Goal: Task Accomplishment & Management: Use online tool/utility

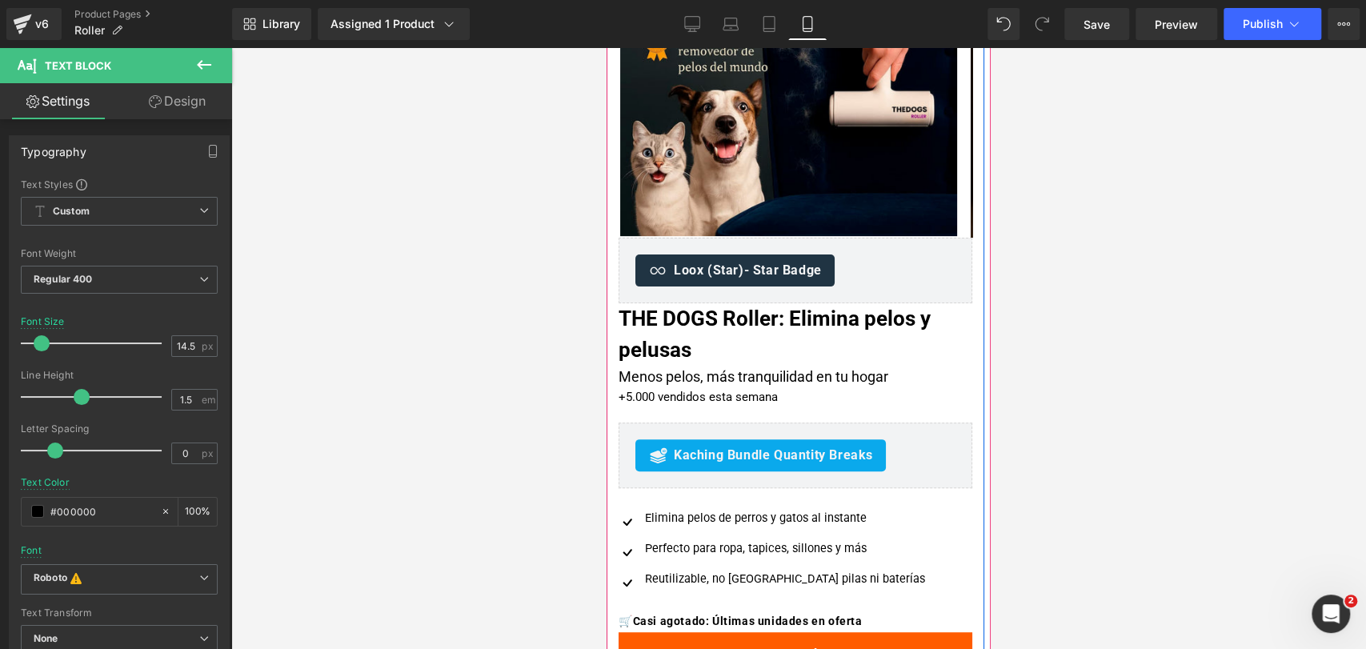
scroll to position [178, 0]
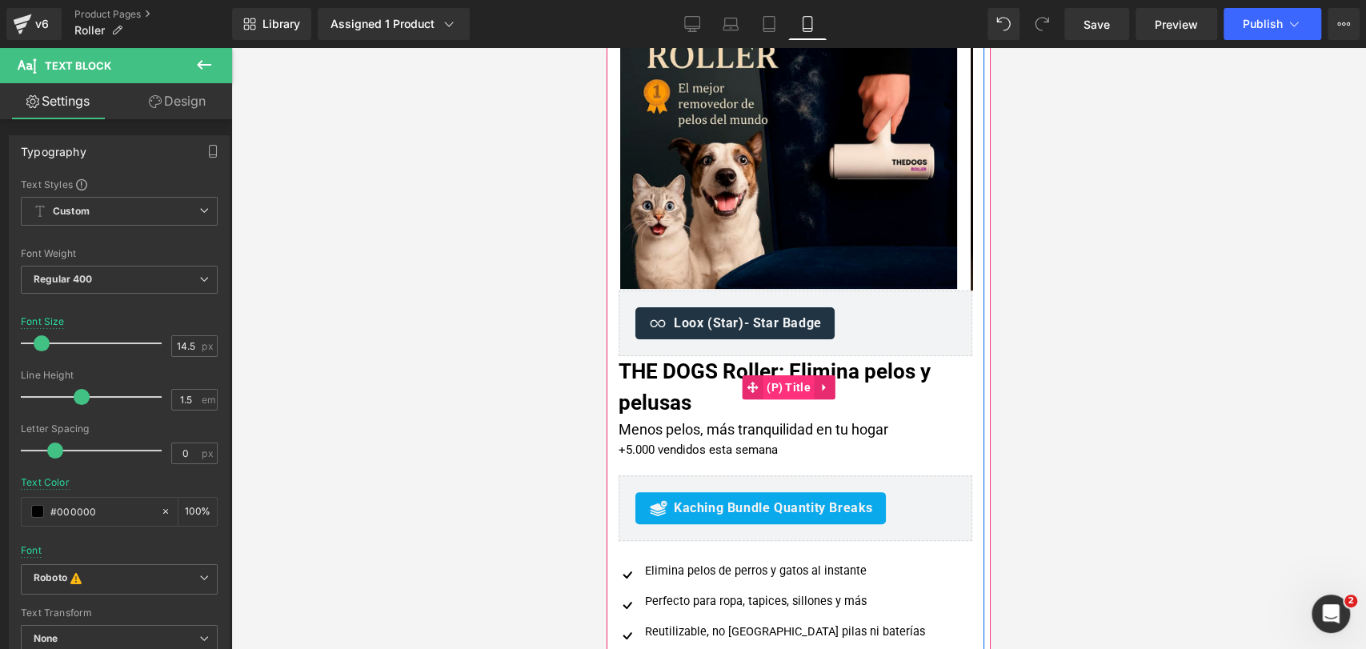
click at [794, 389] on span "(P) Title" at bounding box center [789, 387] width 52 height 24
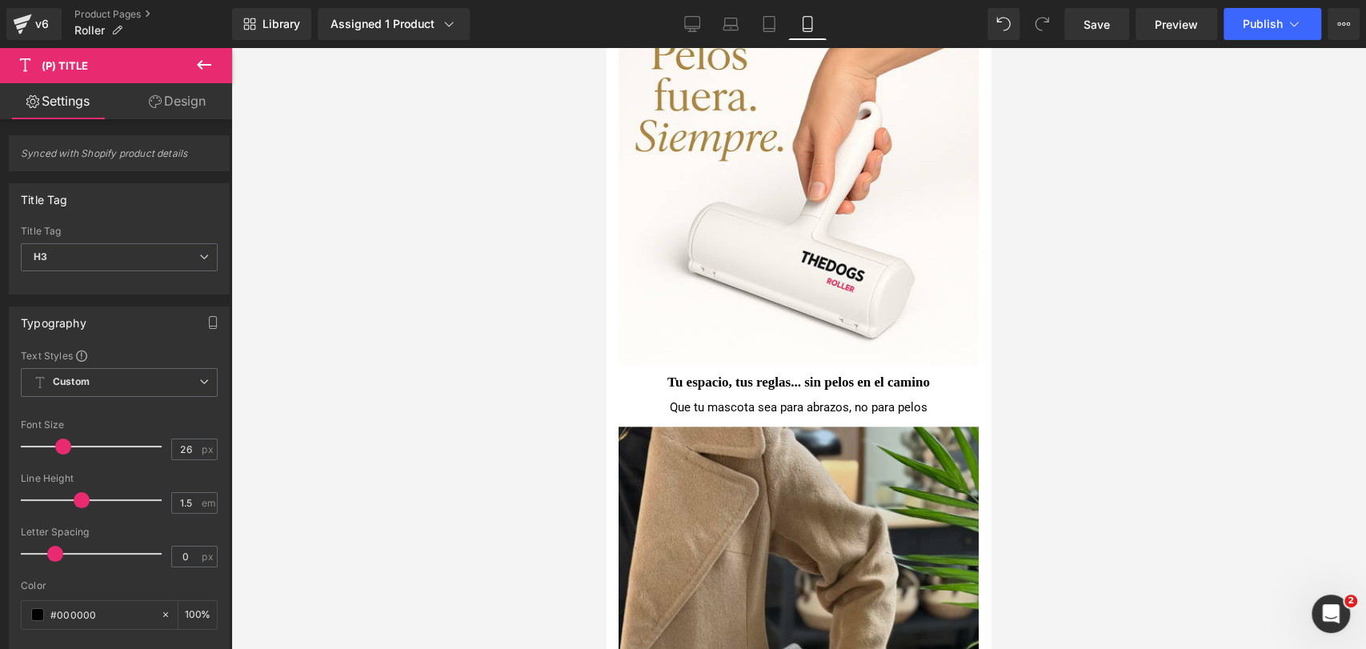
scroll to position [1480, 0]
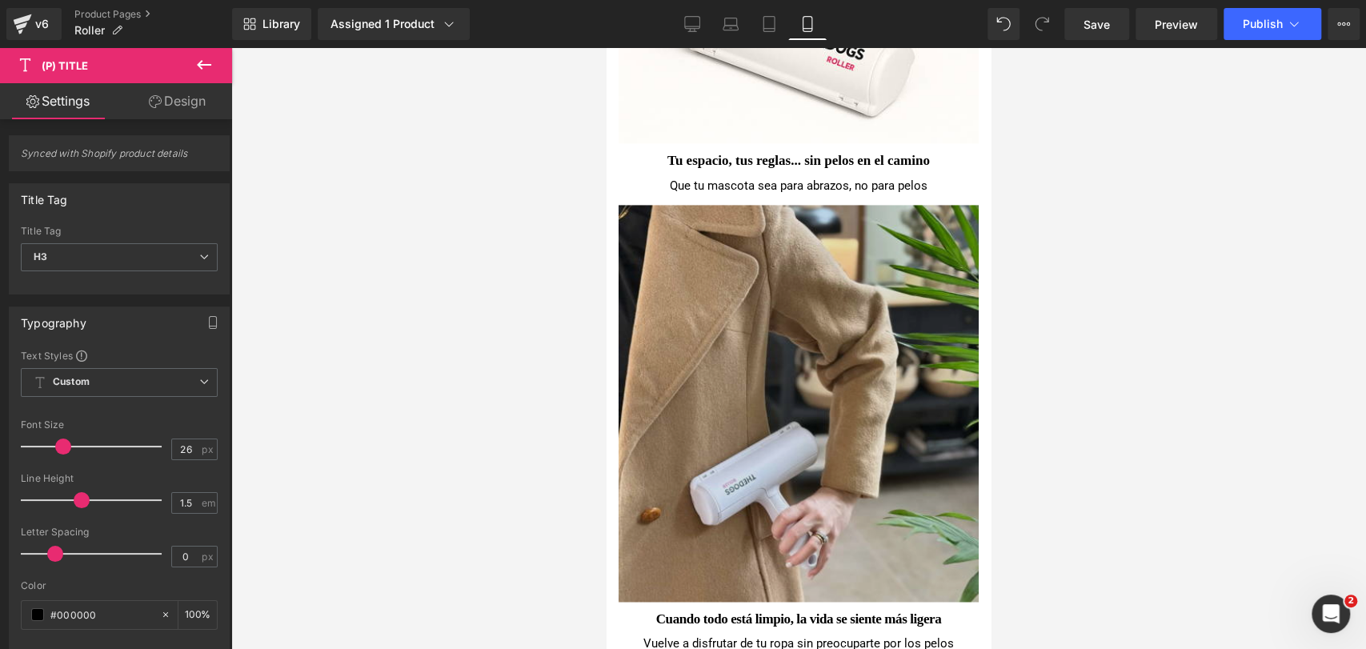
click at [869, 300] on img at bounding box center [798, 398] width 360 height 406
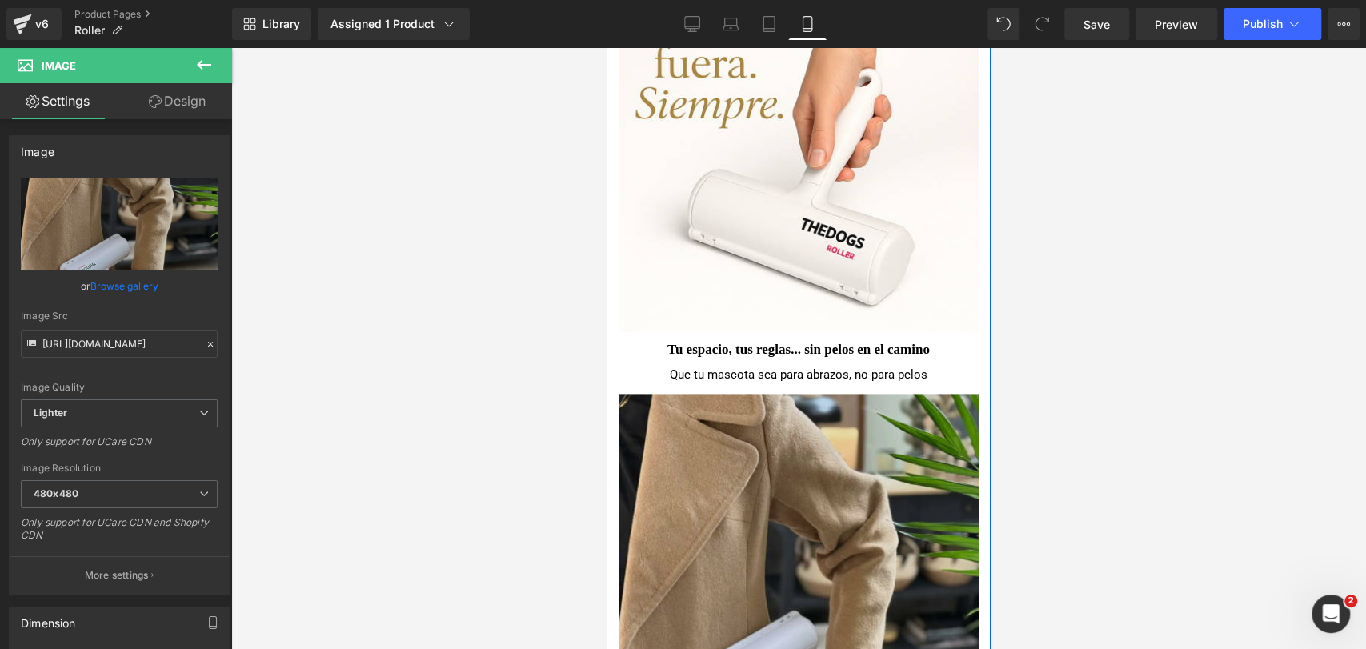
scroll to position [1303, 0]
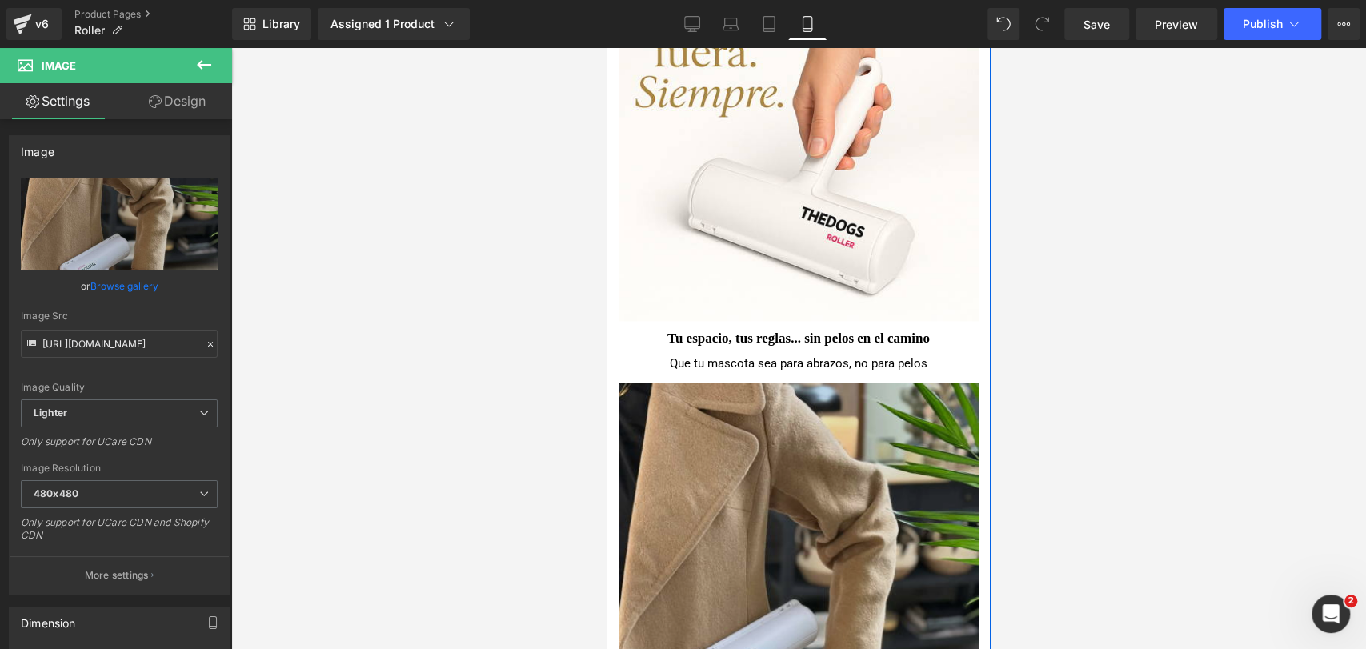
click at [862, 450] on img at bounding box center [798, 576] width 360 height 406
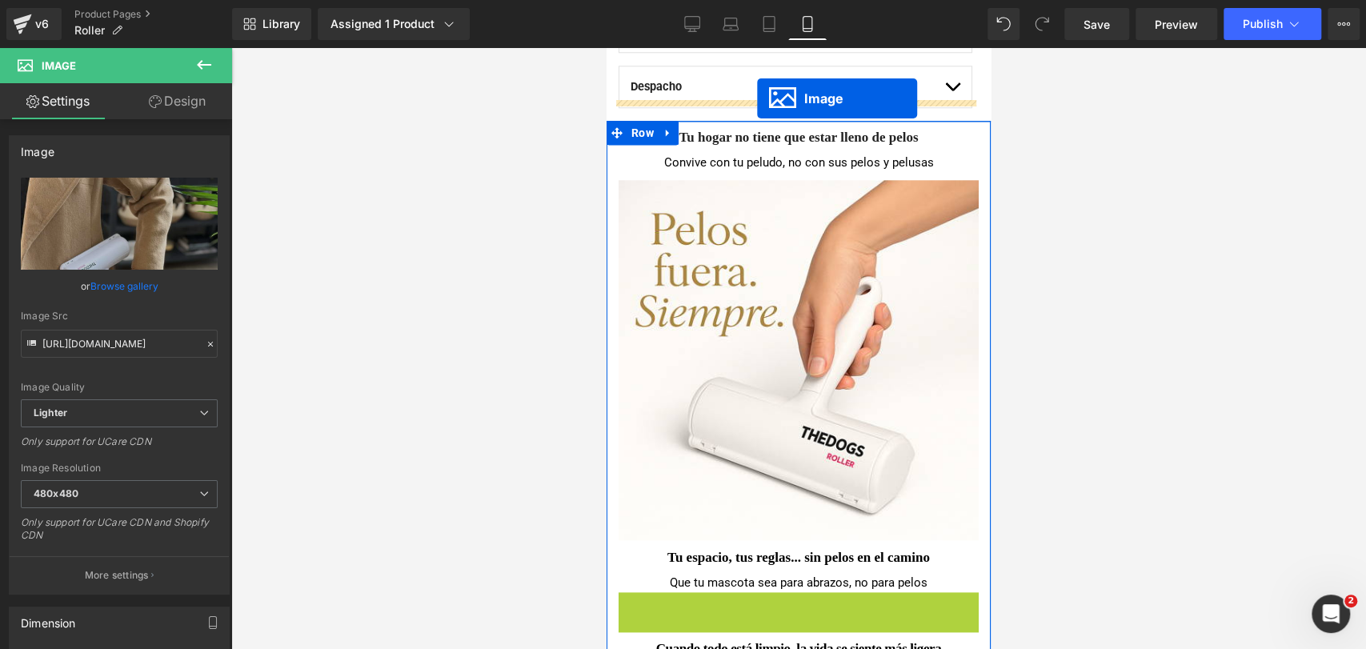
scroll to position [990, 0]
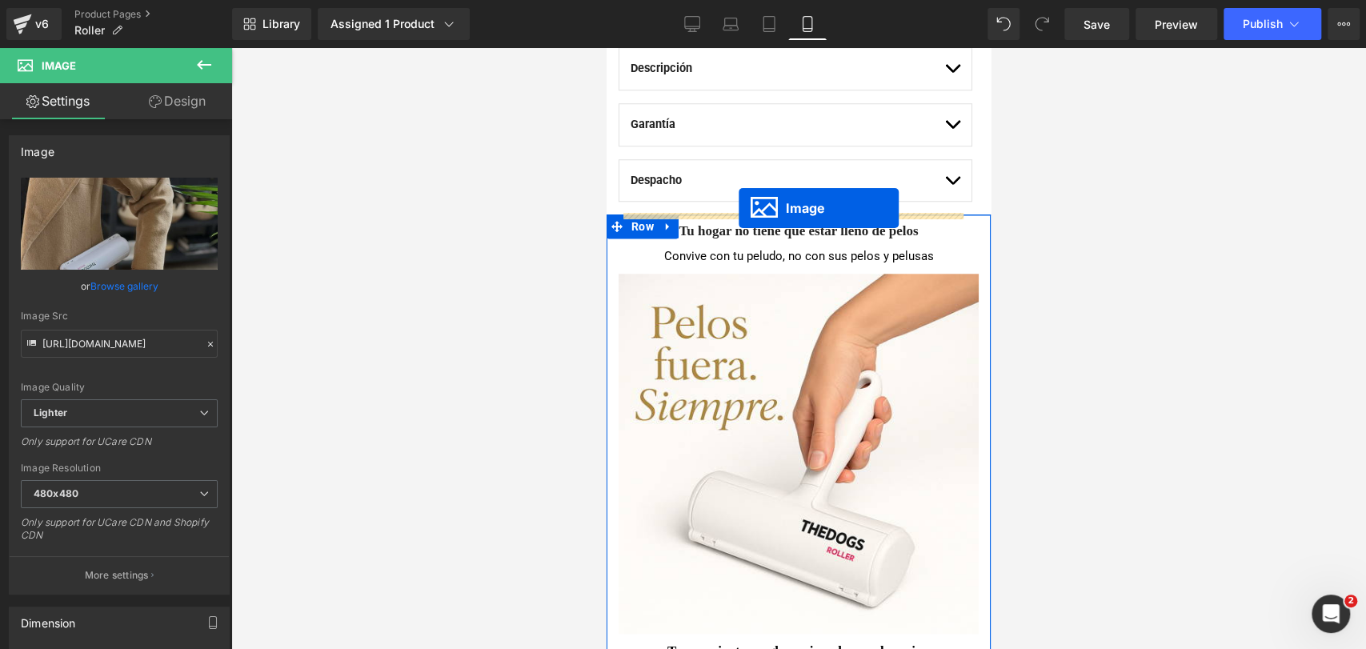
drag, startPoint x: 764, startPoint y: 575, endPoint x: 739, endPoint y: 207, distance: 368.9
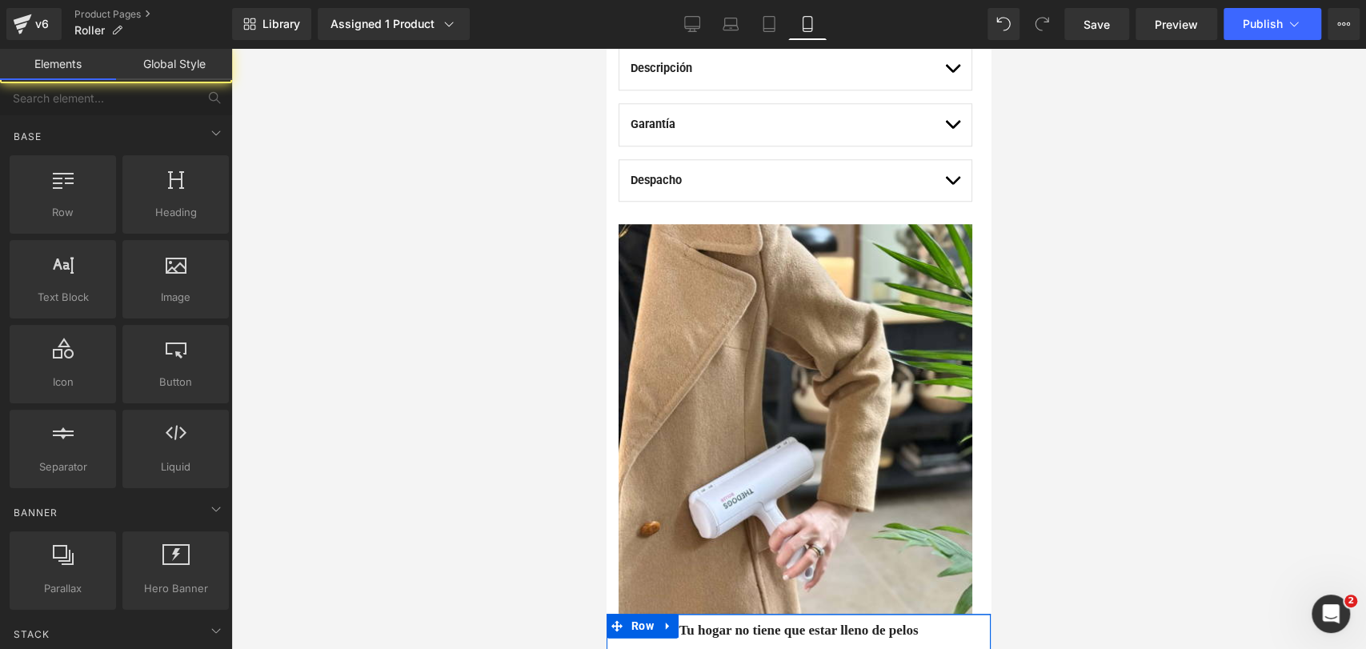
drag, startPoint x: 1075, startPoint y: 281, endPoint x: 328, endPoint y: 210, distance: 750.7
click at [1075, 281] on div at bounding box center [798, 348] width 1135 height 601
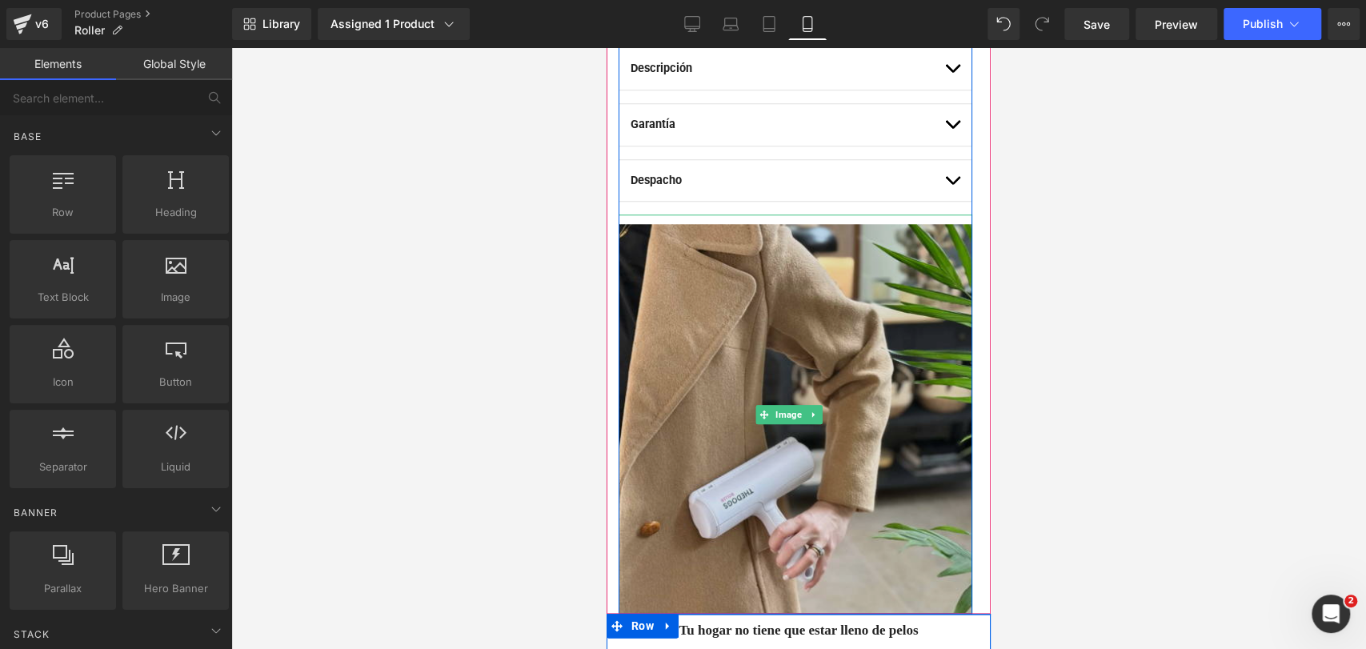
scroll to position [1079, 0]
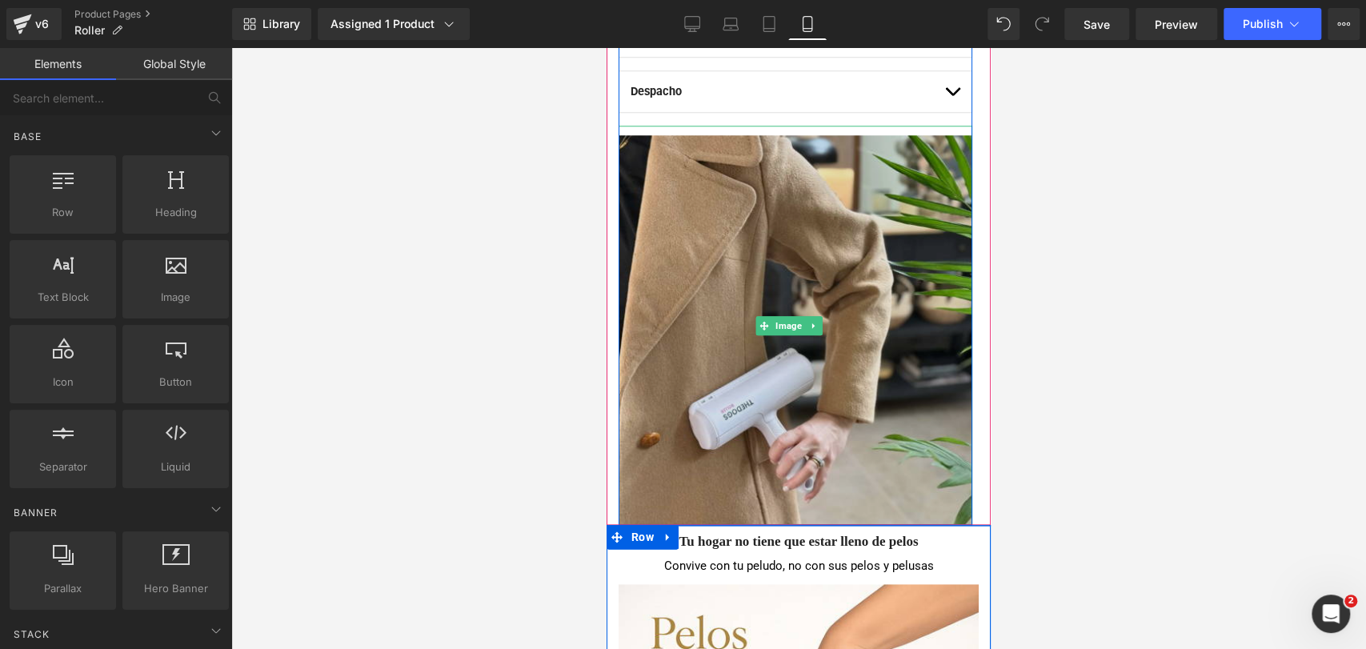
click at [815, 258] on img at bounding box center [795, 325] width 354 height 399
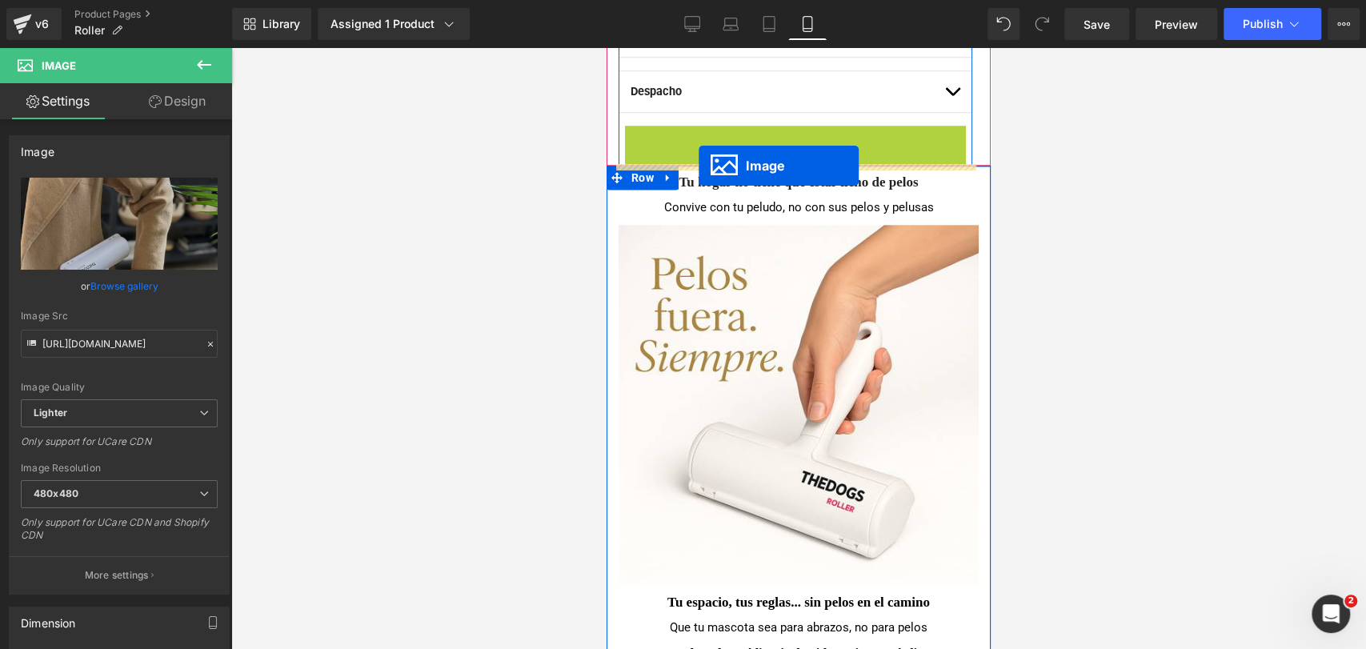
drag, startPoint x: 759, startPoint y: 314, endPoint x: 698, endPoint y: 166, distance: 160.5
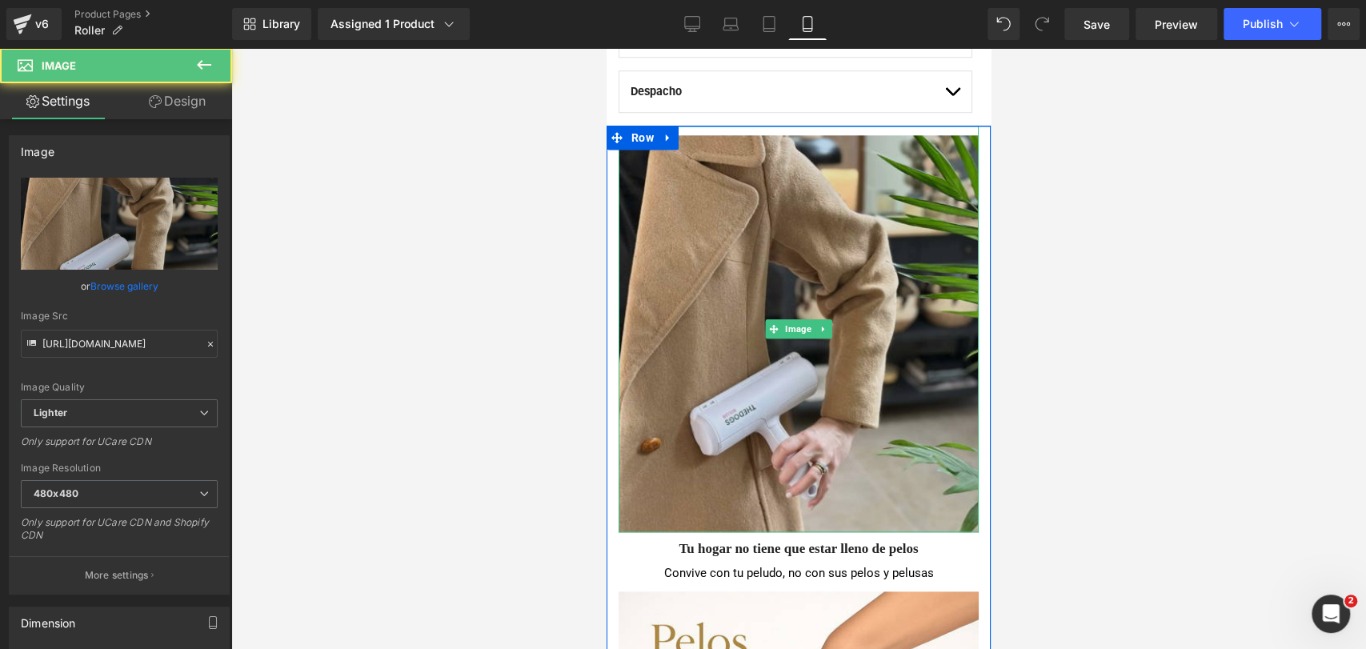
click at [819, 218] on img at bounding box center [798, 329] width 360 height 406
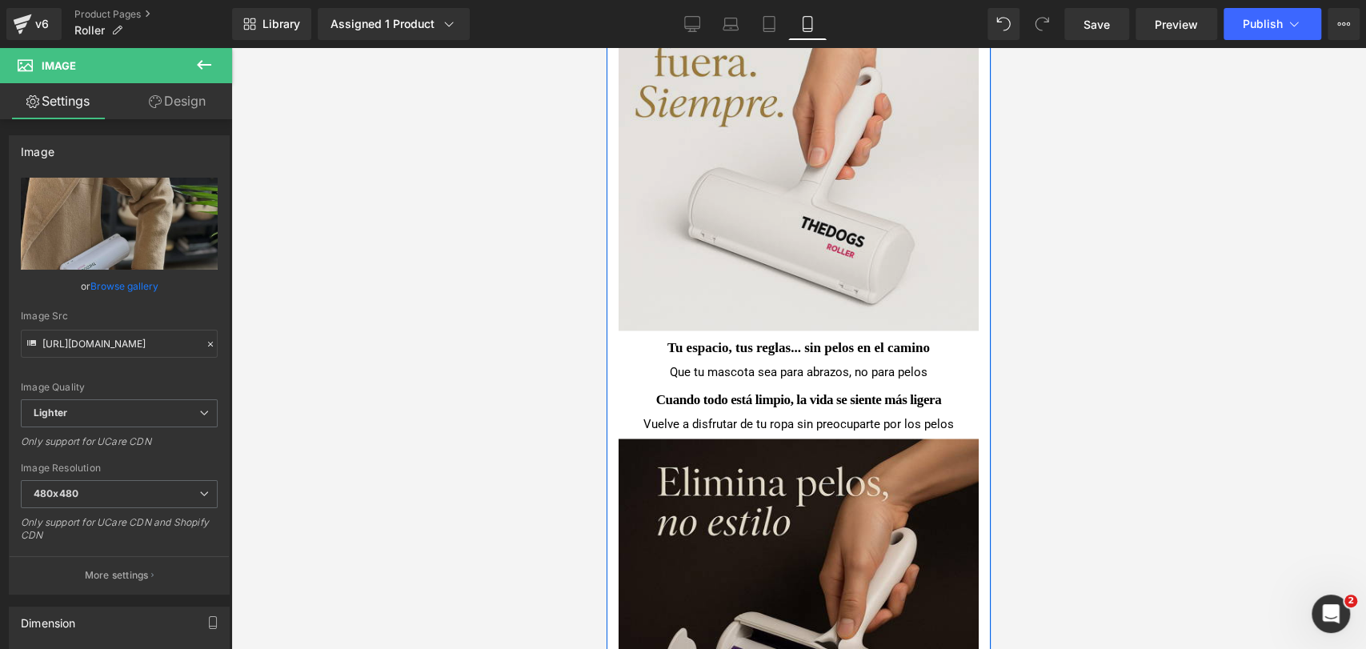
scroll to position [1701, 0]
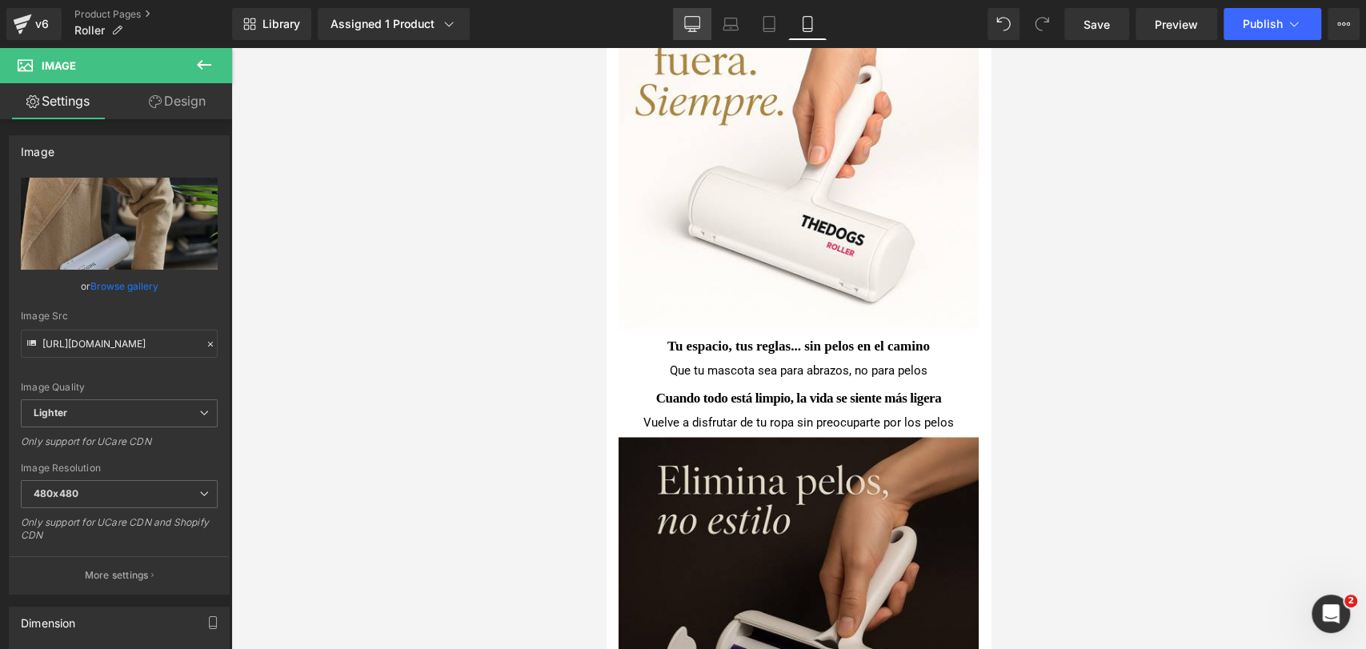
click at [688, 17] on icon at bounding box center [692, 24] width 16 height 16
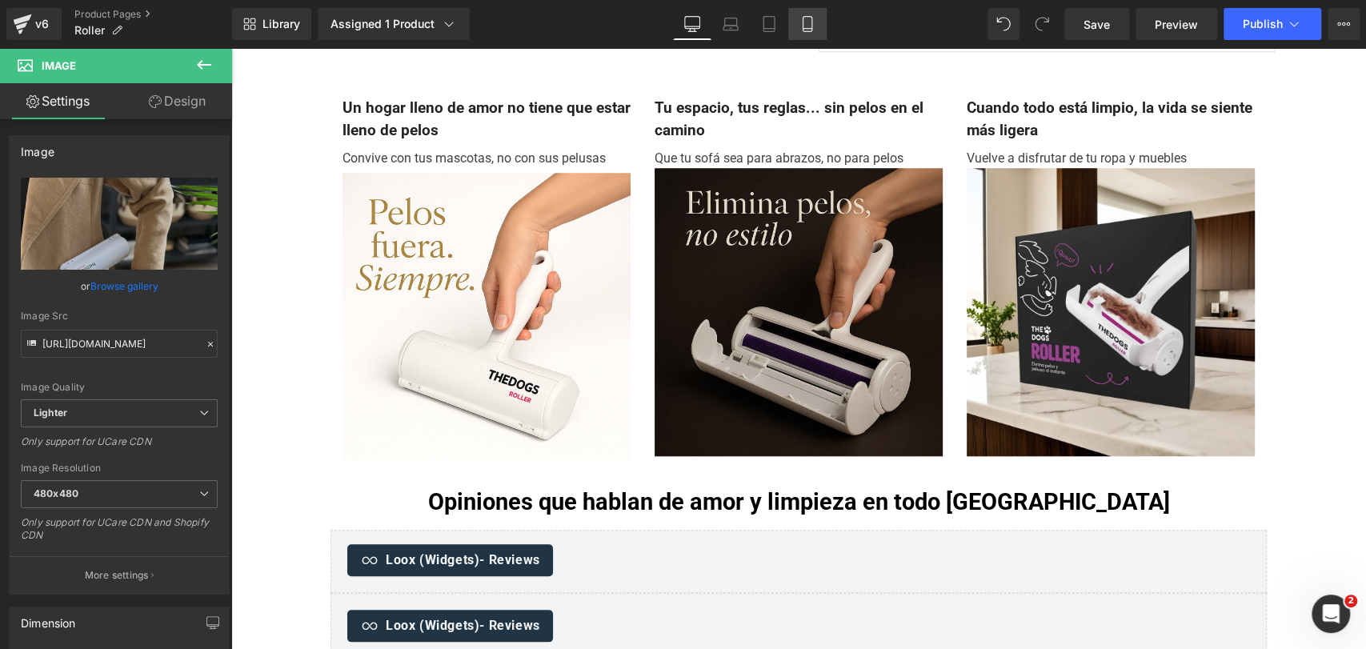
click at [790, 18] on link "Mobile" at bounding box center [807, 24] width 38 height 32
type input "100"
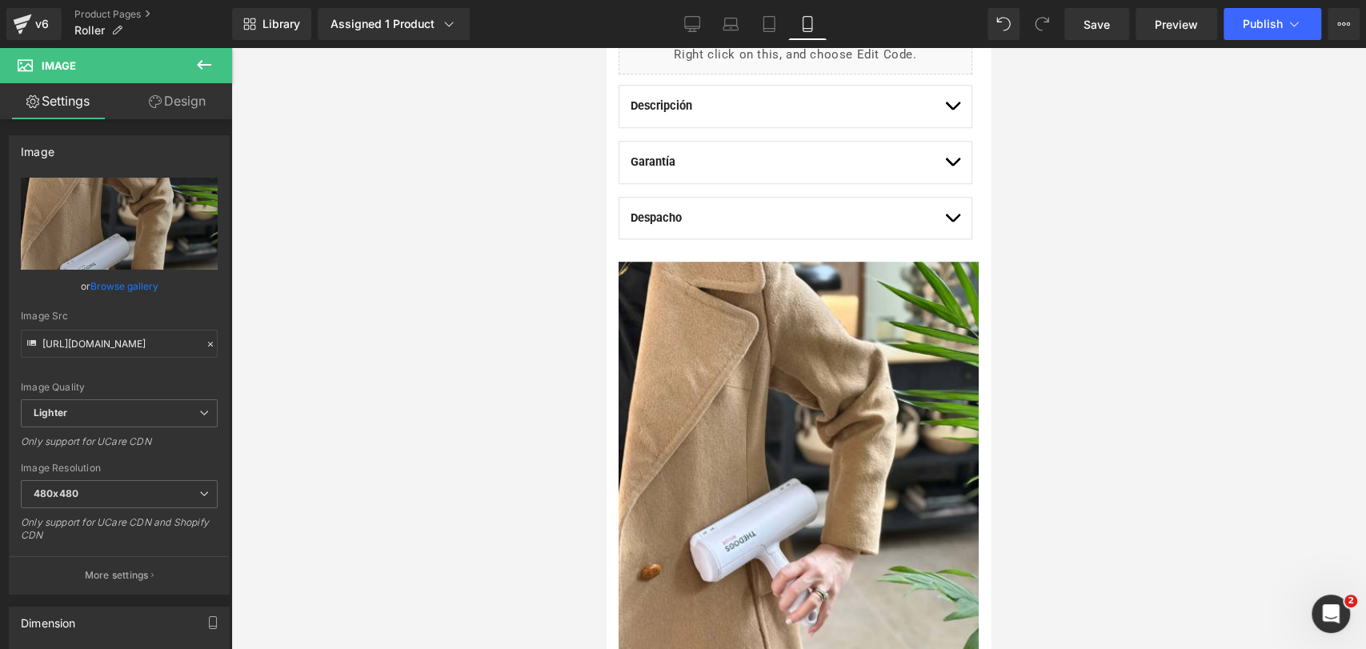
click at [806, 17] on icon at bounding box center [807, 24] width 16 height 16
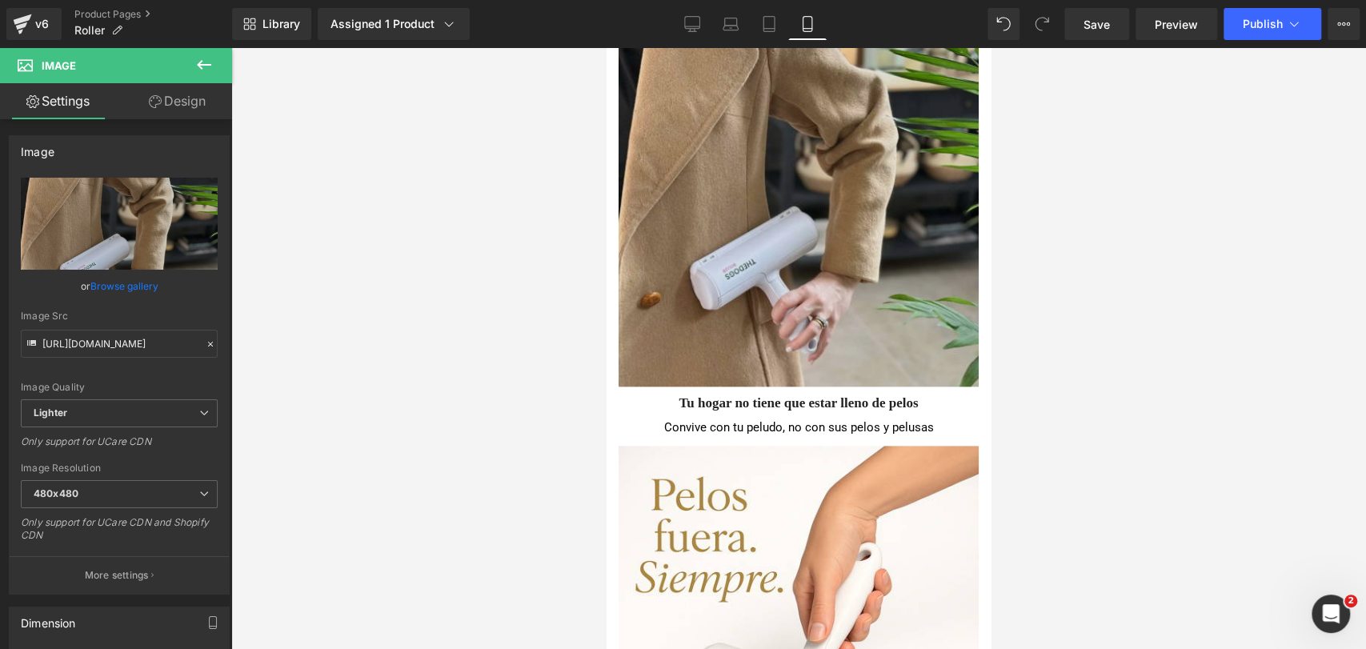
scroll to position [1127, 0]
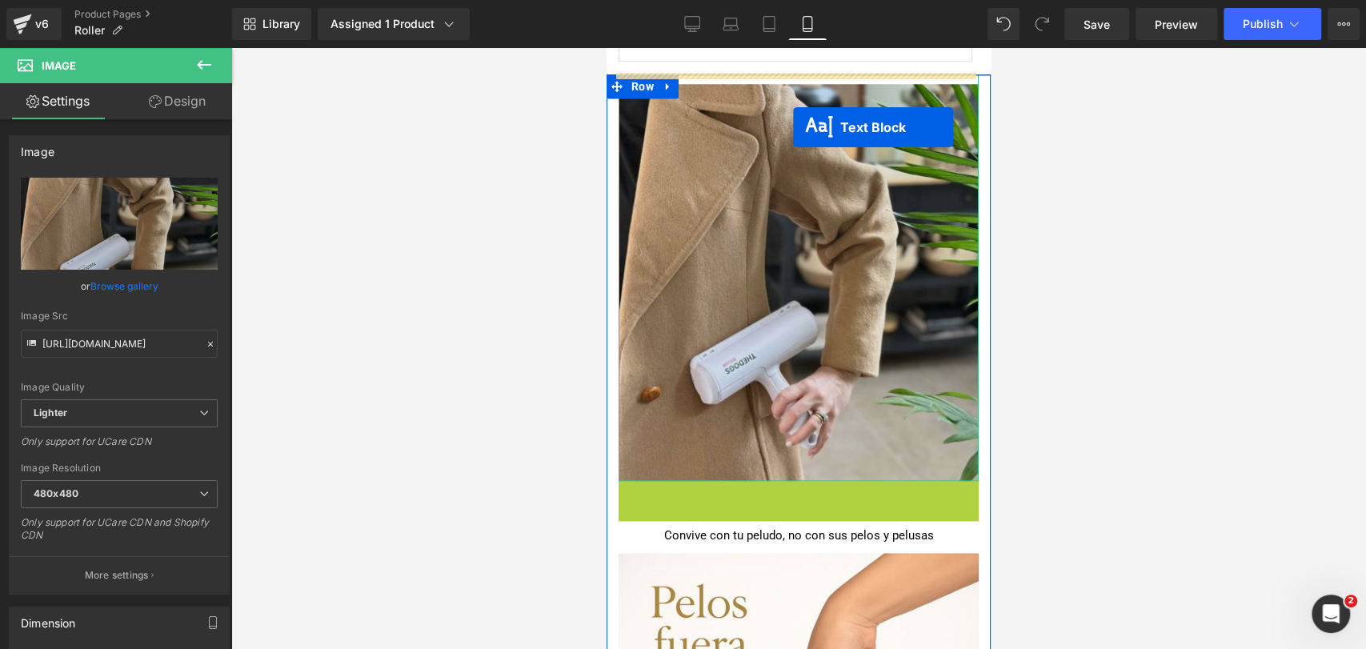
drag, startPoint x: 750, startPoint y: 495, endPoint x: 794, endPoint y: 126, distance: 371.5
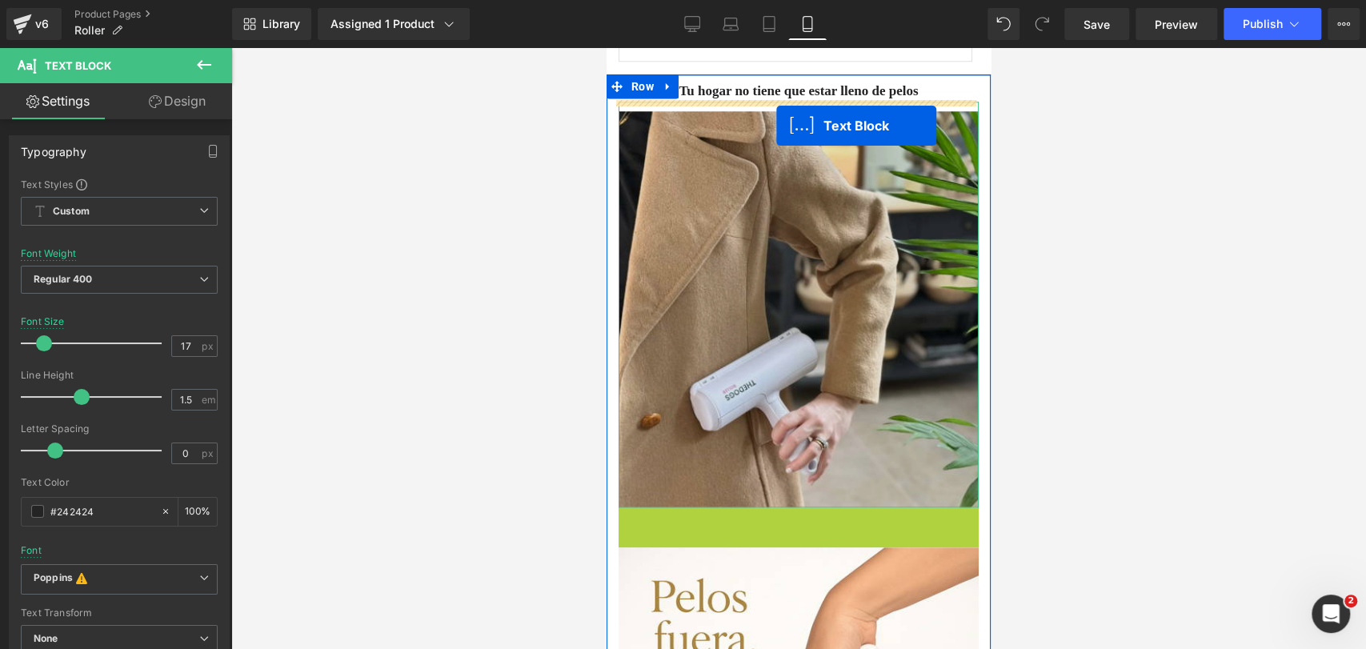
drag, startPoint x: 758, startPoint y: 518, endPoint x: 777, endPoint y: 125, distance: 394.1
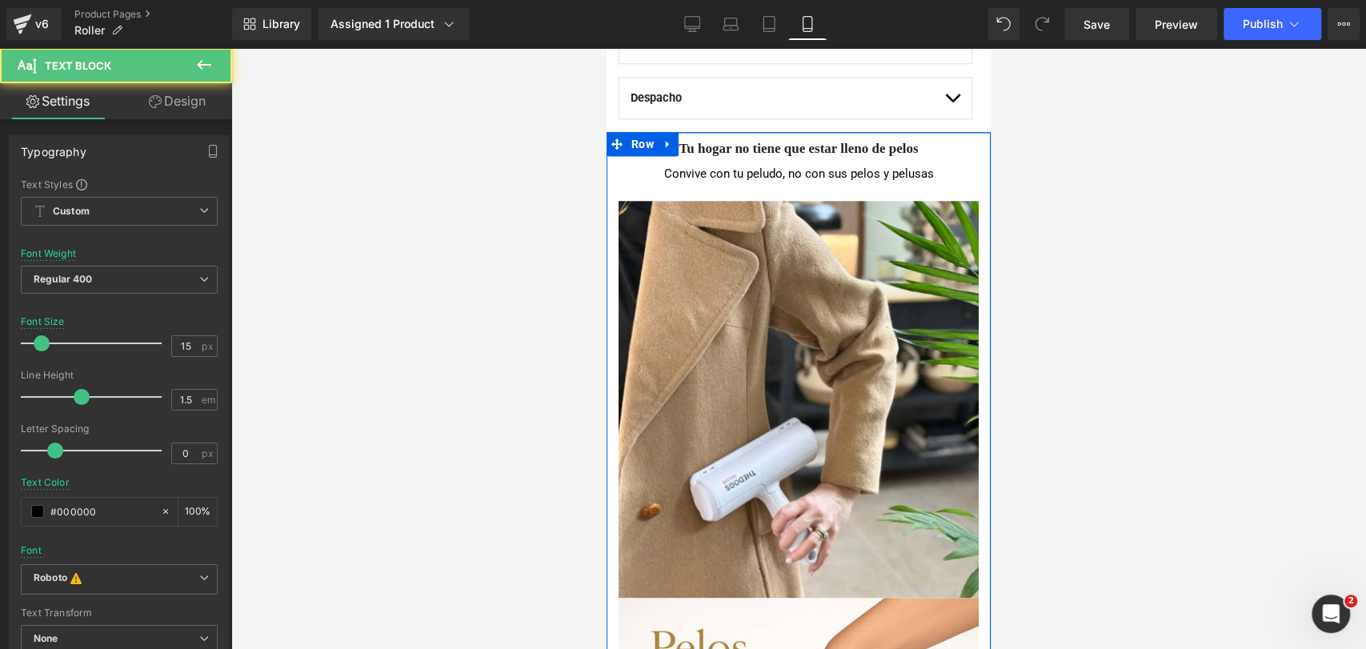
scroll to position [1037, 0]
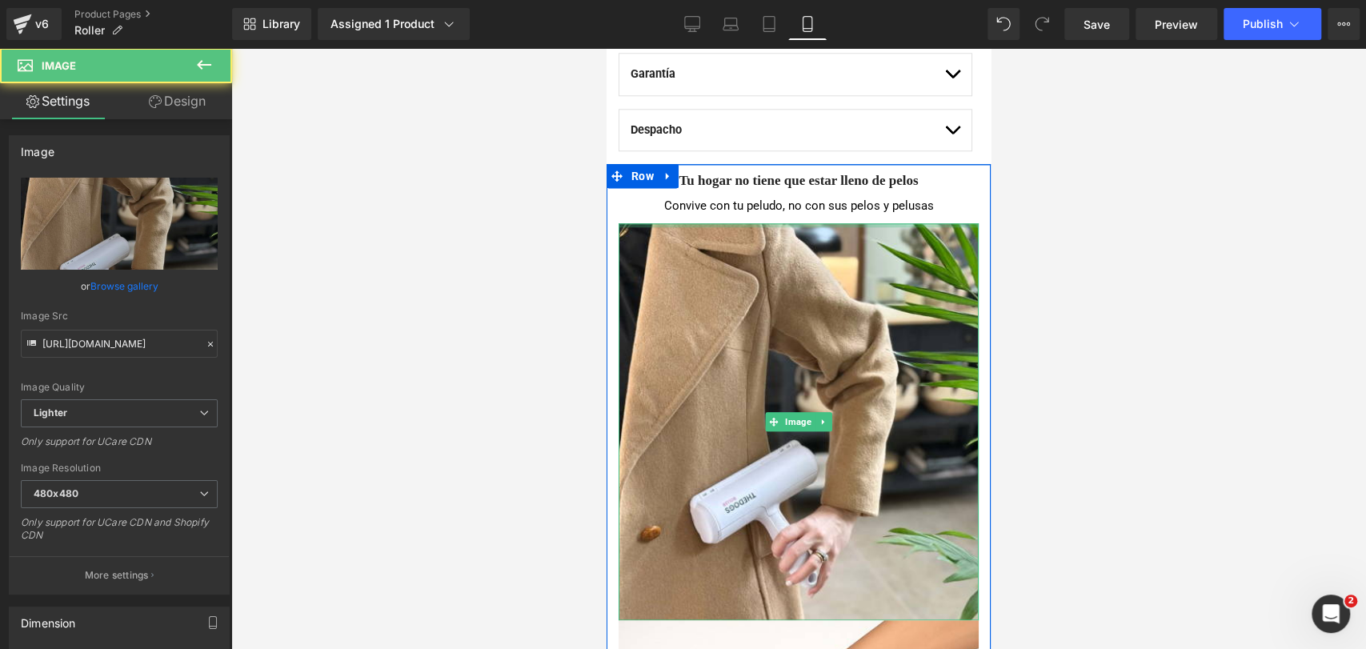
drag, startPoint x: 862, startPoint y: 224, endPoint x: 868, endPoint y: 188, distance: 36.6
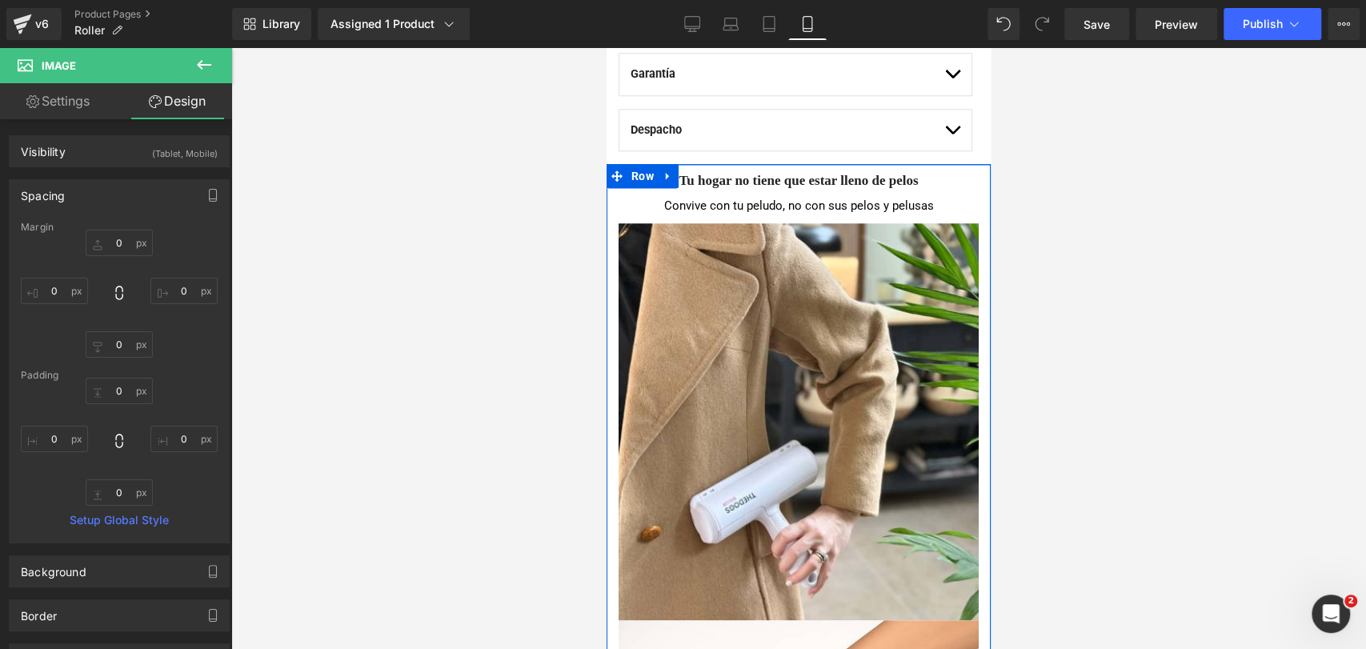
click at [943, 207] on div "Convive con tu peludo, no con sus pelos y pelusas" at bounding box center [798, 207] width 360 height 33
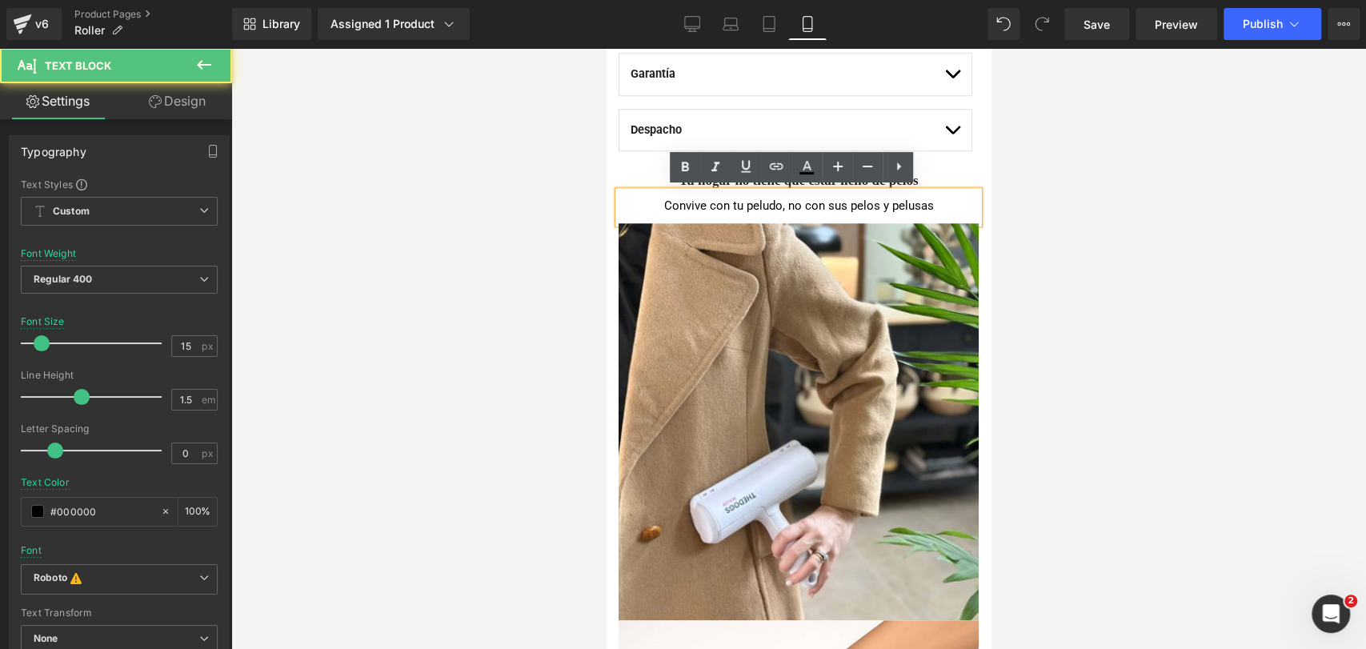
scroll to position [948, 0]
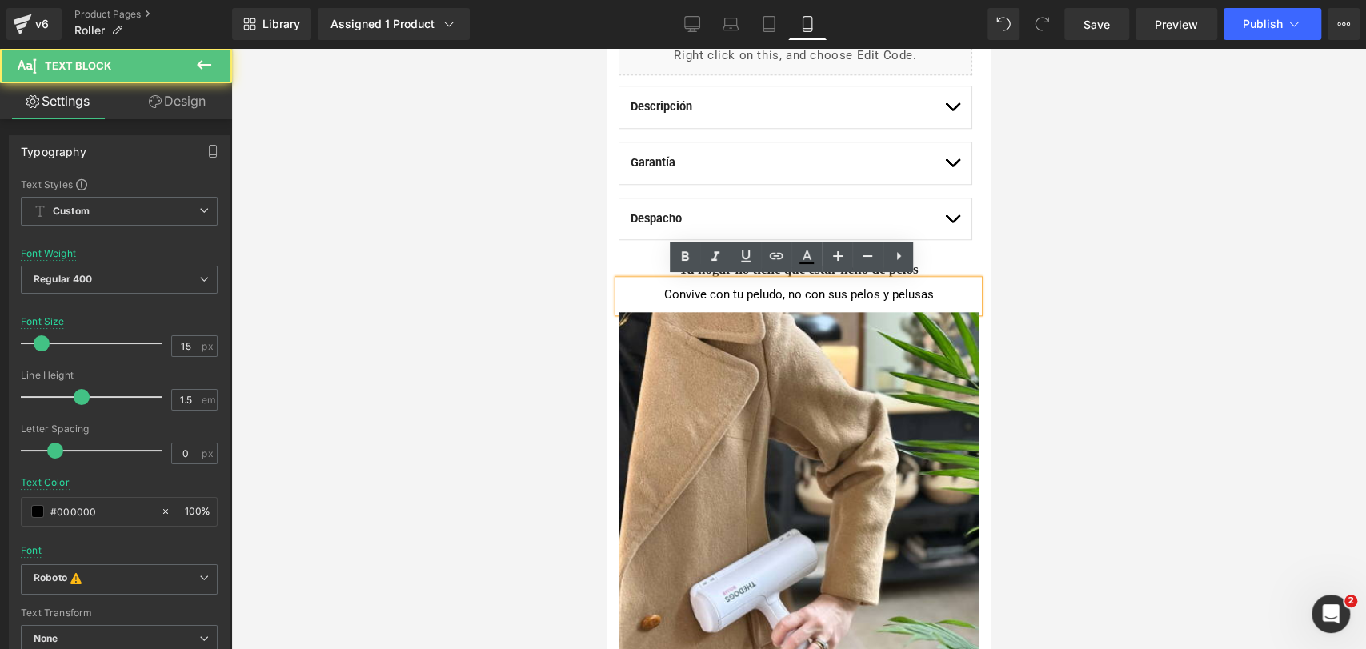
click at [1008, 277] on div at bounding box center [798, 348] width 1135 height 601
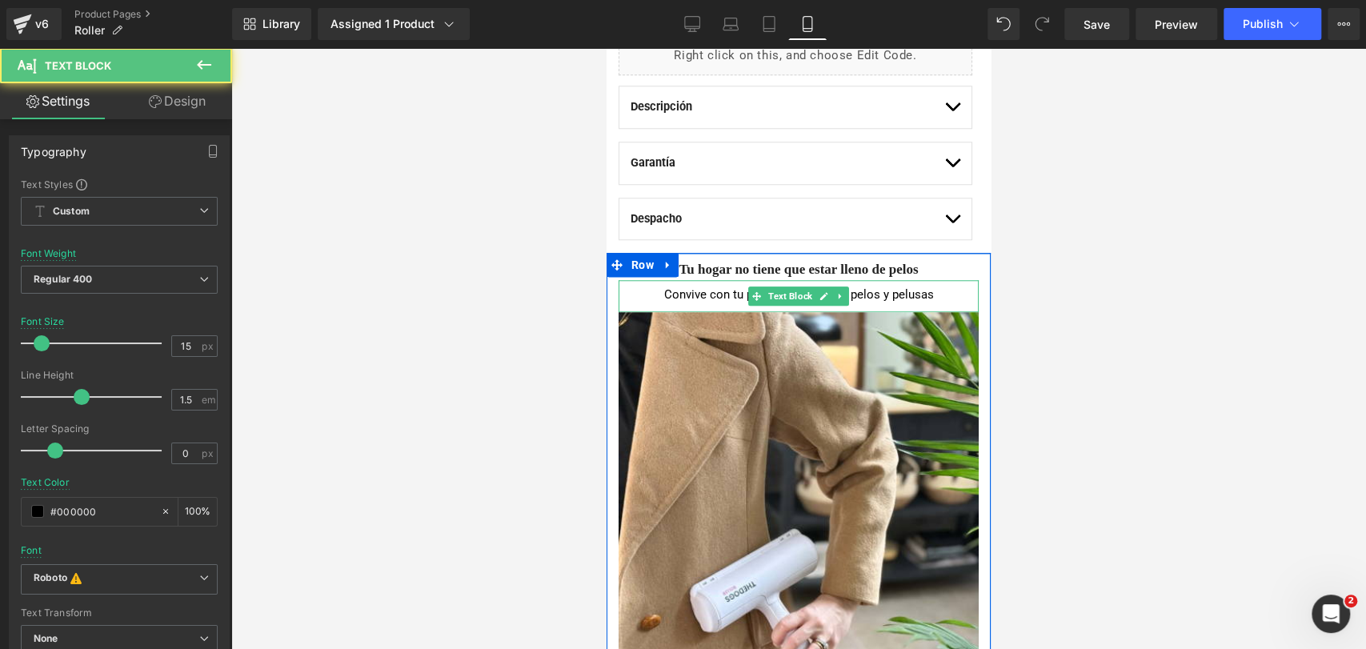
click at [723, 304] on div "Convive con tu peludo, no con sus pelos y pelusas" at bounding box center [798, 296] width 360 height 33
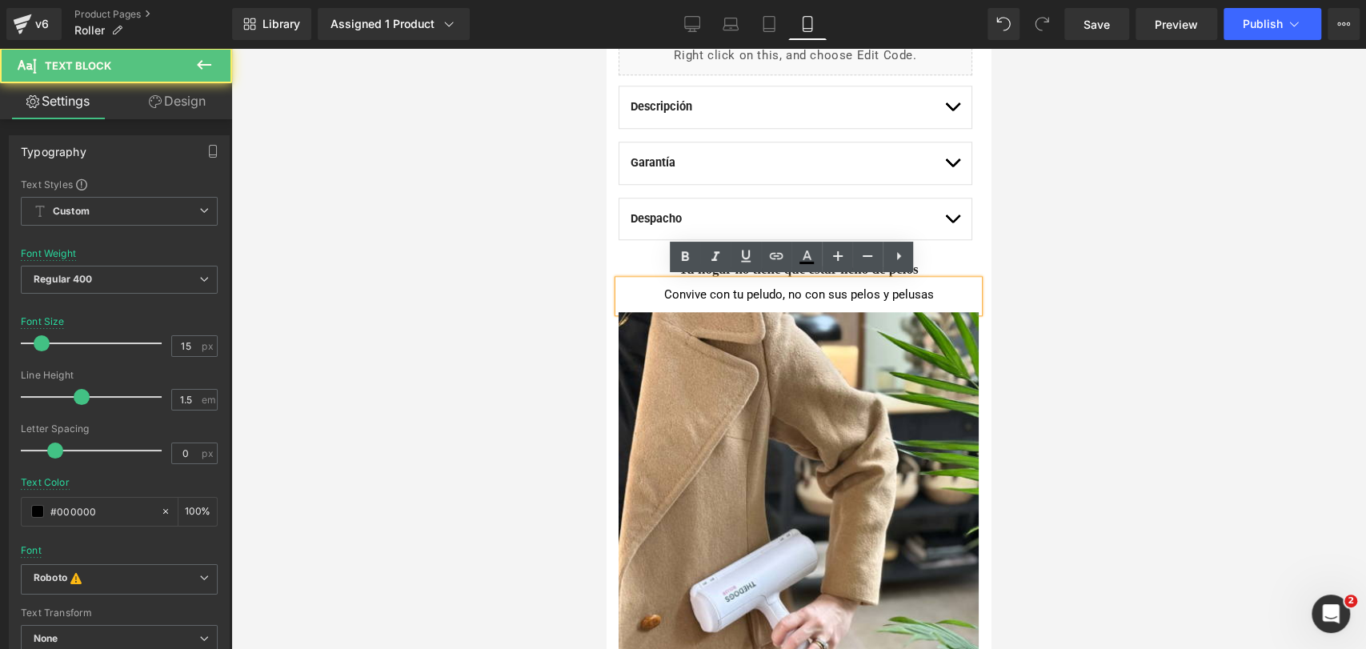
click at [749, 294] on div "Convive con tu peludo, no con sus pelos y pelusas" at bounding box center [798, 296] width 360 height 33
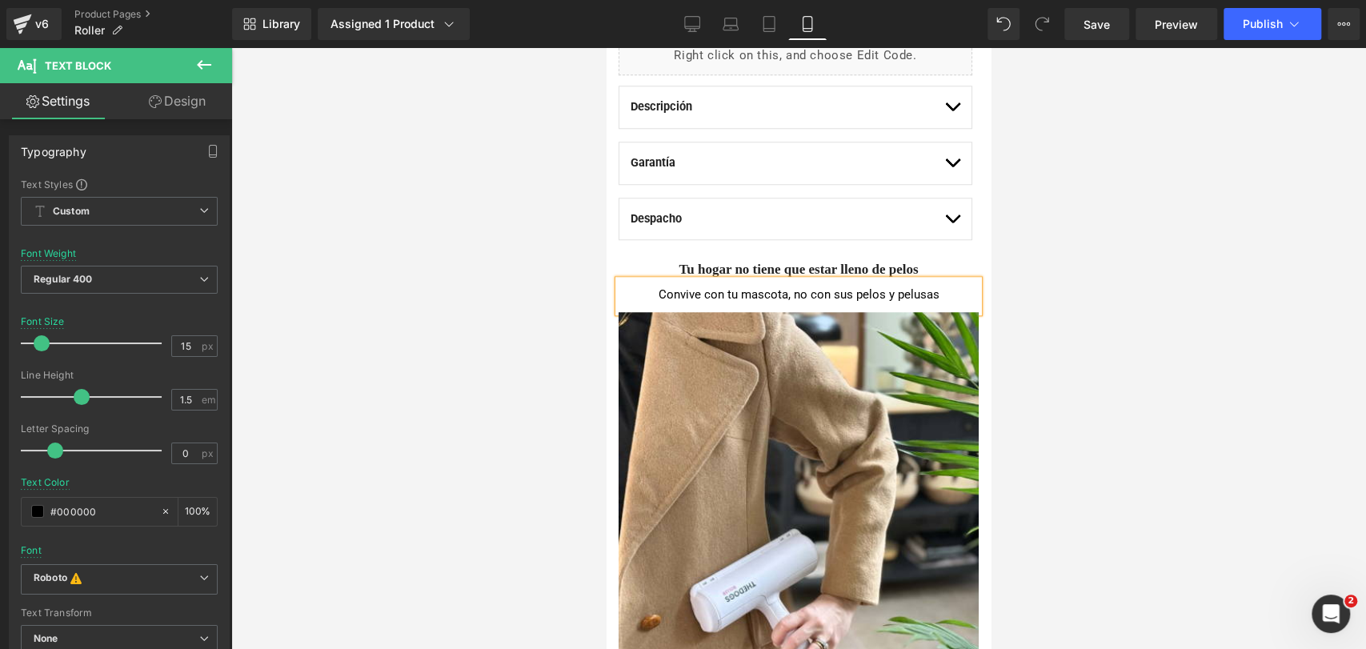
click at [1155, 281] on div at bounding box center [798, 348] width 1135 height 601
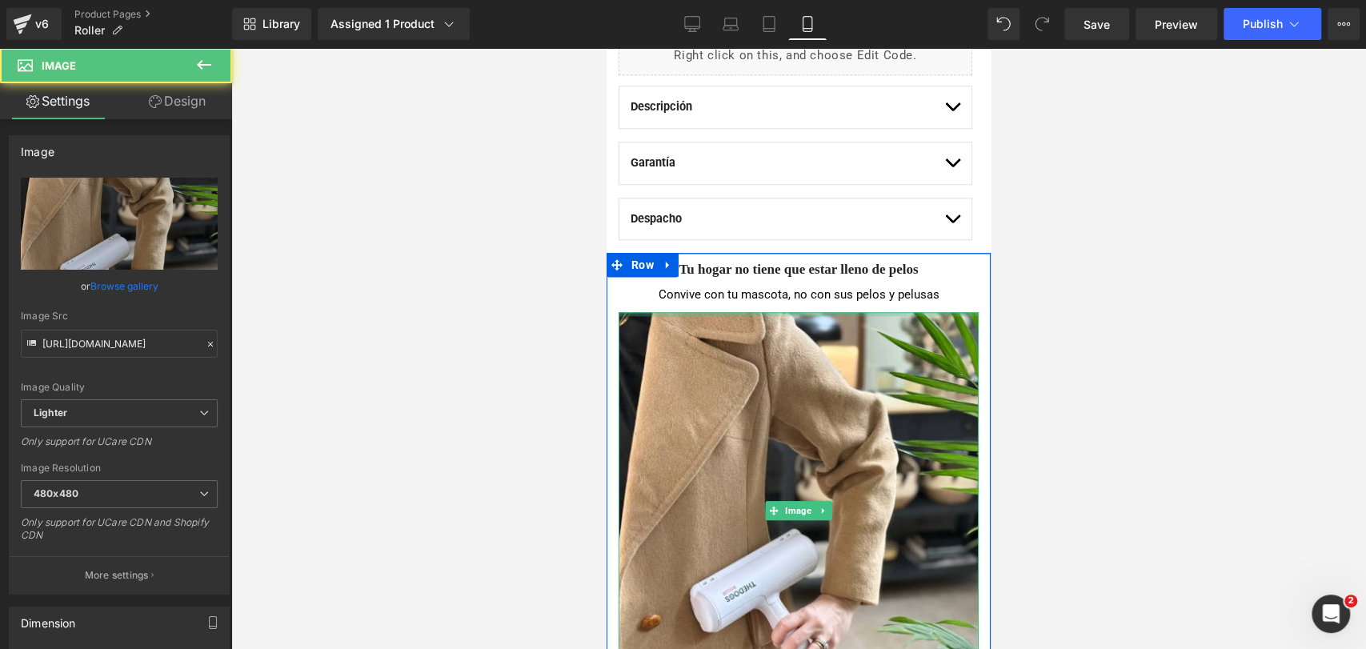
drag, startPoint x: 721, startPoint y: 310, endPoint x: 723, endPoint y: 292, distance: 17.7
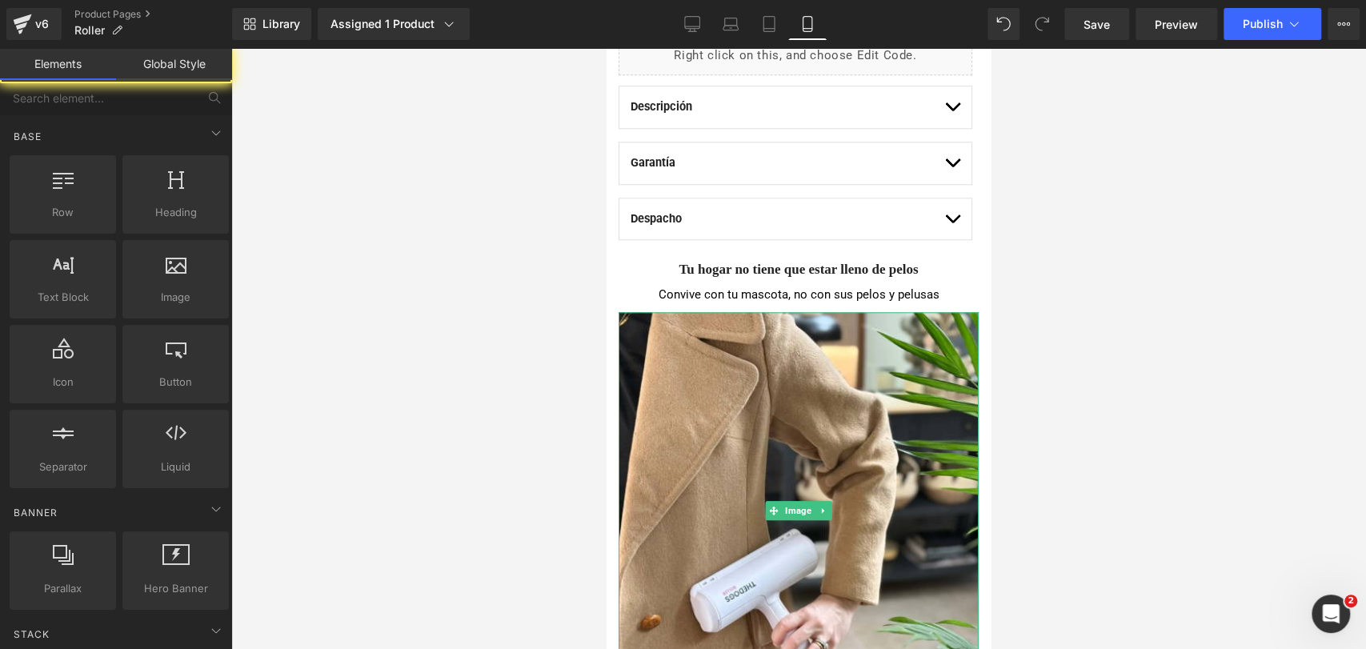
click at [1059, 277] on div at bounding box center [798, 348] width 1135 height 601
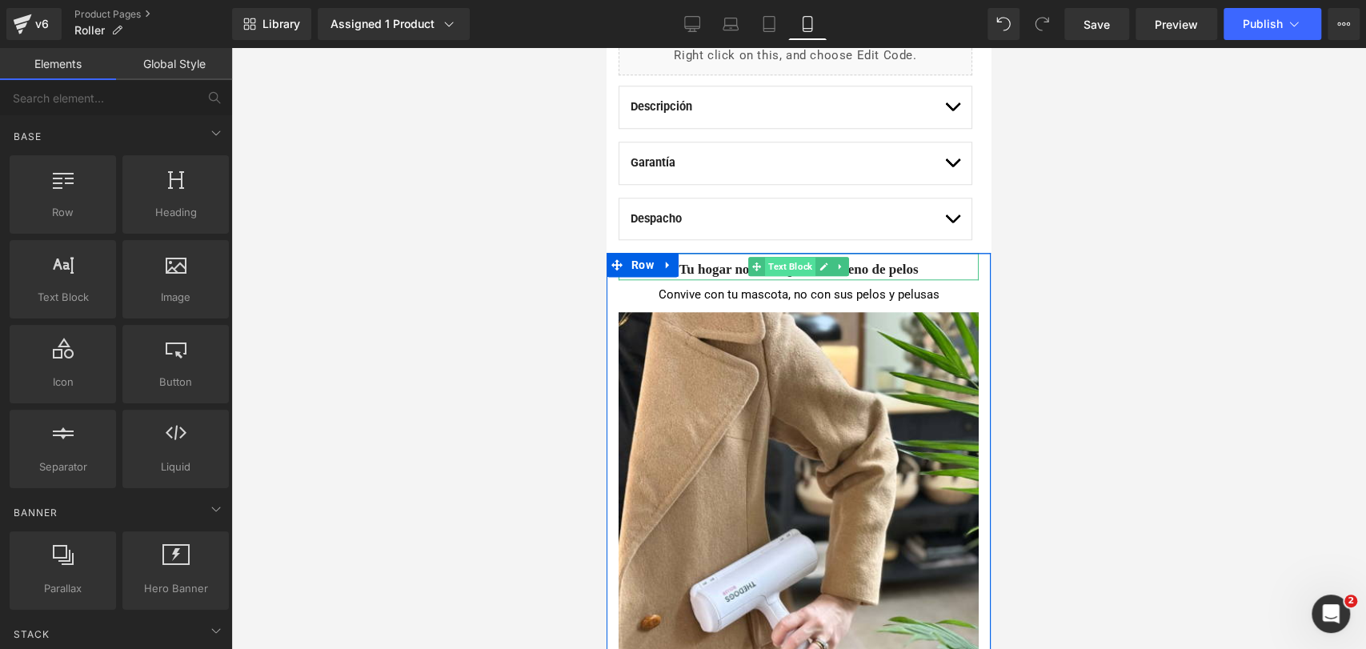
click at [778, 262] on span "Text Block" at bounding box center [790, 266] width 50 height 19
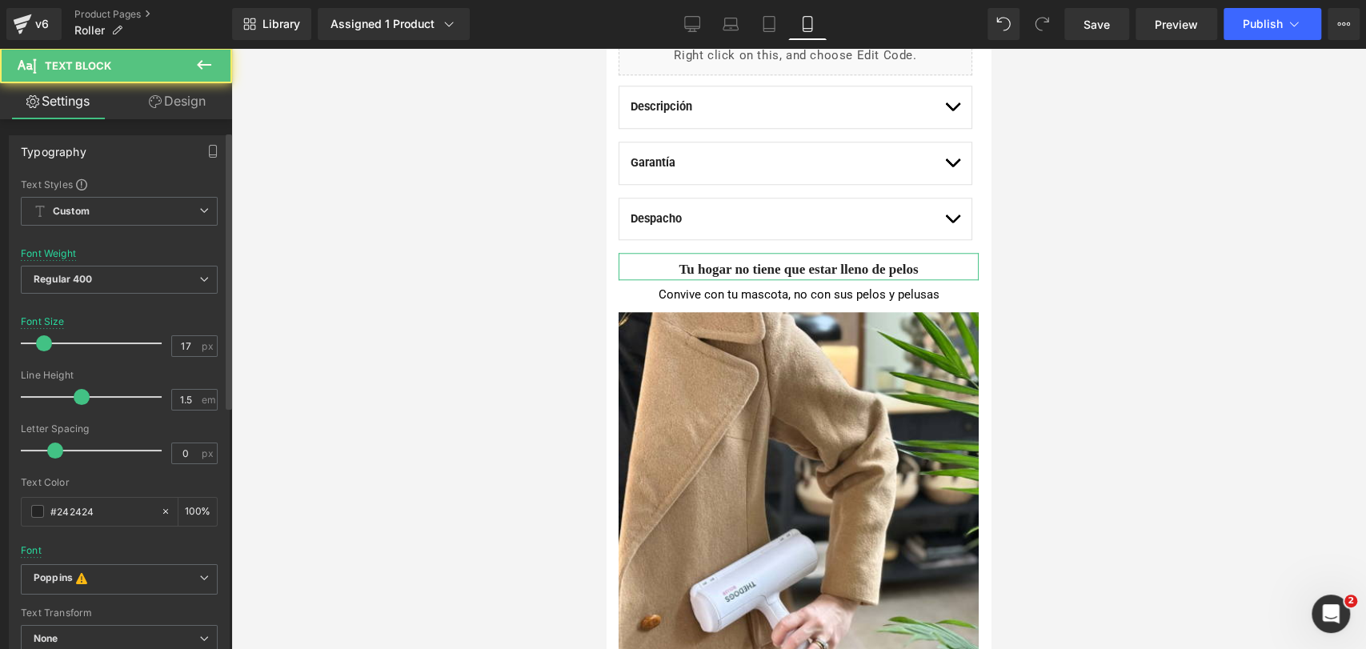
scroll to position [89, 0]
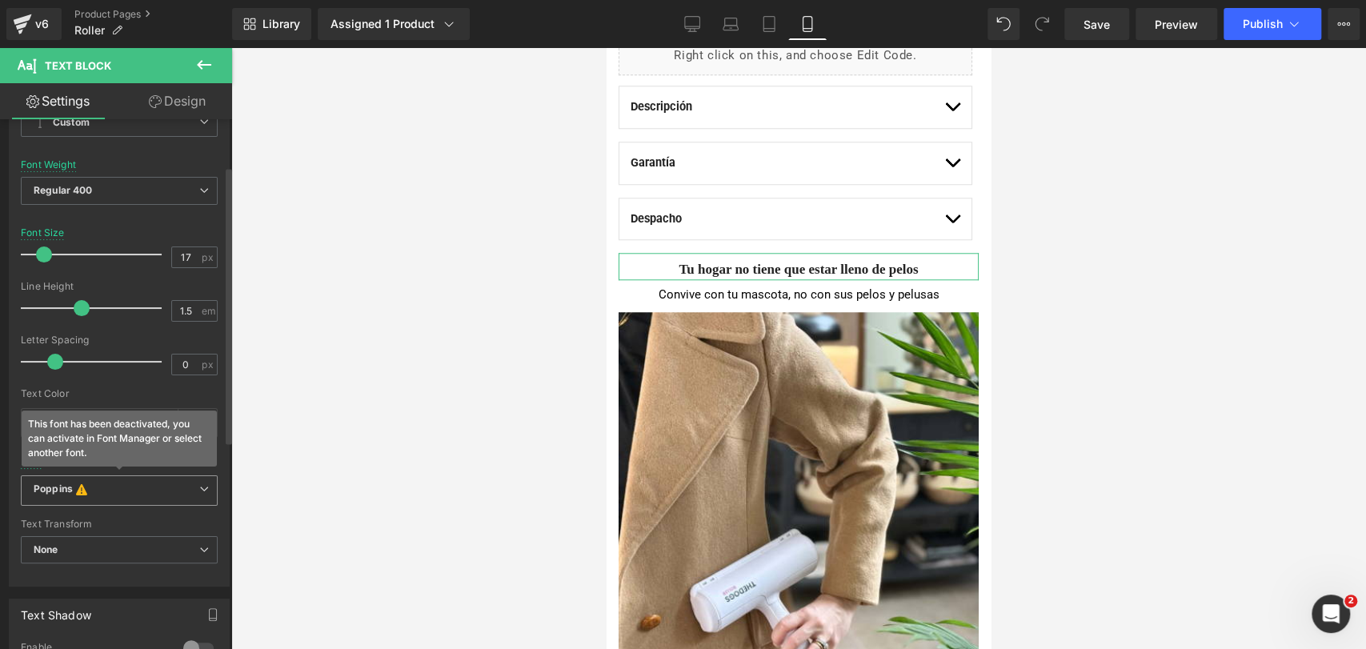
click at [136, 502] on span "Poppins This font has been deactivated, you can activate in Font Manager or sel…" at bounding box center [119, 490] width 197 height 30
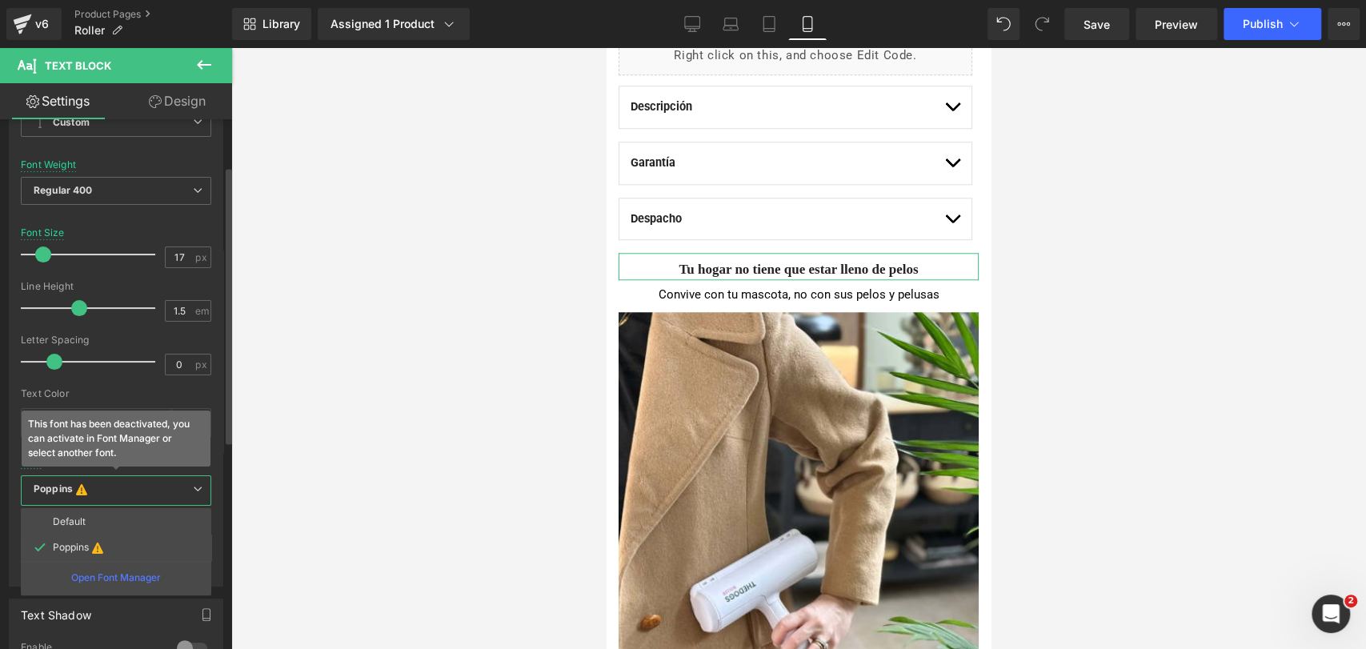
click at [138, 486] on b "Poppins This font has been deactivated, you can activate in Font Manager or sel…" at bounding box center [113, 490] width 159 height 16
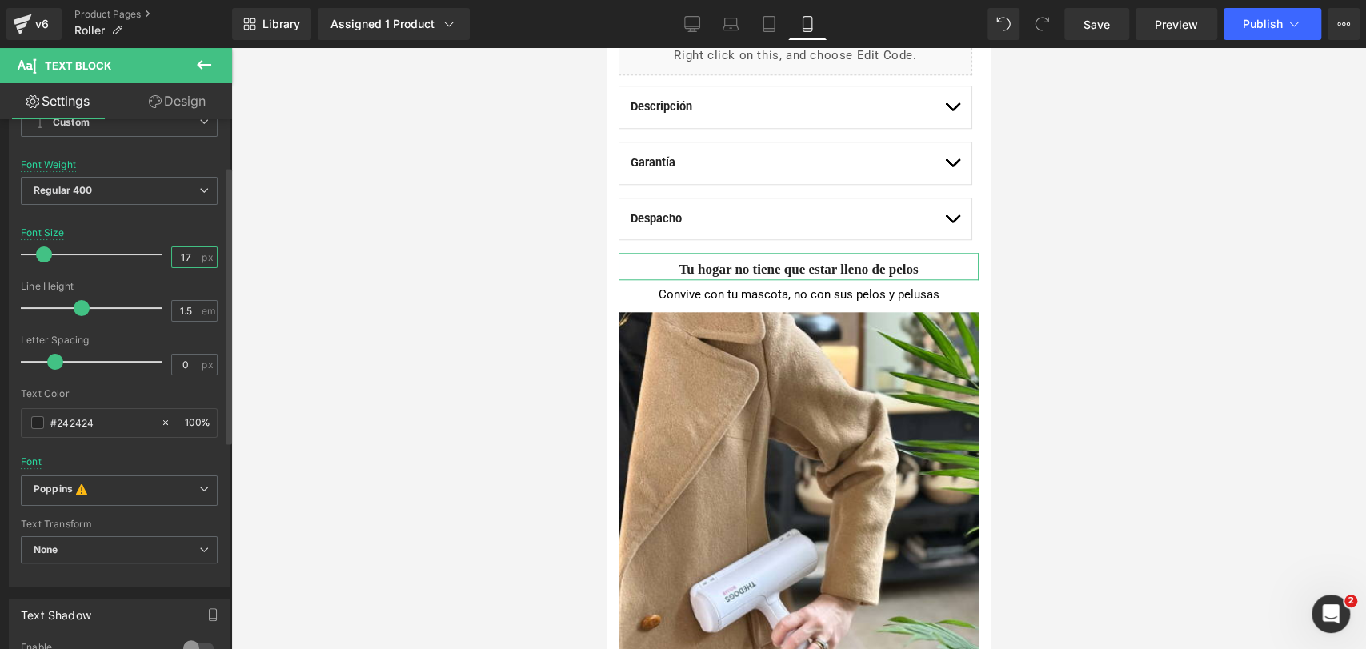
click at [185, 258] on input "17" at bounding box center [186, 257] width 28 height 20
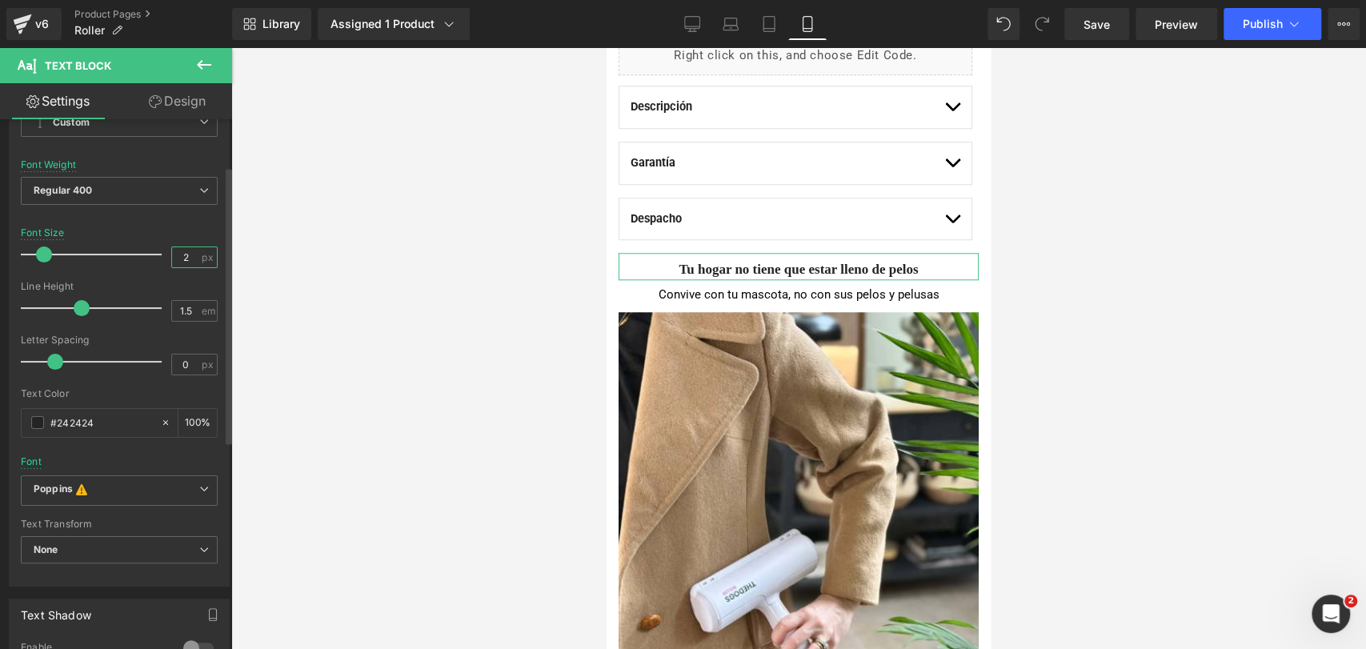
type input "20"
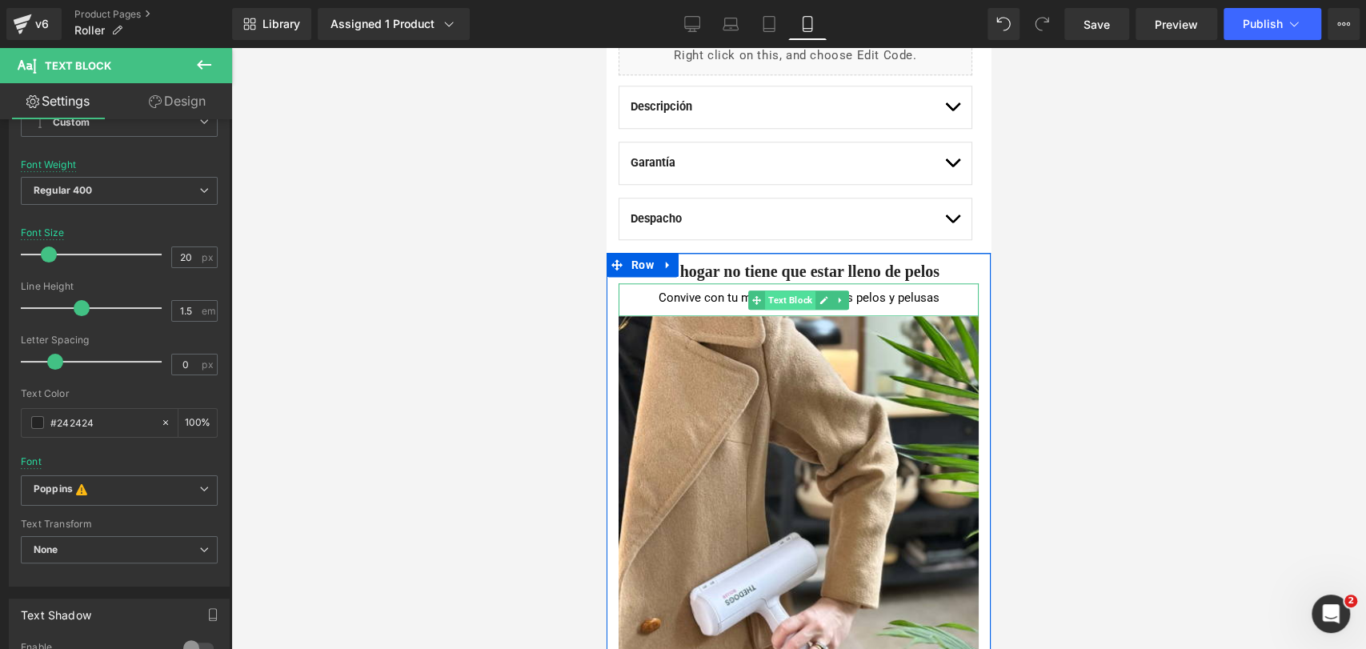
click at [767, 292] on span "Text Block" at bounding box center [790, 299] width 50 height 19
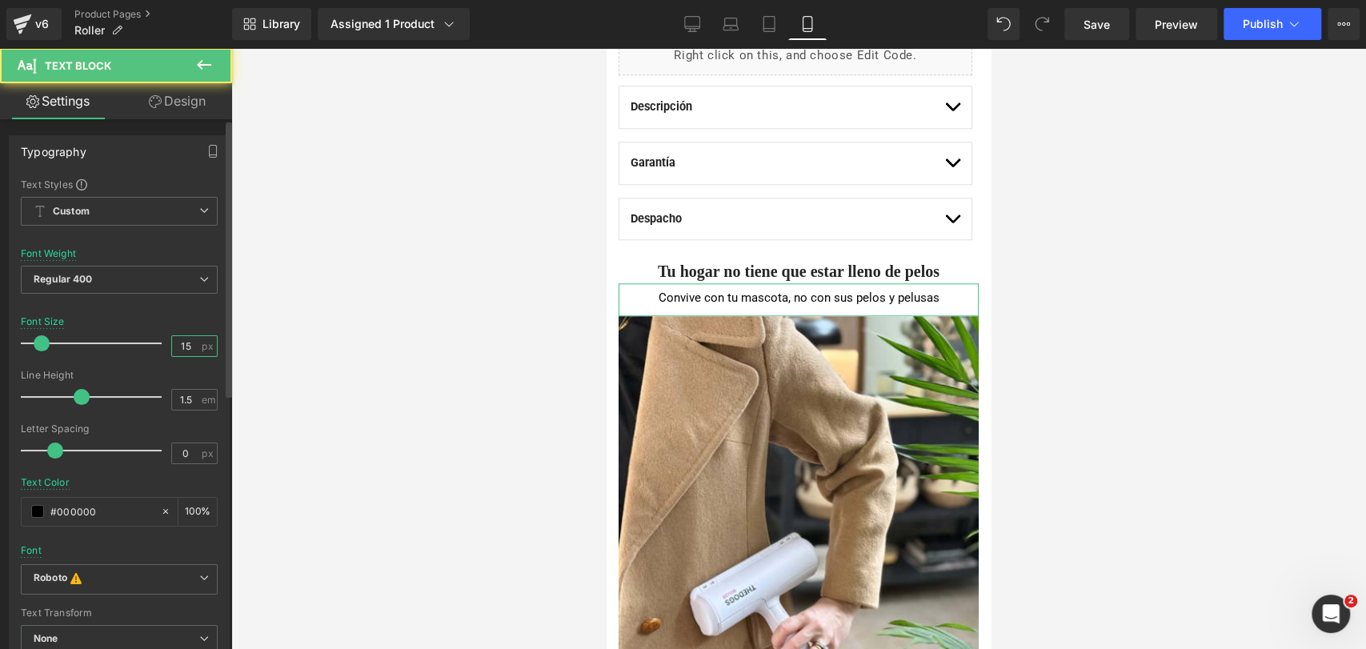
click at [186, 349] on input "15" at bounding box center [186, 346] width 28 height 20
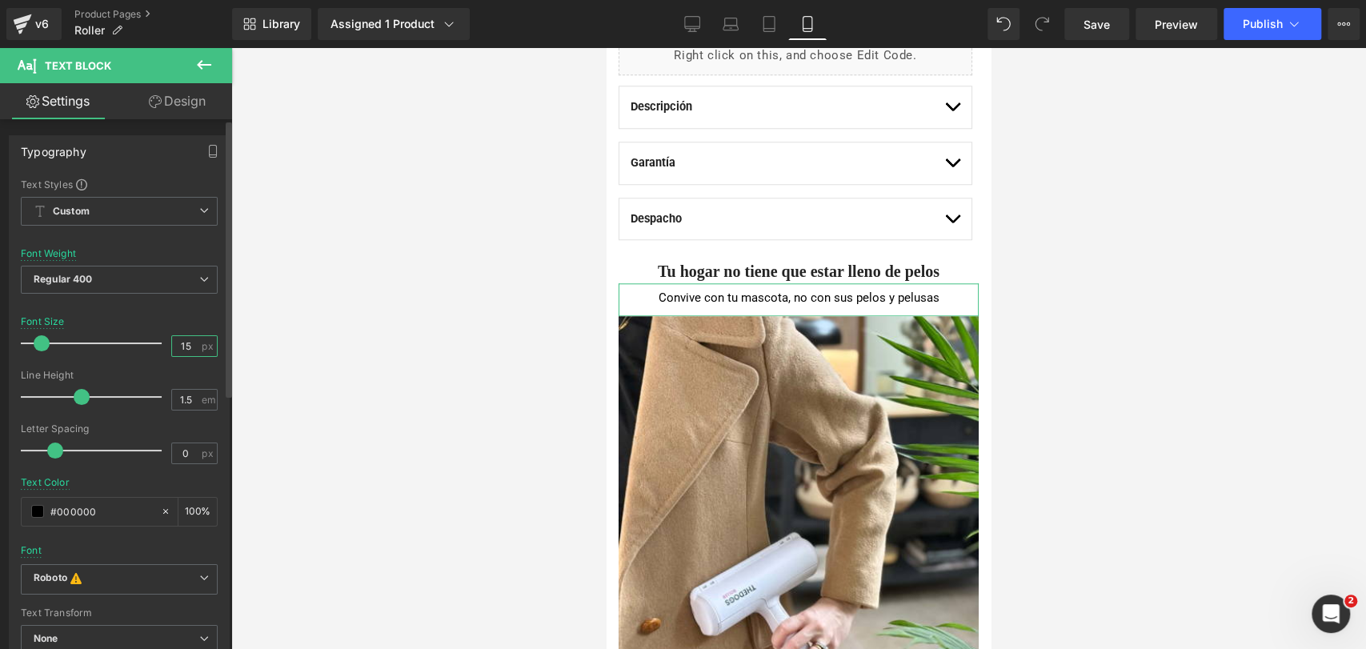
click at [186, 349] on input "15" at bounding box center [186, 346] width 28 height 20
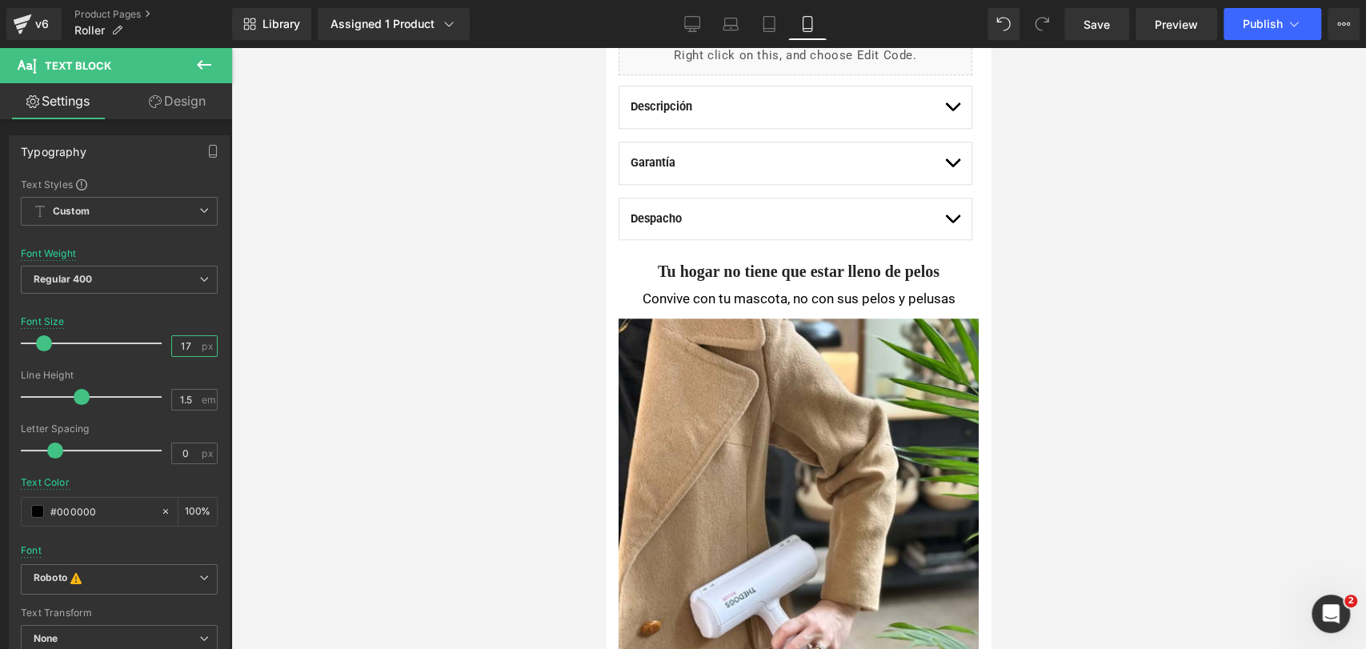
type input "17"
click at [1119, 350] on div at bounding box center [798, 348] width 1135 height 601
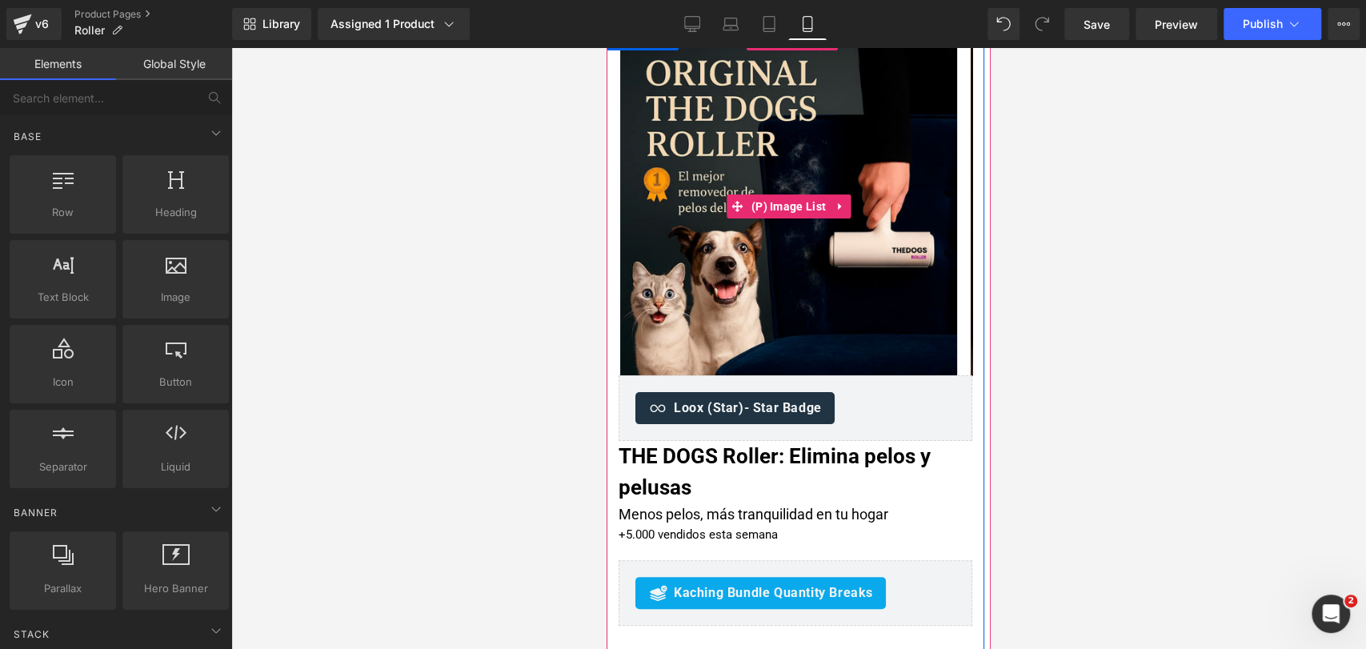
scroll to position [178, 0]
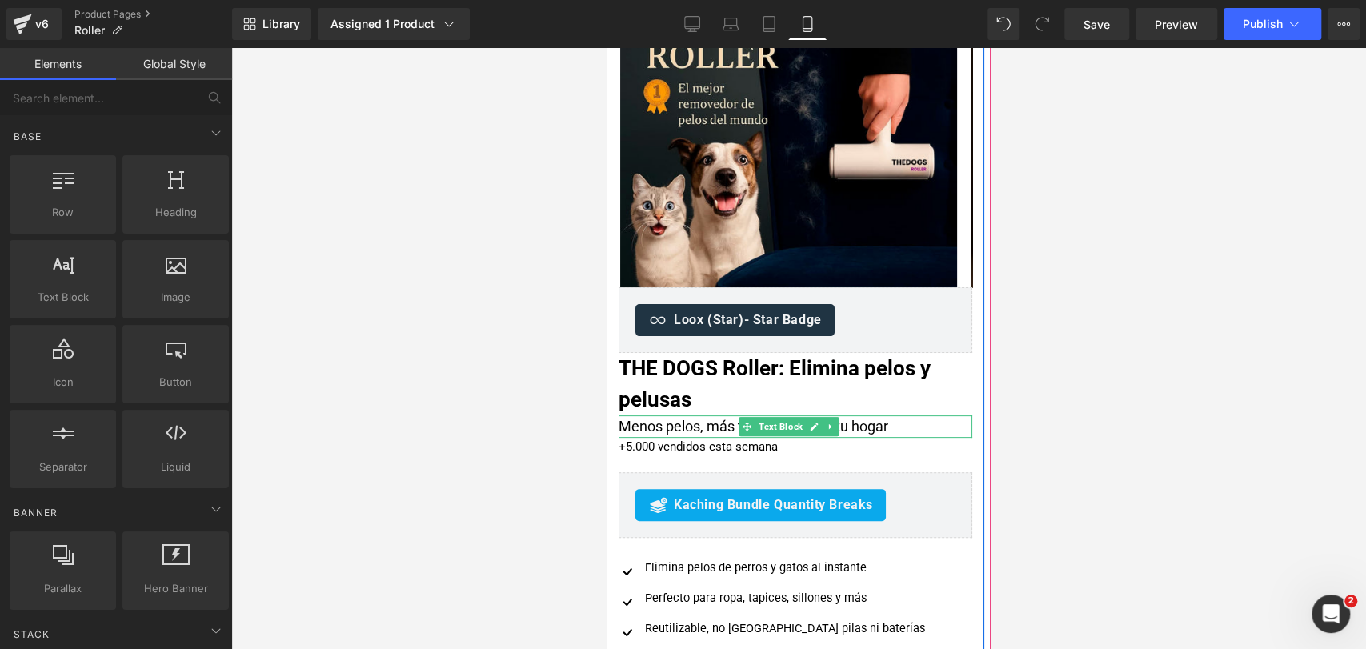
click at [685, 425] on div "Menos pelos, más tranquilidad en tu hogar" at bounding box center [795, 426] width 354 height 22
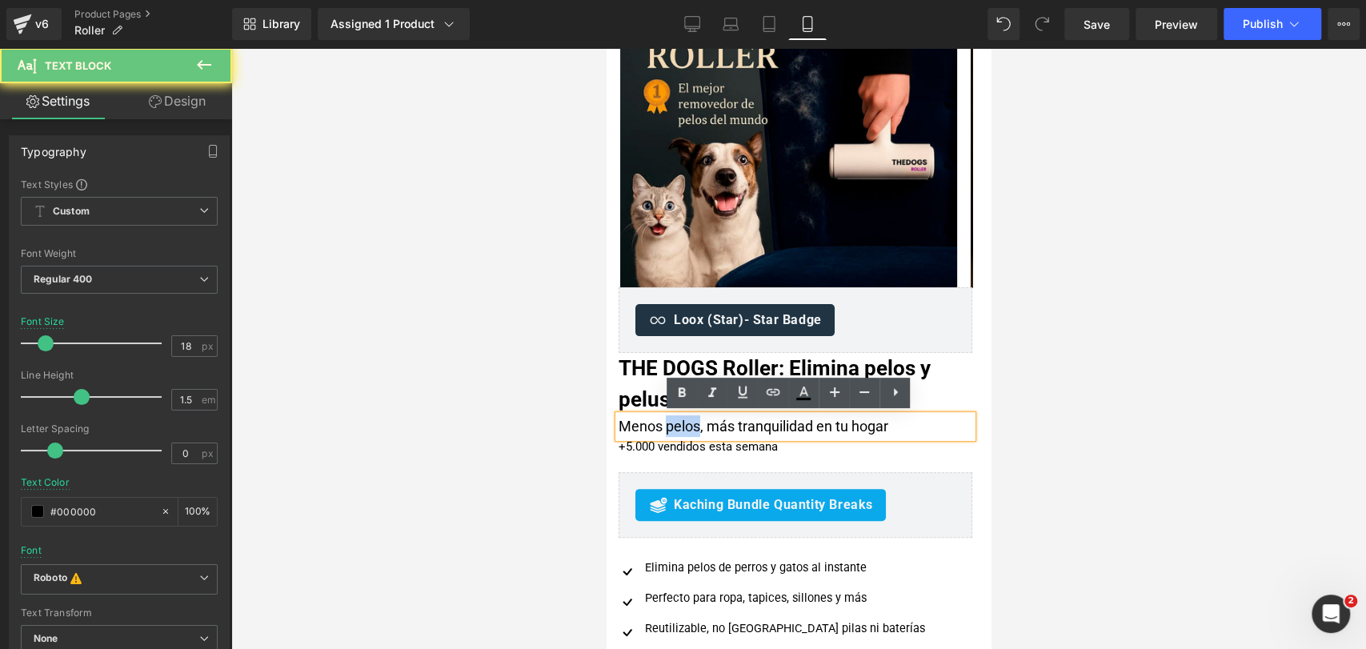
click at [685, 425] on div "Menos pelos, más tranquilidad en tu hogar" at bounding box center [795, 426] width 354 height 22
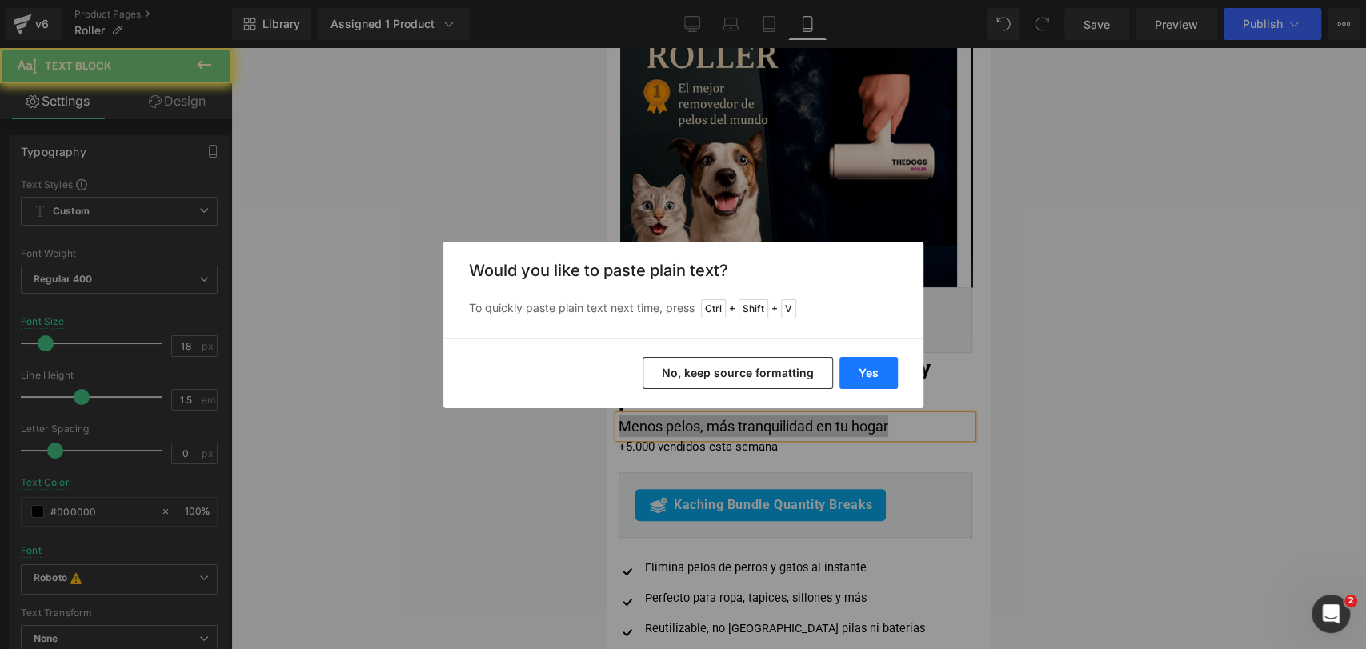
click at [863, 366] on button "Yes" at bounding box center [868, 373] width 58 height 32
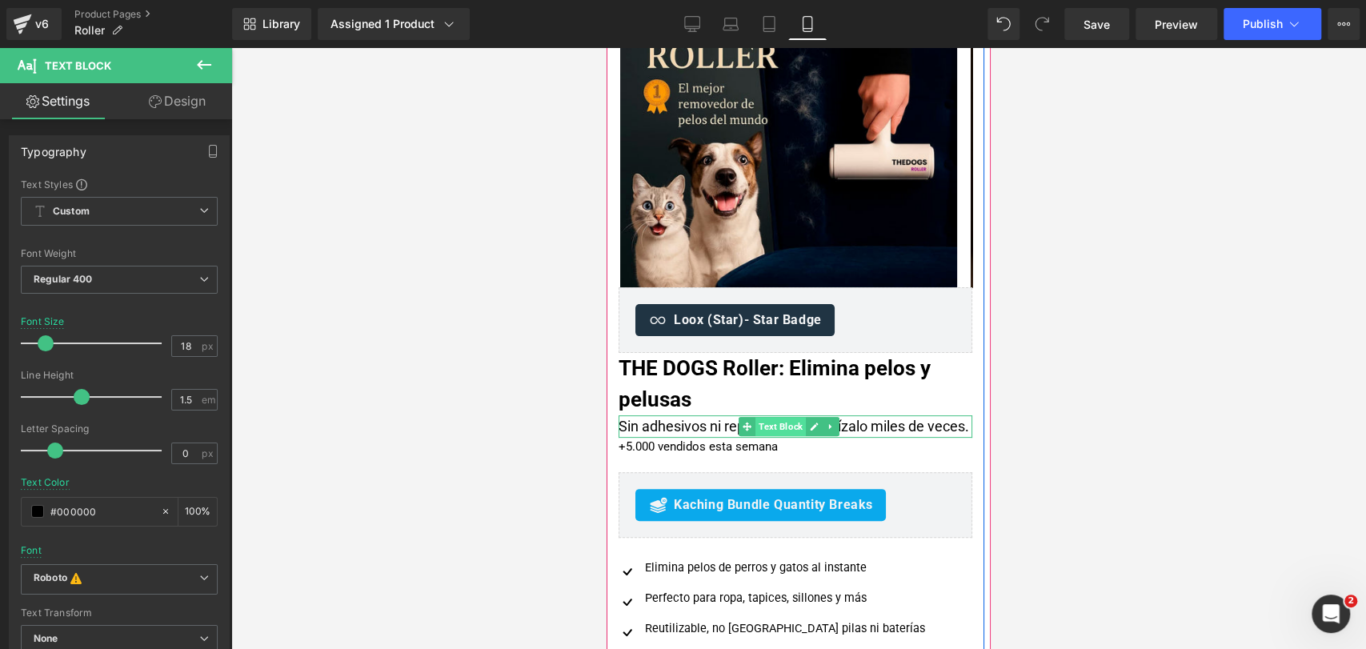
click at [791, 422] on span "Text Block" at bounding box center [780, 426] width 50 height 19
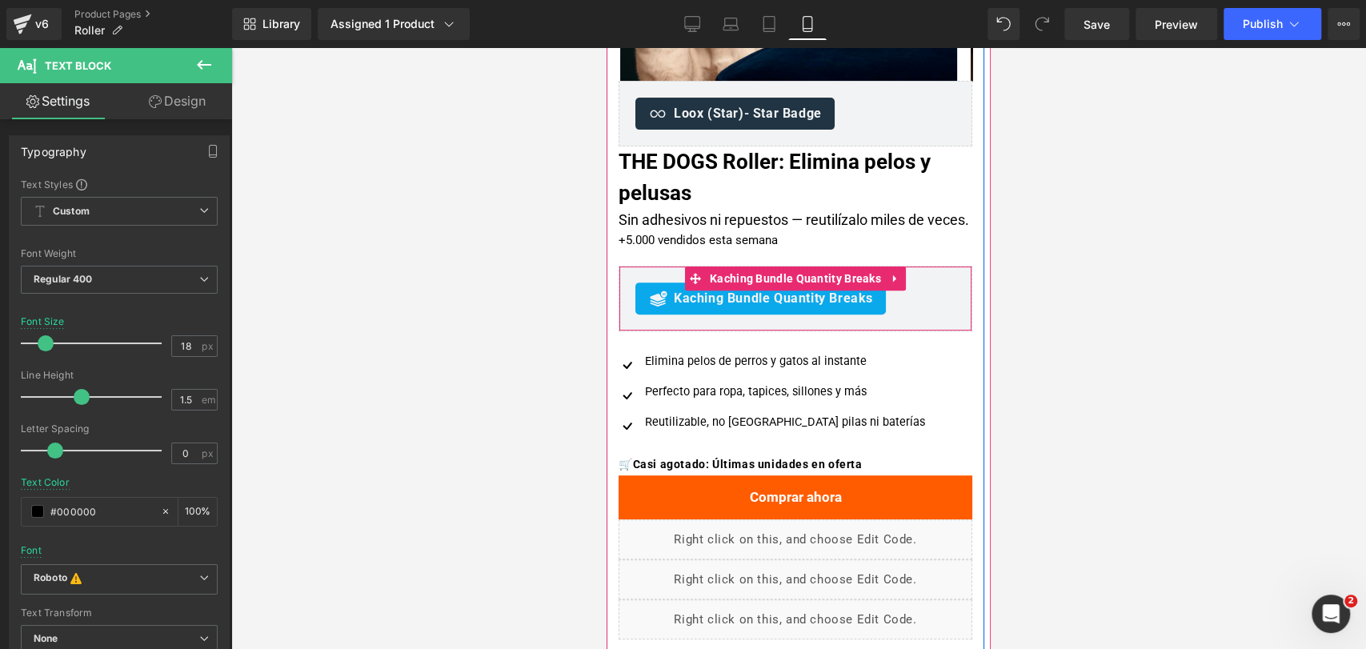
scroll to position [355, 0]
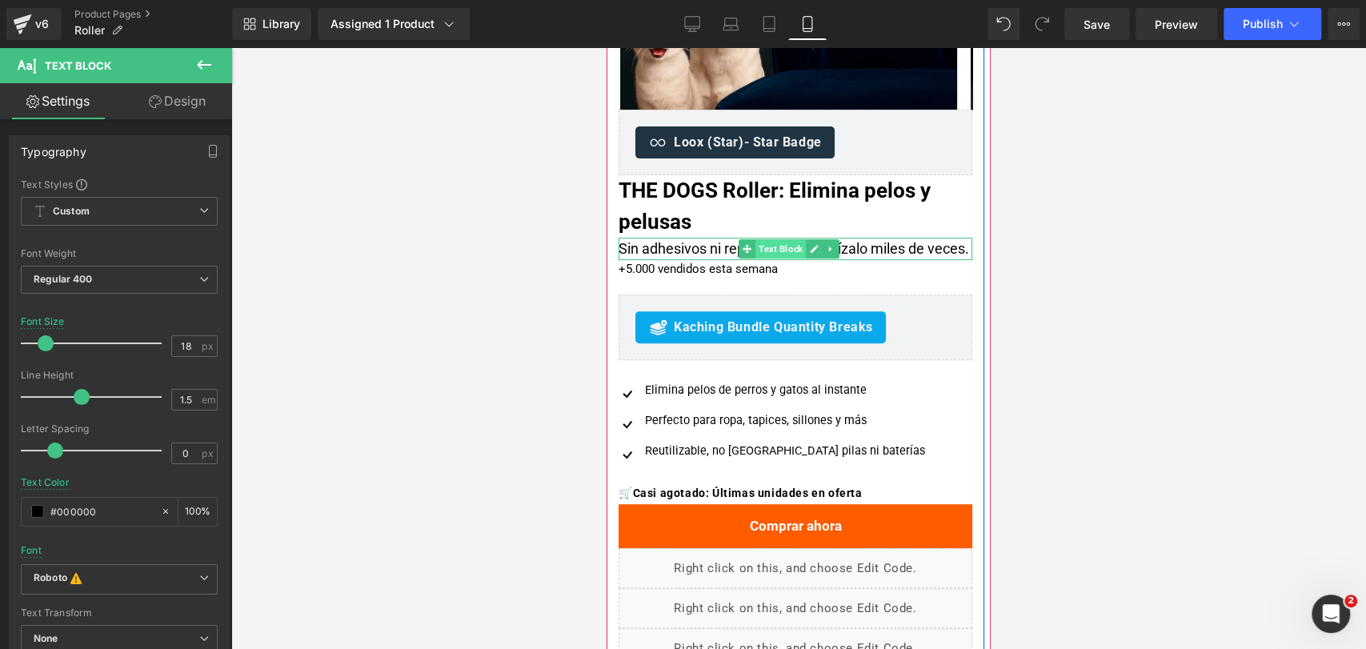
click at [779, 242] on span "Text Block" at bounding box center [780, 248] width 50 height 19
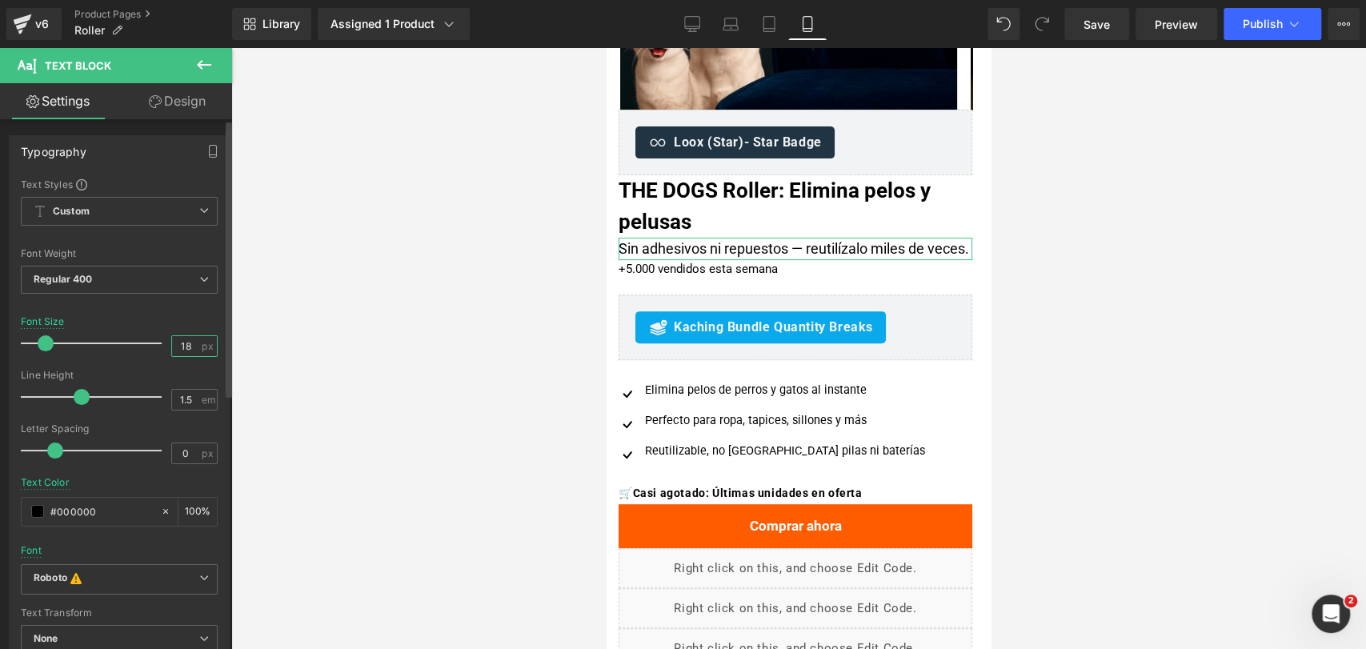
click at [188, 347] on input "18" at bounding box center [186, 346] width 28 height 20
type input "17"
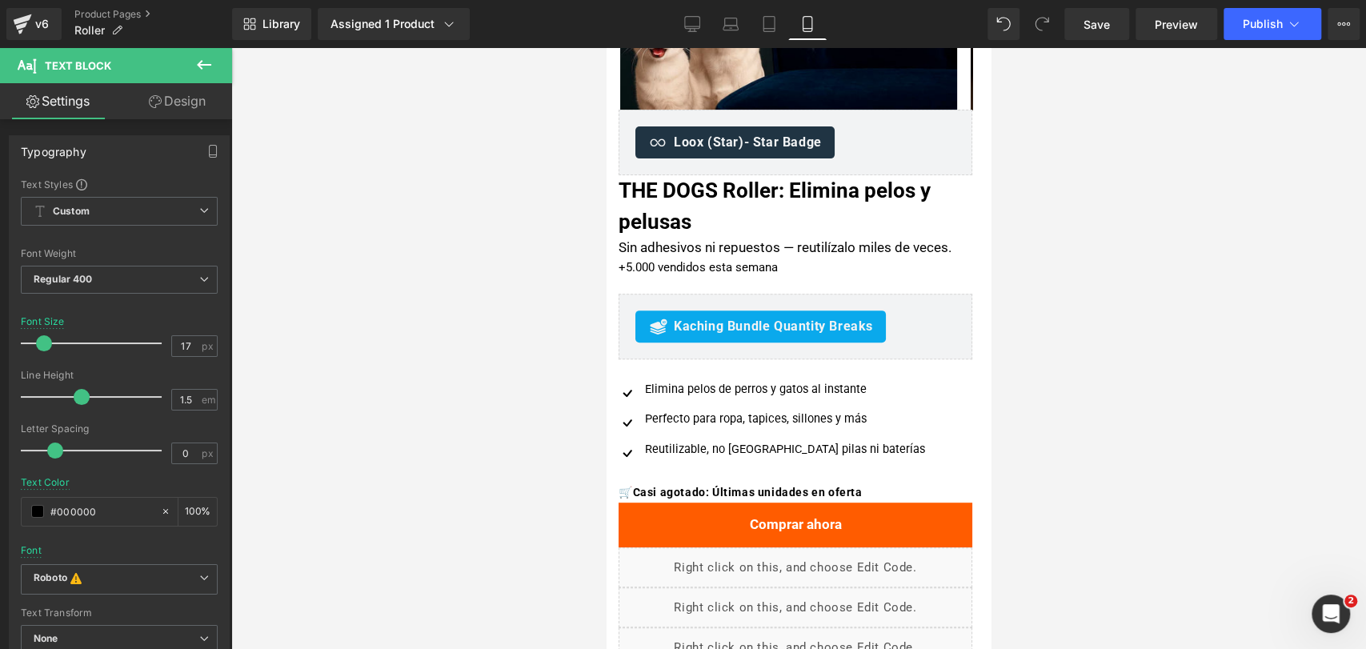
click at [1055, 282] on div at bounding box center [798, 348] width 1135 height 601
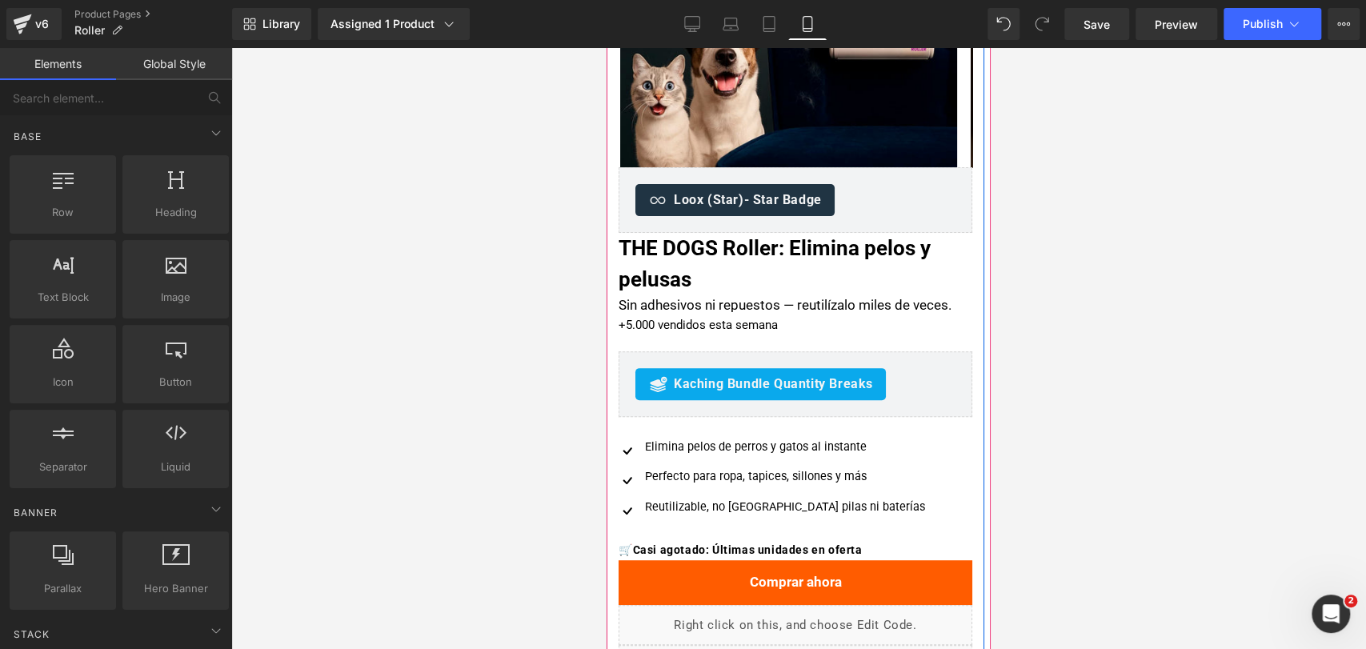
scroll to position [266, 0]
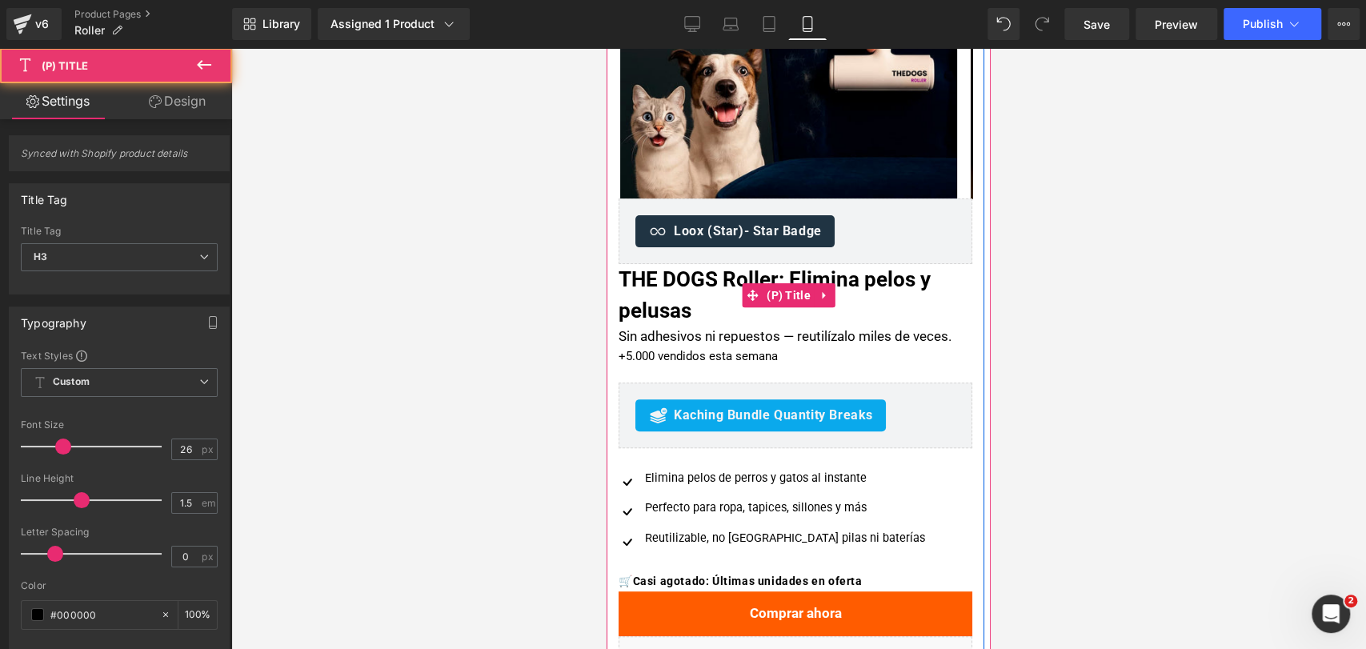
click at [781, 280] on link "THE DOGS Roller: Elimina pelos y pelusas" at bounding box center [795, 295] width 354 height 62
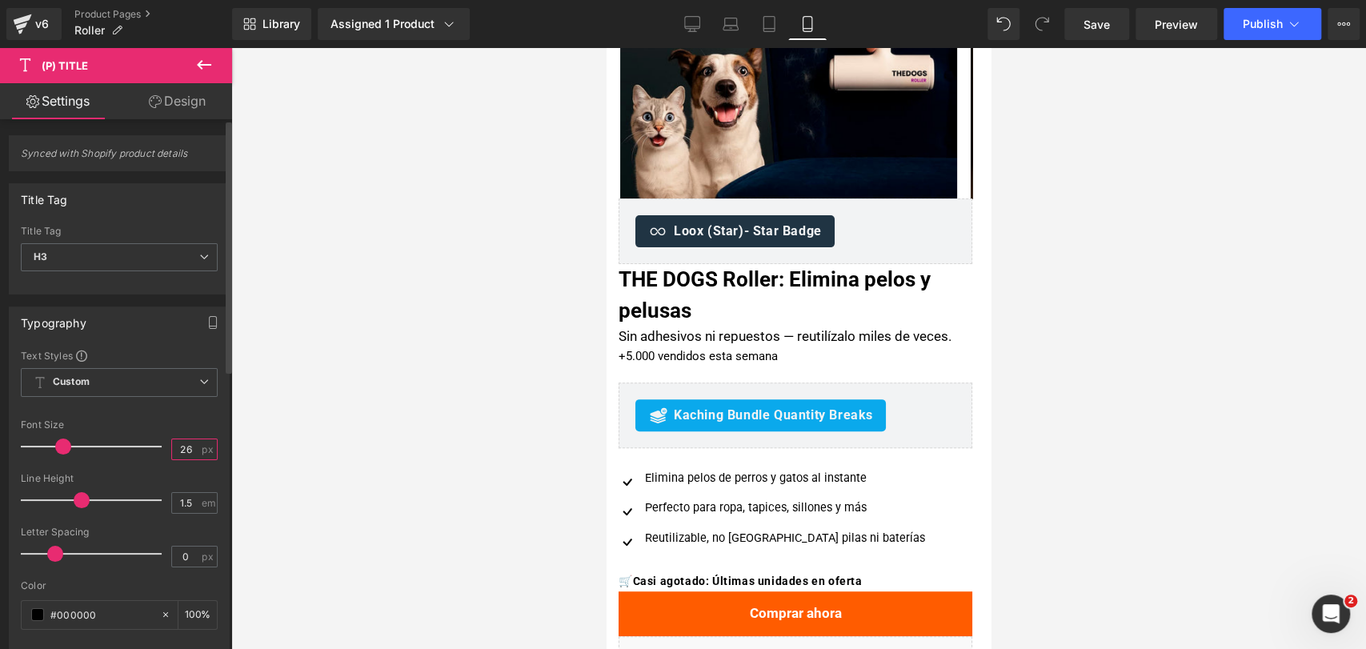
click at [172, 446] on input "26" at bounding box center [186, 449] width 28 height 20
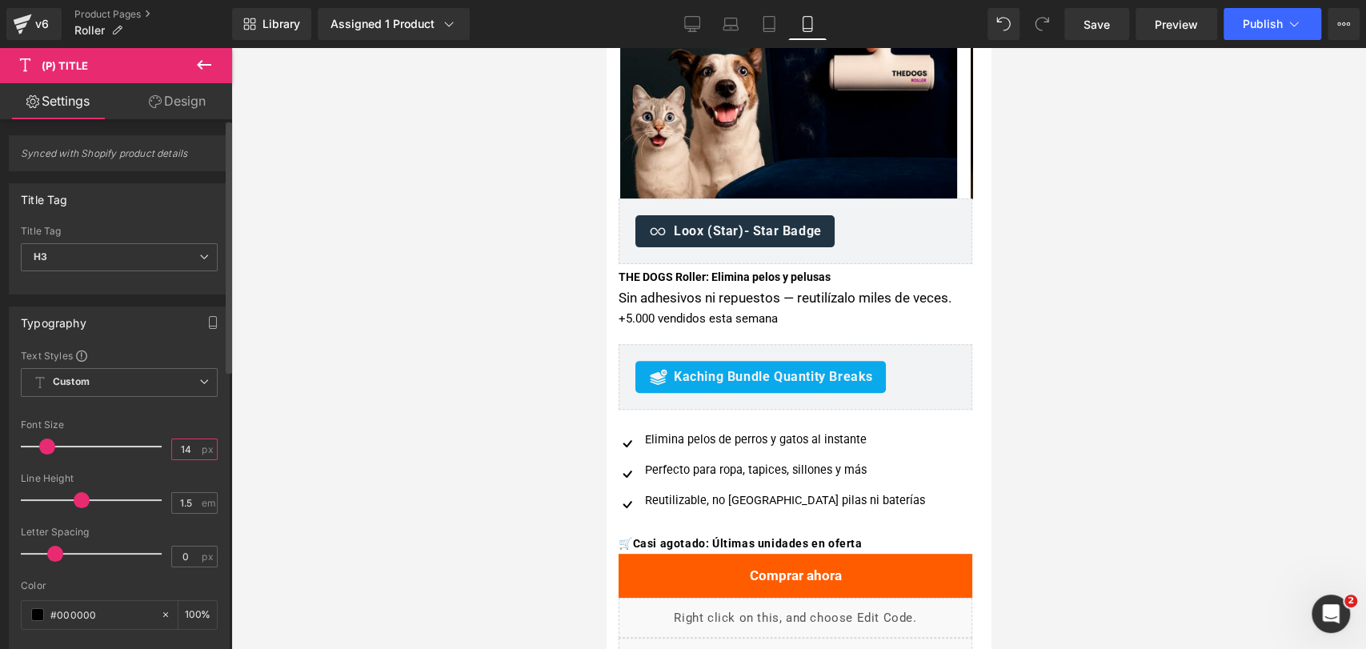
click at [186, 450] on input "14" at bounding box center [186, 449] width 28 height 20
type input "23"
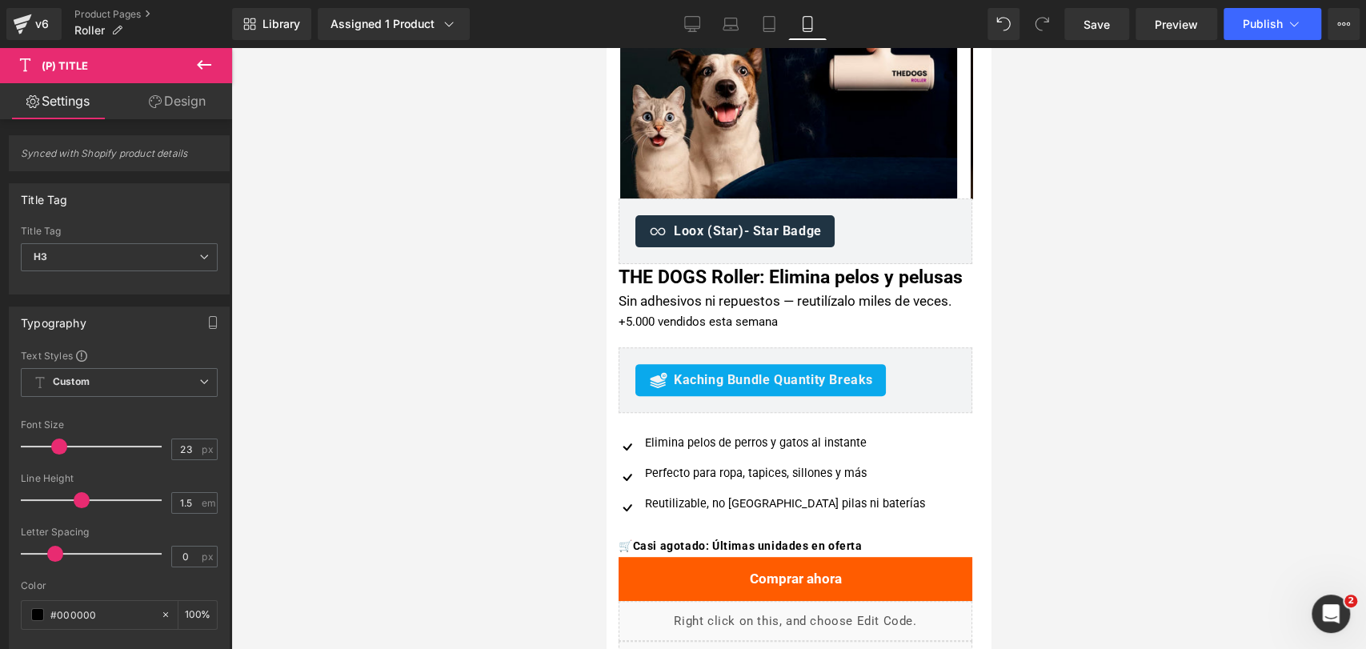
click at [1143, 281] on div at bounding box center [798, 348] width 1135 height 601
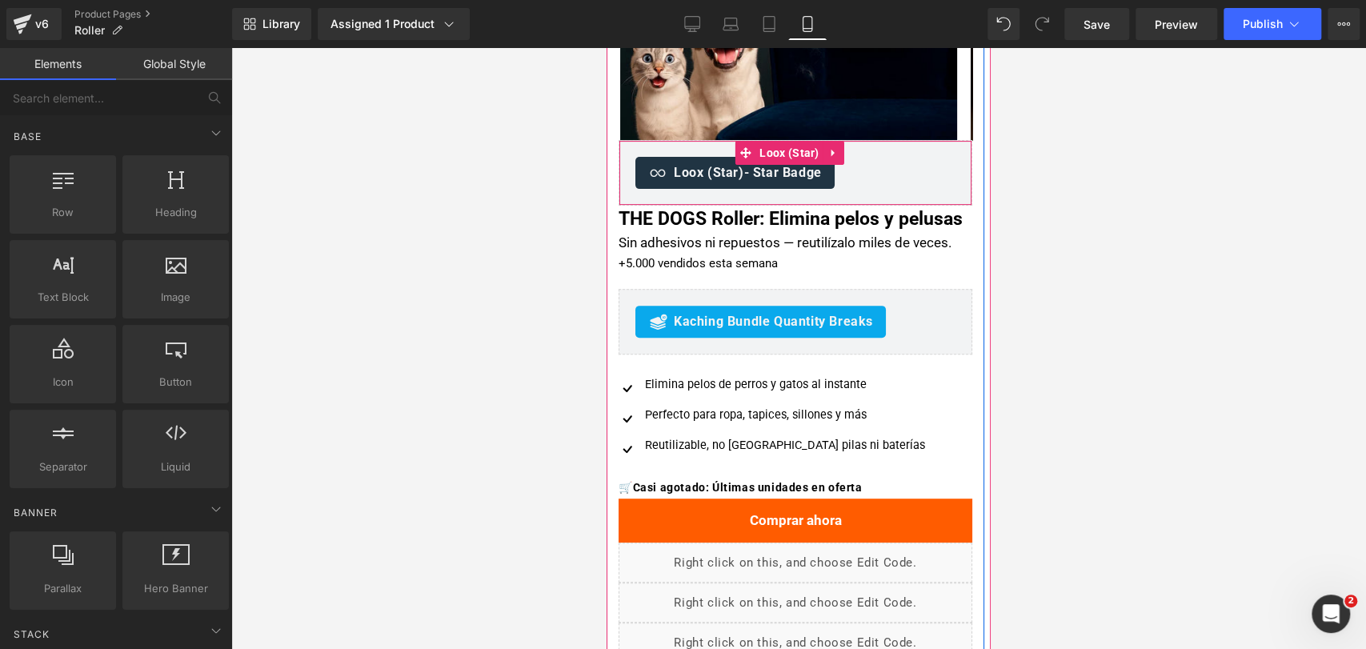
scroll to position [355, 0]
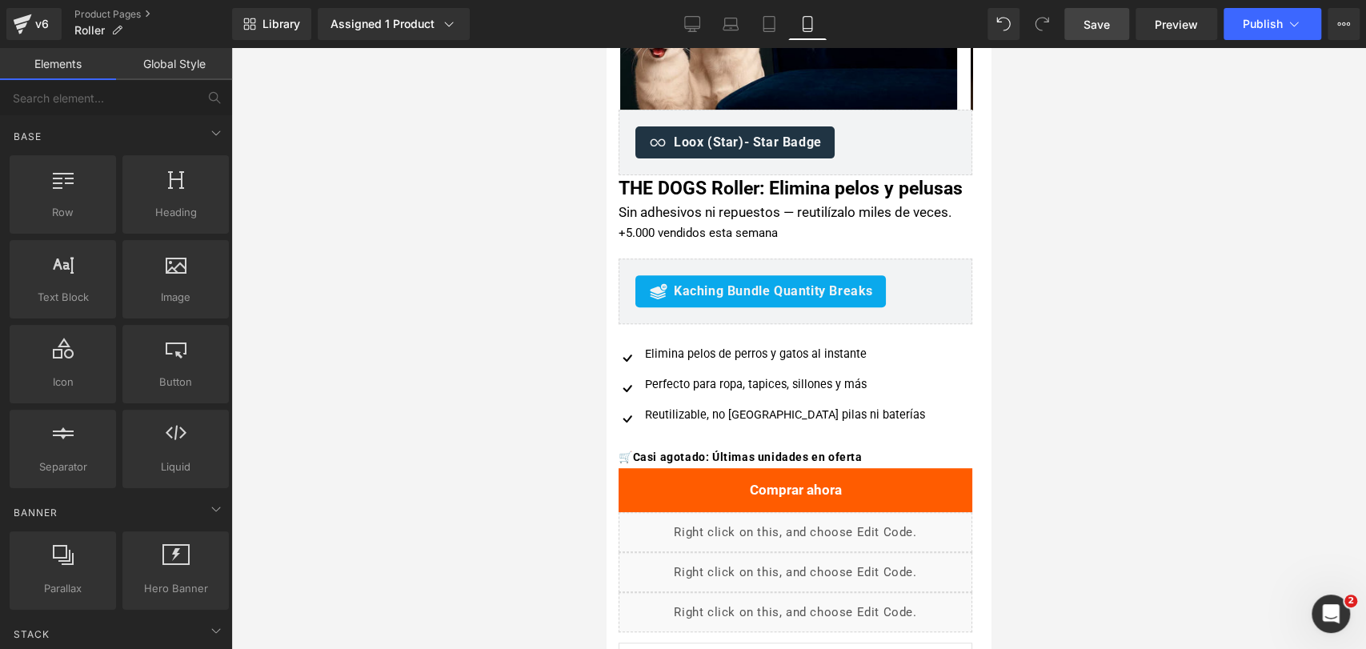
click at [1117, 23] on link "Save" at bounding box center [1096, 24] width 65 height 32
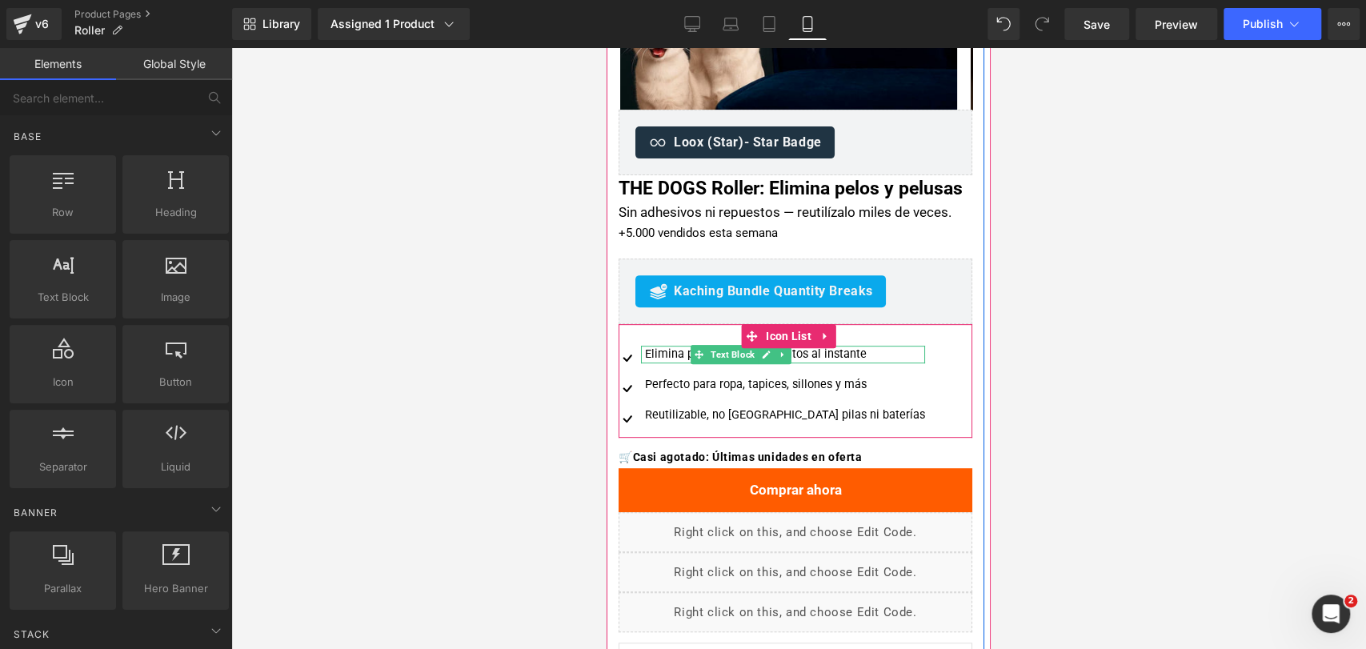
click at [668, 363] on div "Elimina pelos de perros y gatos al instante" at bounding box center [783, 355] width 284 height 18
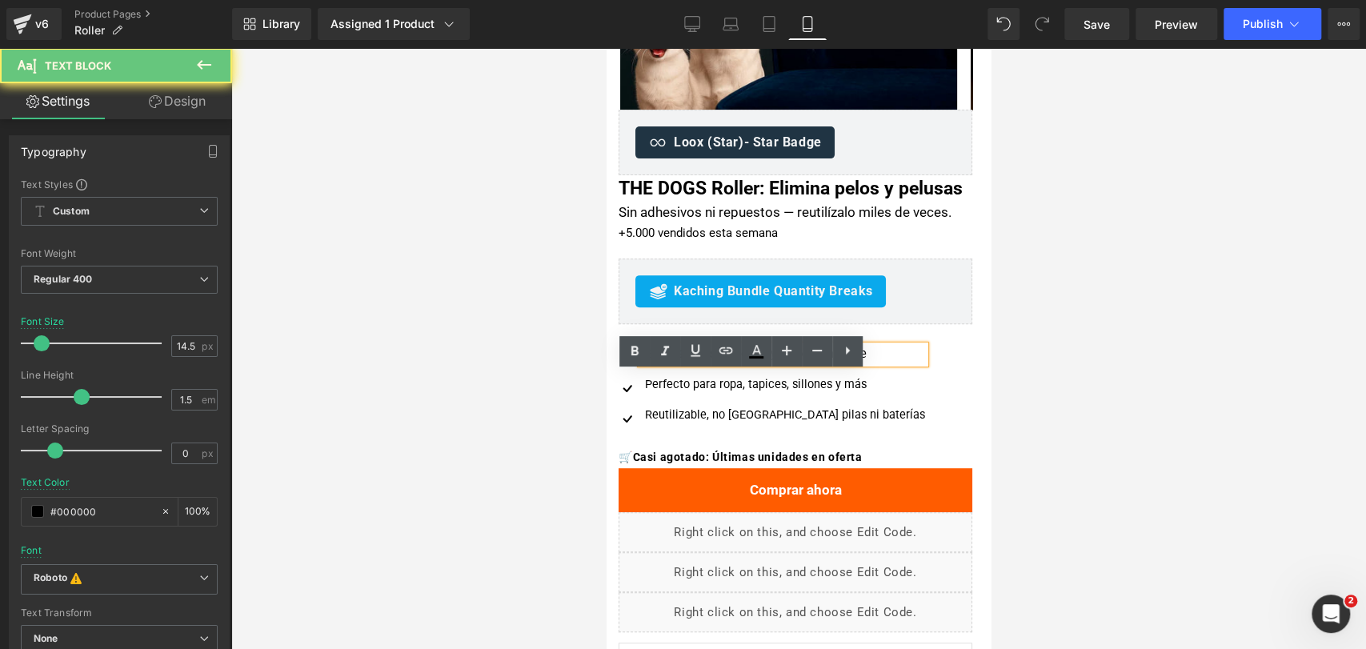
click at [668, 363] on div "Elimina pelos de perros y gatos al instante" at bounding box center [783, 355] width 284 height 18
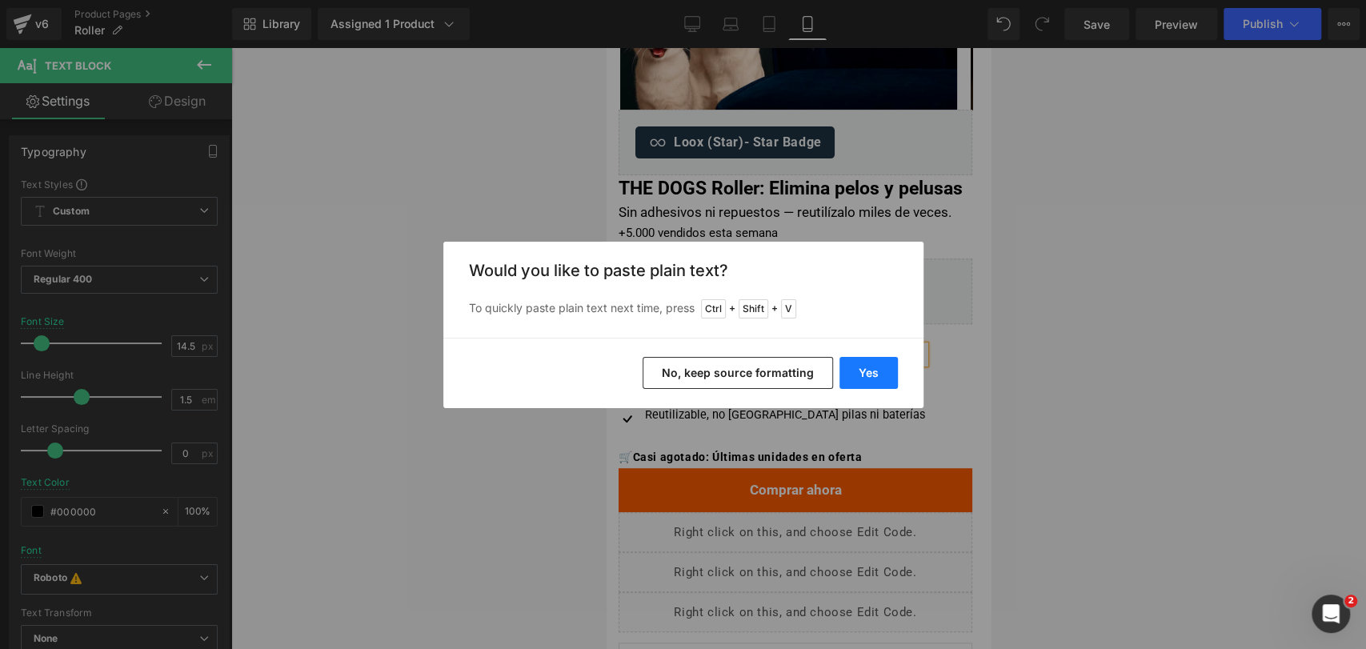
click at [851, 366] on button "Yes" at bounding box center [868, 373] width 58 height 32
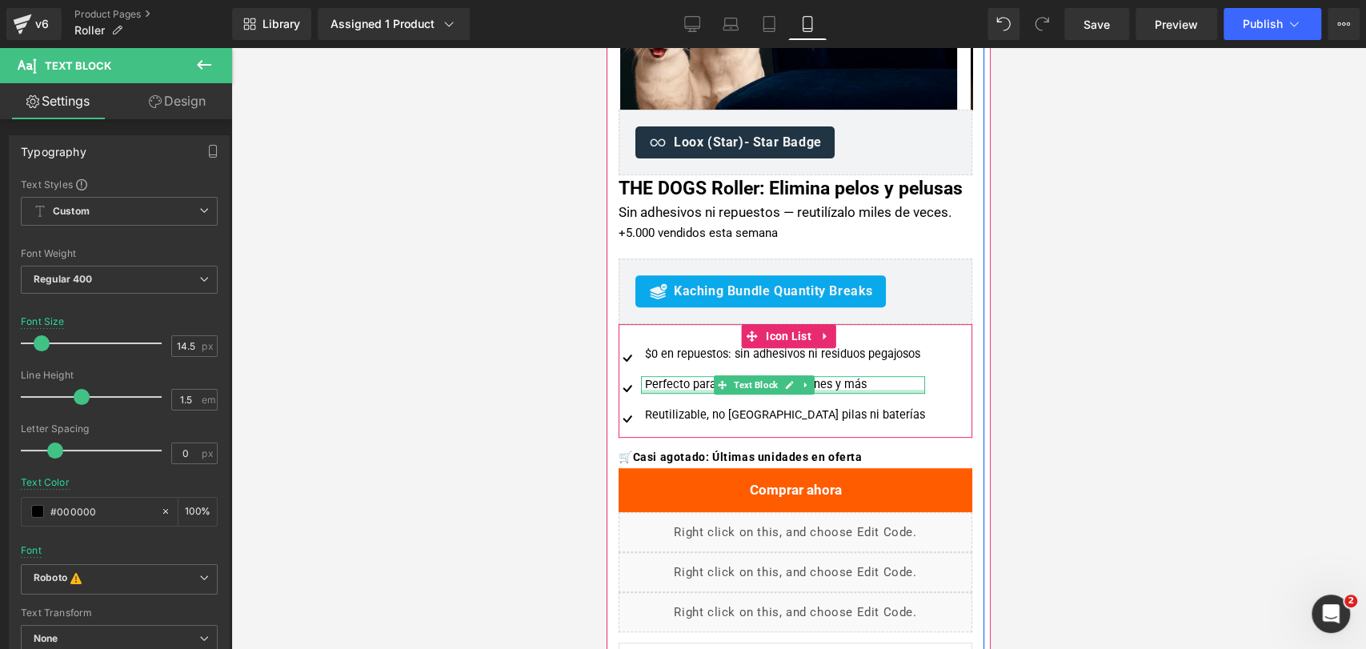
click at [655, 394] on div "Perfecto para ropa, tapices, sillones y más" at bounding box center [783, 385] width 284 height 18
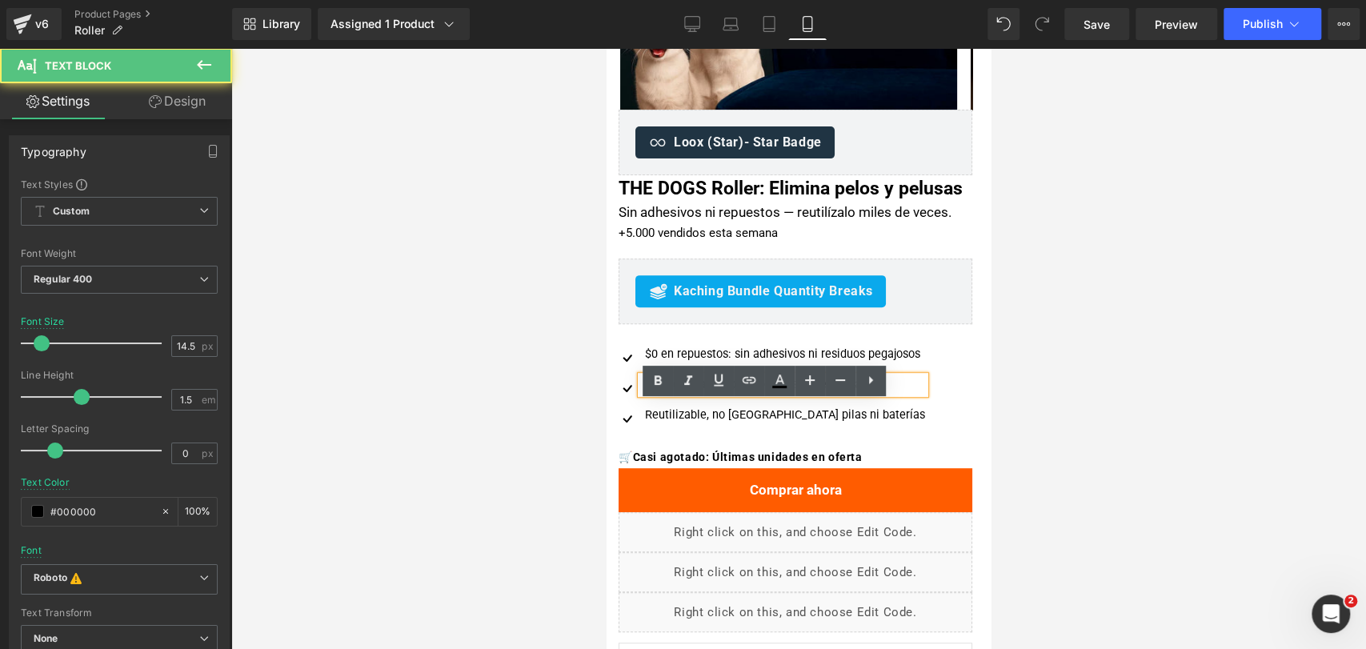
click at [655, 394] on div "Perfecto para ropa, tapices, sillones y más" at bounding box center [783, 385] width 284 height 18
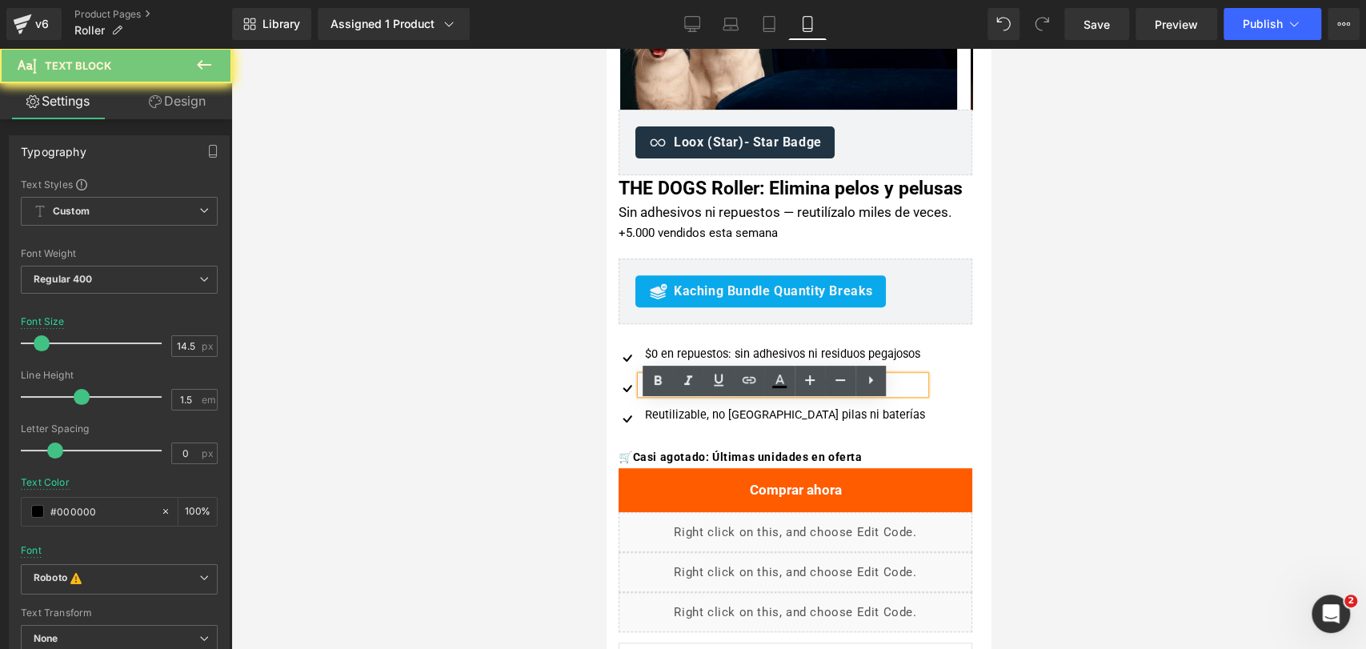
click at [655, 394] on div "Perfecto para ropa, tapices, sillones y más" at bounding box center [783, 385] width 284 height 18
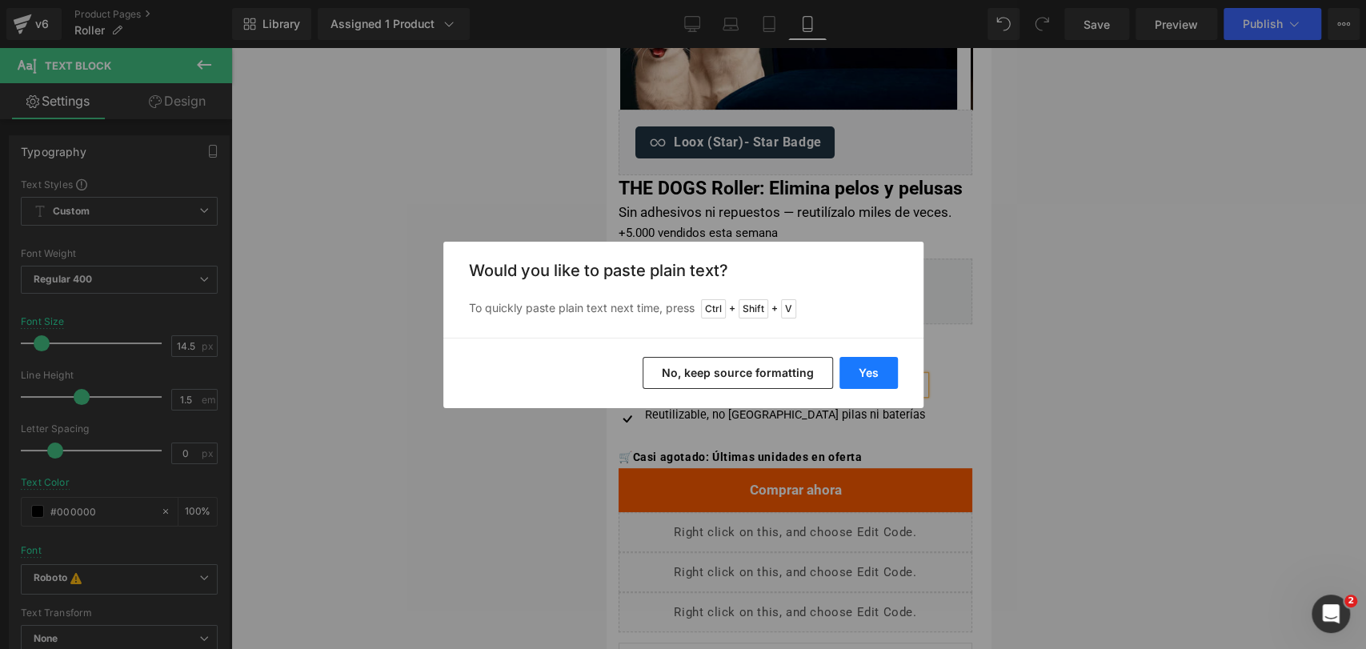
click at [867, 370] on button "Yes" at bounding box center [868, 373] width 58 height 32
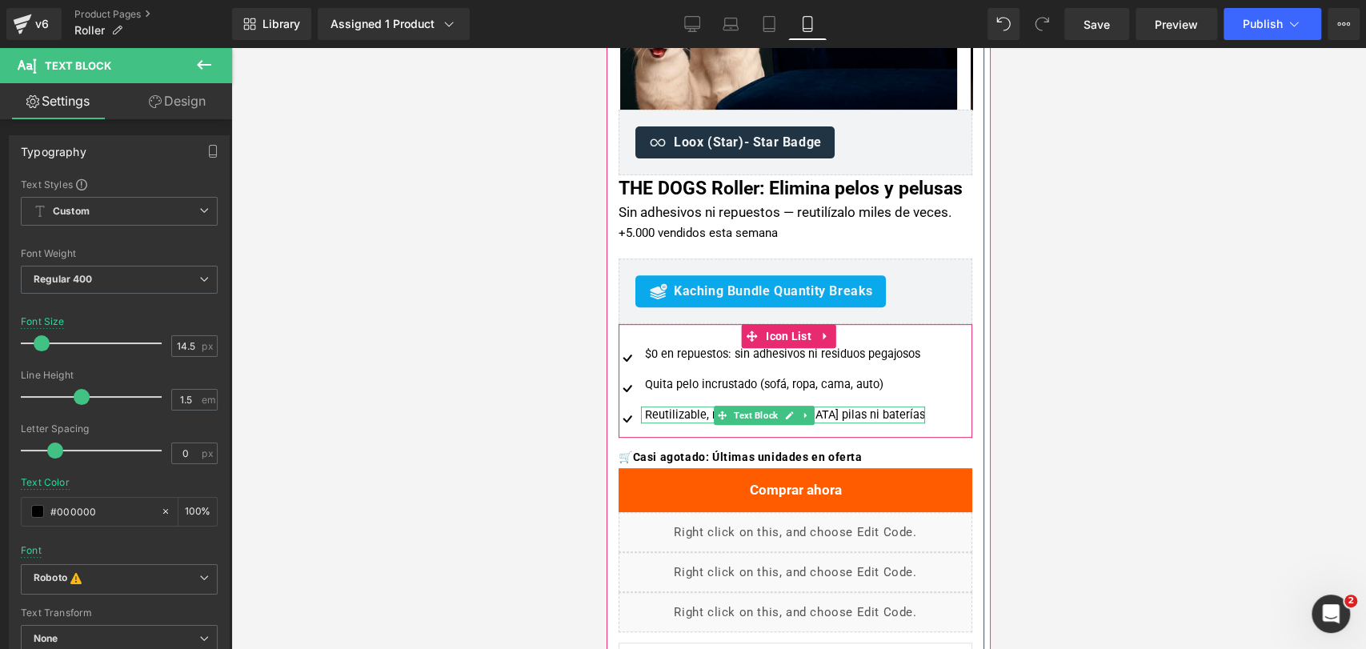
click at [677, 424] on div "Reutilizable, no usa pilas ni baterías" at bounding box center [783, 415] width 284 height 18
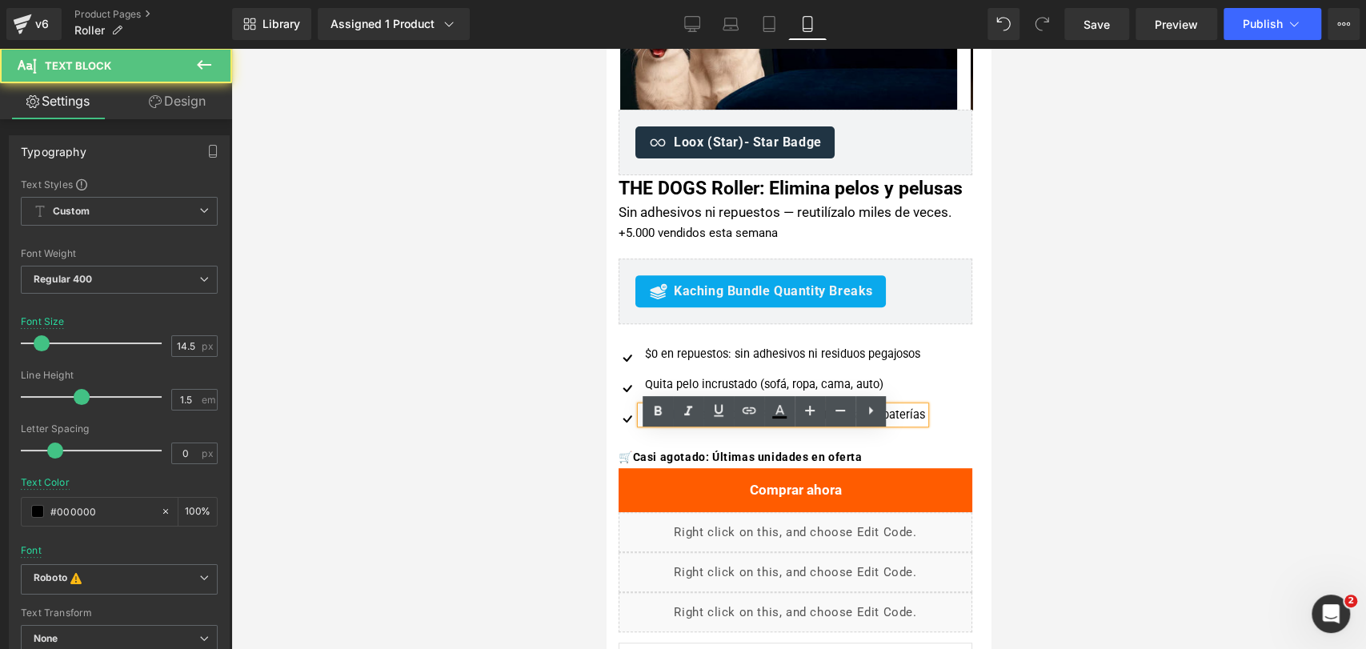
click at [677, 424] on div "Reutilizable, no usa pilas ni baterías" at bounding box center [783, 415] width 284 height 18
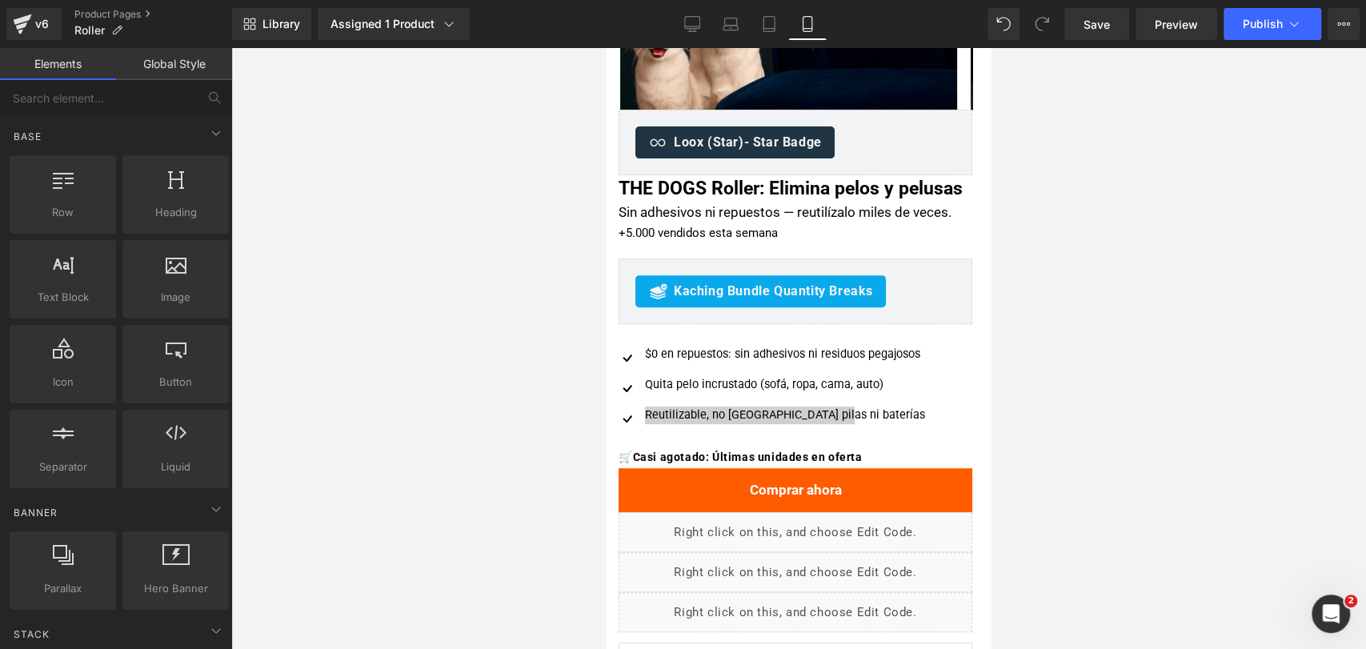
click at [1075, 358] on div at bounding box center [798, 348] width 1135 height 601
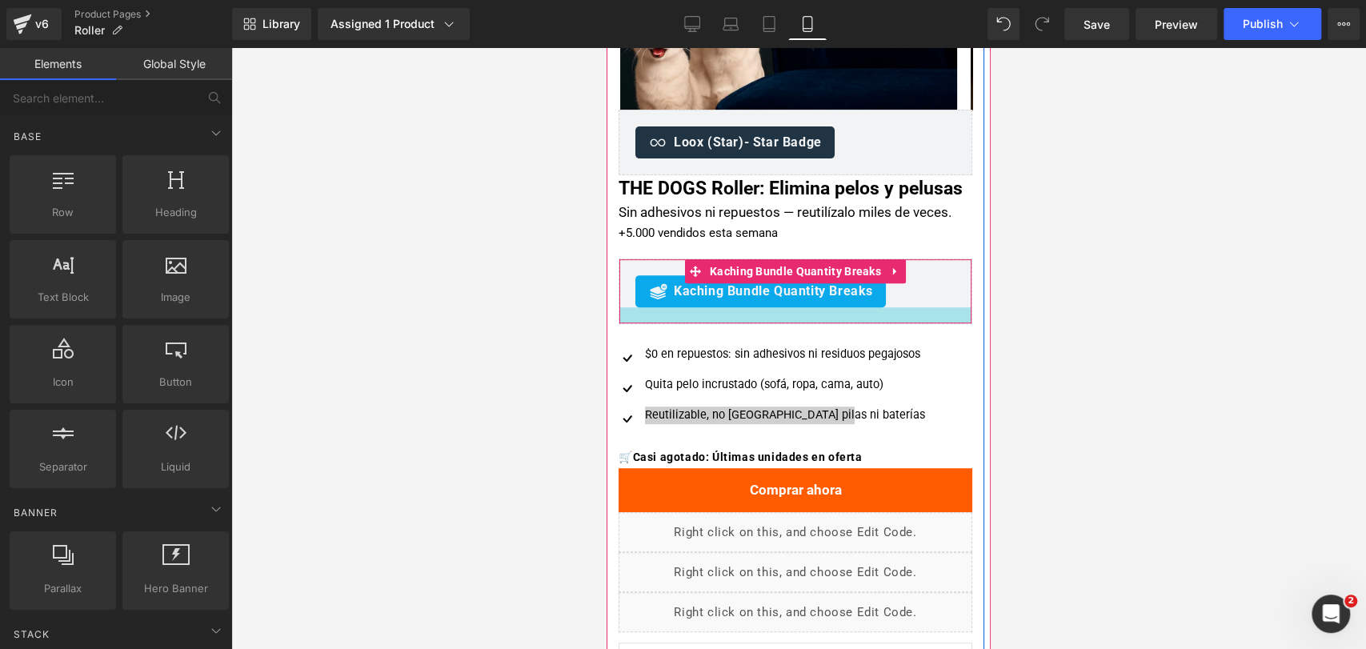
scroll to position [444, 0]
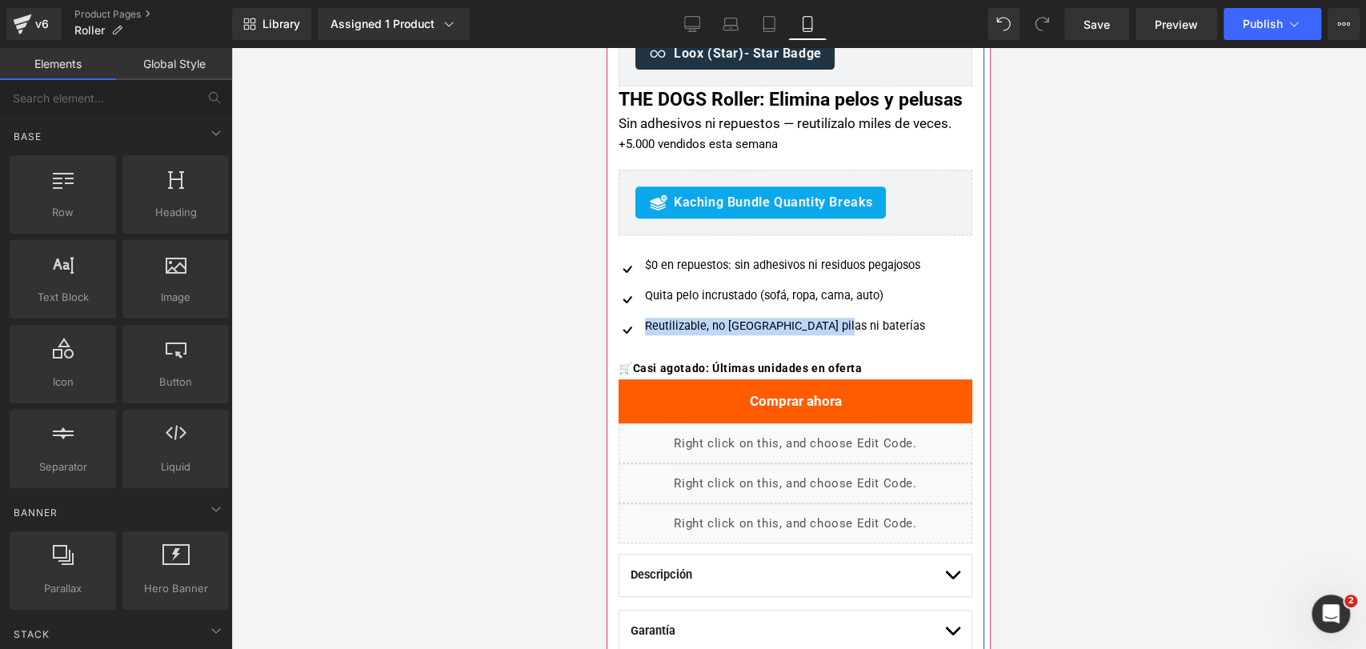
click at [883, 305] on div "Quita pelo incrustado (sofá, ropa, cama, auto) Text Block" at bounding box center [783, 296] width 284 height 18
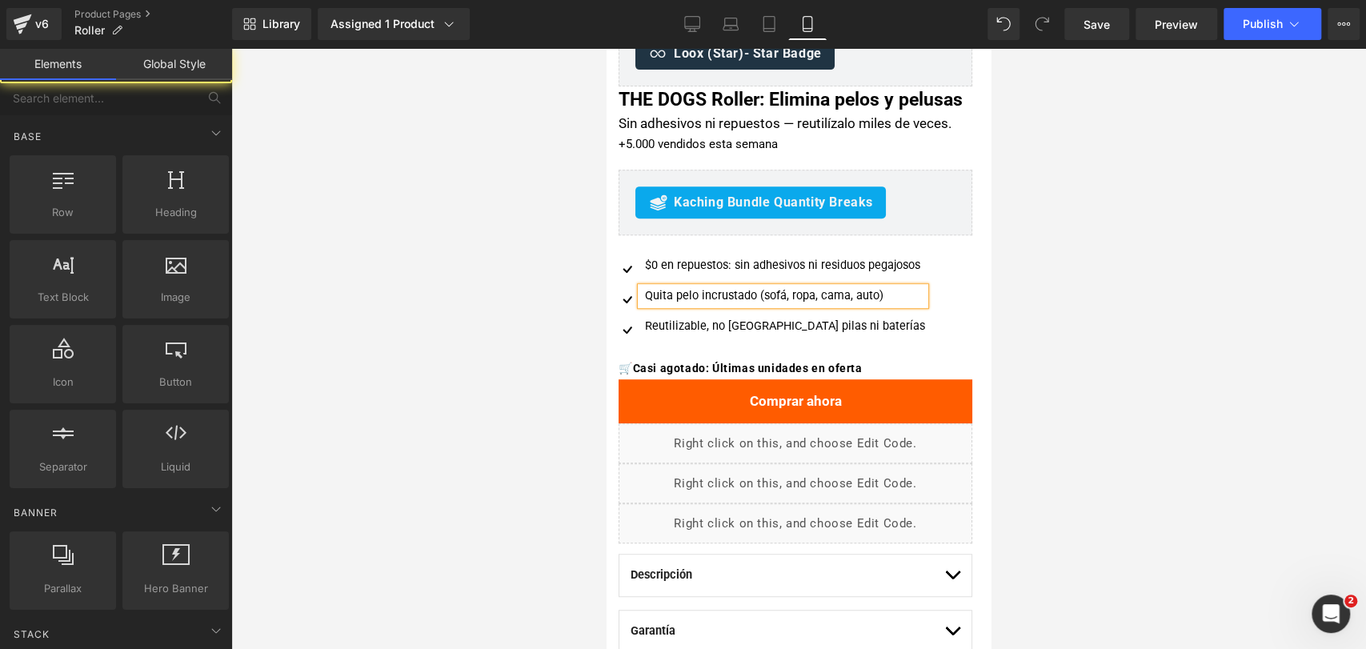
click at [1069, 302] on div at bounding box center [798, 348] width 1135 height 601
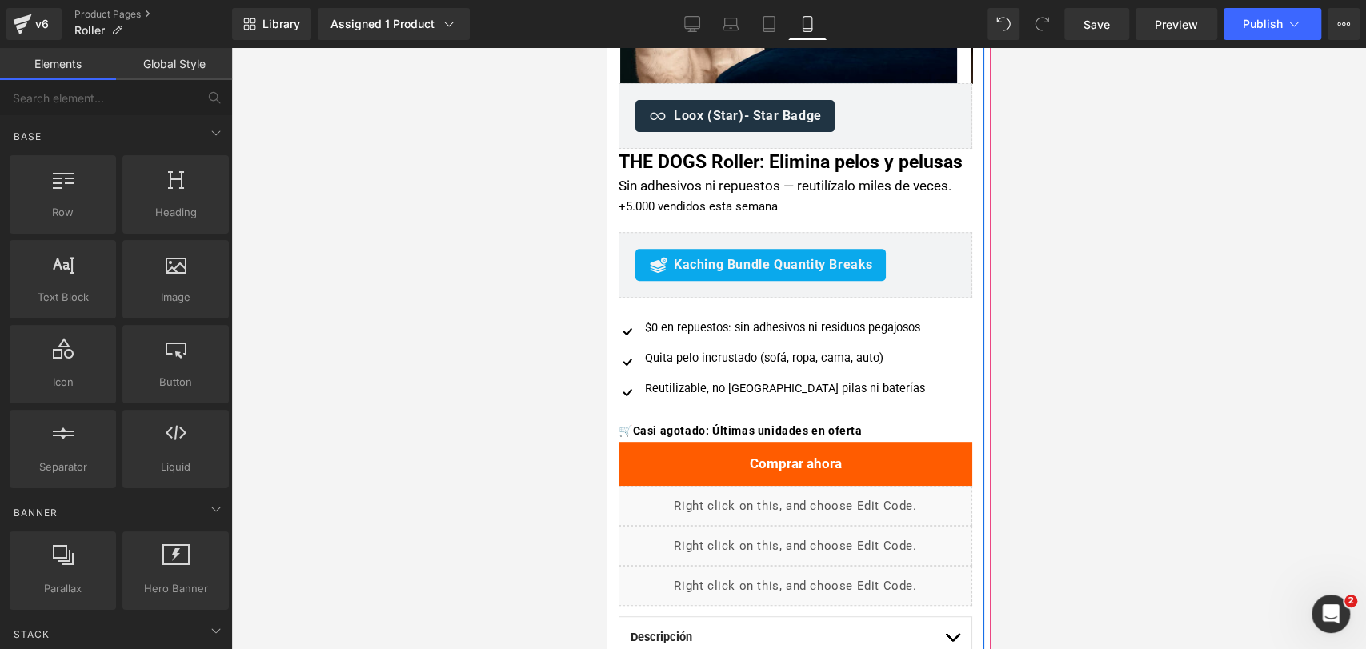
scroll to position [355, 0]
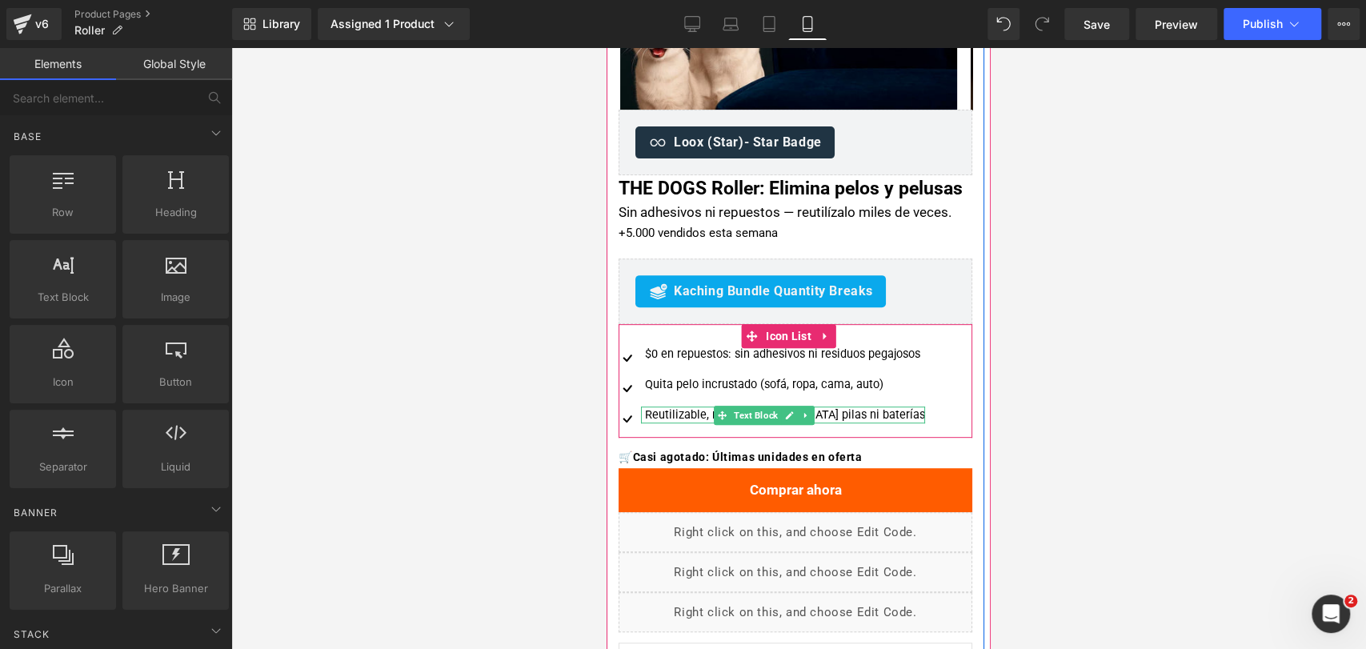
click at [682, 424] on div "Reutilizable, no usa pilas ni baterías" at bounding box center [783, 415] width 284 height 18
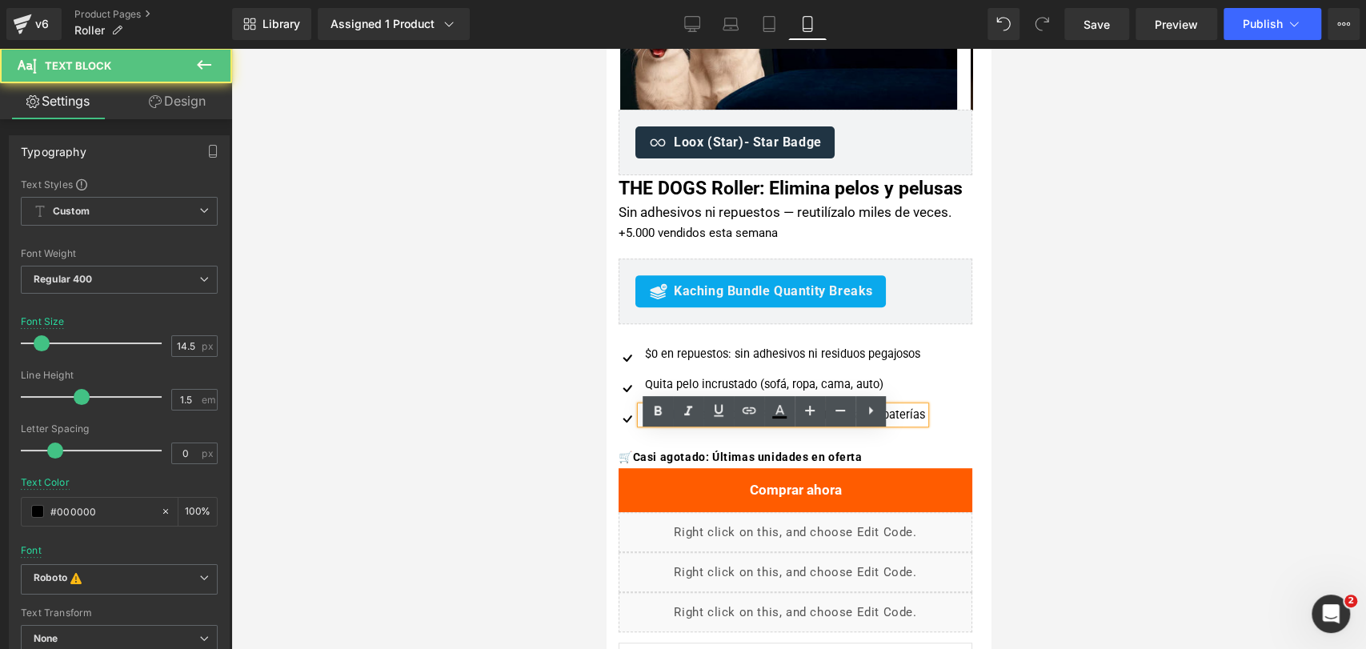
click at [682, 424] on div "Reutilizable, no usa pilas ni baterías" at bounding box center [783, 415] width 284 height 18
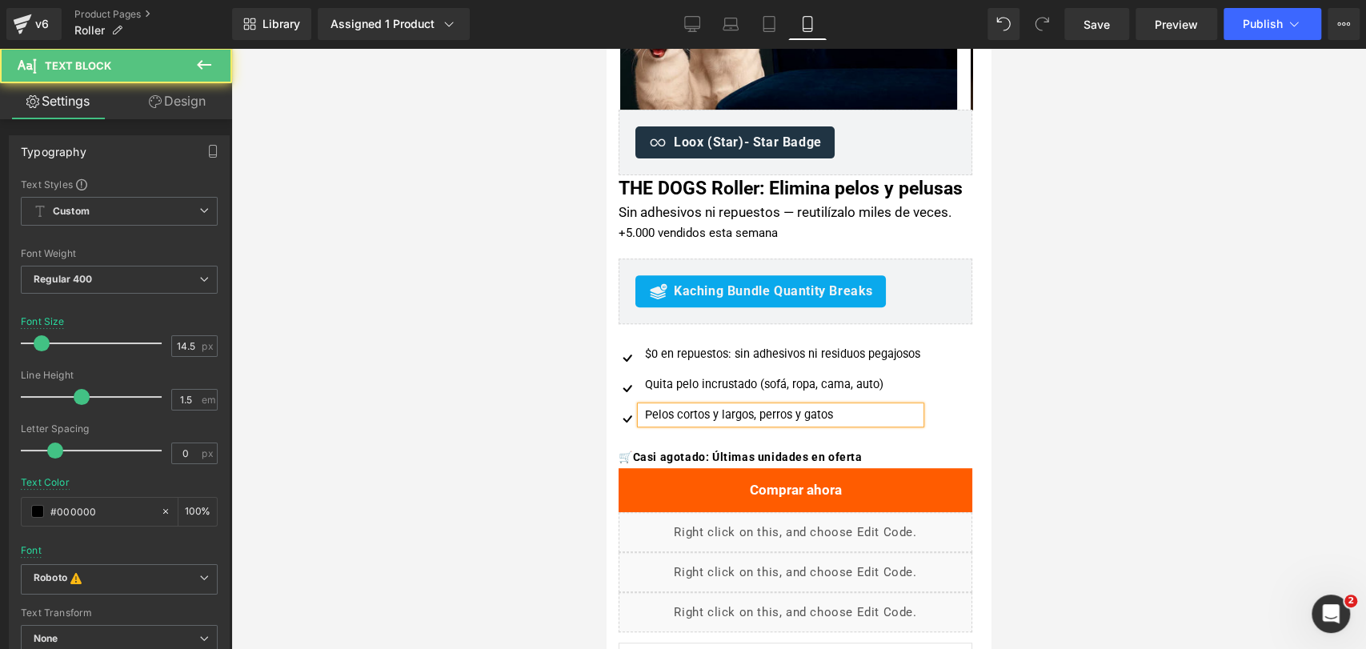
click at [650, 424] on div "Pelos cortos y largos, perros y gatos" at bounding box center [780, 415] width 279 height 18
click at [688, 424] on div "Elimina Pelos cortos y largos, perros y gatos" at bounding box center [780, 415] width 279 height 18
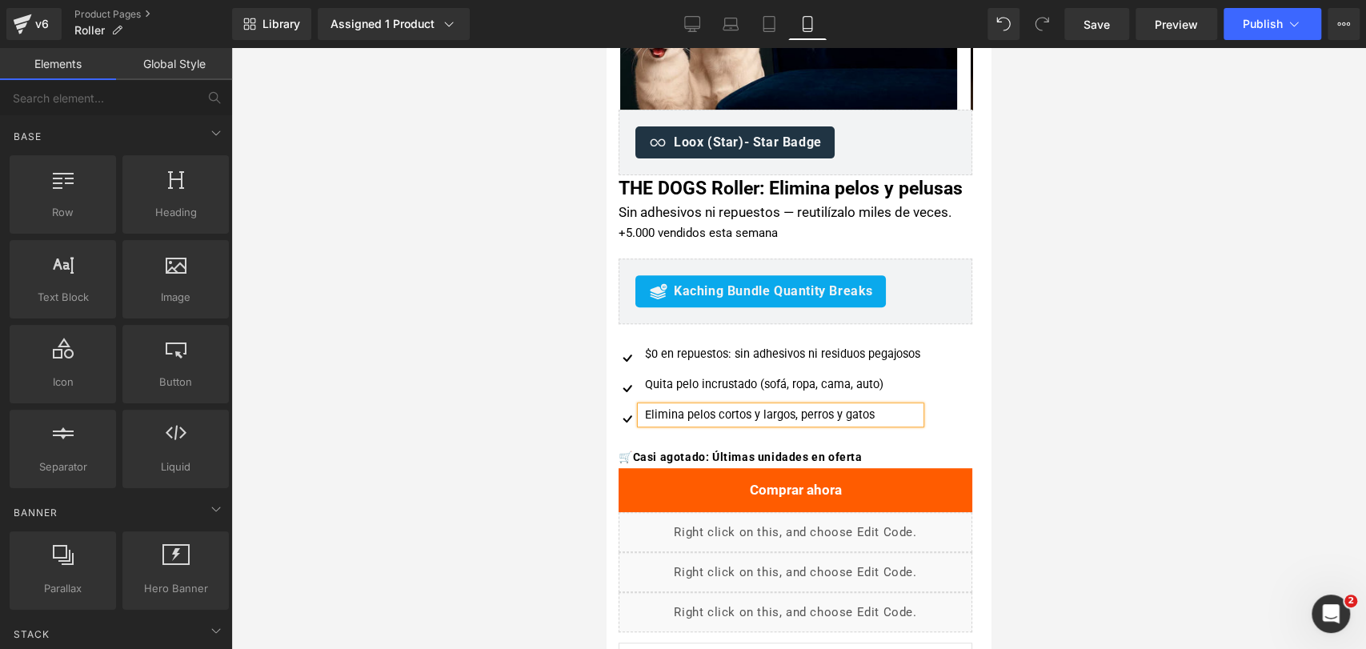
click at [1047, 322] on div at bounding box center [798, 348] width 1135 height 601
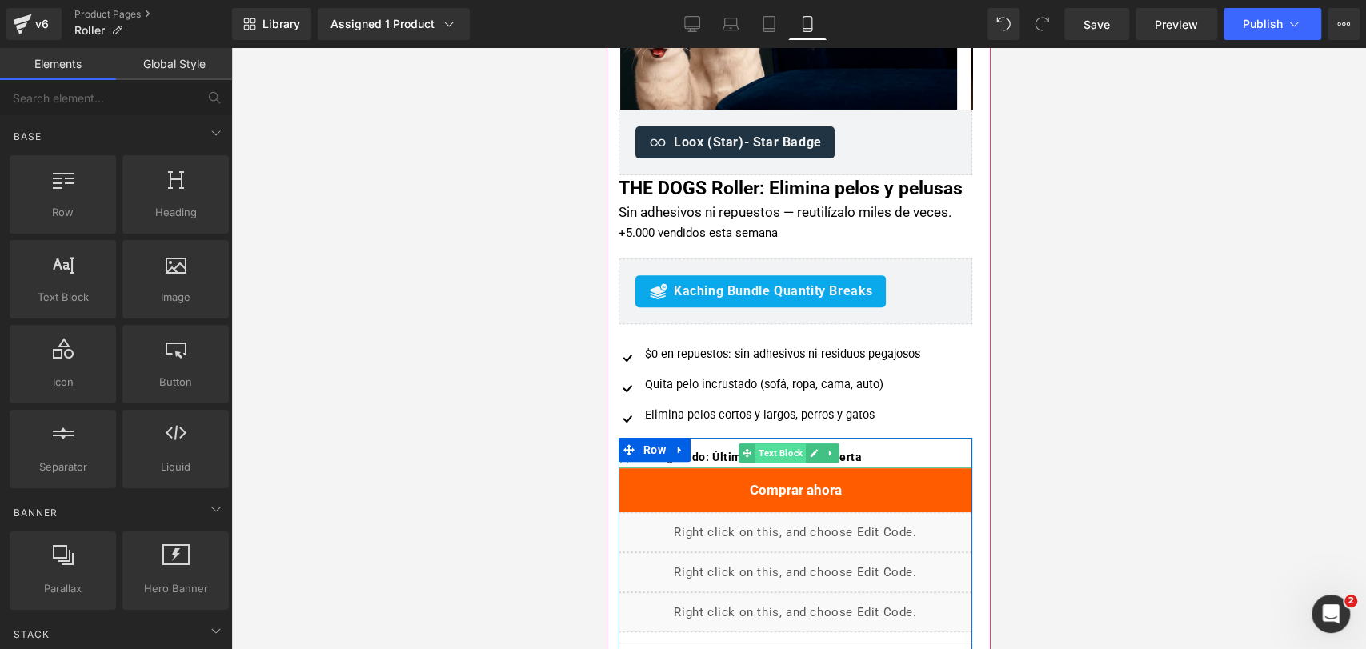
click at [793, 462] on span "Text Block" at bounding box center [780, 452] width 50 height 19
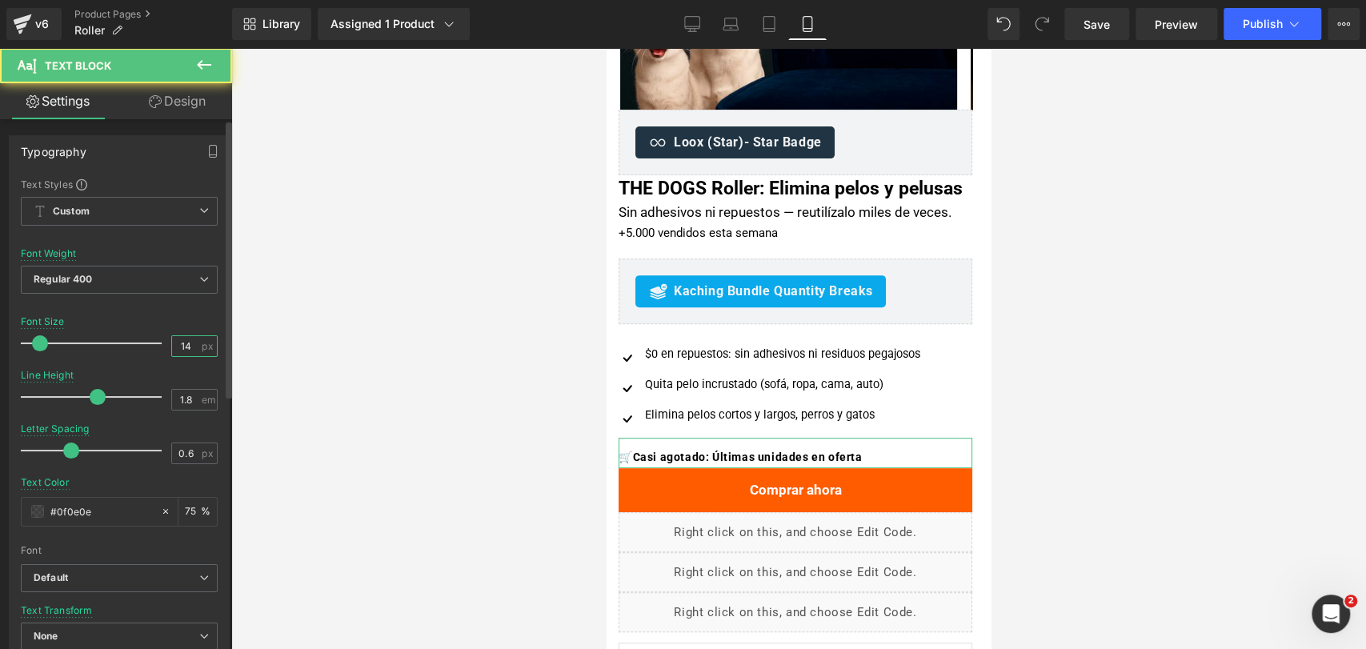
click at [190, 345] on input "14" at bounding box center [186, 346] width 28 height 20
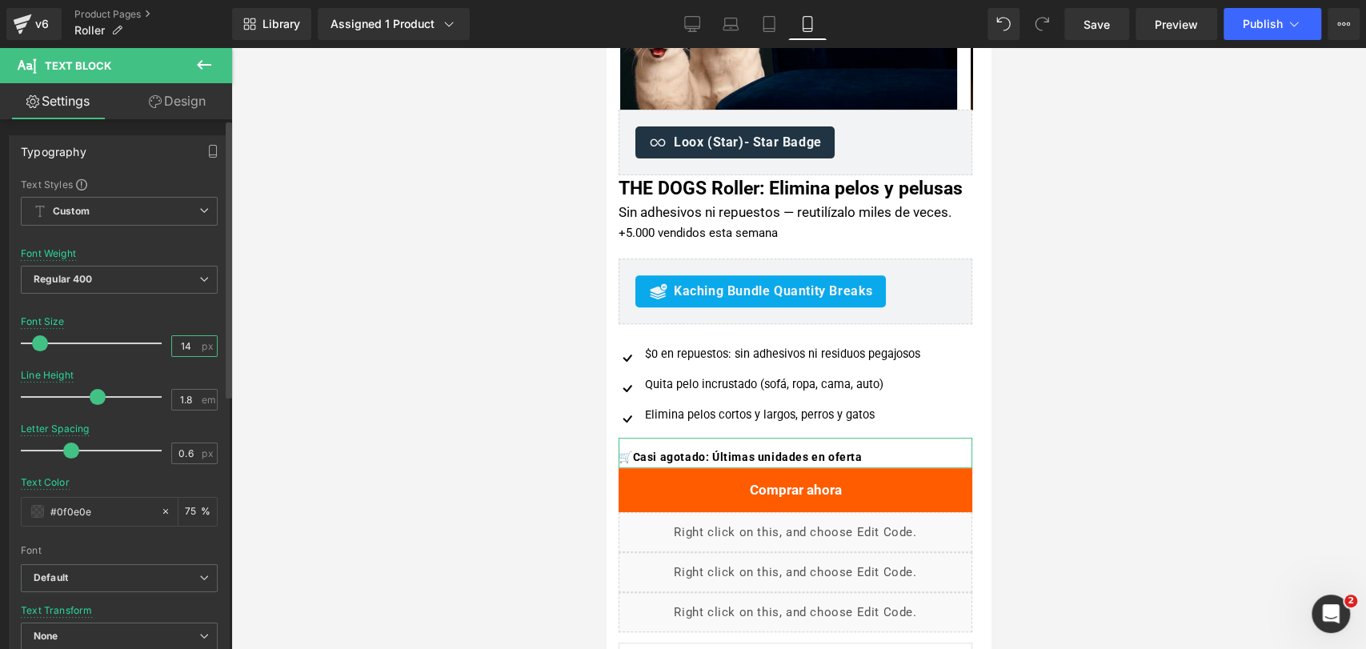
click at [190, 345] on input "14" at bounding box center [186, 346] width 28 height 20
type input "13"
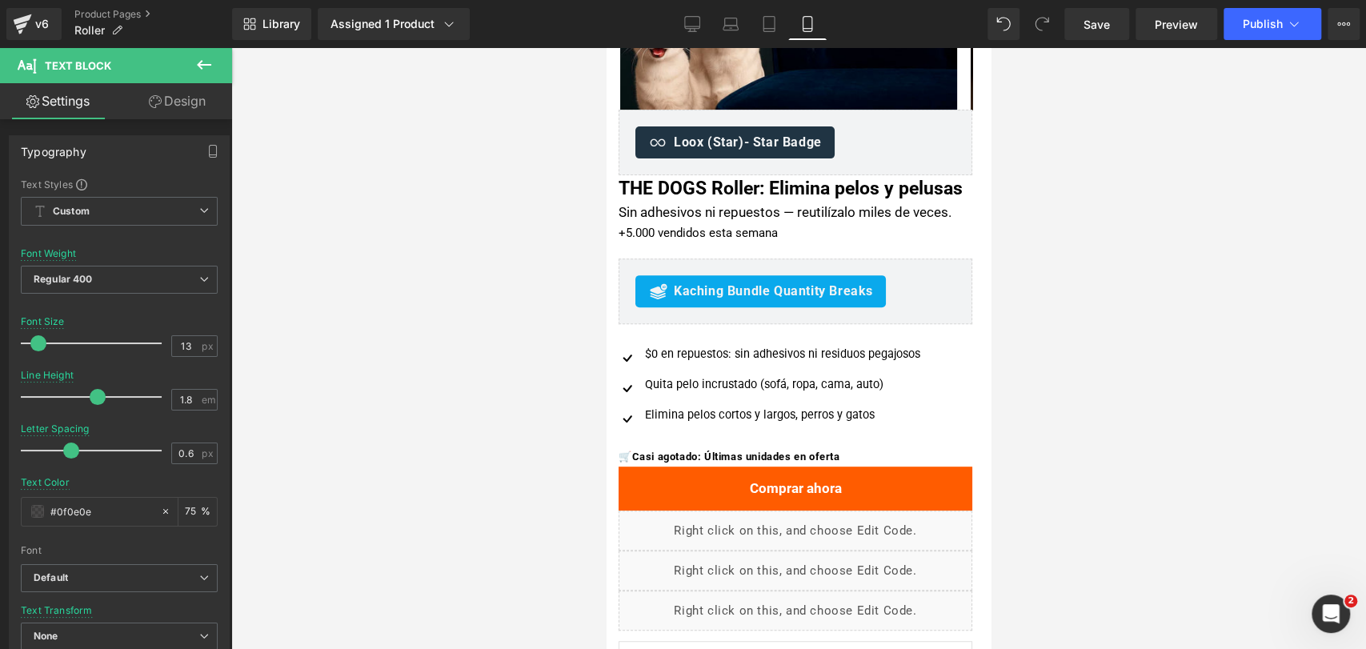
click at [1171, 348] on div at bounding box center [798, 348] width 1135 height 601
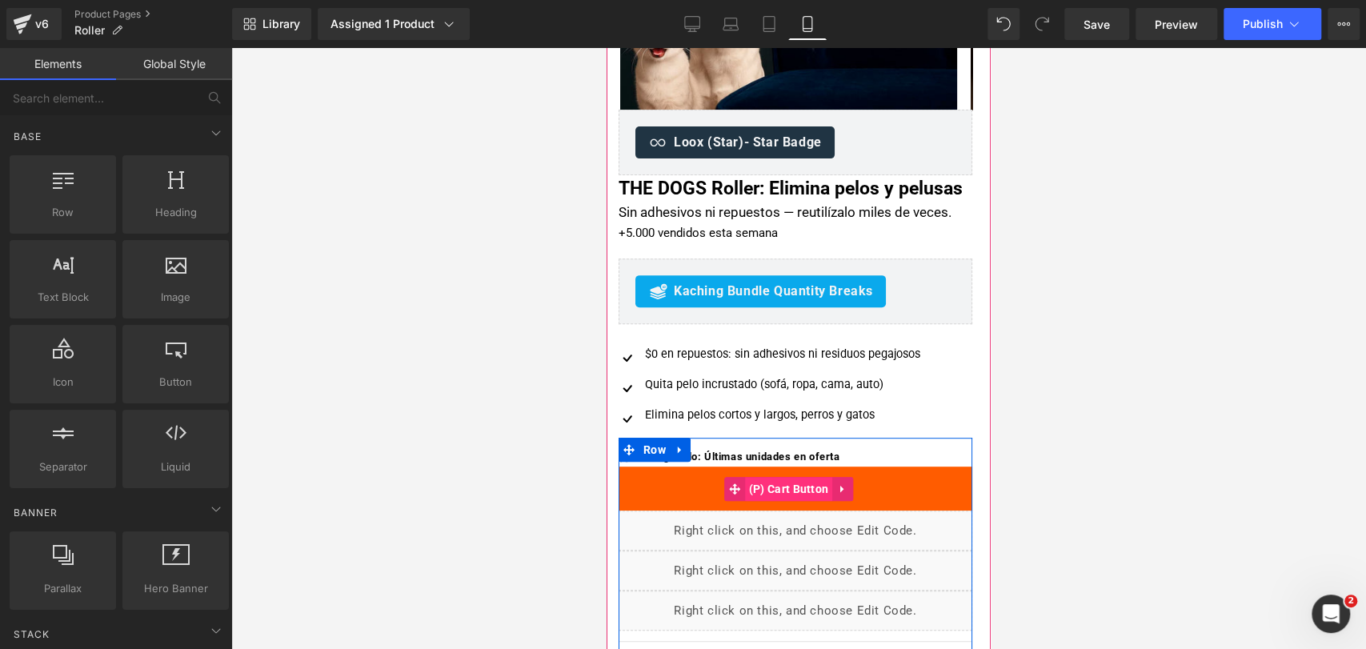
click at [779, 501] on span "(P) Cart Button" at bounding box center [789, 489] width 88 height 24
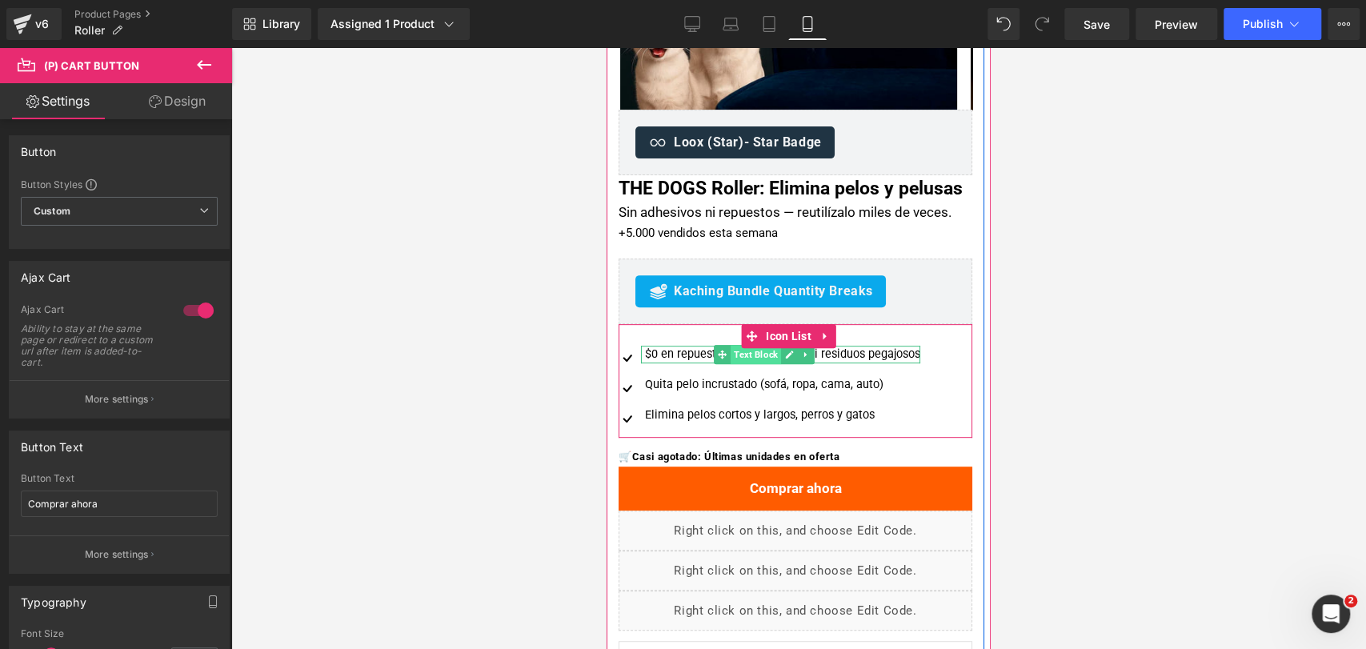
click at [745, 364] on span "Text Block" at bounding box center [756, 354] width 50 height 19
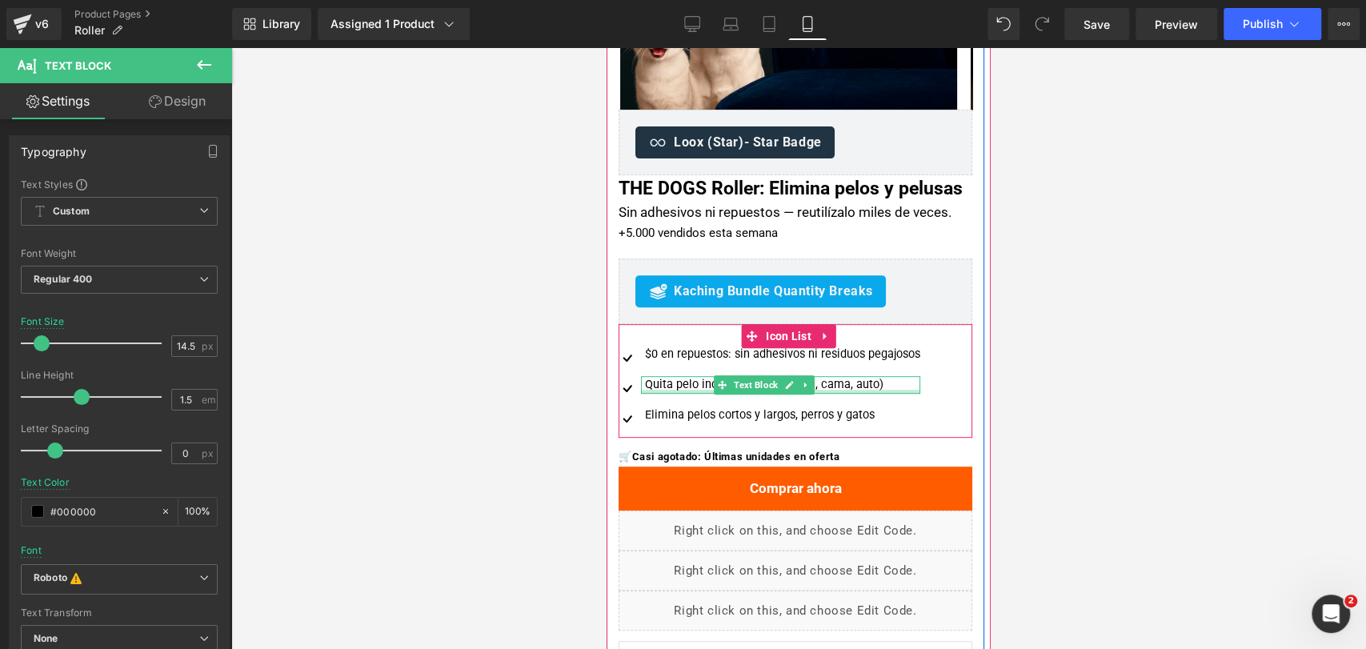
click at [660, 394] on div at bounding box center [780, 392] width 279 height 4
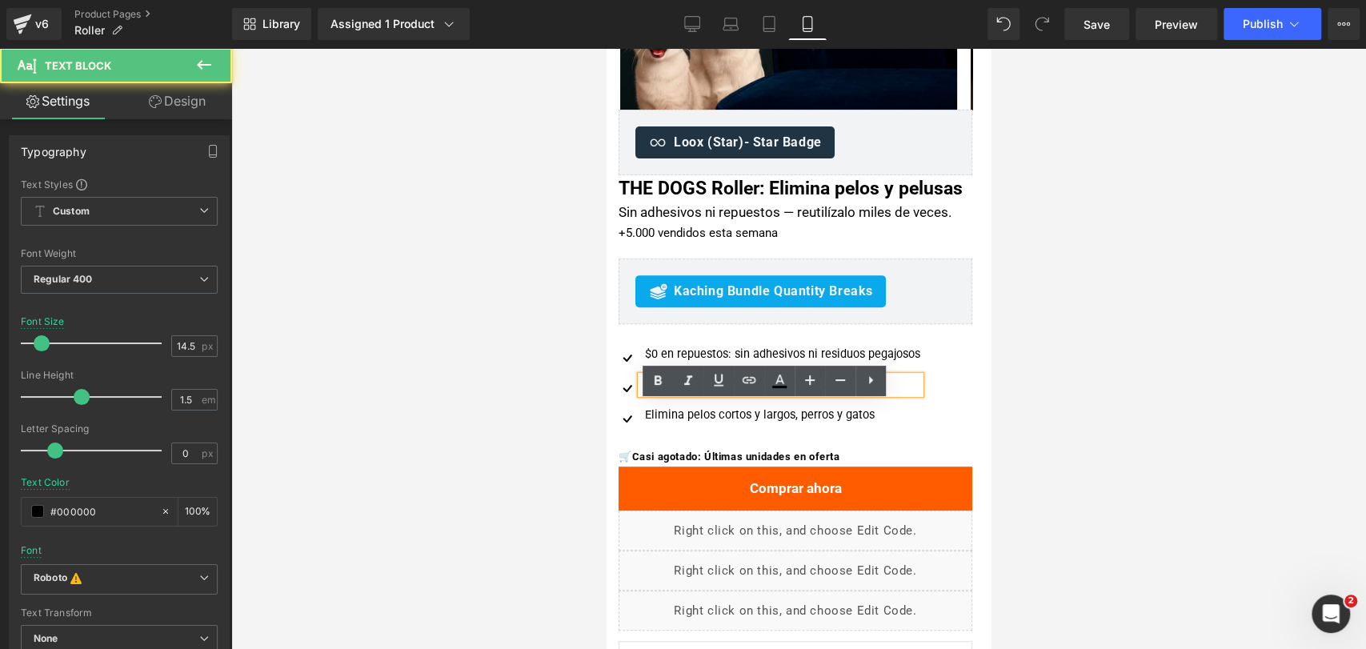
click at [751, 424] on div "Elimina pelos cortos y largos, perros y gatos Text Block" at bounding box center [780, 415] width 279 height 18
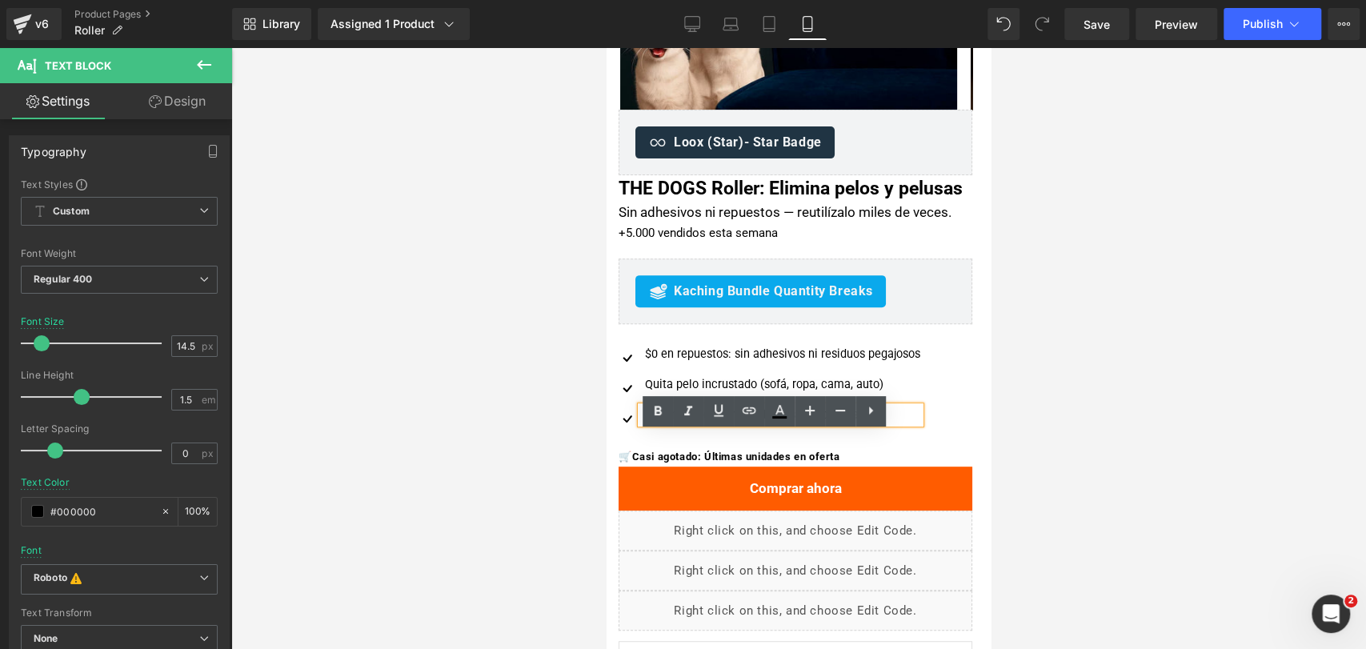
drag, startPoint x: 1600, startPoint y: 422, endPoint x: 943, endPoint y: 392, distance: 657.6
click at [943, 392] on div "Image $0 en repuestos: sin adhesivos ni residuos pegajosos Text Block Image Qui…" at bounding box center [795, 381] width 354 height 114
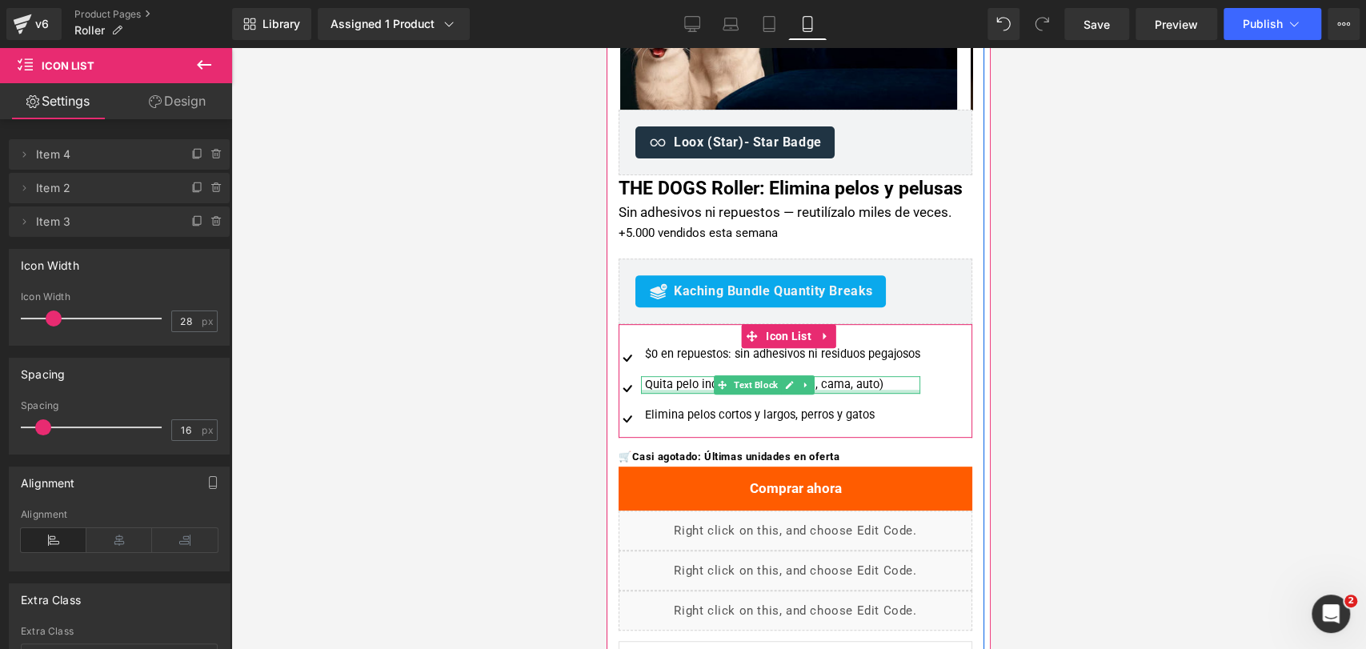
click at [683, 394] on div at bounding box center [780, 392] width 279 height 4
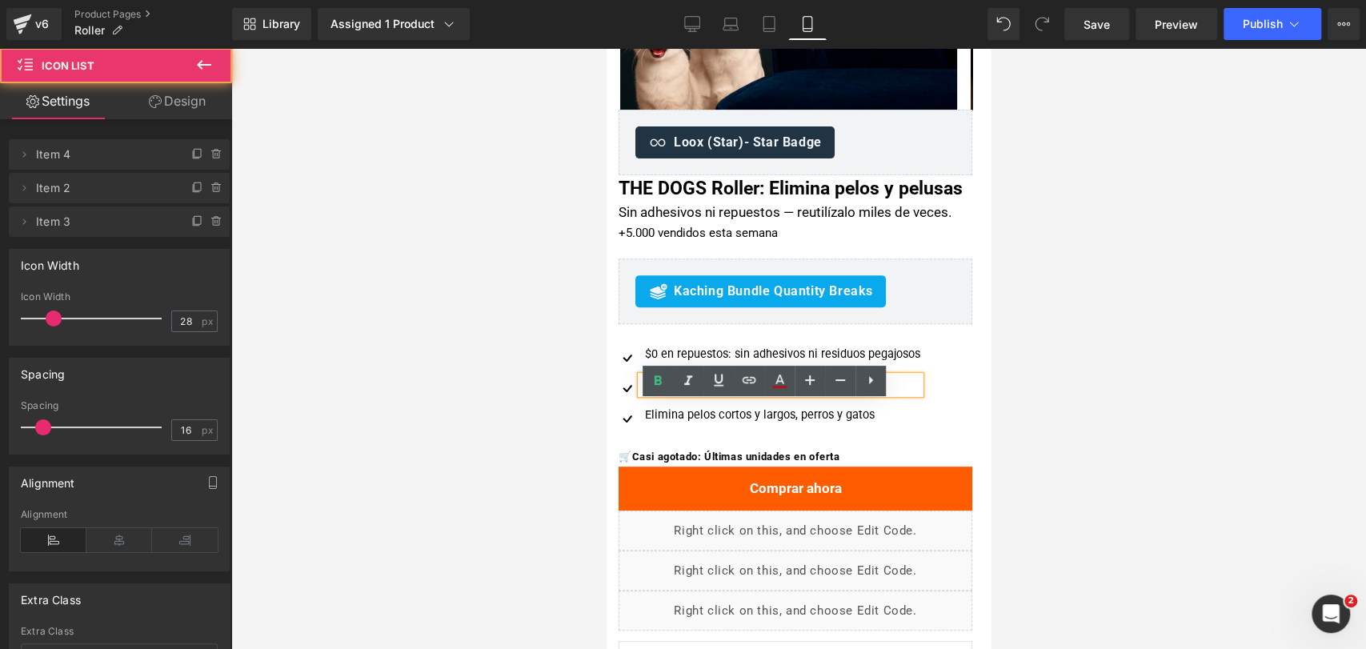
click at [666, 430] on ul "Image $0 en repuestos: sin adhesivos ni residuos pegajosos Text Block Image Qui…" at bounding box center [769, 391] width 302 height 90
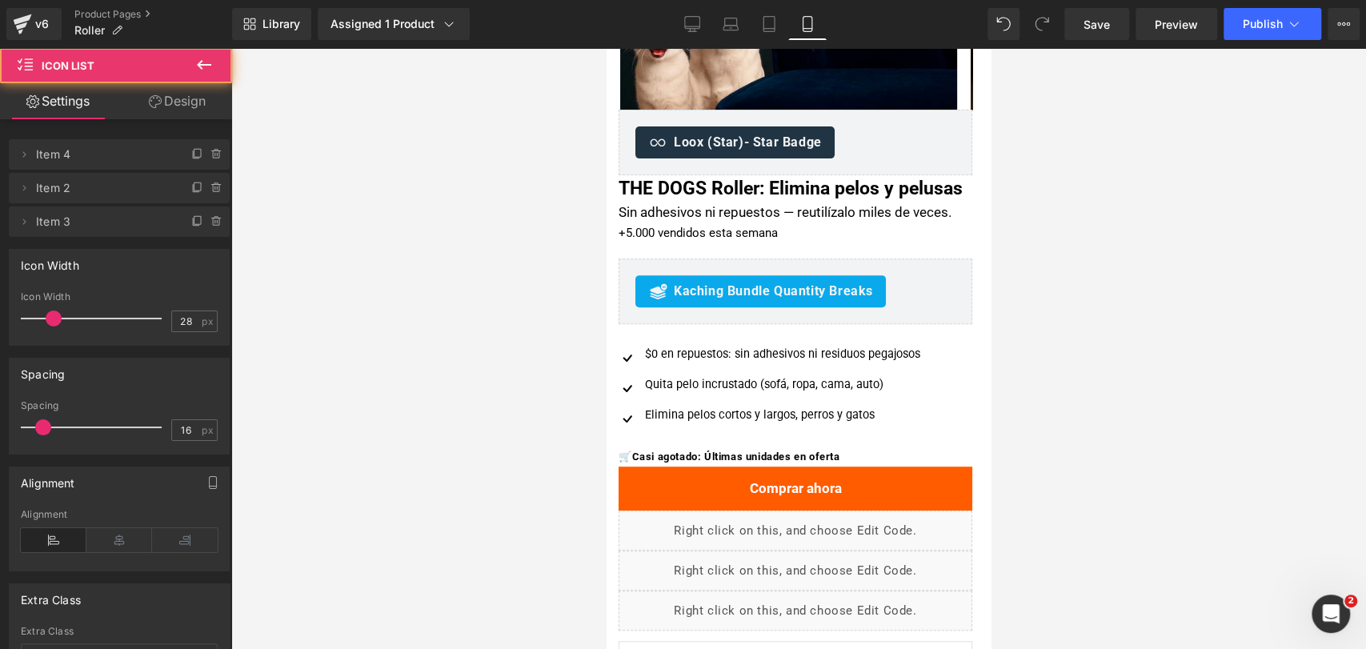
click at [674, 424] on div "Elimina pelos cortos y largos, perros y gatos" at bounding box center [780, 415] width 279 height 18
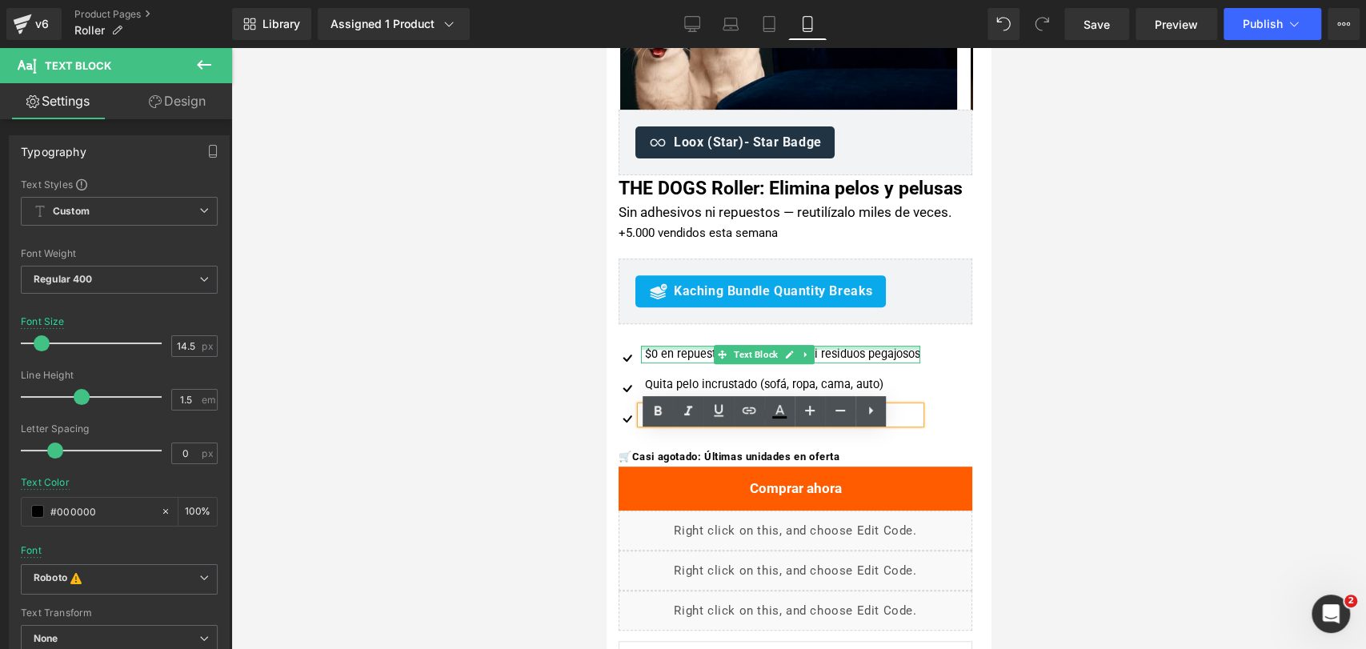
click at [670, 350] on div at bounding box center [780, 348] width 279 height 4
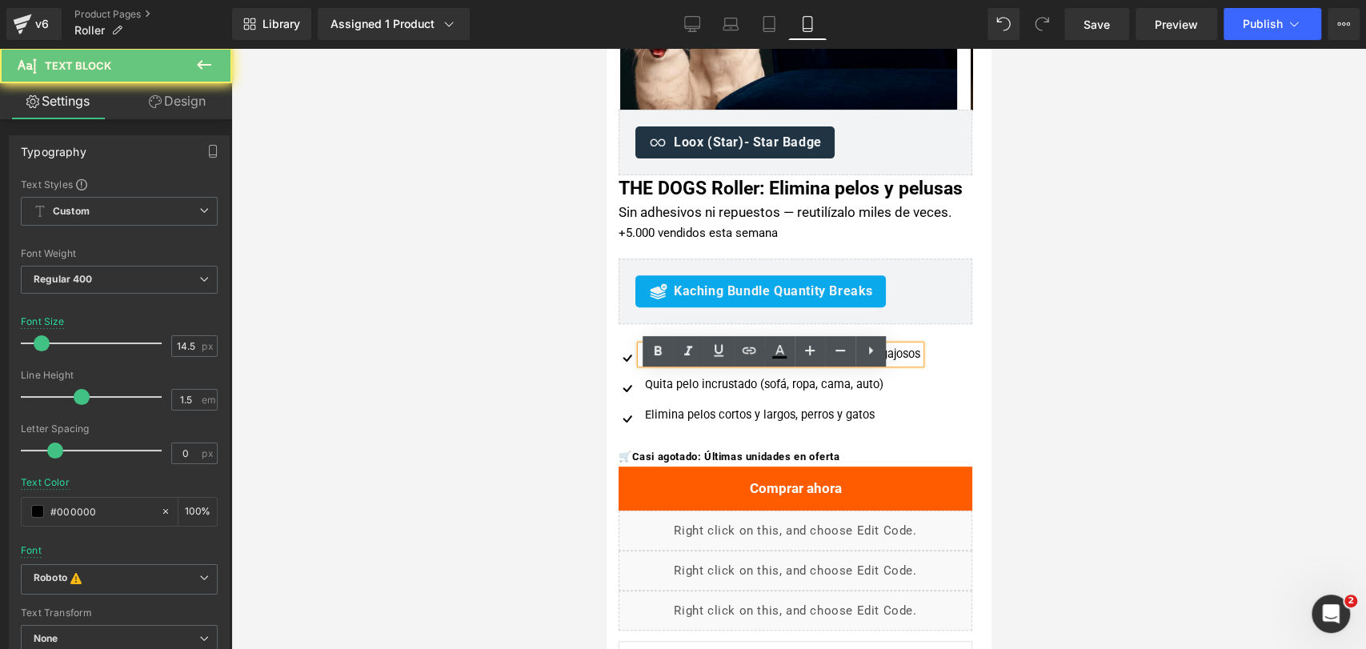
click at [674, 363] on div "$0 en repuestos: sin adhesivos ni residuos pegajosos" at bounding box center [780, 355] width 279 height 18
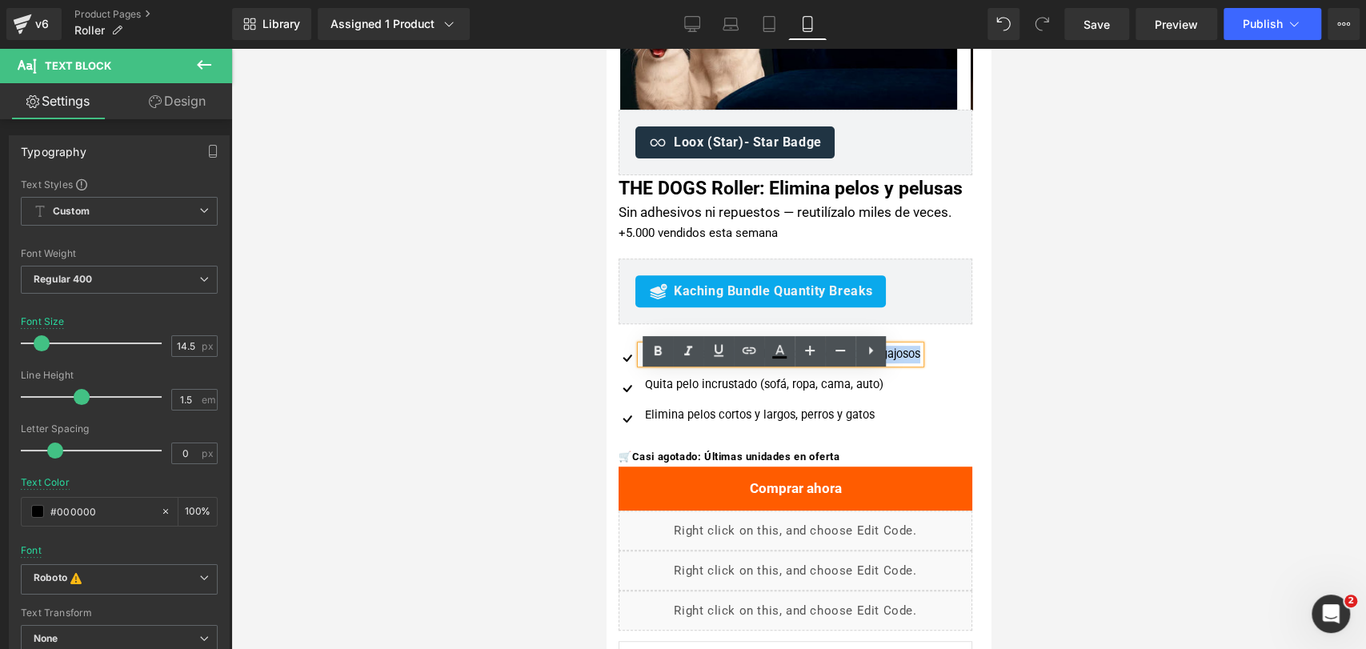
click at [674, 363] on div "$0 en repuestos: sin adhesivos ni residuos pegajosos" at bounding box center [780, 355] width 279 height 18
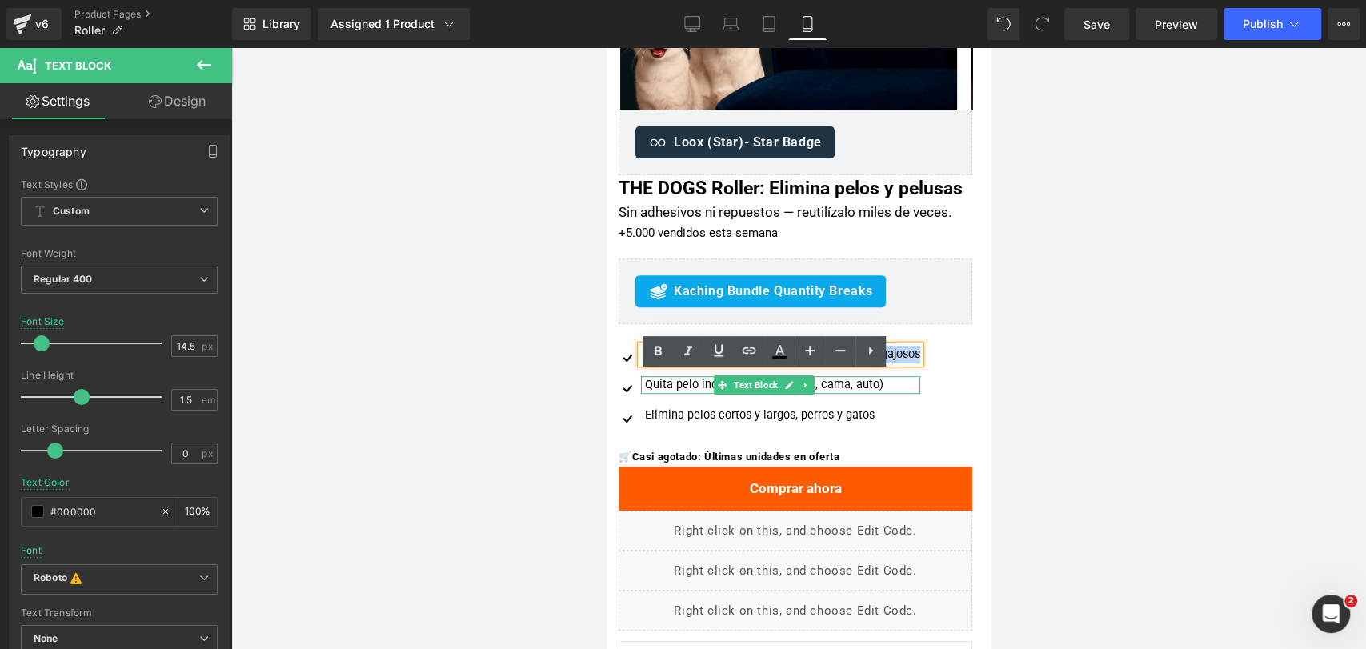
click at [702, 394] on div at bounding box center [780, 392] width 279 height 4
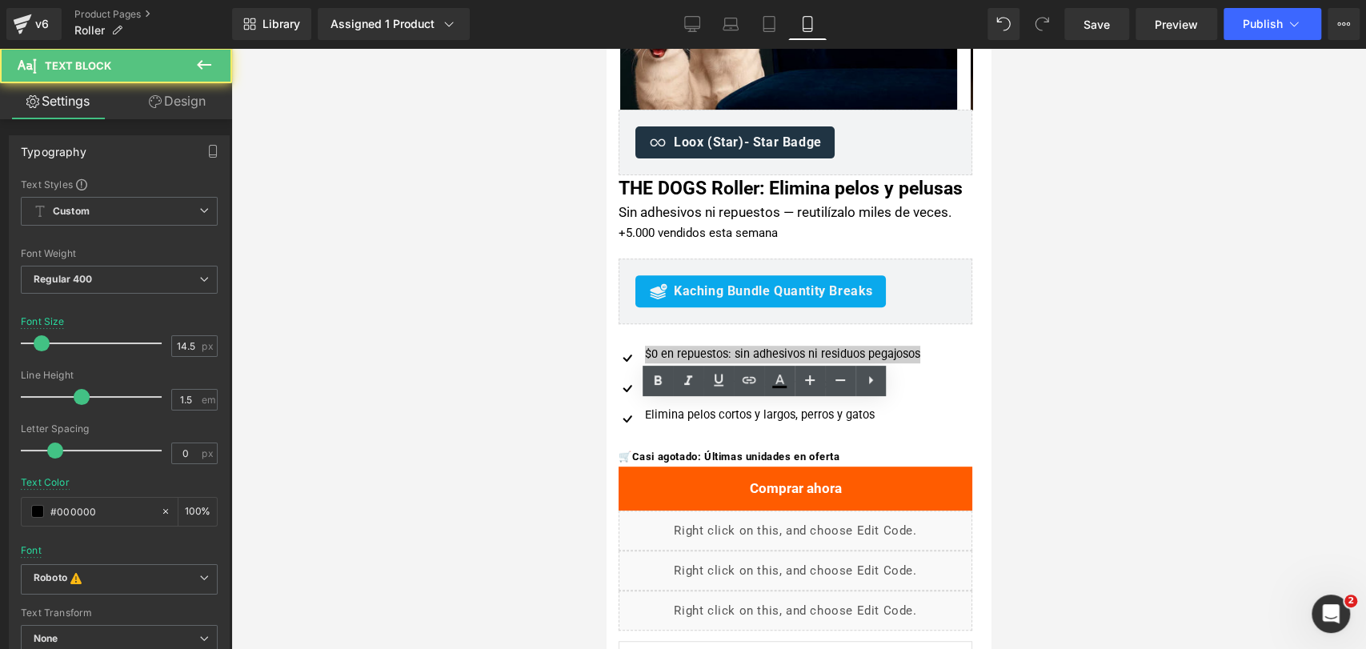
click at [1075, 366] on div at bounding box center [798, 348] width 1135 height 601
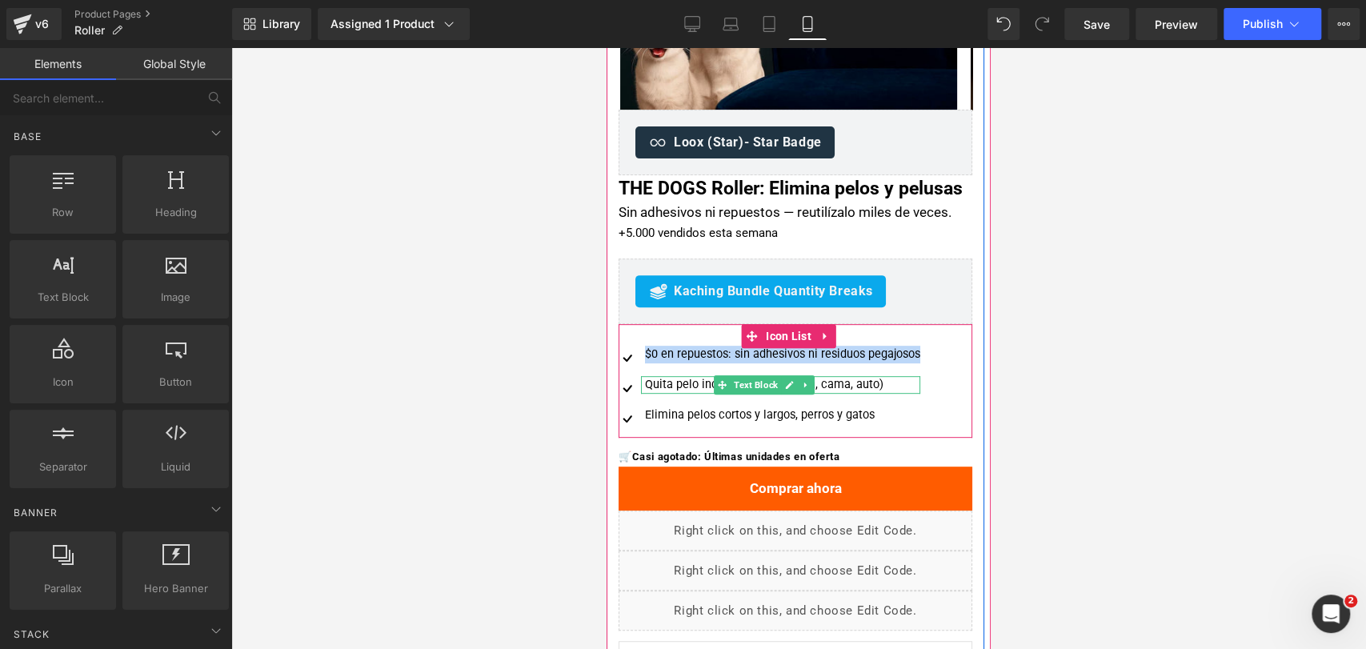
click at [692, 394] on div "Quita pelo incrustado (sofá, ropa, cama, auto)" at bounding box center [780, 385] width 279 height 18
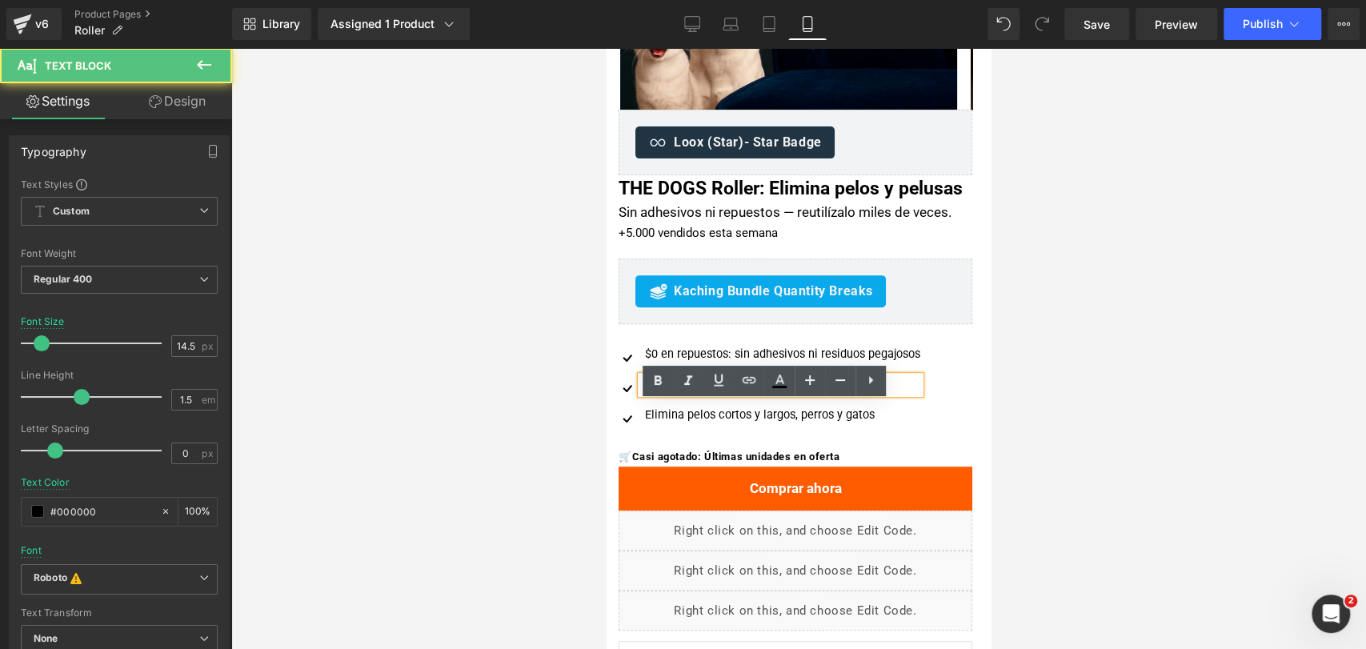
click at [1044, 310] on div at bounding box center [798, 348] width 1135 height 601
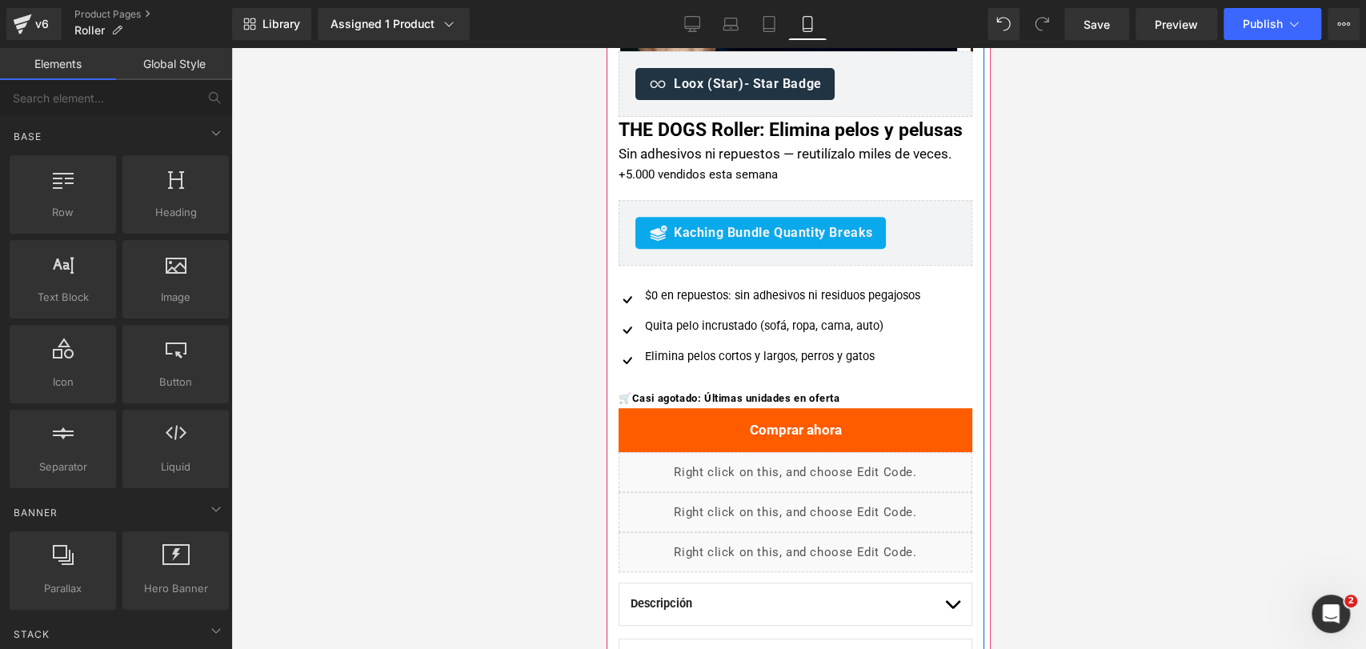
scroll to position [444, 0]
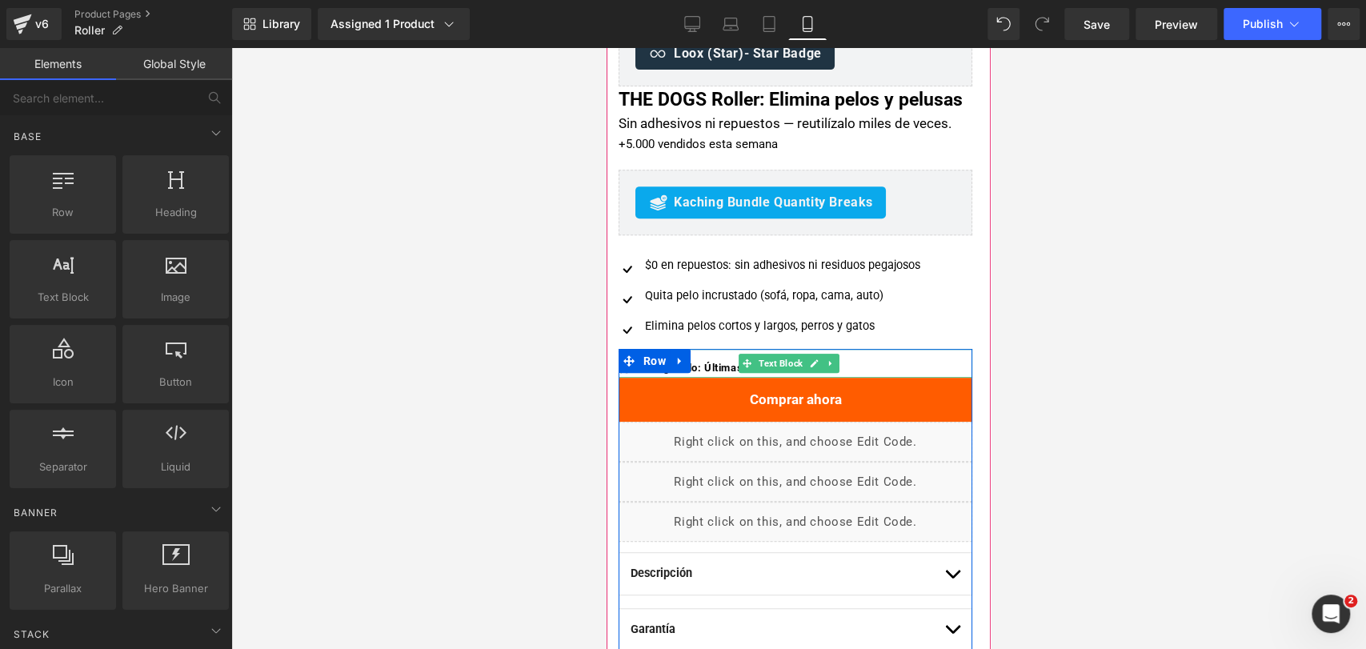
click at [693, 374] on span "Casi agotado: Últimas unidades en oferta" at bounding box center [736, 368] width 208 height 12
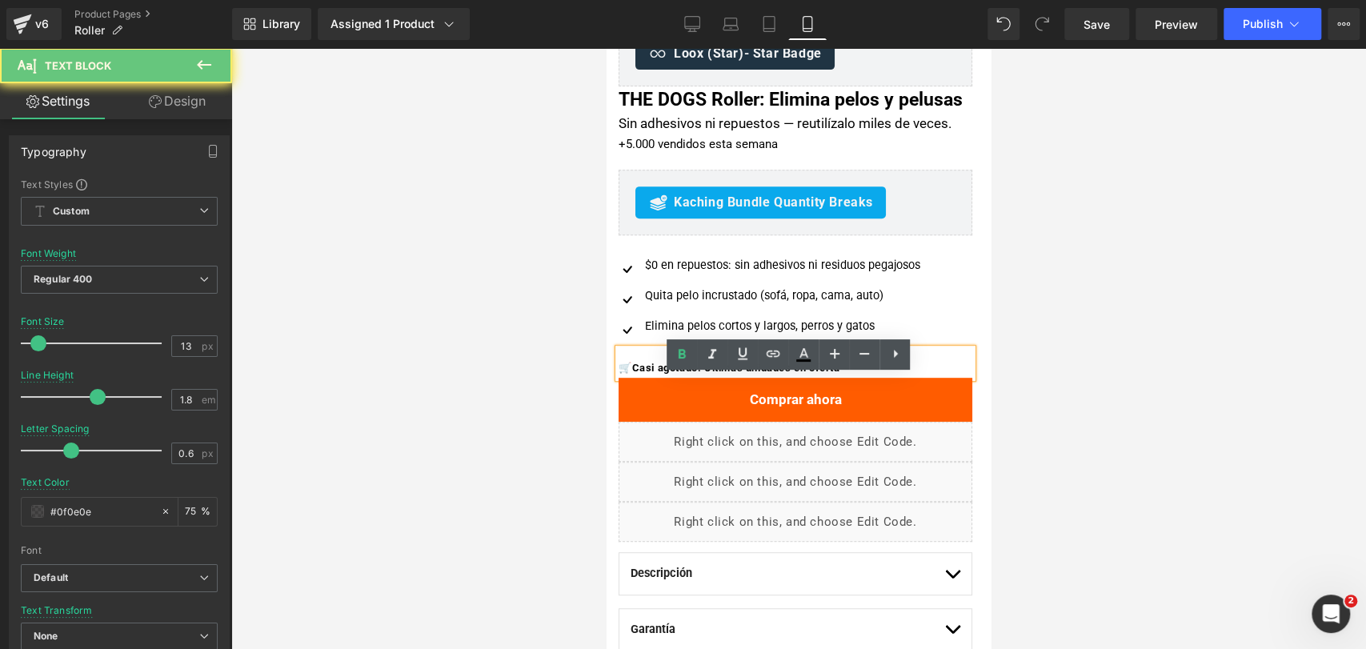
click at [710, 374] on span "Casi agotado: Últimas unidades en oferta" at bounding box center [736, 368] width 208 height 12
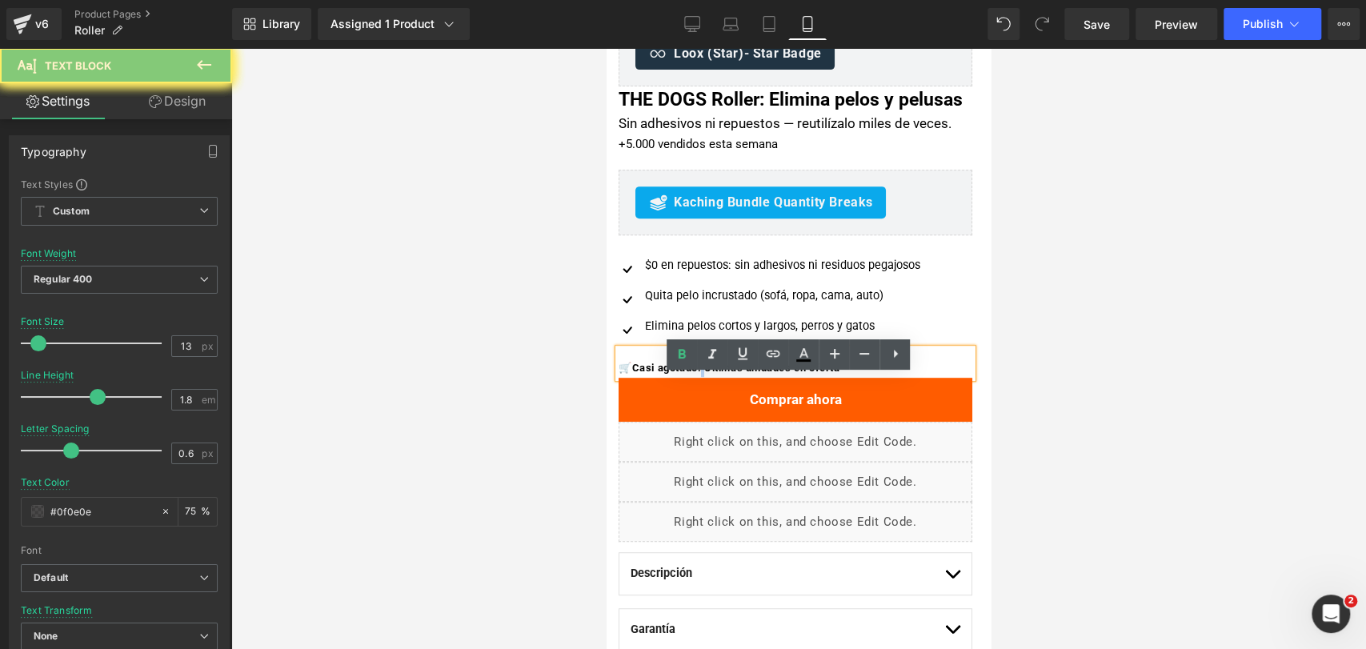
click at [710, 374] on span "Casi agotado: Últimas unidades en oferta" at bounding box center [736, 368] width 208 height 12
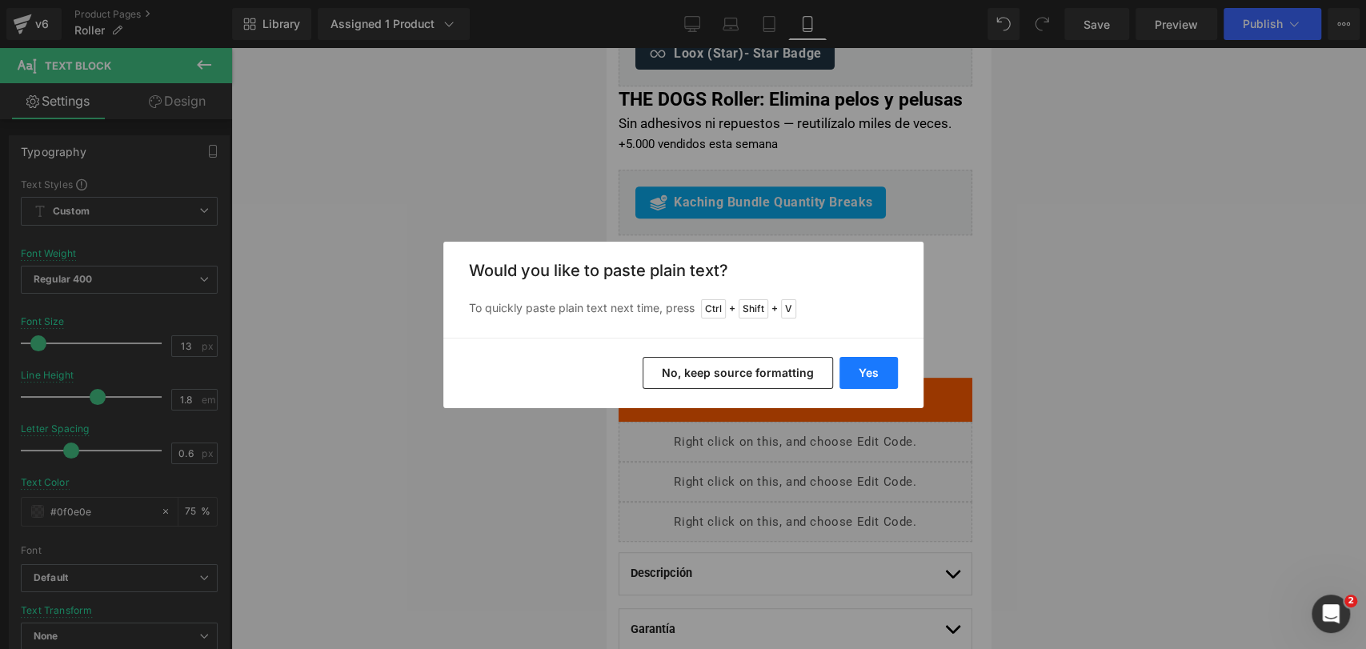
click at [881, 374] on button "Yes" at bounding box center [868, 373] width 58 height 32
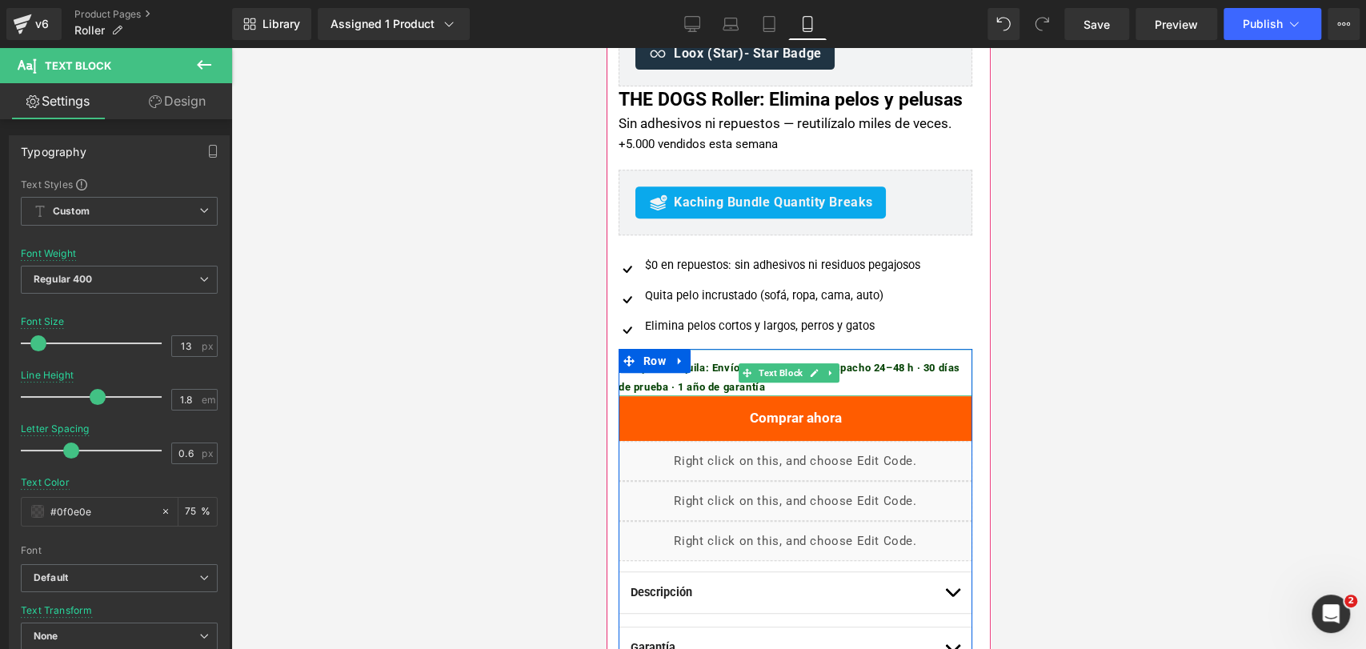
click at [717, 392] on b "Compra tranquila: Envío GRATIS en 2× · Despacho 24–48 h · 30 días de prueba · 1…" at bounding box center [789, 377] width 342 height 30
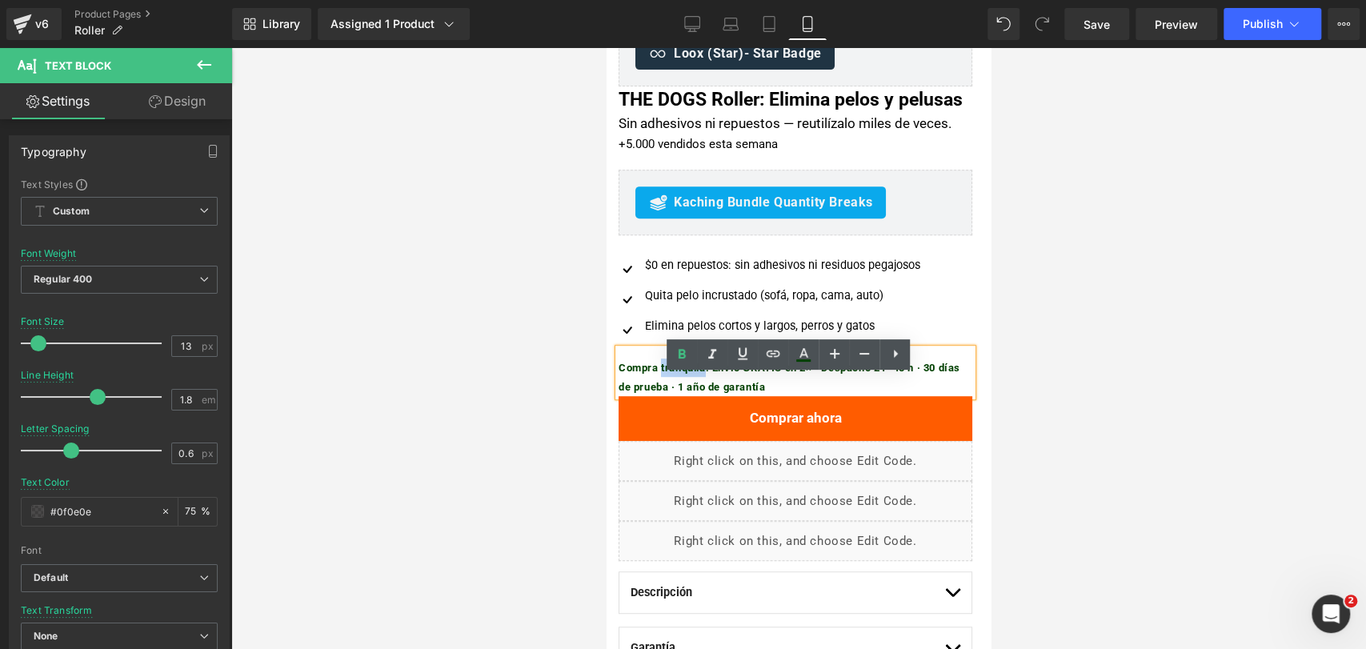
drag, startPoint x: 711, startPoint y: 392, endPoint x: 662, endPoint y: 392, distance: 48.8
click at [662, 392] on b "Compra tranquila: Envío GRATIS en 2× · Despacho 24–48 h · 30 días de prueba · 1…" at bounding box center [789, 377] width 342 height 30
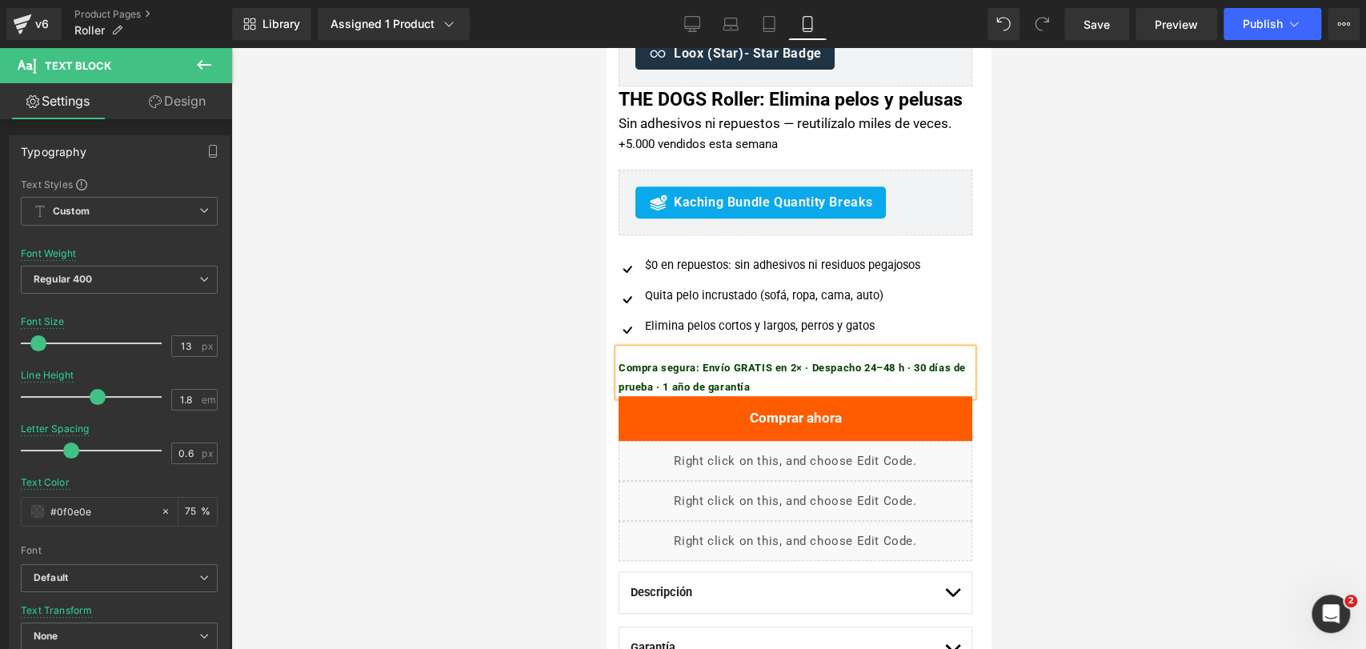
click at [803, 392] on b "Compra segura: Envío GRATIS en 2× · Despacho 24–48 h · 30 días de prueba · 1 añ…" at bounding box center [791, 377] width 347 height 30
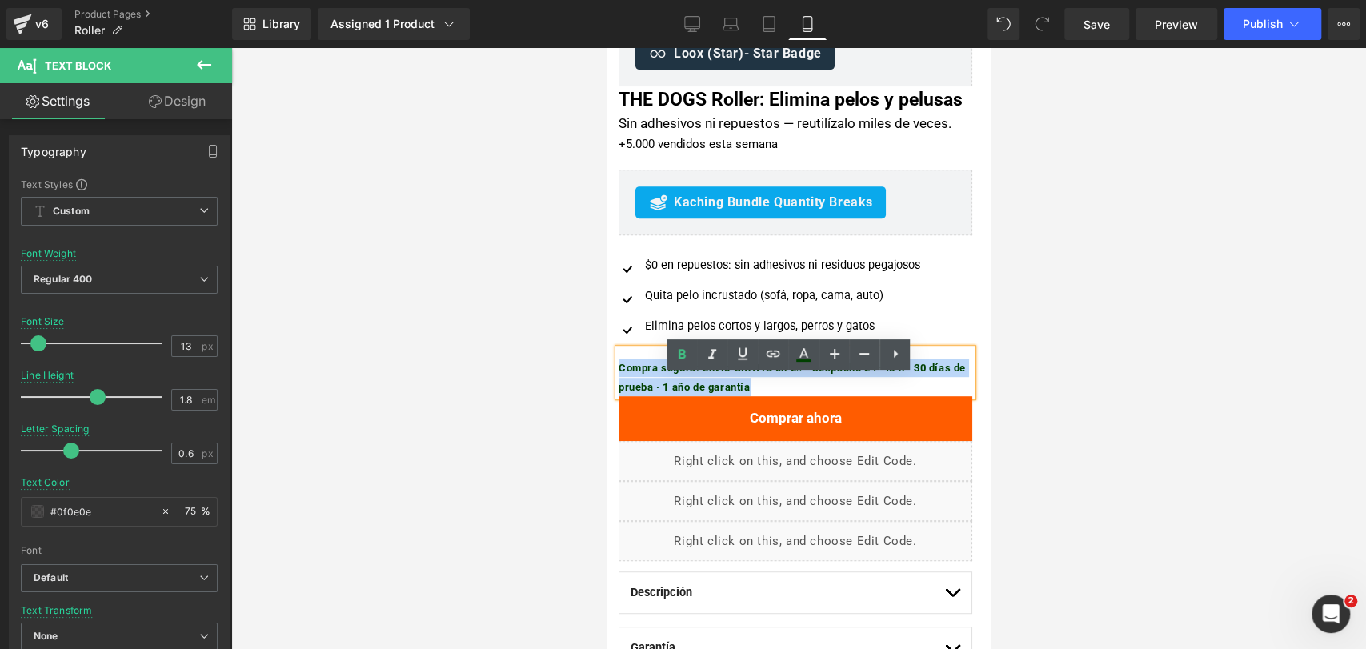
drag, startPoint x: 824, startPoint y: 411, endPoint x: 618, endPoint y: 383, distance: 207.5
click at [618, 383] on div "Compra segura: Envío GRATIS en 2× · Despacho 24–48 h · 30 días de prueba · 1 añ…" at bounding box center [795, 372] width 354 height 47
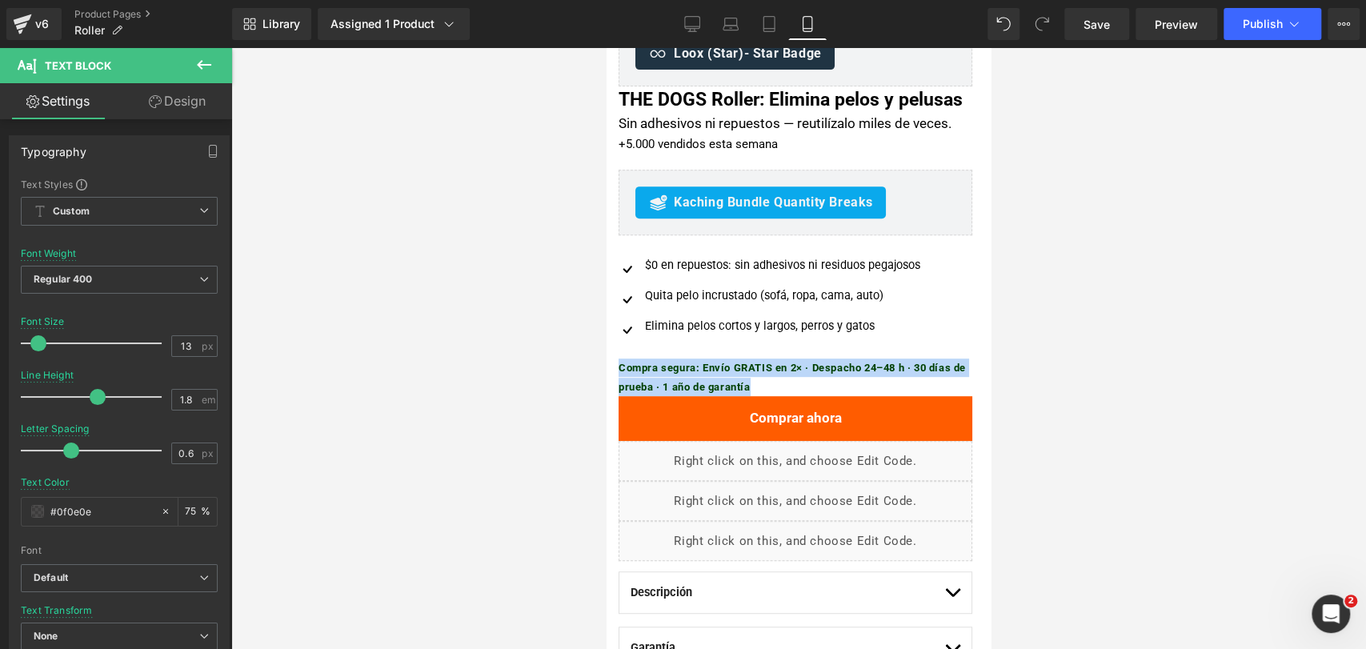
scroll to position [89, 0]
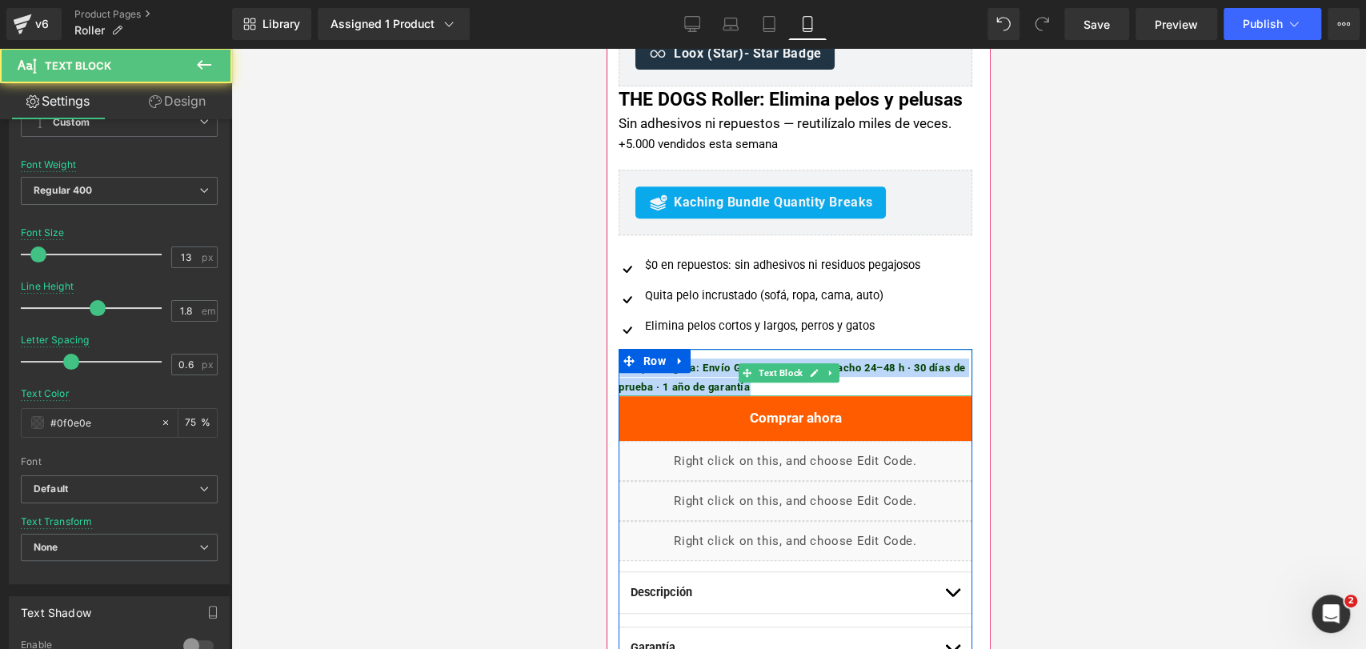
click at [749, 392] on b "Compra segura: Envío GRATIS en 2× · Despacho 24–48 h · 30 días de prueba · 1 añ…" at bounding box center [791, 377] width 347 height 30
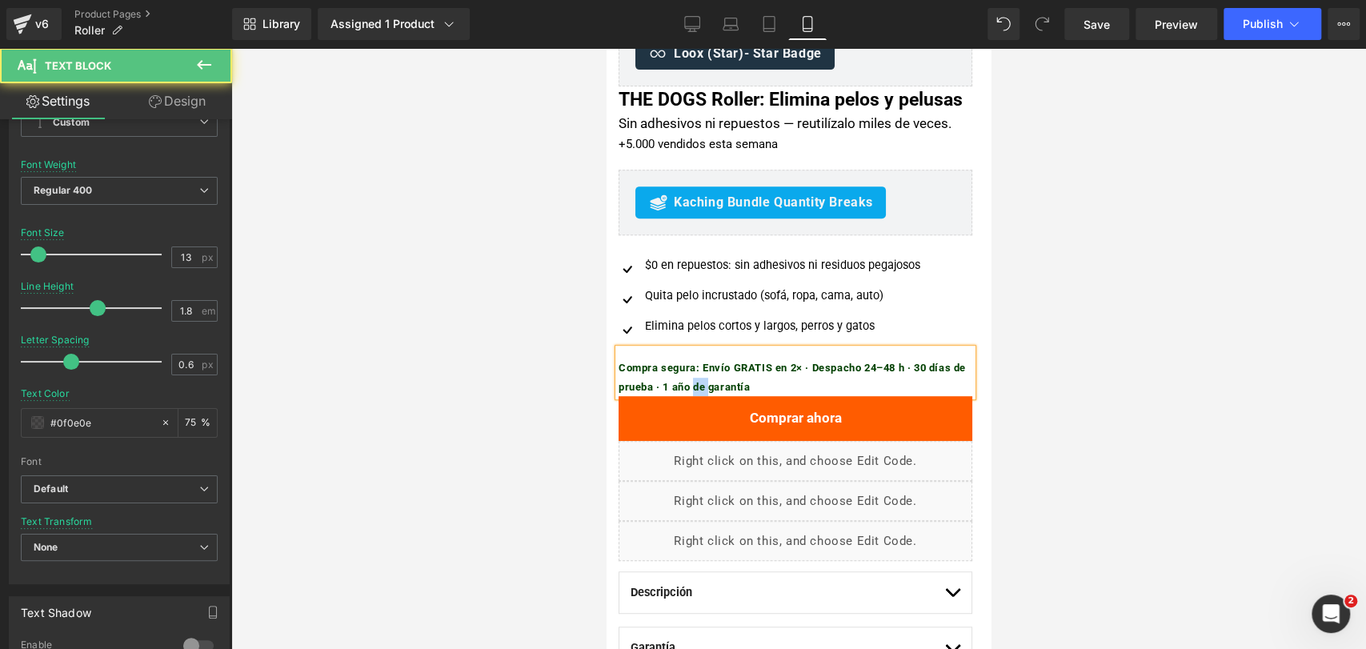
click at [749, 392] on b "Compra segura: Envío GRATIS en 2× · Despacho 24–48 h · 30 días de prueba · 1 añ…" at bounding box center [791, 377] width 347 height 30
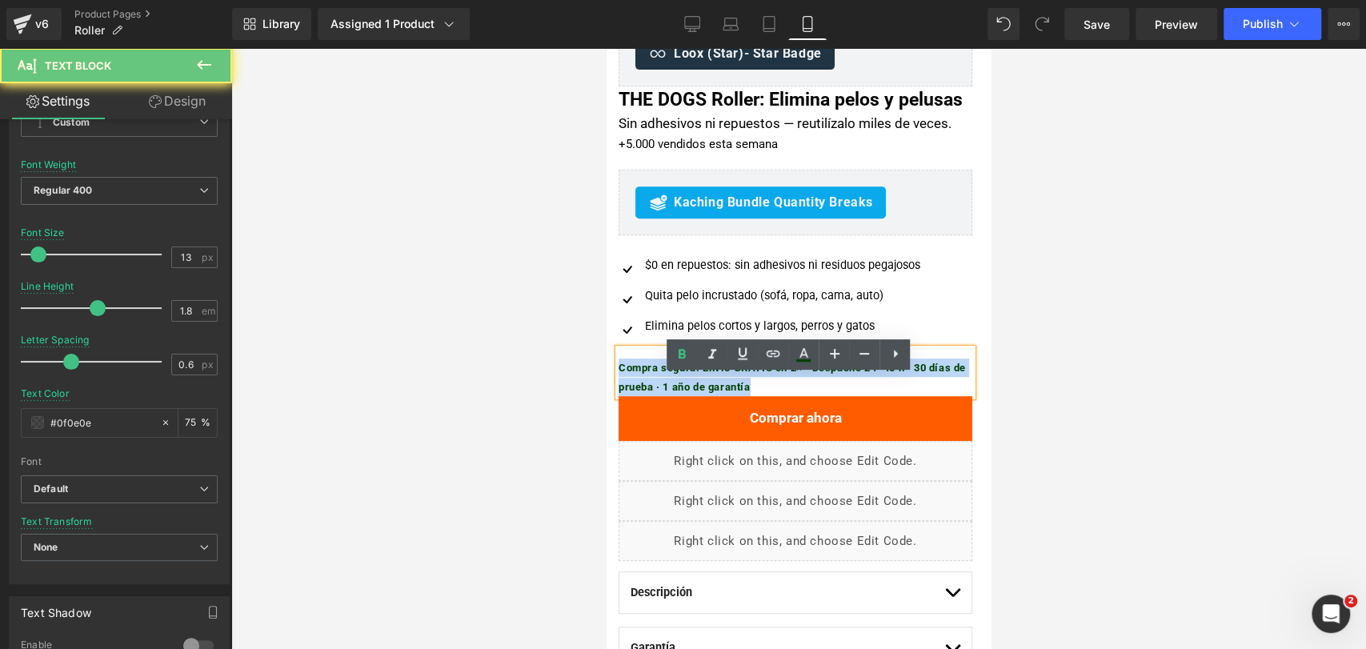
click at [749, 392] on b "Compra segura: Envío GRATIS en 2× · Despacho 24–48 h · 30 días de prueba · 1 añ…" at bounding box center [791, 377] width 347 height 30
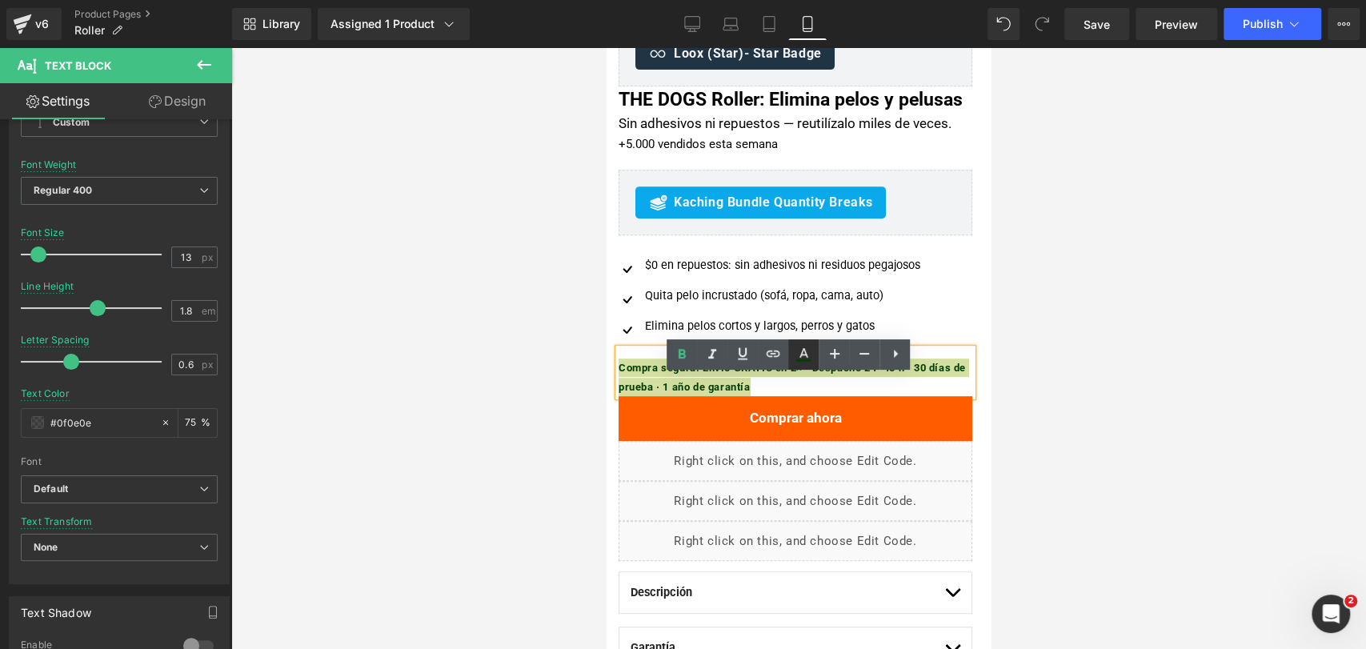
click at [795, 354] on icon at bounding box center [803, 354] width 19 height 19
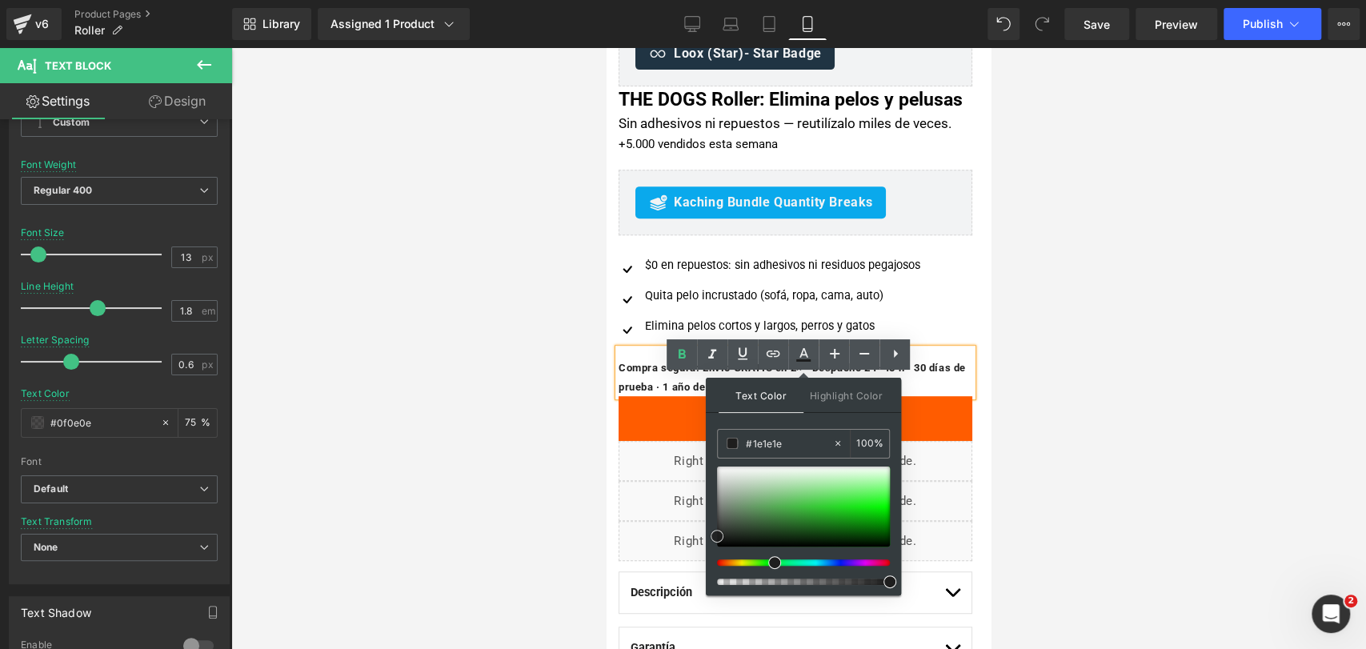
drag, startPoint x: 739, startPoint y: 513, endPoint x: 712, endPoint y: 536, distance: 35.8
click at [717, 536] on div at bounding box center [803, 506] width 173 height 80
type input "#232323"
drag, startPoint x: 712, startPoint y: 536, endPoint x: 723, endPoint y: 524, distance: 16.4
click at [707, 534] on div "Text Color Highlight Color rgba(35, 35, 35, 1) #232323 100 % transparent transp…" at bounding box center [803, 487] width 195 height 218
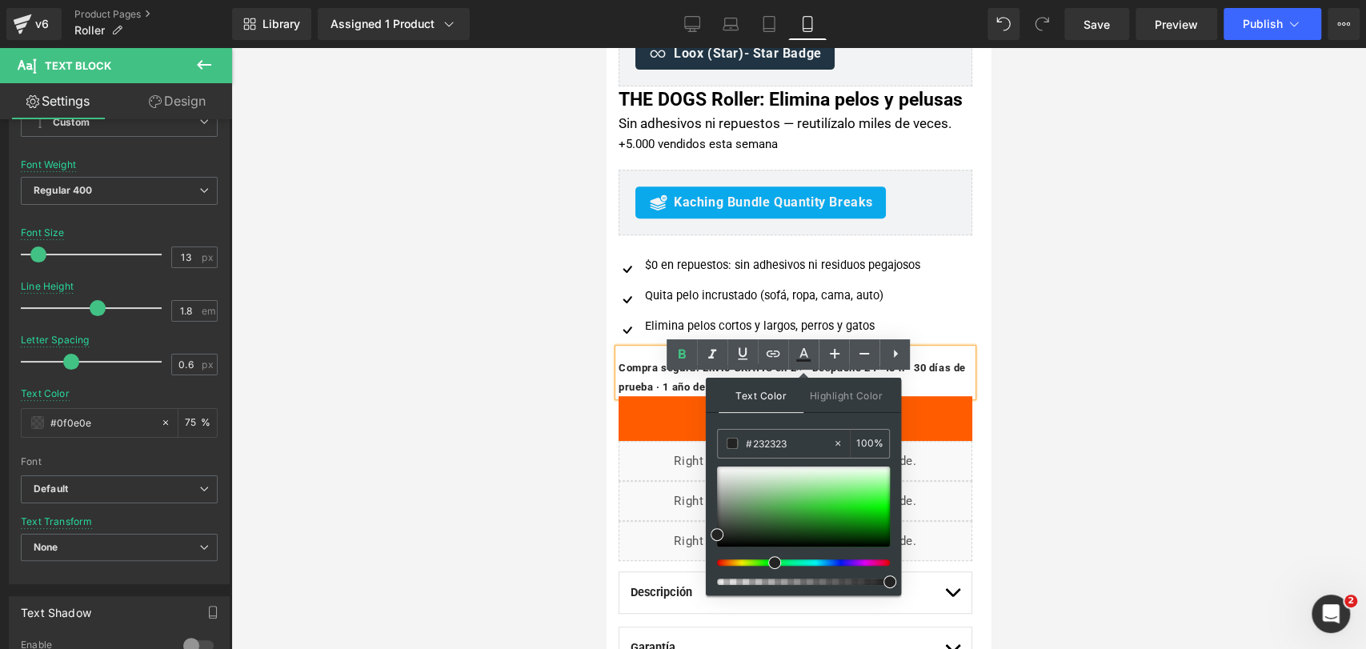
click at [959, 430] on div "Loox (Star) - Star Badge Loox (Star) THE DOGS Roller: Elimina pelos y pelusas (…" at bounding box center [795, 446] width 378 height 586
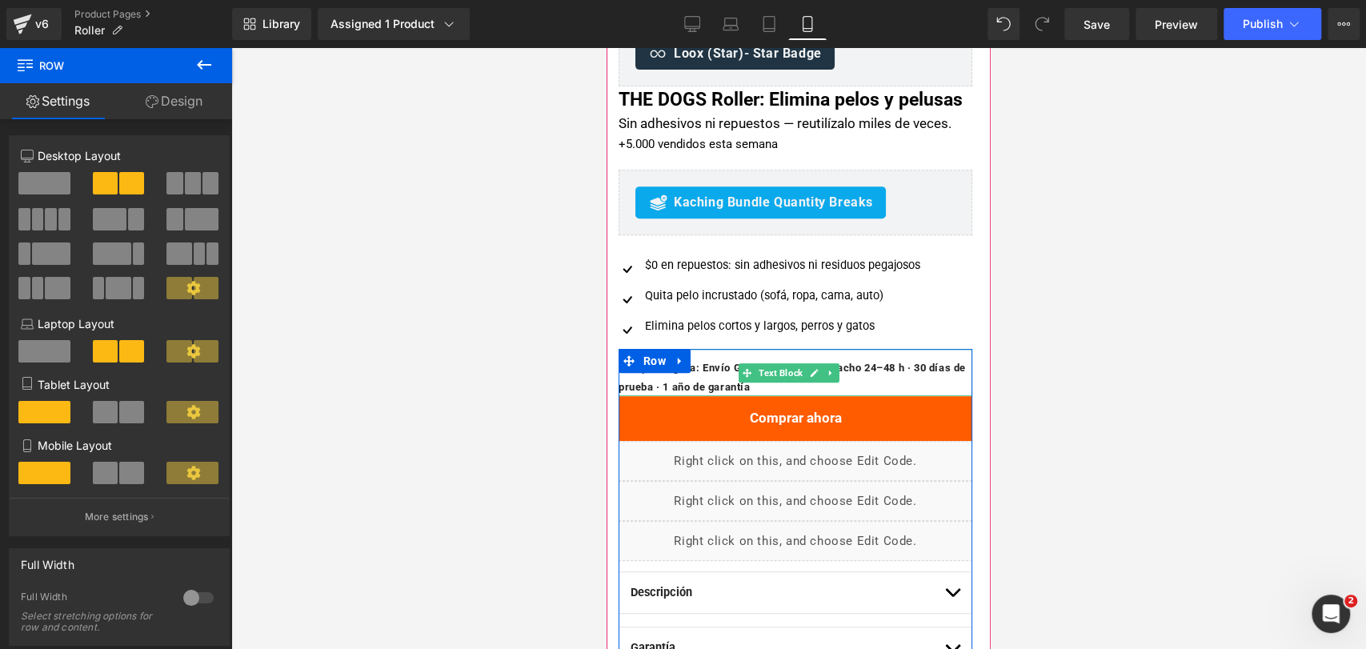
click at [929, 396] on p "Compra segura: Envío GRATIS en 2× · Despacho 24–48 h · 30 días de prueba · 1 añ…" at bounding box center [795, 377] width 354 height 38
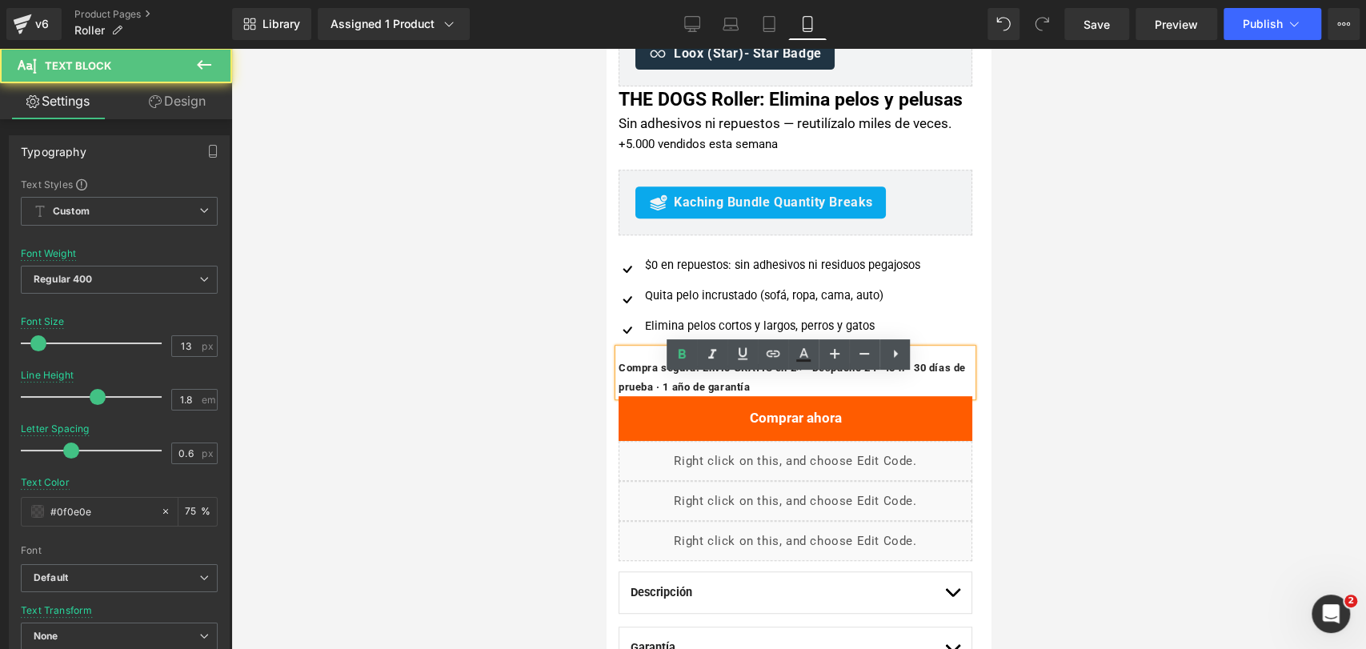
click at [841, 392] on b "Compra segura: Envío GRATIS en 2× · Despacho 24–48 h · 30 días de prueba · 1 añ…" at bounding box center [791, 377] width 347 height 30
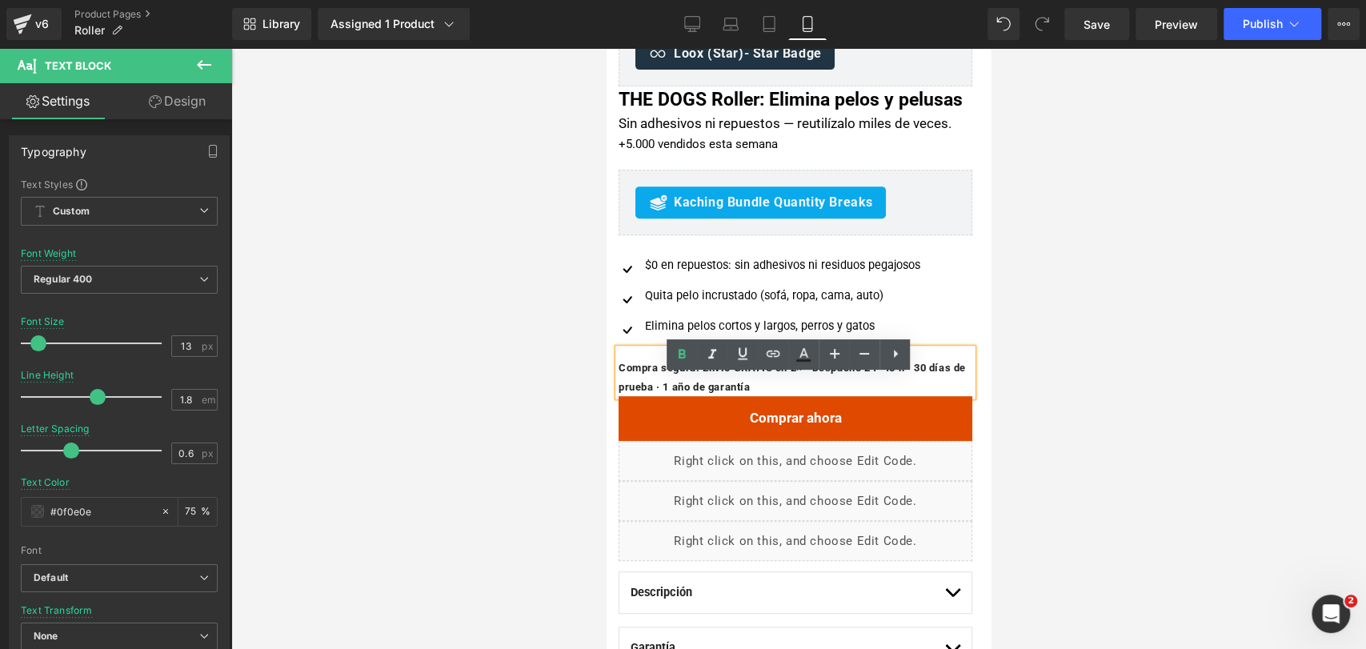
drag, startPoint x: 825, startPoint y: 394, endPoint x: 712, endPoint y: 424, distance: 116.6
click at [712, 424] on div "Compra segura: Envío GRATIS en 2× · Despacho 24–48 h · 30 días de prueba · 1 añ…" at bounding box center [795, 543] width 354 height 389
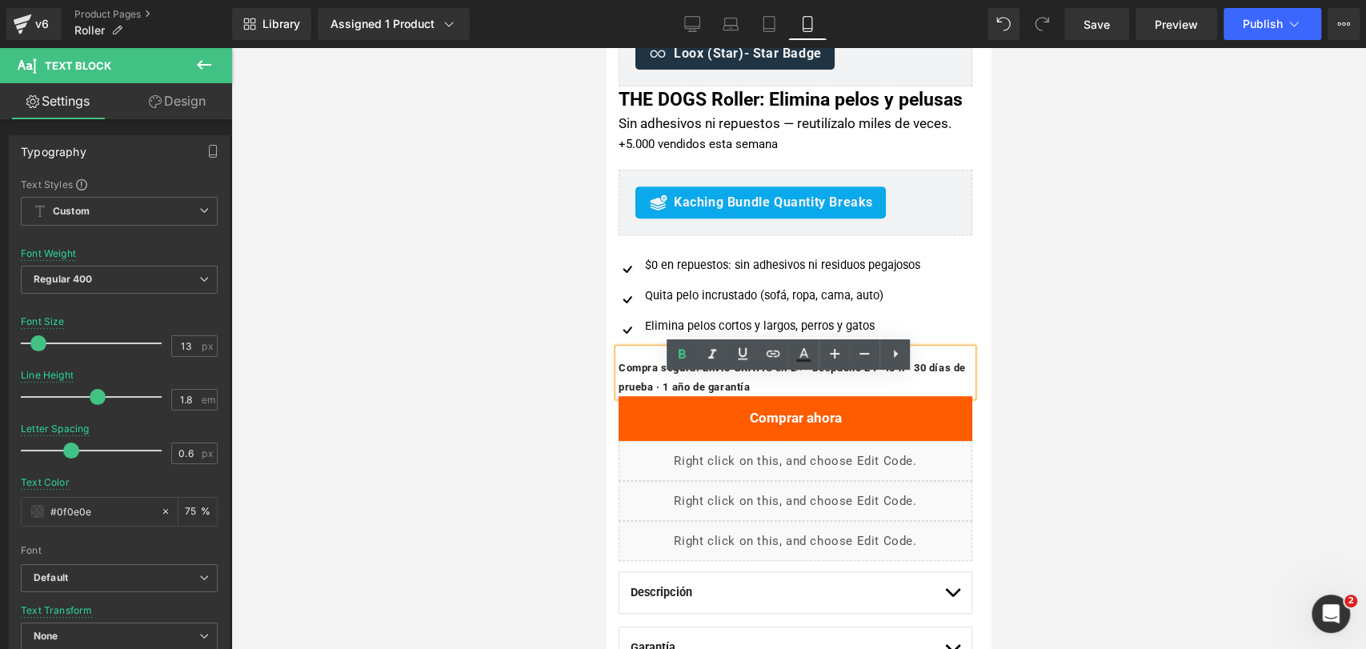
click at [827, 392] on b "Compra segura: Envío GRATIS en 2× · Despacho 24–48 h · 30 días de prueba · 1 añ…" at bounding box center [791, 377] width 347 height 30
drag, startPoint x: 830, startPoint y: 398, endPoint x: 697, endPoint y: 411, distance: 133.4
click at [697, 392] on b "Compra segura: Envío GRATIS en 2× · Despacho 24–48 h · 30 días de prueba · 1 añ…" at bounding box center [791, 377] width 347 height 30
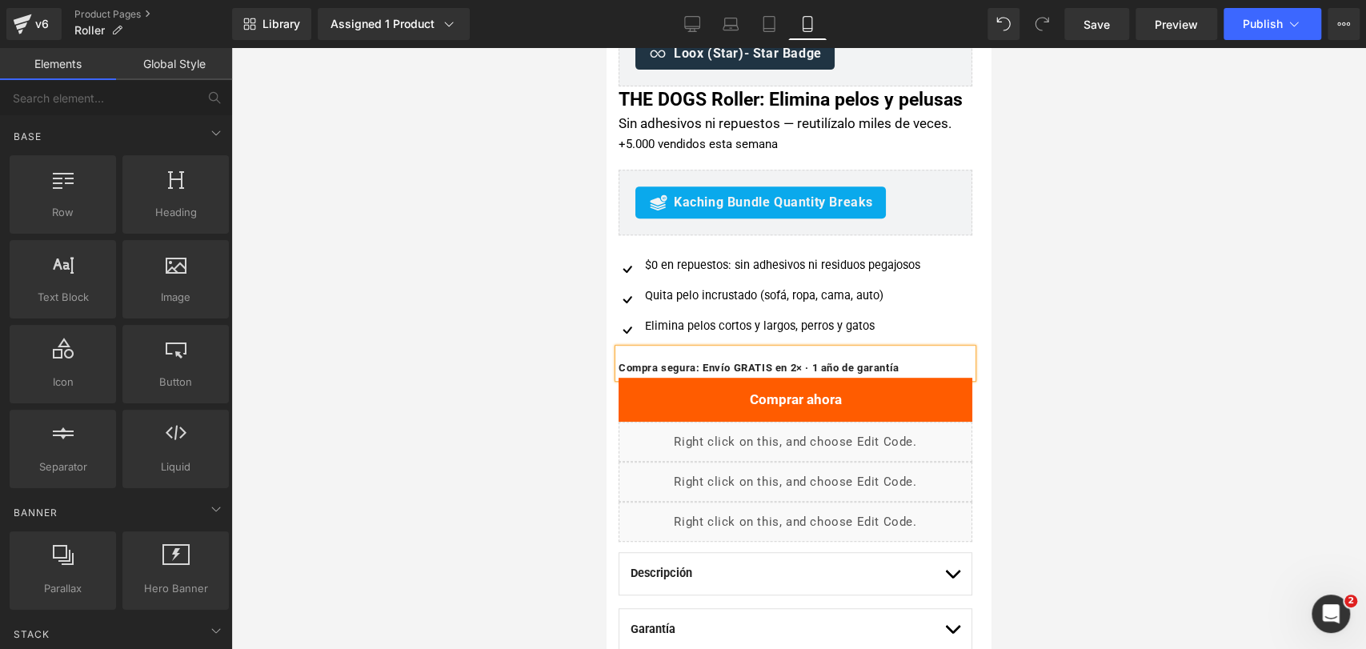
click at [1170, 386] on div at bounding box center [798, 348] width 1135 height 601
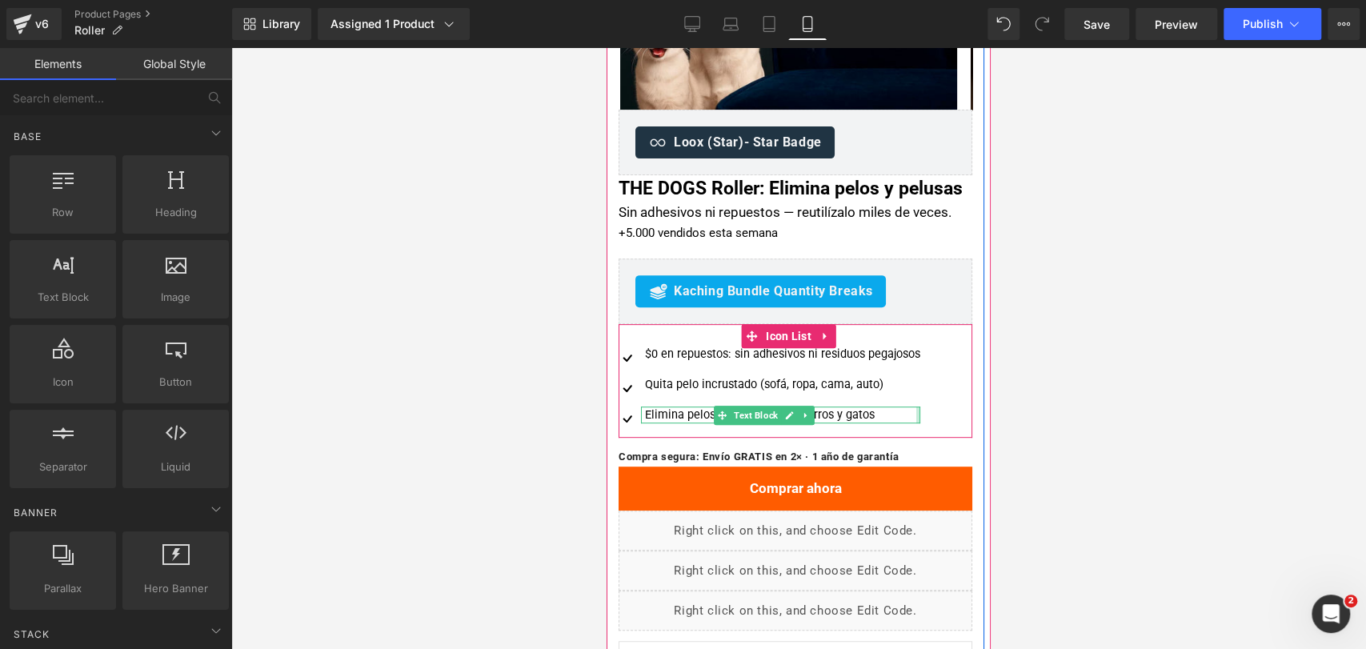
scroll to position [444, 0]
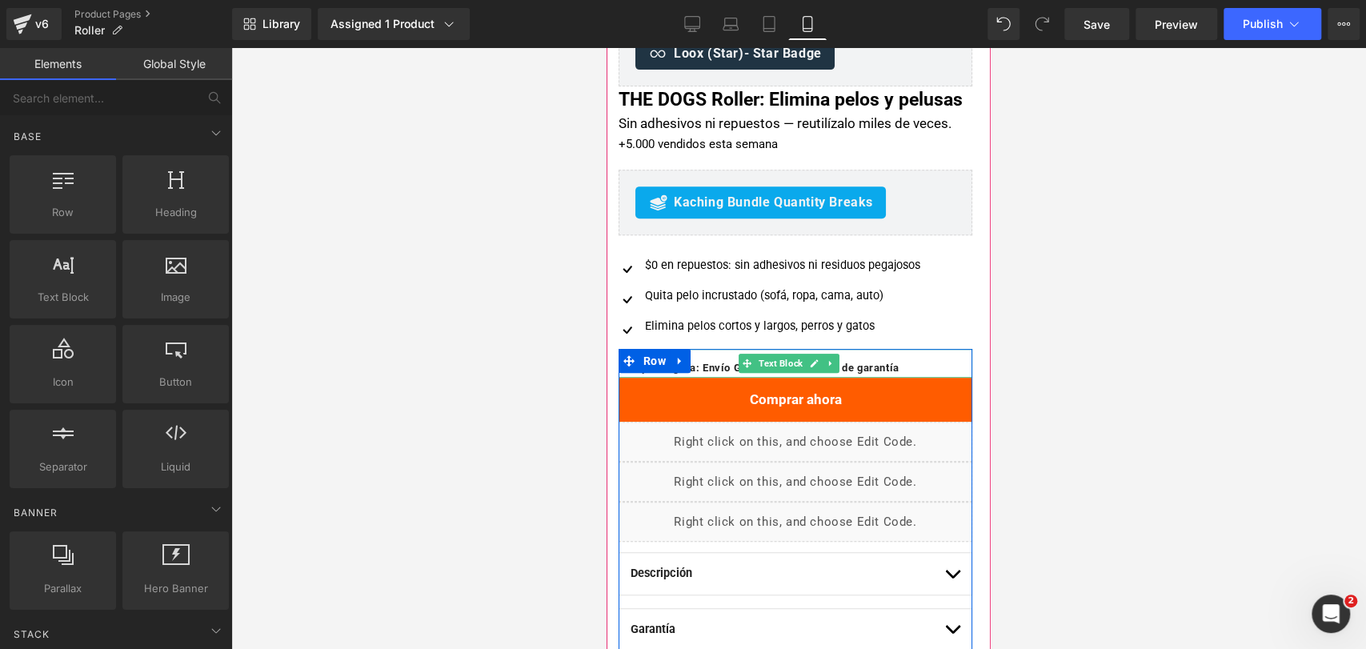
click at [872, 374] on b "Compra segura: Envío GRATIS en 2× · 1 año de garantía" at bounding box center [758, 368] width 281 height 12
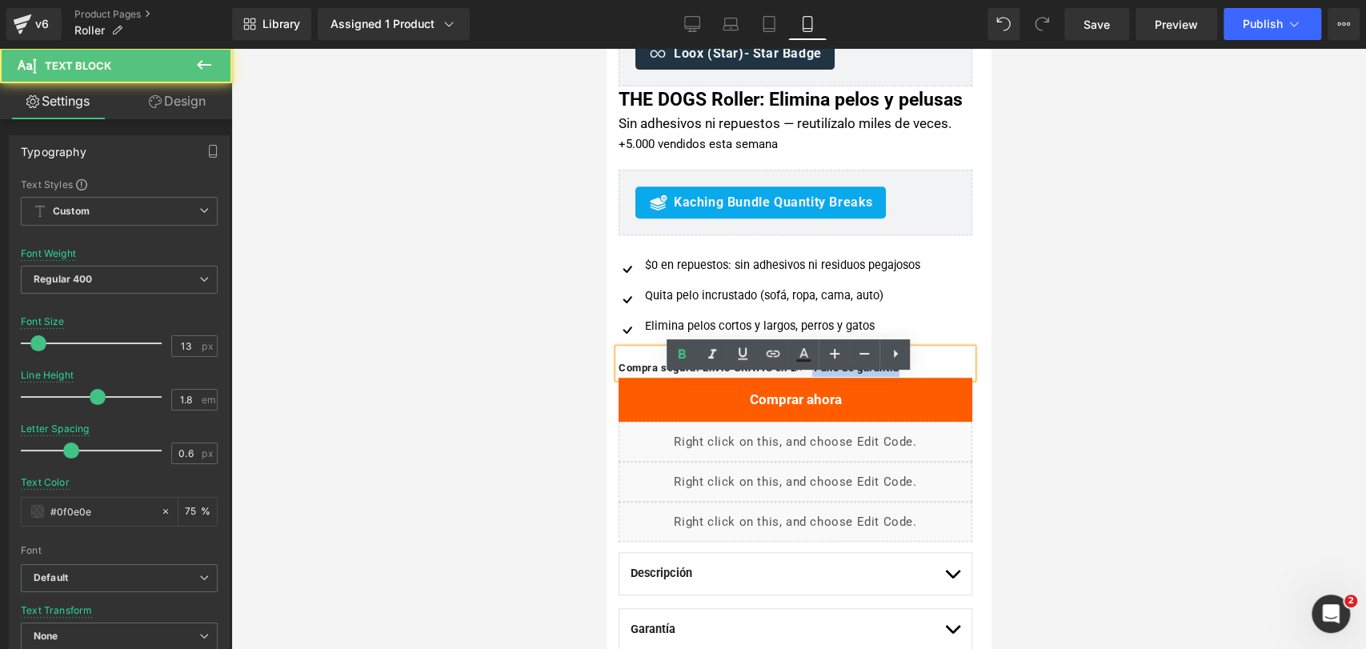
drag, startPoint x: 826, startPoint y: 397, endPoint x: 923, endPoint y: 394, distance: 96.9
click at [923, 377] on p "Compra segura: Envío GRATIS en 2× · 1 año de garantía" at bounding box center [795, 367] width 354 height 18
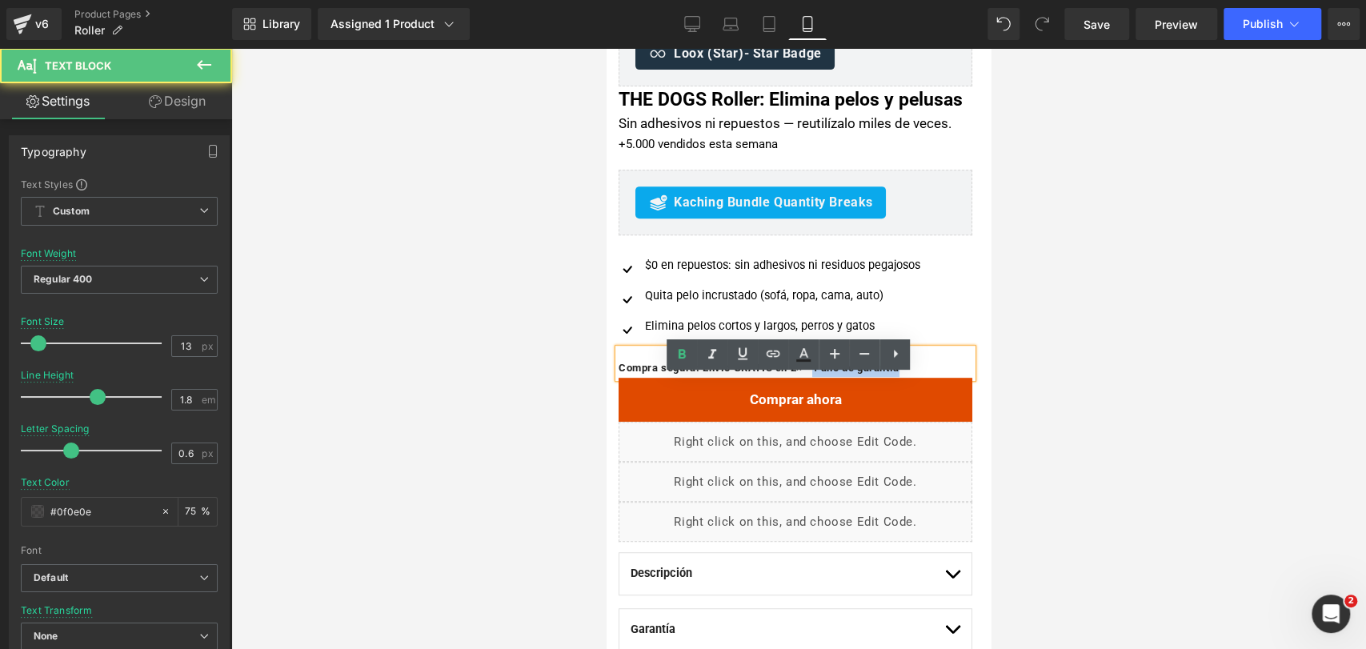
copy b "1 año de garantía"
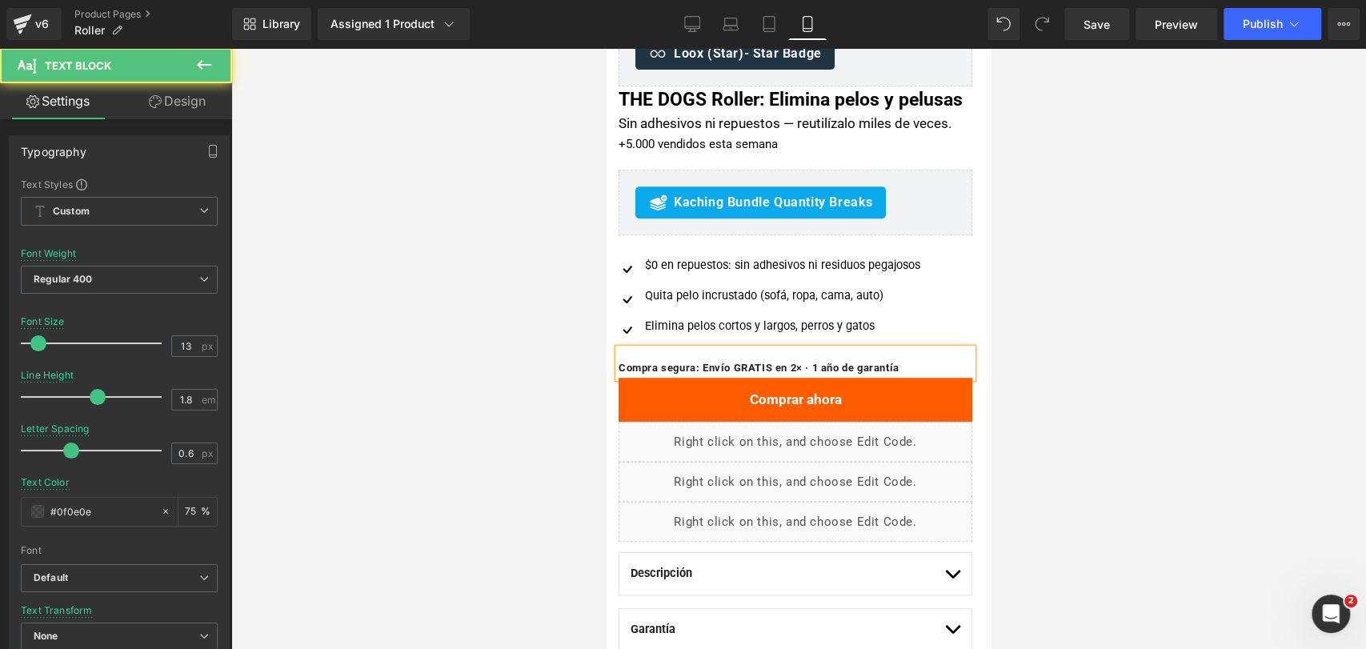
click at [709, 374] on b "Compra segura: Envío GRATIS en 2× · 1 año de garantía" at bounding box center [758, 368] width 281 height 12
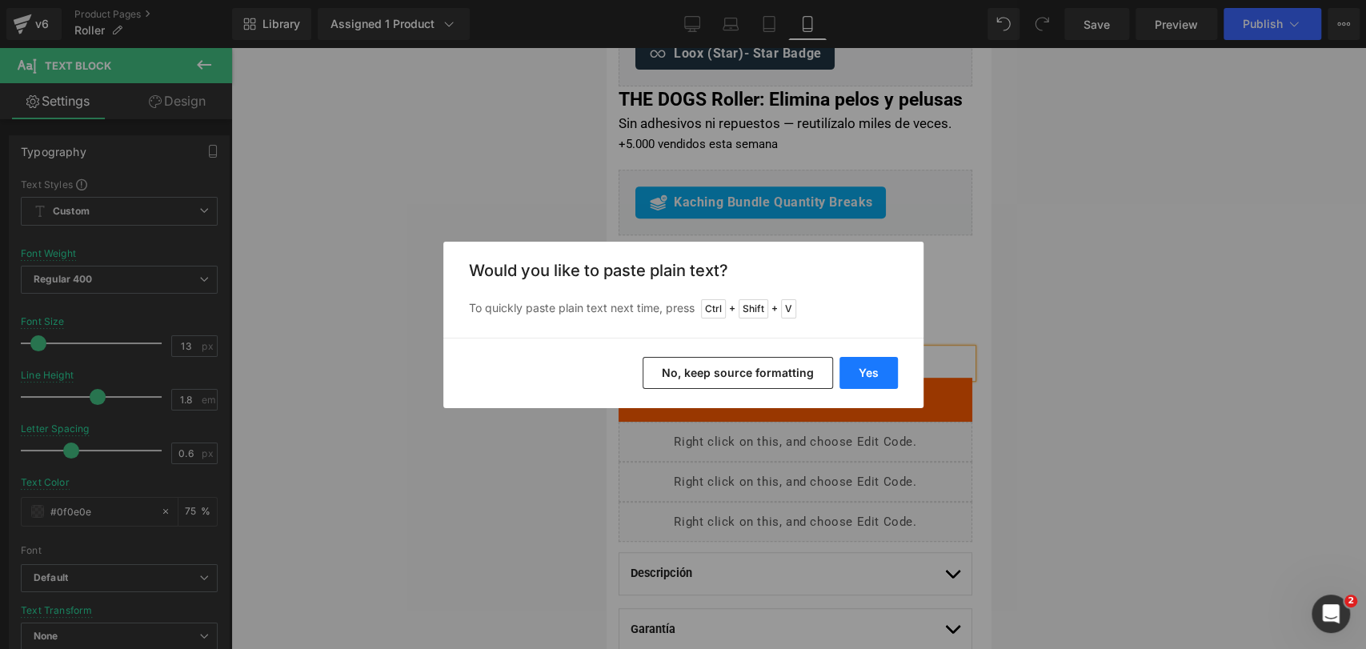
click at [850, 377] on button "Yes" at bounding box center [868, 373] width 58 height 32
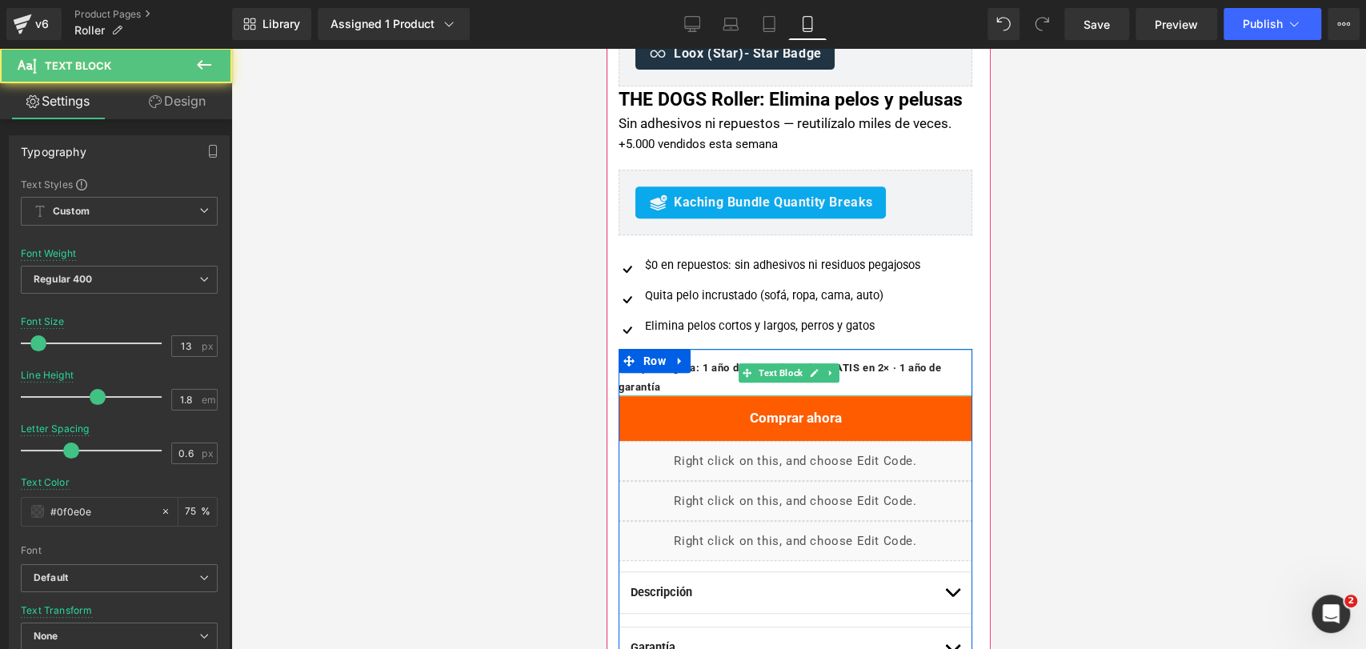
click at [858, 386] on p "Compra segura: 1 año de garantíaEnvío GRATIS en 2× · 1 año de garantía" at bounding box center [795, 377] width 354 height 38
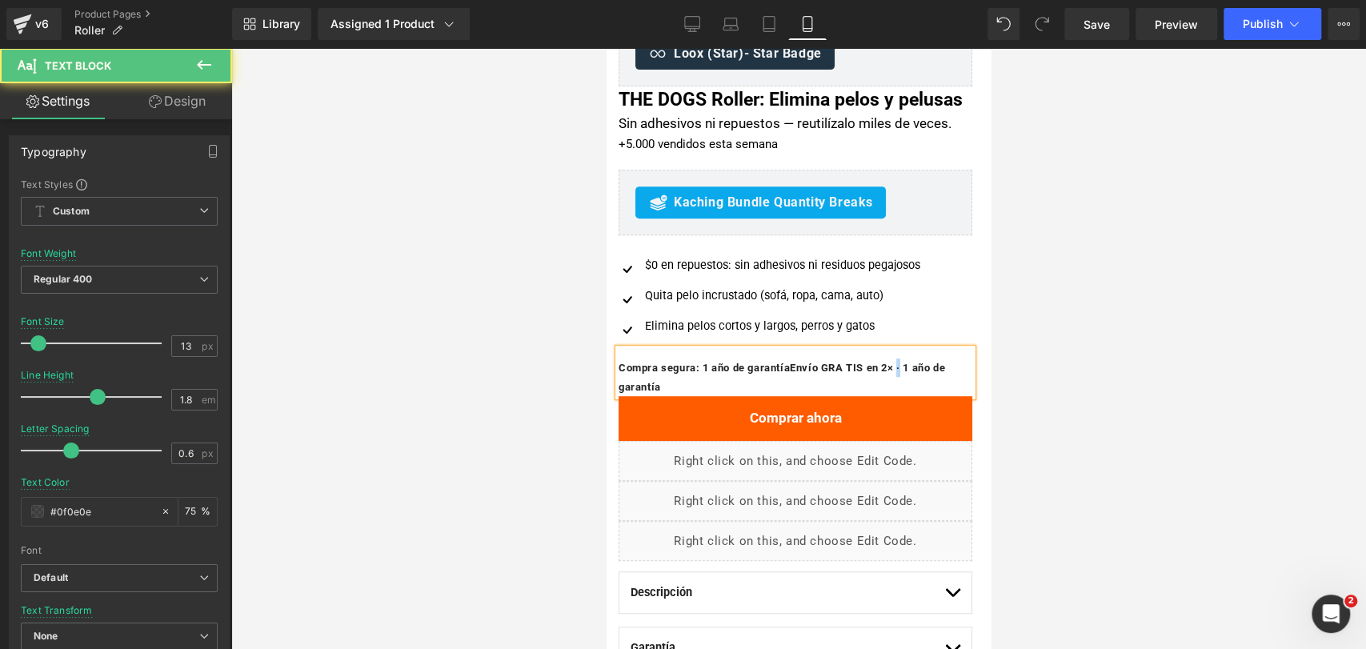
click at [921, 392] on b "Compra segura: 1 año de garantíaEnvío GRA TIS en 2× · 1 año de garantía" at bounding box center [781, 377] width 326 height 30
copy b "·"
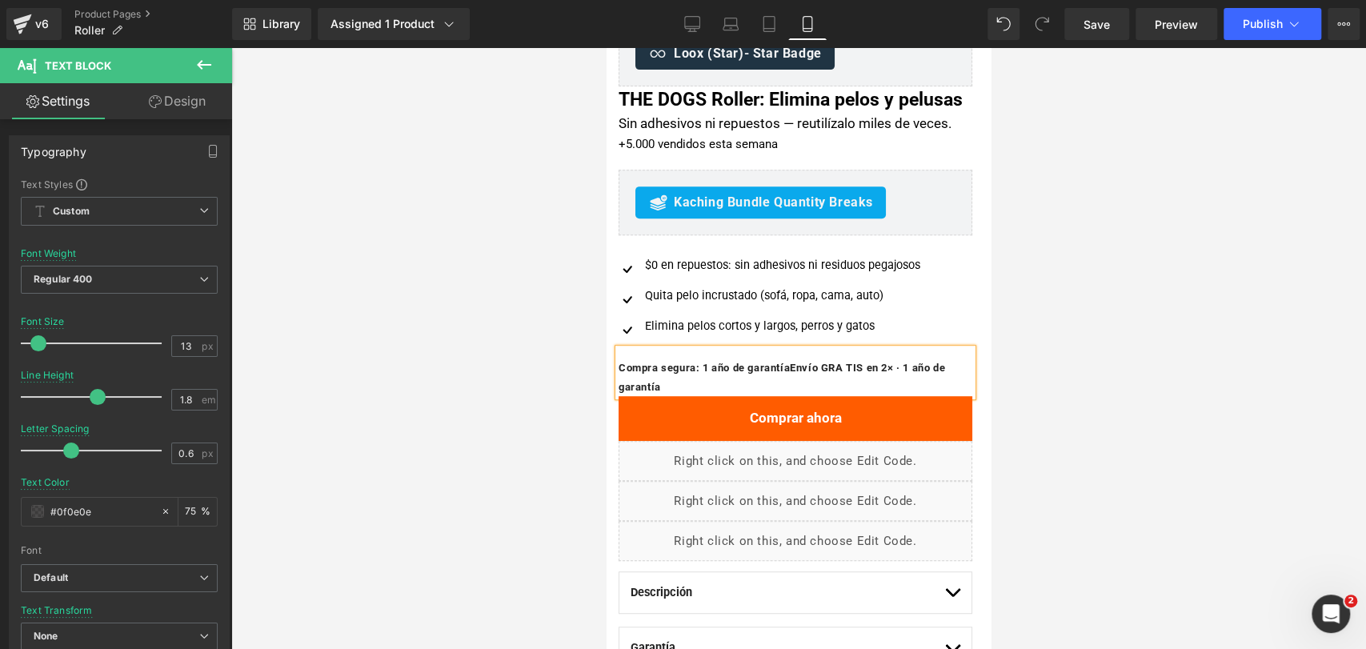
click at [801, 396] on p "Compra segura: 1 año de garantíaEnvío GRA TIS en 2× · 1 año de garantía" at bounding box center [795, 377] width 354 height 38
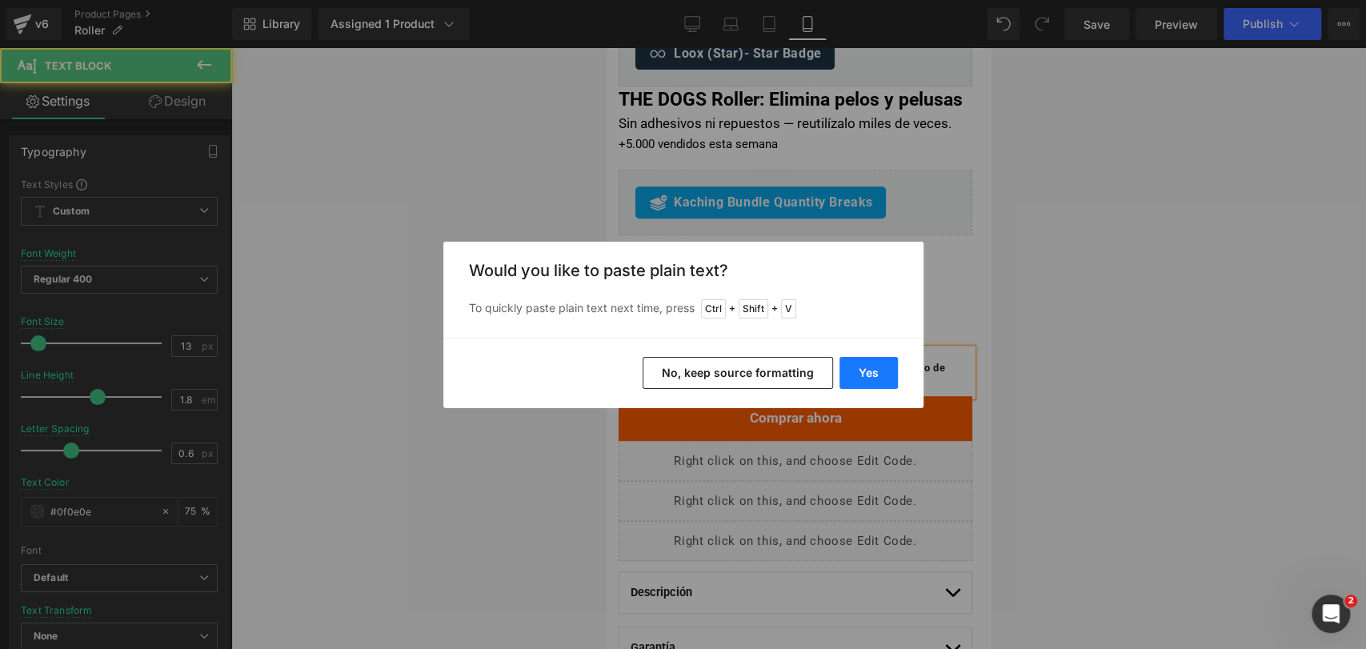
click at [876, 378] on button "Yes" at bounding box center [868, 373] width 58 height 32
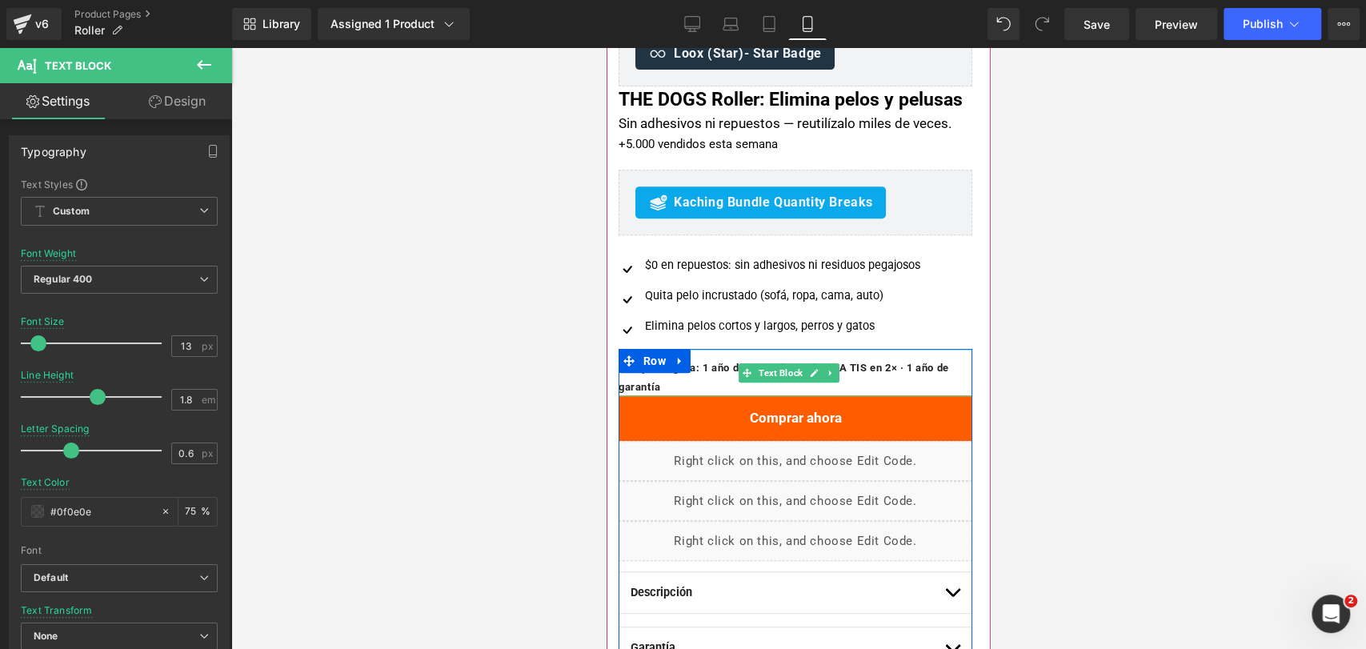
click at [868, 388] on b "Compra segura: 1 año de garantía·Envío GRA TIS en 2× · 1 año de garantía" at bounding box center [783, 377] width 330 height 30
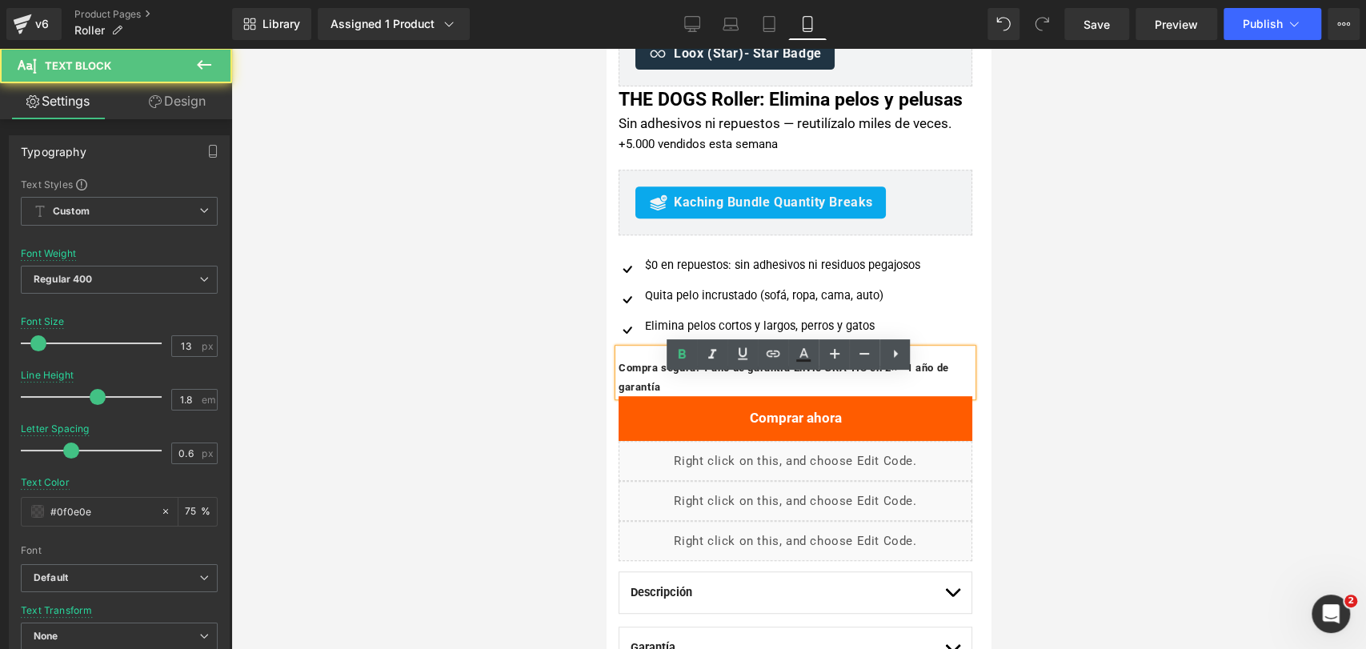
click at [807, 392] on b "Compra segura: 1 año de garantía·Envío GRA TIS en 2× · 1 año de garantía" at bounding box center [783, 377] width 330 height 30
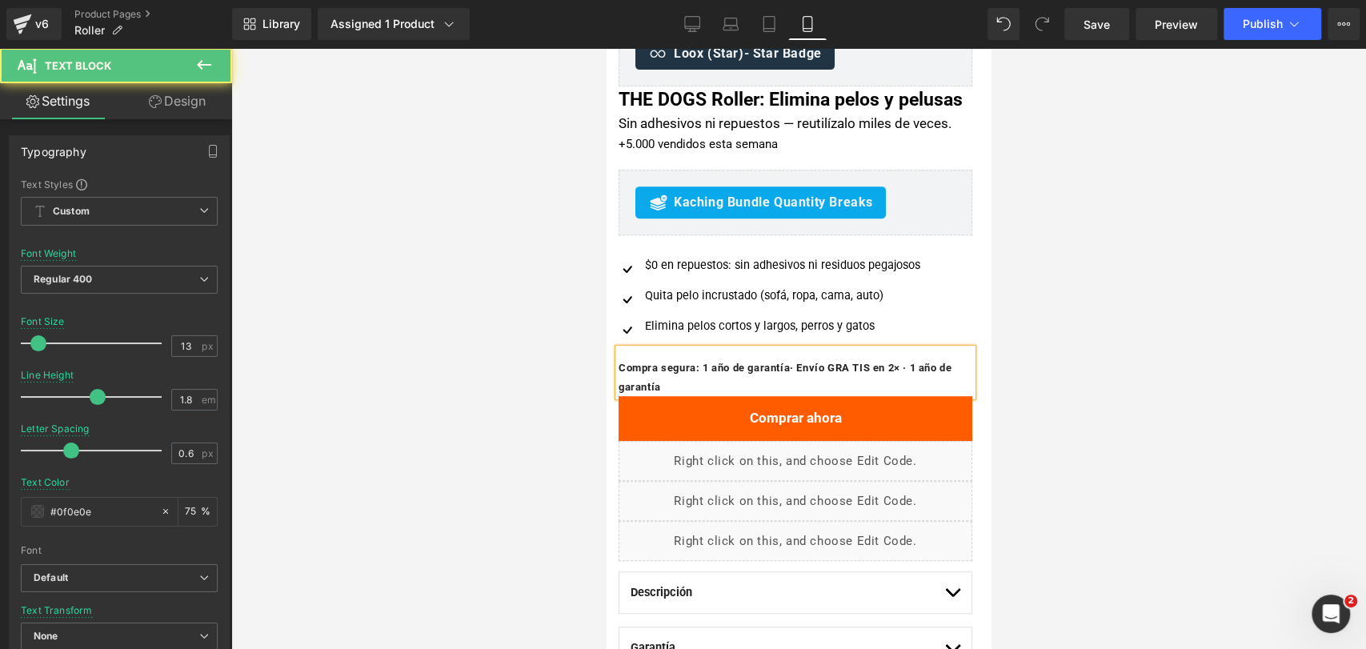
click at [799, 392] on b "Compra segura: 1 año de garantía· Envío GRA TIS en 2× · 1 año de garantía" at bounding box center [784, 377] width 333 height 30
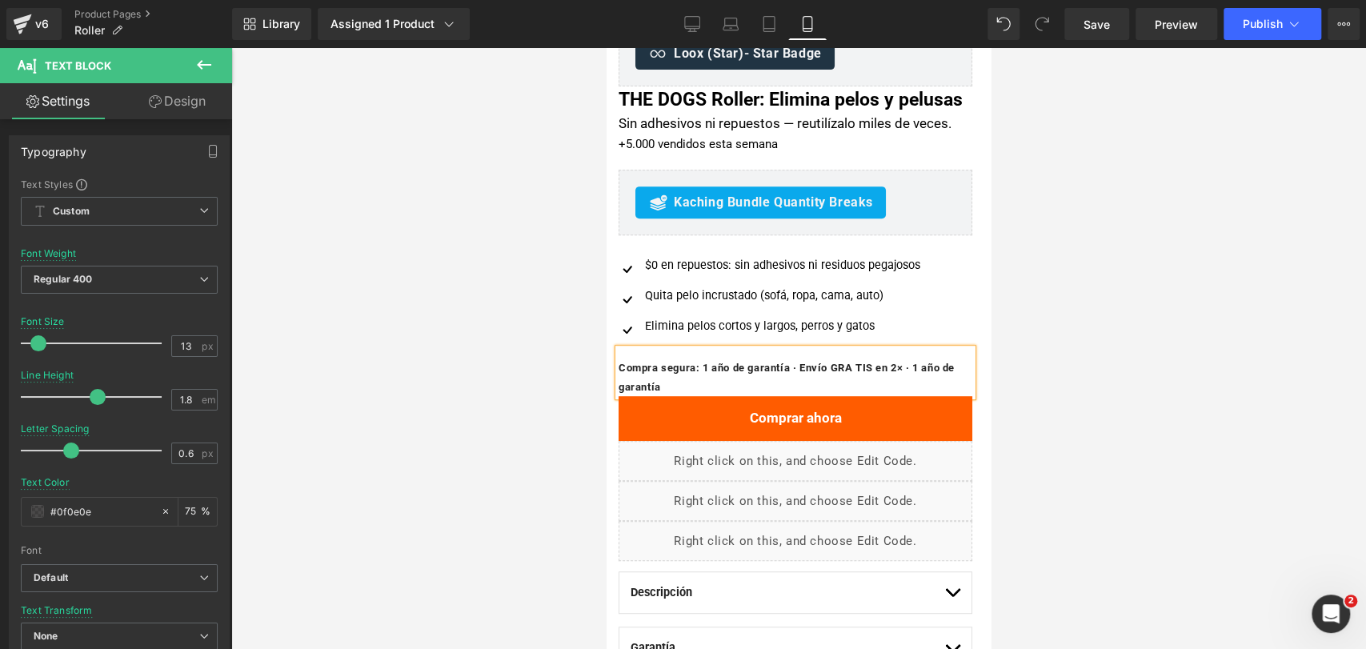
click at [838, 396] on p "Compra segura: 1 año de garantía · Envío GRA TIS en 2× · 1 año de garantía" at bounding box center [795, 377] width 354 height 38
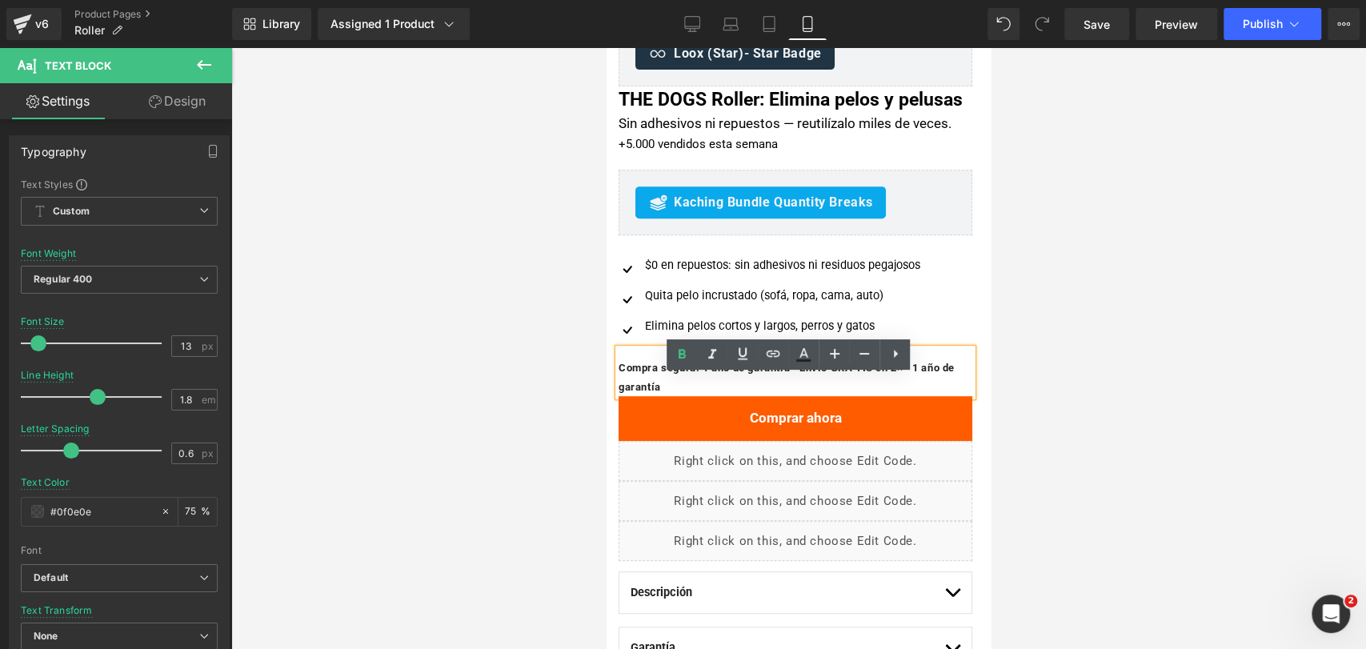
click at [875, 392] on b "Compra segura: 1 año de garantía · Envío GRA TIS en 2× · 1 año de garantía" at bounding box center [786, 377] width 336 height 30
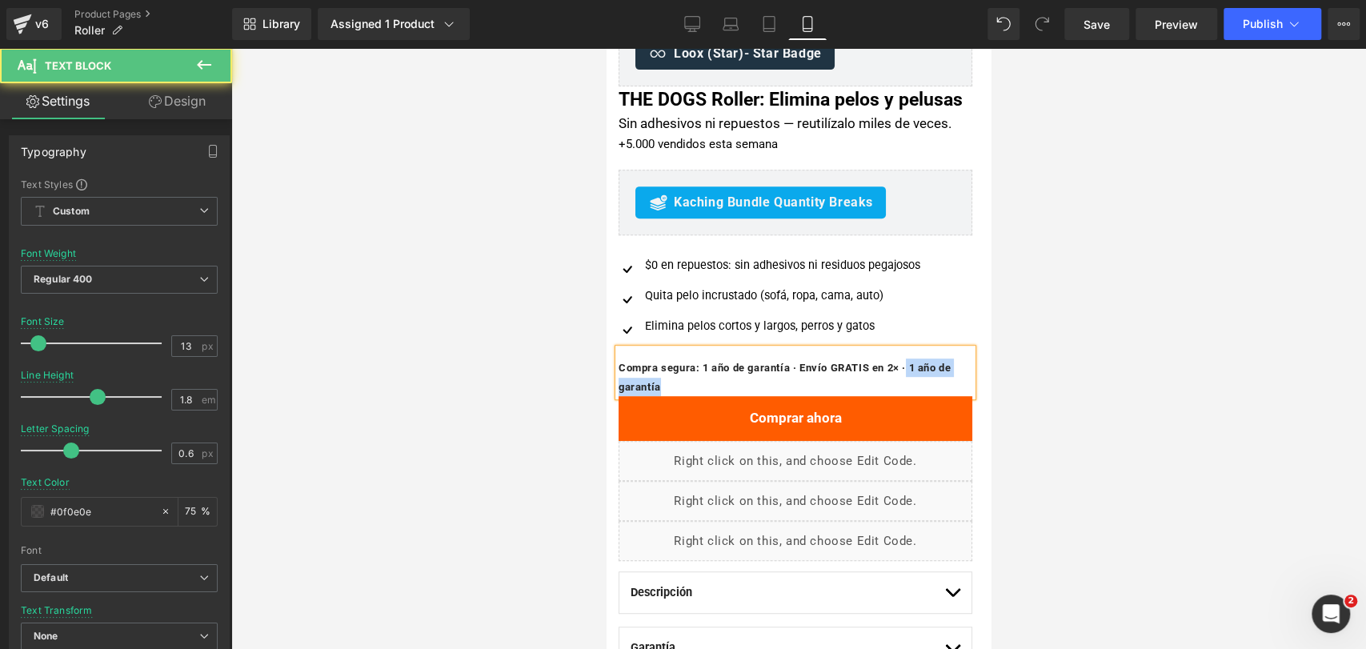
drag, startPoint x: 926, startPoint y: 396, endPoint x: 934, endPoint y: 411, distance: 17.2
click at [934, 396] on p "Compra segura: 1 año de garantía · Envío GRATIS en 2× · 1 año de garantía" at bounding box center [795, 377] width 354 height 38
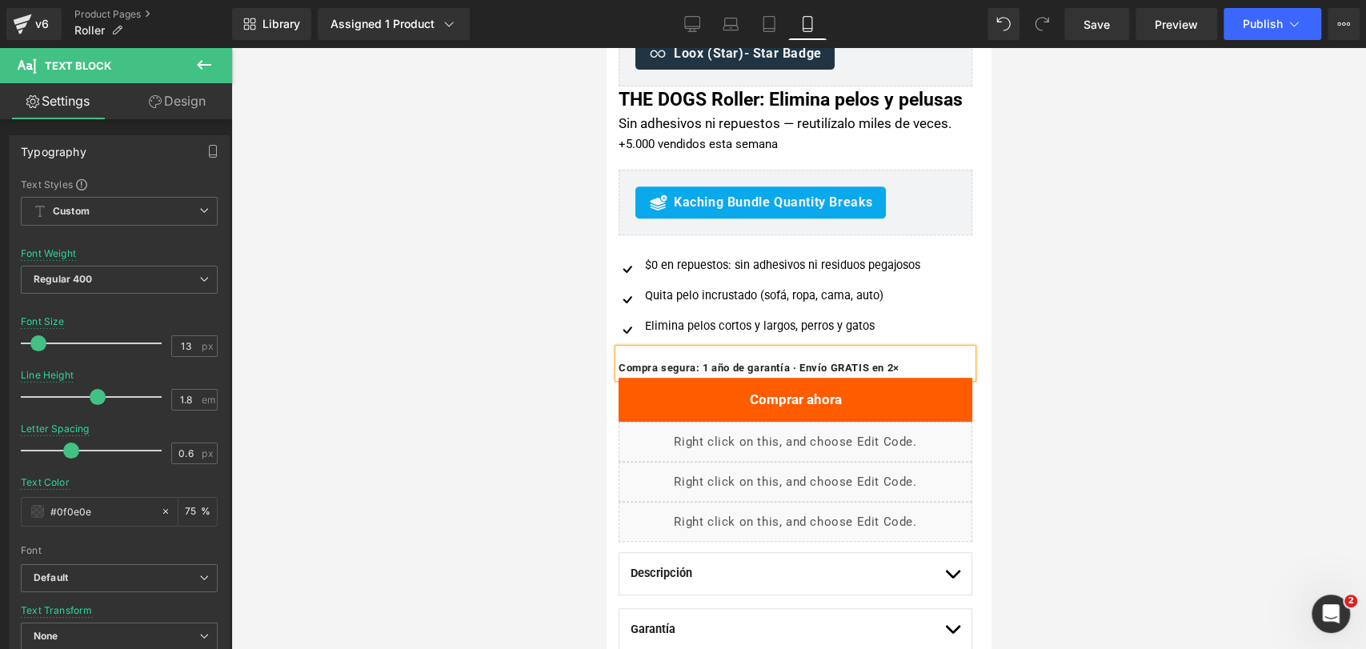
click at [1069, 385] on div at bounding box center [798, 348] width 1135 height 601
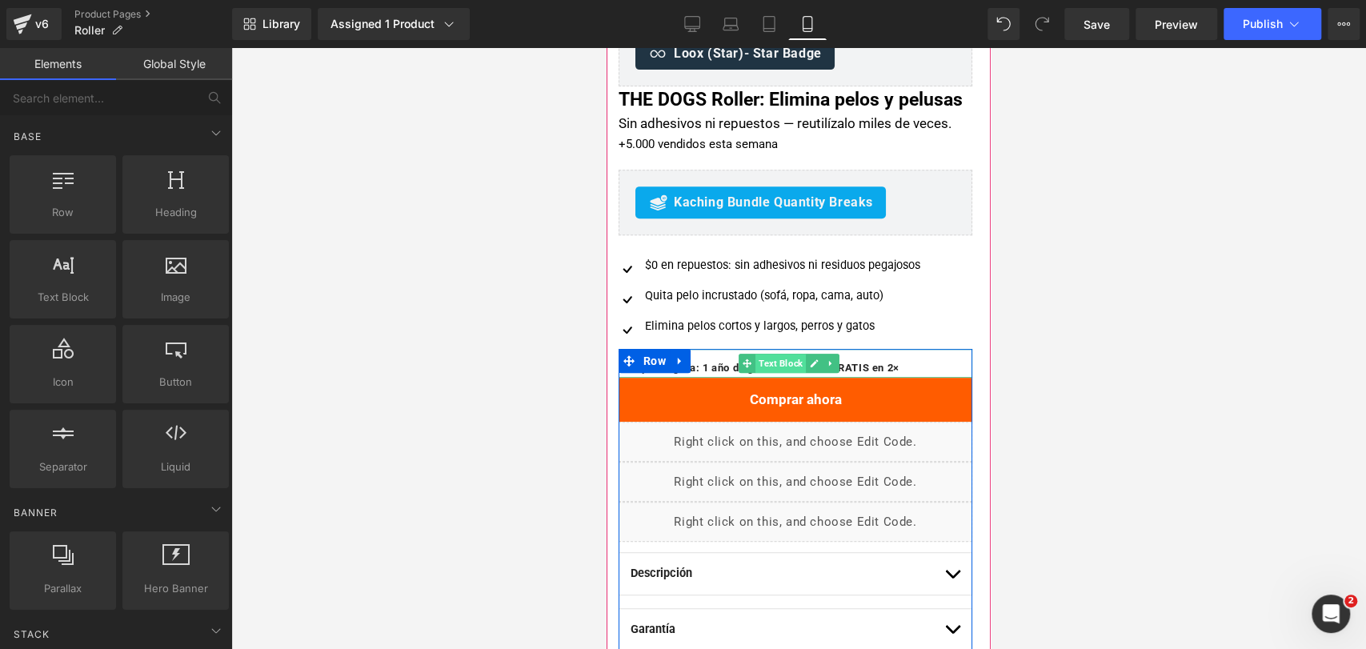
click at [795, 373] on span "Text Block" at bounding box center [780, 363] width 50 height 19
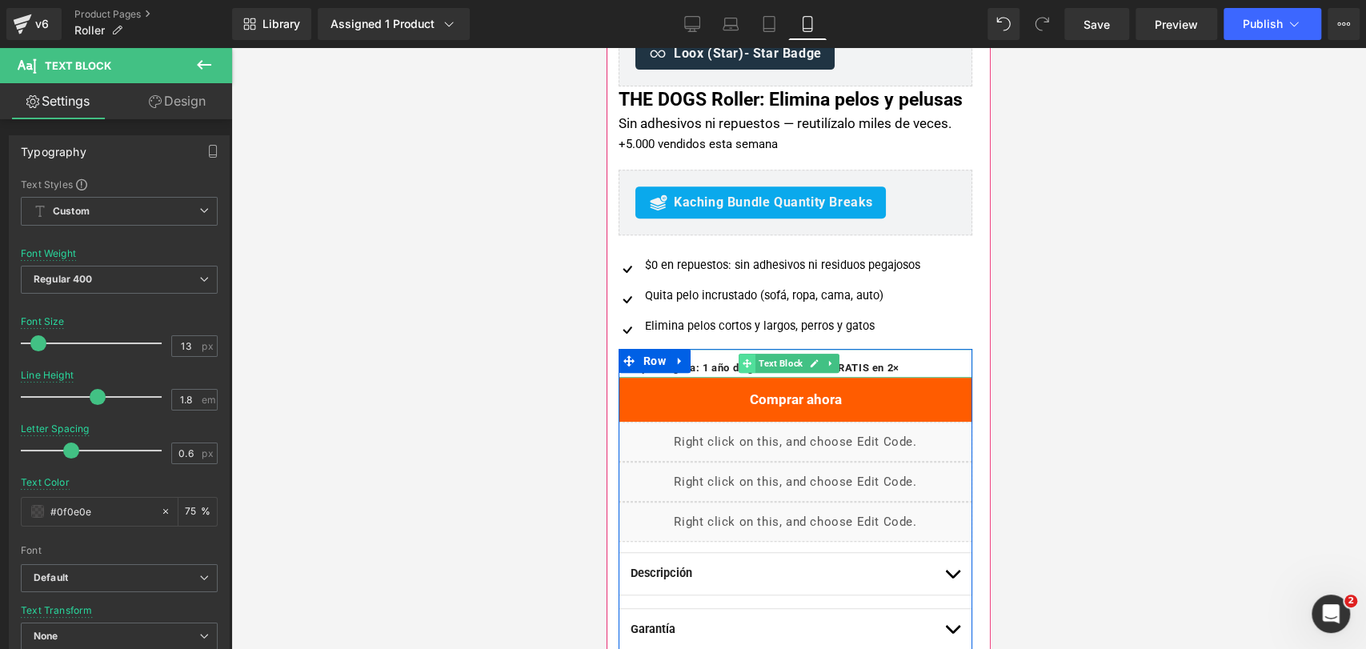
click at [743, 368] on icon at bounding box center [747, 363] width 9 height 10
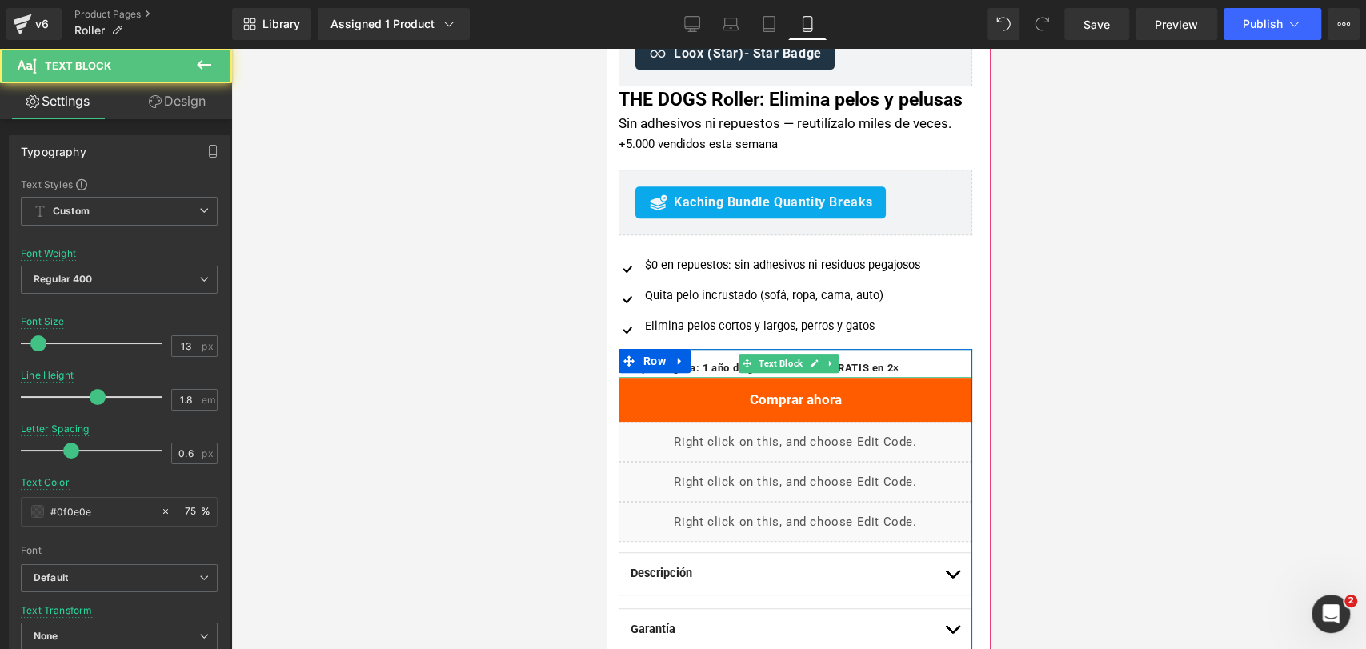
click at [723, 374] on b "Compra segura: 1 año de garantía · Envío GRATIS en 2×" at bounding box center [758, 368] width 281 height 12
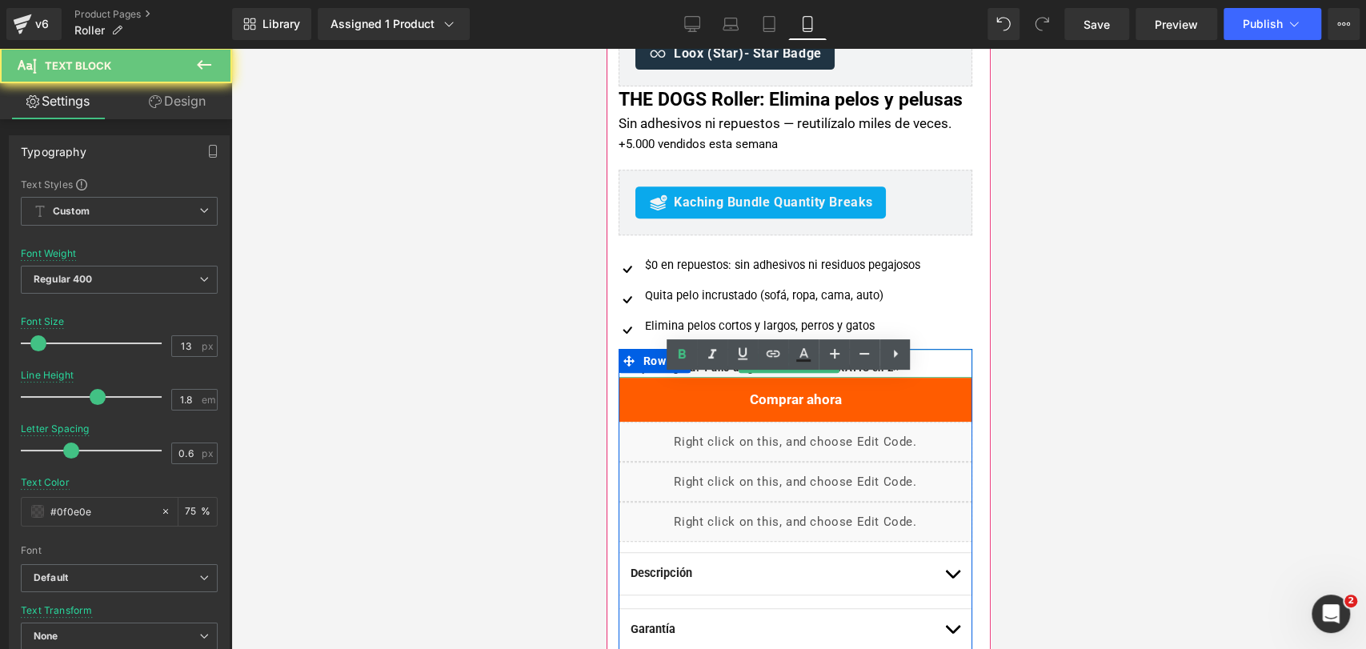
click at [723, 374] on b "Compra segura: 1 año de garantía · Envío GRATIS en 2×" at bounding box center [758, 368] width 281 height 12
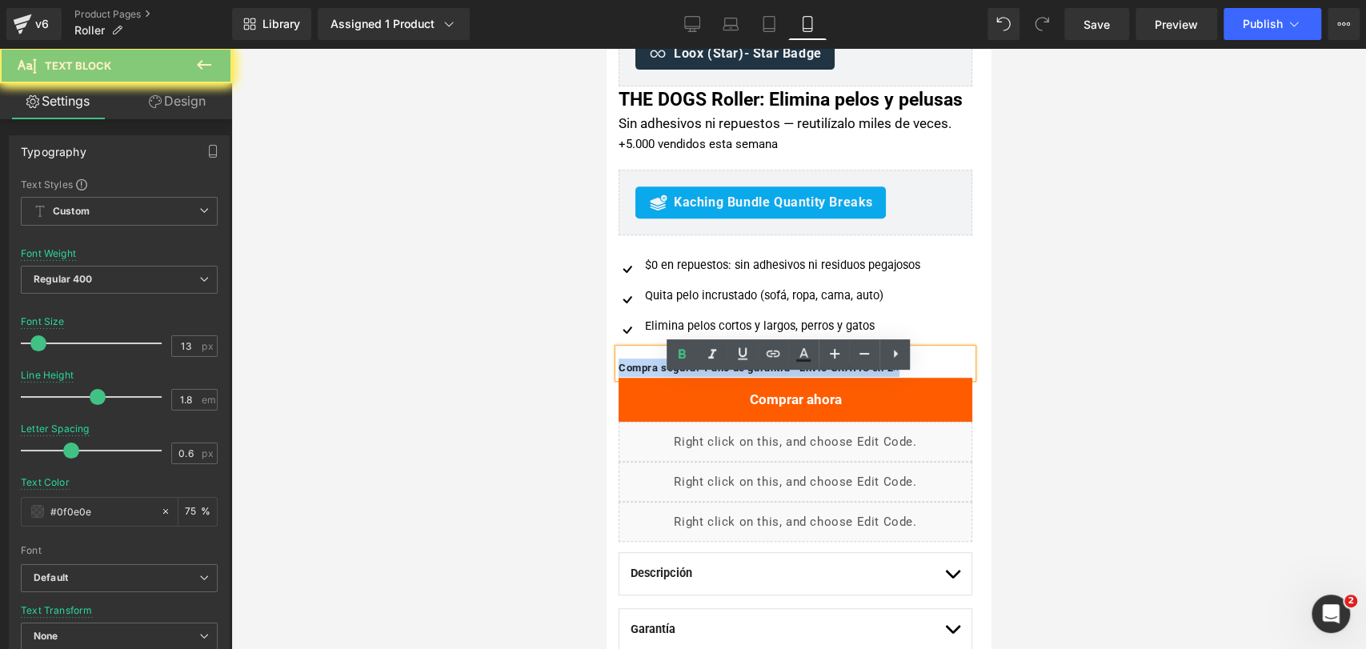
click at [723, 374] on b "Compra segura: 1 año de garantía · Envío GRATIS en 2×" at bounding box center [758, 368] width 281 height 12
click at [1024, 355] on div at bounding box center [798, 348] width 1135 height 601
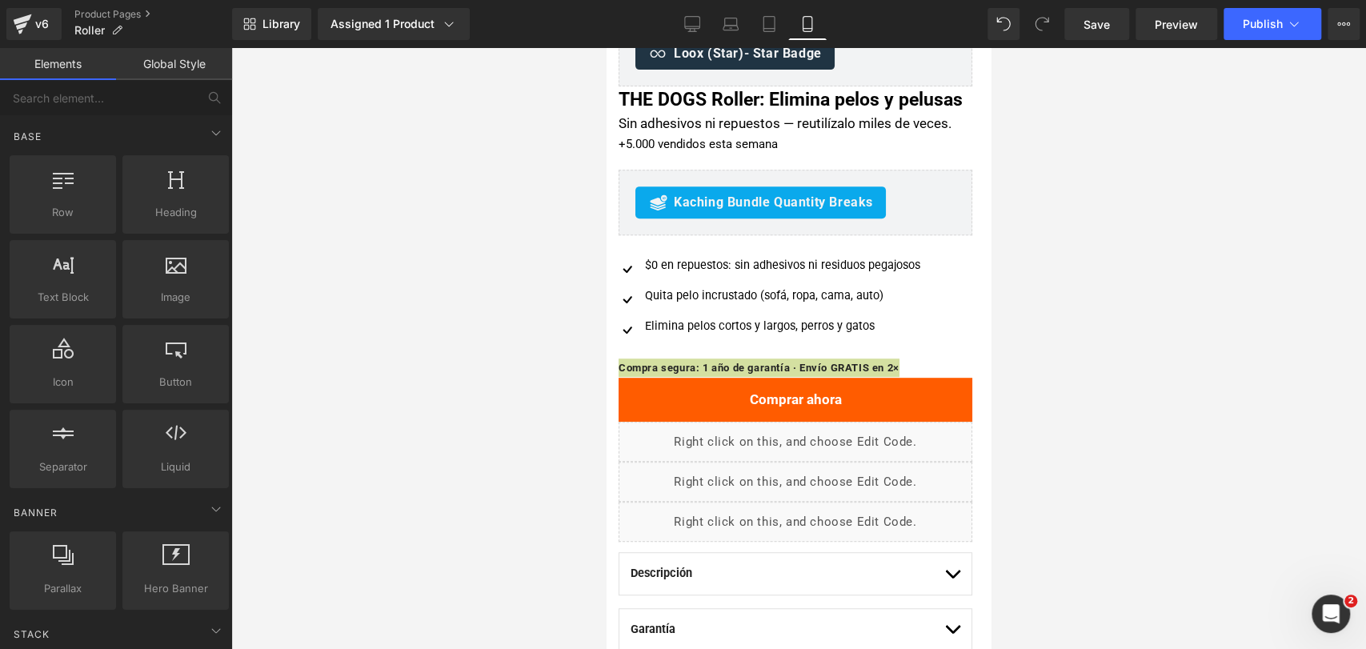
click at [1027, 315] on div at bounding box center [798, 348] width 1135 height 601
click at [898, 300] on div "Image $0 en repuestos: sin adhesivos ni residuos pegajosos Text Block Image Qui…" at bounding box center [782, 302] width 328 height 90
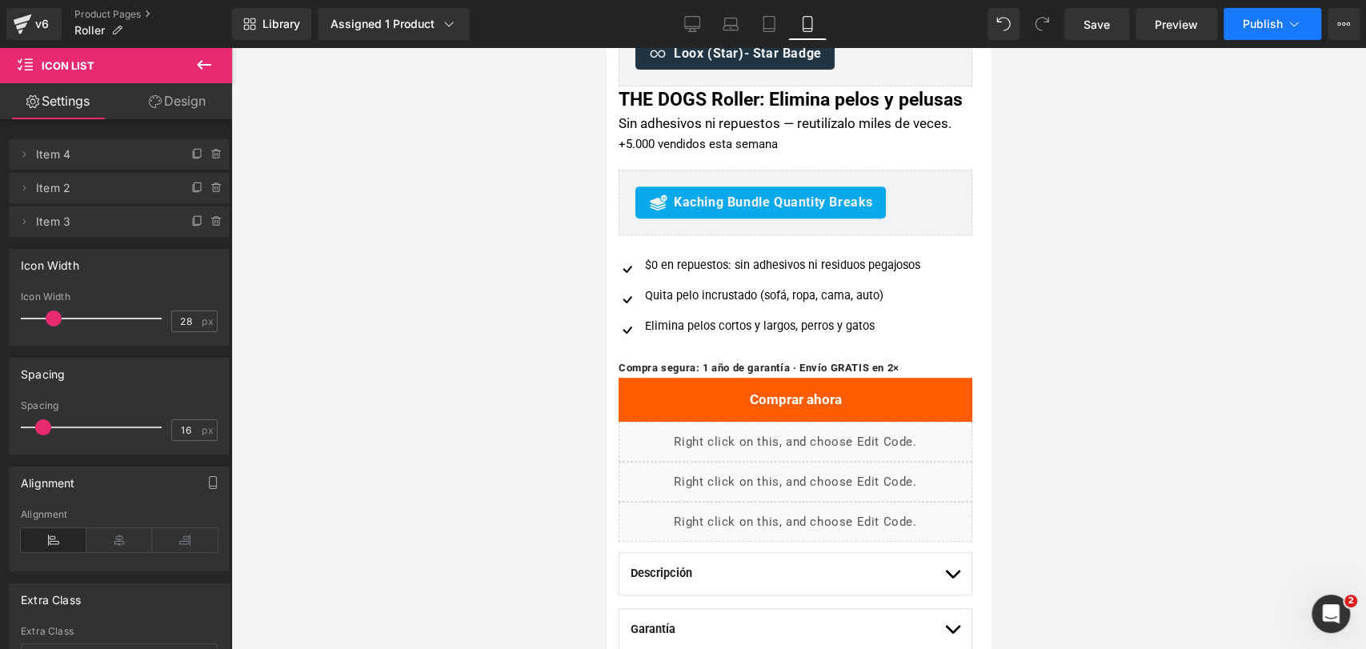
click at [1256, 34] on button "Publish" at bounding box center [1272, 24] width 98 height 32
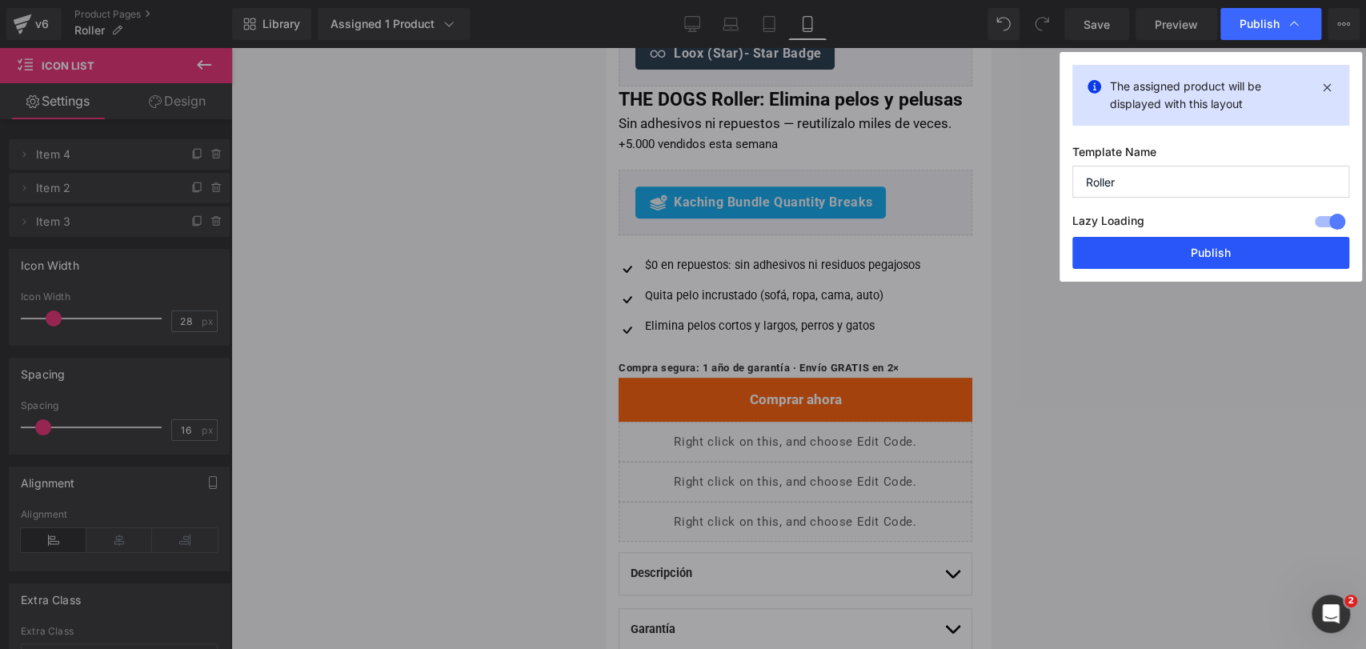
drag, startPoint x: 1186, startPoint y: 258, endPoint x: 285, endPoint y: 293, distance: 901.6
click at [1186, 258] on button "Publish" at bounding box center [1210, 253] width 277 height 32
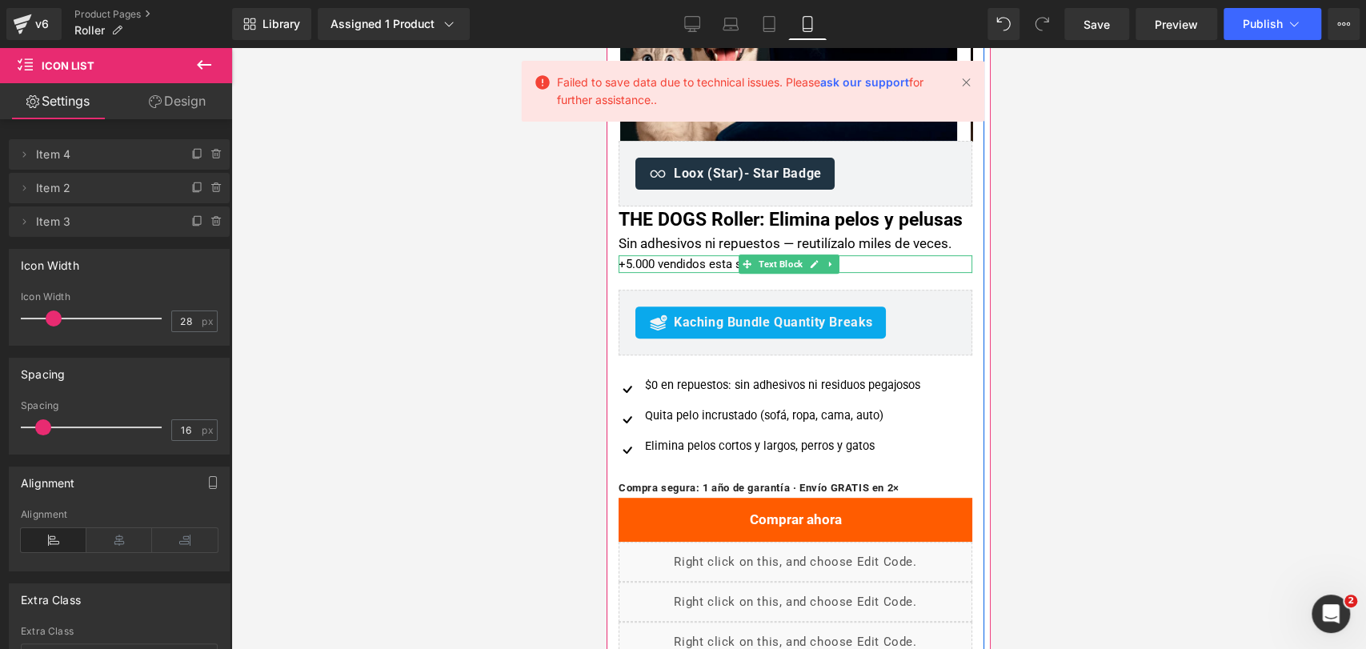
scroll to position [355, 0]
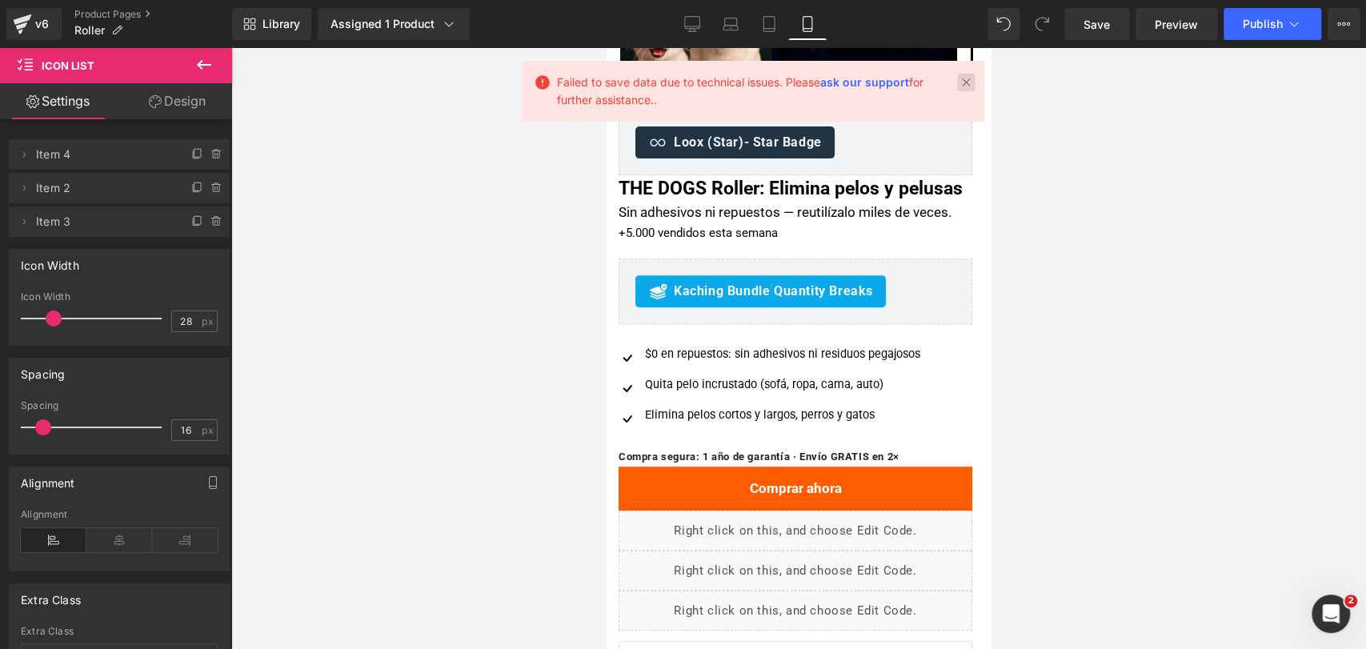
click at [964, 78] on link at bounding box center [966, 83] width 18 height 18
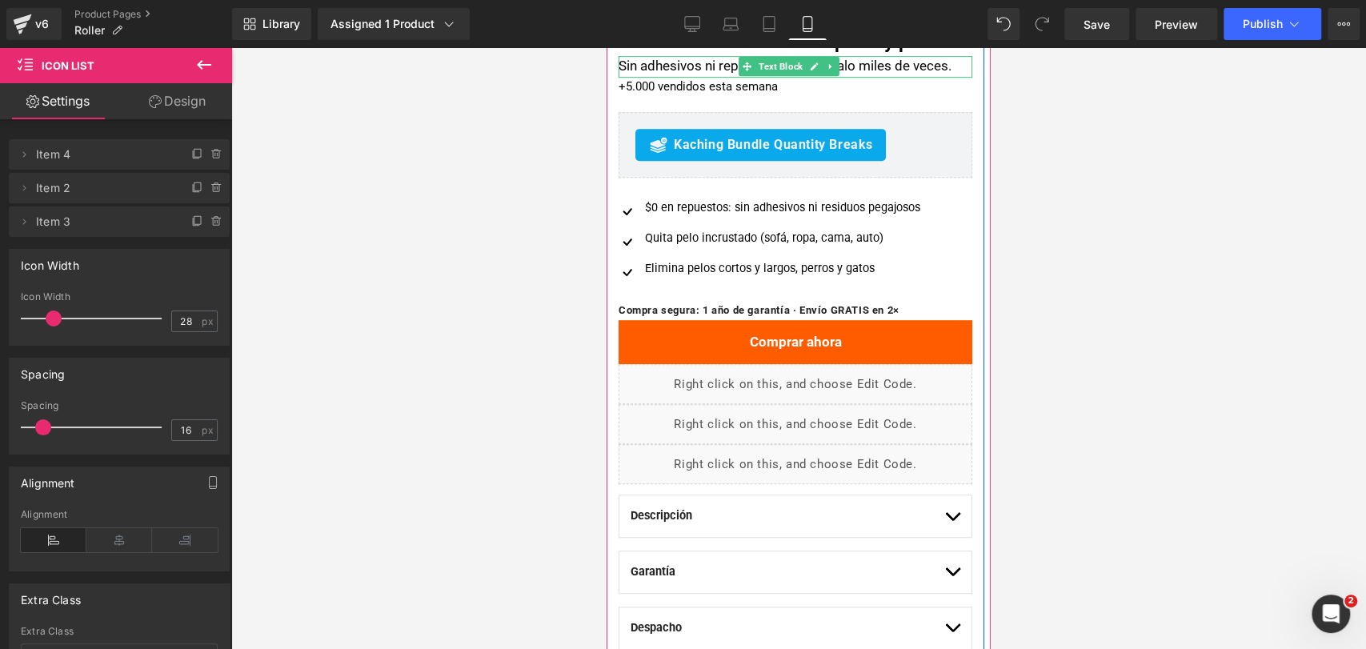
scroll to position [533, 0]
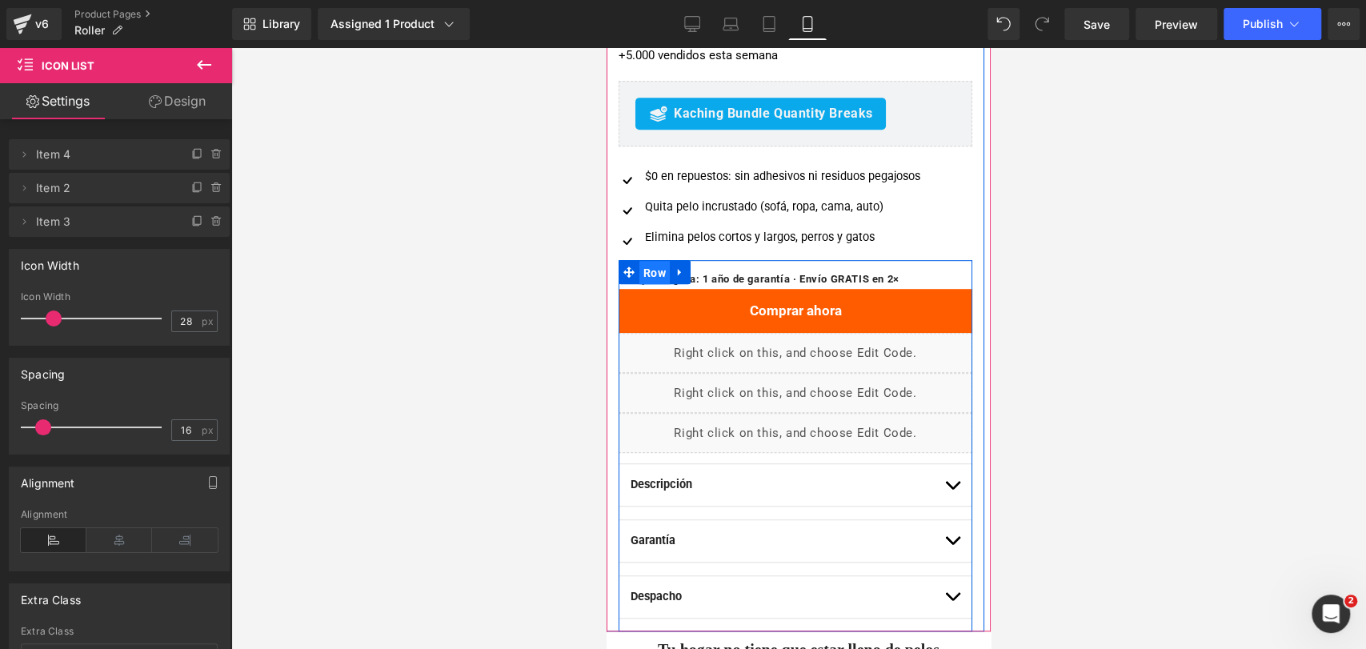
click at [646, 285] on span "Row" at bounding box center [654, 273] width 30 height 24
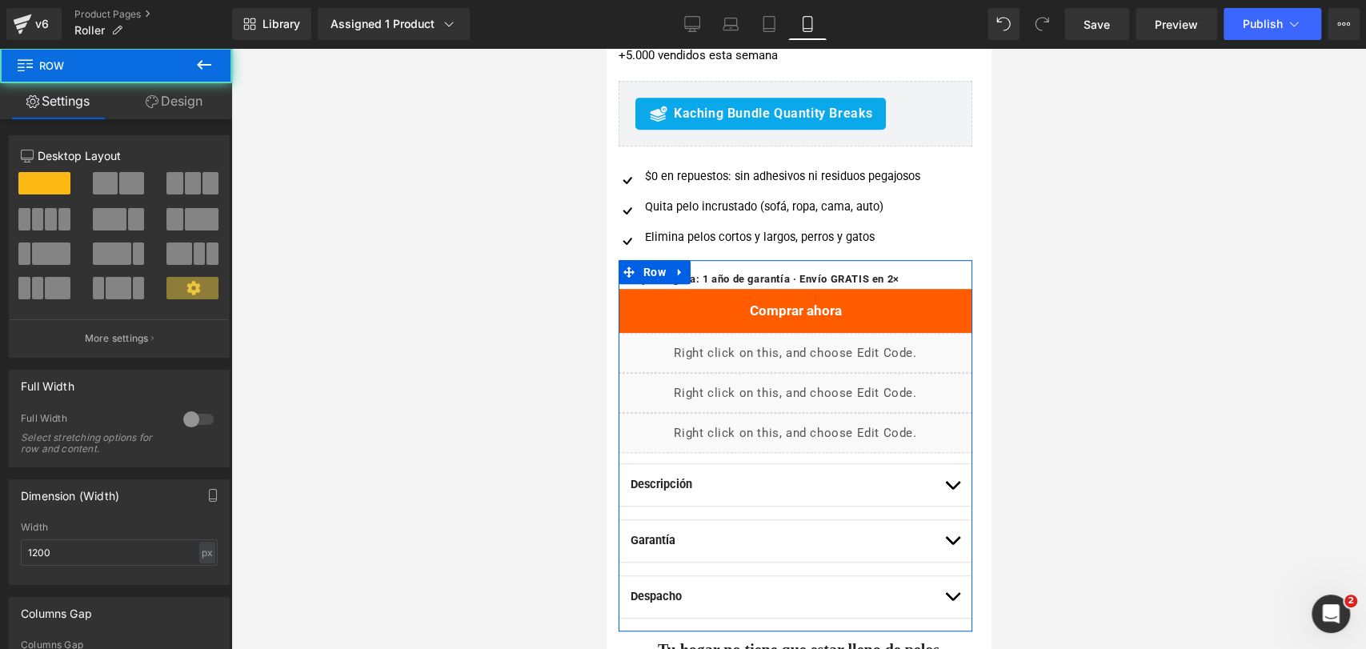
click at [195, 115] on link "Design" at bounding box center [174, 101] width 116 height 36
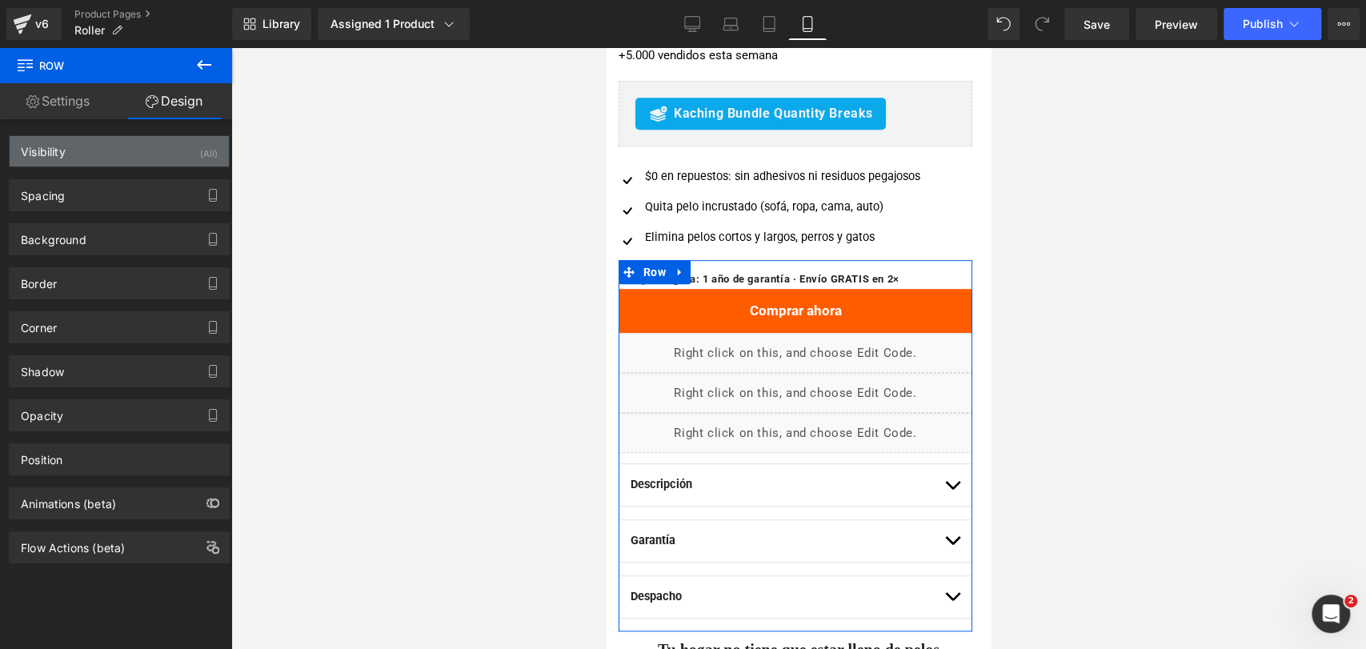
click at [183, 138] on div "Visibility (All)" at bounding box center [119, 151] width 219 height 30
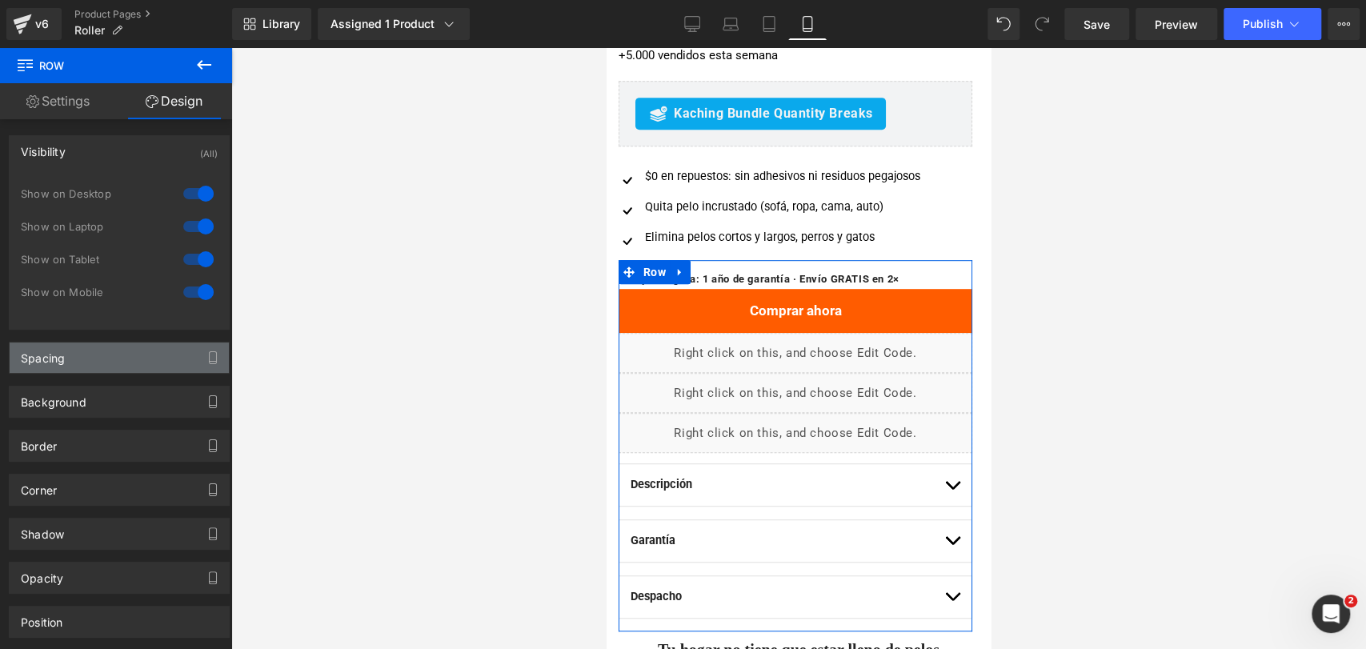
click at [115, 360] on div "Spacing" at bounding box center [119, 357] width 219 height 30
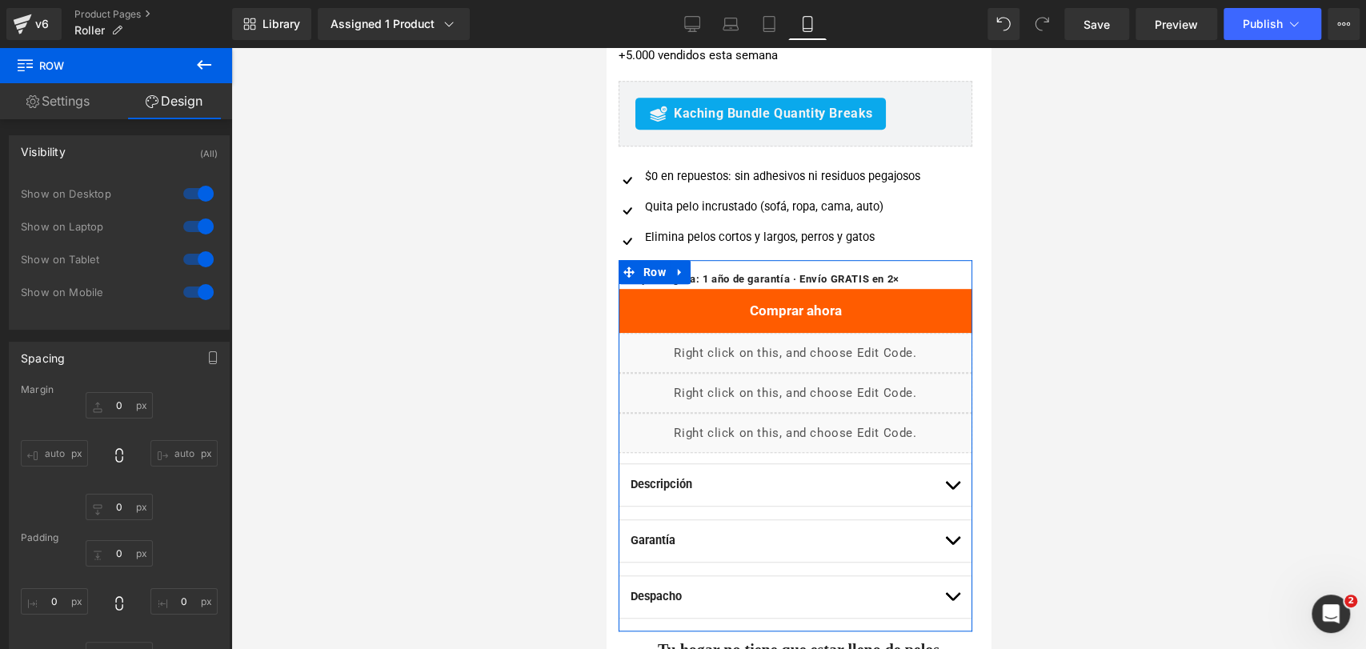
scroll to position [89, 0]
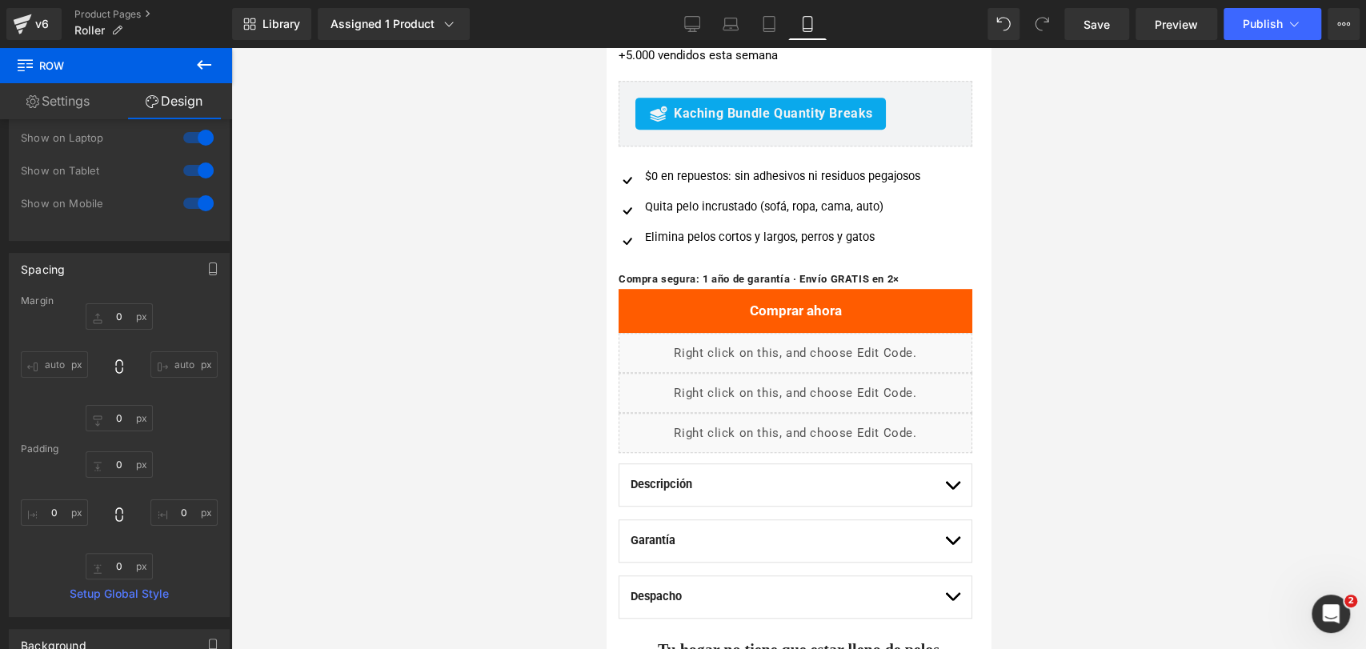
click at [1145, 169] on div at bounding box center [798, 348] width 1135 height 601
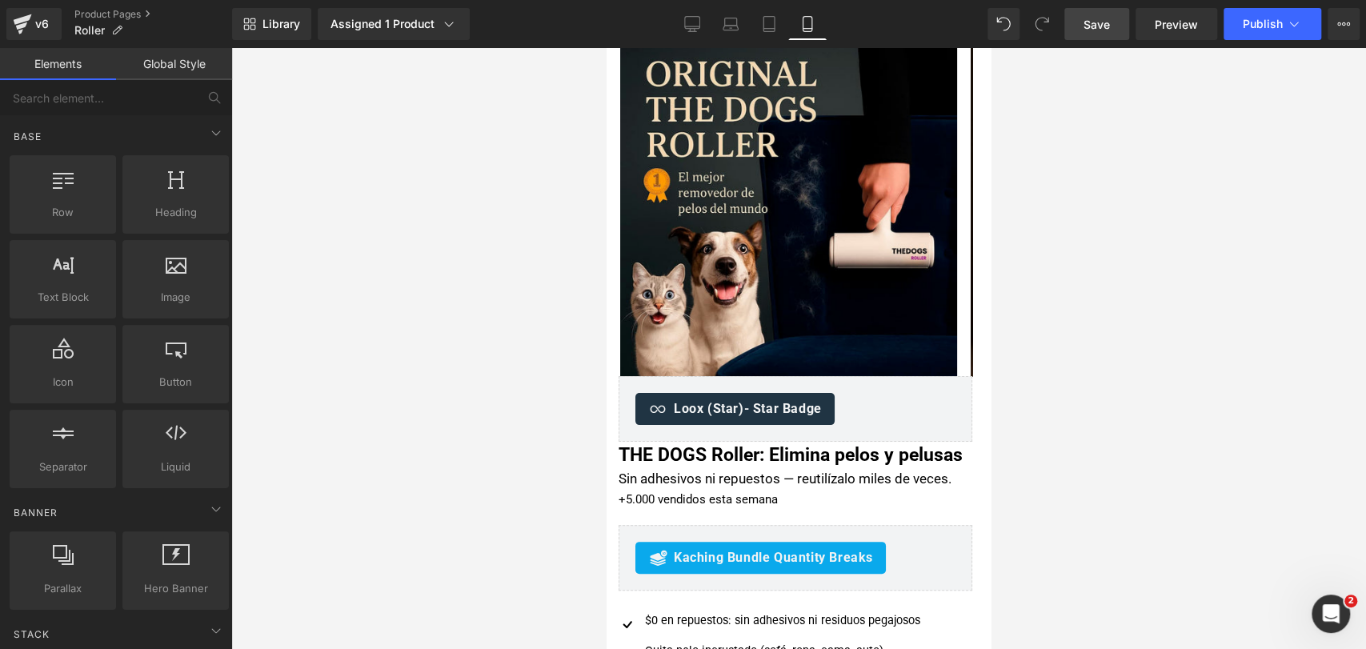
click at [1122, 32] on link "Save" at bounding box center [1096, 24] width 65 height 32
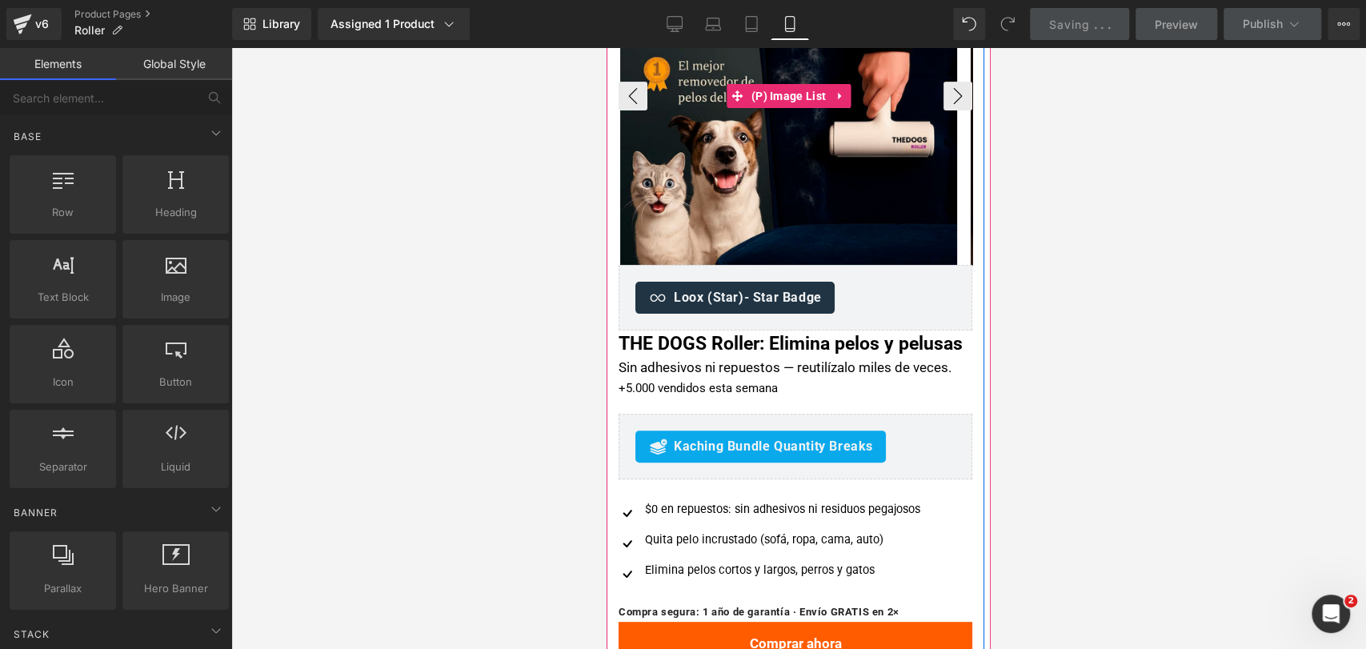
scroll to position [444, 0]
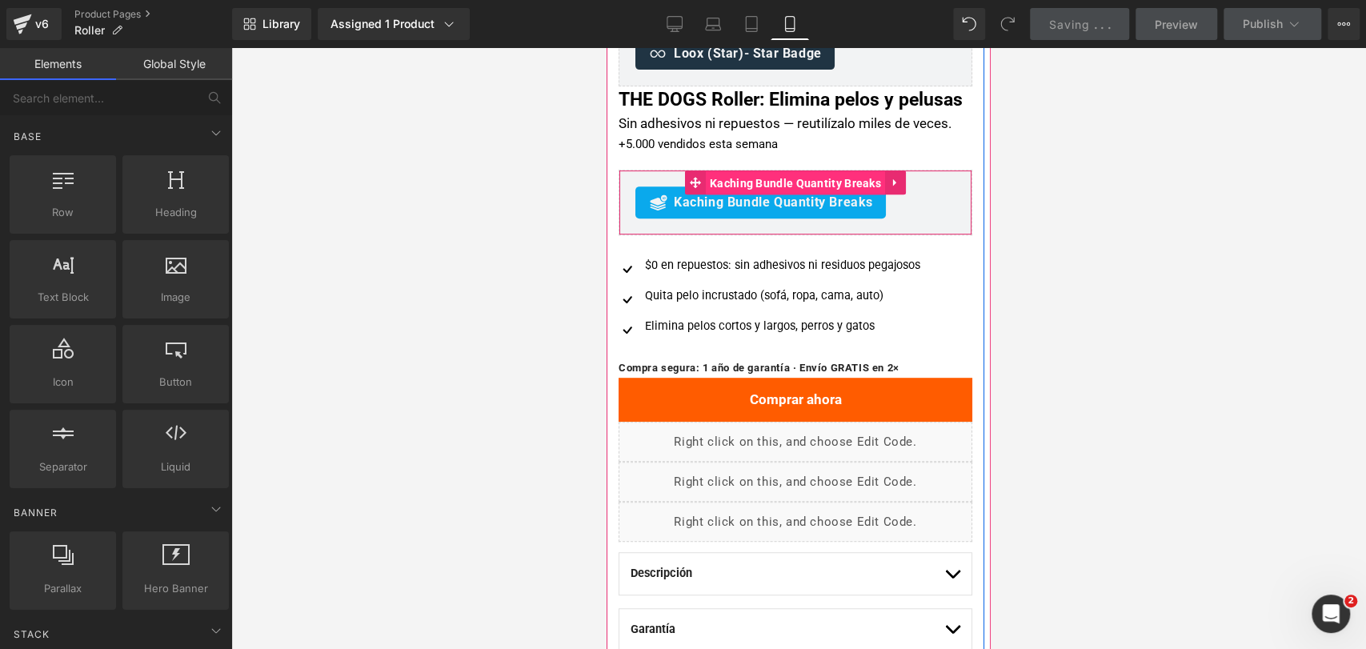
click at [788, 195] on span "Kaching Bundle Quantity Breaks" at bounding box center [795, 183] width 179 height 24
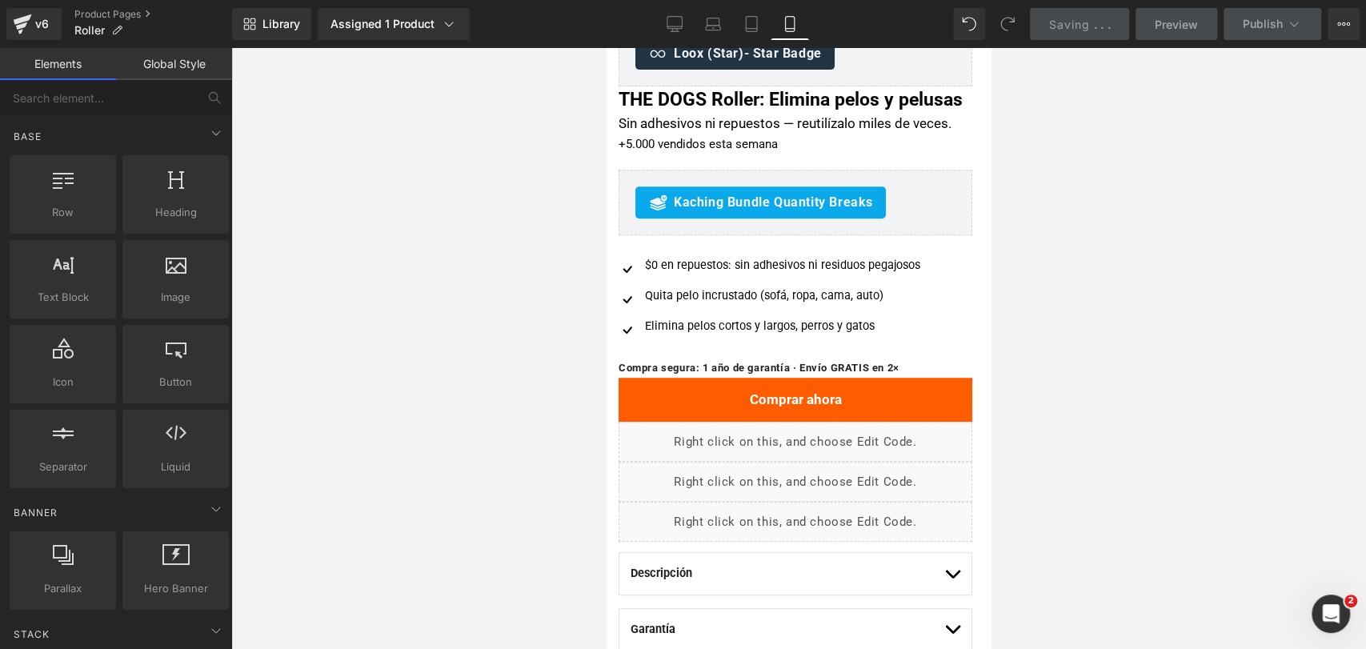
click at [1018, 256] on div at bounding box center [798, 348] width 1135 height 601
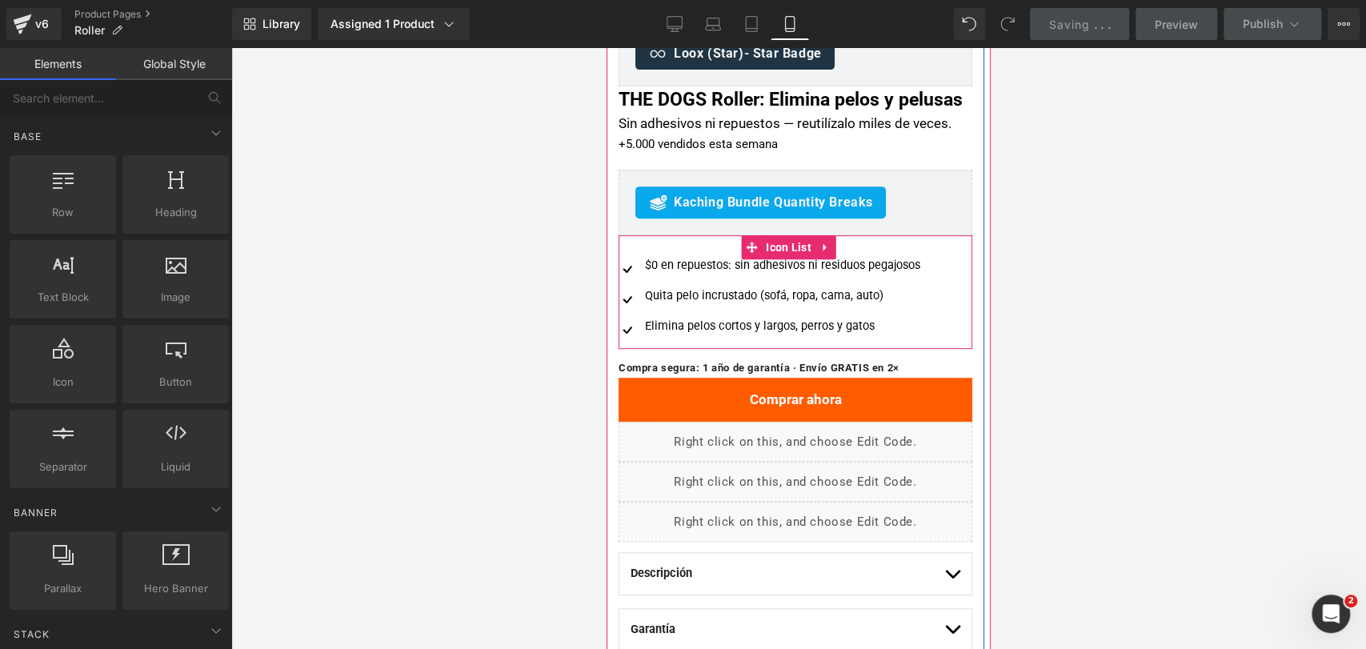
scroll to position [355, 0]
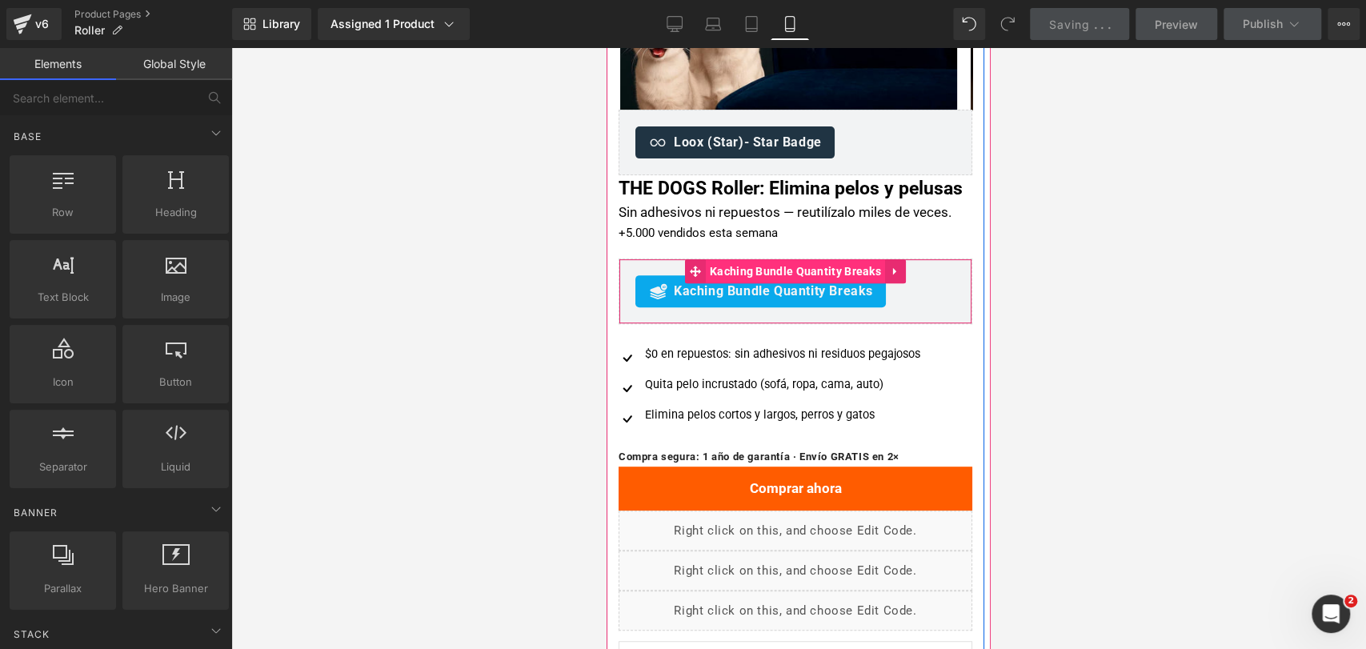
click at [840, 283] on span "Kaching Bundle Quantity Breaks" at bounding box center [795, 271] width 179 height 24
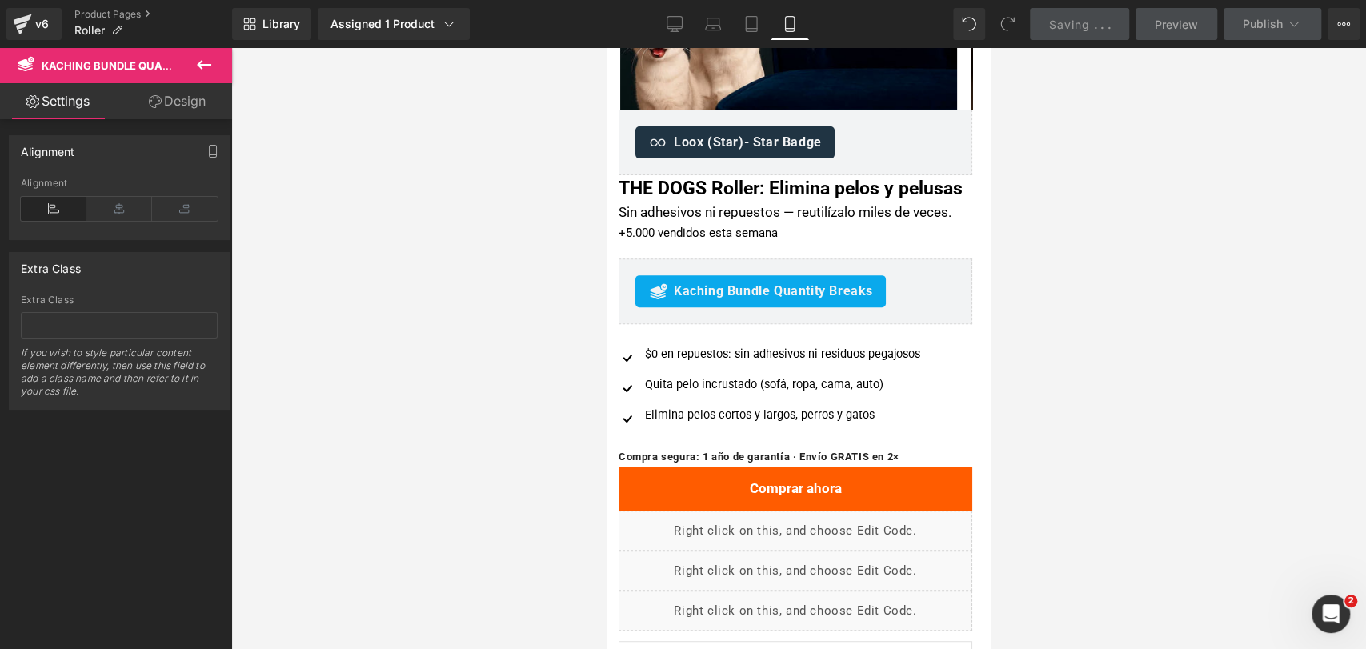
click at [1047, 256] on div at bounding box center [798, 348] width 1135 height 601
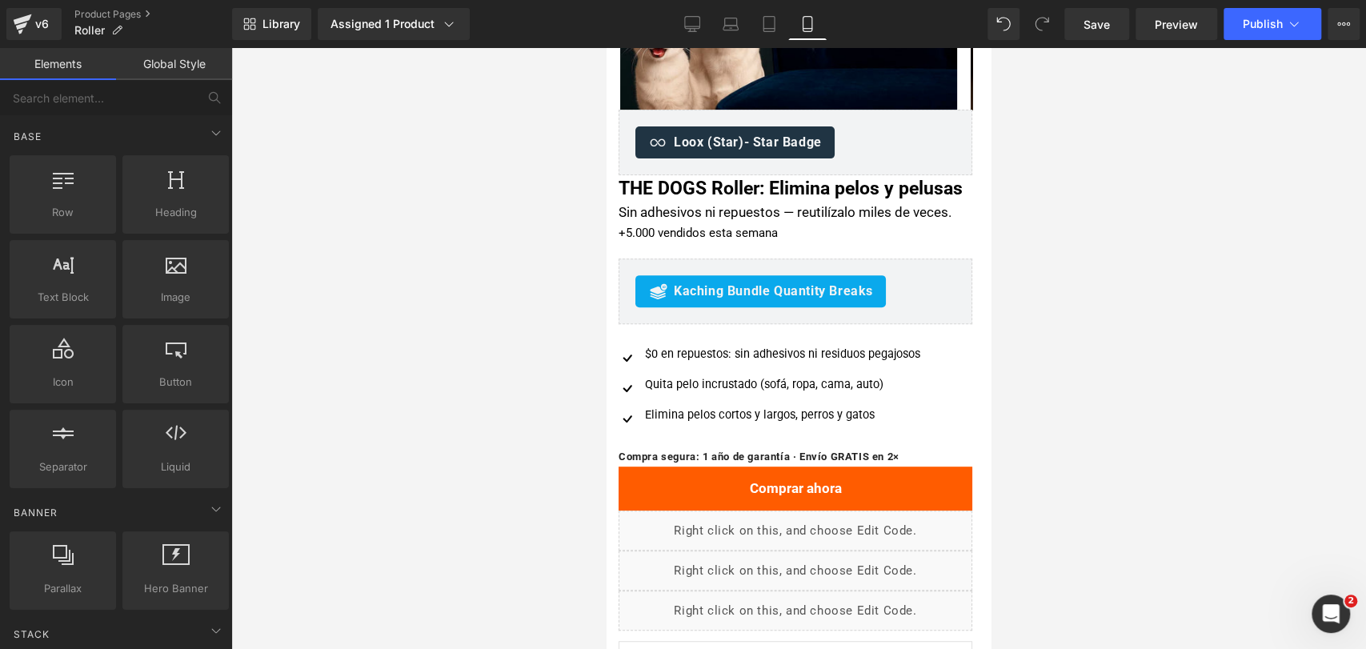
click at [1071, 201] on div at bounding box center [798, 348] width 1135 height 601
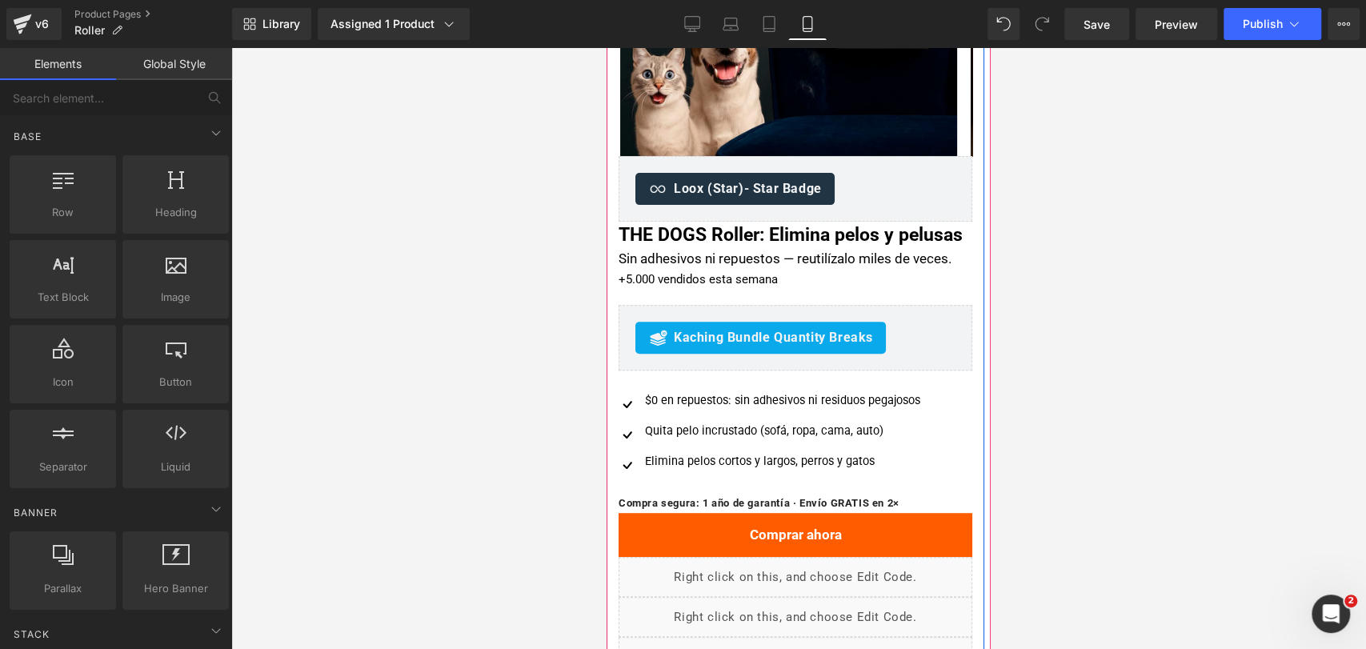
scroll to position [266, 0]
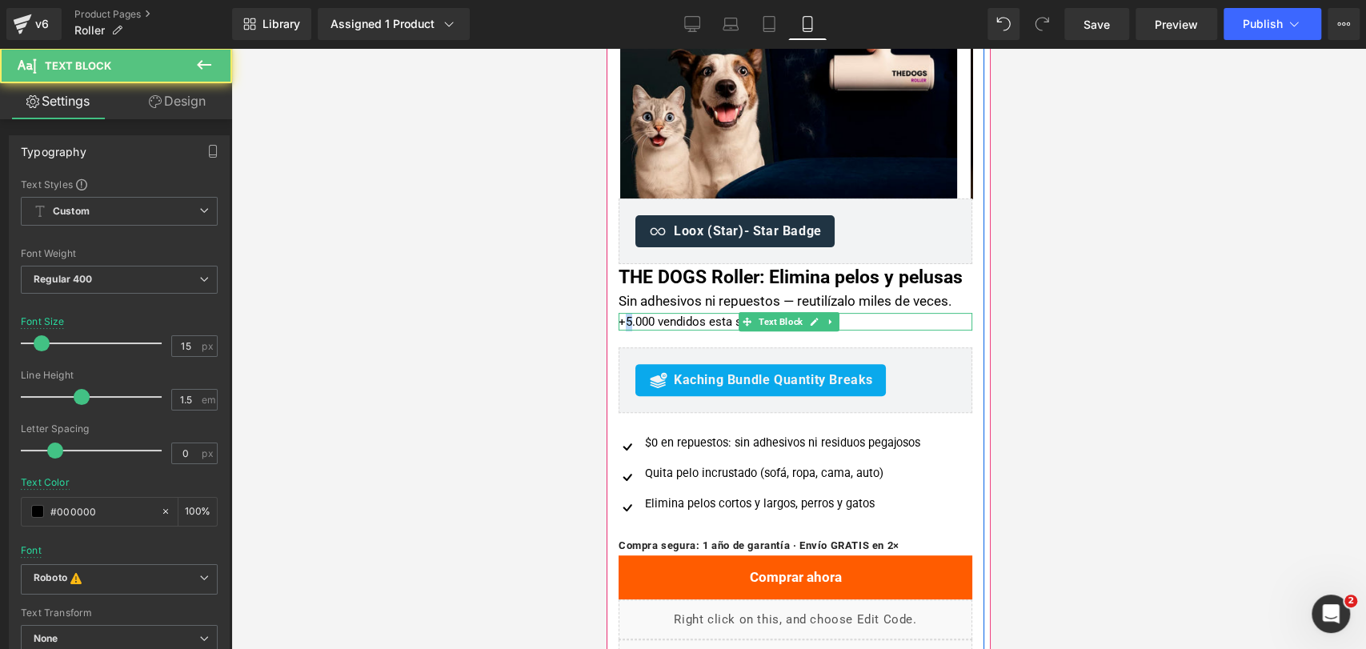
click at [626, 331] on p "+5.000 vendidos esta semana" at bounding box center [795, 322] width 354 height 18
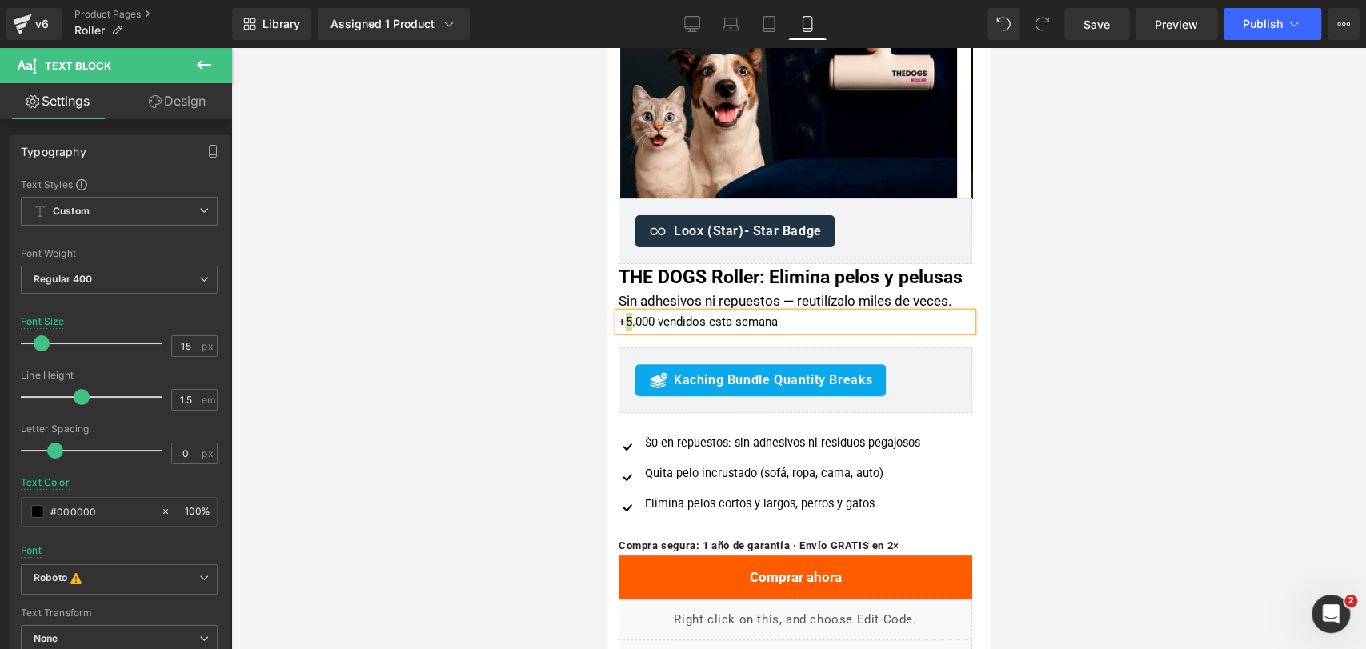
click at [1078, 306] on div at bounding box center [798, 348] width 1135 height 601
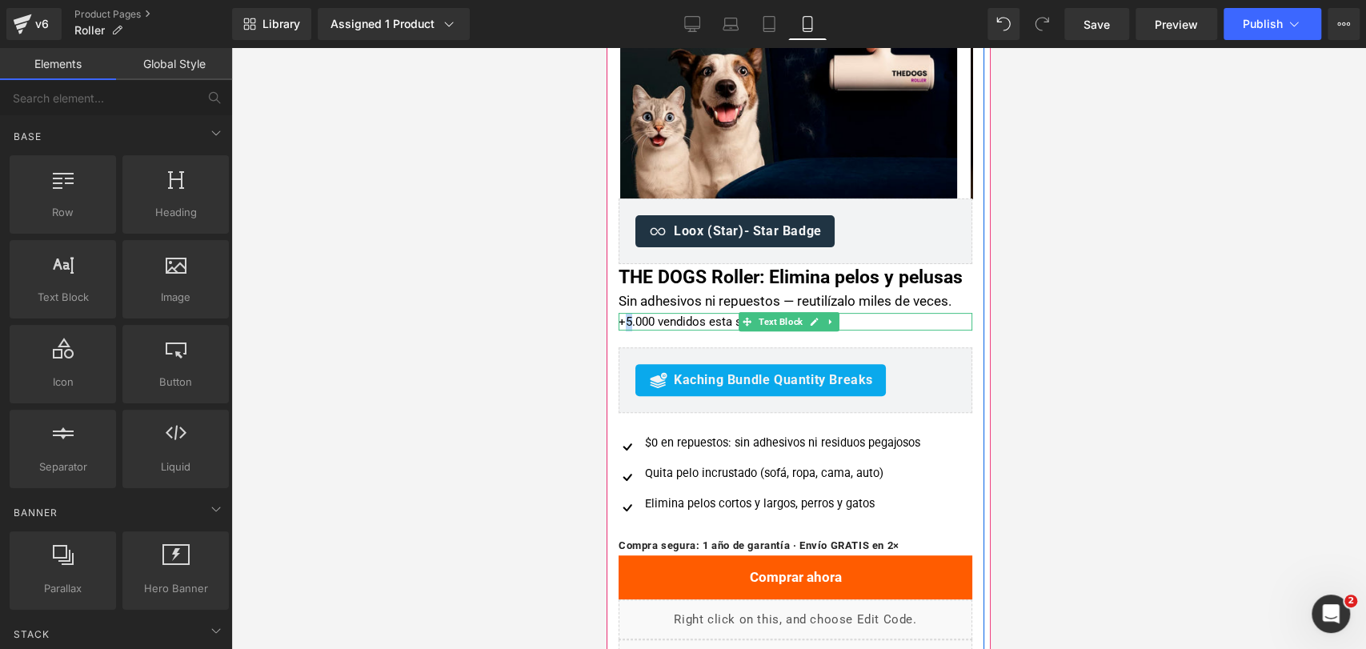
click at [632, 331] on p "+5.000 vendidos esta semana" at bounding box center [795, 322] width 354 height 18
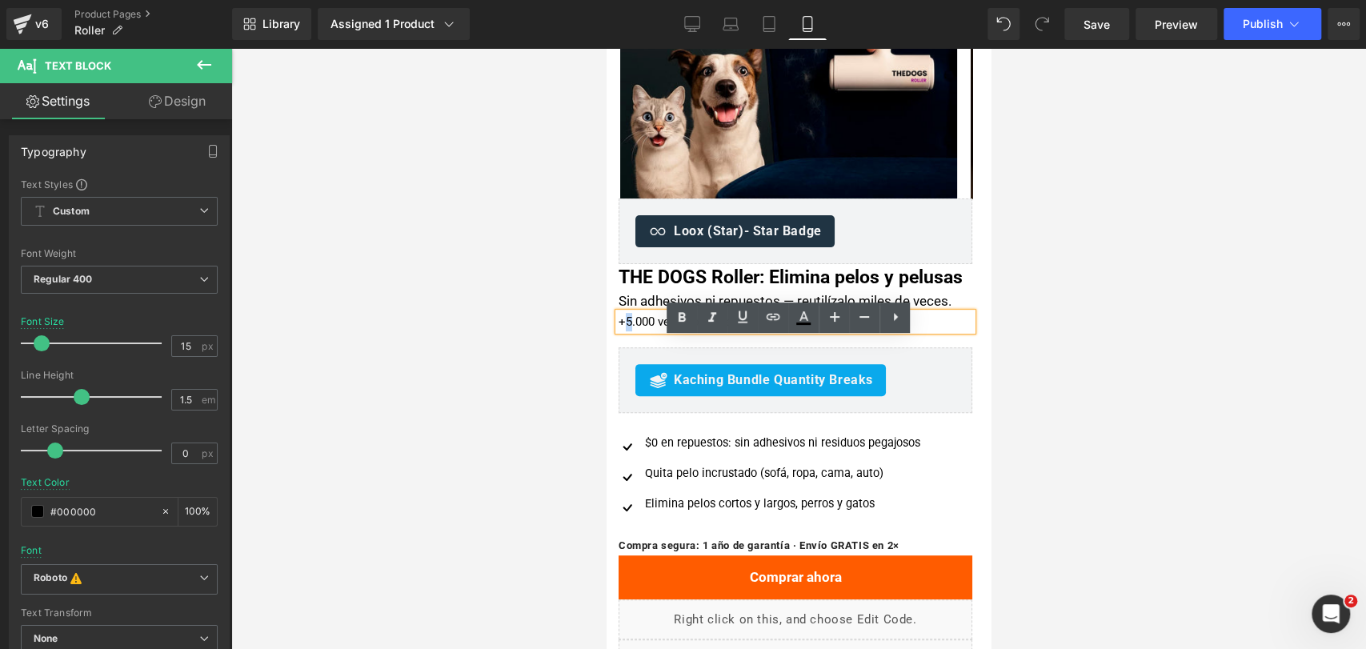
click at [626, 331] on p "+5.000 vendidos esta semana" at bounding box center [795, 322] width 354 height 18
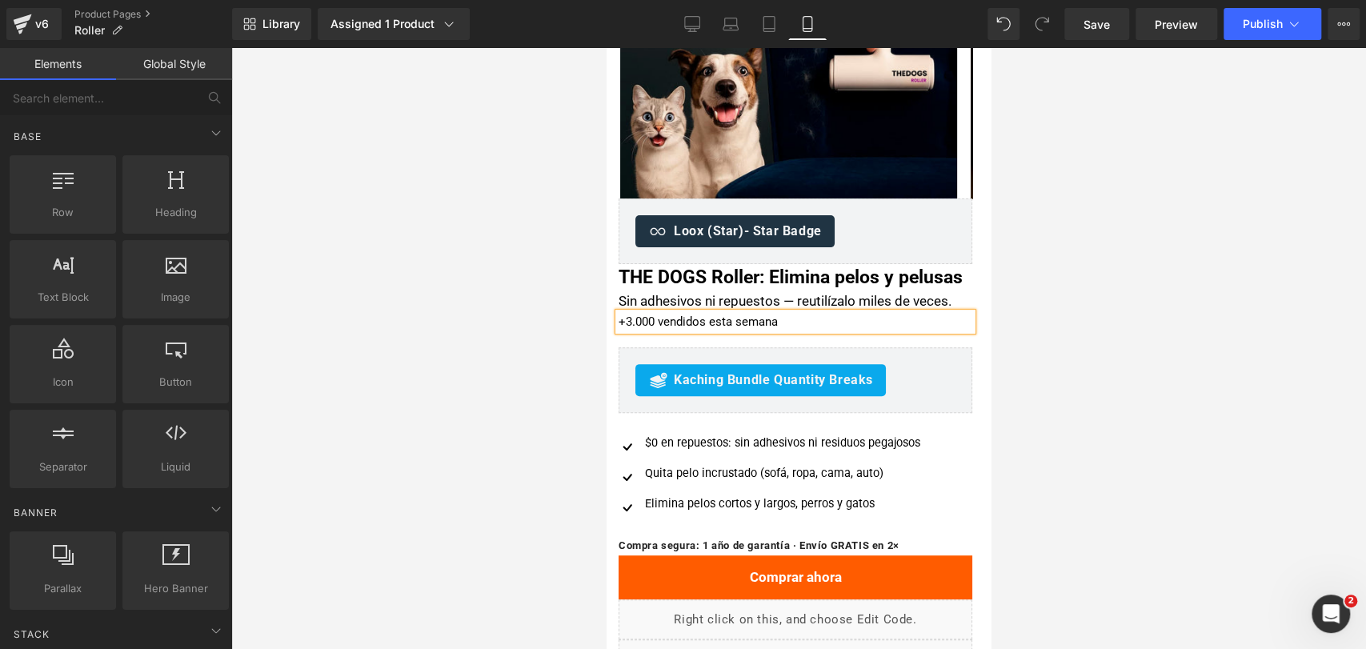
click at [1142, 286] on div at bounding box center [798, 348] width 1135 height 601
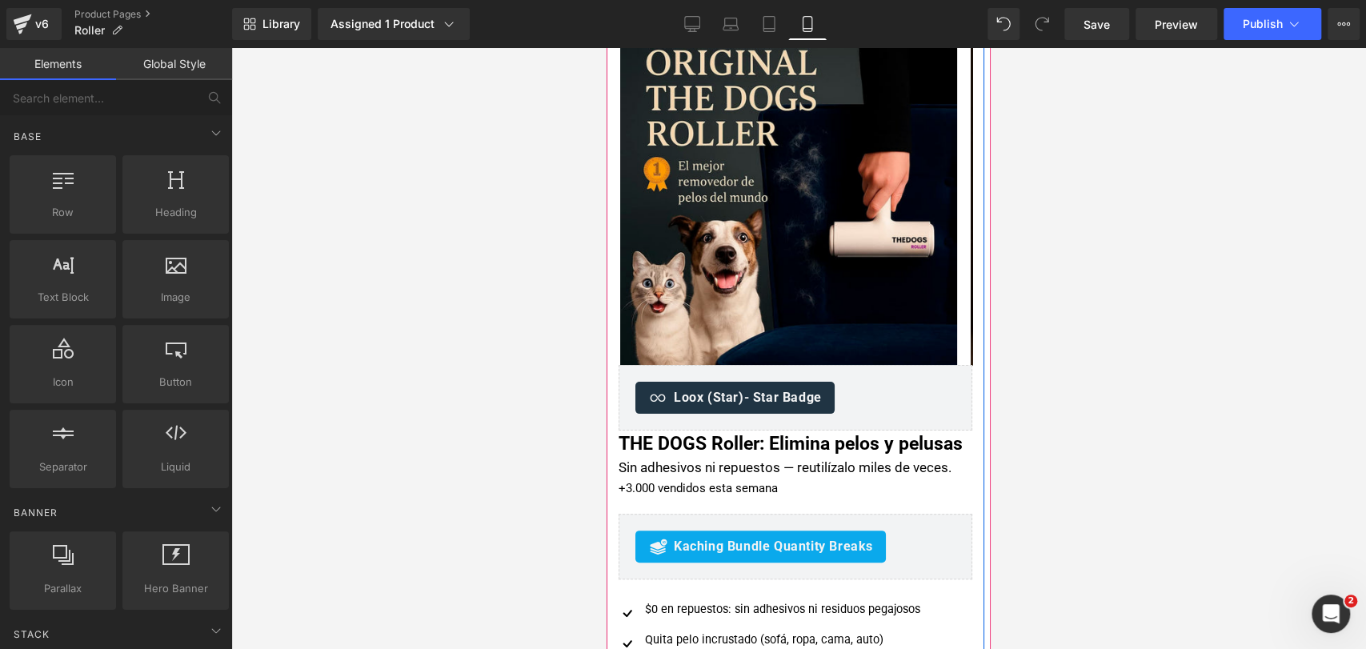
scroll to position [89, 0]
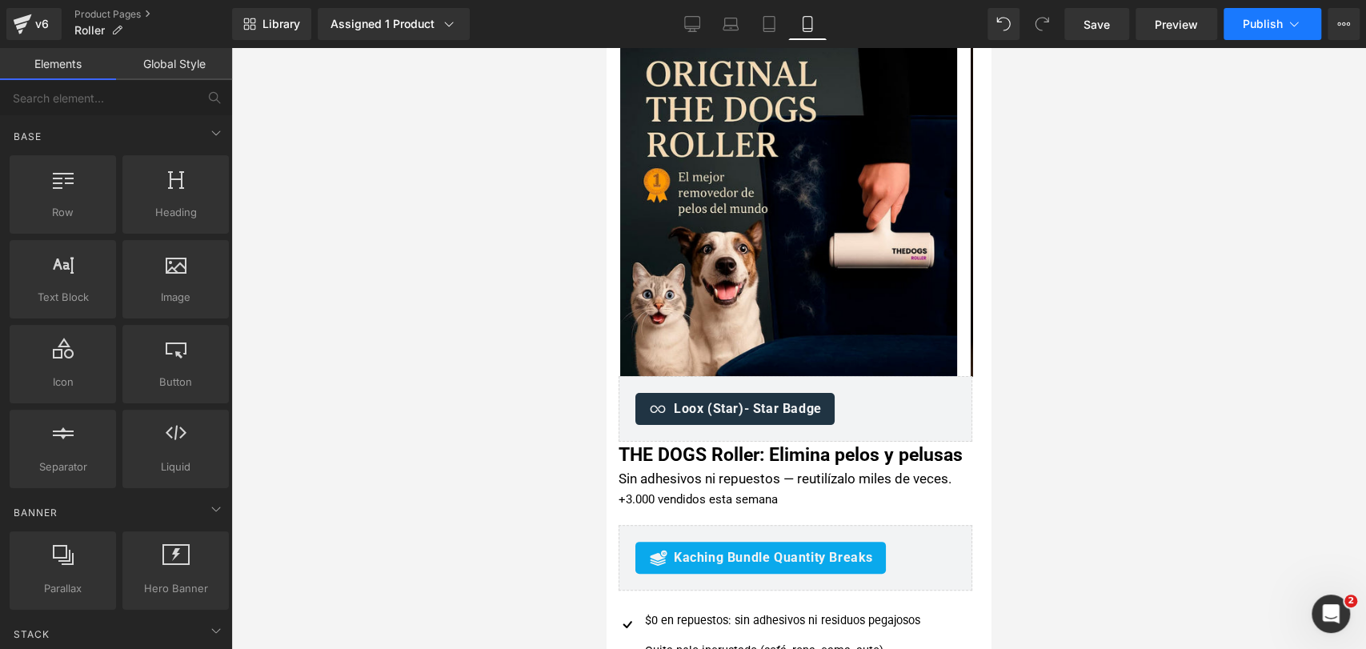
click at [1274, 20] on span "Publish" at bounding box center [1263, 24] width 40 height 13
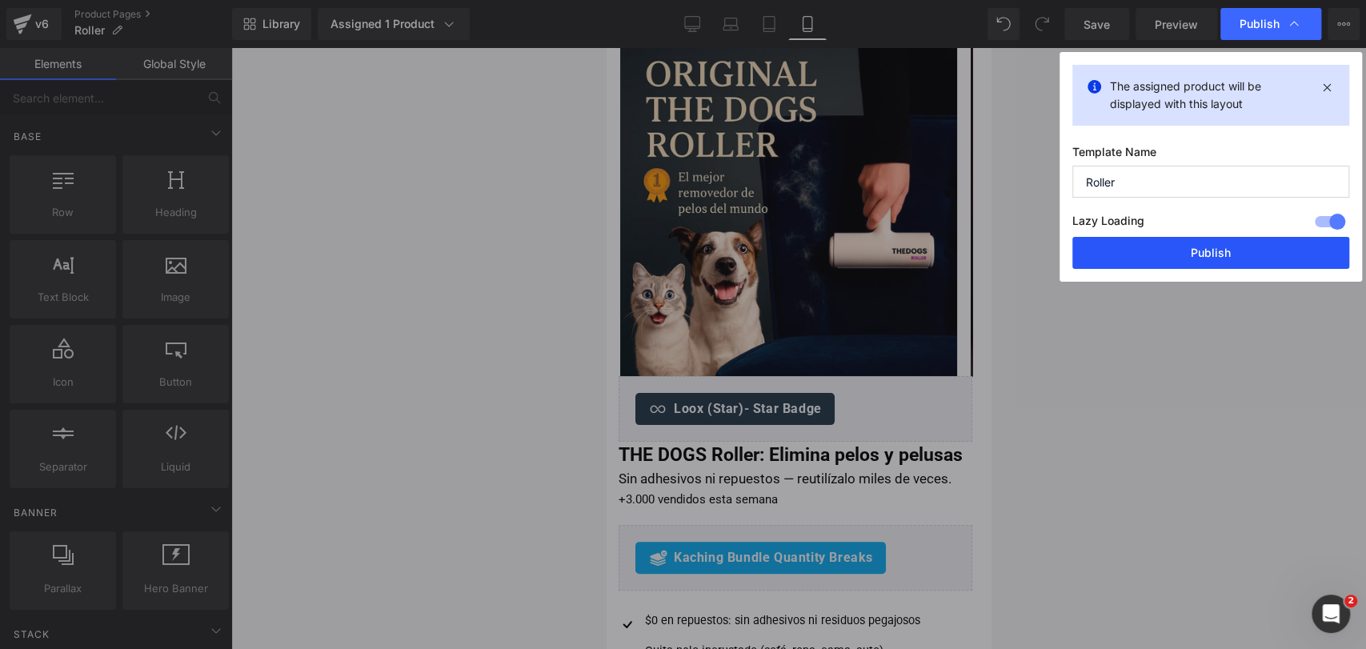
drag, startPoint x: 1203, startPoint y: 264, endPoint x: 363, endPoint y: 277, distance: 839.4
click at [1203, 264] on button "Publish" at bounding box center [1210, 253] width 277 height 32
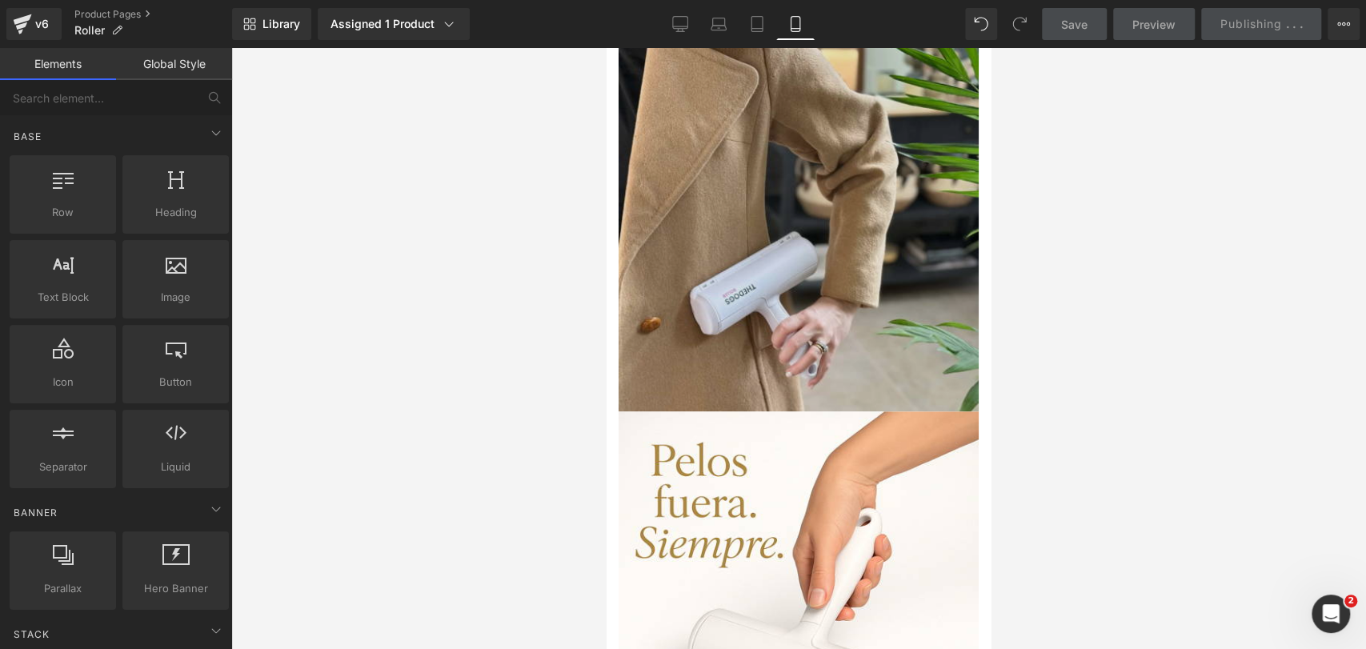
scroll to position [1244, 0]
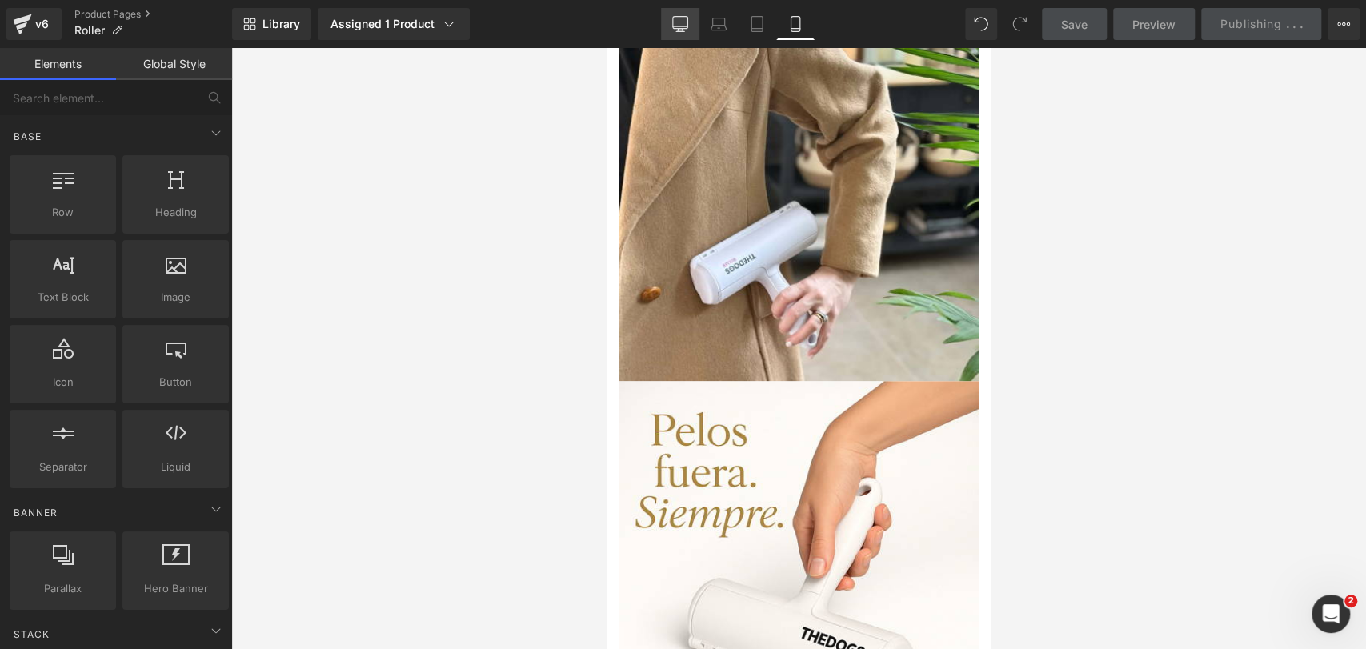
click at [674, 23] on icon at bounding box center [680, 24] width 16 height 16
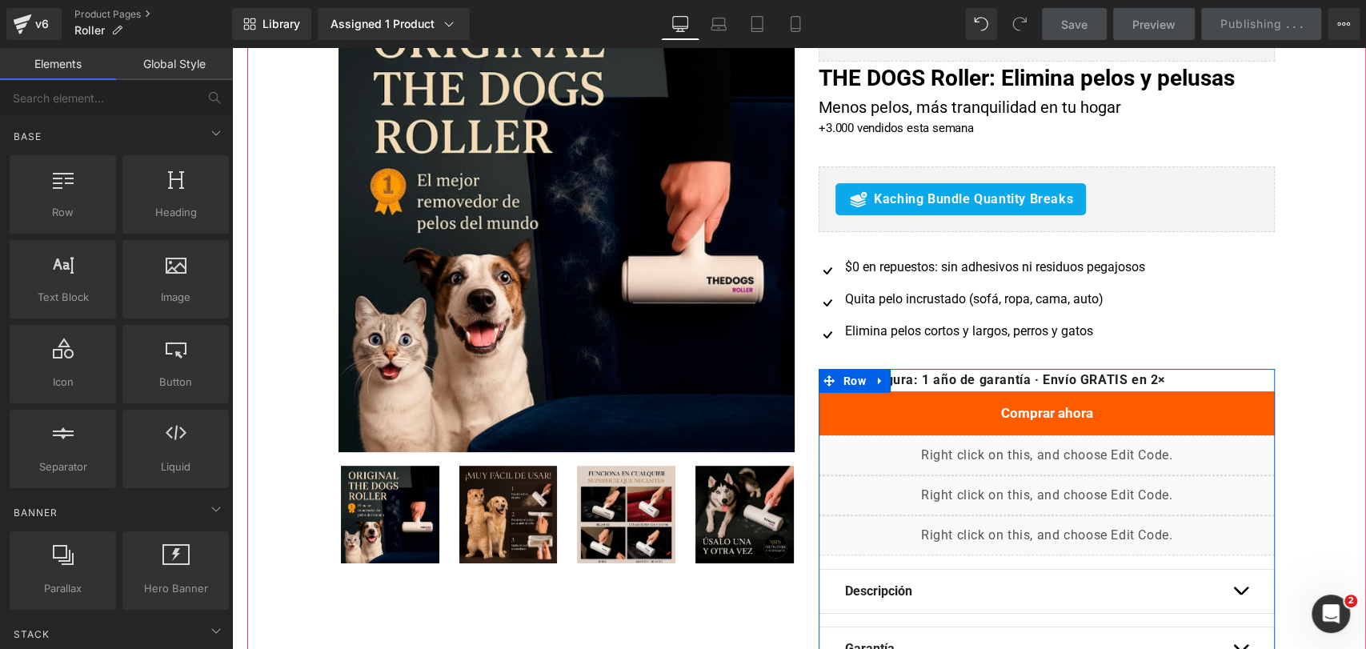
scroll to position [0, 0]
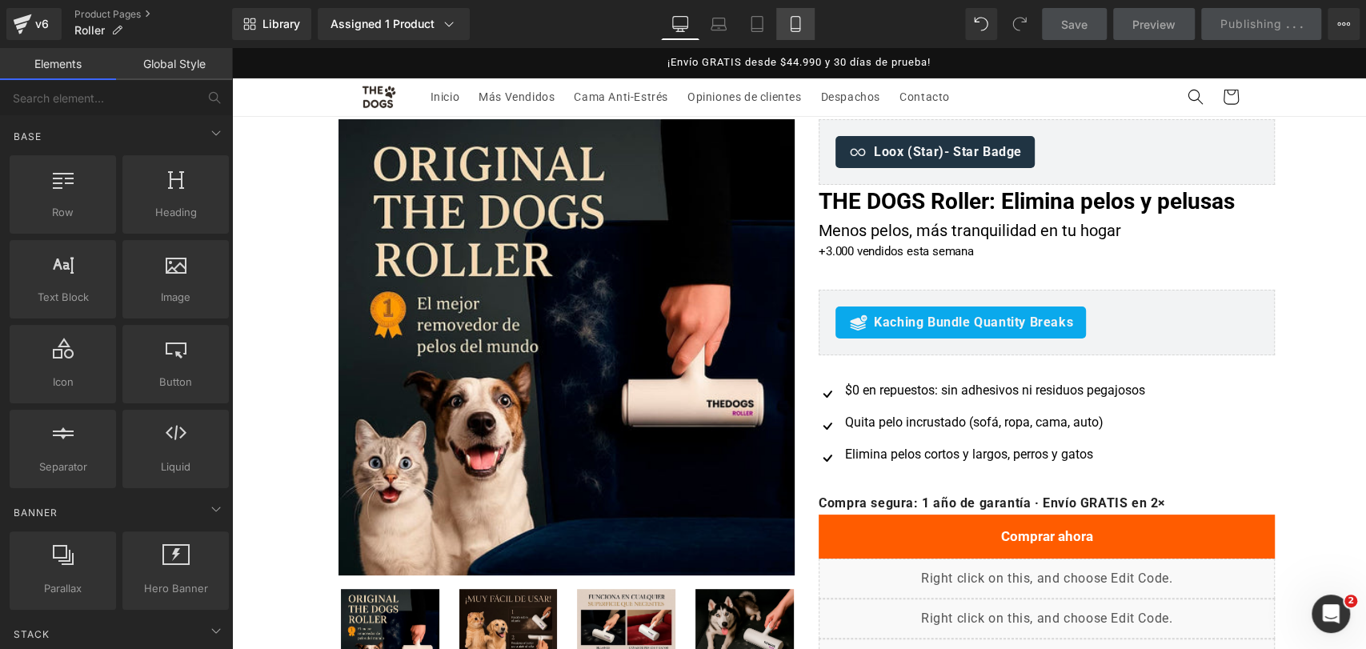
click at [788, 18] on icon at bounding box center [795, 24] width 16 height 16
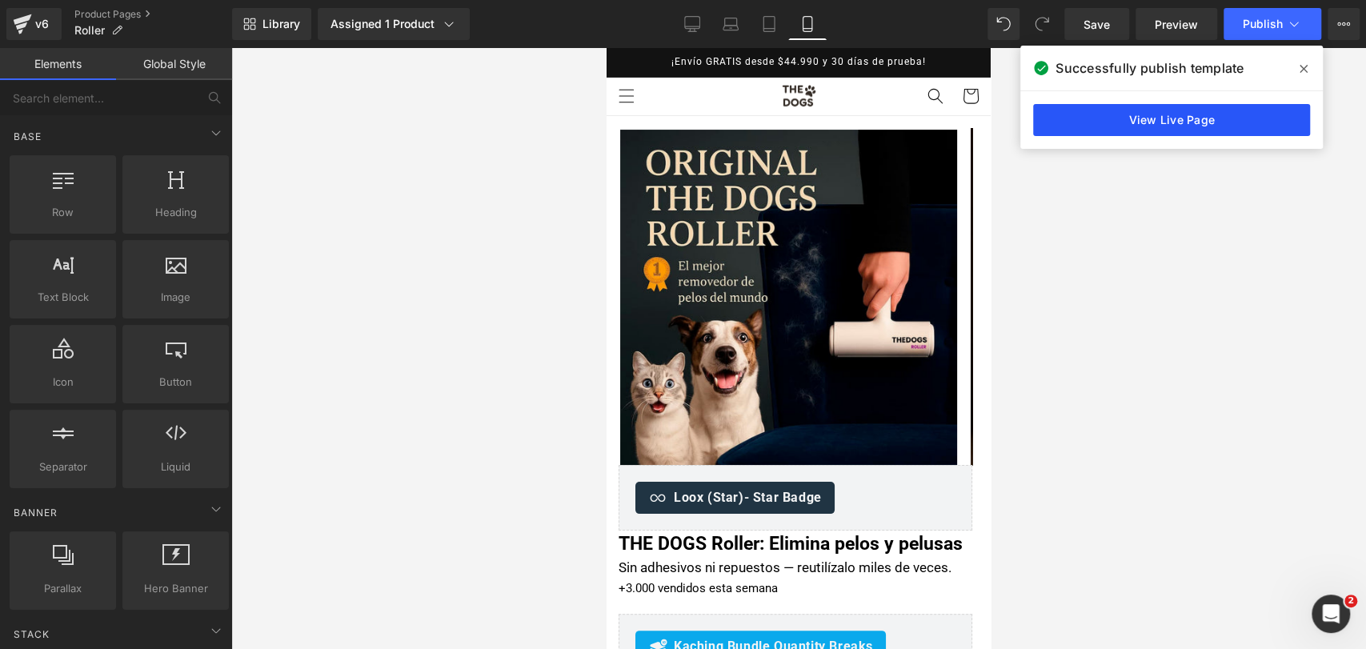
click at [1292, 119] on link "View Live Page" at bounding box center [1171, 120] width 277 height 32
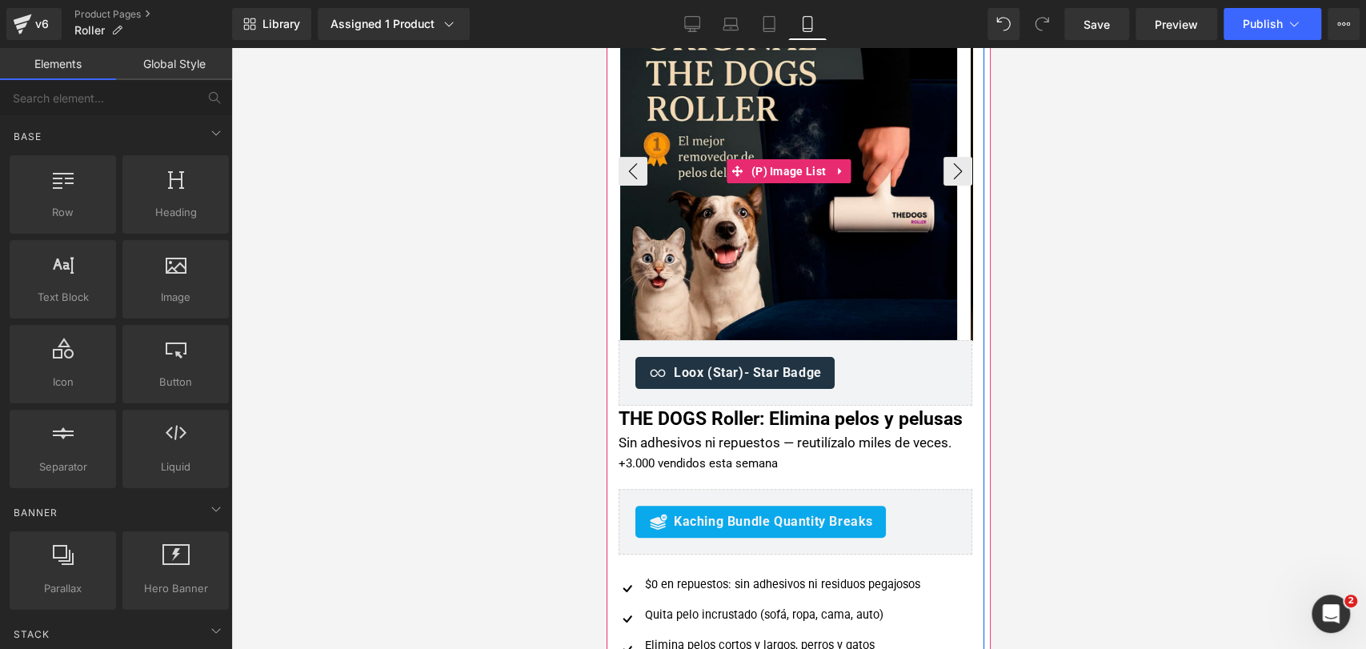
scroll to position [444, 0]
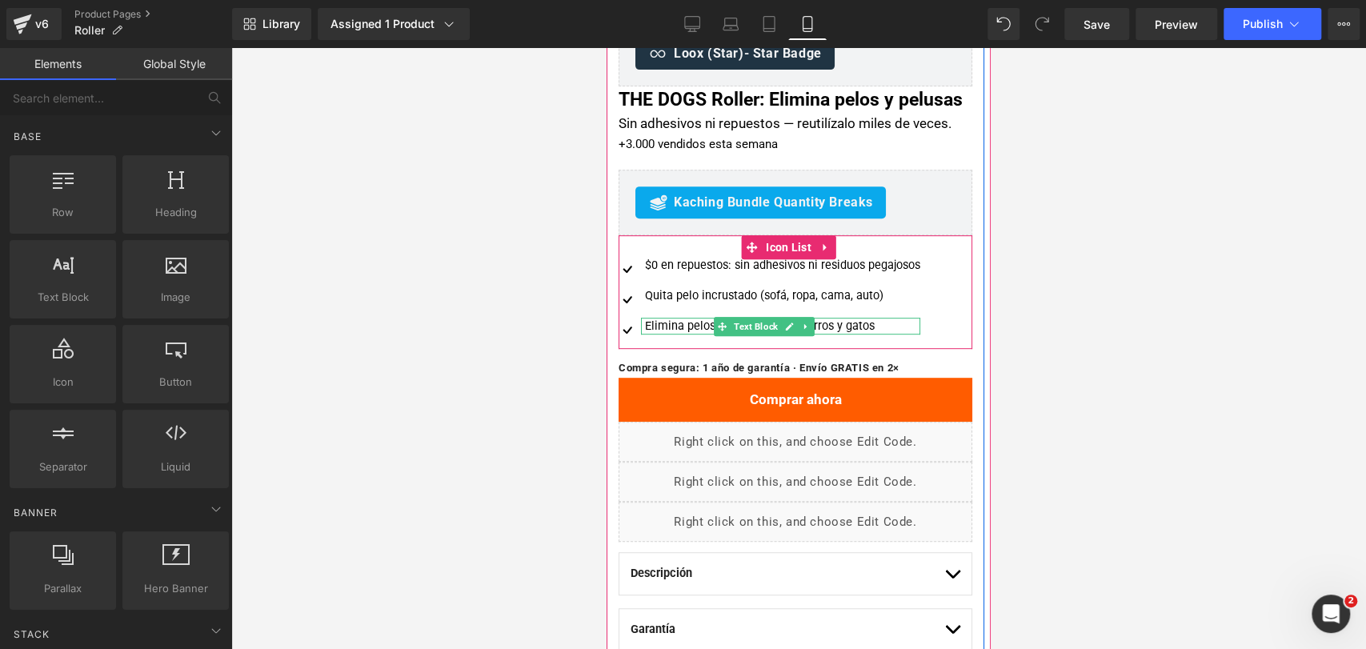
click at [674, 335] on div "Elimina pelos cortos y largos, perros y gatos" at bounding box center [780, 327] width 279 height 18
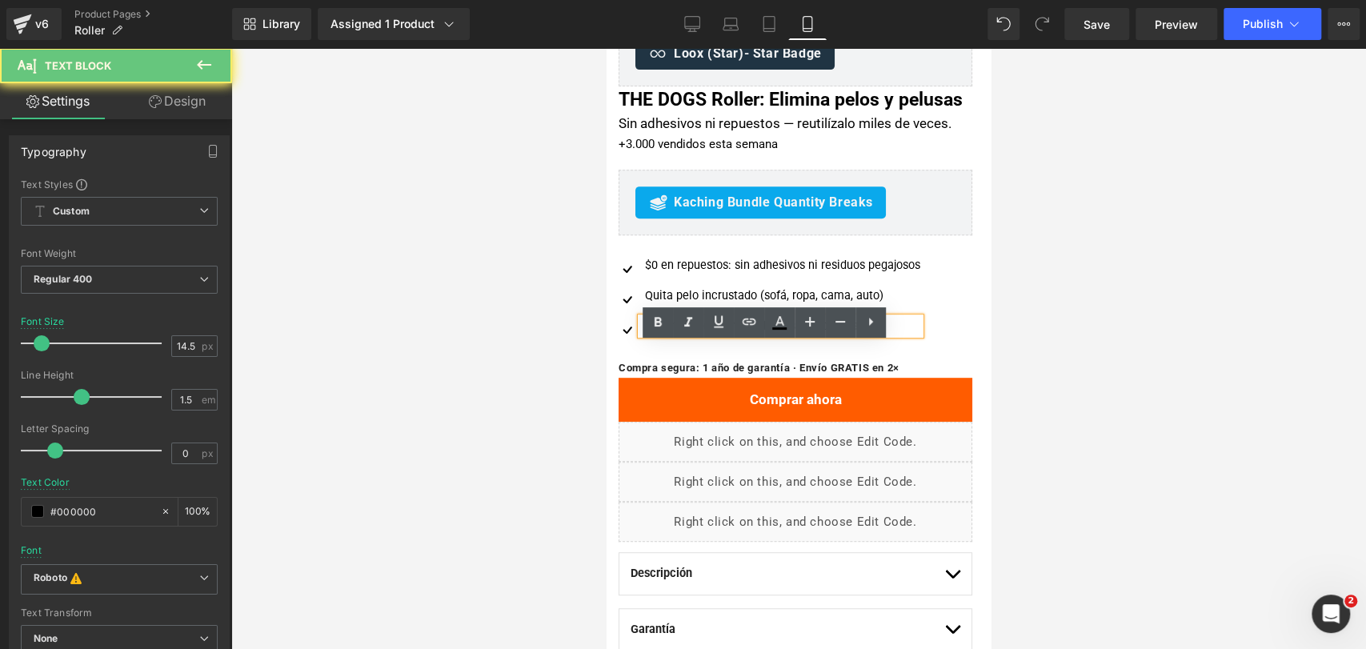
click at [673, 335] on div "Elimina pelos cortos y largos, perros y gatos" at bounding box center [780, 327] width 279 height 18
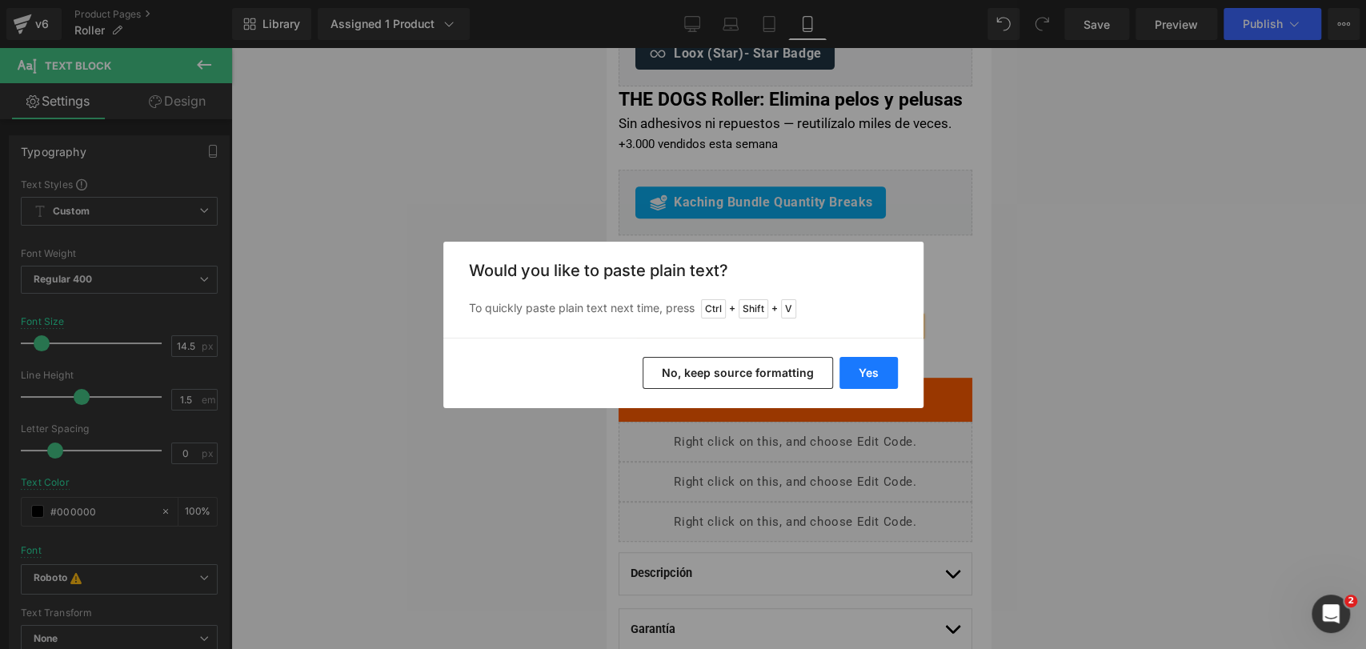
click at [889, 362] on button "Yes" at bounding box center [868, 373] width 58 height 32
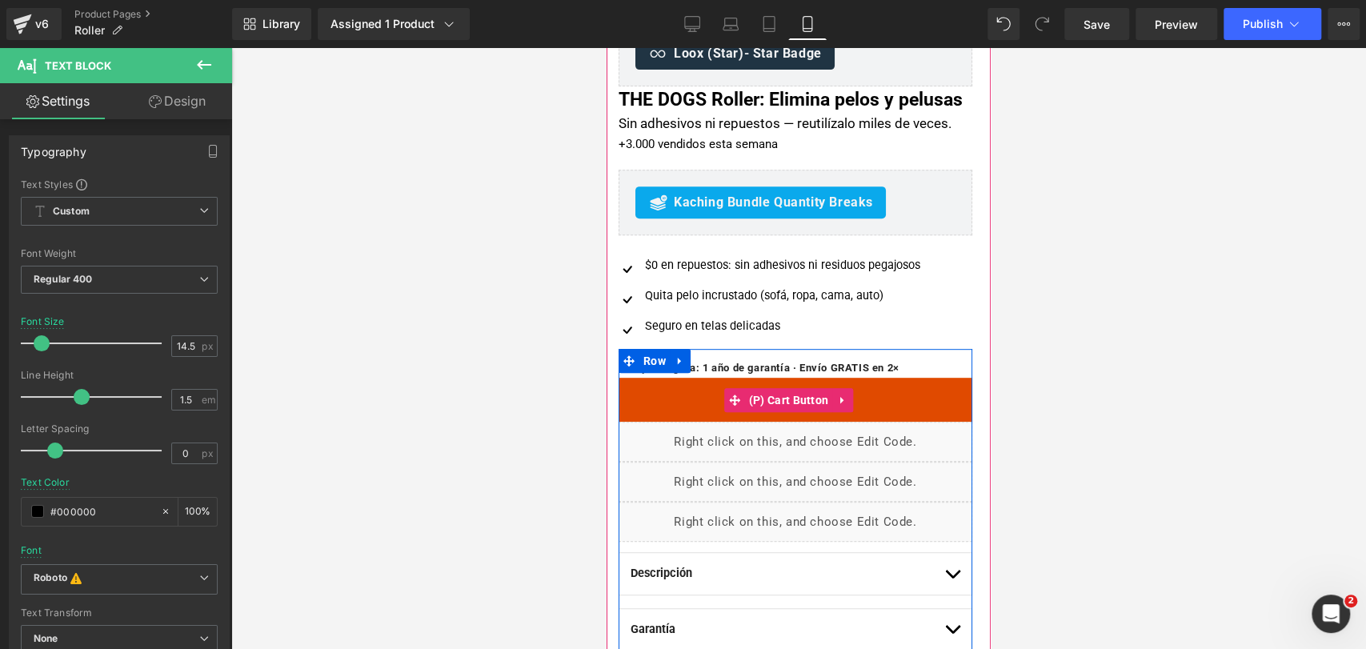
drag, startPoint x: 783, startPoint y: 418, endPoint x: 790, endPoint y: 407, distance: 12.9
click at [783, 412] on span "(P) Cart Button" at bounding box center [789, 400] width 88 height 24
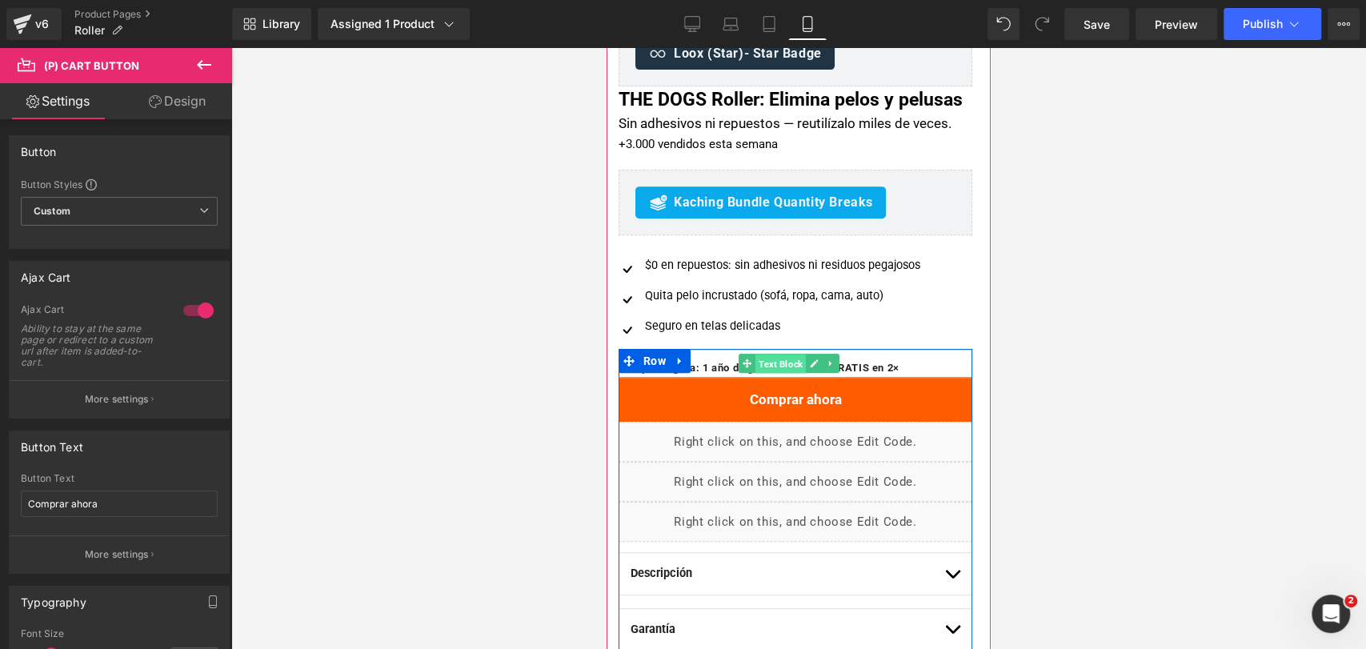
click at [798, 374] on span "Text Block" at bounding box center [780, 363] width 50 height 19
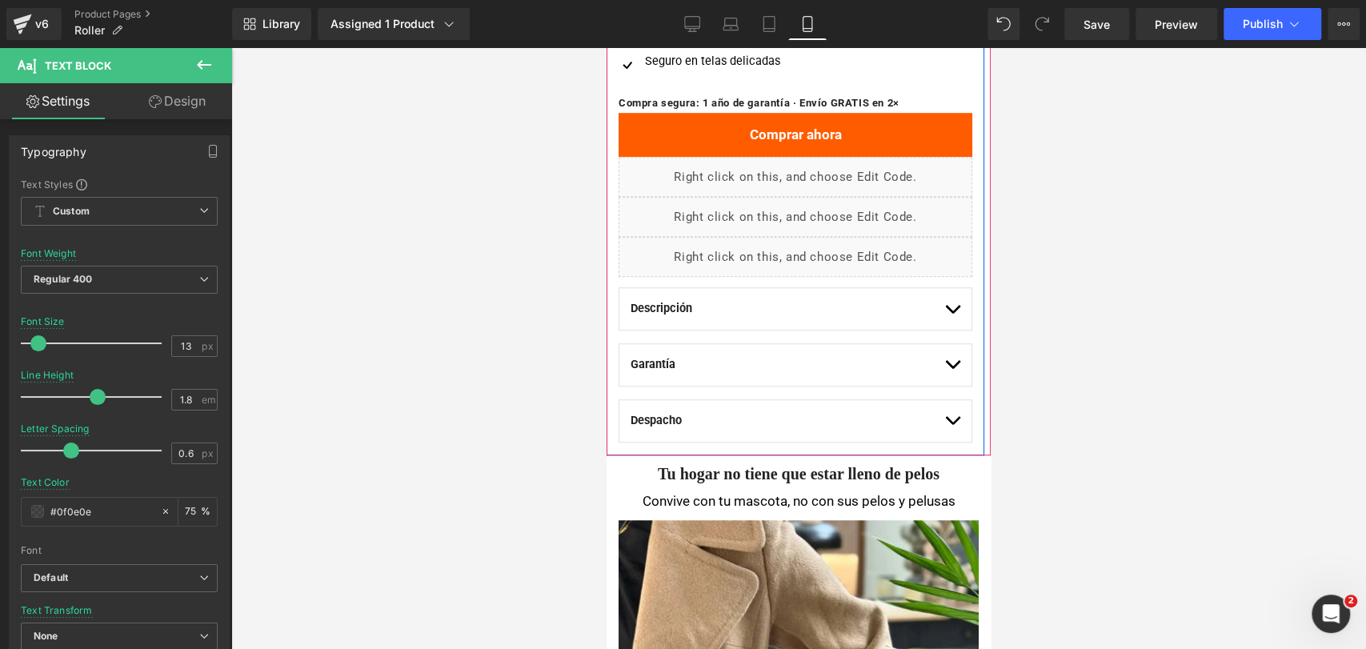
scroll to position [710, 0]
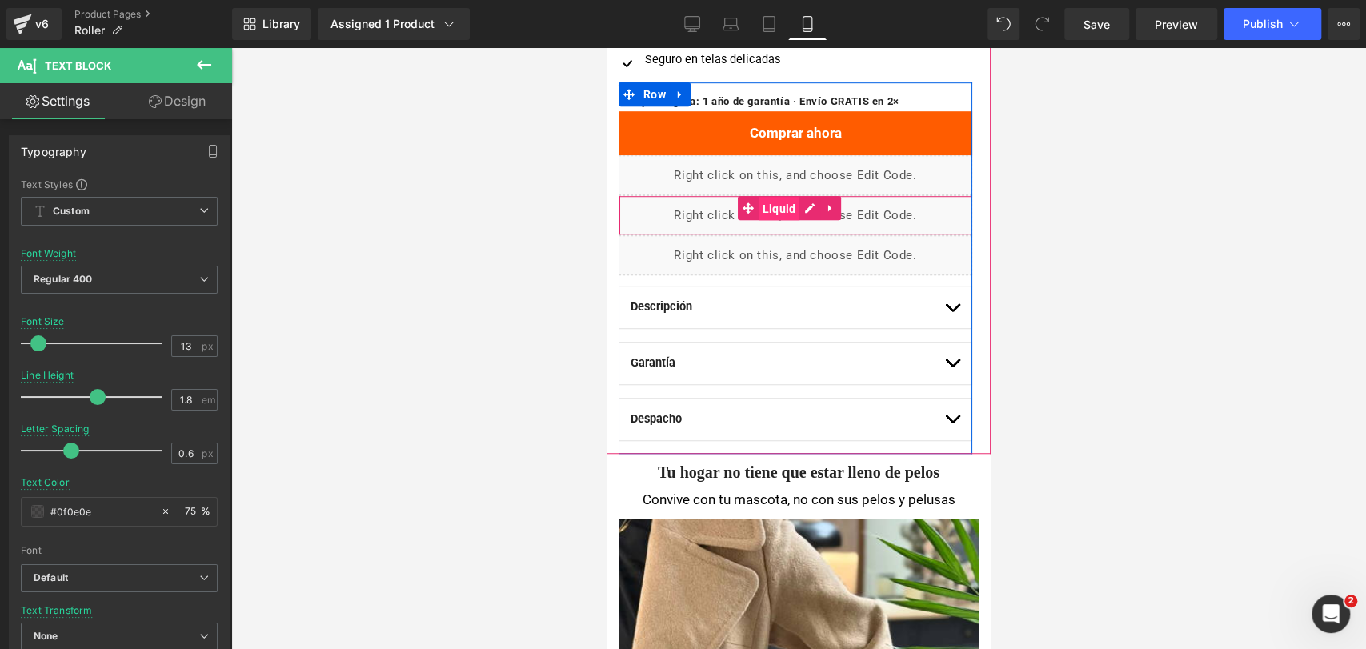
click at [776, 221] on span "Liquid" at bounding box center [780, 209] width 42 height 24
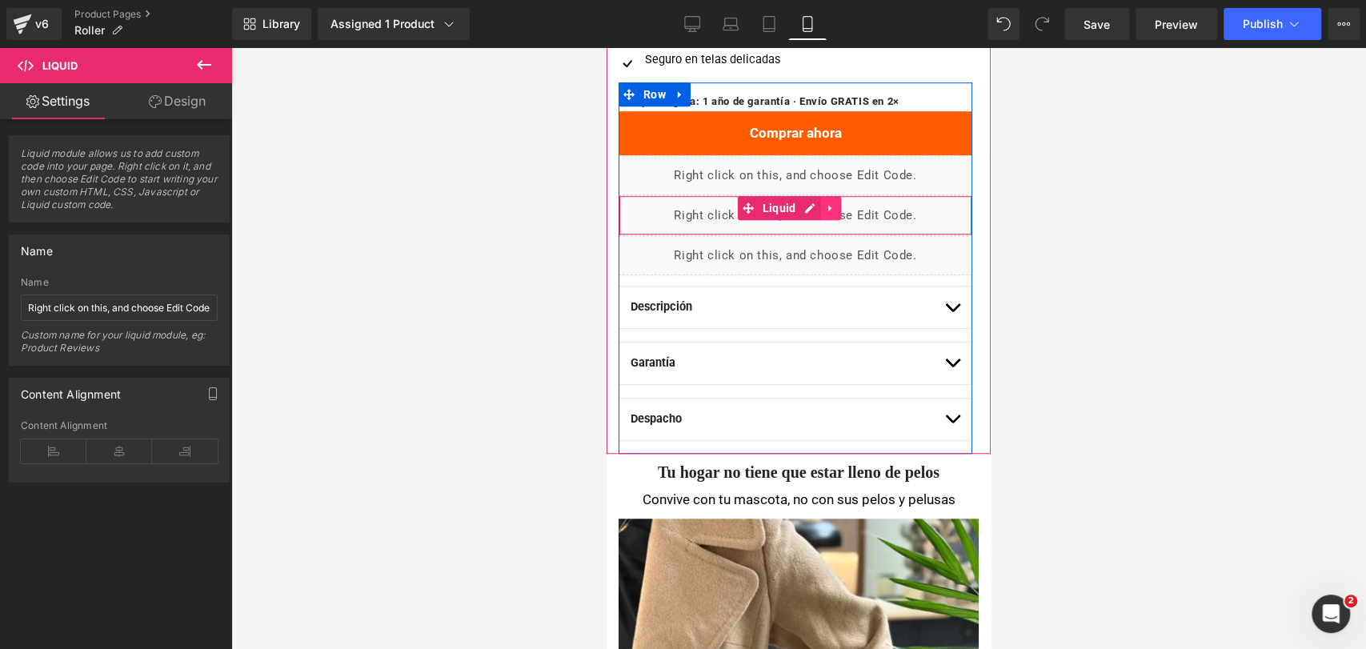
click at [828, 214] on icon at bounding box center [830, 208] width 11 height 12
click at [784, 231] on div "Liquid" at bounding box center [795, 215] width 354 height 40
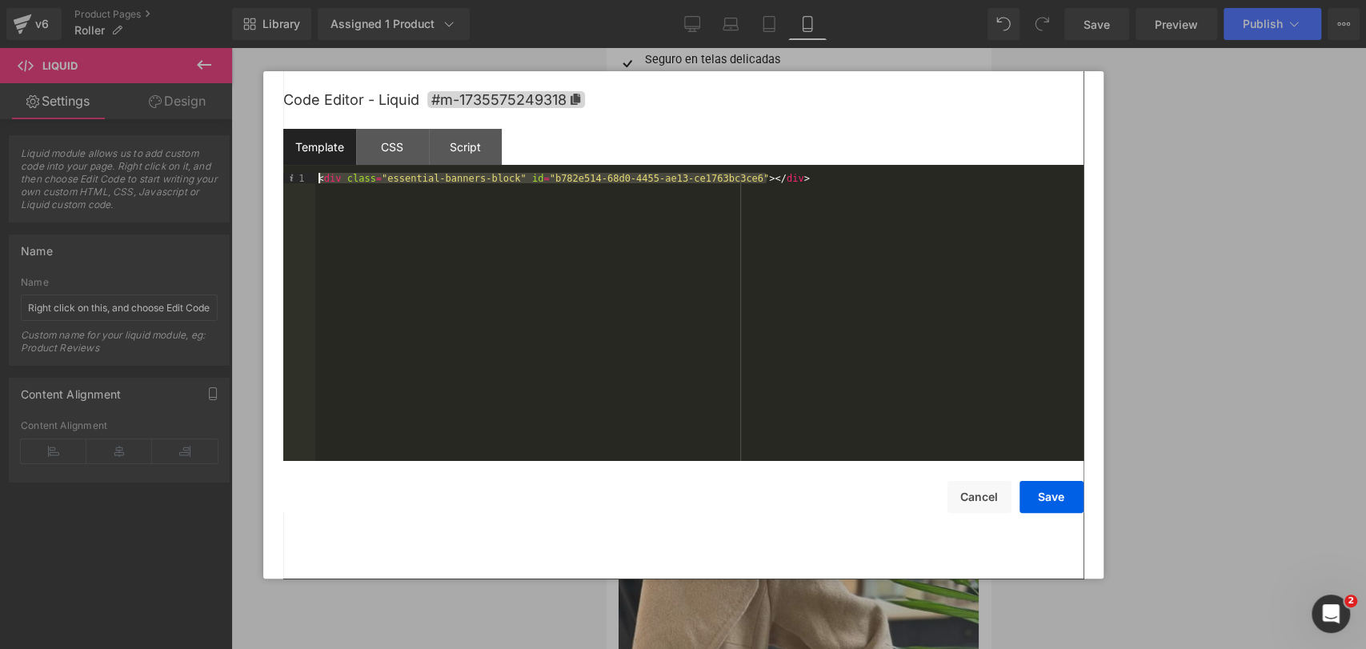
drag, startPoint x: 782, startPoint y: 185, endPoint x: 120, endPoint y: 127, distance: 664.2
click at [120, 127] on body "Liquid You are previewing how the will restyle your page. You can not edit Elem…" at bounding box center [683, 324] width 1366 height 649
click at [1064, 494] on button "Save" at bounding box center [1051, 497] width 64 height 32
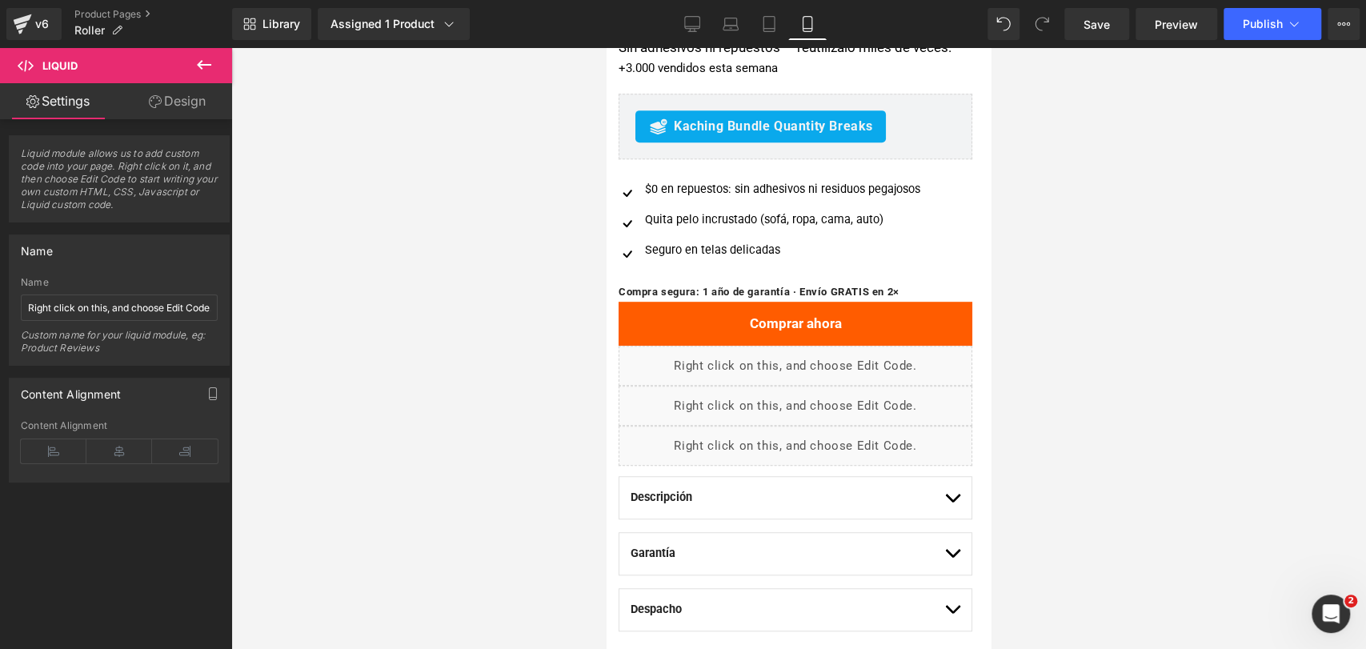
scroll to position [444, 0]
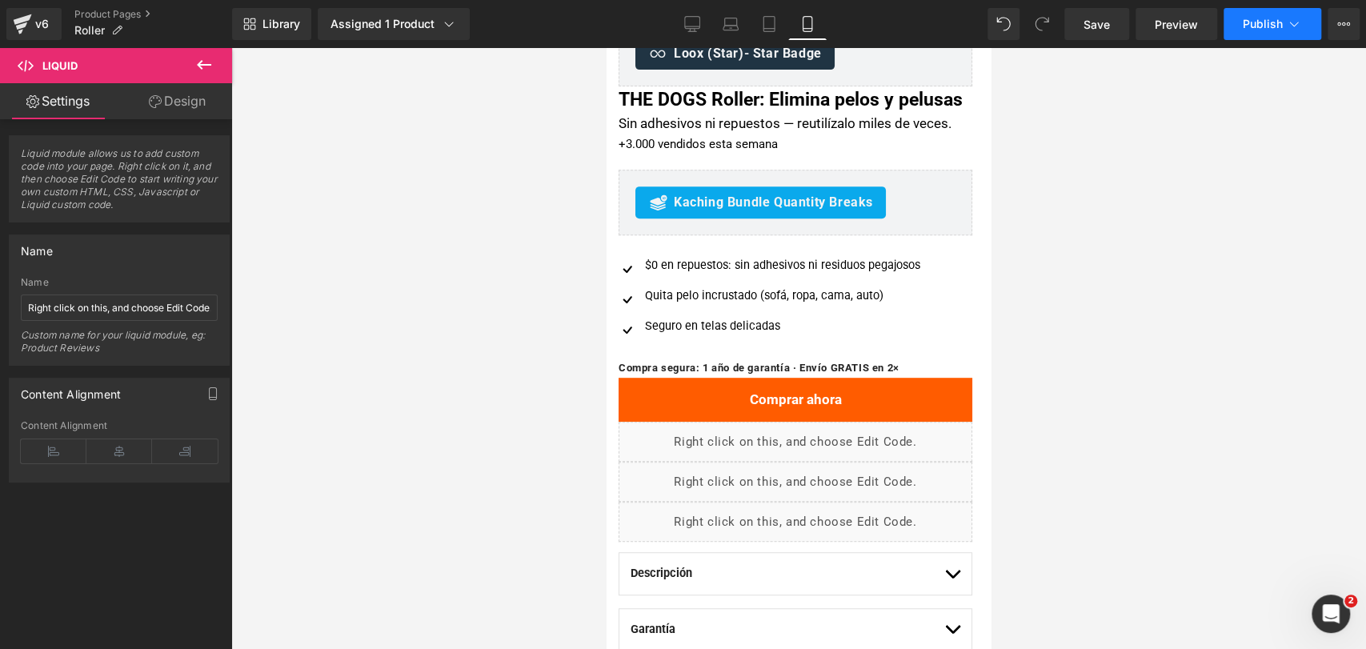
click at [1242, 22] on button "Publish" at bounding box center [1272, 24] width 98 height 32
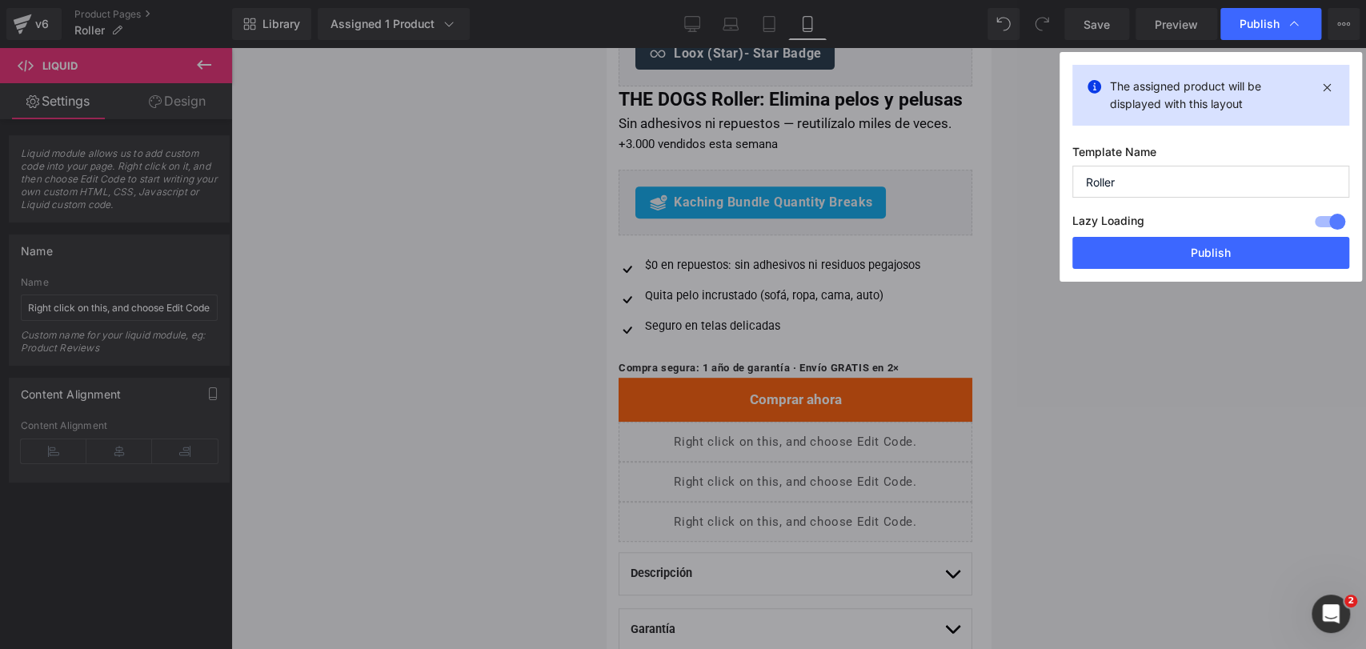
click at [1207, 234] on div "Lazy Loading Build Upgrade plan to unlock" at bounding box center [1210, 223] width 277 height 26
drag, startPoint x: 1203, startPoint y: 253, endPoint x: 249, endPoint y: 325, distance: 956.4
click at [1202, 253] on button "Publish" at bounding box center [1210, 253] width 277 height 32
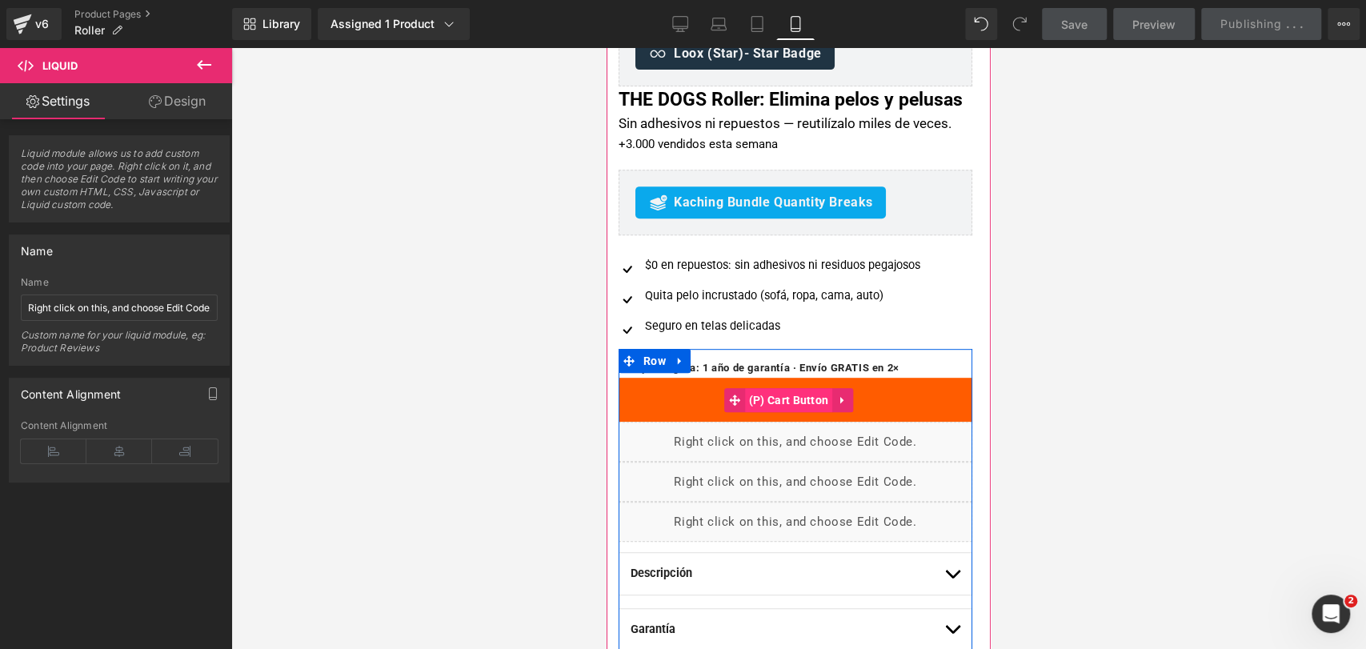
click at [792, 412] on span "(P) Cart Button" at bounding box center [789, 400] width 88 height 24
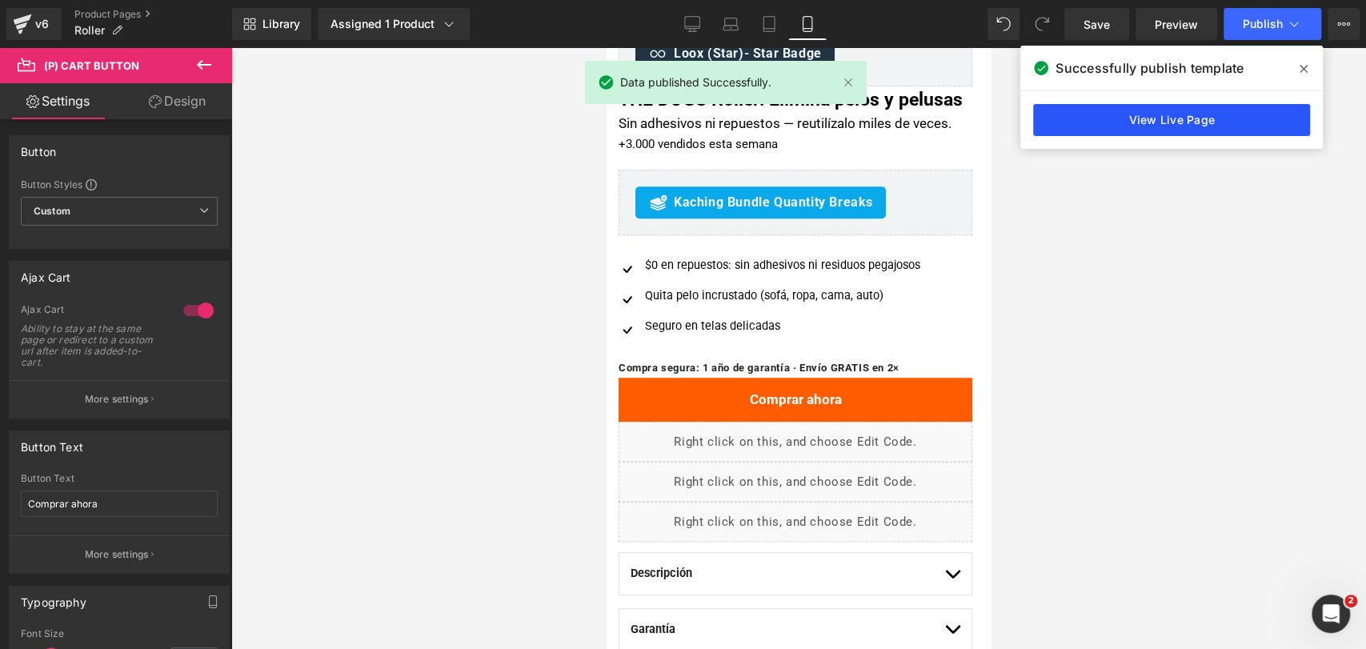
click at [1165, 130] on link "View Live Page" at bounding box center [1171, 120] width 277 height 32
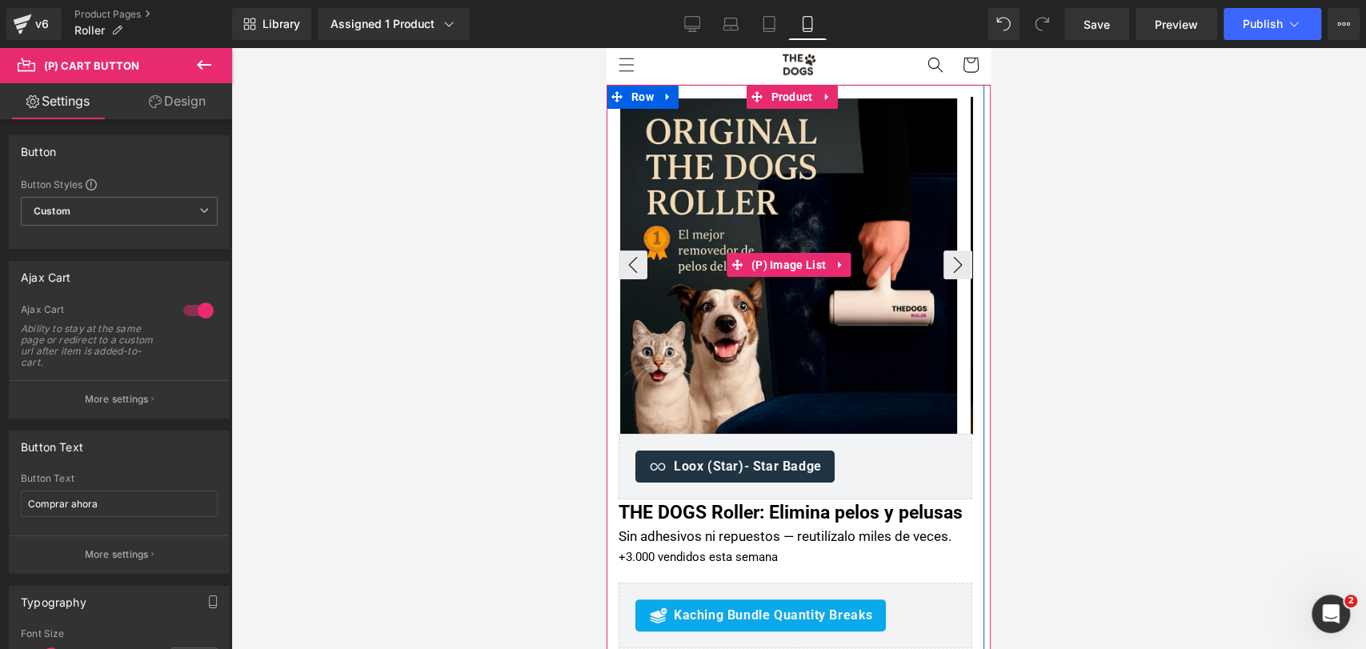
scroll to position [0, 0]
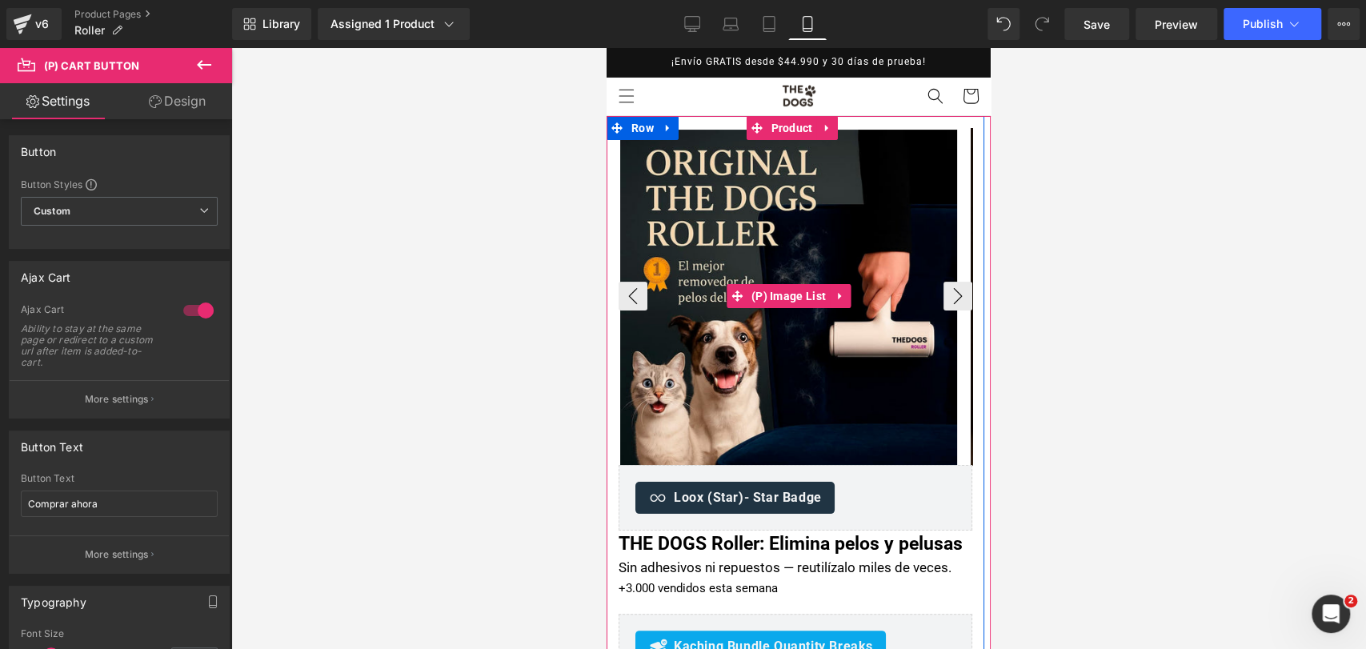
click at [818, 178] on img at bounding box center [788, 298] width 337 height 337
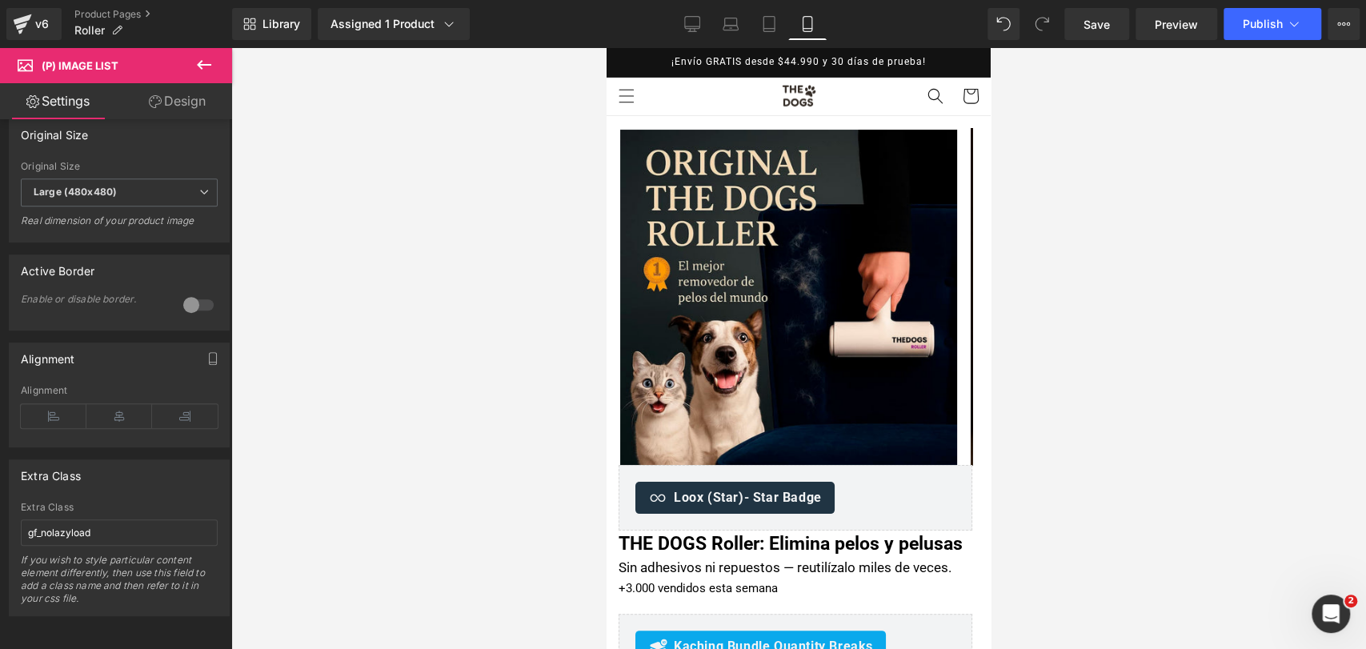
scroll to position [540, 0]
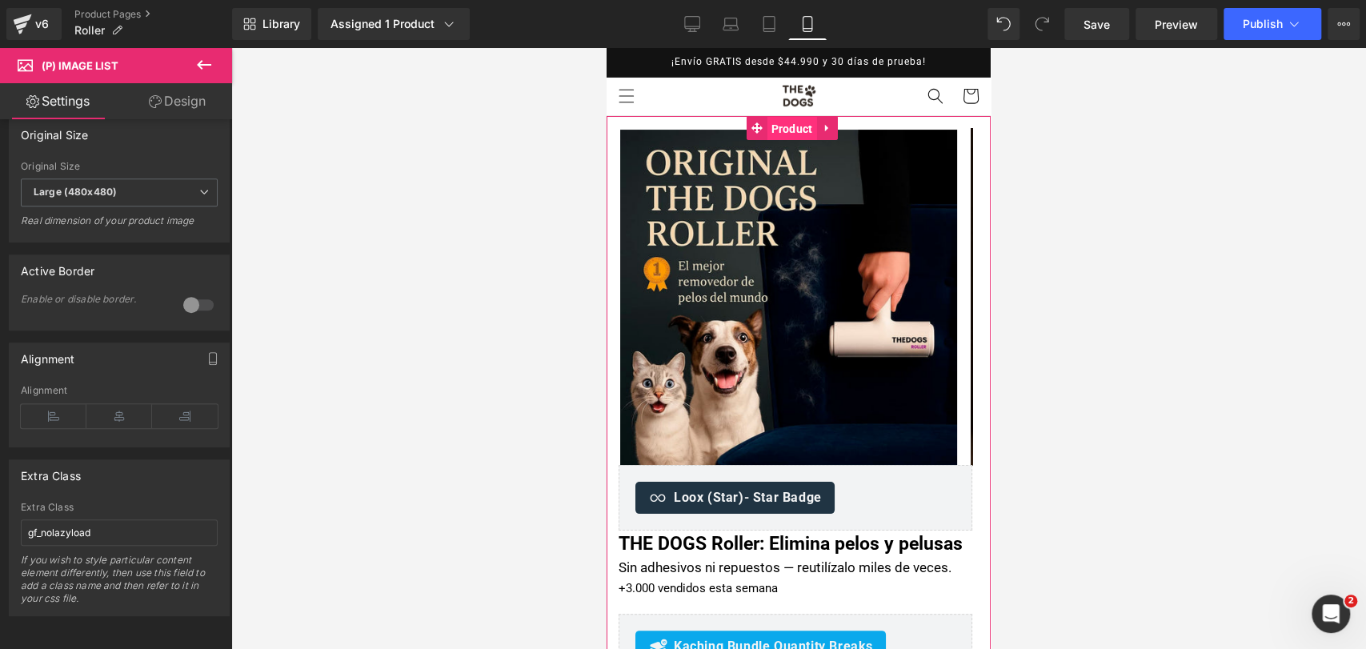
click at [789, 126] on span "Product" at bounding box center [792, 129] width 50 height 24
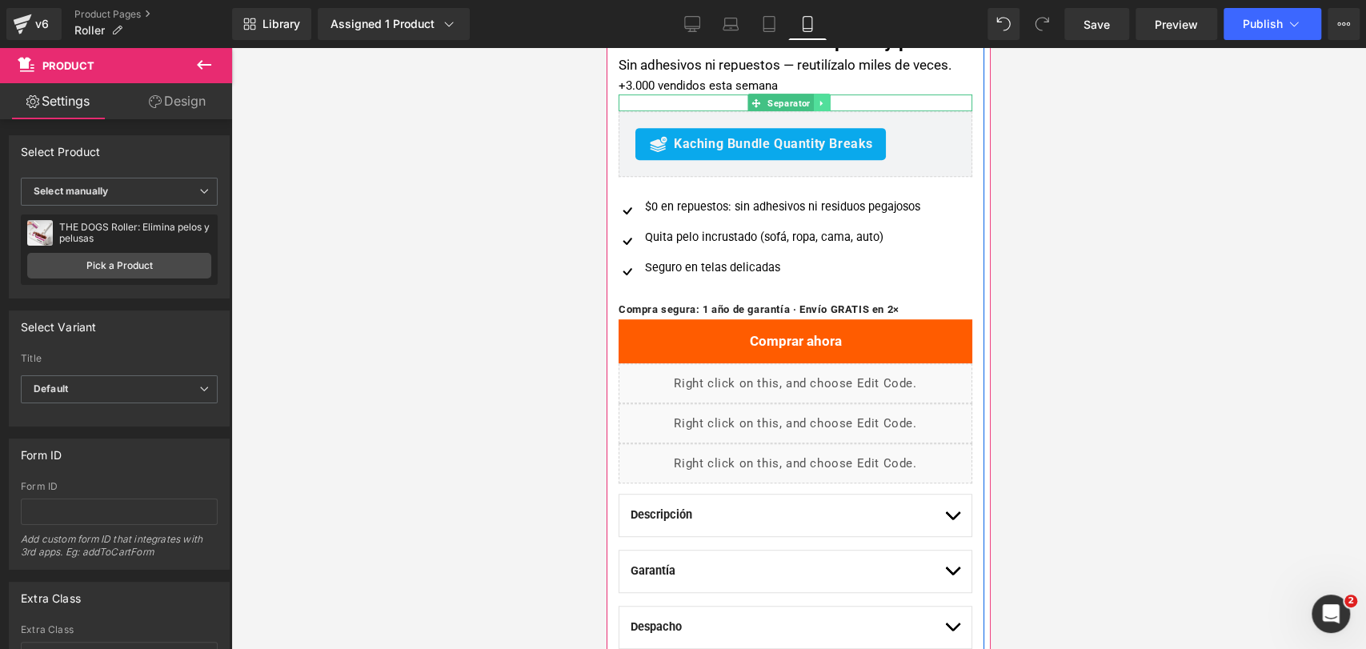
scroll to position [533, 0]
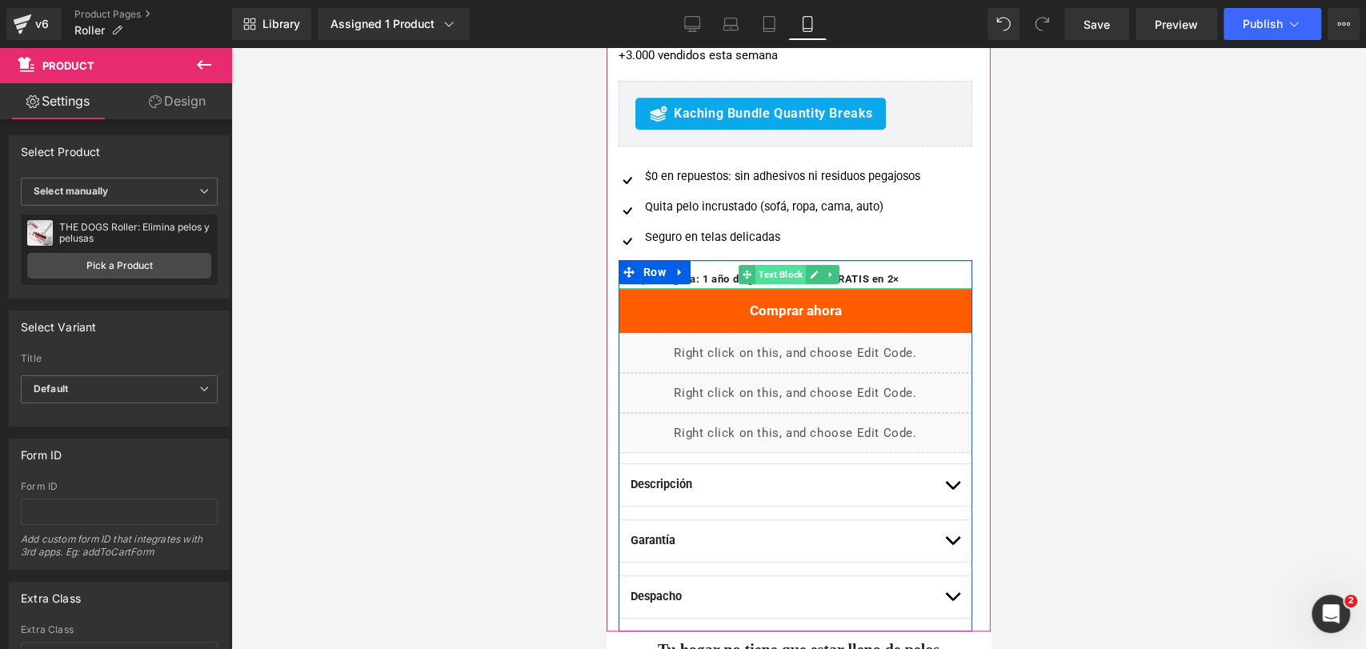
click at [775, 284] on span "Text Block" at bounding box center [780, 274] width 50 height 19
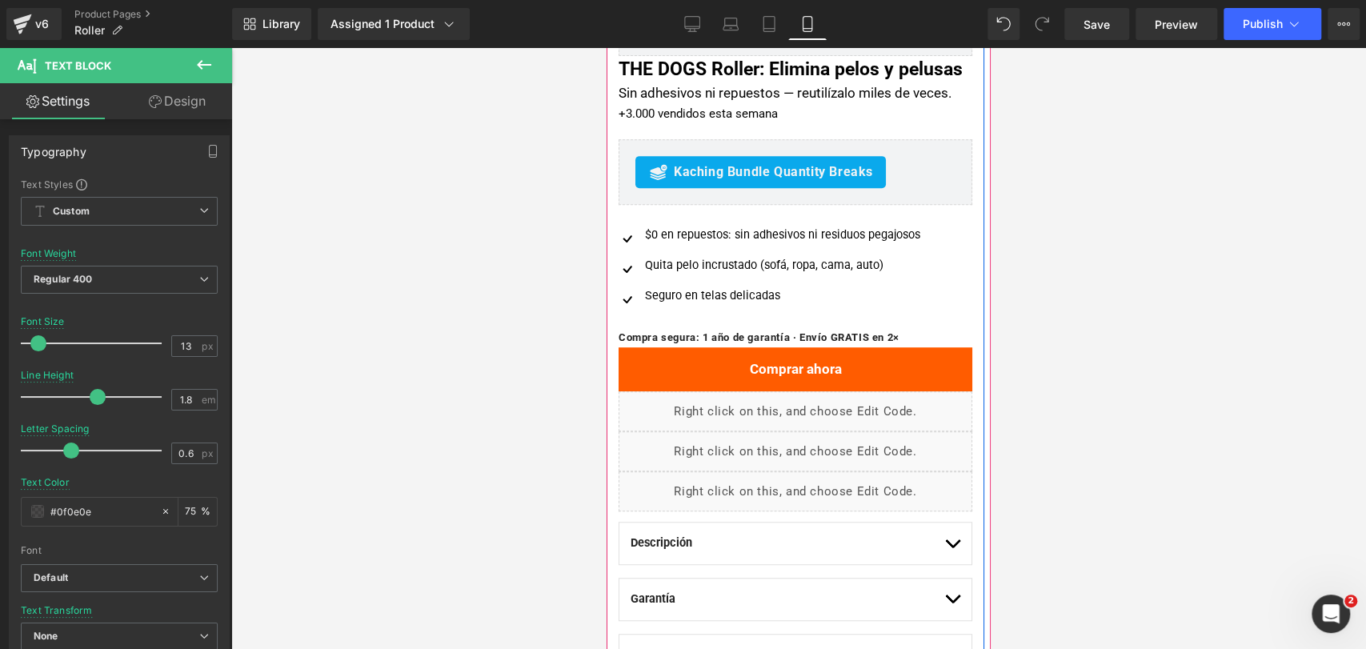
scroll to position [444, 0]
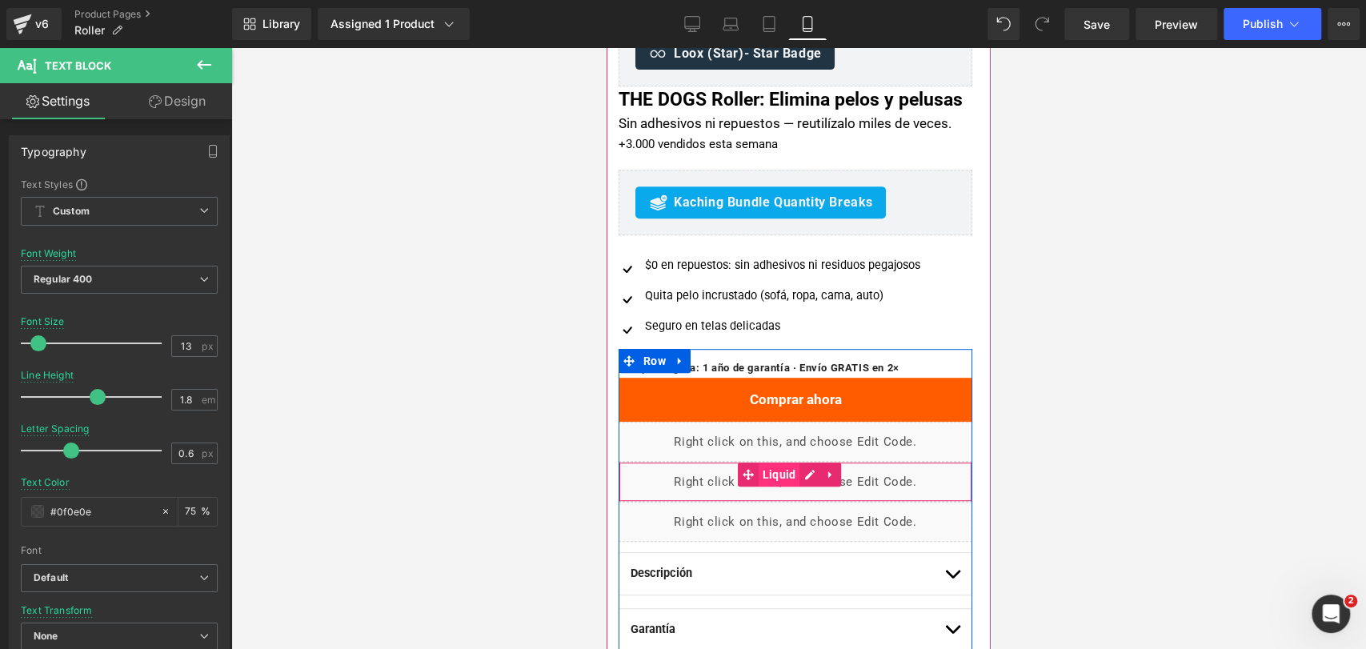
click at [789, 486] on span "Liquid" at bounding box center [780, 474] width 42 height 24
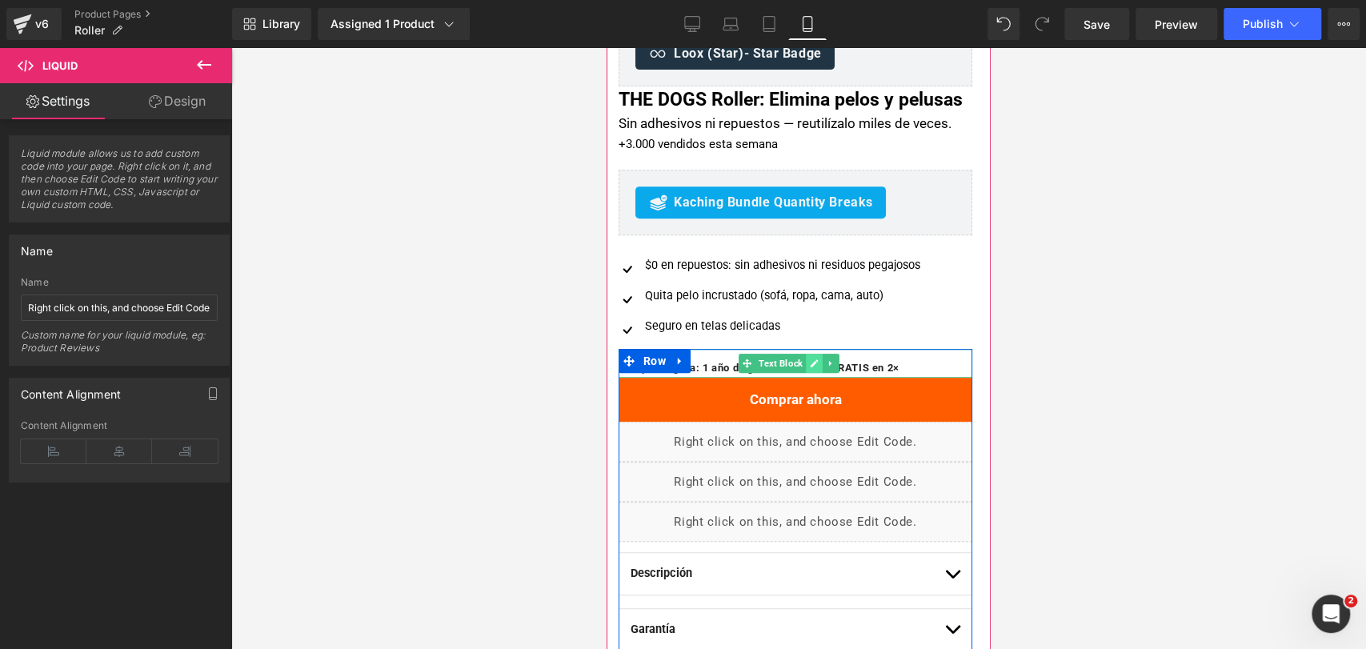
click at [822, 373] on link at bounding box center [814, 363] width 17 height 19
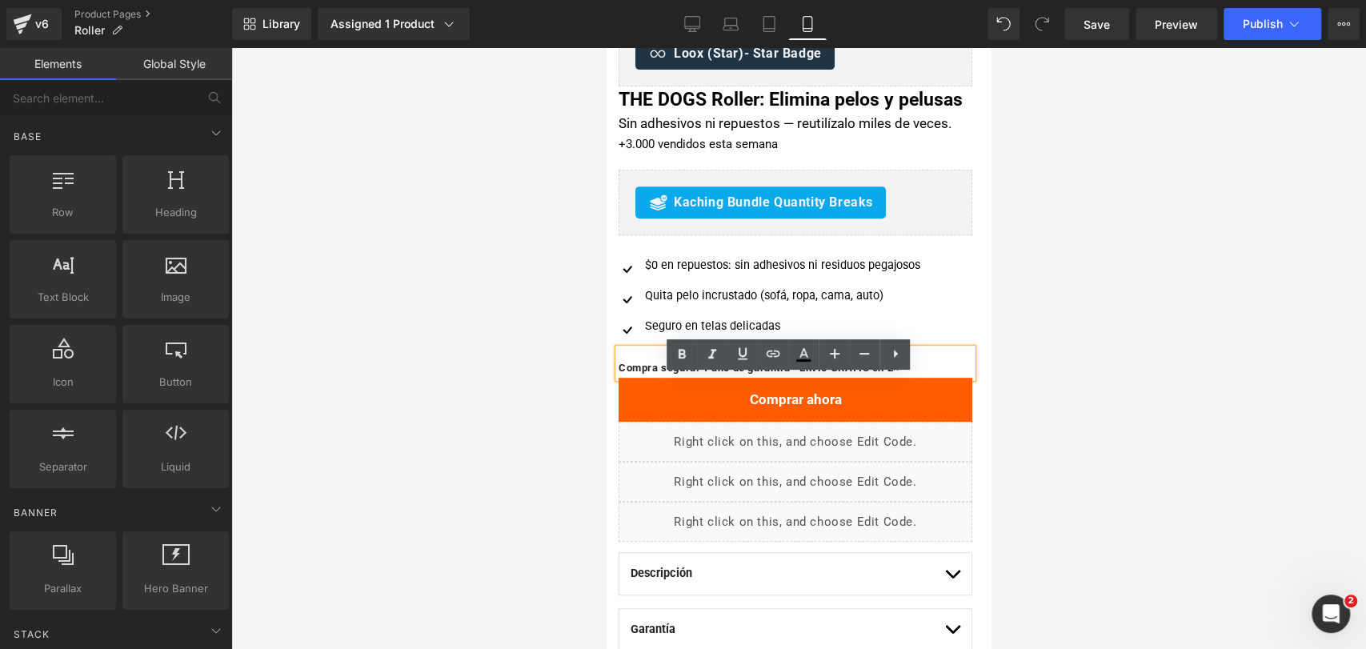
drag, startPoint x: 1055, startPoint y: 365, endPoint x: 380, endPoint y: 328, distance: 675.5
click at [1055, 365] on div at bounding box center [798, 348] width 1135 height 601
click at [993, 334] on div at bounding box center [798, 348] width 1135 height 601
click at [694, 374] on b "Compra segura: 1 año de garantía · Envío GRATIS en 2×" at bounding box center [758, 368] width 281 height 12
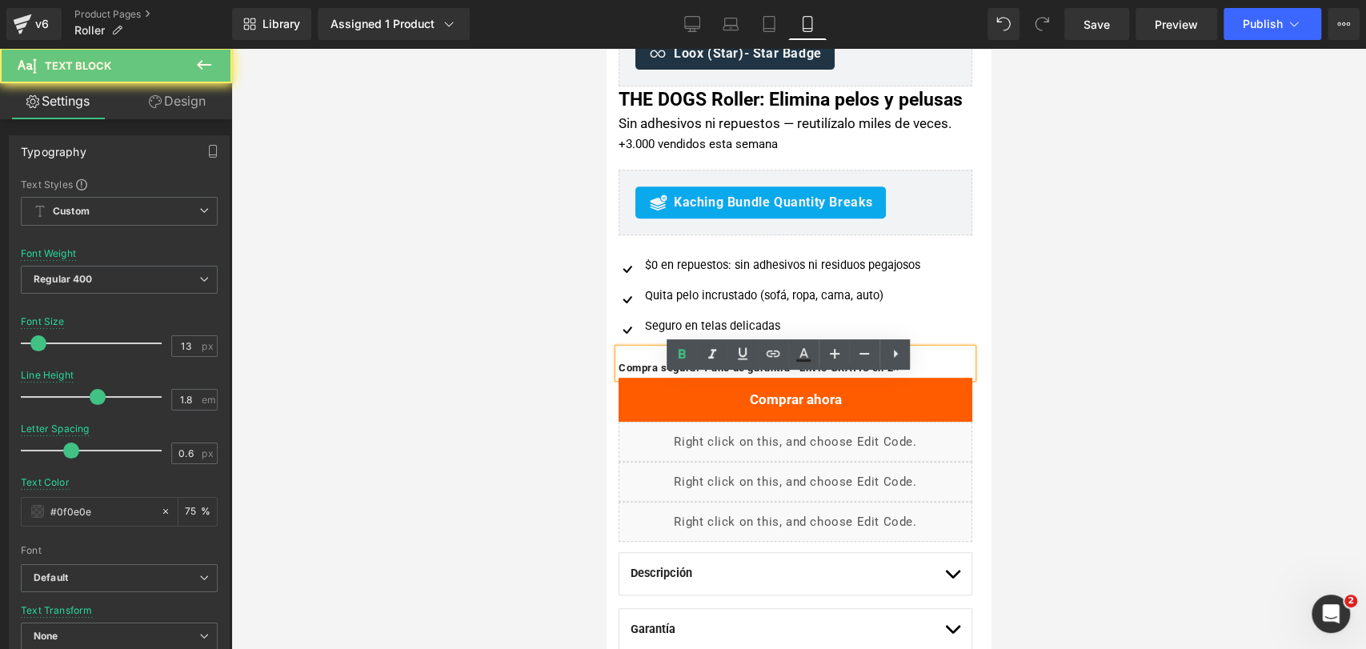
click at [697, 374] on b "Compra segura: 1 año de garantía · Envío GRATIS en 2×" at bounding box center [758, 368] width 281 height 12
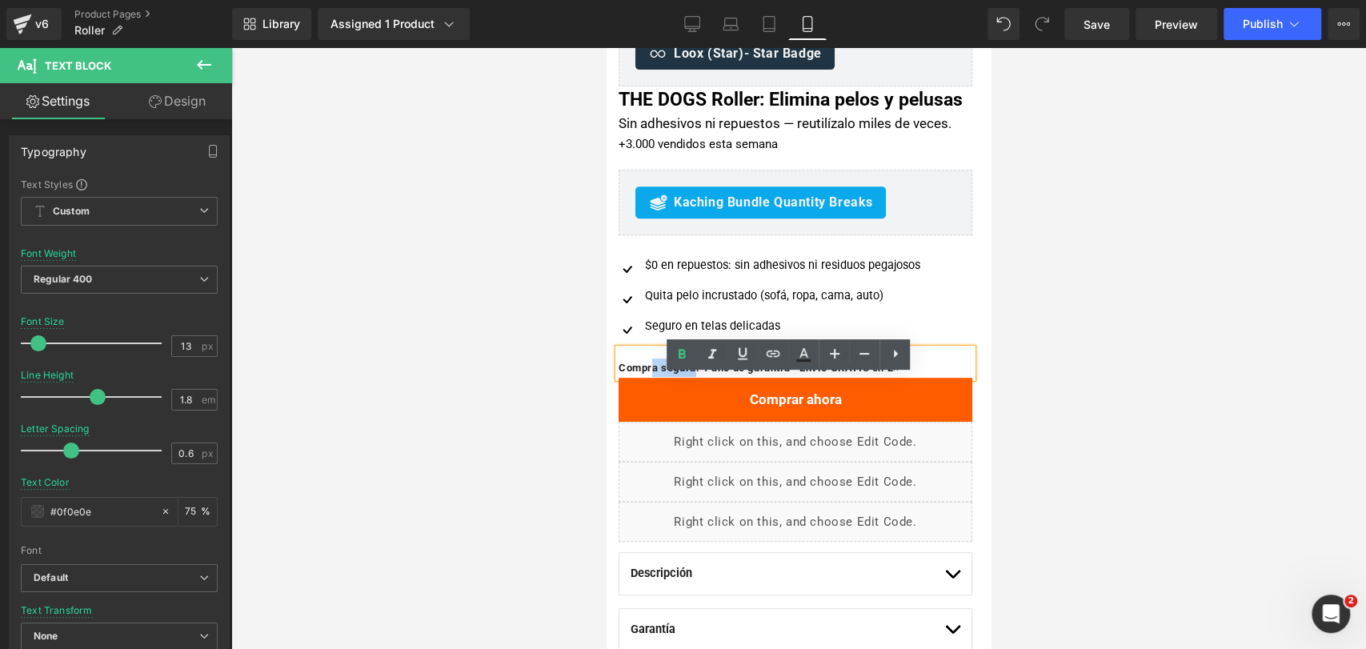
drag, startPoint x: 698, startPoint y: 395, endPoint x: 655, endPoint y: 392, distance: 43.3
click at [655, 374] on b "Compra segura: 1 año de garantía · Envío GRATIS en 2×" at bounding box center [758, 368] width 281 height 12
click at [668, 374] on b "Compra segura: 1 año de garantía · Envío GRATIS en 2×" at bounding box center [758, 368] width 281 height 12
drag, startPoint x: 701, startPoint y: 398, endPoint x: 618, endPoint y: 394, distance: 82.5
click at [618, 374] on b "Compra segura: 1 año de garantía · Envío GRATIS en 2×" at bounding box center [758, 368] width 281 height 12
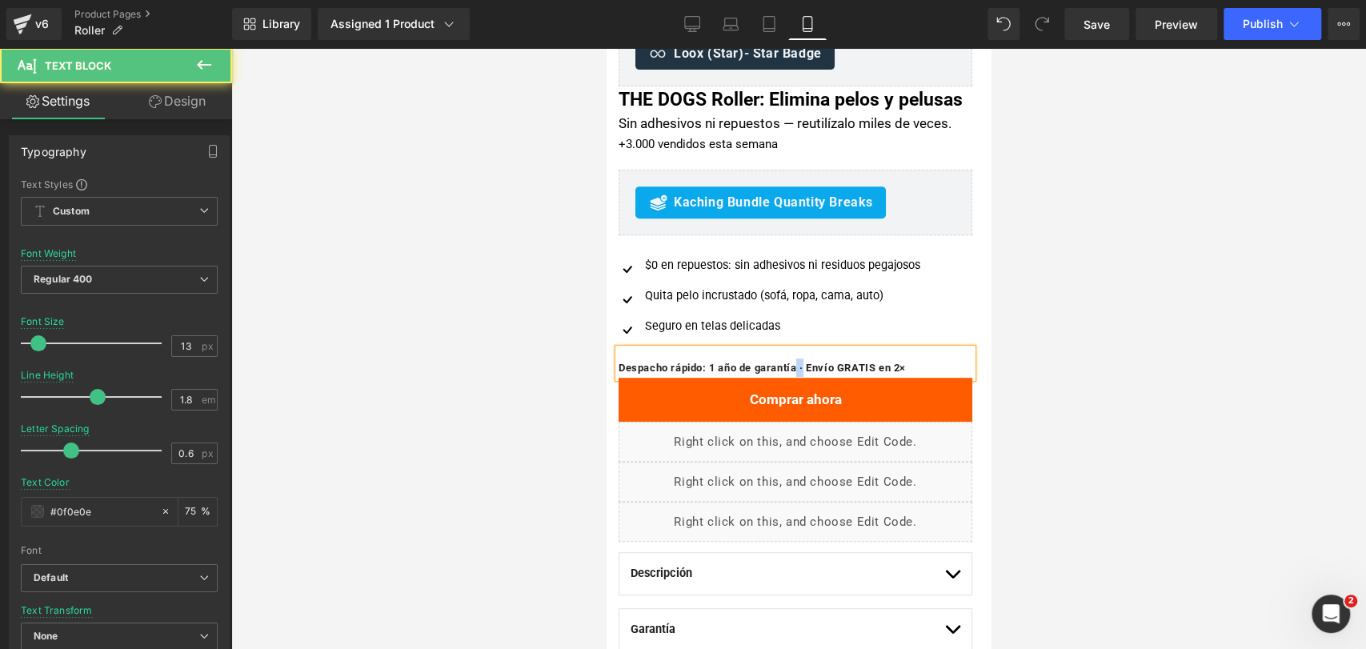
click at [812, 374] on b "Despacho rápido: 1 año de garantía · Envío GRATIS en 2×" at bounding box center [761, 368] width 287 height 12
copy b "·"
click at [714, 374] on b "Despacho rápido: 1 año de garantía · Envío GRATIS en 2×" at bounding box center [761, 368] width 287 height 12
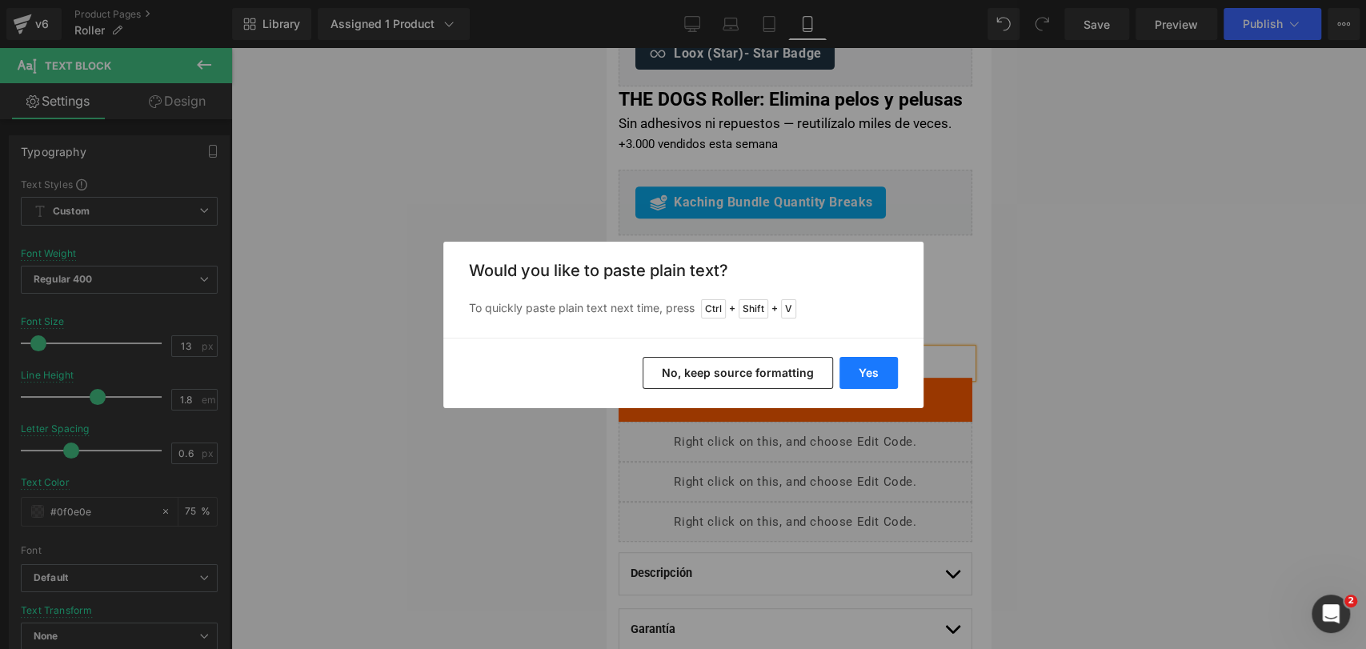
click at [851, 360] on button "Yes" at bounding box center [868, 373] width 58 height 32
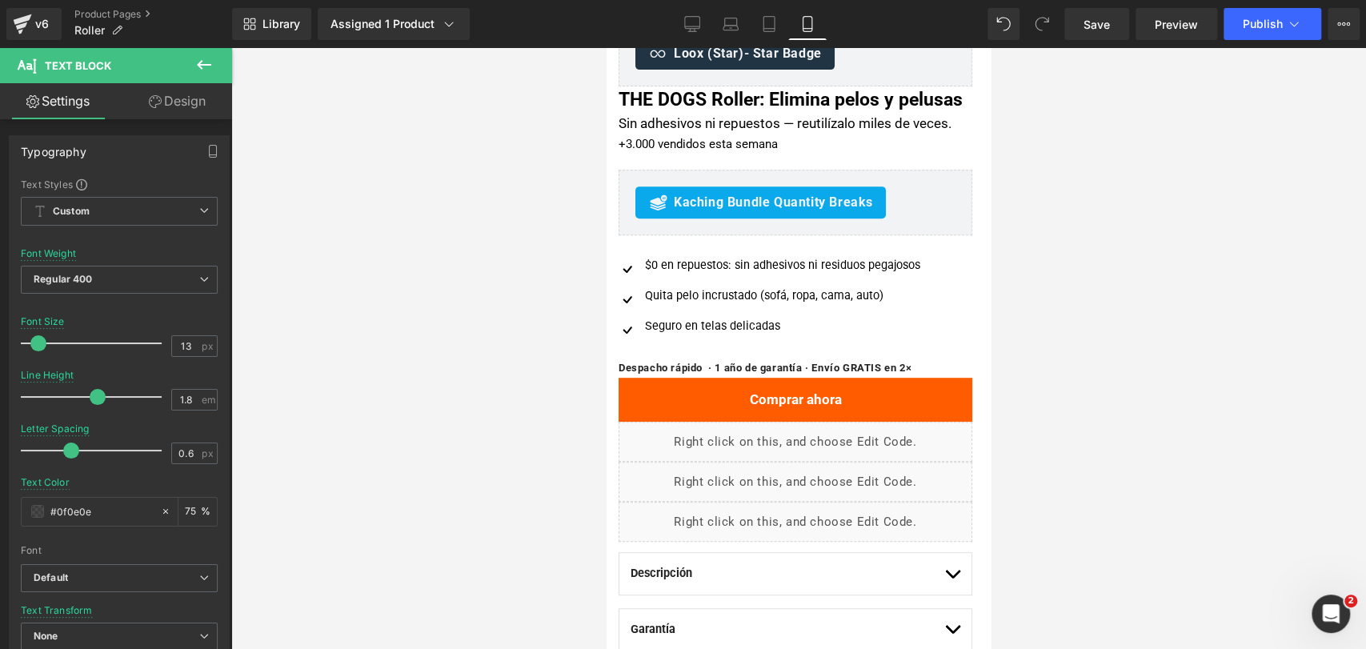
click at [1047, 368] on div at bounding box center [798, 348] width 1135 height 601
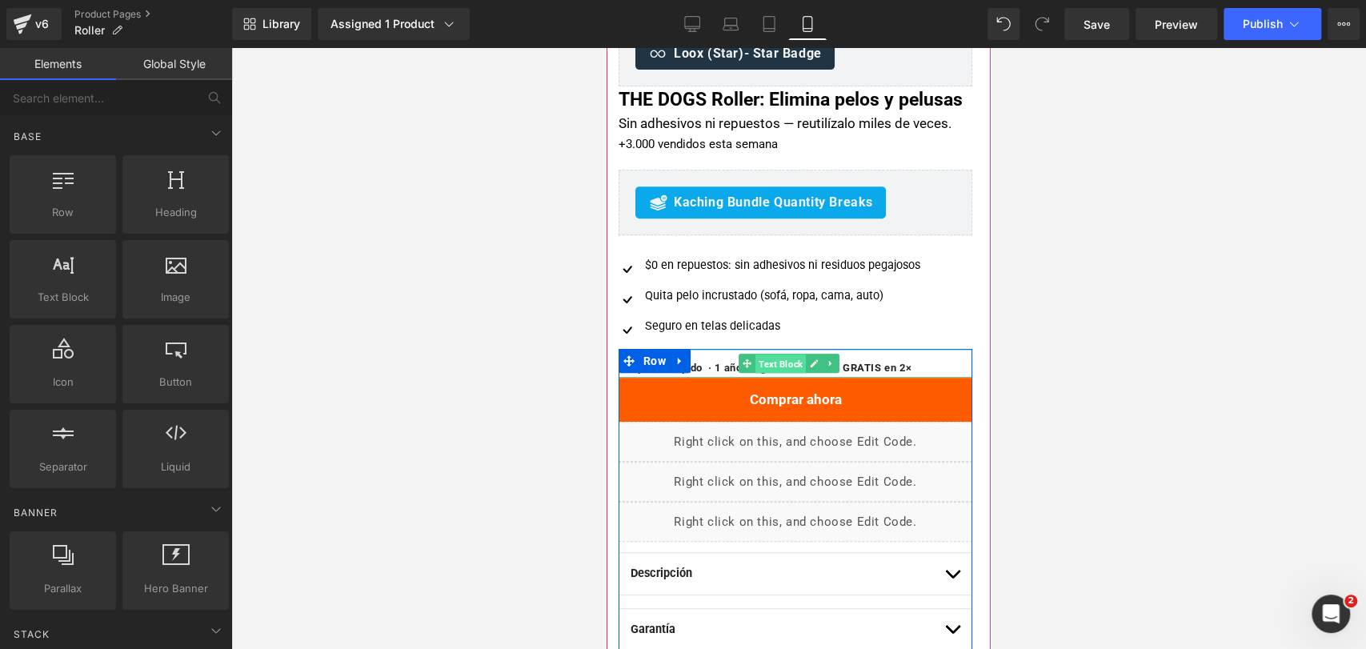
click at [785, 374] on span "Text Block" at bounding box center [780, 363] width 50 height 19
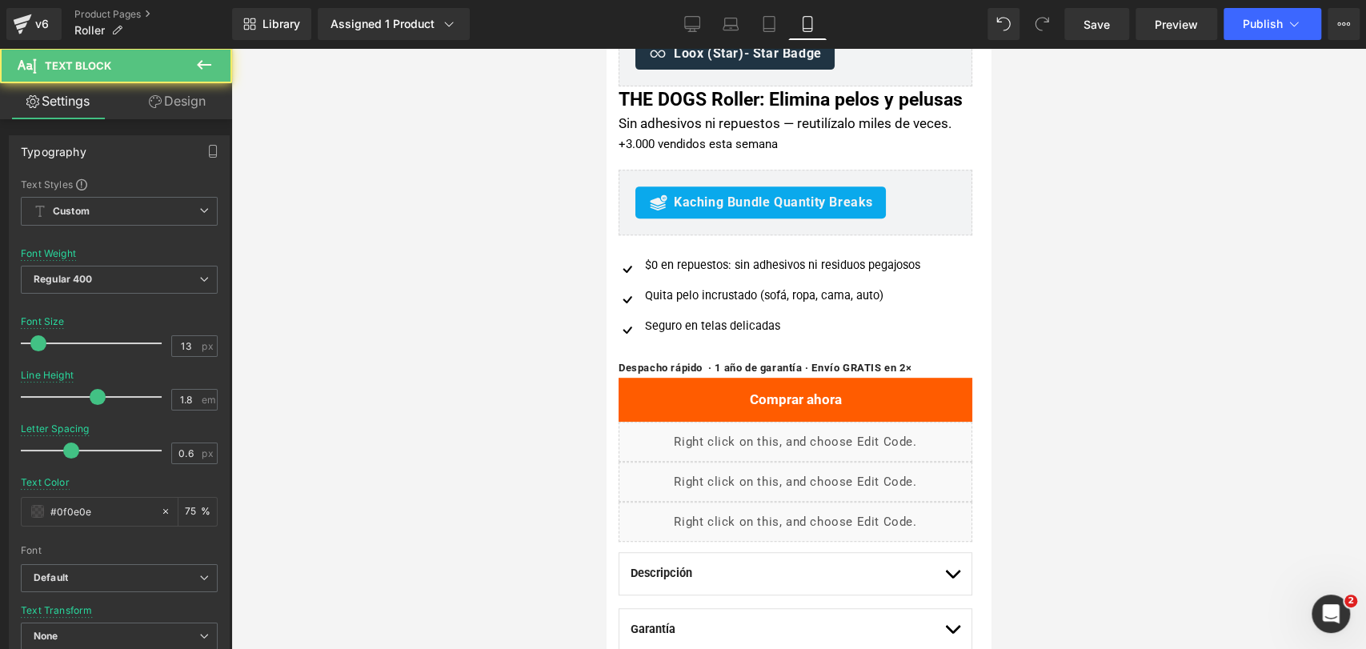
click at [1043, 323] on div at bounding box center [798, 348] width 1135 height 601
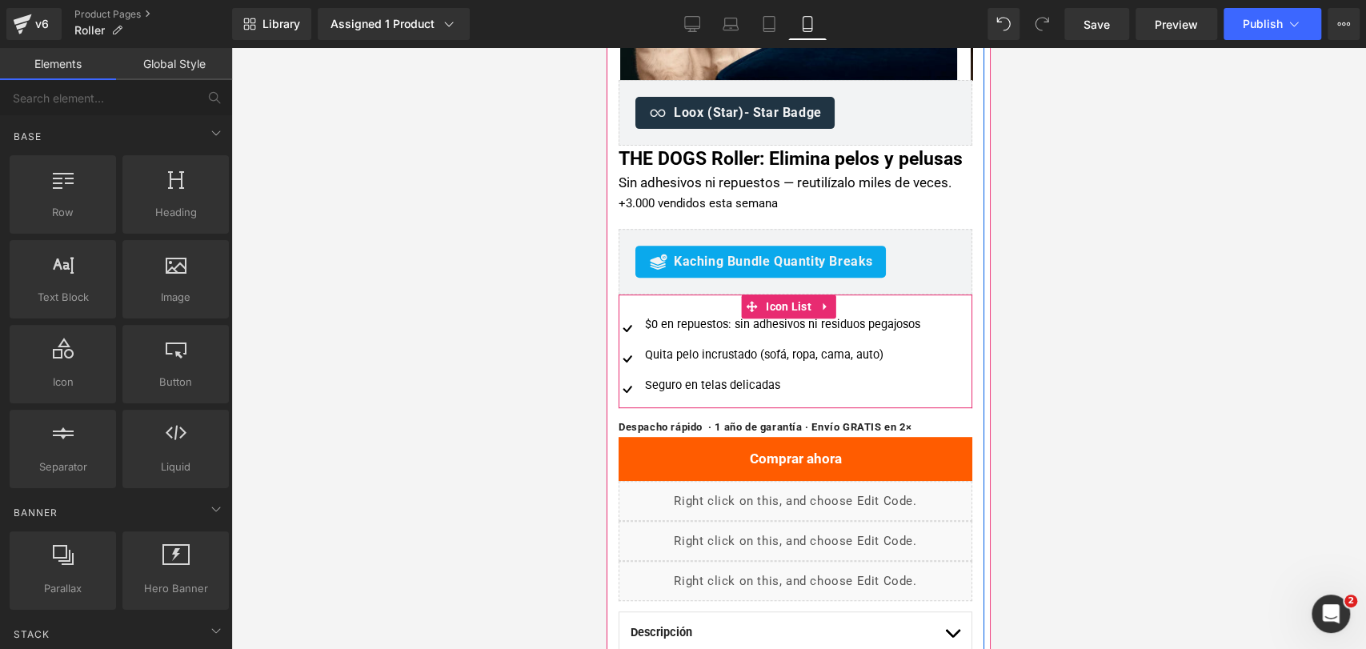
scroll to position [355, 0]
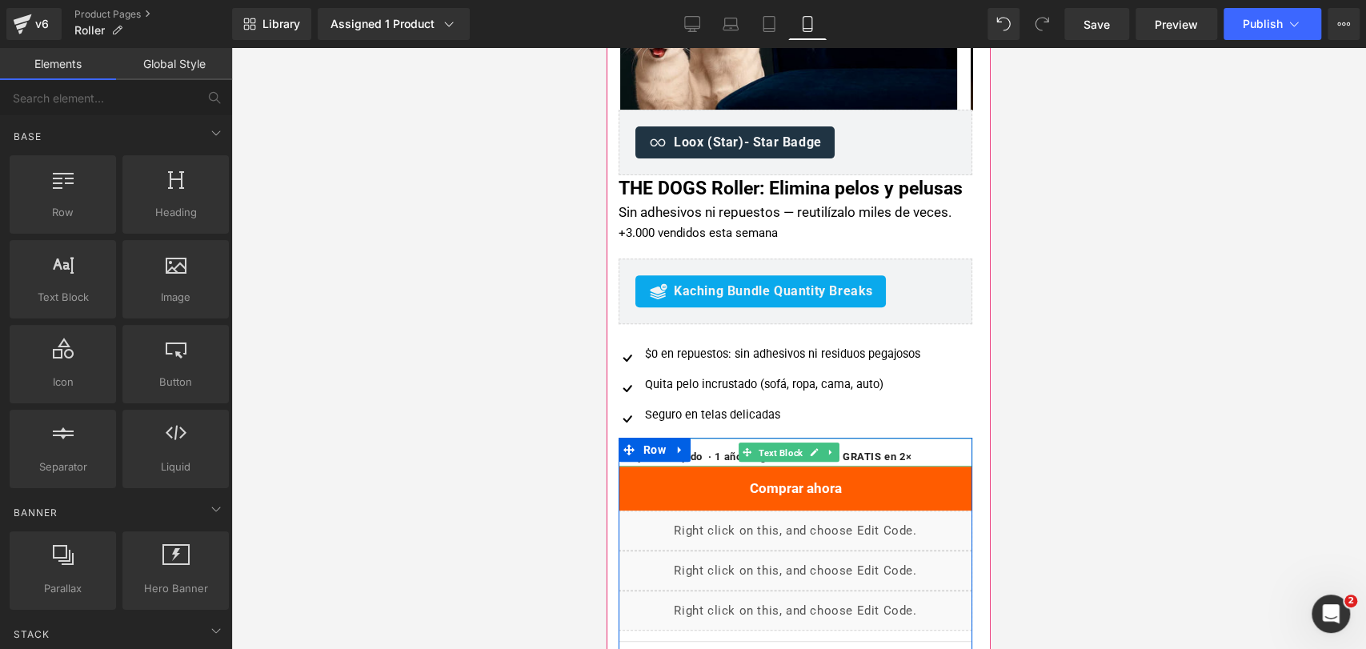
click at [786, 462] on span "Text Block" at bounding box center [780, 452] width 50 height 19
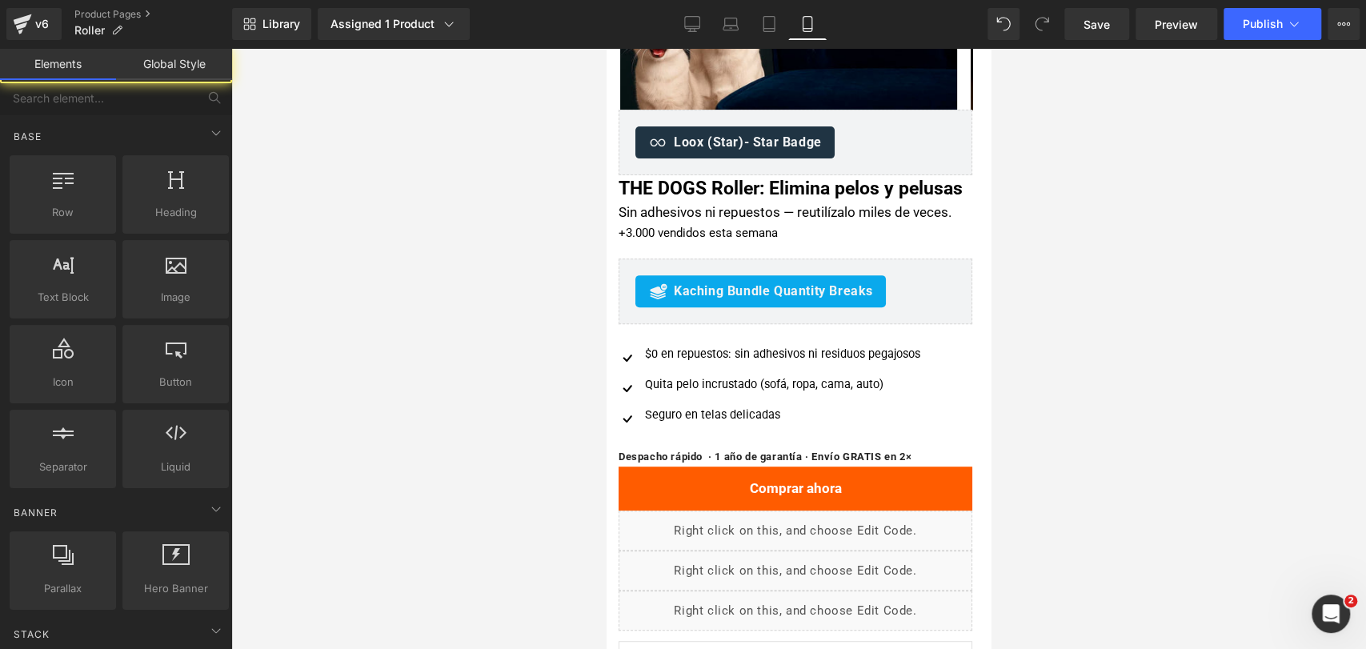
click at [1100, 379] on div at bounding box center [798, 348] width 1135 height 601
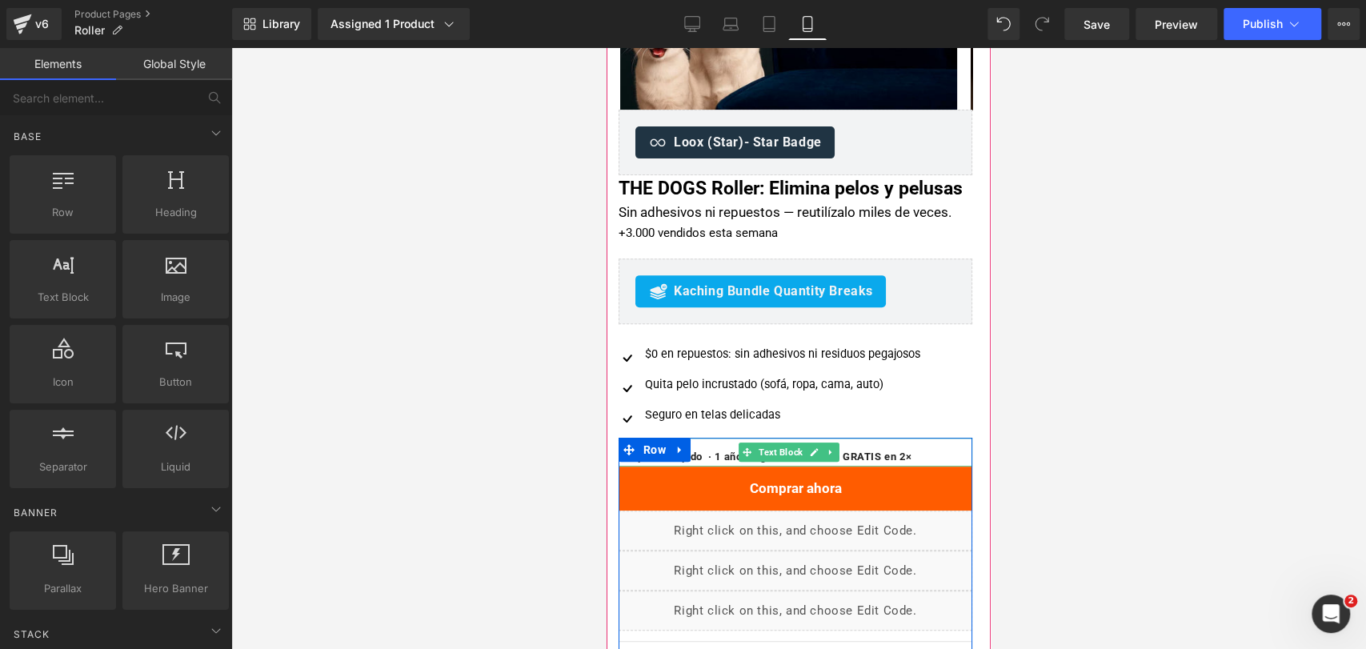
click at [788, 462] on span "Text Block" at bounding box center [780, 451] width 50 height 19
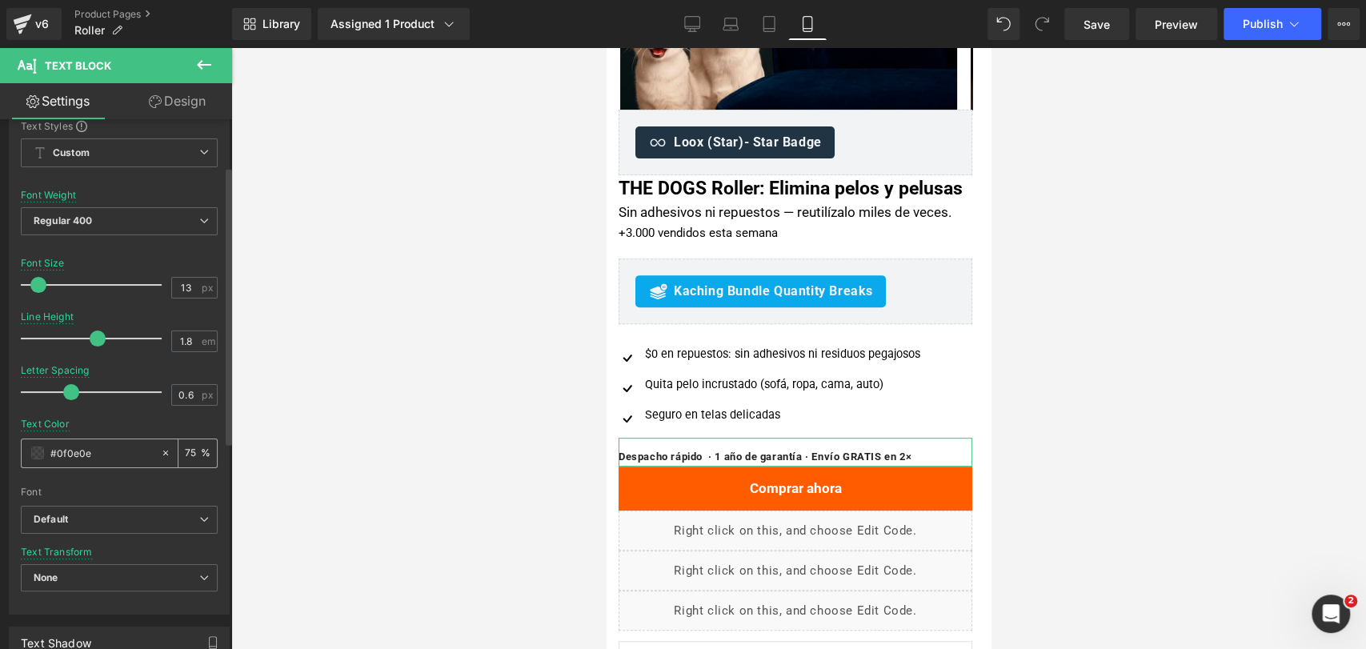
scroll to position [89, 0]
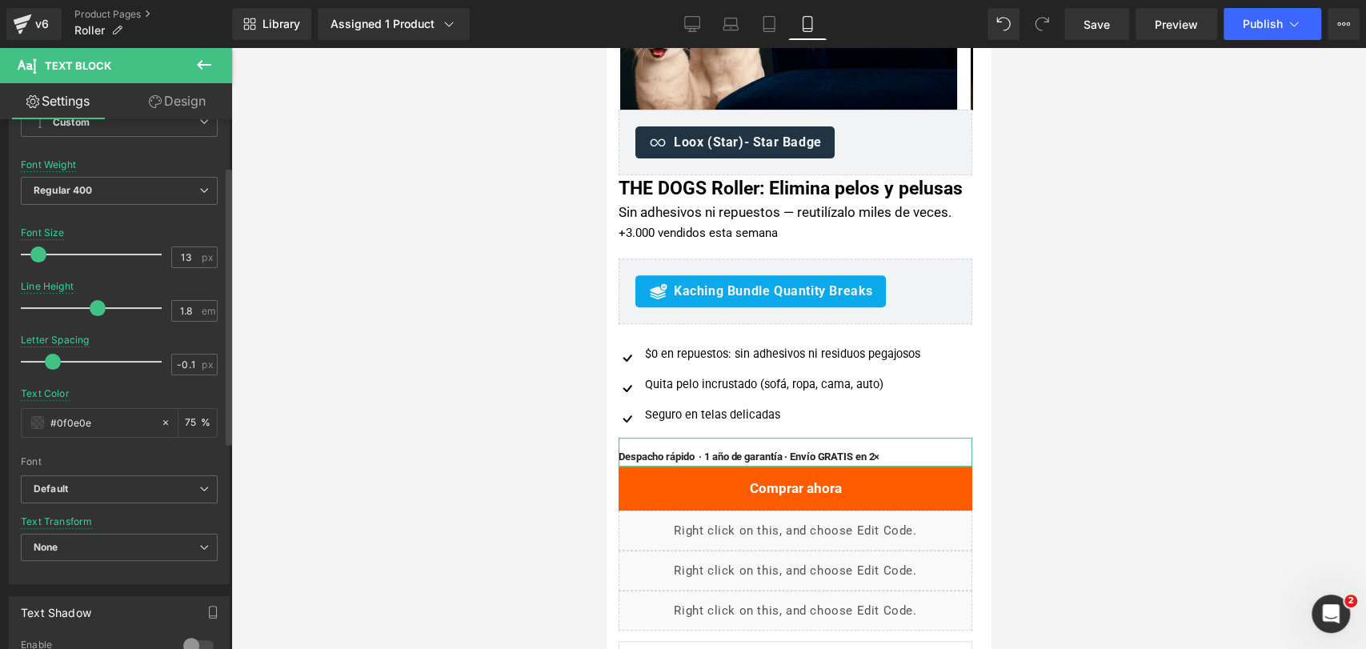
type input "0"
drag, startPoint x: 70, startPoint y: 362, endPoint x: 54, endPoint y: 361, distance: 16.1
click at [54, 361] on span at bounding box center [55, 362] width 16 height 16
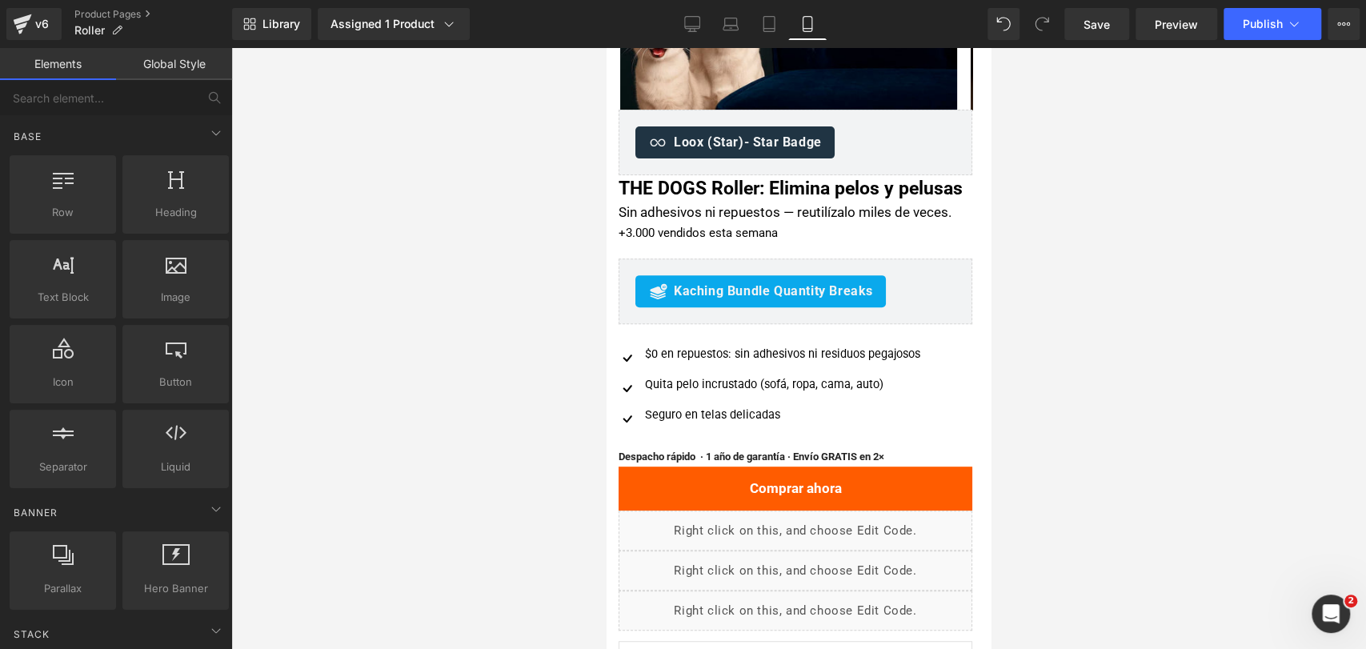
click at [1159, 416] on div at bounding box center [798, 348] width 1135 height 601
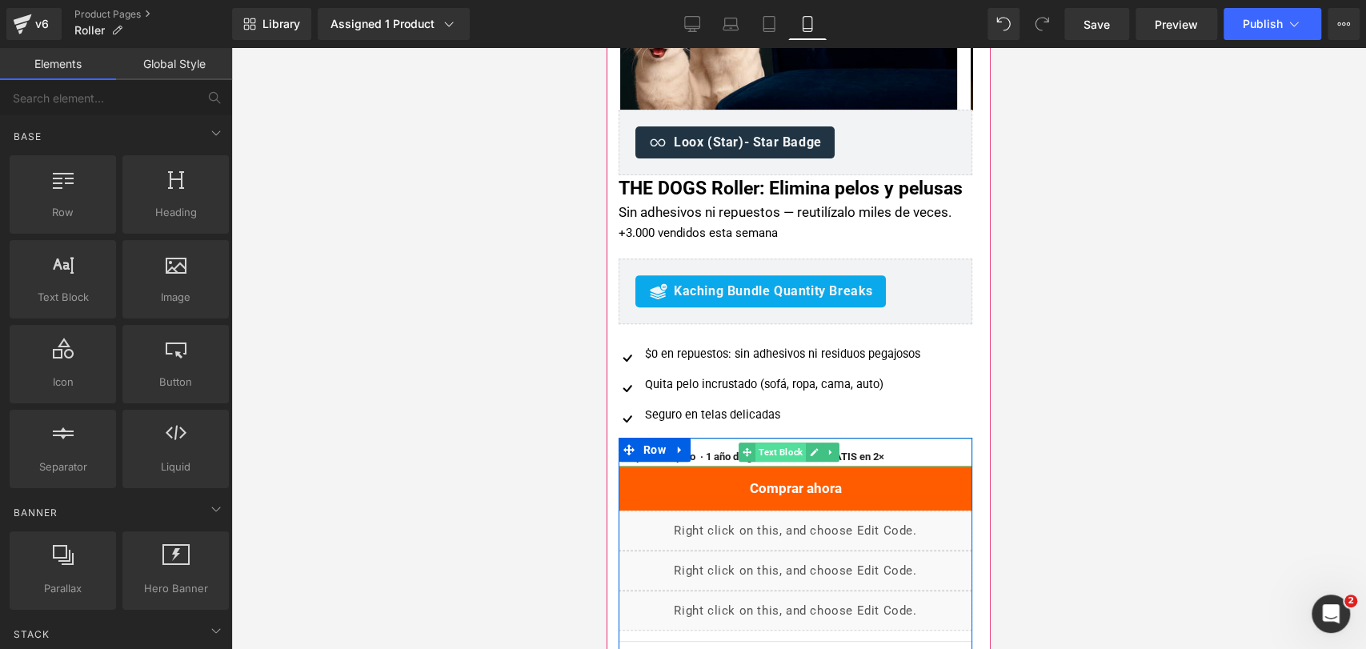
click at [766, 462] on span "Text Block" at bounding box center [780, 451] width 50 height 19
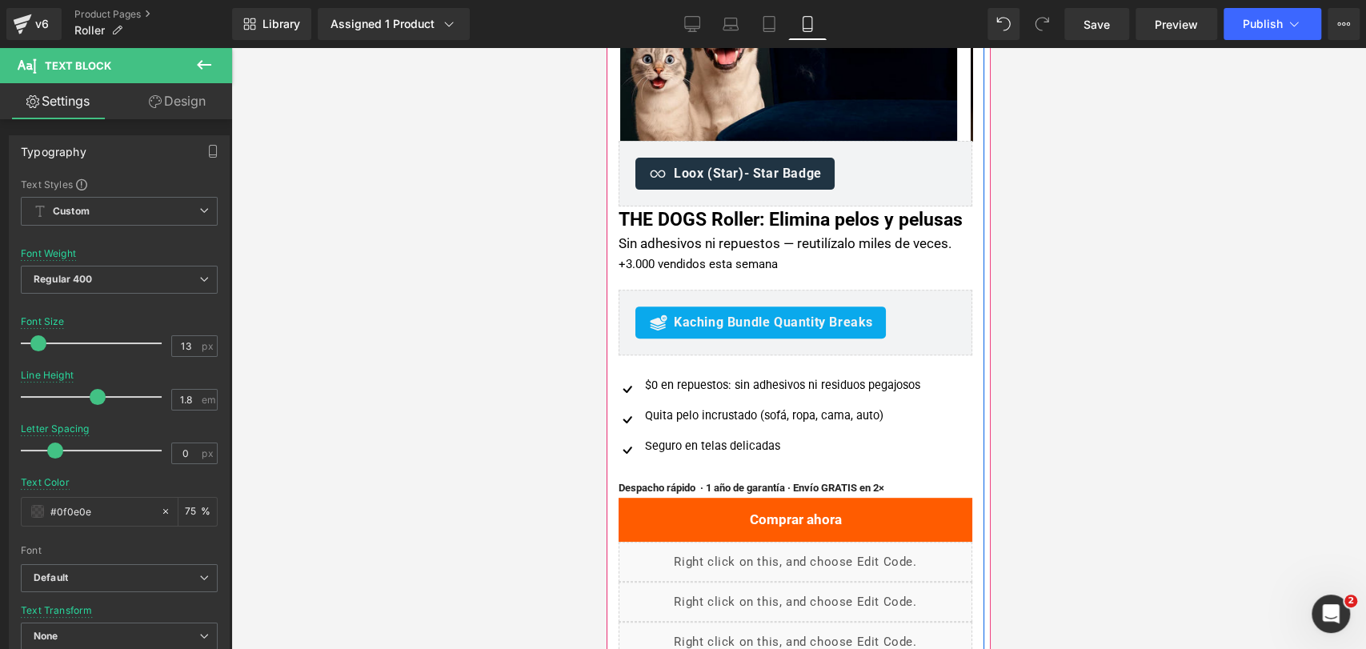
scroll to position [355, 0]
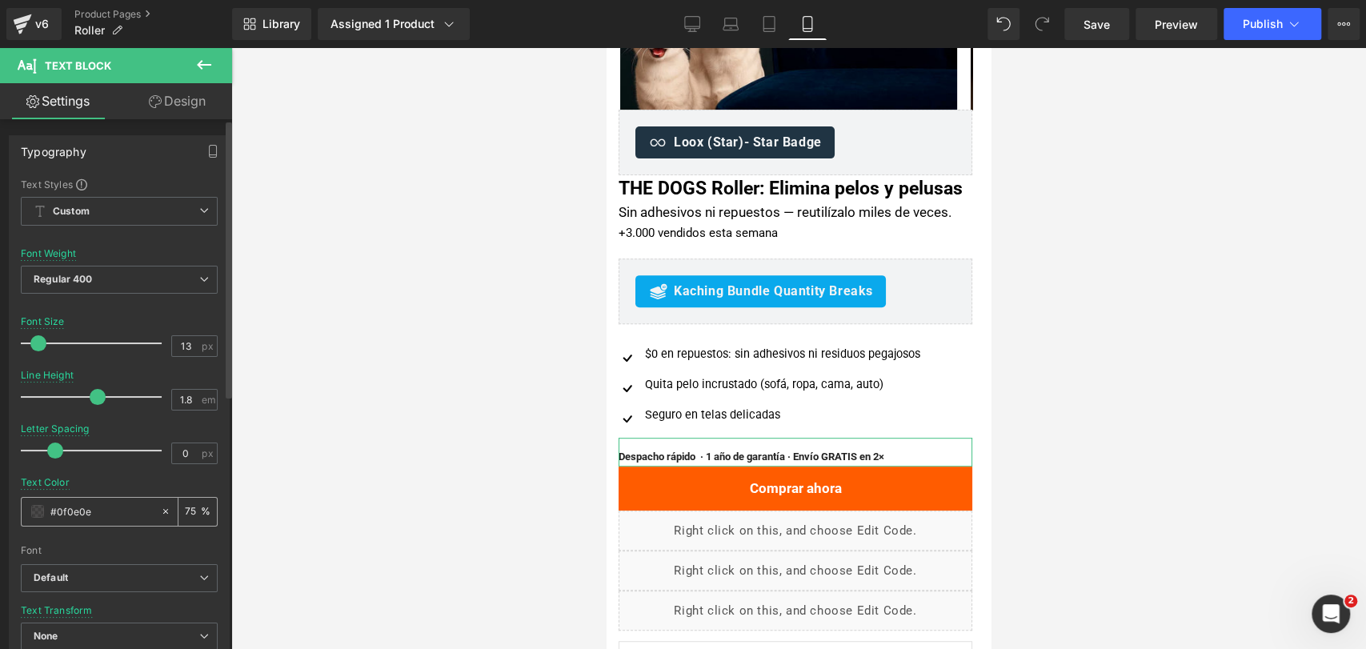
click at [41, 509] on span at bounding box center [37, 511] width 13 height 13
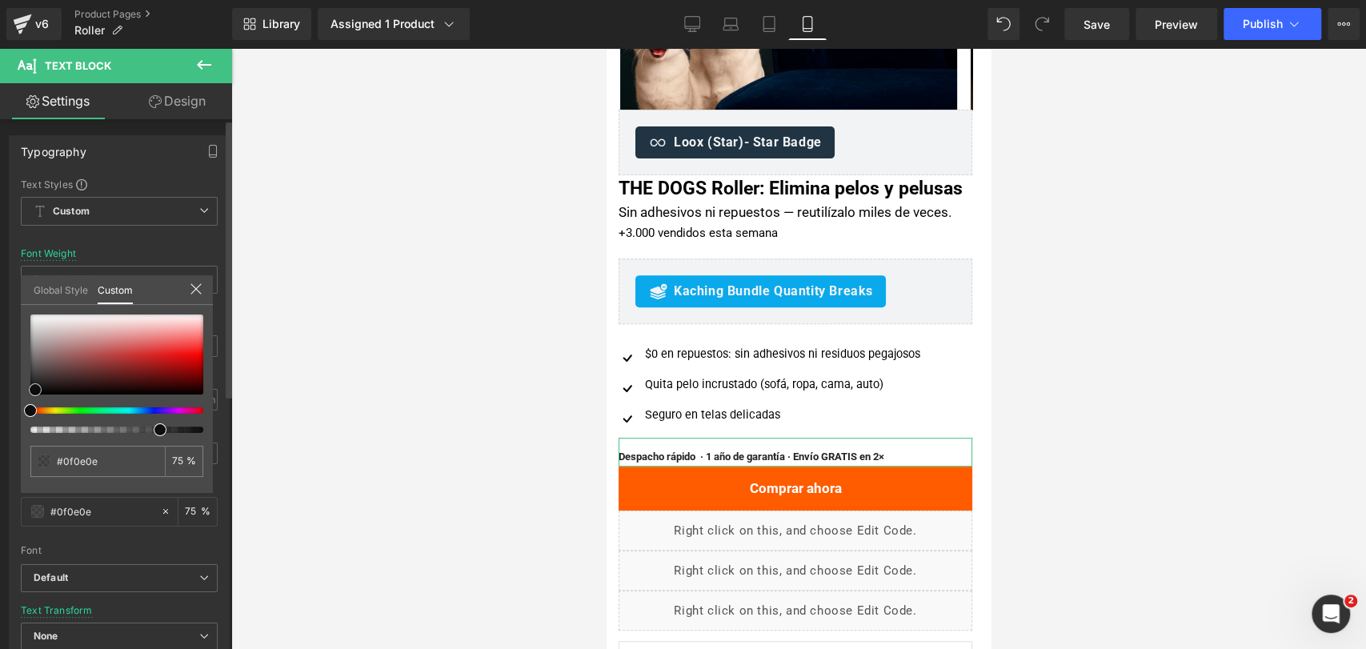
type input "#121111"
type input "#141414"
type input "#171616"
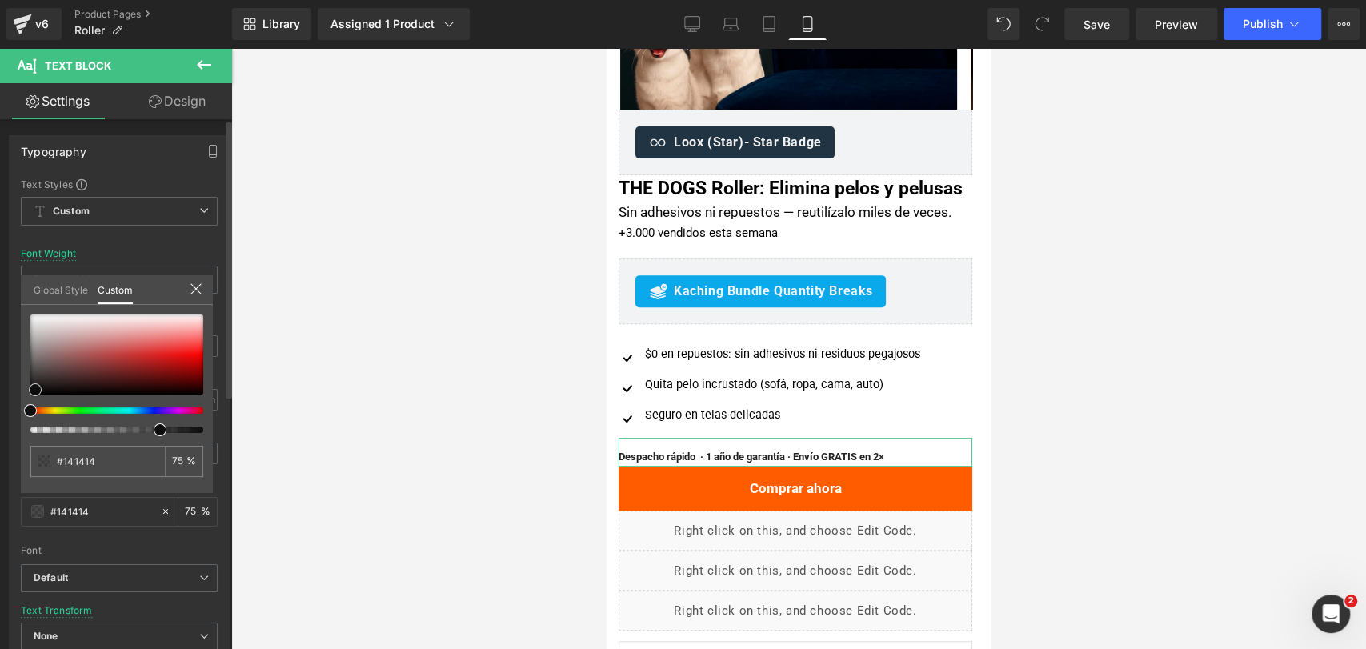
type input "#171616"
type input "#161616"
type input "#1c1c1c"
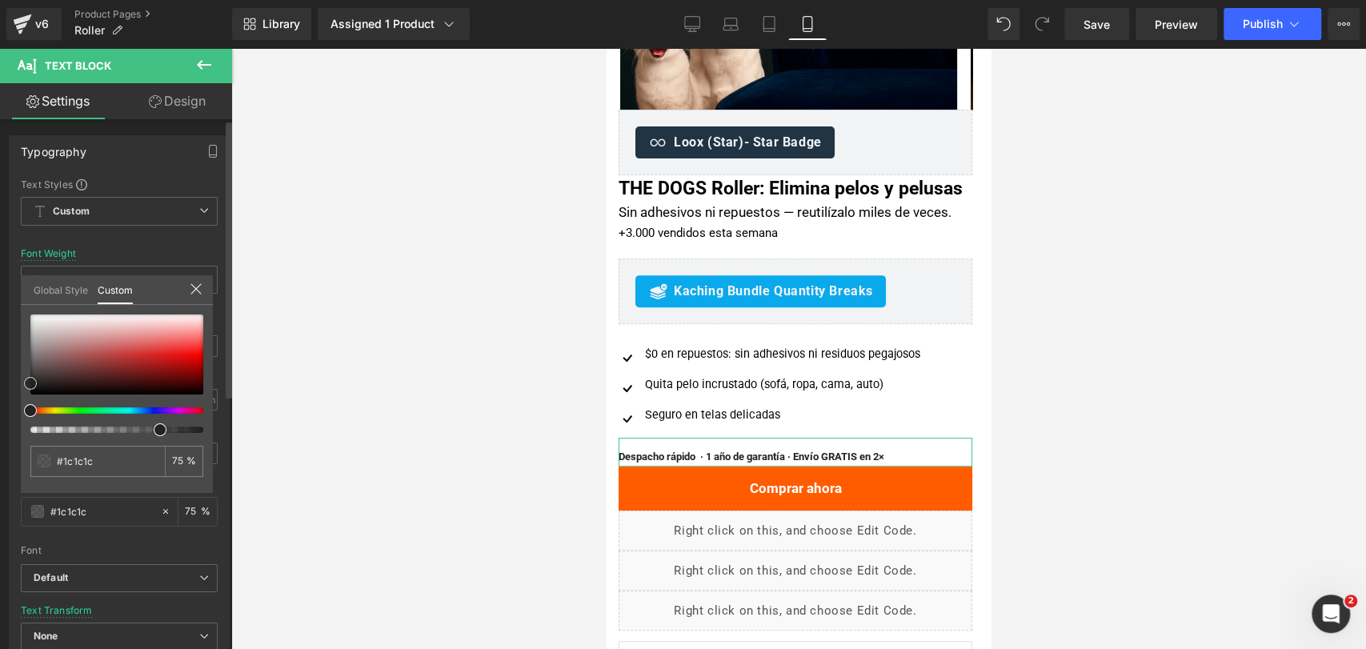
type input "#1e1e1e"
type input "#262626"
type input "#2b2b2b"
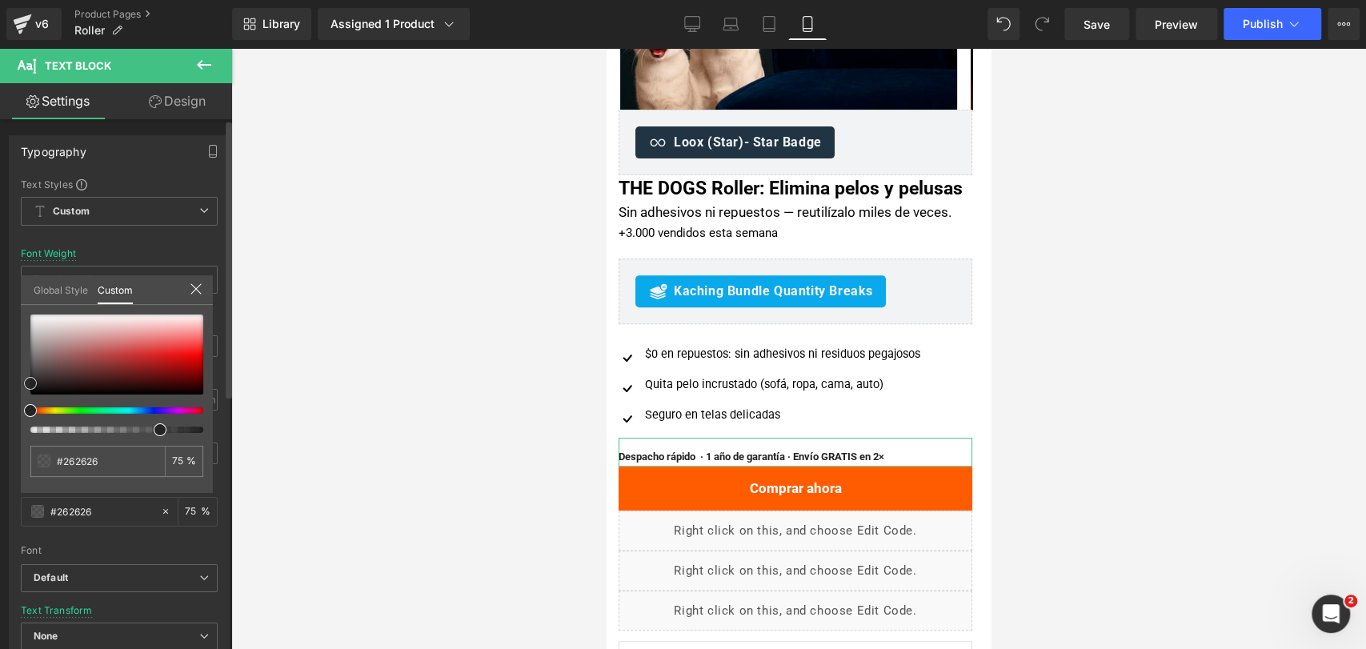
type input "#2b2b2b"
type input "#303030"
type input "#353535"
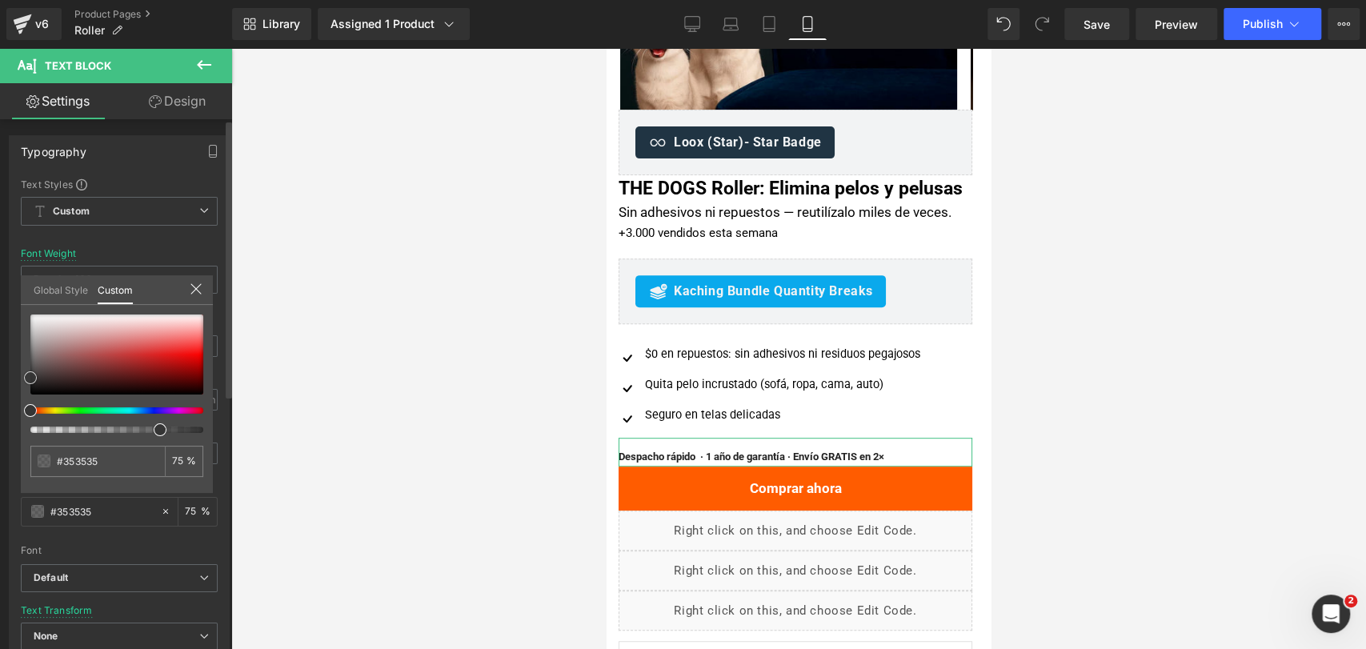
type input "#383838"
type input "#3f3f3f"
type input "#444444"
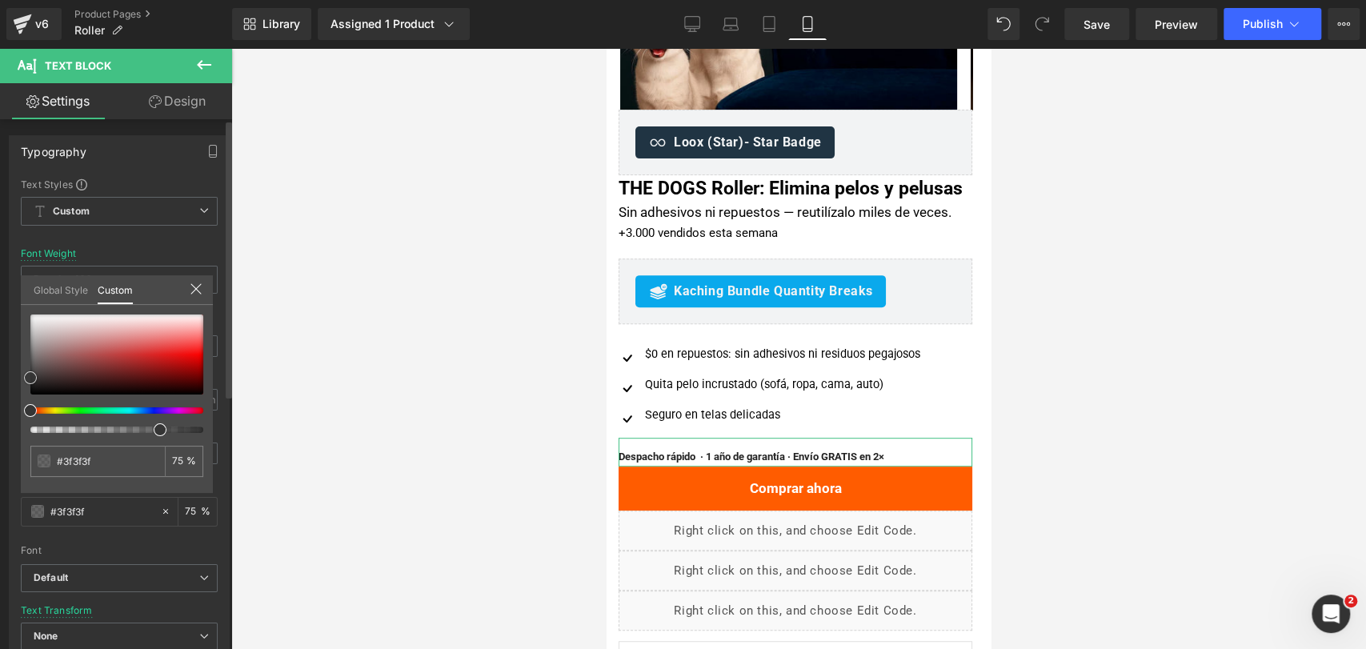
type input "#444444"
type input "#474747"
type input "#4c4c4c"
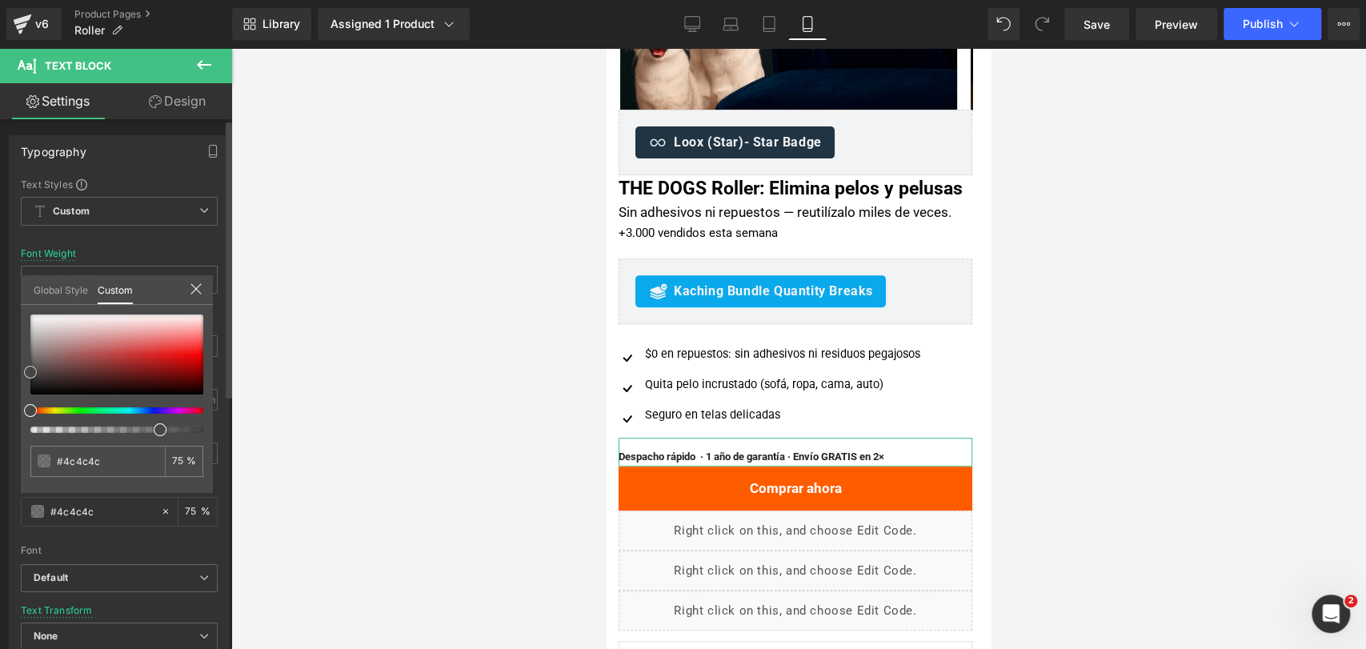
type input "#545454"
type input "#595959"
type input "#5b5b5b"
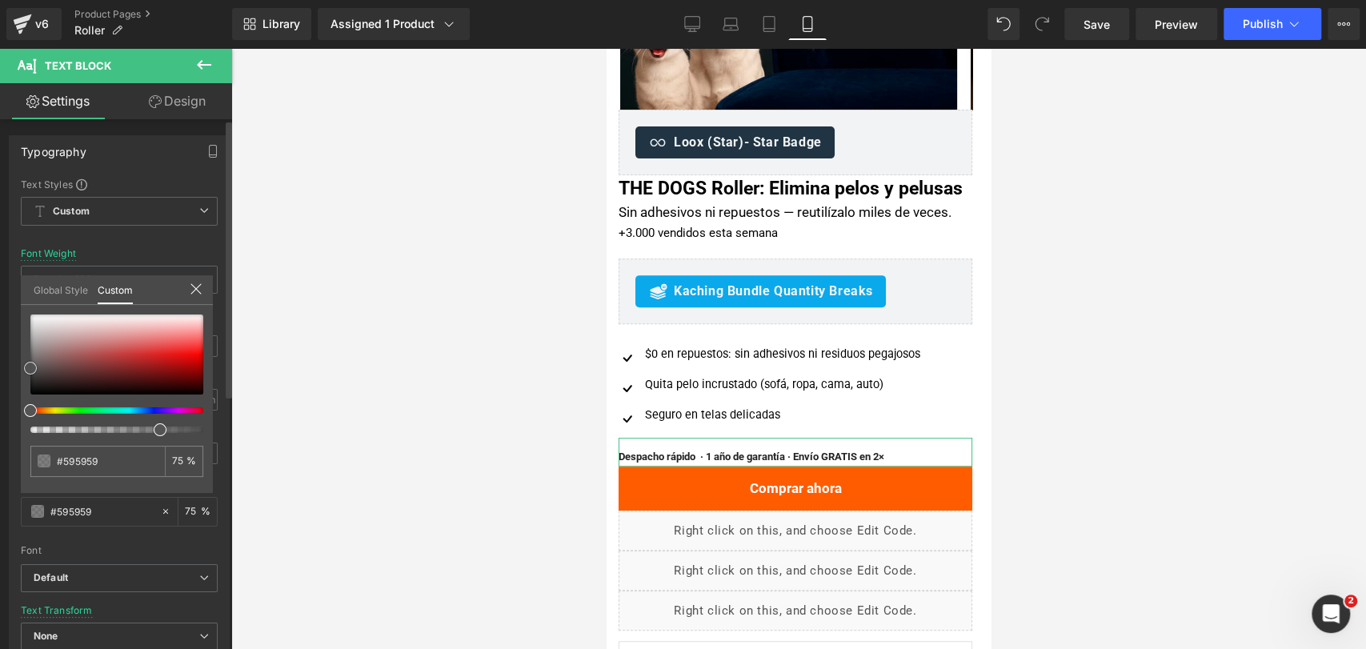
type input "#5b5b5b"
type input "#606060"
type input "#686868"
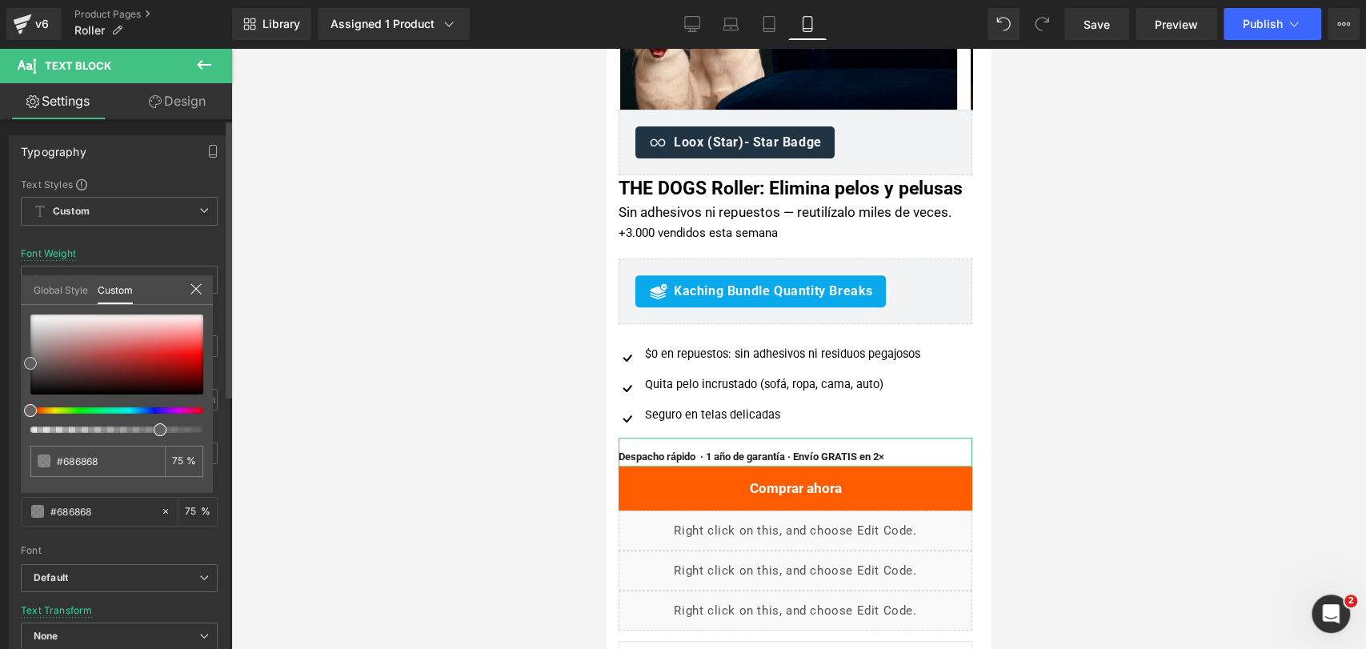
type input "#6b6b6b"
type input "#6d6d6d"
type input "#707070"
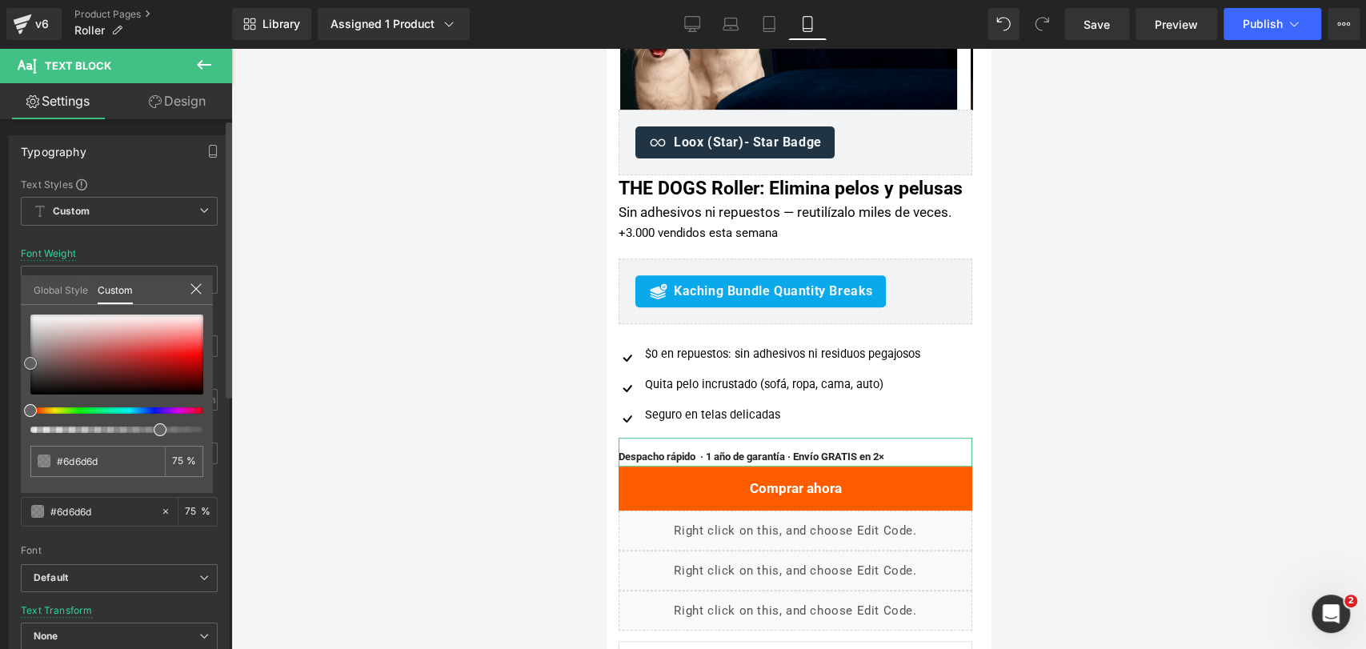
type input "#707070"
type input "#757575"
type input "#777777"
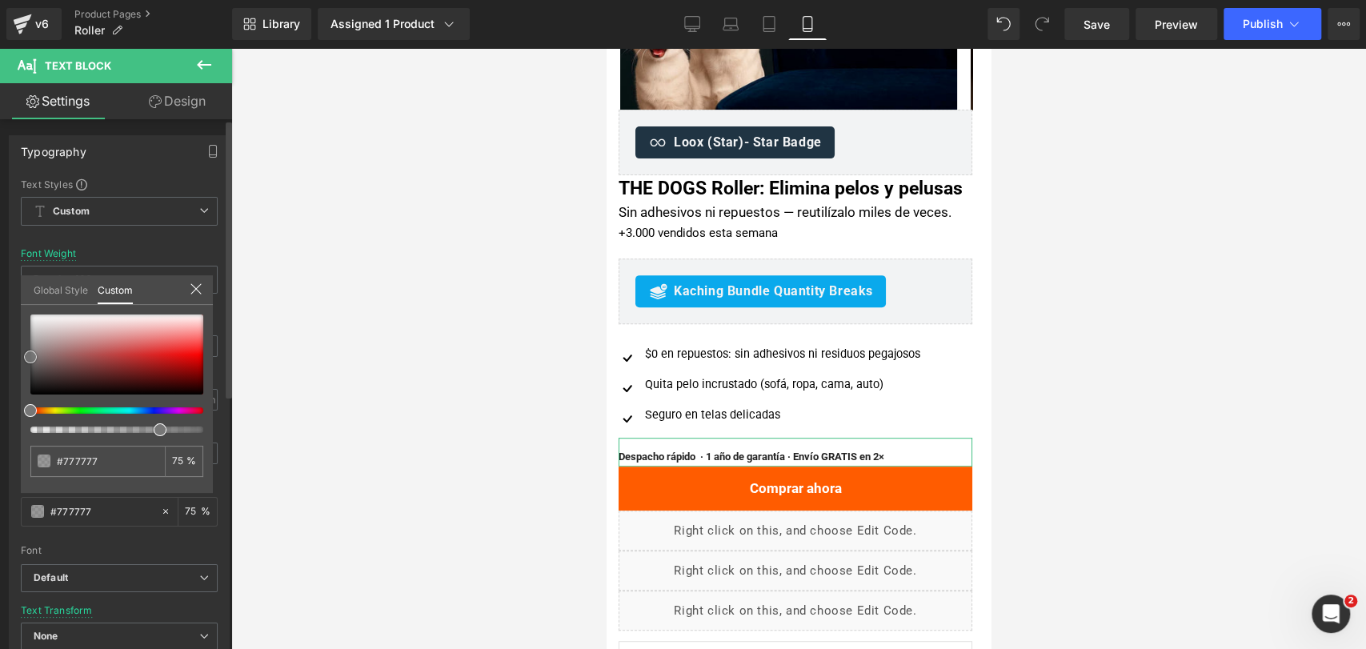
type input "#7a7a7a"
type input "#7c7c7c"
type input "#7f7f7f"
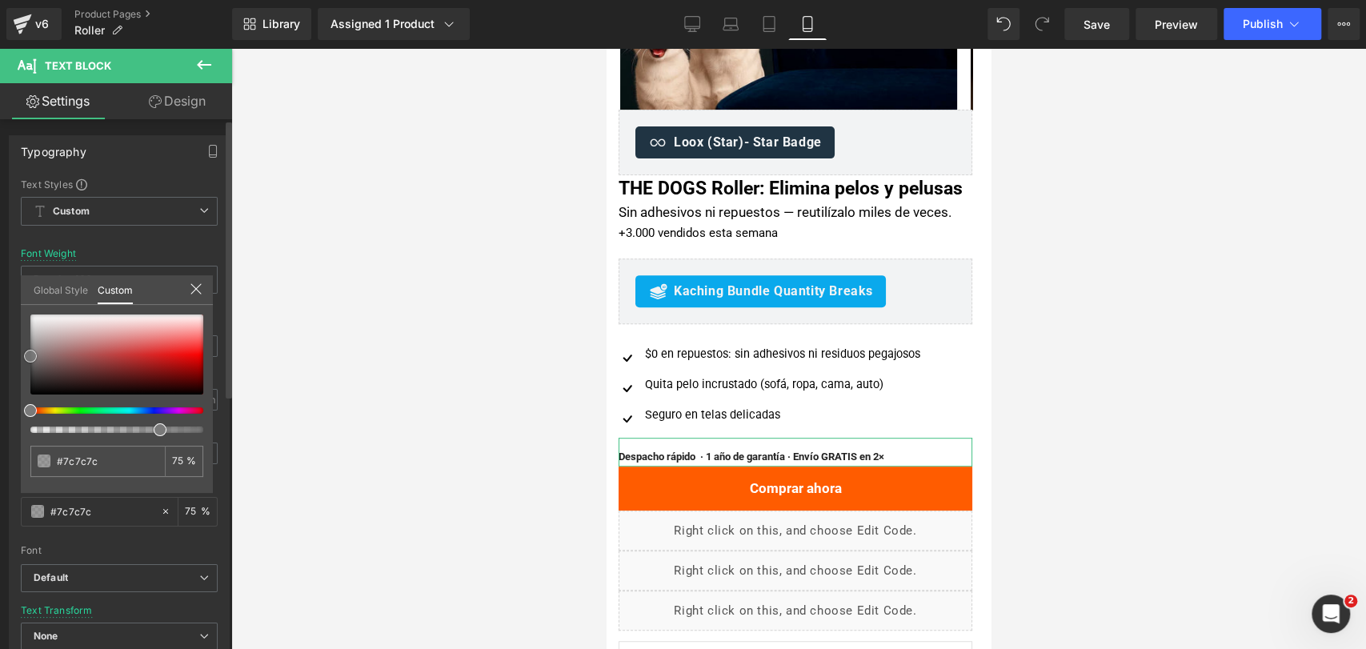
type input "#7f7f7f"
type input "#828282"
type input "#878787"
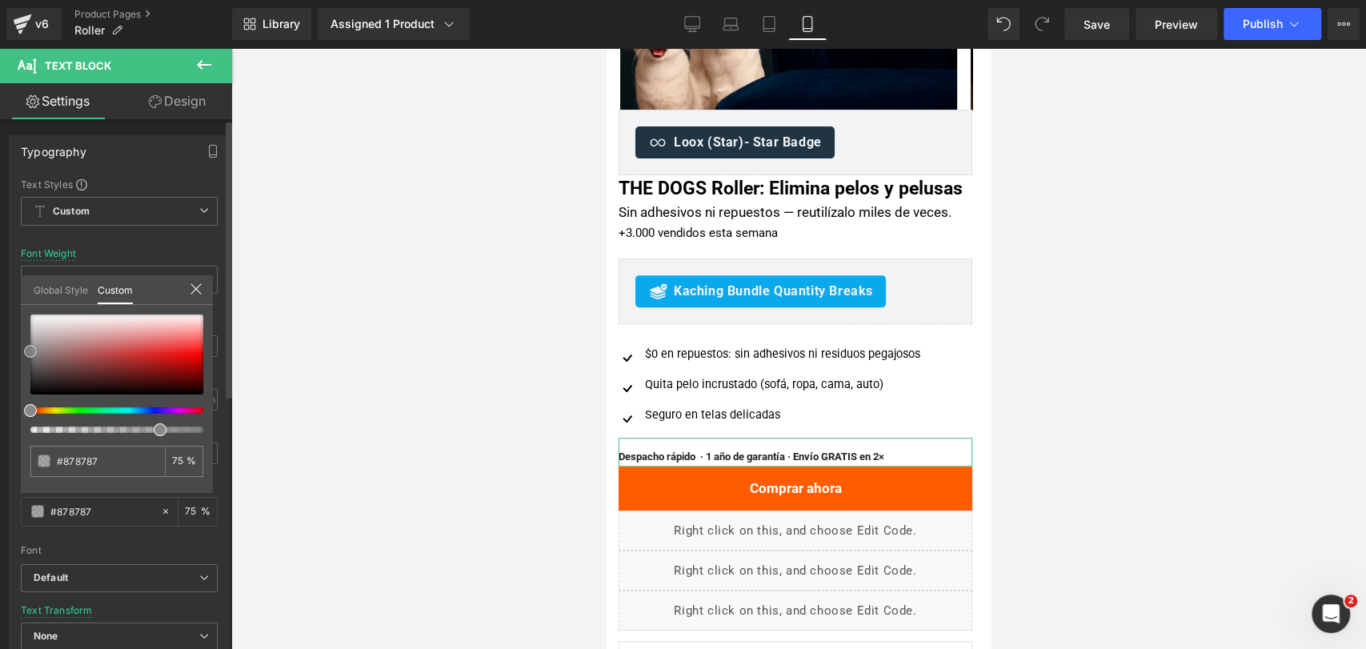
type input "#8c8c8c"
type input "#969696"
type input "#9b9b9b"
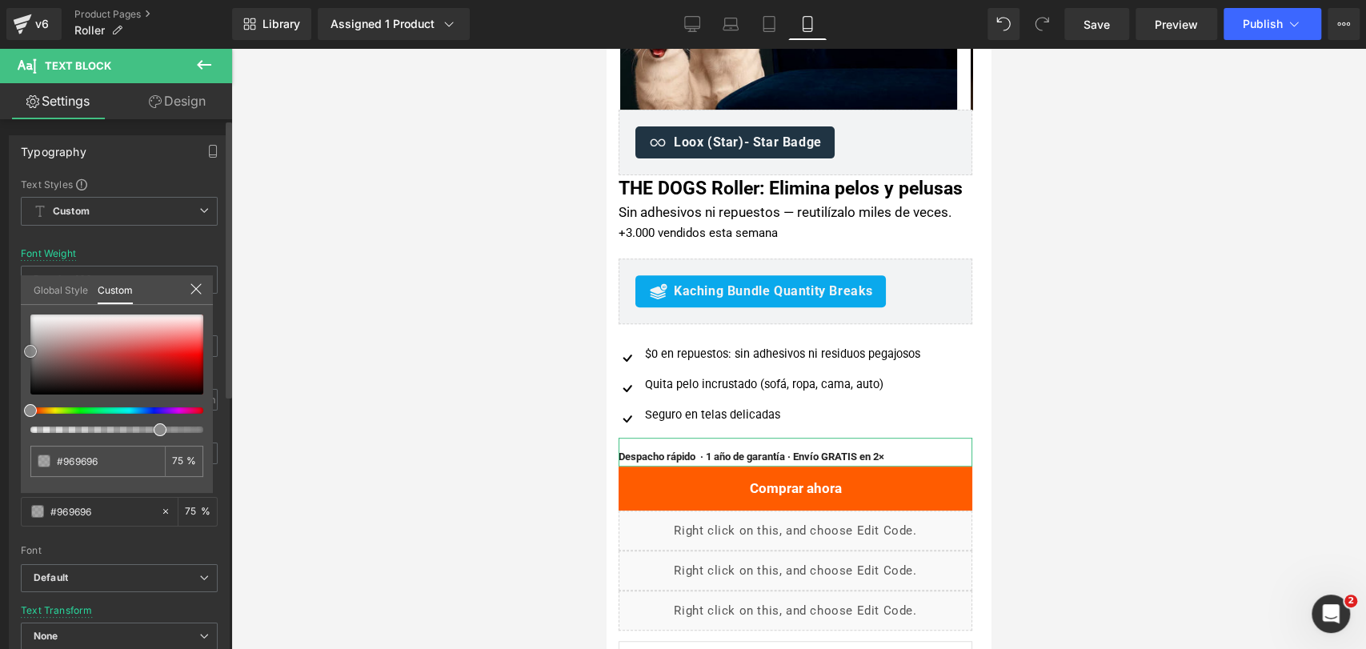
type input "#9b9b9b"
type input "#a3a3a3"
type input "#aaaaaa"
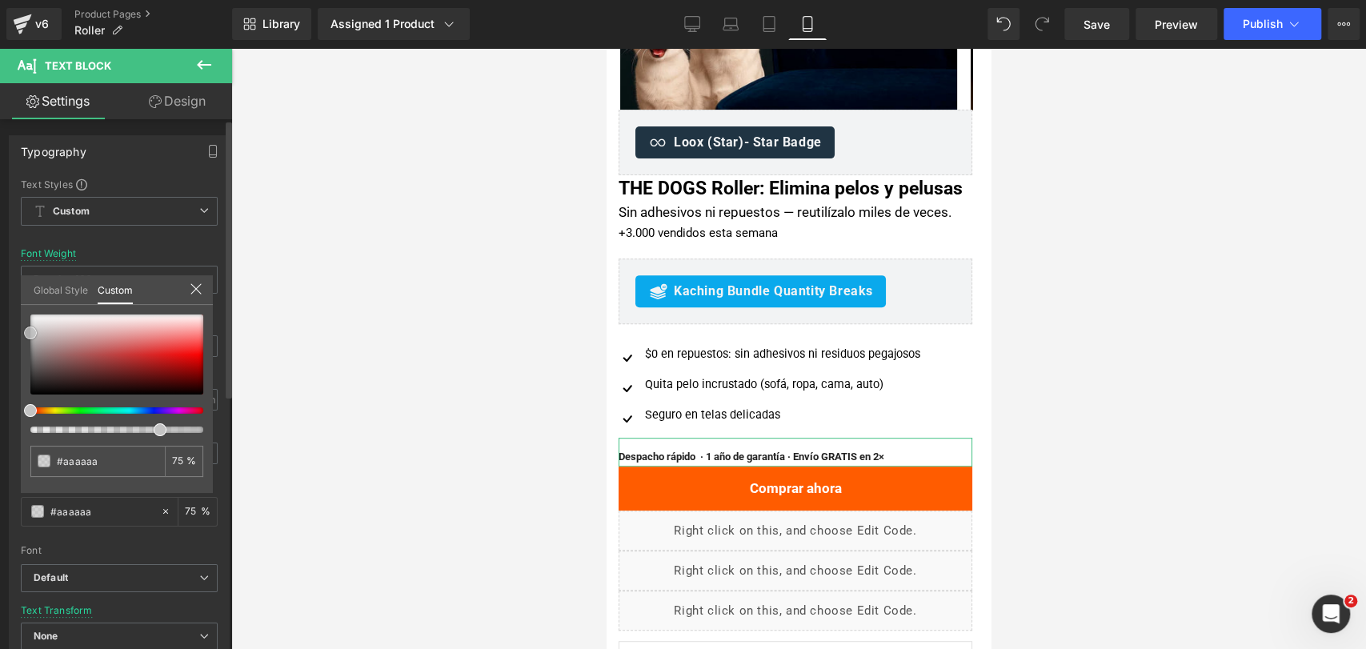
type input "#b2b2b2"
type input "#c4c4c4"
type input "#d3d3d3"
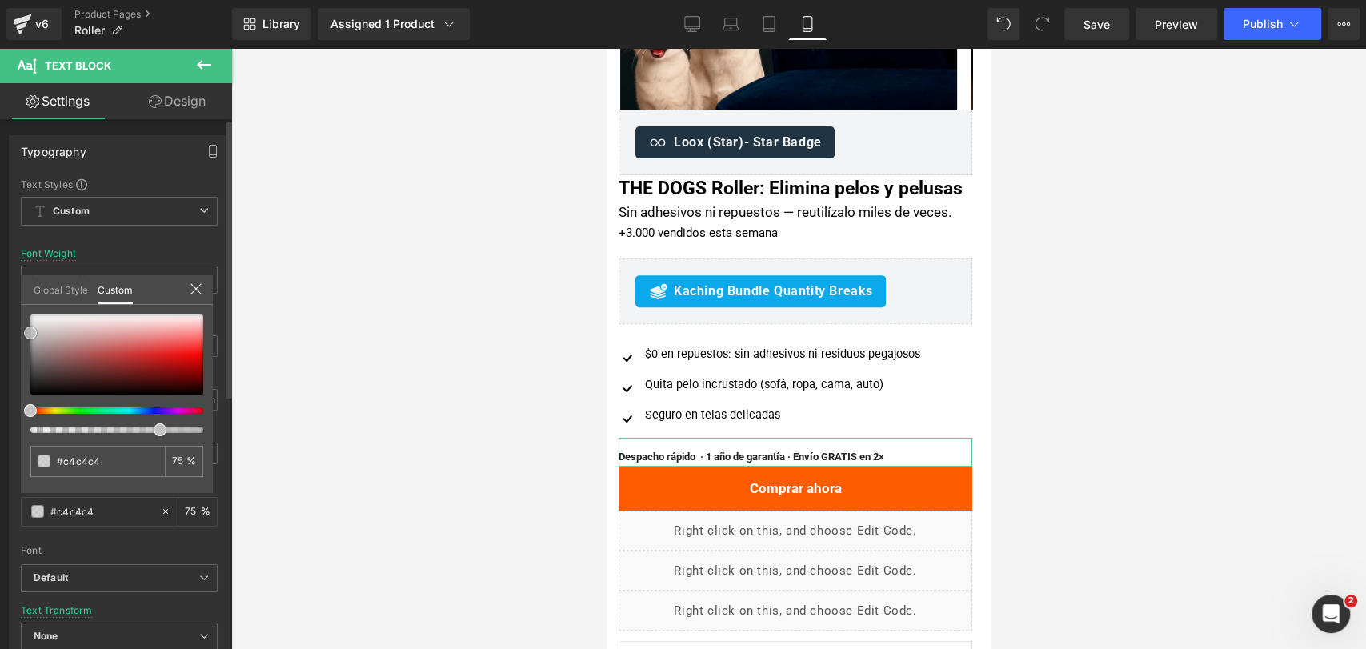
type input "#d3d3d3"
type input "#e0e0e0"
type input "#f7f6f6"
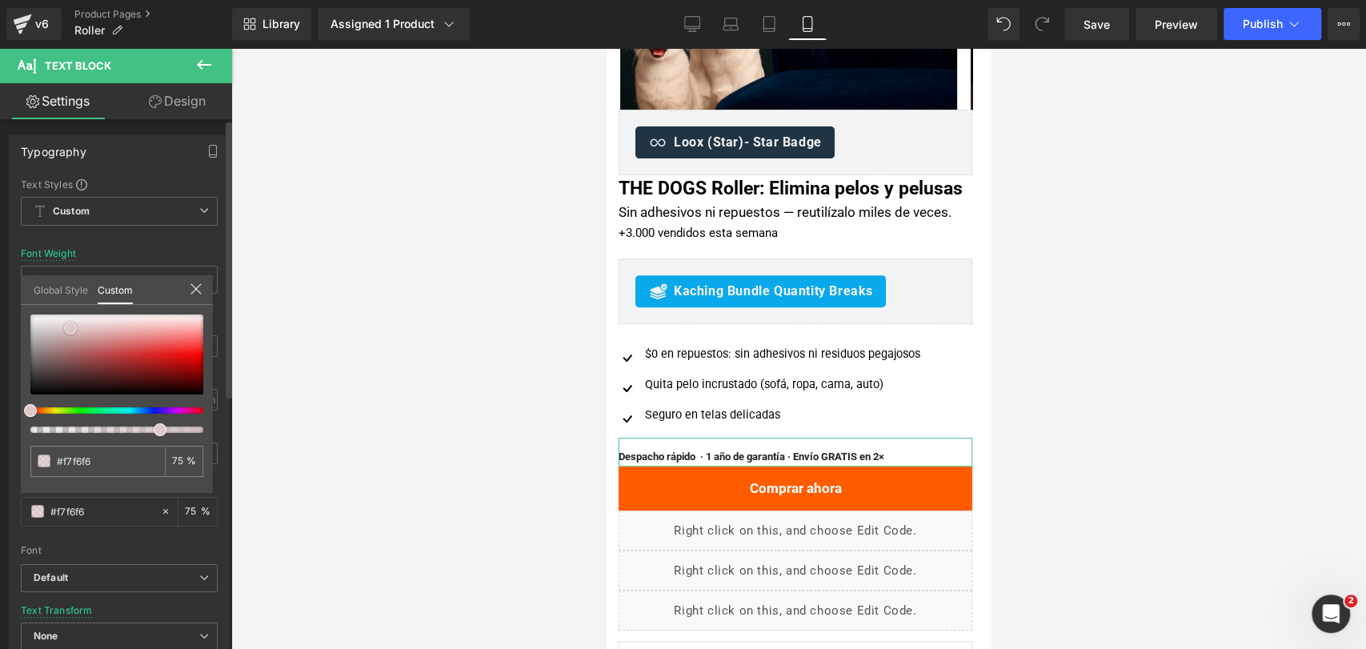
type input "#eae5e5"
type input "#d7baba"
type input "#ce9696"
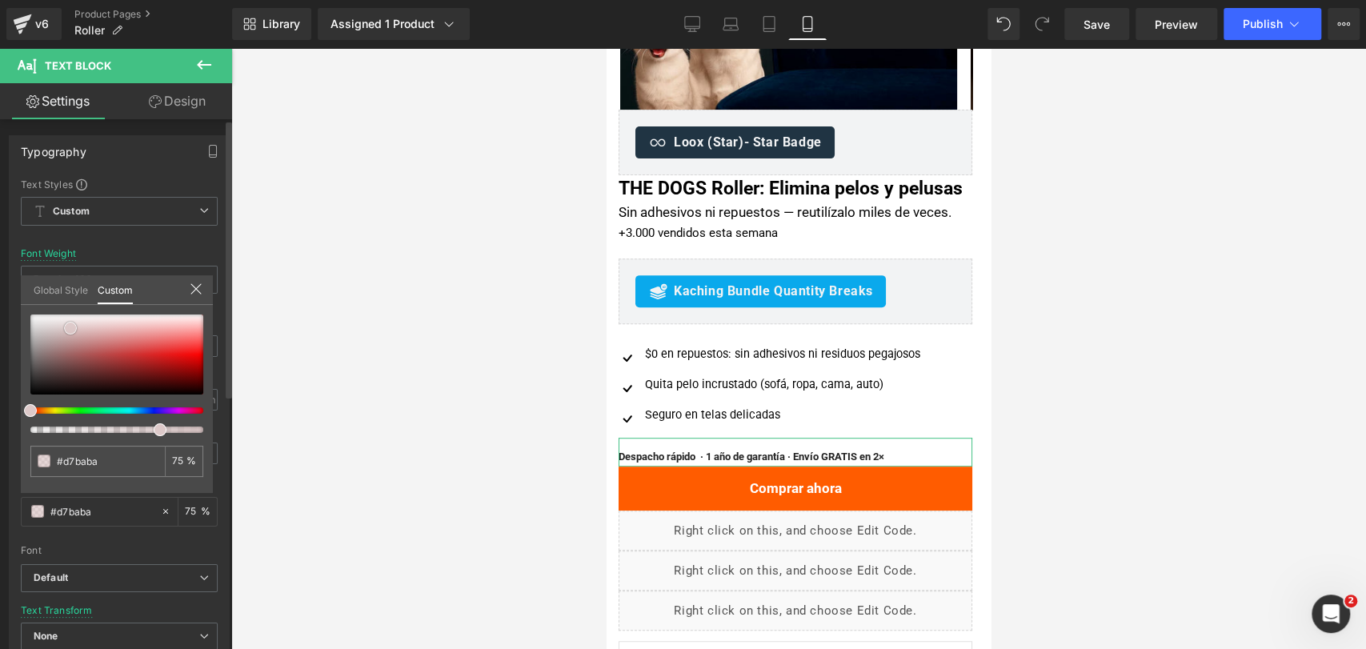
type input "#ce9696"
type input "#ca7171"
type input "#d72d2d"
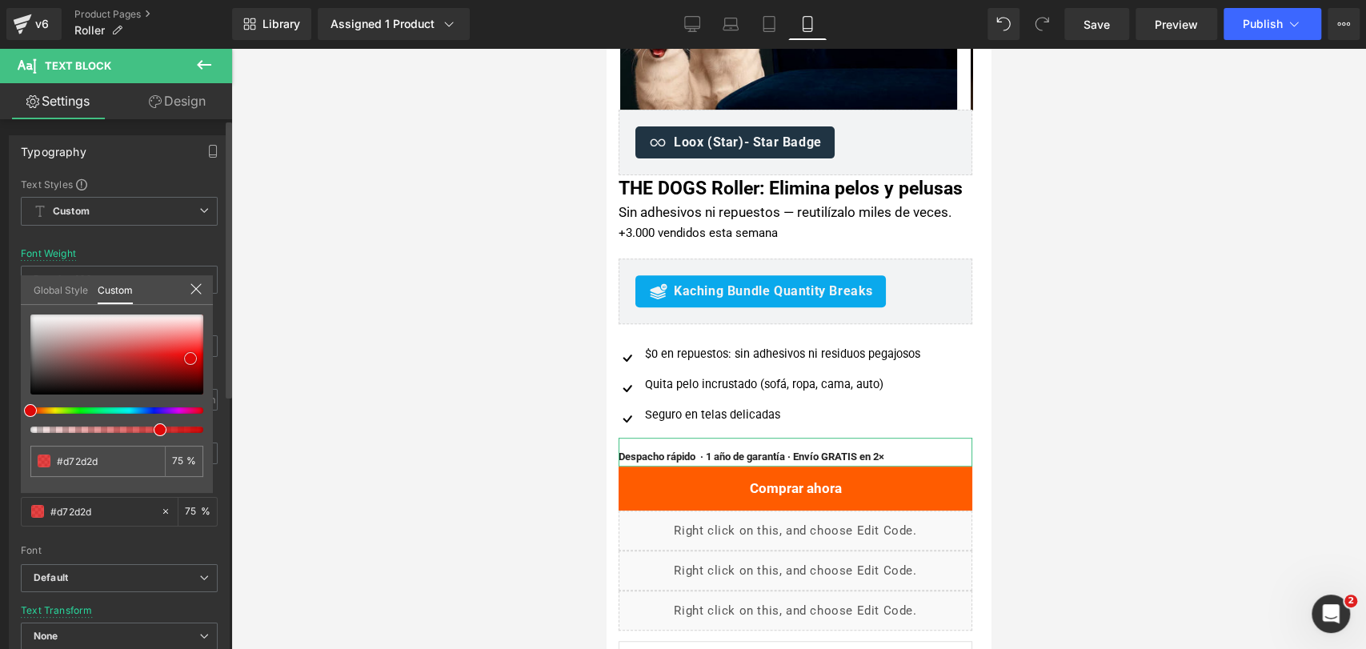
type input "#da0b0b"
type input "#e00404"
type input "#e20303"
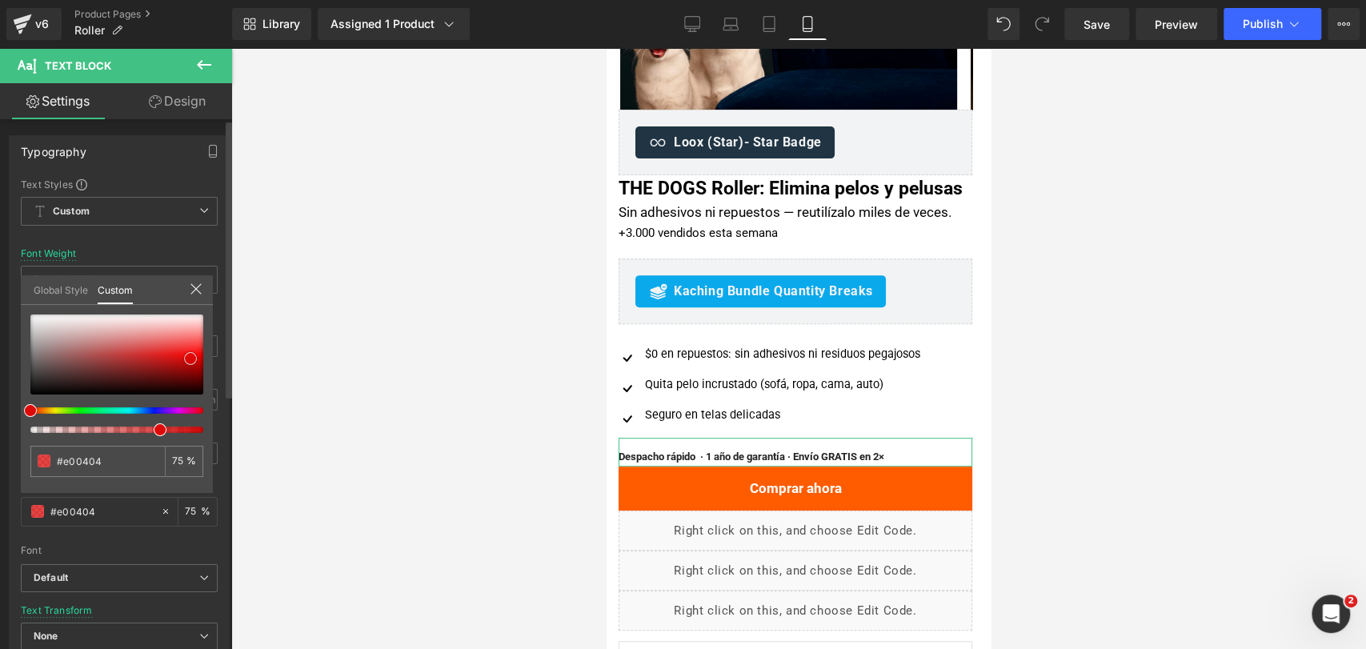
type input "#e20303"
drag, startPoint x: 34, startPoint y: 390, endPoint x: 192, endPoint y: 356, distance: 161.2
click at [195, 356] on span at bounding box center [190, 358] width 13 height 13
type input "#f10303"
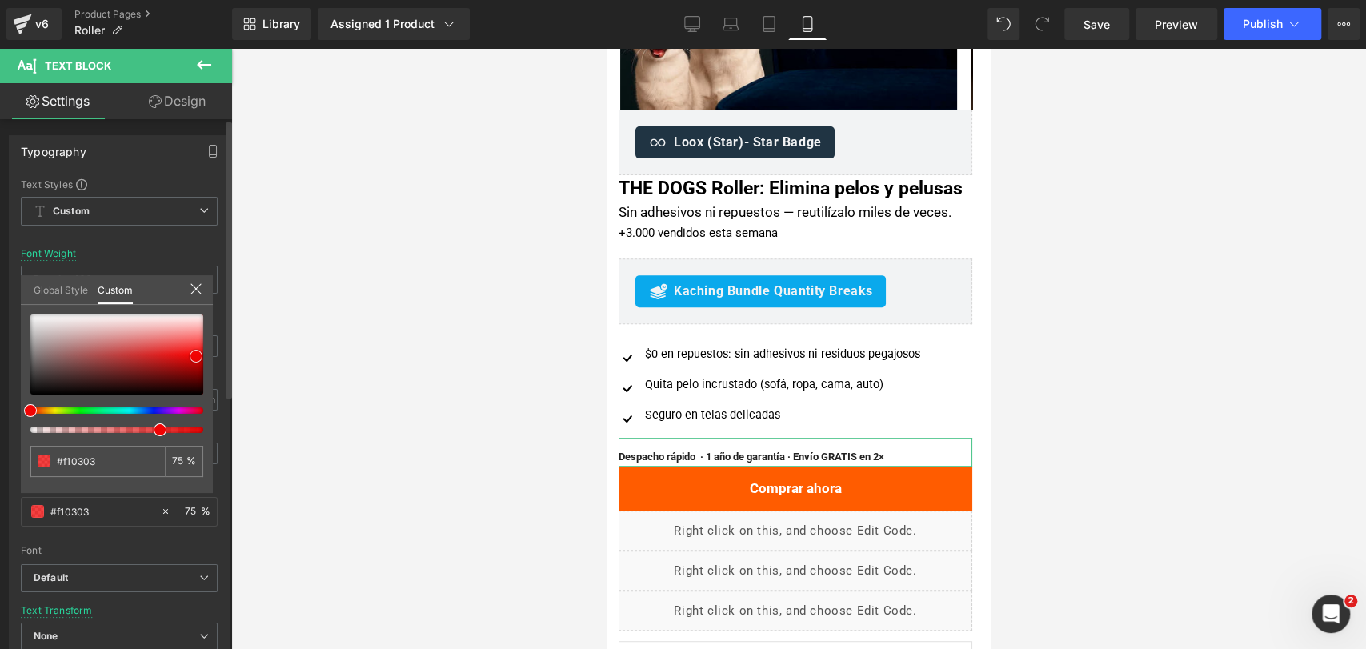
type input "#971010"
click at [166, 367] on div at bounding box center [116, 354] width 173 height 80
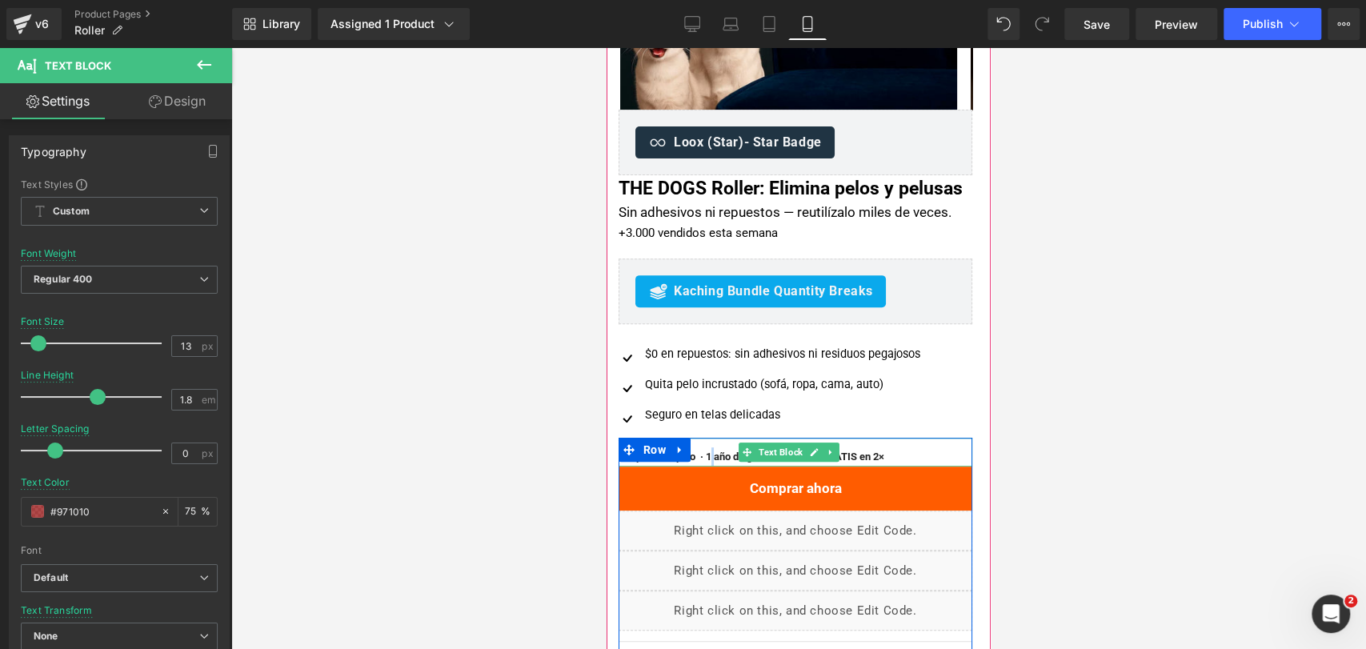
click at [722, 462] on b "Despacho rápido · 1 año de garantía · Envío GRATIS en 2×" at bounding box center [751, 456] width 266 height 12
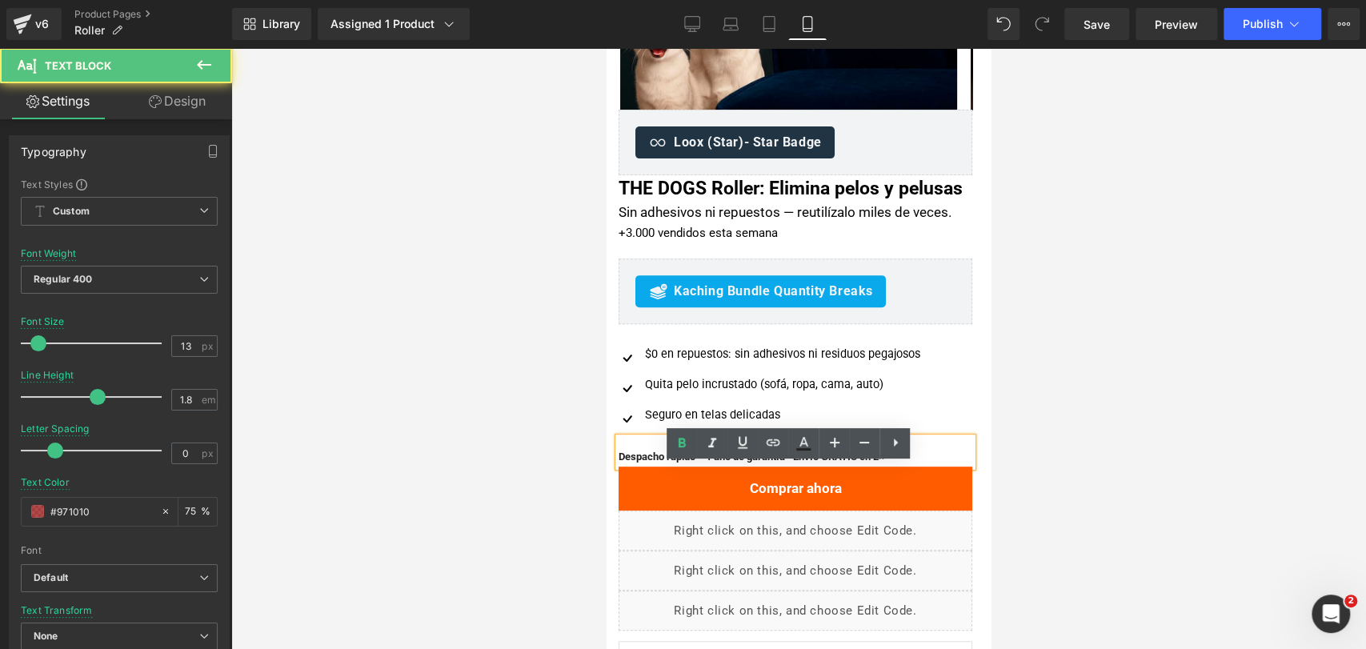
click at [731, 462] on b "Despacho rápido · 1 año de garantía · Envío GRATIS en 2×" at bounding box center [751, 456] width 266 height 12
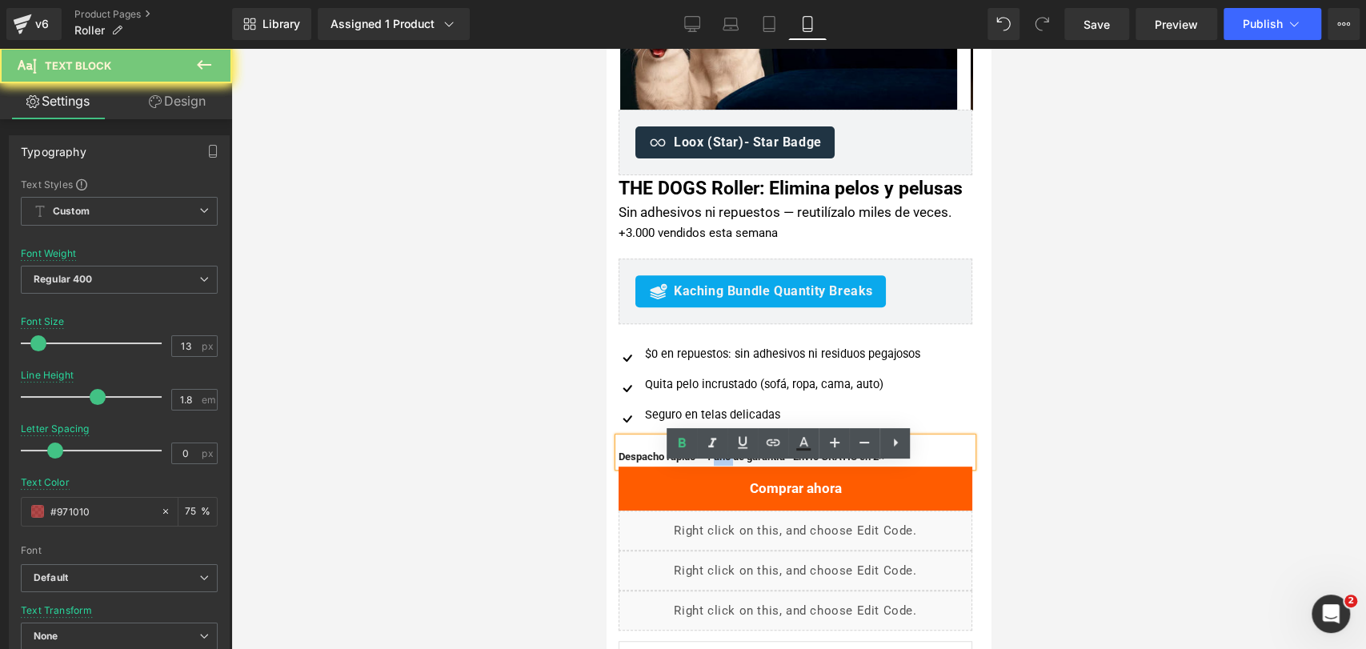
click at [731, 462] on b "Despacho rápido · 1 año de garantía · Envío GRATIS en 2×" at bounding box center [751, 456] width 266 height 12
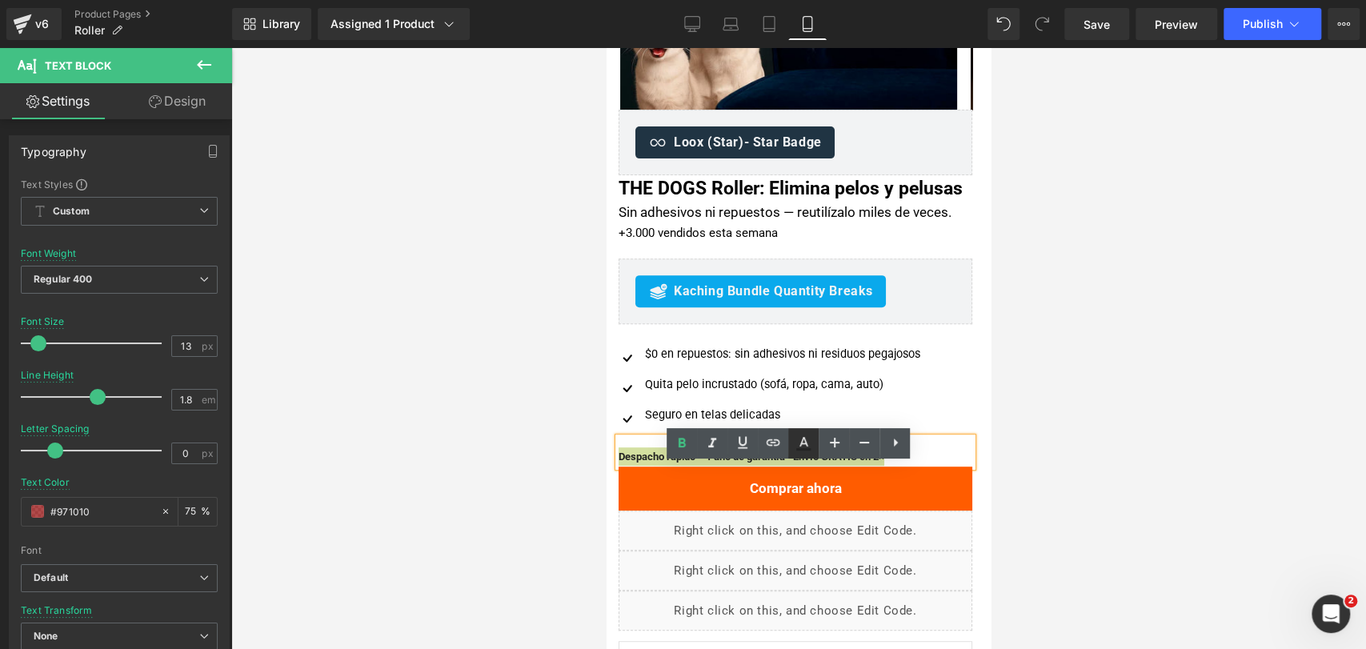
click at [807, 446] on icon at bounding box center [803, 443] width 19 height 19
type input "100"
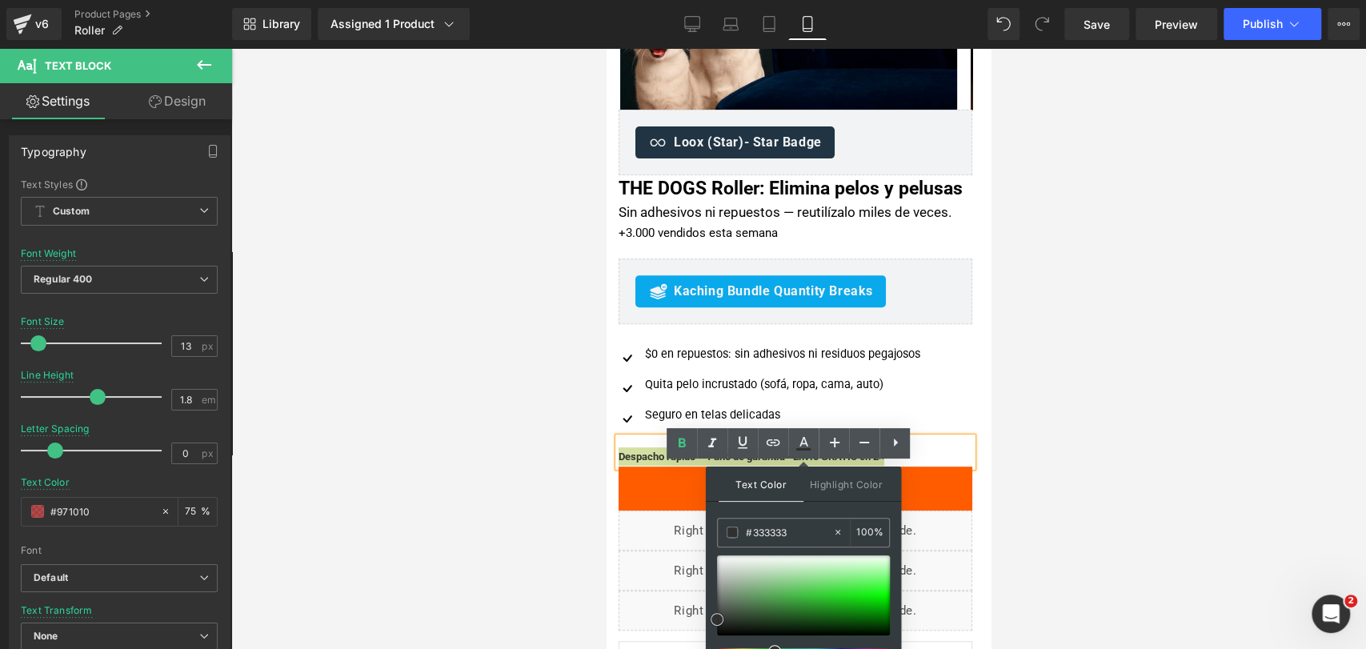
type input "#353535"
drag, startPoint x: 719, startPoint y: 621, endPoint x: 710, endPoint y: 615, distance: 10.4
click at [710, 615] on span at bounding box center [716, 617] width 13 height 13
click at [662, 462] on b "Despacho rápido · 1 año de garantía · Envío GRATIS en 2×" at bounding box center [751, 456] width 266 height 12
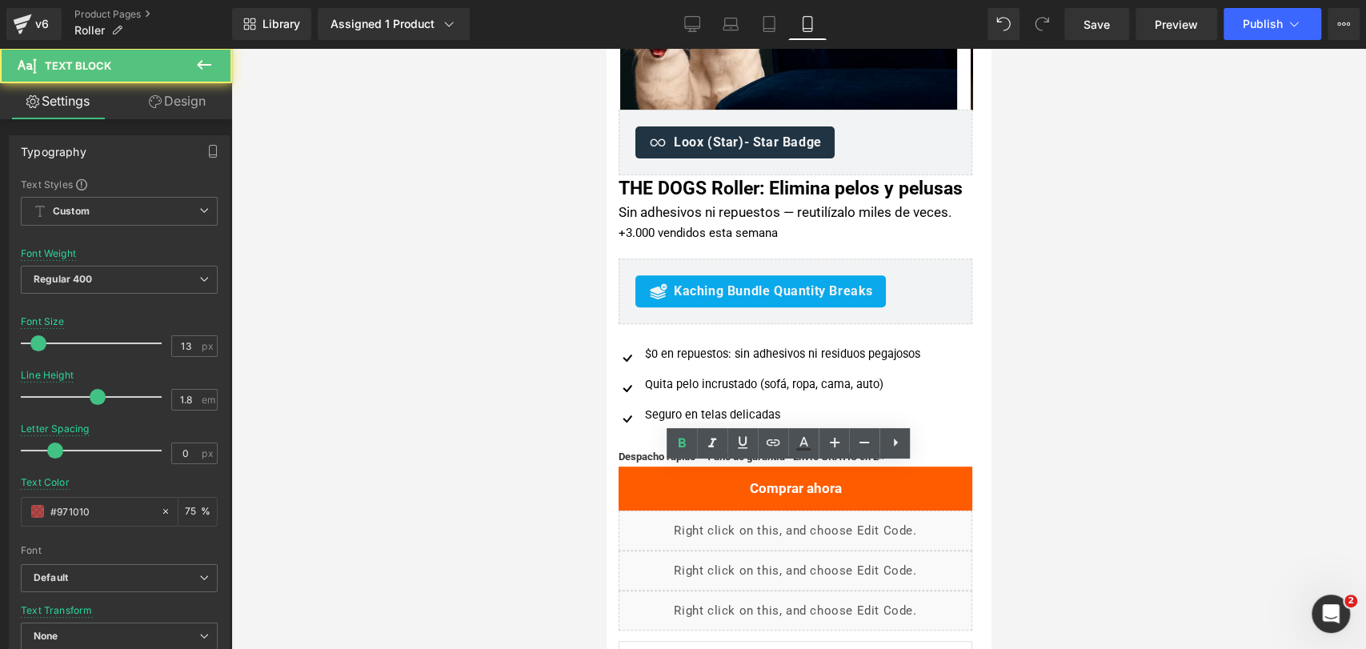
click at [1046, 386] on div at bounding box center [798, 348] width 1135 height 601
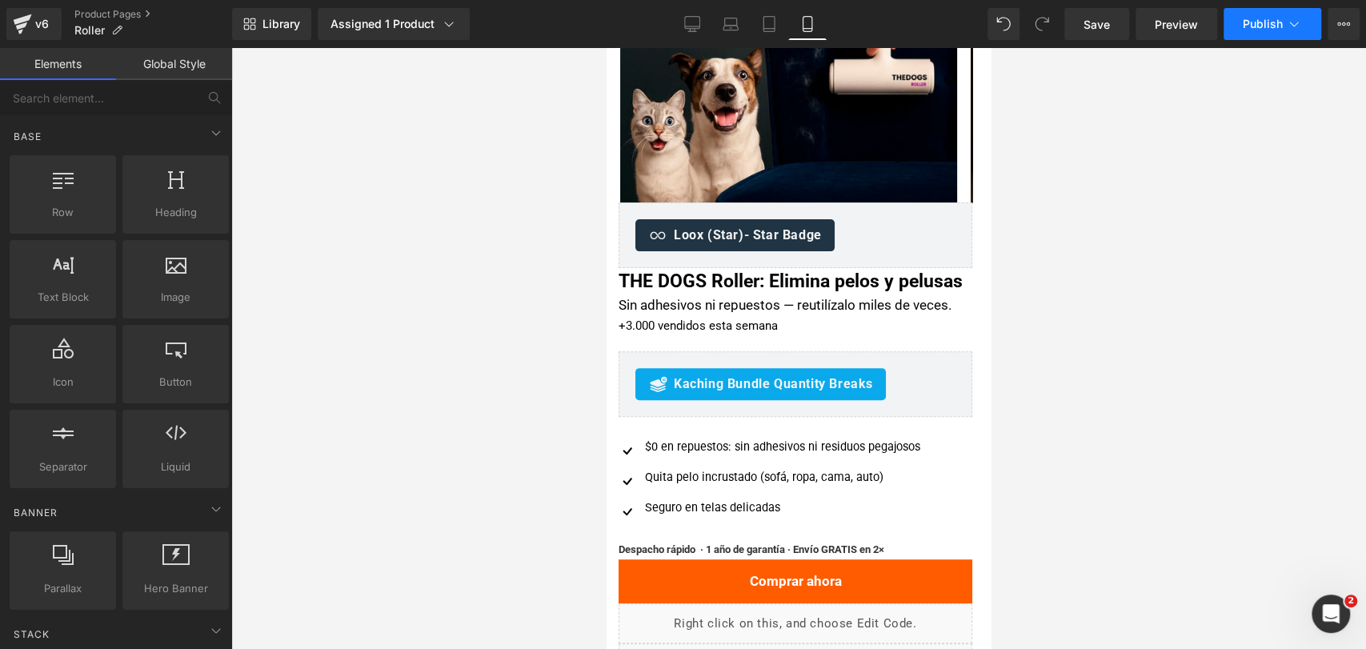
scroll to position [266, 0]
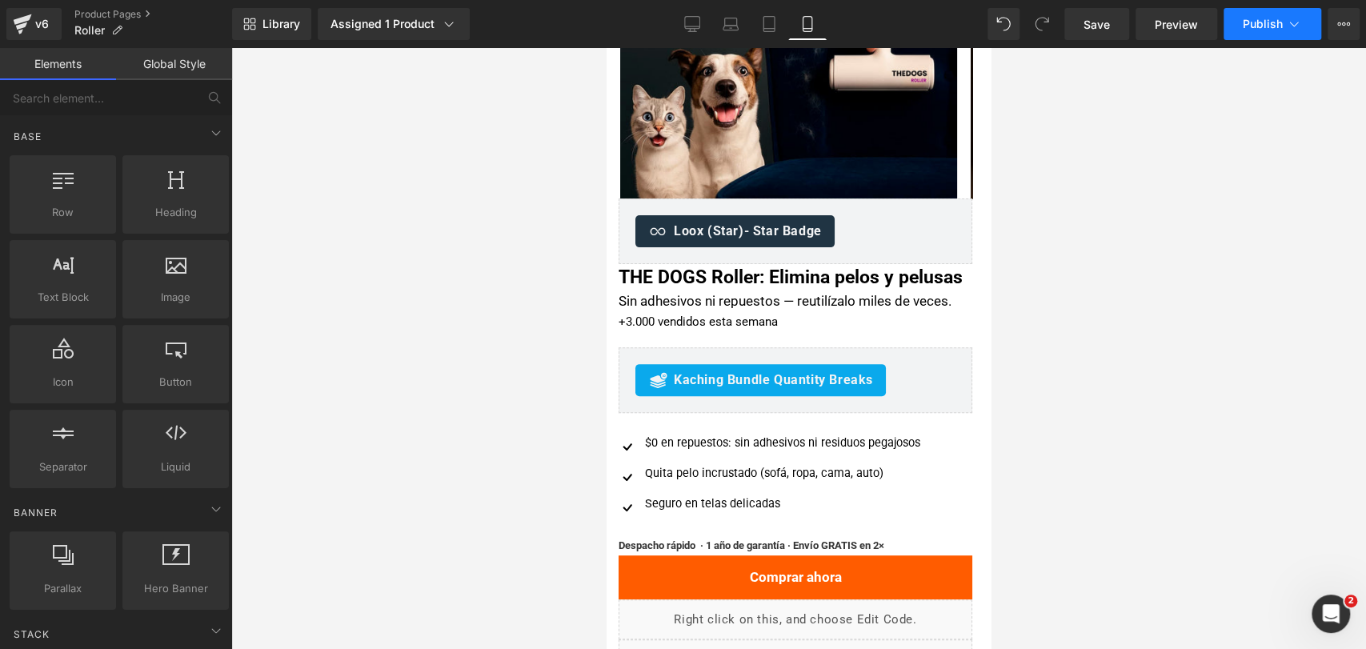
click at [1247, 8] on button "Publish" at bounding box center [1272, 24] width 98 height 32
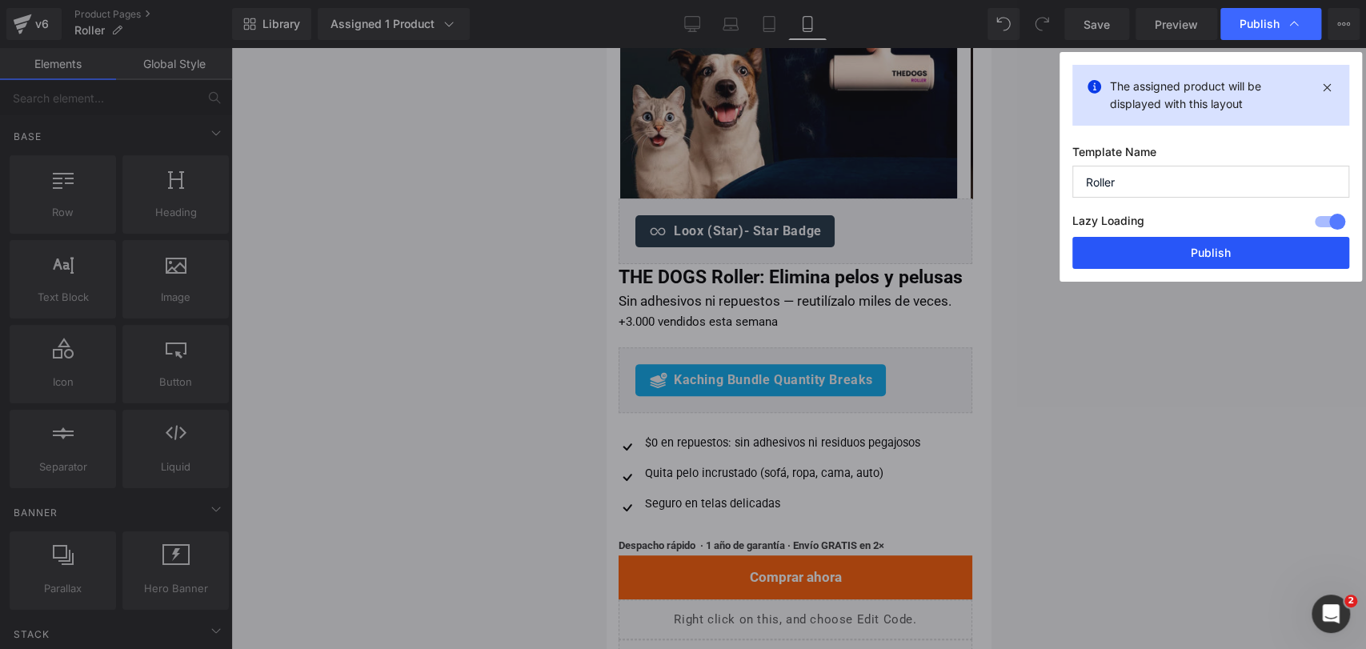
click at [1161, 253] on button "Publish" at bounding box center [1210, 253] width 277 height 32
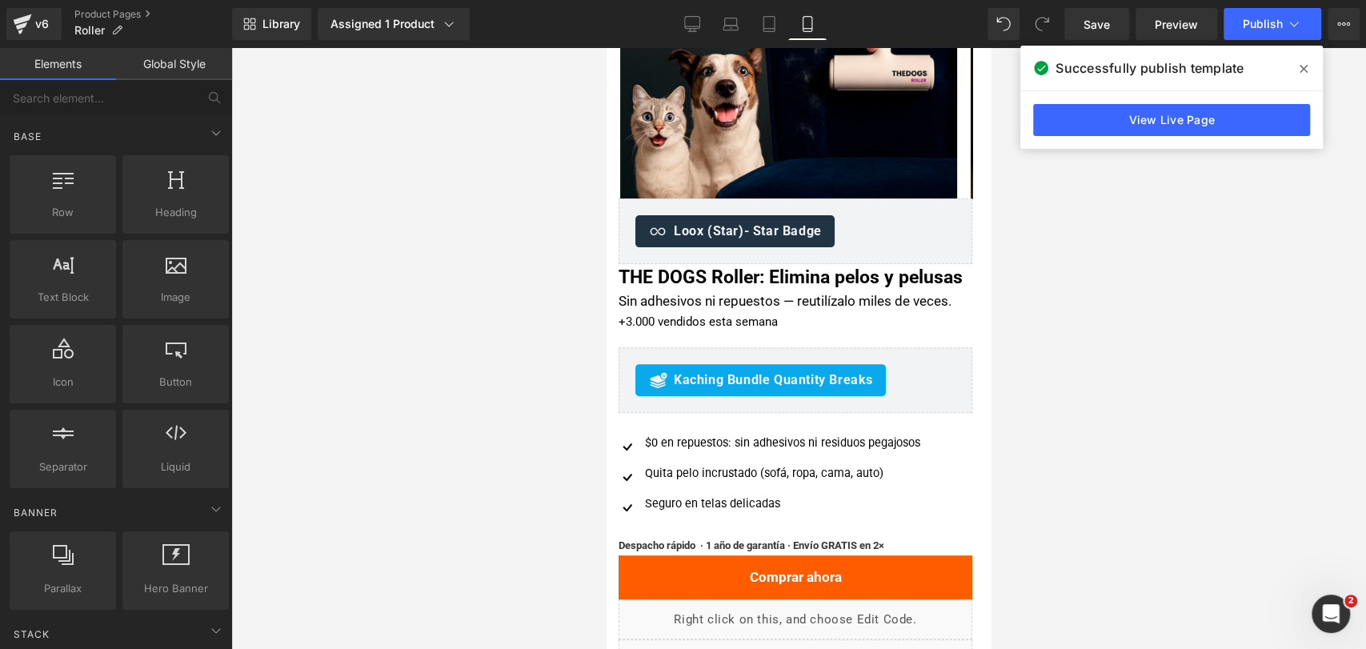
click at [1303, 64] on icon at bounding box center [1303, 68] width 8 height 13
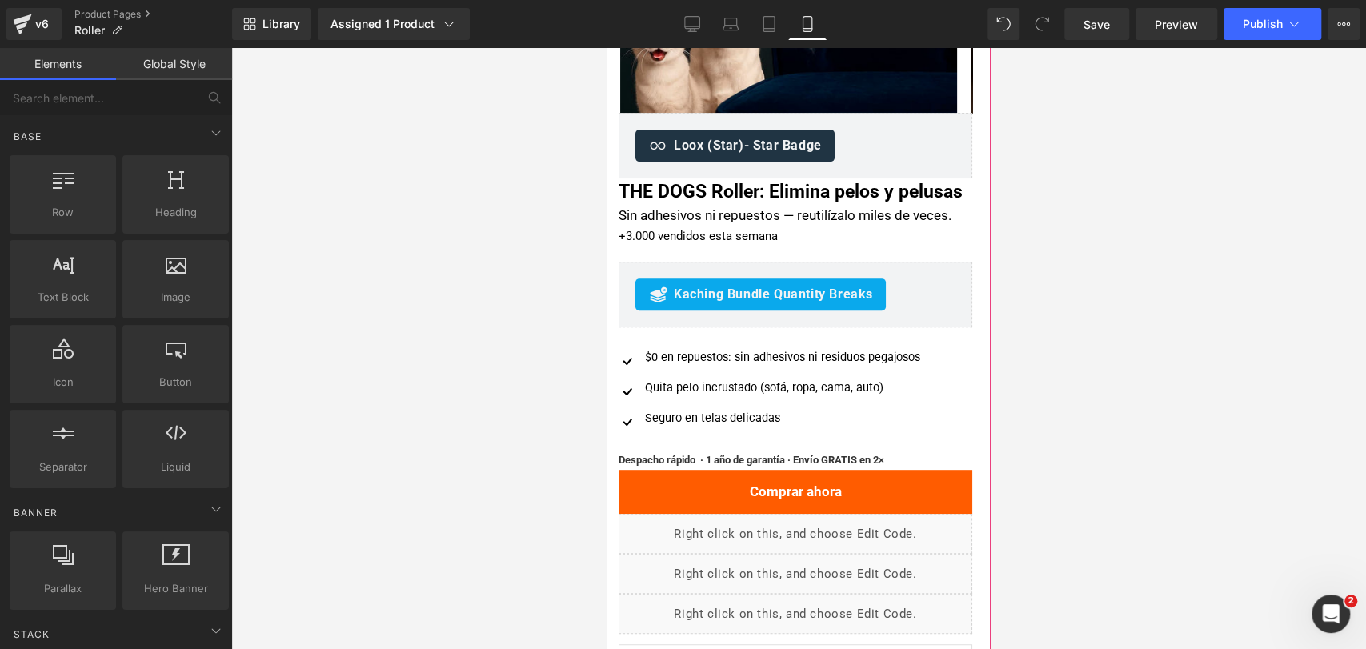
scroll to position [355, 0]
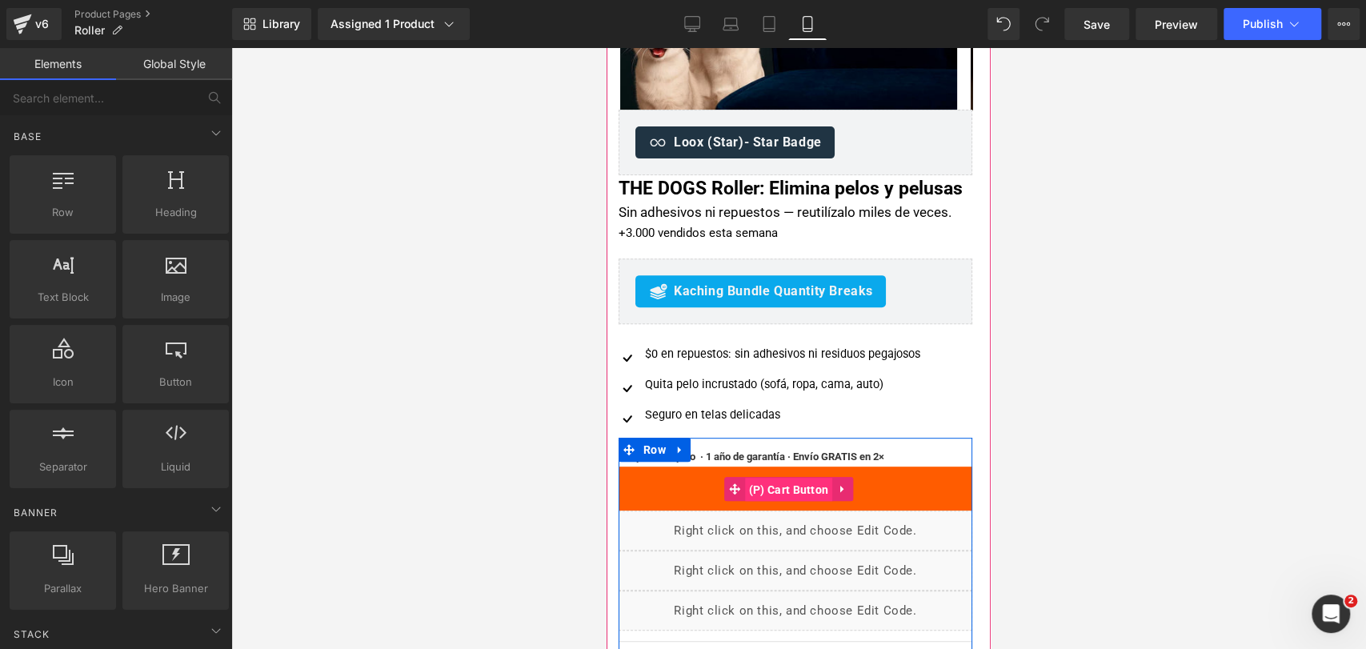
click at [780, 502] on span "(P) Cart Button" at bounding box center [789, 490] width 88 height 24
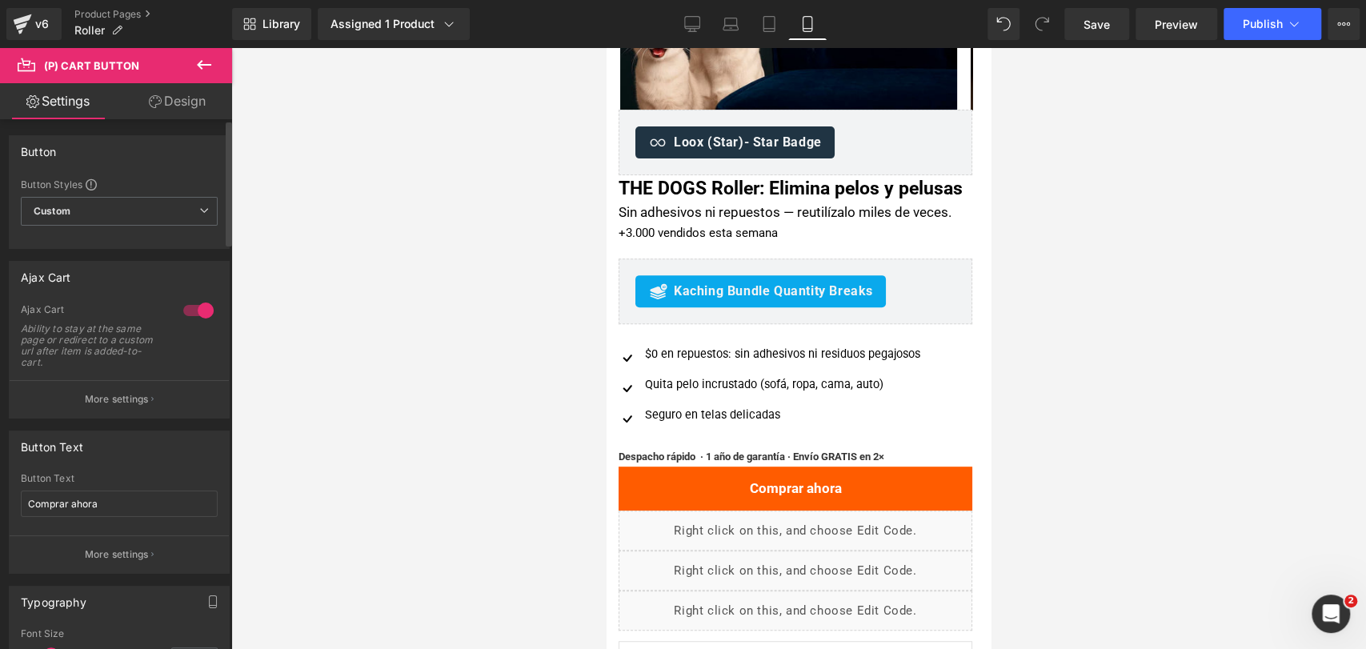
click at [107, 374] on div "Ajax Cart Ability to stay at the same page or redirect to a custom url after it…" at bounding box center [119, 341] width 197 height 77
click at [123, 386] on button "More settings" at bounding box center [119, 399] width 219 height 38
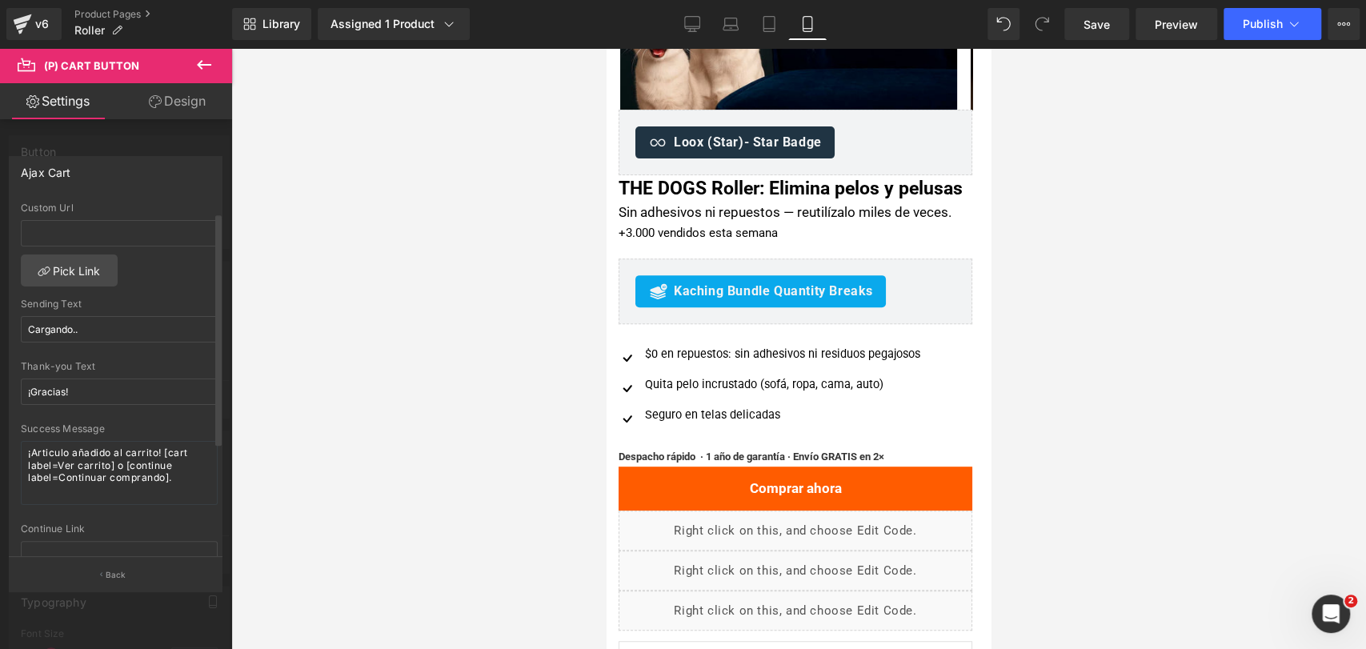
scroll to position [89, 0]
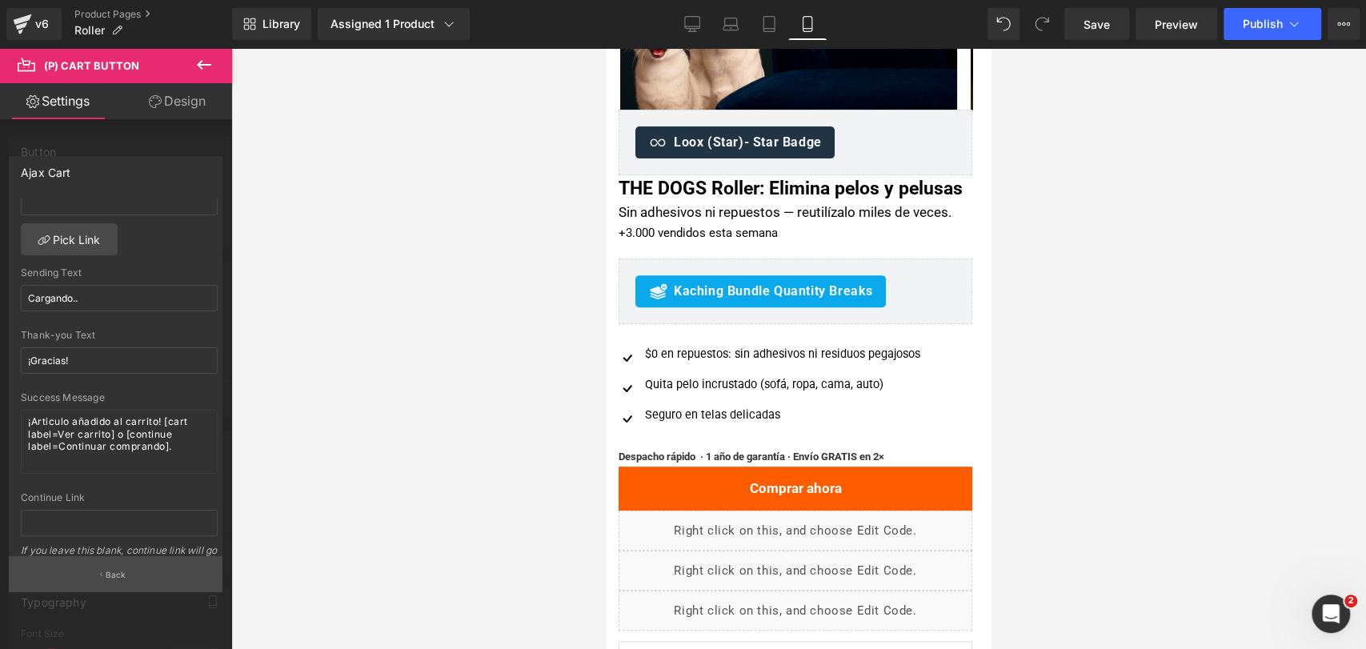
click at [143, 574] on button "Back" at bounding box center [116, 574] width 214 height 36
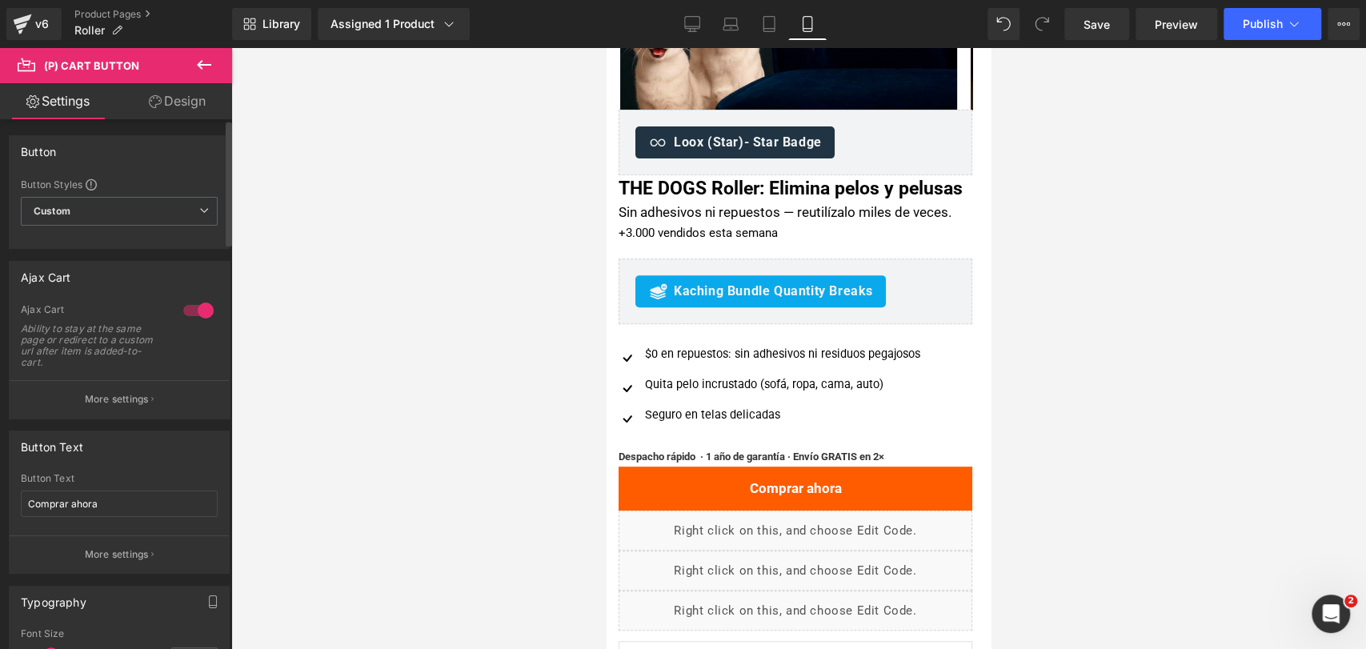
click at [195, 312] on div at bounding box center [198, 311] width 38 height 26
click at [1280, 33] on button "Publish" at bounding box center [1272, 24] width 98 height 32
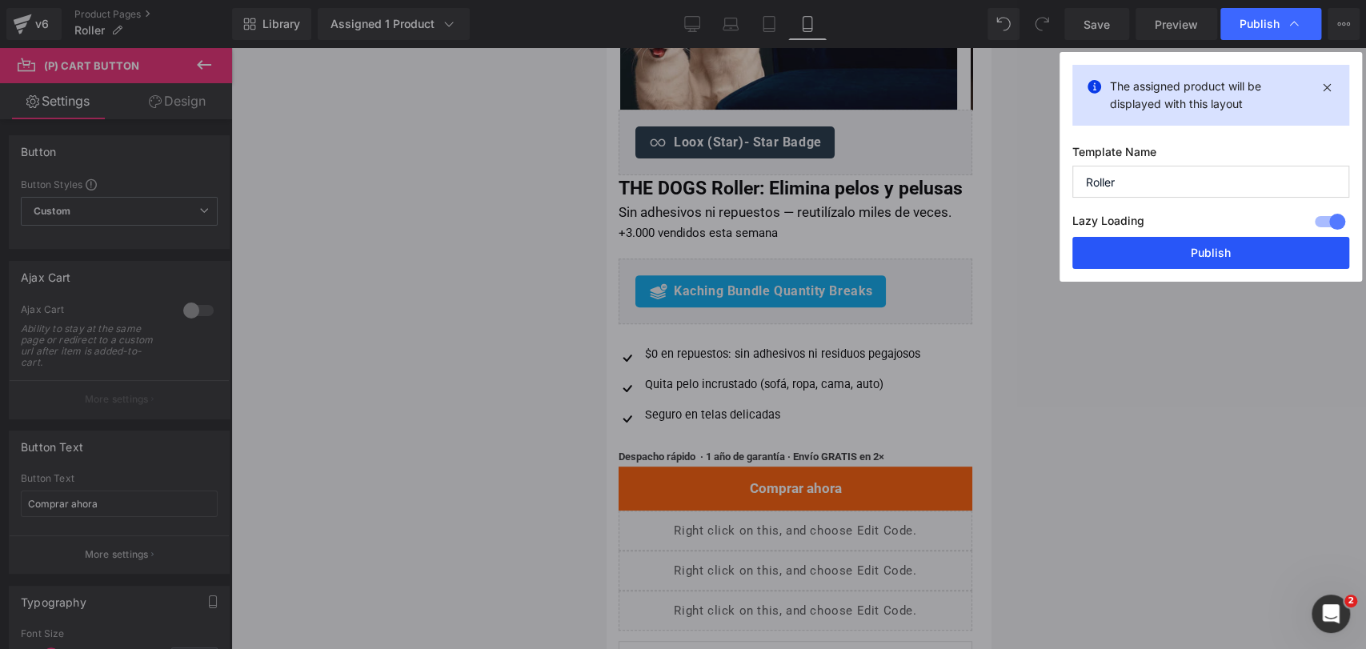
click at [1232, 245] on button "Publish" at bounding box center [1210, 253] width 277 height 32
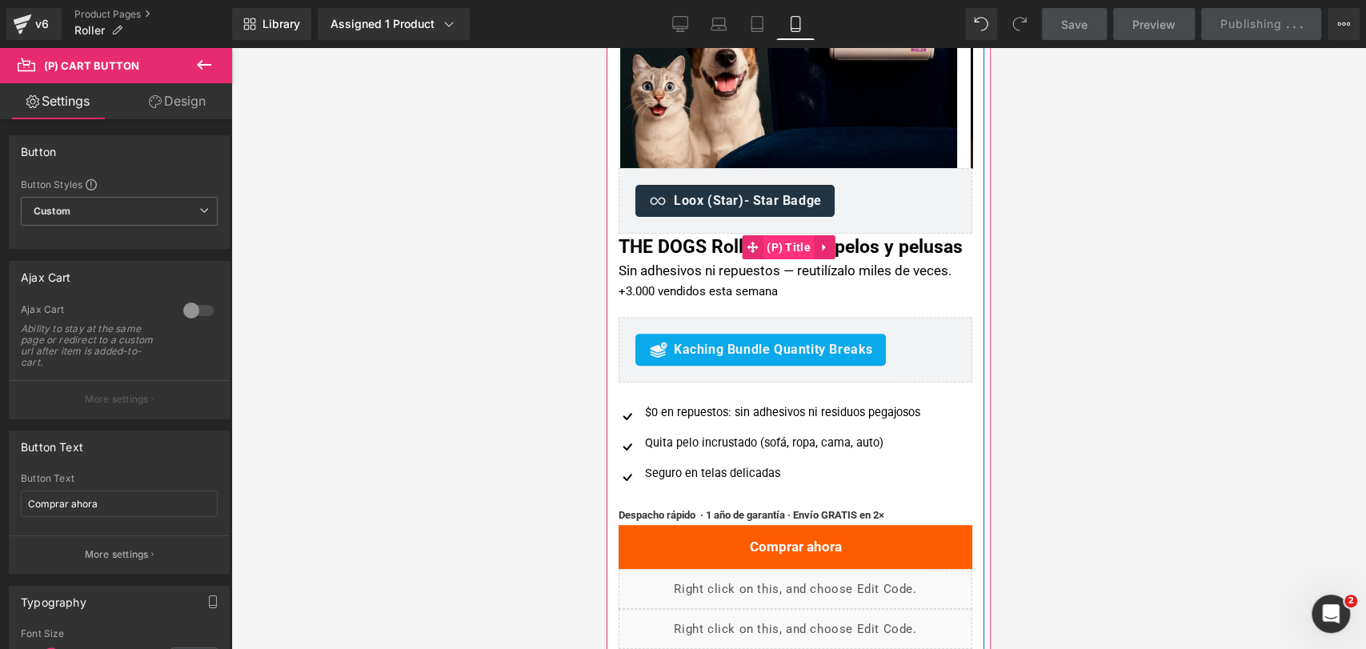
scroll to position [266, 0]
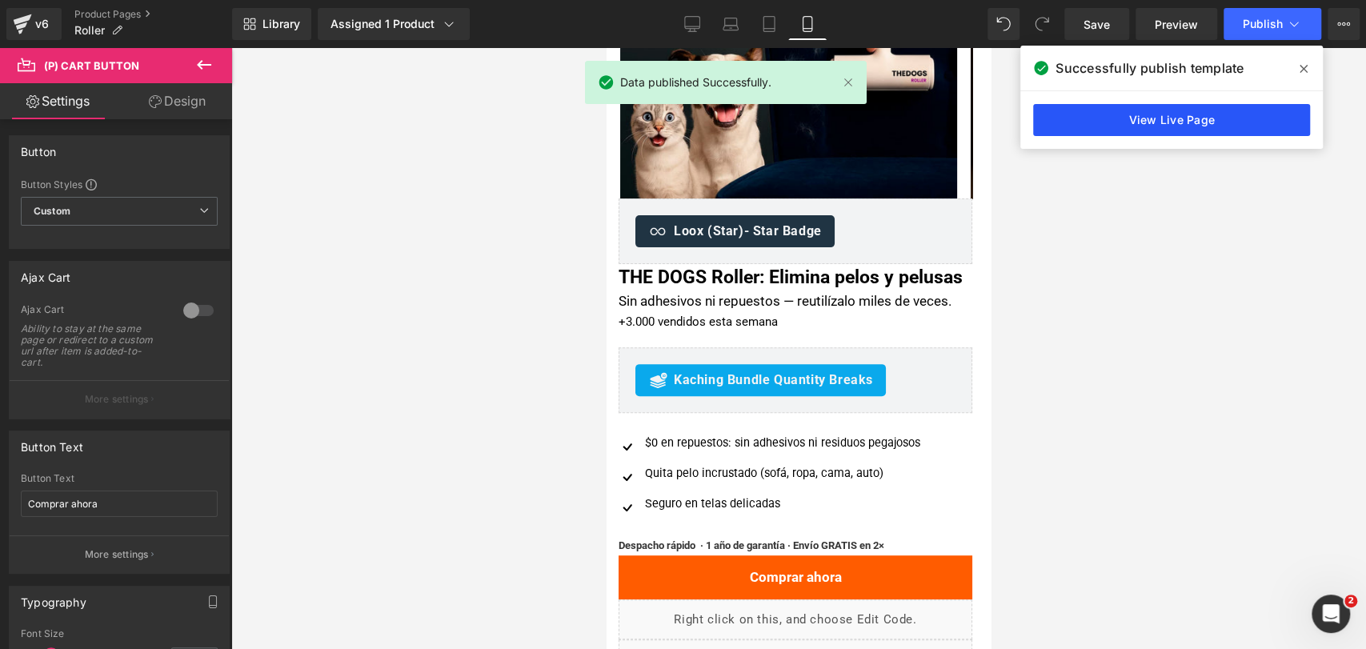
click at [1163, 124] on link "View Live Page" at bounding box center [1171, 120] width 277 height 32
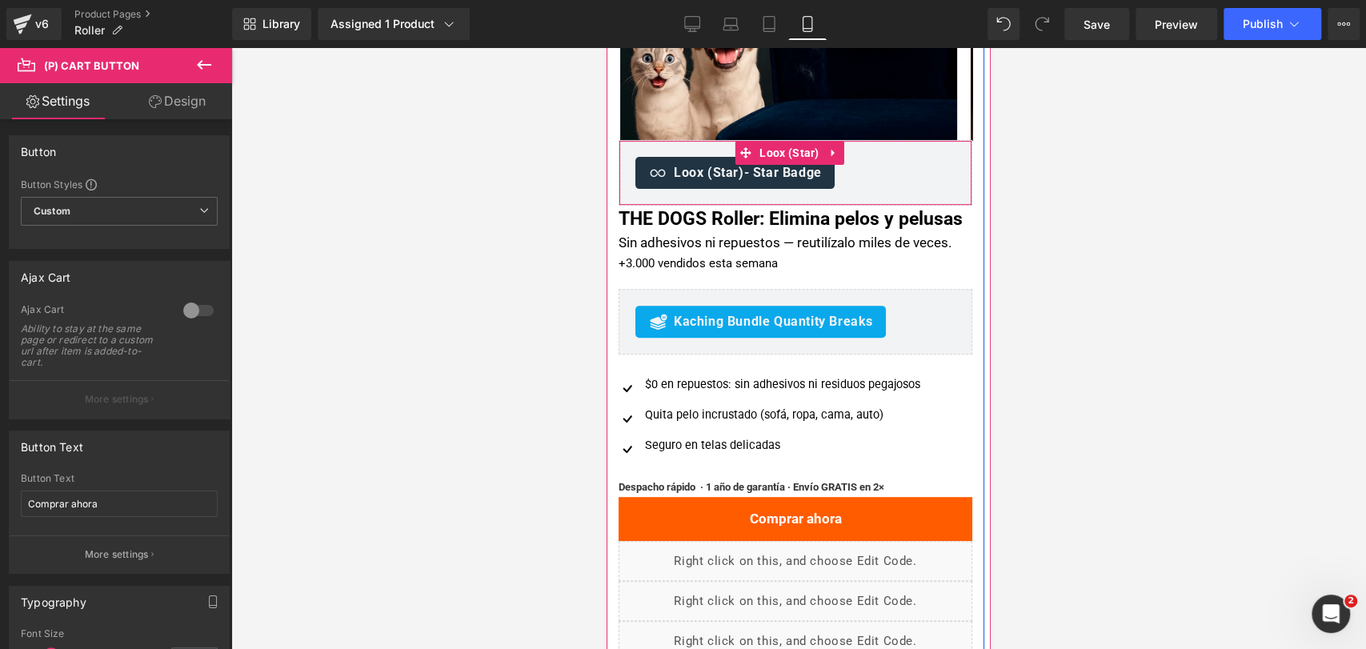
scroll to position [355, 0]
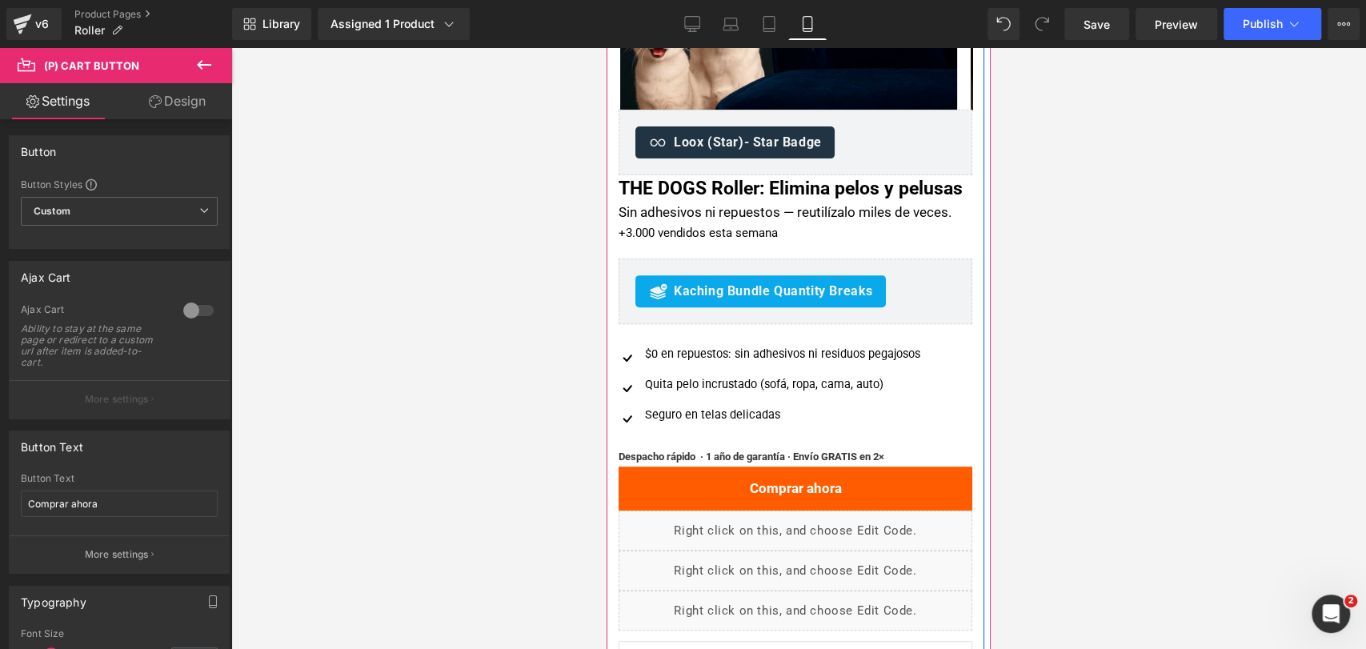
click at [777, 301] on span "Kaching Bundle Quantity Breaks" at bounding box center [773, 291] width 199 height 19
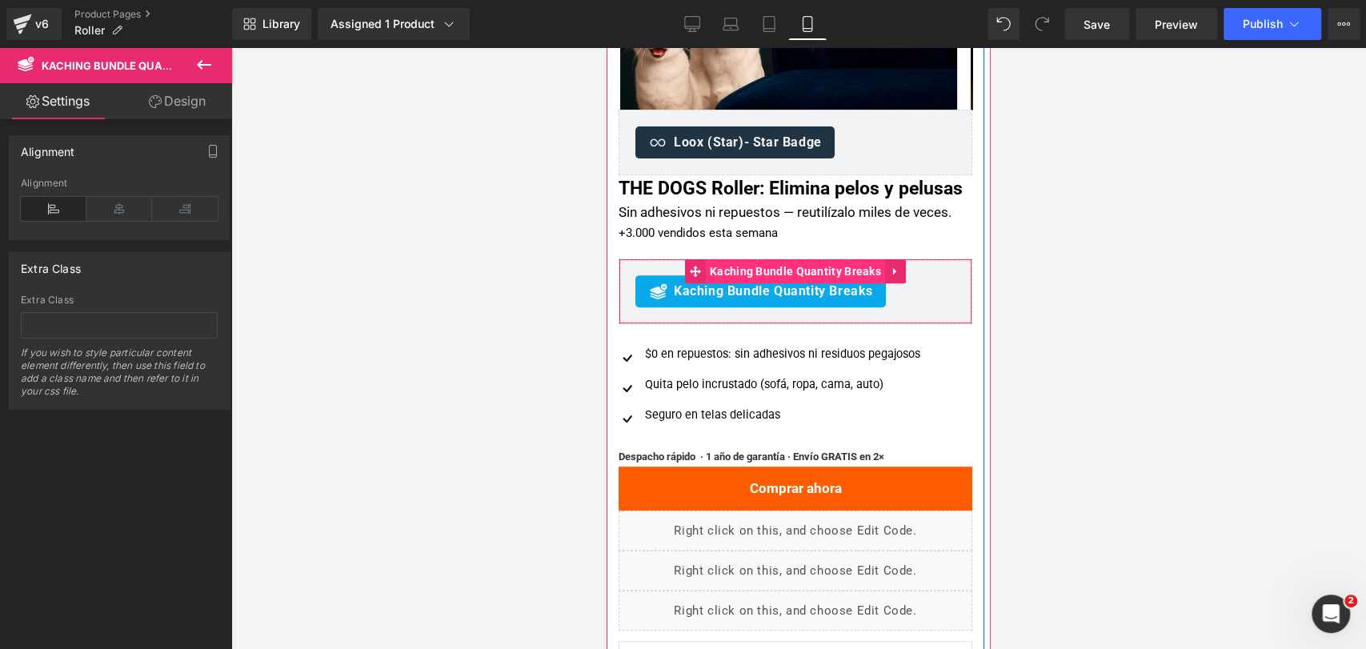
click at [758, 283] on span "Kaching Bundle Quantity Breaks" at bounding box center [795, 271] width 179 height 24
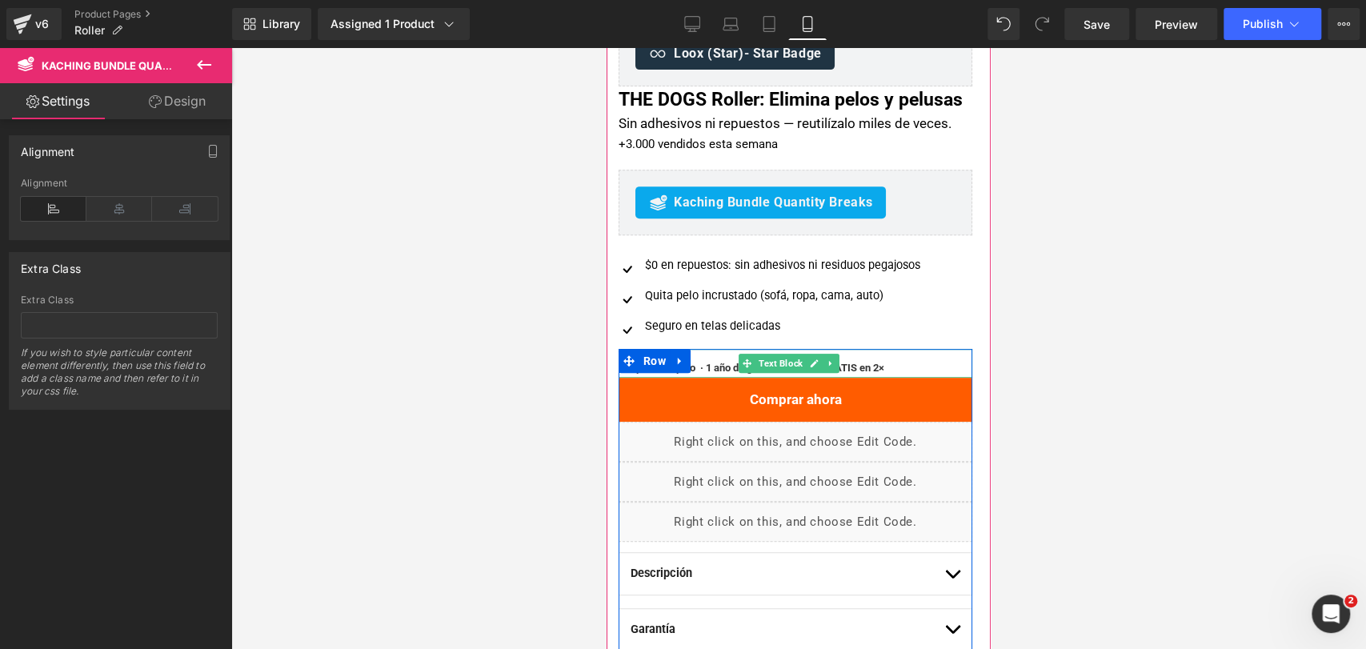
click at [869, 377] on div "Despacho rápido · 1 año de garantía · Envío GRATIS en 2×" at bounding box center [795, 363] width 354 height 28
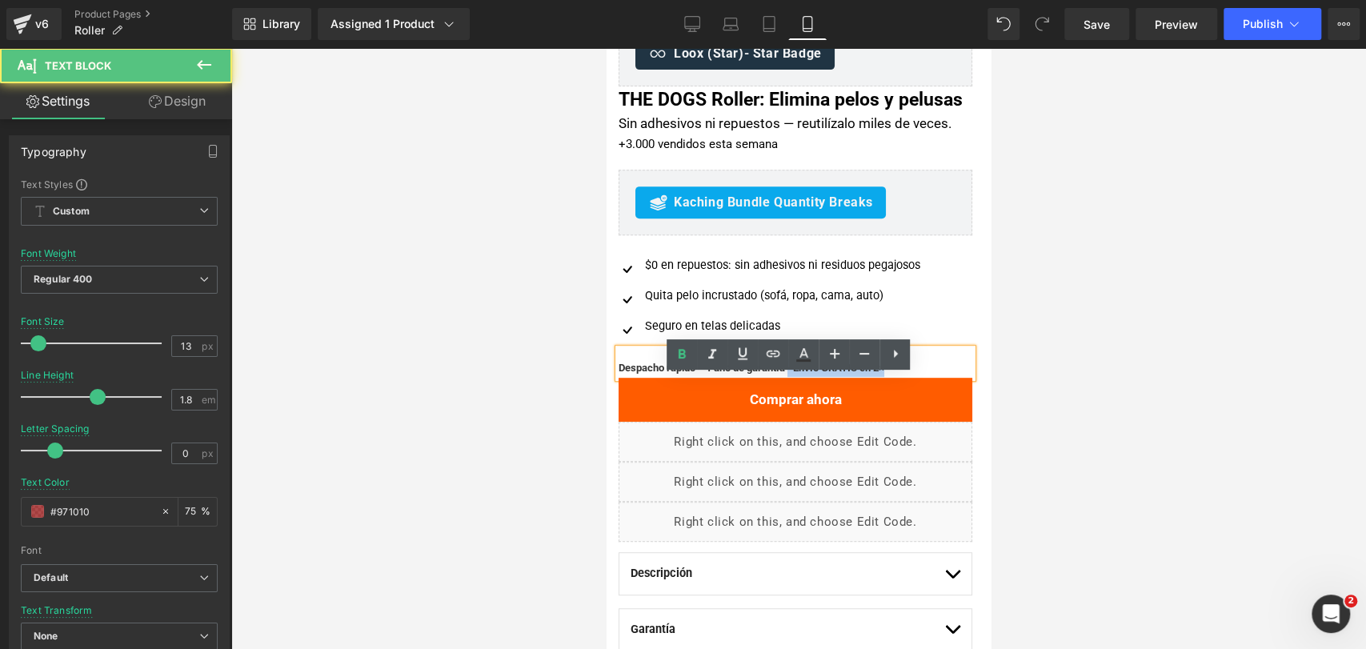
drag, startPoint x: 804, startPoint y: 393, endPoint x: 925, endPoint y: 386, distance: 121.0
click at [925, 377] on p "Despacho rápido · 1 año de garantía · Envío GRATIS en 2×" at bounding box center [795, 367] width 354 height 18
click at [884, 374] on b "Despacho rápido · 1 año de garantía · Envío GRATIS en 2×" at bounding box center [751, 368] width 266 height 12
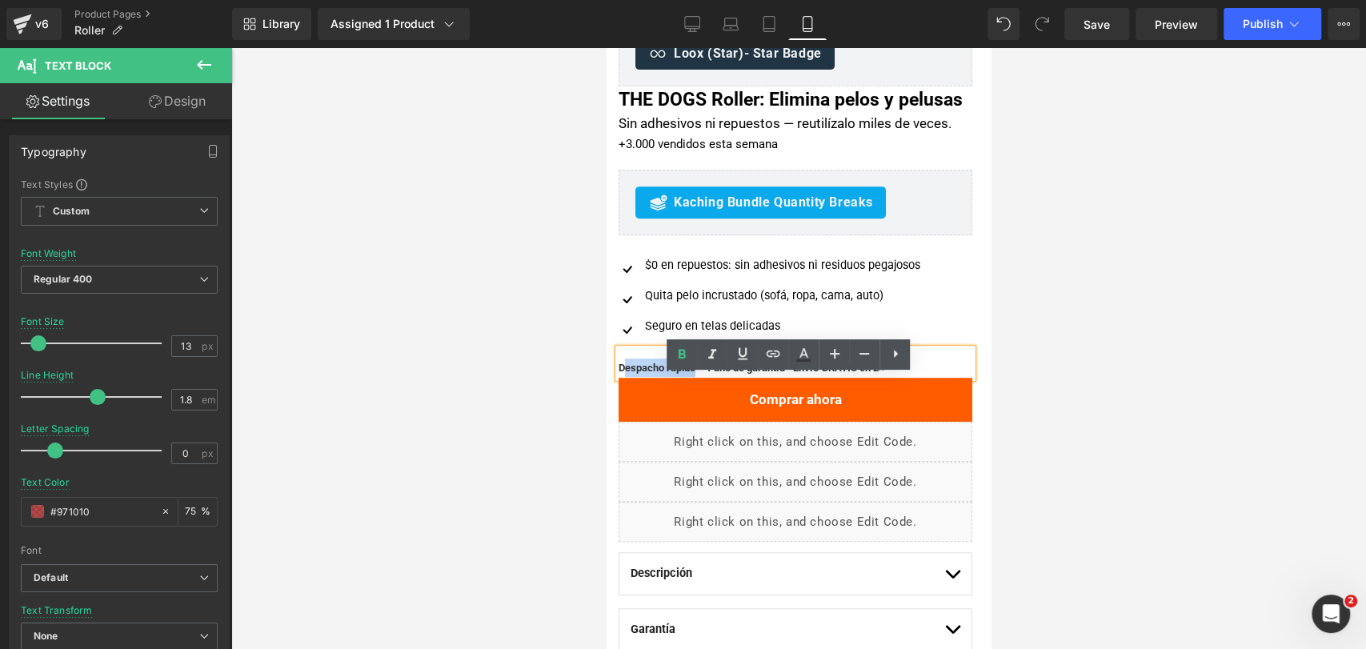
drag, startPoint x: 701, startPoint y: 397, endPoint x: 623, endPoint y: 397, distance: 77.6
click at [623, 374] on b "Despacho rápido · 1 año de garantía · Envío GRATIS en 2×" at bounding box center [751, 368] width 266 height 12
click at [813, 377] on div "Despacho rápido · 1 año de garantía · Envío GRATIS en 2×" at bounding box center [795, 363] width 354 height 28
drag, startPoint x: 803, startPoint y: 390, endPoint x: 914, endPoint y: 386, distance: 111.3
click at [914, 377] on p "Despacho rápido · 1 año de garantía · Envío GRATIS en 2×" at bounding box center [795, 367] width 354 height 18
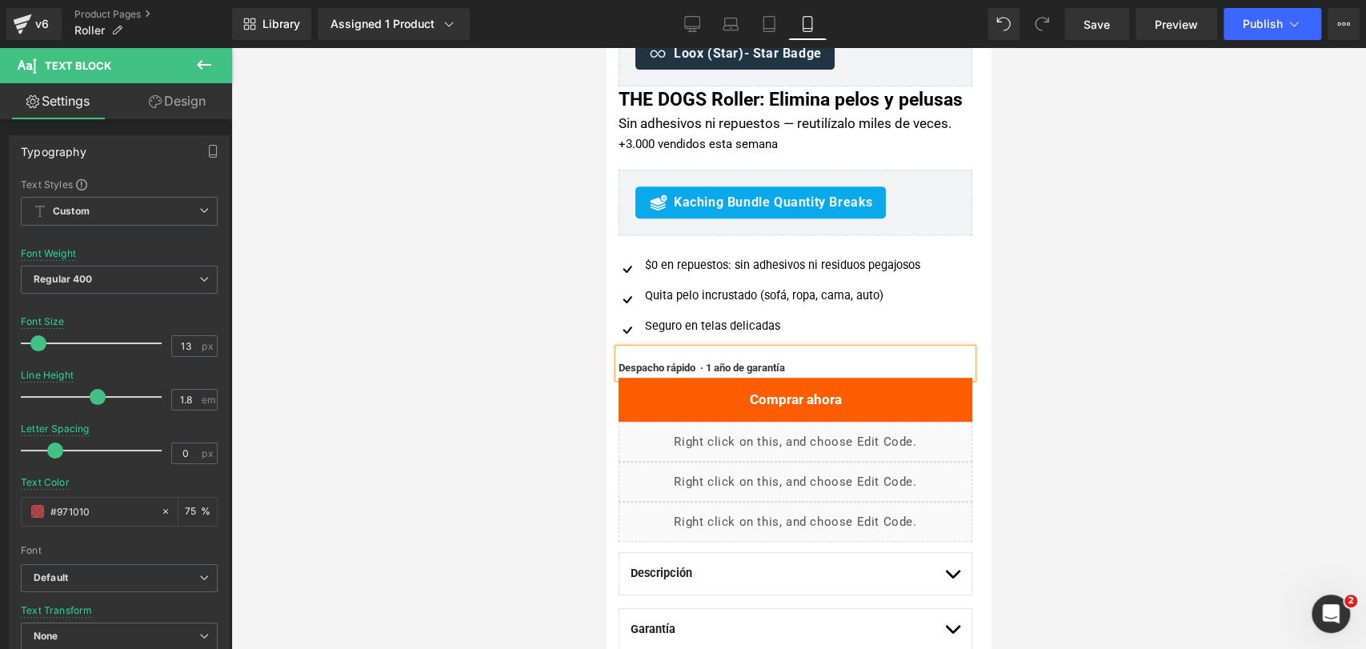
click at [1075, 331] on div at bounding box center [798, 348] width 1135 height 601
drag, startPoint x: 1192, startPoint y: 262, endPoint x: 340, endPoint y: 312, distance: 853.6
click at [1192, 262] on div at bounding box center [798, 348] width 1135 height 601
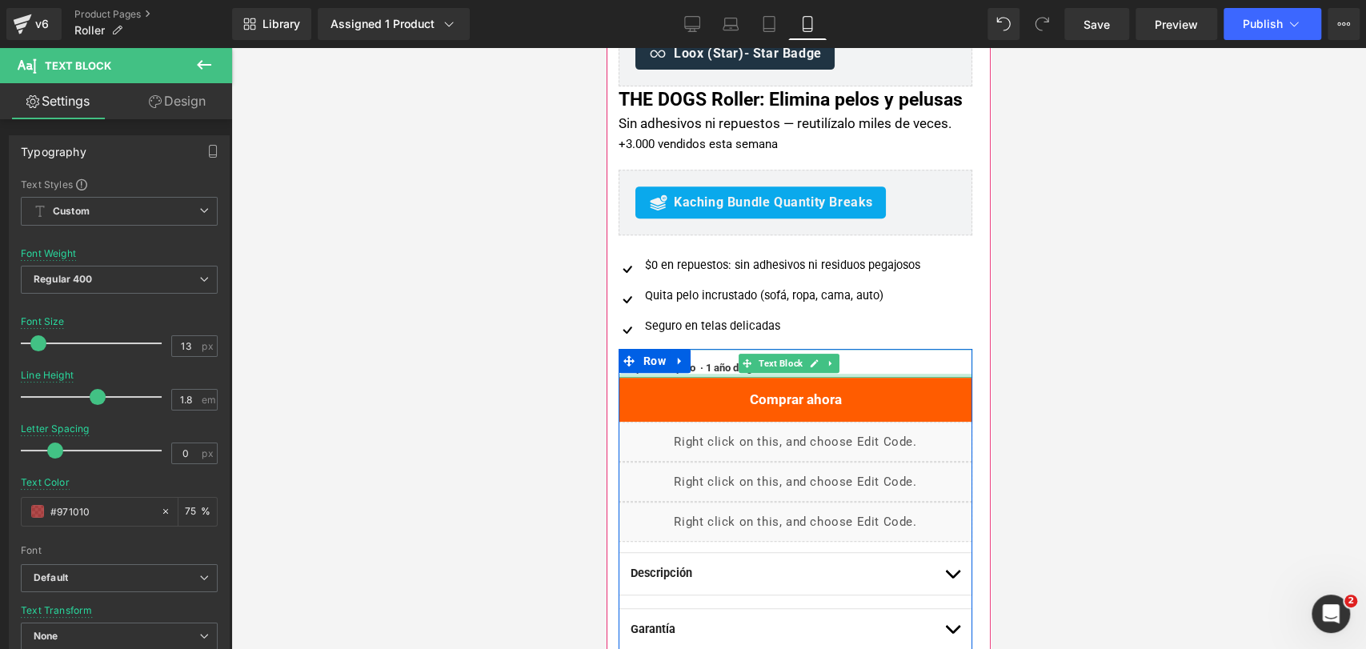
click at [863, 377] on p "Despacho rápido · 1 año de garantía" at bounding box center [795, 367] width 354 height 18
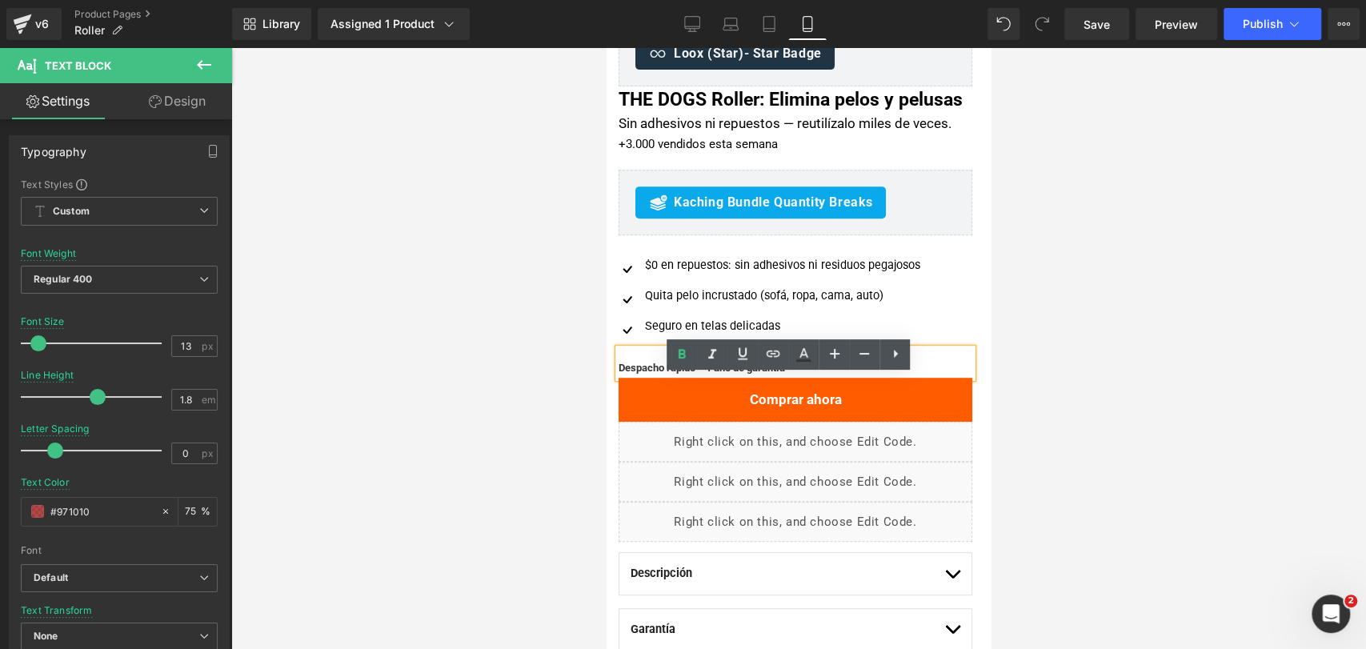
click at [1079, 334] on div at bounding box center [798, 348] width 1135 height 601
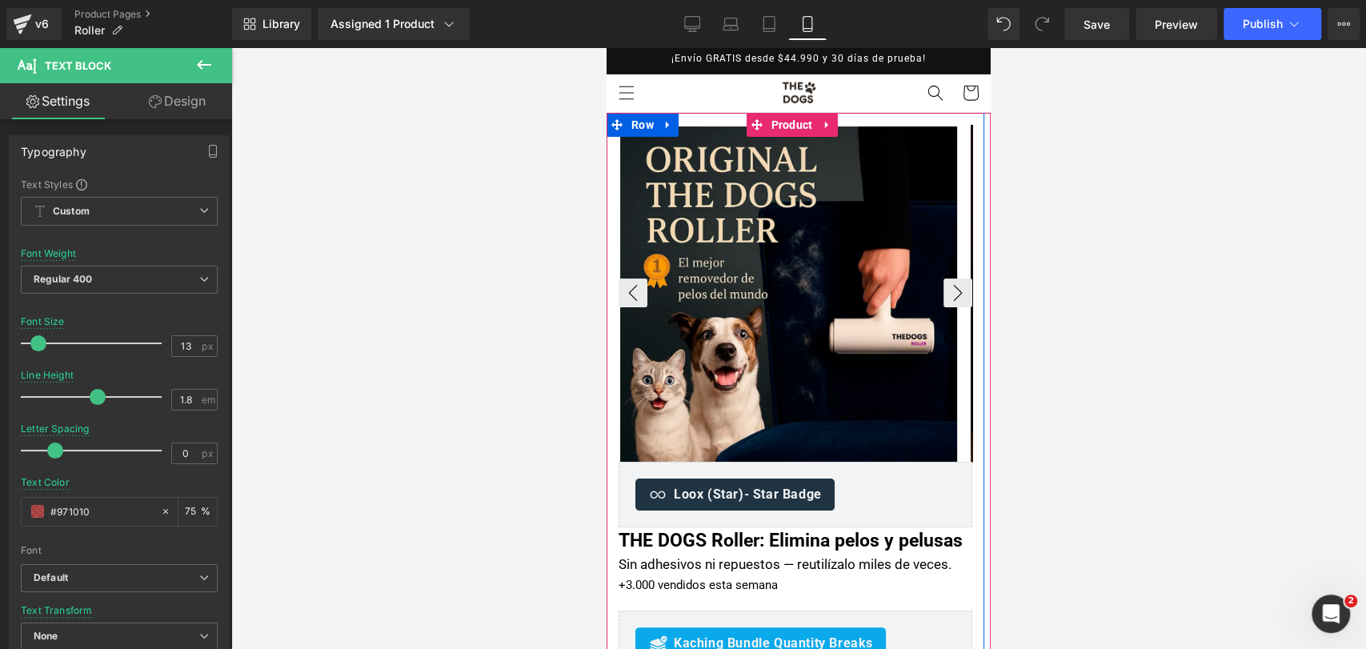
scroll to position [0, 0]
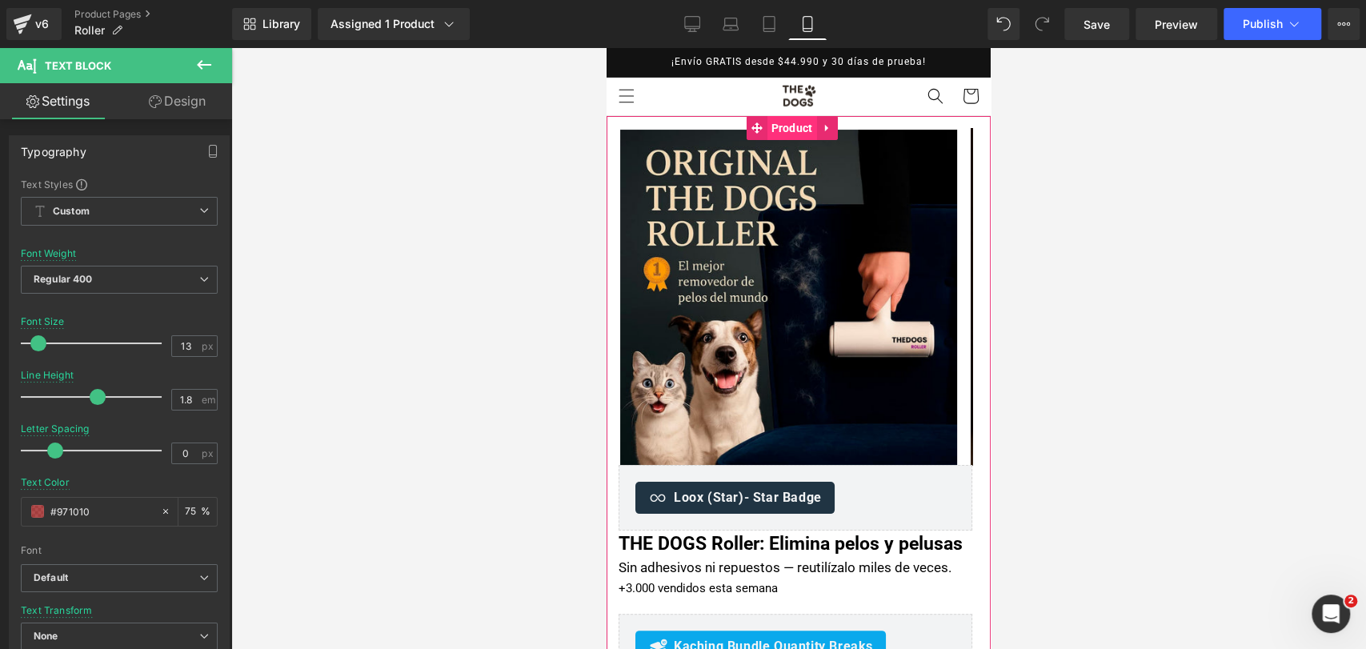
click at [783, 135] on span "Product" at bounding box center [792, 128] width 50 height 24
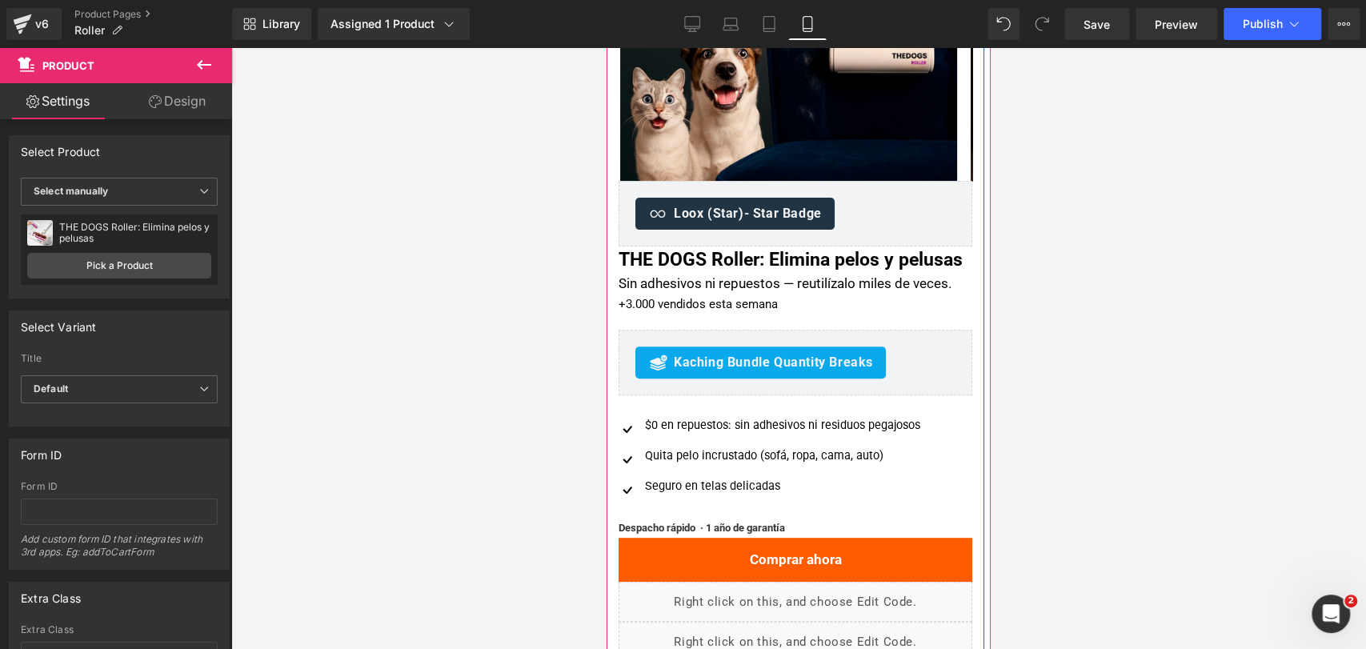
scroll to position [355, 0]
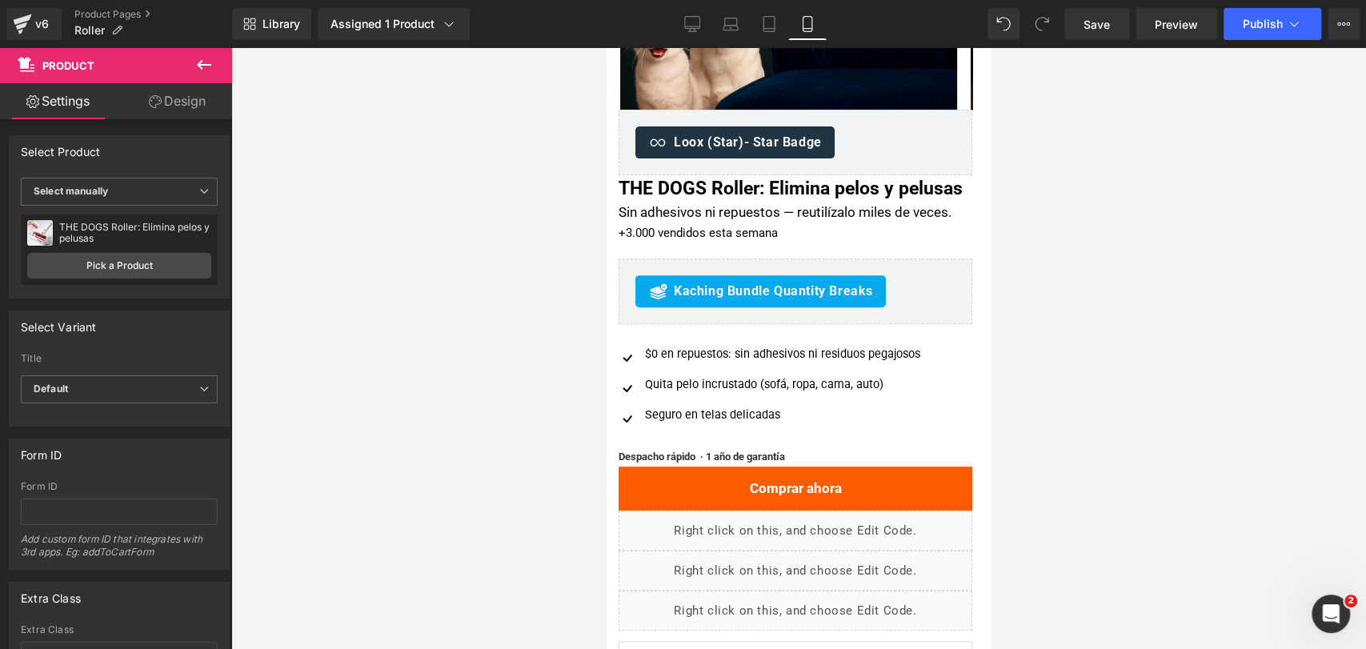
click at [1128, 195] on div at bounding box center [798, 348] width 1135 height 601
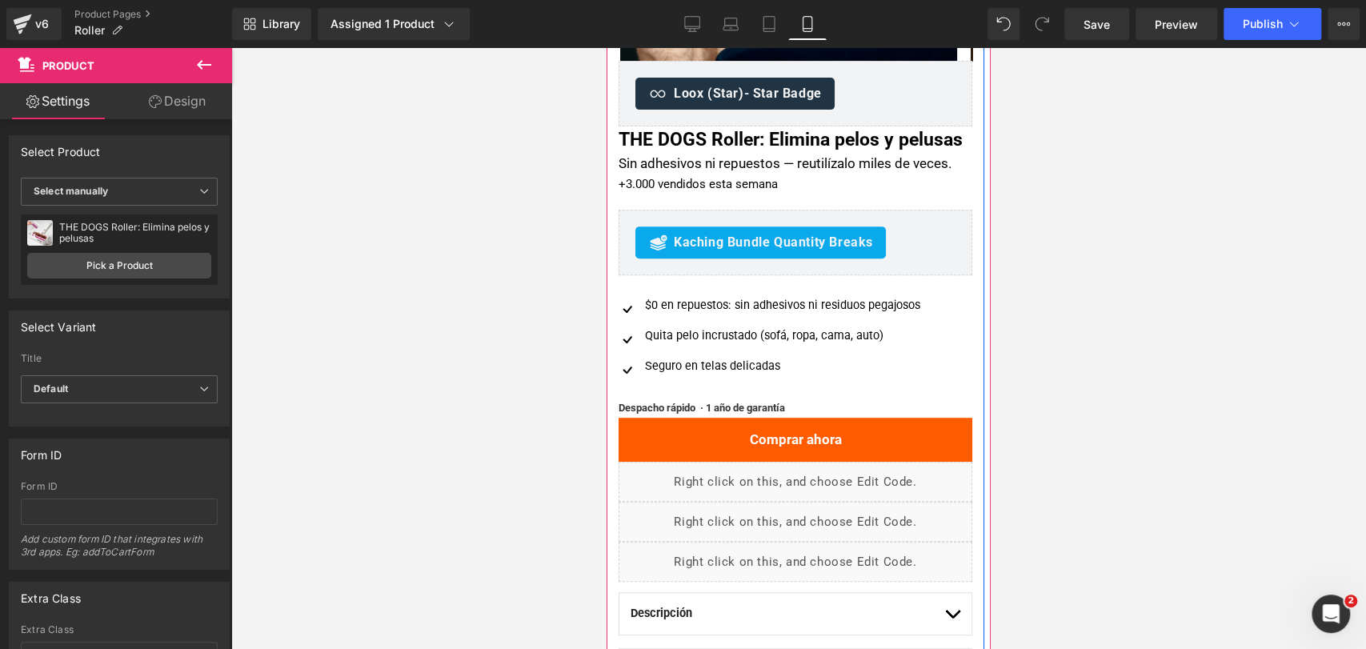
scroll to position [444, 0]
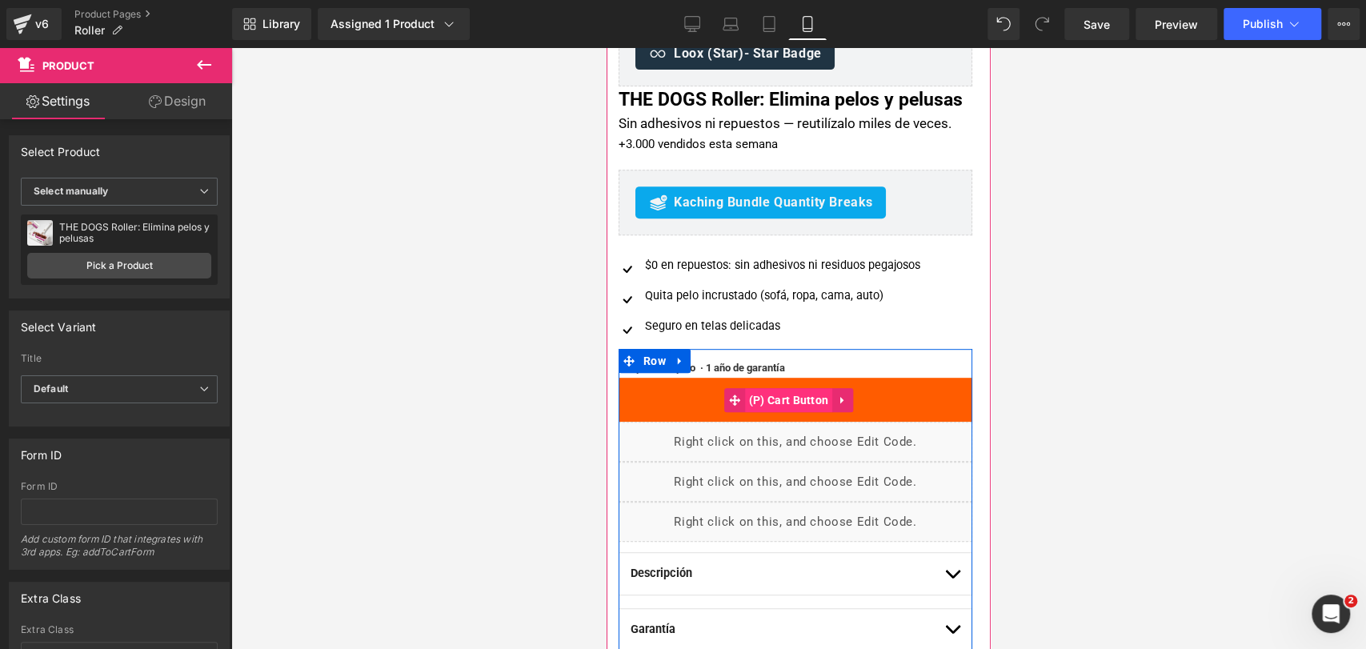
click at [783, 412] on span "(P) Cart Button" at bounding box center [789, 400] width 88 height 24
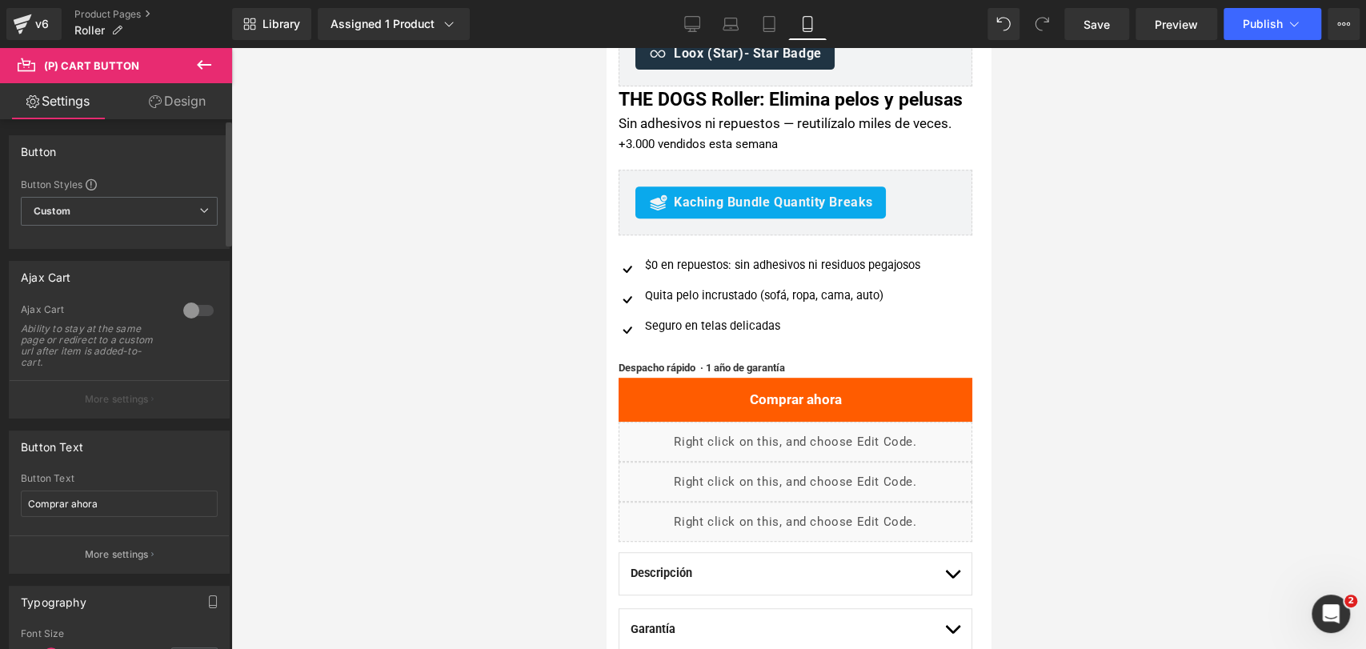
click at [194, 315] on div at bounding box center [198, 311] width 38 height 26
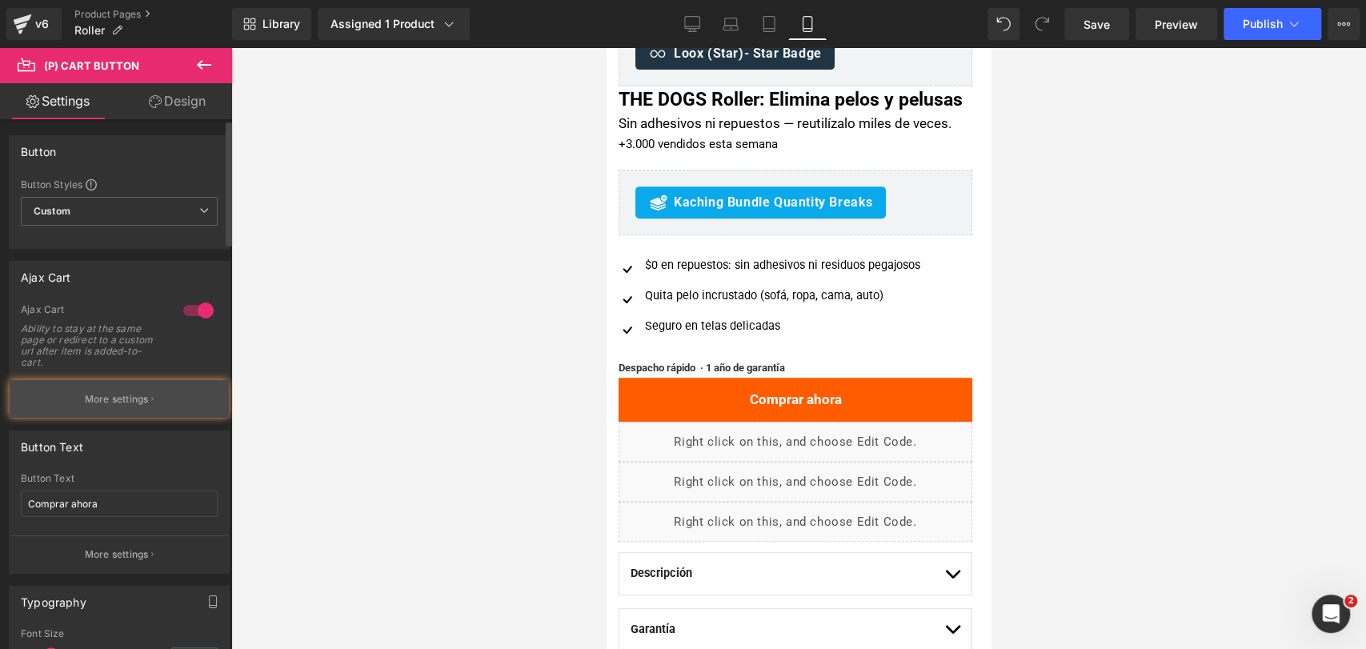
click at [169, 383] on button "More settings" at bounding box center [119, 399] width 219 height 38
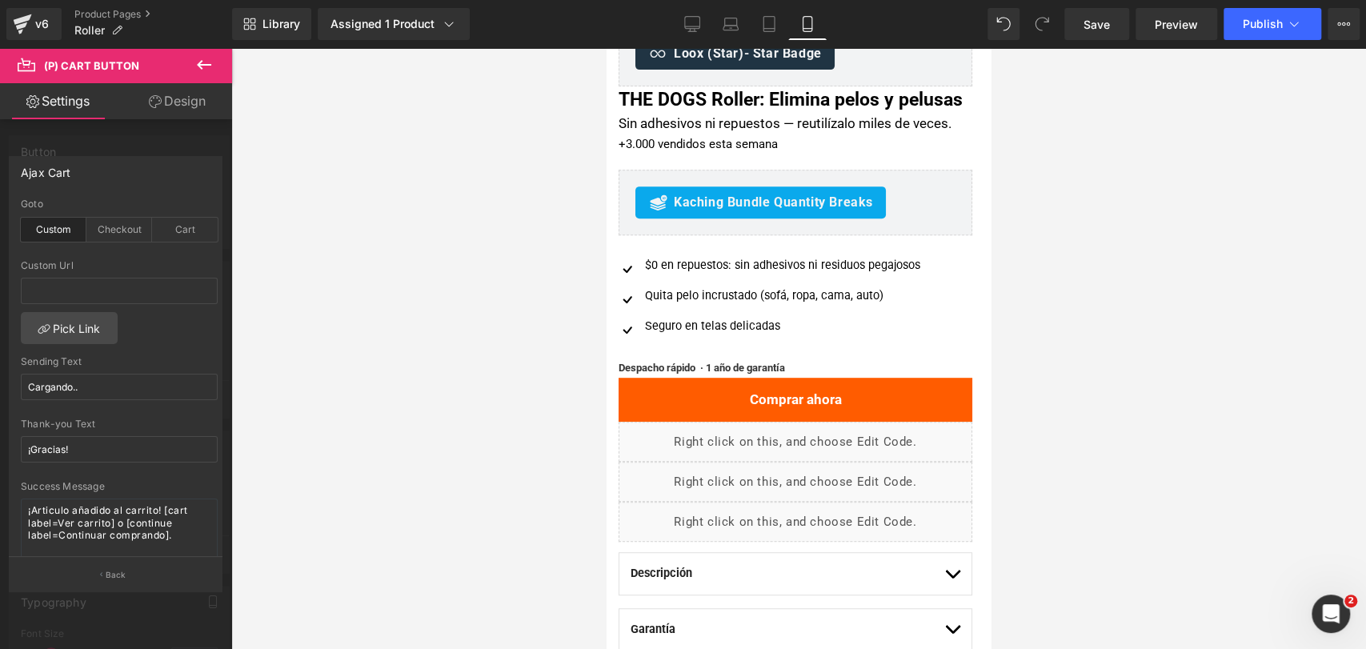
click at [997, 354] on div at bounding box center [798, 348] width 1135 height 601
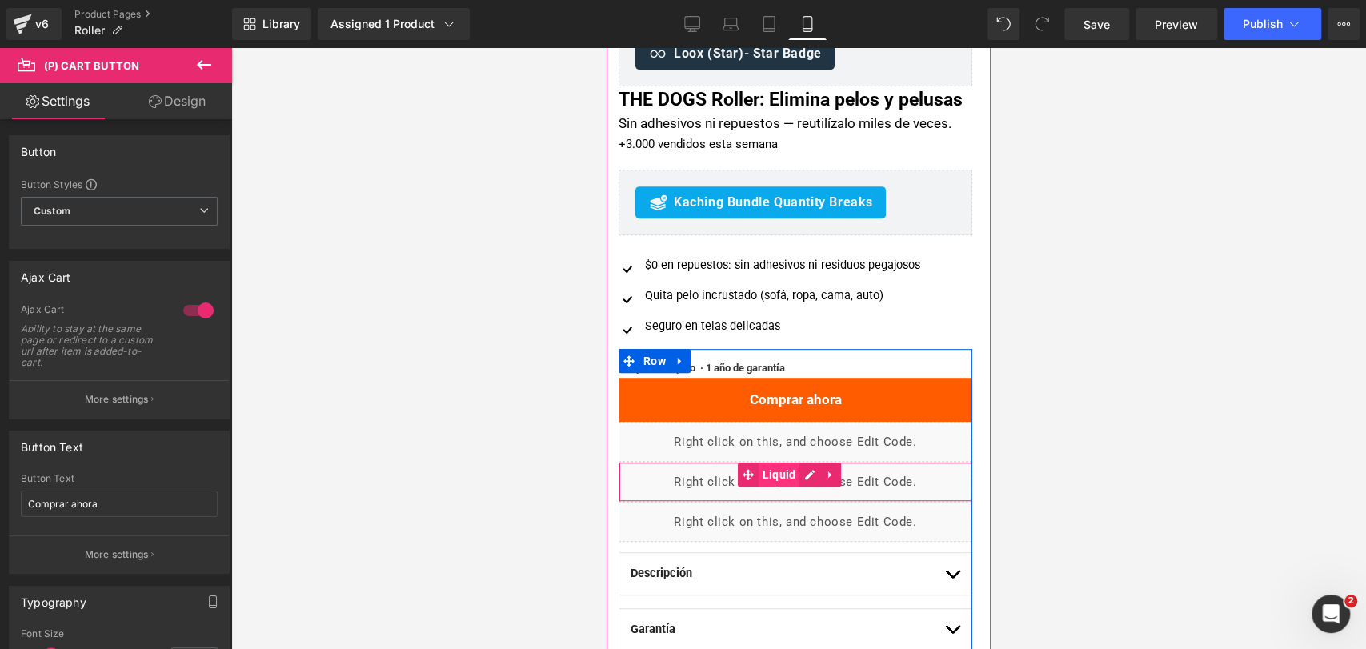
click at [769, 486] on span "Liquid" at bounding box center [780, 474] width 42 height 24
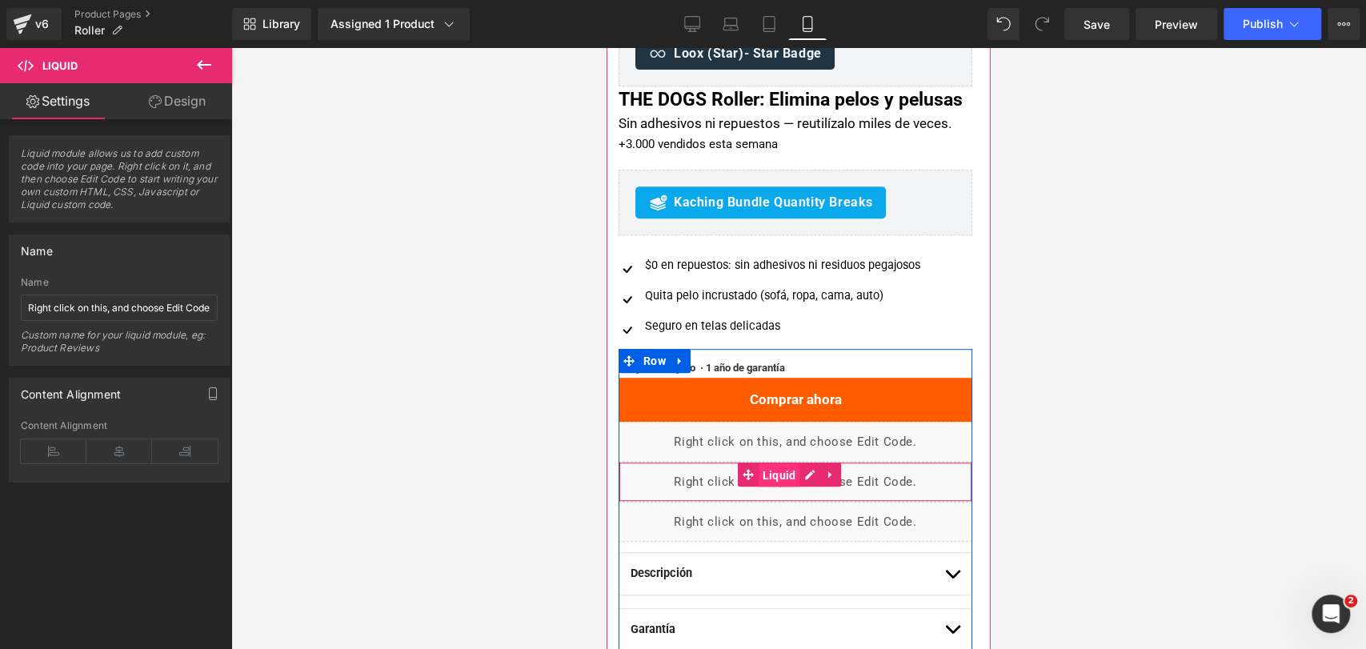
click at [783, 487] on span "Liquid" at bounding box center [780, 475] width 42 height 24
click at [811, 497] on div "Liquid" at bounding box center [795, 482] width 354 height 40
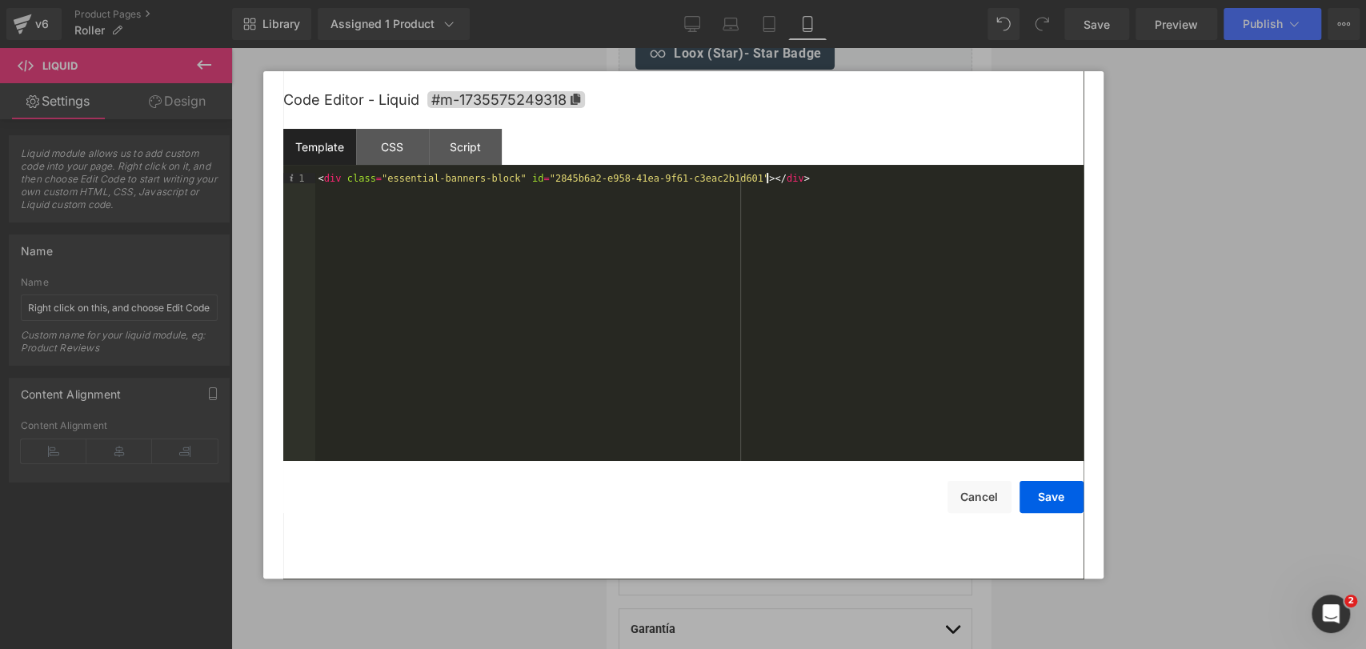
drag, startPoint x: 806, startPoint y: 183, endPoint x: 137, endPoint y: 202, distance: 669.1
click at [137, 202] on body "Liquid You are previewing how the will restyle your page. You can not edit Elem…" at bounding box center [683, 324] width 1366 height 649
click at [357, 175] on div "< div class = "essential-banners-block" id = "2845b6a2-e958-41ea-9f61-c3eac2b1d…" at bounding box center [699, 328] width 768 height 310
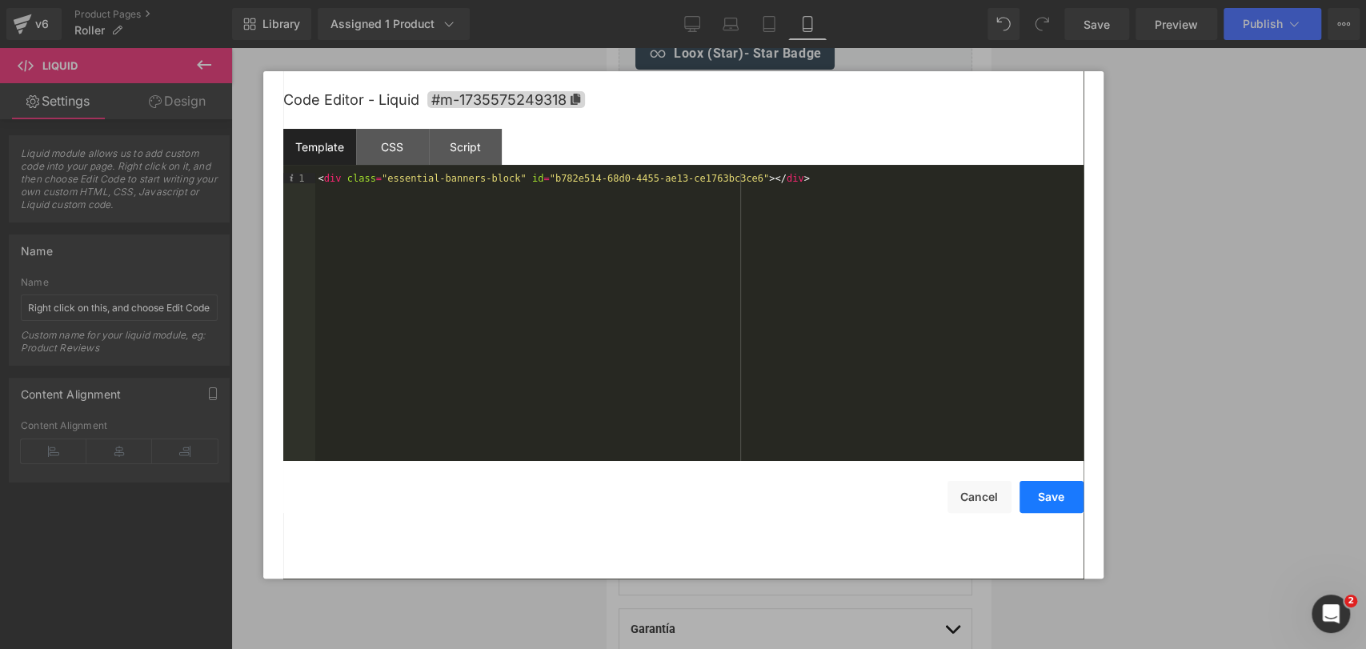
click at [1060, 511] on button "Save" at bounding box center [1051, 497] width 64 height 32
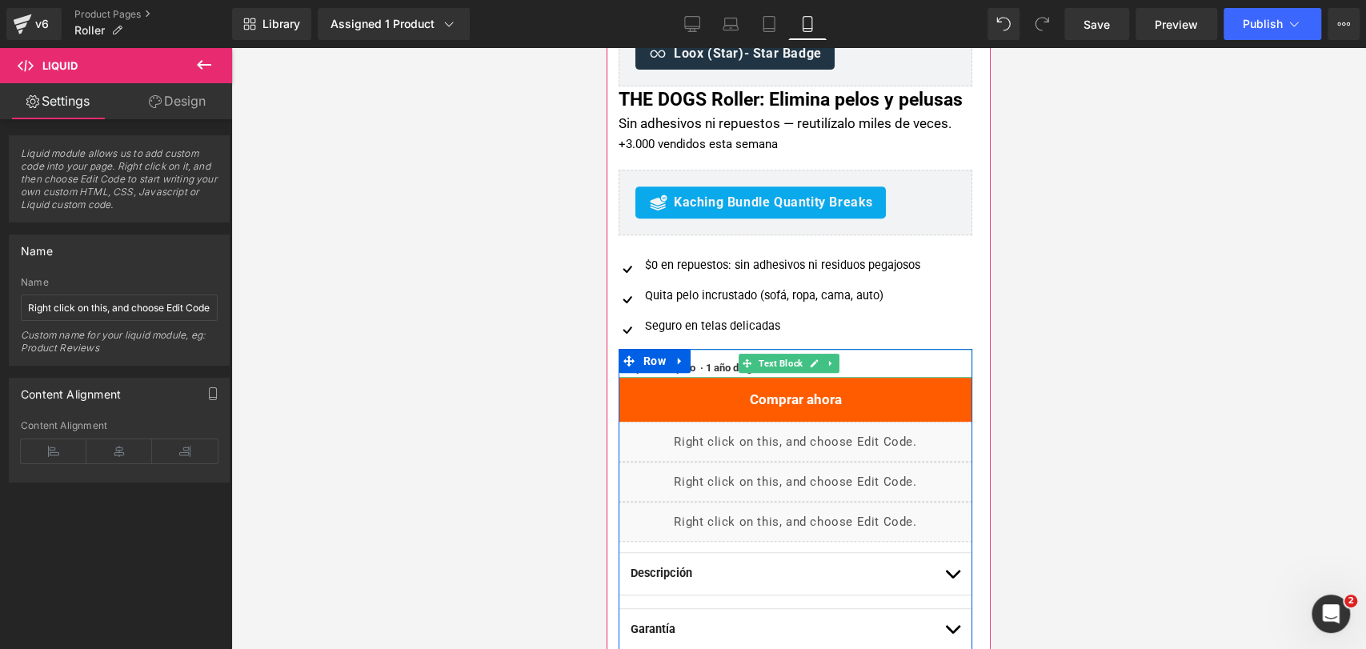
click at [718, 374] on b "Despacho rápido · 1 año de garantía" at bounding box center [701, 368] width 166 height 12
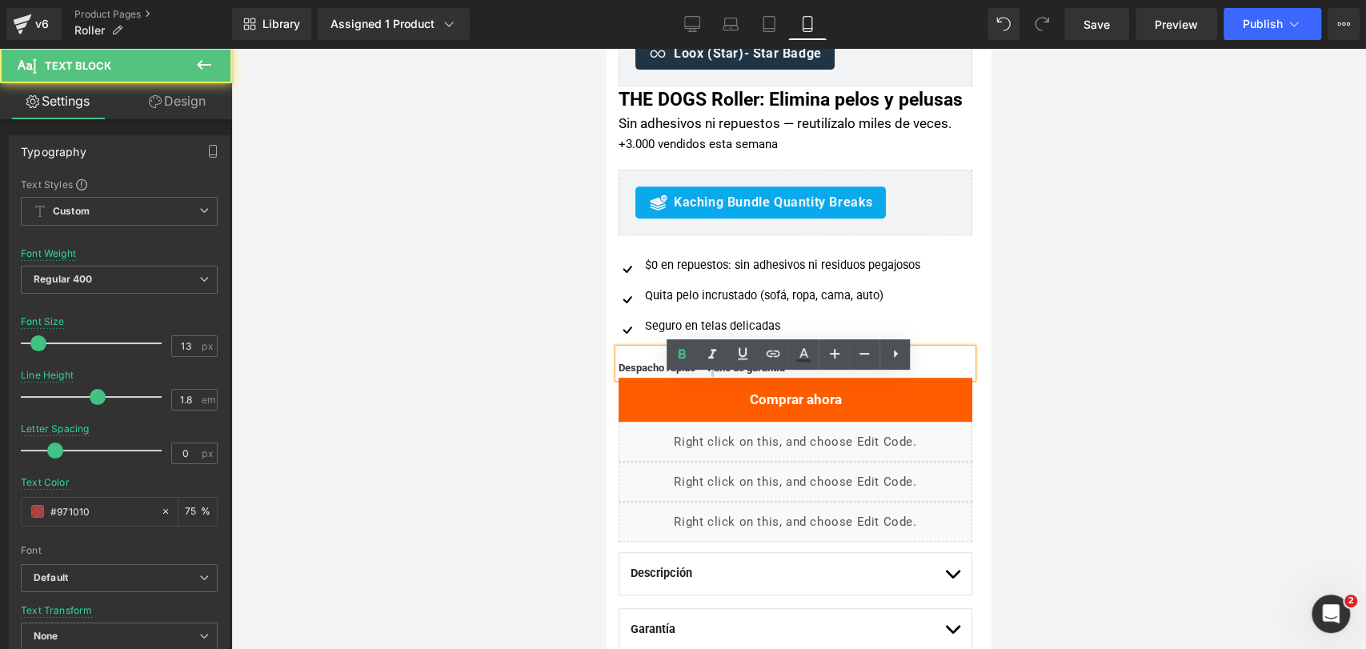
click at [718, 374] on b "Despacho rápido · 1 año de garantía" at bounding box center [701, 368] width 166 height 12
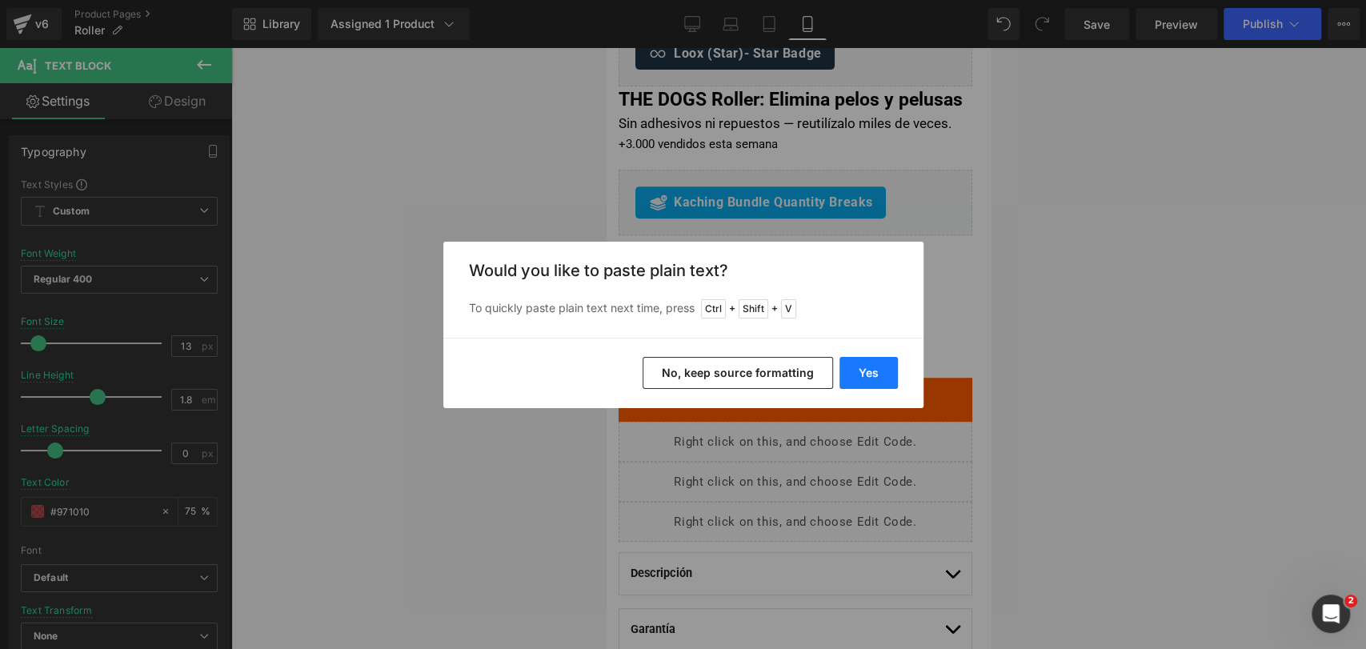
click at [863, 379] on button "Yes" at bounding box center [868, 373] width 58 height 32
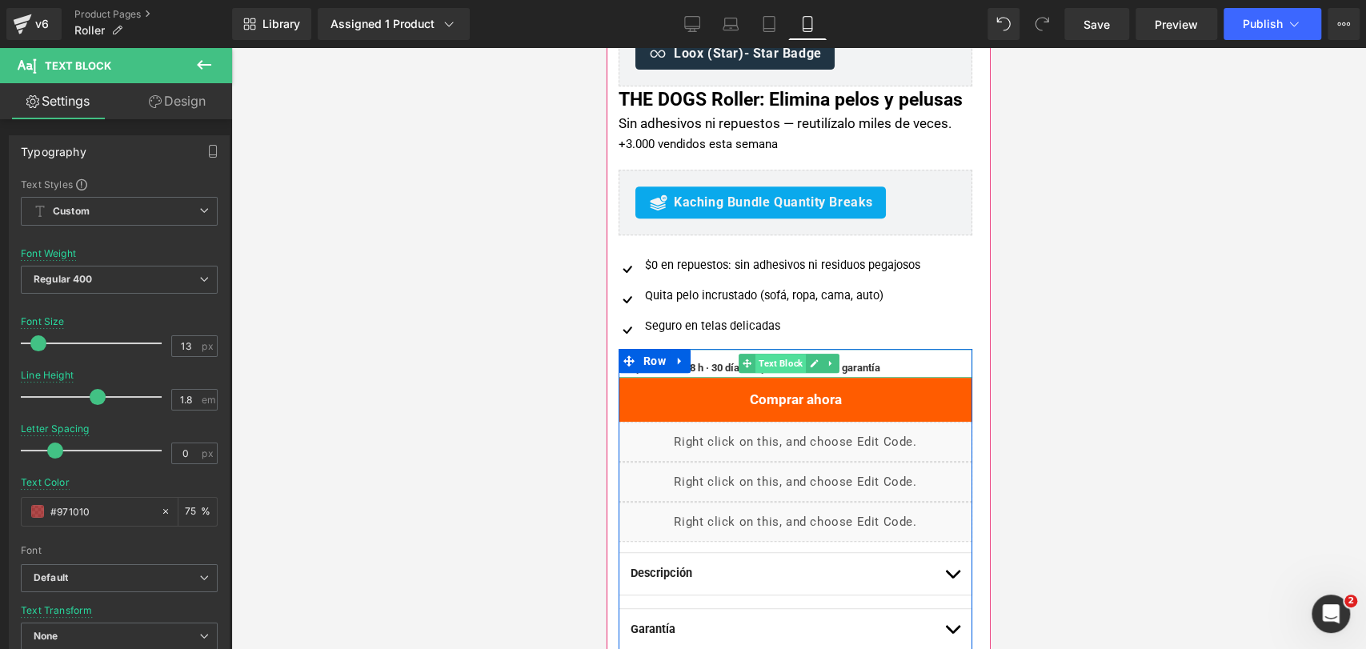
click at [782, 373] on span "Text Block" at bounding box center [780, 363] width 50 height 19
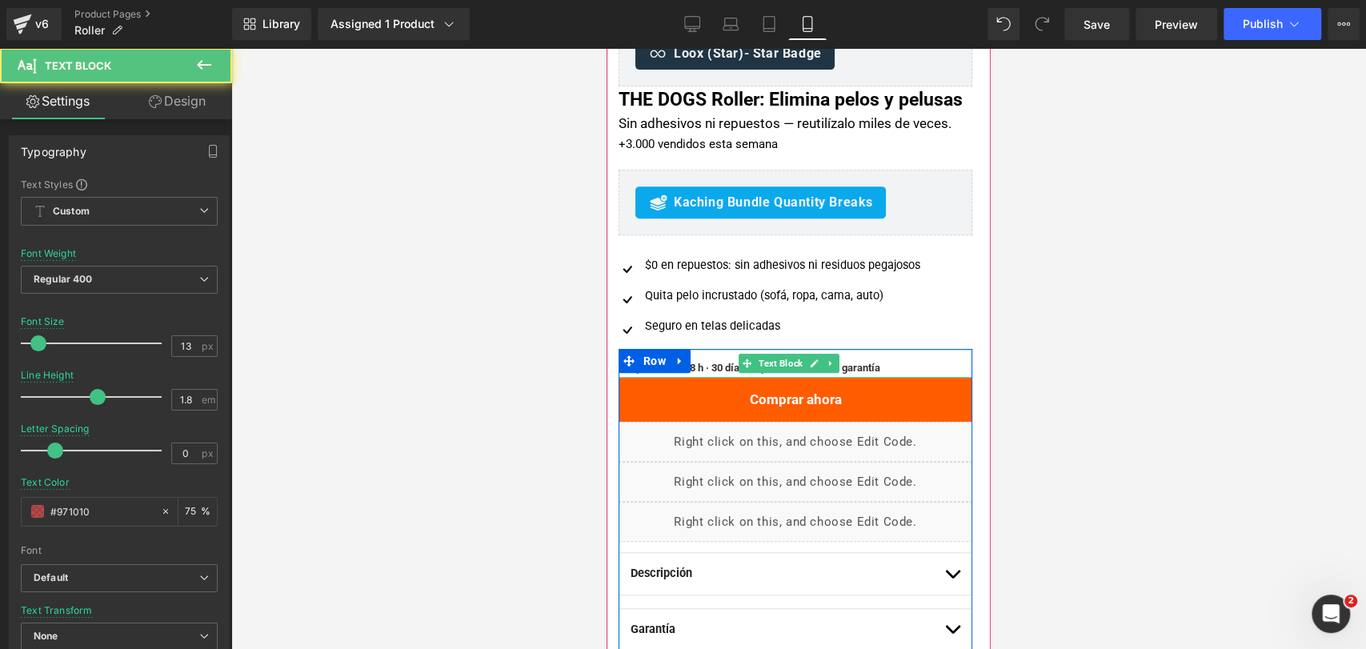
click at [721, 374] on span "Despacho 24–48 h · 30 días de prueba · 1 año de garantía" at bounding box center [749, 368] width 262 height 12
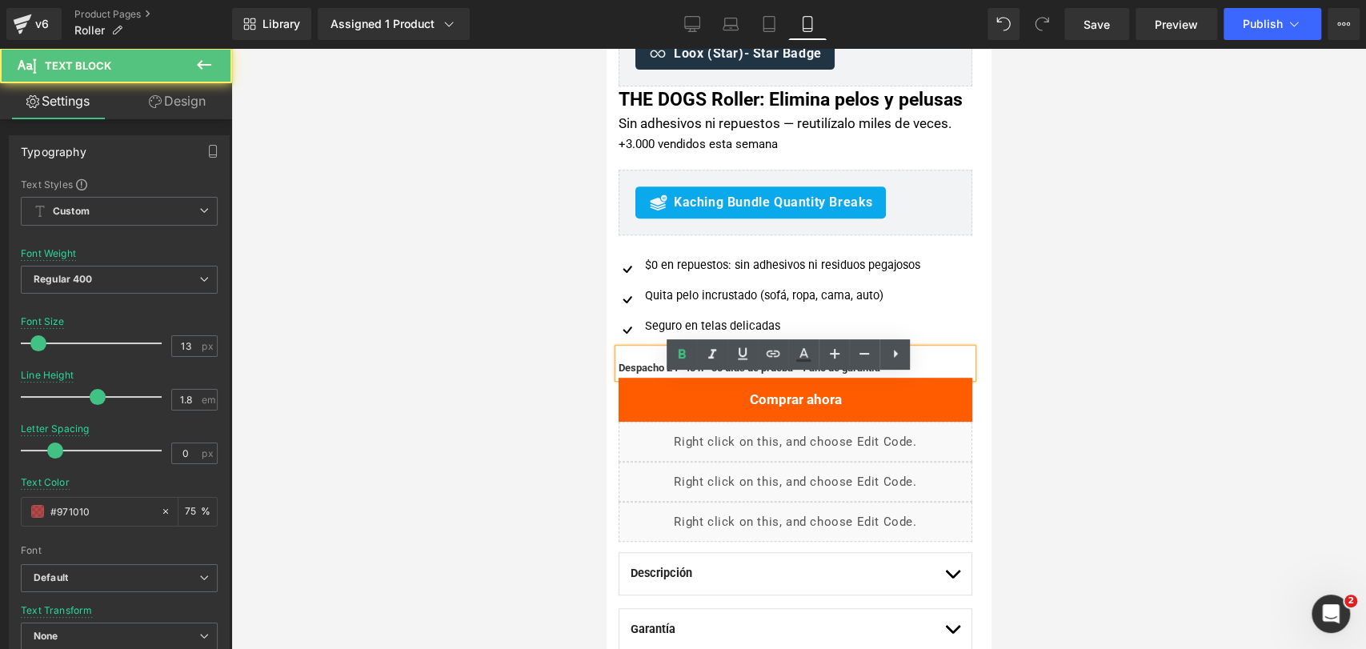
click at [729, 374] on span "Despacho 24–48 h · 30 días de prueba · 1 año de garantía" at bounding box center [749, 368] width 262 height 12
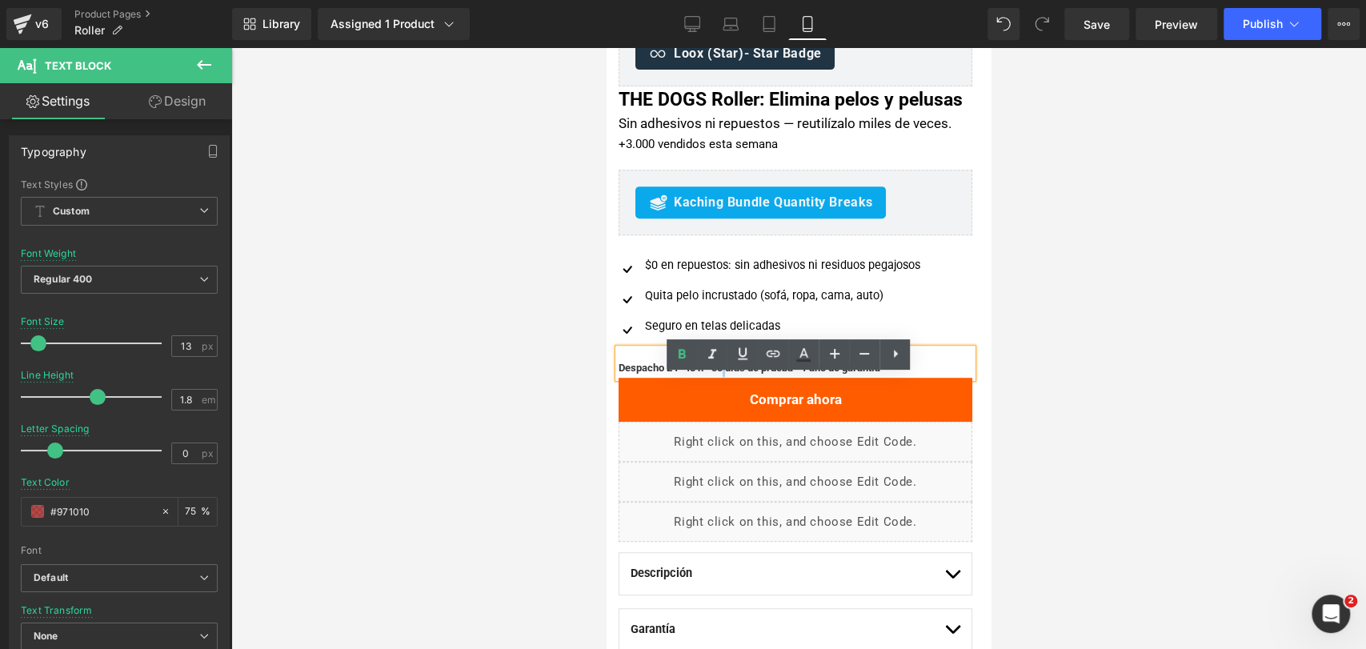
click at [729, 374] on span "Despacho 24–48 h · 30 días de prueba · 1 año de garantía" at bounding box center [749, 368] width 262 height 12
click at [867, 358] on icon at bounding box center [864, 353] width 19 height 19
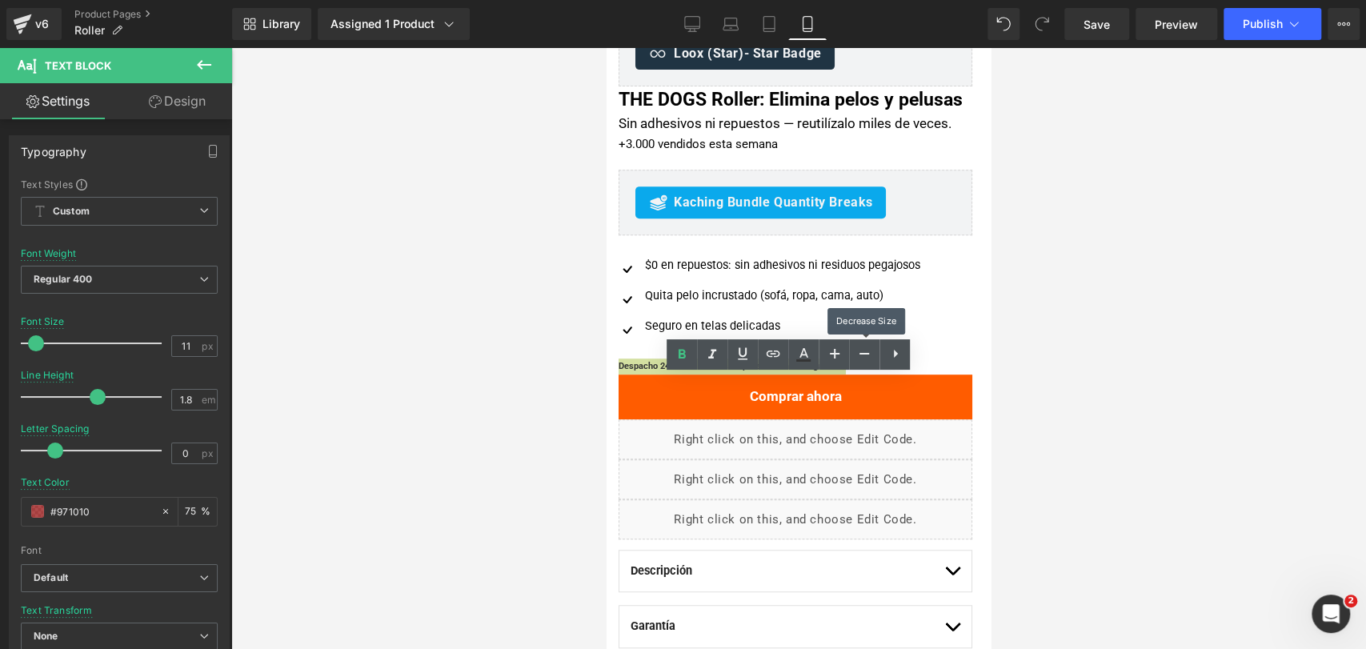
click at [1018, 347] on div at bounding box center [798, 348] width 1135 height 601
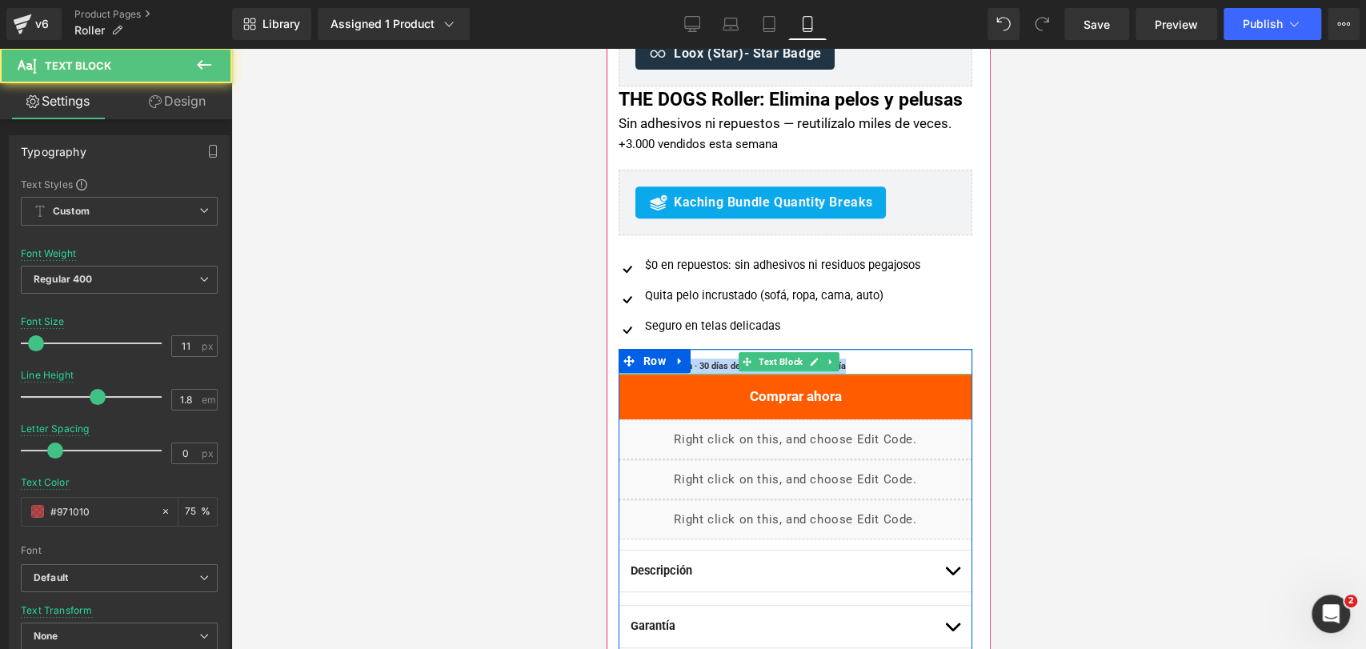
click at [889, 374] on p "Despacho 24–48 h · 30 días de prueba · 1 año de garantía" at bounding box center [795, 366] width 354 height 16
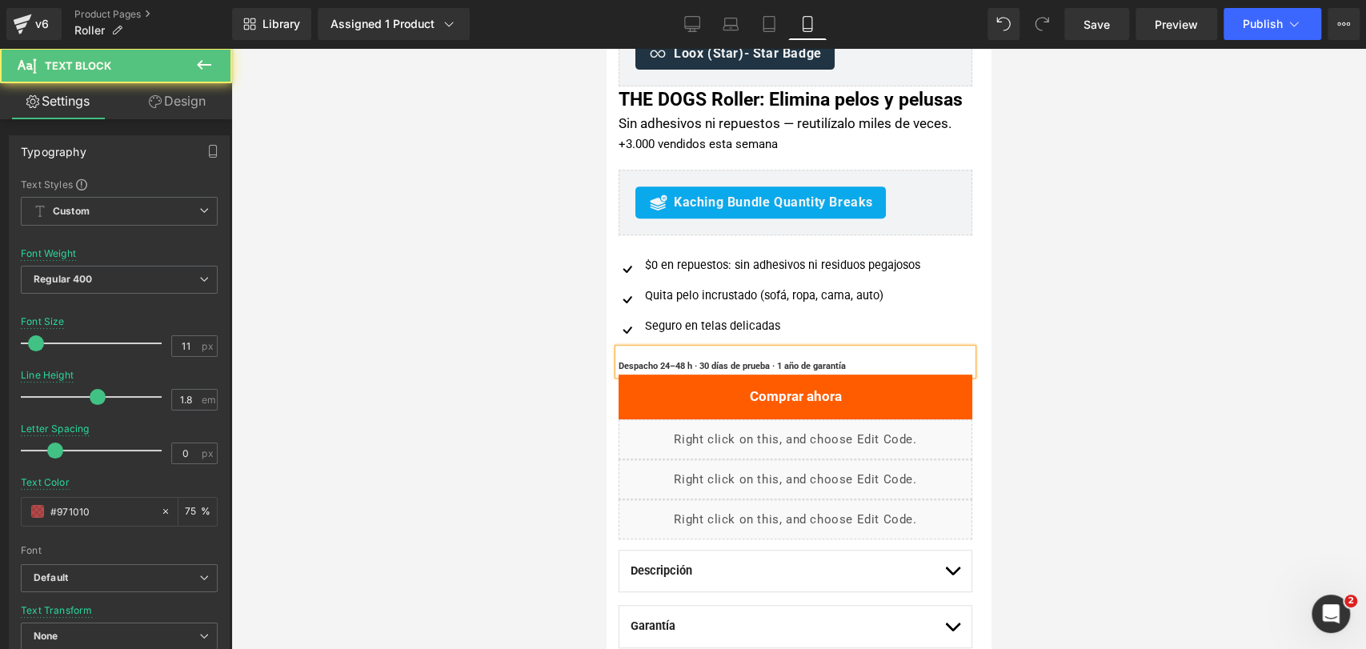
click at [1069, 366] on div at bounding box center [798, 348] width 1135 height 601
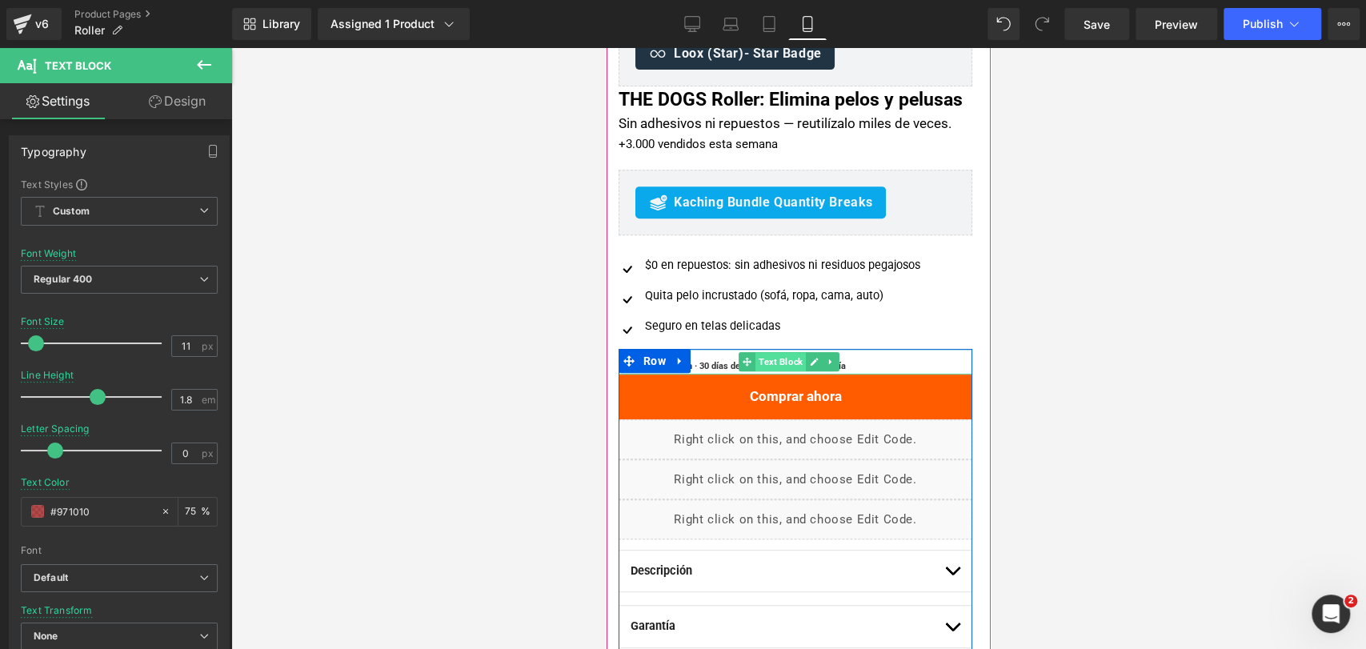
click at [777, 371] on span "Text Block" at bounding box center [780, 361] width 50 height 19
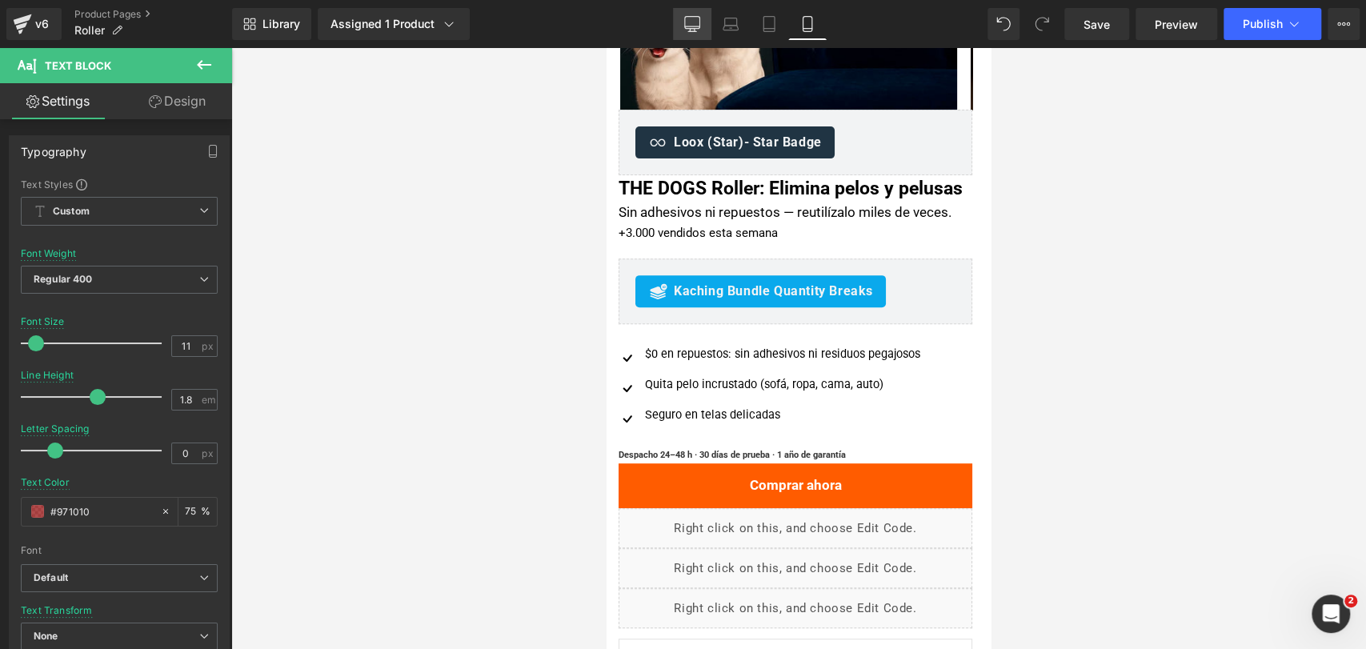
click at [685, 20] on icon at bounding box center [691, 23] width 15 height 12
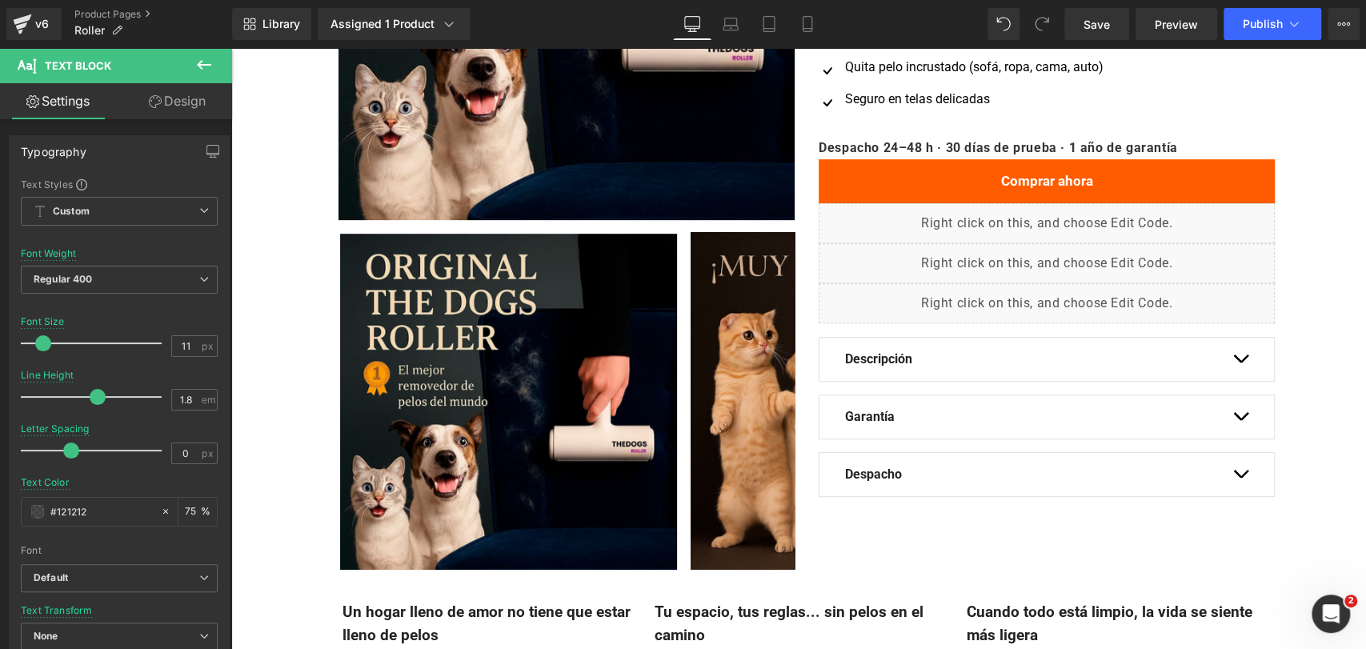
type input "16"
type input "0.6"
type input "#121212"
type input "75"
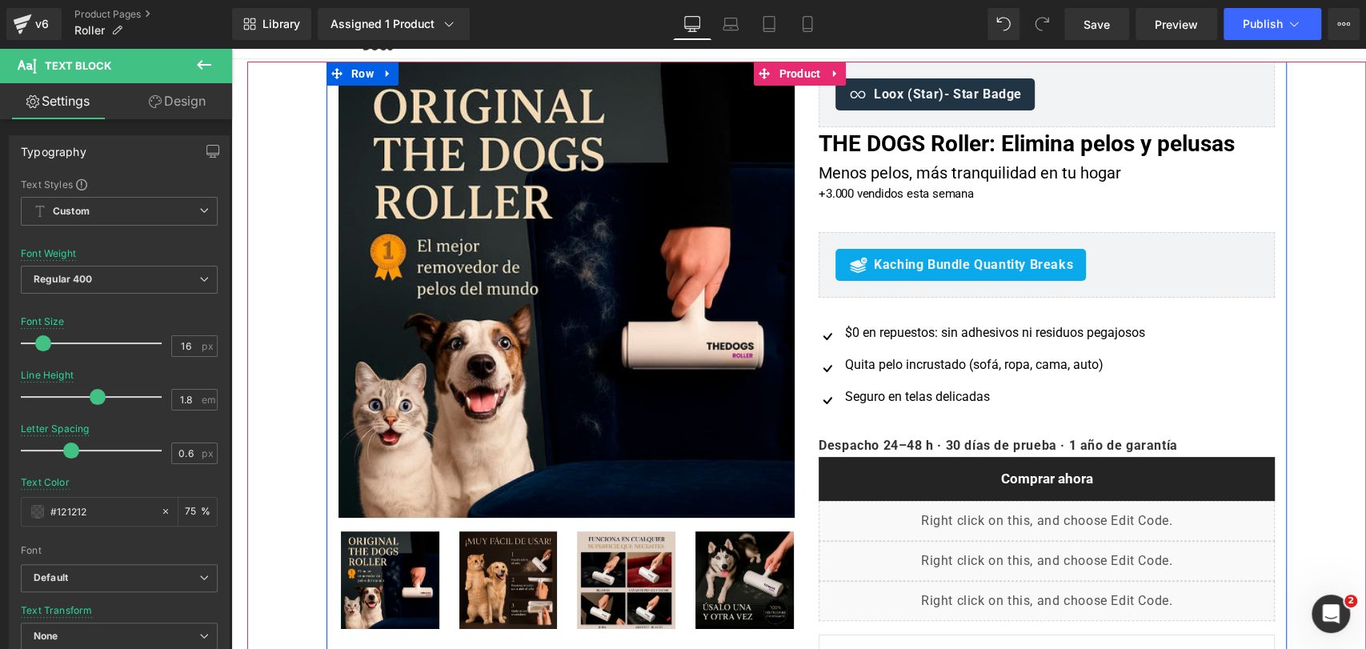
scroll to position [89, 0]
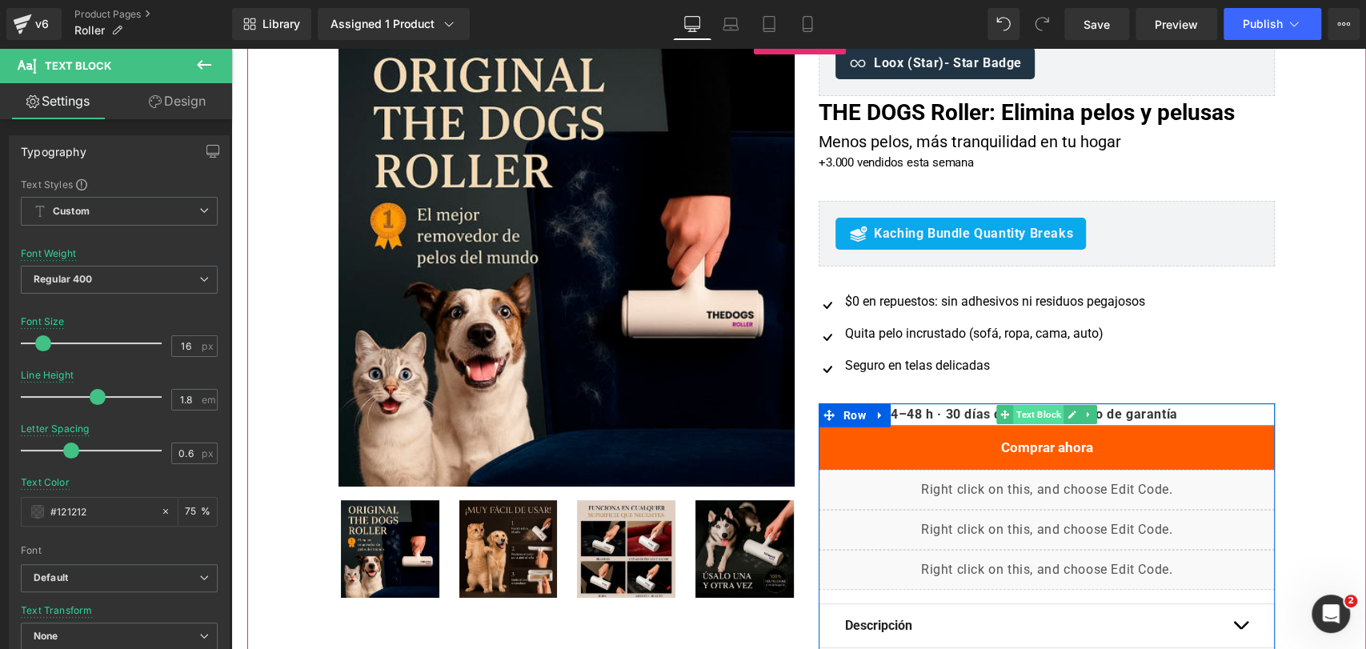
click at [1013, 410] on span "Text Block" at bounding box center [1038, 414] width 50 height 19
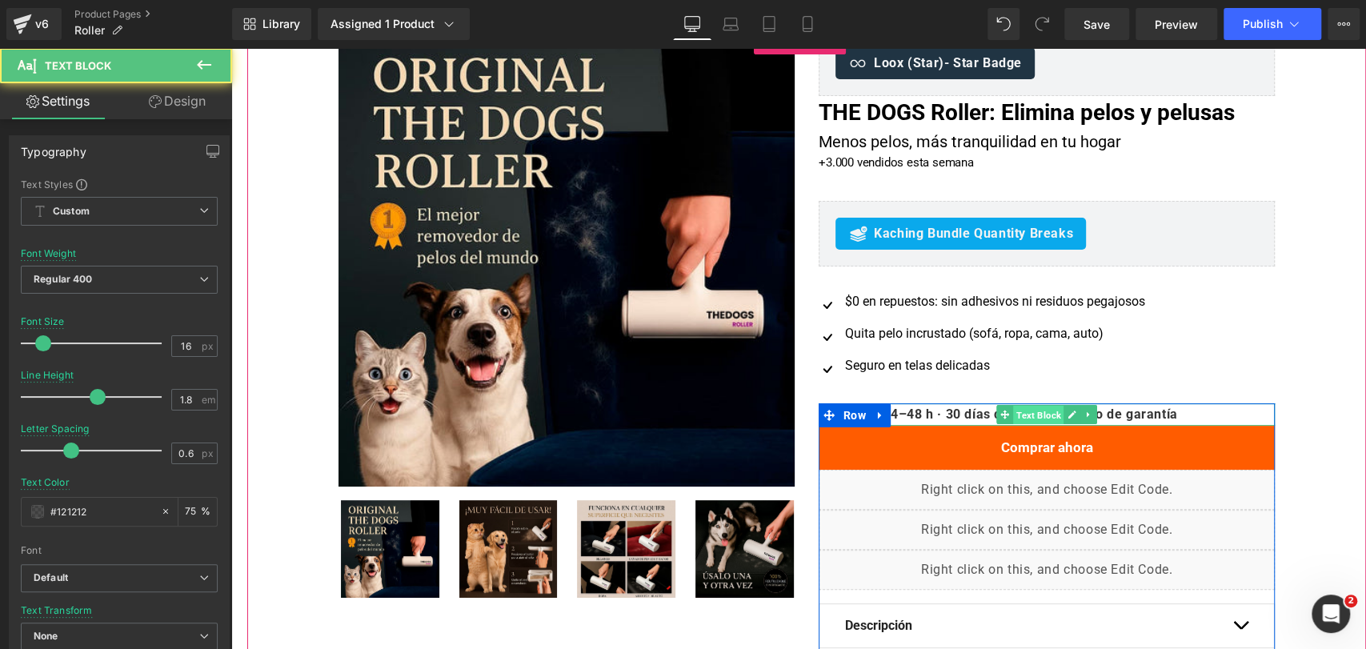
click at [1015, 410] on span "Text Block" at bounding box center [1038, 415] width 50 height 19
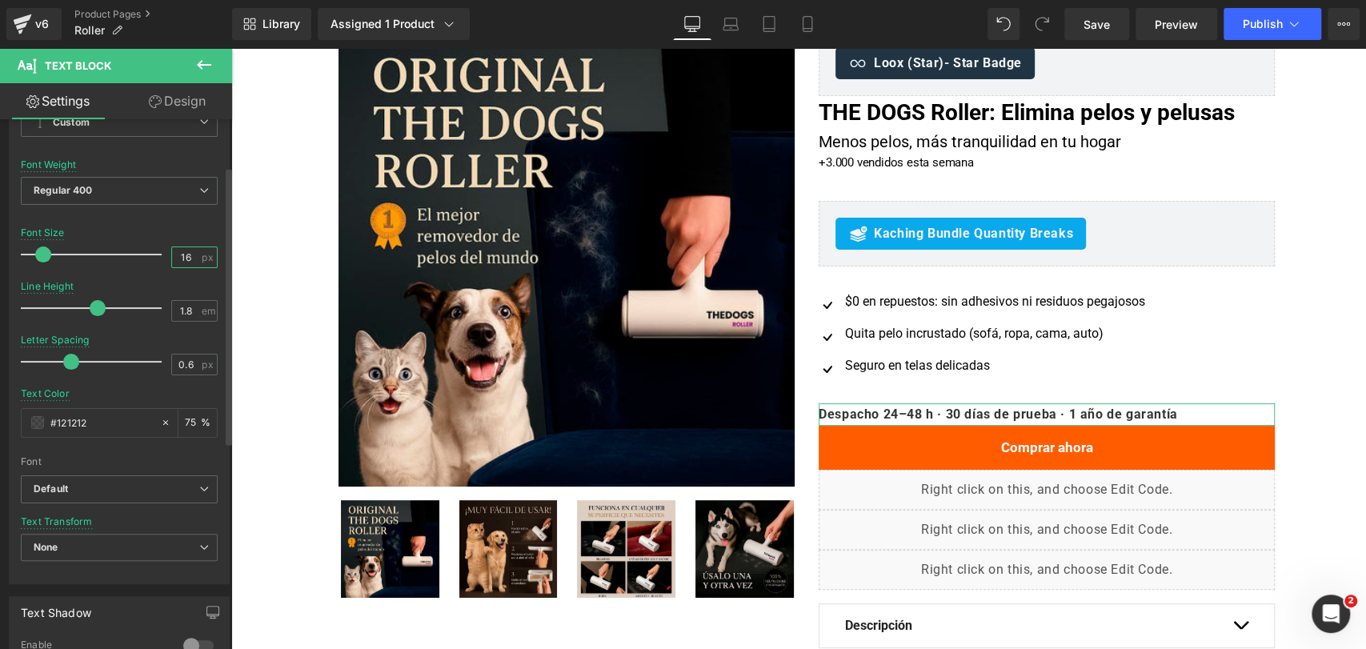
click at [175, 255] on input "16" at bounding box center [186, 257] width 28 height 20
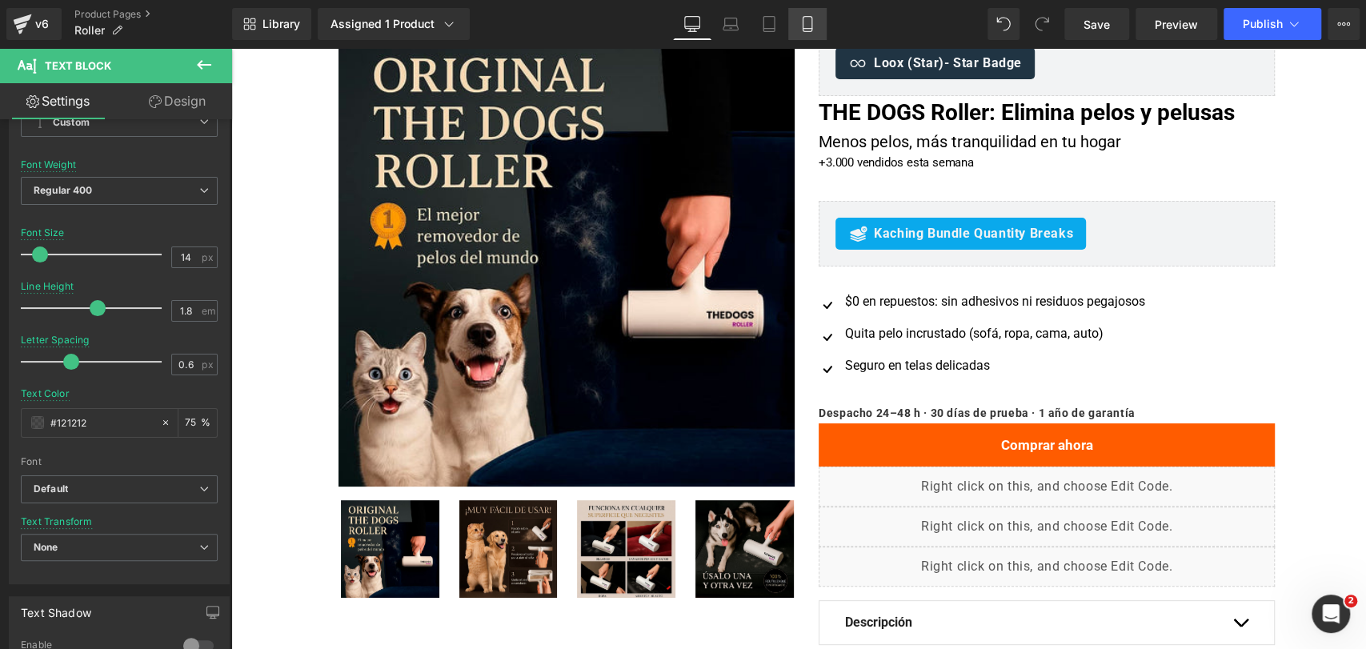
click at [816, 27] on link "Mobile" at bounding box center [807, 24] width 38 height 32
type input "11"
type input "0"
type input "#971010"
type input "75"
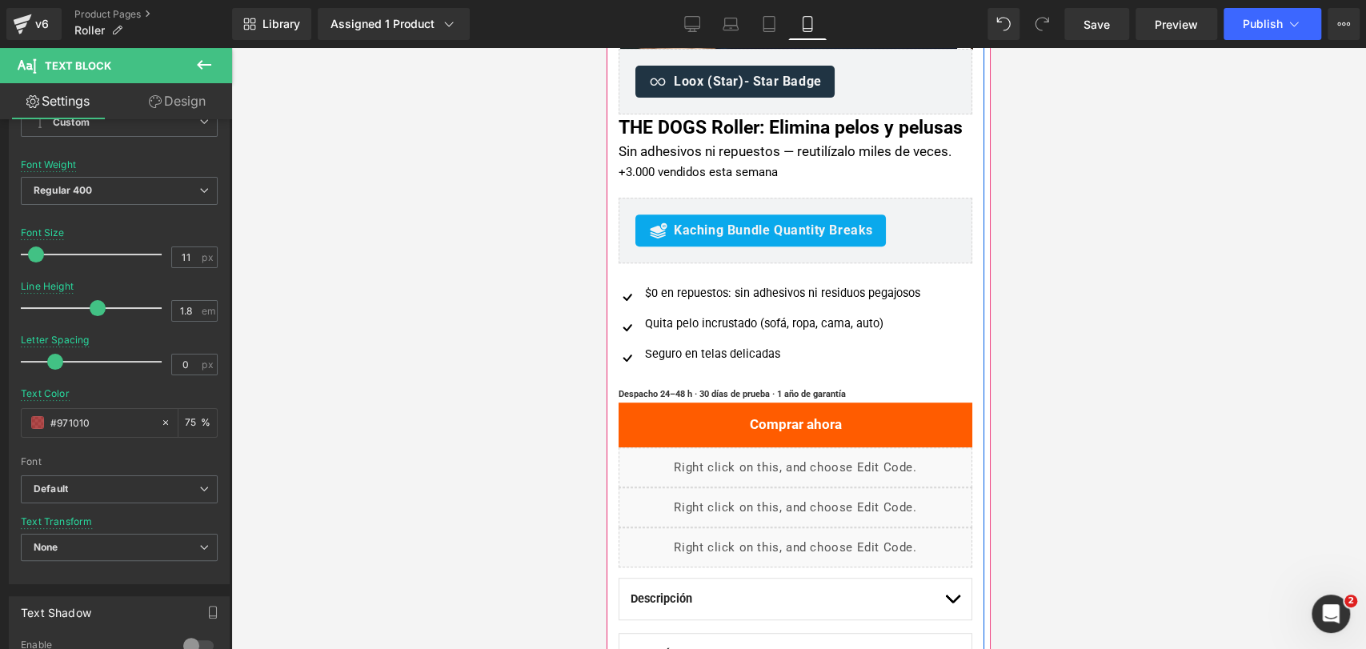
scroll to position [446, 0]
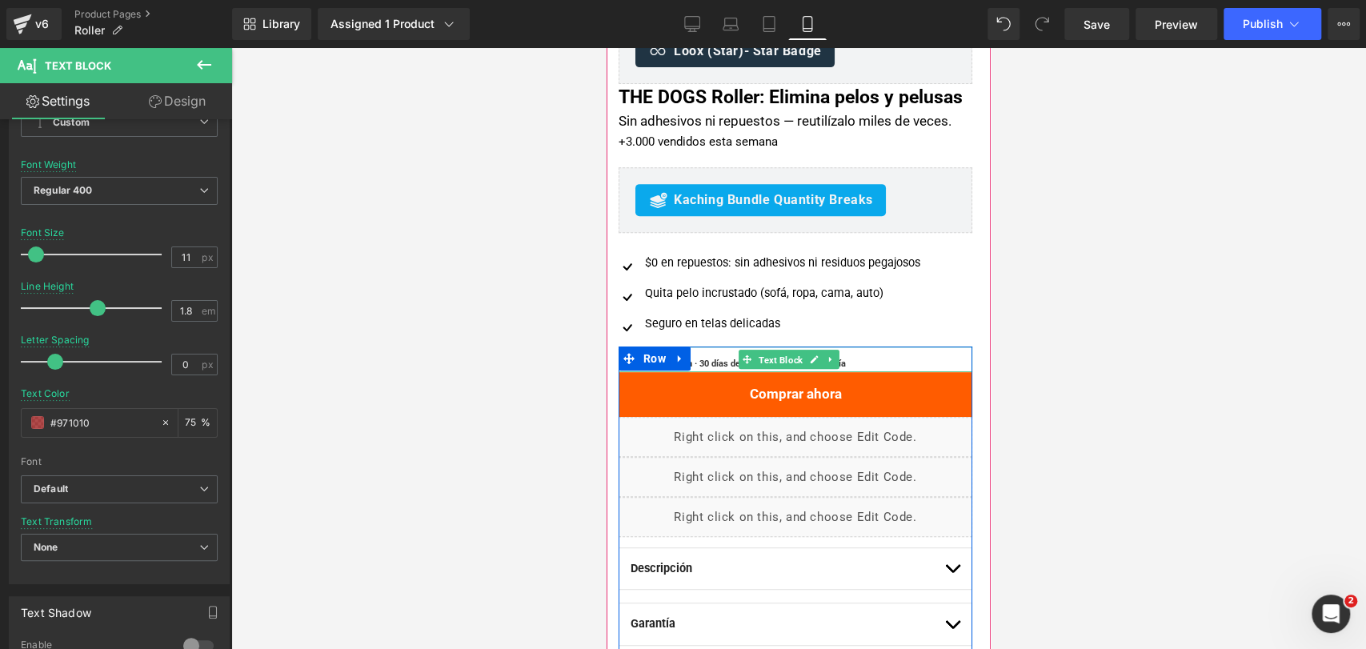
click at [764, 370] on span "Text Block" at bounding box center [780, 359] width 50 height 19
click at [725, 369] on span "Despacho 24–48 h · 30 días de prueba · 1 año de garantía" at bounding box center [731, 363] width 227 height 10
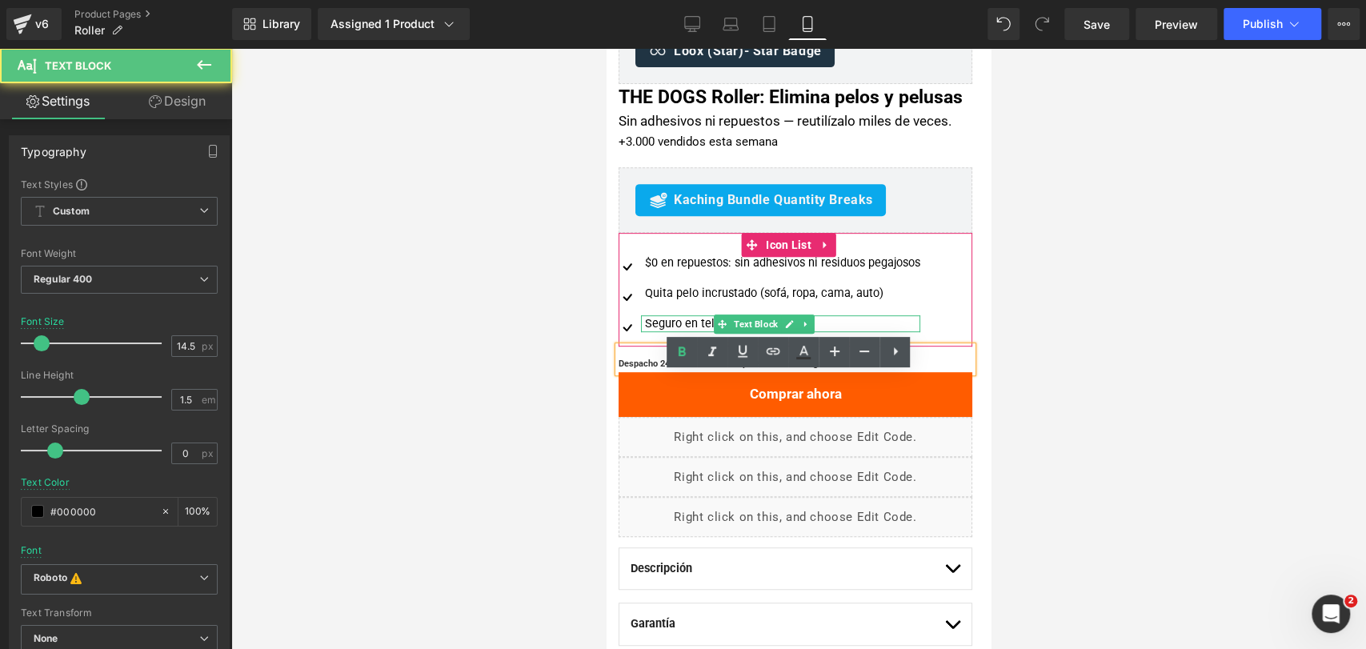
click at [649, 333] on div "Seguro en telas delicadas" at bounding box center [780, 324] width 279 height 18
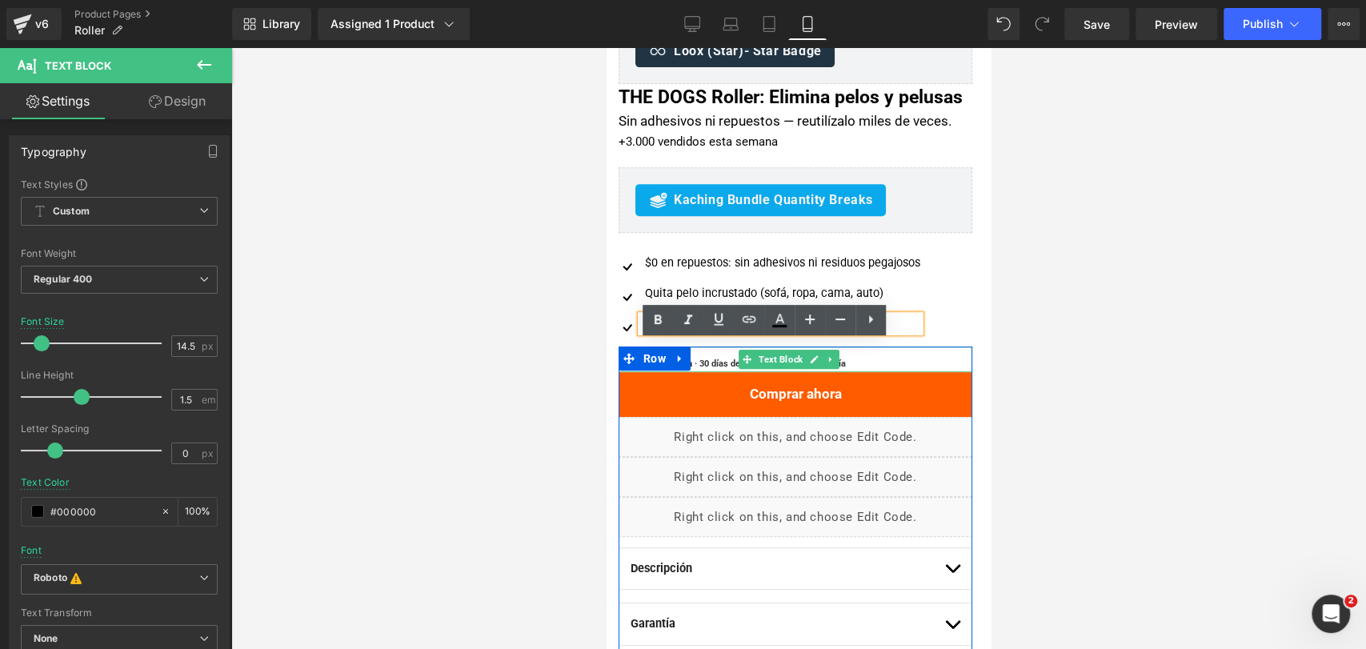
click at [710, 369] on span "Despacho 24–48 h · 30 días de prueba · 1 año de garantía" at bounding box center [731, 363] width 227 height 10
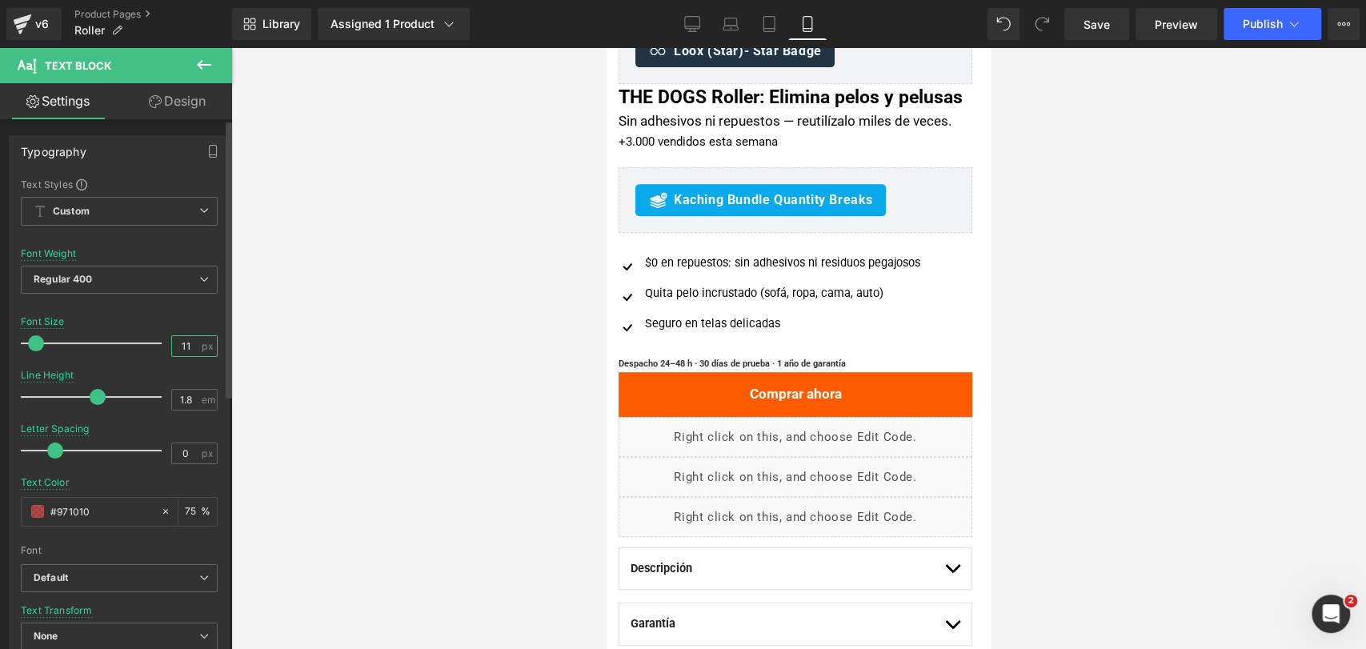
click at [191, 353] on input "11" at bounding box center [186, 346] width 28 height 20
type input "13"
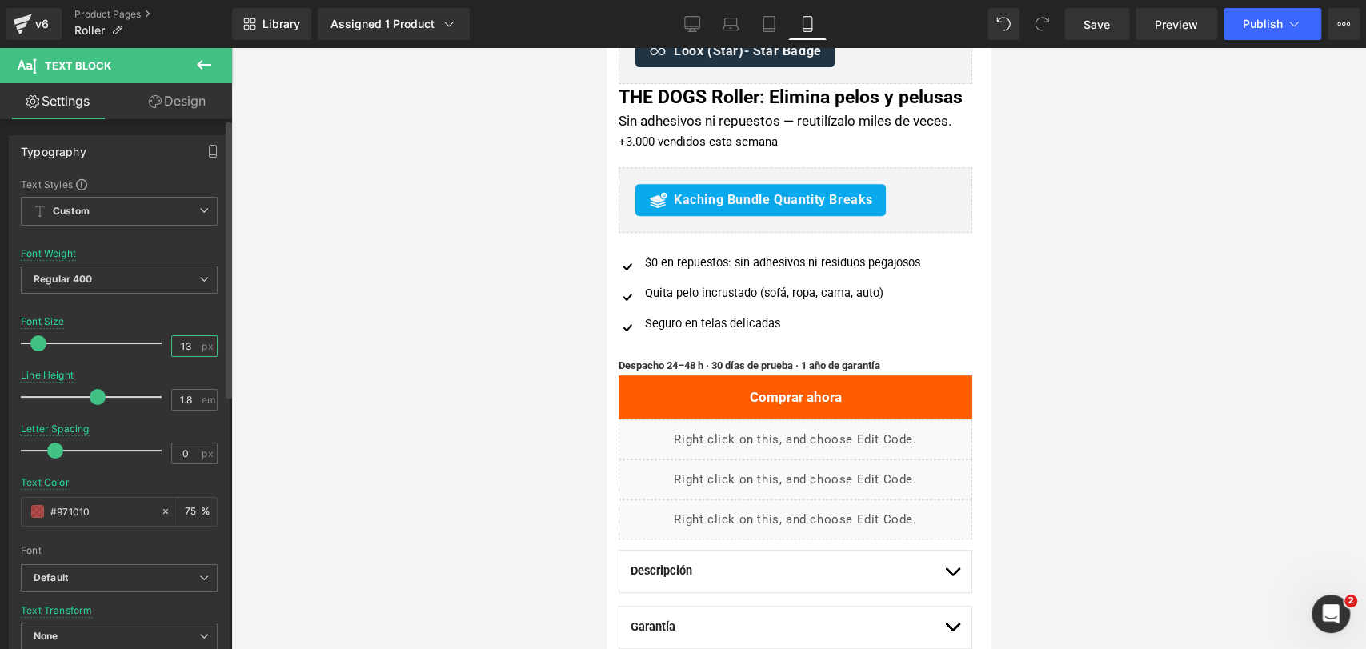
click at [184, 349] on input "13" at bounding box center [186, 346] width 28 height 20
click at [183, 349] on input "13" at bounding box center [186, 346] width 28 height 20
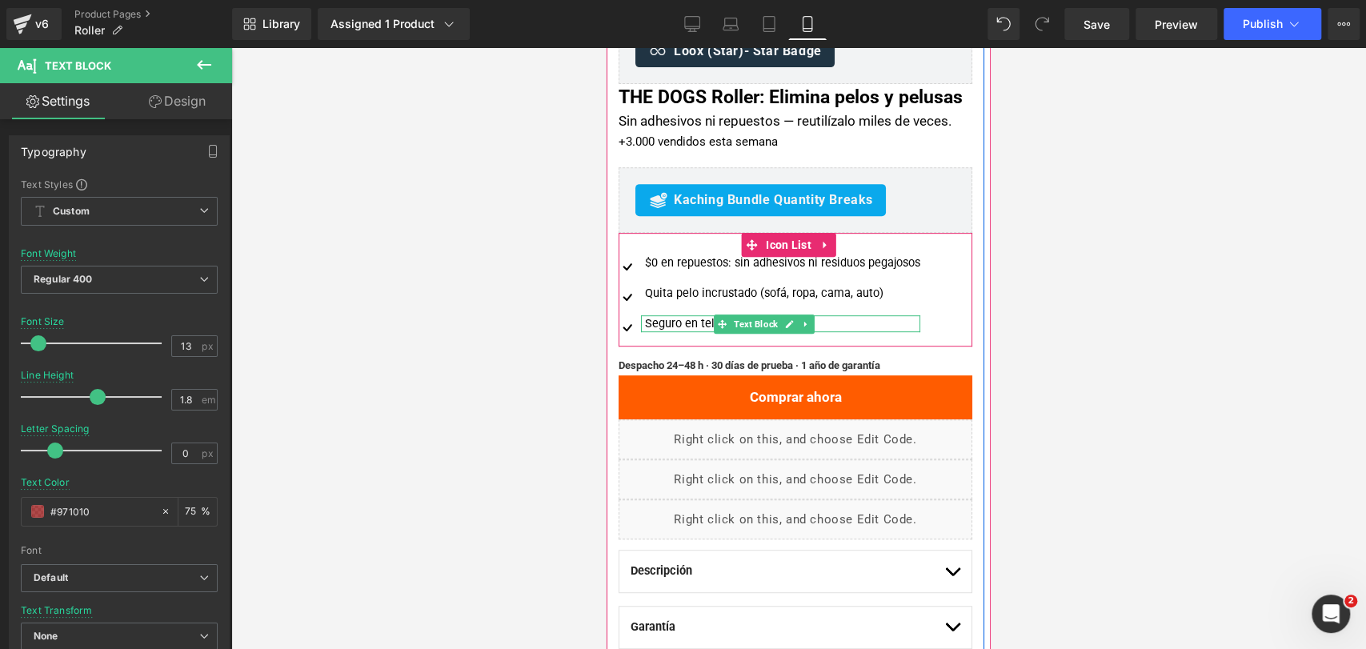
click at [672, 333] on div "Seguro en telas delicadas" at bounding box center [780, 324] width 279 height 18
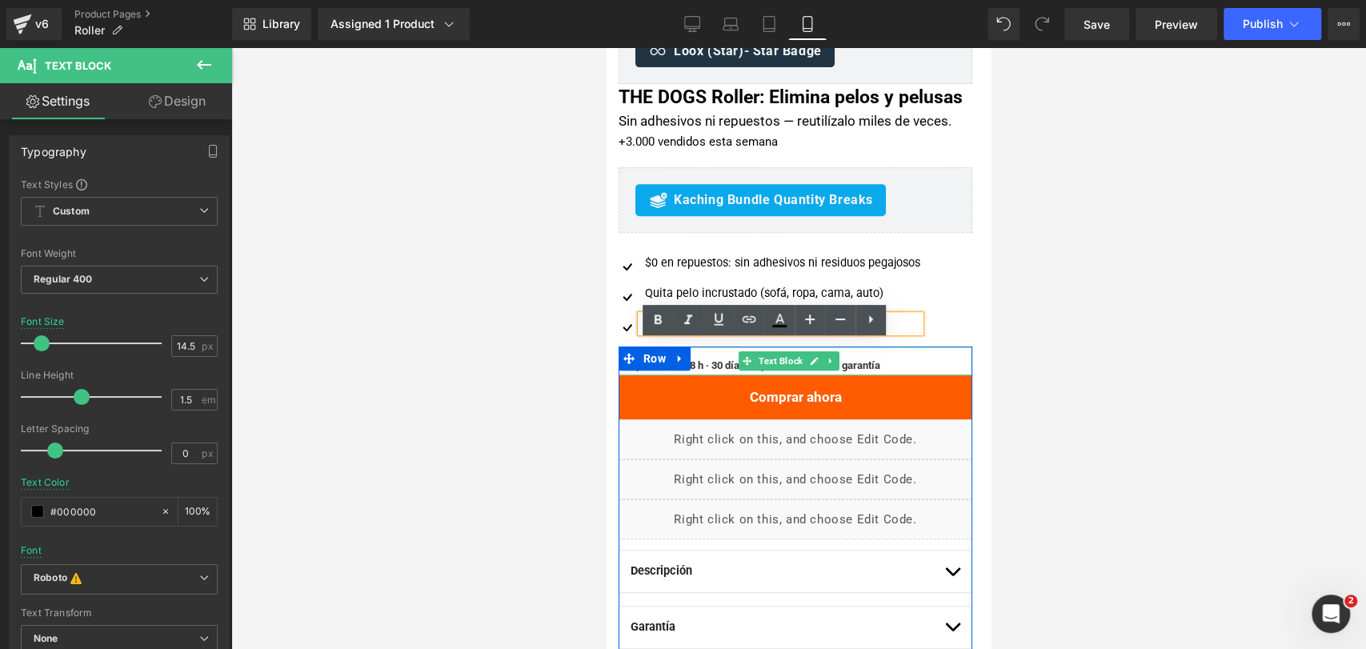
click at [712, 371] on span "Despacho 24–48 h · 30 días de prueba · 1 año de garantía" at bounding box center [749, 365] width 262 height 12
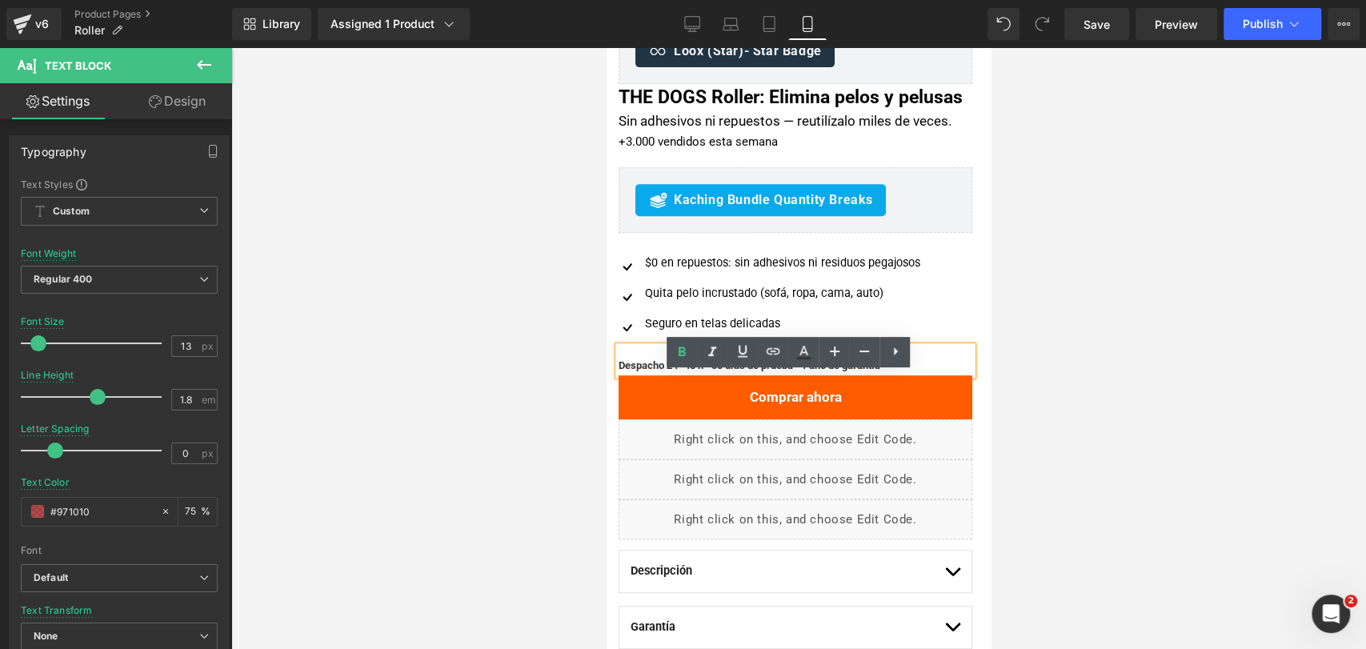
click at [1151, 400] on div at bounding box center [798, 348] width 1135 height 601
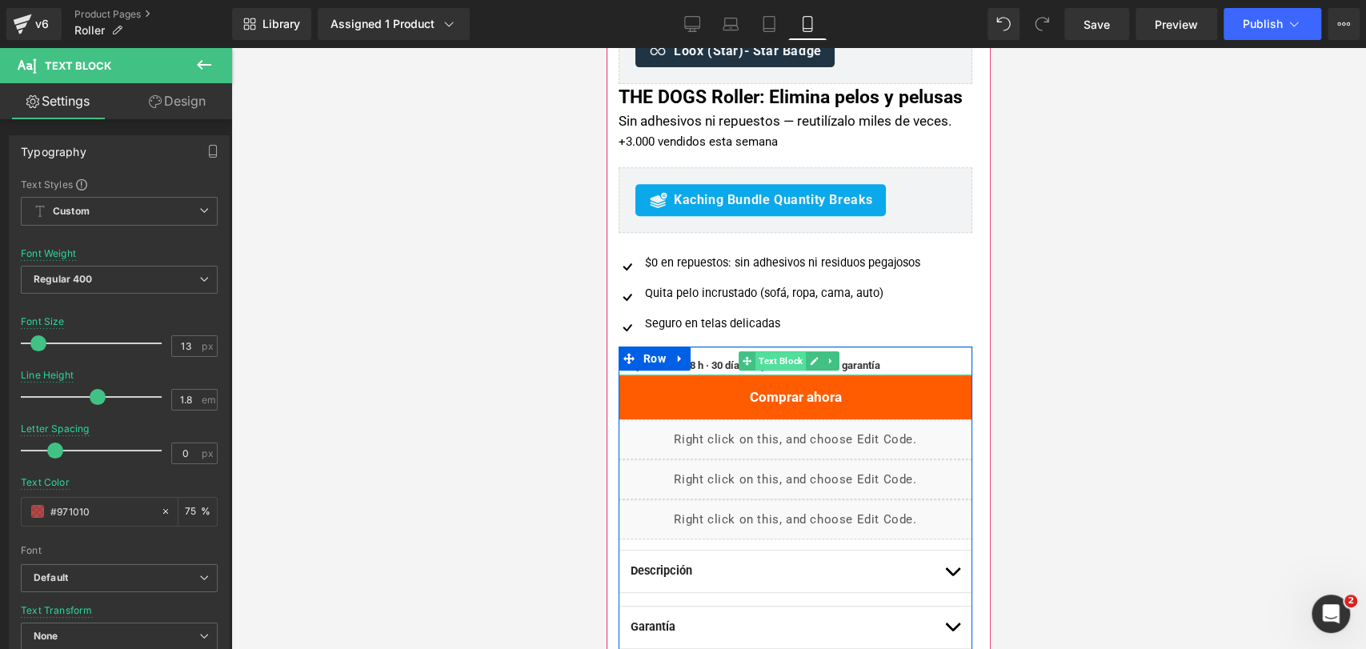
click at [777, 370] on span "Text Block" at bounding box center [780, 360] width 50 height 19
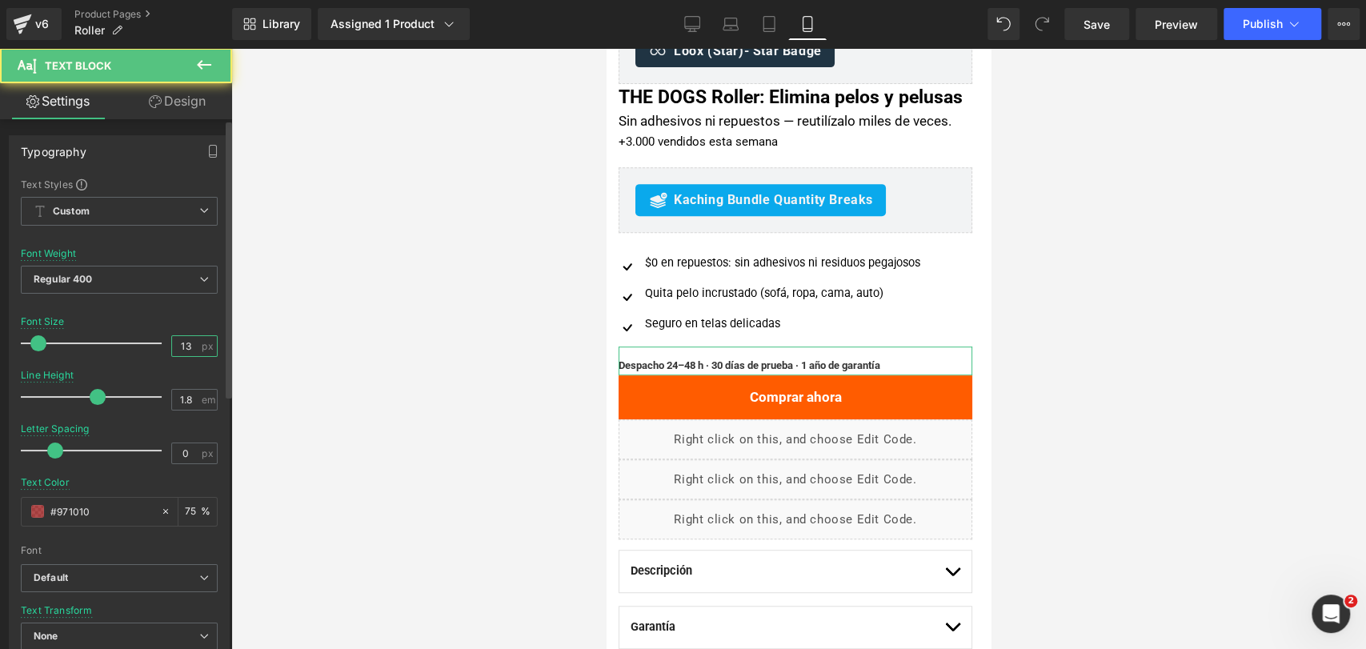
click at [190, 347] on input "13" at bounding box center [186, 346] width 28 height 20
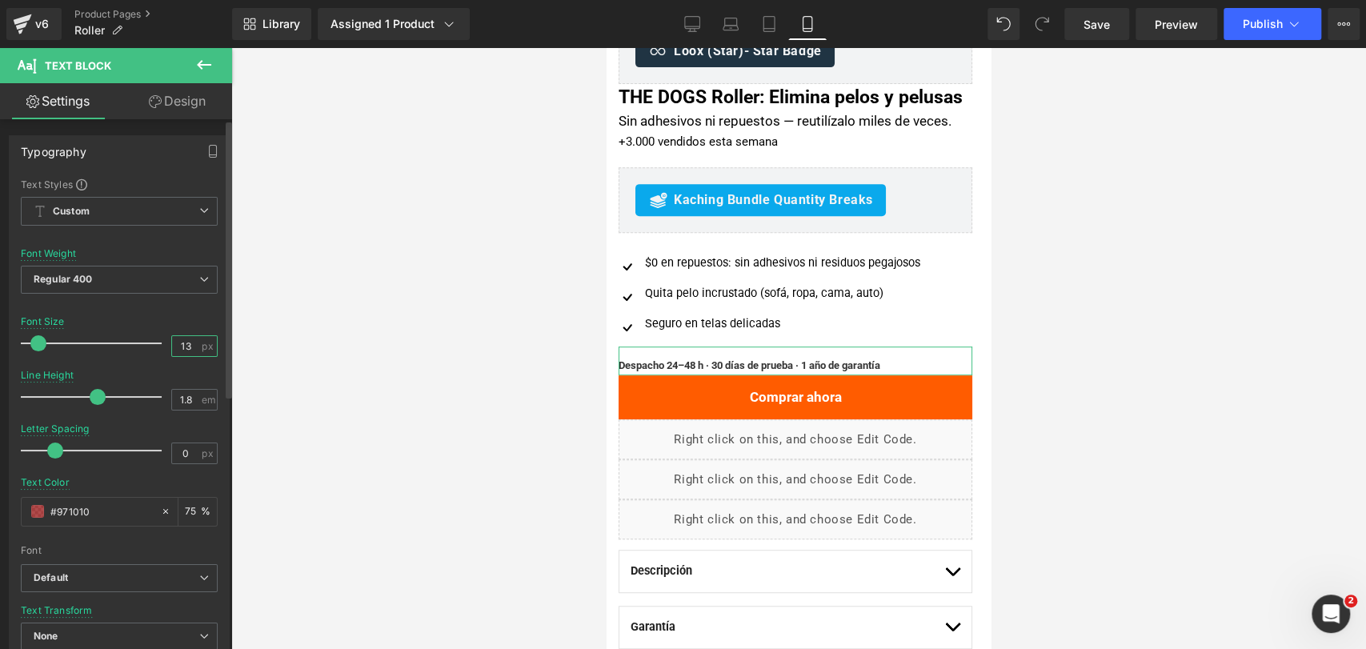
click at [190, 347] on input "13" at bounding box center [186, 346] width 28 height 20
type input "12"
click at [1032, 344] on div at bounding box center [798, 348] width 1135 height 601
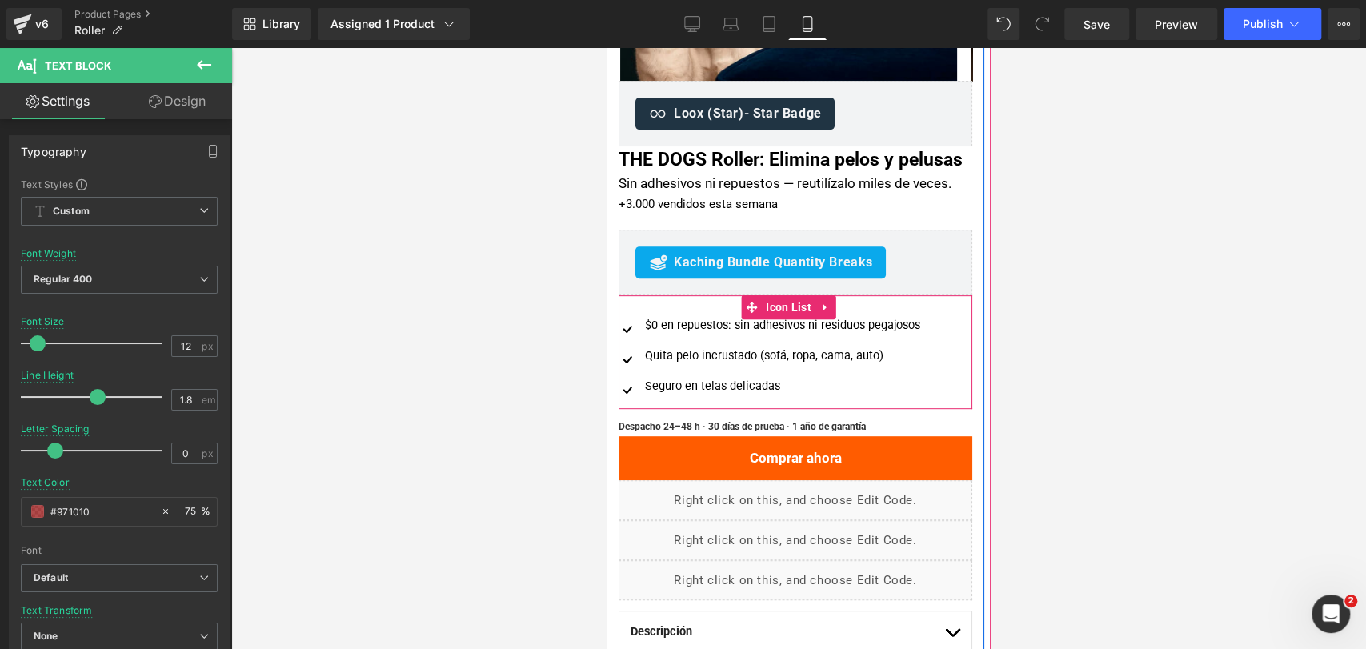
scroll to position [358, 0]
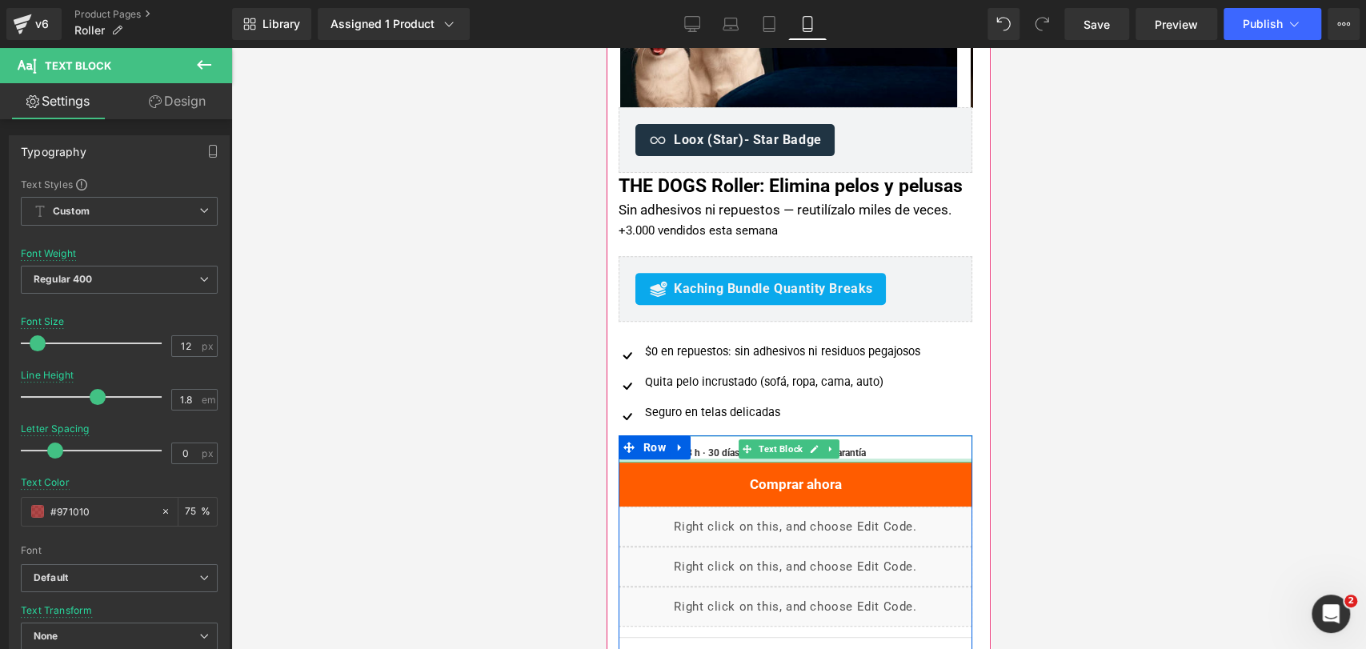
click at [718, 458] on span "Despacho 24–48 h · 30 días de prueba · 1 año de garantía" at bounding box center [741, 452] width 247 height 11
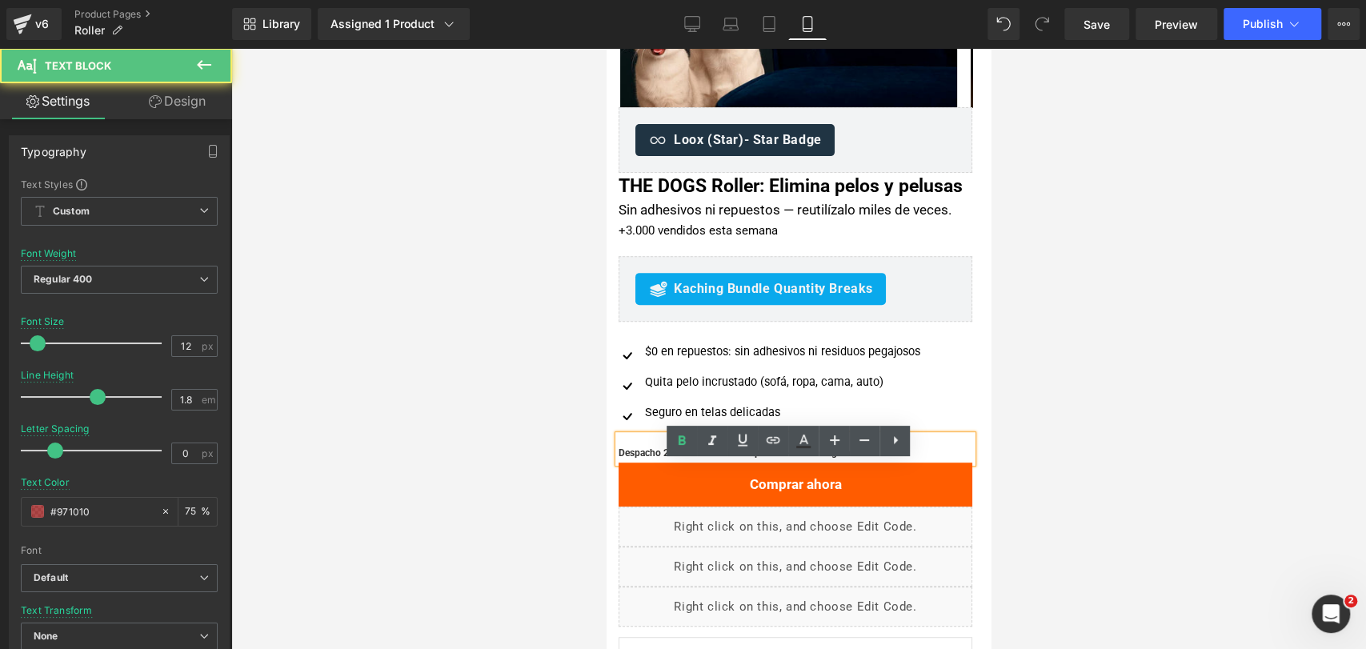
click at [1074, 354] on div at bounding box center [798, 348] width 1135 height 601
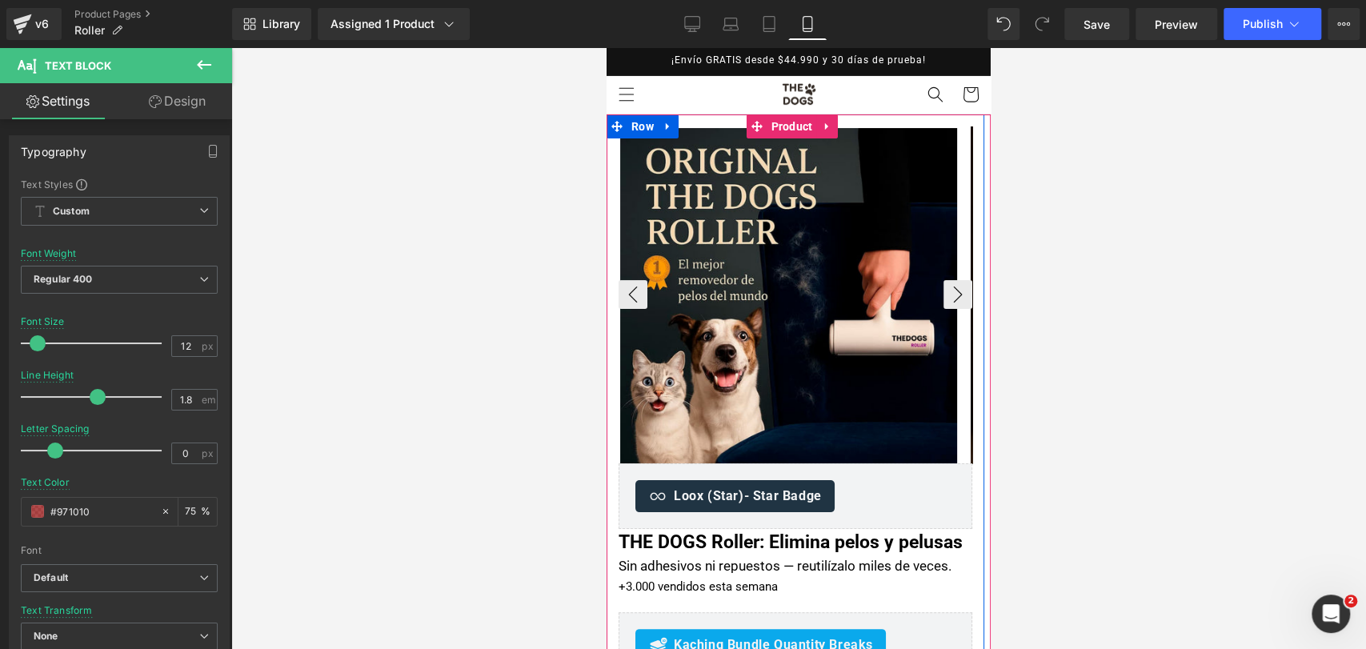
scroll to position [269, 0]
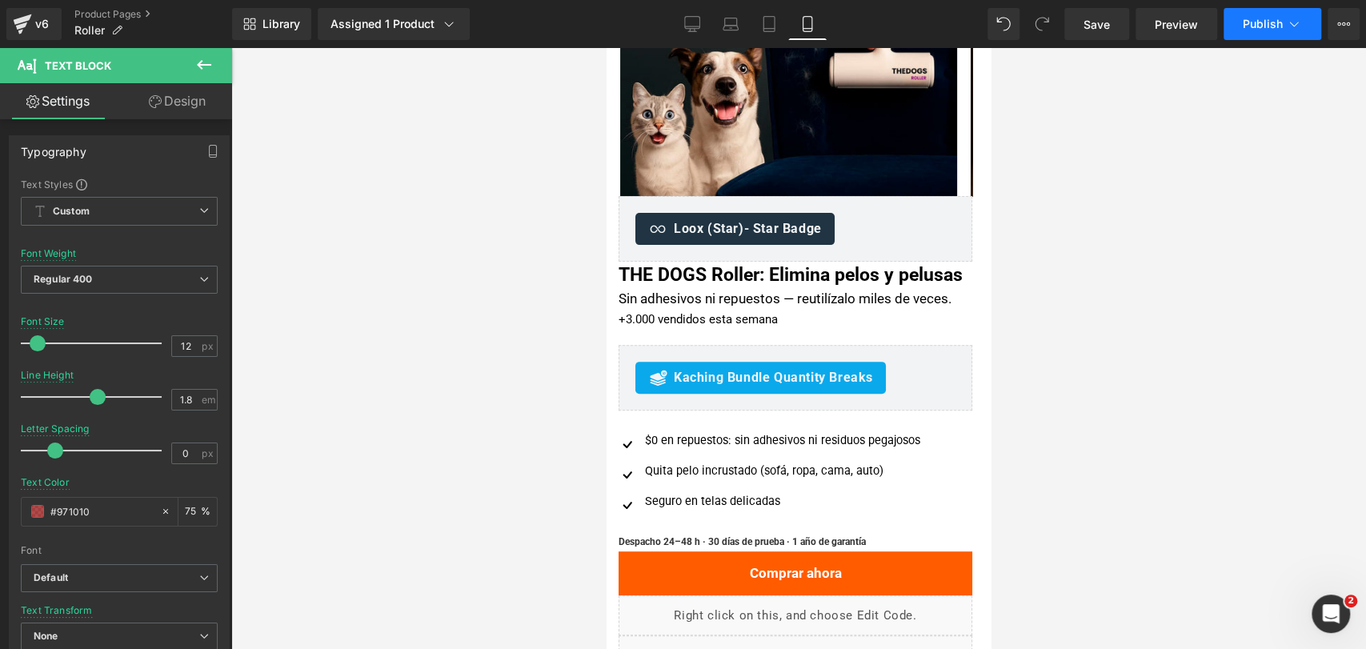
click at [1277, 23] on span "Publish" at bounding box center [1263, 24] width 40 height 13
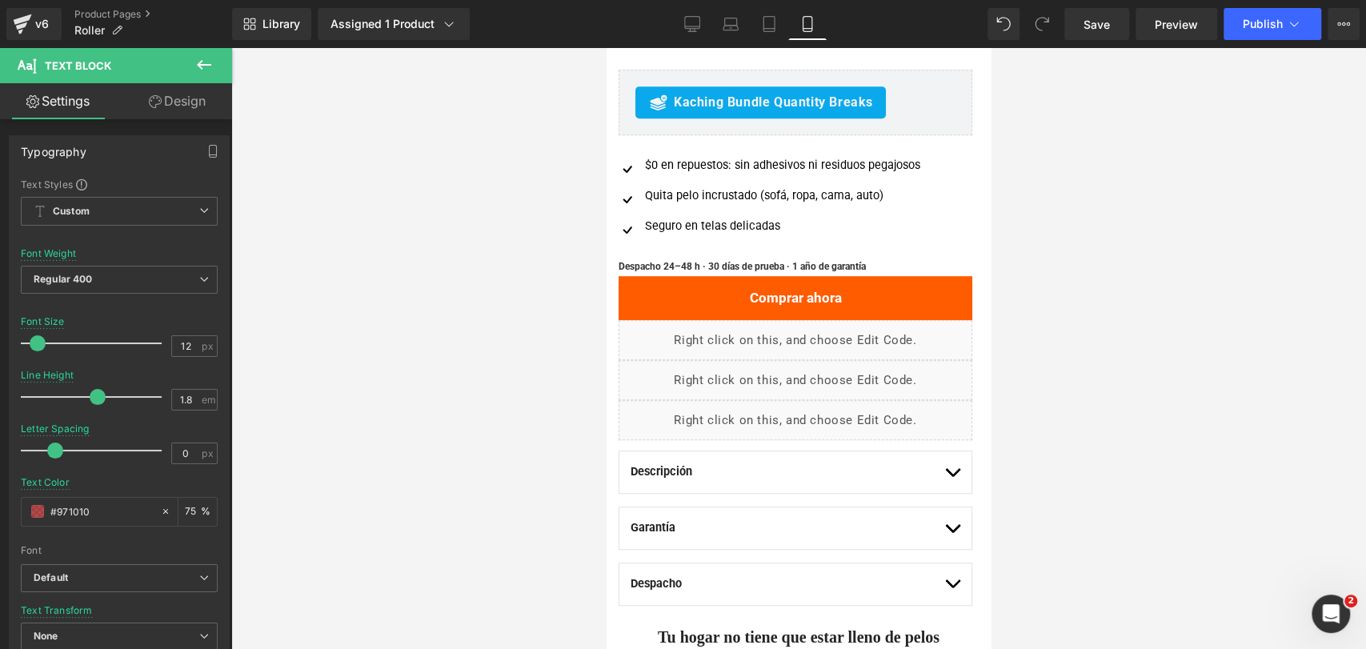
scroll to position [624, 0]
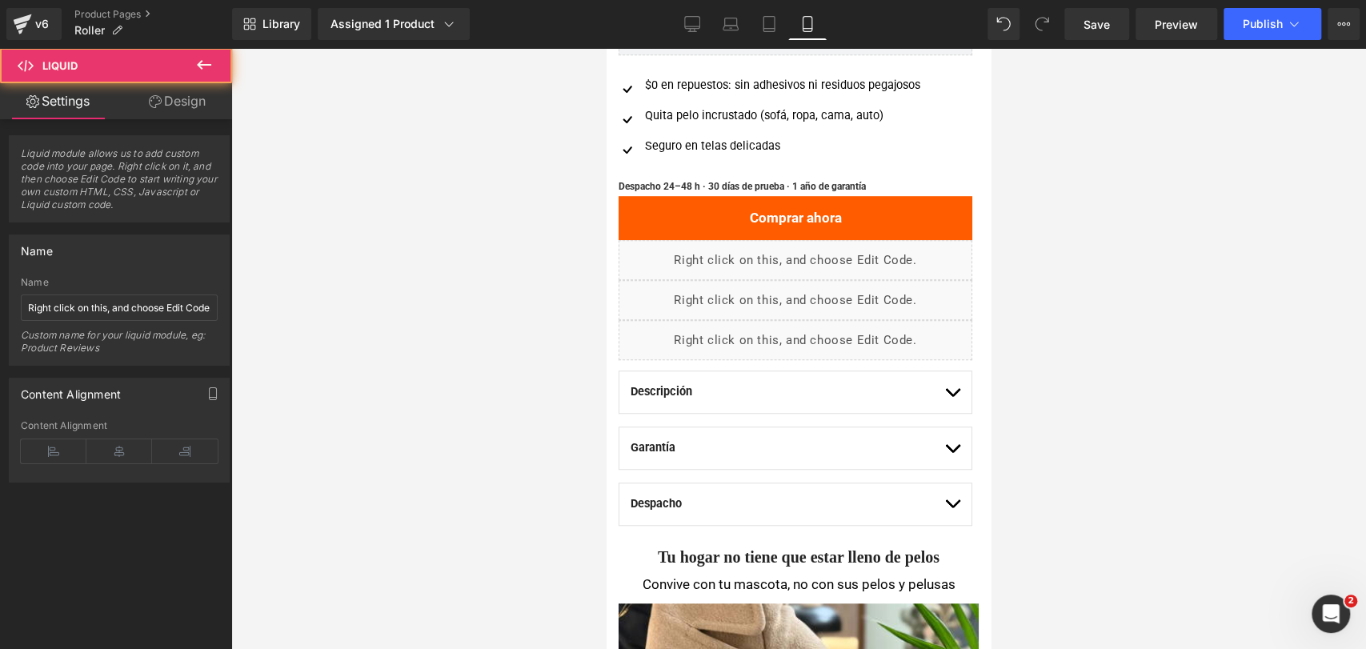
click at [752, 320] on div "Liquid" at bounding box center [795, 300] width 354 height 40
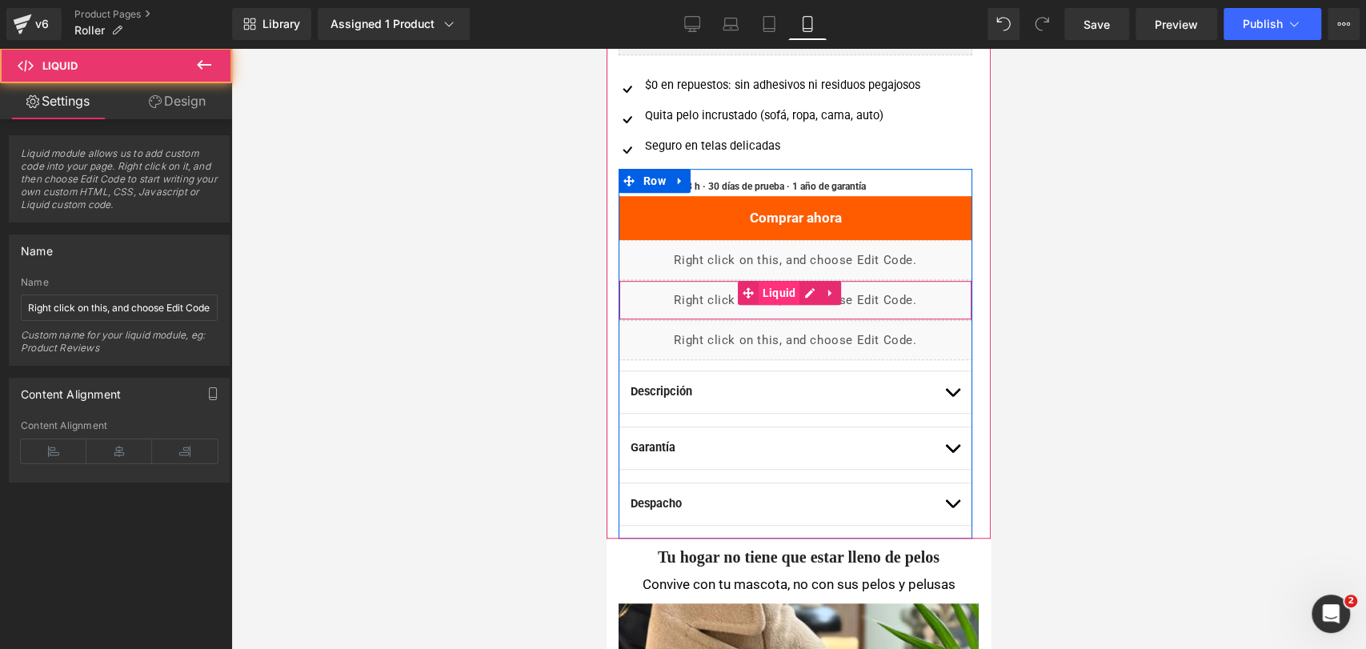
click at [765, 305] on span "Liquid" at bounding box center [780, 293] width 42 height 24
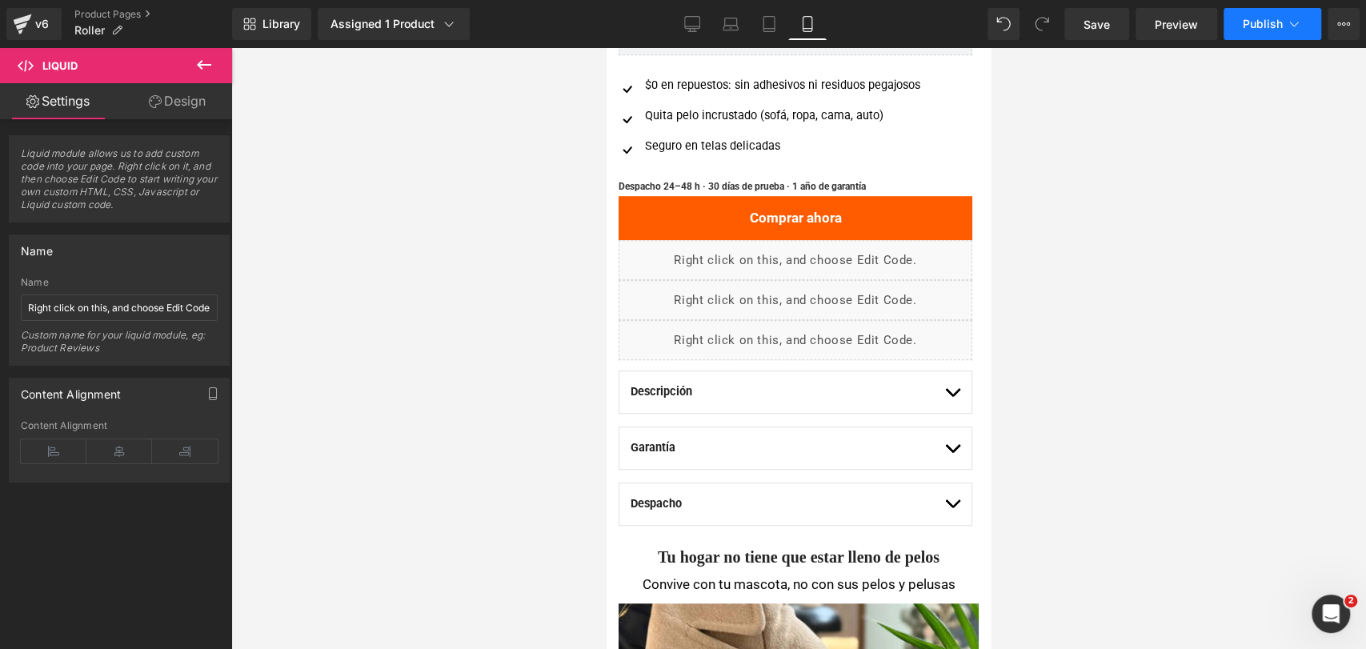
click at [1255, 33] on button "Publish" at bounding box center [1272, 24] width 98 height 32
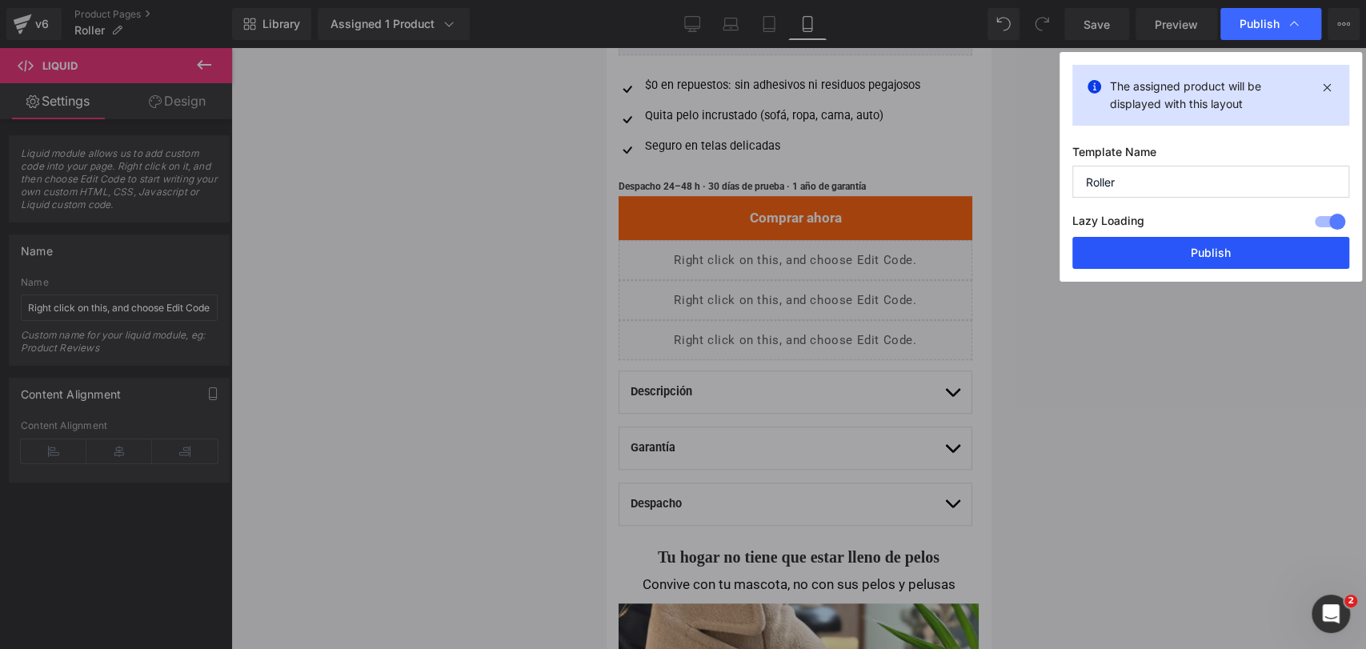
click at [1218, 268] on button "Publish" at bounding box center [1210, 253] width 277 height 32
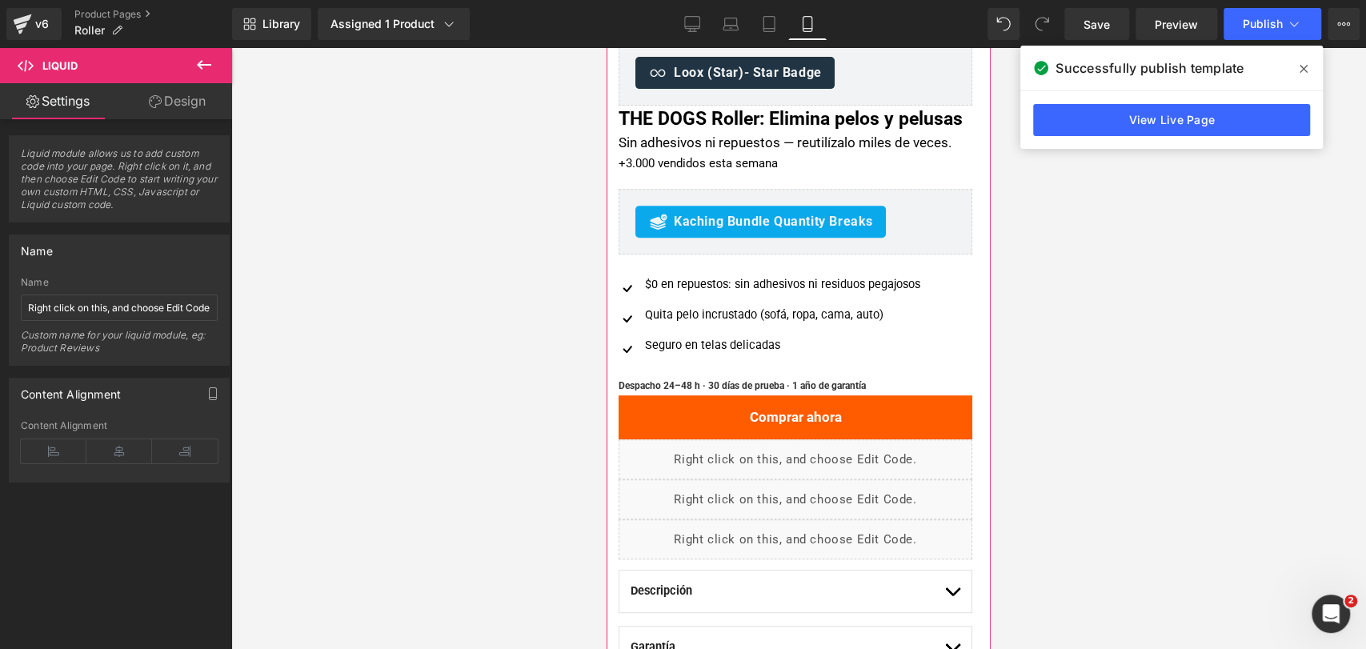
scroll to position [179, 0]
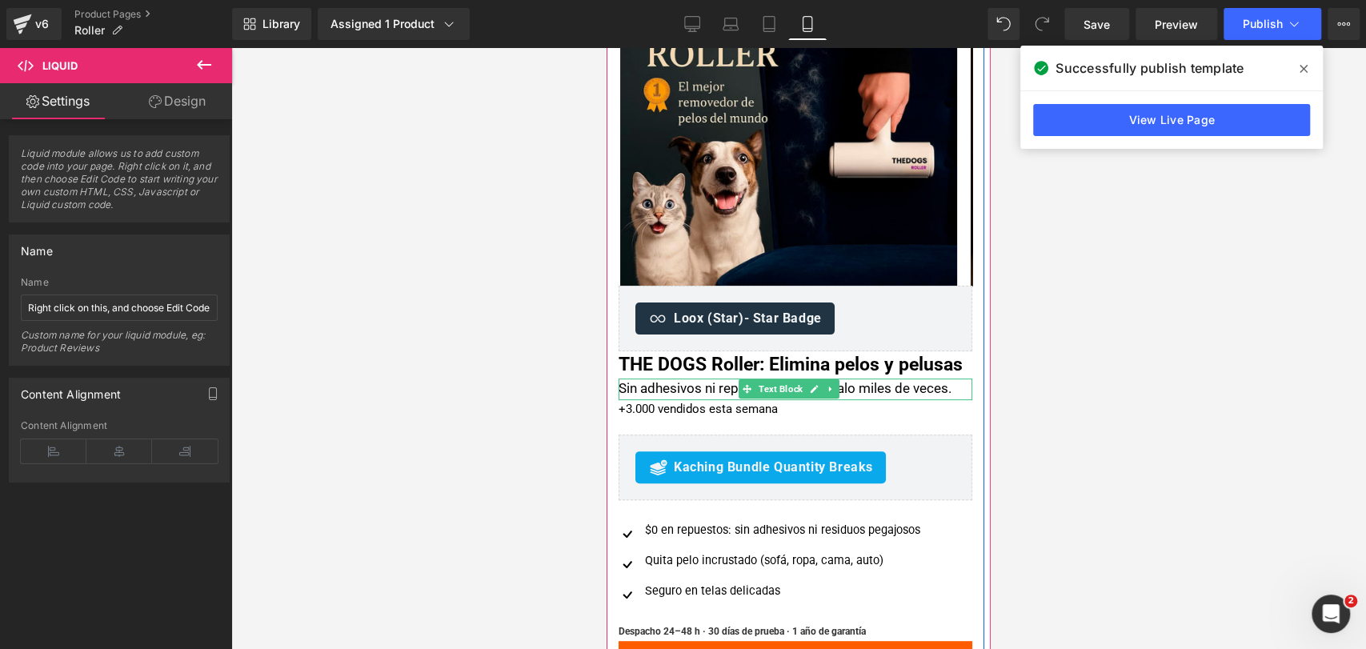
click at [709, 400] on div "Sin adhesivos ni repuestos — reutilízalo miles de veces." at bounding box center [795, 389] width 354 height 22
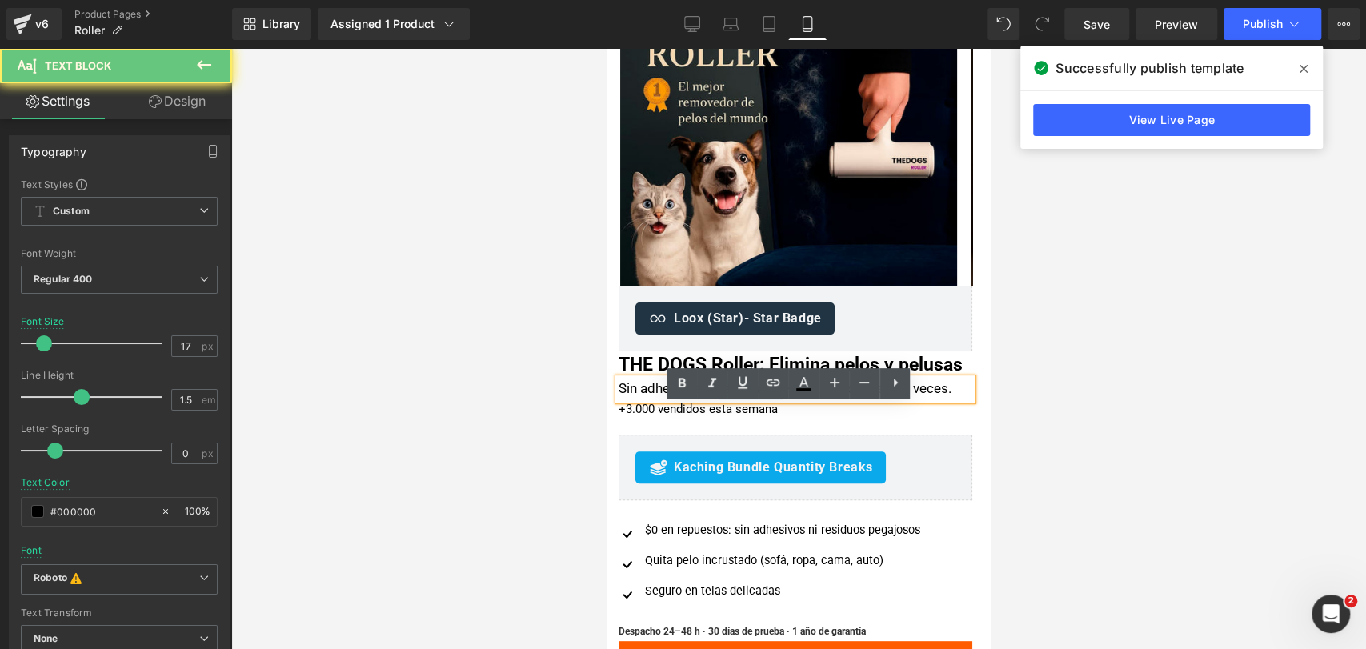
click at [709, 400] on div "Sin adhesivos ni repuestos — reutilízalo miles de veces." at bounding box center [795, 389] width 354 height 22
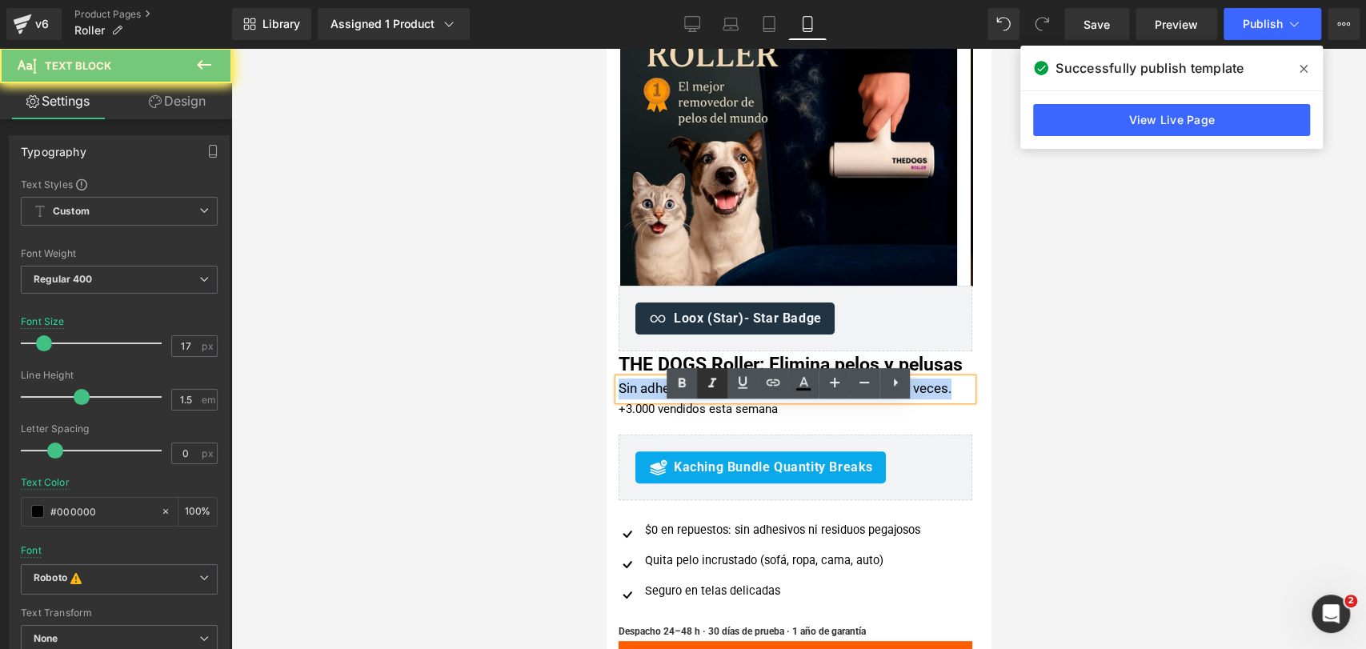
copy div "Sin adhesivos ni repuestos — reutilízalo miles de veces."
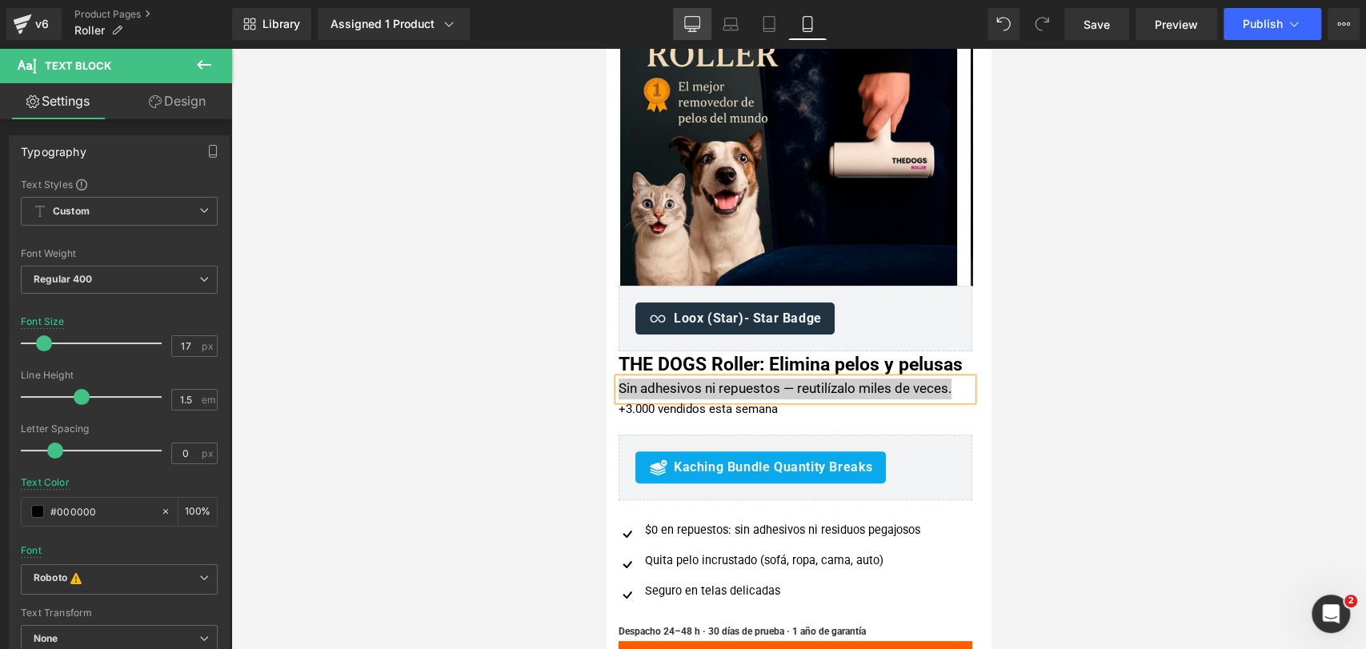
click at [694, 17] on icon at bounding box center [692, 24] width 16 height 16
type input "16"
type input "100"
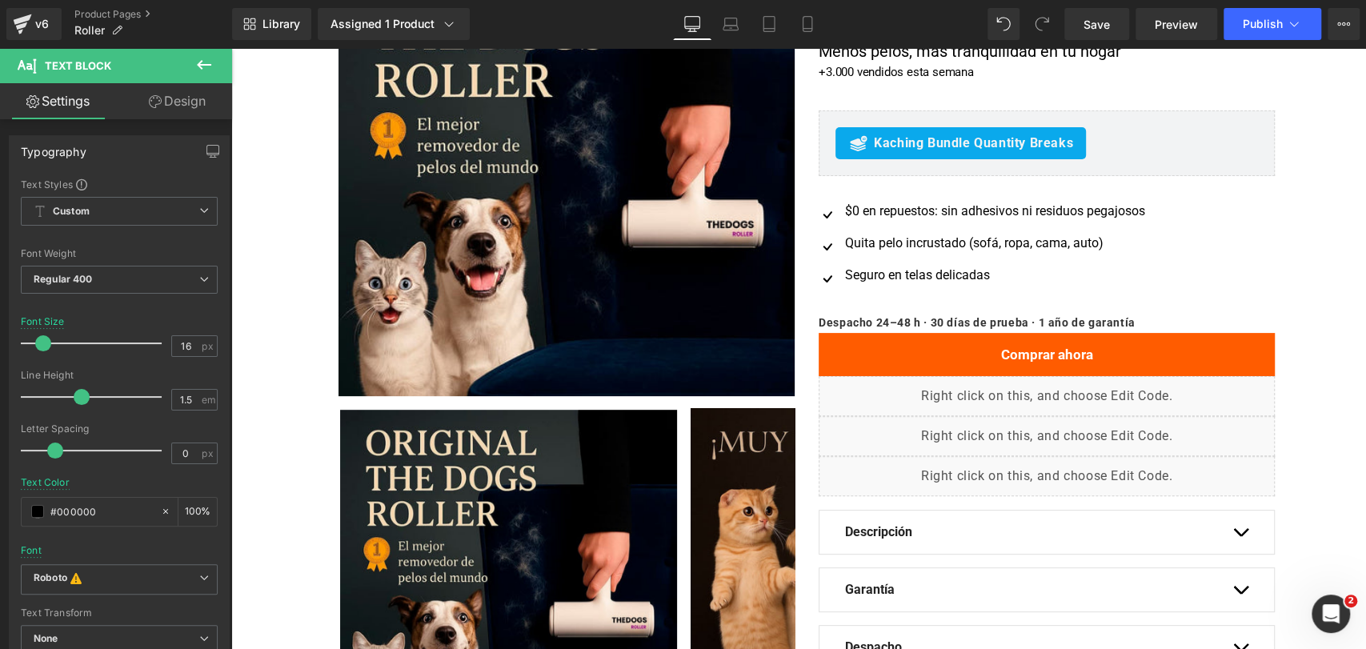
scroll to position [0, 0]
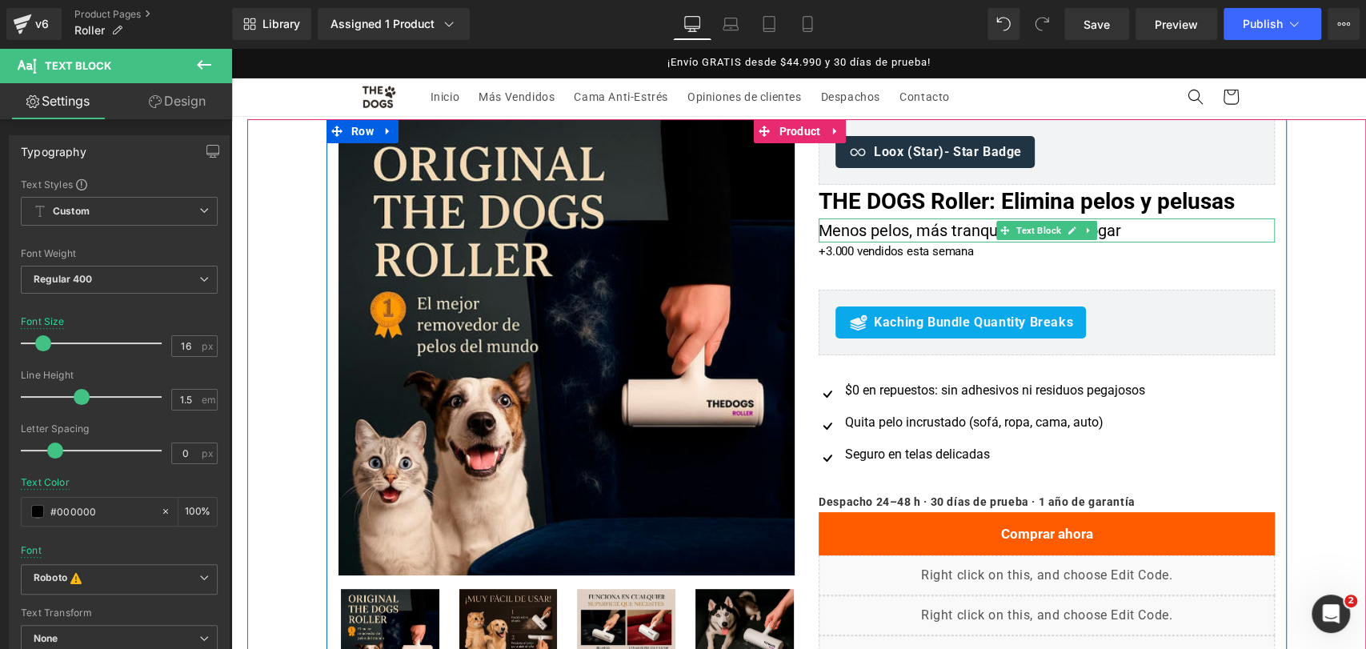
click at [865, 234] on p "Menos pelos, más tranquilidad en tu hogar" at bounding box center [1047, 230] width 456 height 24
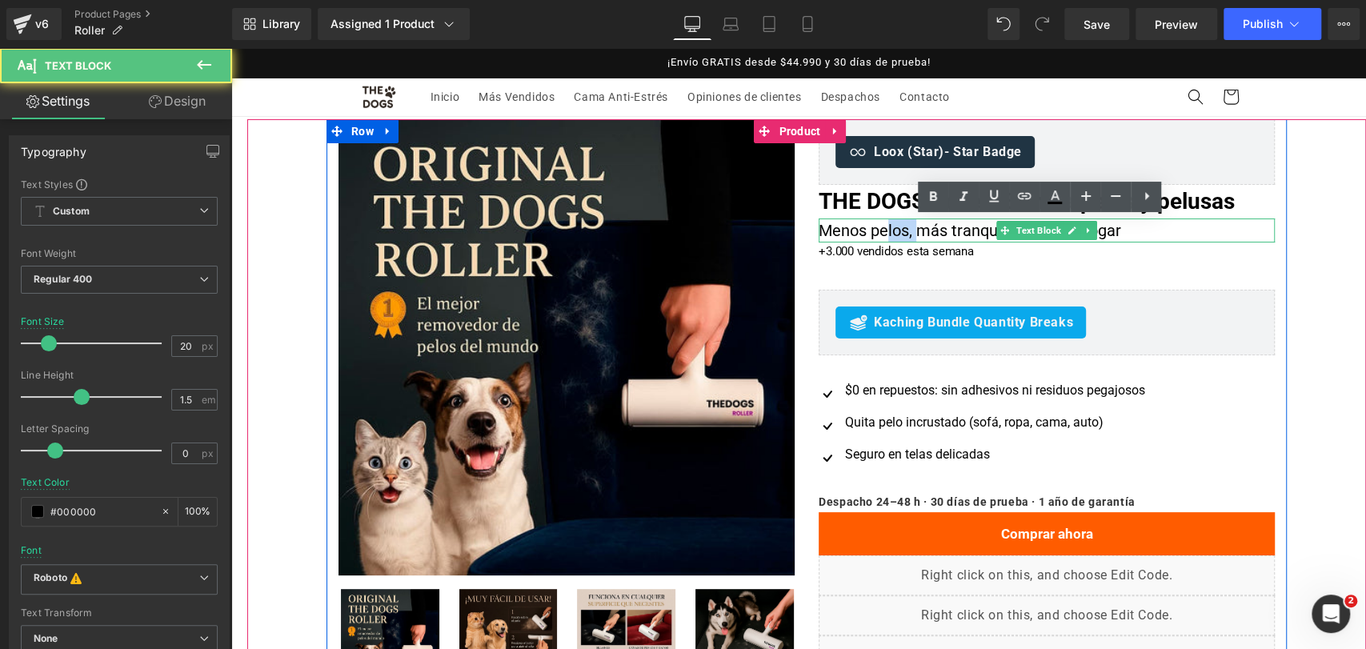
click at [865, 234] on p "Menos pelos, más tranquilidad en tu hogar" at bounding box center [1047, 230] width 456 height 24
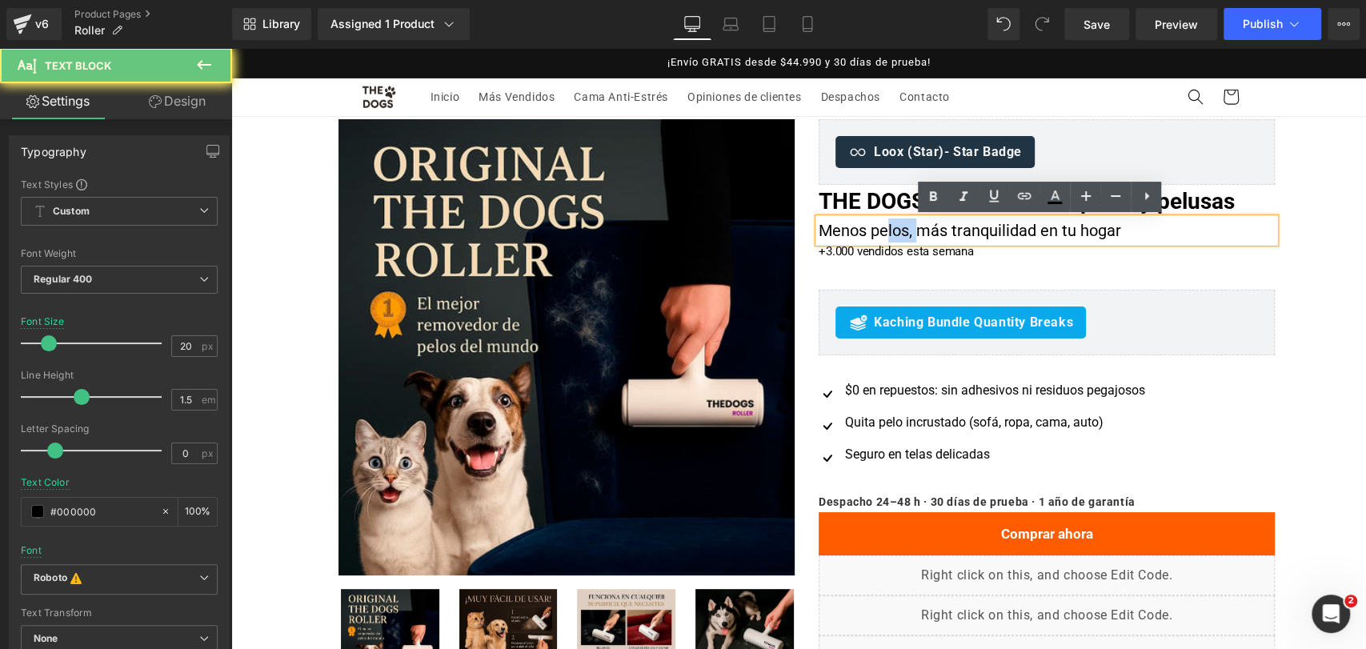
click at [863, 234] on p "Menos pelos, más tranquilidad en tu hogar" at bounding box center [1047, 230] width 456 height 24
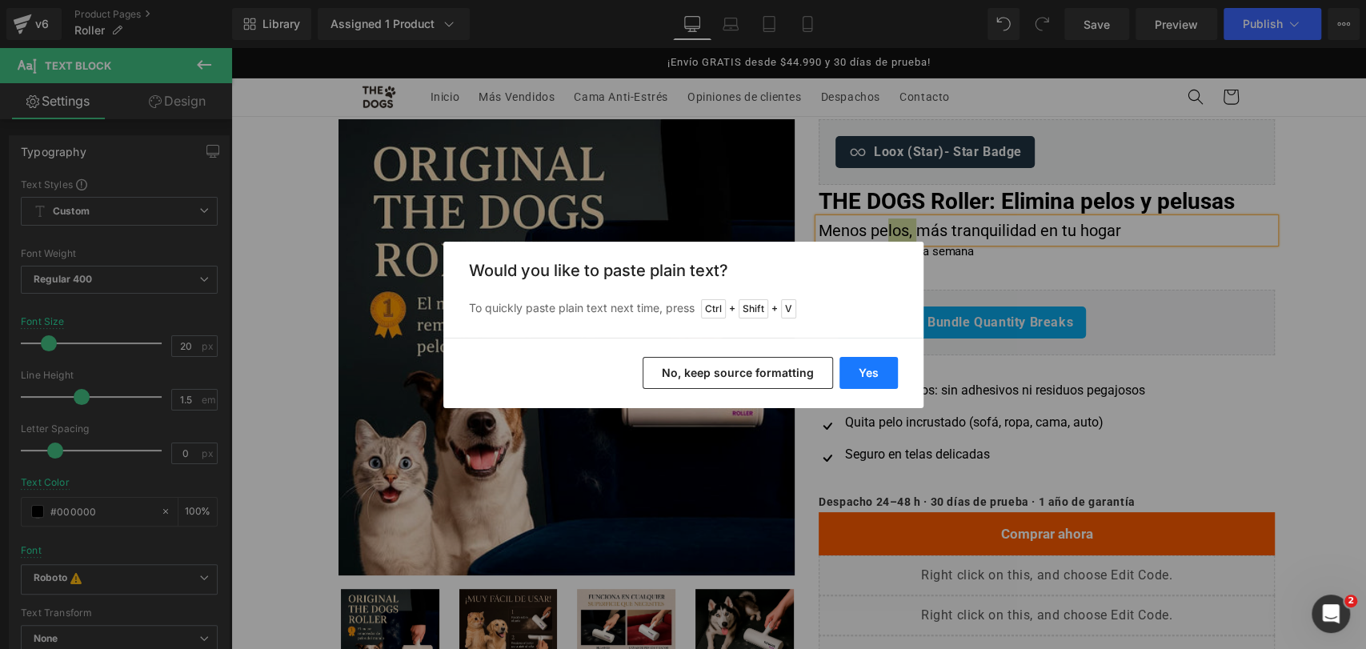
click at [874, 371] on button "Yes" at bounding box center [868, 373] width 58 height 32
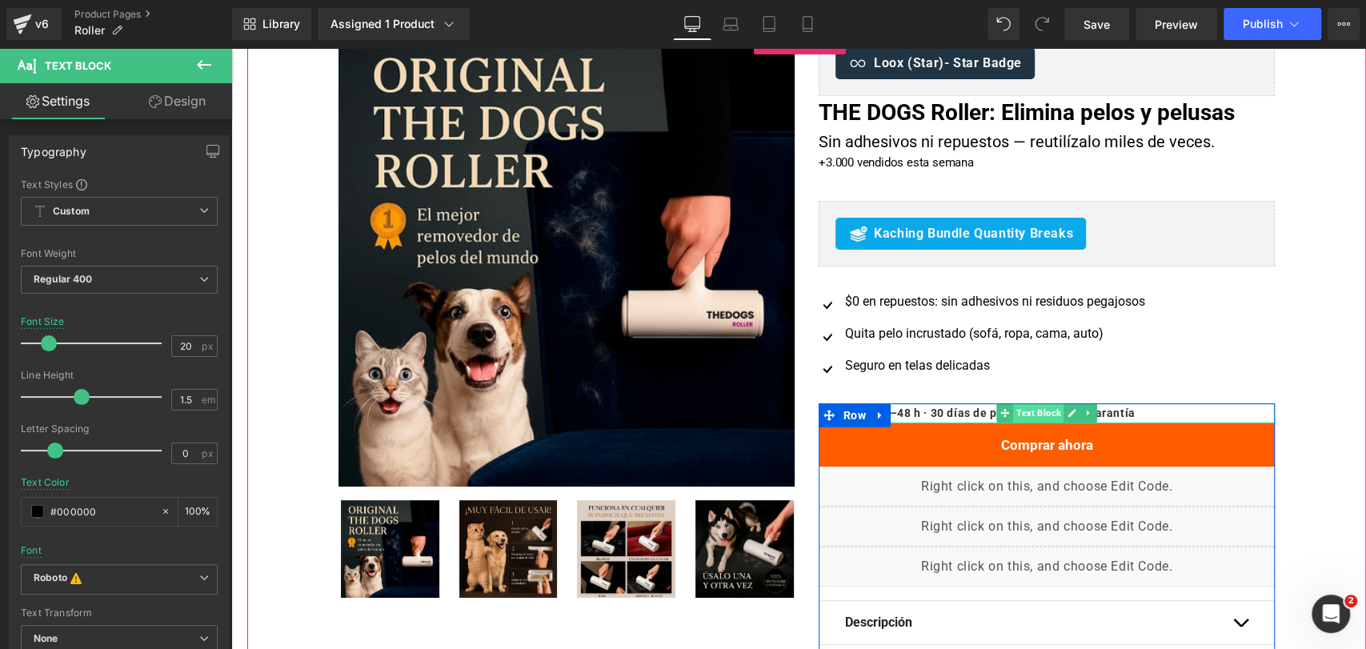
scroll to position [178, 0]
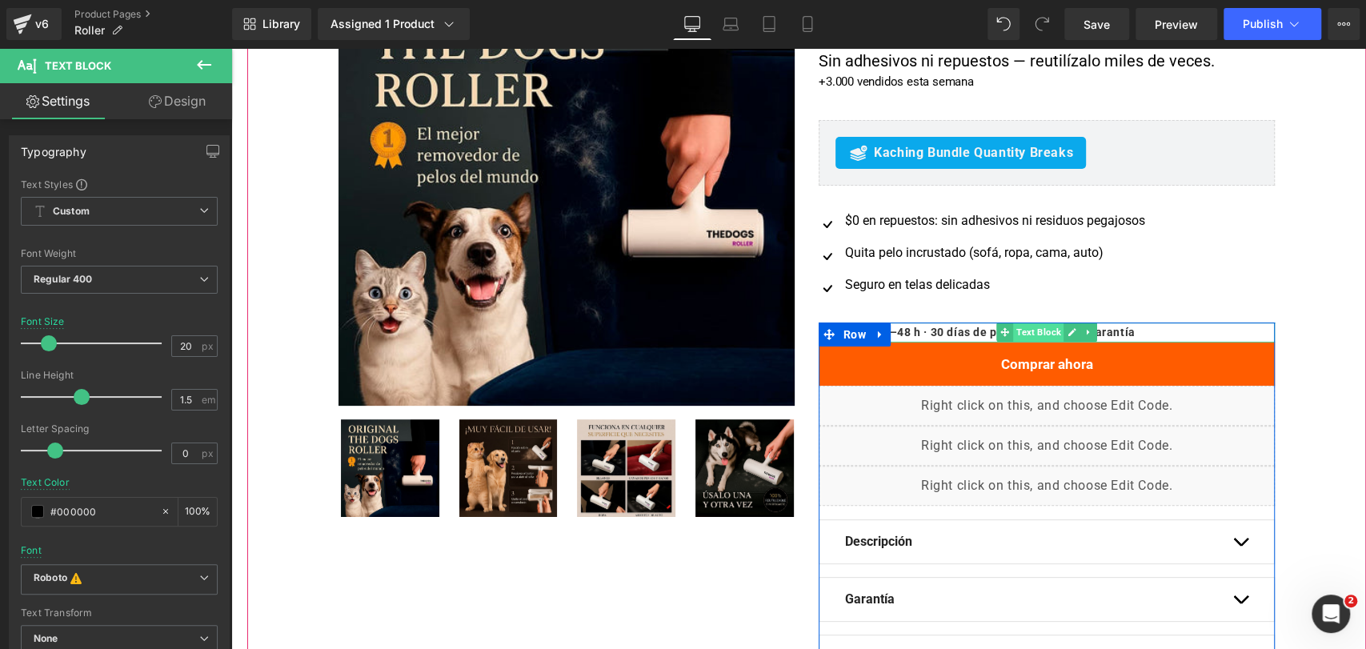
click at [1031, 414] on div "Despacho 24–48 h · 30 días de prueba · 1 año de garantía Text Block Comprar aho…" at bounding box center [1047, 507] width 456 height 370
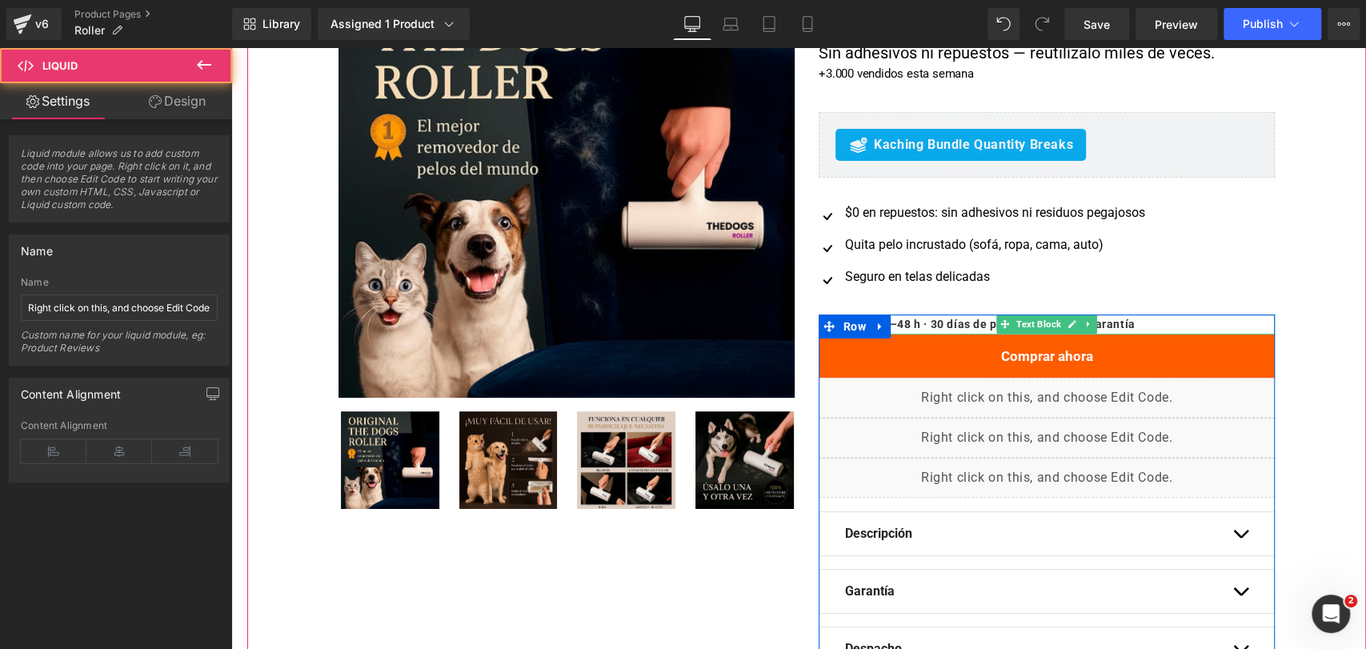
click at [1029, 320] on span "Text Block" at bounding box center [1038, 323] width 50 height 19
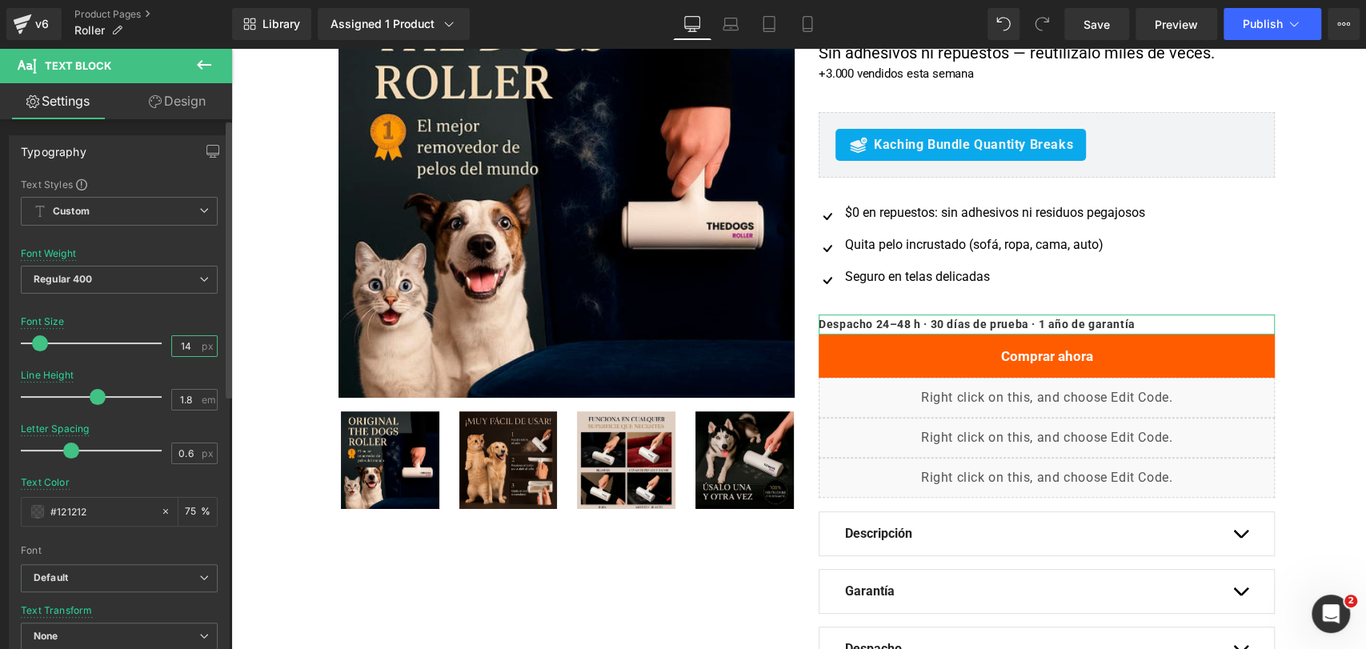
click at [183, 347] on input "14" at bounding box center [186, 346] width 28 height 20
type input "13"
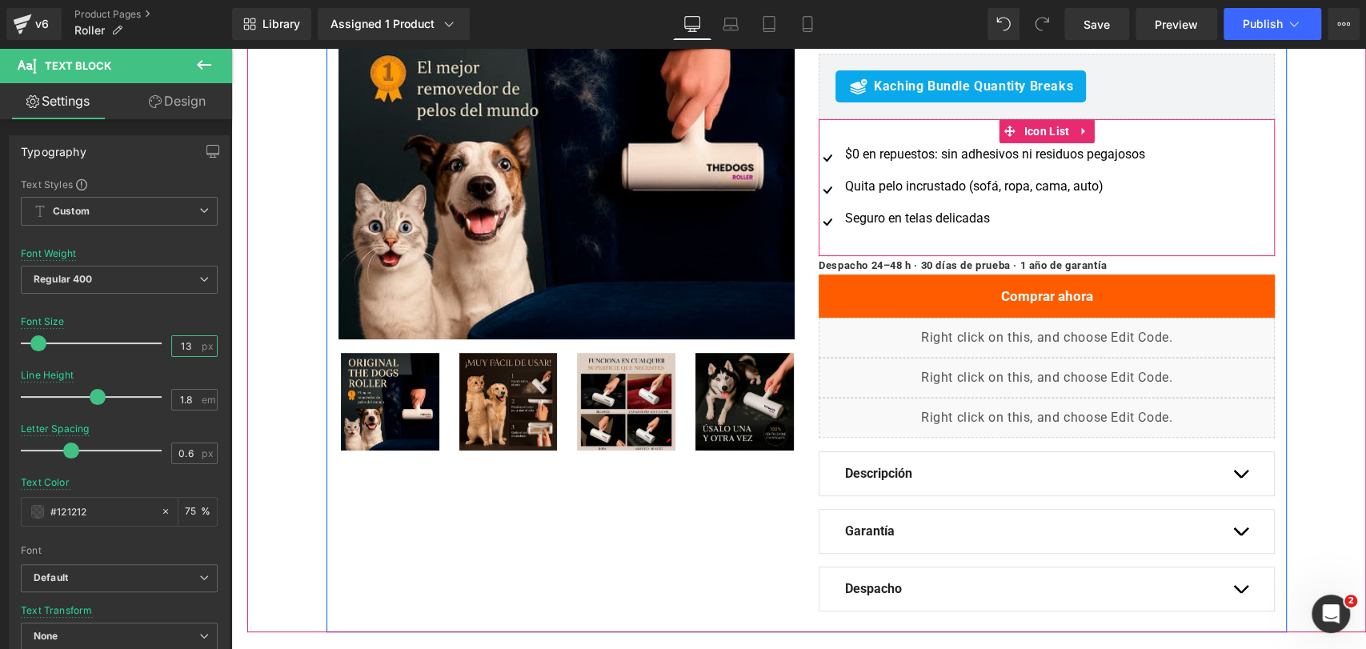
scroll to position [266, 0]
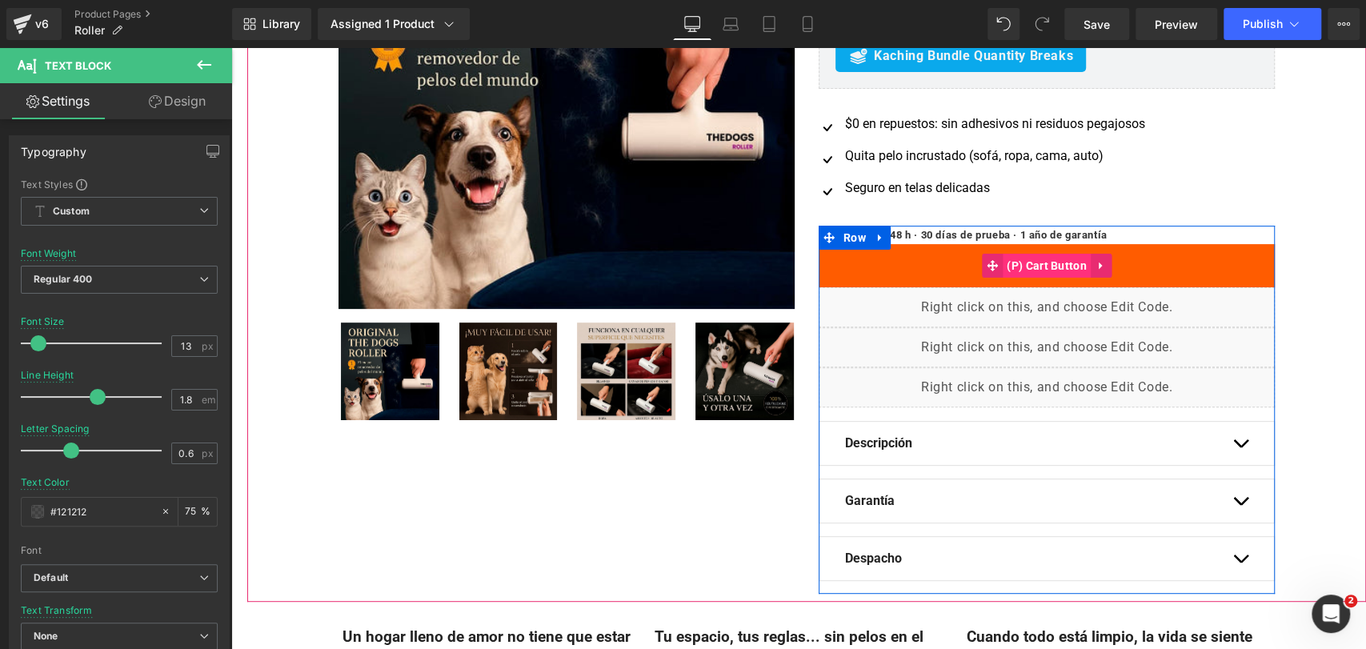
click at [1035, 262] on span "(P) Cart Button" at bounding box center [1047, 266] width 88 height 24
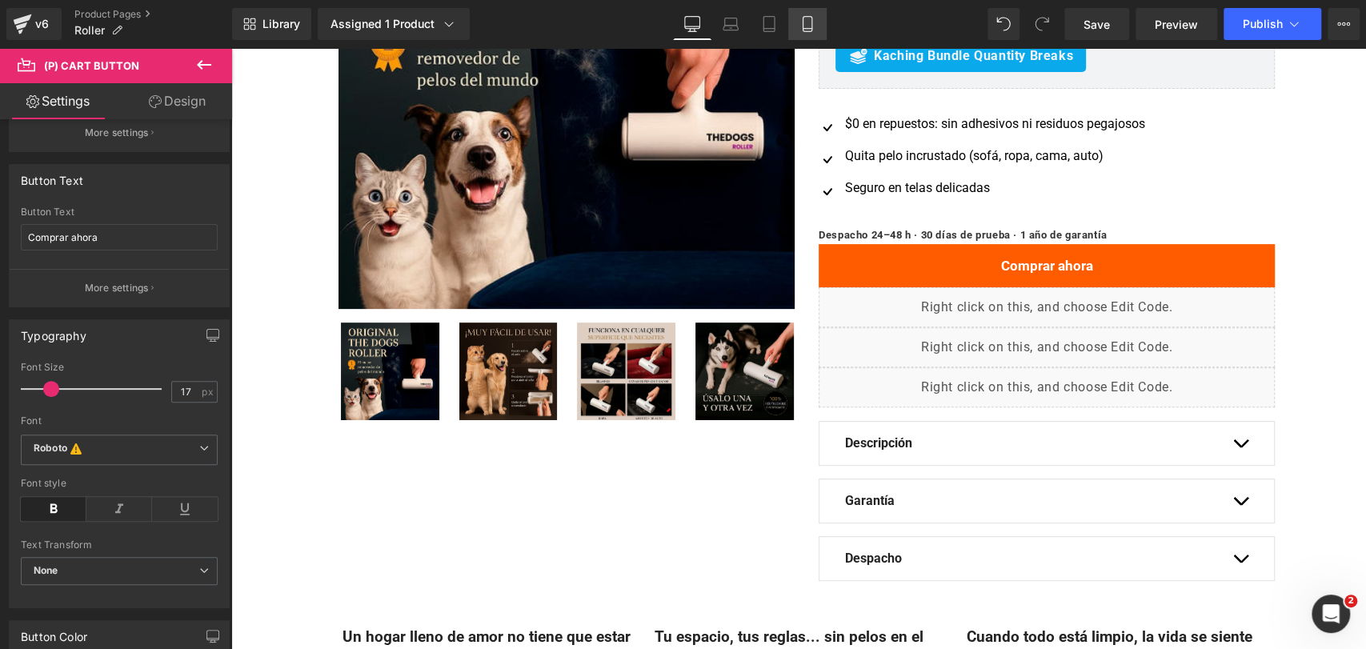
click at [804, 27] on icon at bounding box center [807, 24] width 16 height 16
type input "100"
type input "#e04a00"
type input "100"
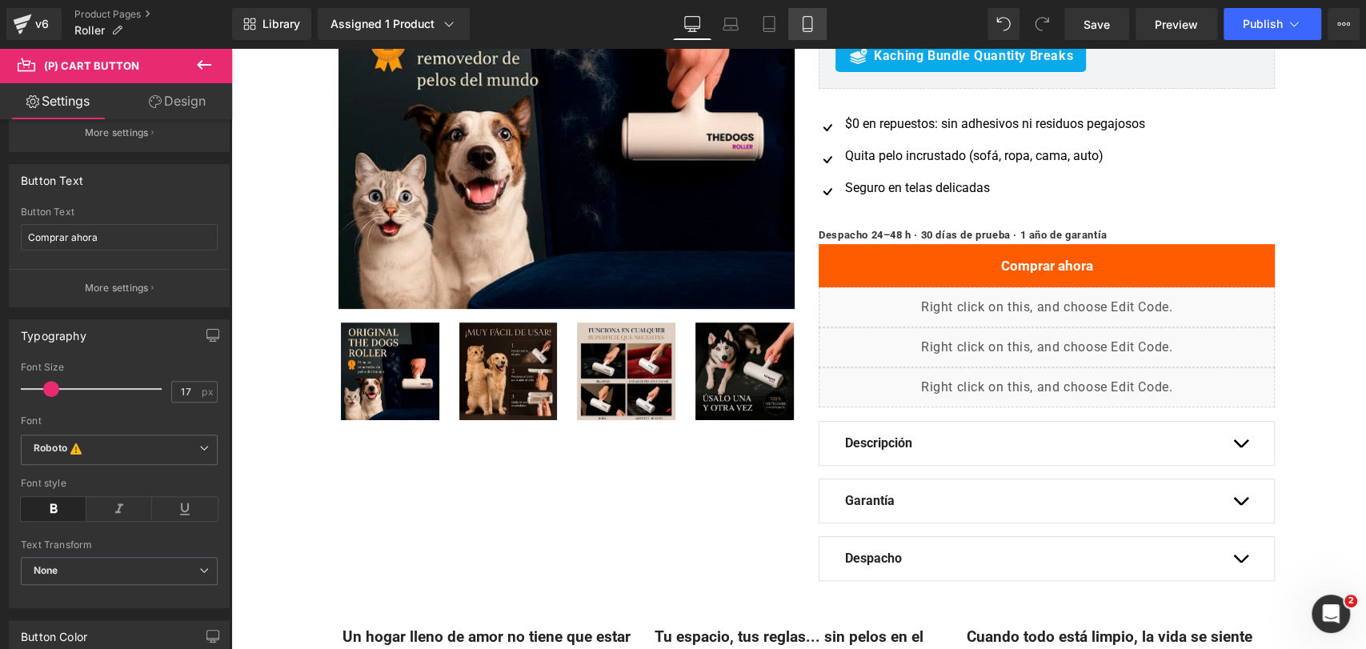
type input "100"
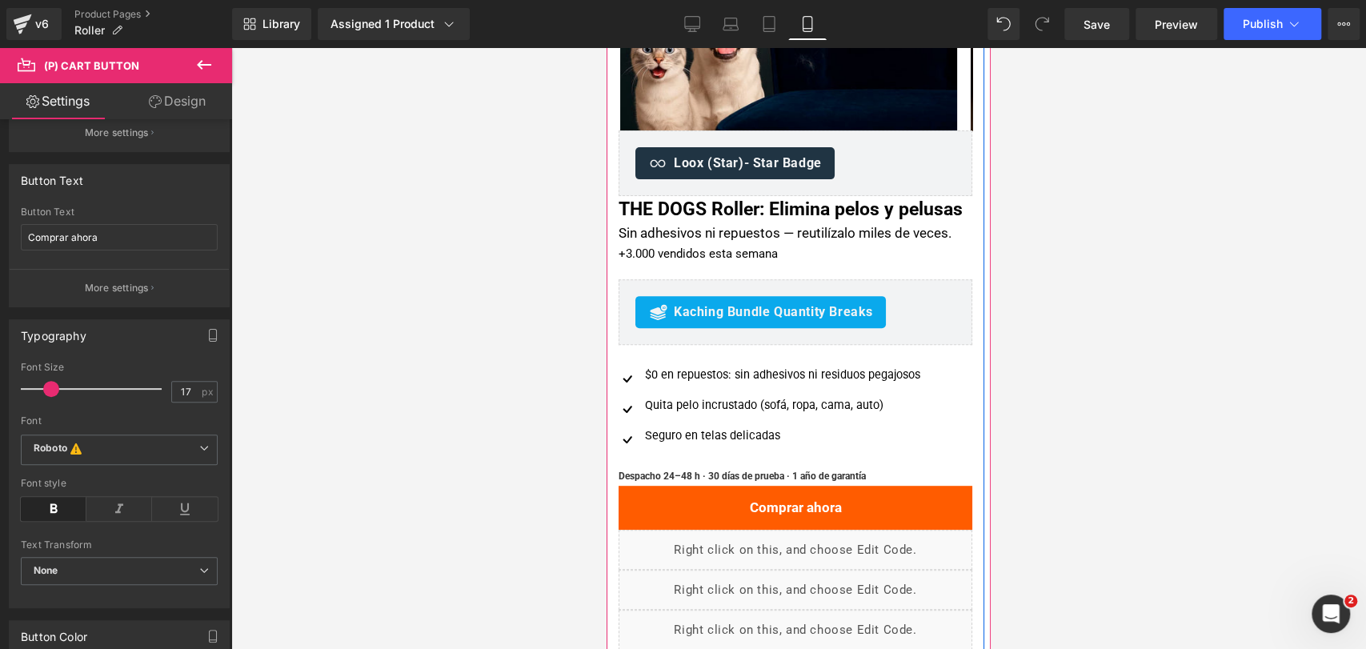
scroll to position [365, 0]
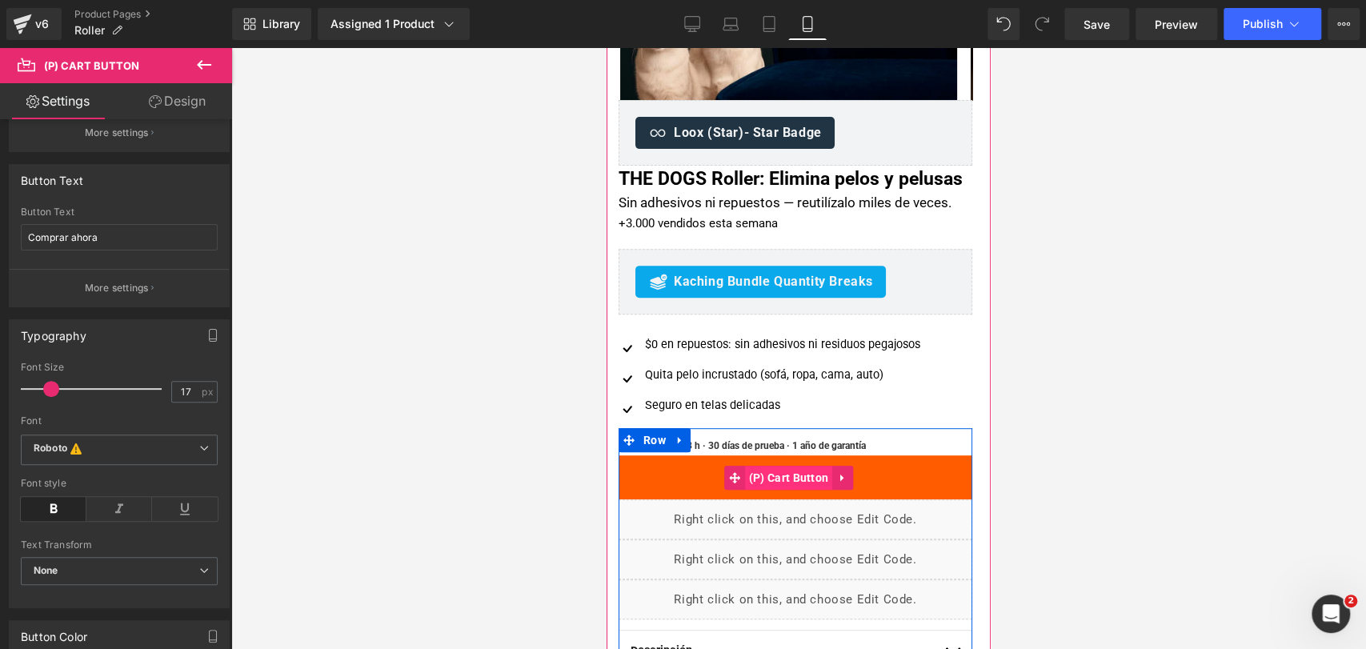
click at [785, 490] on span "(P) Cart Button" at bounding box center [789, 478] width 88 height 24
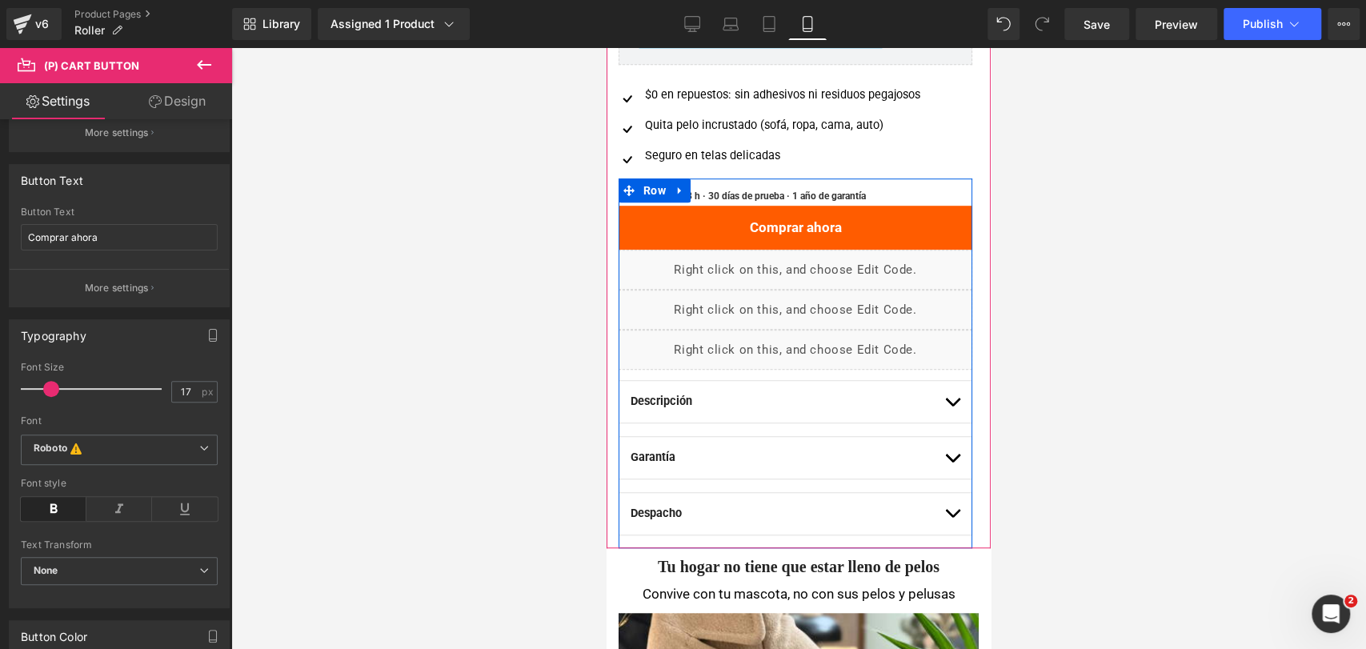
scroll to position [710, 0]
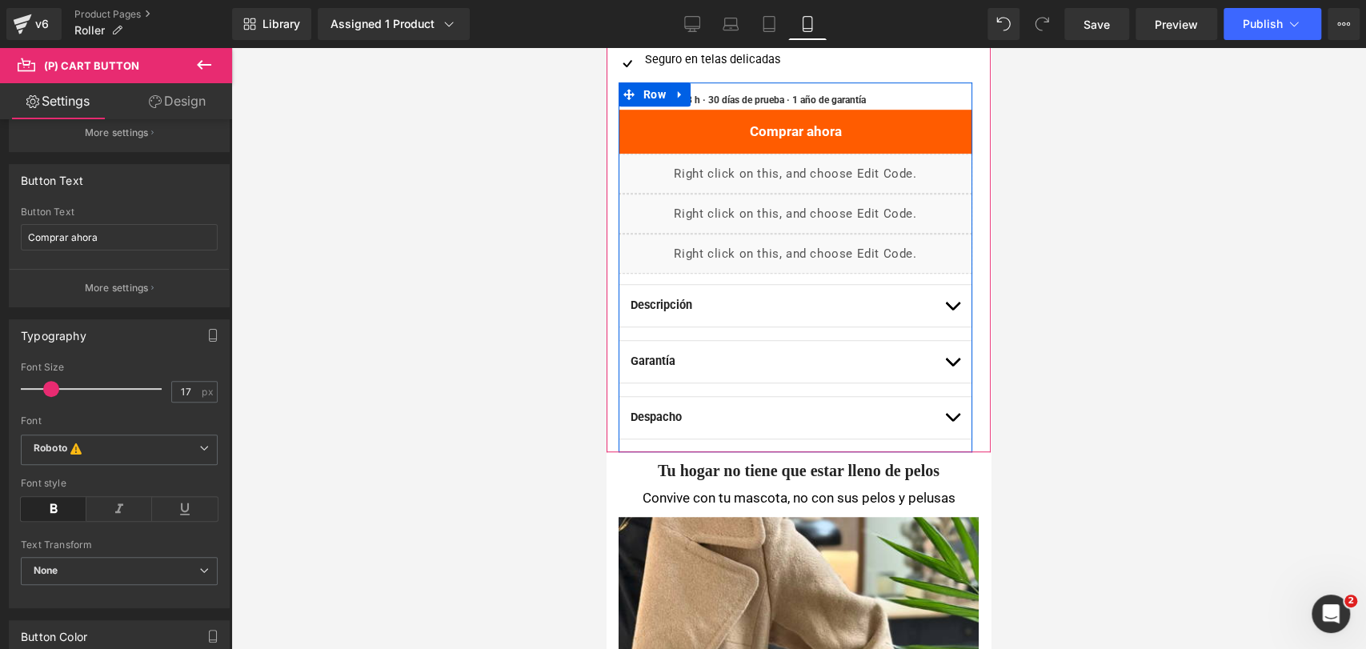
click at [944, 322] on button "button" at bounding box center [952, 306] width 16 height 42
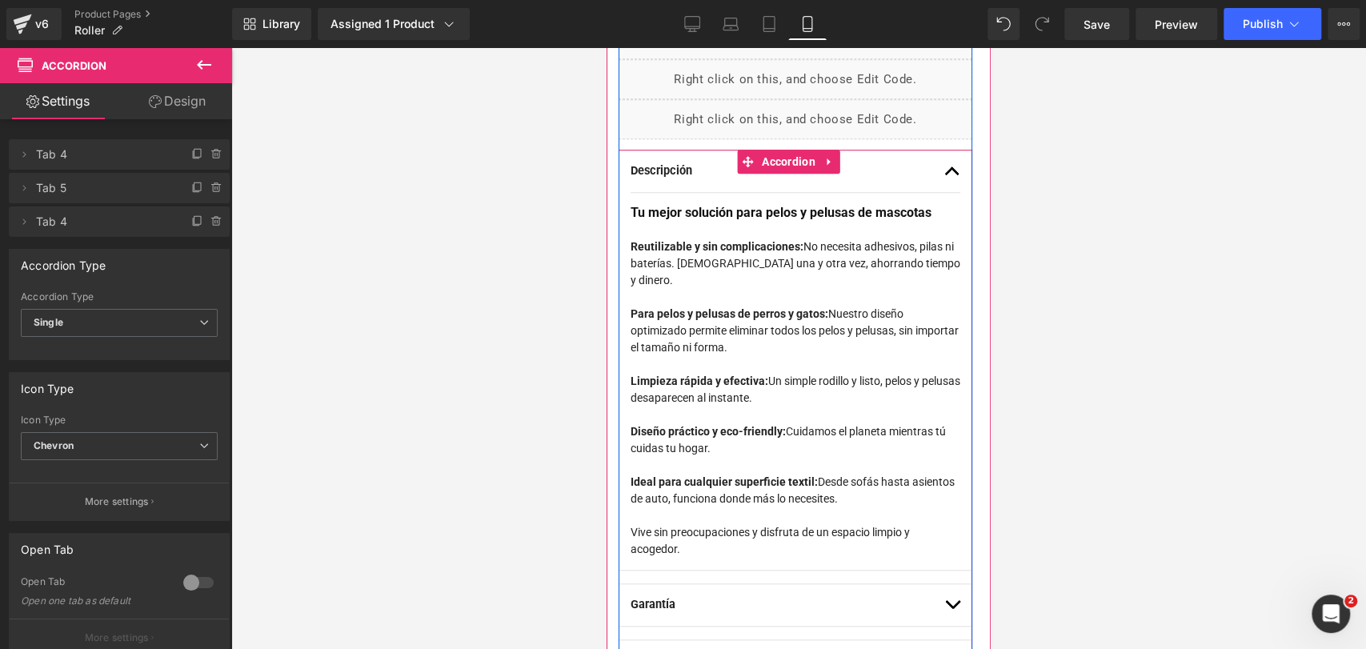
scroll to position [889, 0]
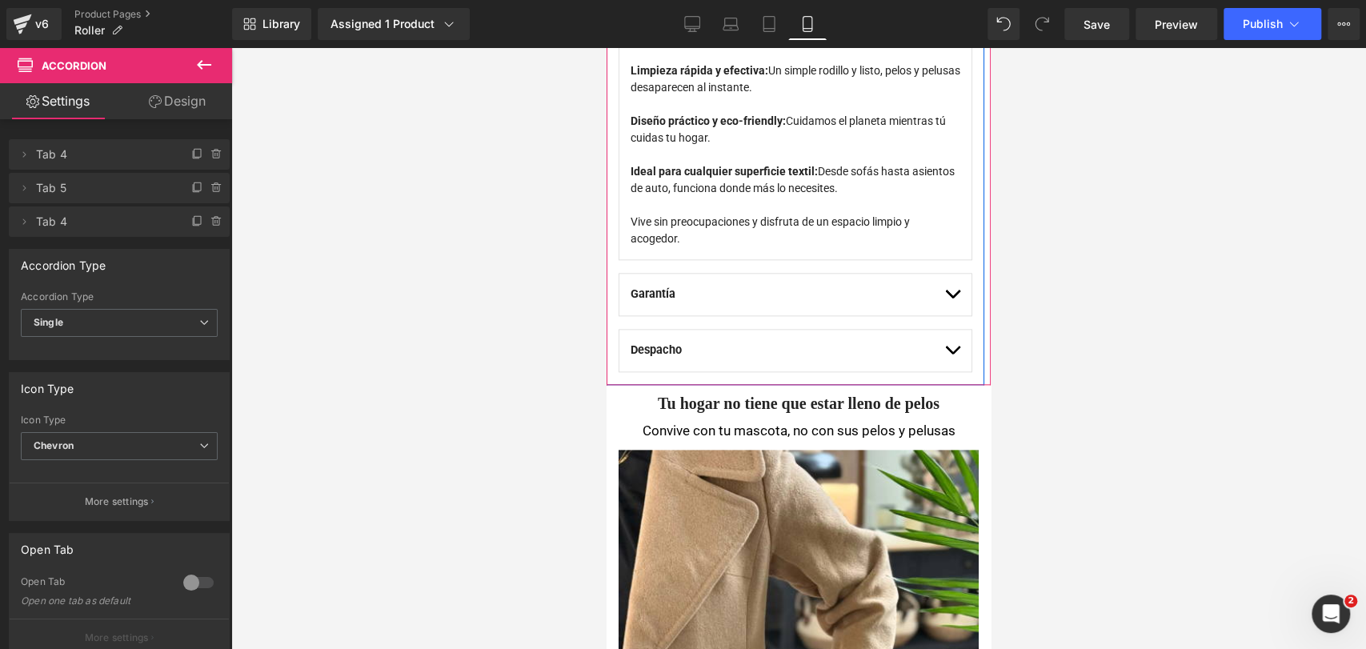
click at [944, 315] on button "button" at bounding box center [952, 295] width 16 height 42
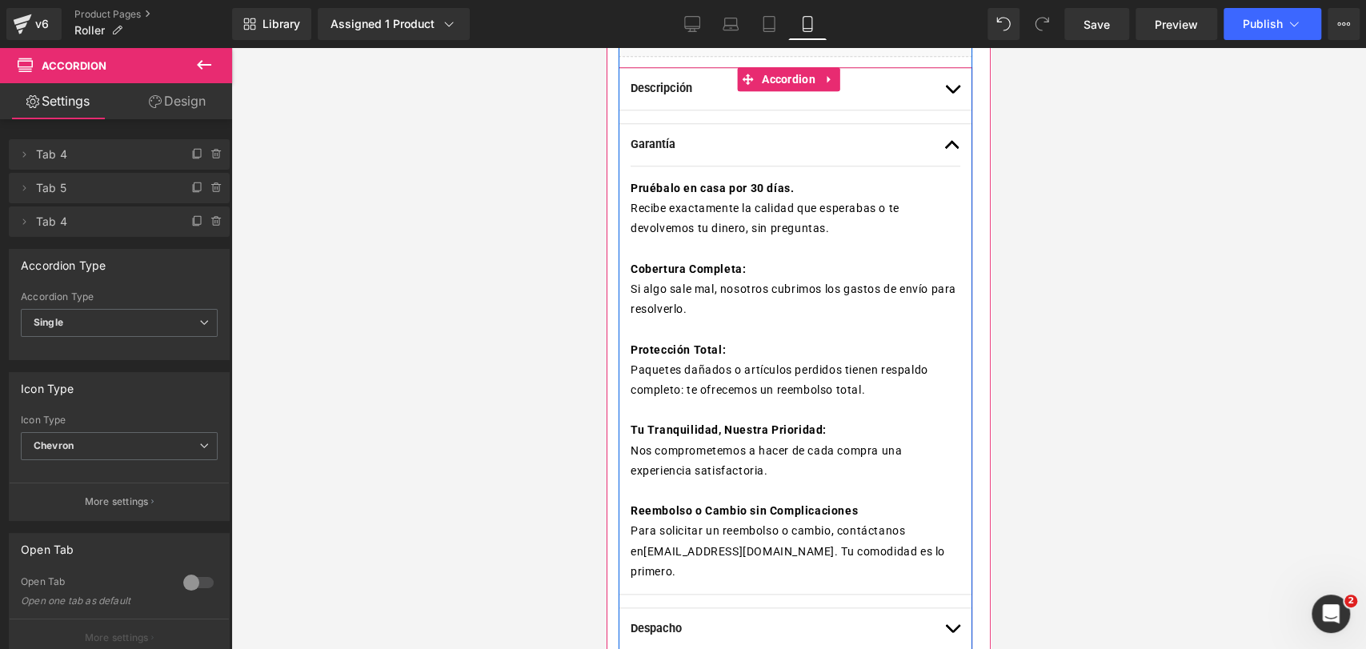
scroll to position [956, 0]
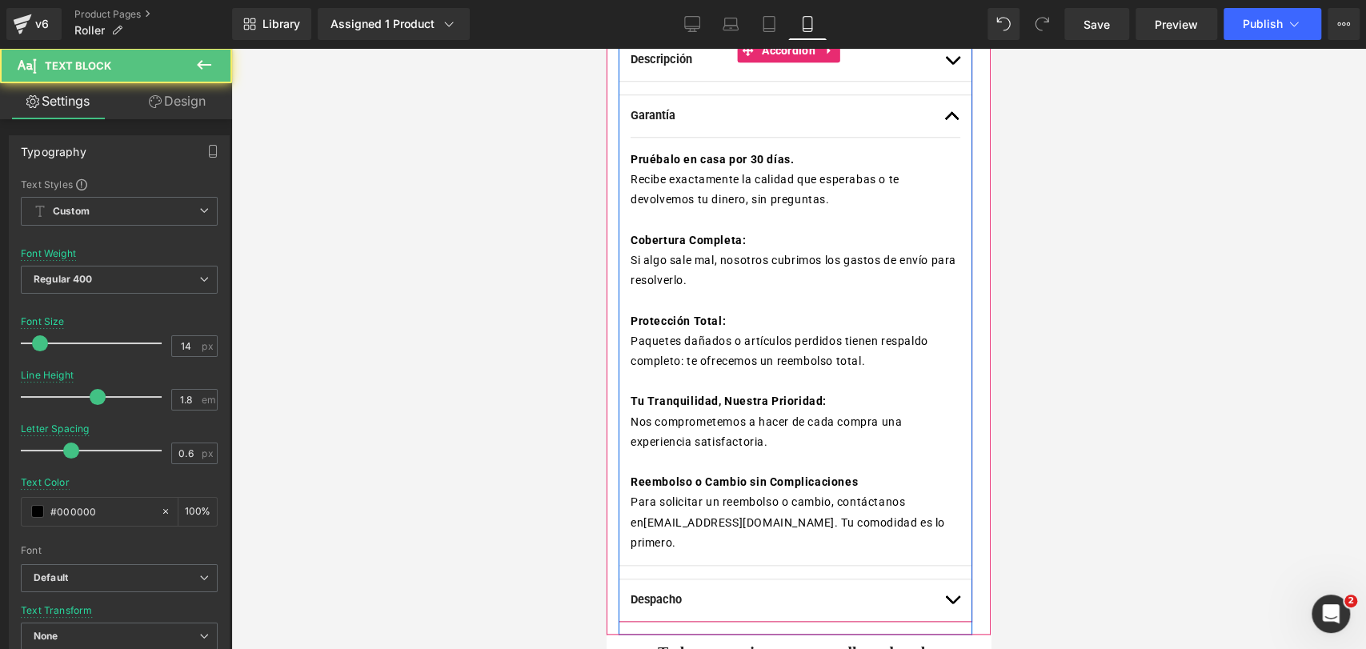
click at [759, 250] on p "Cobertura Completa:" at bounding box center [795, 240] width 330 height 20
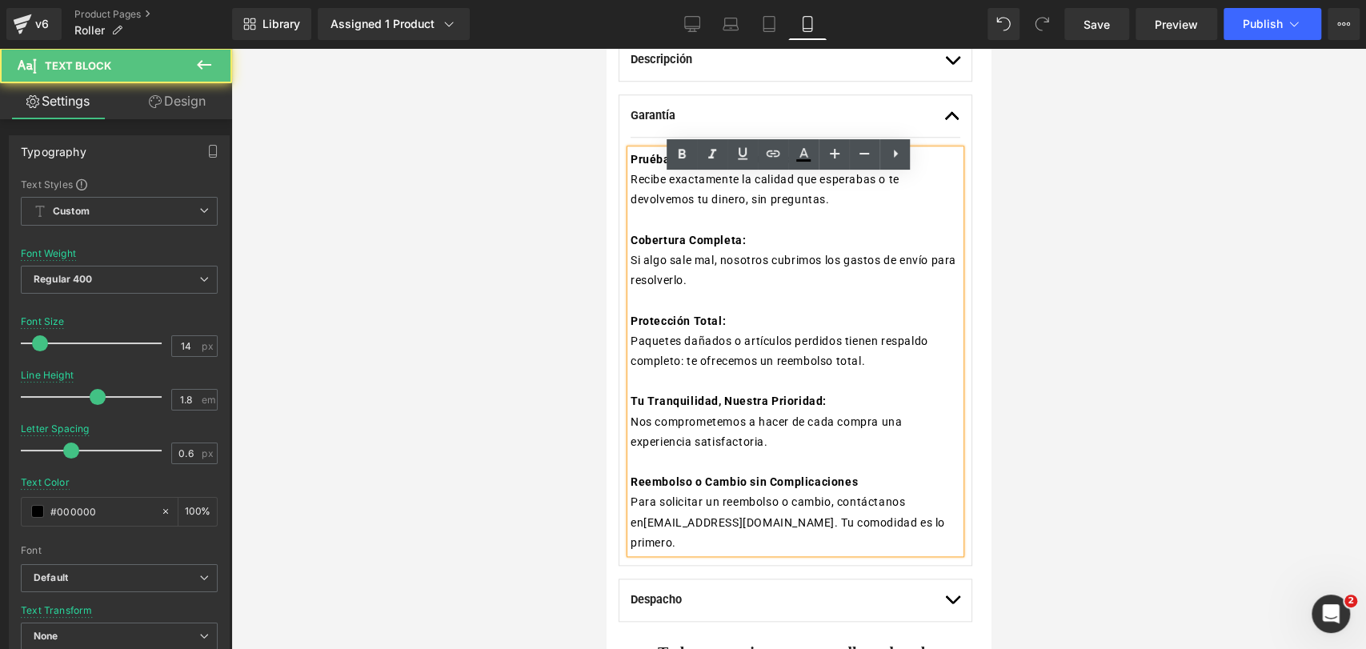
click at [745, 250] on p "Cobertura Completa:" at bounding box center [795, 240] width 330 height 20
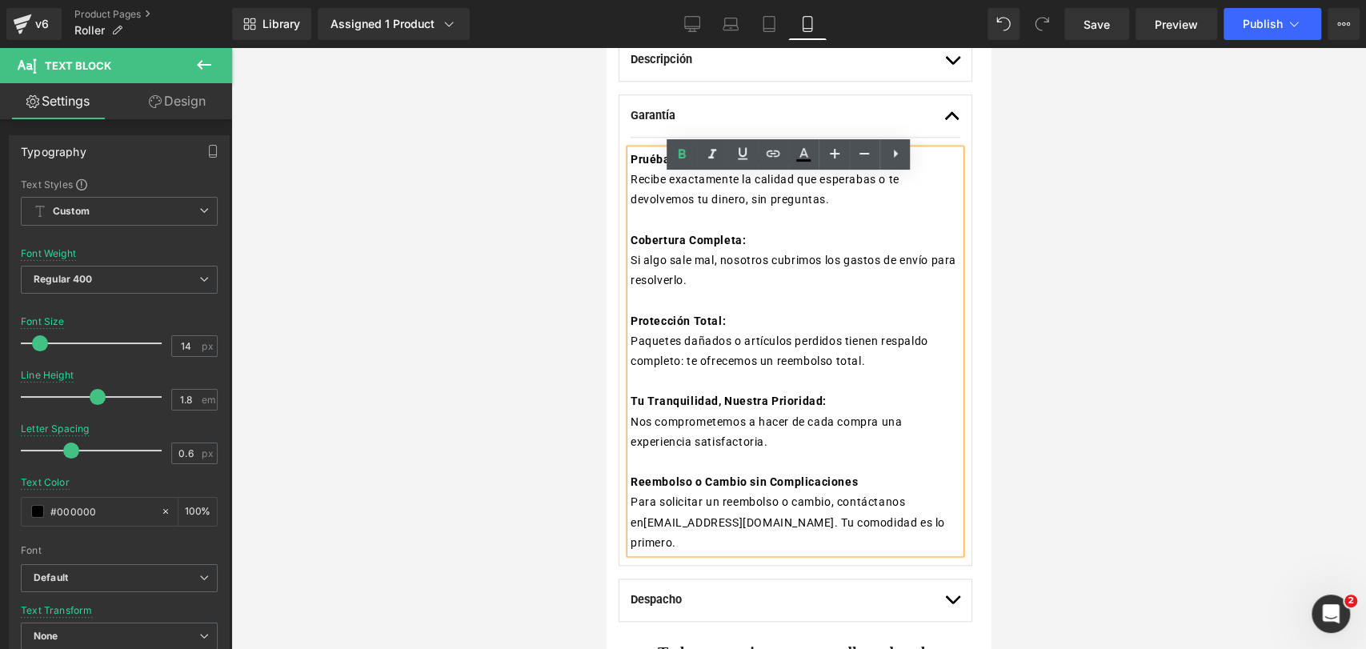
scroll to position [867, 0]
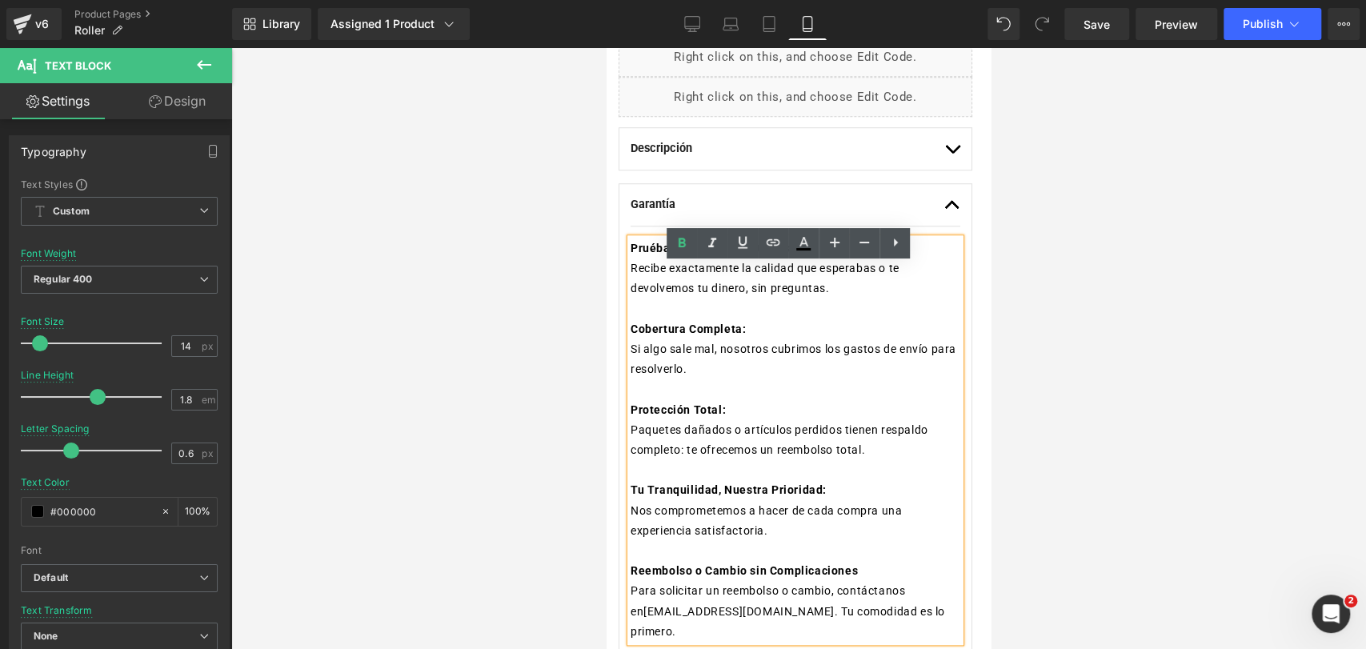
click at [859, 298] on p "Recibe exactamente la calidad que esperabas o te devolvemos tu dinero, sin preg…" at bounding box center [795, 278] width 330 height 40
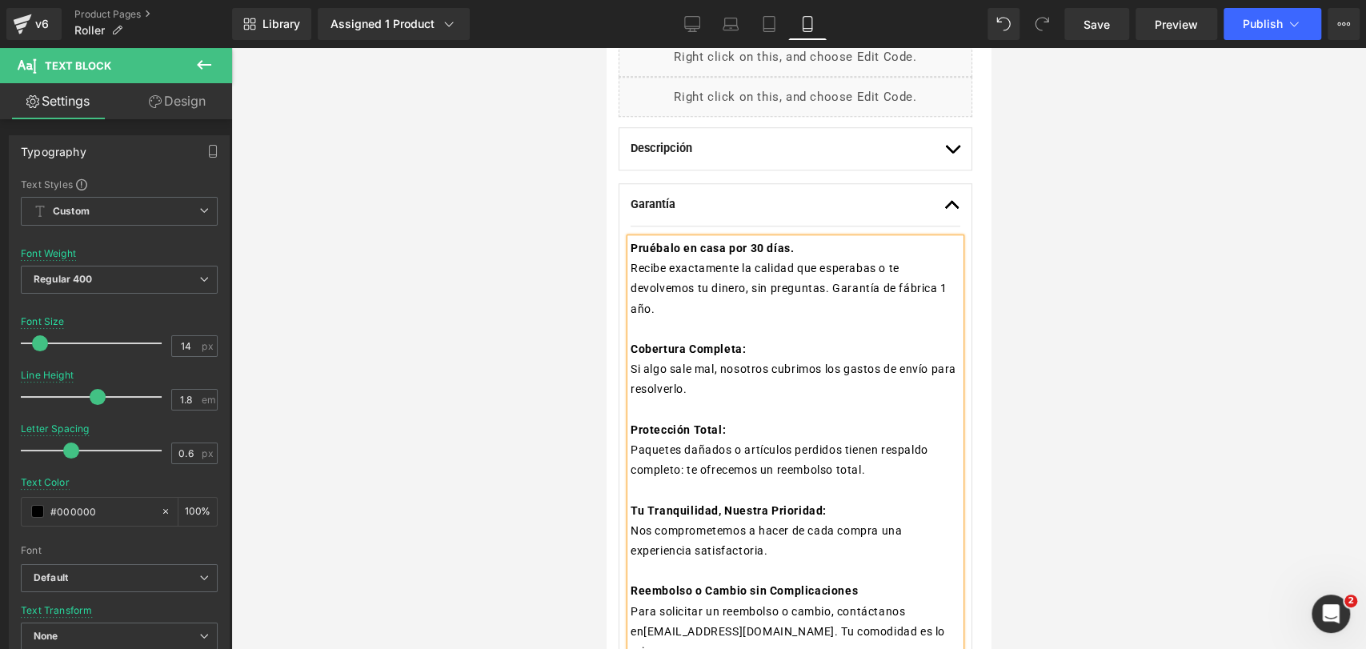
click at [1060, 260] on div at bounding box center [798, 348] width 1135 height 601
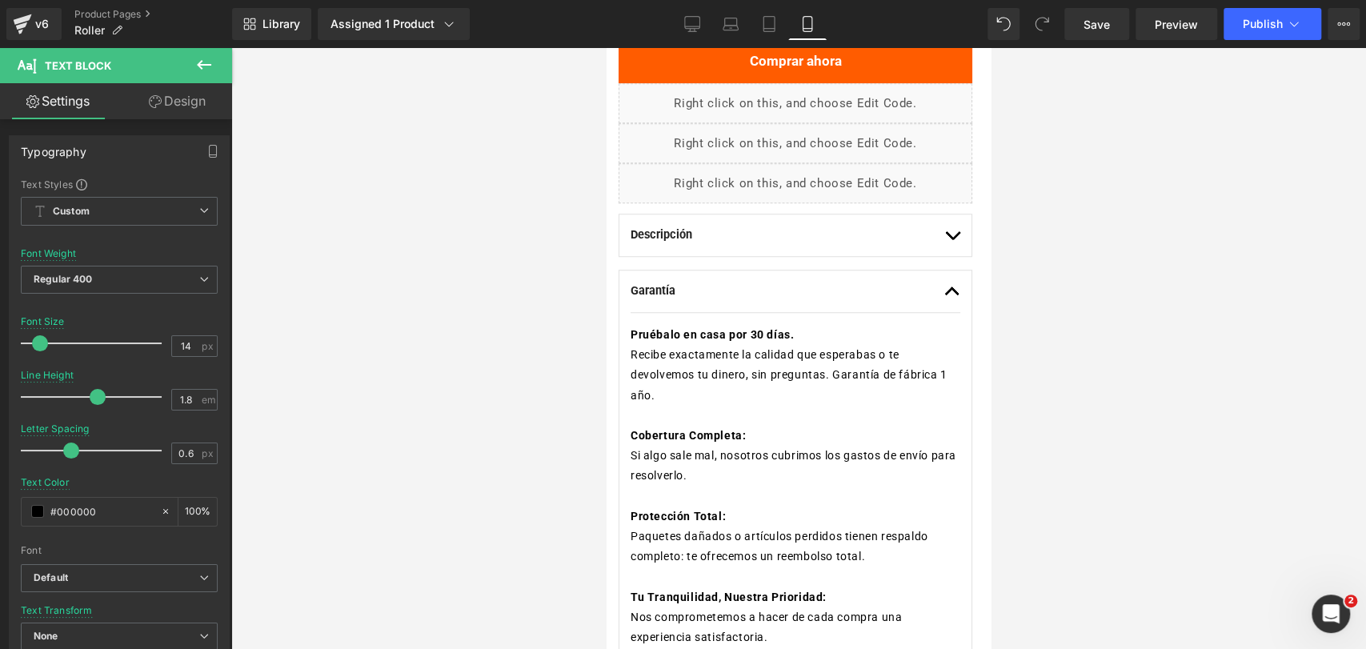
scroll to position [779, 0]
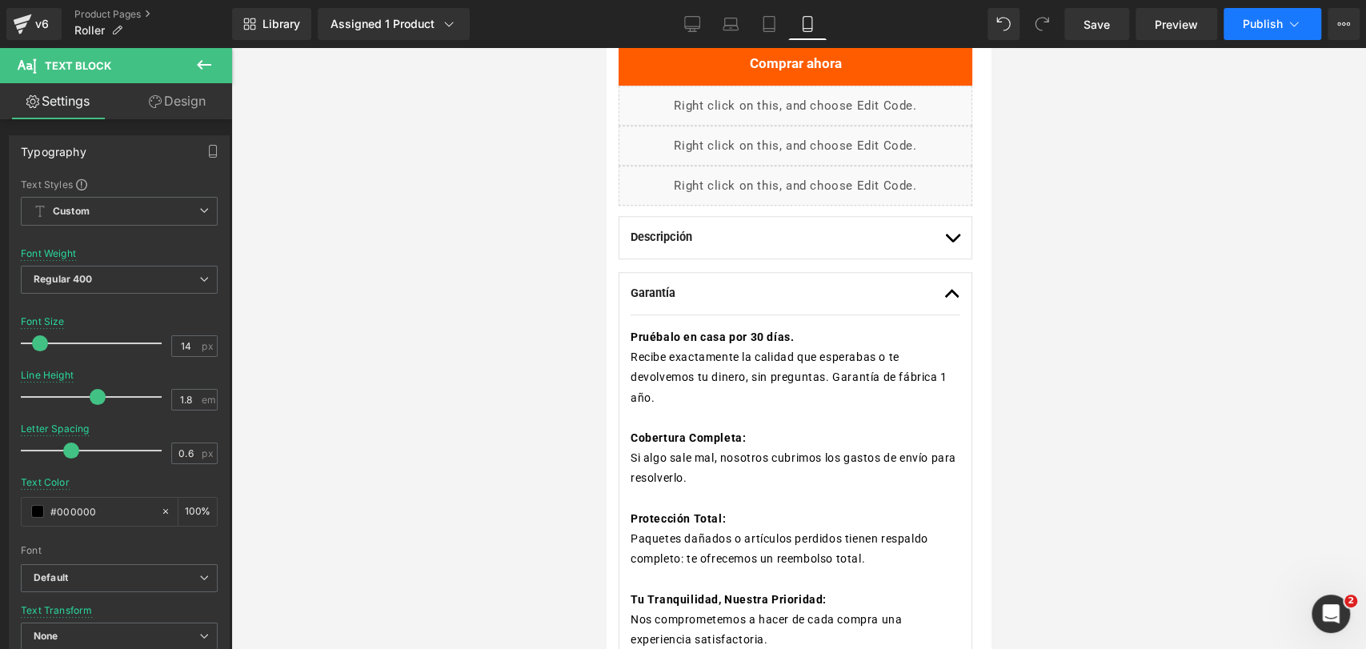
click at [1255, 27] on span "Publish" at bounding box center [1263, 24] width 40 height 13
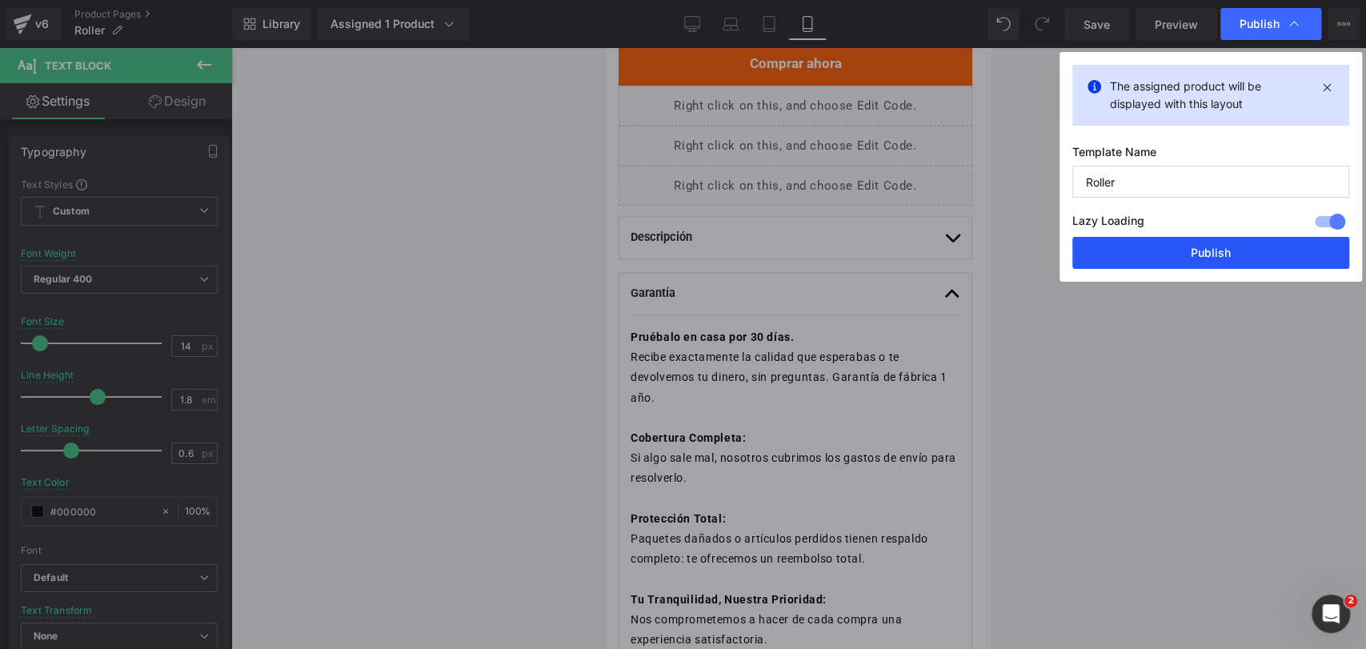
click at [1131, 248] on button "Publish" at bounding box center [1210, 253] width 277 height 32
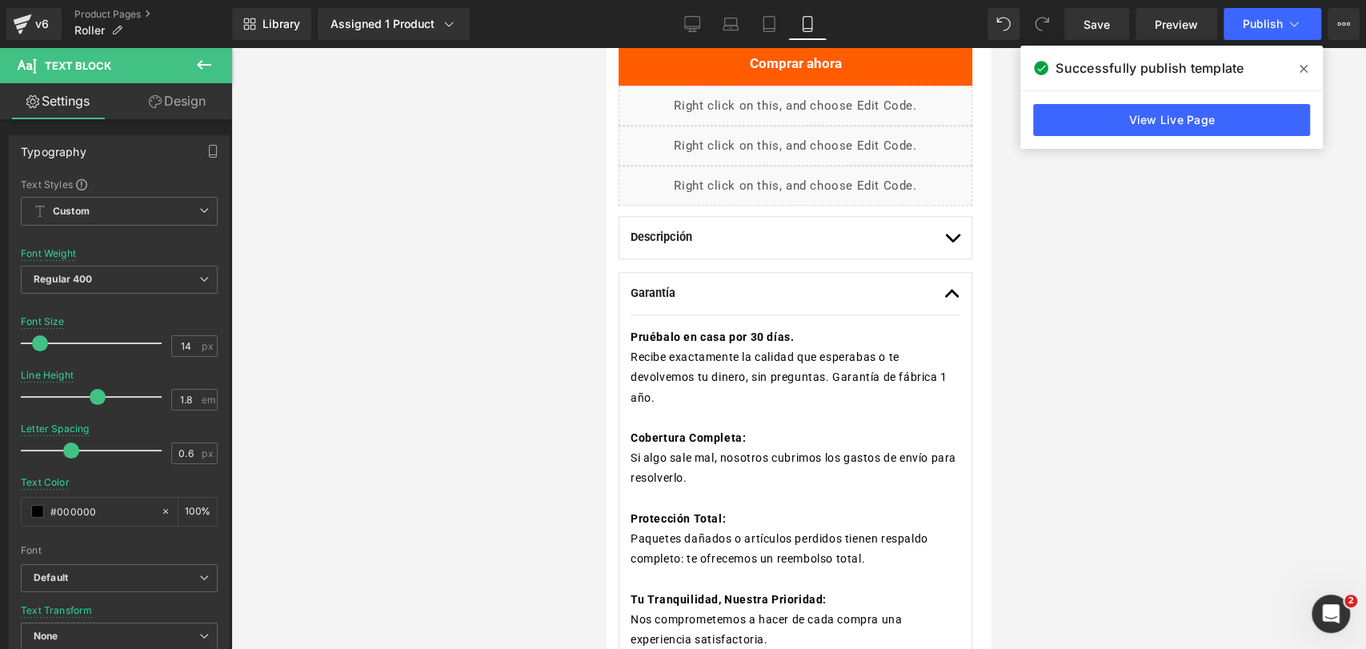
click at [1307, 68] on span at bounding box center [1304, 69] width 26 height 26
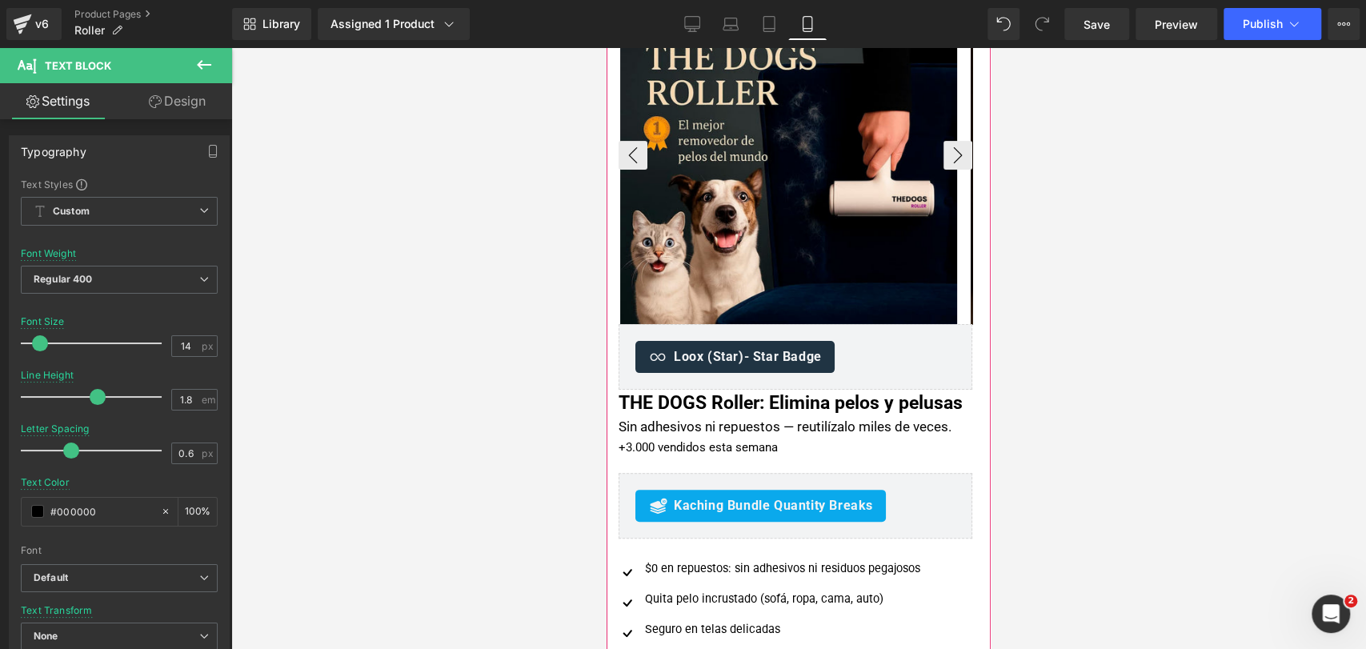
scroll to position [0, 0]
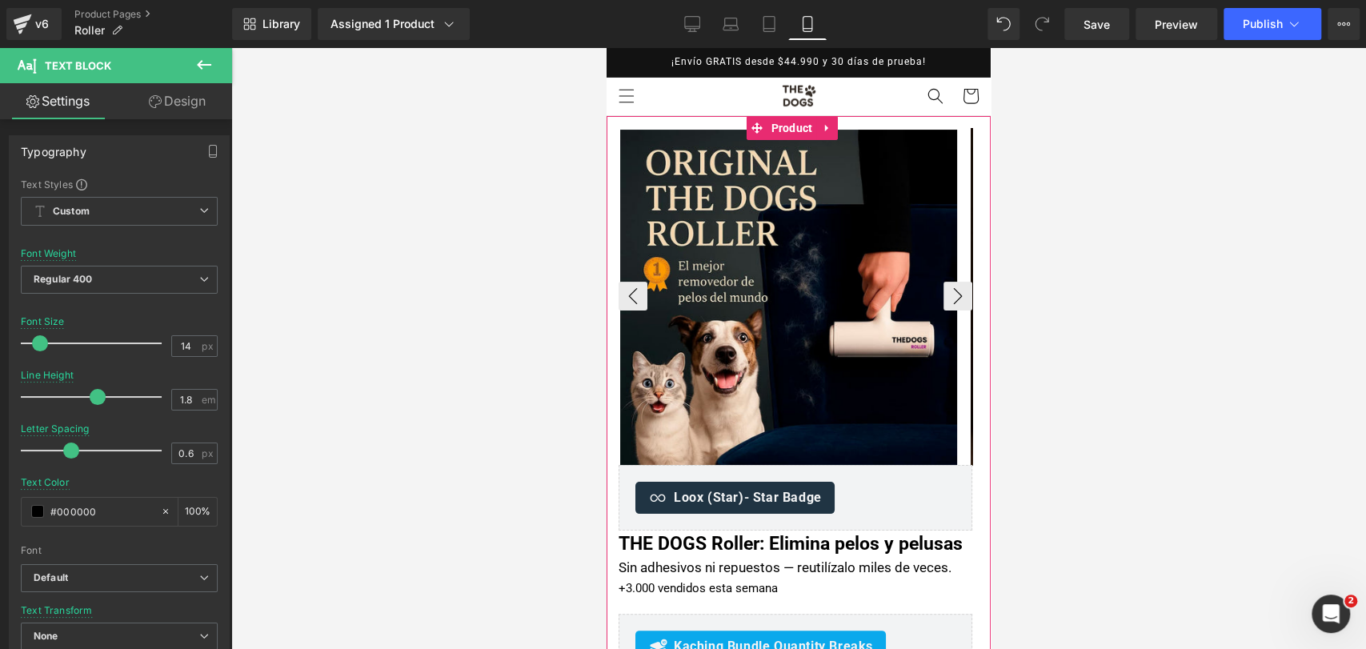
click at [847, 209] on img at bounding box center [788, 298] width 337 height 337
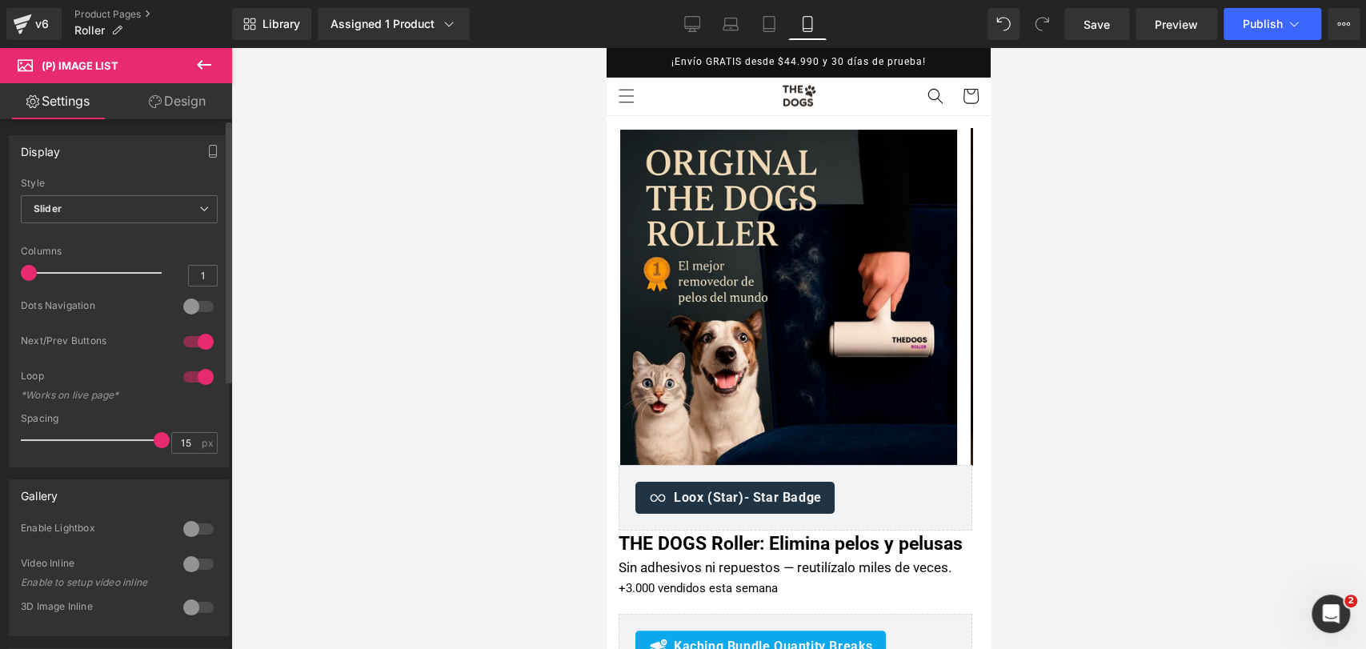
click at [202, 306] on div at bounding box center [198, 307] width 38 height 26
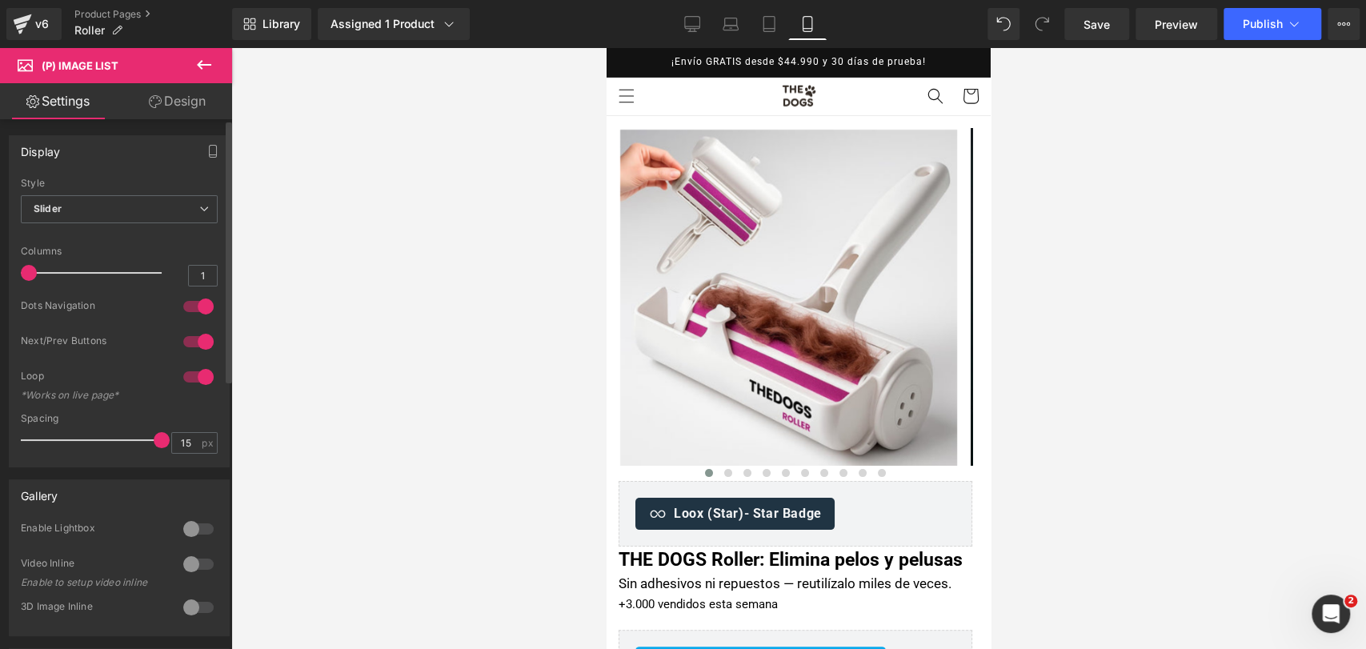
click at [192, 344] on div at bounding box center [198, 342] width 38 height 26
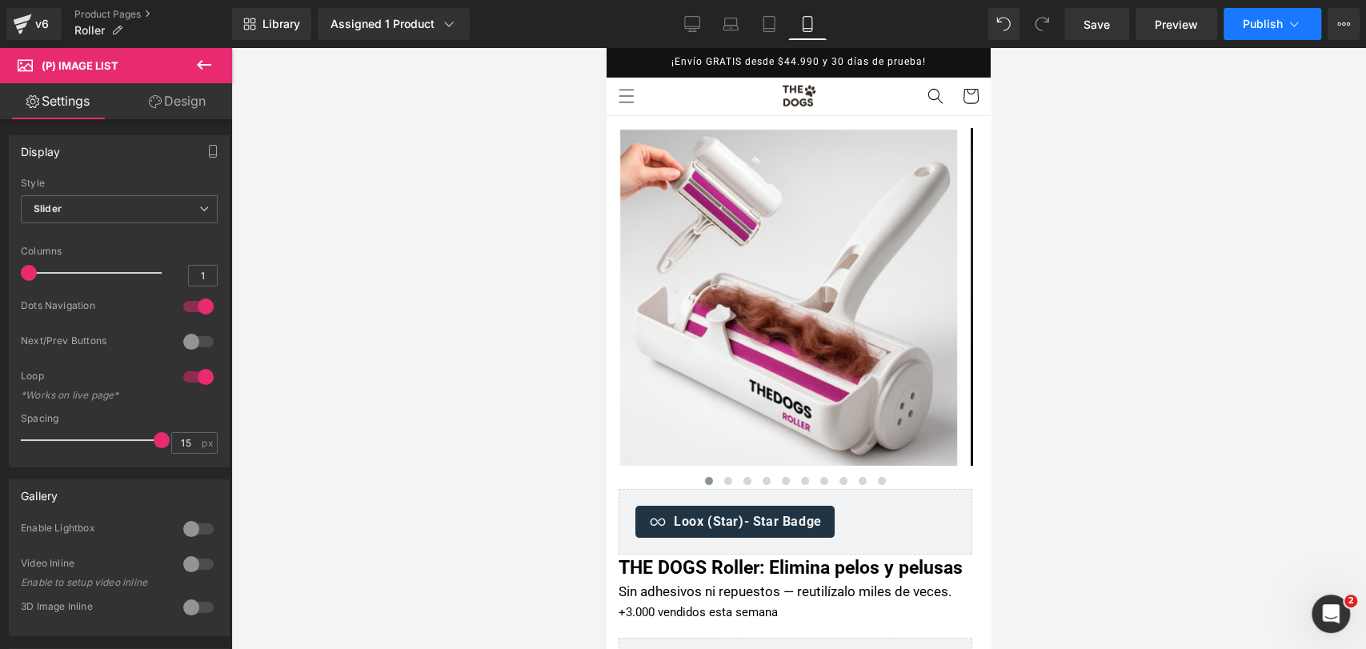
click at [1238, 30] on button "Publish" at bounding box center [1272, 24] width 98 height 32
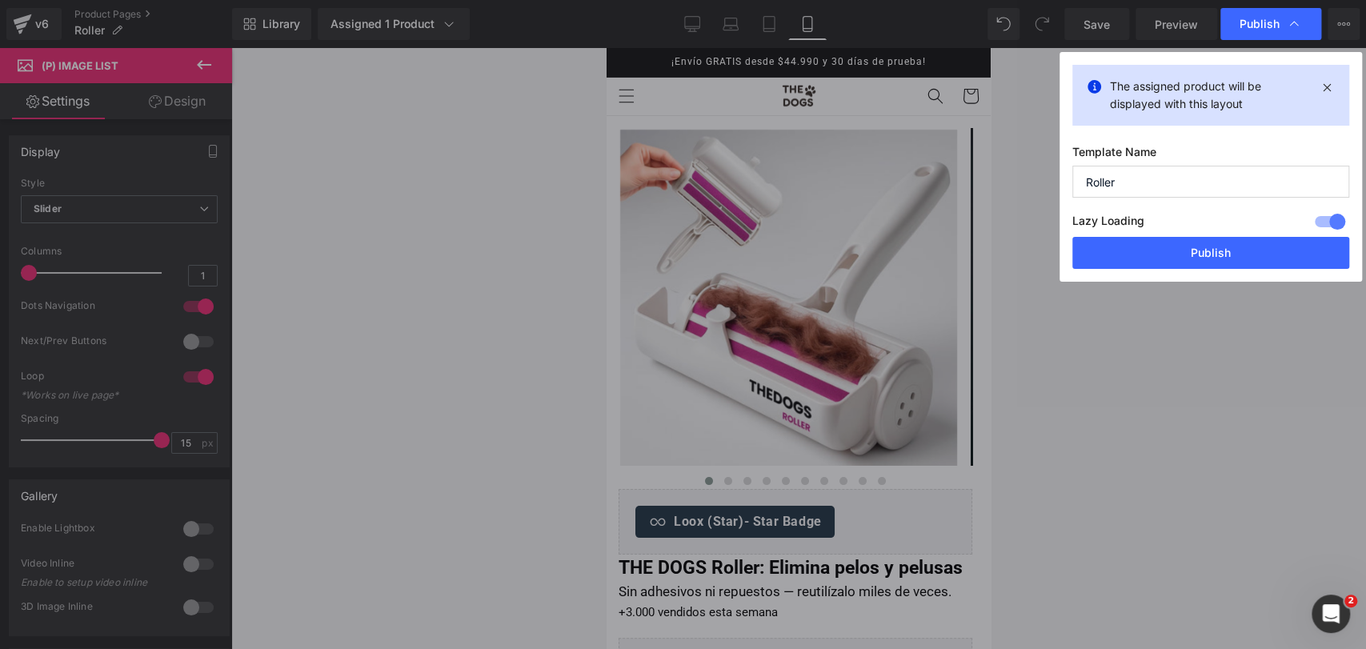
click at [1189, 245] on button "Publish" at bounding box center [1210, 253] width 277 height 32
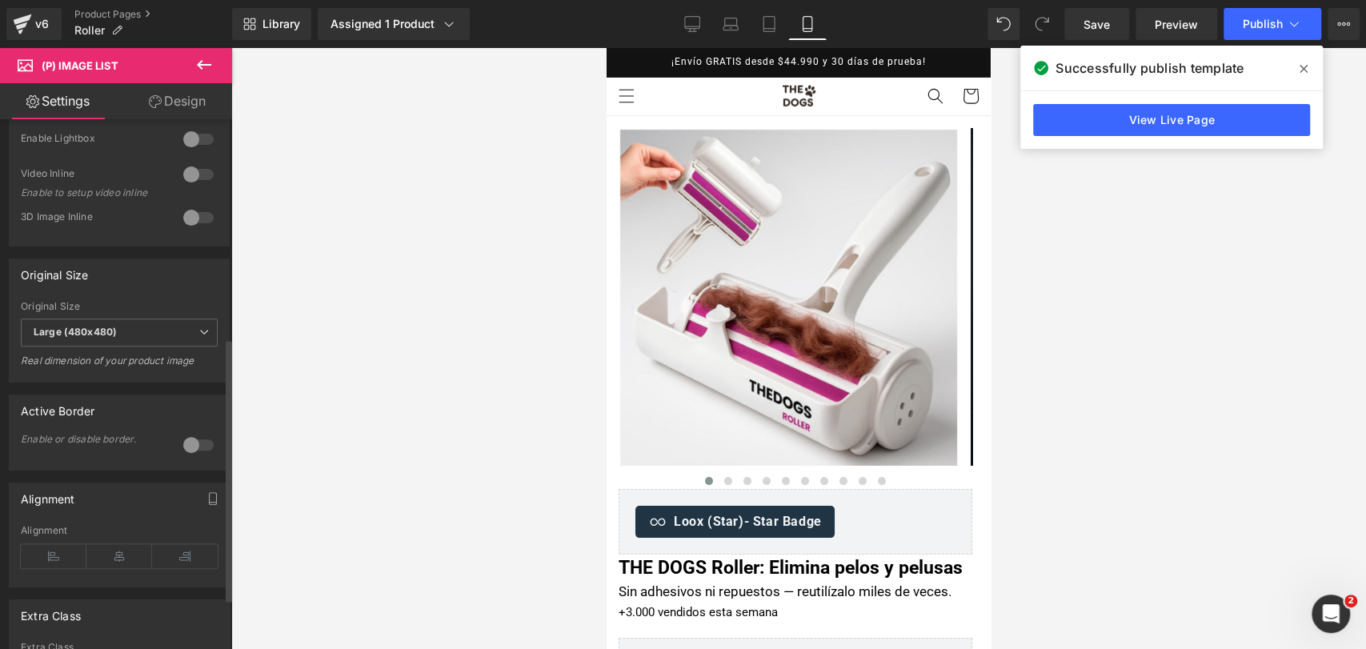
scroll to position [444, 0]
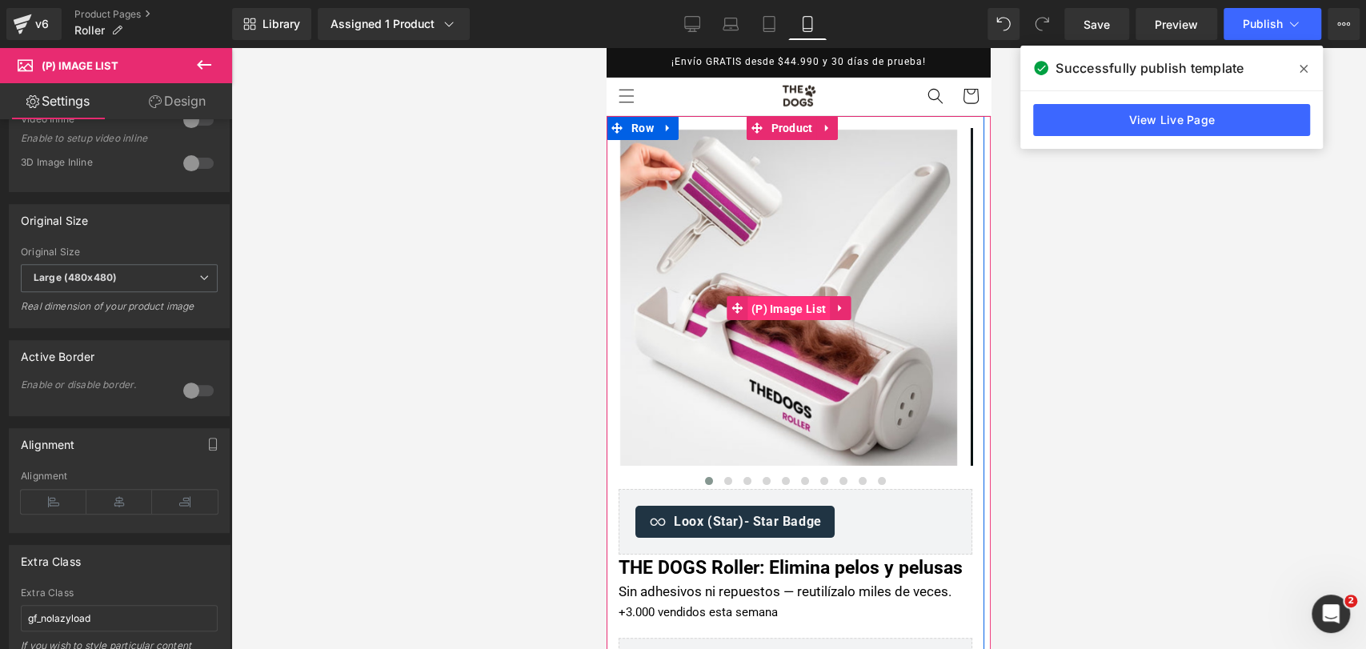
click at [787, 302] on span "(P) Image List" at bounding box center [788, 309] width 82 height 24
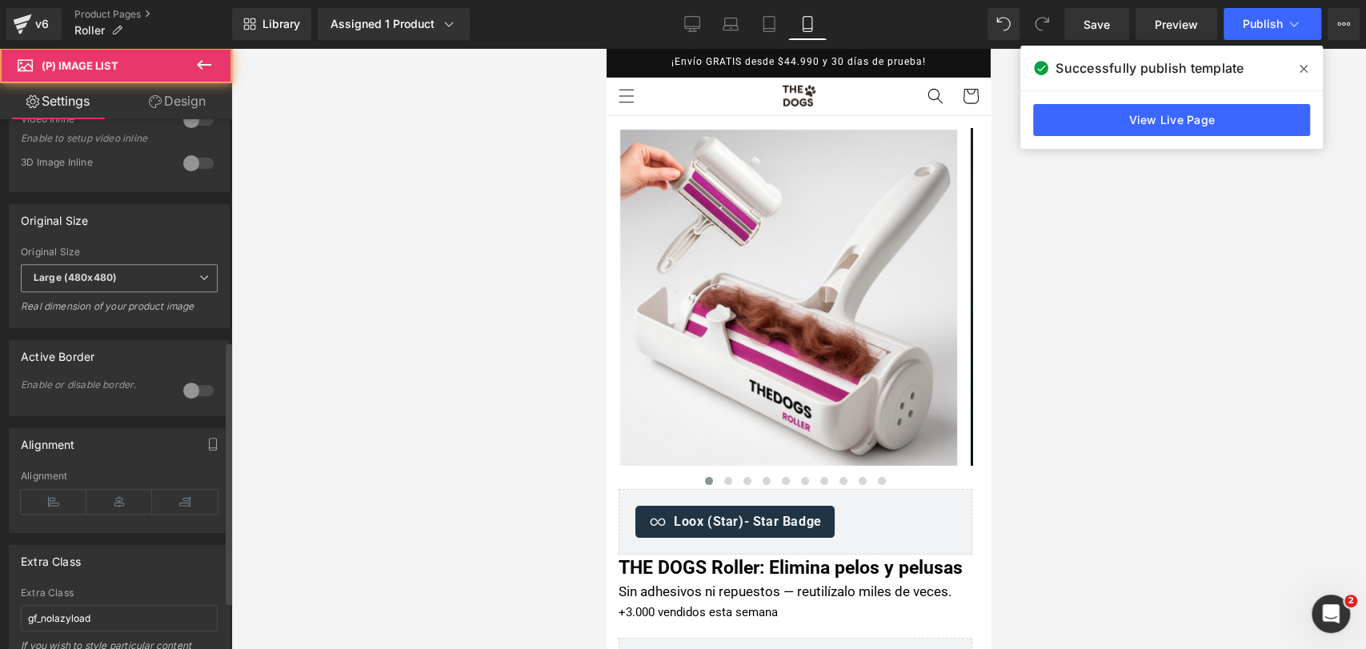
click at [147, 274] on span "Large (480x480)" at bounding box center [119, 278] width 197 height 28
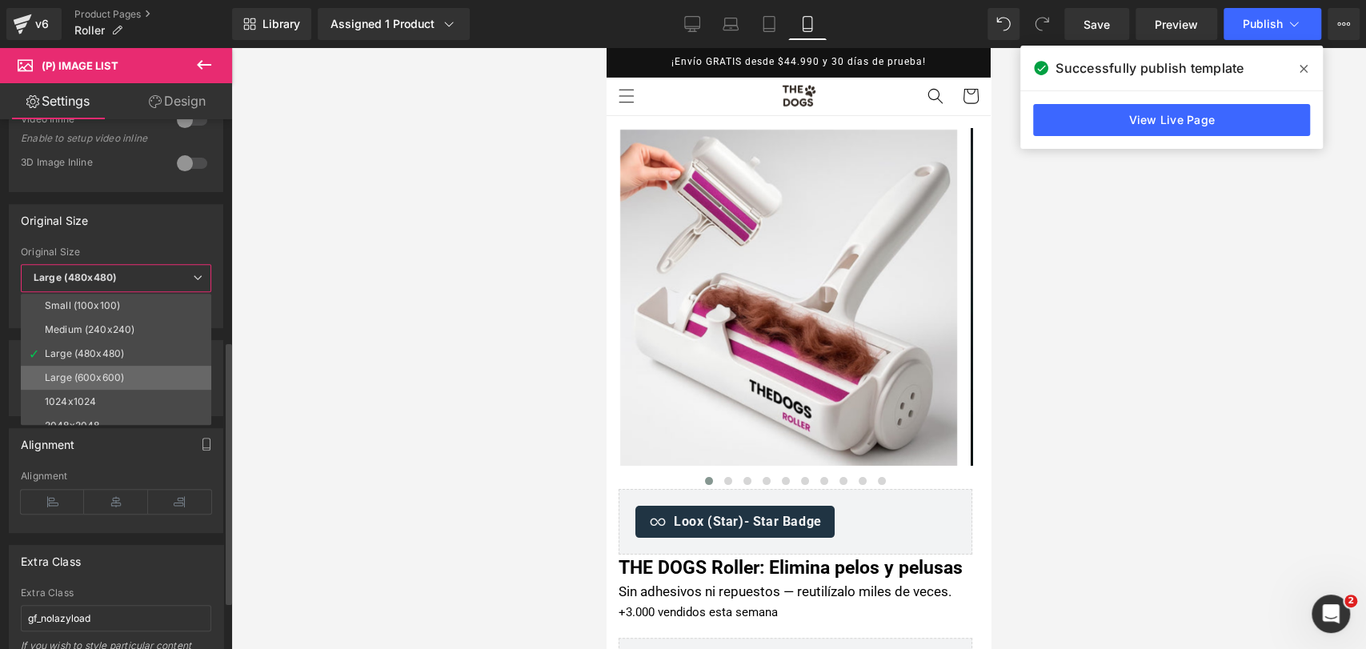
click at [137, 374] on li "Large (600x600)" at bounding box center [120, 378] width 198 height 24
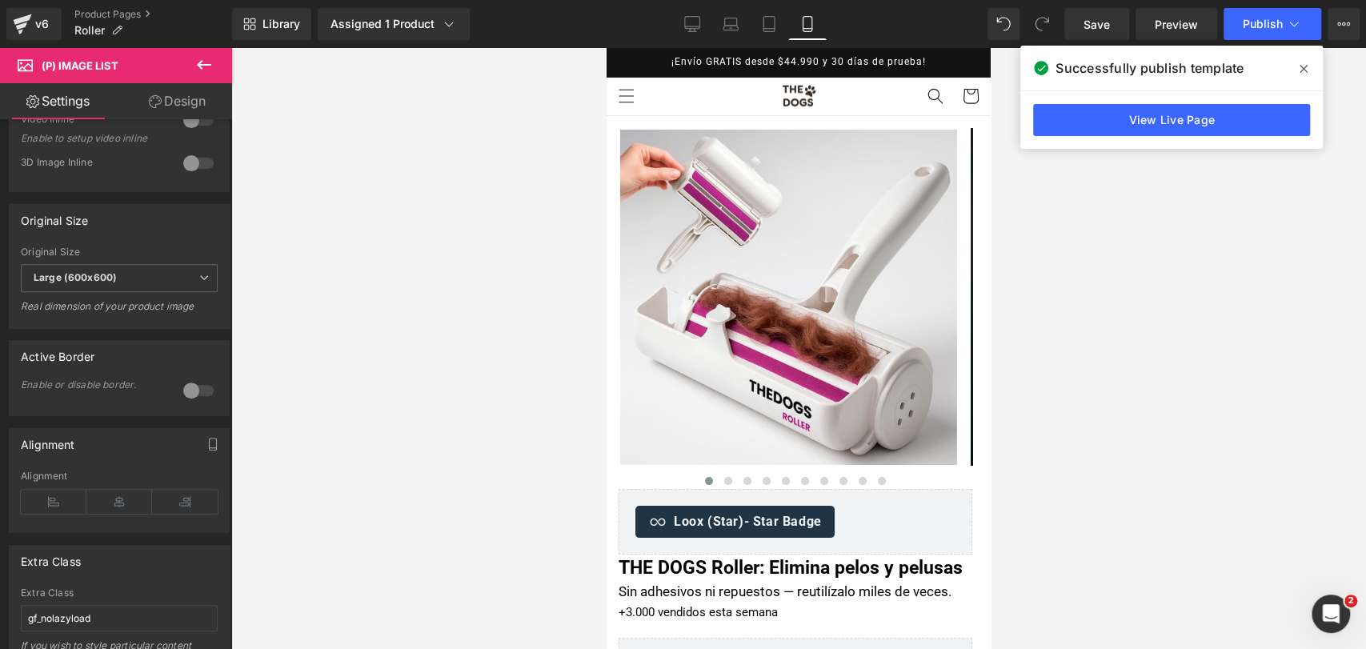
click at [1319, 80] on div "Successfully publish template" at bounding box center [1171, 68] width 302 height 45
click at [1309, 72] on span at bounding box center [1304, 69] width 26 height 26
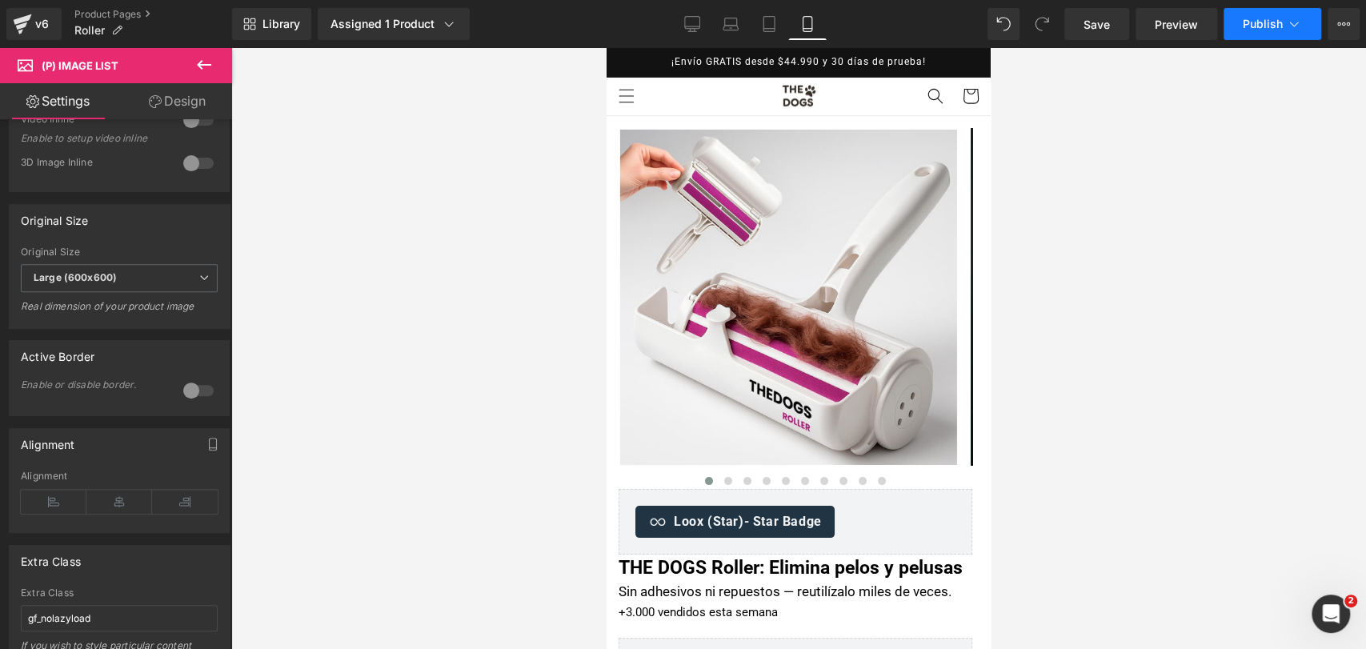
click at [1263, 12] on button "Publish" at bounding box center [1272, 24] width 98 height 32
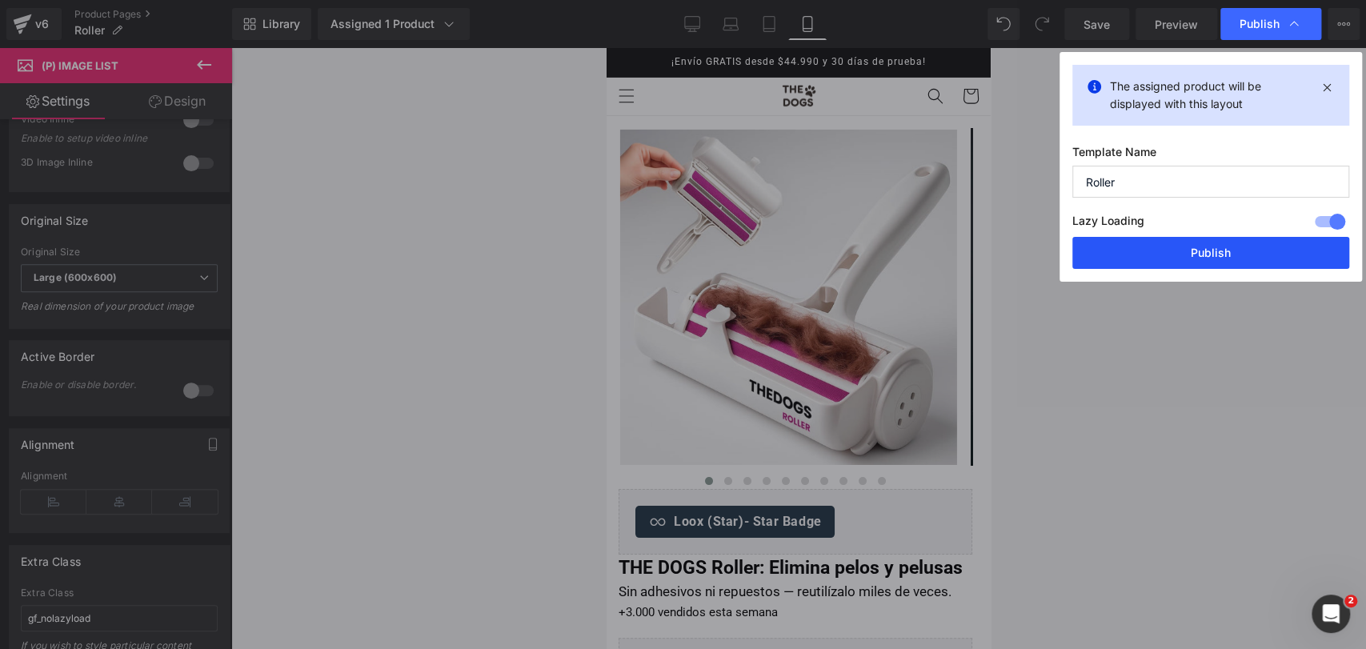
click at [1228, 253] on button "Publish" at bounding box center [1210, 253] width 277 height 32
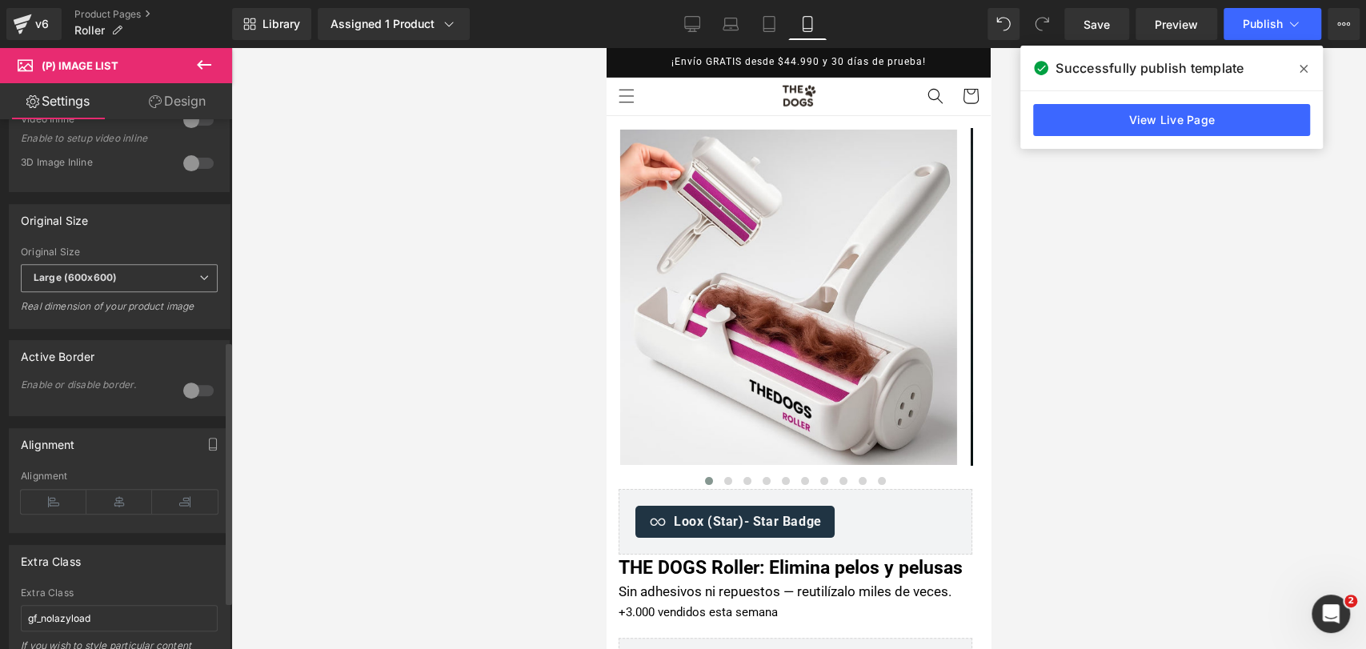
click at [159, 270] on span "Large (600x600)" at bounding box center [119, 278] width 197 height 28
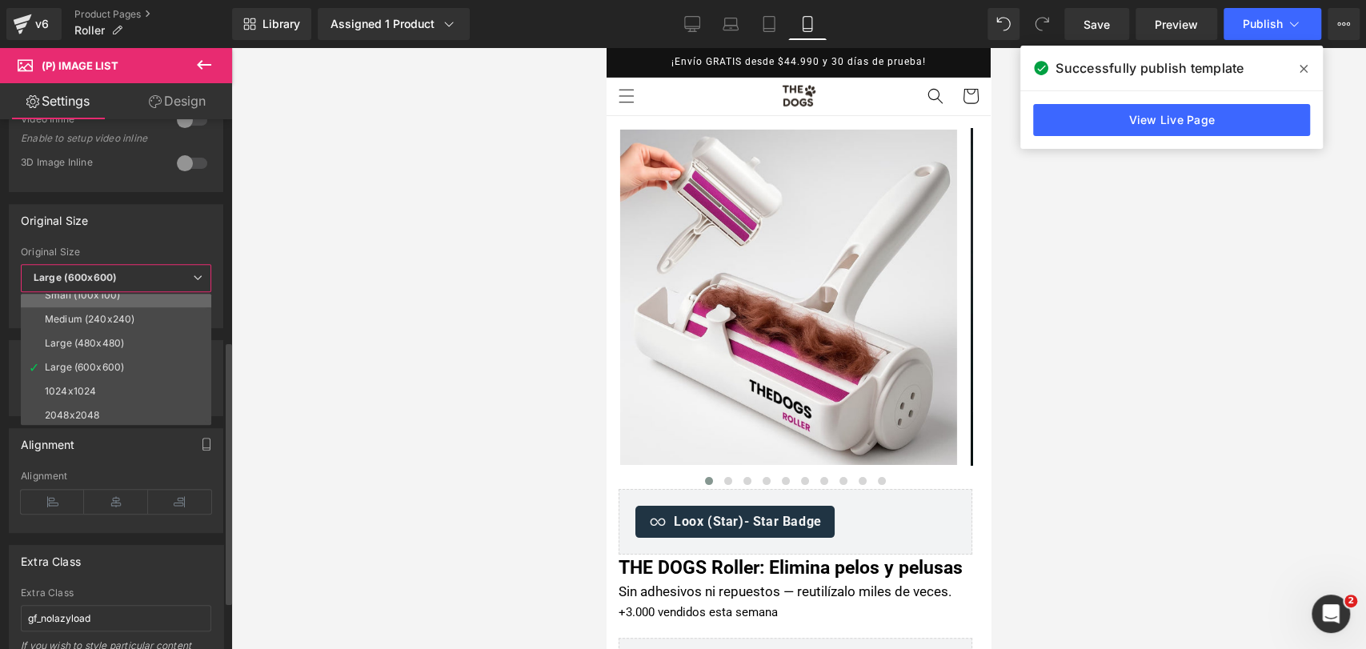
scroll to position [13, 0]
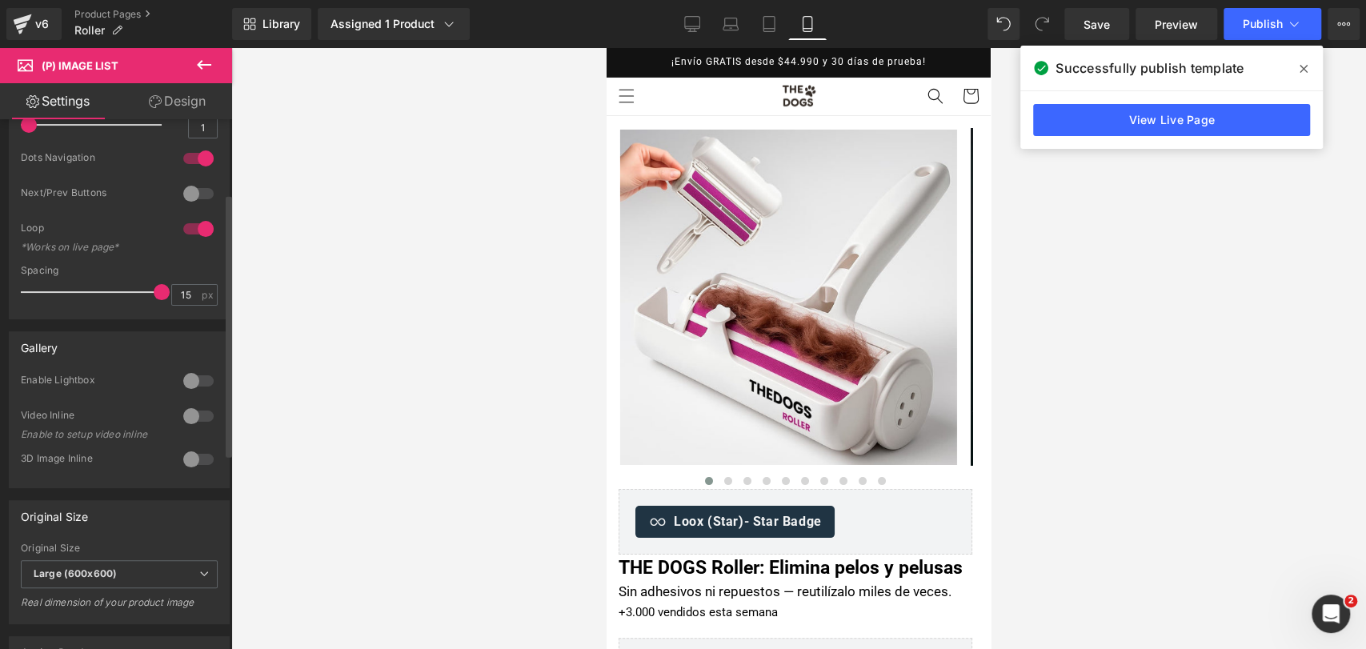
scroll to position [0, 0]
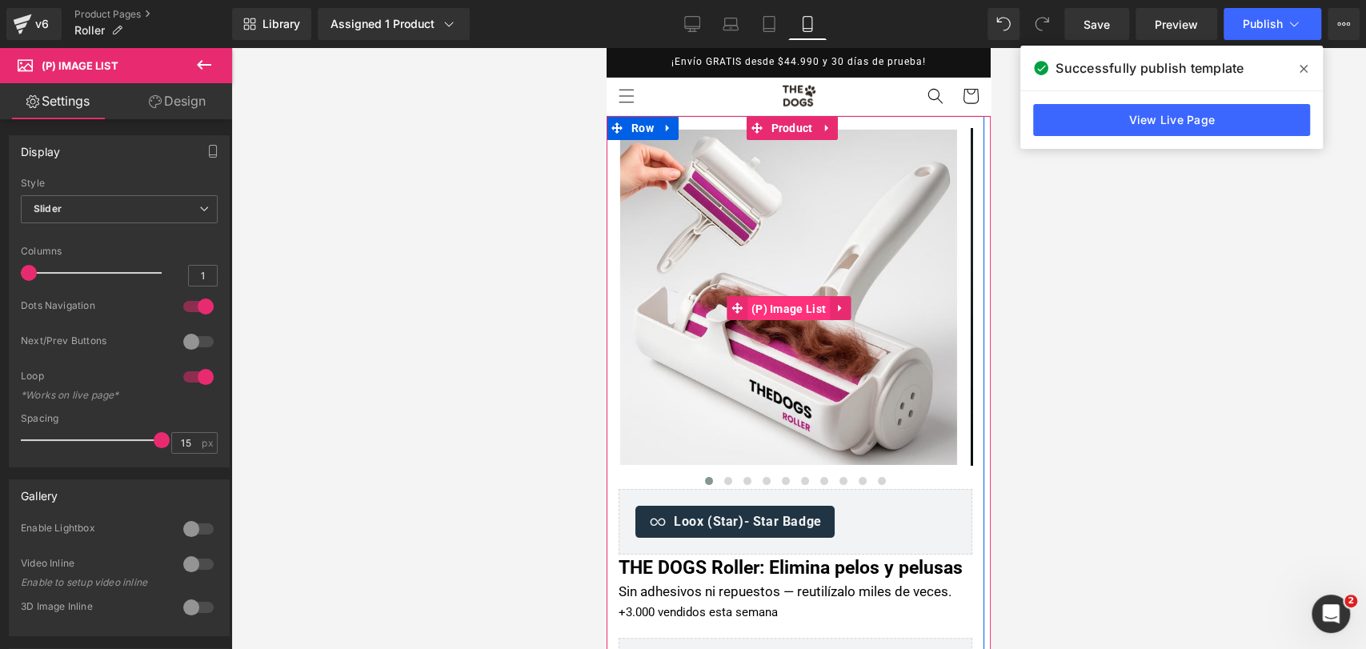
click at [765, 310] on span "(P) Image List" at bounding box center [788, 309] width 82 height 24
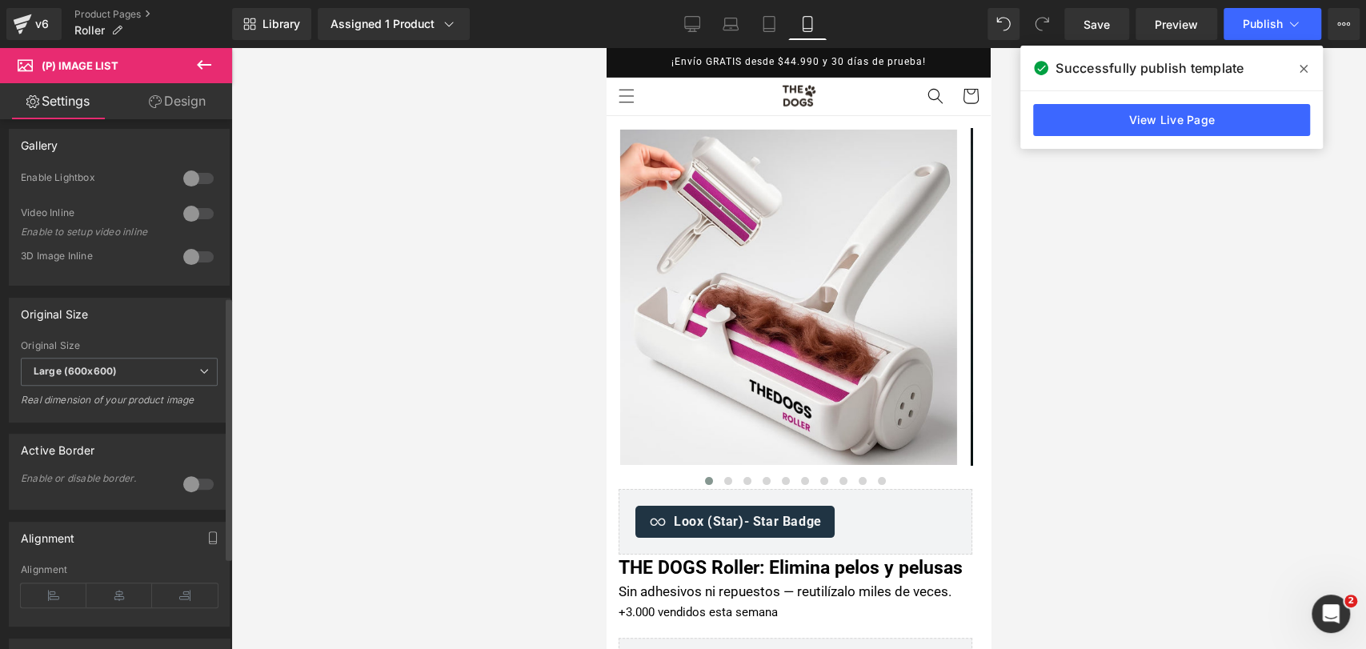
scroll to position [355, 0]
click at [154, 375] on span "Large (600x600)" at bounding box center [119, 367] width 197 height 28
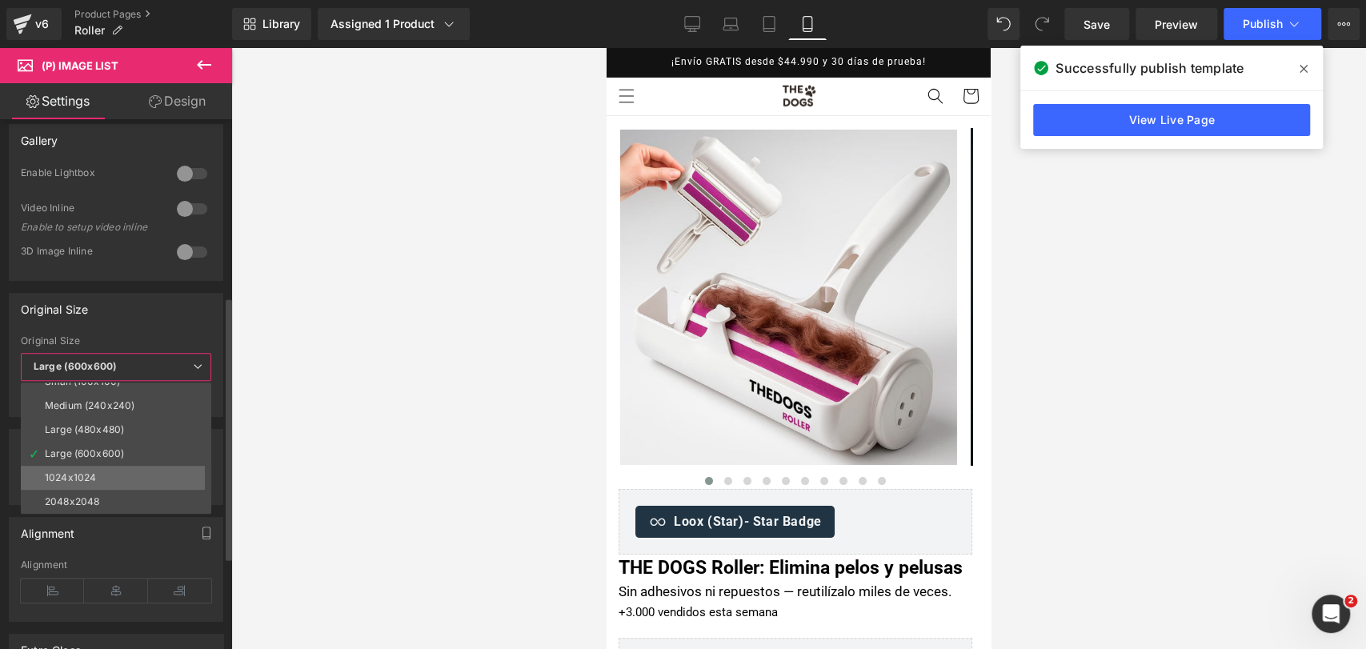
click at [136, 474] on li "1024x1024" at bounding box center [120, 478] width 198 height 24
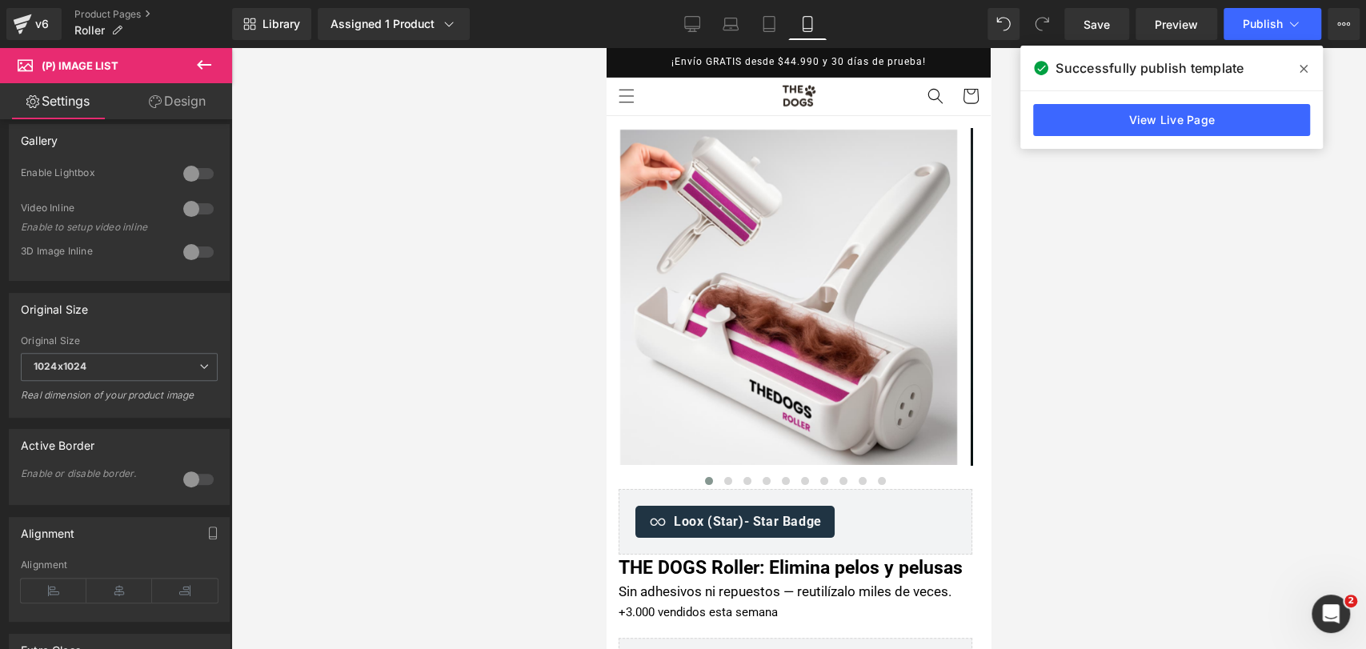
click at [1307, 70] on icon at bounding box center [1303, 68] width 8 height 13
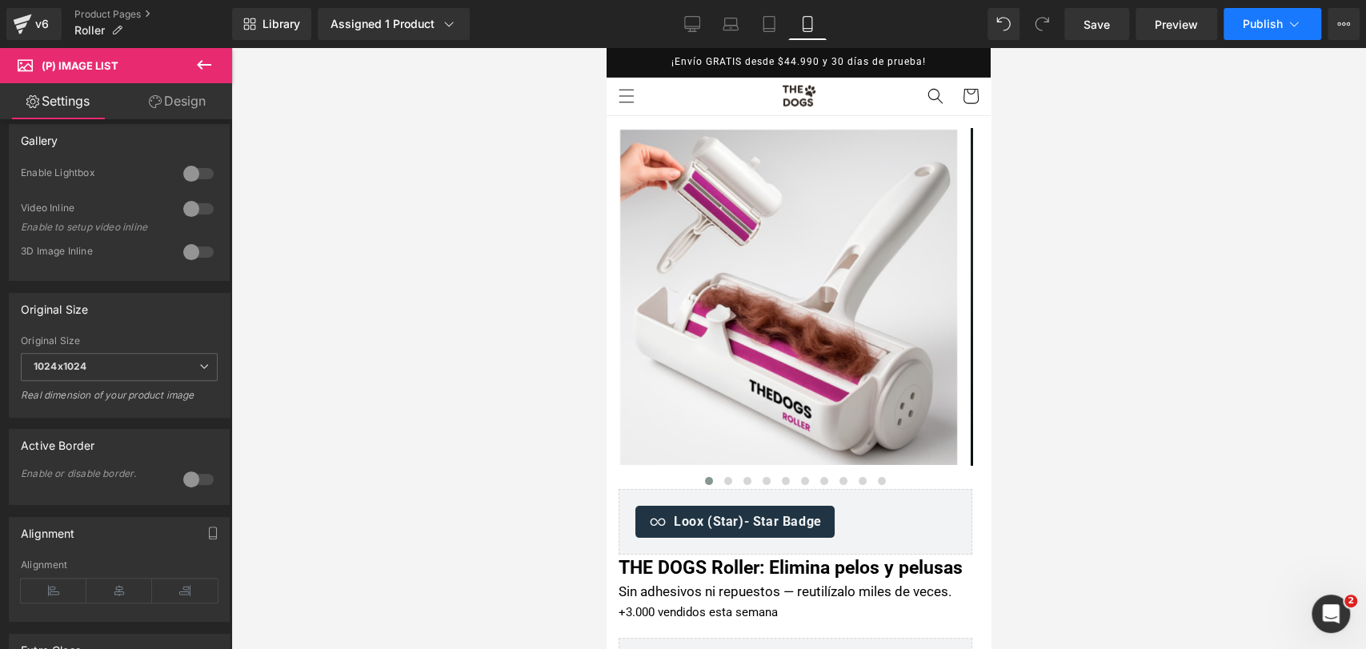
click at [1280, 35] on button "Publish" at bounding box center [1272, 24] width 98 height 32
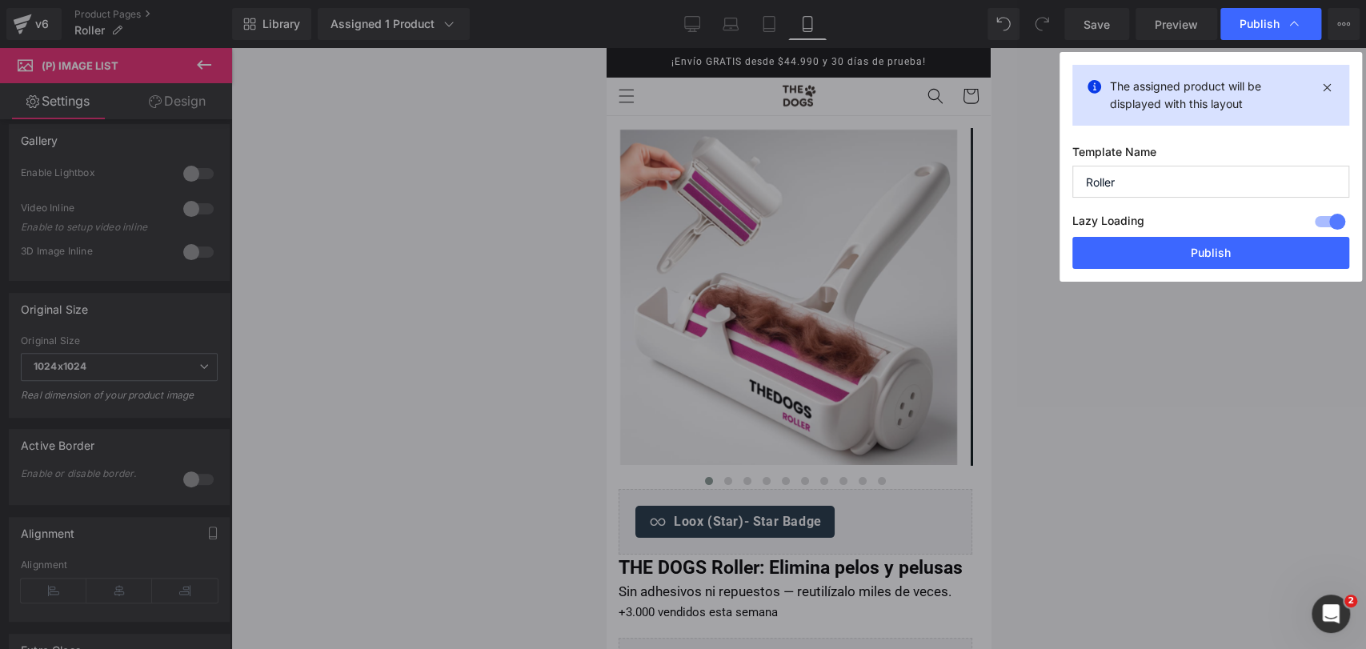
click at [1223, 247] on button "Publish" at bounding box center [1210, 253] width 277 height 32
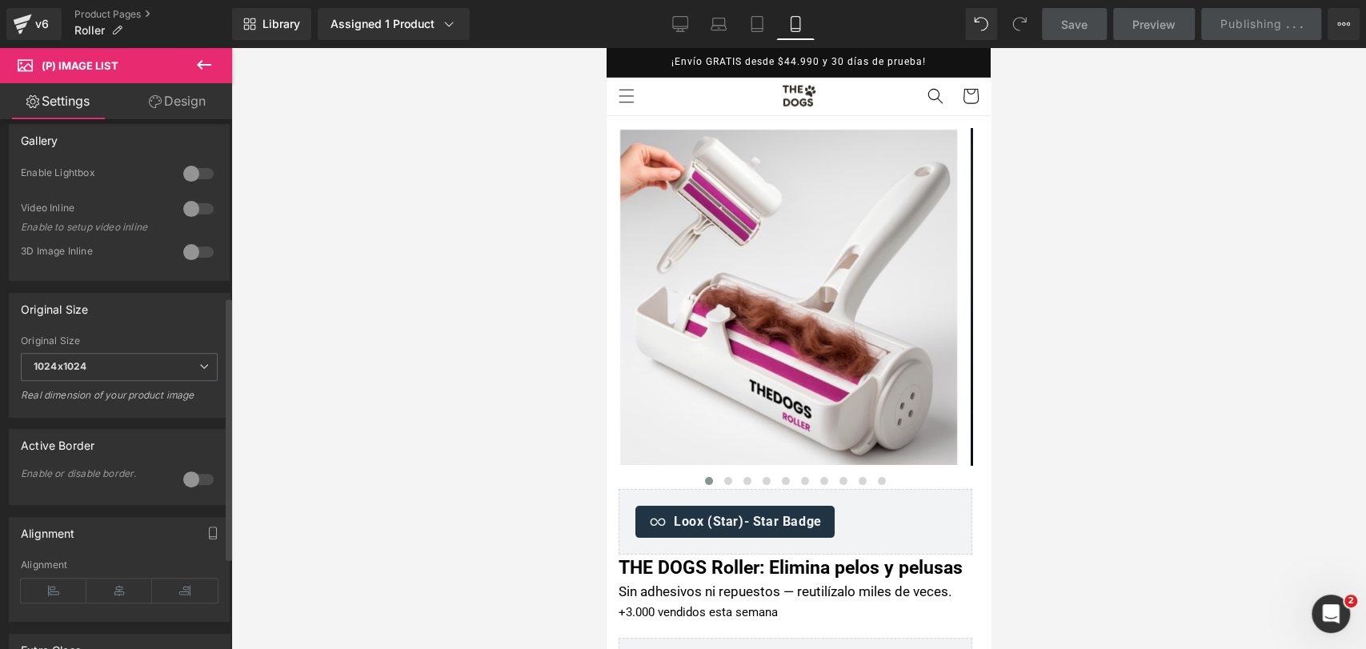
click at [182, 470] on div at bounding box center [198, 479] width 38 height 26
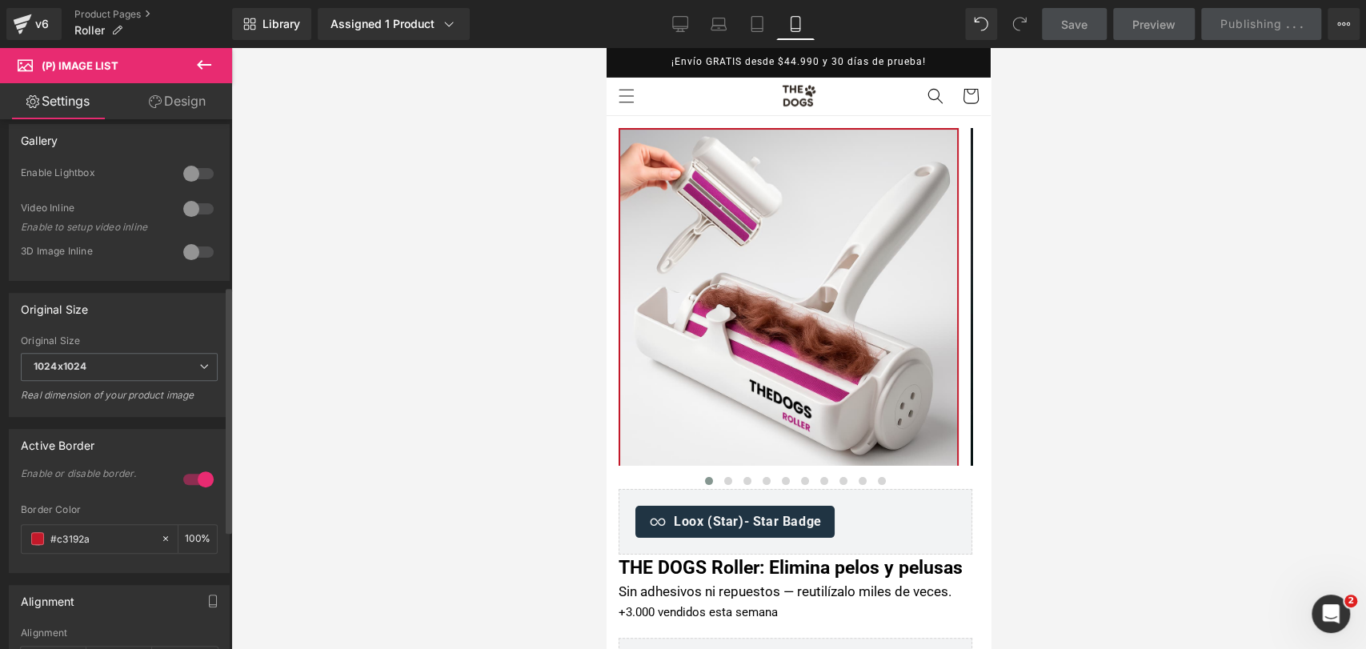
click at [190, 476] on div at bounding box center [198, 479] width 38 height 26
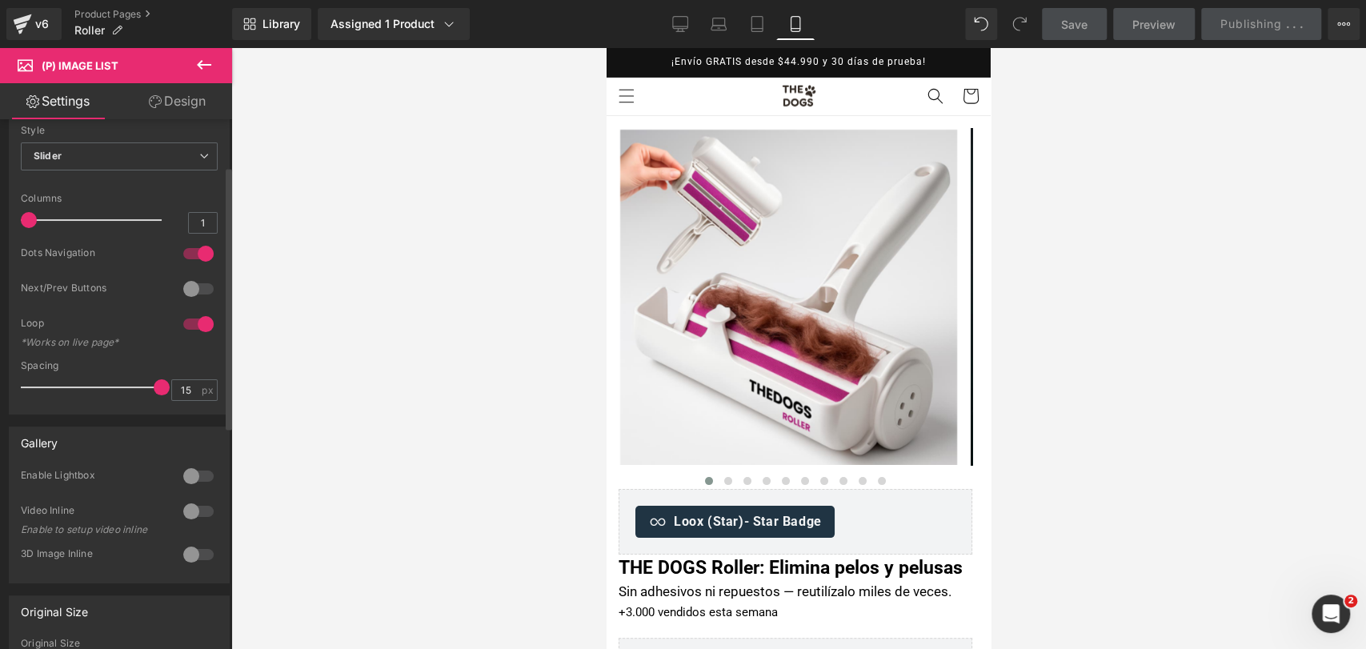
scroll to position [0, 0]
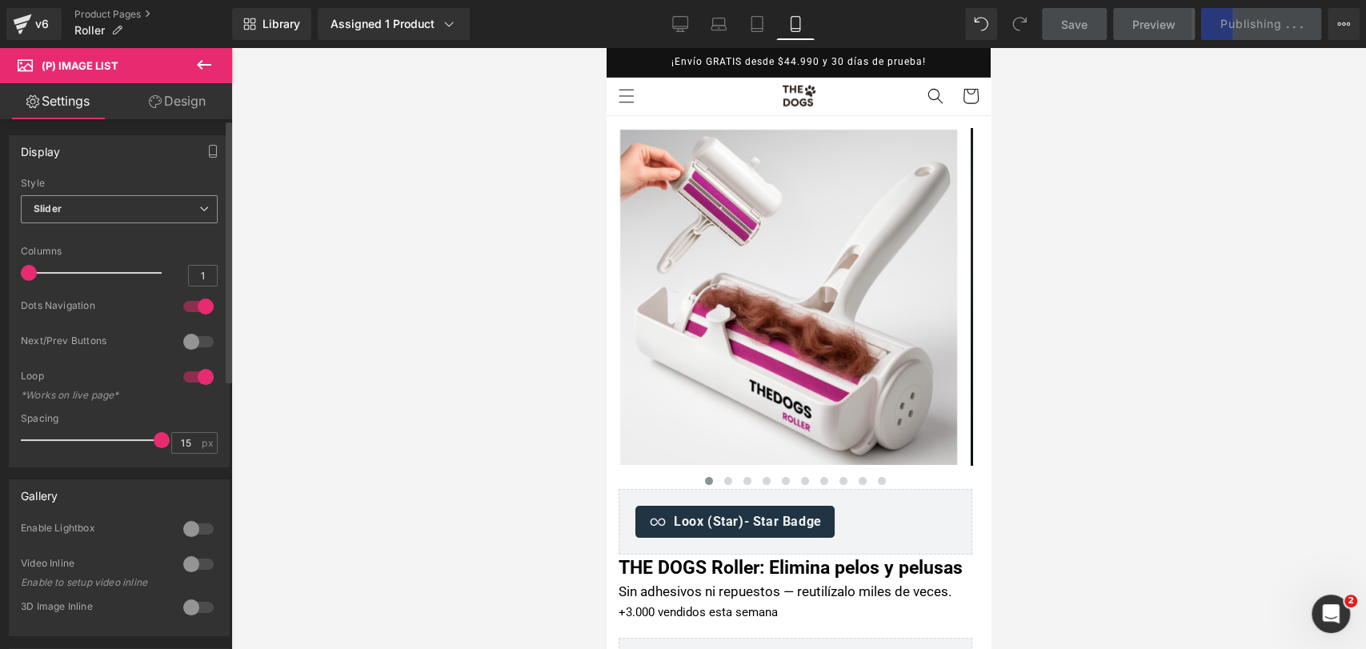
click at [141, 206] on span "Slider" at bounding box center [119, 209] width 197 height 28
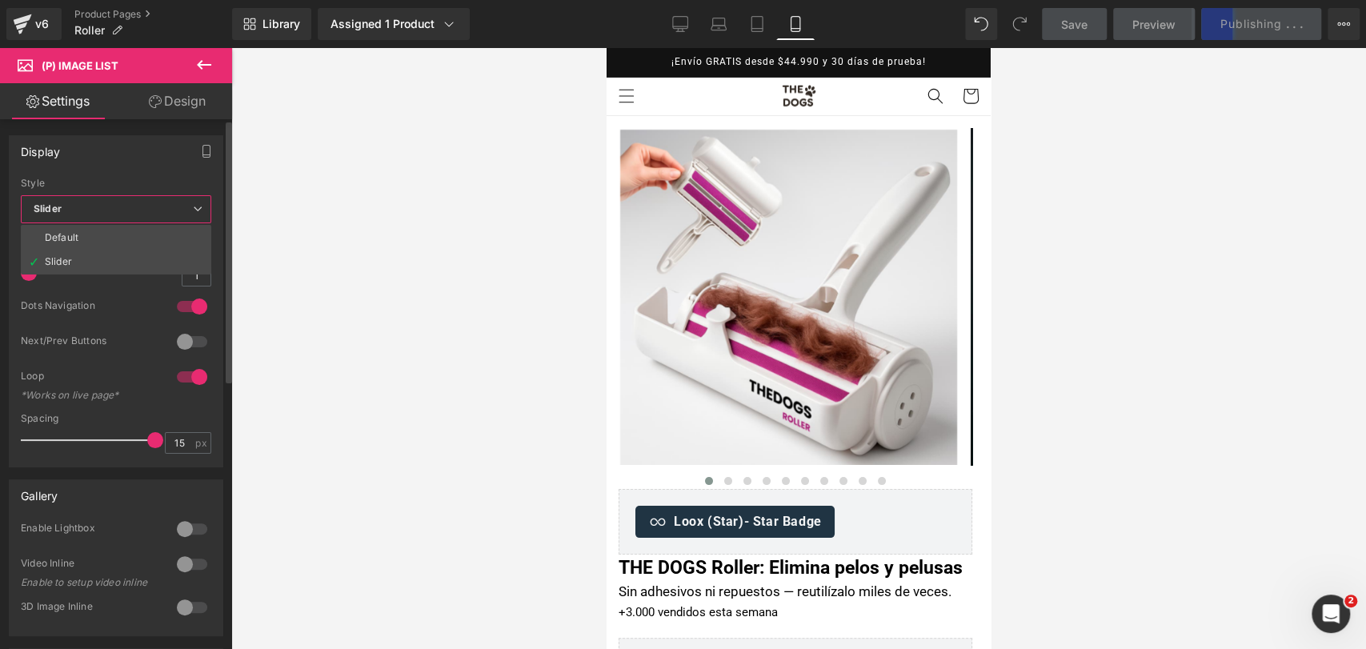
click at [141, 206] on span "Slider" at bounding box center [116, 209] width 190 height 28
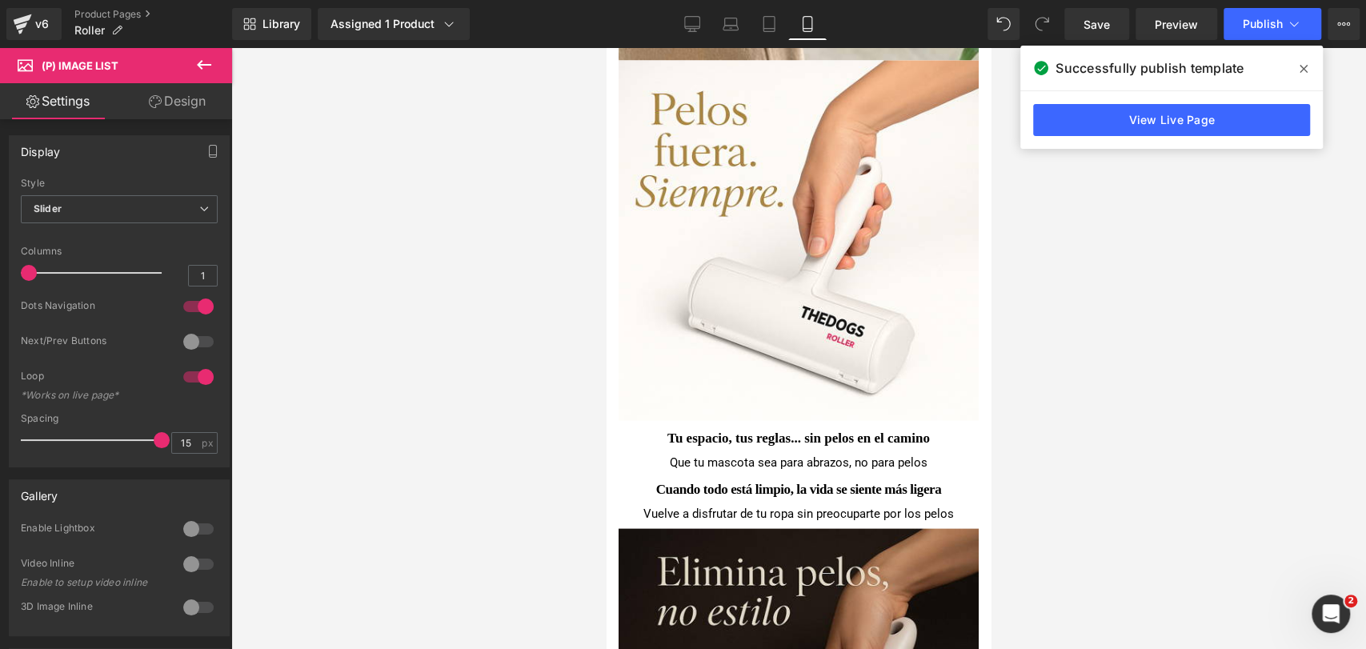
scroll to position [2114, 0]
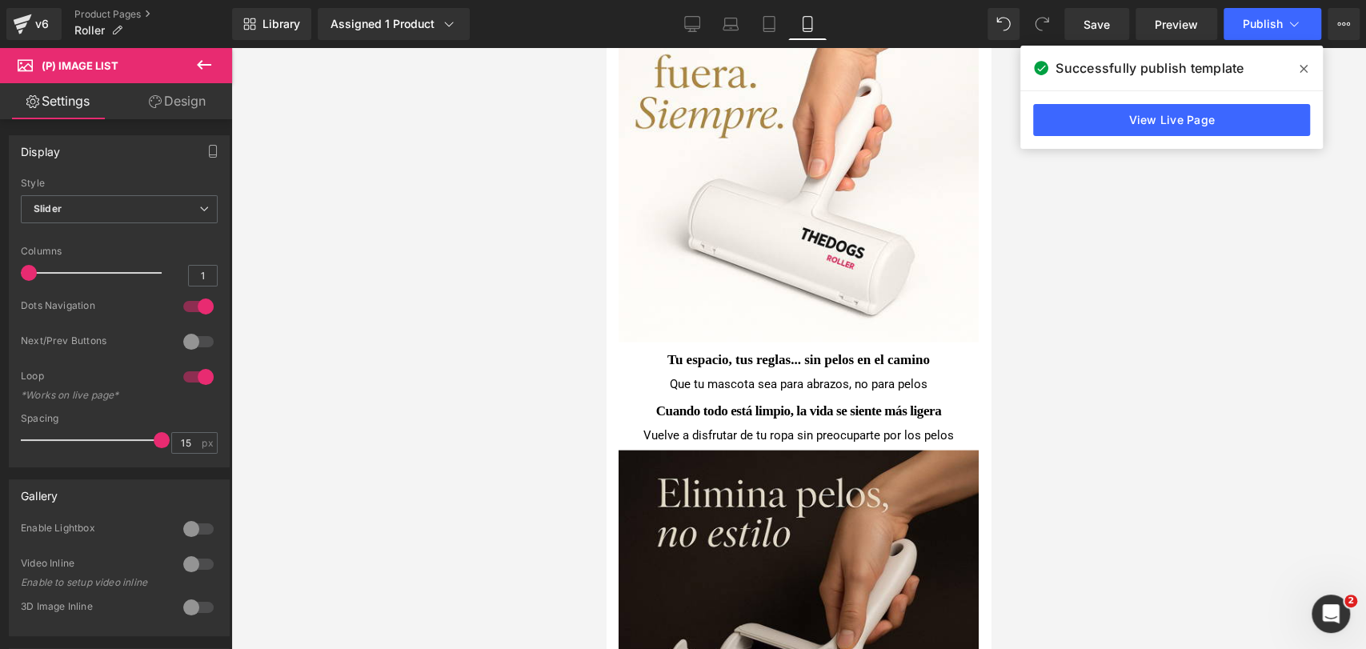
click at [202, 60] on icon at bounding box center [204, 65] width 14 height 10
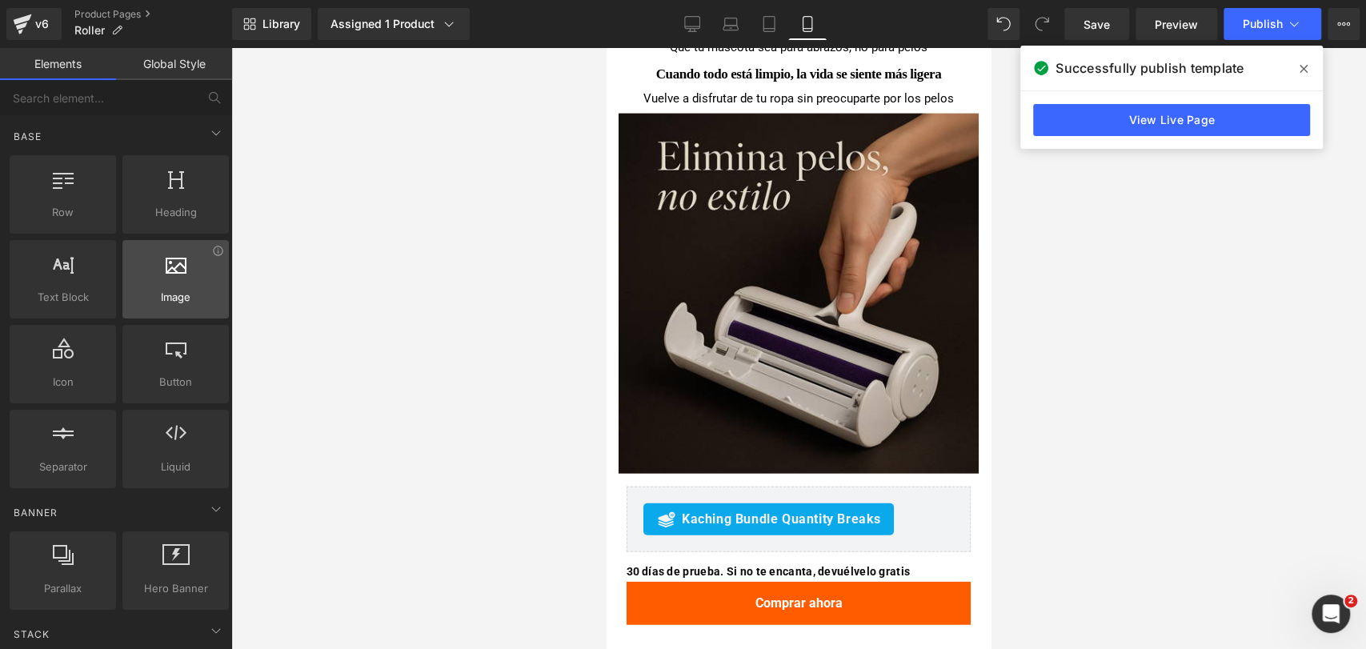
scroll to position [2470, 0]
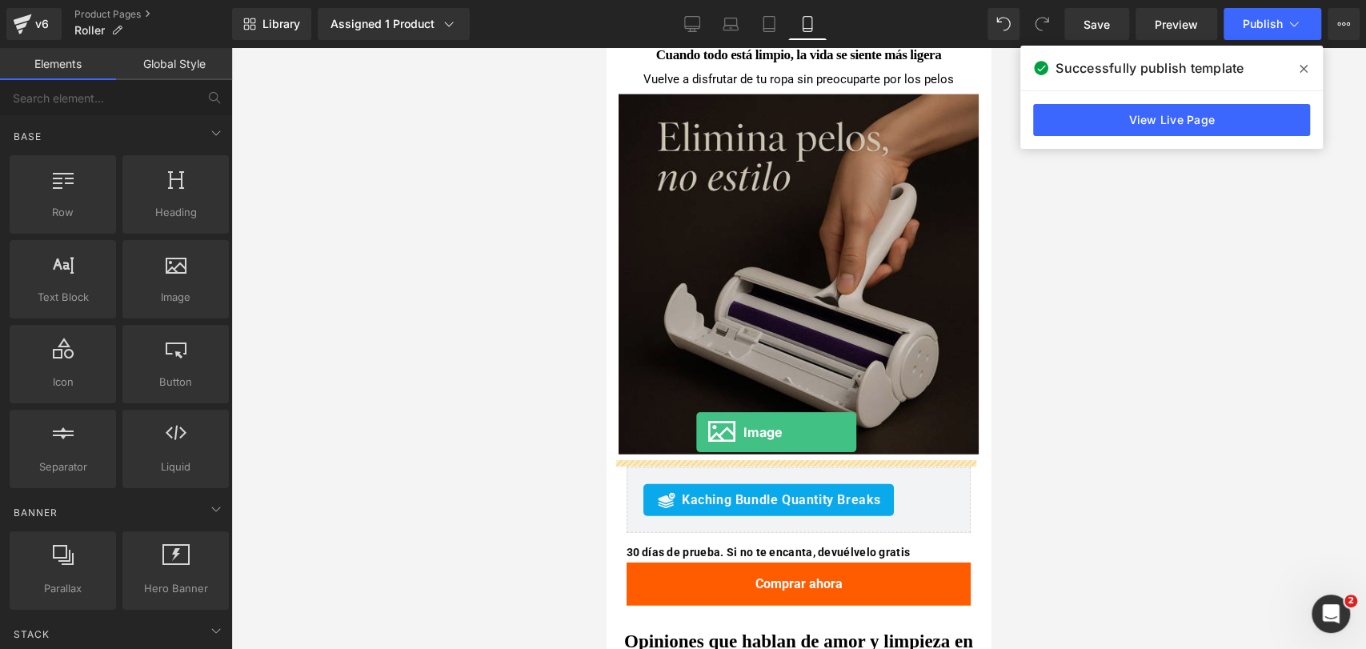
drag, startPoint x: 1051, startPoint y: 374, endPoint x: 696, endPoint y: 432, distance: 359.1
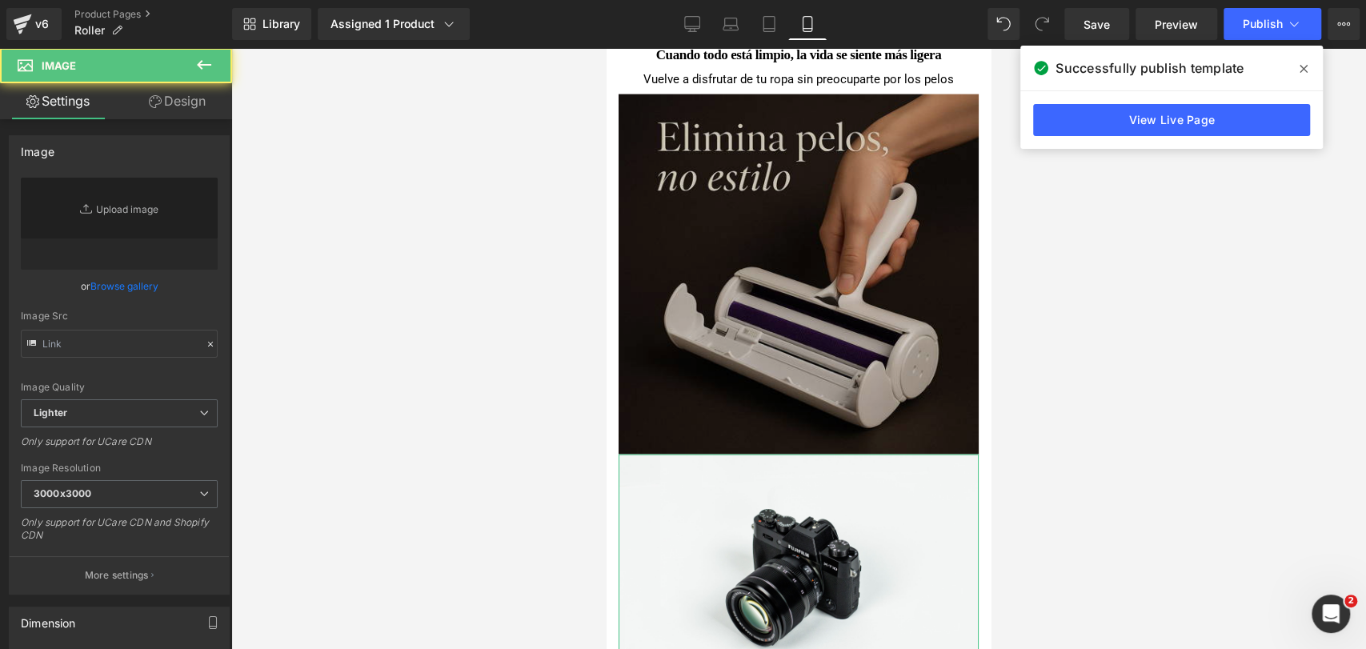
type input "//d1um8515vdn9kb.cloudfront.net/images/parallax.jpg"
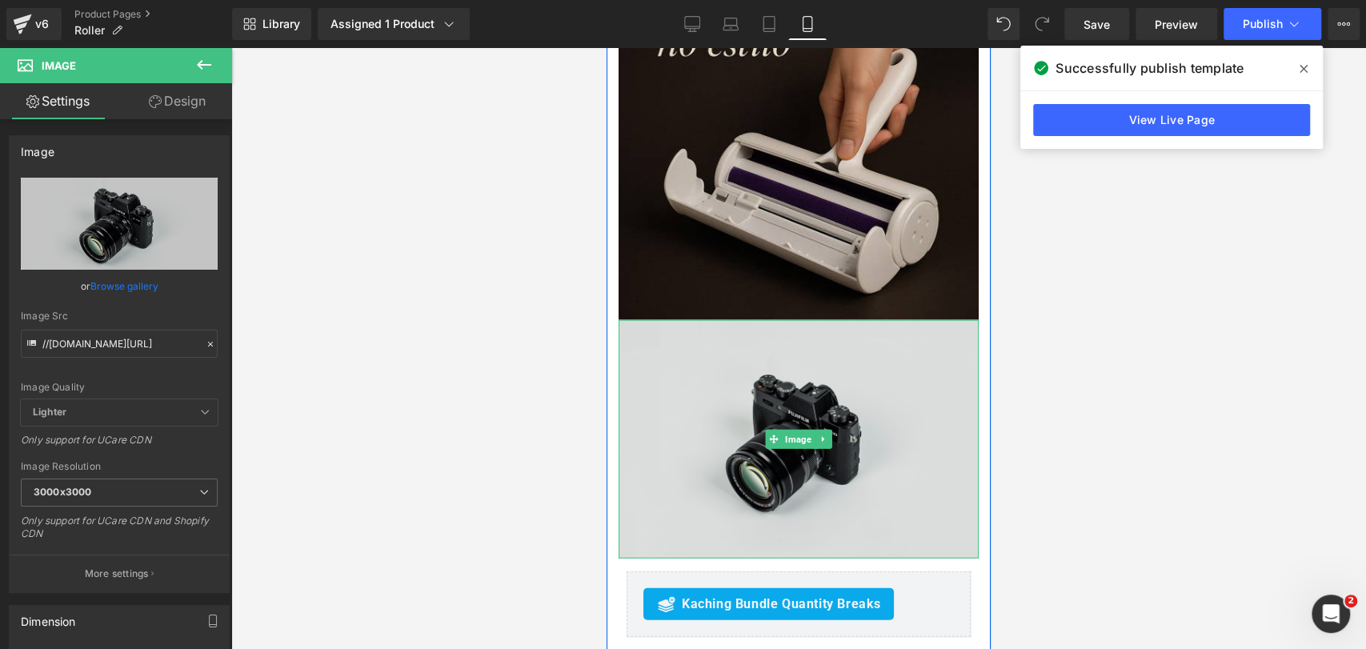
scroll to position [2648, 0]
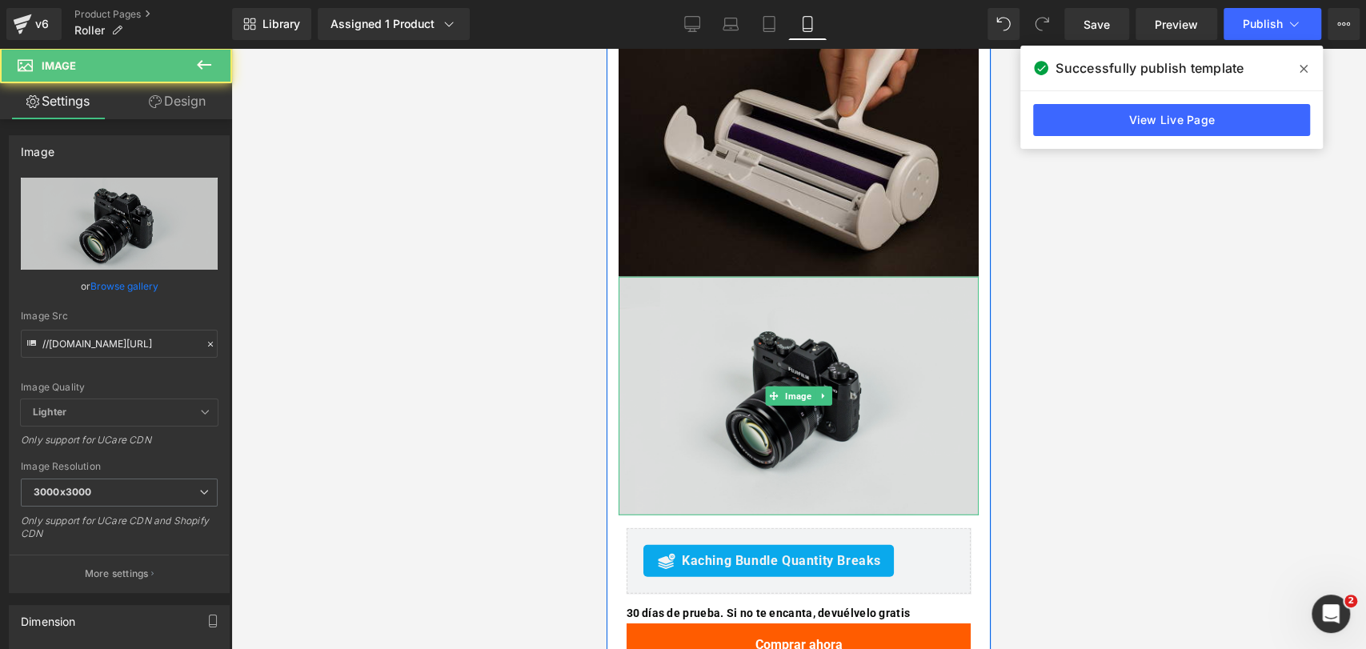
click at [706, 457] on img at bounding box center [798, 396] width 360 height 238
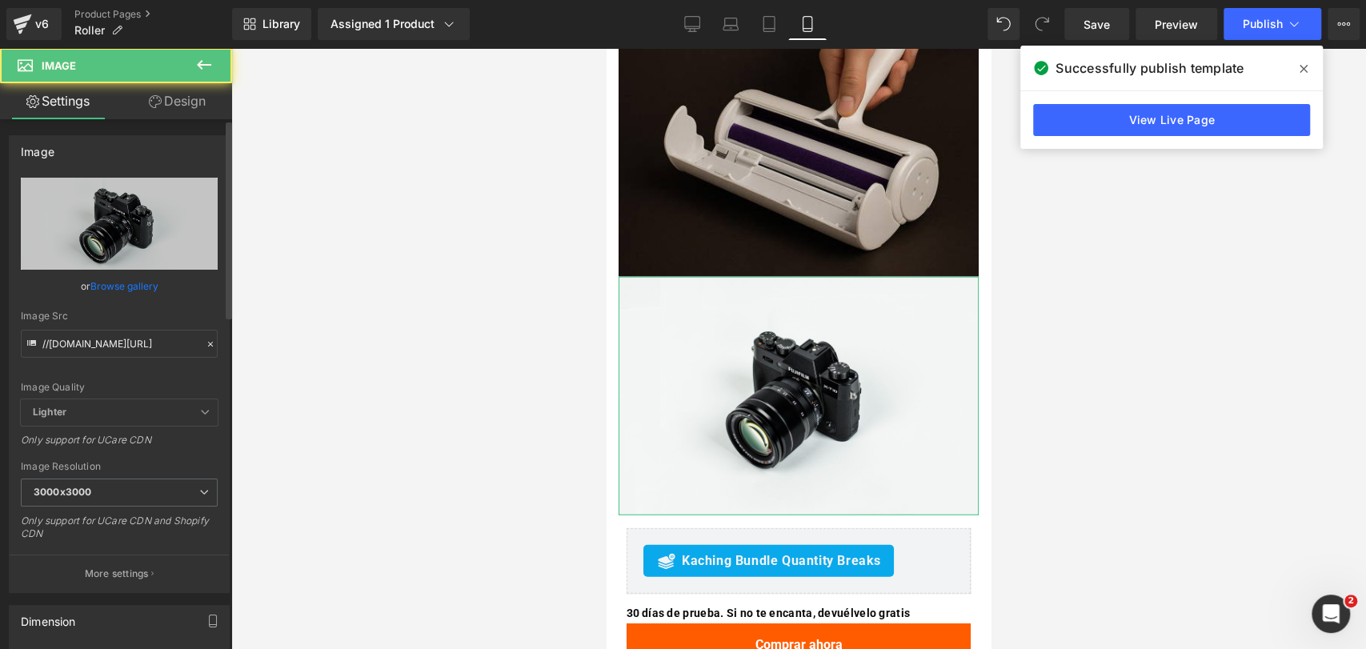
click at [150, 287] on link "Browse gallery" at bounding box center [124, 286] width 68 height 28
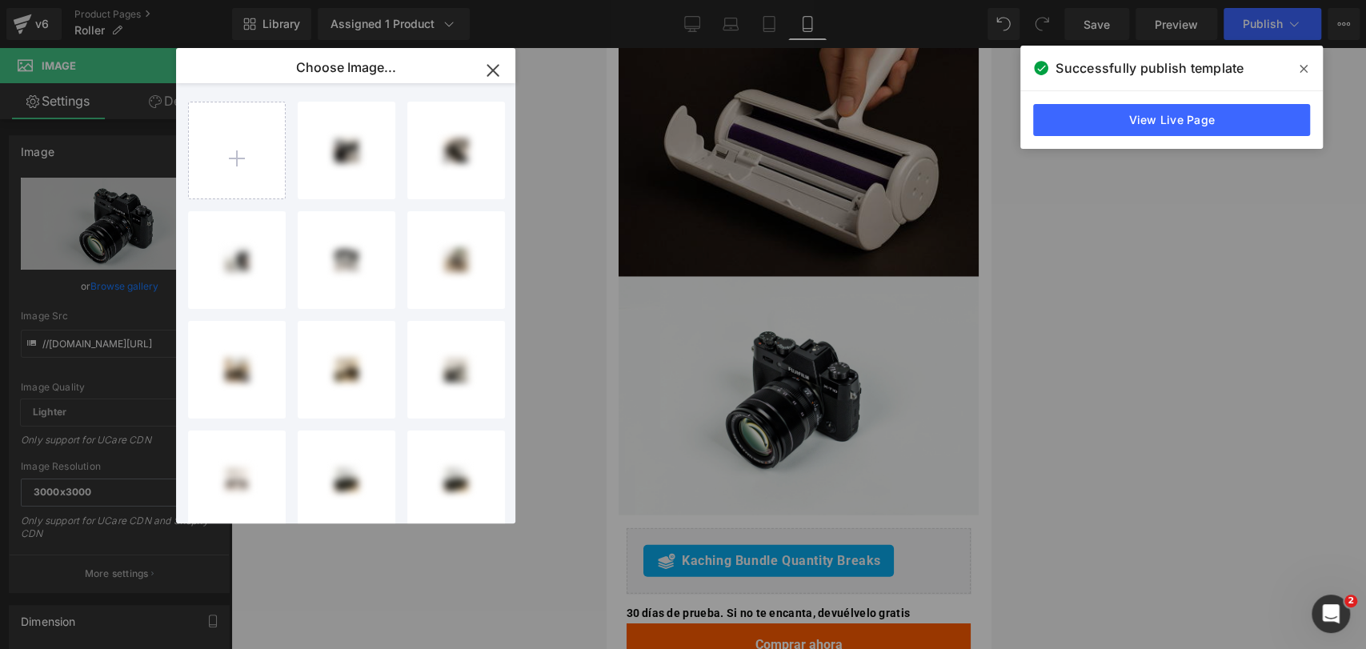
click at [246, 146] on input "file" at bounding box center [237, 150] width 96 height 96
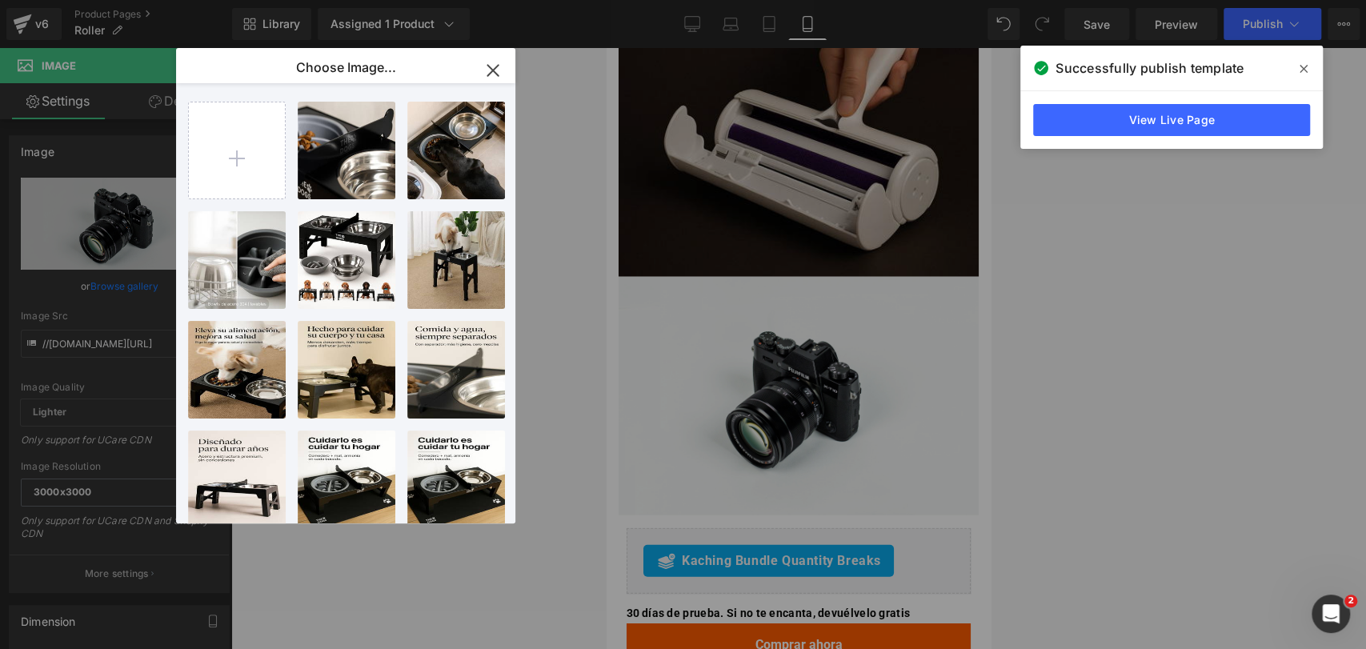
type input "C:\fakepath\Roller info 1.jpg"
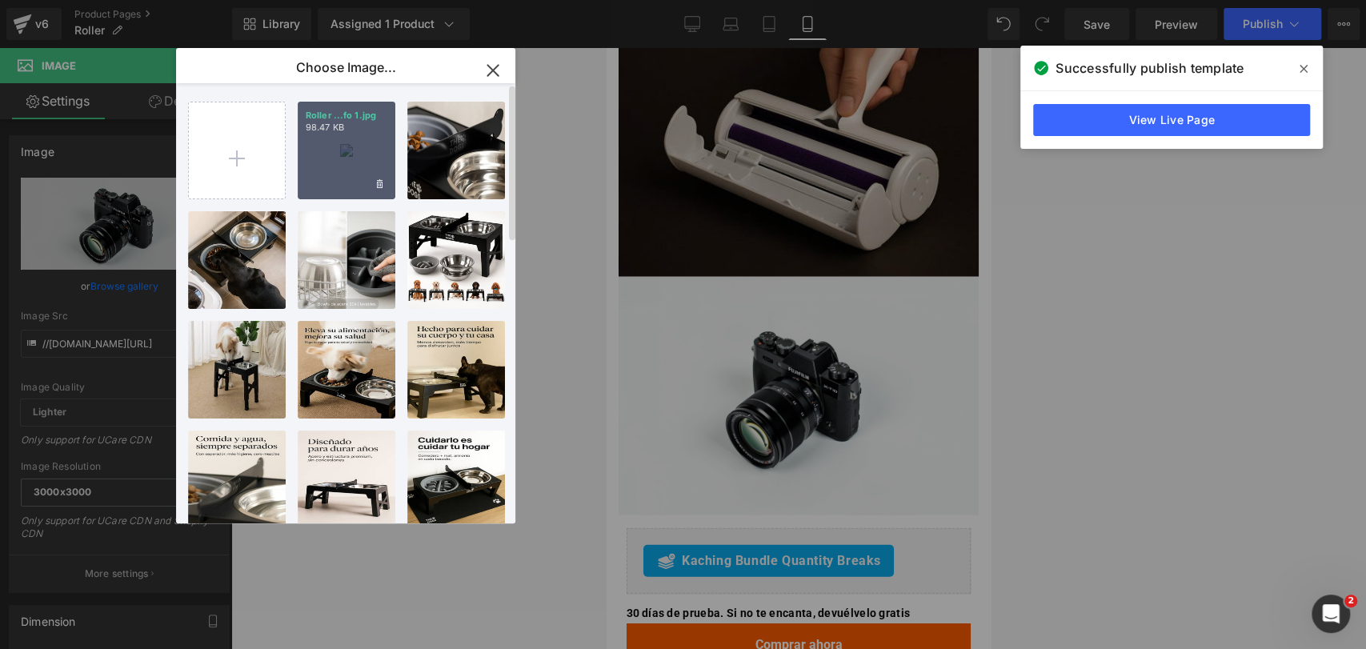
drag, startPoint x: 359, startPoint y: 158, endPoint x: 349, endPoint y: 163, distance: 11.5
click at [358, 158] on div "Roller ...fo 1.jpg 98.47 KB" at bounding box center [347, 151] width 98 height 98
type input "[URL][DOMAIN_NAME][DATE]"
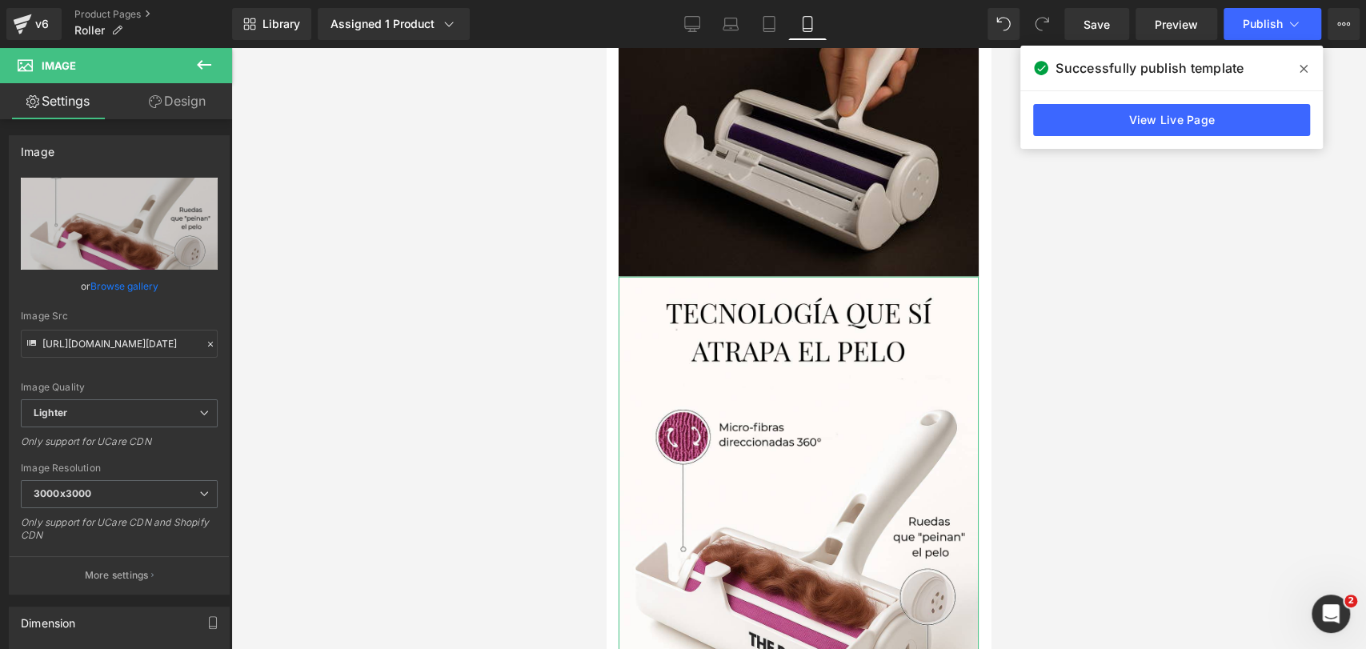
click at [149, 277] on link "Browse gallery" at bounding box center [124, 286] width 68 height 28
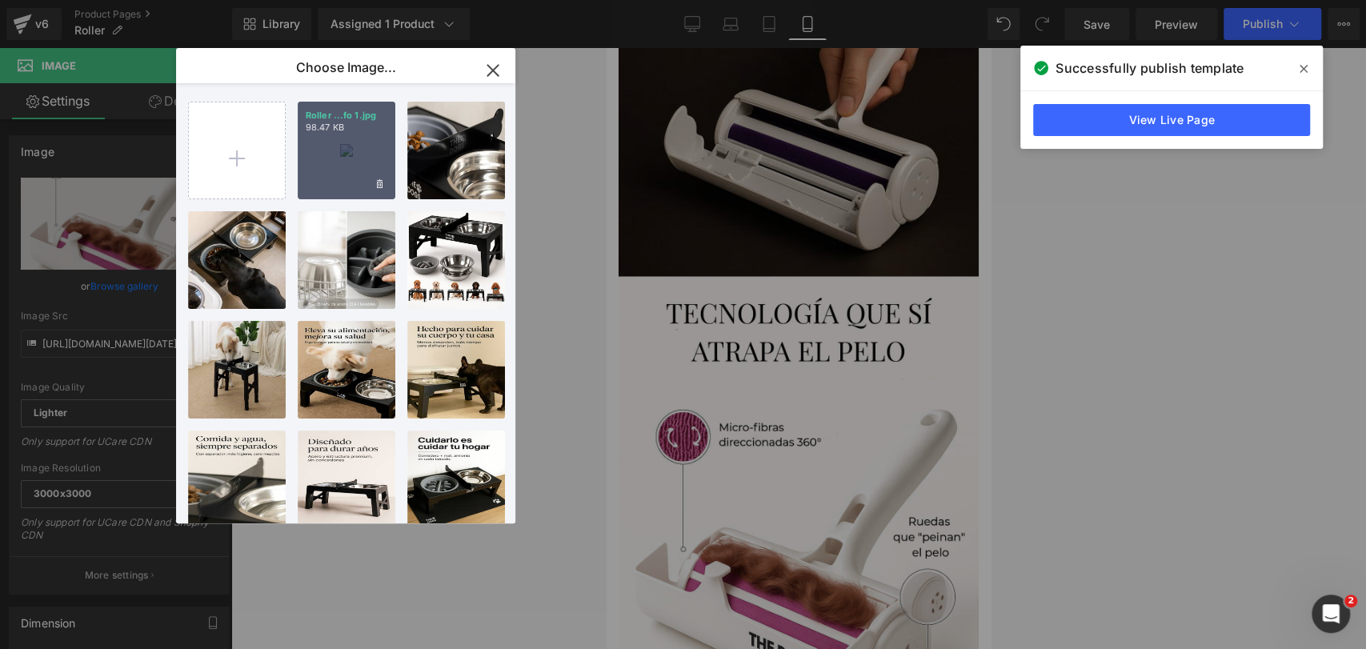
click at [350, 162] on div "Roller ...fo 1.jpg 98.47 KB" at bounding box center [347, 151] width 98 height 98
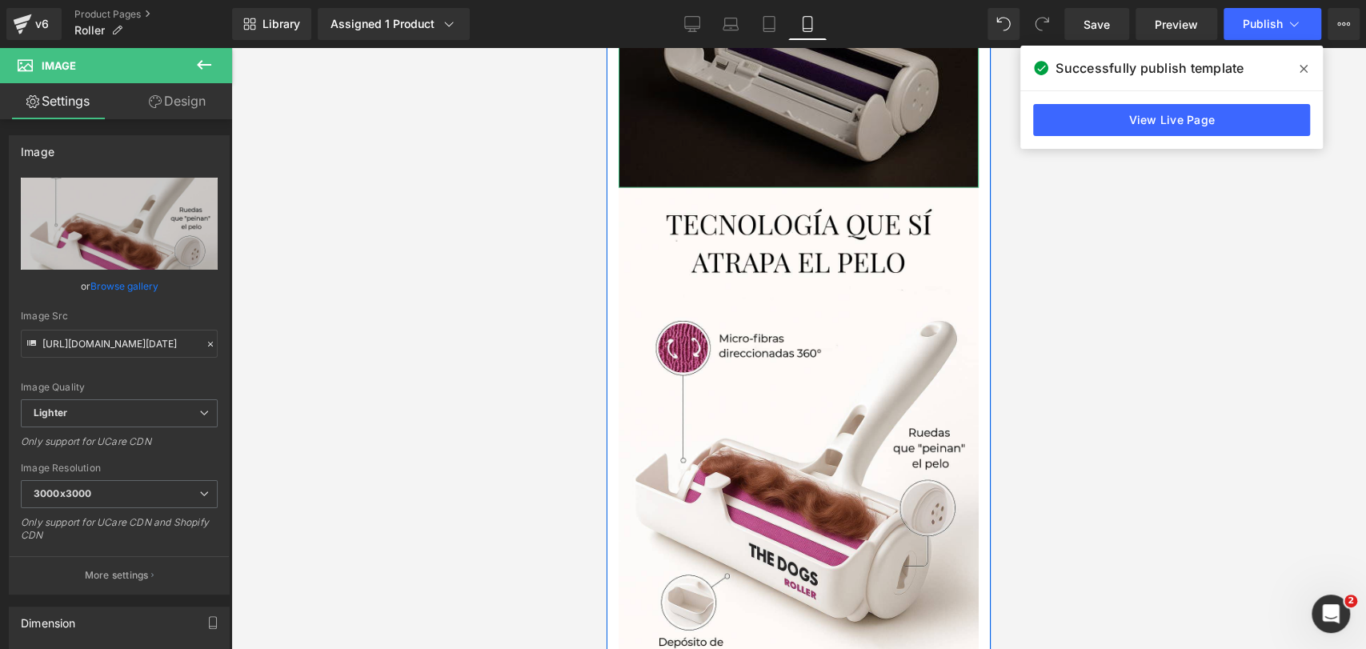
scroll to position [2825, 0]
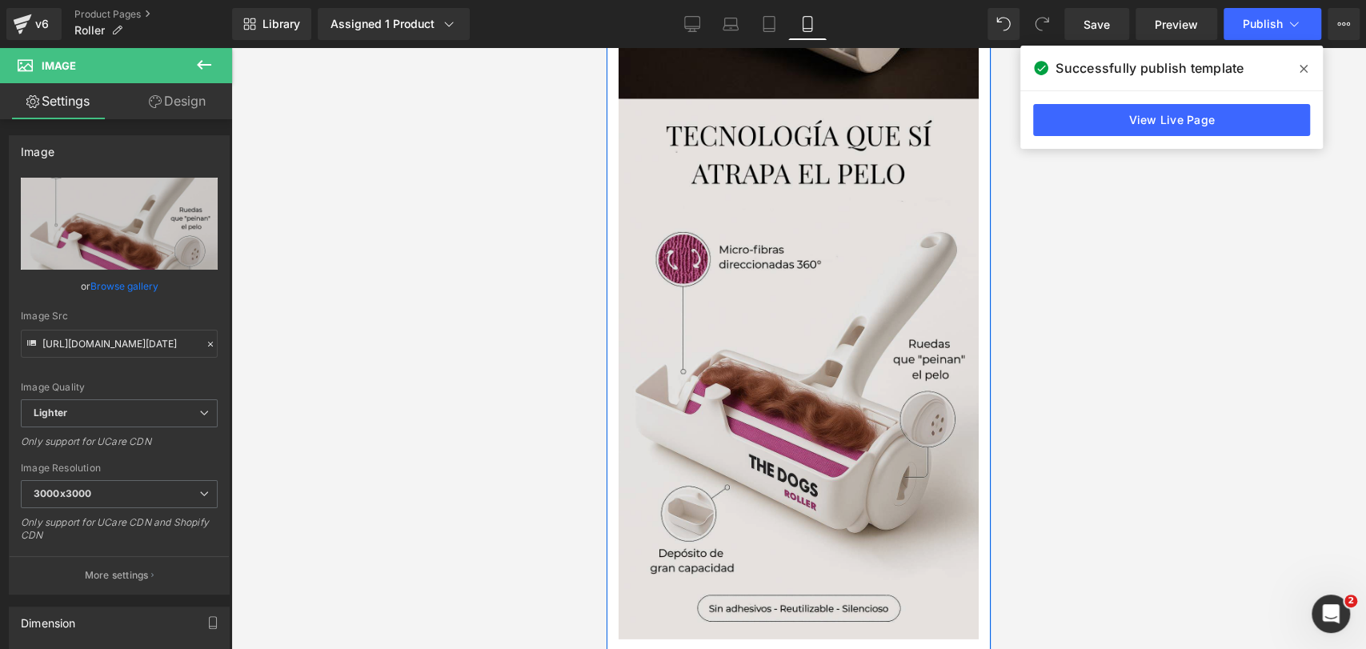
click at [765, 154] on img at bounding box center [798, 369] width 360 height 540
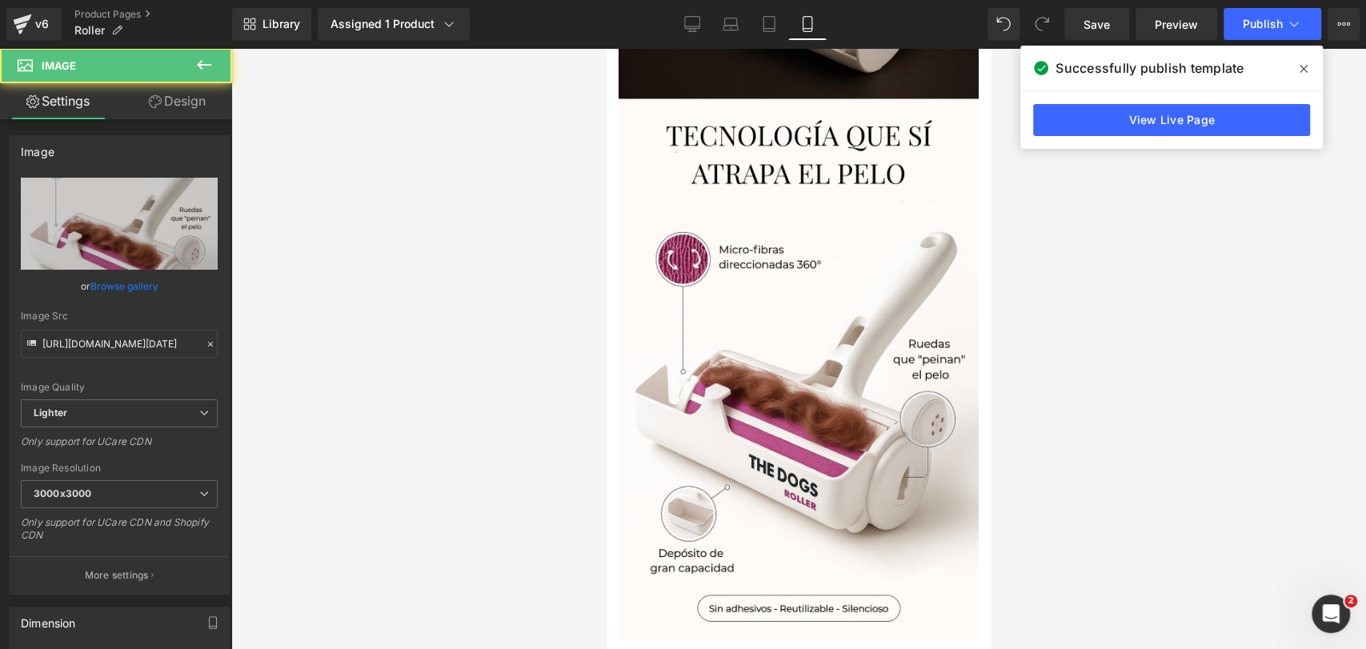
click at [1196, 262] on div at bounding box center [798, 348] width 1135 height 601
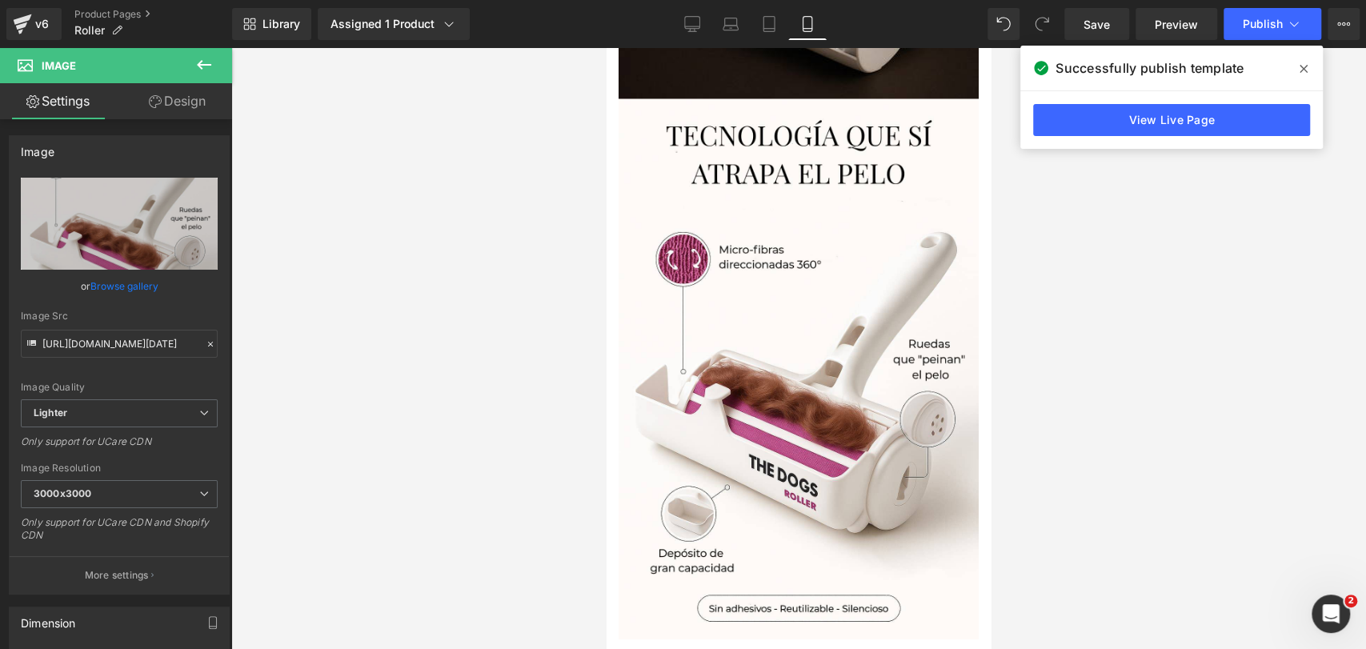
click at [1300, 69] on icon at bounding box center [1303, 68] width 8 height 13
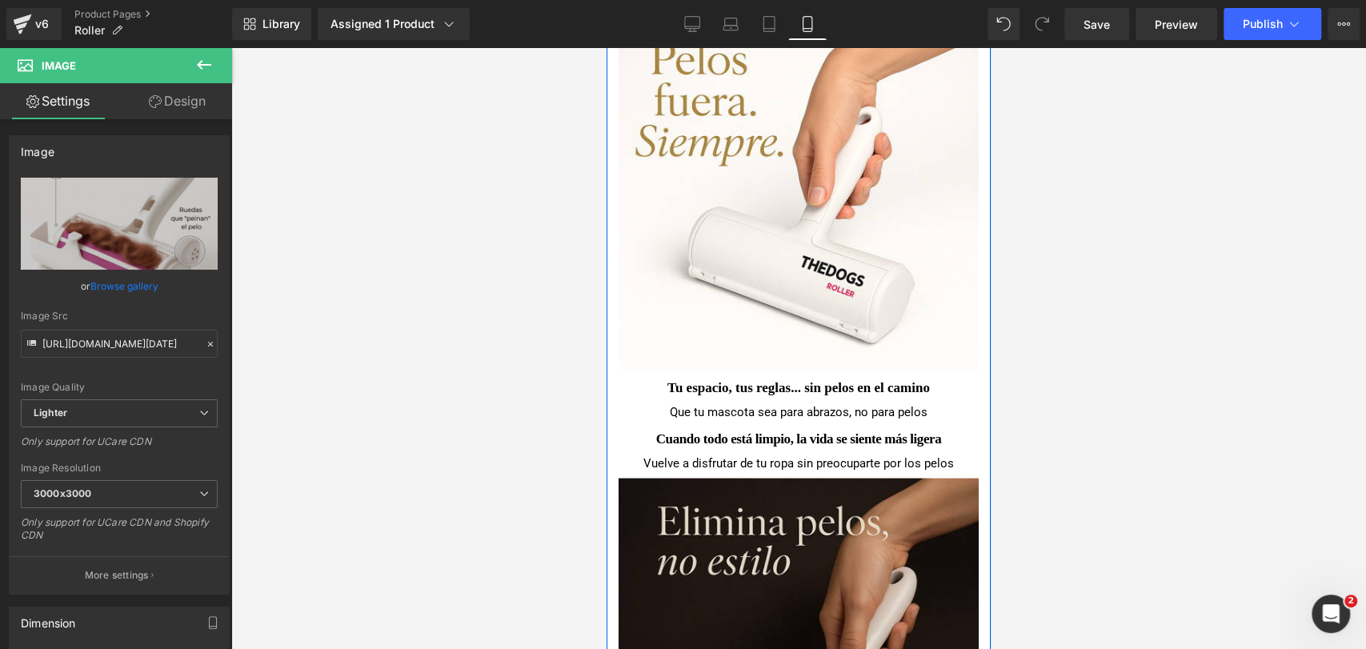
scroll to position [2114, 0]
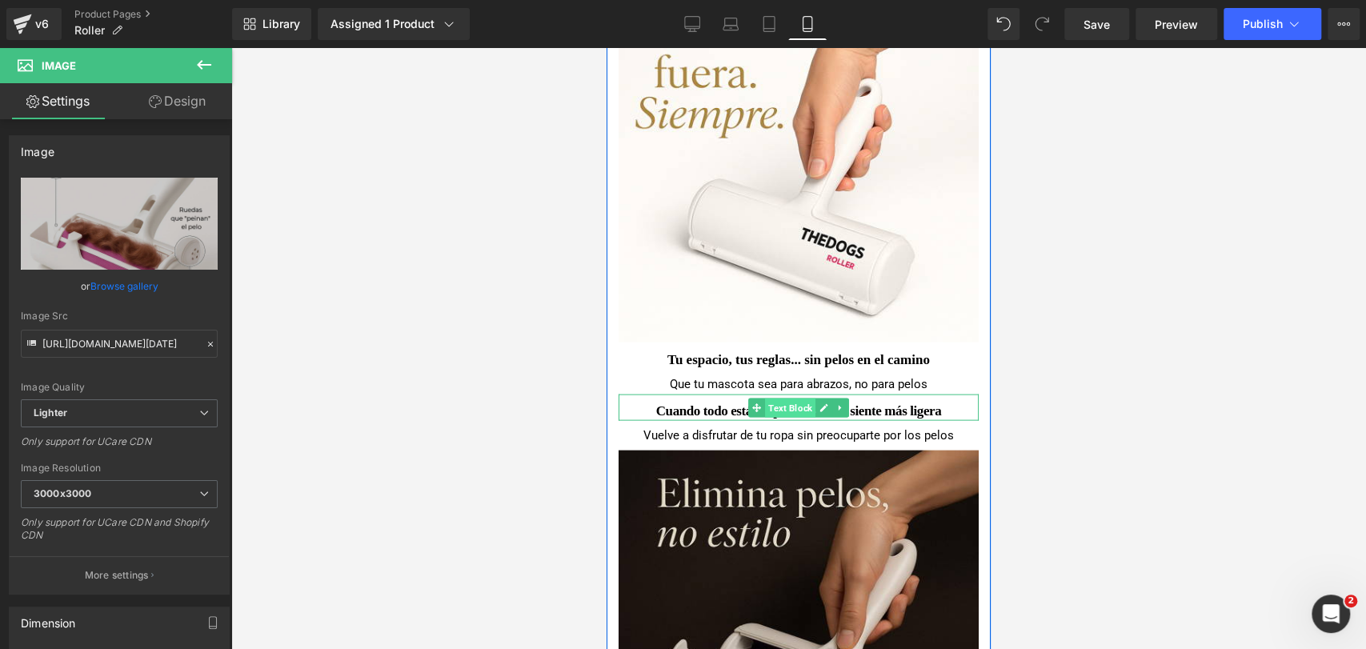
click at [793, 408] on span "Text Block" at bounding box center [790, 407] width 50 height 19
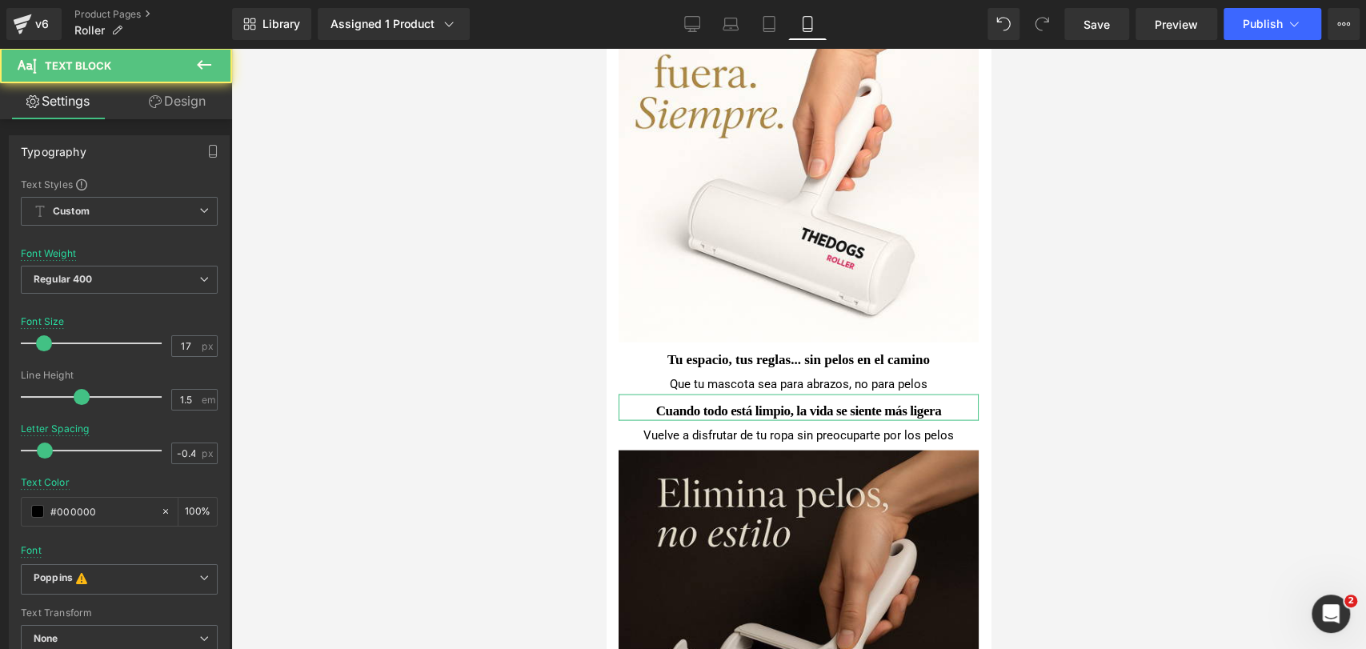
click at [204, 94] on link "Design" at bounding box center [177, 101] width 116 height 36
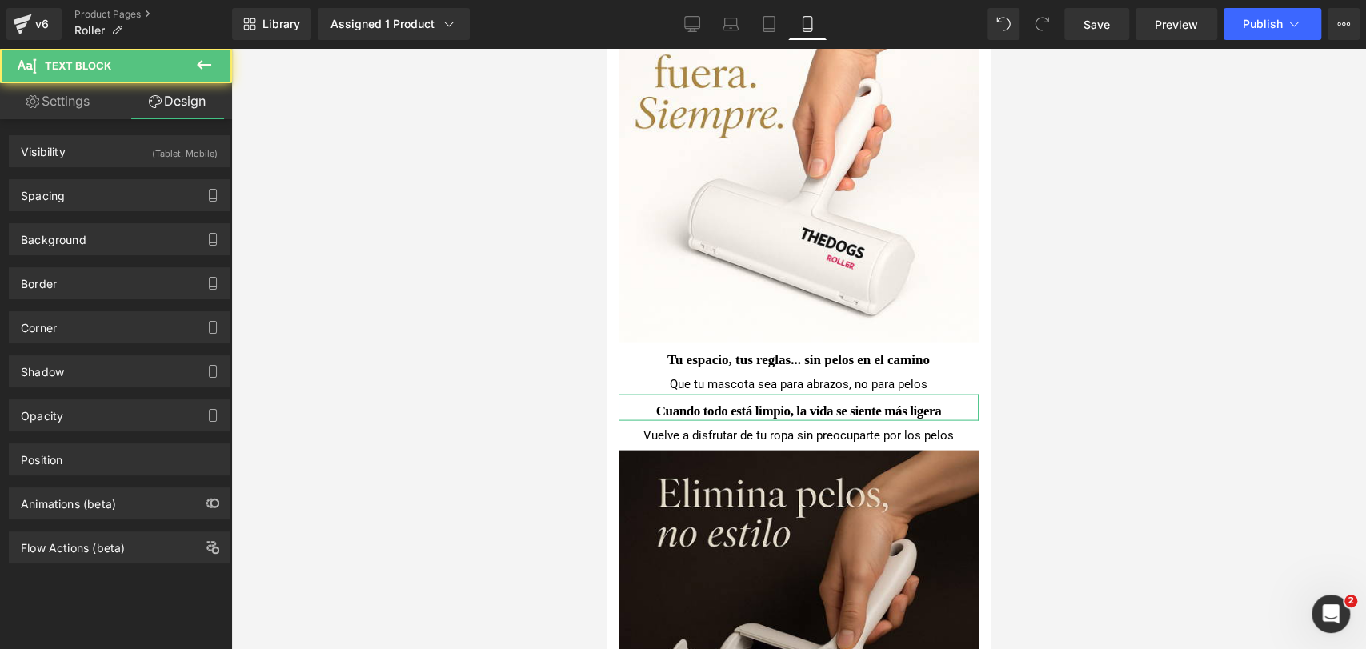
click at [158, 143] on div "(Tablet, Mobile)" at bounding box center [185, 149] width 66 height 26
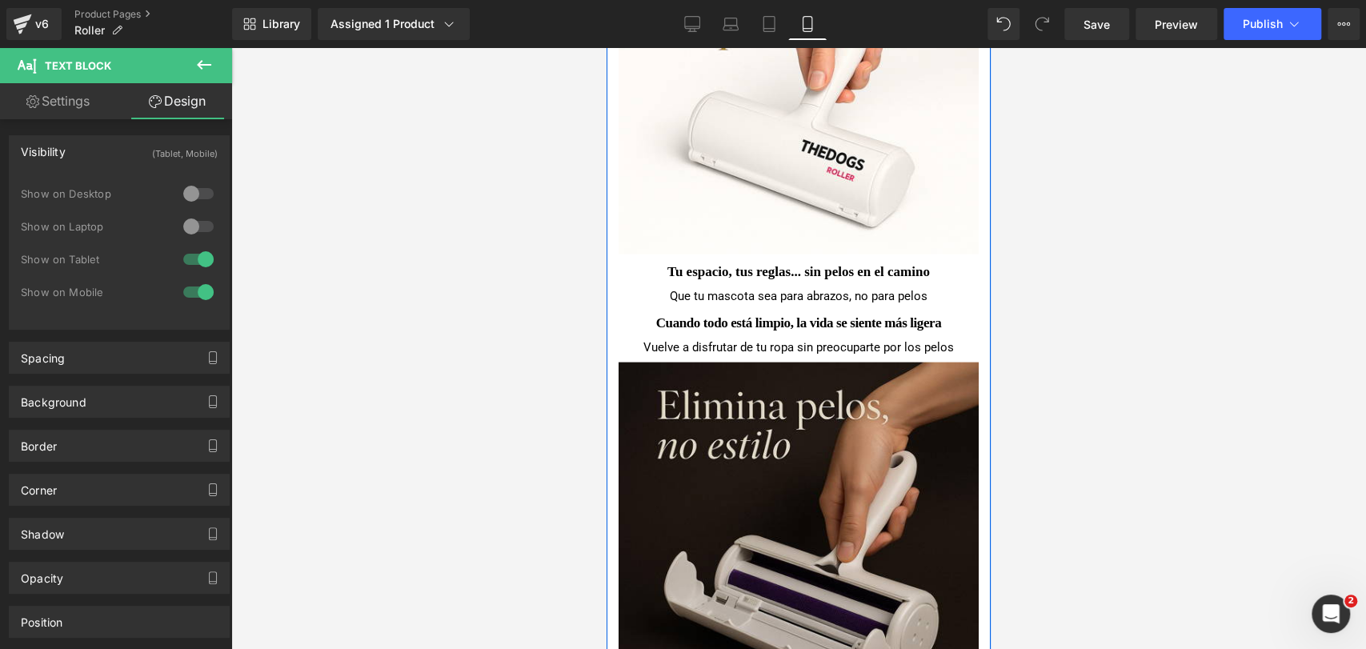
scroll to position [2203, 0]
click at [839, 273] on icon at bounding box center [840, 268] width 9 height 10
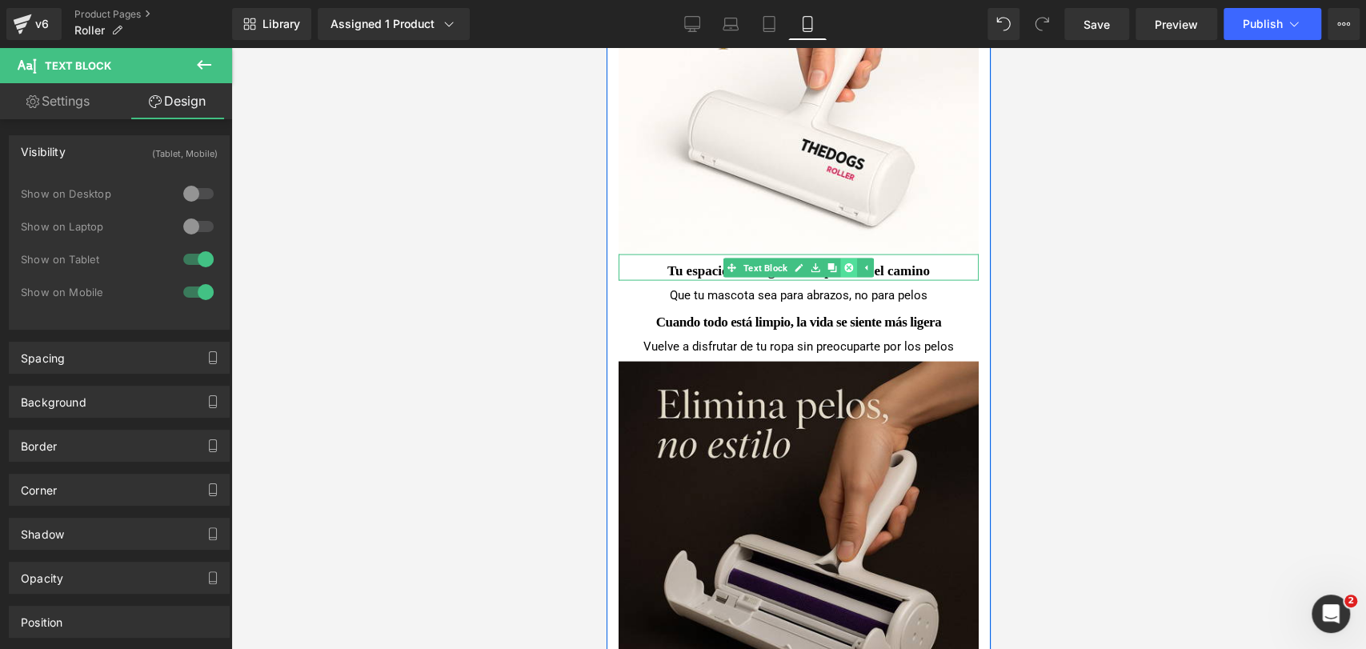
click at [844, 272] on icon at bounding box center [848, 267] width 9 height 9
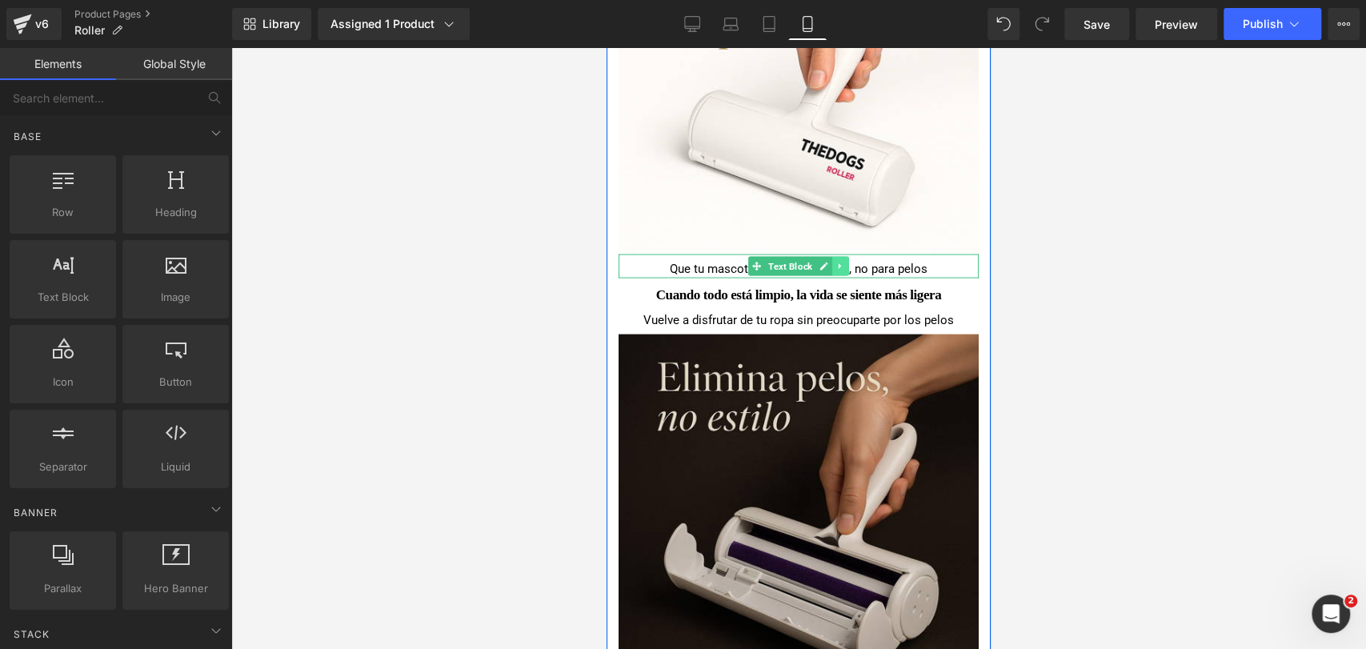
click at [836, 276] on link at bounding box center [840, 266] width 17 height 19
click at [843, 276] on link at bounding box center [848, 266] width 17 height 19
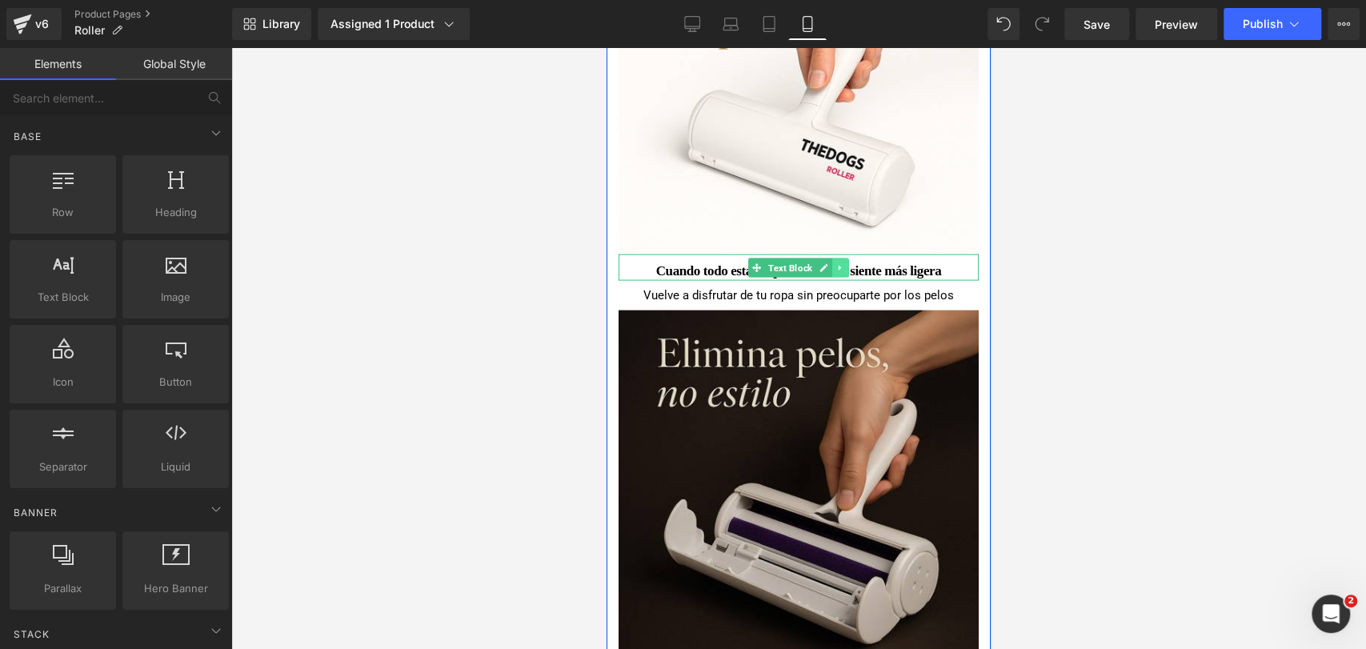
click at [842, 276] on link at bounding box center [840, 267] width 17 height 19
click at [849, 277] on link at bounding box center [848, 267] width 17 height 19
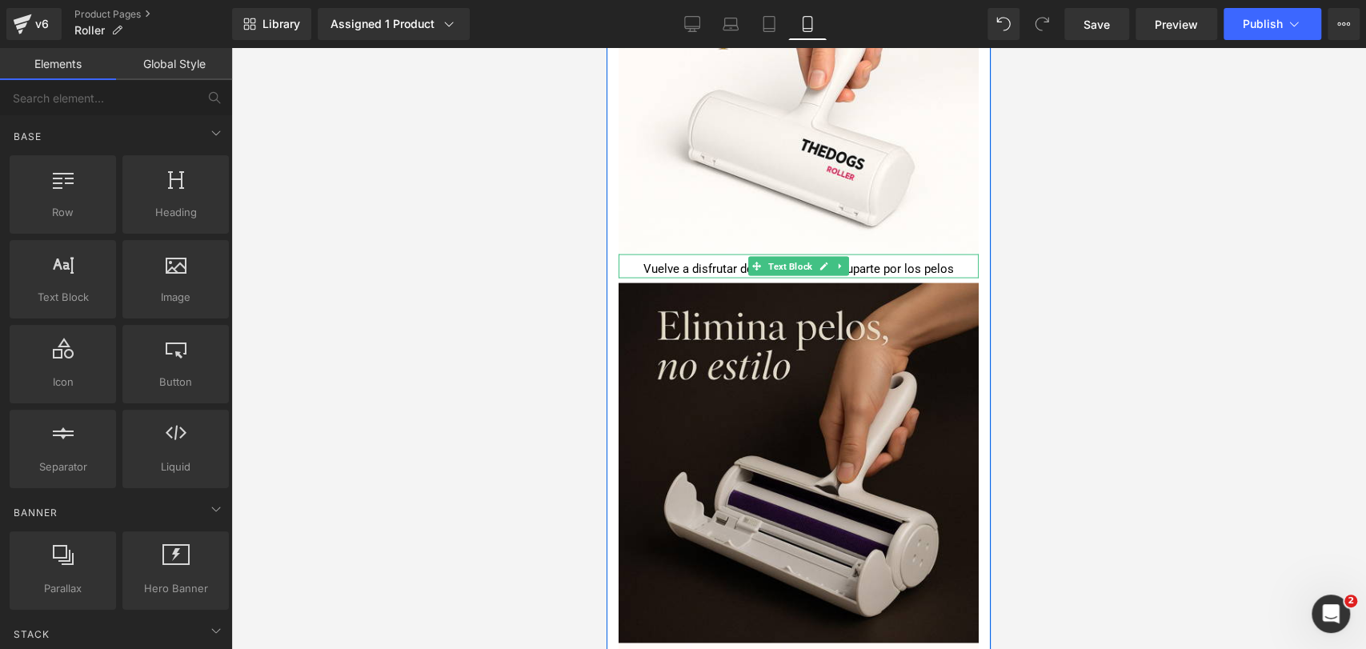
click at [844, 274] on div "Vuelve a disfrutar de tu ropa sin preocuparte por los pelos" at bounding box center [798, 266] width 360 height 25
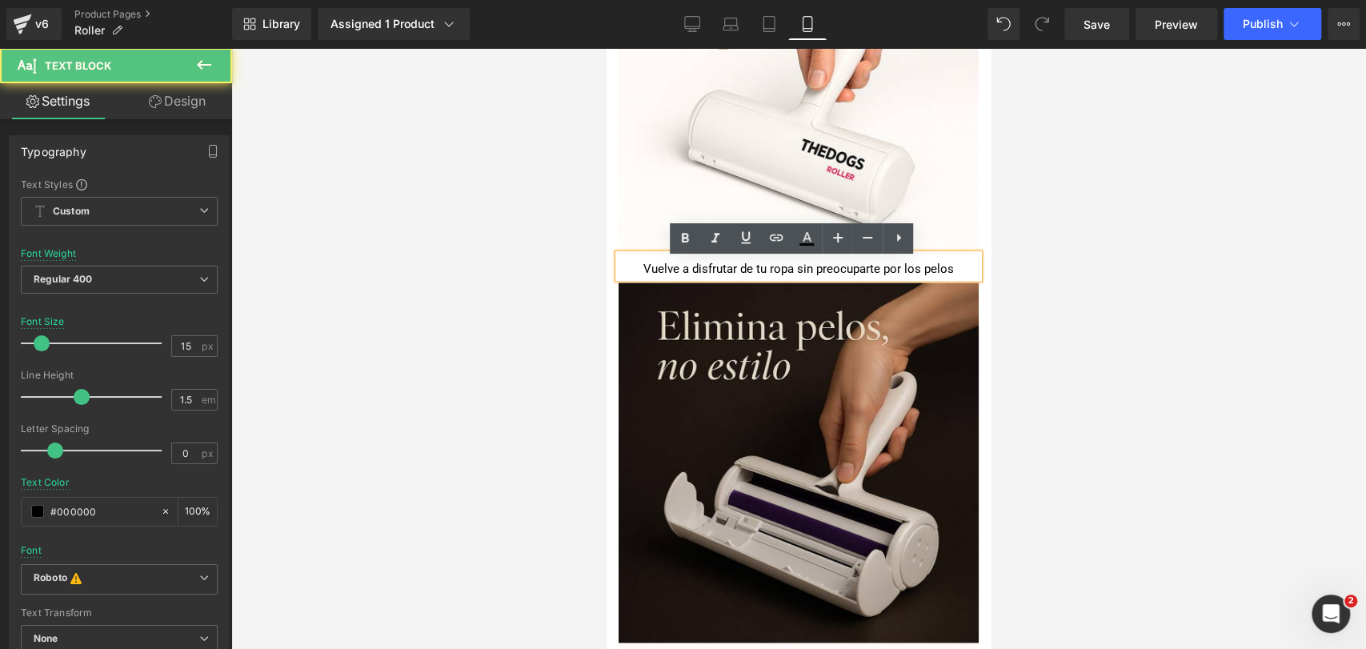
click at [841, 272] on div "Vuelve a disfrutar de tu ropa sin preocuparte por los pelos" at bounding box center [798, 266] width 360 height 25
click at [1070, 273] on div at bounding box center [798, 348] width 1135 height 601
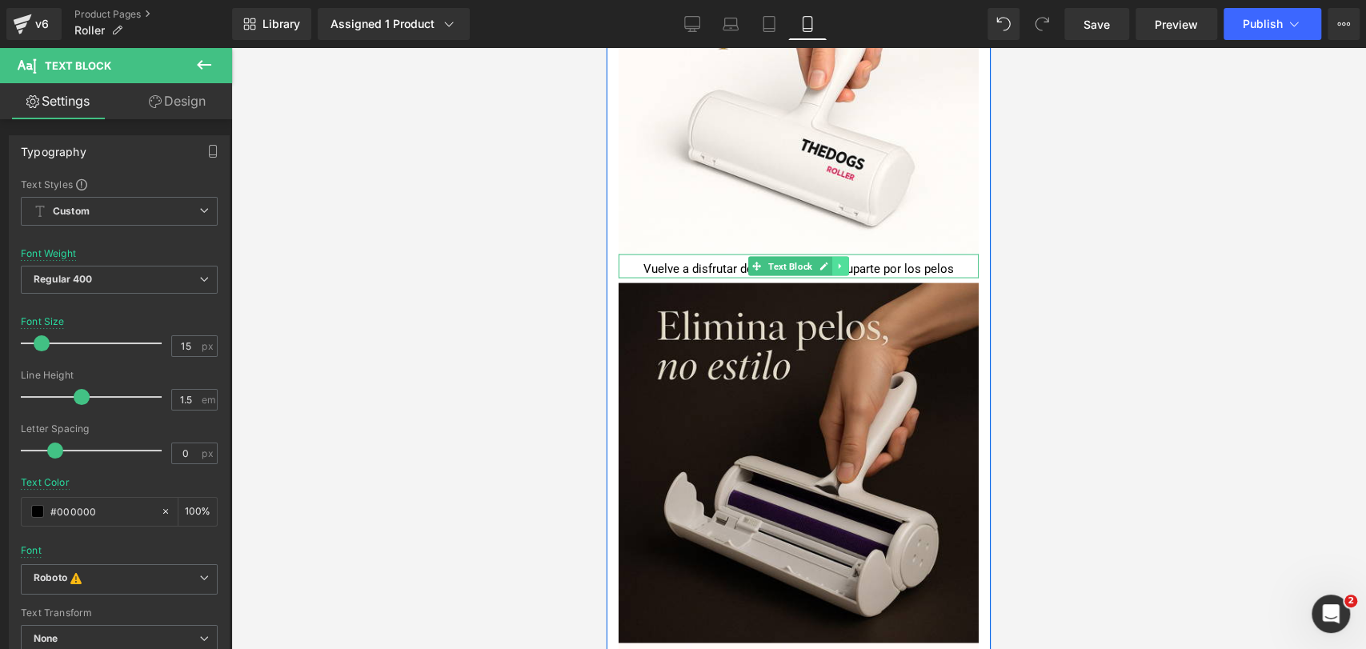
click at [838, 271] on icon at bounding box center [840, 267] width 9 height 10
click at [841, 272] on li at bounding box center [832, 266] width 50 height 19
click at [844, 271] on icon at bounding box center [848, 266] width 9 height 9
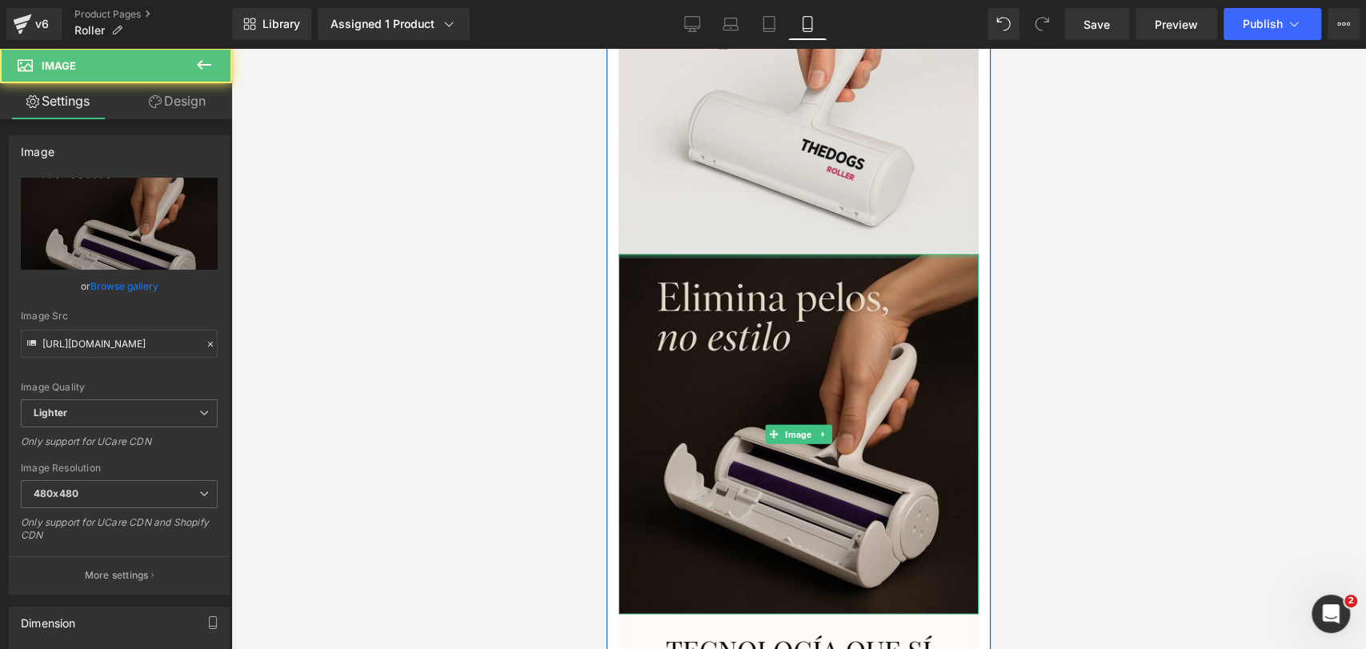
drag, startPoint x: 862, startPoint y: 262, endPoint x: 873, endPoint y: 236, distance: 27.9
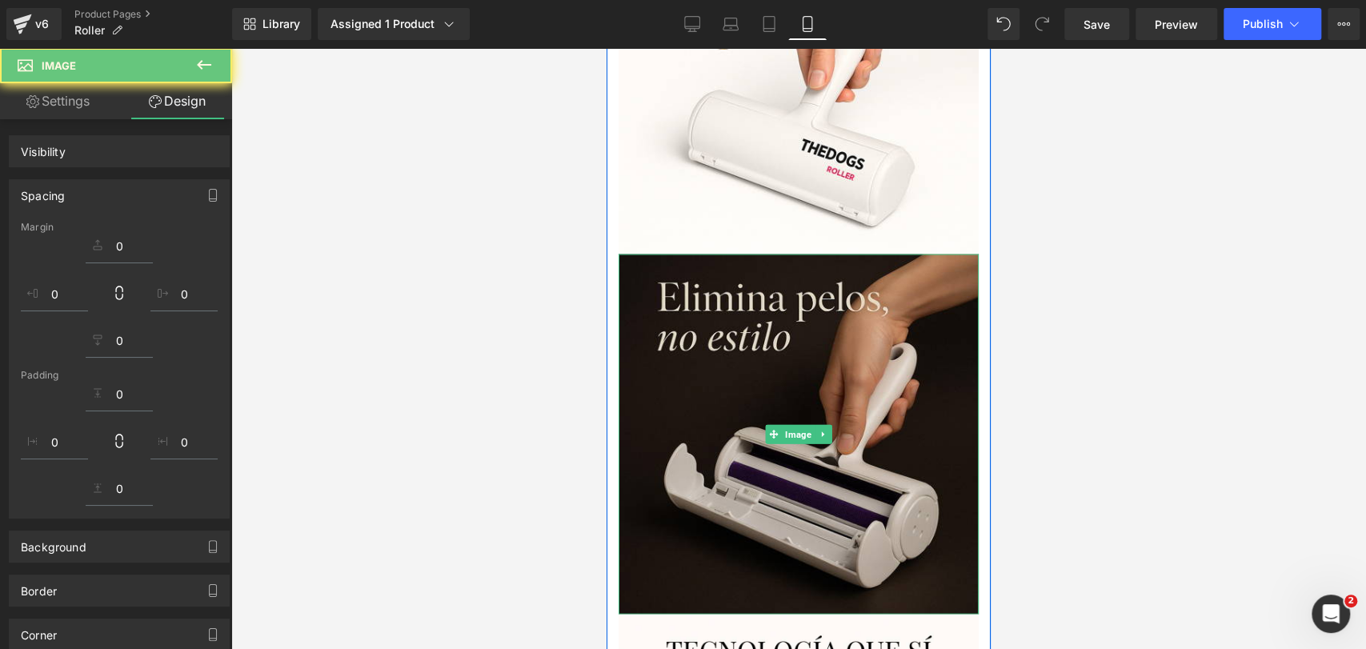
click at [1042, 213] on div at bounding box center [798, 348] width 1135 height 601
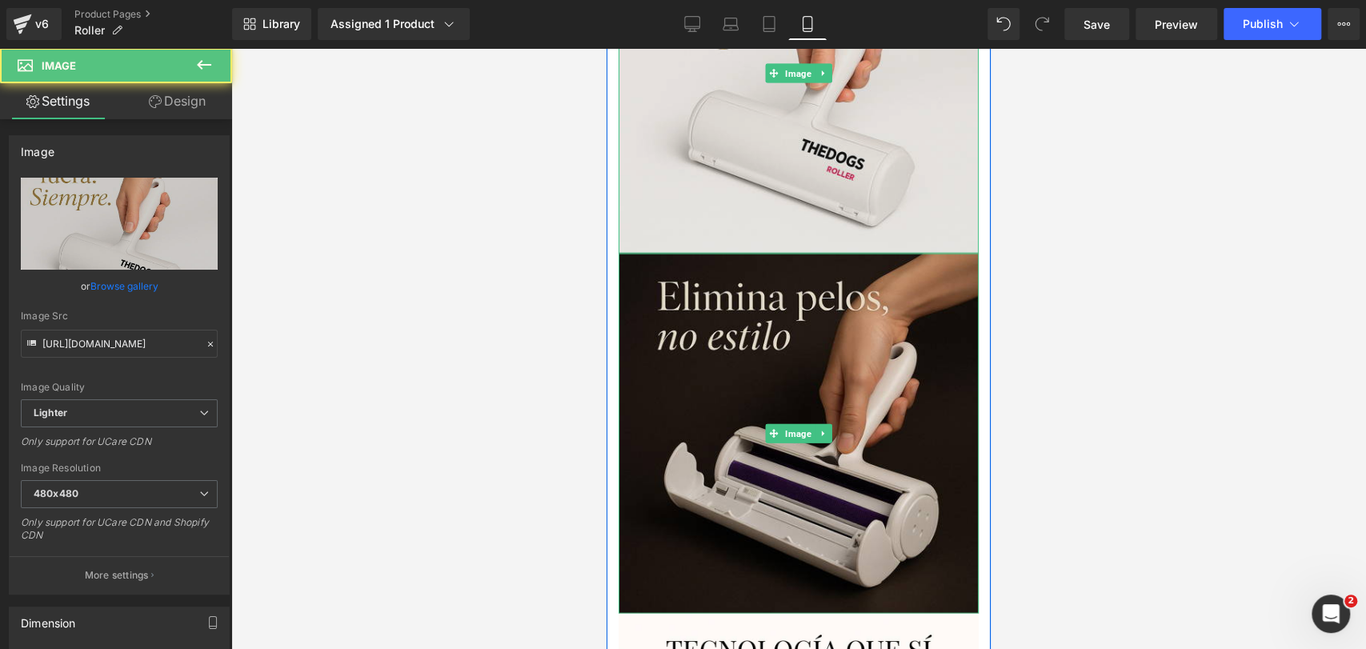
drag, startPoint x: 911, startPoint y: 258, endPoint x: 921, endPoint y: 150, distance: 109.2
click at [914, 153] on div "Image" at bounding box center [798, 74] width 360 height 360
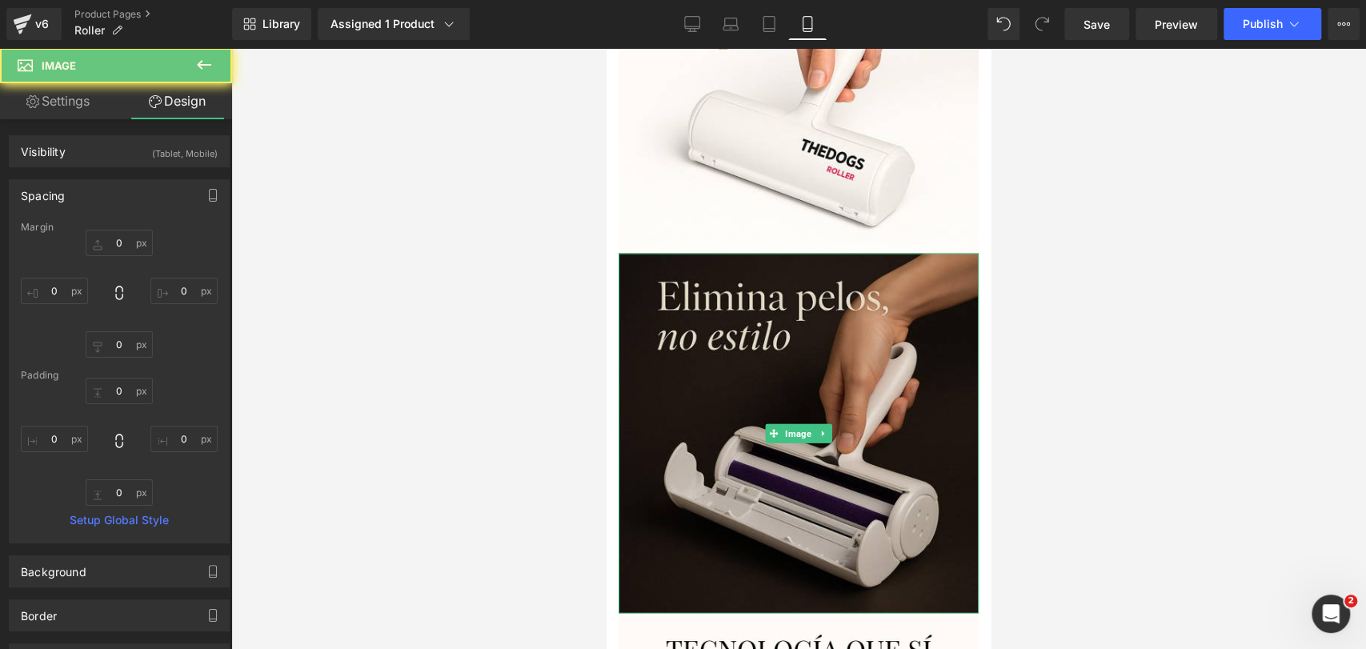
drag, startPoint x: 1047, startPoint y: 184, endPoint x: 333, endPoint y: 127, distance: 716.8
click at [1047, 184] on div at bounding box center [798, 348] width 1135 height 601
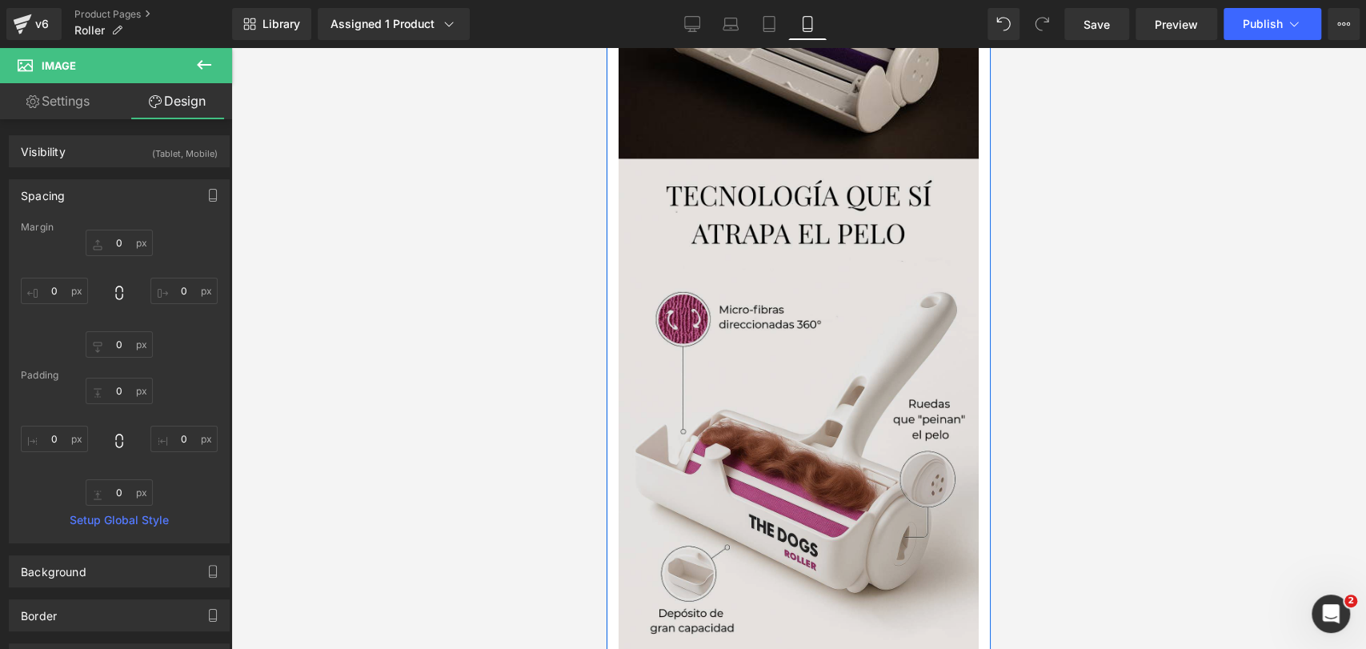
scroll to position [2736, 0]
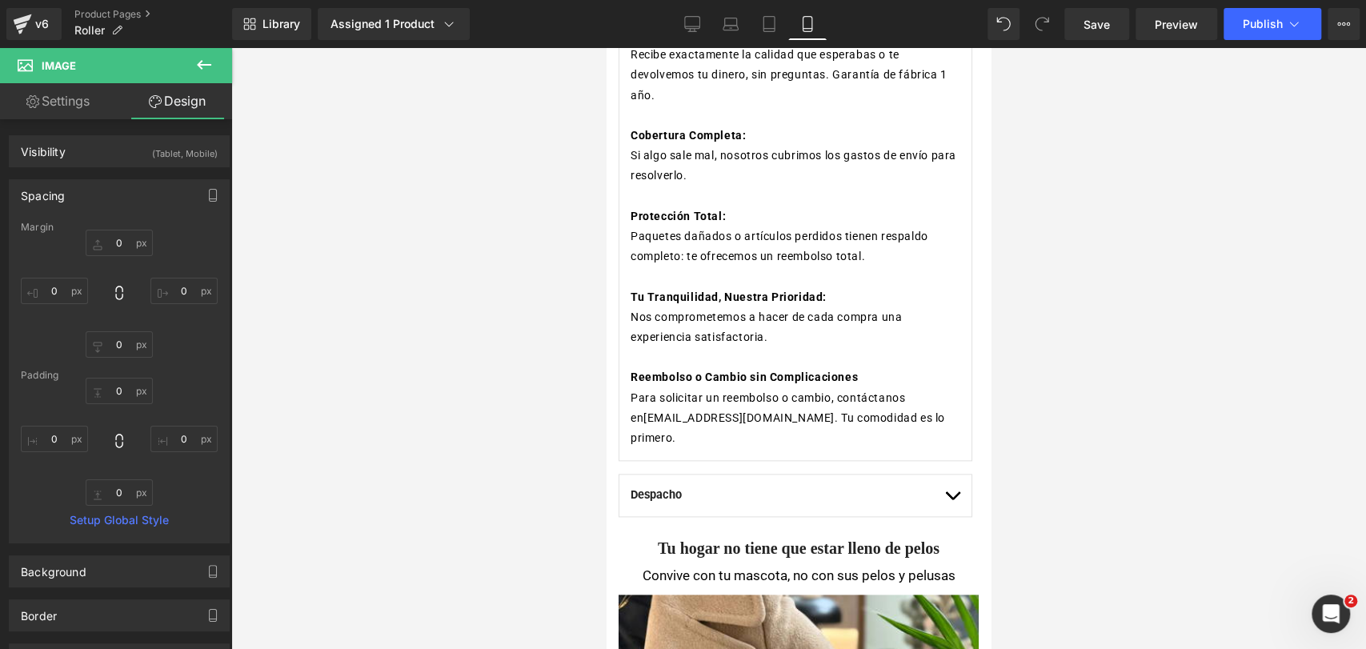
scroll to position [959, 0]
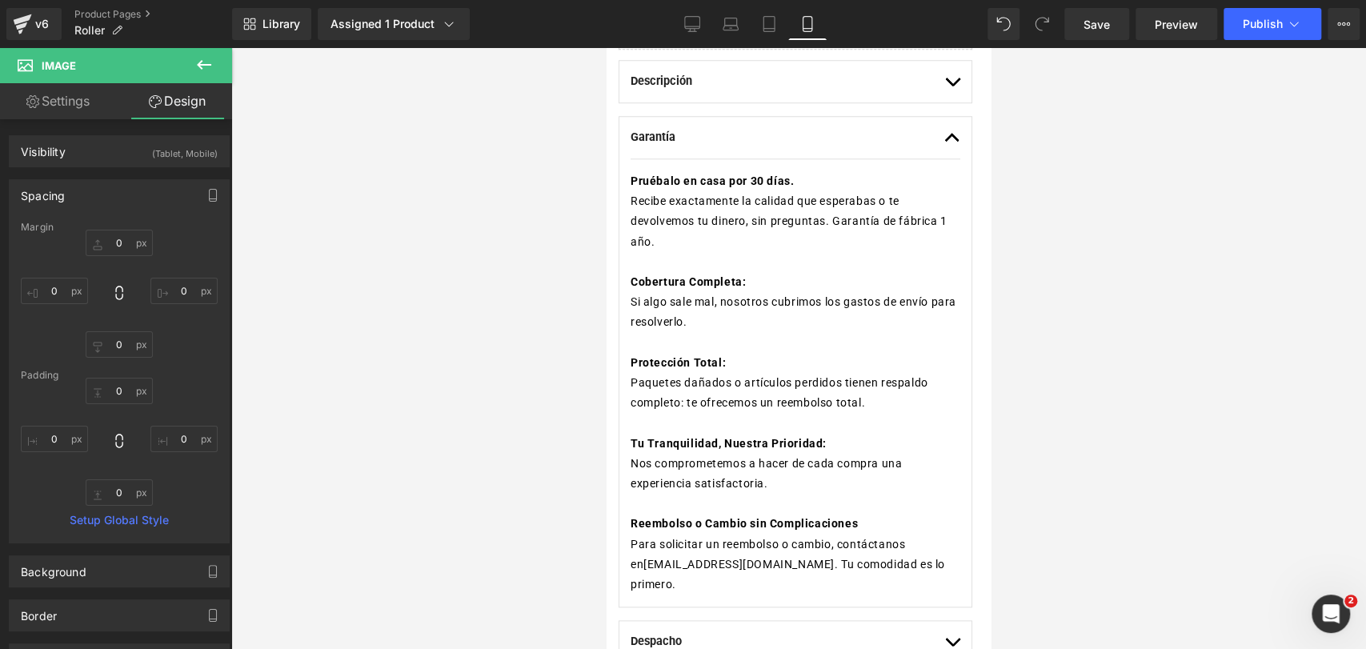
click at [944, 158] on button "button" at bounding box center [952, 138] width 16 height 42
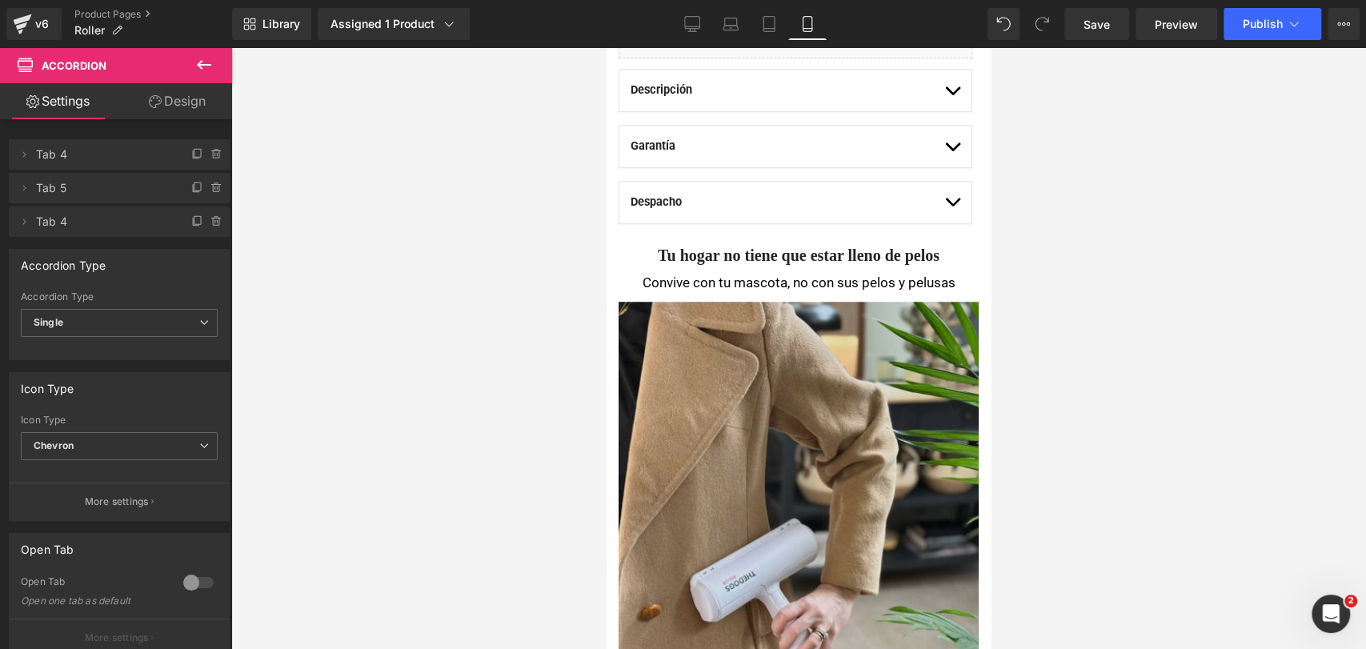
scroll to position [781, 0]
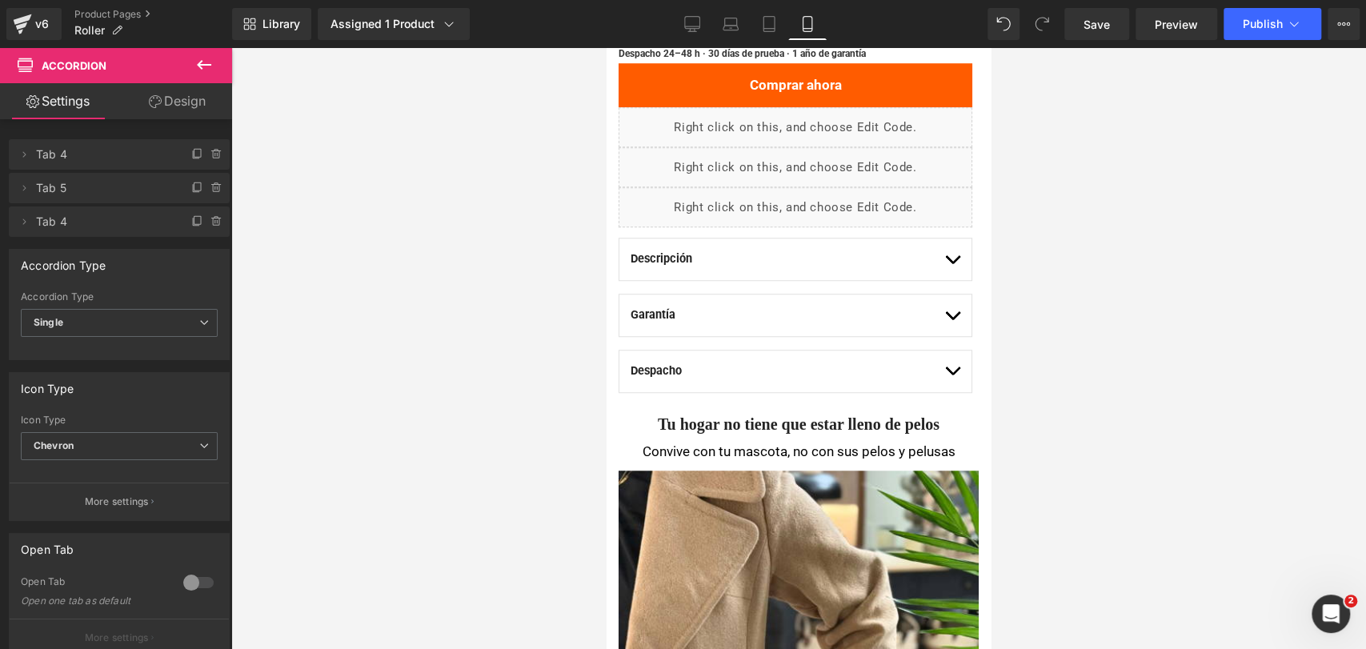
click at [952, 263] on span "button" at bounding box center [952, 263] width 0 height 0
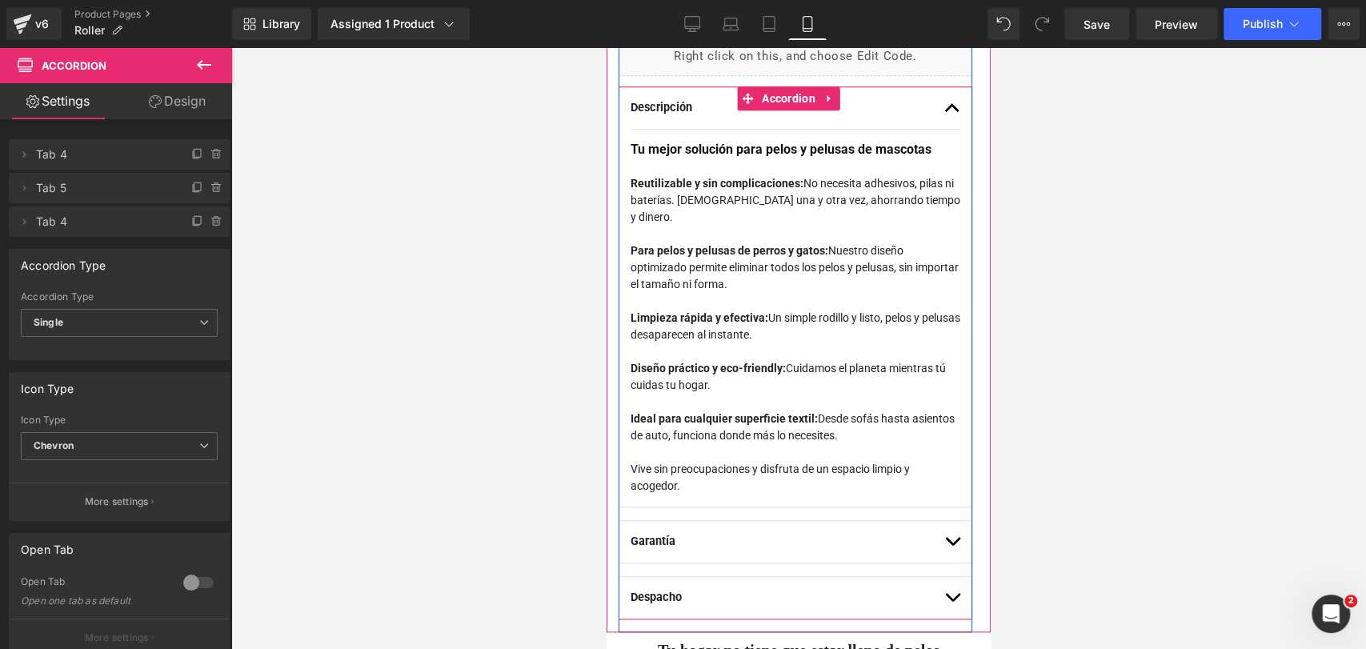
scroll to position [959, 0]
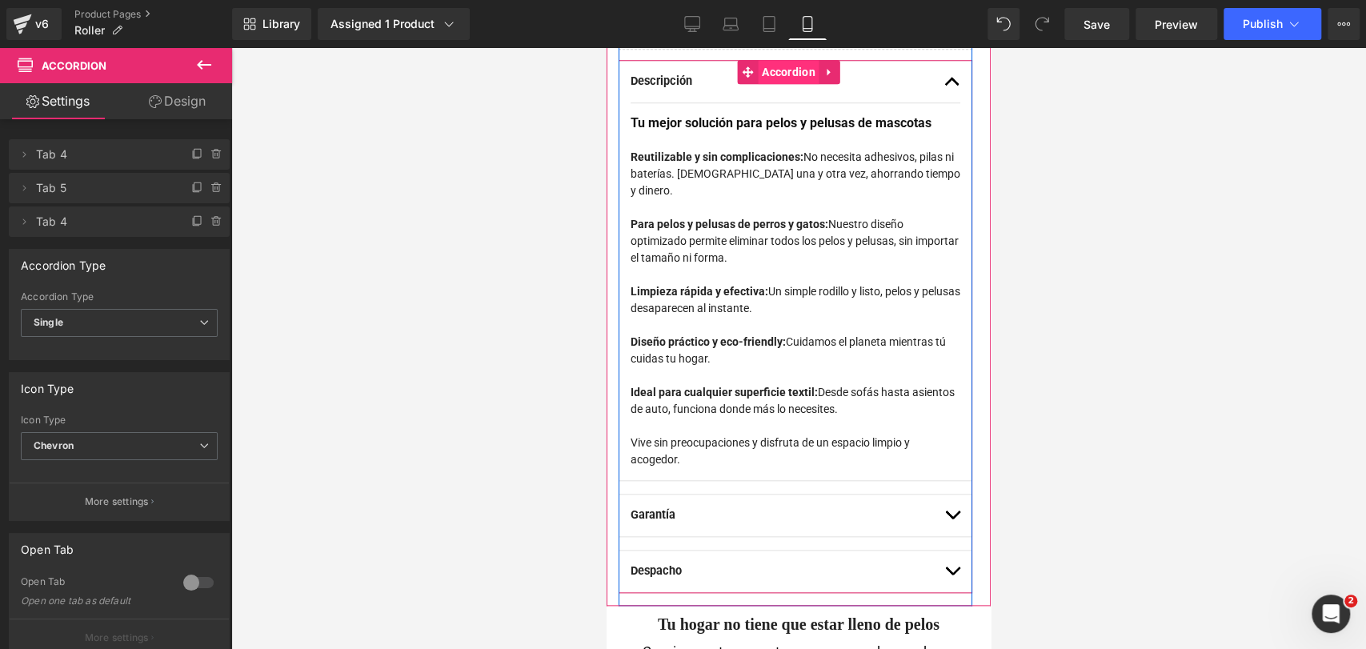
click at [798, 84] on span "Accordion" at bounding box center [789, 72] width 62 height 24
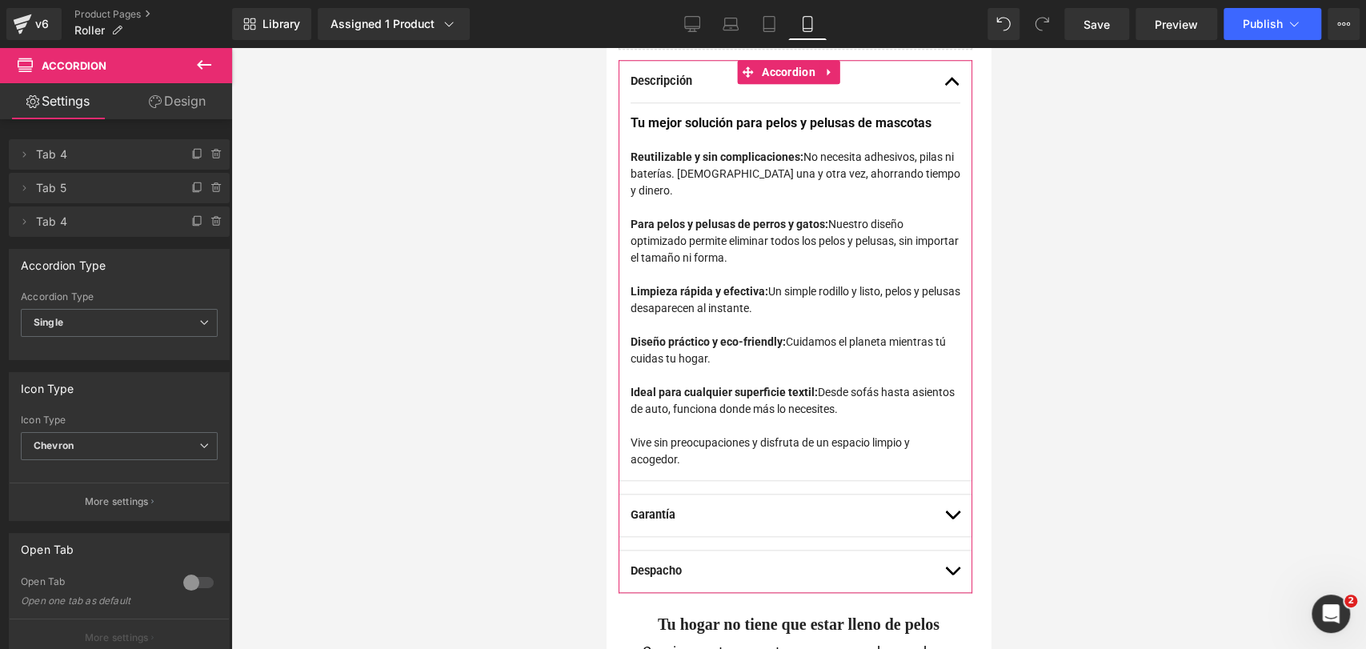
click at [198, 587] on div at bounding box center [198, 583] width 38 height 26
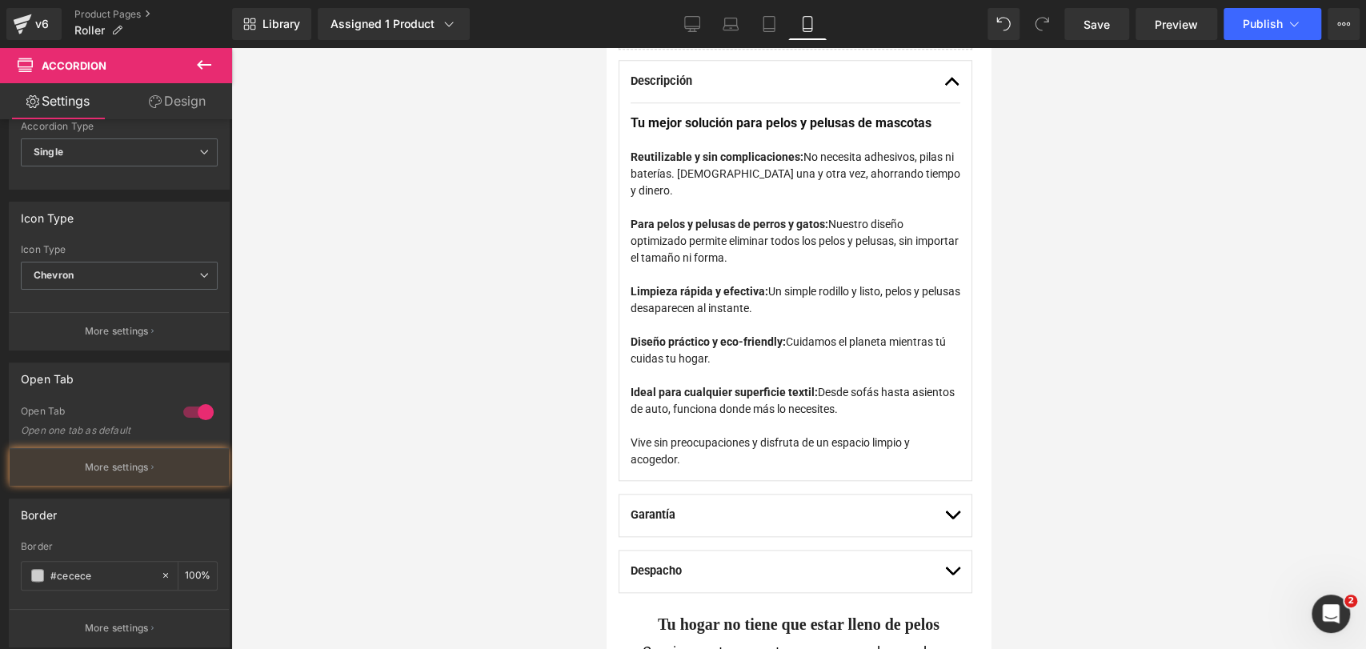
scroll to position [178, 0]
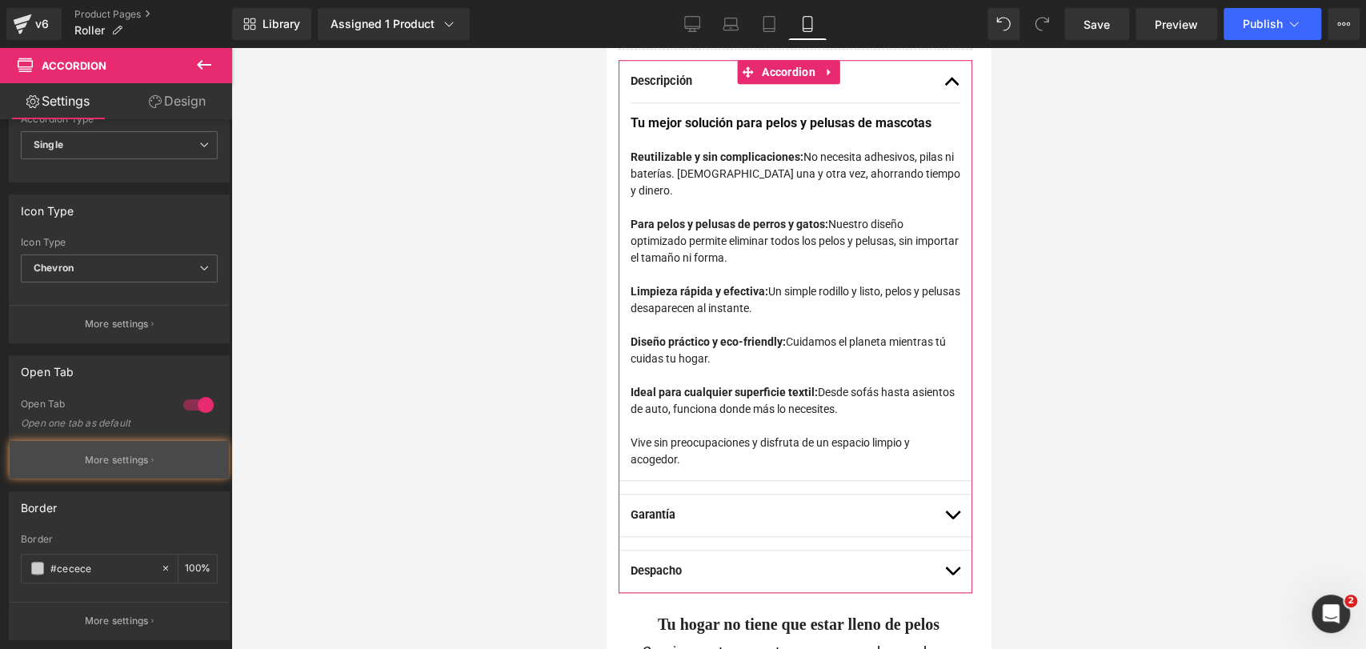
click at [193, 450] on button "More settings" at bounding box center [119, 460] width 219 height 38
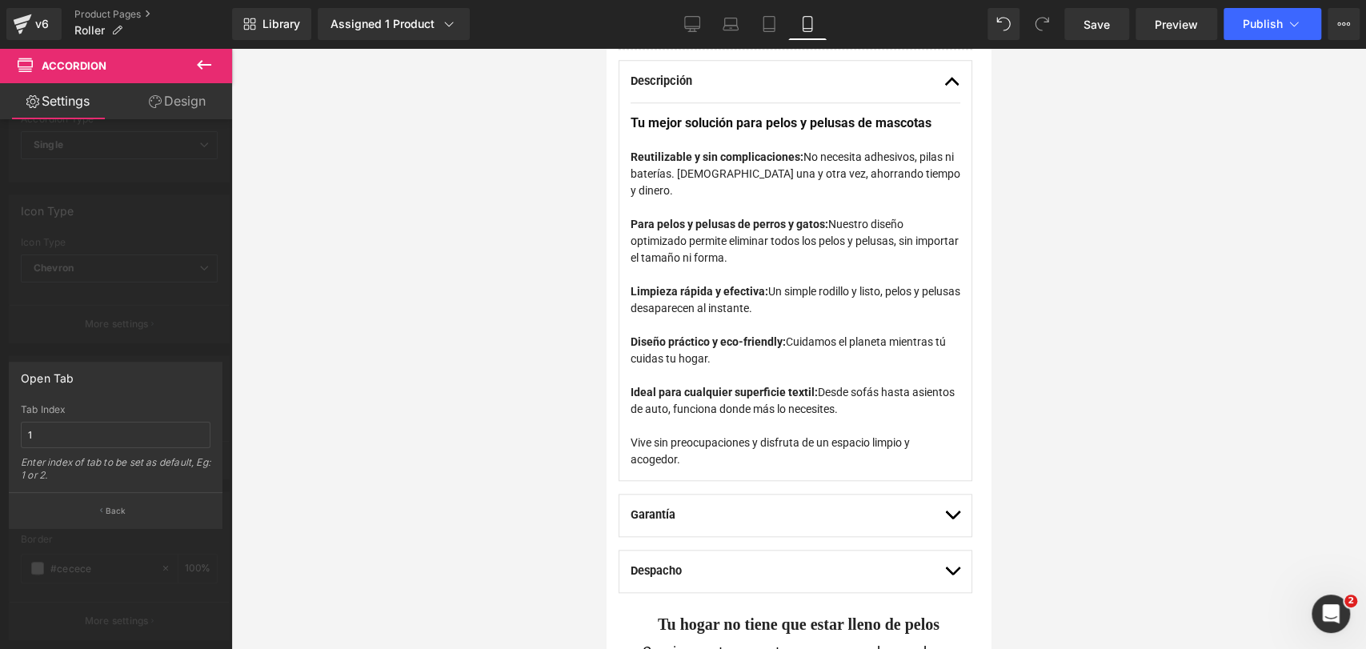
click at [1123, 277] on div at bounding box center [798, 348] width 1135 height 601
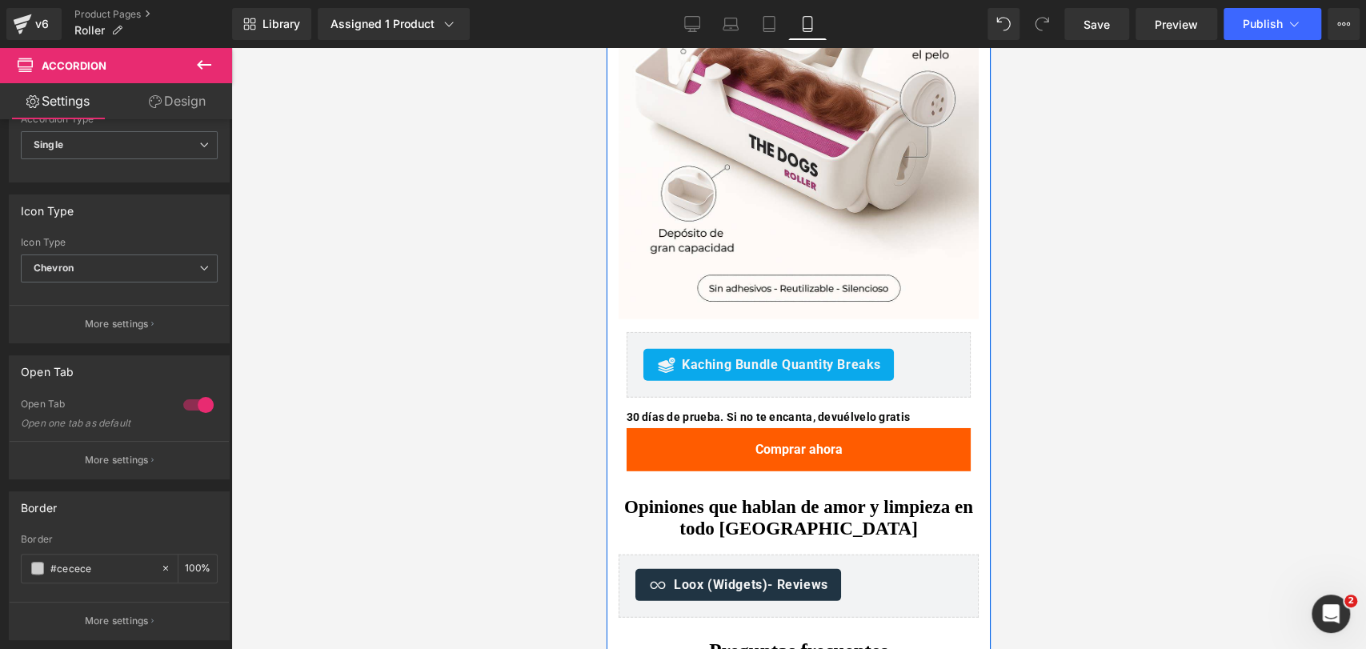
scroll to position [3181, 0]
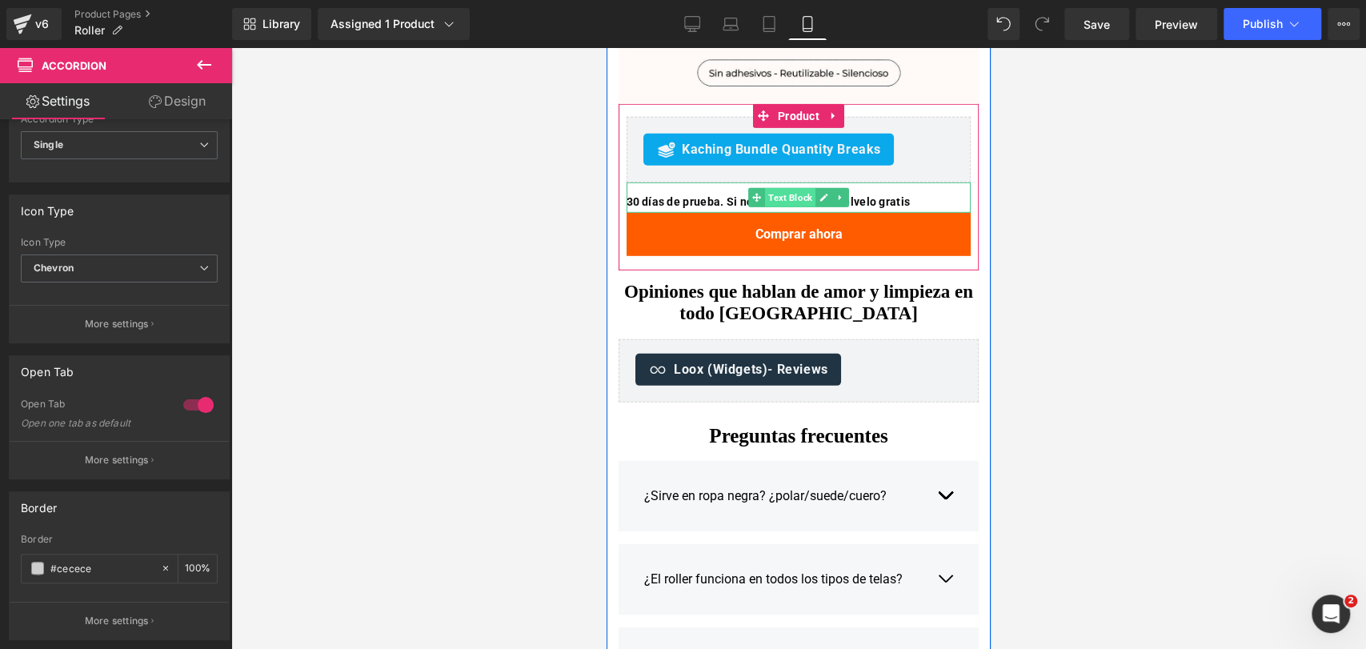
click at [791, 207] on span "Text Block" at bounding box center [790, 197] width 50 height 19
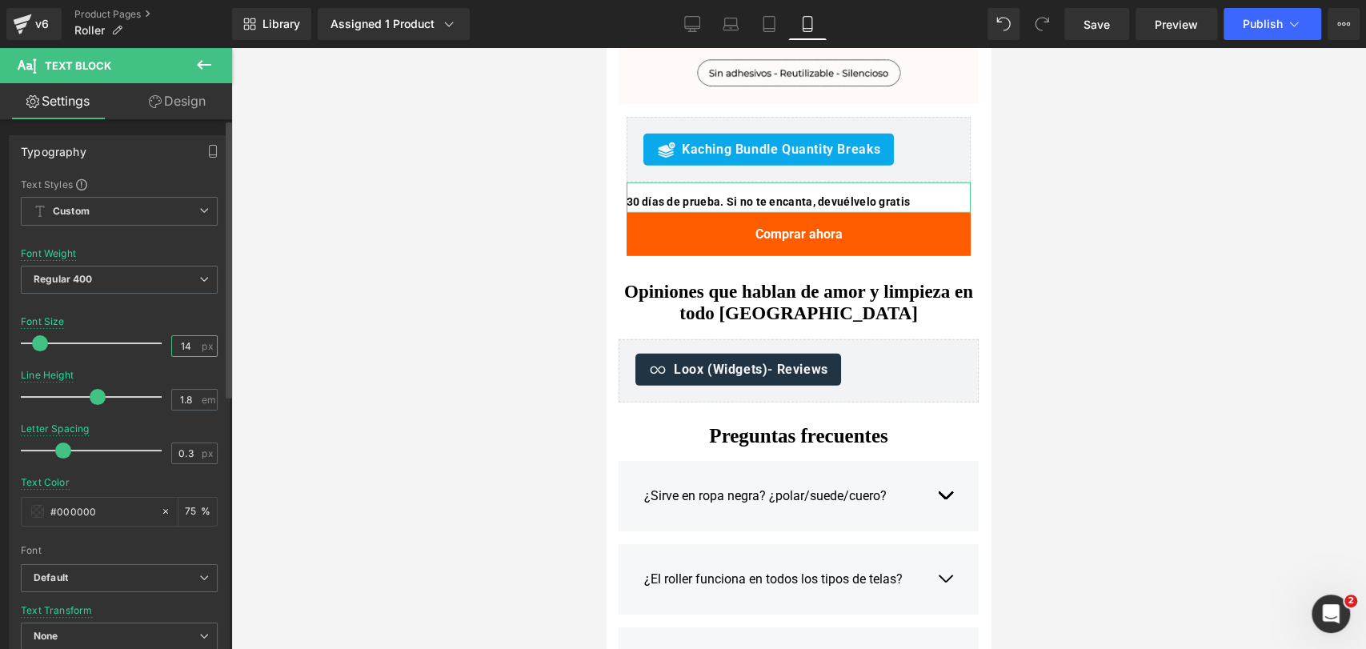
click at [187, 341] on input "14" at bounding box center [186, 346] width 28 height 20
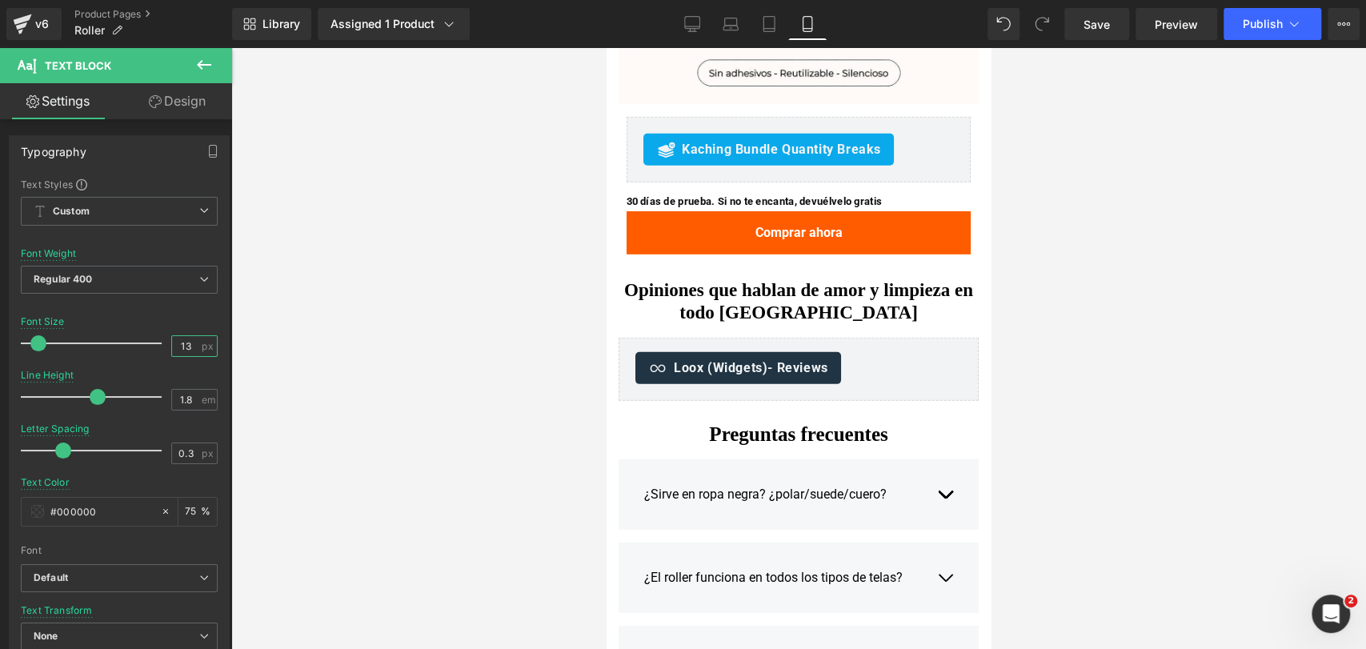
type input "13"
click at [1058, 204] on div at bounding box center [798, 348] width 1135 height 601
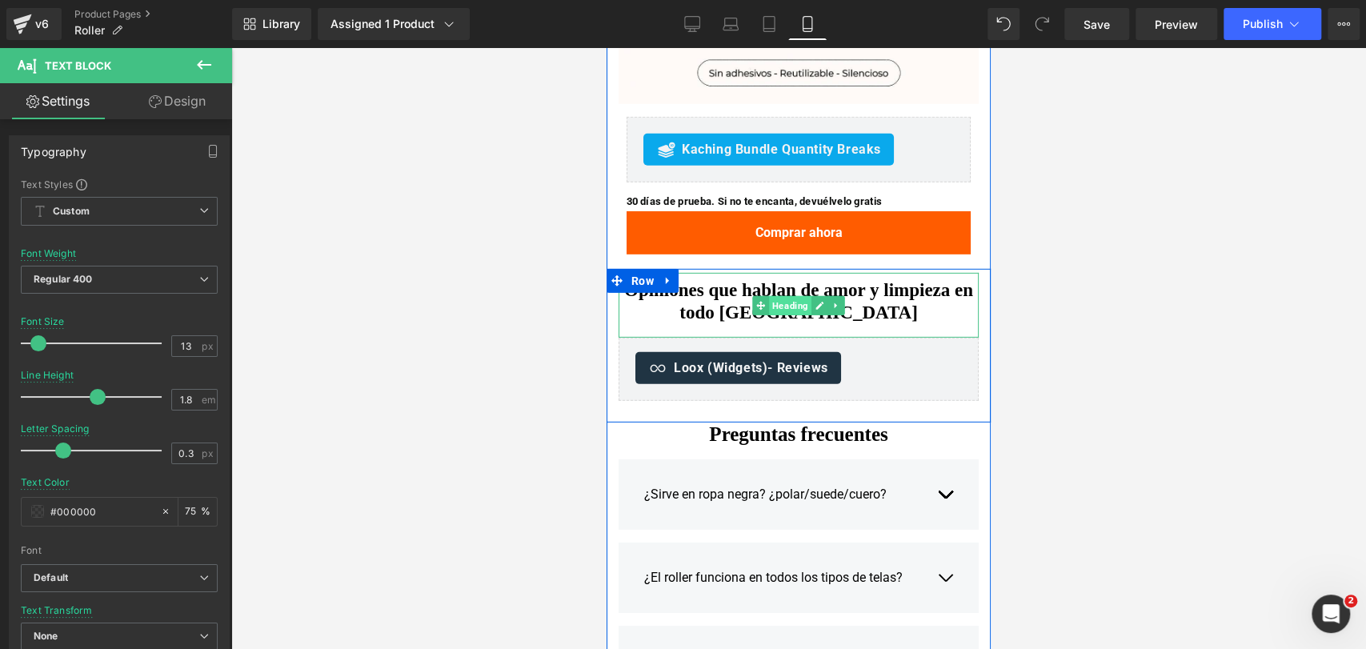
click at [774, 315] on span "Heading" at bounding box center [790, 305] width 42 height 19
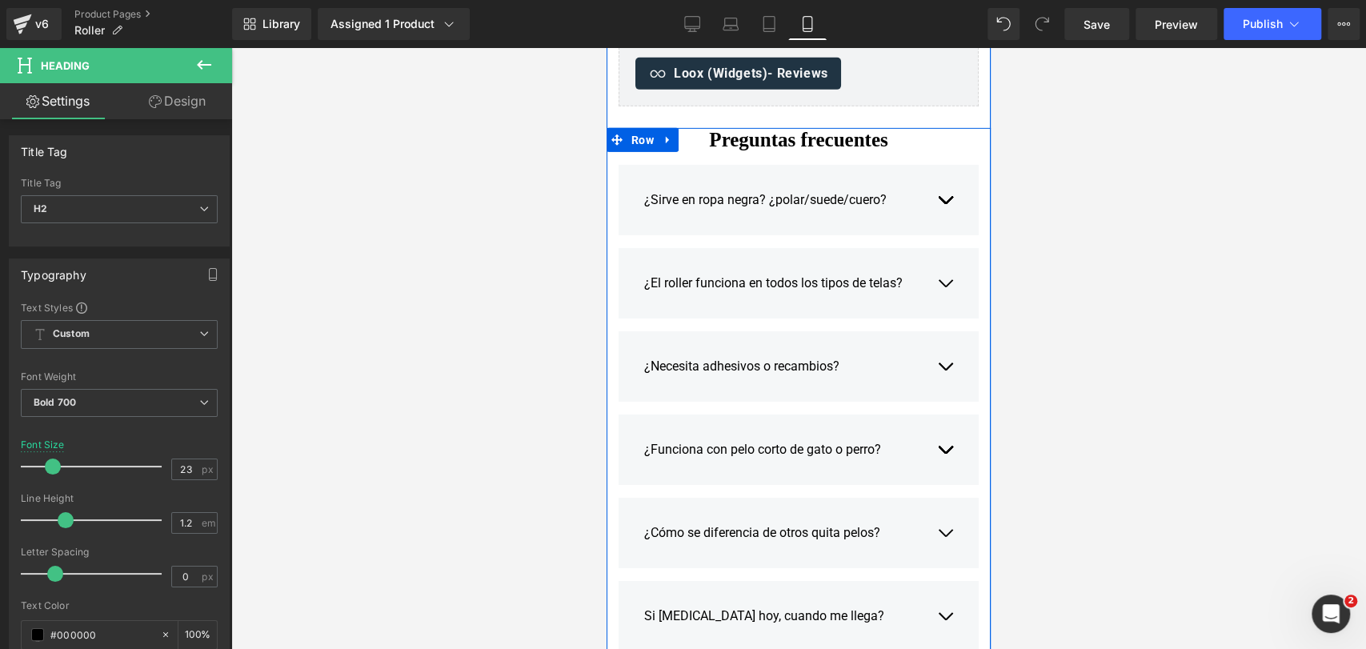
scroll to position [3448, 0]
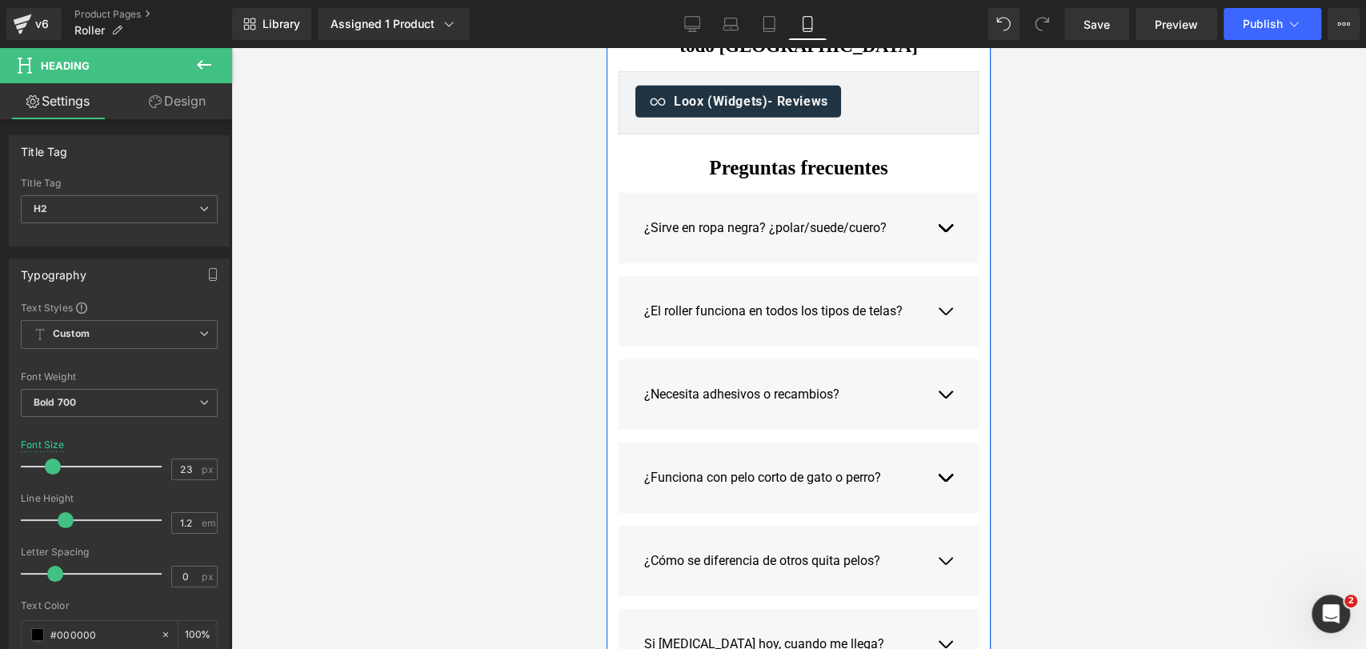
click at [768, 111] on span "Loox (Widgets) - Reviews" at bounding box center [751, 101] width 154 height 19
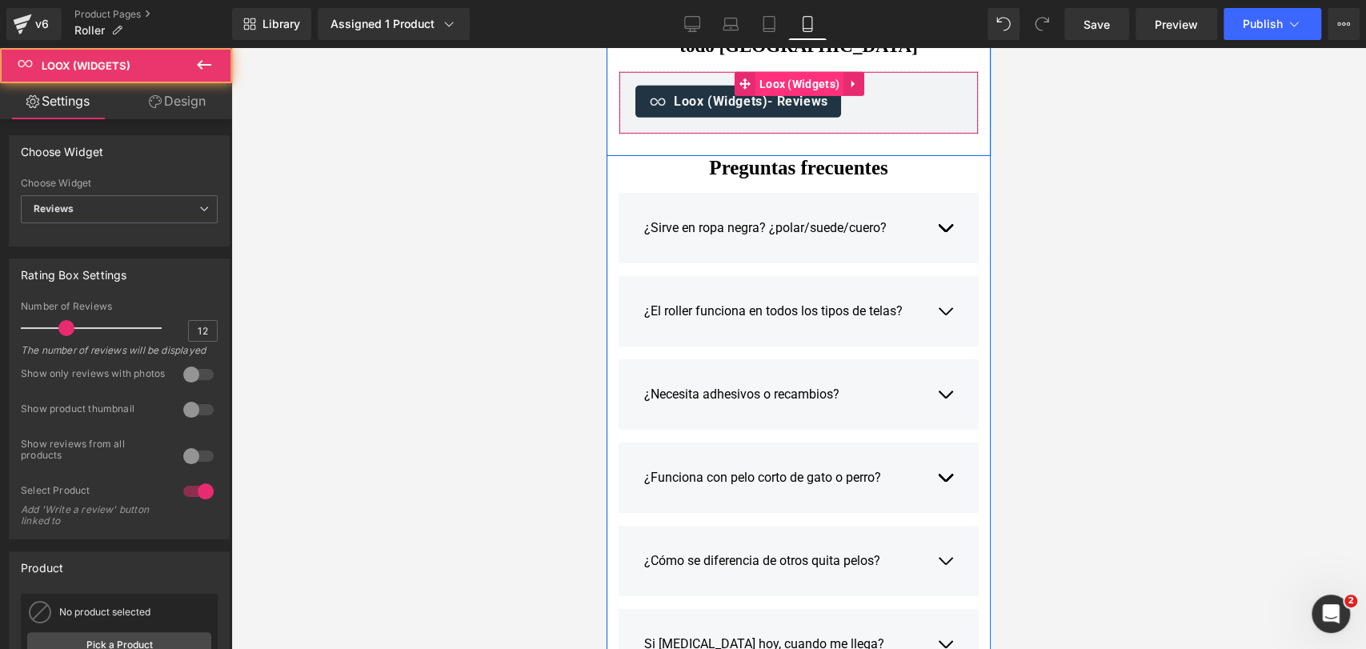
click at [785, 96] on span "Loox (Widgets)" at bounding box center [799, 84] width 88 height 24
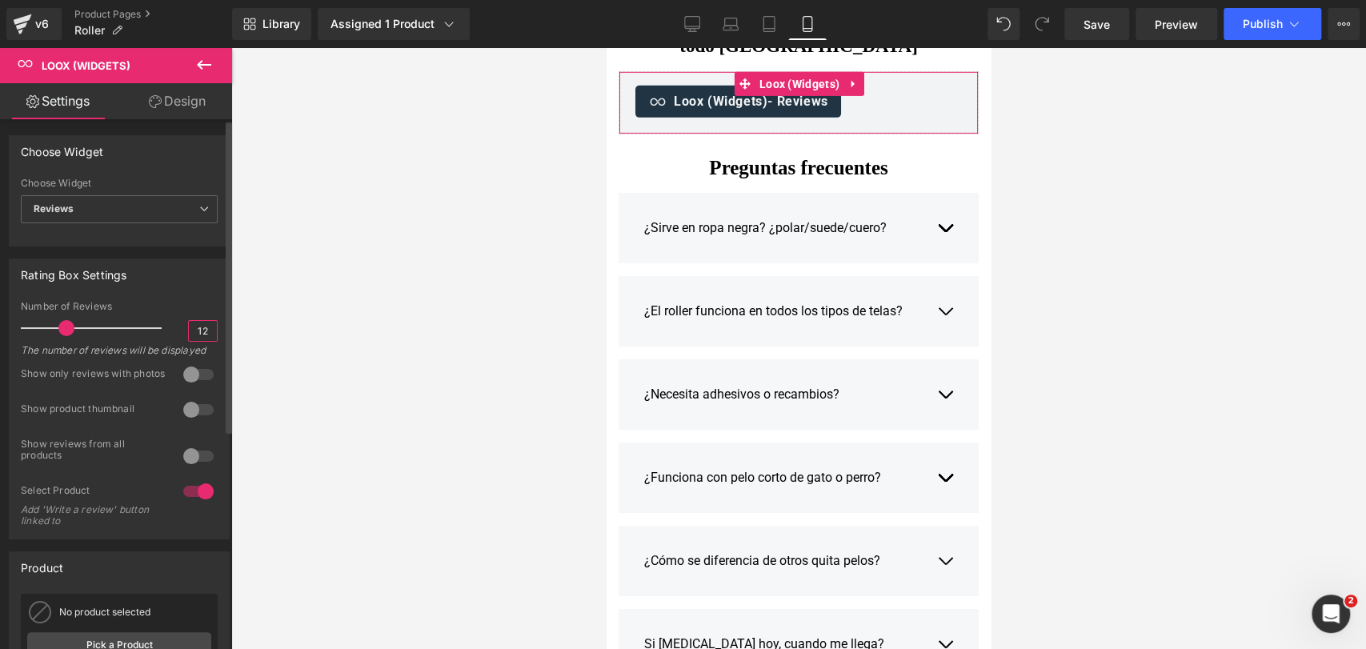
click at [198, 326] on input "12" at bounding box center [203, 331] width 28 height 20
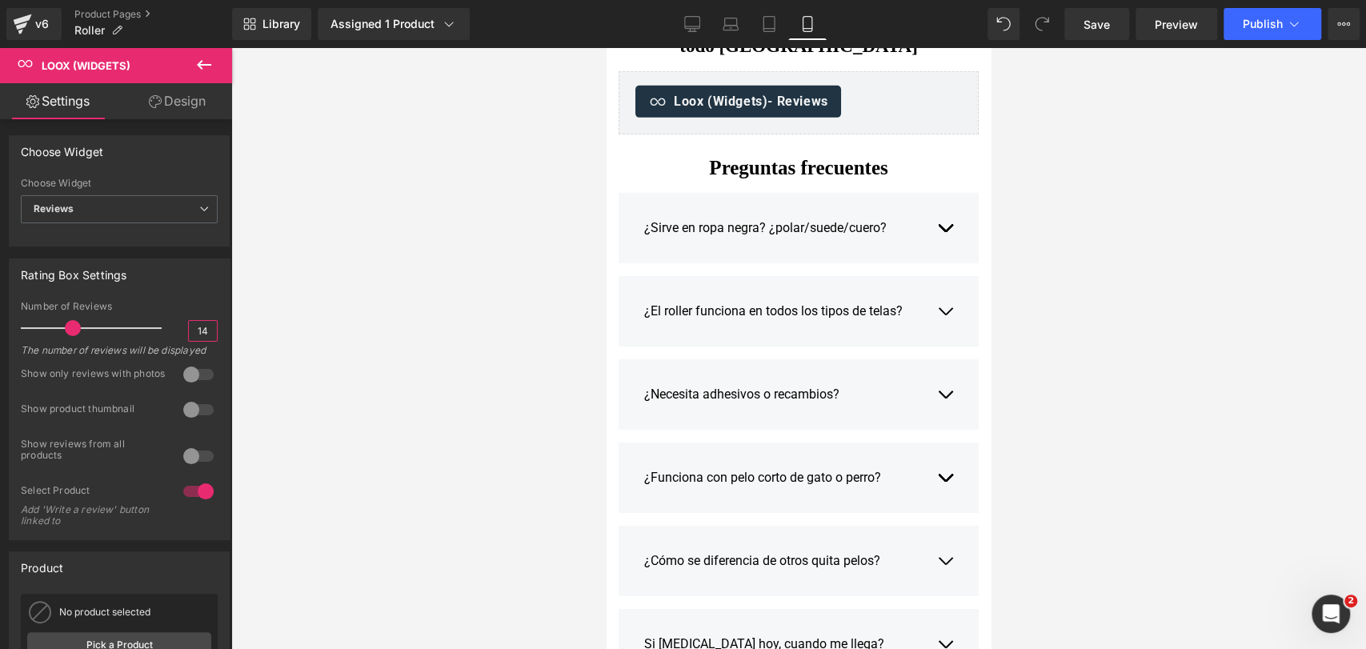
type input "14"
click at [1111, 197] on div at bounding box center [798, 348] width 1135 height 601
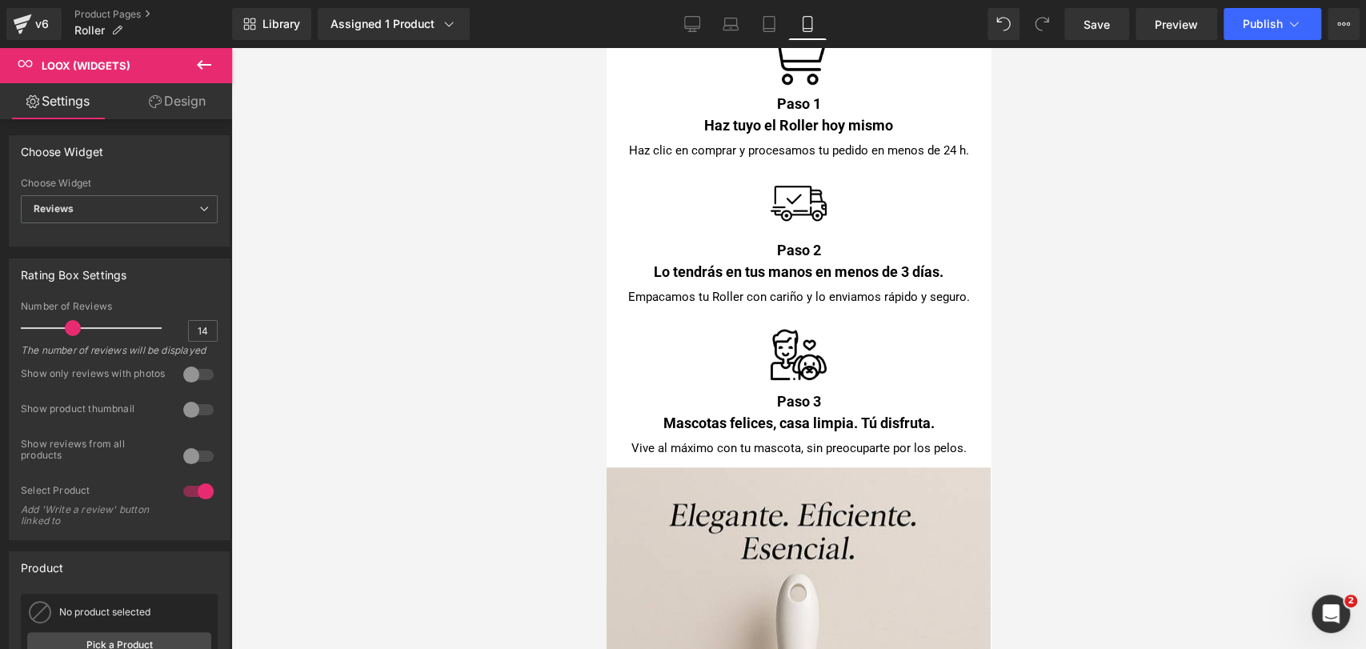
scroll to position [4870, 0]
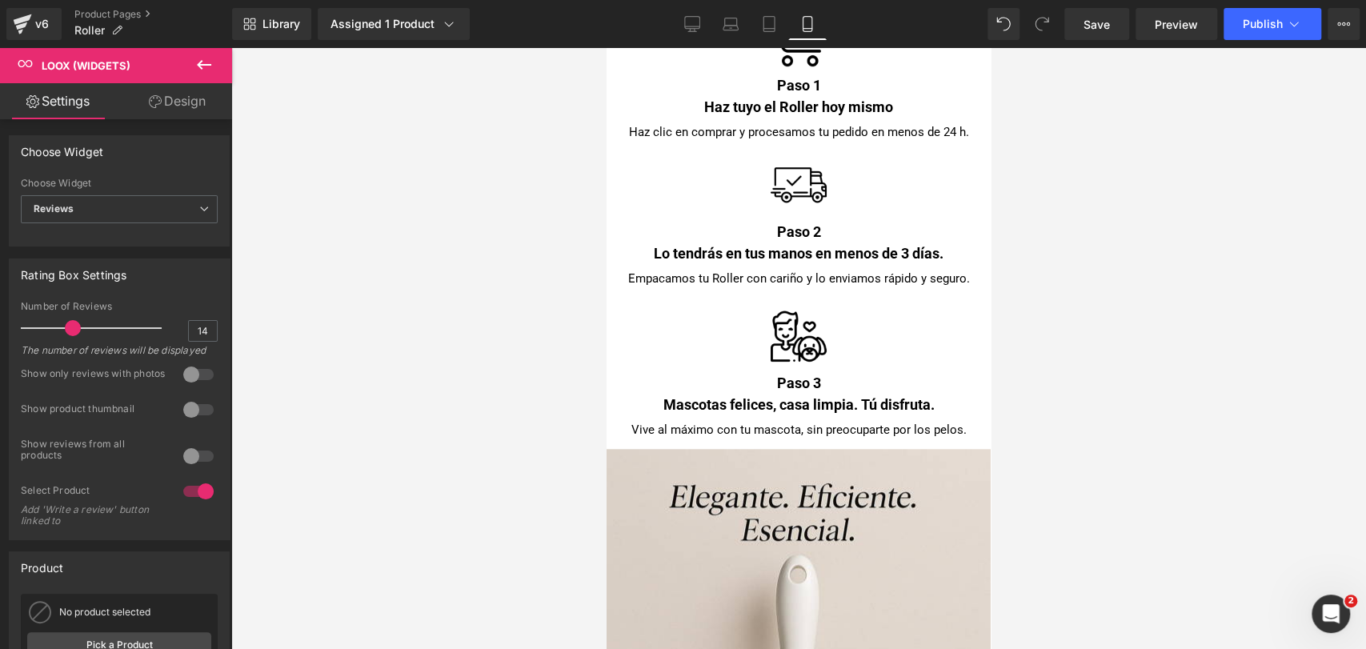
click at [218, 69] on button at bounding box center [204, 65] width 56 height 35
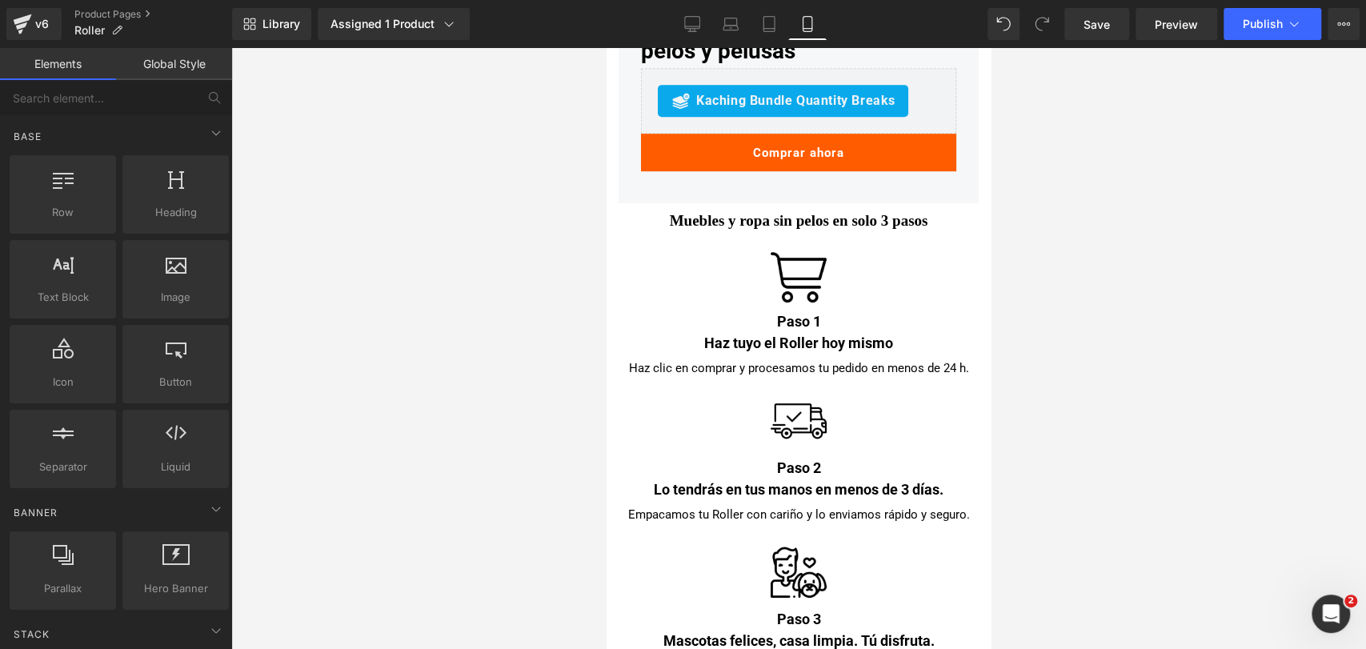
scroll to position [4603, 0]
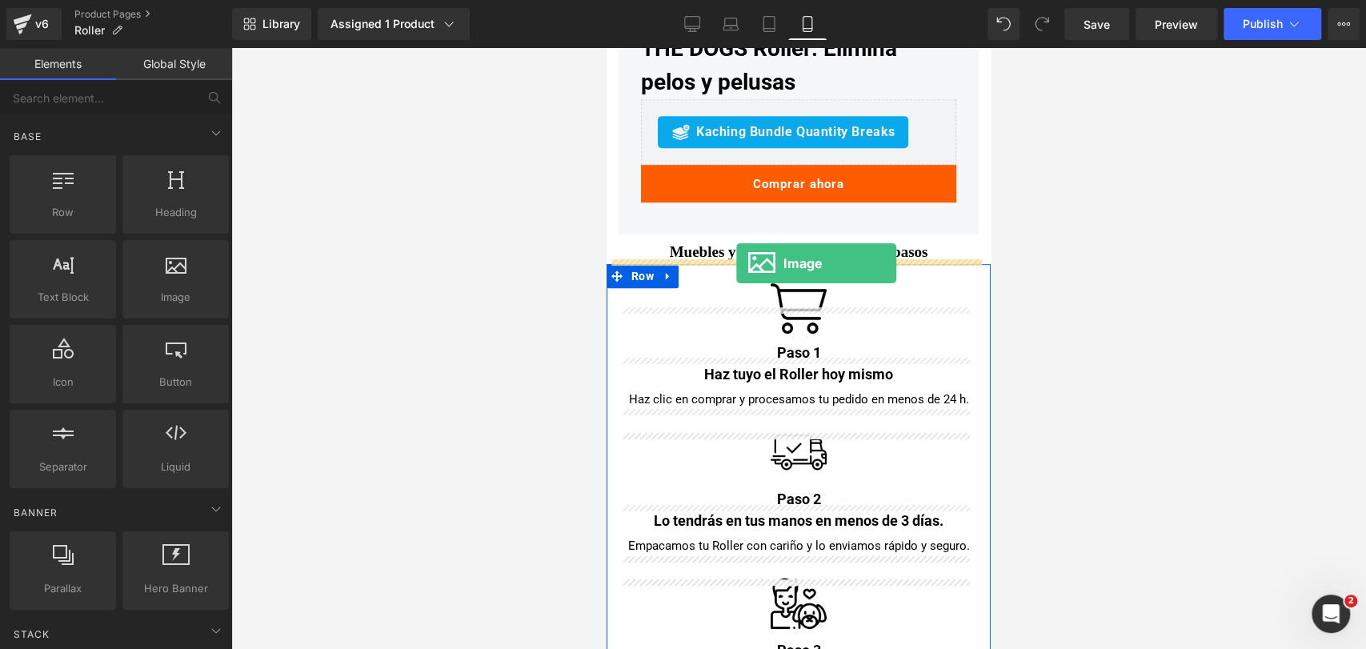
drag, startPoint x: 793, startPoint y: 357, endPoint x: 736, endPoint y: 264, distance: 108.8
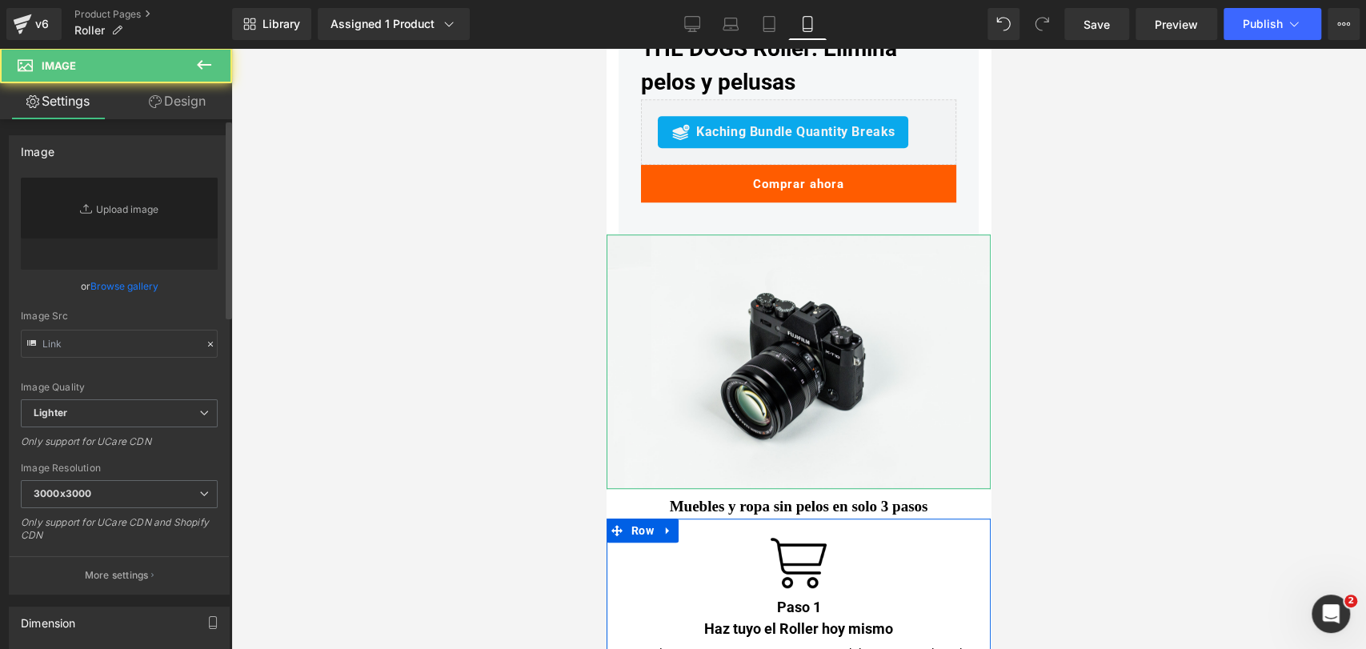
click at [135, 290] on link "Browse gallery" at bounding box center [124, 286] width 68 height 28
type input "//d1um8515vdn9kb.cloudfront.net/images/parallax.jpg"
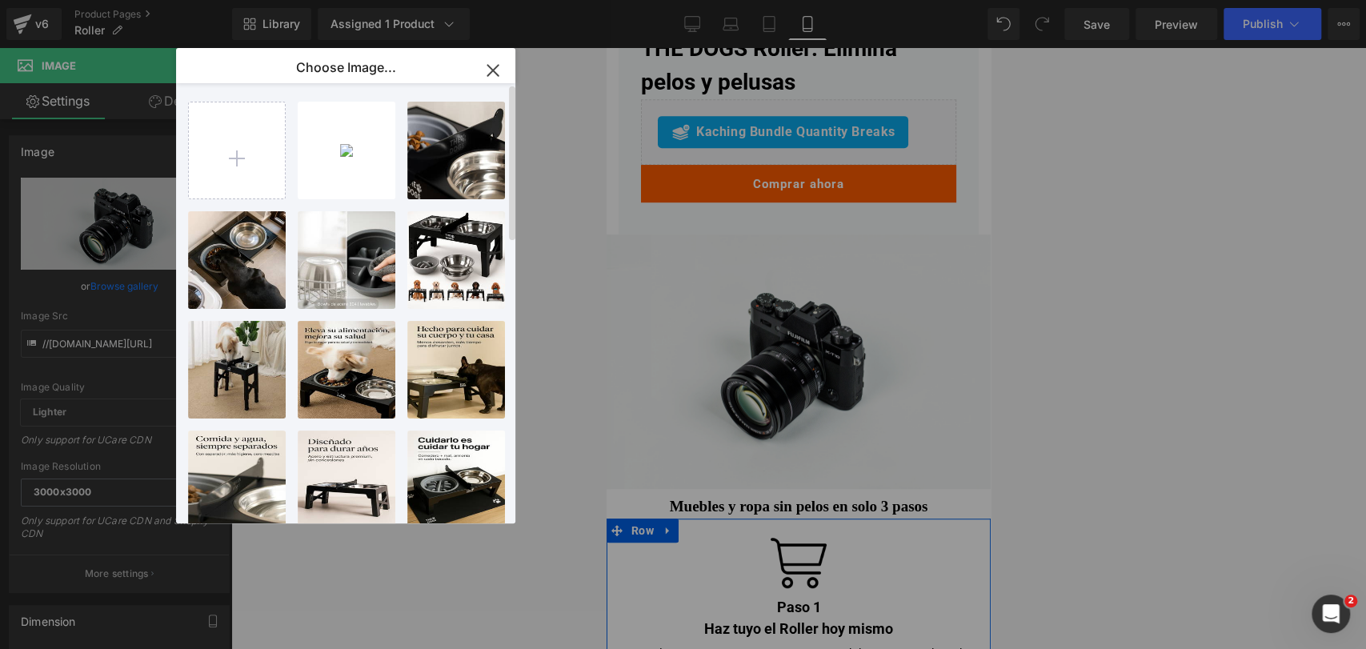
click at [286, 163] on div "Roller ...fo 1.jpg 98.47 KB Delete image? Yes No 2025092... _1_.jpg 47.82 KB De…" at bounding box center [355, 306] width 334 height 446
click at [259, 158] on input "file" at bounding box center [237, 150] width 96 height 96
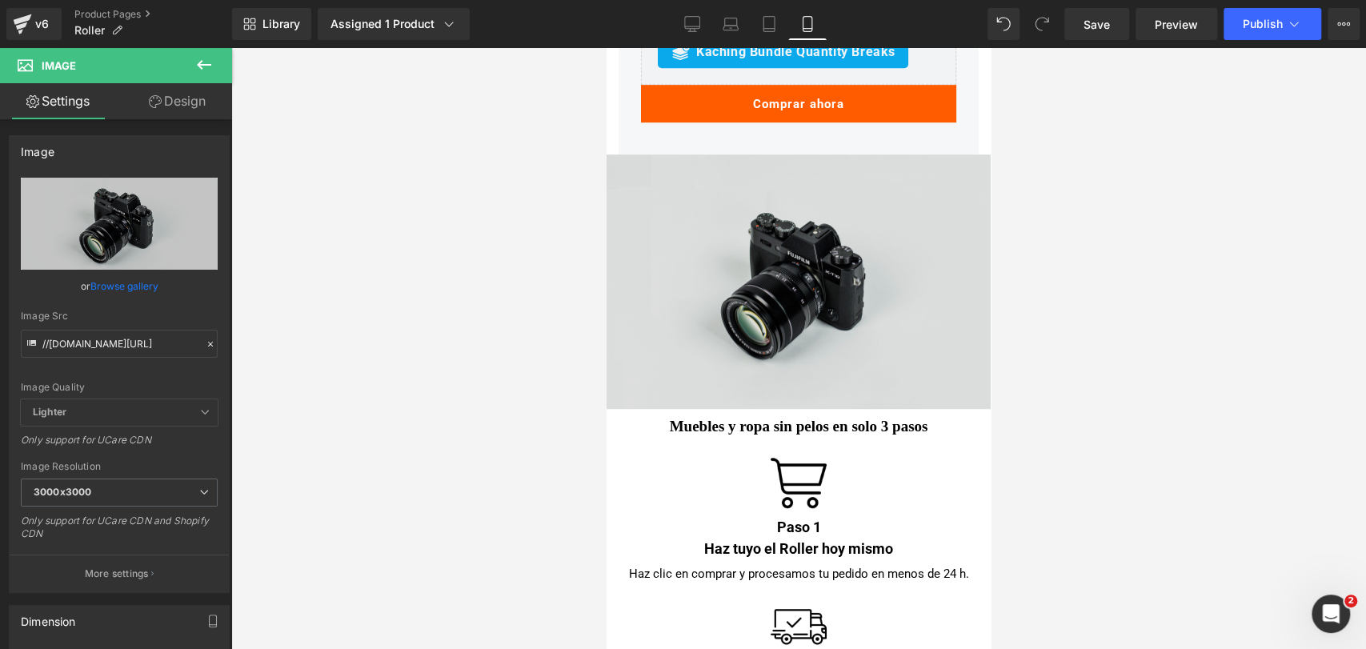
scroll to position [4692, 0]
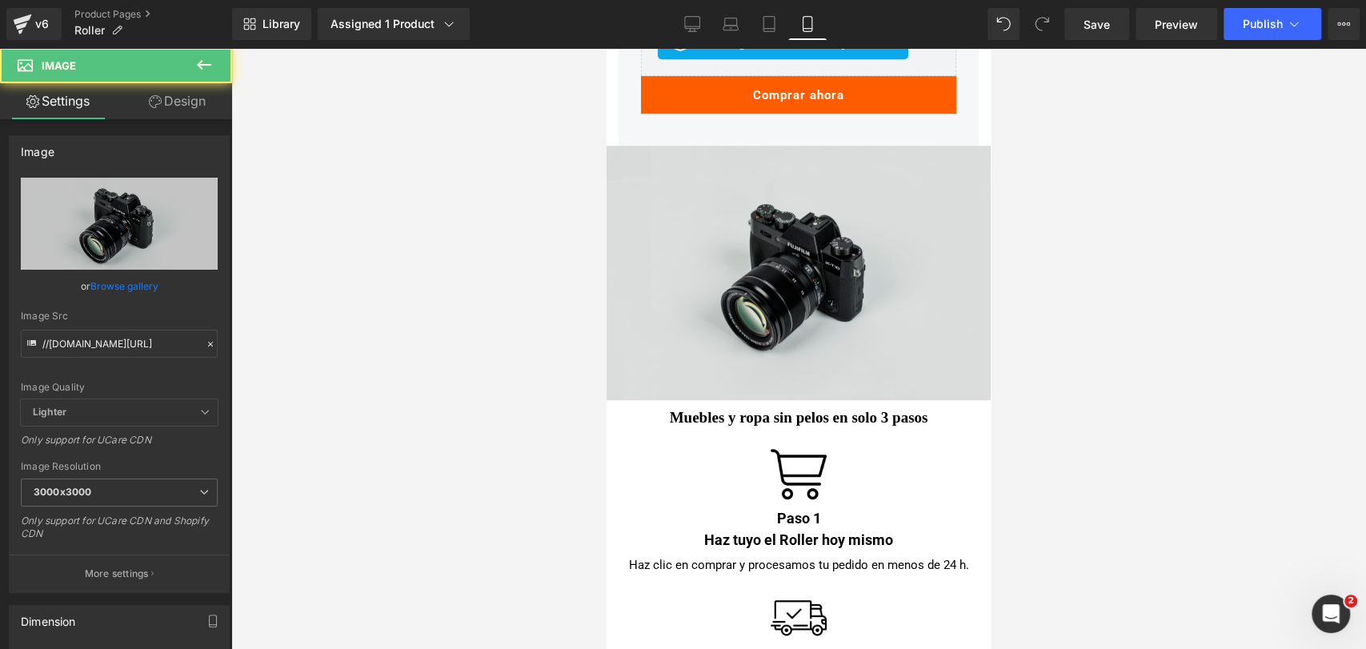
click at [783, 300] on div "Image" at bounding box center [798, 273] width 384 height 254
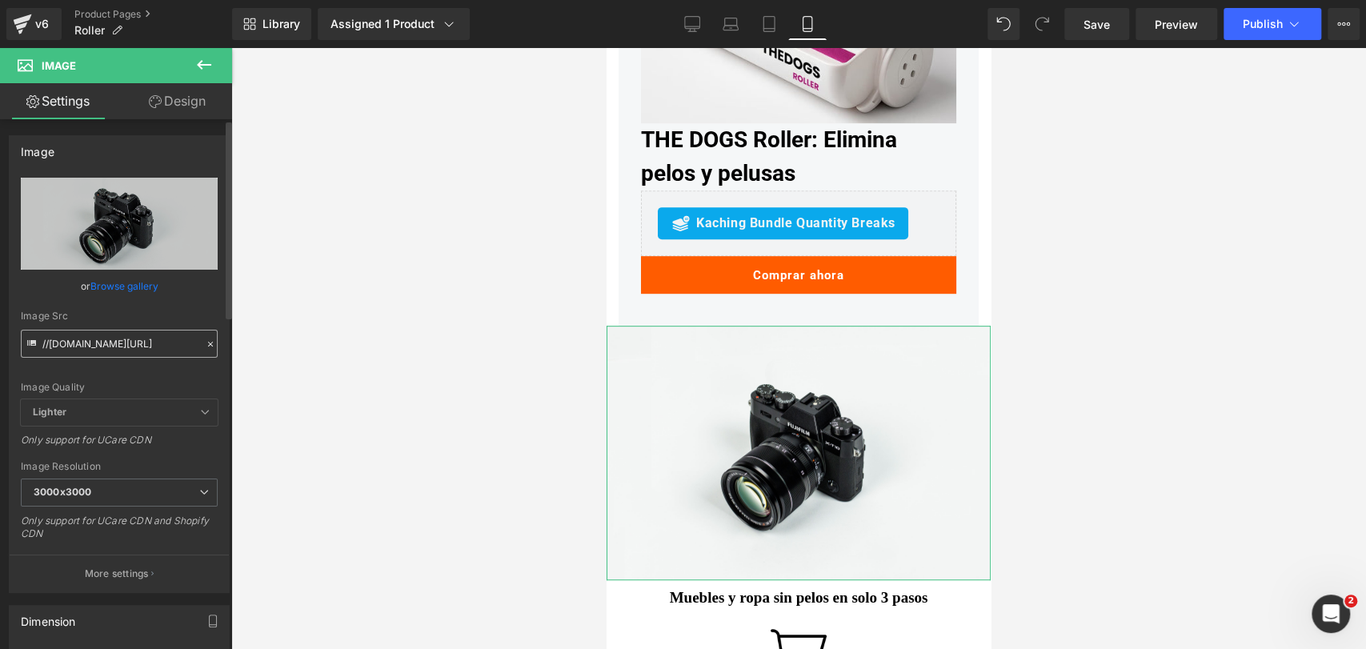
scroll to position [4514, 0]
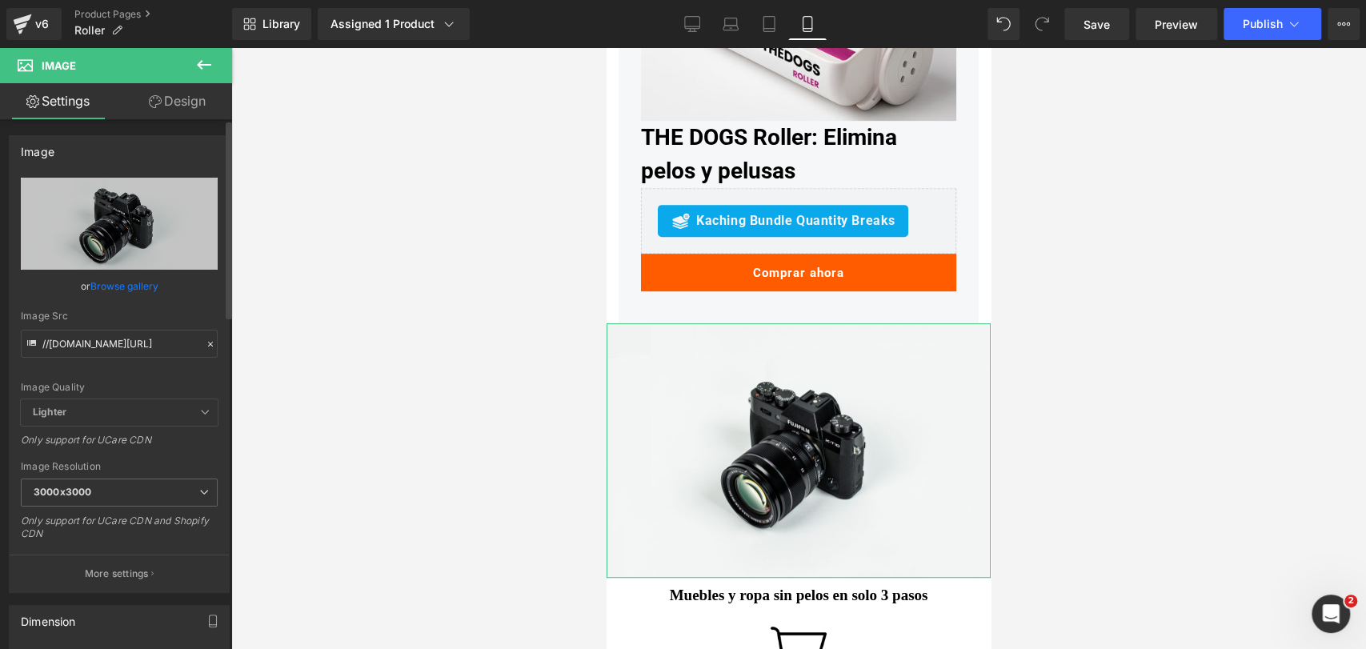
click at [142, 294] on link "Browse gallery" at bounding box center [124, 286] width 68 height 28
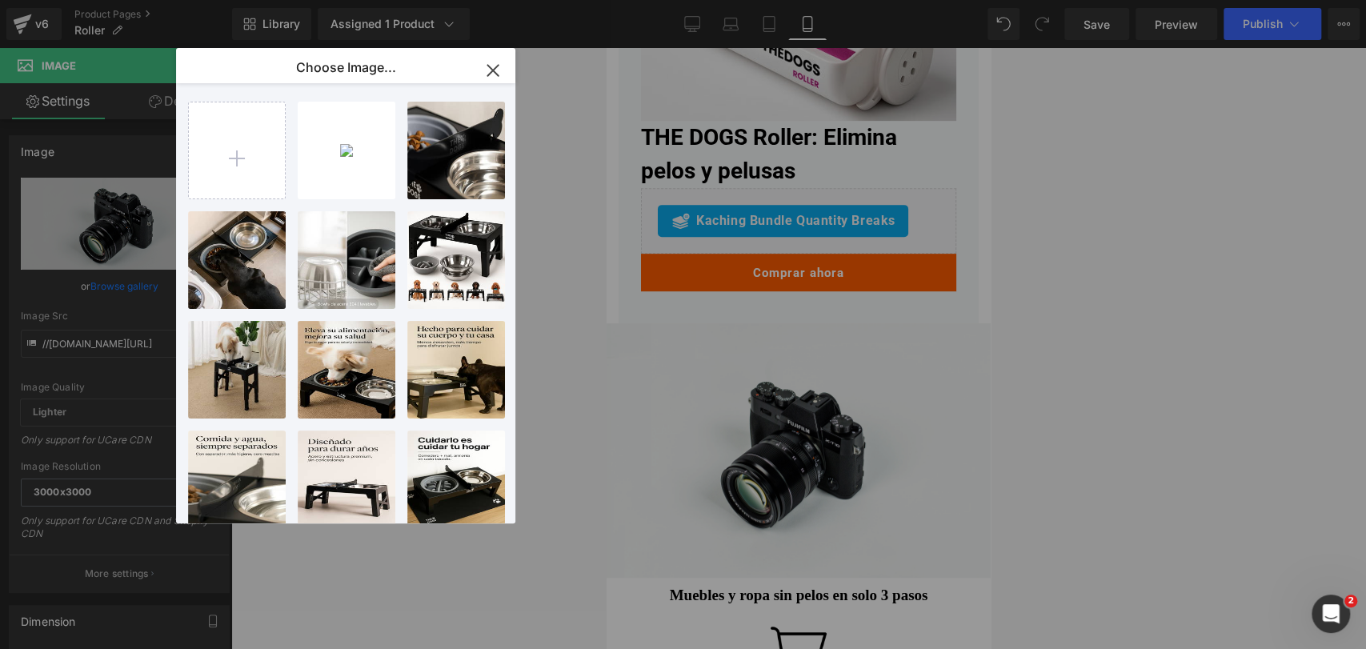
click at [591, 0] on div "Image You are previewing how the will restyle your page. You can not edit Eleme…" at bounding box center [683, 0] width 1366 height 0
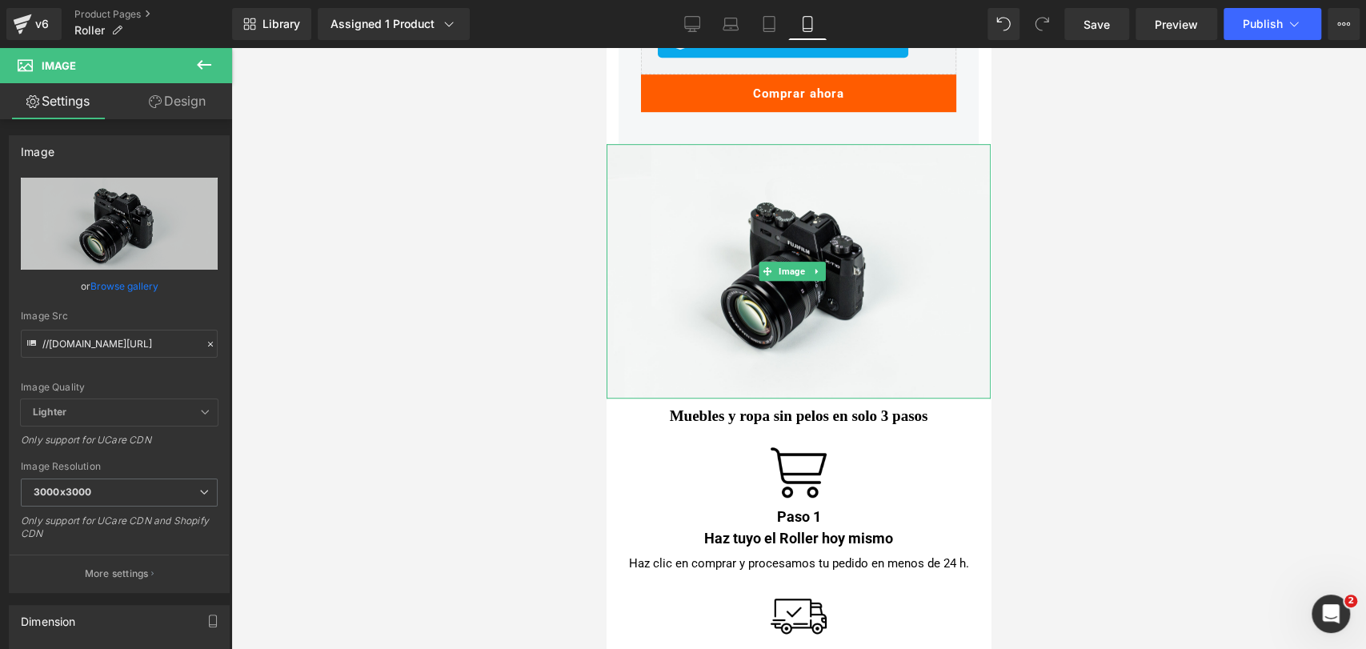
scroll to position [4781, 0]
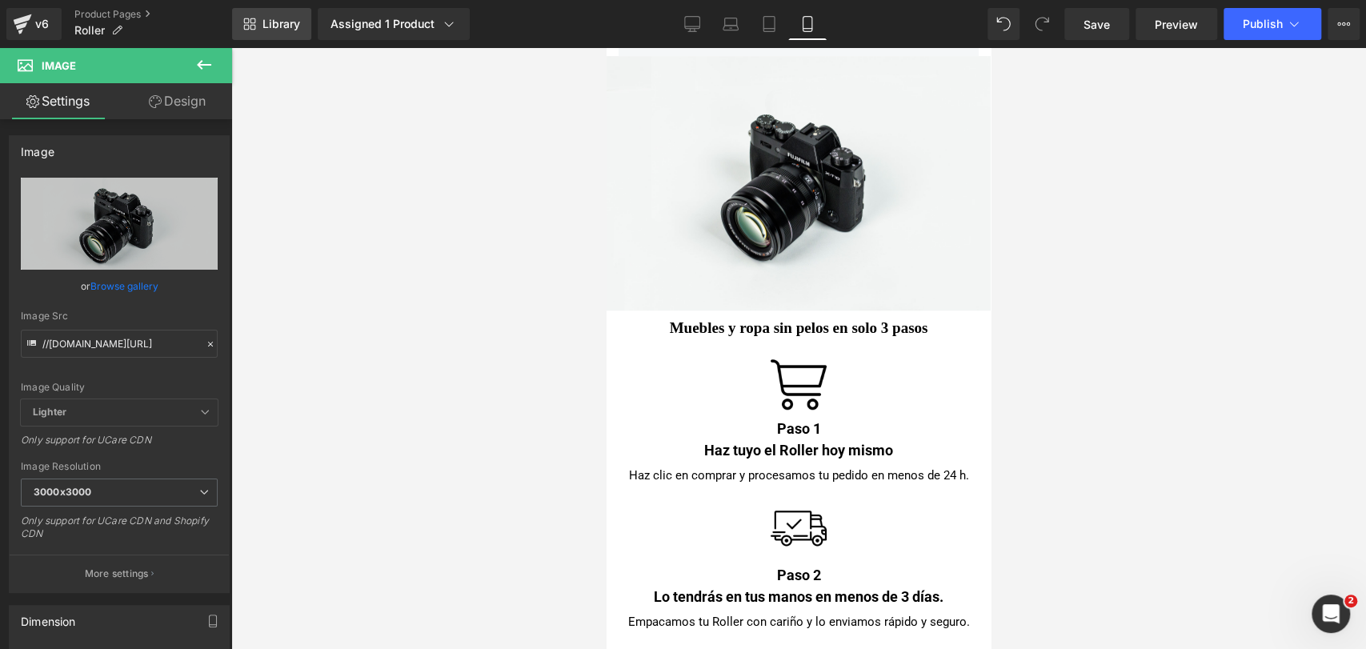
click at [270, 25] on span "Library" at bounding box center [281, 24] width 38 height 14
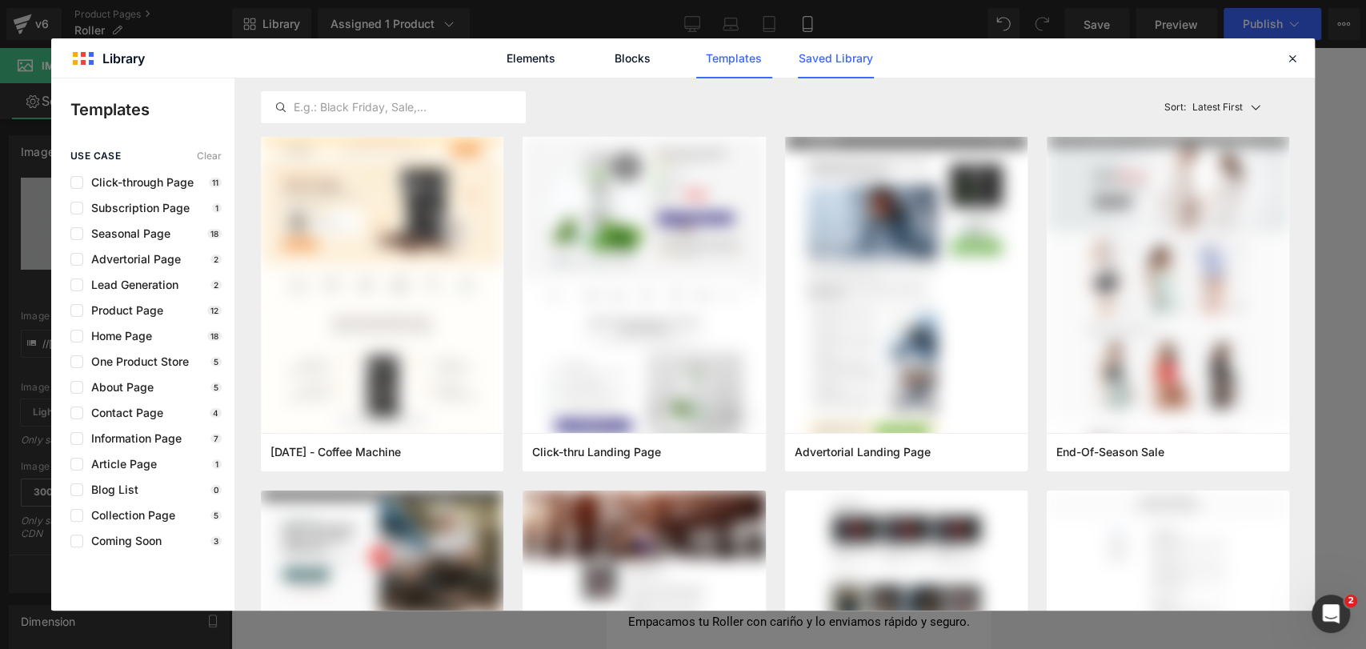
click at [834, 70] on link "Saved Library" at bounding box center [836, 58] width 76 height 40
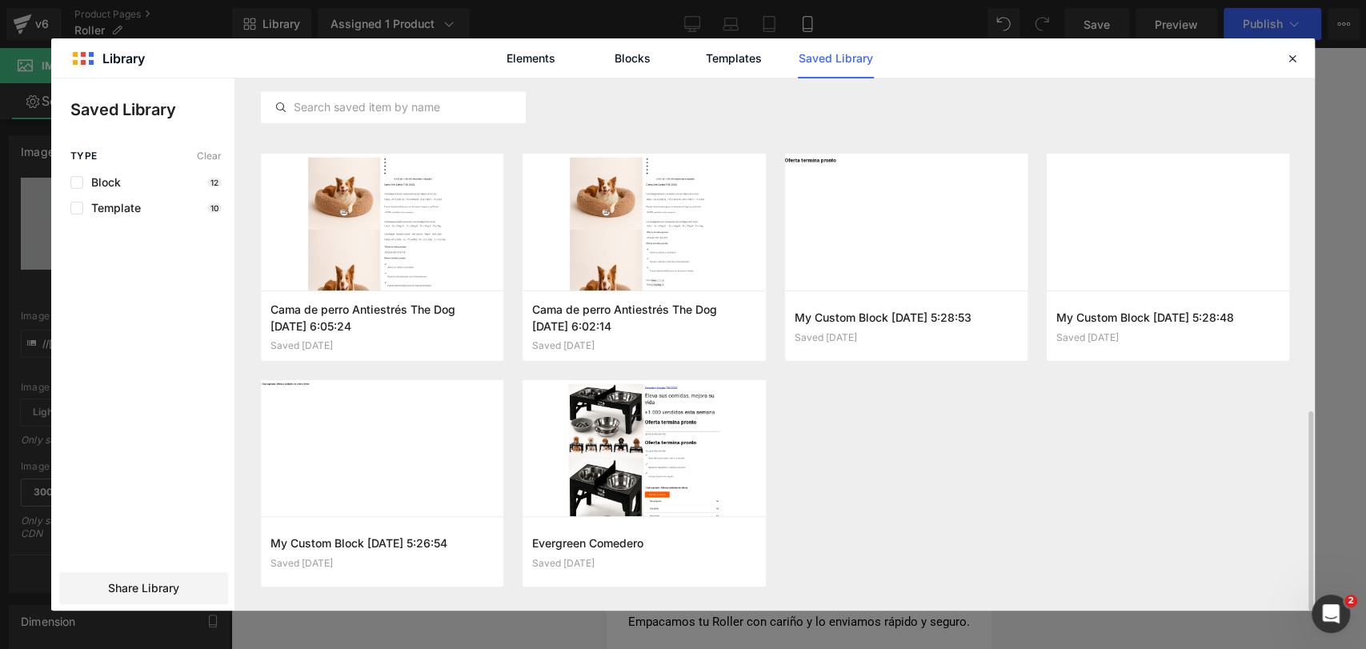
scroll to position [887, 0]
click at [1287, 58] on icon at bounding box center [1292, 58] width 14 height 14
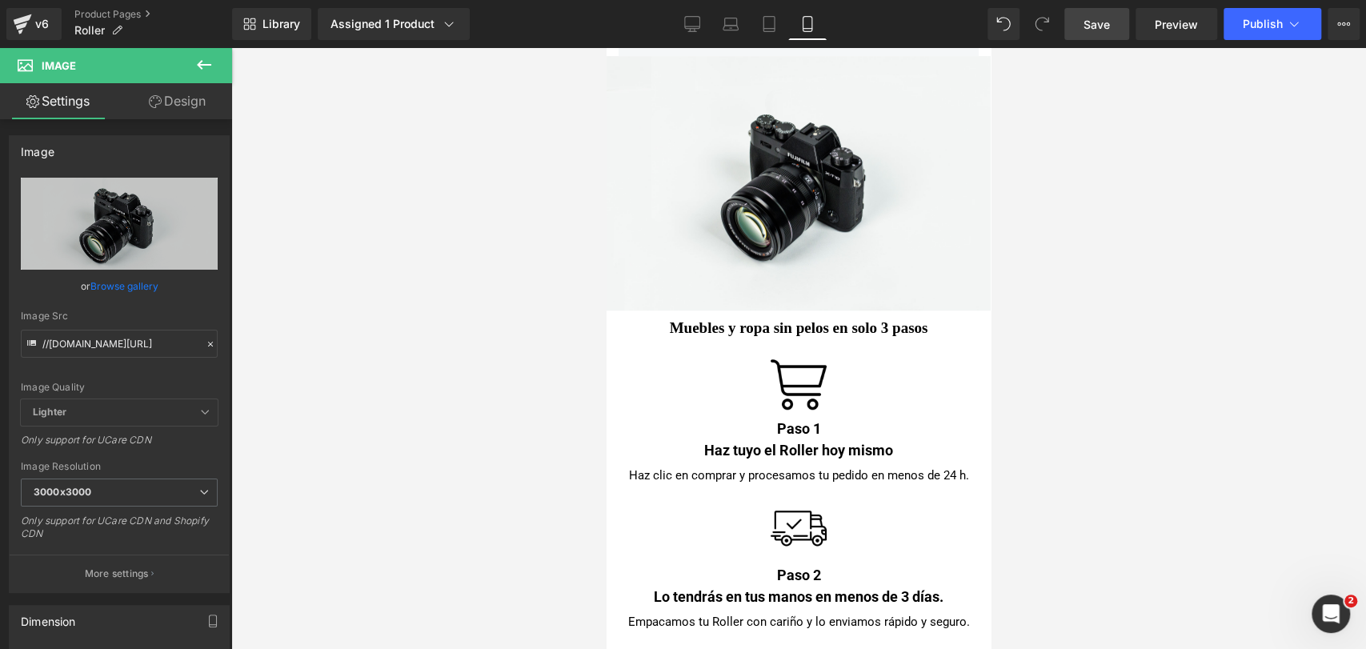
click at [1114, 33] on link "Save" at bounding box center [1096, 24] width 65 height 32
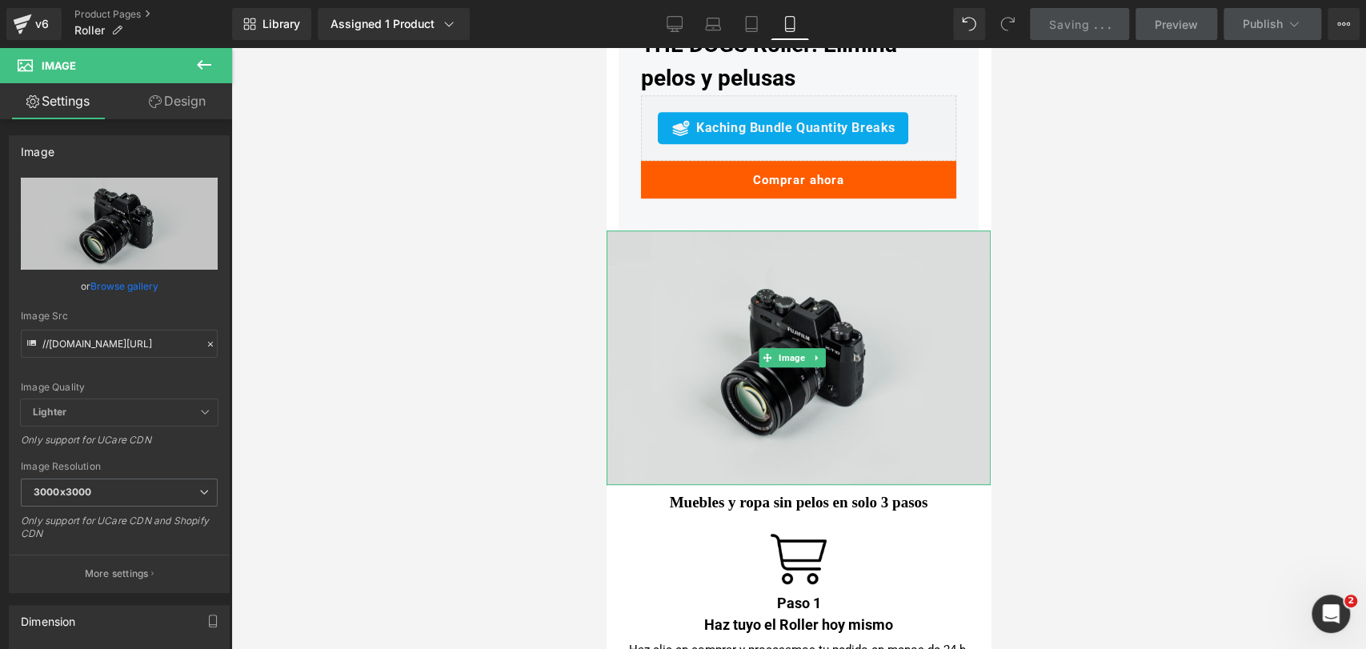
scroll to position [4603, 0]
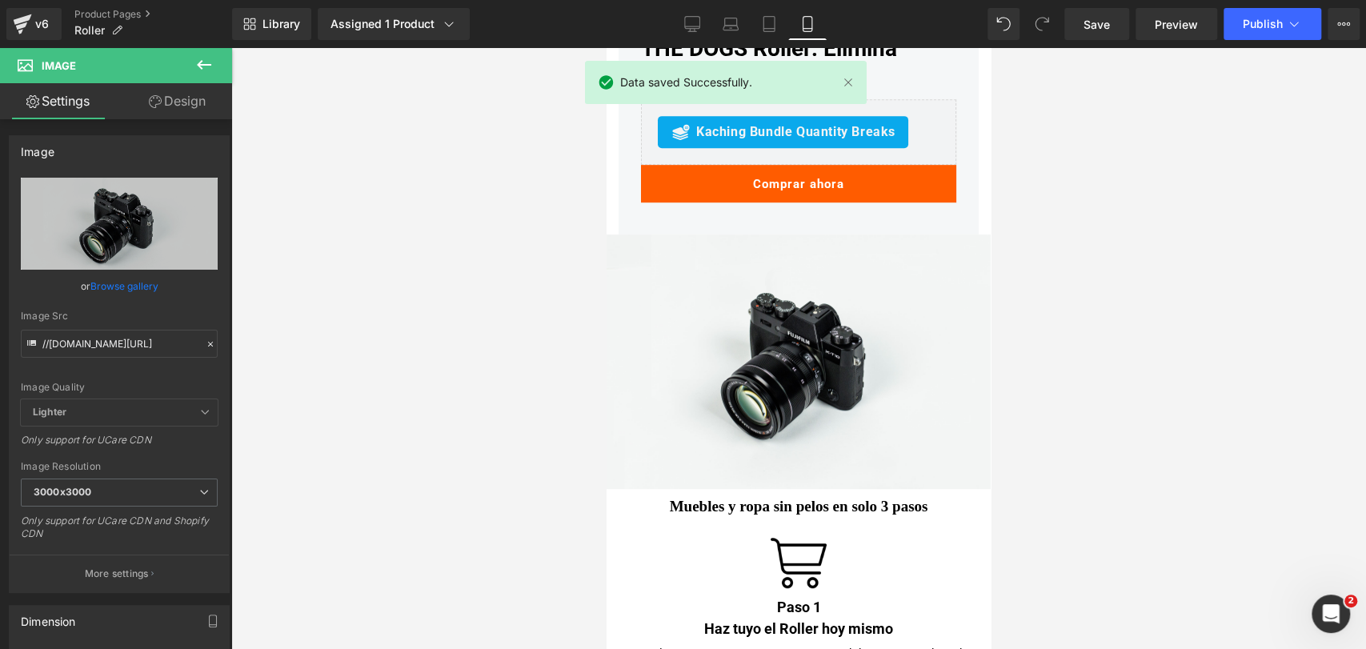
click at [207, 67] on icon at bounding box center [203, 64] width 19 height 19
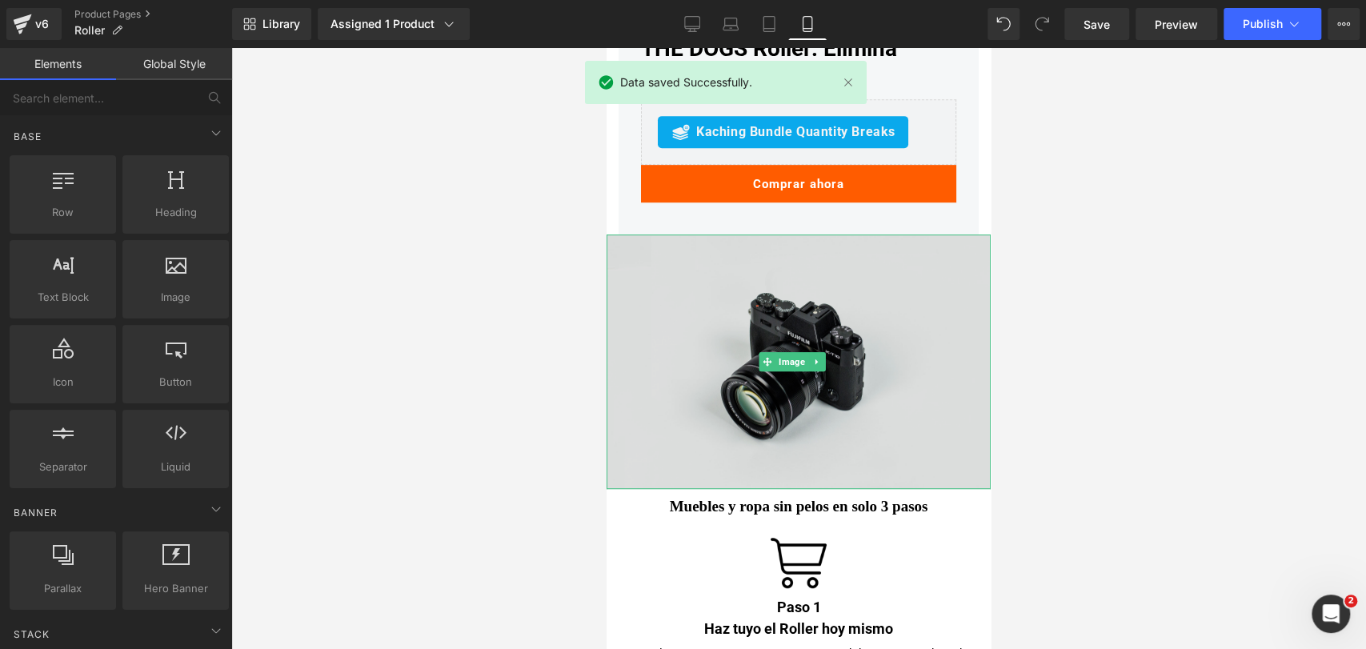
scroll to position [4692, 0]
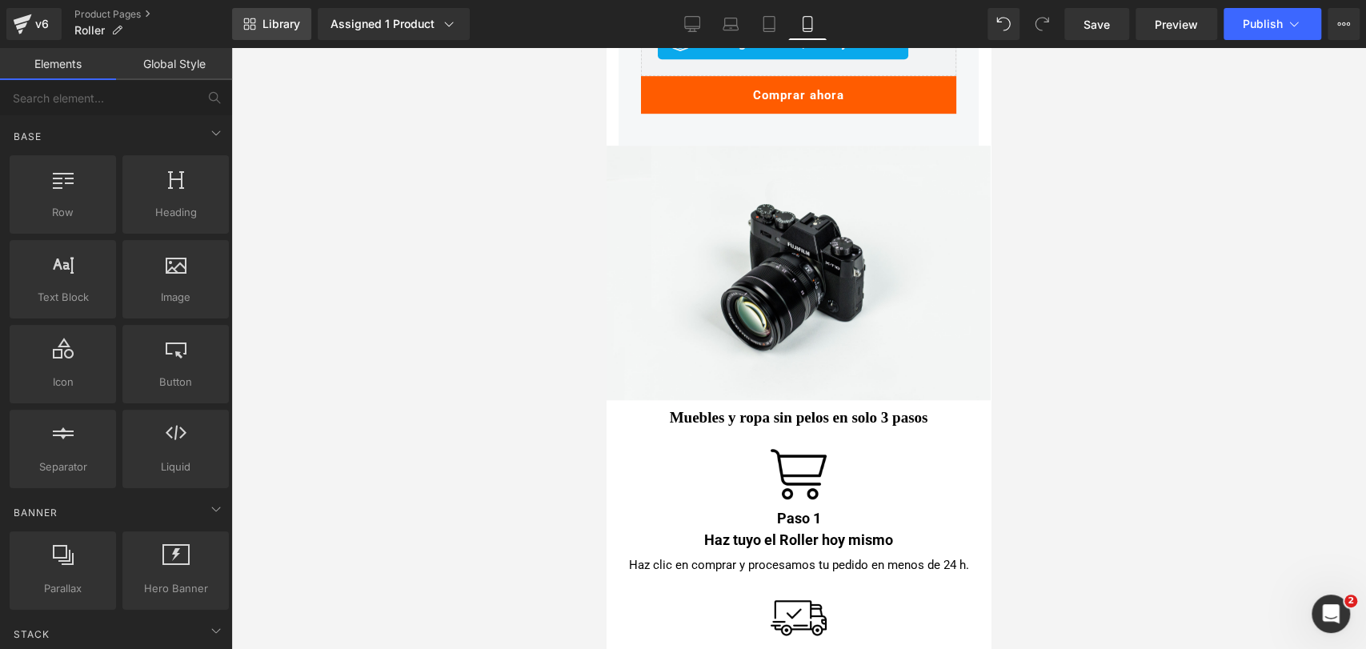
click at [285, 27] on span "Library" at bounding box center [281, 24] width 38 height 14
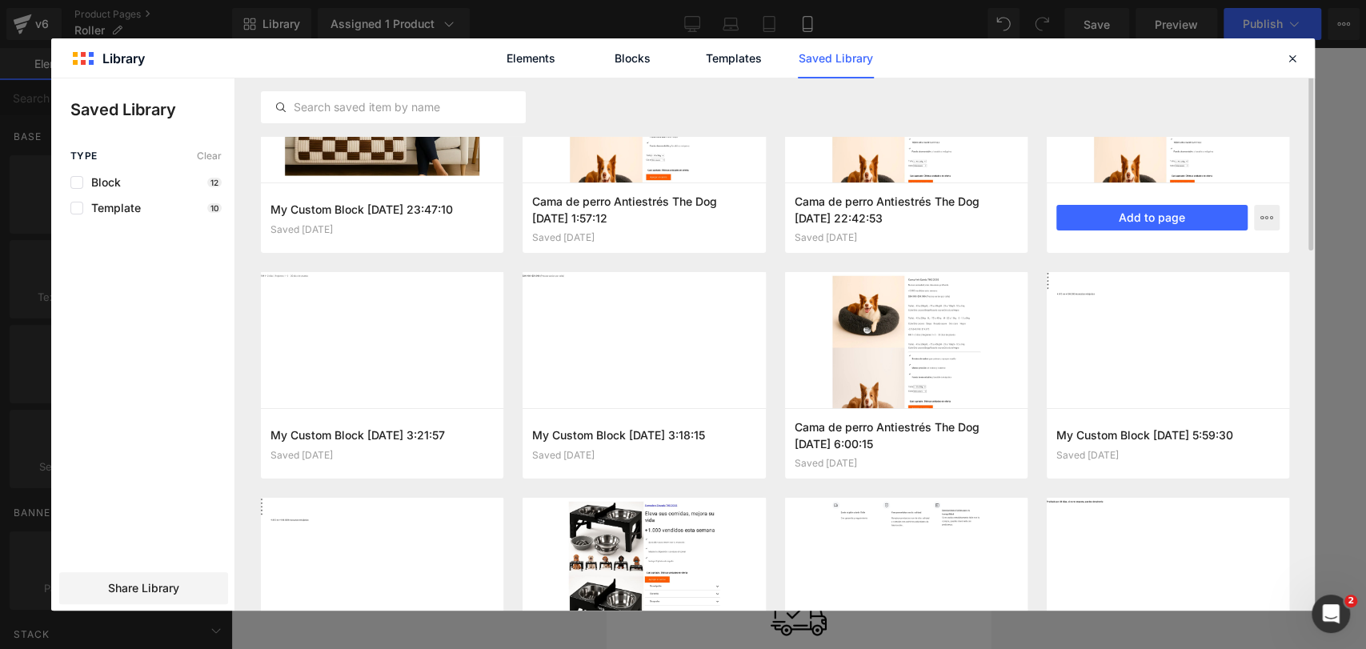
scroll to position [0, 0]
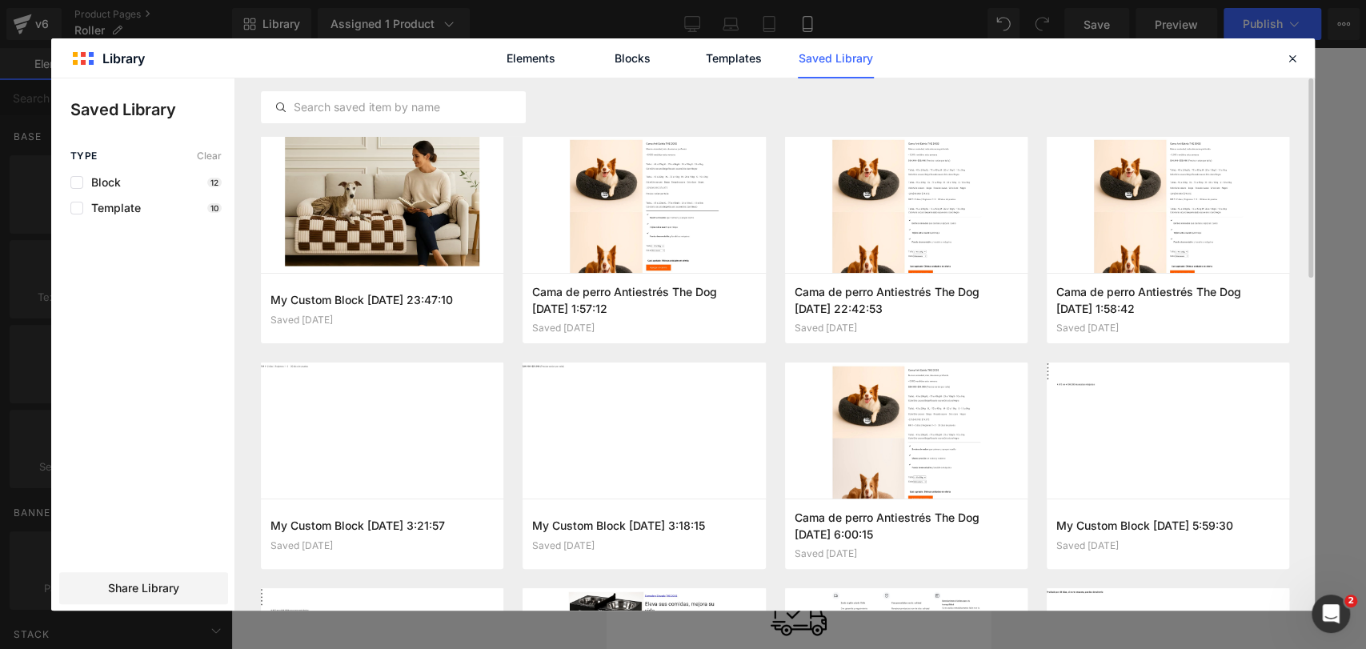
drag, startPoint x: 710, startPoint y: 58, endPoint x: 800, endPoint y: 54, distance: 90.5
click at [712, 58] on link "Templates" at bounding box center [734, 58] width 76 height 40
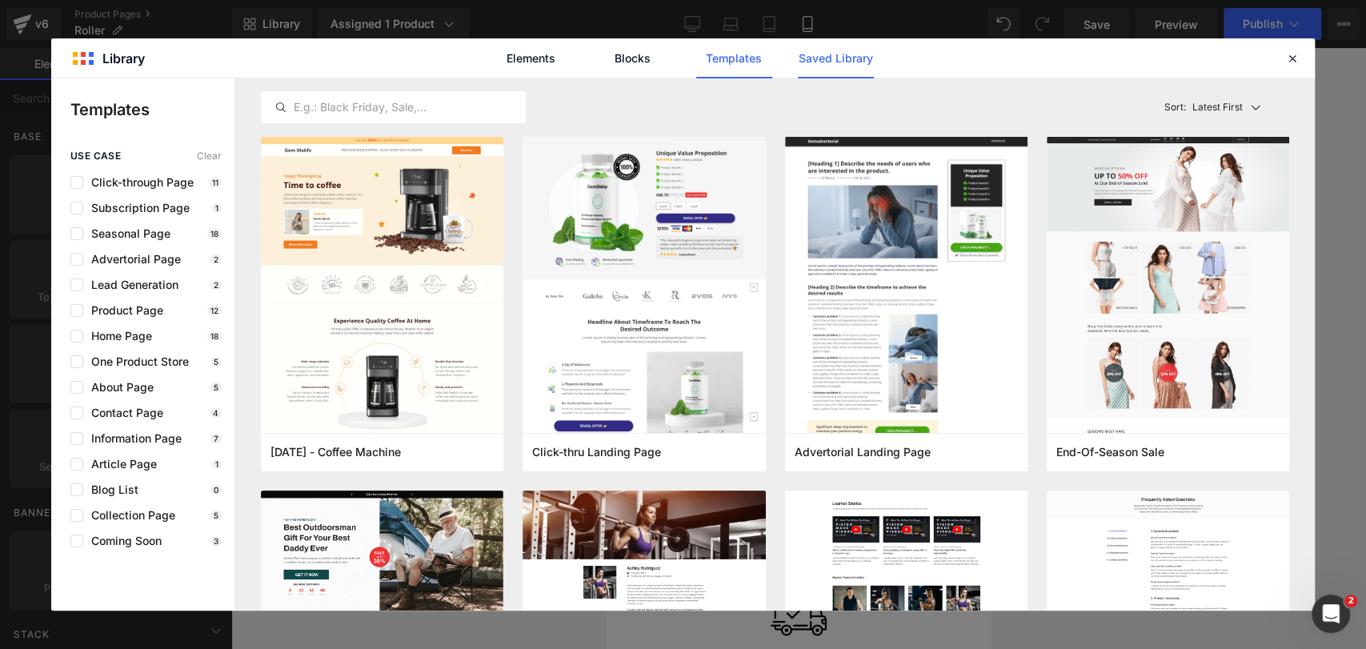
click at [808, 54] on link "Saved Library" at bounding box center [836, 58] width 76 height 40
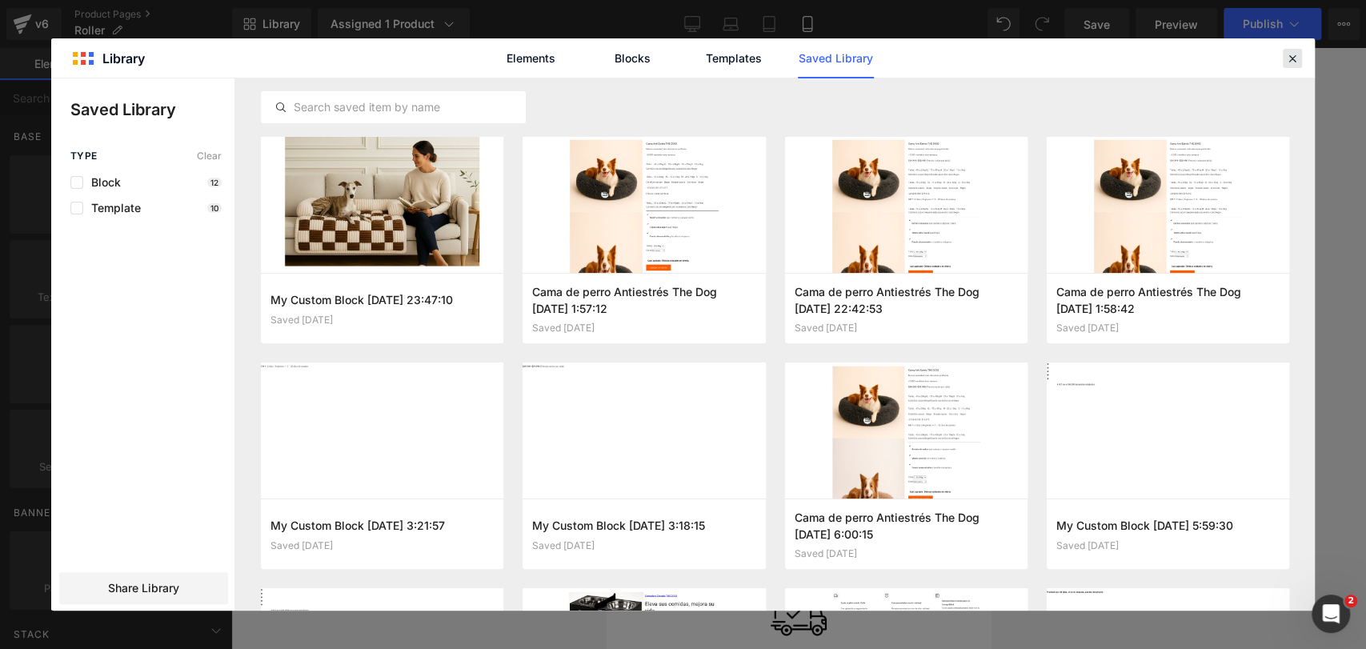
click at [1287, 54] on icon at bounding box center [1292, 58] width 14 height 14
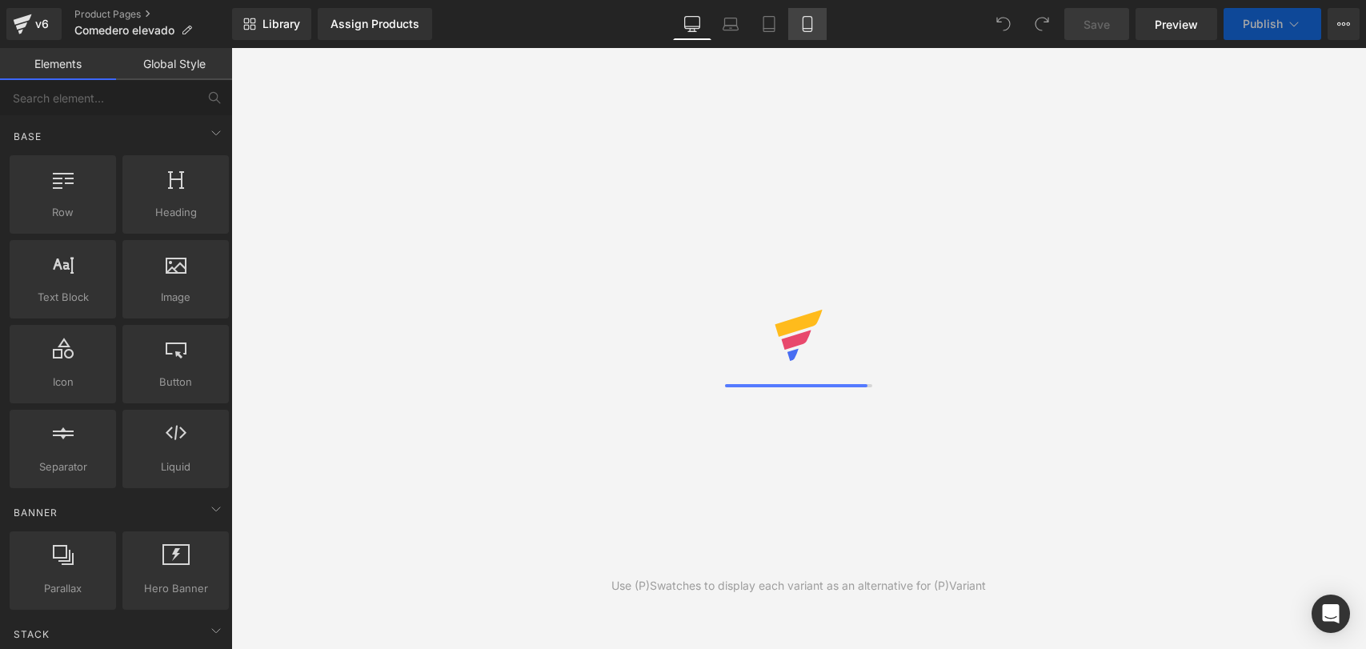
click at [804, 22] on icon at bounding box center [807, 24] width 16 height 16
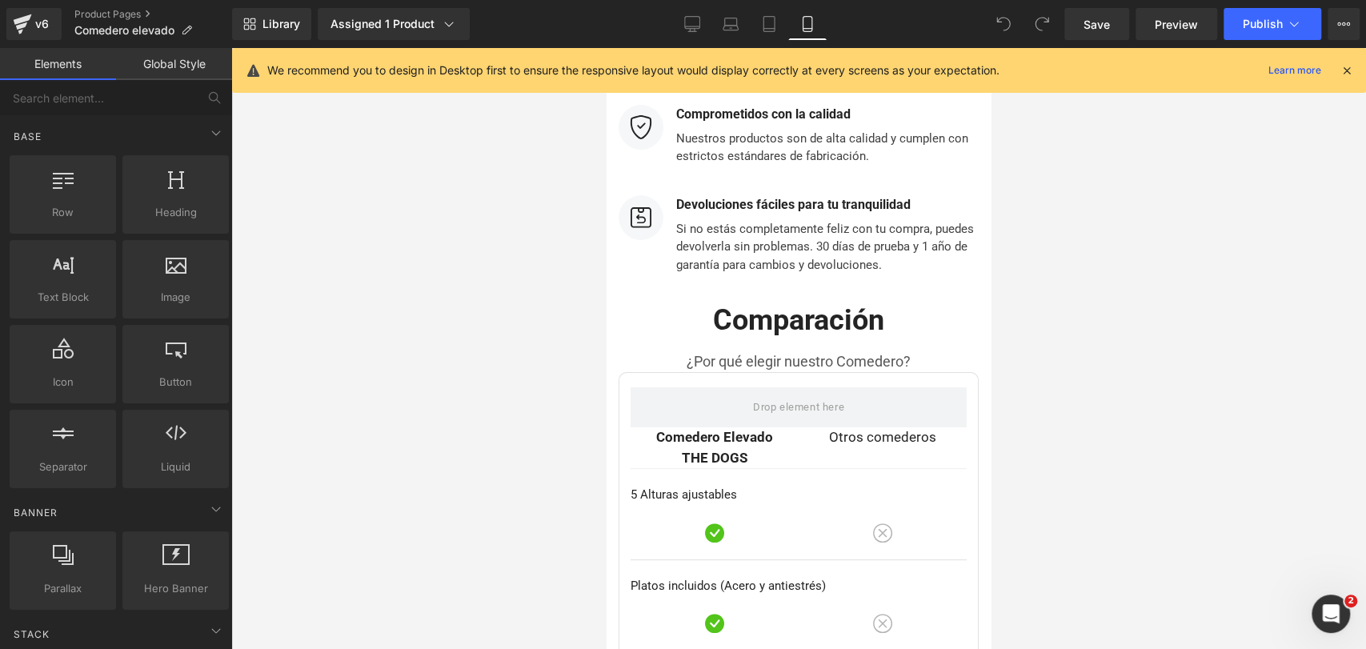
scroll to position [8260, 0]
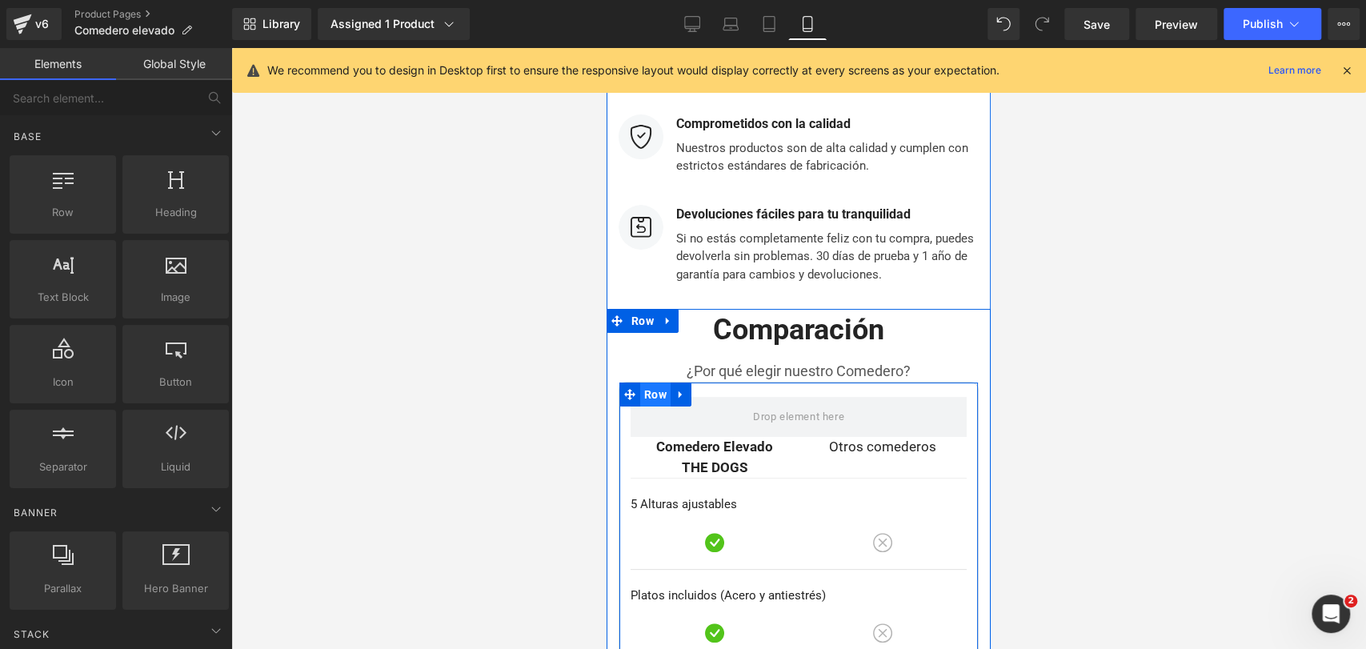
click at [649, 382] on span "Row" at bounding box center [655, 394] width 30 height 24
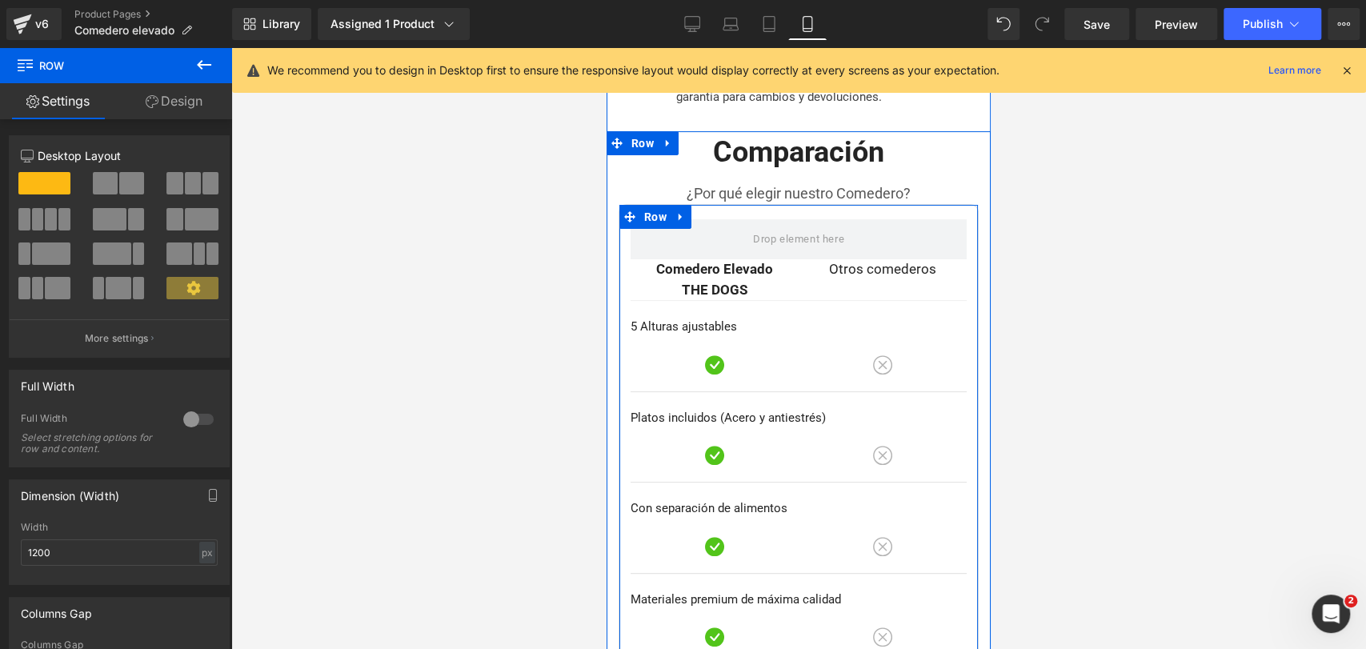
scroll to position [8348, 0]
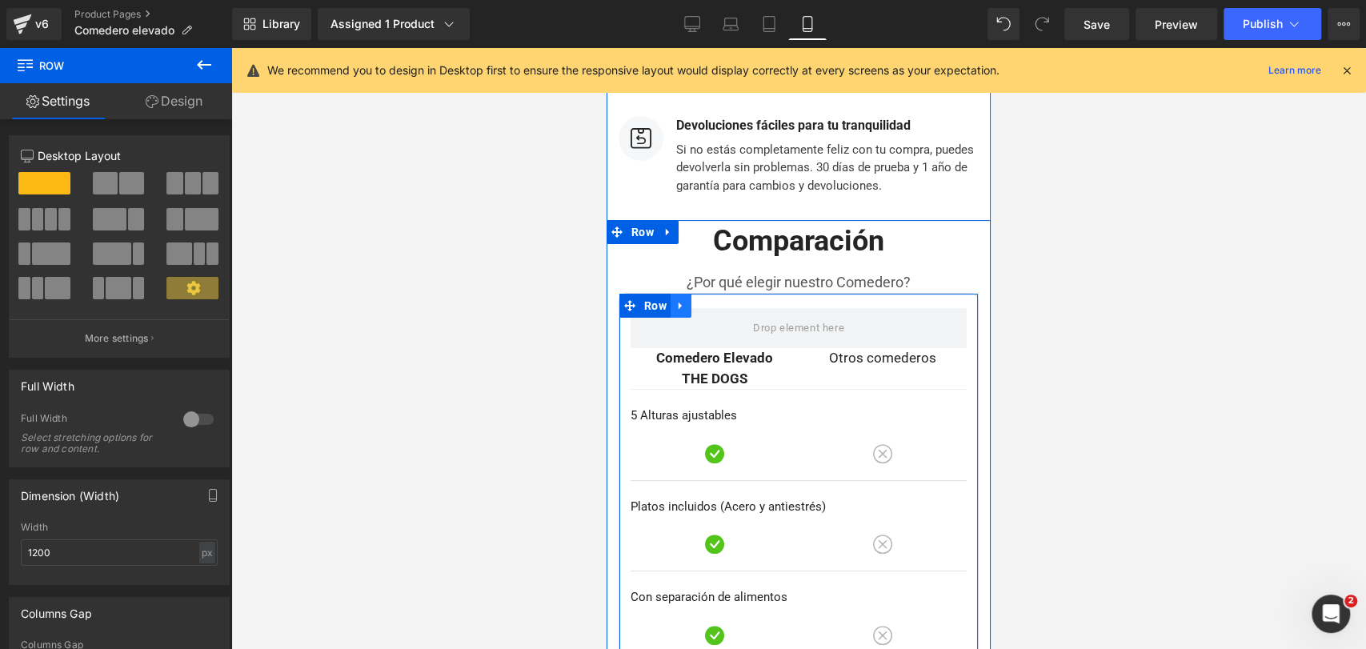
click at [686, 300] on icon at bounding box center [680, 306] width 11 height 12
click at [662, 294] on span "Row" at bounding box center [655, 306] width 30 height 24
click at [687, 294] on link at bounding box center [680, 306] width 21 height 24
drag, startPoint x: 686, startPoint y: 205, endPoint x: 674, endPoint y: 205, distance: 12.0
click at [674, 294] on link at bounding box center [680, 306] width 21 height 24
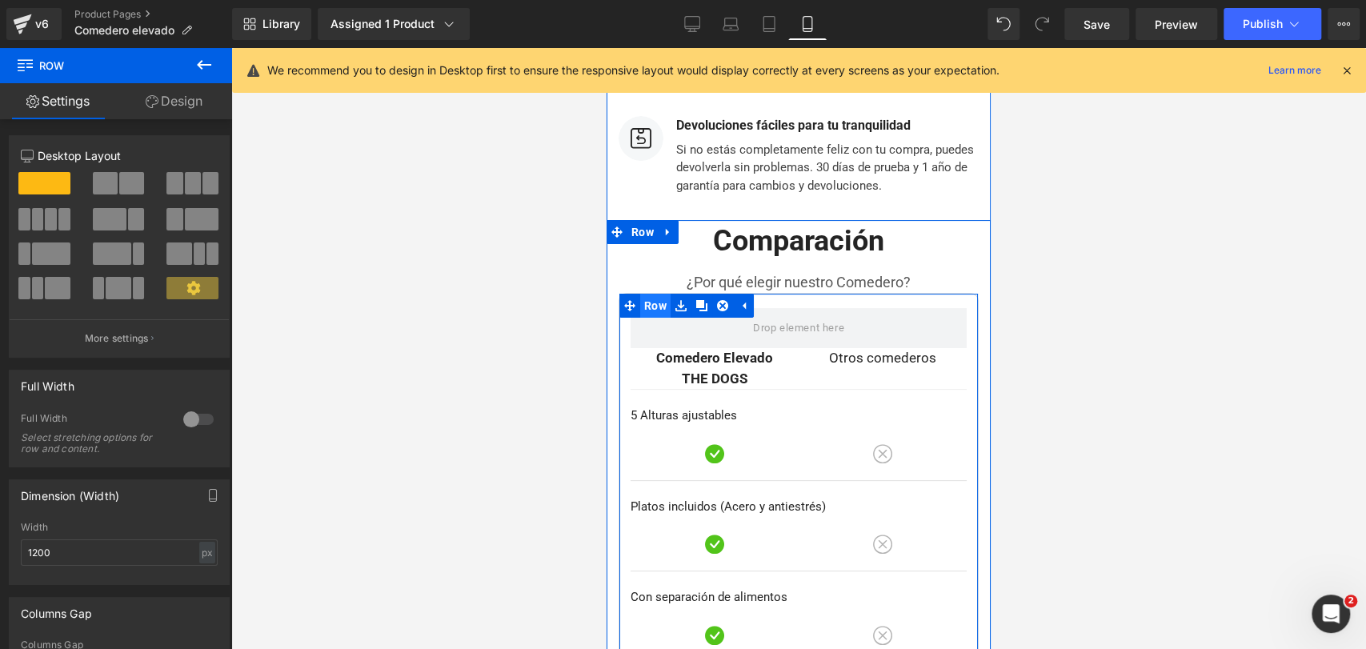
click at [666, 294] on span "Row" at bounding box center [655, 306] width 30 height 24
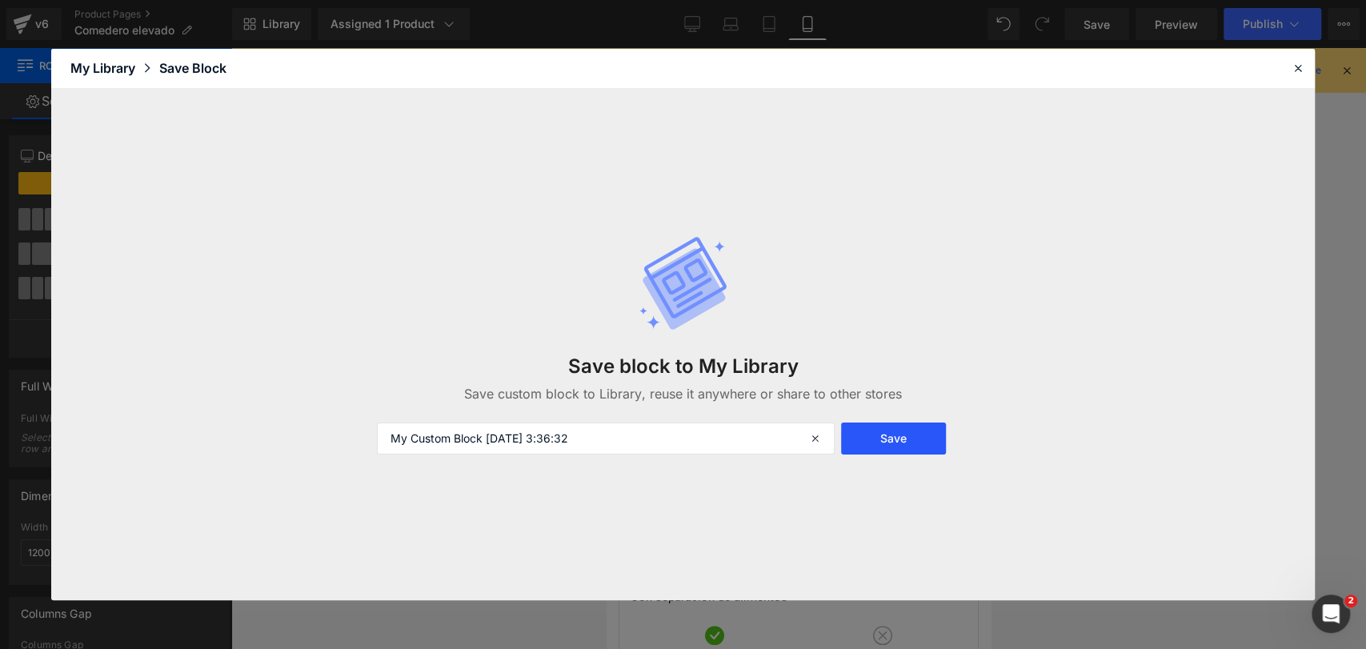
click at [889, 438] on button "Save" at bounding box center [894, 438] width 106 height 32
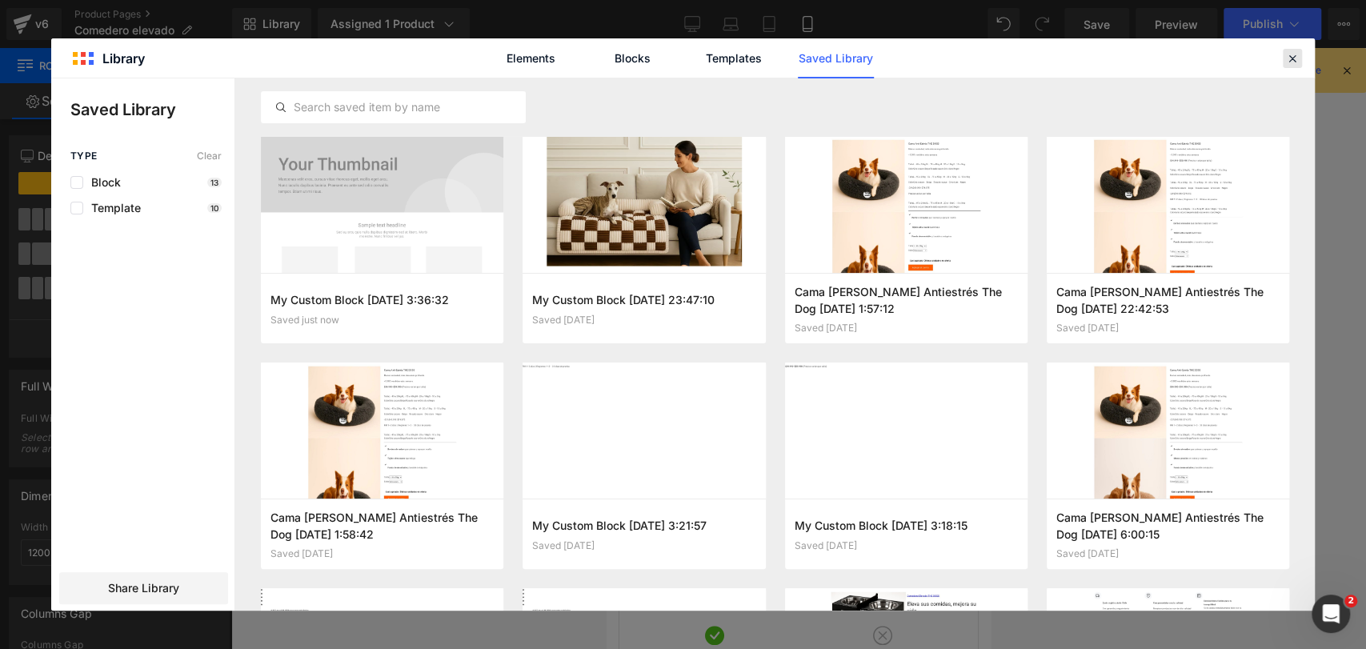
click at [1287, 66] on div at bounding box center [1292, 58] width 19 height 19
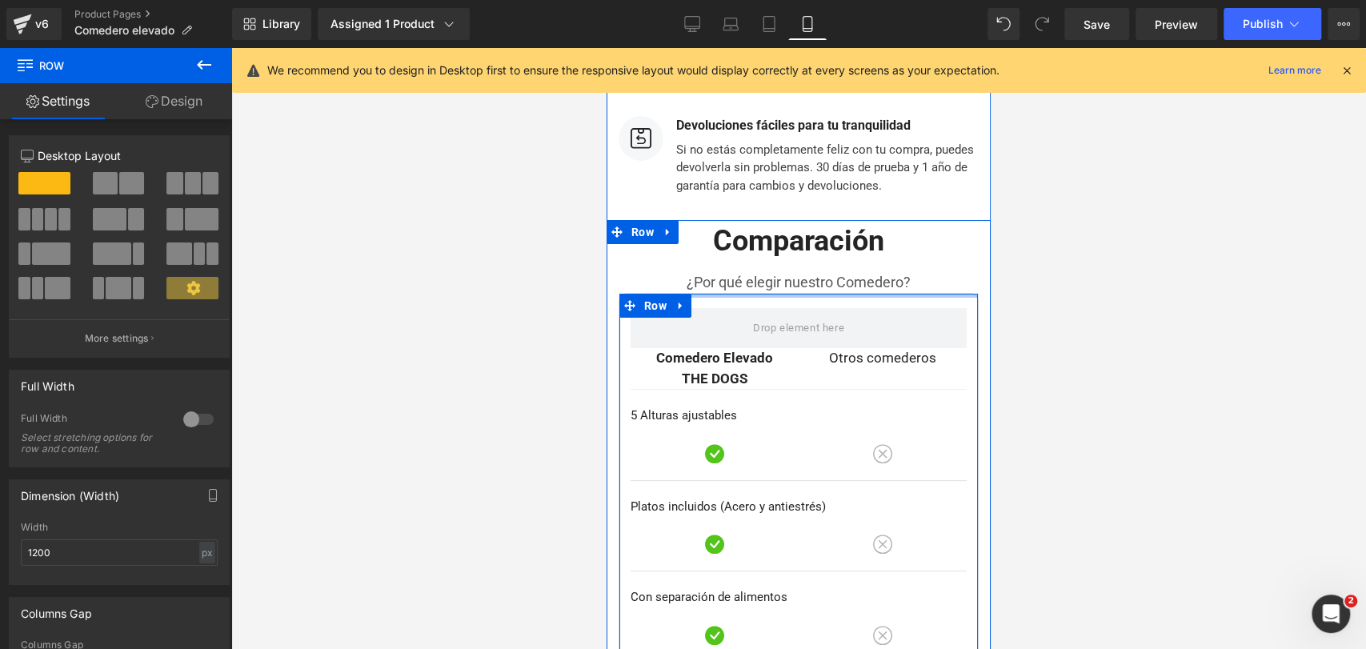
scroll to position [8704, 0]
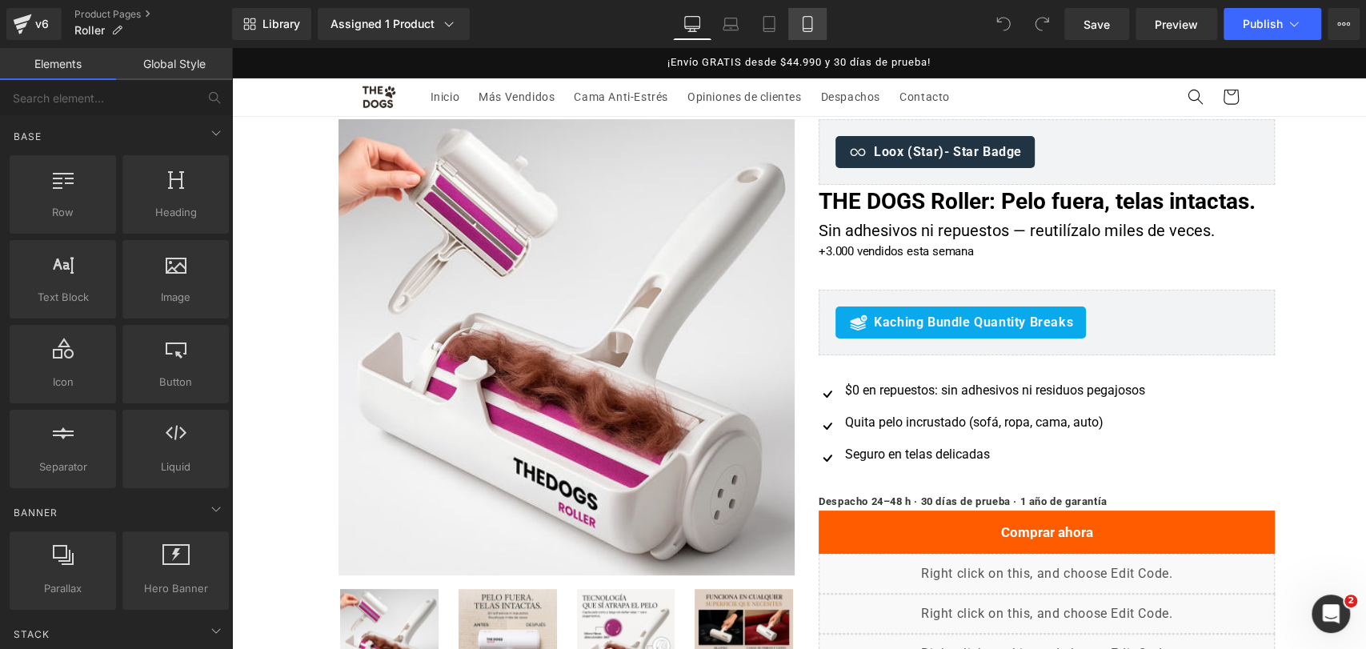
click at [796, 30] on link "Mobile" at bounding box center [807, 24] width 38 height 32
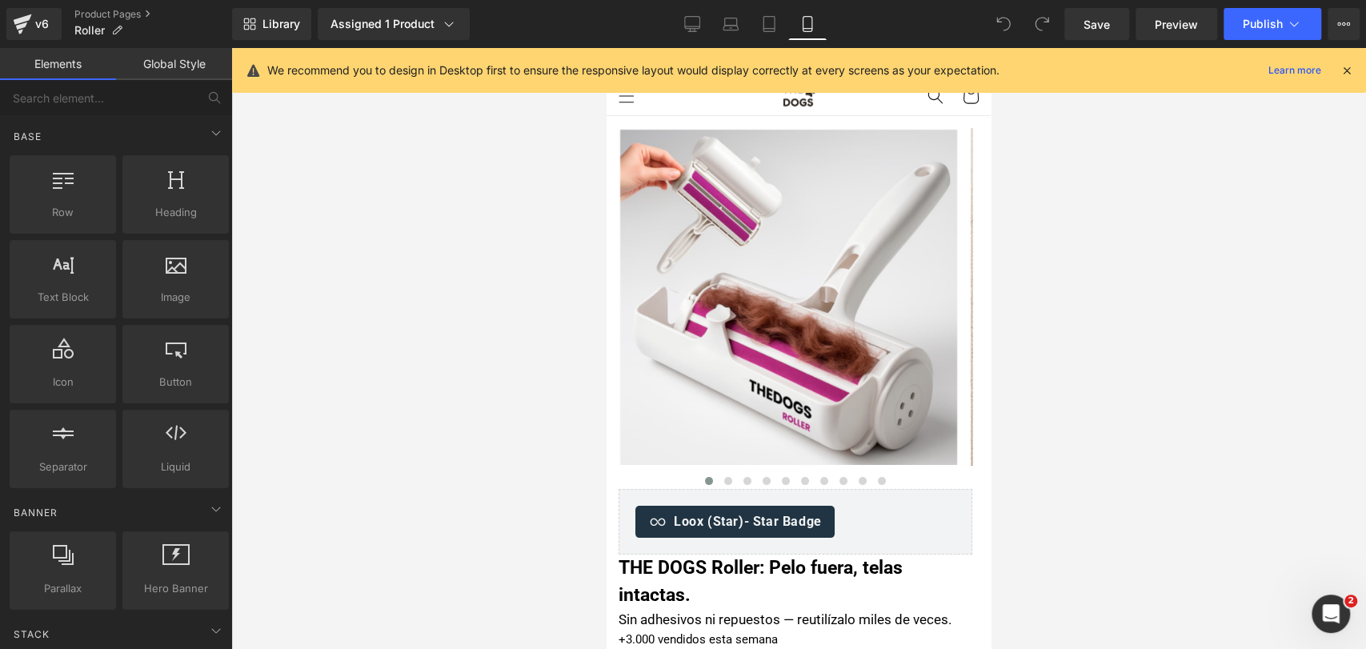
click at [1348, 71] on icon at bounding box center [1346, 70] width 14 height 14
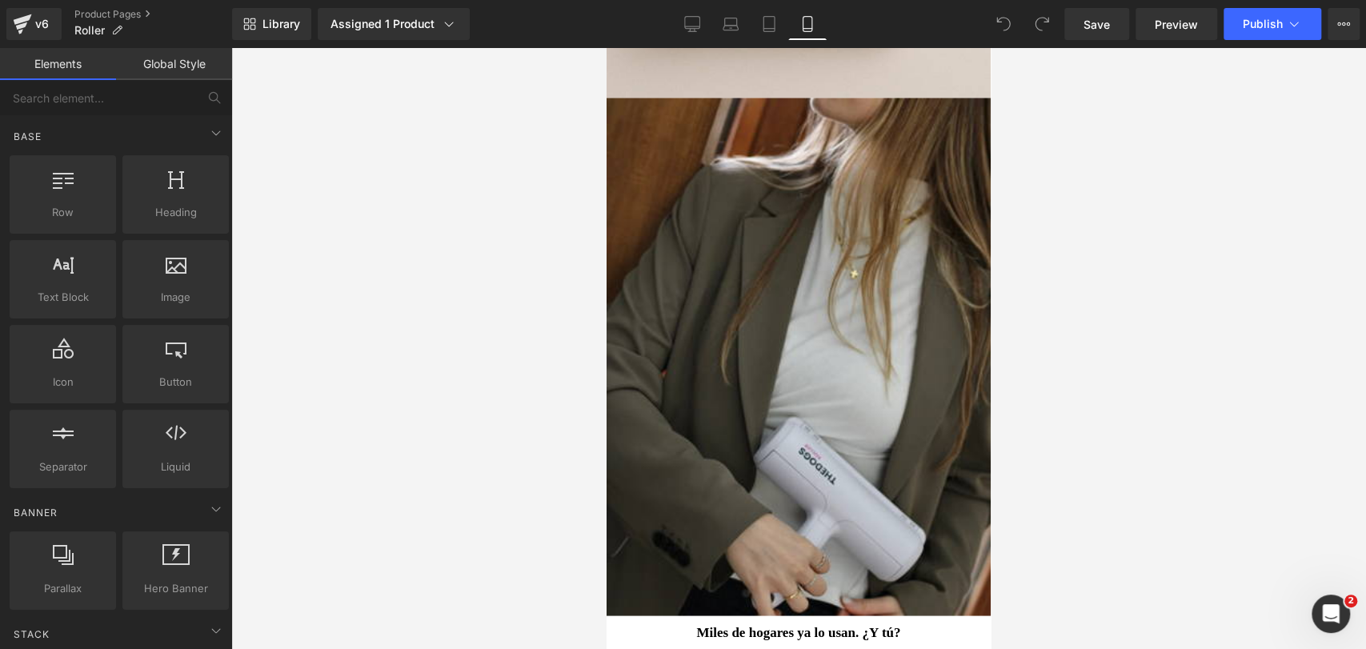
scroll to position [6444, 0]
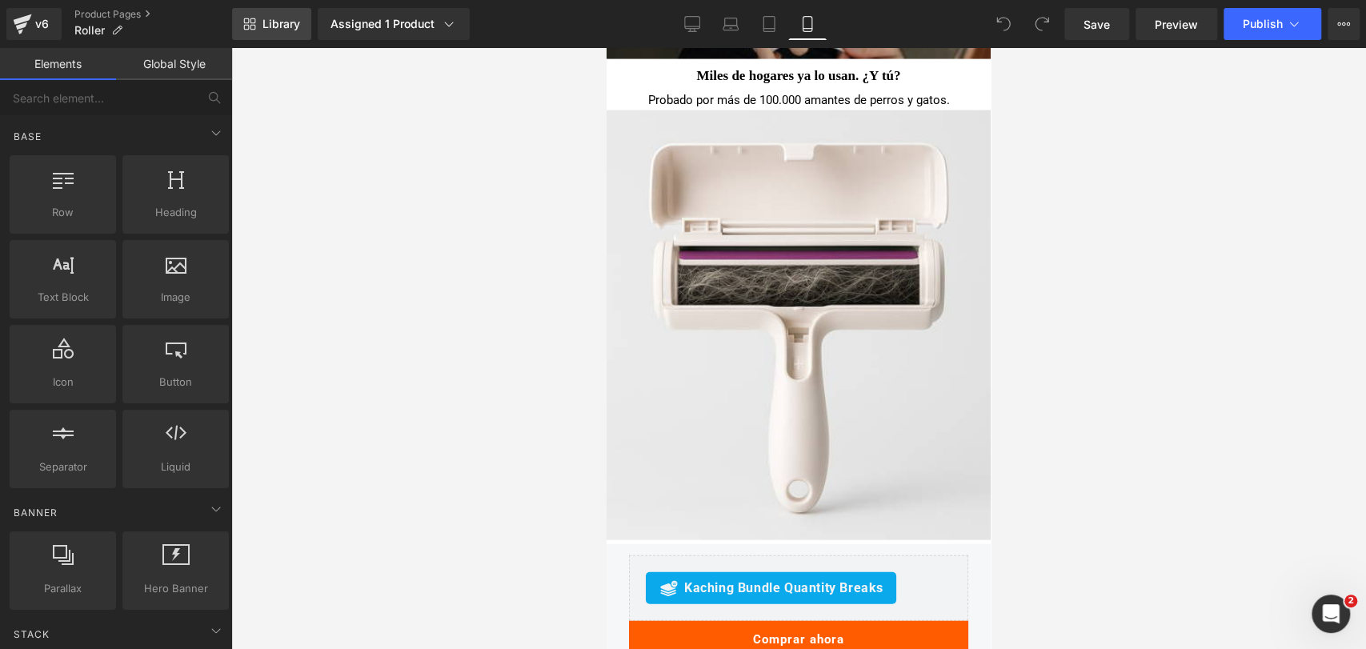
click at [280, 33] on link "Library" at bounding box center [271, 24] width 79 height 32
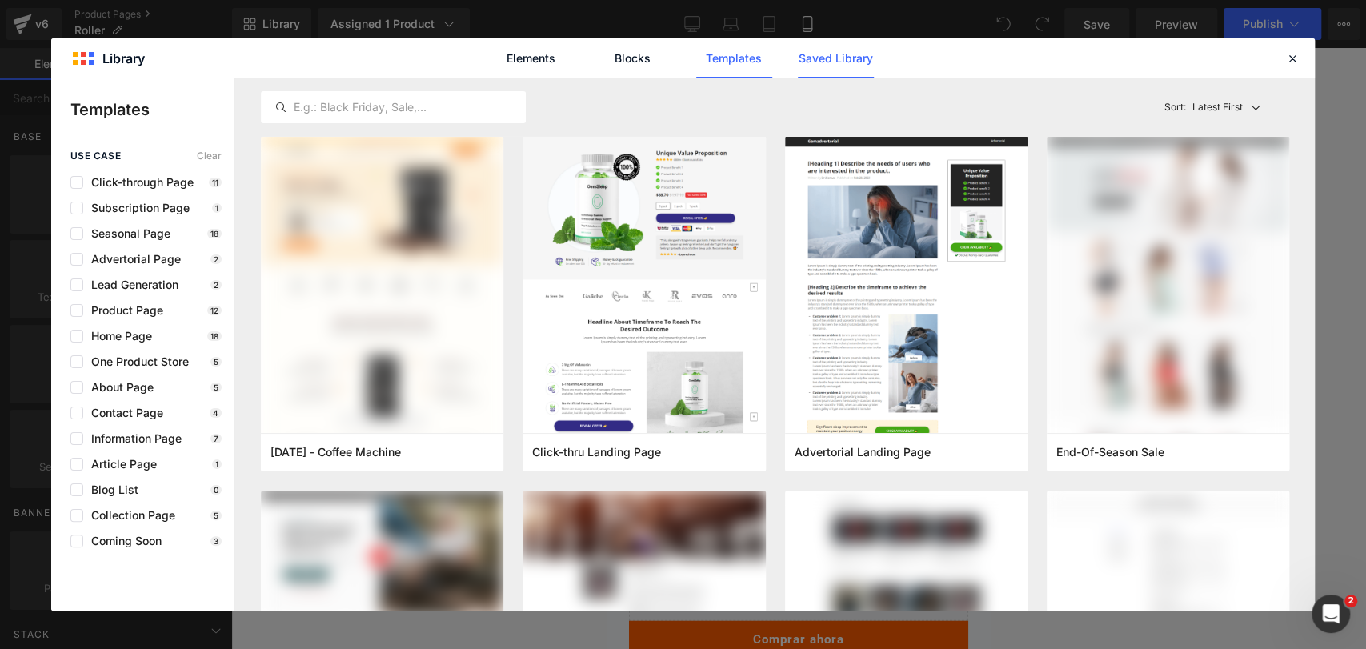
click at [857, 55] on link "Saved Library" at bounding box center [836, 58] width 76 height 40
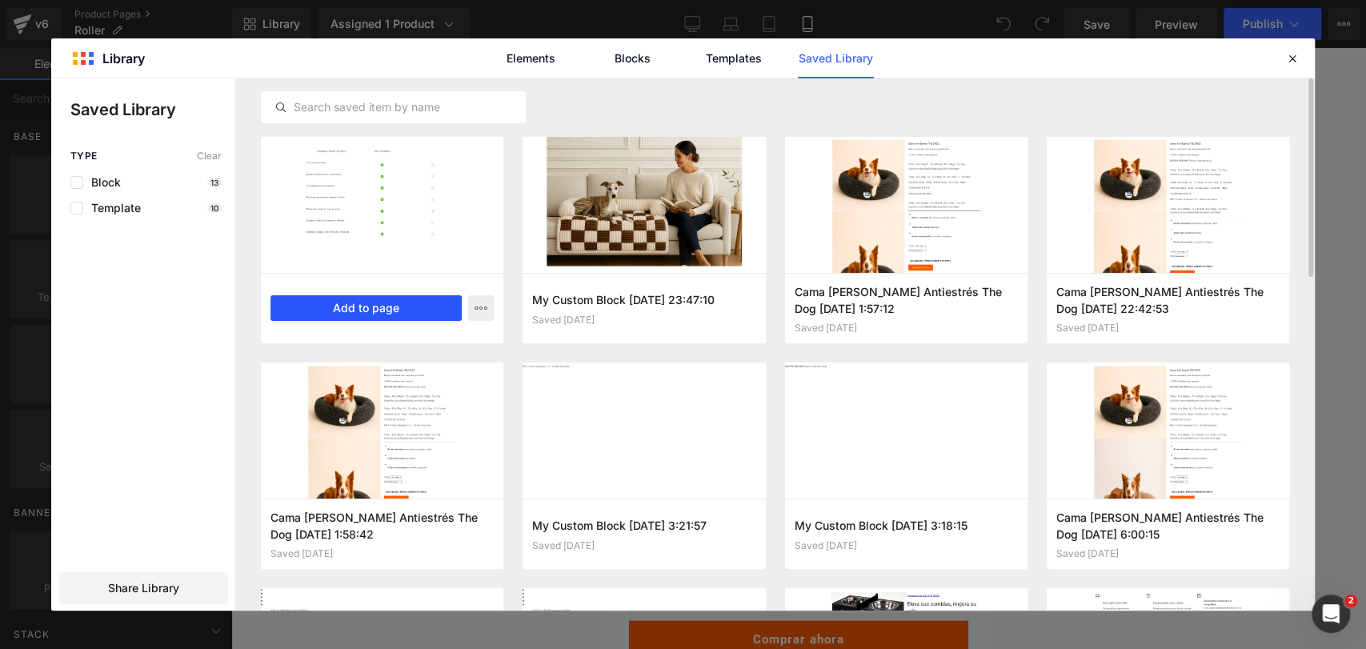
click at [390, 308] on button "Add to page" at bounding box center [365, 308] width 191 height 26
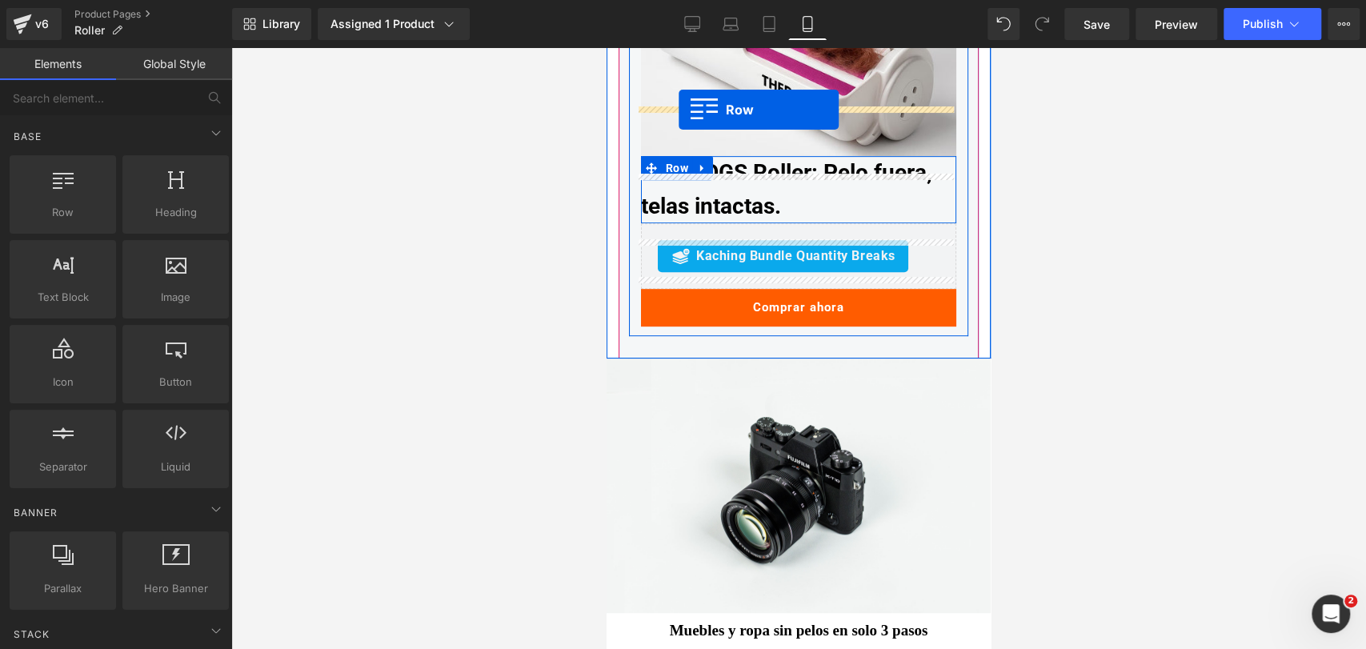
scroll to position [4492, 0]
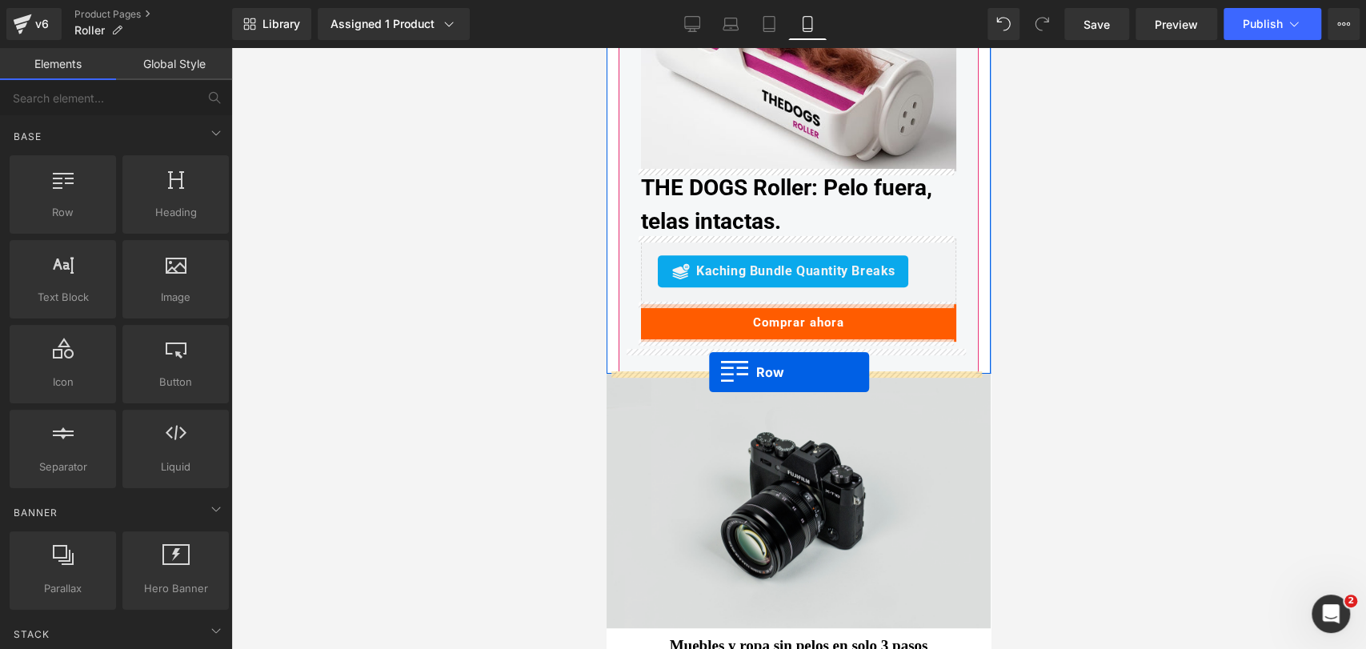
drag, startPoint x: 618, startPoint y: 143, endPoint x: 709, endPoint y: 372, distance: 246.3
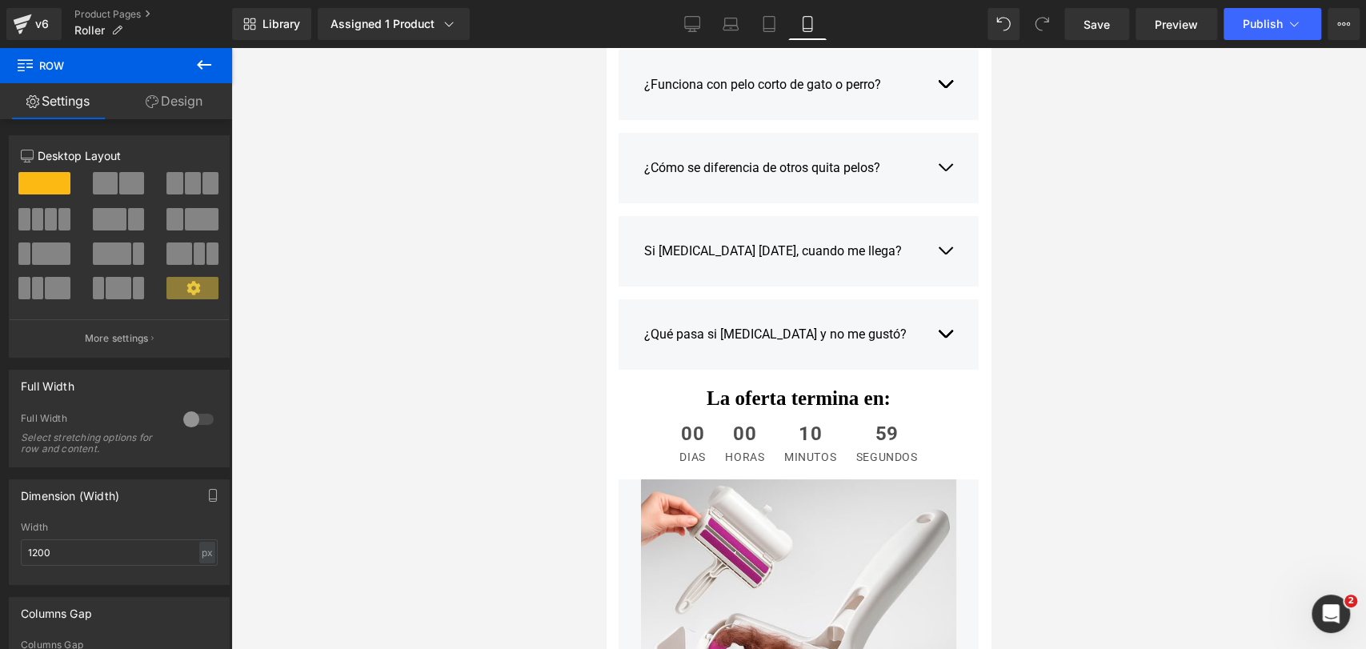
scroll to position [3869, 0]
click at [828, 406] on div "La oferta termina en: Heading" at bounding box center [798, 398] width 384 height 24
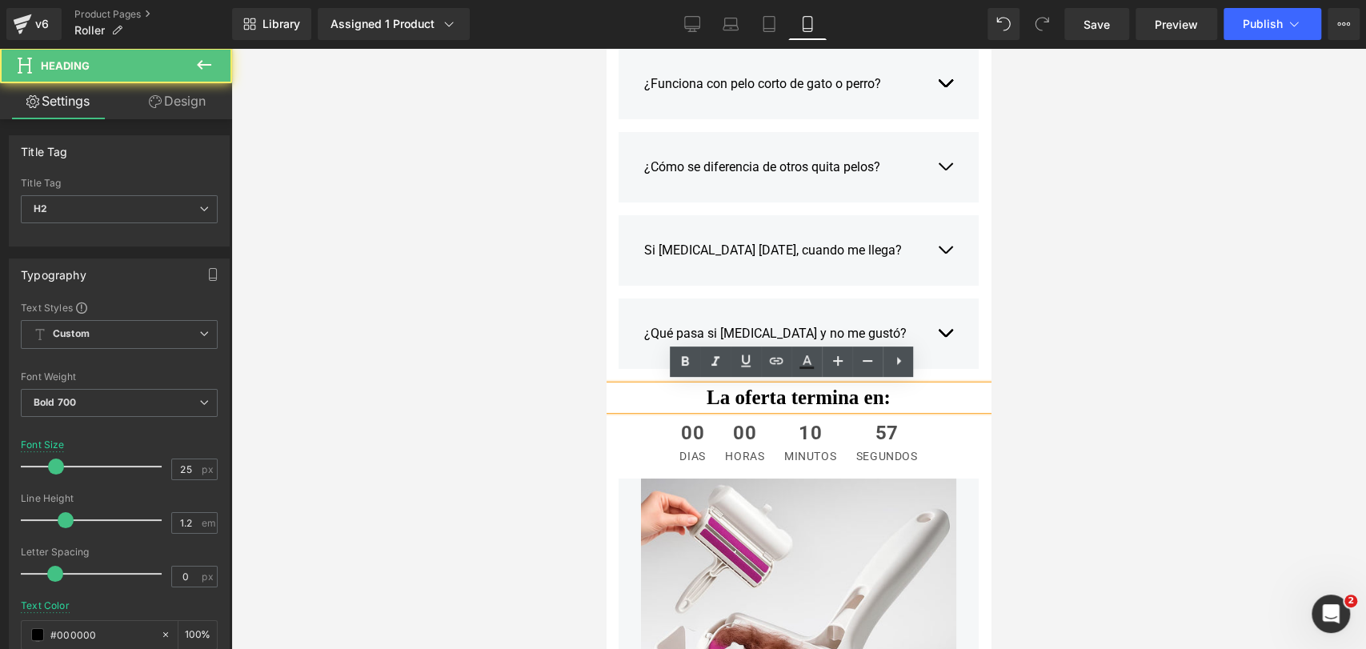
click at [1136, 401] on div at bounding box center [798, 348] width 1135 height 601
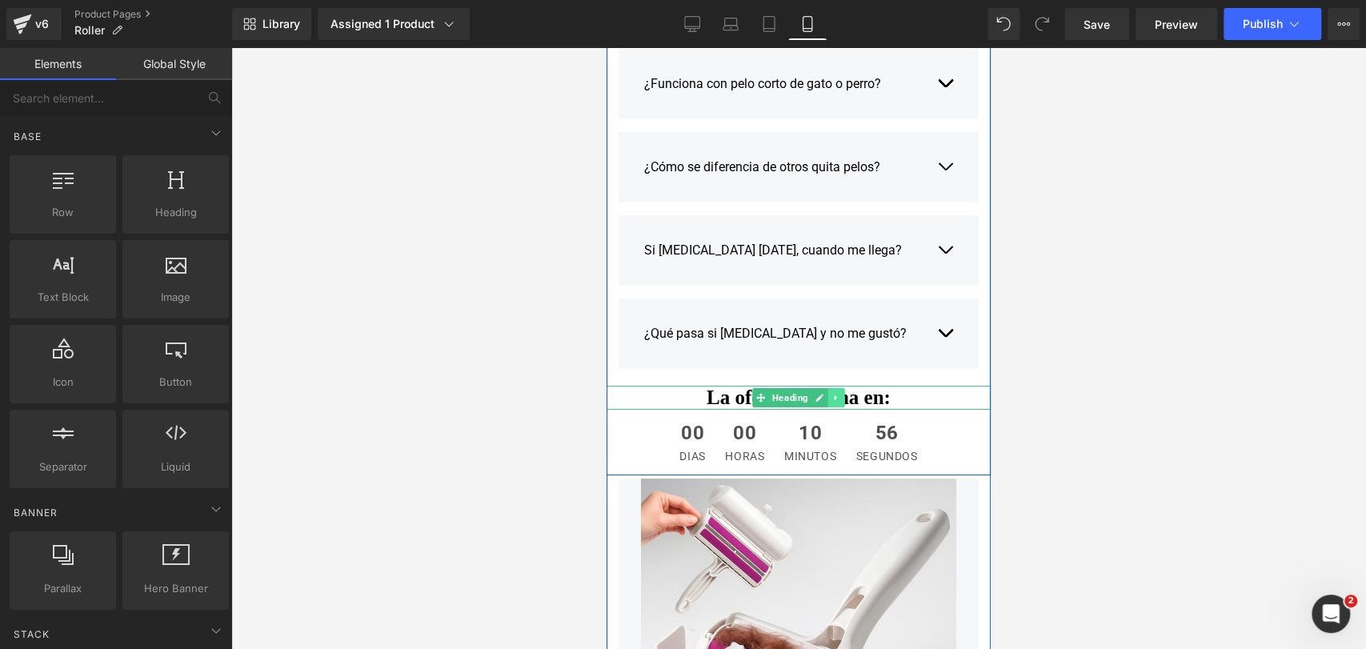
click at [834, 398] on icon at bounding box center [836, 398] width 9 height 10
click at [826, 398] on icon at bounding box center [827, 397] width 9 height 9
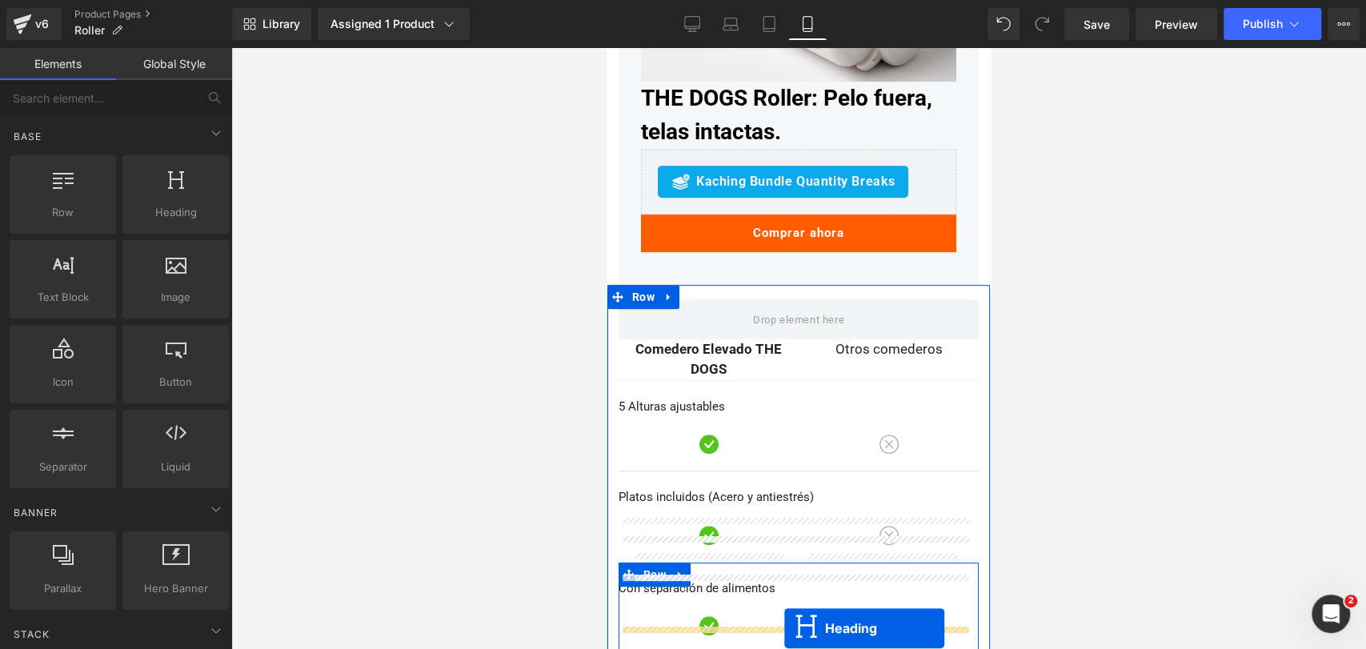
scroll to position [4638, 0]
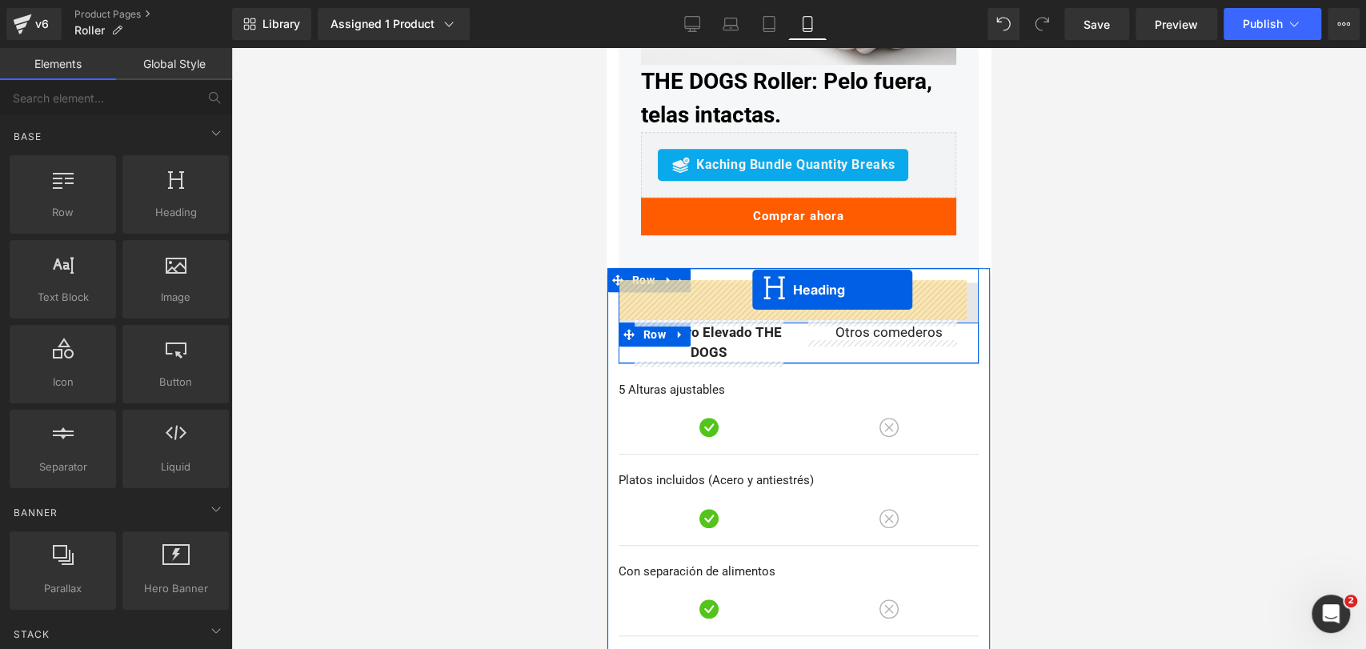
drag, startPoint x: 753, startPoint y: 423, endPoint x: 752, endPoint y: 290, distance: 133.6
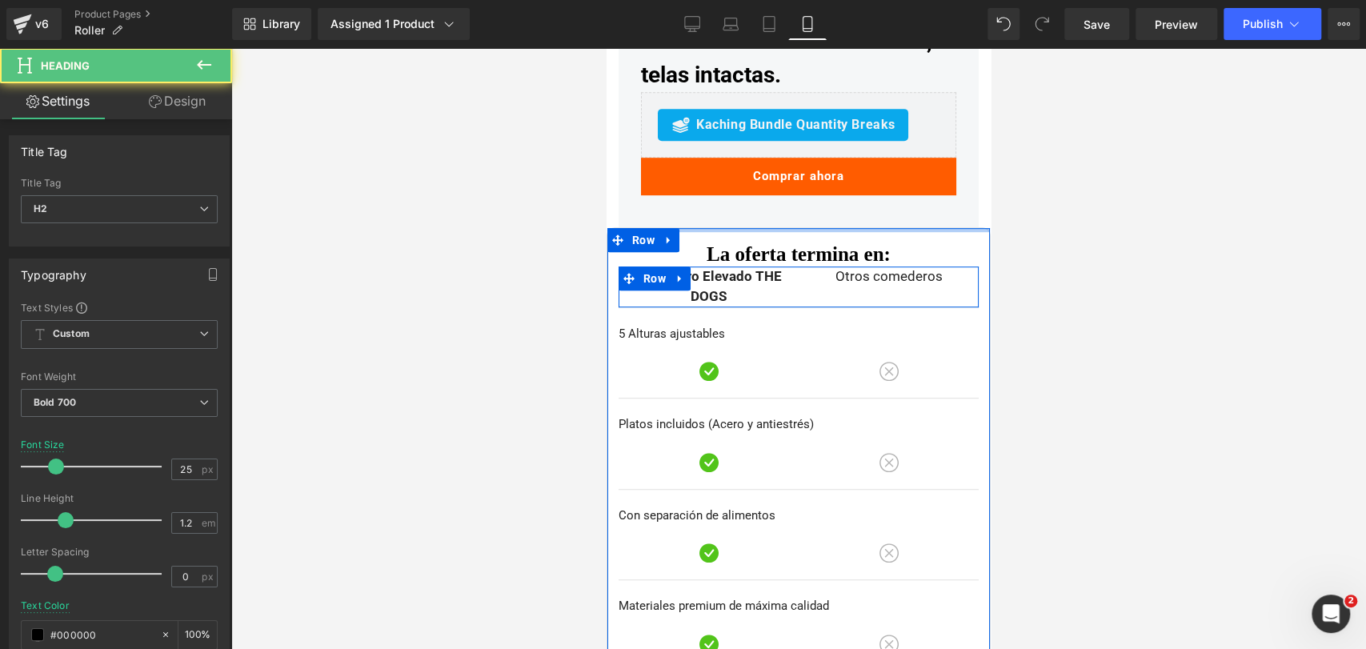
scroll to position [4598, 0]
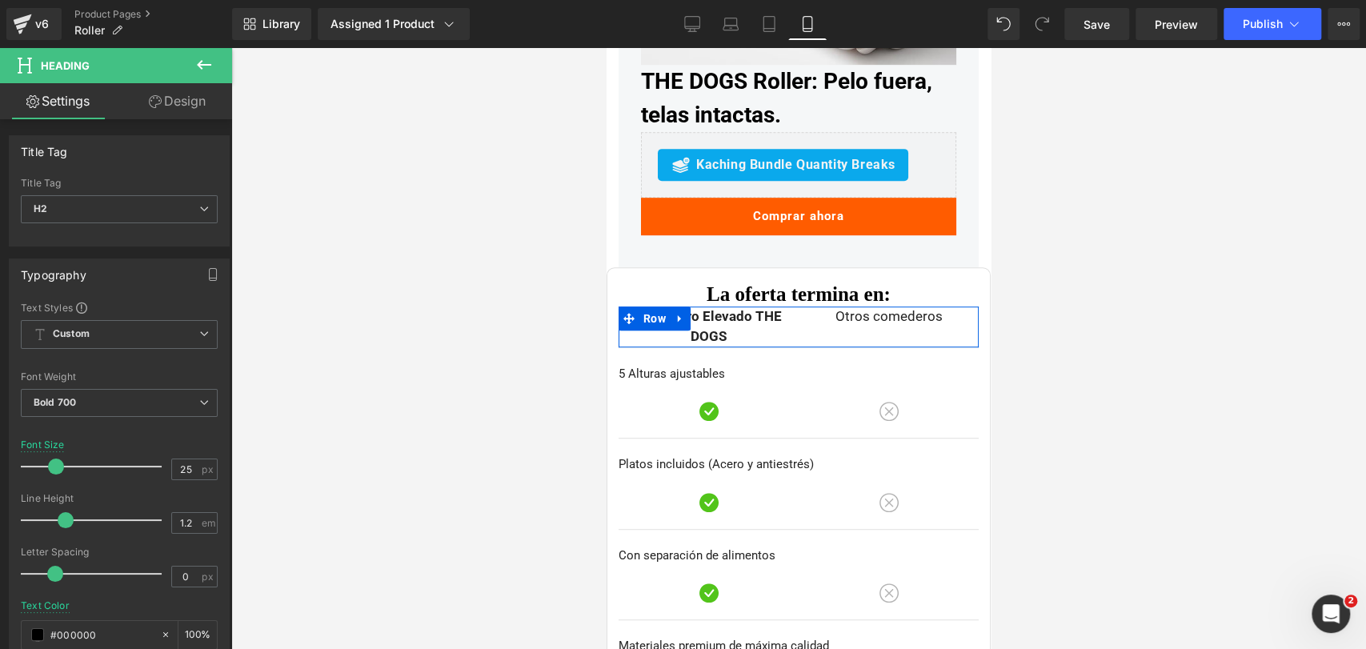
click at [1089, 290] on div at bounding box center [798, 348] width 1135 height 601
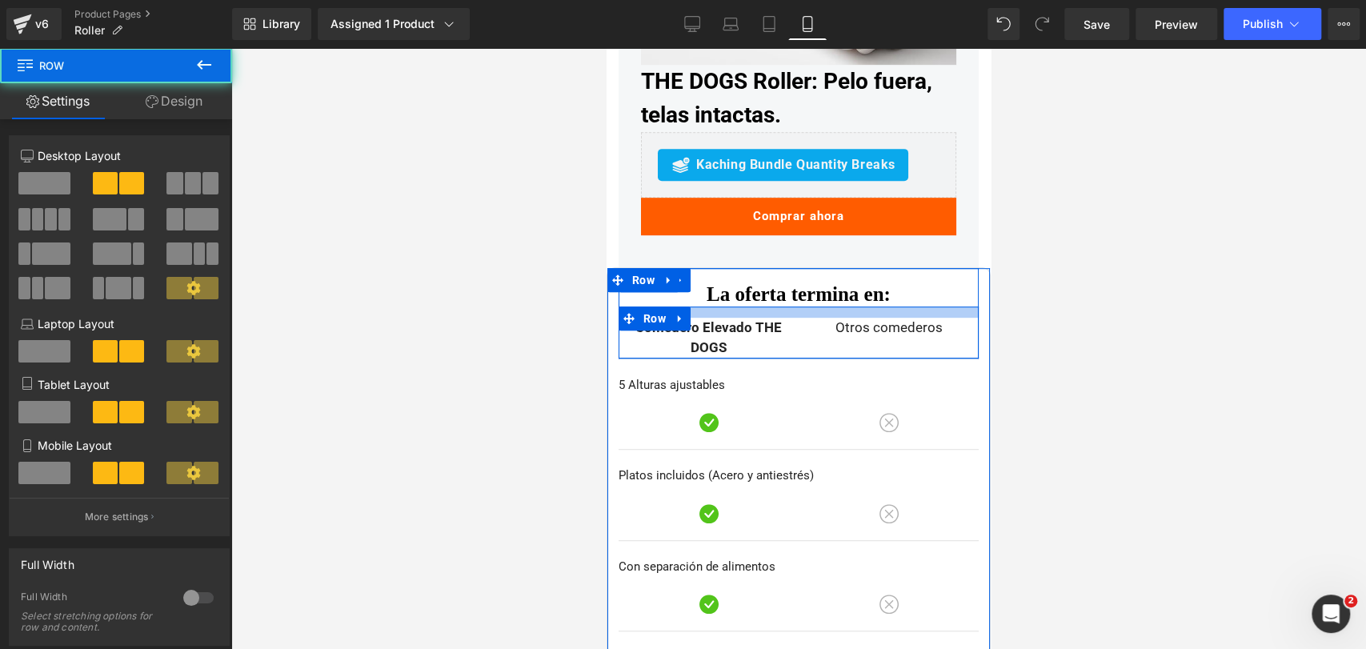
drag, startPoint x: 813, startPoint y: 306, endPoint x: 811, endPoint y: 317, distance: 11.3
click at [811, 317] on div "Comedero Elevado THE DOGS Text Block Otros comederos Text Block Row" at bounding box center [798, 332] width 360 height 52
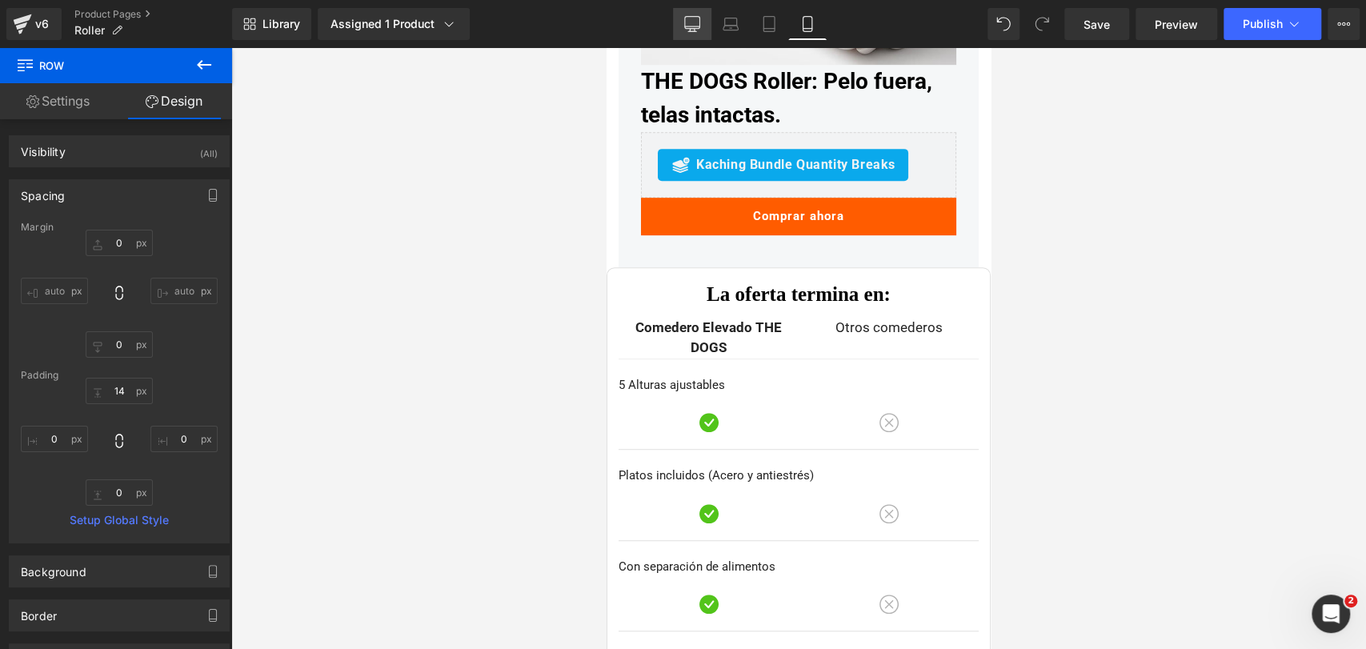
drag, startPoint x: 686, startPoint y: 28, endPoint x: 554, endPoint y: 175, distance: 198.3
click at [686, 28] on icon at bounding box center [691, 23] width 15 height 12
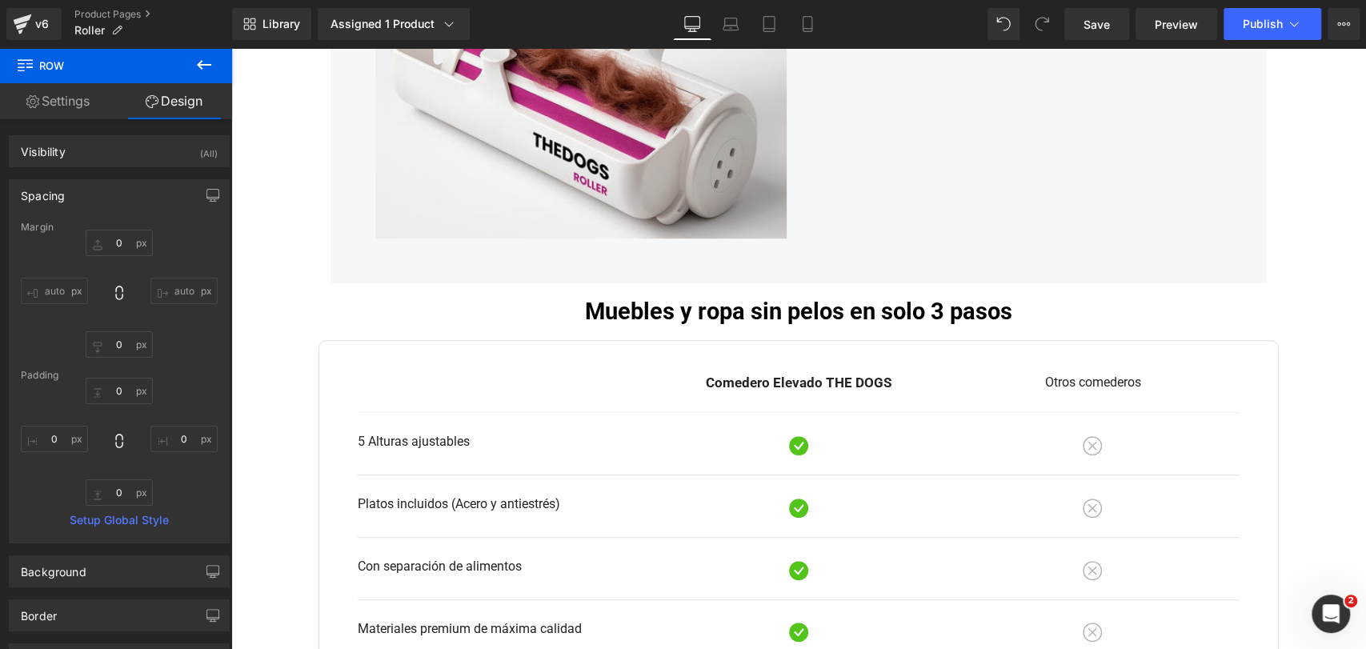
scroll to position [4774, 0]
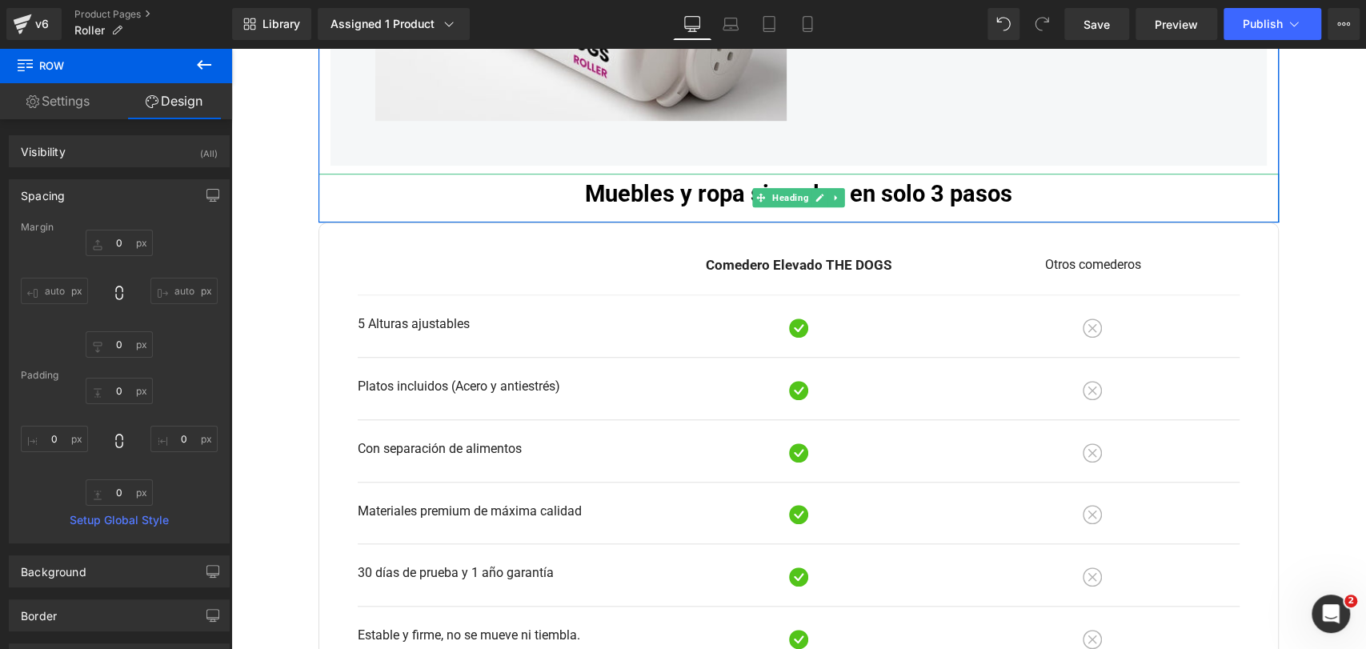
click at [700, 180] on h2 "Muebles y ropa sin pelos en solo 3 pasos" at bounding box center [798, 194] width 960 height 28
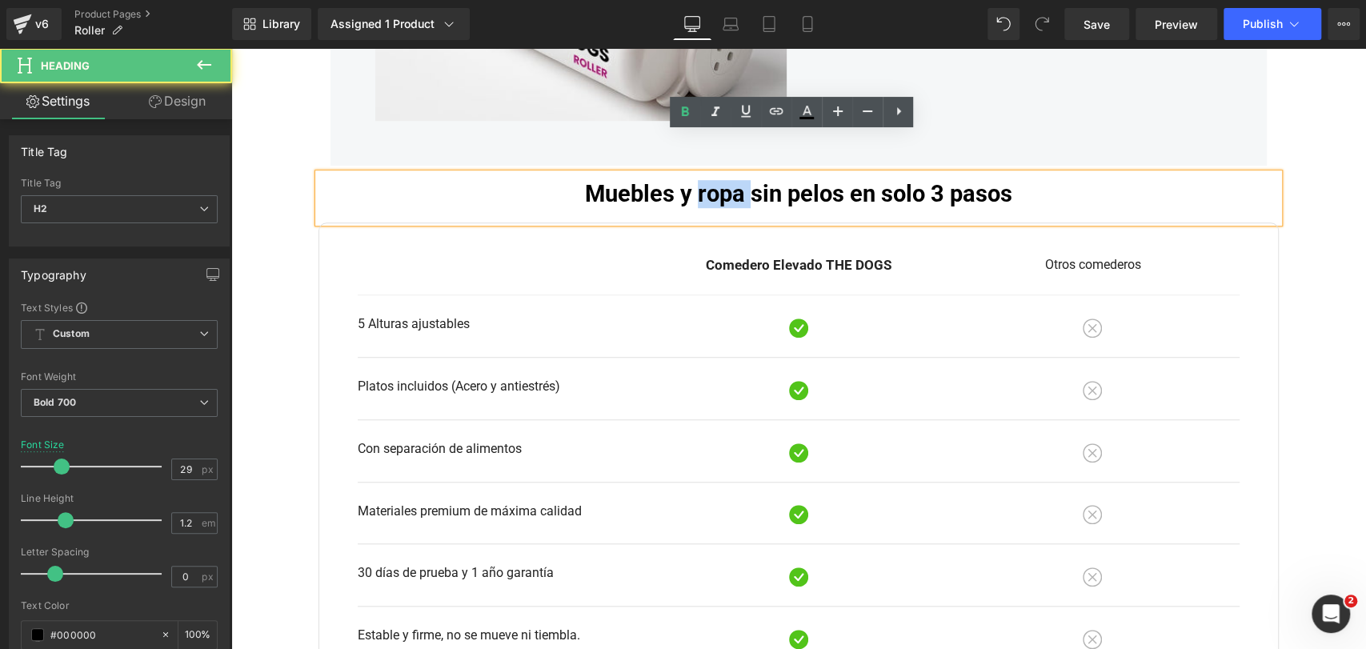
click at [700, 180] on h2 "Muebles y ropa sin pelos en solo 3 pasos" at bounding box center [798, 194] width 960 height 28
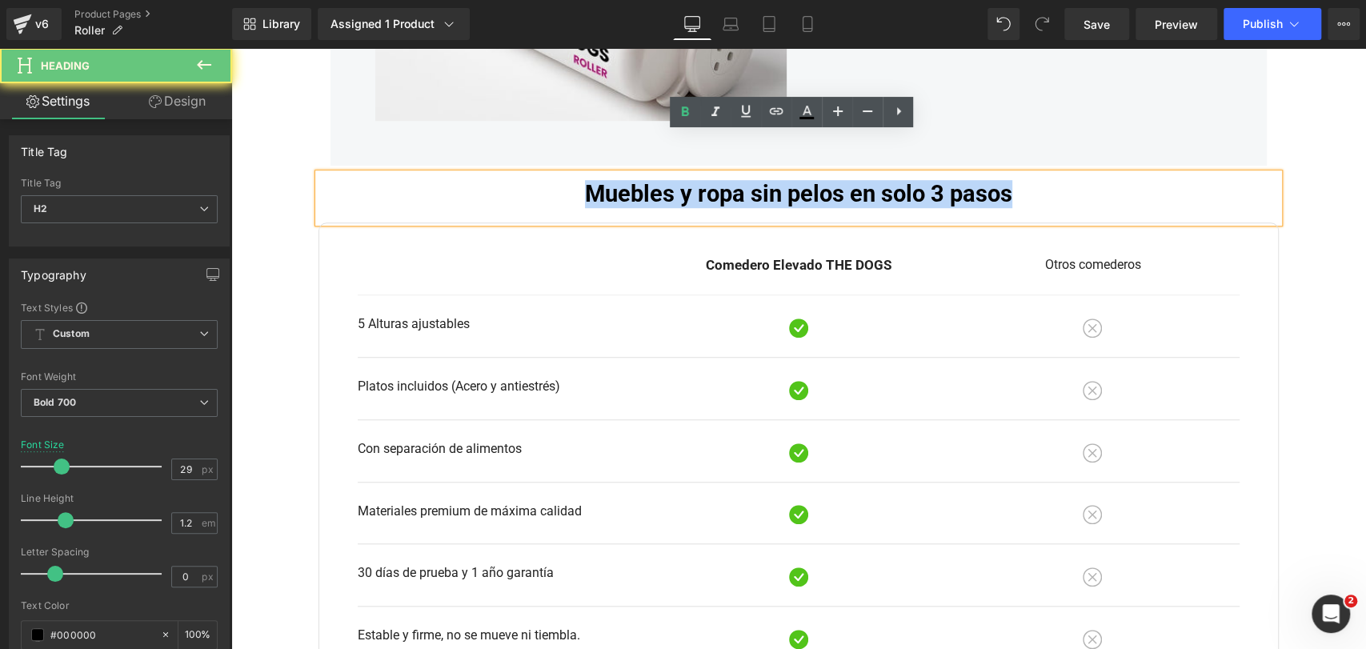
click at [700, 180] on h2 "Muebles y ropa sin pelos en solo 3 pasos" at bounding box center [798, 194] width 960 height 28
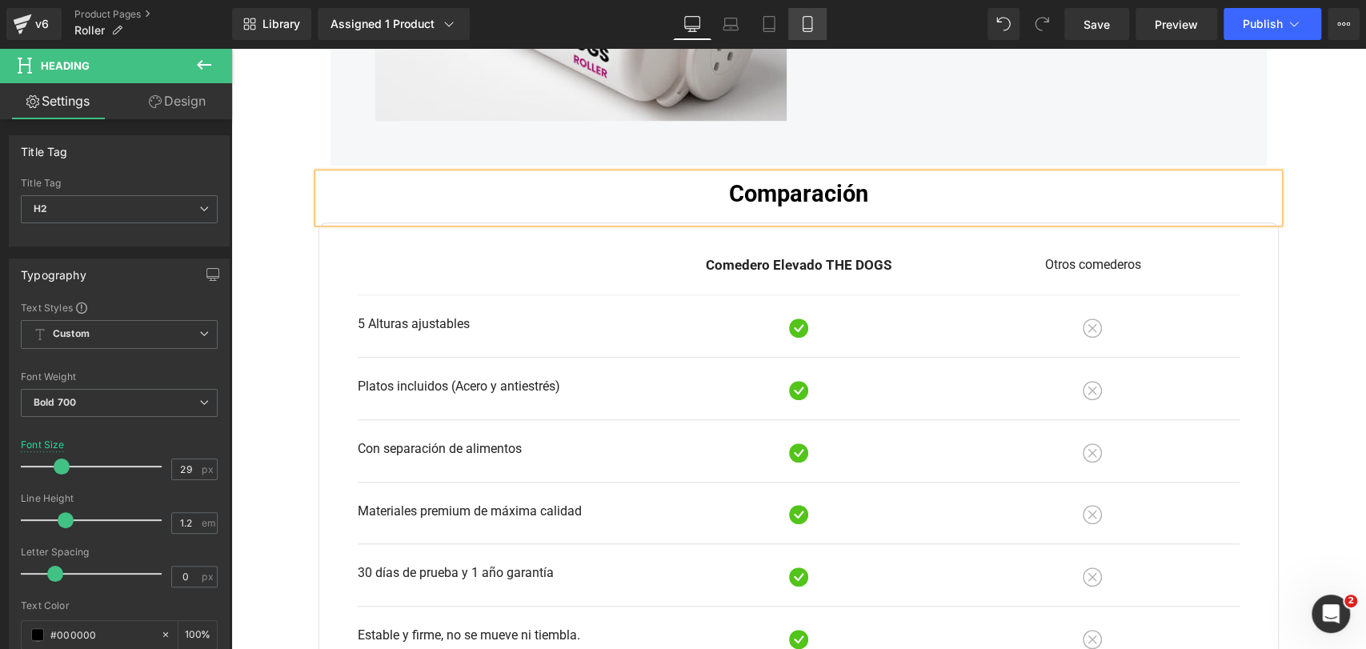
click at [804, 27] on icon at bounding box center [807, 24] width 16 height 16
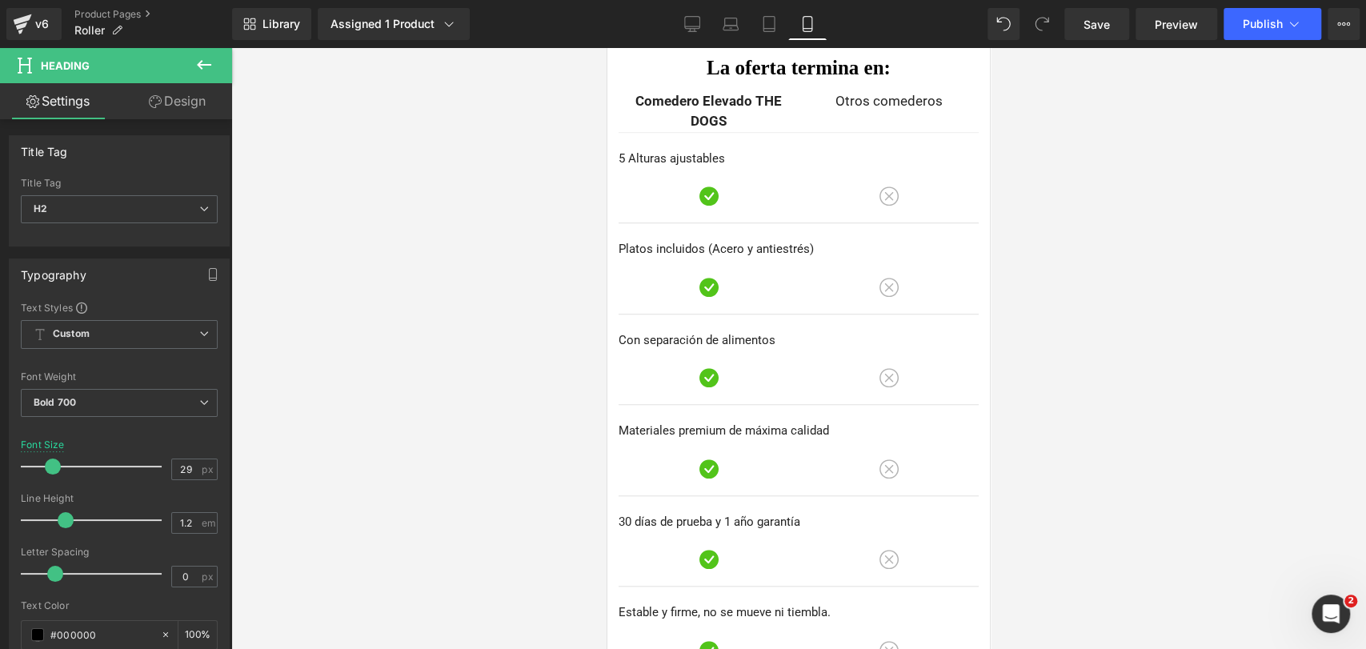
scroll to position [4573, 0]
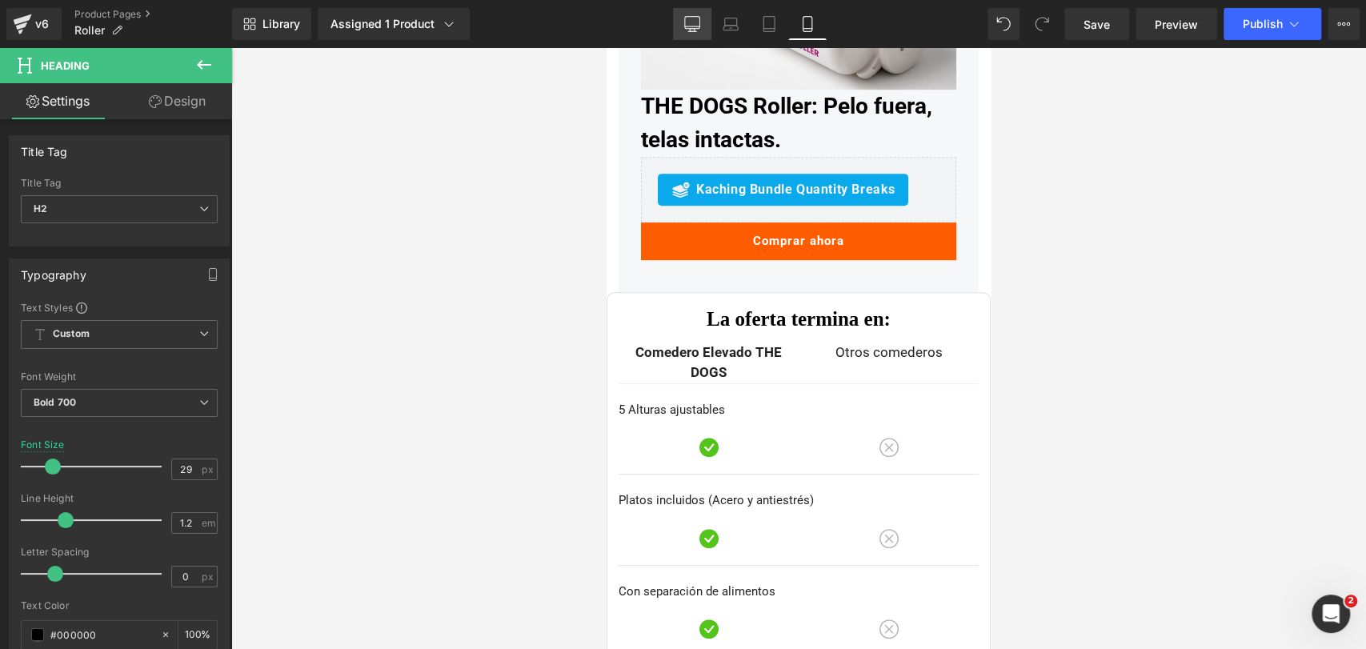
click at [682, 24] on link "Desktop" at bounding box center [692, 24] width 38 height 32
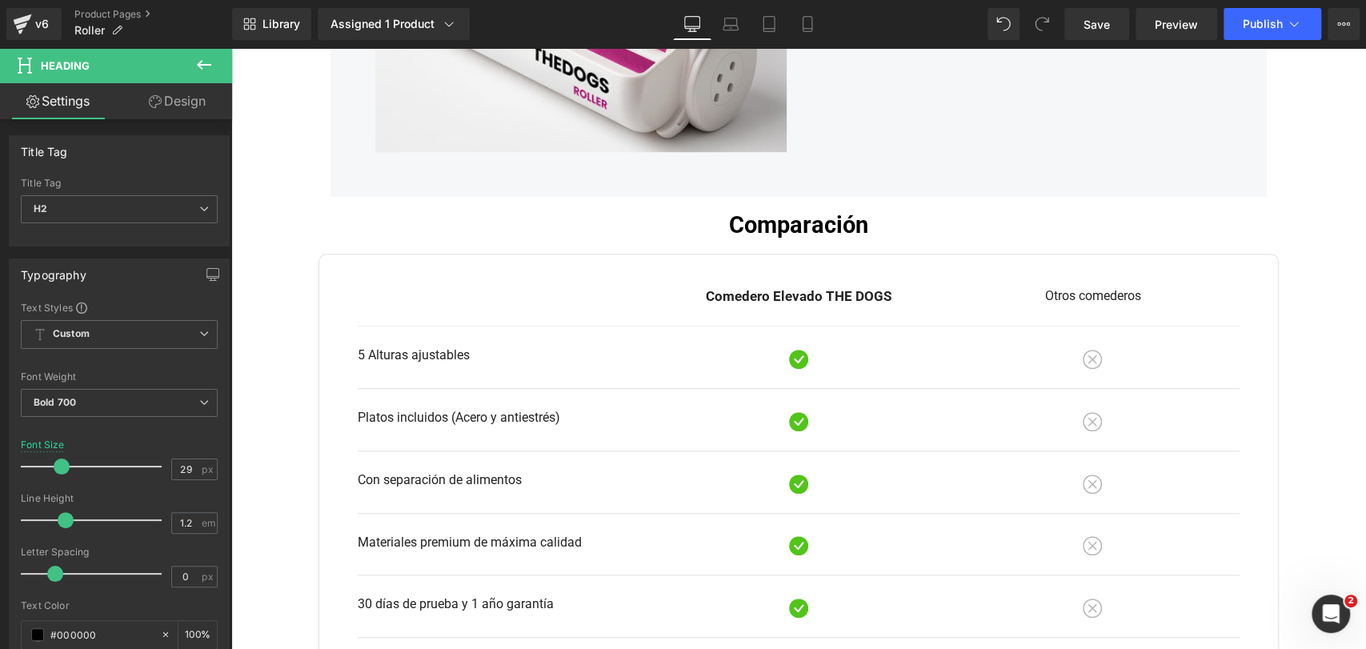
scroll to position [4745, 0]
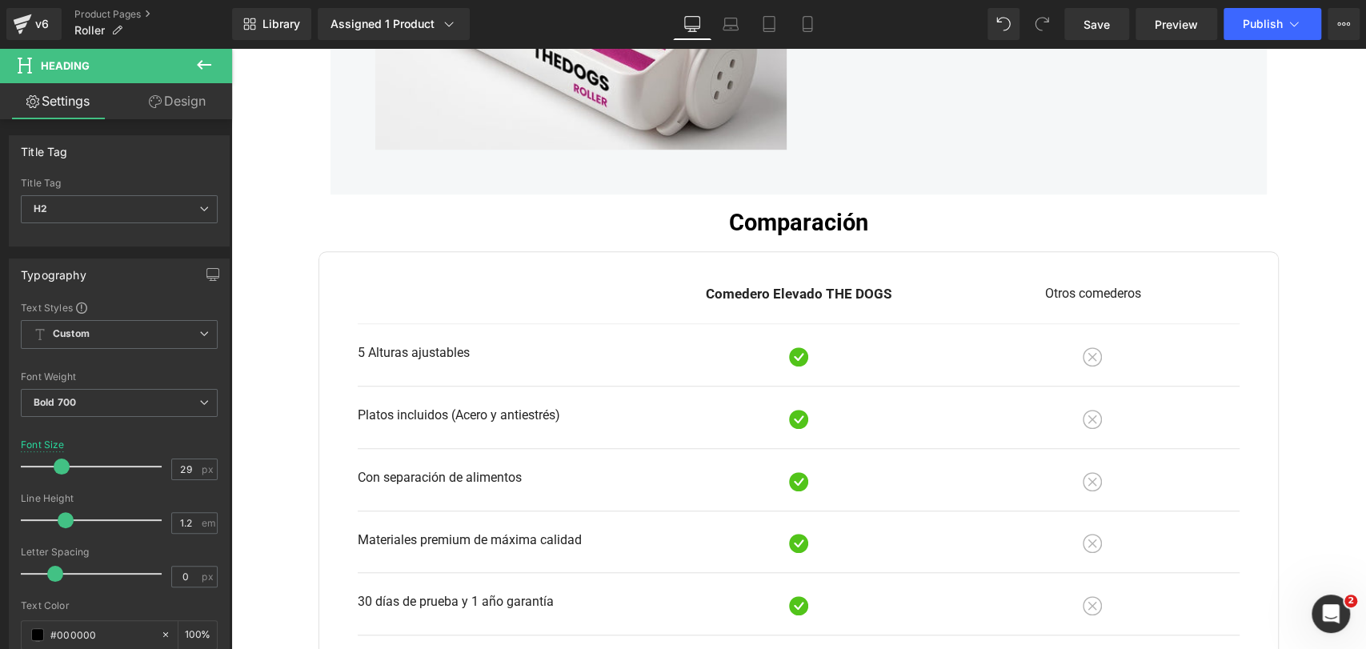
click at [839, 209] on h2 "Comparación" at bounding box center [798, 223] width 960 height 28
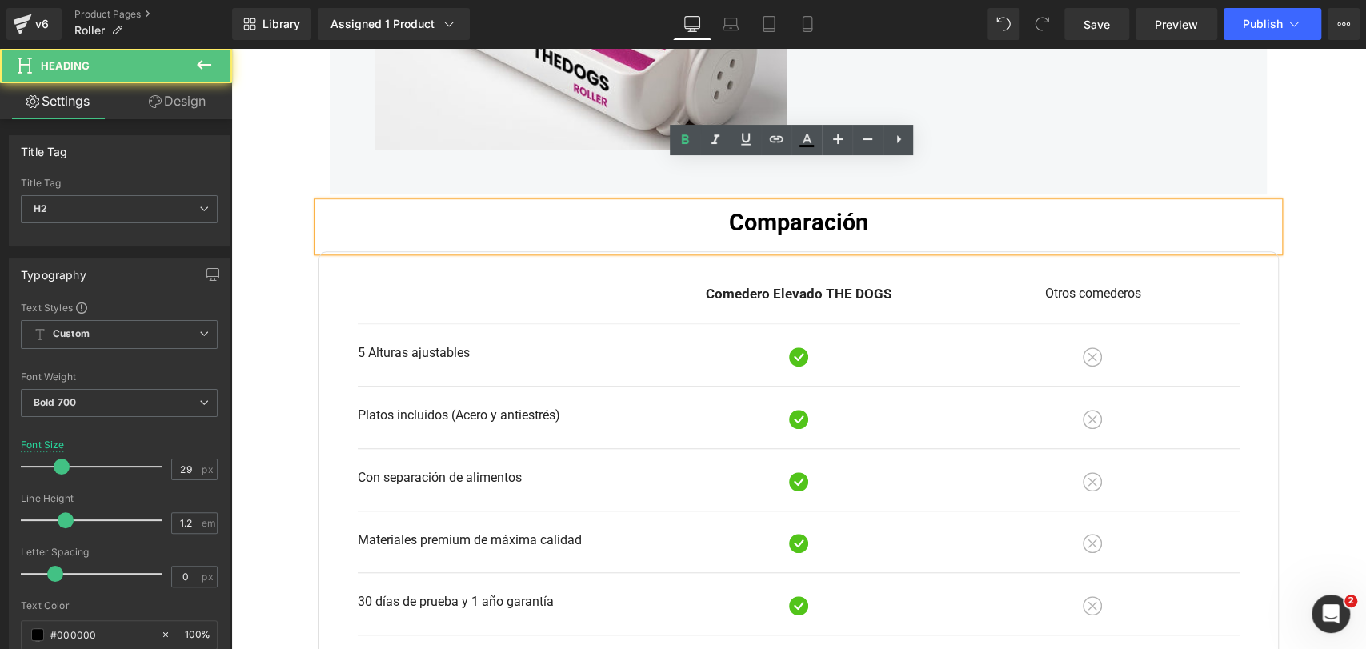
click at [915, 209] on h2 "Comparación" at bounding box center [798, 223] width 960 height 28
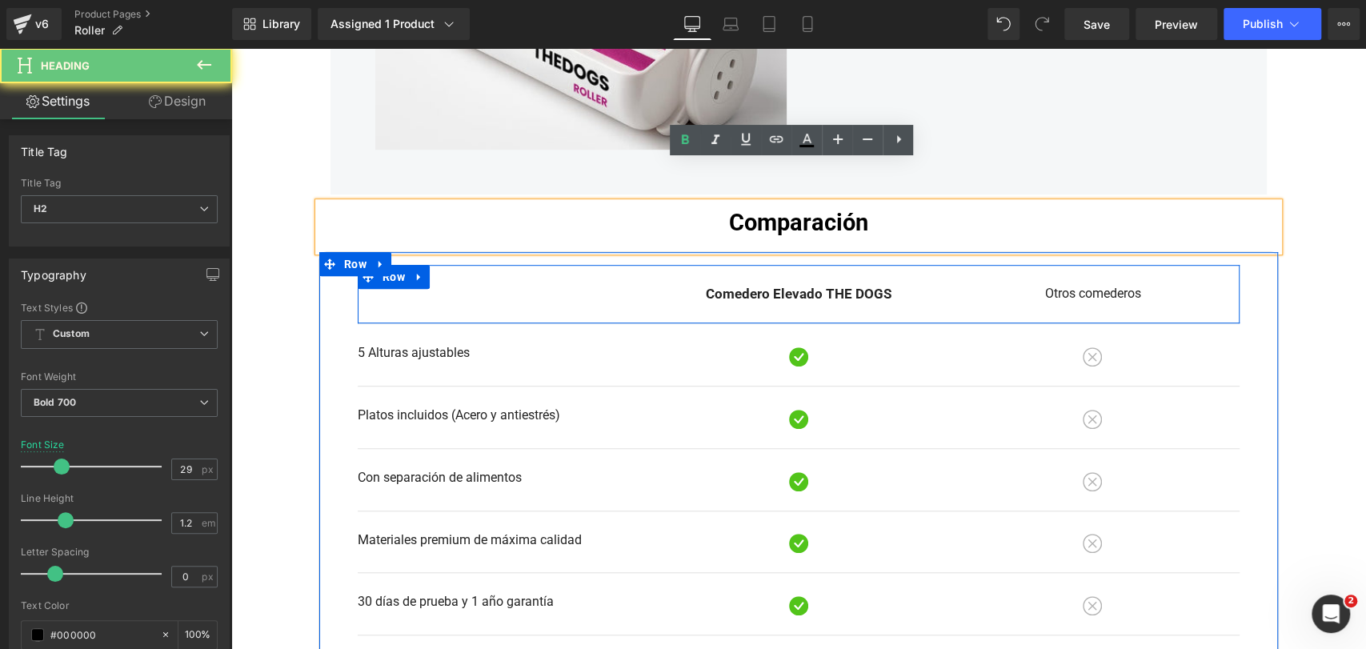
click at [604, 265] on div "La oferta termina en: Heading Comedero Elevado THE DOGS Text Block Otros comede…" at bounding box center [799, 295] width 882 height 60
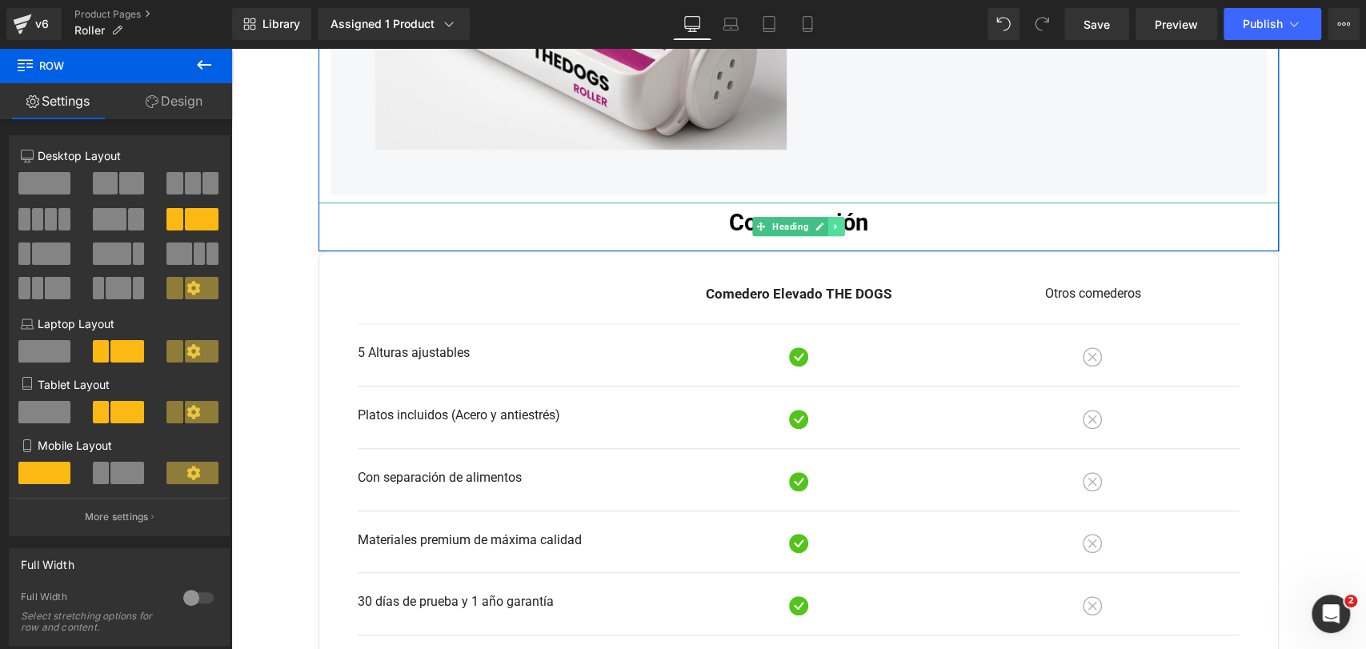
click at [835, 217] on link at bounding box center [836, 226] width 17 height 19
click at [823, 222] on icon at bounding box center [827, 227] width 9 height 10
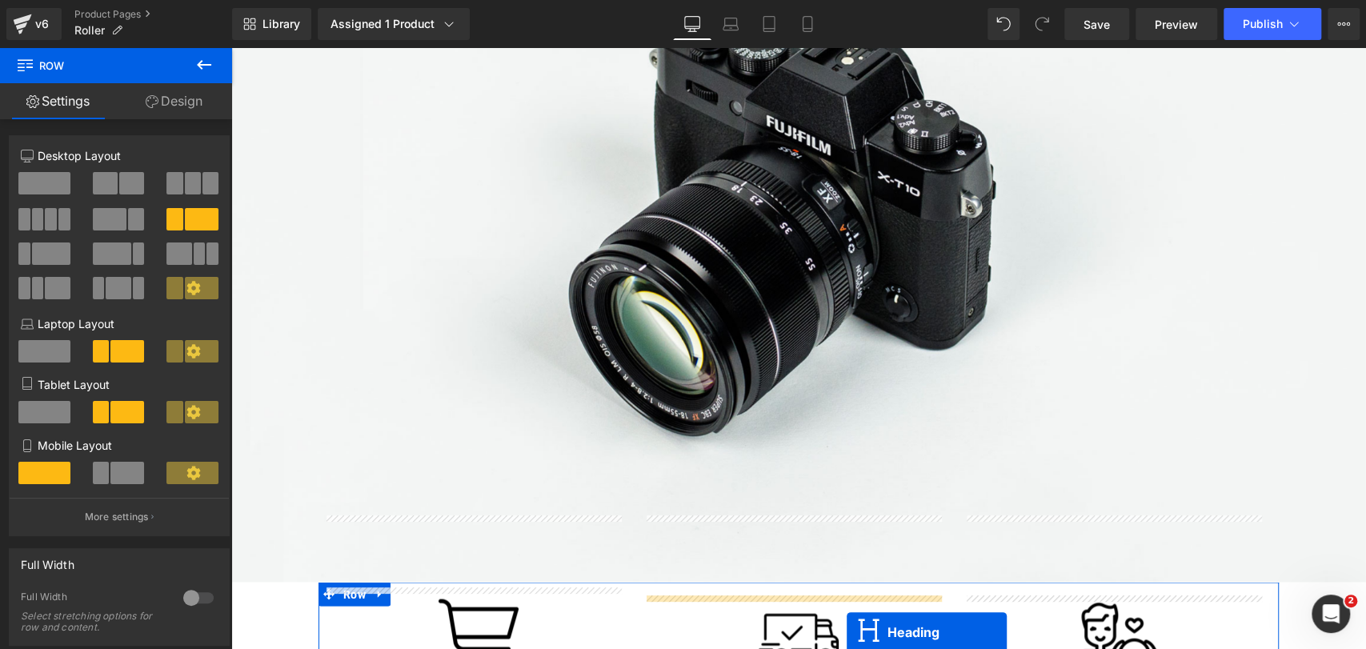
scroll to position [5809, 0]
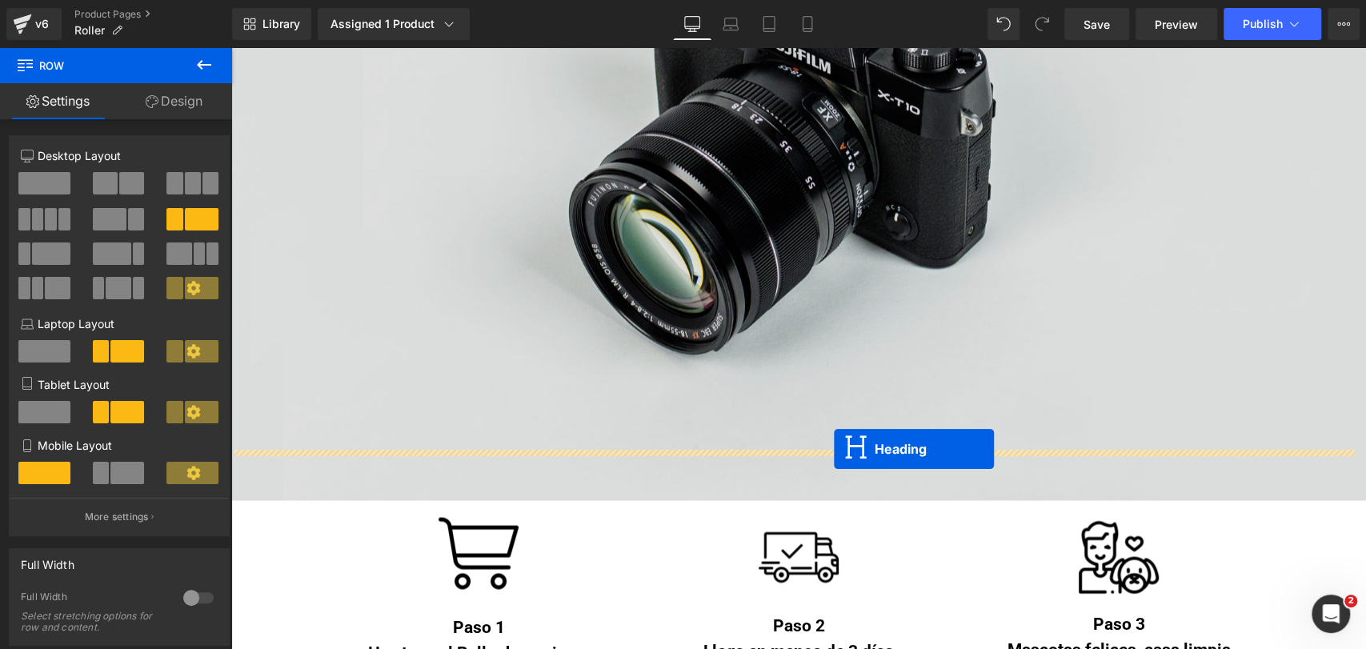
drag, startPoint x: 745, startPoint y: 232, endPoint x: 834, endPoint y: 449, distance: 234.3
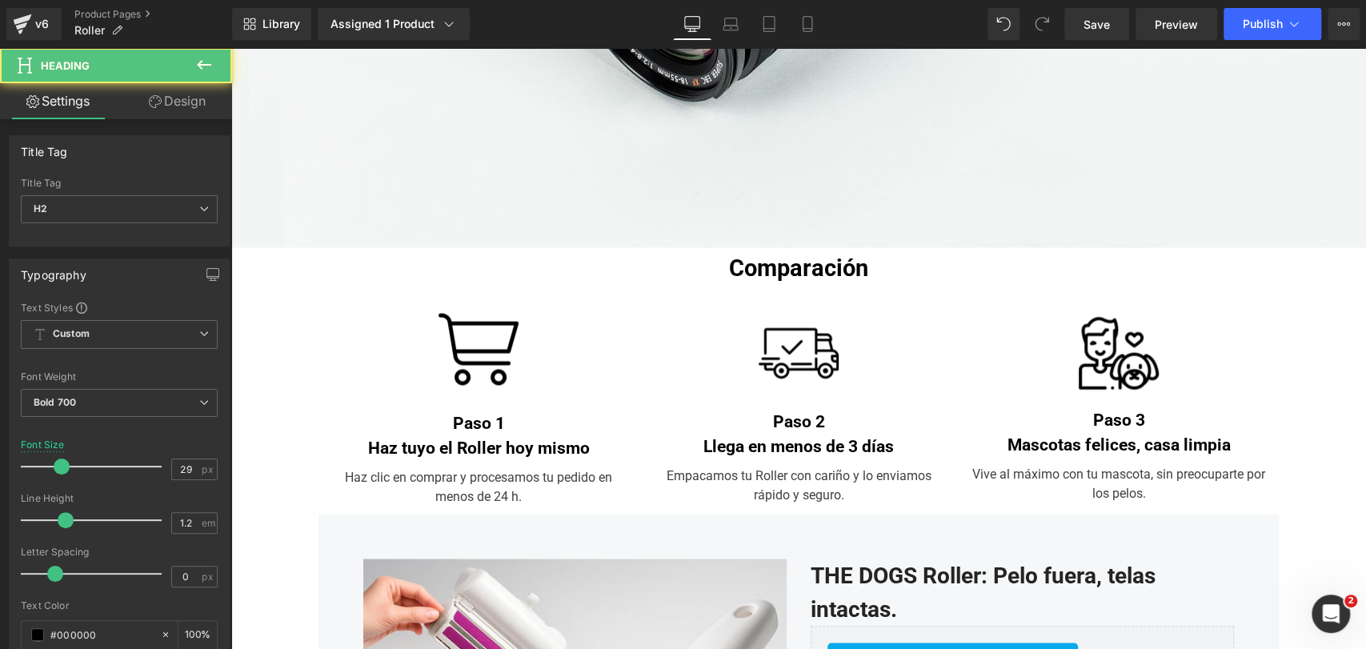
scroll to position [6125, 0]
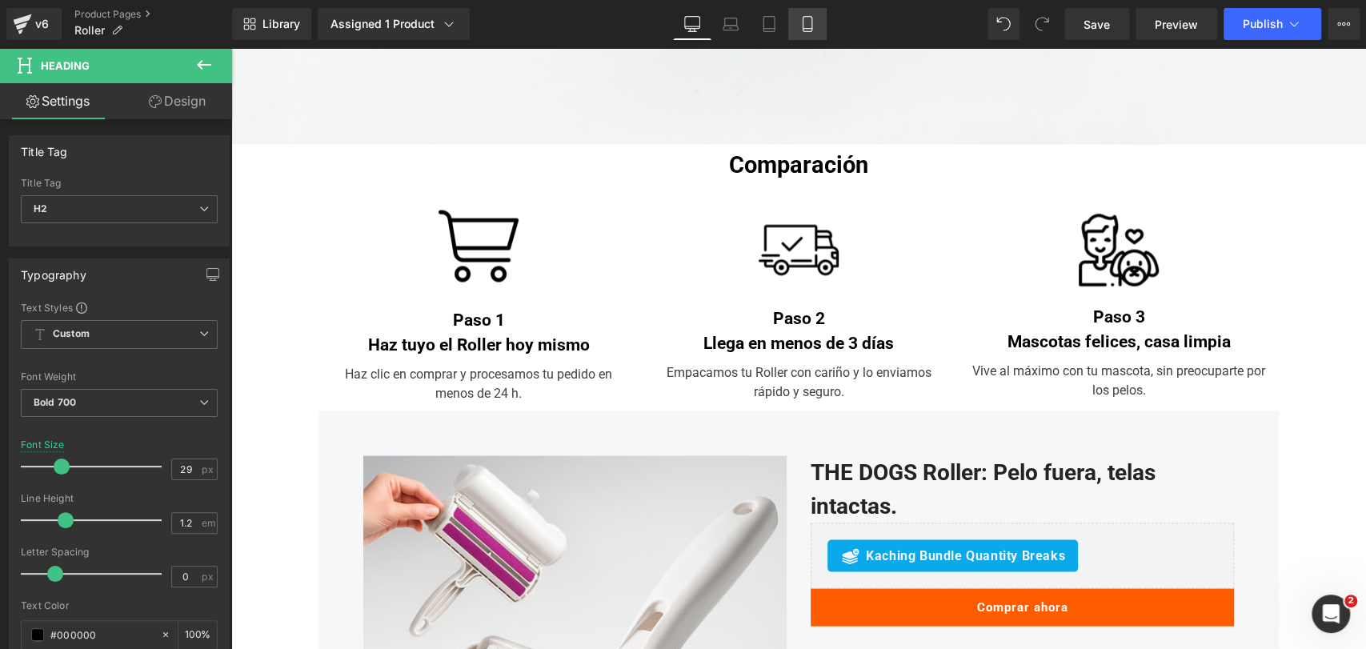
click at [808, 19] on icon at bounding box center [807, 24] width 16 height 16
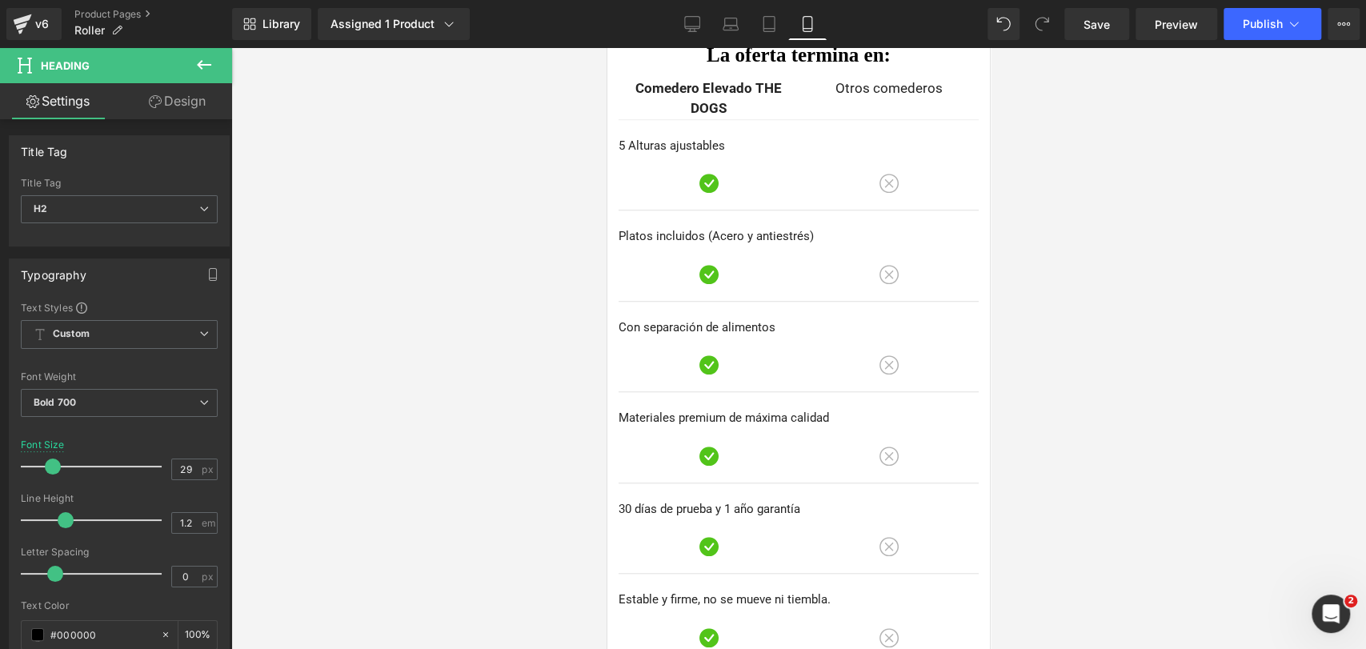
scroll to position [4724, 0]
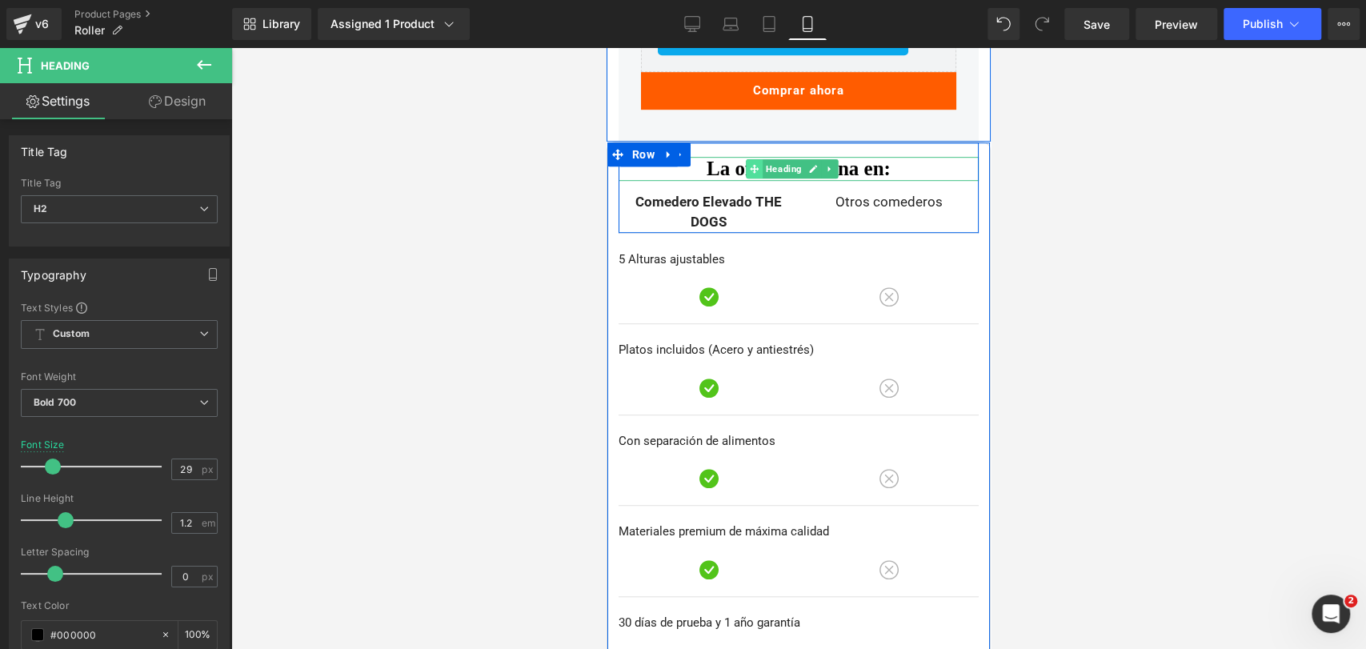
click at [747, 164] on span at bounding box center [754, 168] width 17 height 19
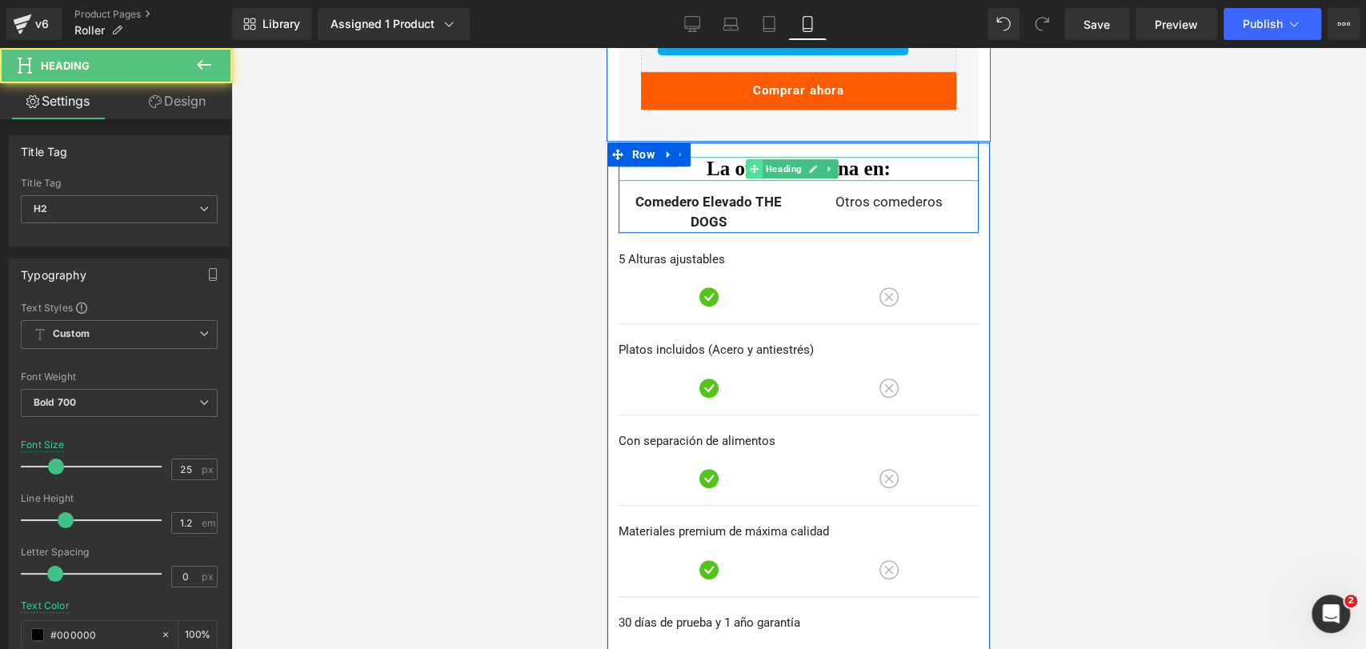
click at [746, 163] on span at bounding box center [754, 168] width 17 height 19
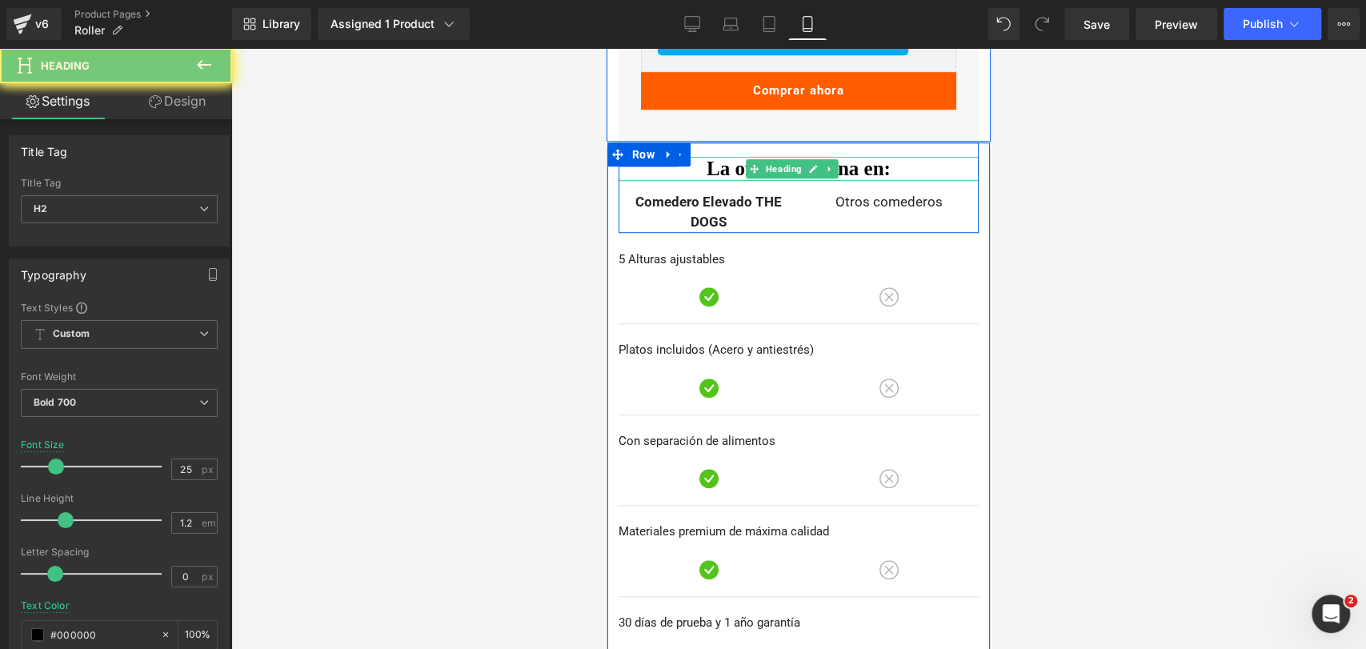
click at [738, 162] on h2 "La oferta termina en:" at bounding box center [798, 169] width 360 height 24
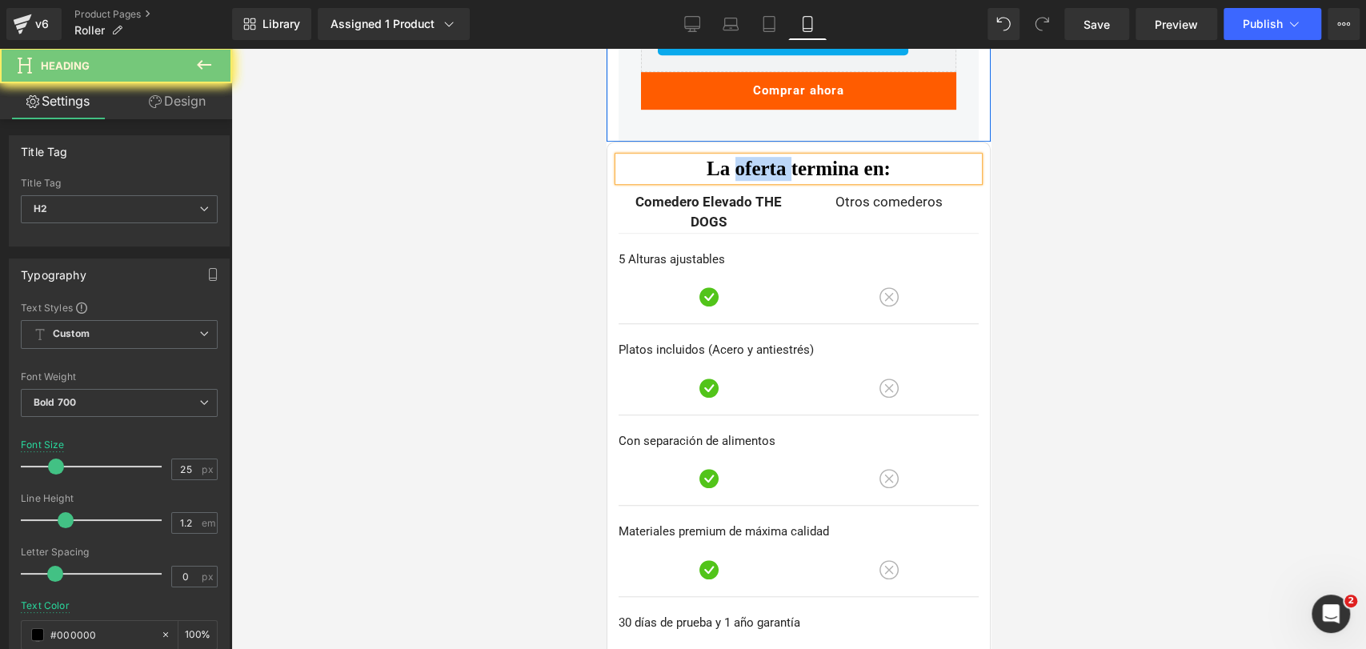
click at [738, 162] on h2 "La oferta termina en:" at bounding box center [798, 169] width 360 height 24
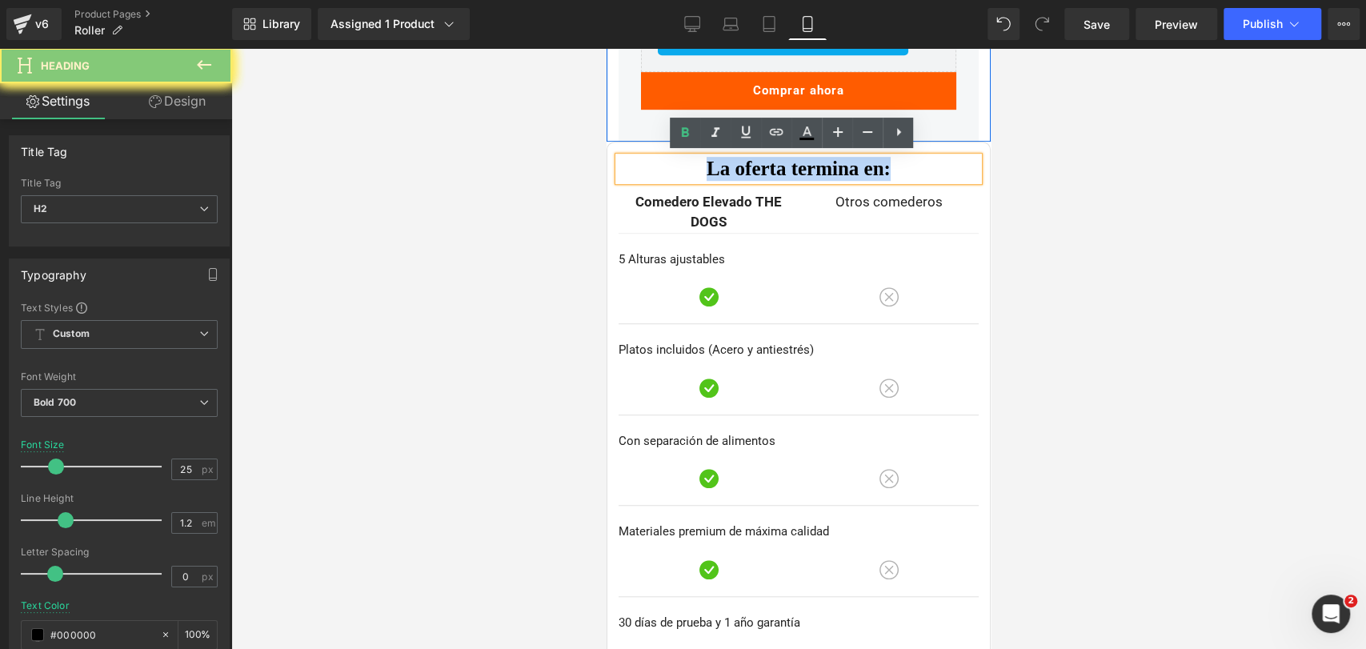
click at [738, 162] on h2 "La oferta termina en:" at bounding box center [798, 169] width 360 height 24
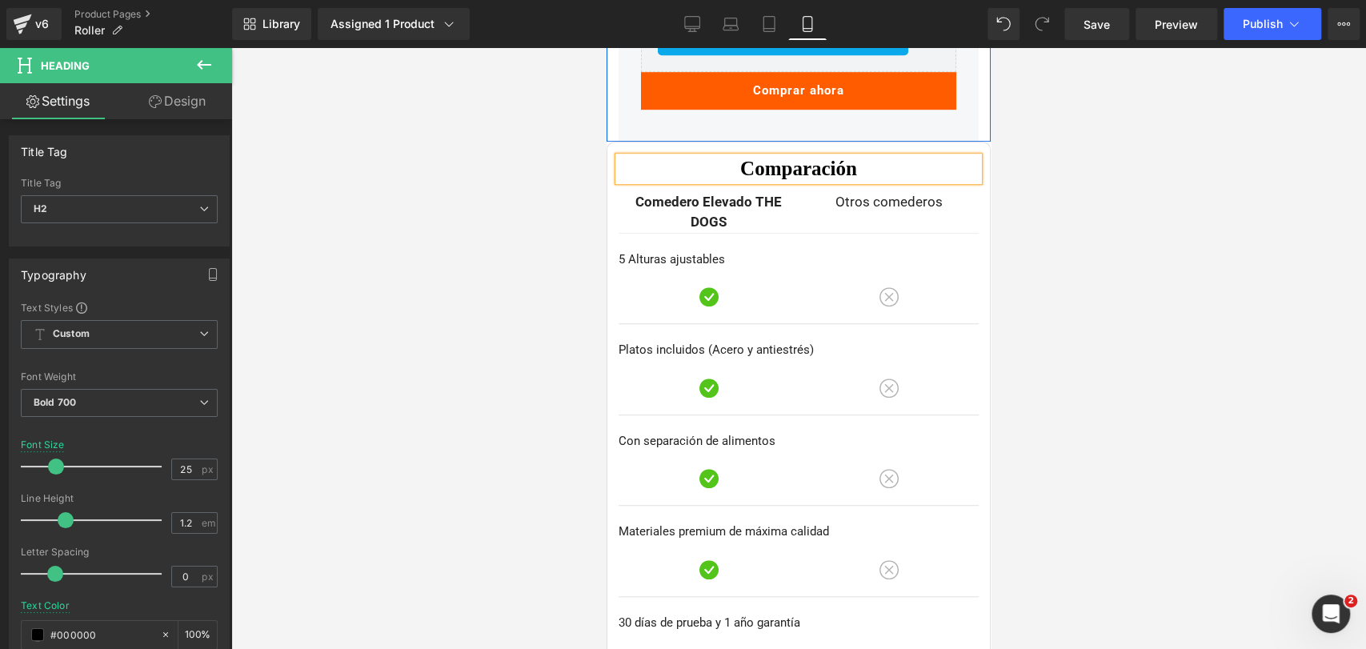
click at [1058, 190] on div at bounding box center [798, 348] width 1135 height 601
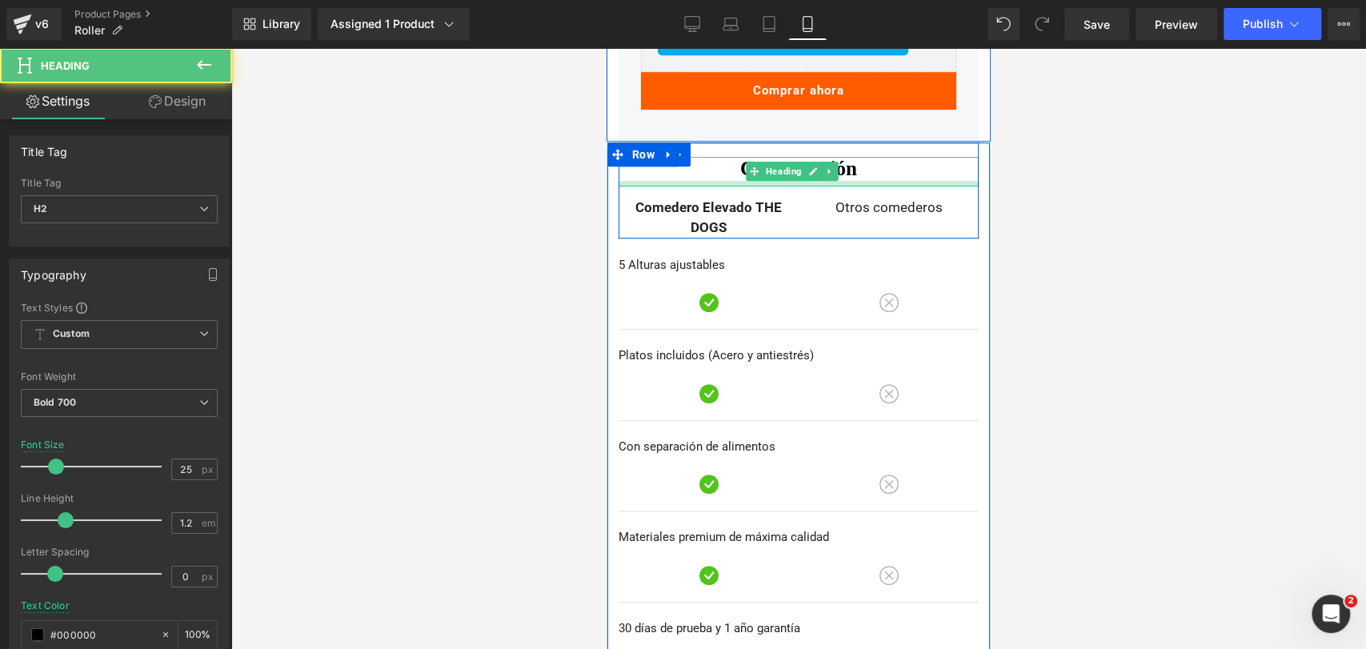
click at [887, 181] on div at bounding box center [798, 184] width 360 height 6
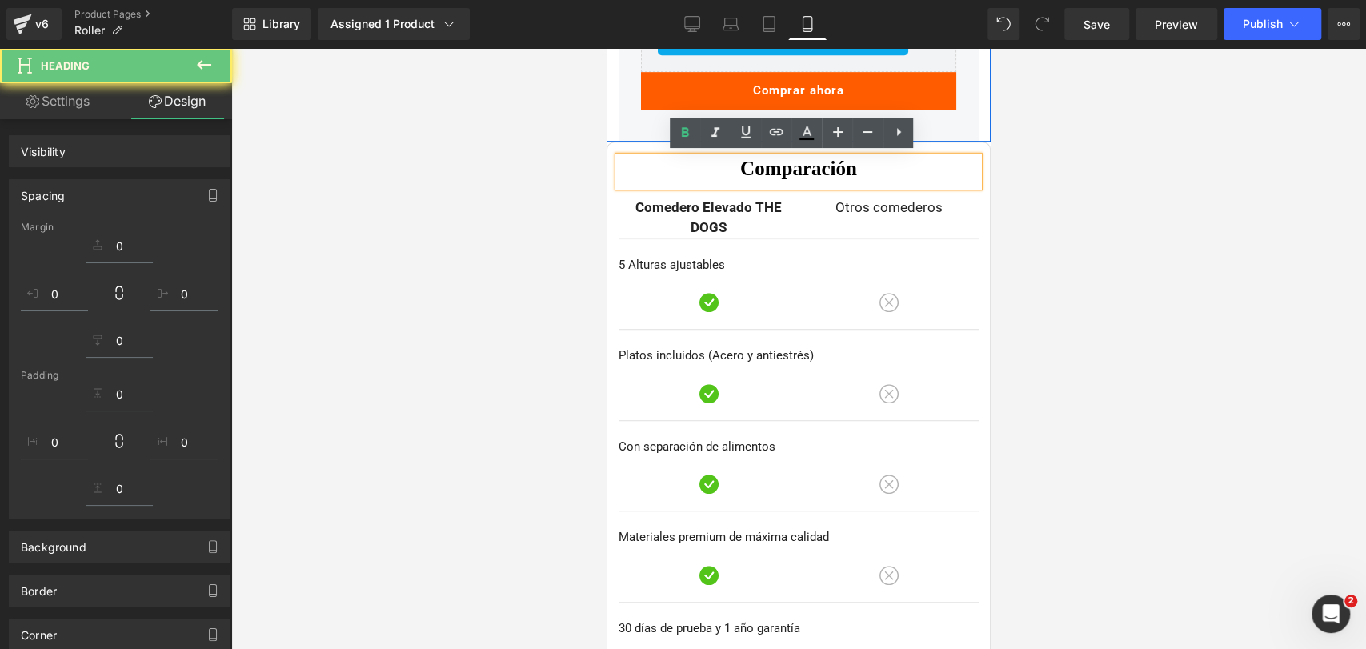
click at [992, 170] on div at bounding box center [798, 348] width 1135 height 601
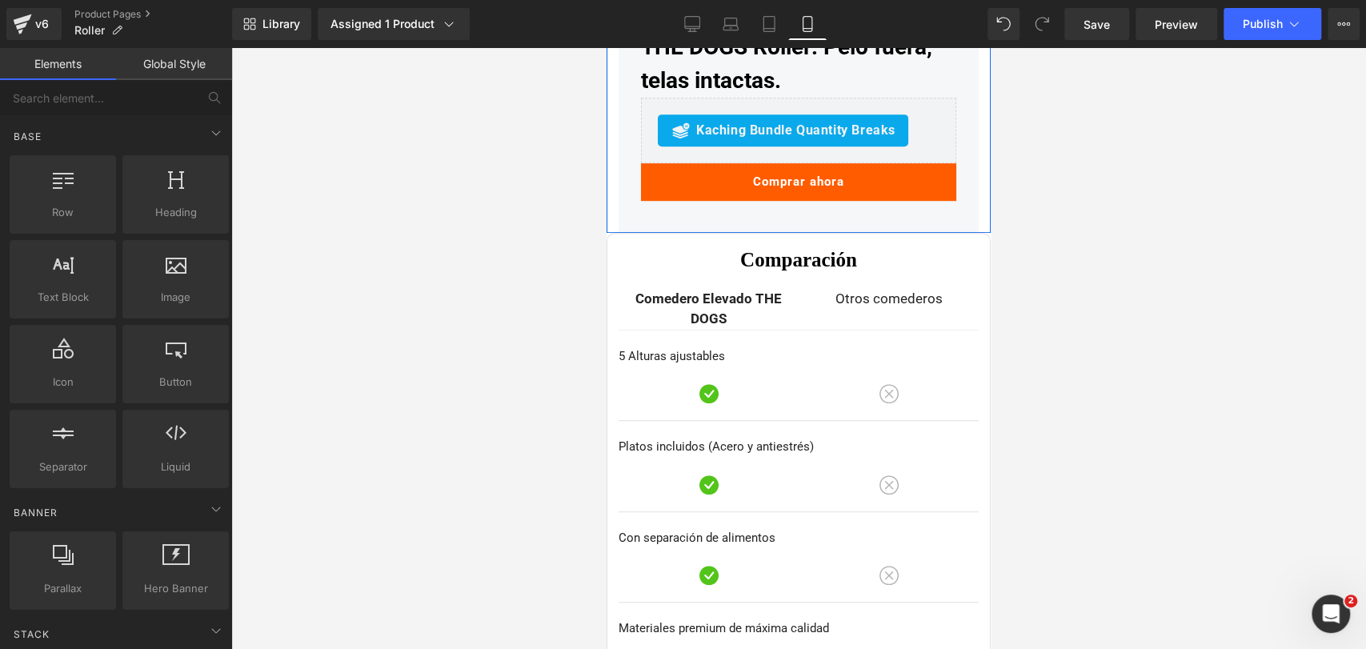
scroll to position [4545, 0]
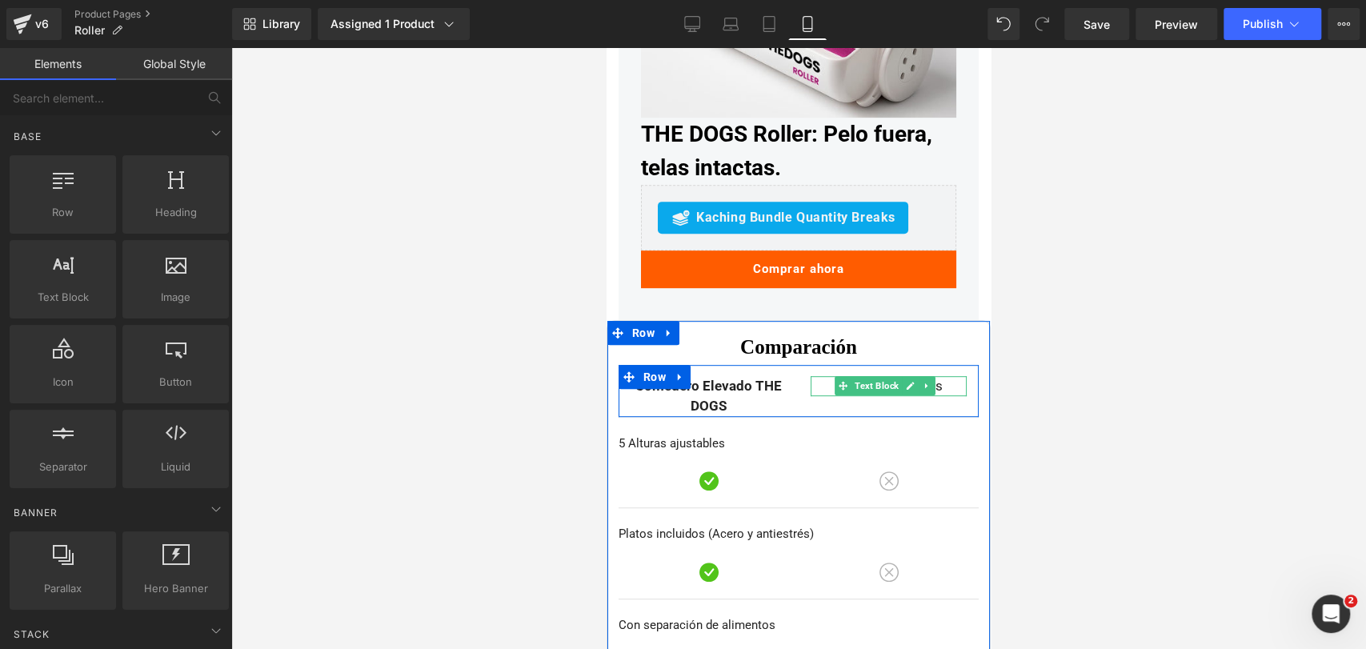
click at [815, 383] on p "Otros comederos" at bounding box center [889, 386] width 156 height 21
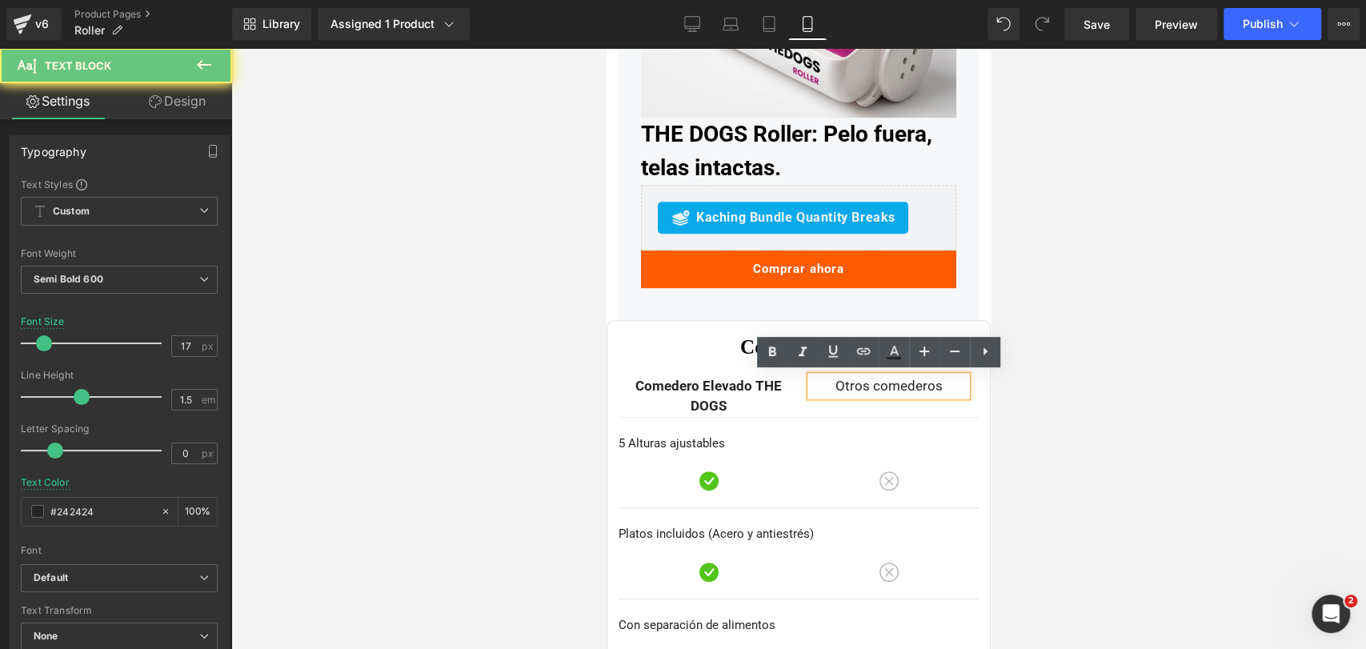
click at [858, 382] on span "Otros comederos" at bounding box center [888, 386] width 107 height 16
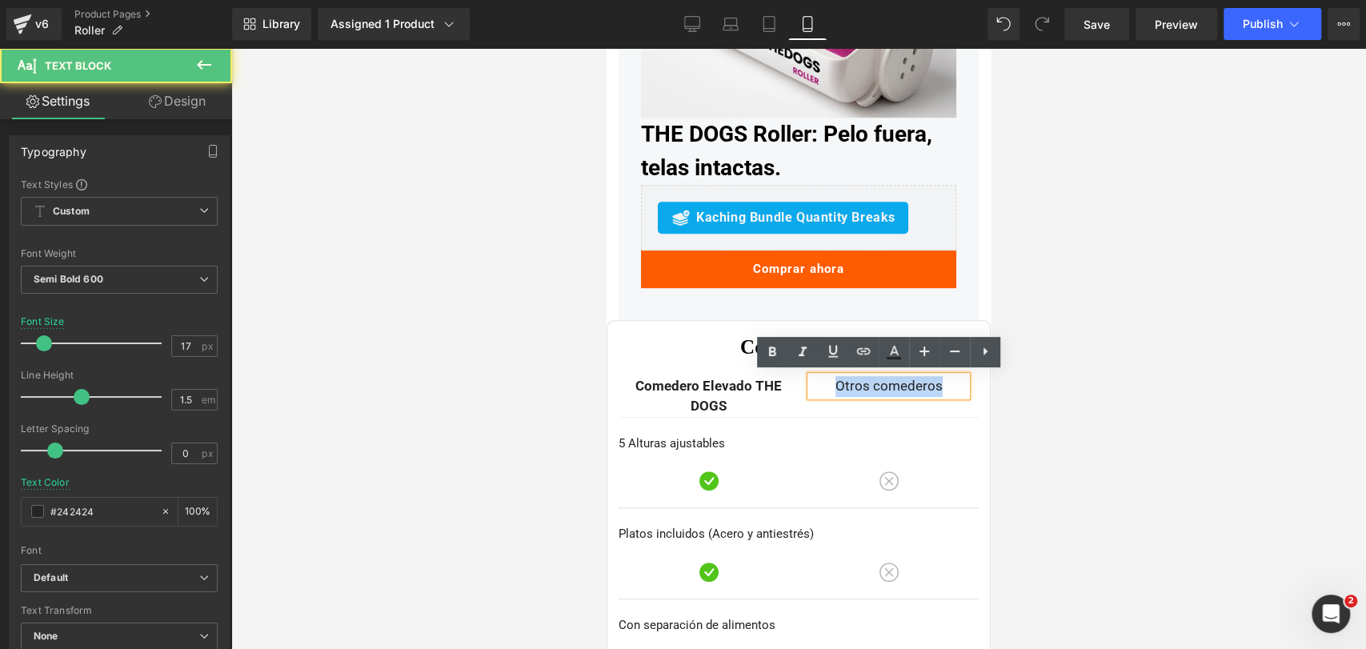
click at [858, 382] on span "Otros comederos" at bounding box center [888, 386] width 107 height 16
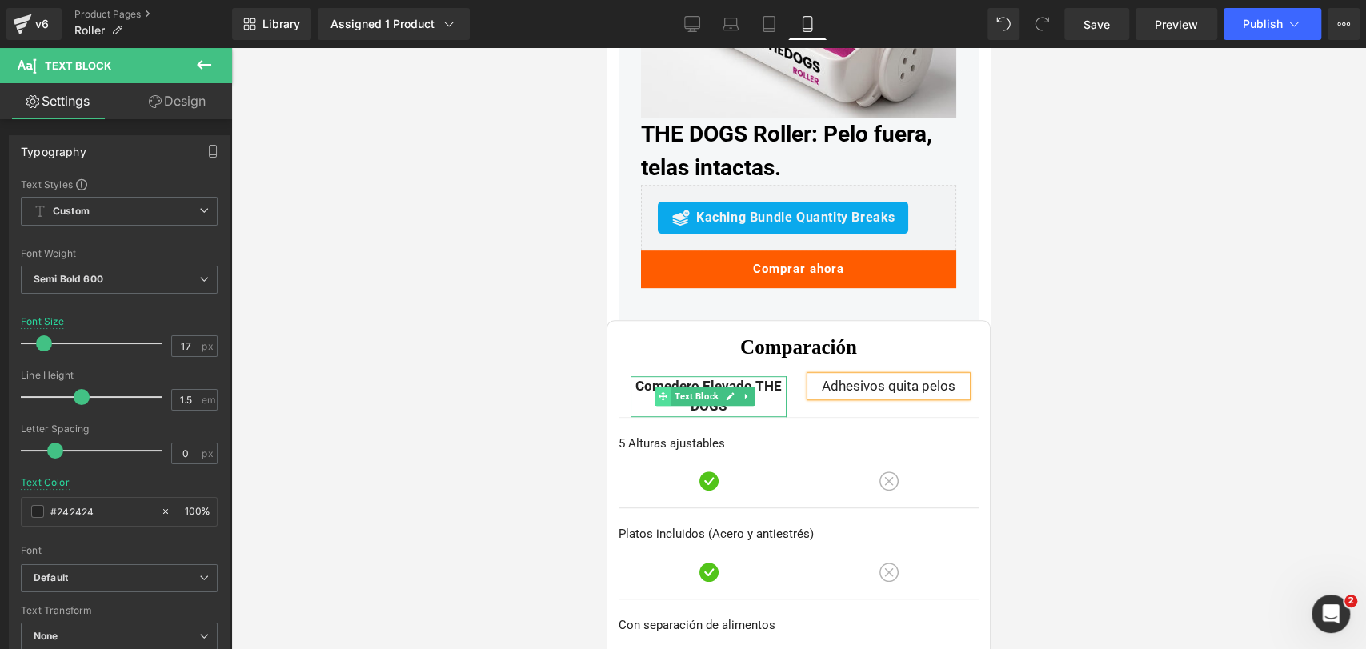
click at [655, 389] on span at bounding box center [663, 395] width 17 height 19
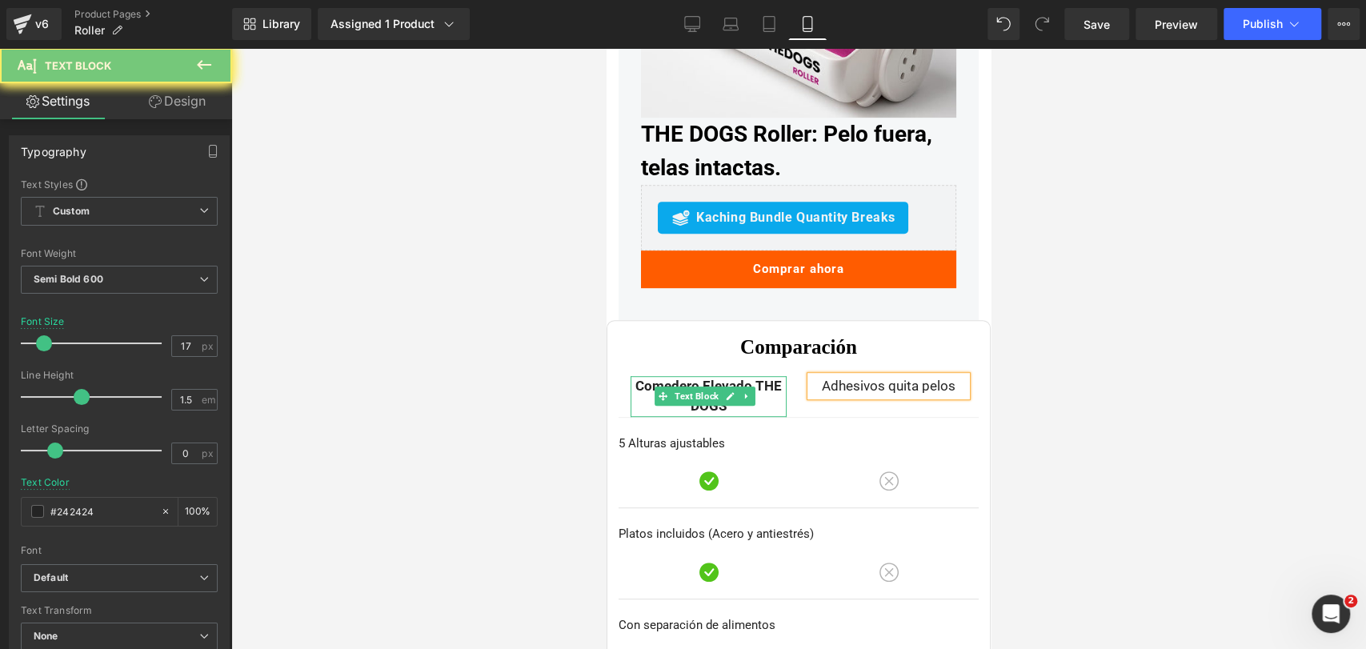
click at [654, 378] on p "Comedero Elevado THE DOGS" at bounding box center [708, 396] width 156 height 41
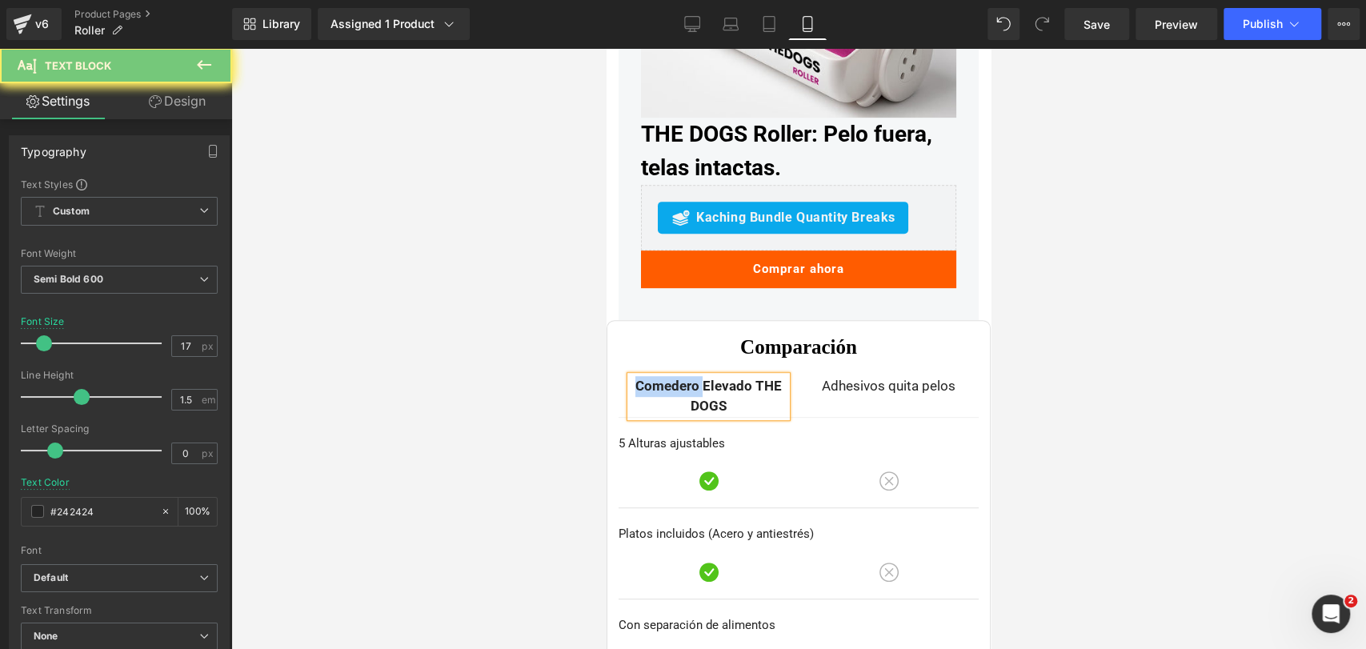
click at [654, 378] on p "Comedero Elevado THE DOGS" at bounding box center [708, 396] width 156 height 41
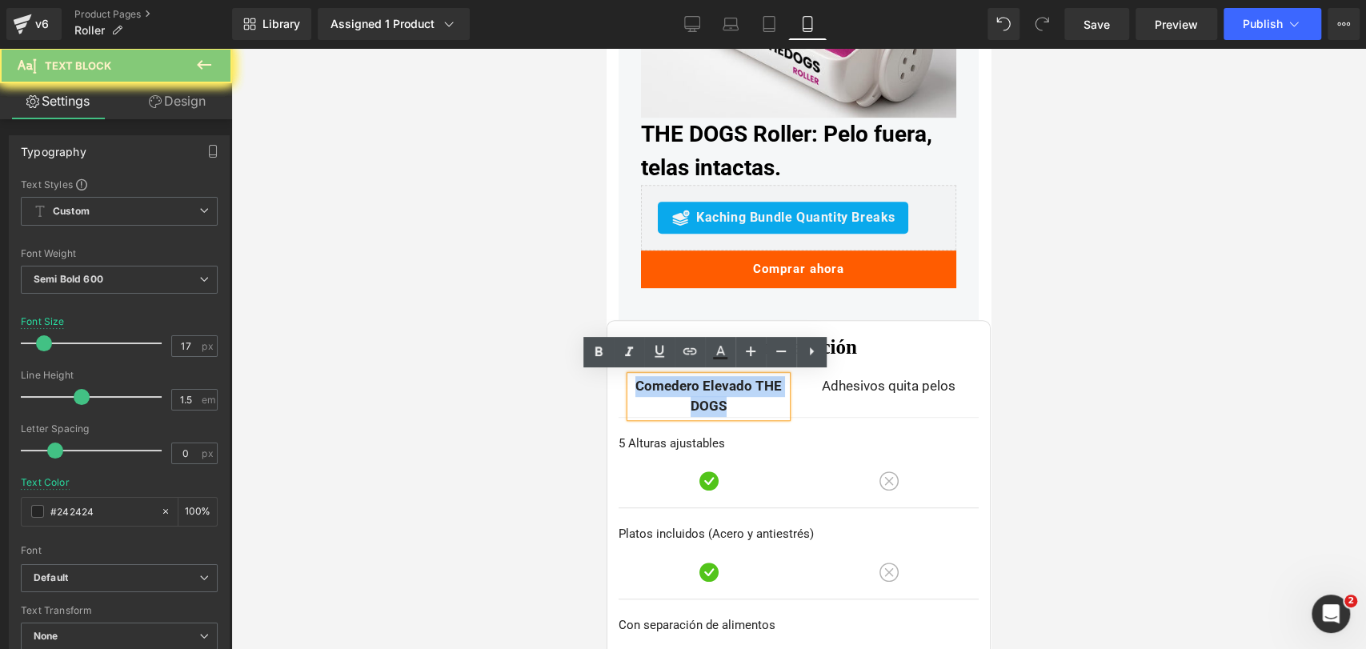
click at [654, 378] on p "Comedero Elevado THE DOGS" at bounding box center [708, 396] width 156 height 41
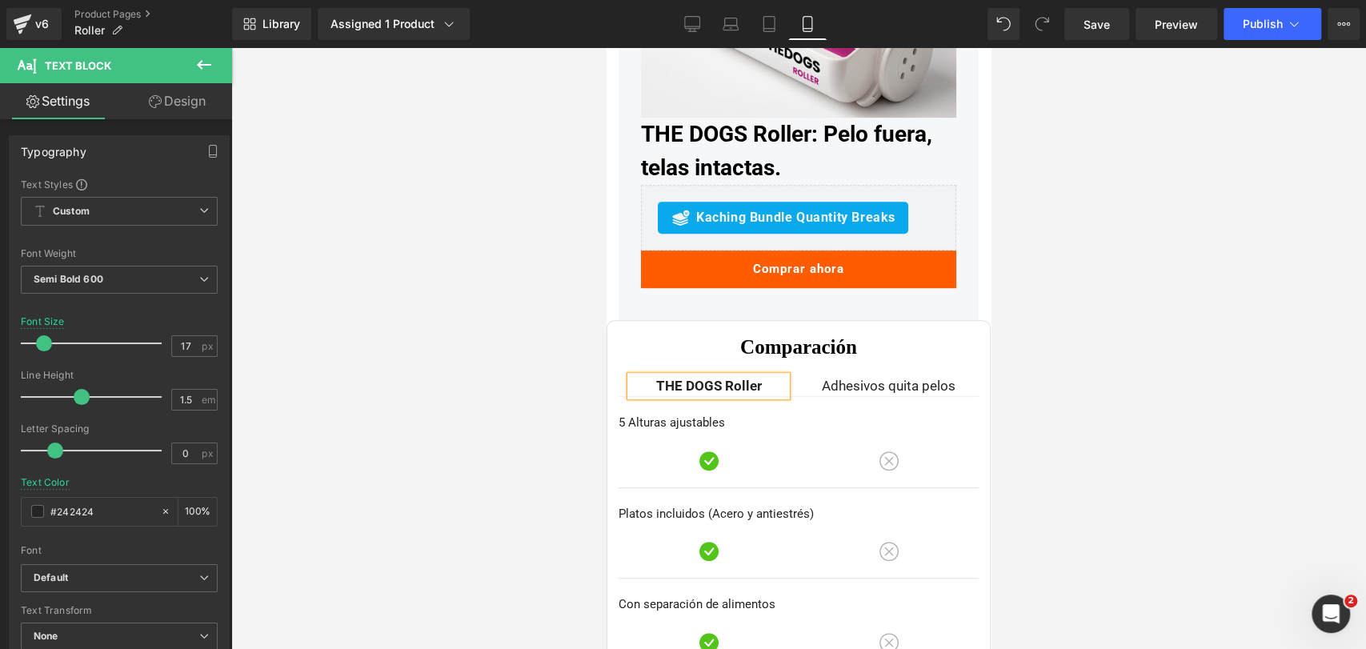
click at [1301, 326] on div at bounding box center [798, 348] width 1135 height 601
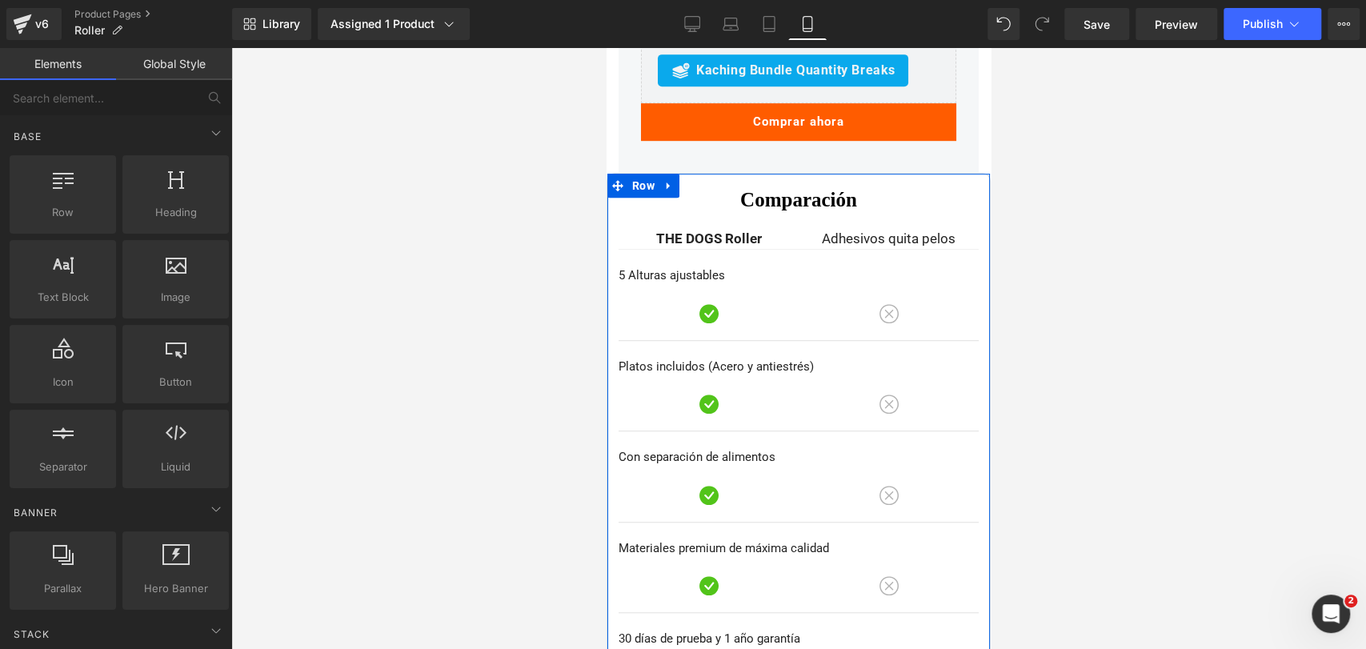
scroll to position [4724, 0]
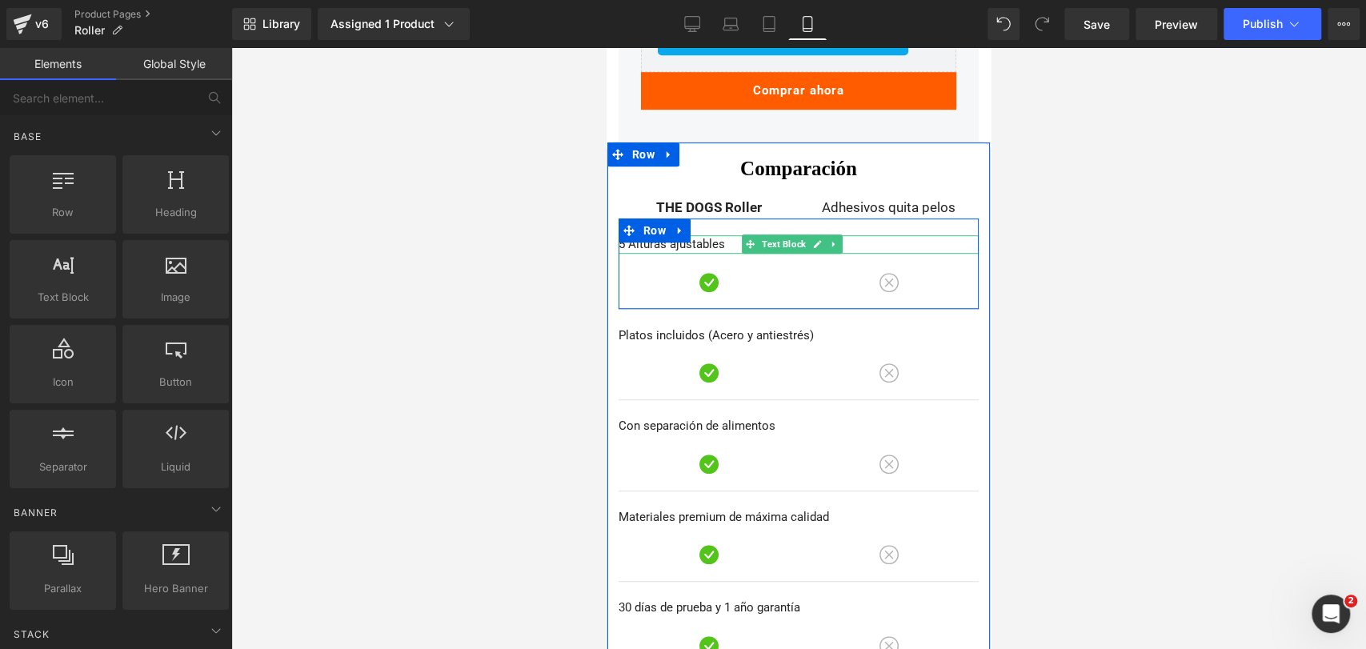
click at [669, 241] on p "5 Alturas ajustables" at bounding box center [798, 244] width 360 height 18
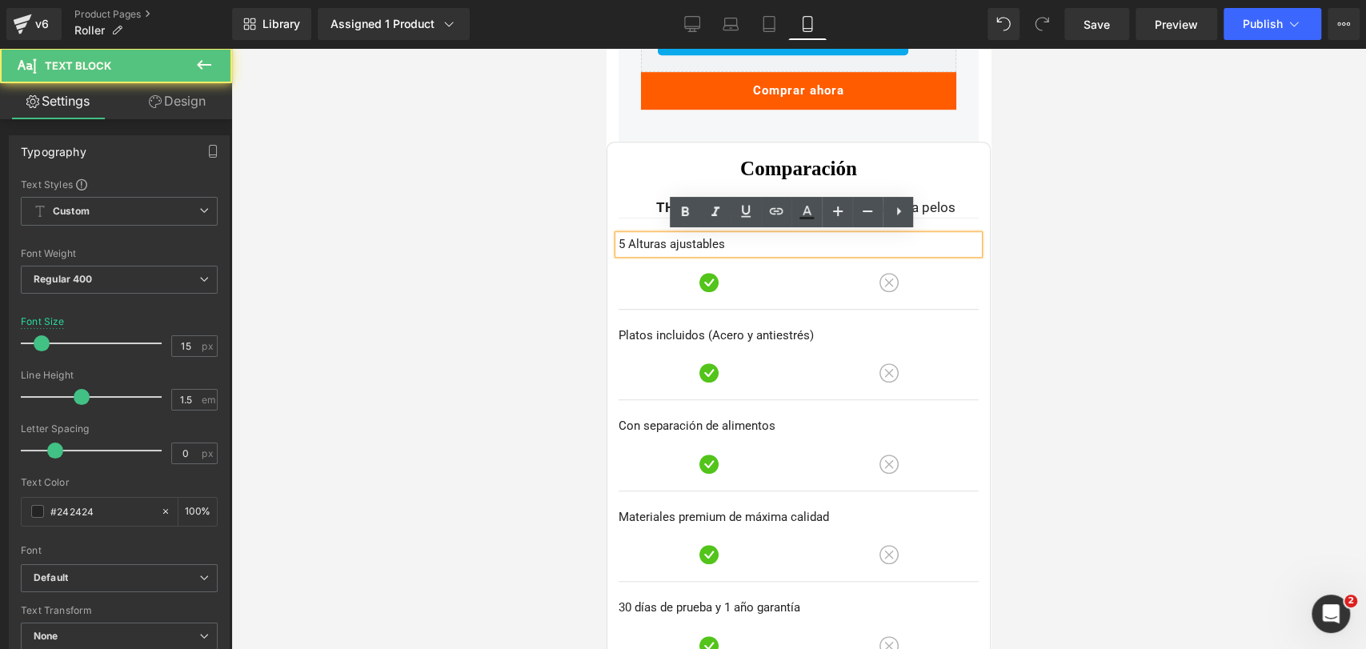
click at [673, 242] on p "5 Alturas ajustables" at bounding box center [798, 244] width 360 height 18
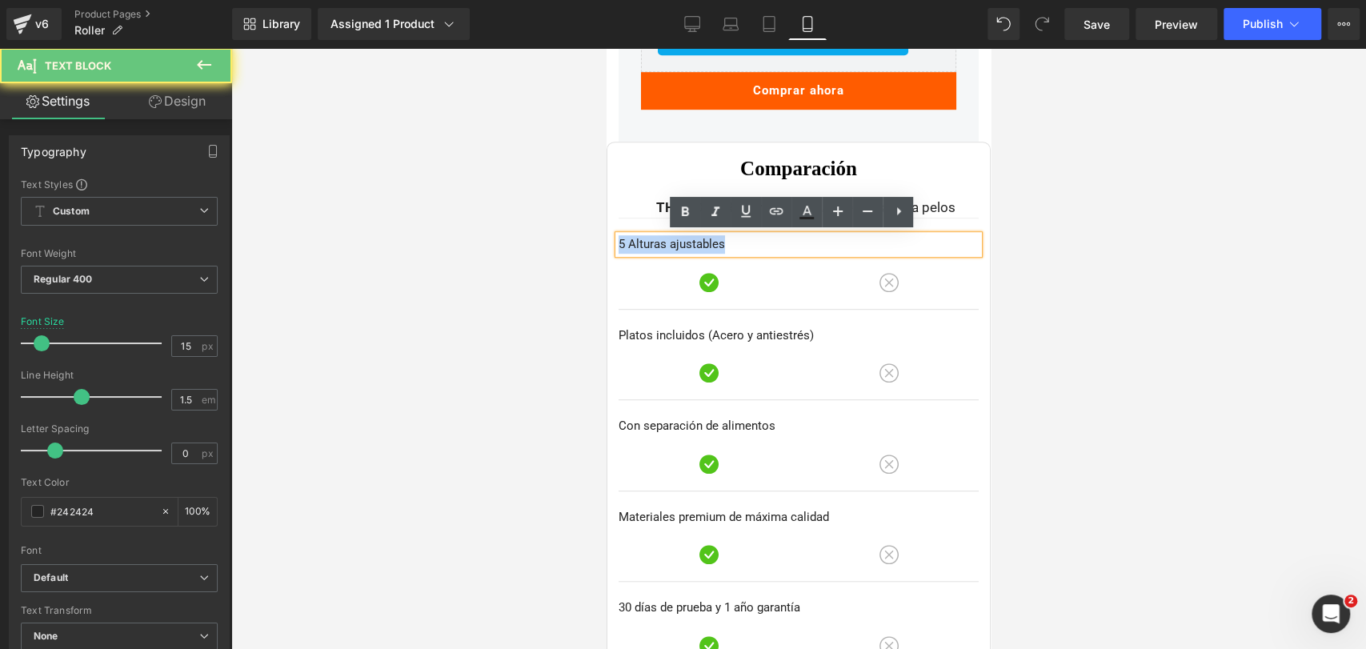
click at [673, 242] on p "5 Alturas ajustables" at bounding box center [798, 244] width 360 height 18
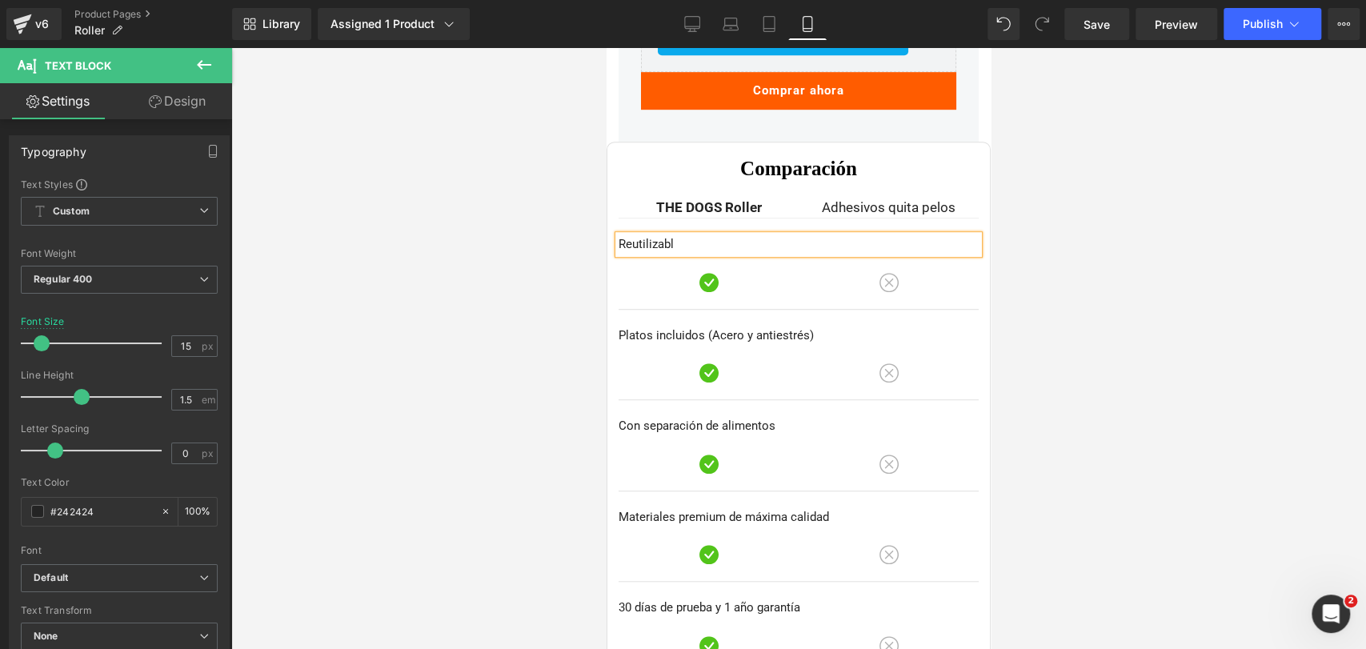
click at [1154, 223] on div at bounding box center [798, 348] width 1135 height 601
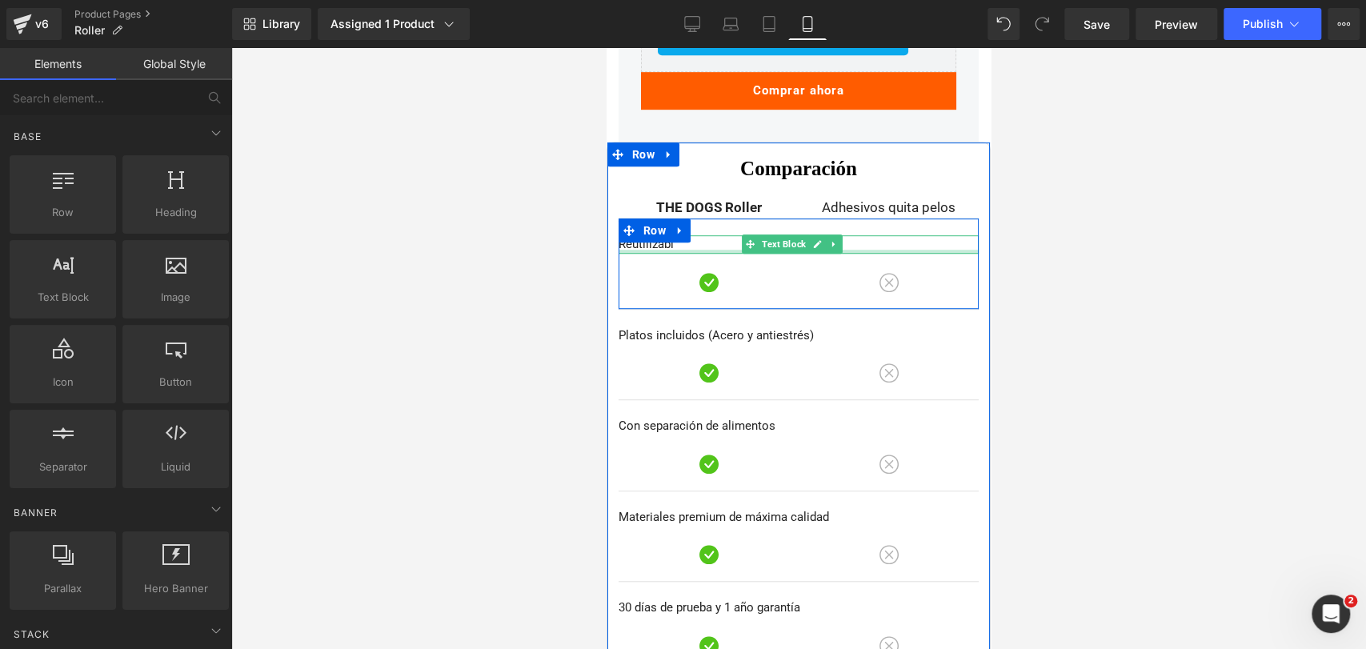
click at [677, 250] on div at bounding box center [798, 252] width 360 height 4
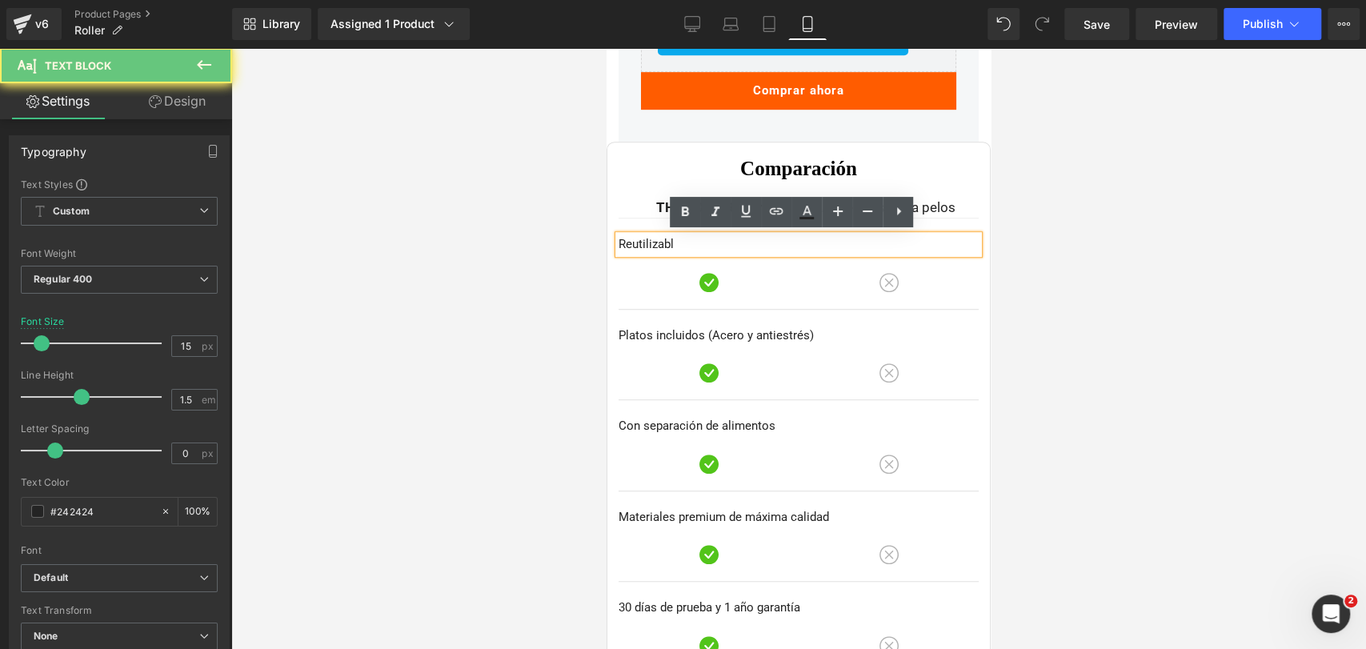
click at [685, 246] on p "Reutilizabl" at bounding box center [798, 244] width 360 height 18
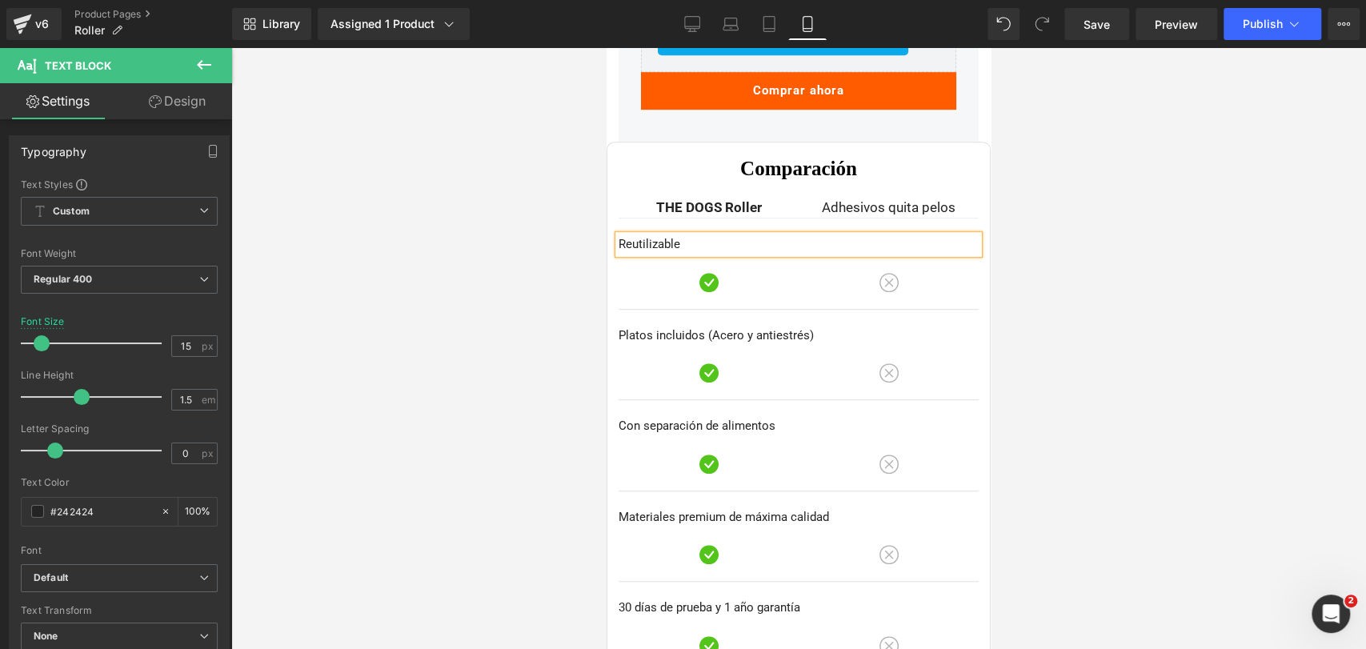
click at [1111, 222] on div at bounding box center [798, 348] width 1135 height 601
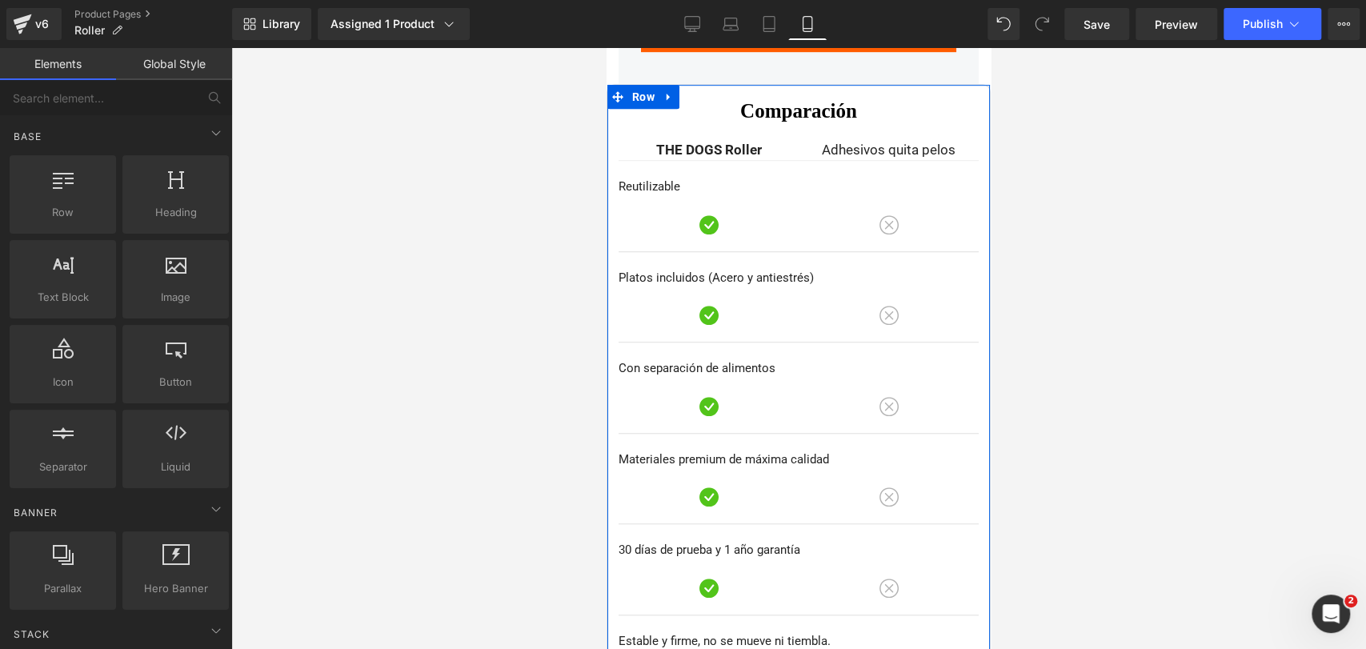
scroll to position [4813, 0]
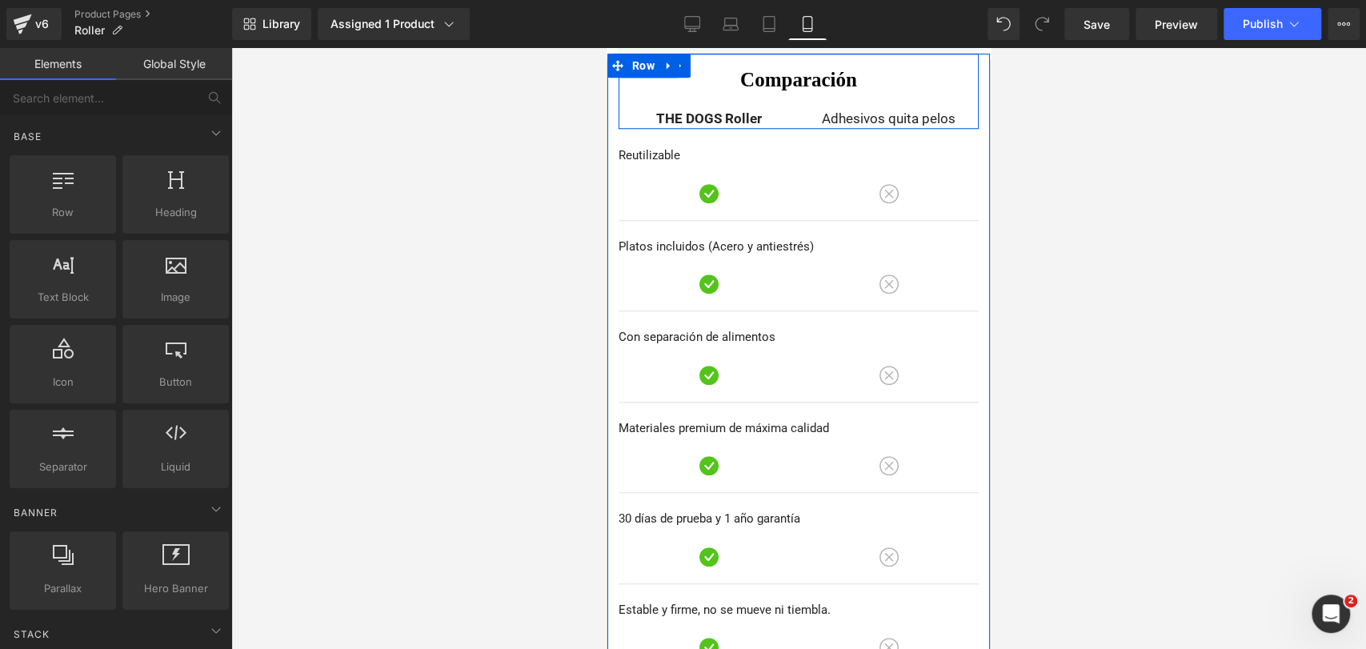
click at [923, 119] on icon at bounding box center [927, 119] width 9 height 10
click at [960, 109] on div "Adhesivos quita pelos Text Block" at bounding box center [889, 119] width 180 height 21
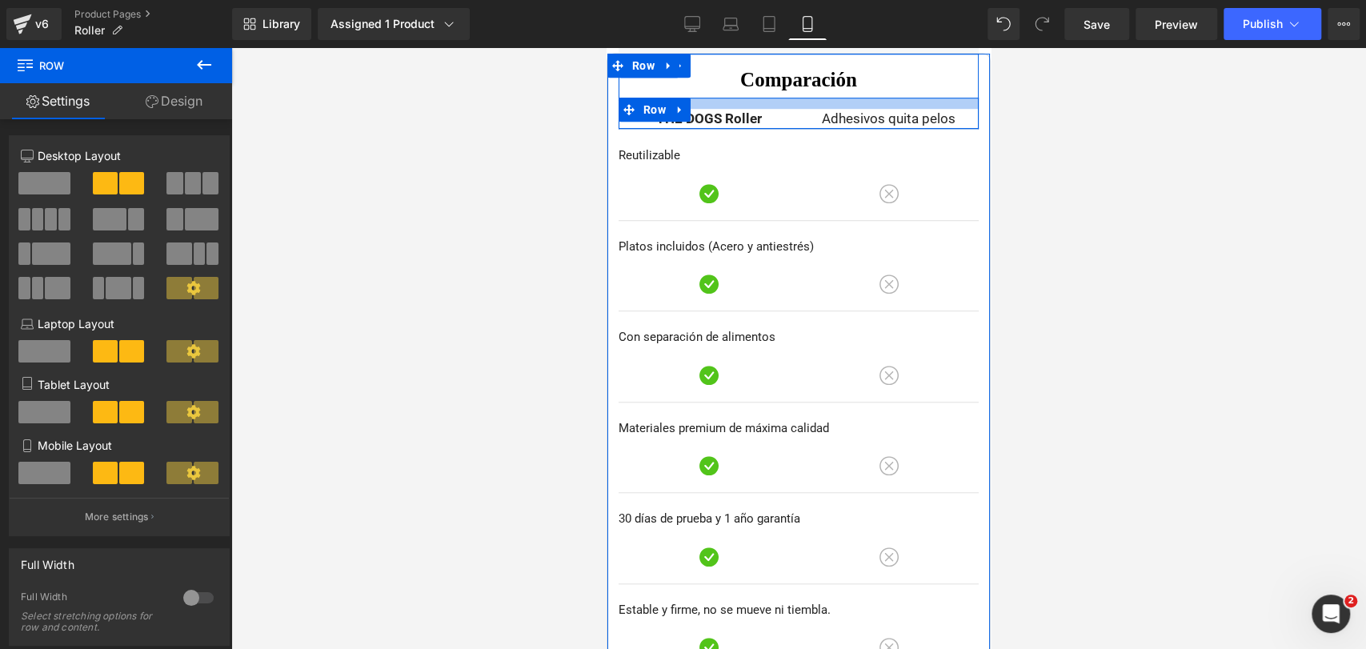
click at [889, 101] on div at bounding box center [798, 103] width 360 height 11
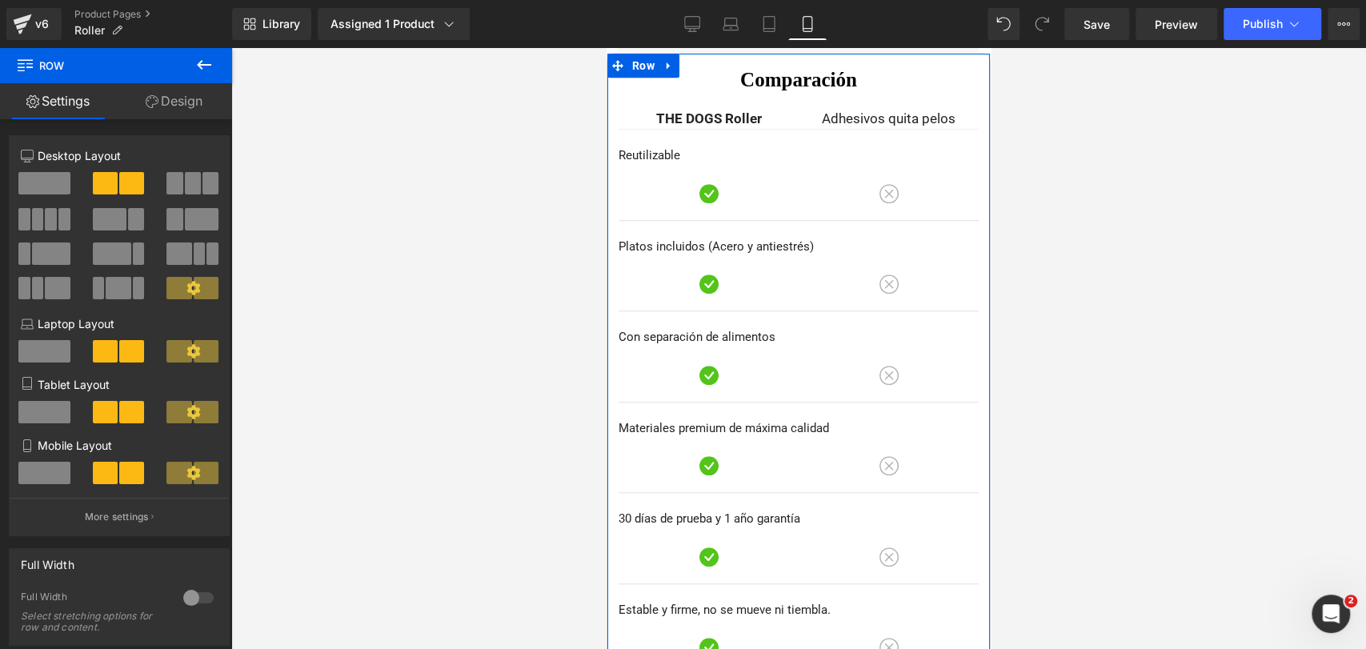
click at [606, 48] on div at bounding box center [606, 48] width 0 height 0
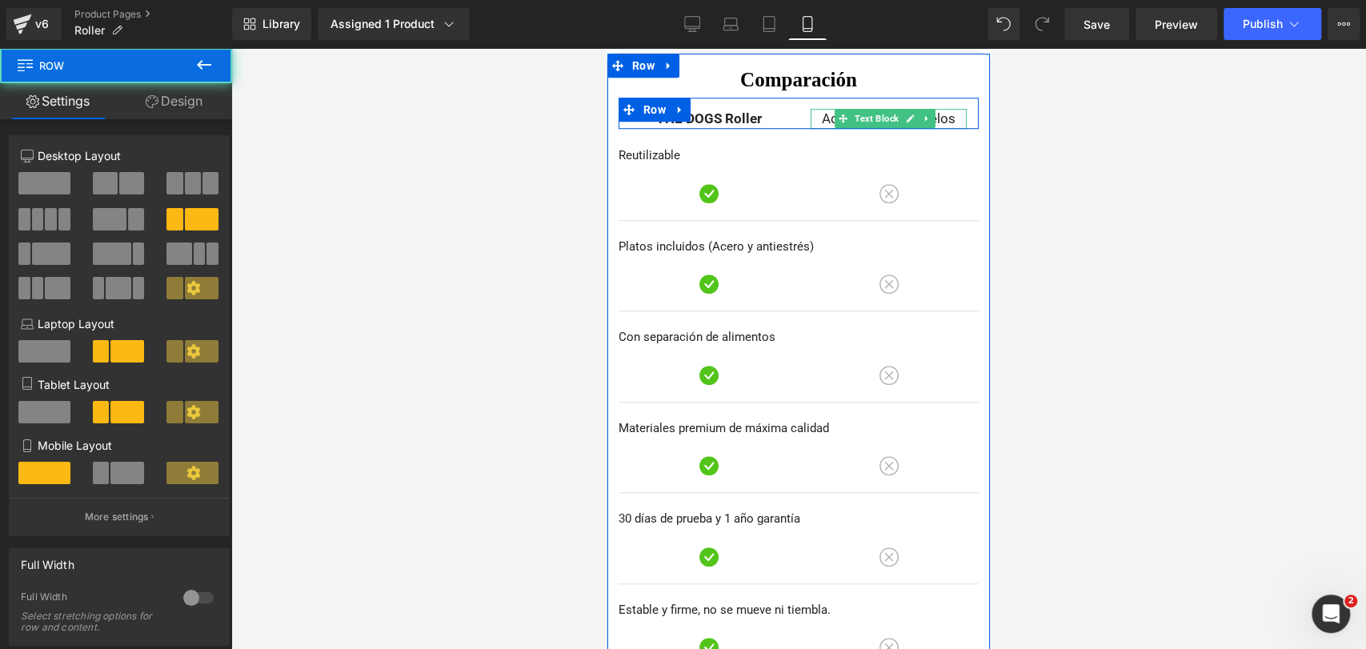
click at [813, 117] on div "Adhesivos quita pelos Text Block" at bounding box center [889, 119] width 156 height 21
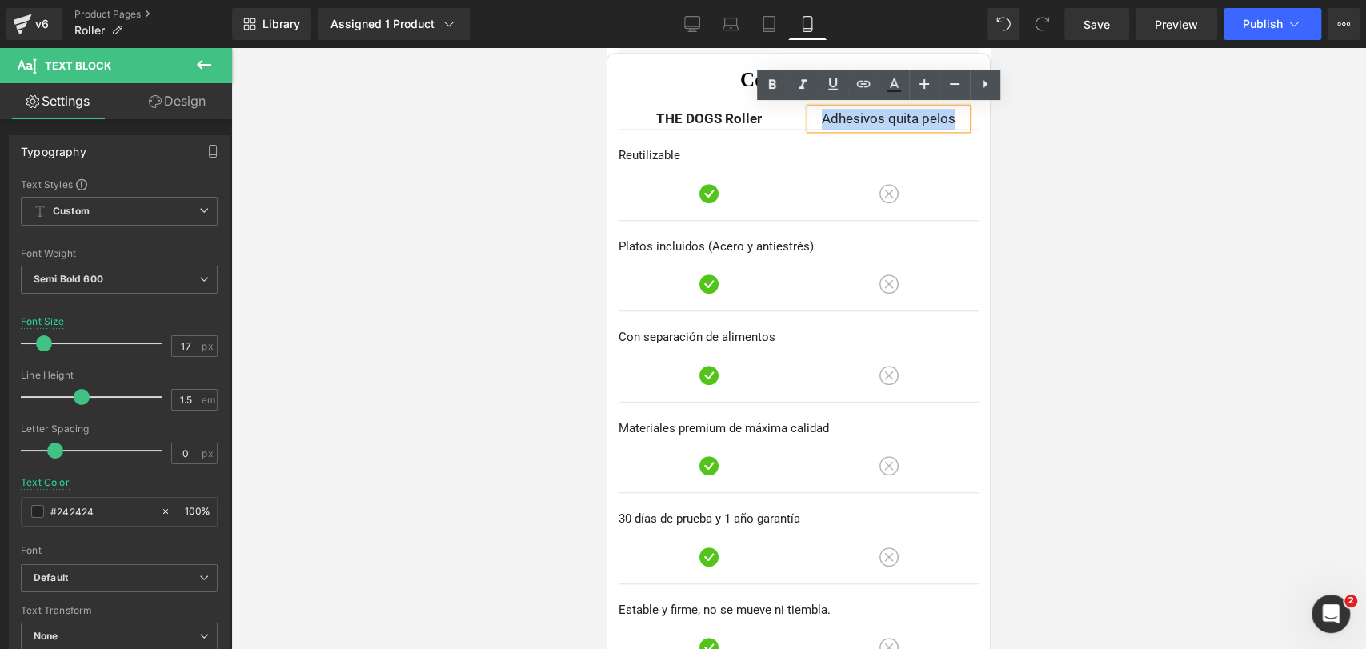
drag, startPoint x: 813, startPoint y: 117, endPoint x: 952, endPoint y: 132, distance: 140.0
click at [952, 132] on div "Comparación Heading THE DOGS Roller Text Block Adhesivos quita pelos Text Block…" at bounding box center [798, 409] width 360 height 710
click at [887, 110] on span "Adhesivos quita pelos" at bounding box center [889, 118] width 134 height 16
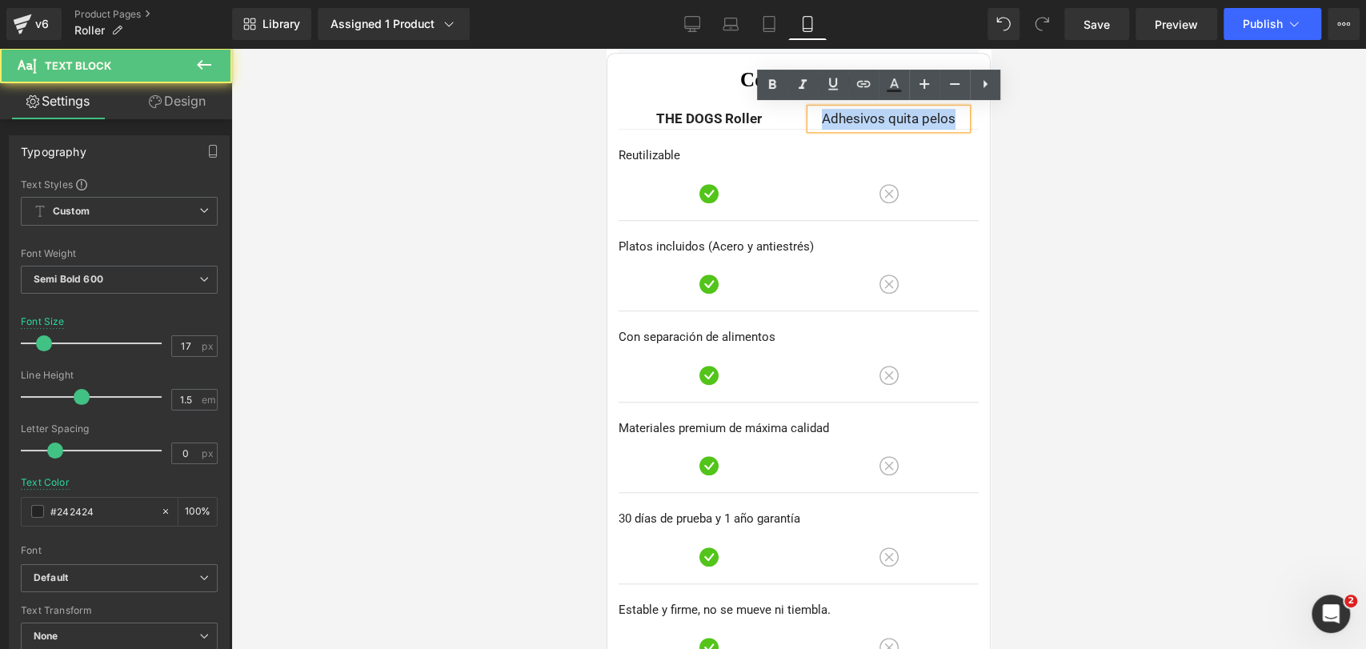
click at [878, 114] on span "Adhesivos quita pelos" at bounding box center [889, 118] width 134 height 16
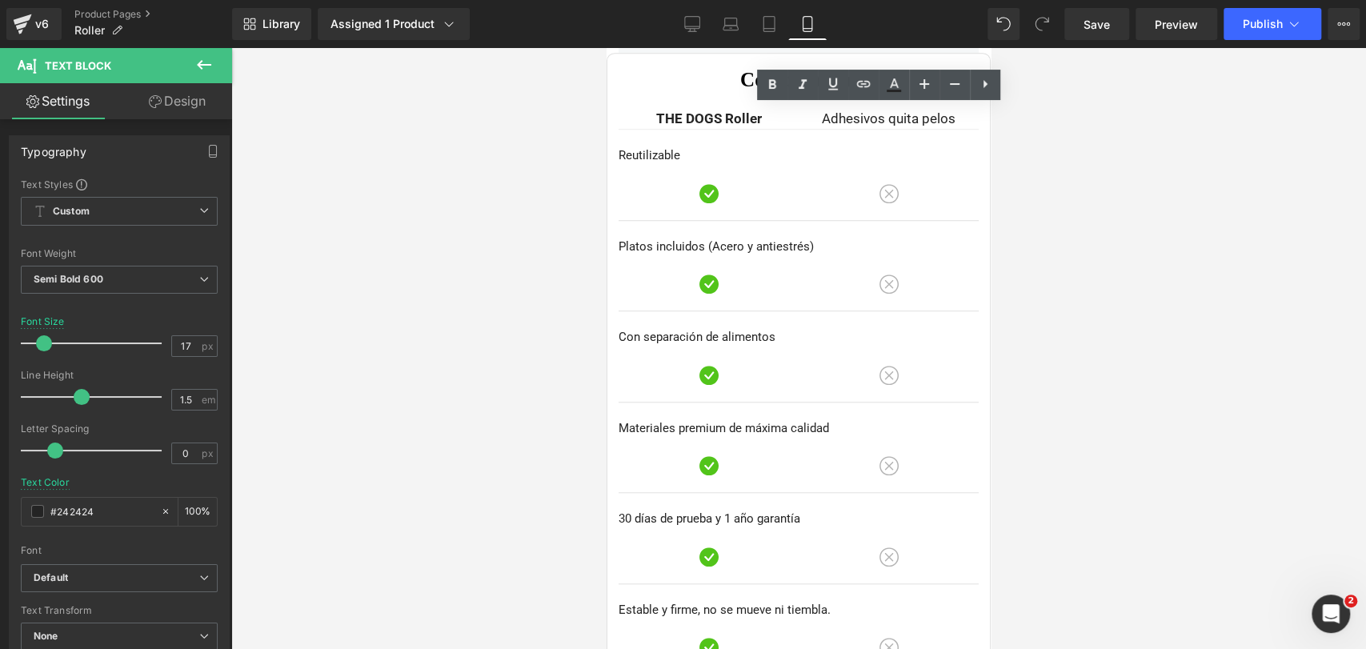
click at [1057, 133] on div at bounding box center [798, 348] width 1135 height 601
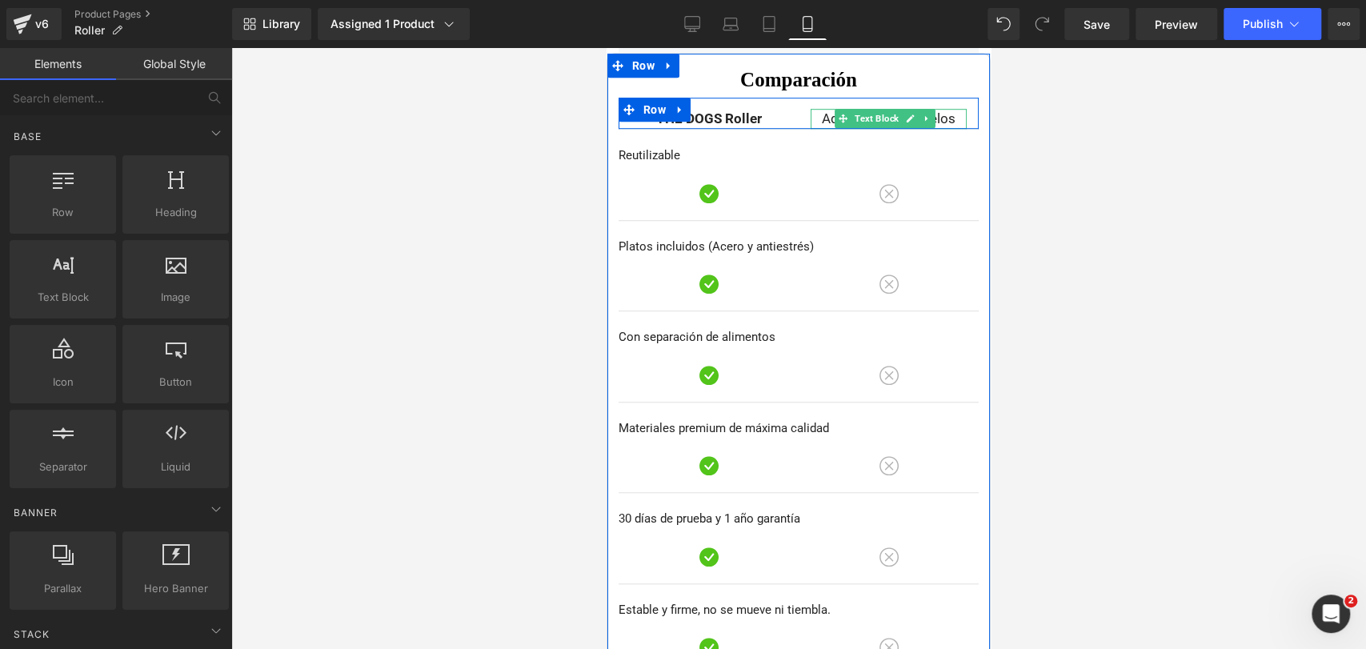
click at [825, 115] on span "Adhesivos quita pelos" at bounding box center [889, 118] width 134 height 16
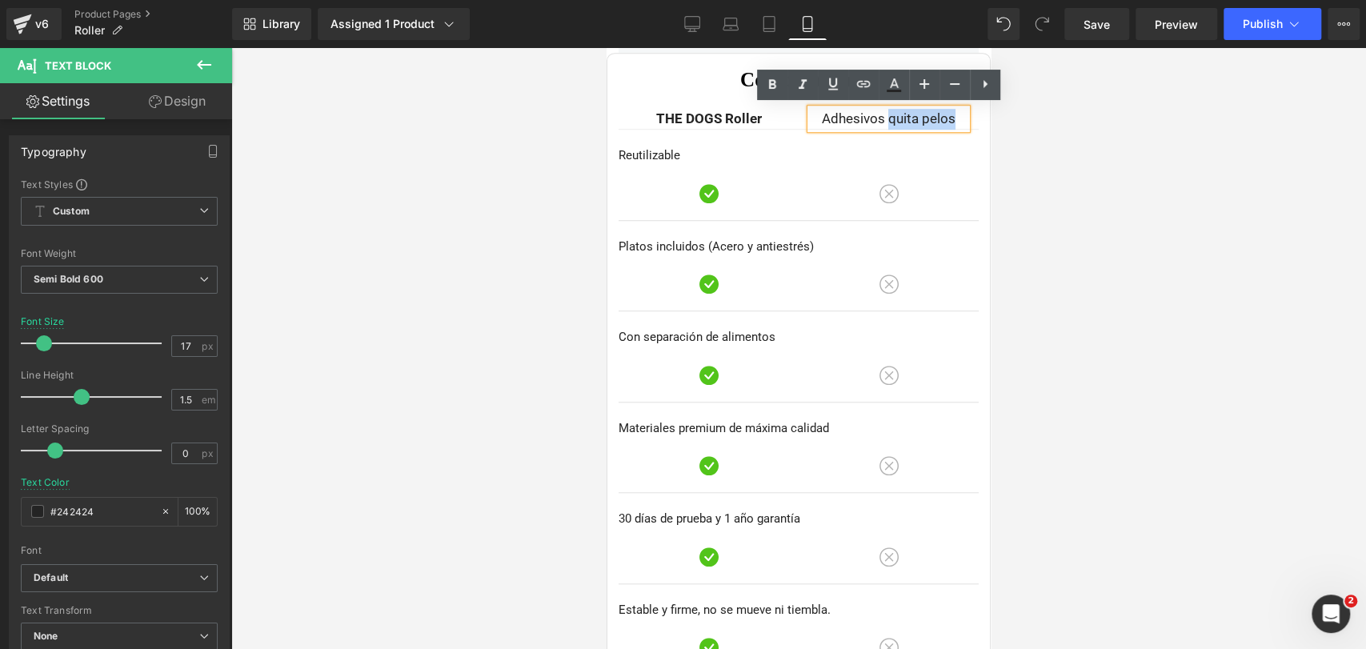
drag, startPoint x: 899, startPoint y: 118, endPoint x: 945, endPoint y: 120, distance: 45.6
click at [945, 120] on p "Adhesivos quita pelos" at bounding box center [889, 119] width 156 height 21
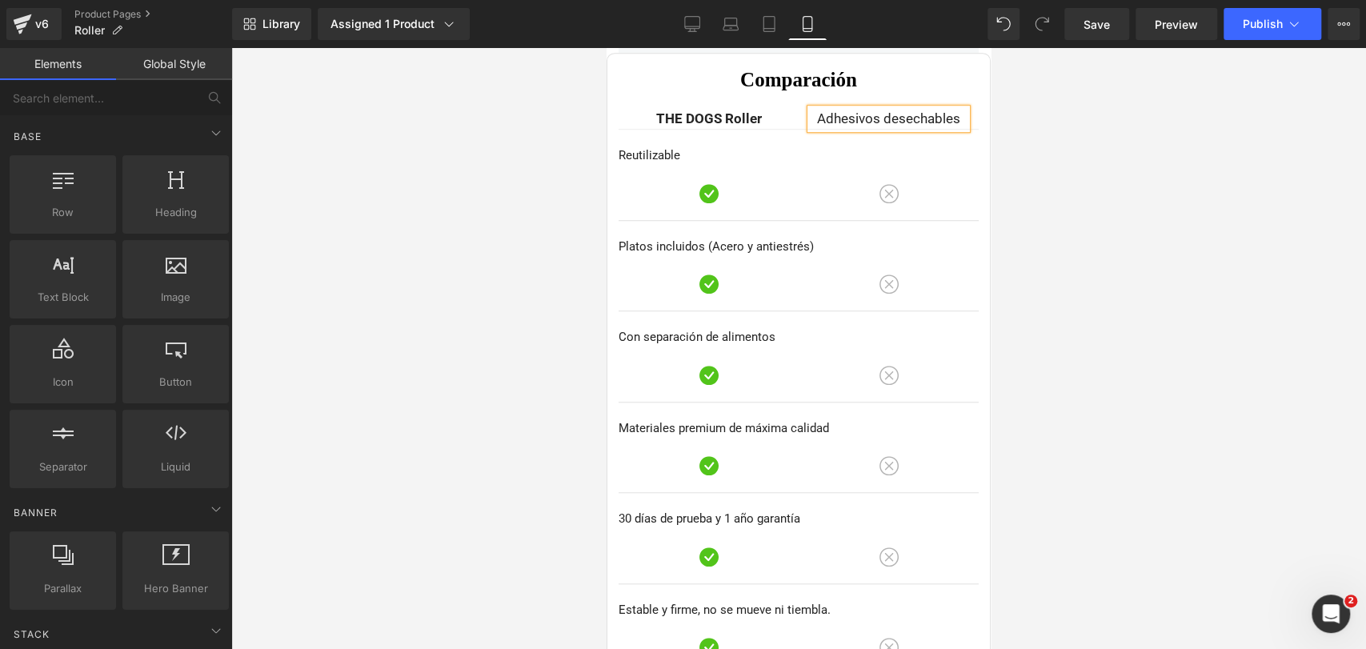
drag, startPoint x: 1195, startPoint y: 180, endPoint x: 1011, endPoint y: 128, distance: 191.2
click at [1203, 182] on div at bounding box center [798, 348] width 1135 height 601
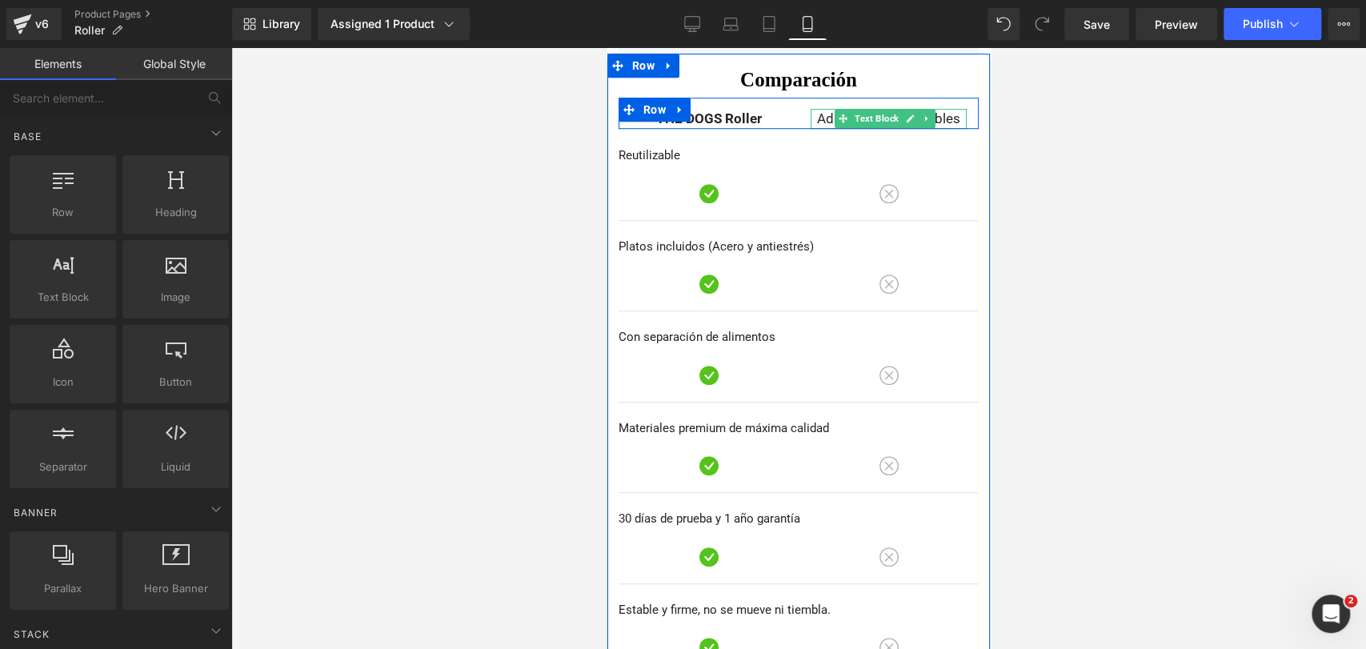
click at [817, 118] on span "Adhesivos desechables" at bounding box center [888, 118] width 143 height 16
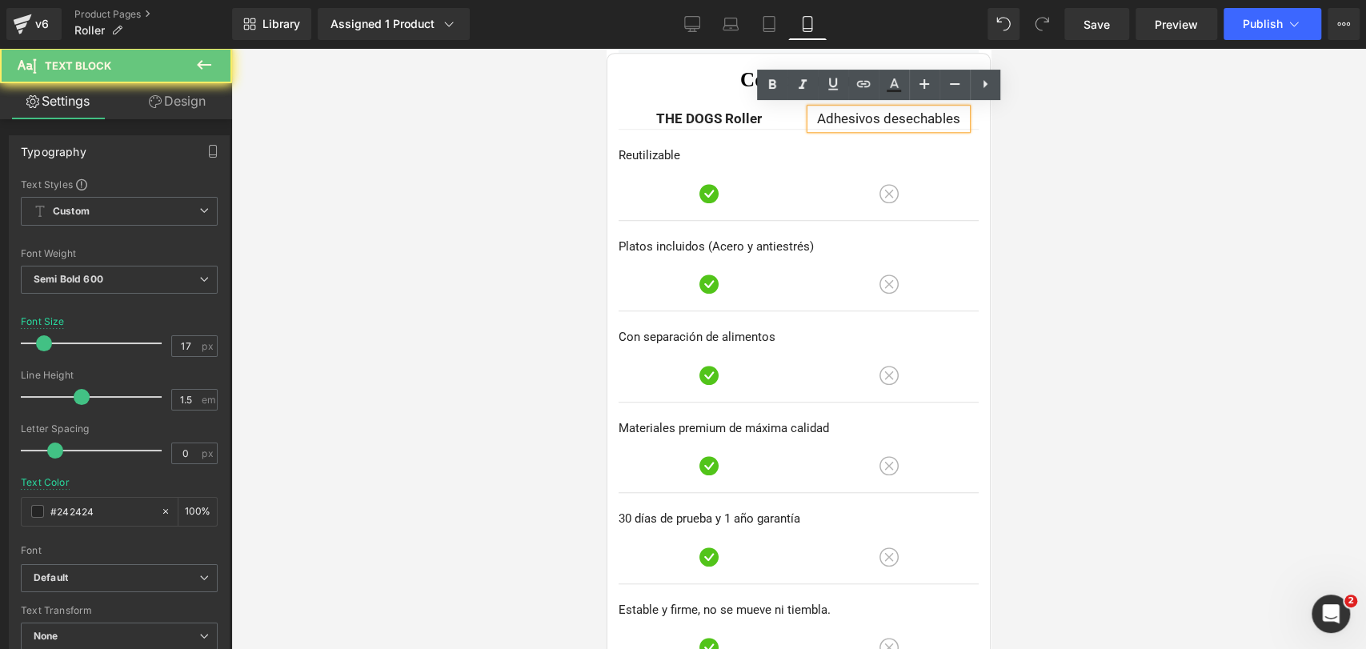
click at [811, 117] on p "Adhesivos desechables" at bounding box center [889, 119] width 156 height 21
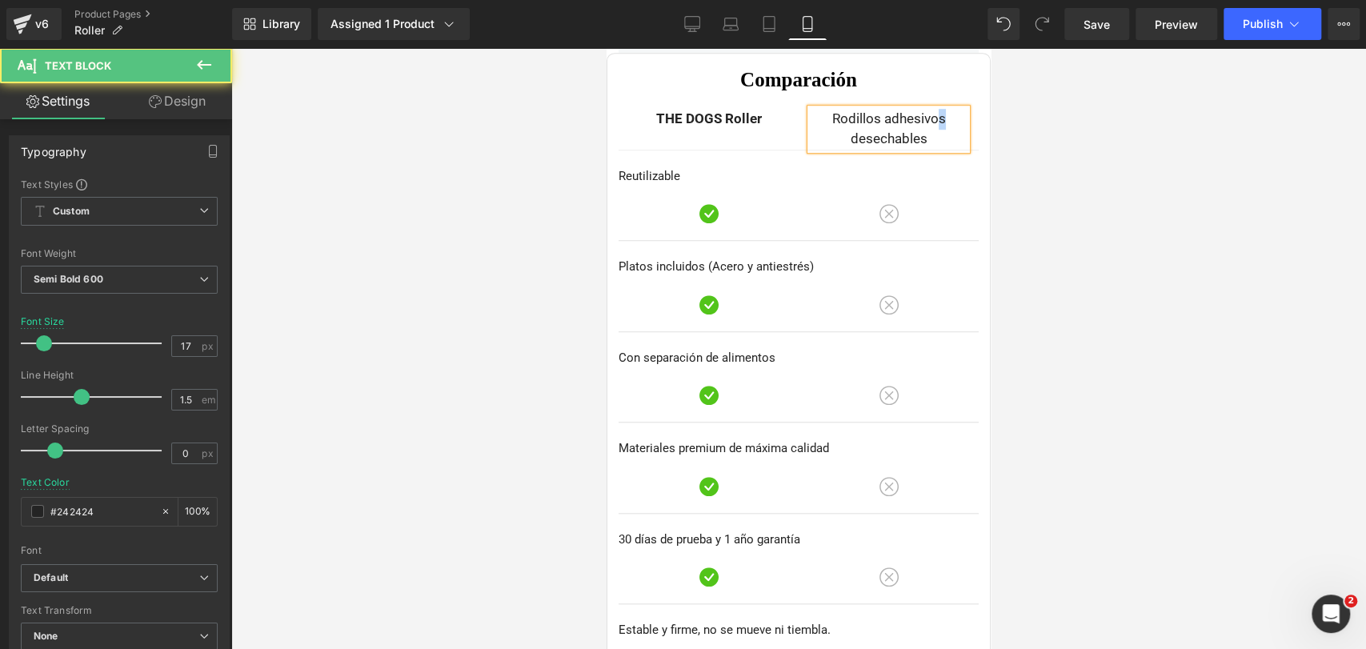
click at [934, 117] on span "Rodillos adhesivos desechables" at bounding box center [889, 128] width 114 height 37
click at [913, 142] on span "Rodillos adhesivo desechables" at bounding box center [888, 128] width 106 height 37
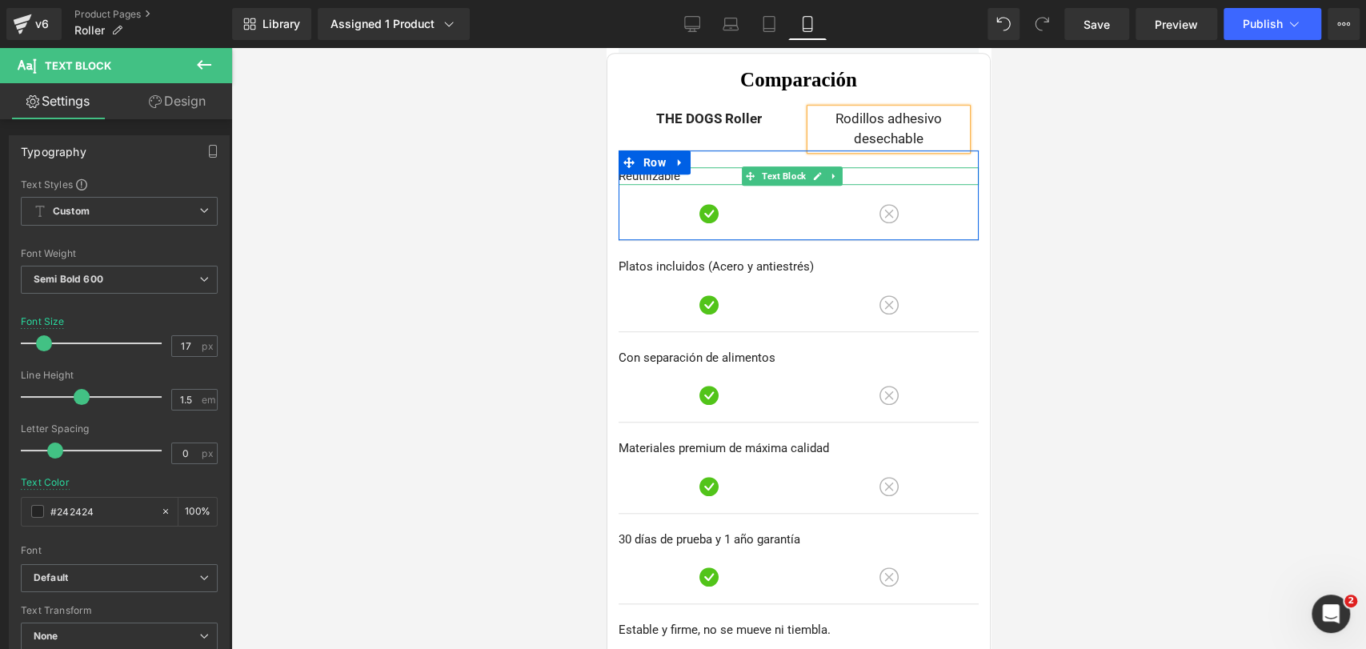
click at [636, 178] on p "Reutilizable" at bounding box center [798, 176] width 360 height 18
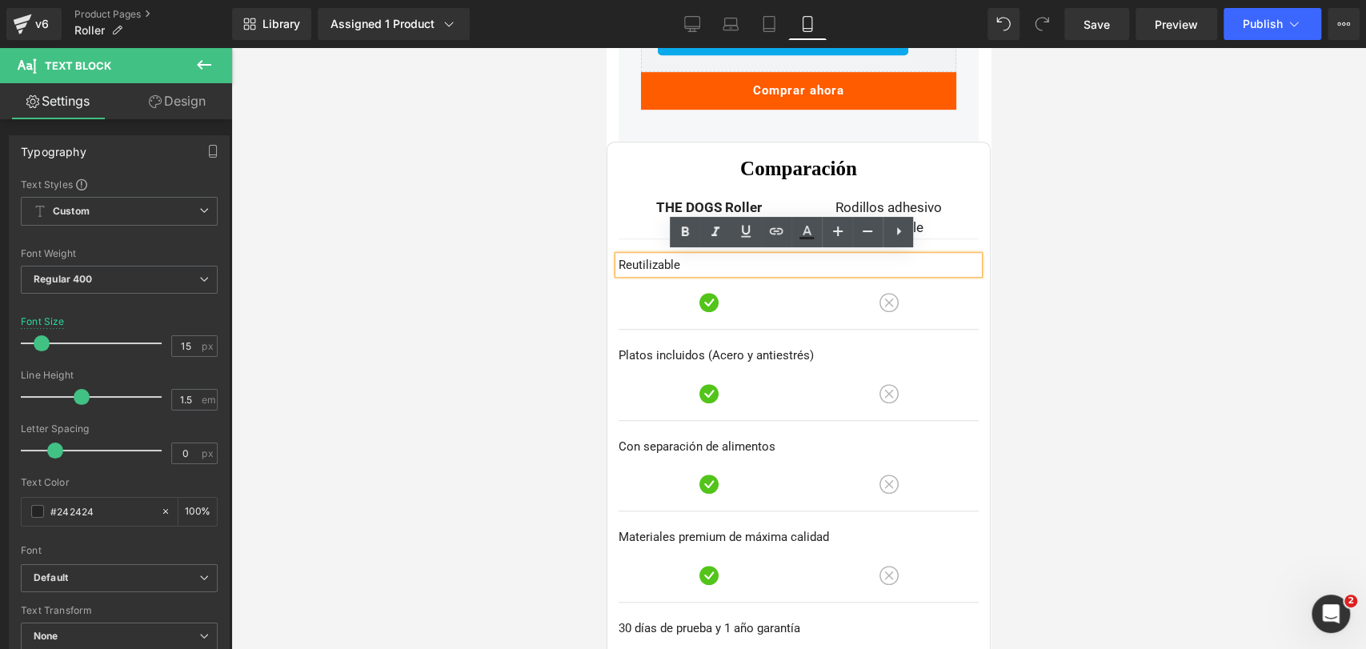
drag, startPoint x: 1109, startPoint y: 243, endPoint x: 1011, endPoint y: 251, distance: 97.9
click at [1109, 243] on div at bounding box center [798, 348] width 1135 height 601
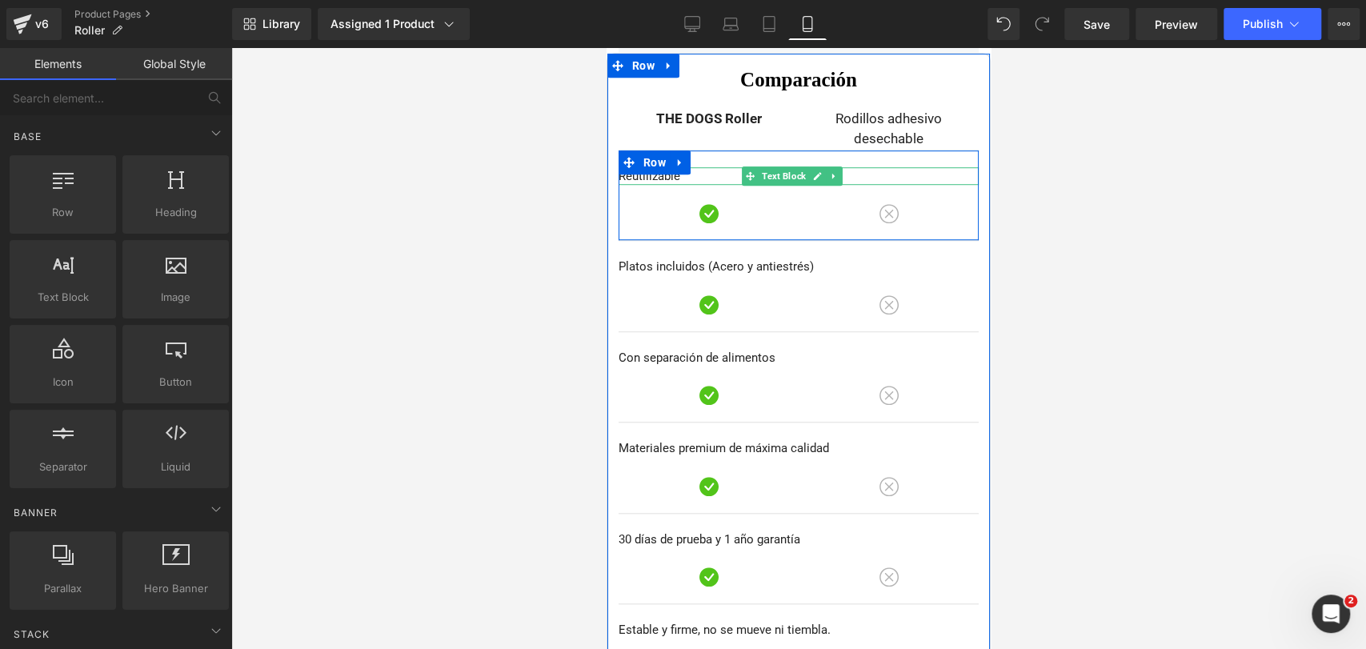
click at [650, 174] on p "Reutilizable" at bounding box center [798, 176] width 360 height 18
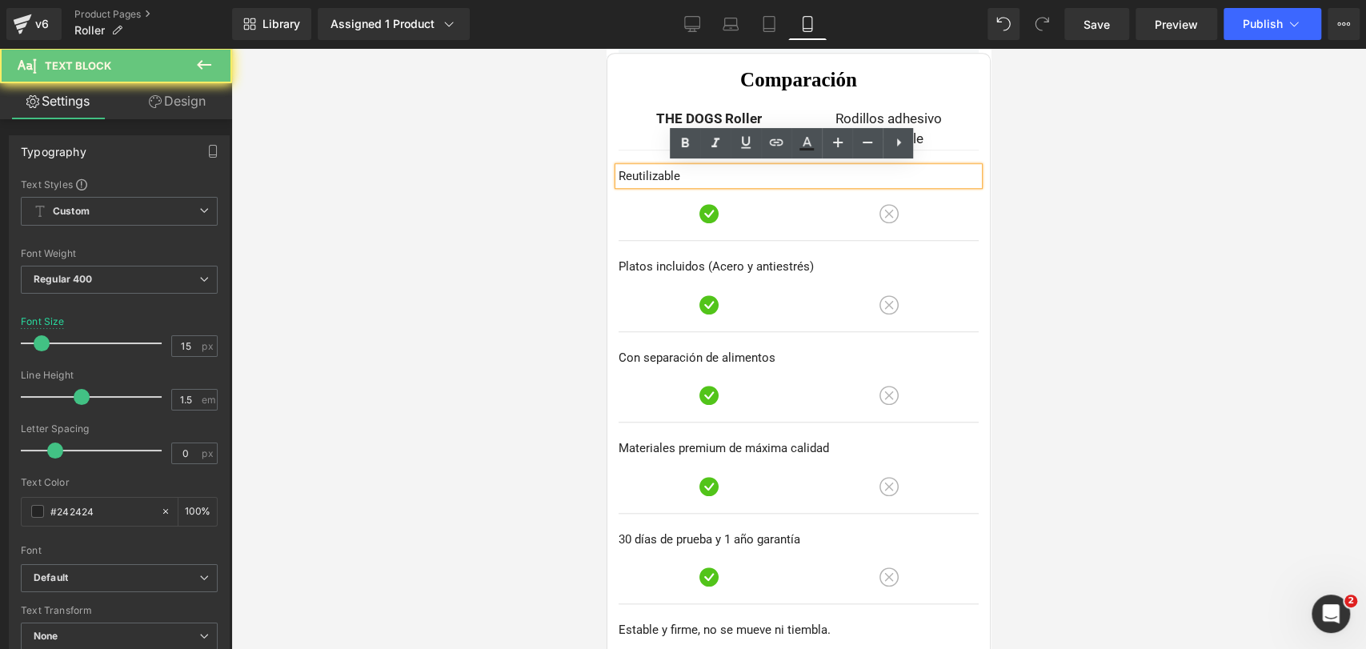
click at [650, 174] on p "Reutilizable" at bounding box center [798, 176] width 360 height 18
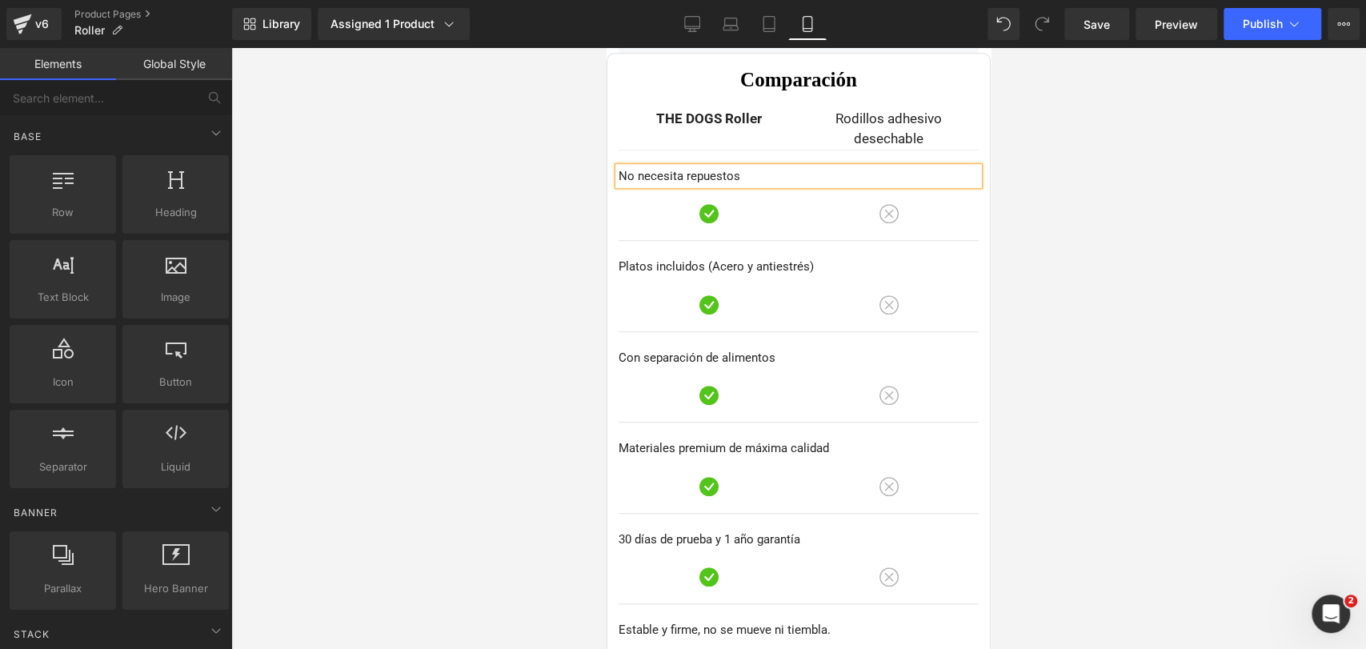
click at [1112, 210] on div at bounding box center [798, 348] width 1135 height 601
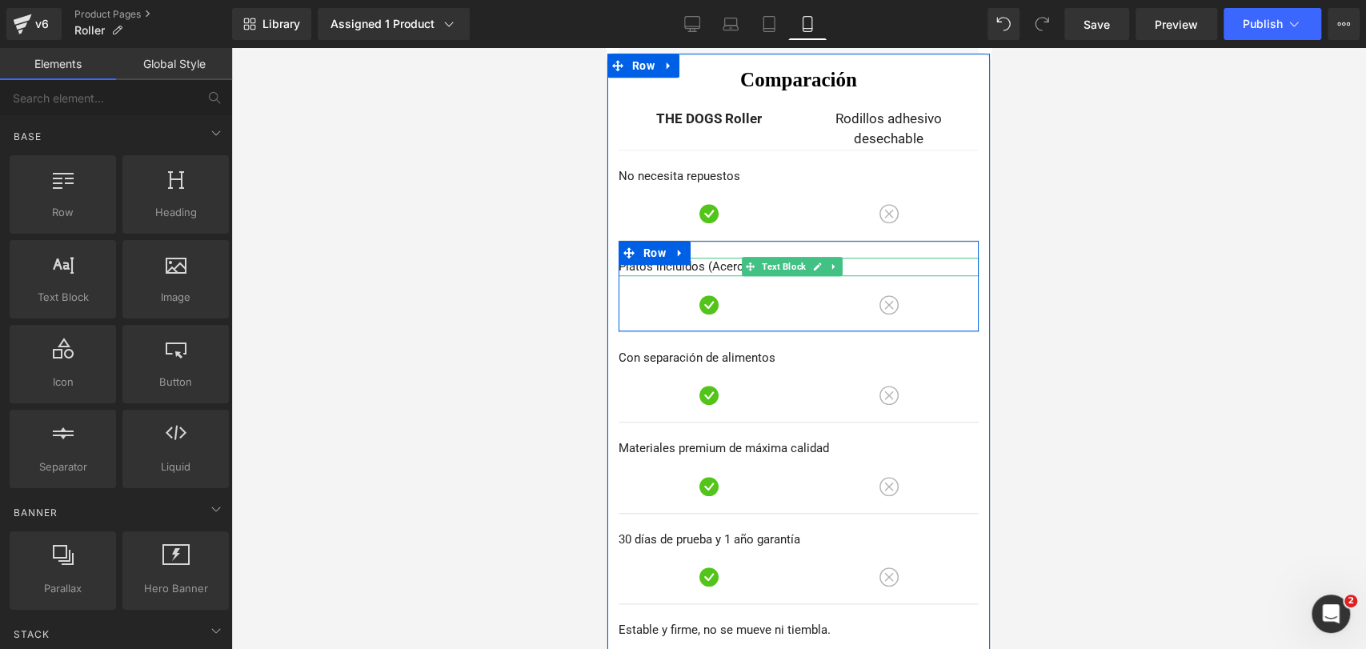
click at [639, 266] on p "Platos incluidos (Acero y antiestrés)" at bounding box center [798, 267] width 360 height 18
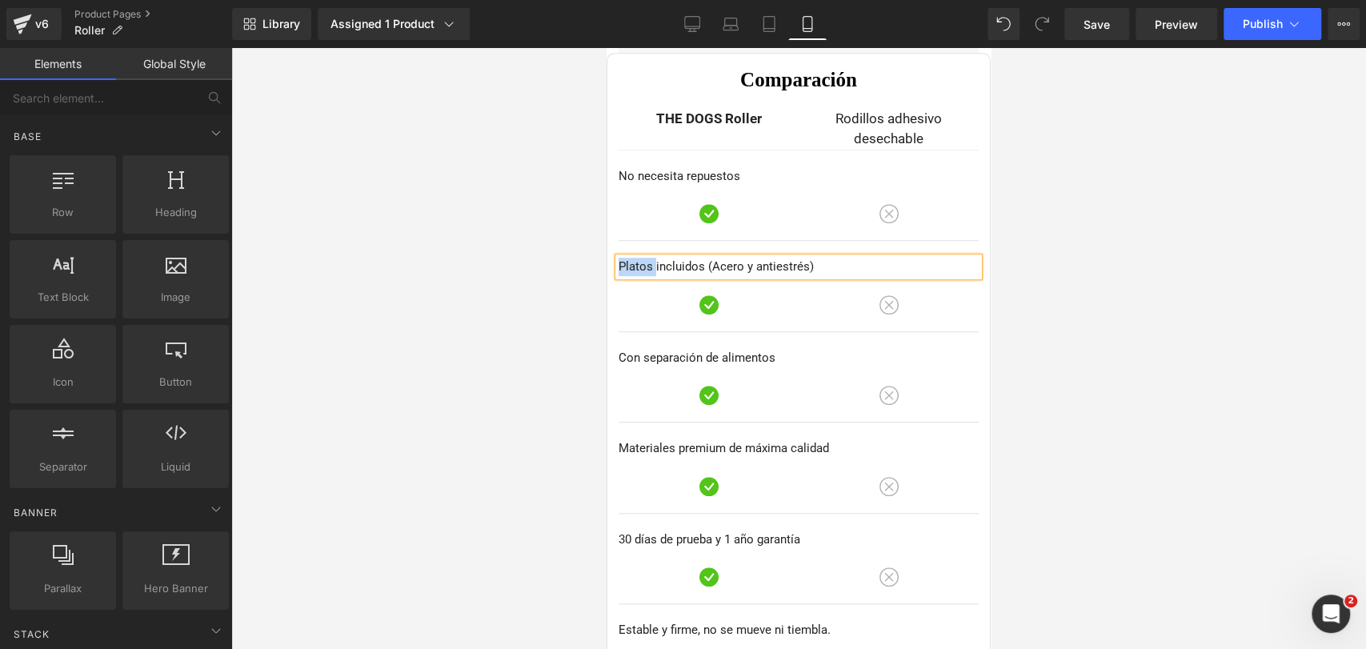
click at [639, 266] on p "Platos incluidos (Acero y antiestrés)" at bounding box center [798, 267] width 360 height 18
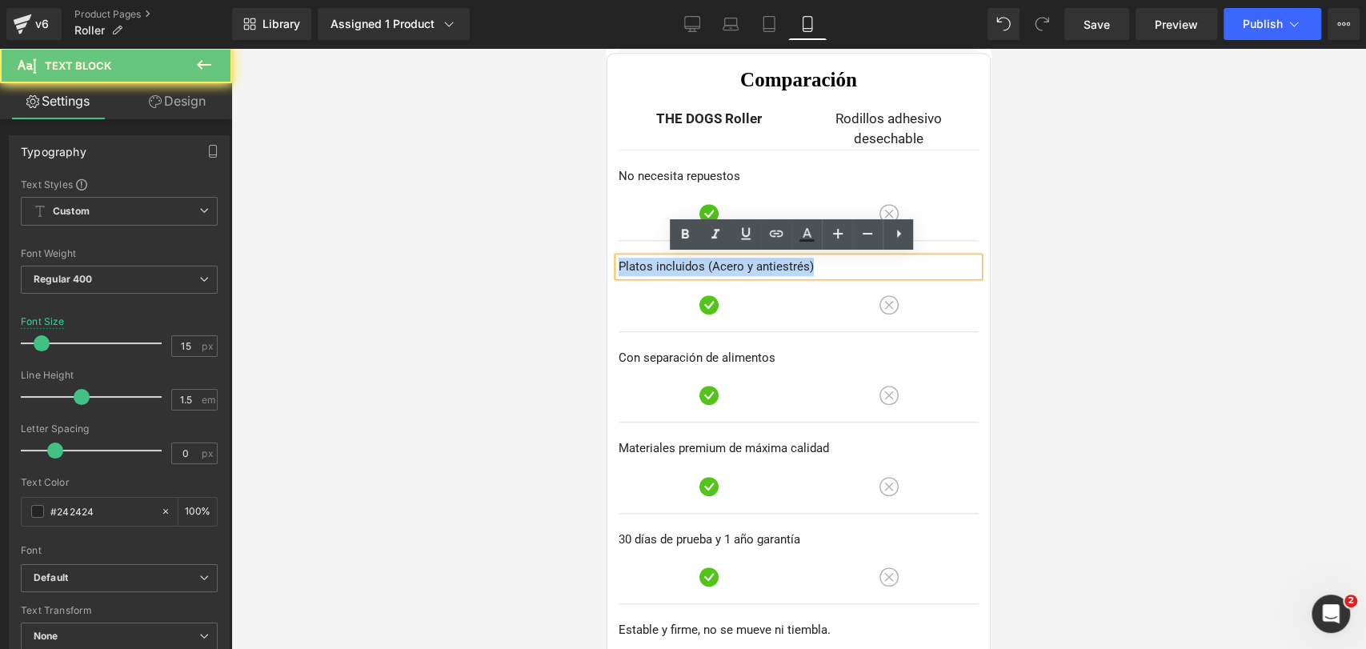
click at [639, 266] on p "Platos incluidos (Acero y antiestrés)" at bounding box center [798, 267] width 360 height 18
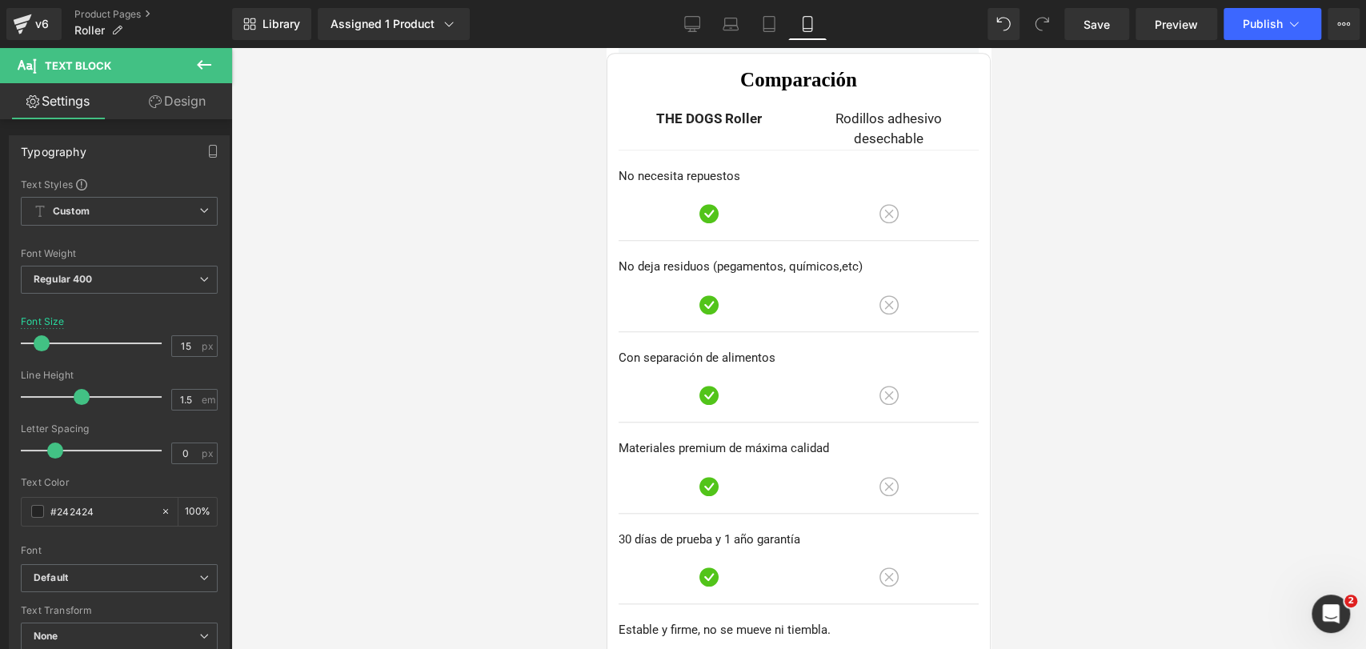
click at [1165, 218] on div at bounding box center [798, 348] width 1135 height 601
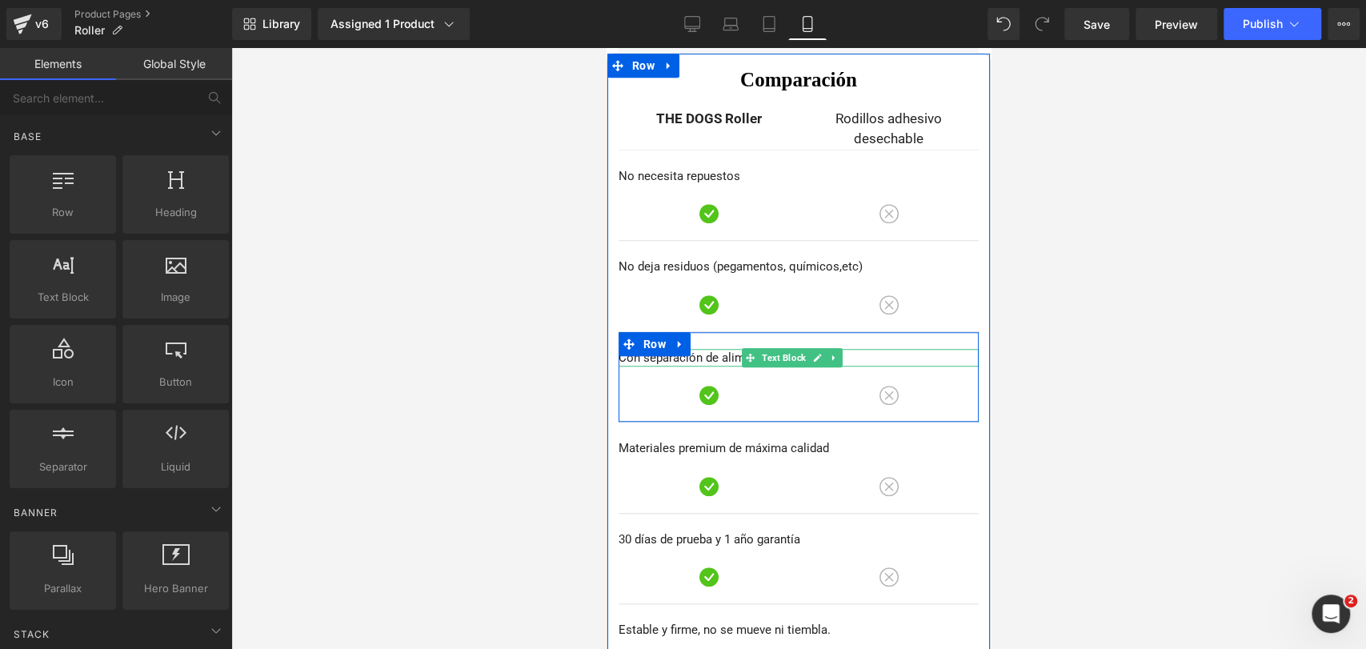
click at [649, 357] on p "Con separación de alimentos" at bounding box center [798, 358] width 360 height 18
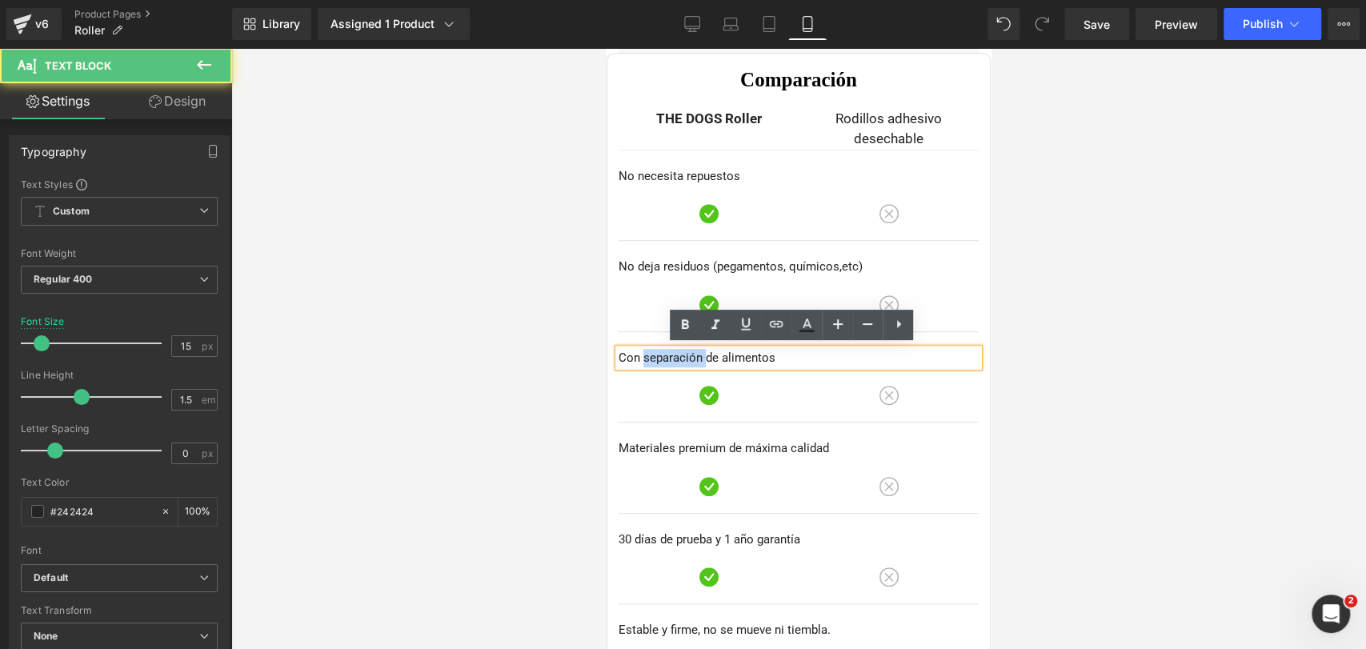
click at [649, 357] on p "Con separación de alimentos" at bounding box center [798, 358] width 360 height 18
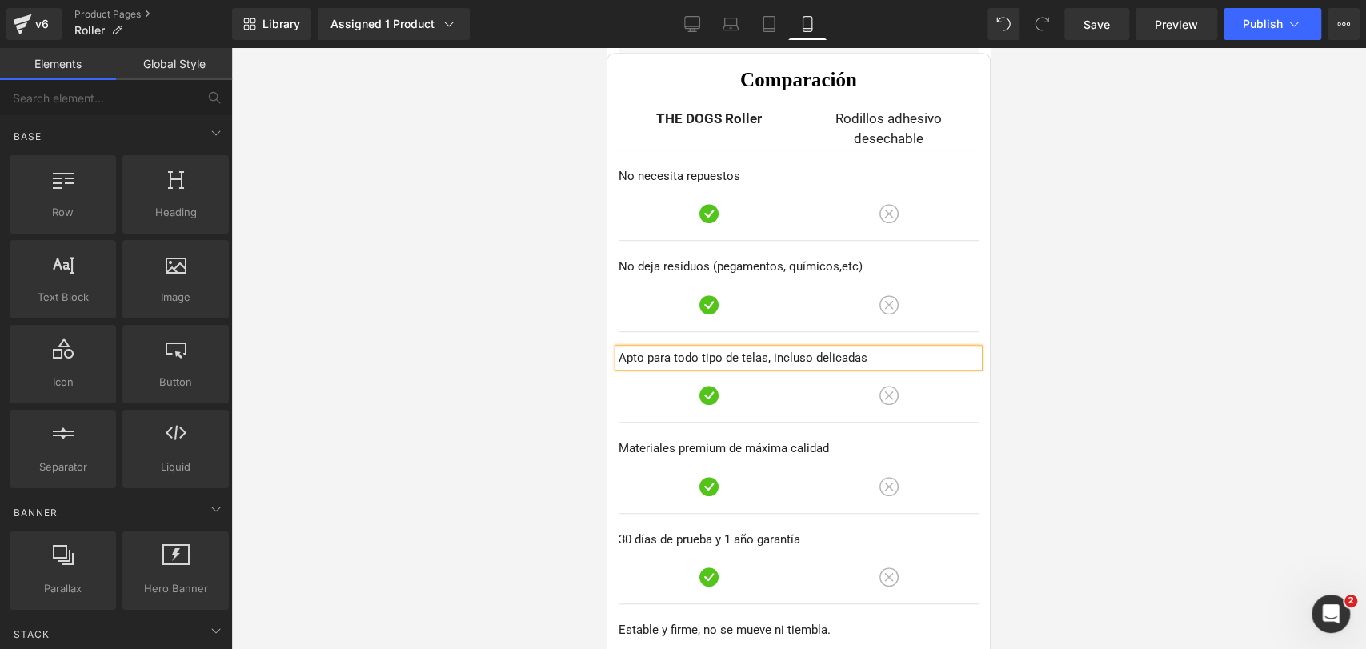
click at [1102, 235] on div at bounding box center [798, 348] width 1135 height 601
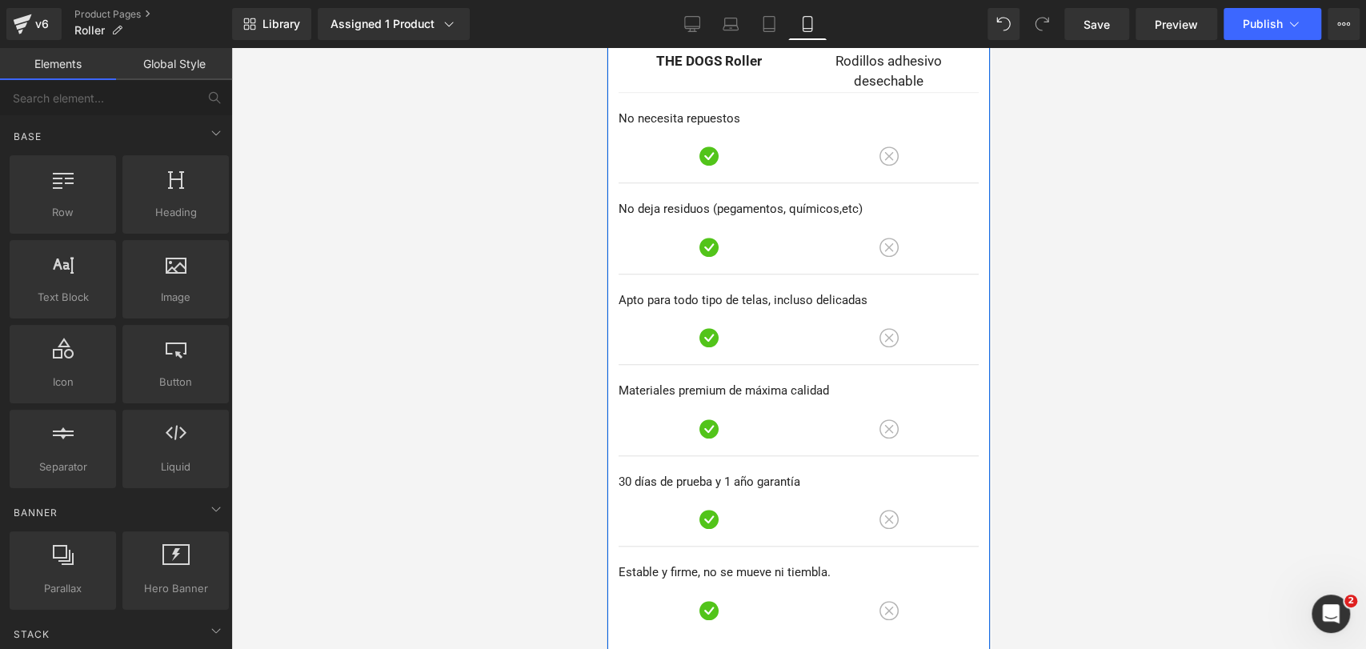
scroll to position [4901, 0]
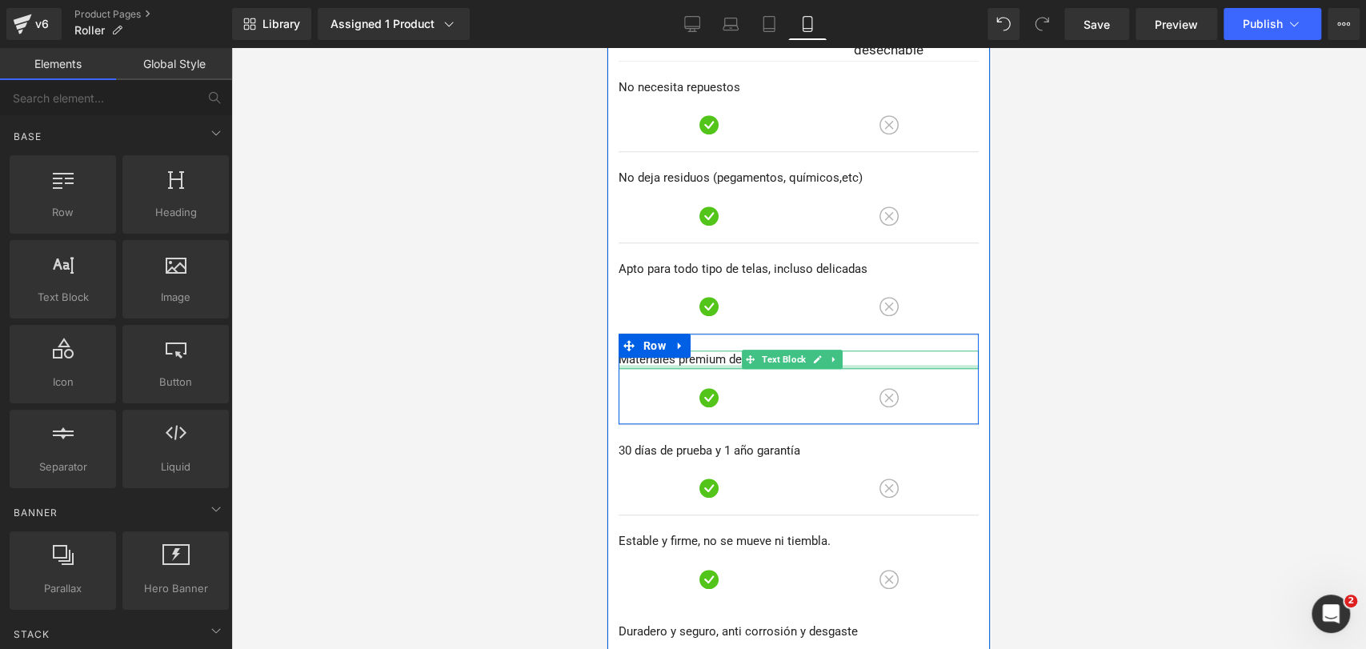
click at [650, 365] on div at bounding box center [798, 367] width 360 height 4
click at [650, 363] on p "Materiales premium de máxima calidad" at bounding box center [798, 359] width 360 height 18
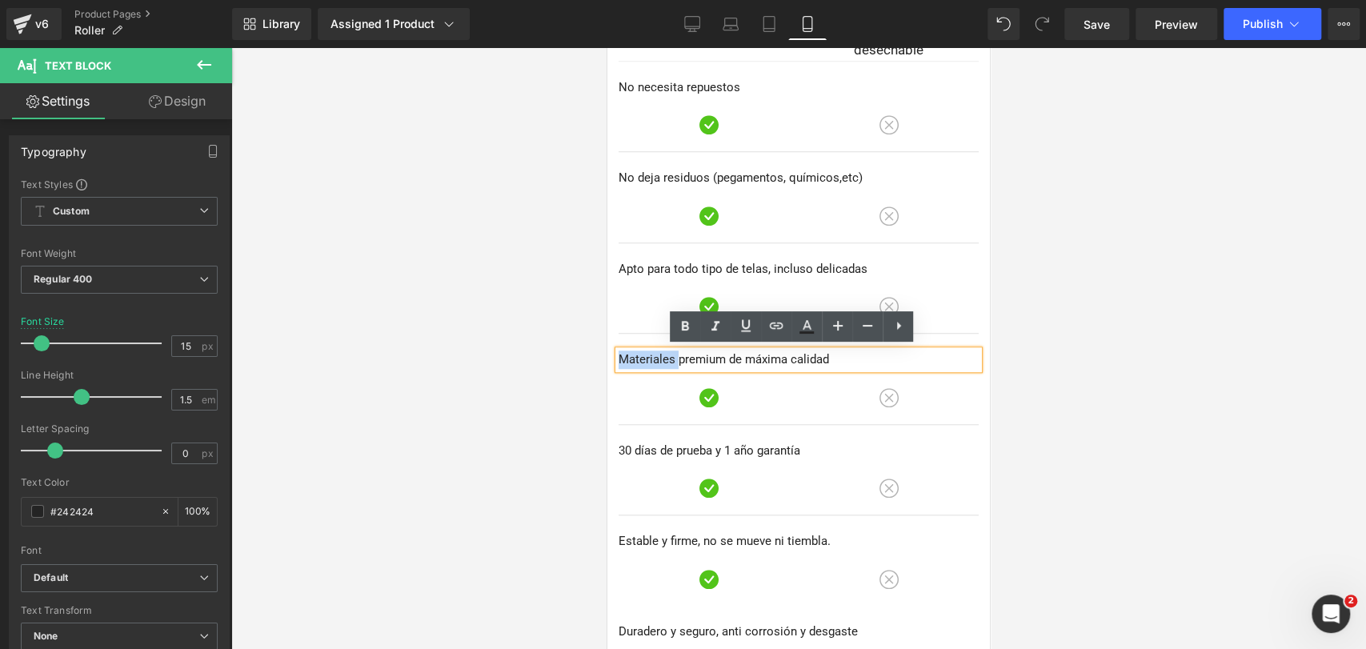
click at [719, 364] on p "Materiales premium de máxima calidad" at bounding box center [798, 359] width 360 height 18
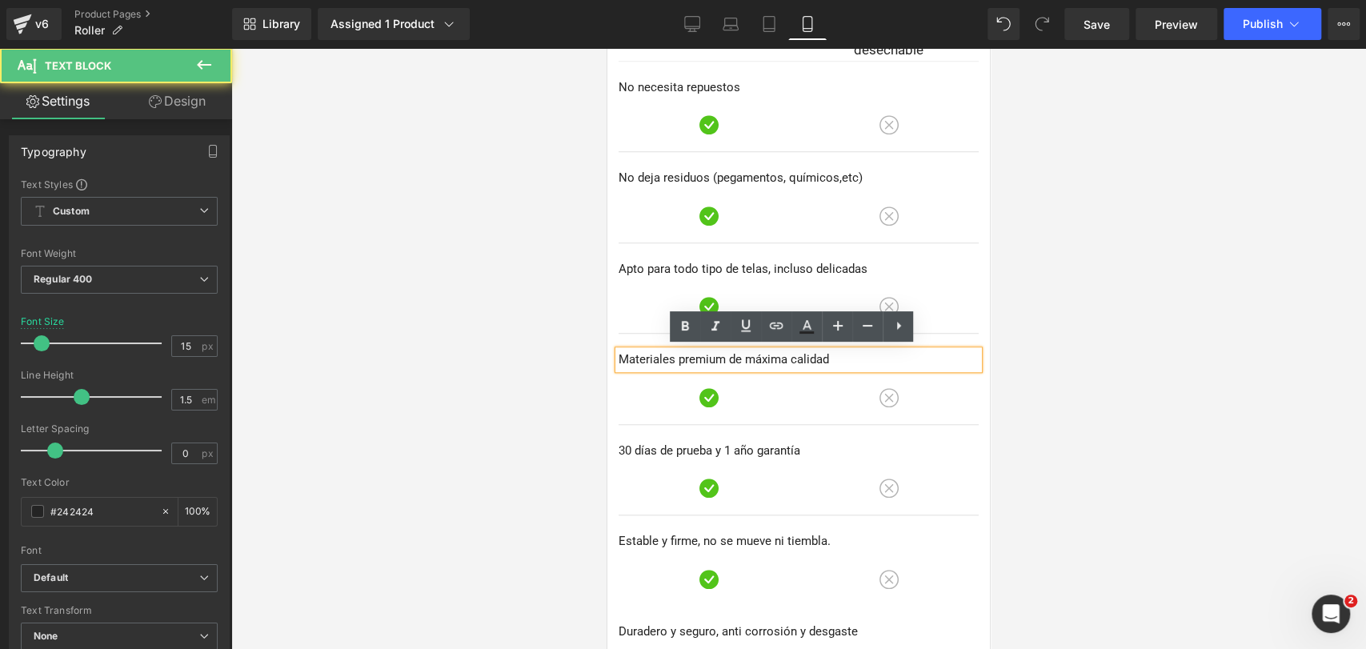
click at [722, 354] on p "Materiales premium de máxima calidad" at bounding box center [798, 359] width 360 height 18
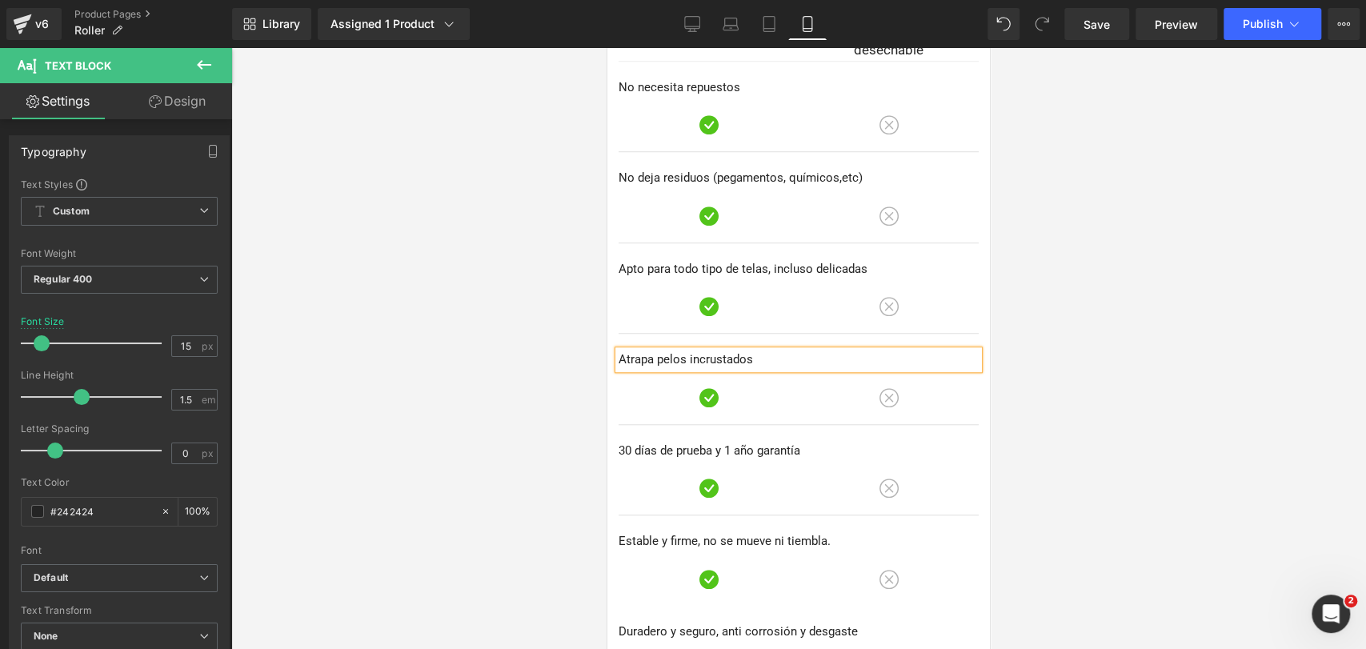
click at [1173, 264] on div at bounding box center [798, 348] width 1135 height 601
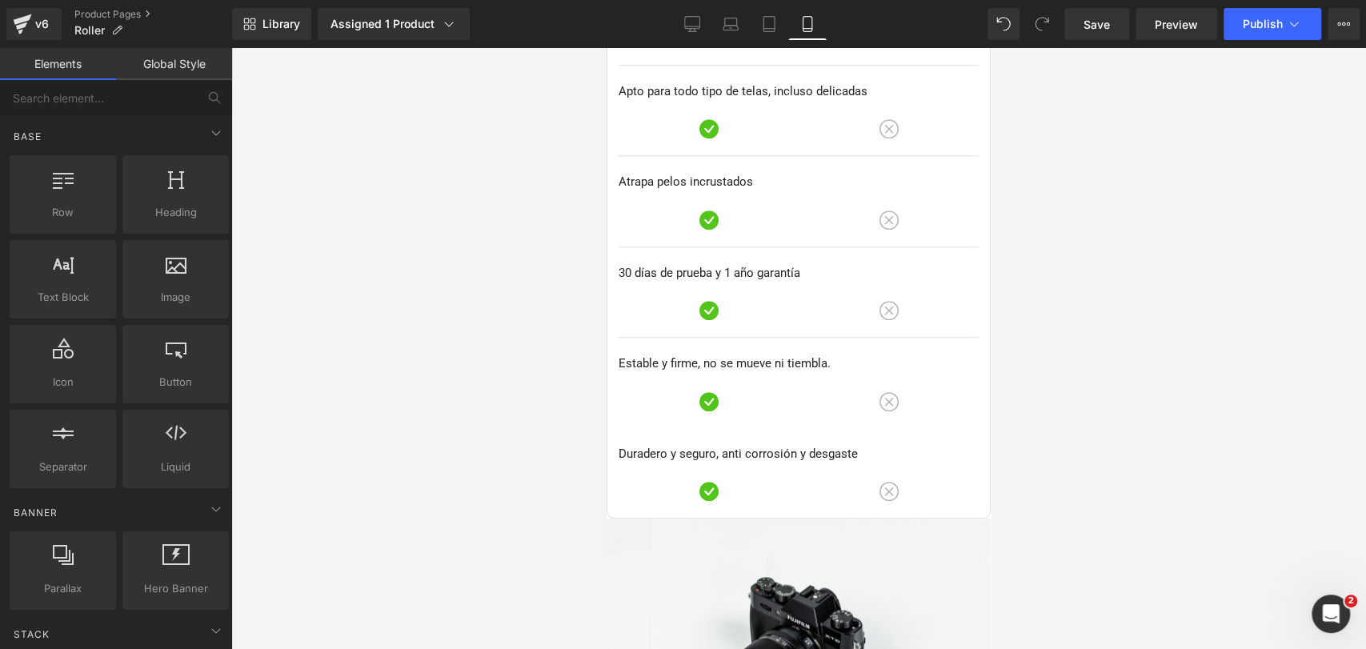
scroll to position [4990, 0]
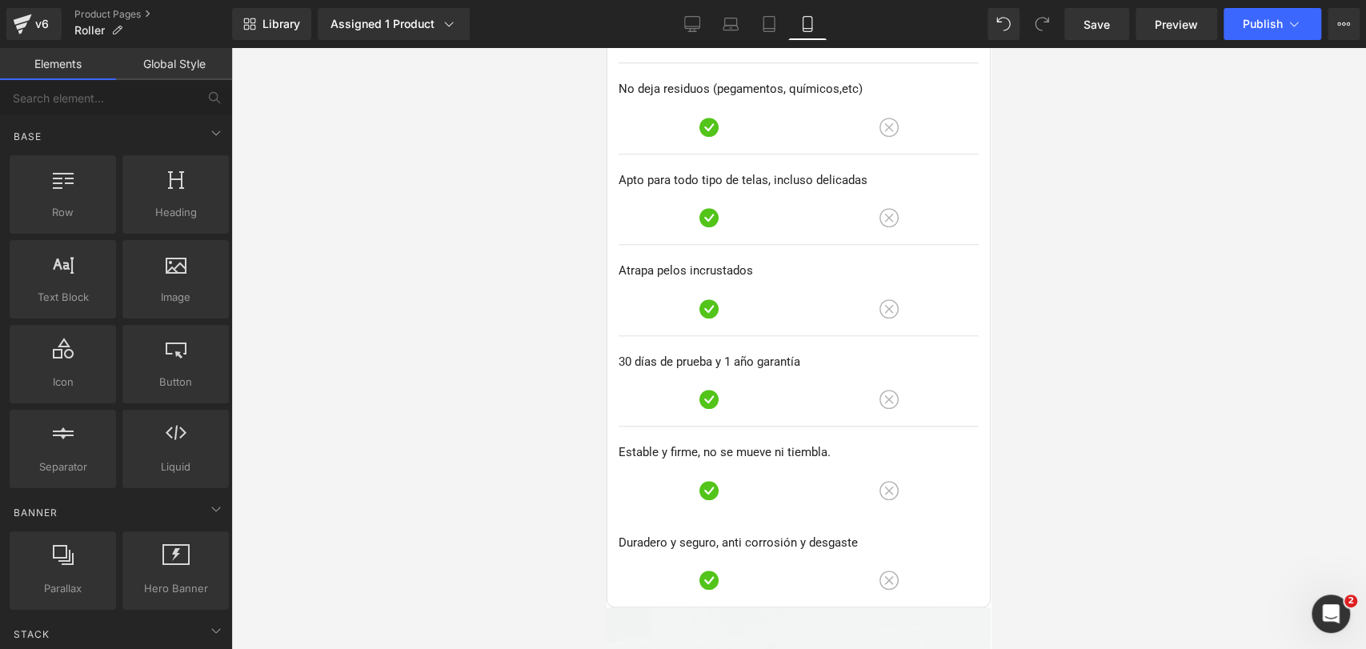
click at [662, 358] on p "30 días de prueba y 1 año garantía" at bounding box center [798, 362] width 360 height 18
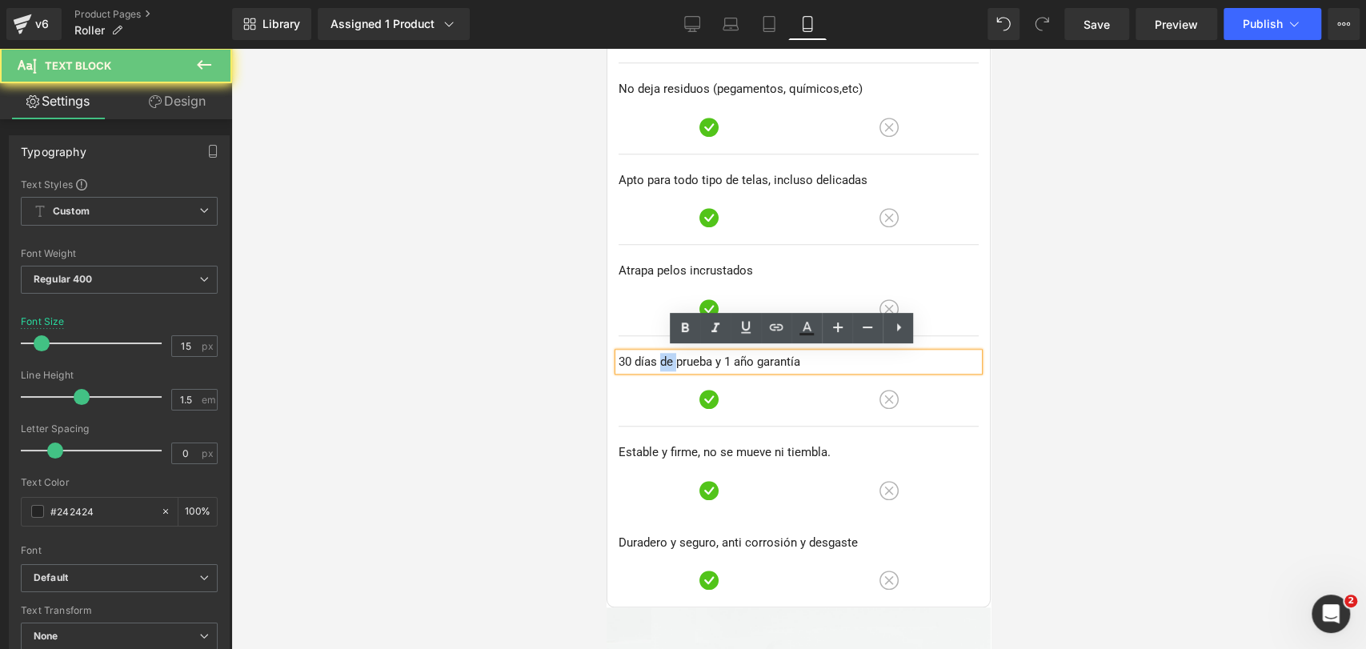
click at [662, 358] on p "30 días de prueba y 1 año garantía" at bounding box center [798, 362] width 360 height 18
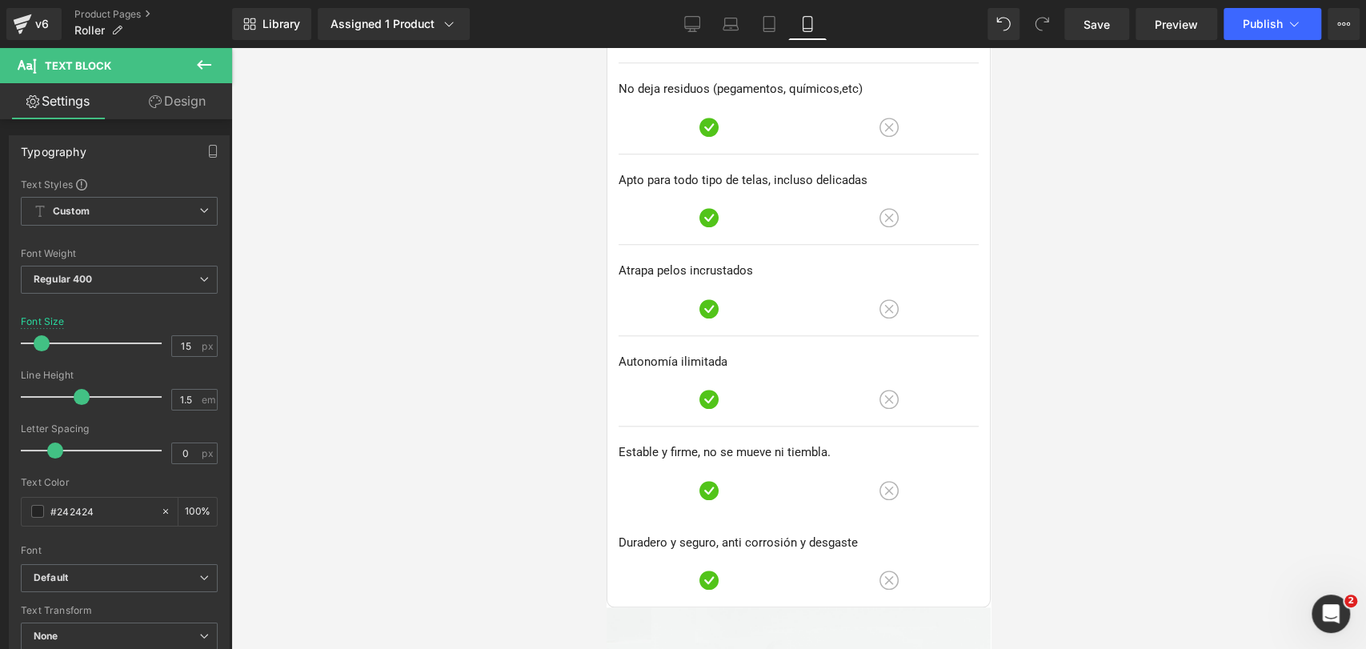
drag, startPoint x: 1047, startPoint y: 267, endPoint x: 1015, endPoint y: 280, distance: 34.5
click at [1047, 267] on div at bounding box center [798, 348] width 1135 height 601
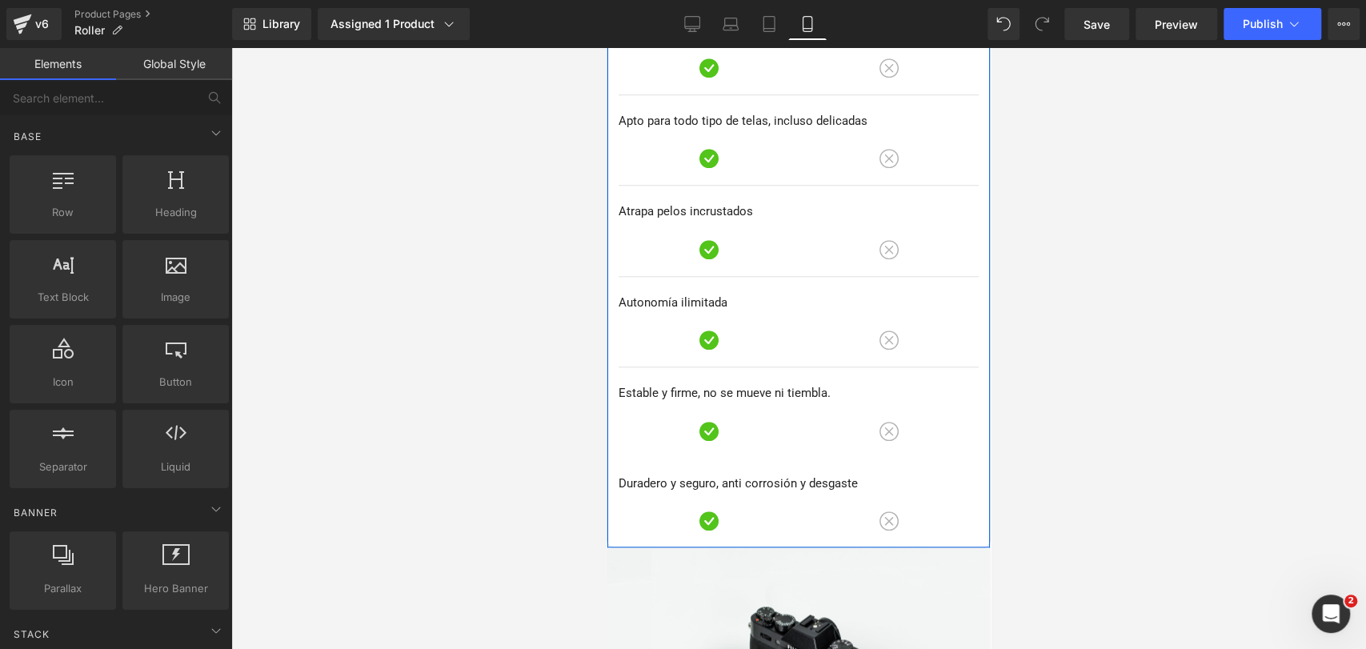
scroll to position [5079, 0]
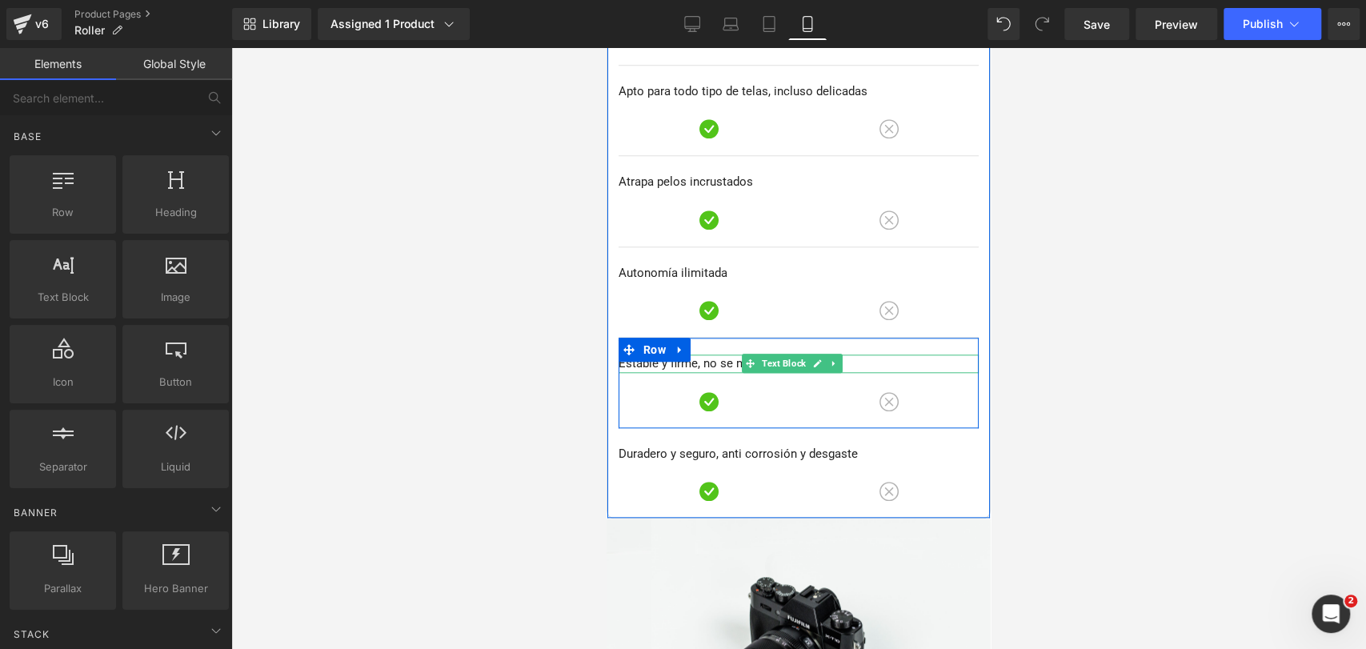
click at [718, 362] on p "Estable y firme, no se mueve ni tiembla." at bounding box center [798, 363] width 360 height 18
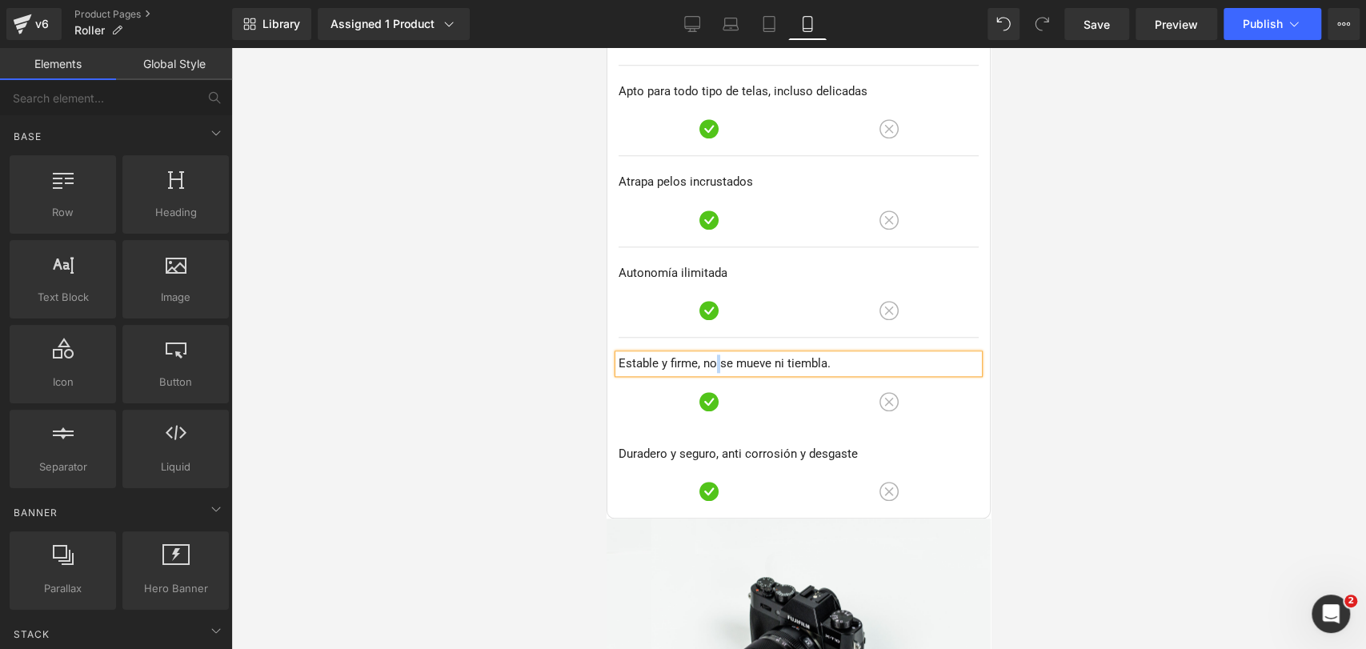
click at [718, 362] on p "Estable y firme, no se mueve ni tiembla." at bounding box center [798, 363] width 360 height 18
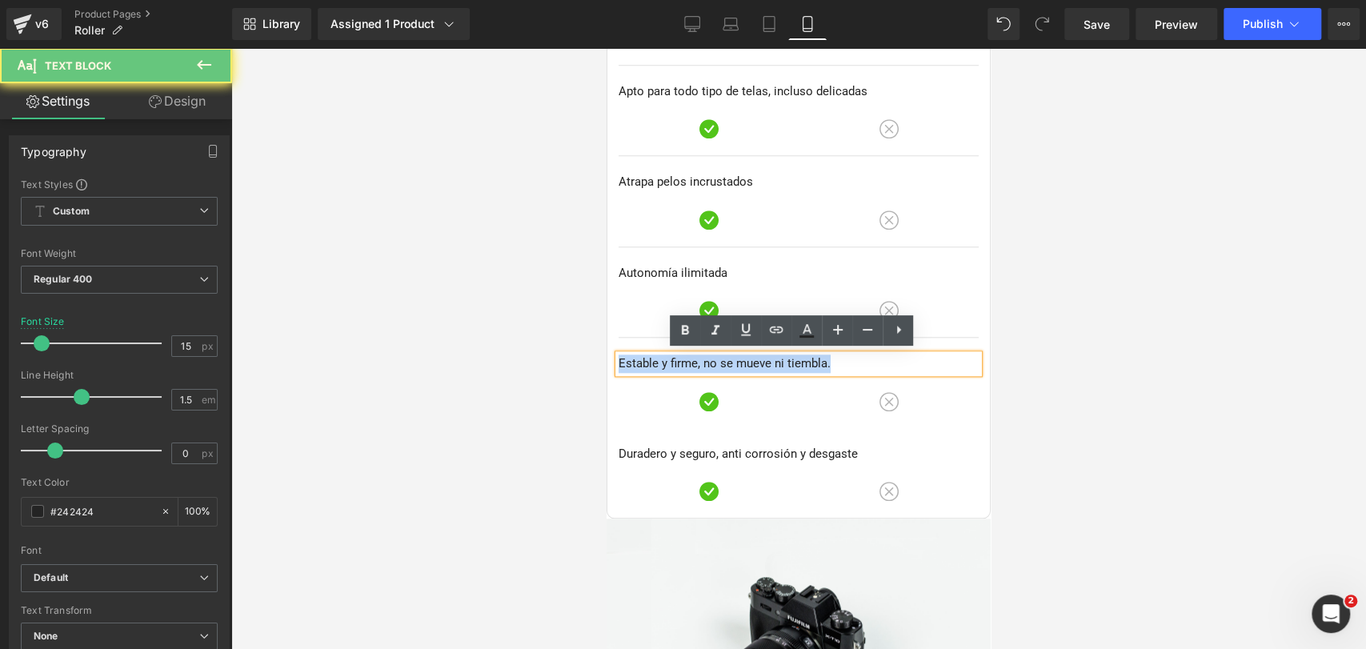
click at [718, 362] on p "Estable y firme, no se mueve ni tiembla." at bounding box center [798, 363] width 360 height 18
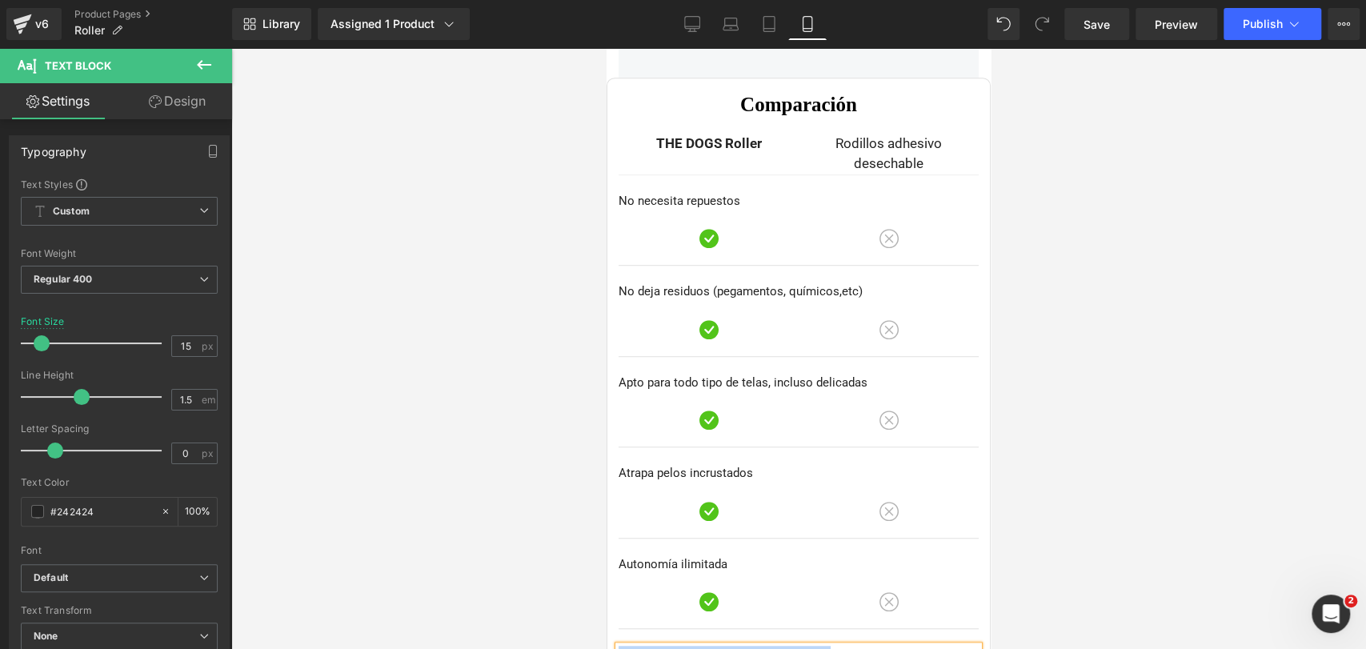
scroll to position [4990, 0]
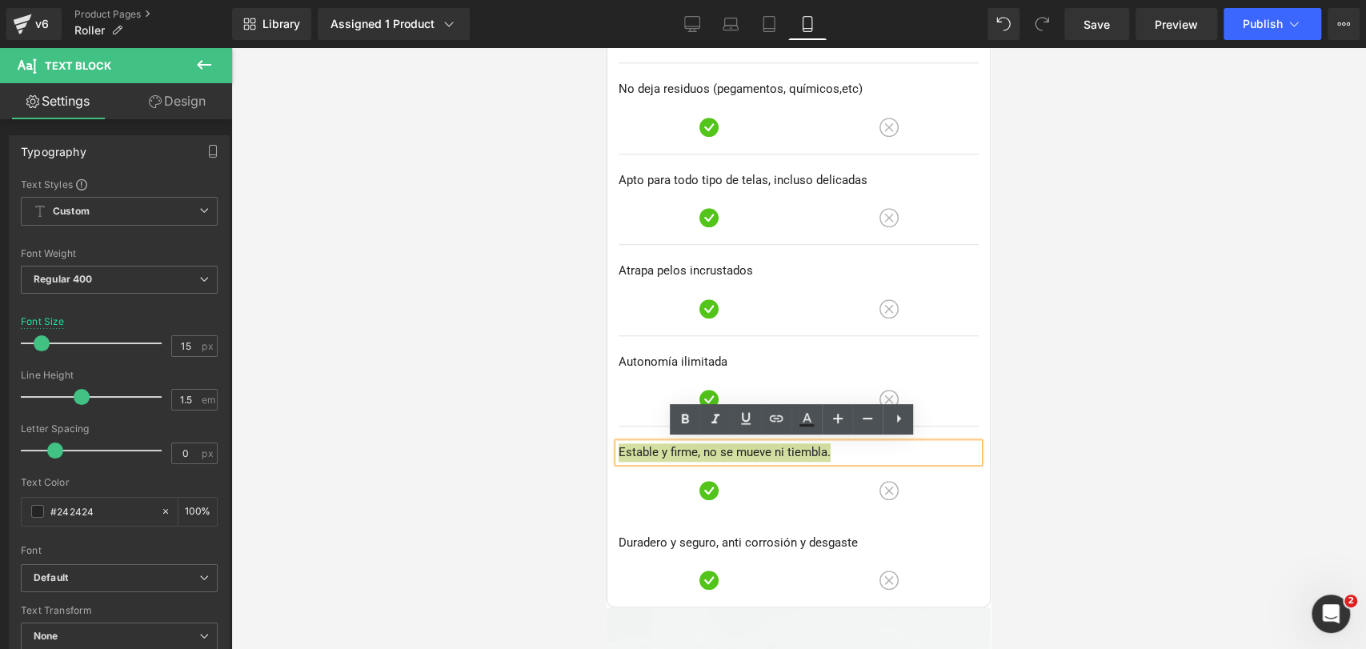
click at [1096, 277] on div at bounding box center [798, 348] width 1135 height 601
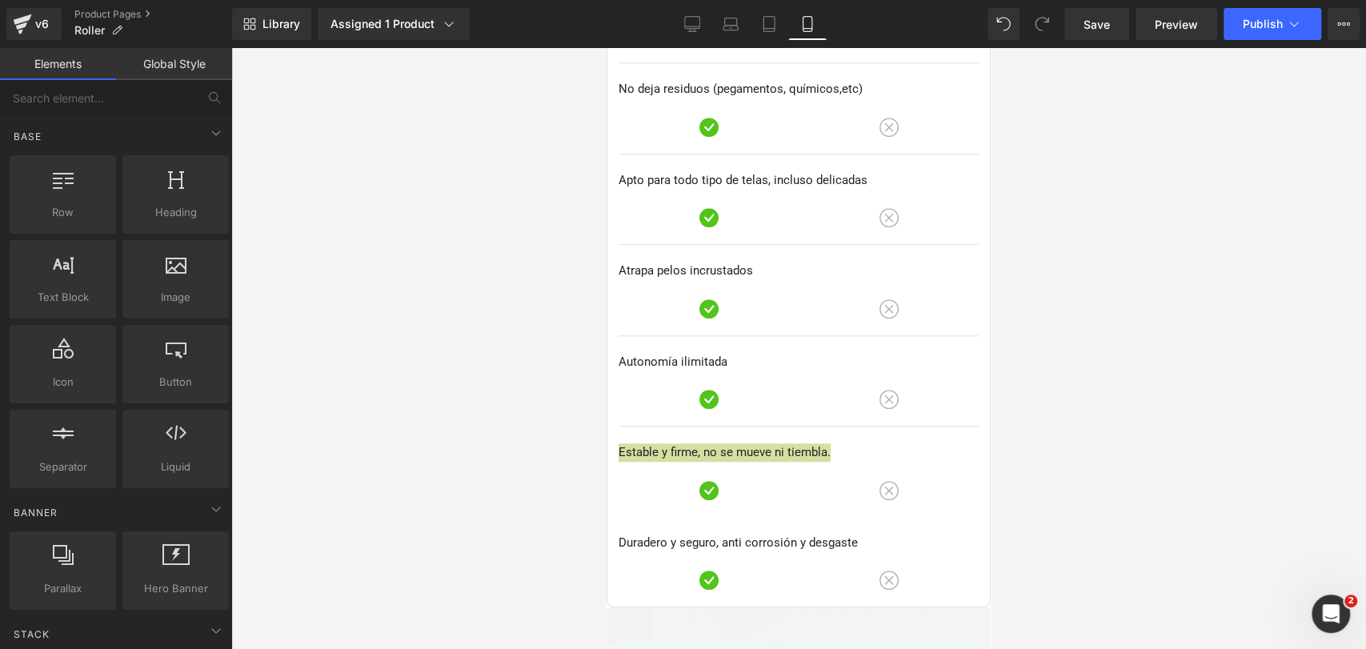
click at [1001, 254] on div at bounding box center [798, 348] width 1135 height 601
click at [886, 263] on p "Atrapa pelos incrustados" at bounding box center [798, 271] width 360 height 18
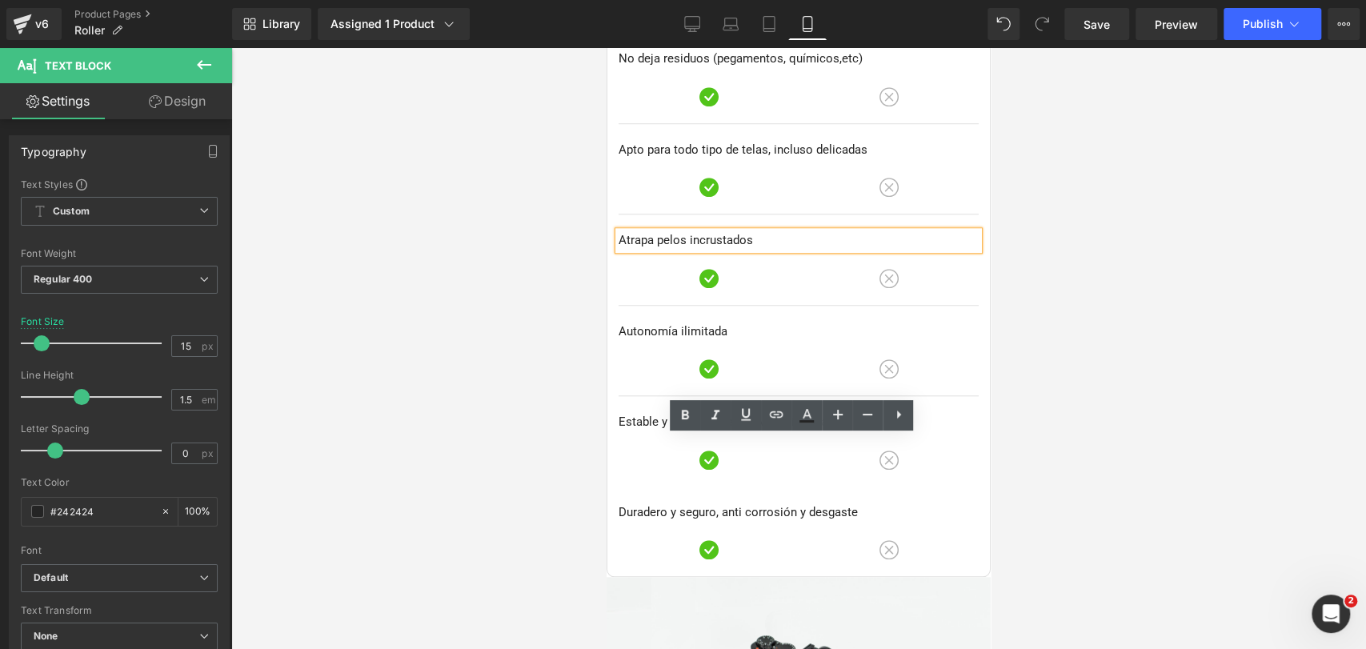
scroll to position [4813, 0]
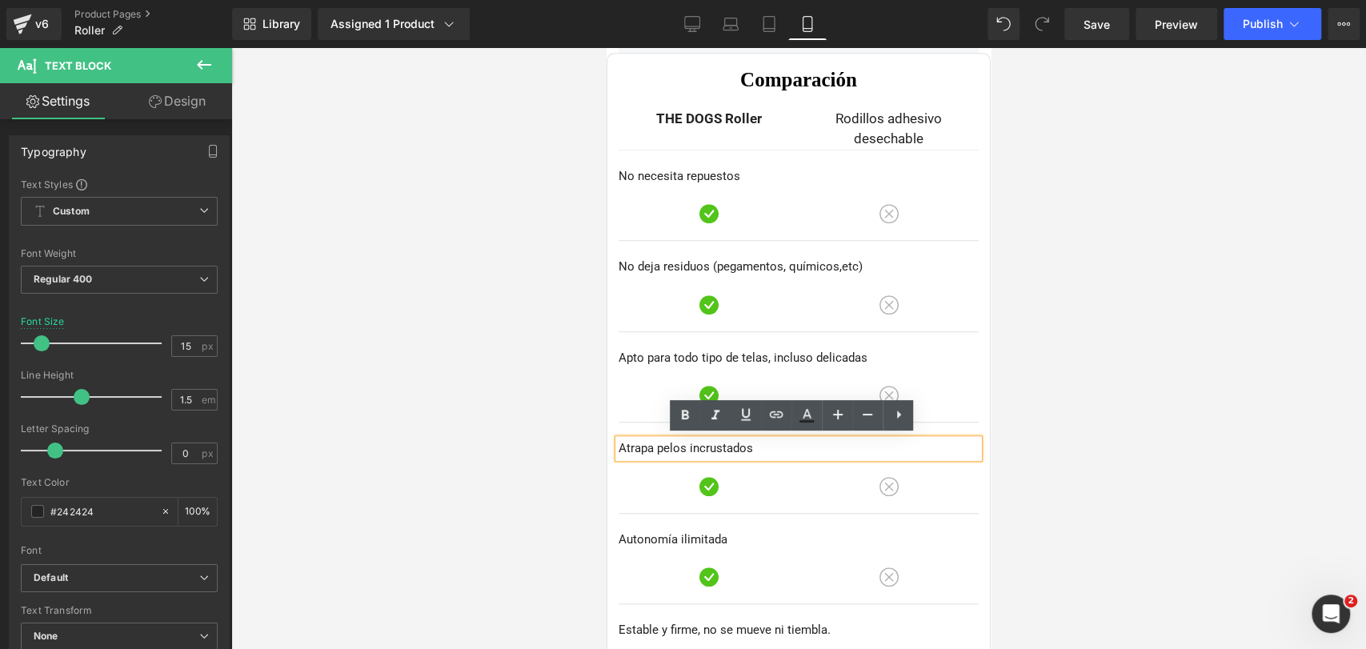
drag, startPoint x: 606, startPoint y: 150, endPoint x: 618, endPoint y: 154, distance: 12.7
click at [606, 150] on div "Comparación Heading THE DOGS Roller Text Block Rodillos adhesivo desechable Tex…" at bounding box center [798, 419] width 384 height 733
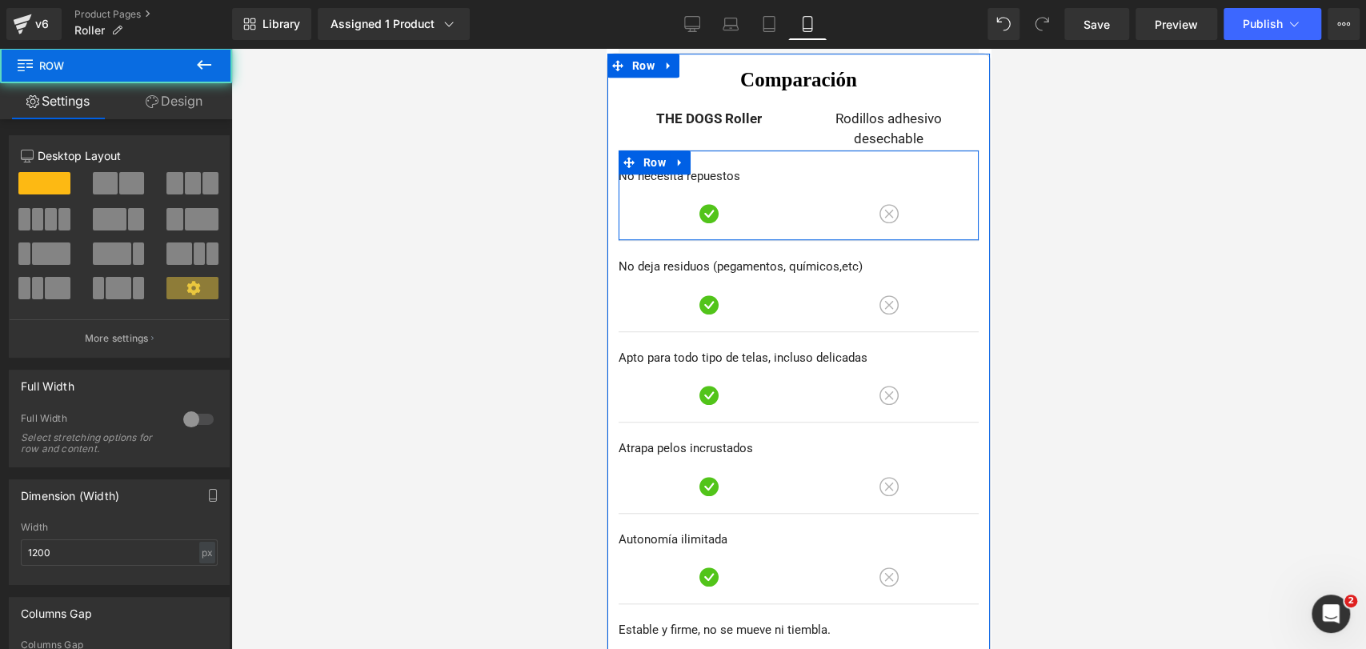
click at [623, 156] on icon at bounding box center [628, 162] width 11 height 12
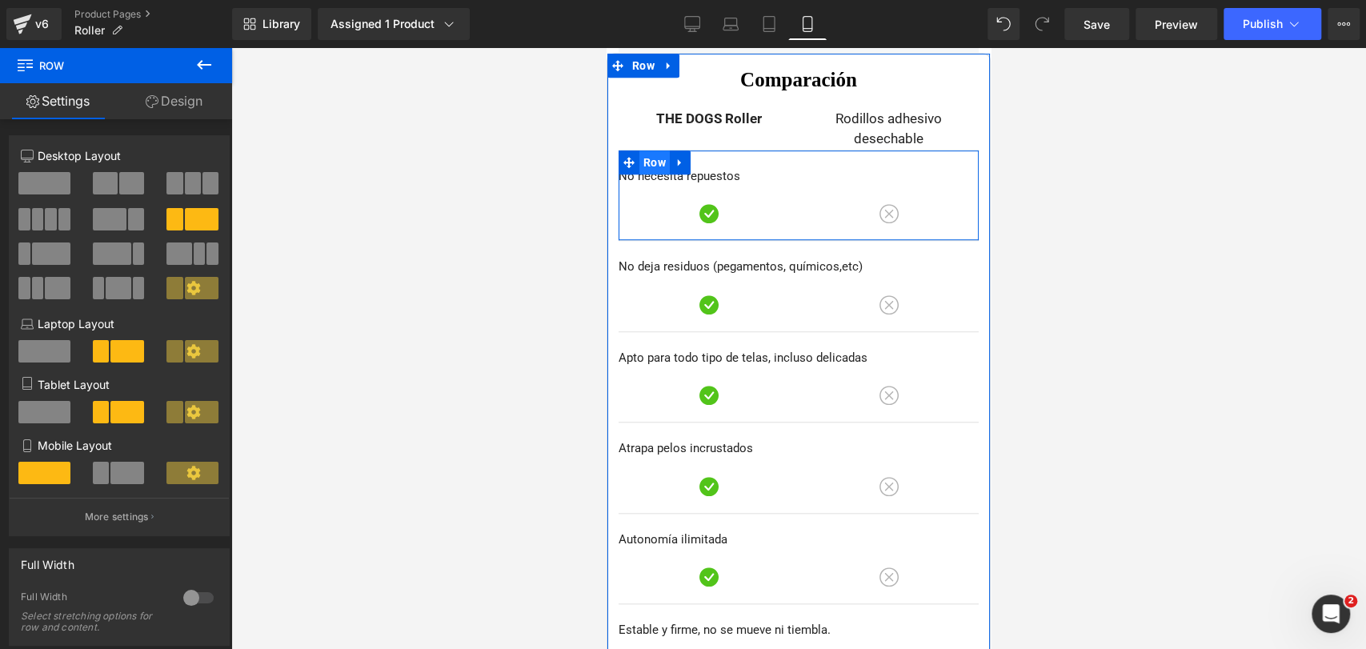
click at [650, 162] on span "Row" at bounding box center [654, 162] width 30 height 24
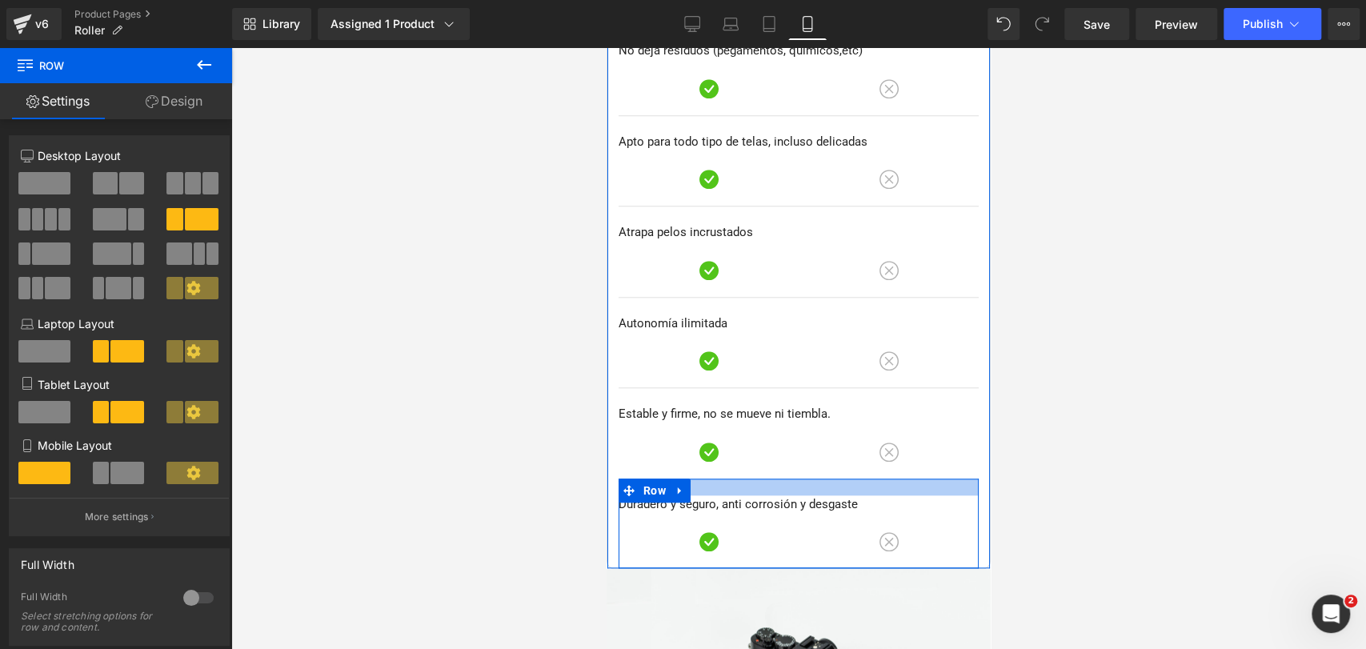
scroll to position [4990, 0]
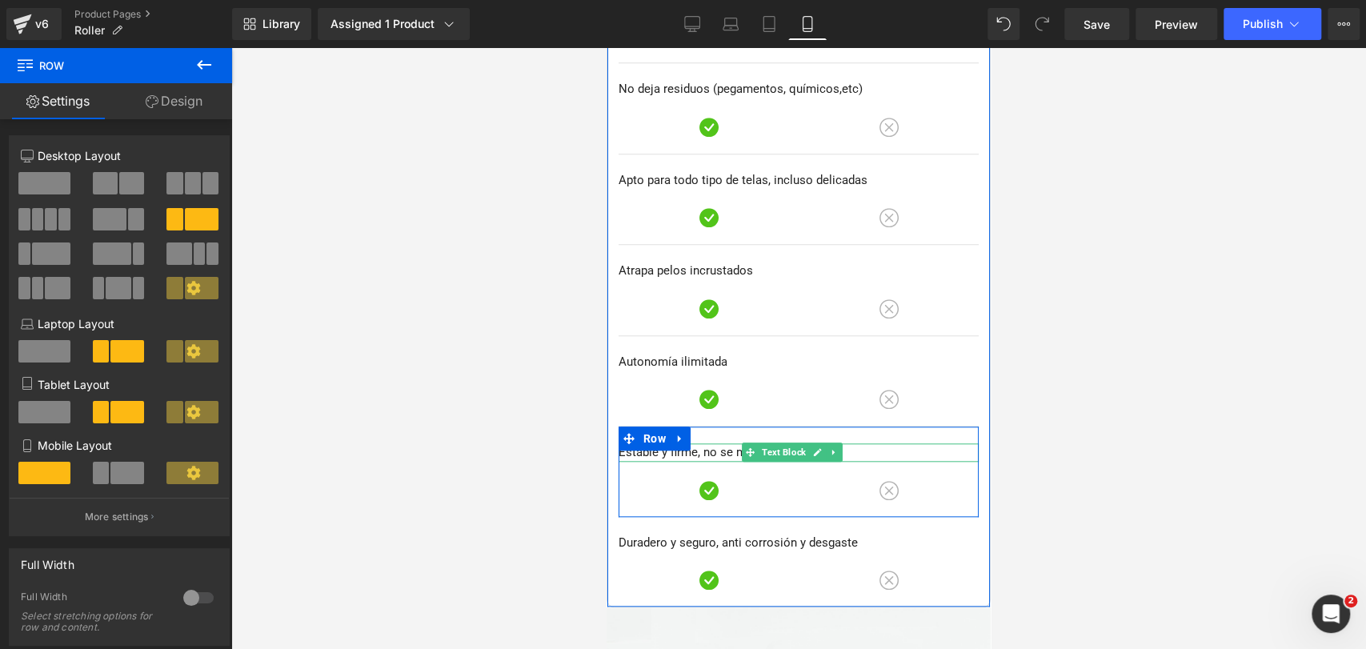
click at [728, 451] on p "Estable y firme, no se mueve ni tiembla." at bounding box center [798, 452] width 360 height 18
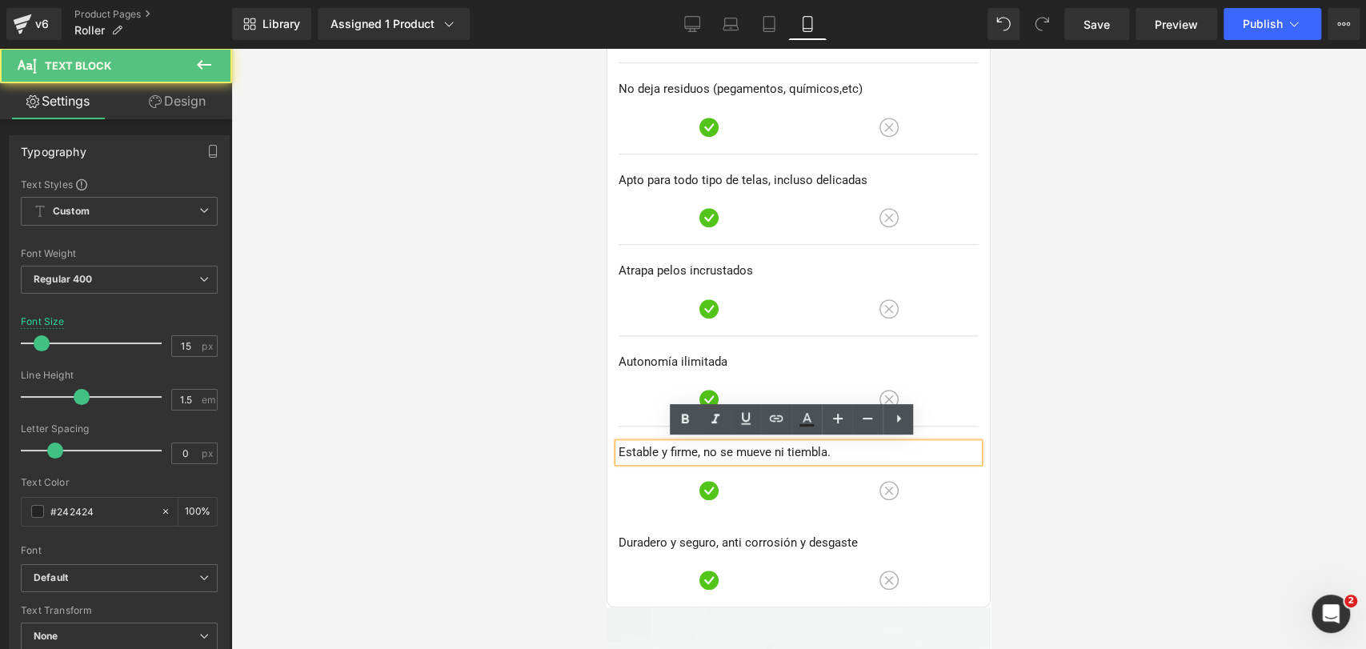
click at [748, 450] on p "Estable y firme, no se mueve ni tiembla." at bounding box center [798, 452] width 360 height 18
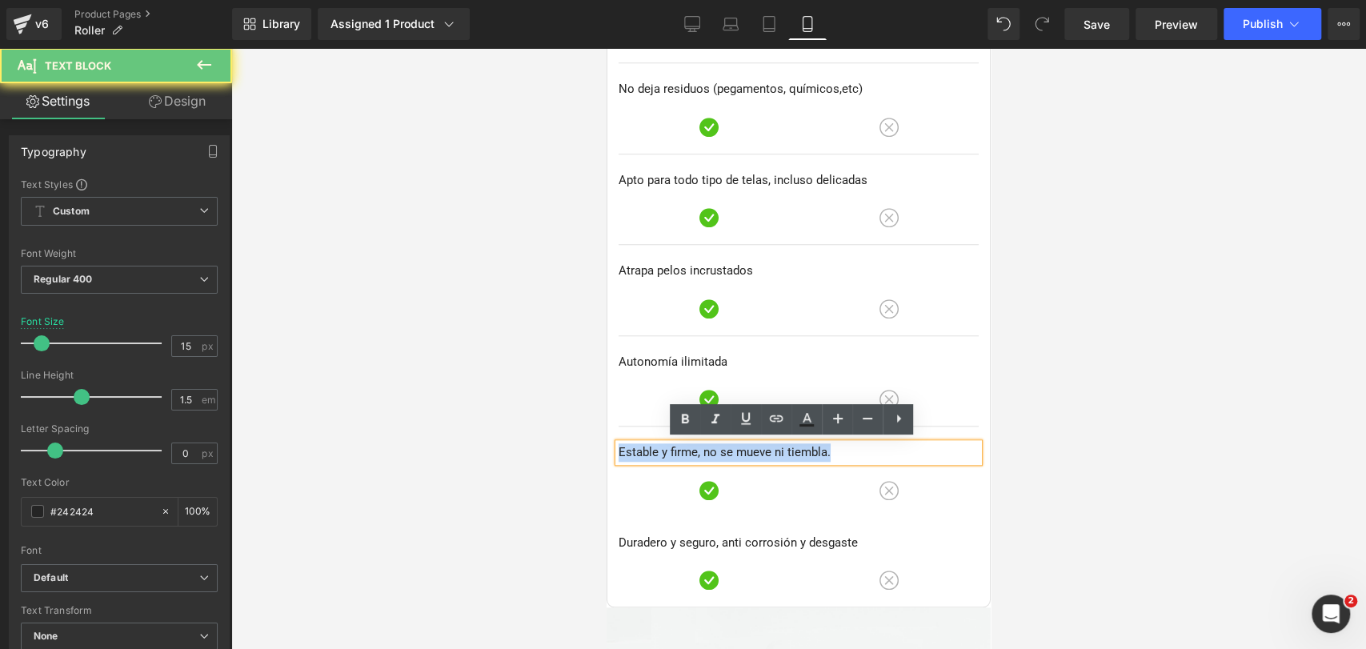
click at [748, 450] on p "Estable y firme, no se mueve ni tiembla." at bounding box center [798, 452] width 360 height 18
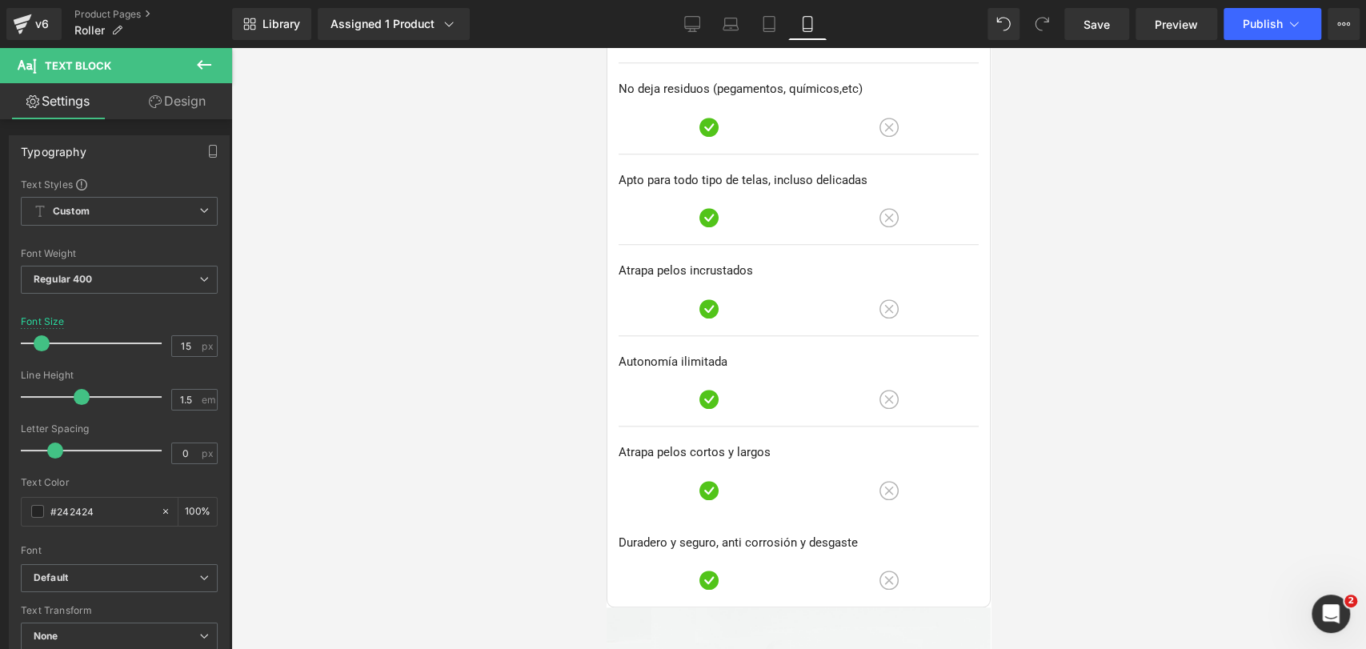
click at [1120, 294] on div at bounding box center [798, 348] width 1135 height 601
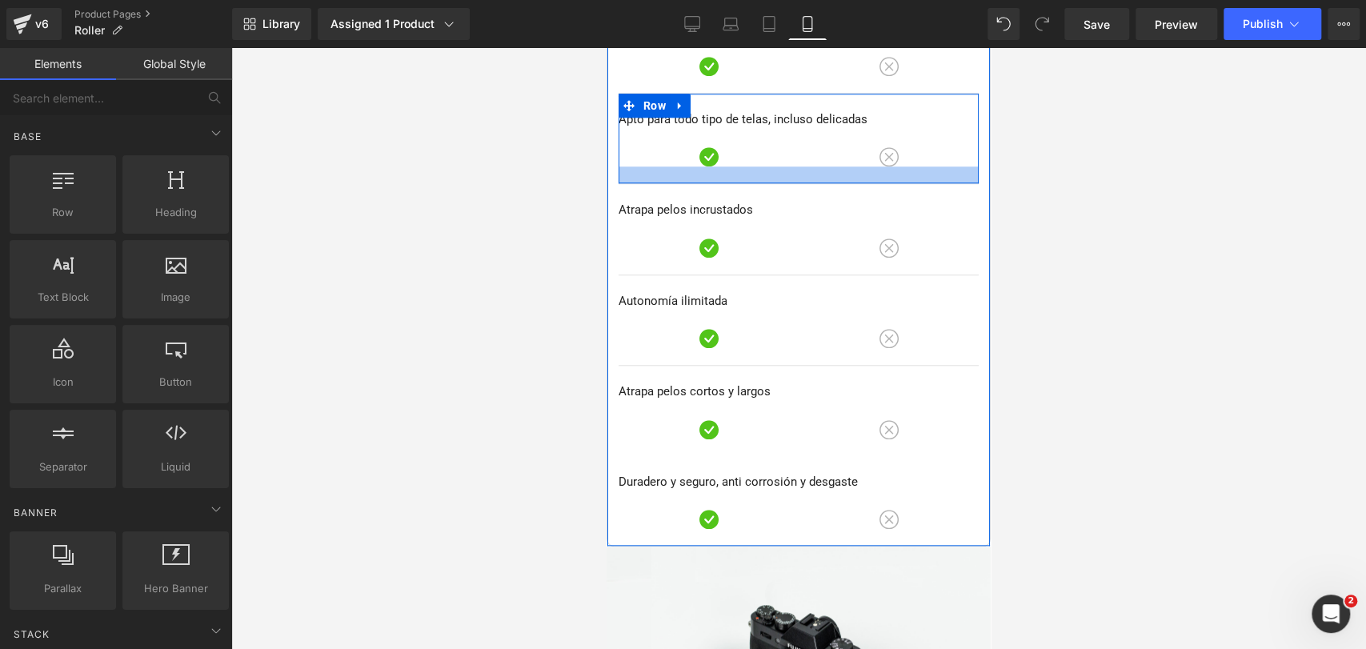
scroll to position [5079, 0]
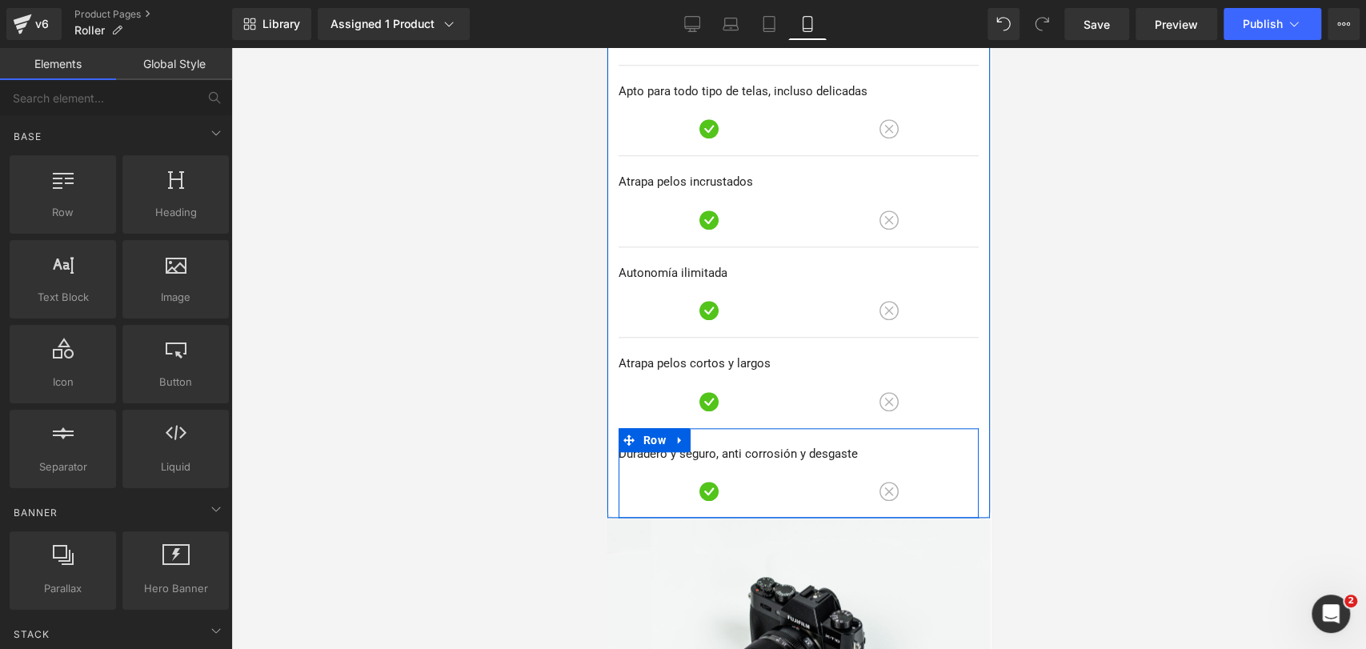
drag, startPoint x: 652, startPoint y: 439, endPoint x: 734, endPoint y: 325, distance: 140.5
click at [651, 439] on span "Row" at bounding box center [654, 440] width 30 height 24
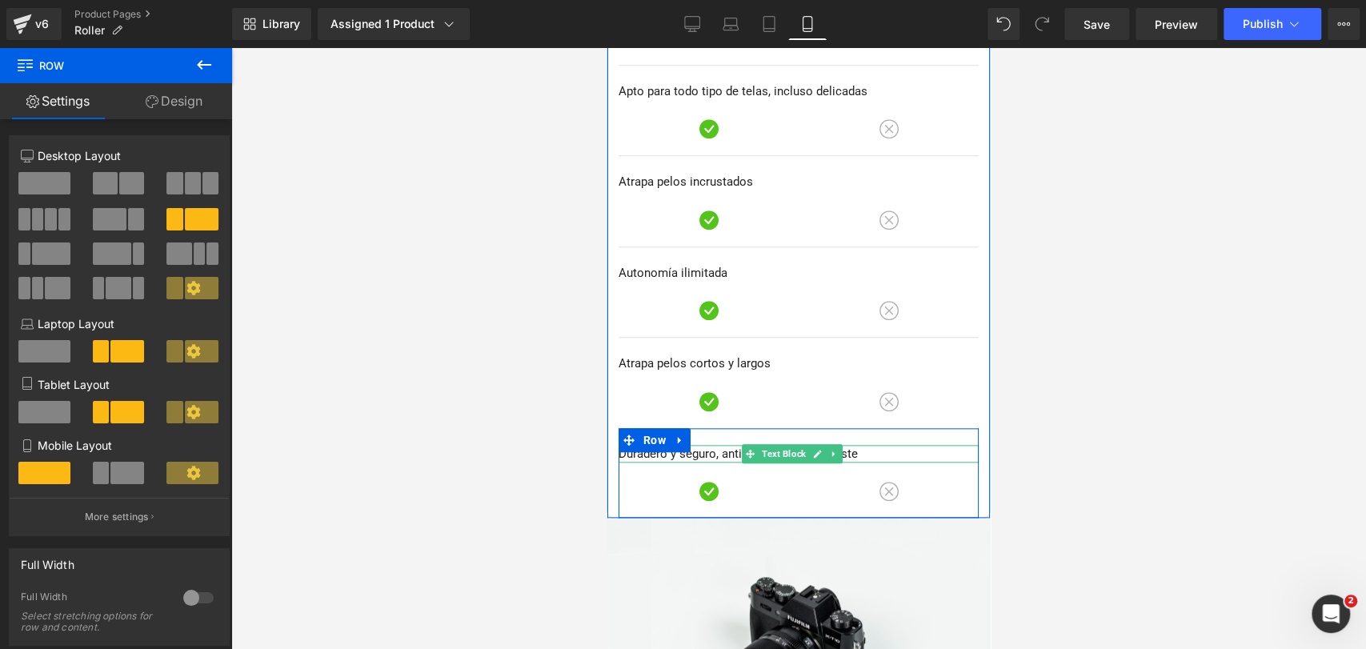
click at [700, 454] on p "Duradero y seguro, anti corrosión y desgaste" at bounding box center [798, 454] width 360 height 18
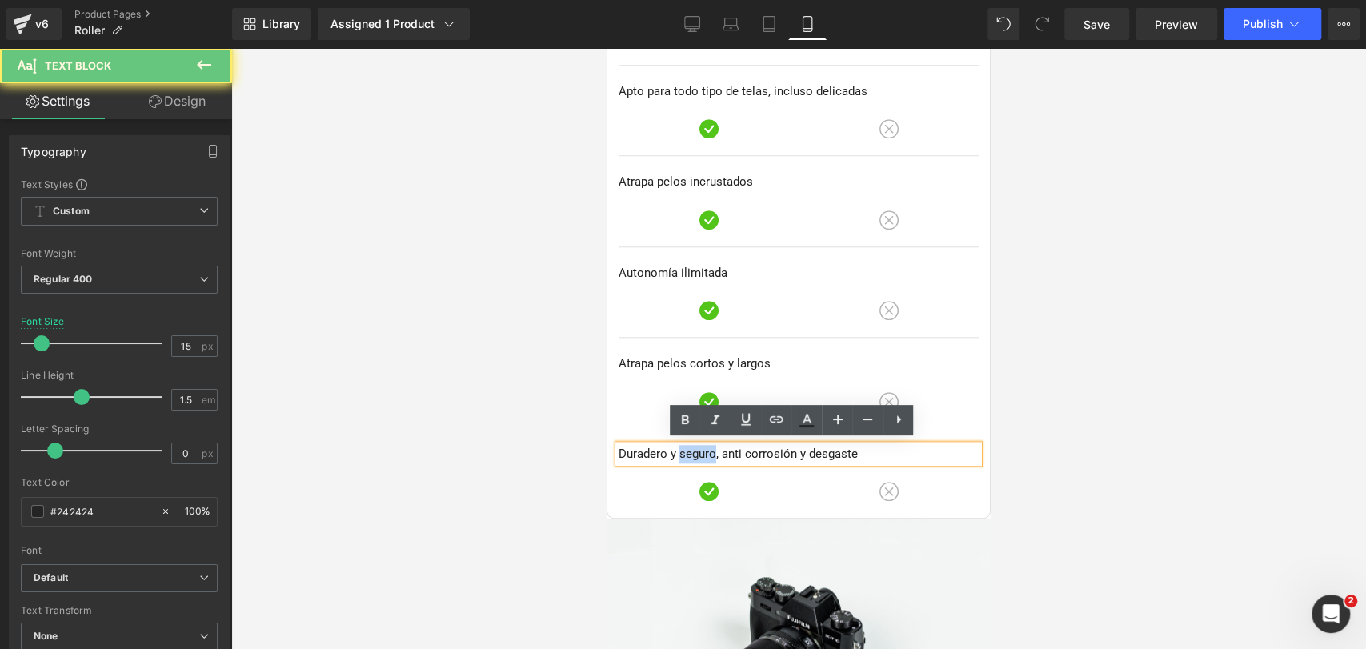
click at [700, 454] on p "Duradero y seguro, anti corrosión y desgaste" at bounding box center [798, 454] width 360 height 18
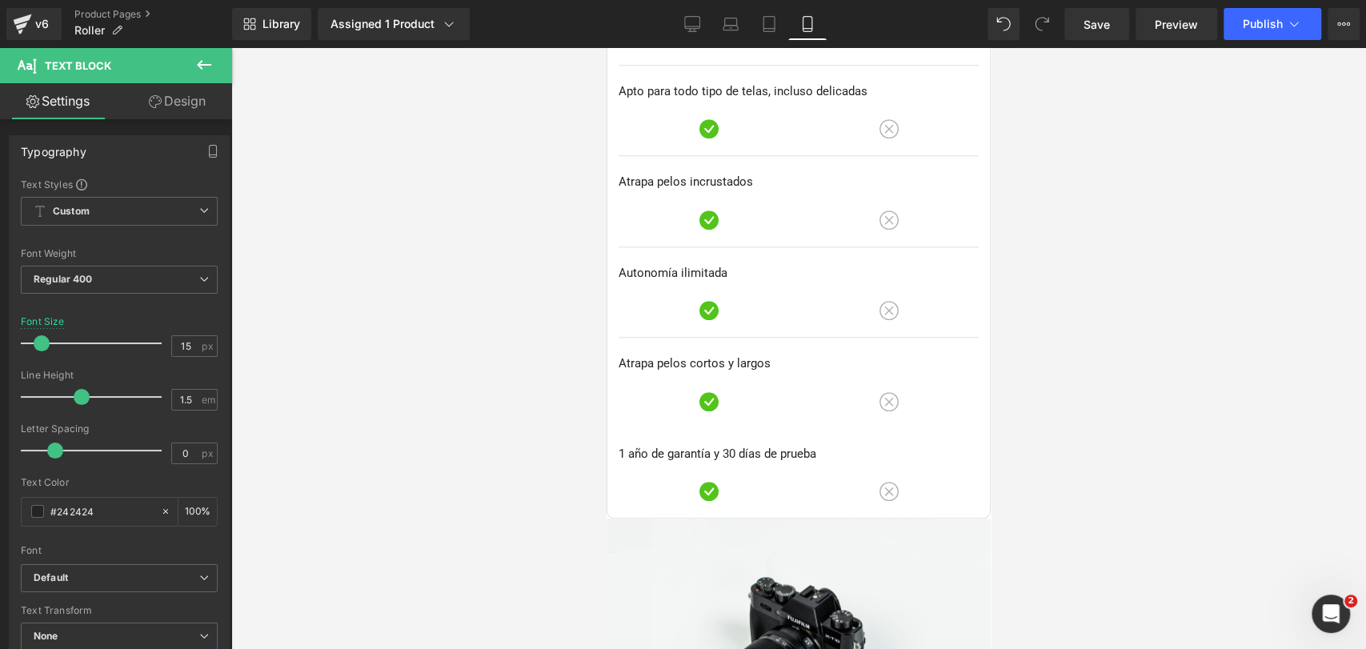
click at [1016, 430] on div at bounding box center [798, 348] width 1135 height 601
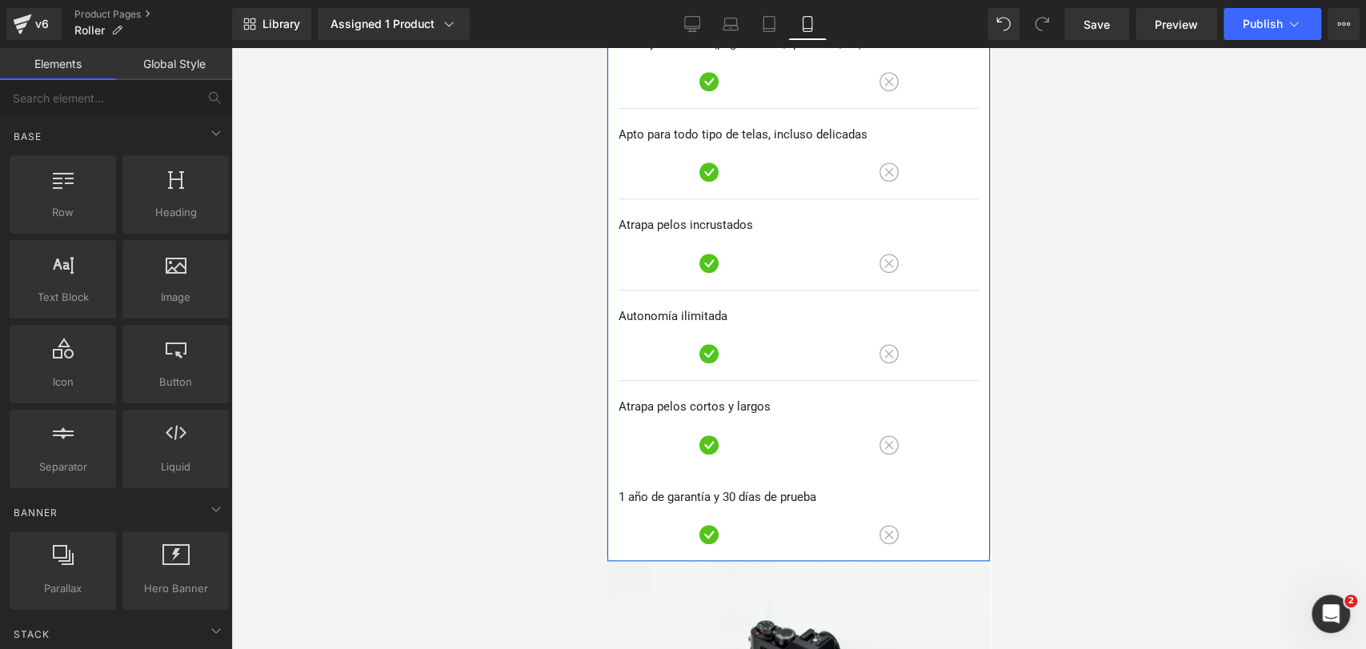
scroll to position [5346, 0]
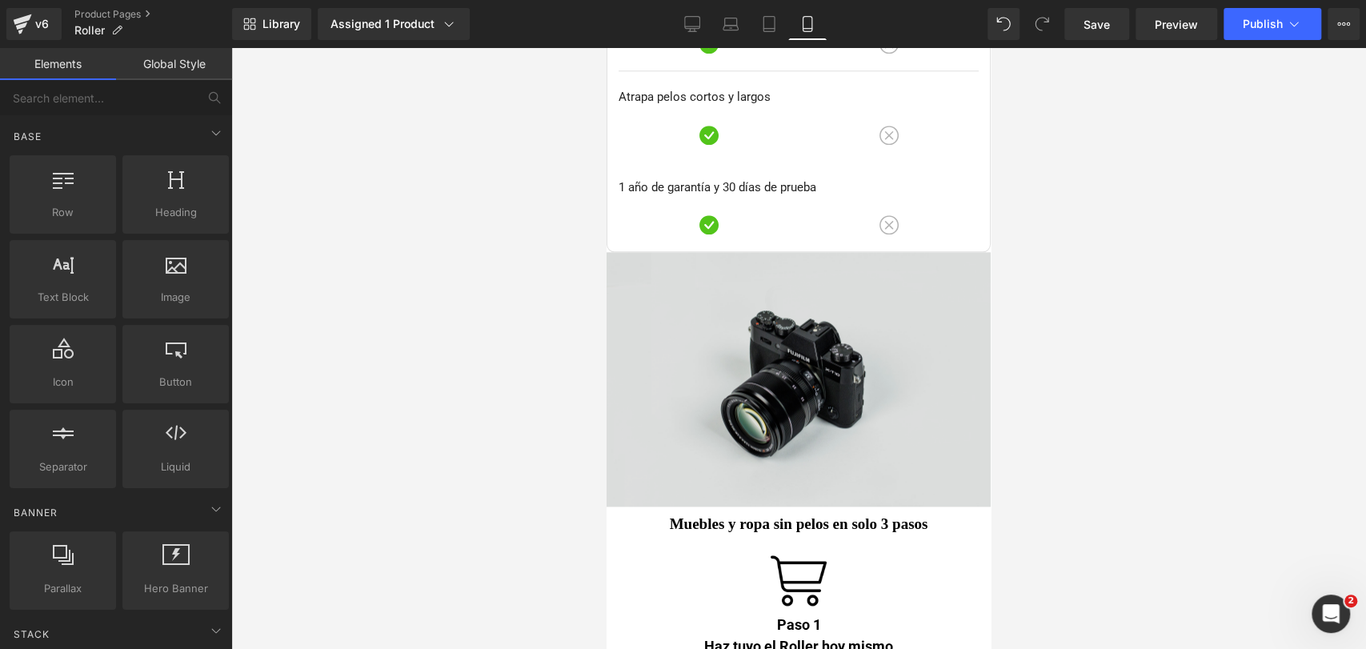
click at [723, 366] on img at bounding box center [798, 379] width 384 height 254
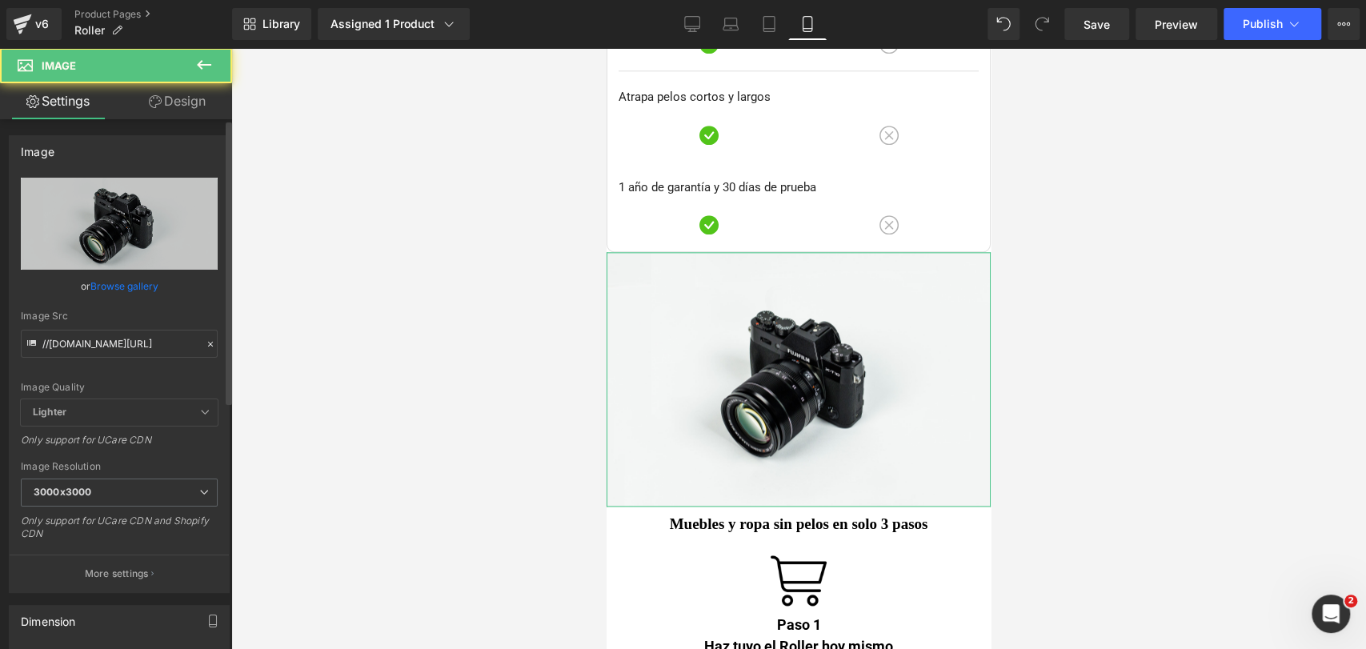
click at [142, 286] on link "Browse gallery" at bounding box center [124, 286] width 68 height 28
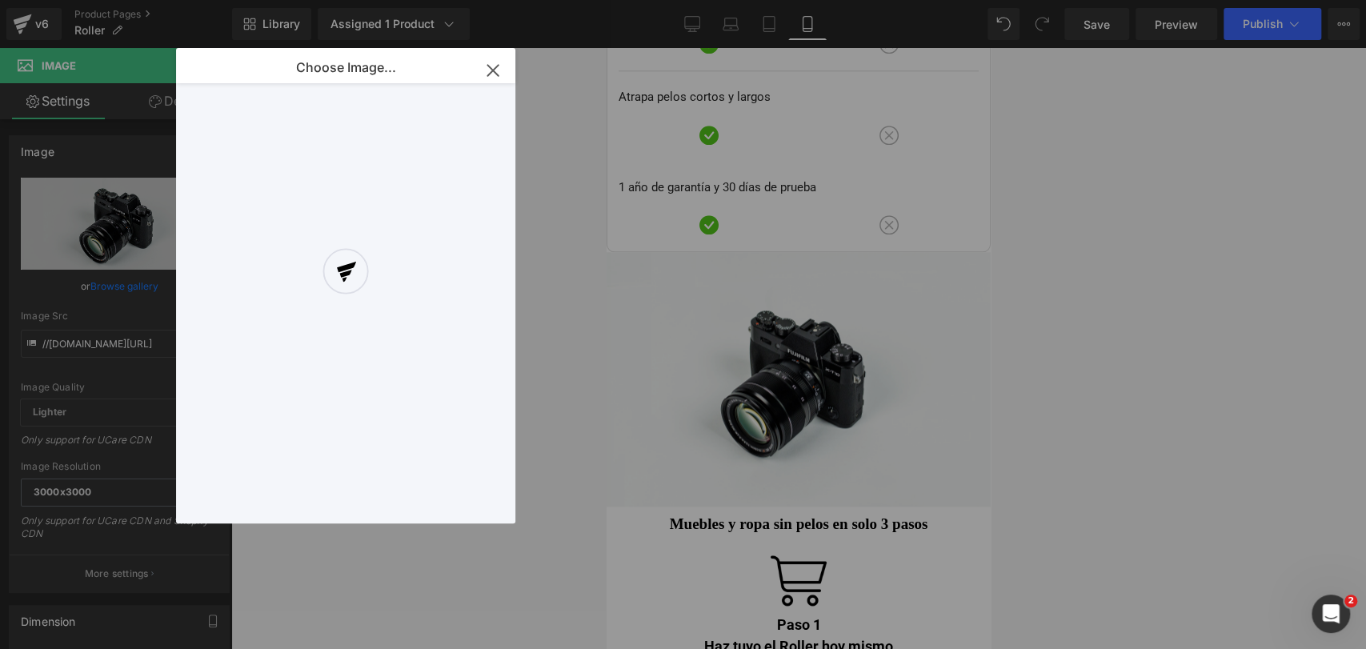
drag, startPoint x: 1323, startPoint y: 235, endPoint x: 722, endPoint y: 181, distance: 603.3
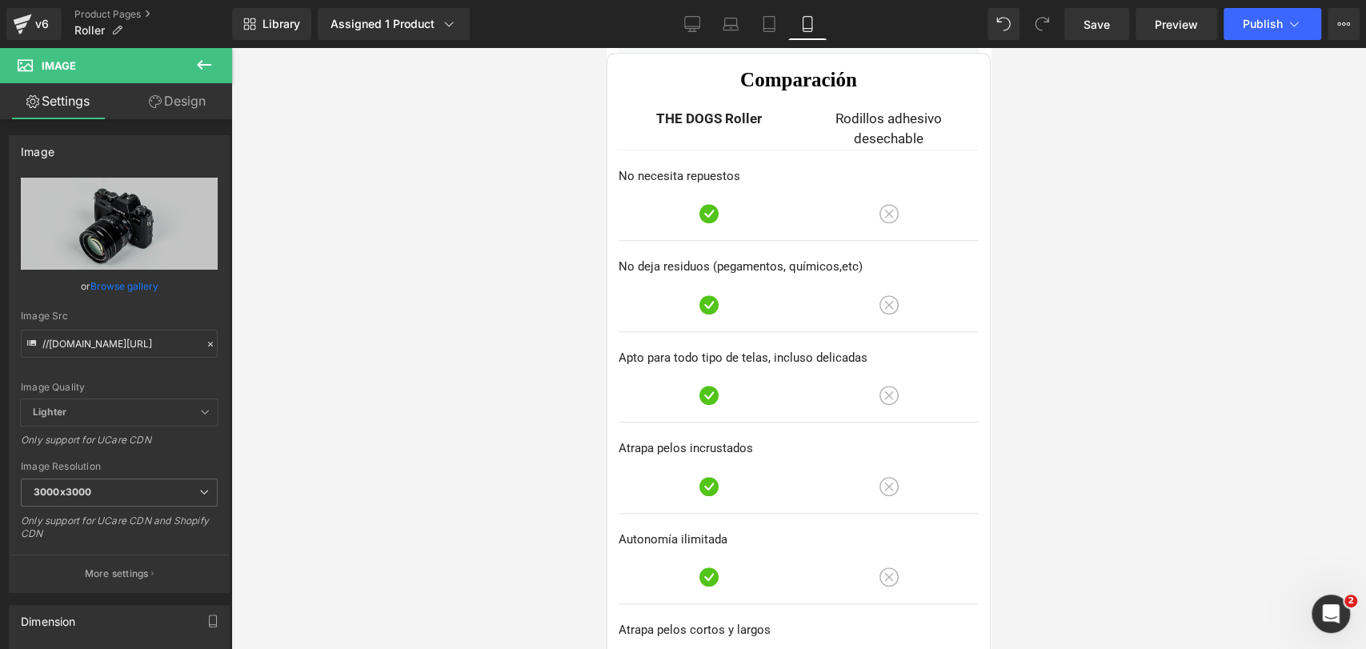
scroll to position [5257, 0]
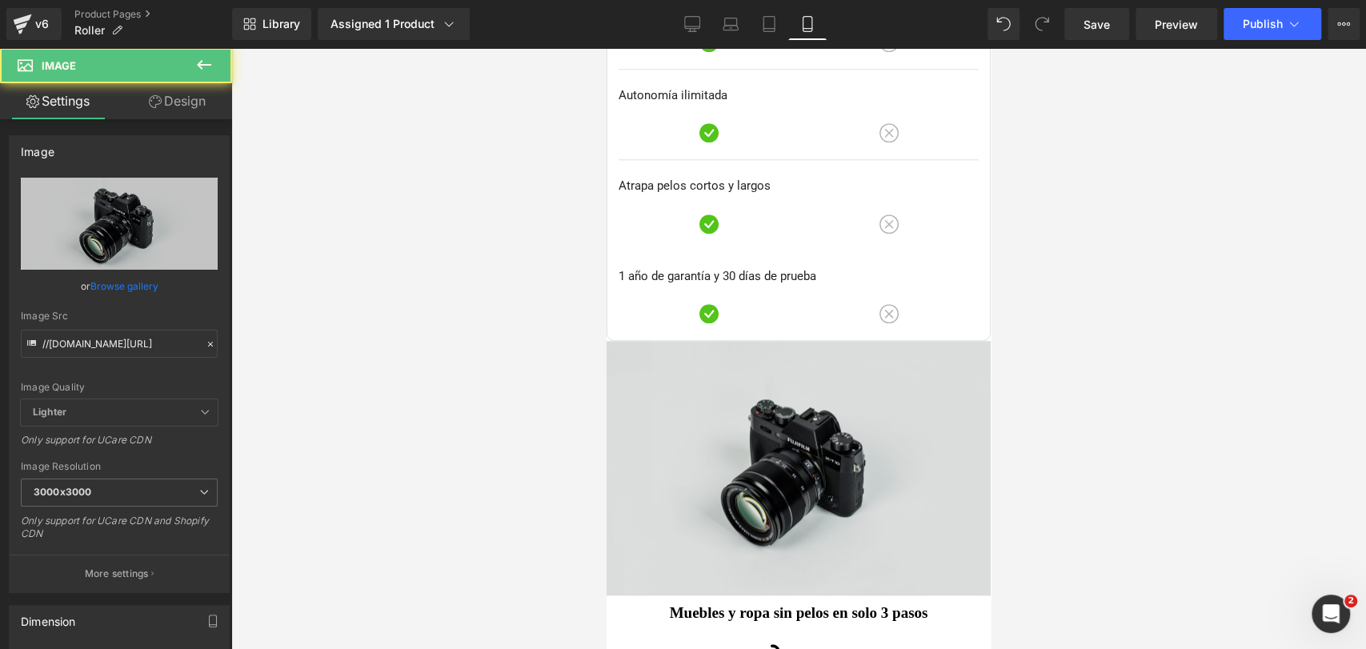
click at [754, 419] on img at bounding box center [798, 468] width 384 height 254
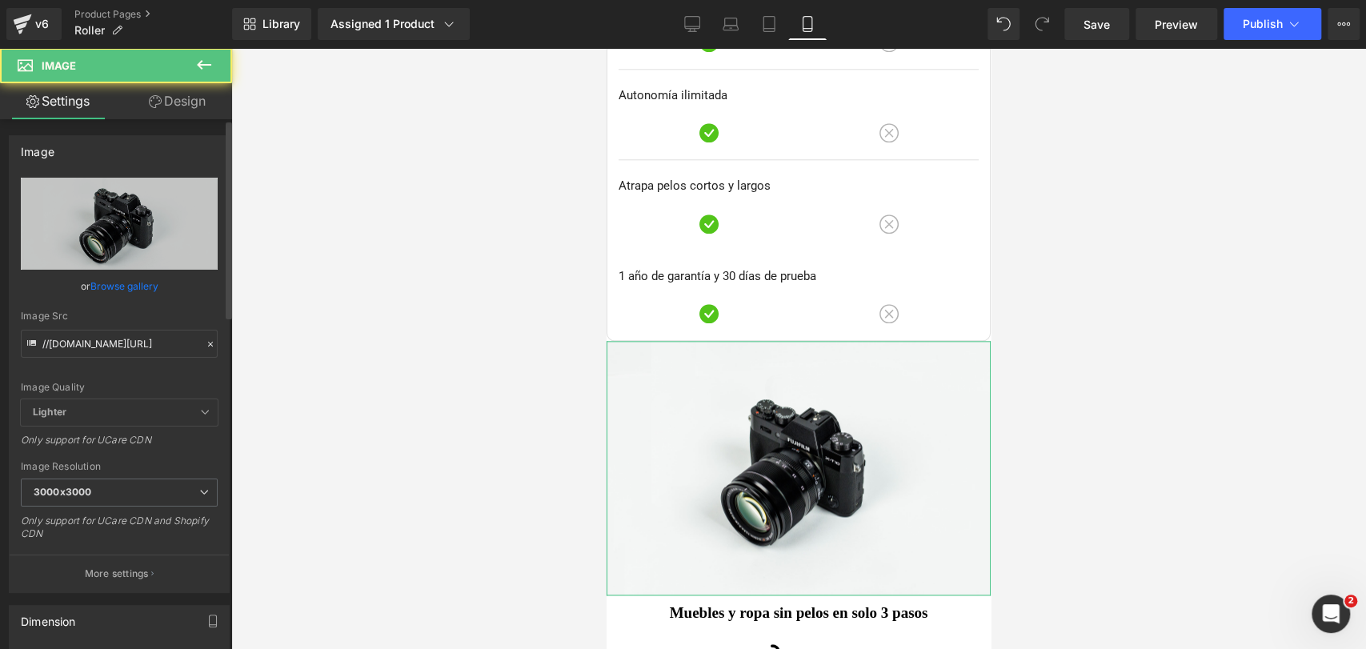
click at [110, 285] on link "Browse gallery" at bounding box center [124, 286] width 68 height 28
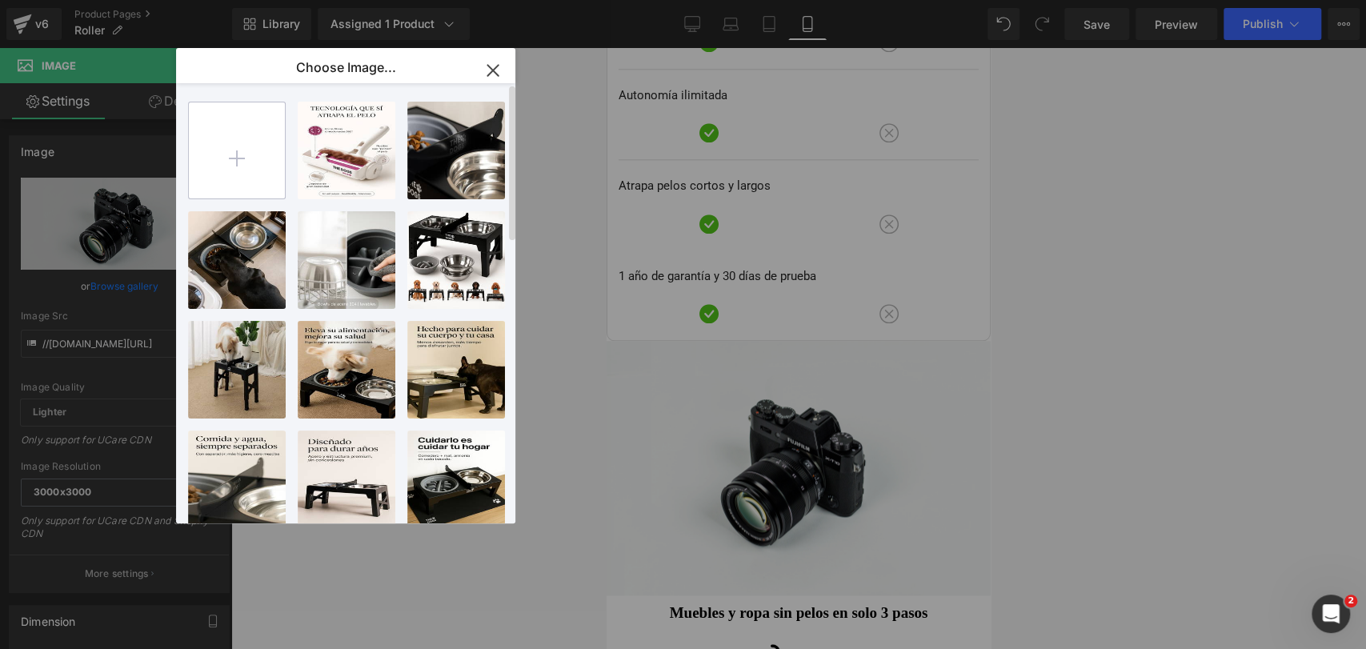
click at [222, 165] on input "file" at bounding box center [237, 150] width 96 height 96
type input "C:\fakepath\IMG_3933 (2).webp"
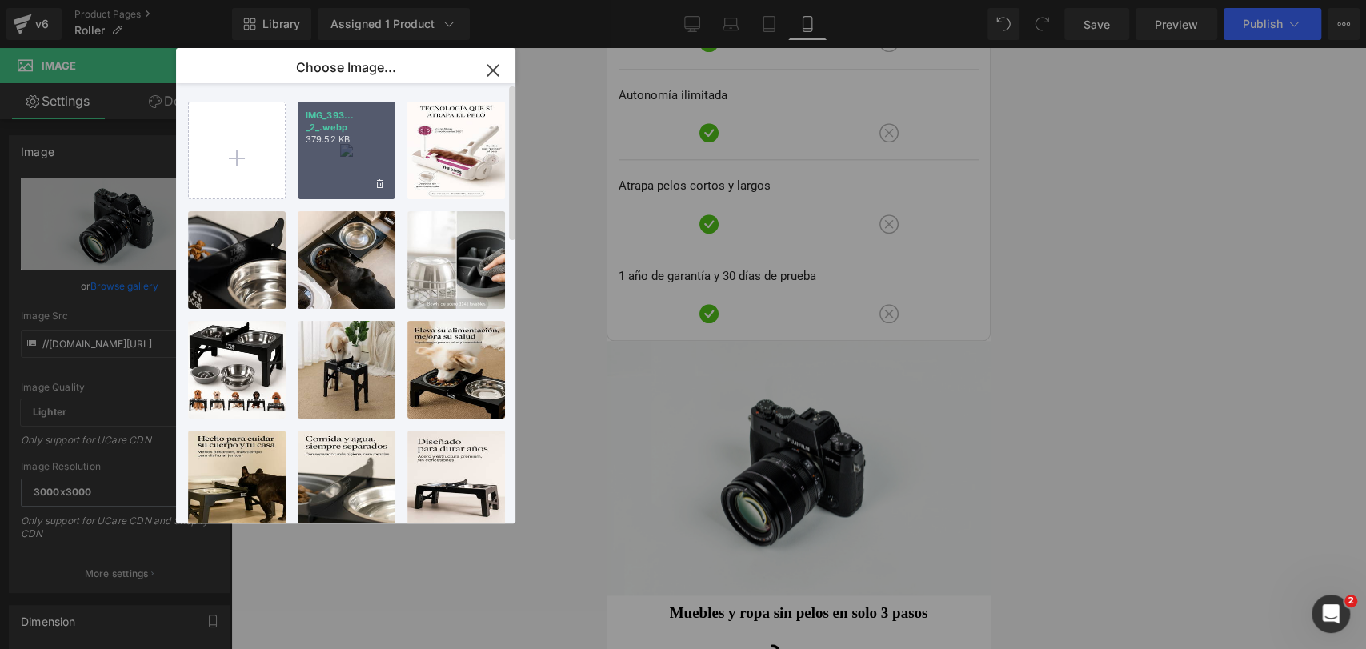
click at [366, 160] on div "IMG_393... _2_.webp 379.52 KB" at bounding box center [347, 151] width 98 height 98
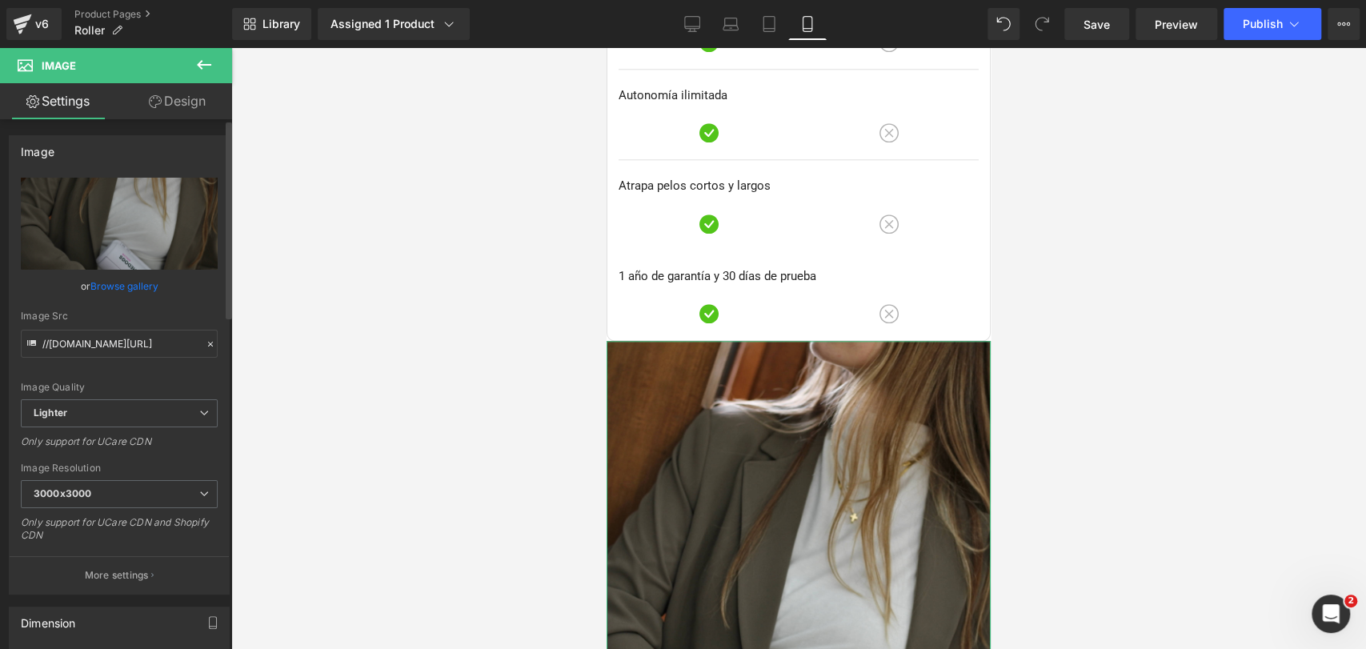
click at [131, 276] on link "Browse gallery" at bounding box center [124, 286] width 68 height 28
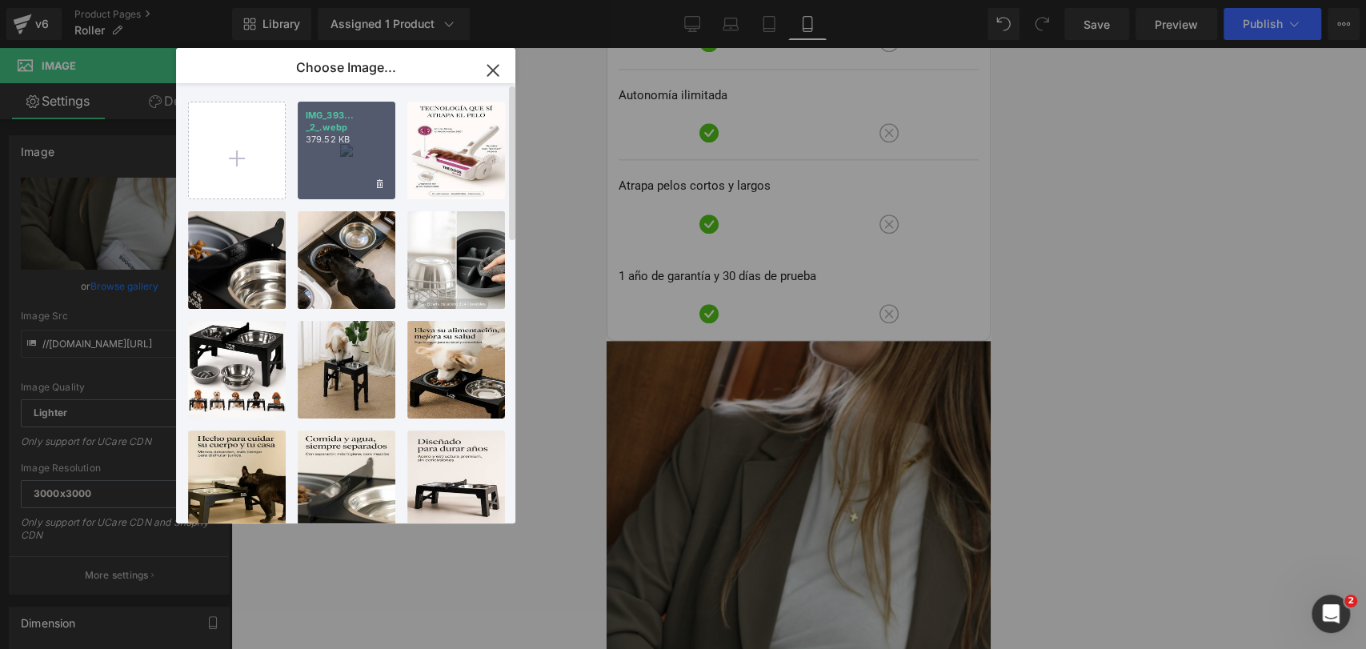
click at [315, 177] on div "IMG_393... _2_.webp 379.52 KB" at bounding box center [347, 151] width 98 height 98
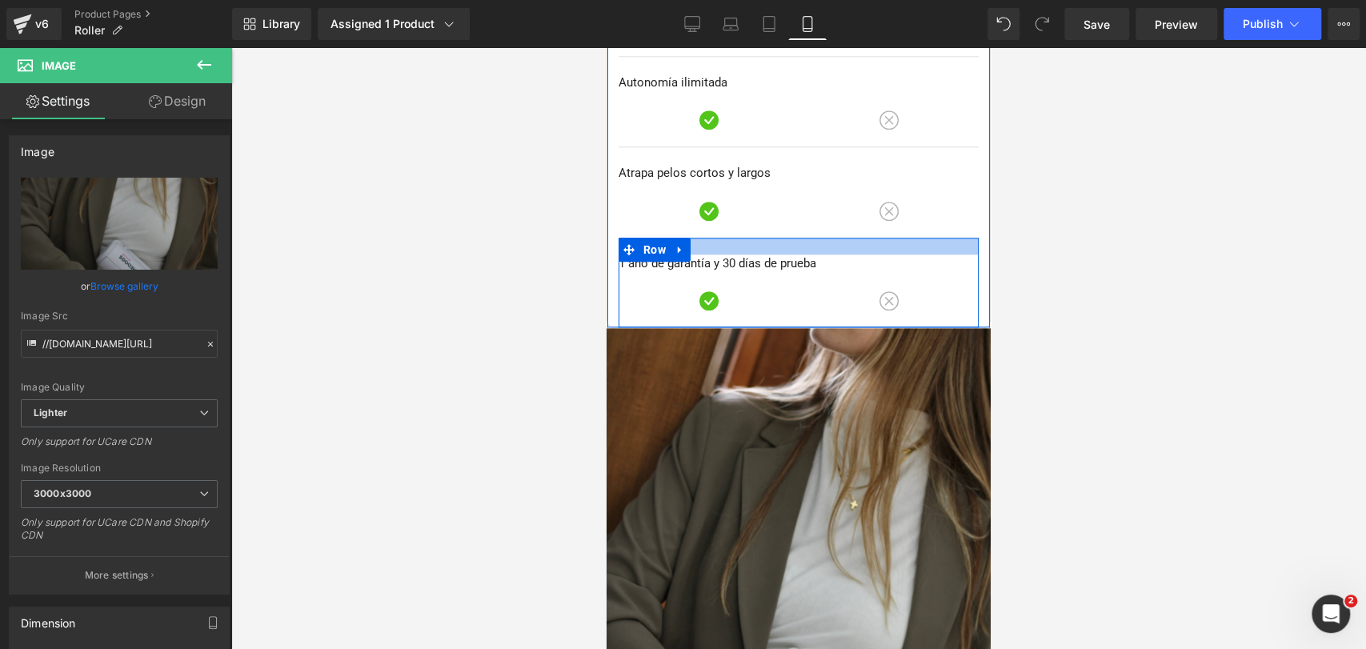
scroll to position [5346, 0]
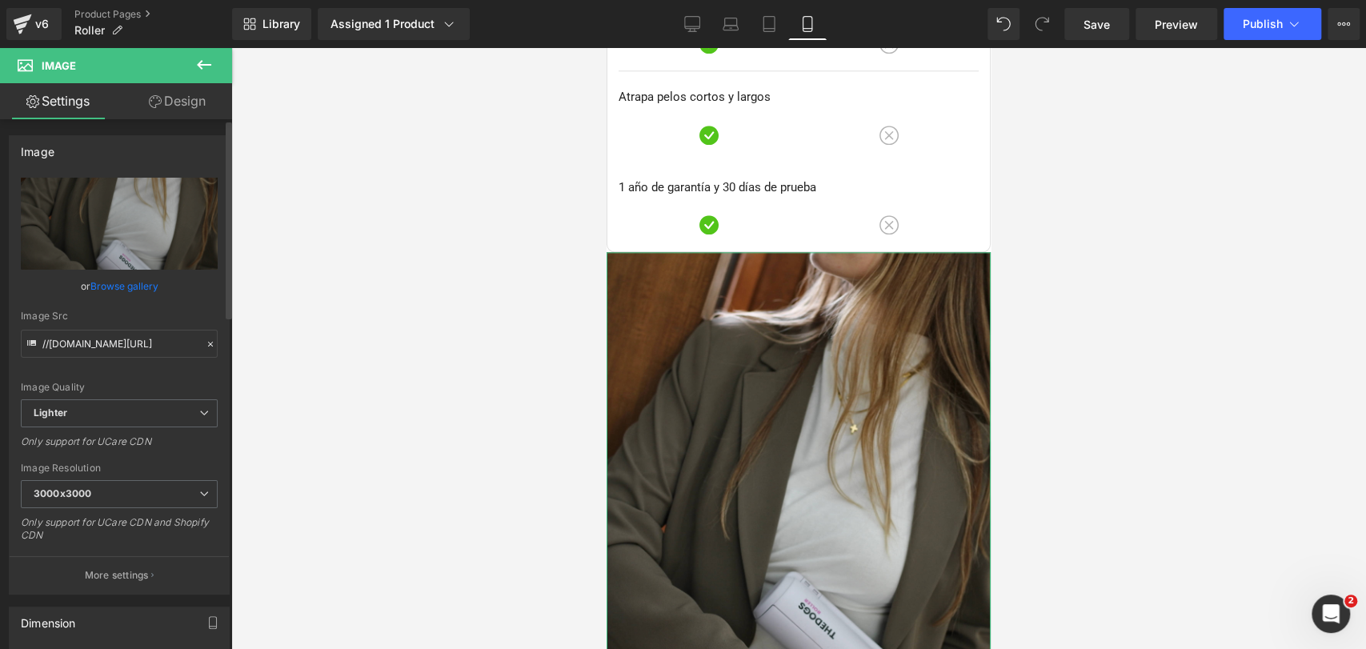
click at [152, 283] on link "Browse gallery" at bounding box center [124, 286] width 68 height 28
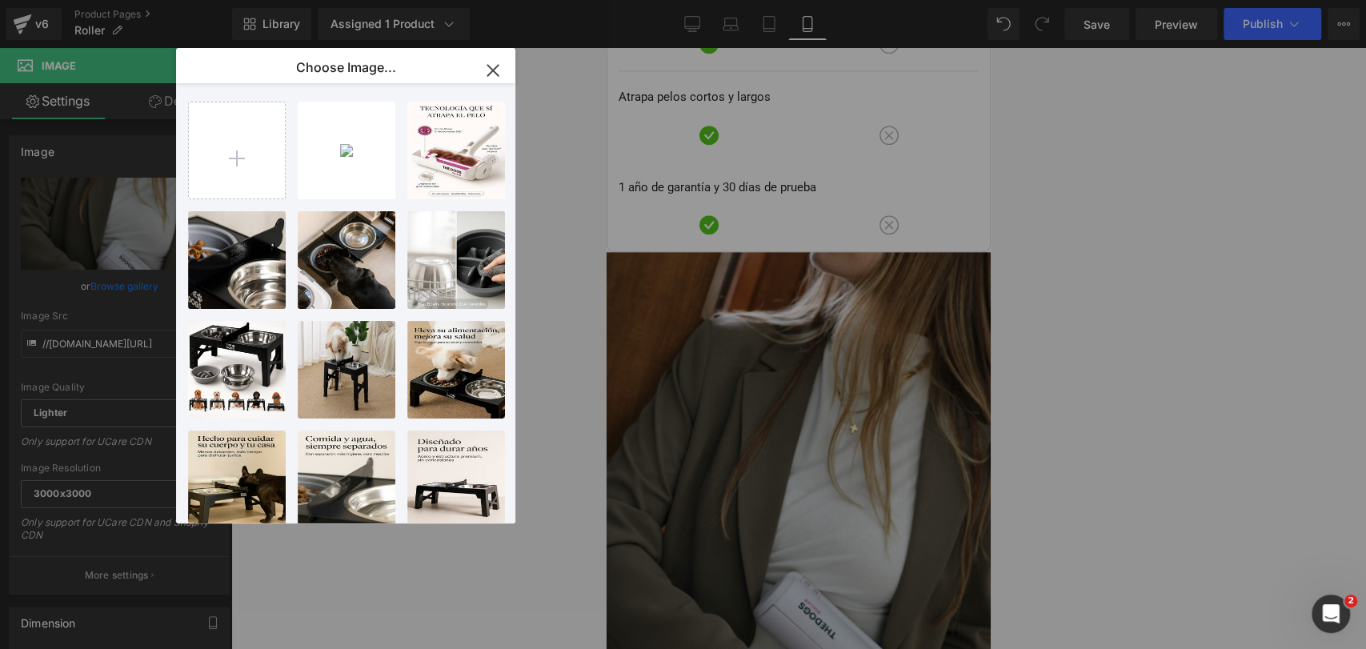
click at [0, 0] on div "IMG_393... _2_.webp 379.52 KB" at bounding box center [0, 0] width 0 height 0
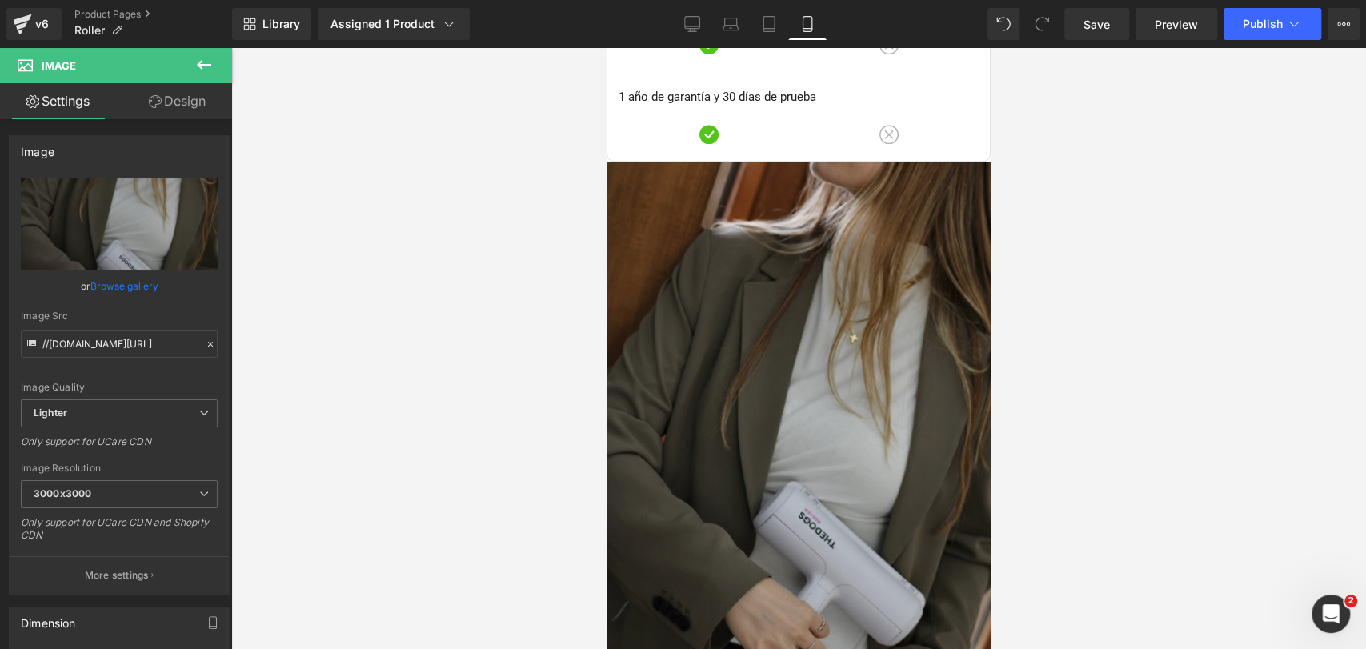
scroll to position [5434, 0]
click at [870, 239] on img at bounding box center [798, 451] width 384 height 576
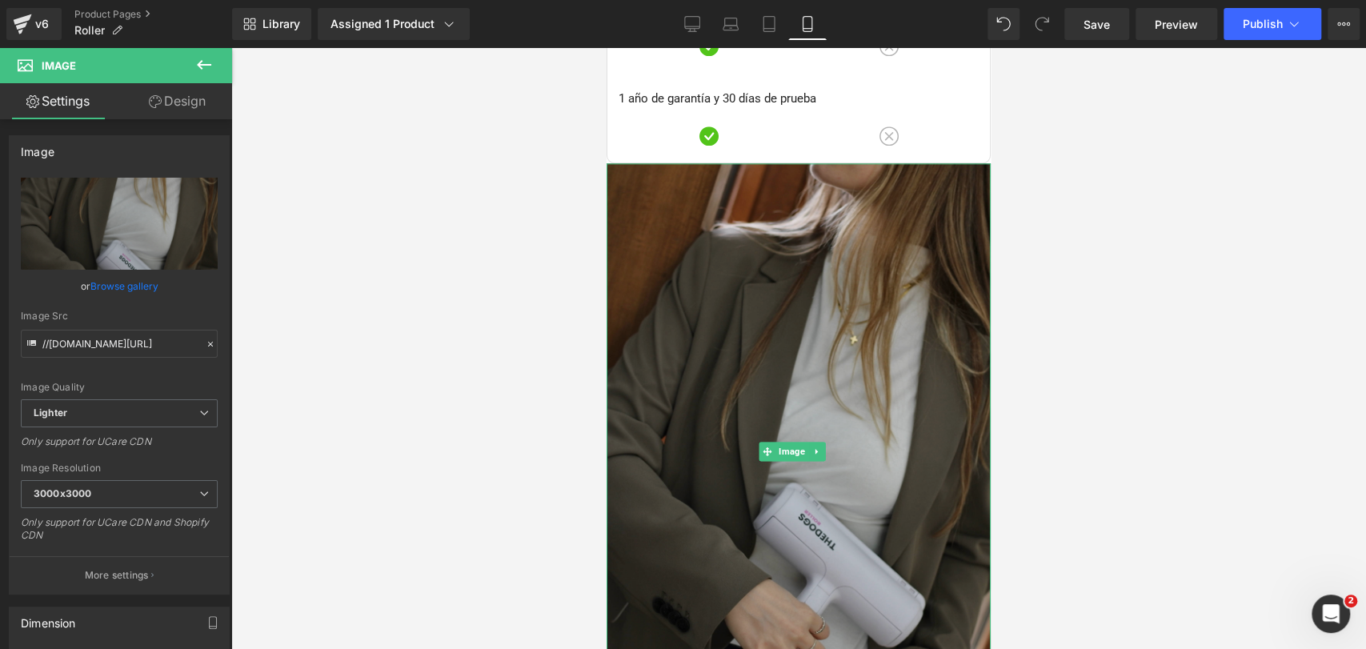
click at [723, 172] on img at bounding box center [798, 451] width 384 height 576
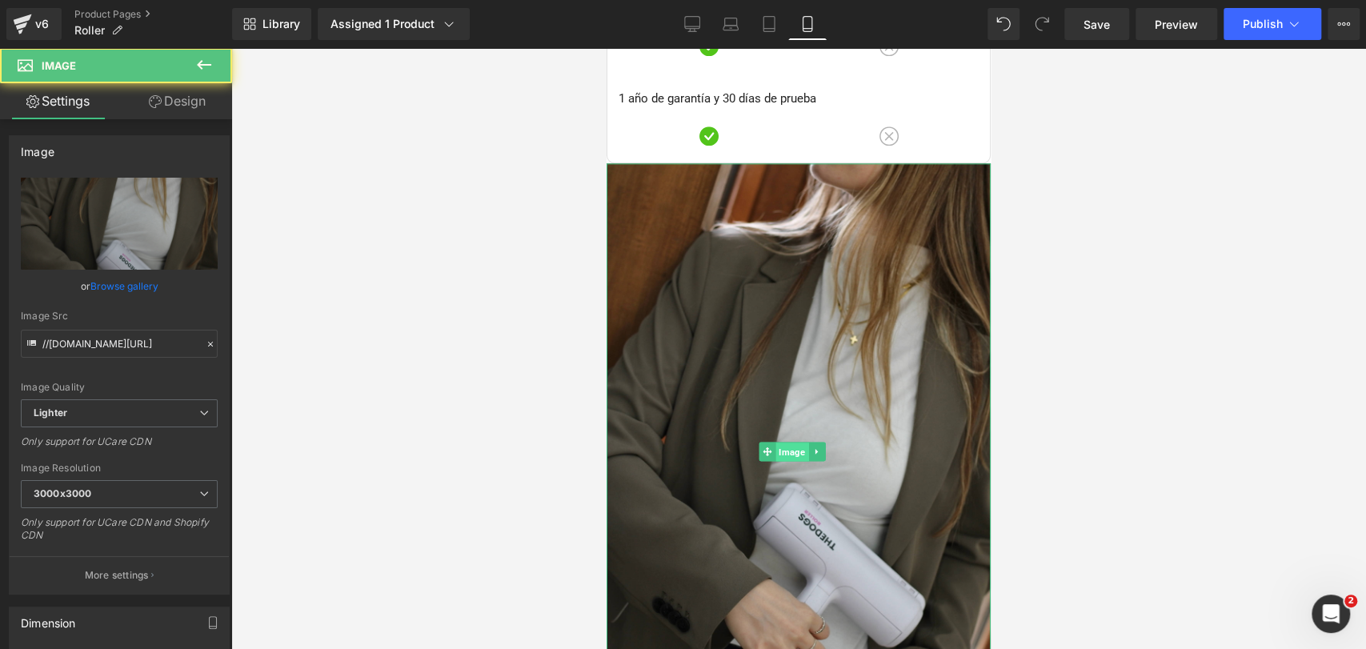
click at [793, 442] on span "Image" at bounding box center [791, 451] width 33 height 19
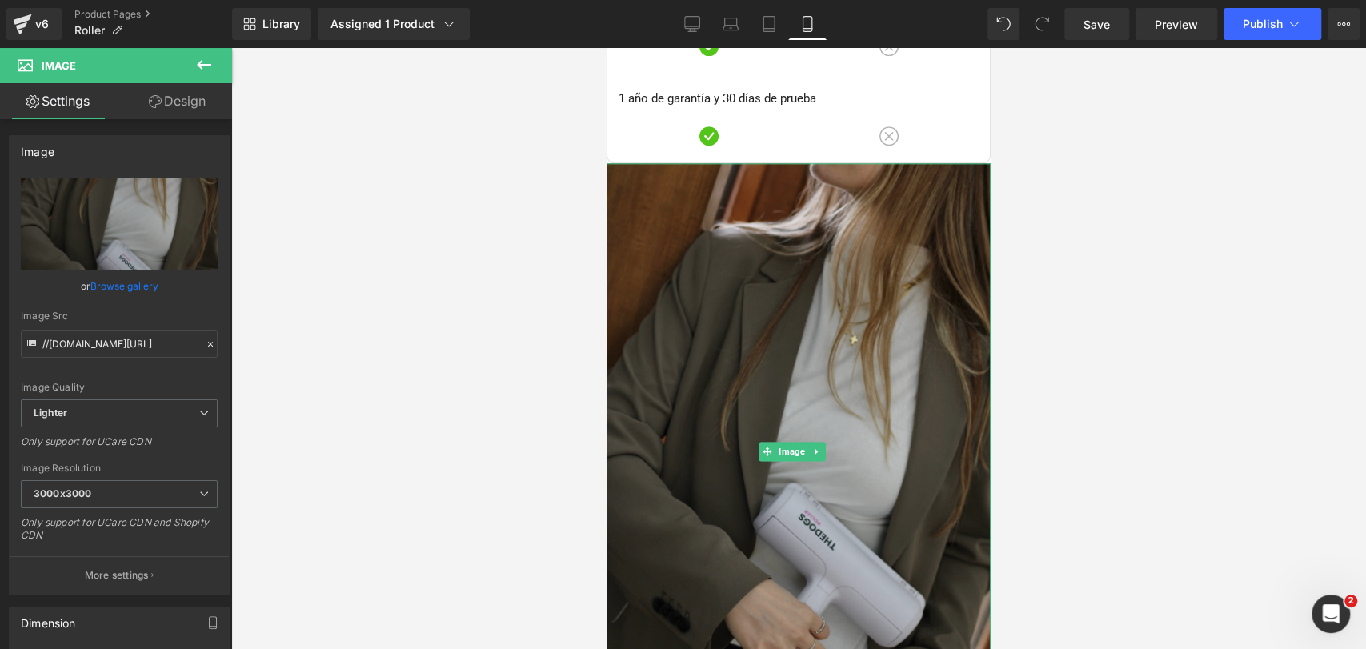
click at [771, 219] on img at bounding box center [798, 451] width 384 height 576
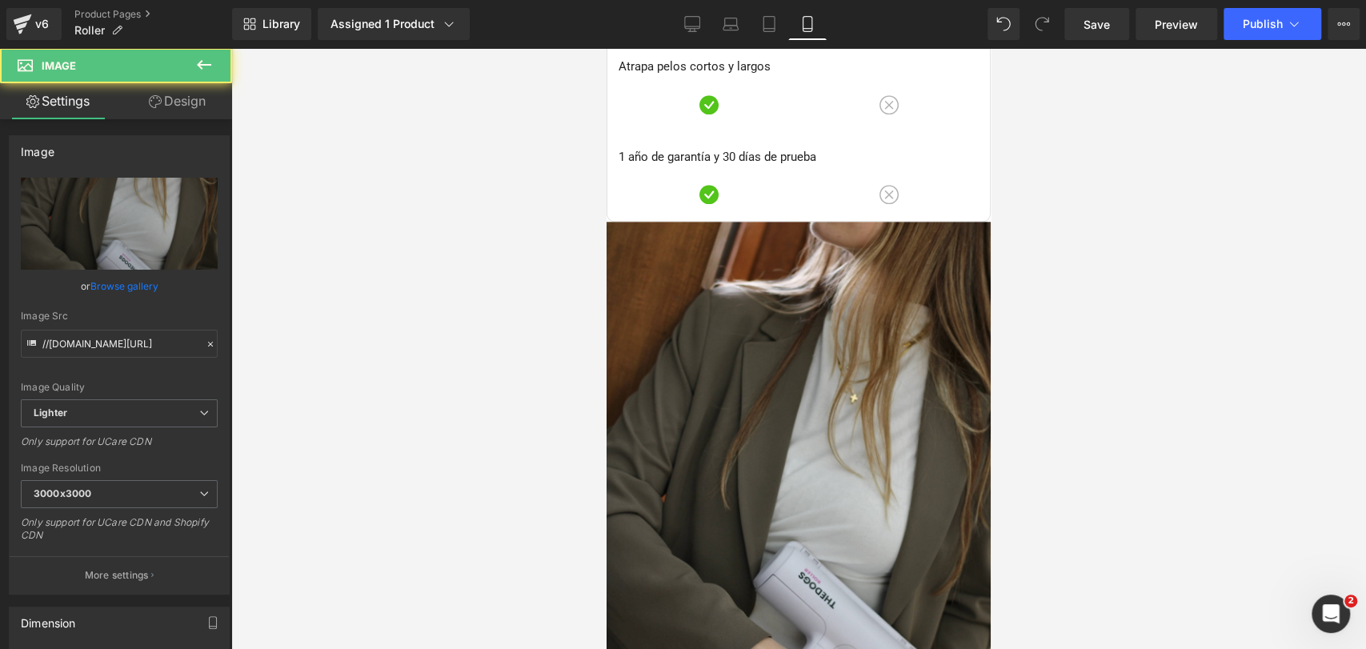
scroll to position [5346, 0]
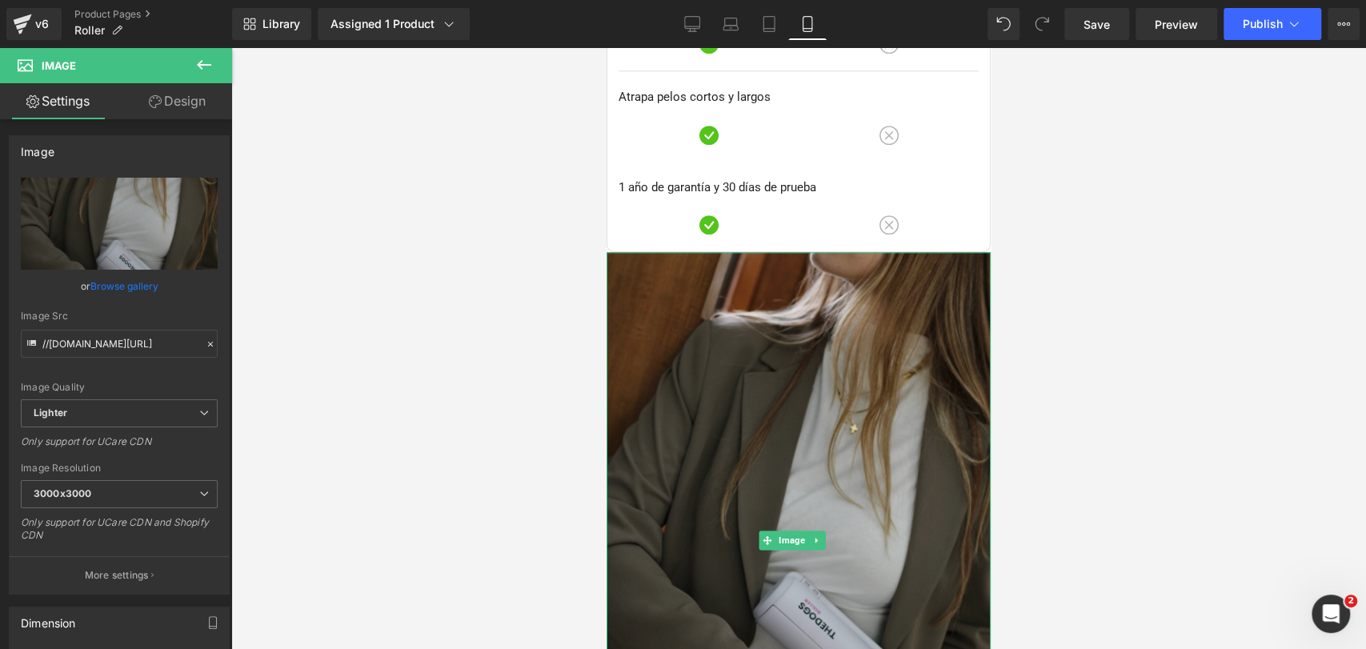
click at [905, 325] on img at bounding box center [798, 540] width 384 height 576
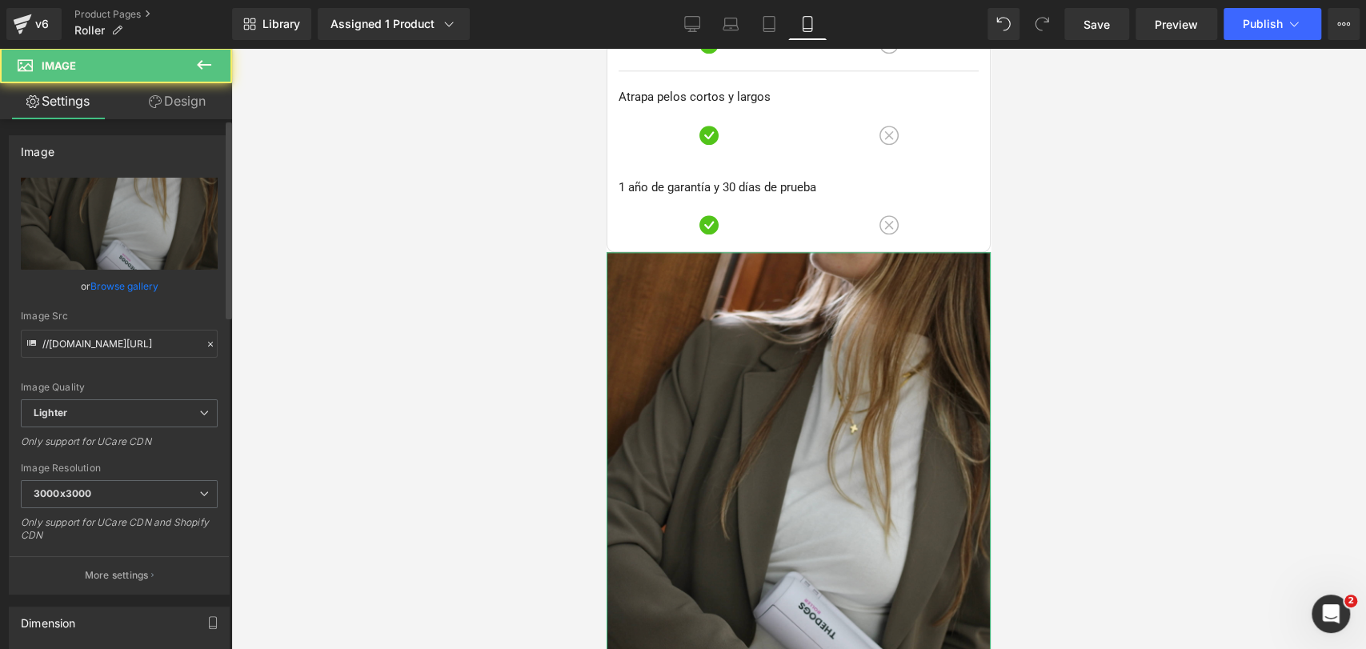
click at [147, 291] on link "Browse gallery" at bounding box center [124, 286] width 68 height 28
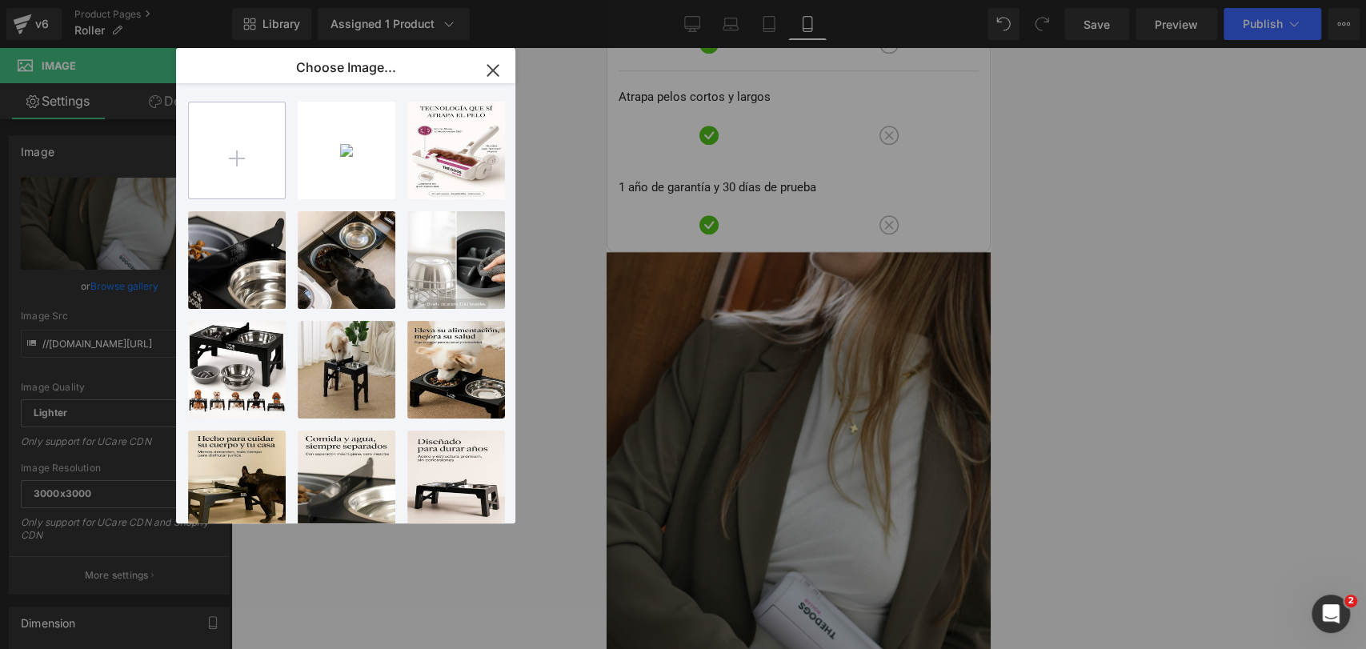
click at [273, 142] on input "file" at bounding box center [237, 150] width 96 height 96
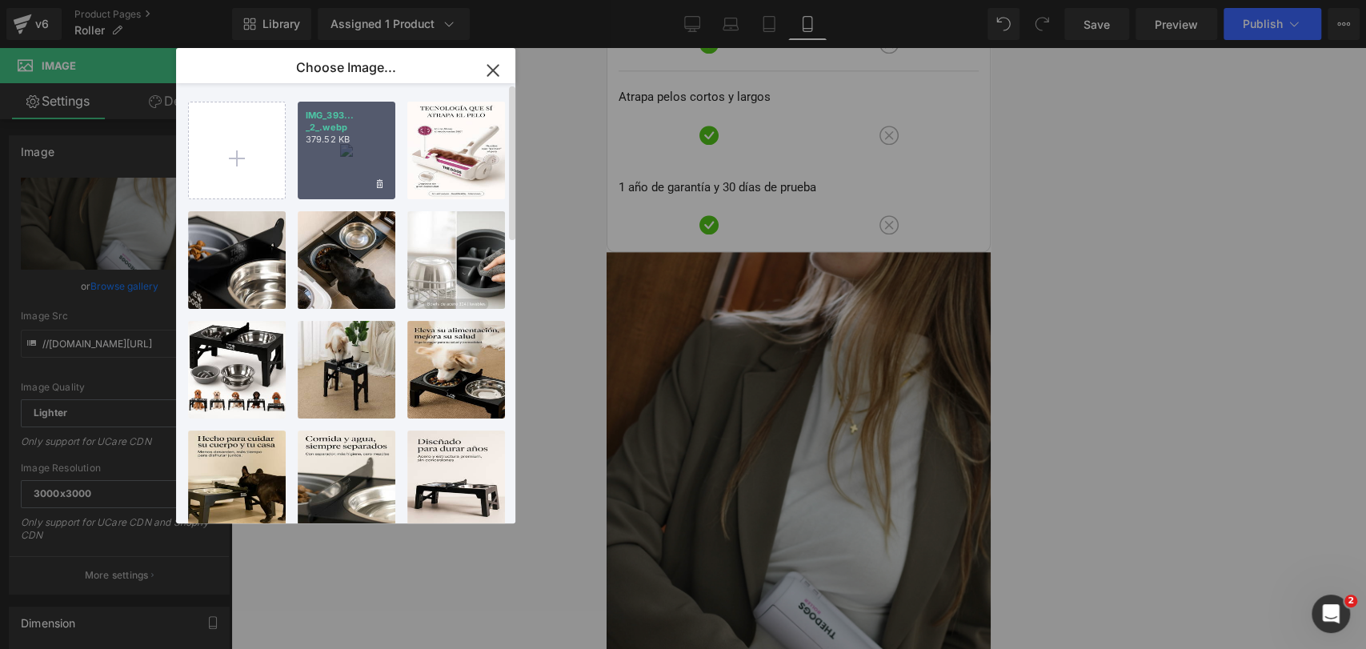
click at [366, 180] on div "IMG_393... _2_.webp 379.52 KB" at bounding box center [347, 151] width 98 height 98
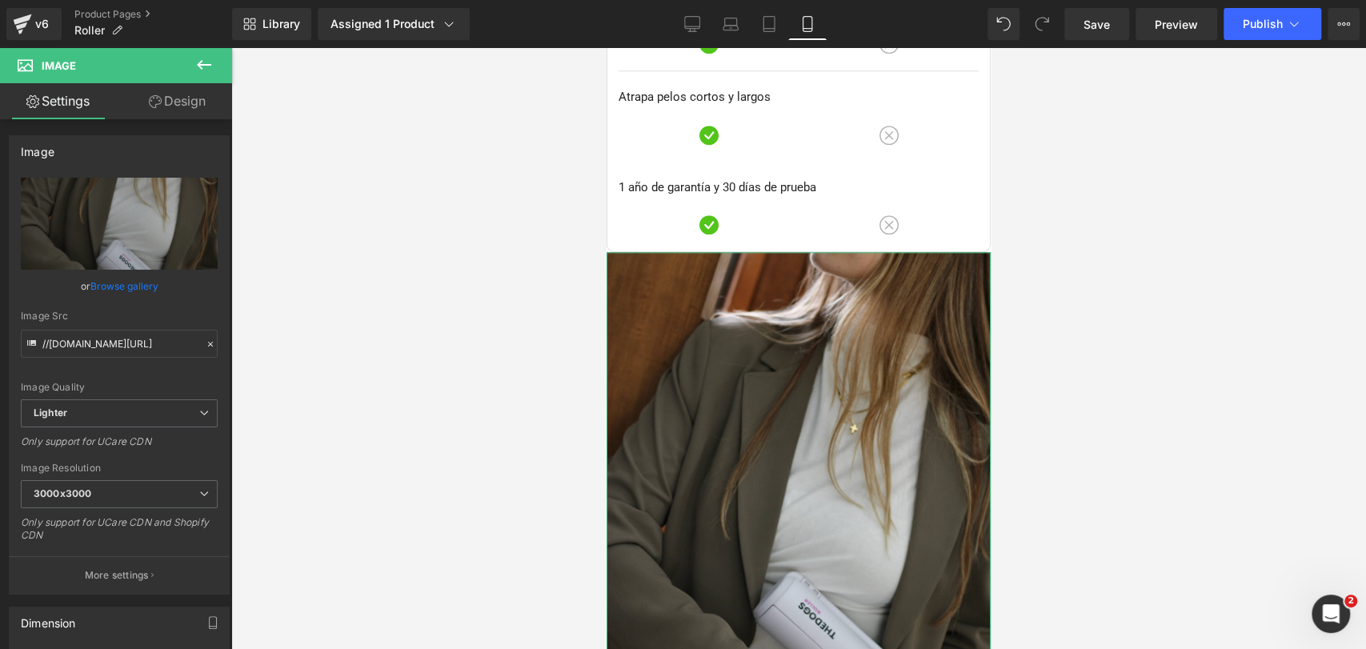
click at [150, 285] on link "Browse gallery" at bounding box center [124, 286] width 68 height 28
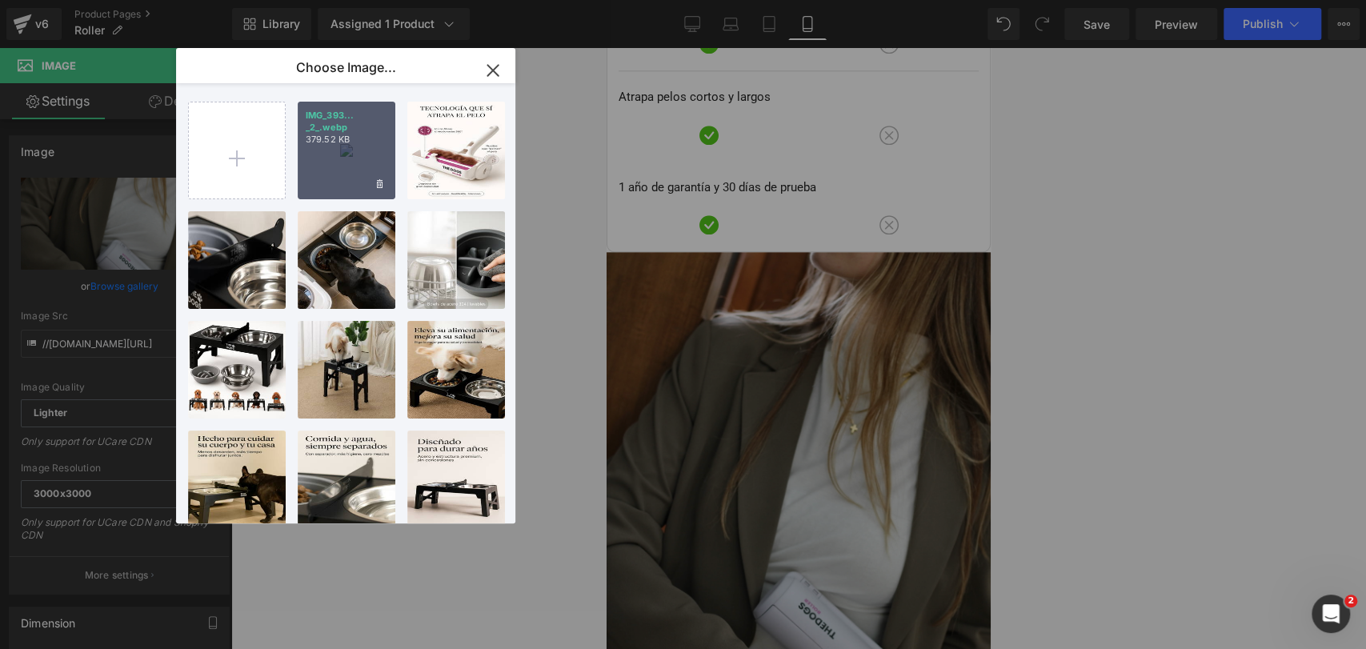
click at [325, 163] on div "IMG_393... _2_.webp 379.52 KB" at bounding box center [347, 151] width 98 height 98
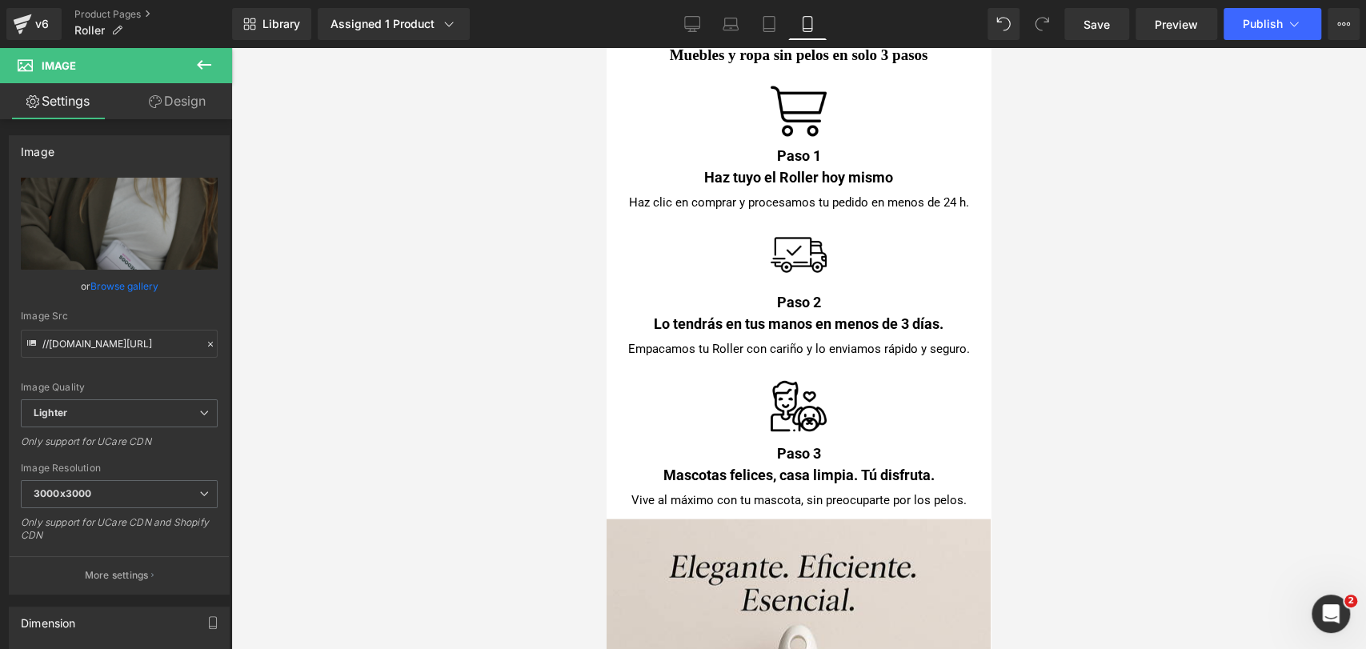
scroll to position [6146, 0]
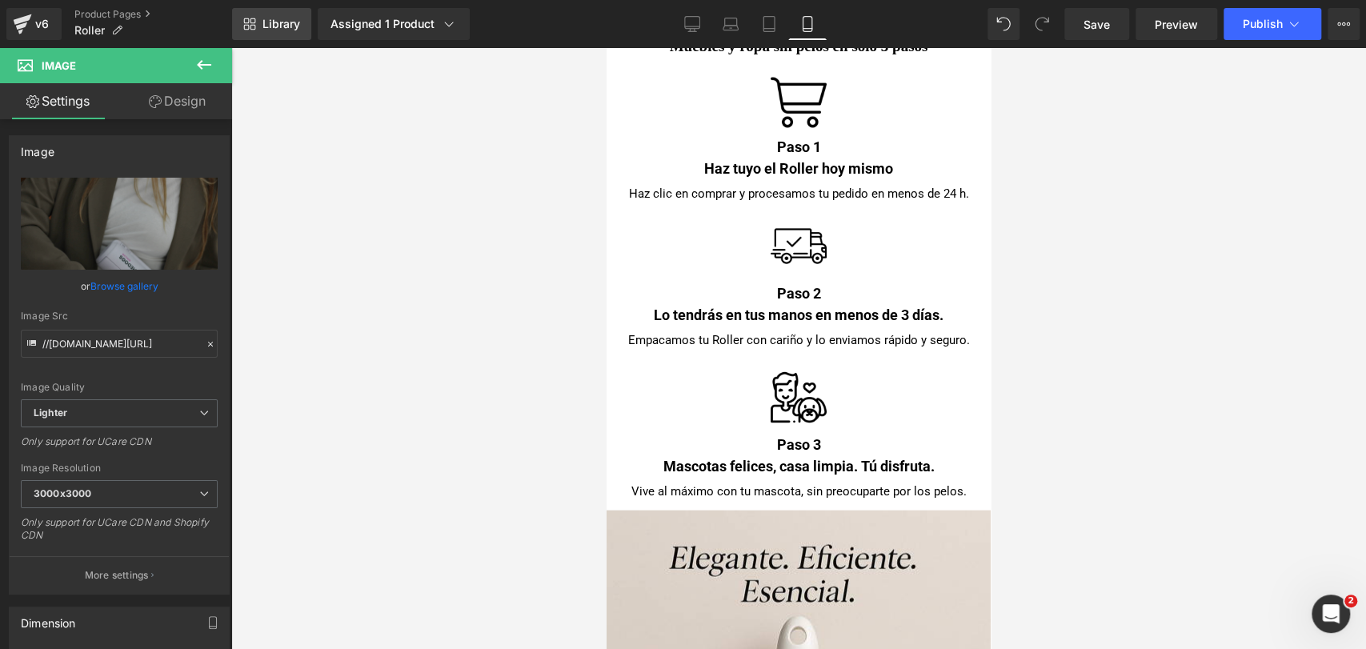
click at [277, 31] on link "Library" at bounding box center [271, 24] width 79 height 32
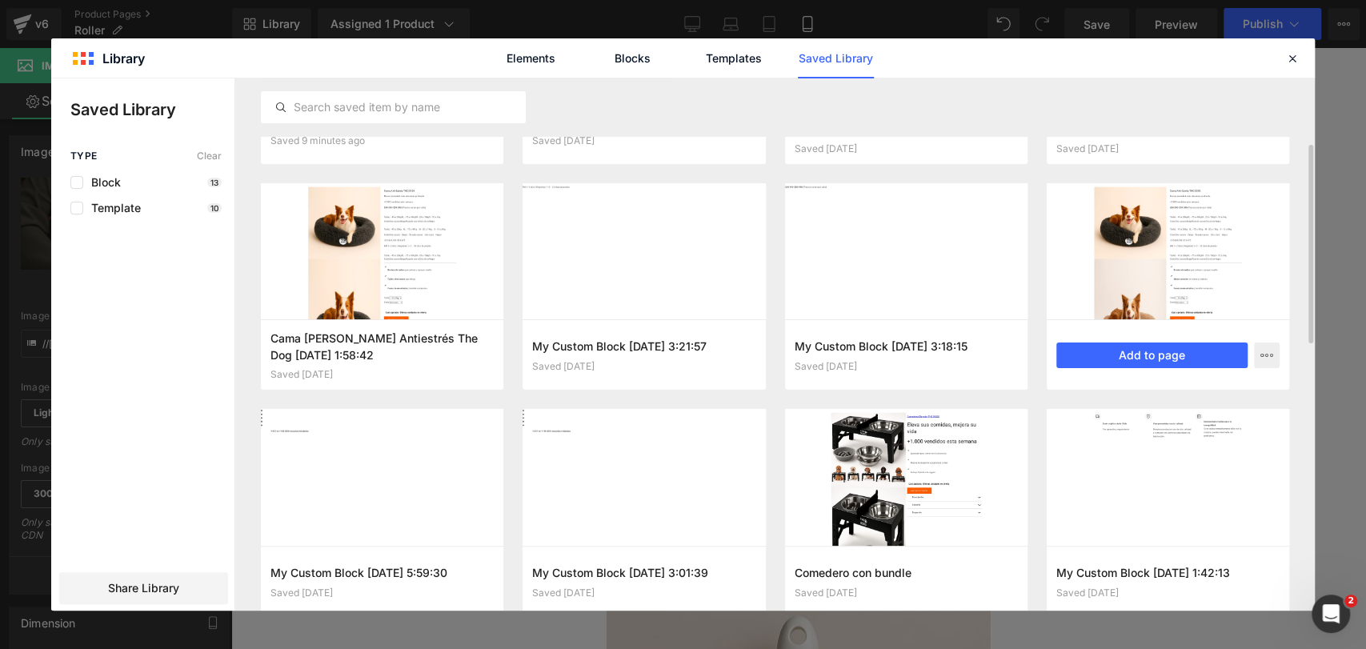
scroll to position [314, 0]
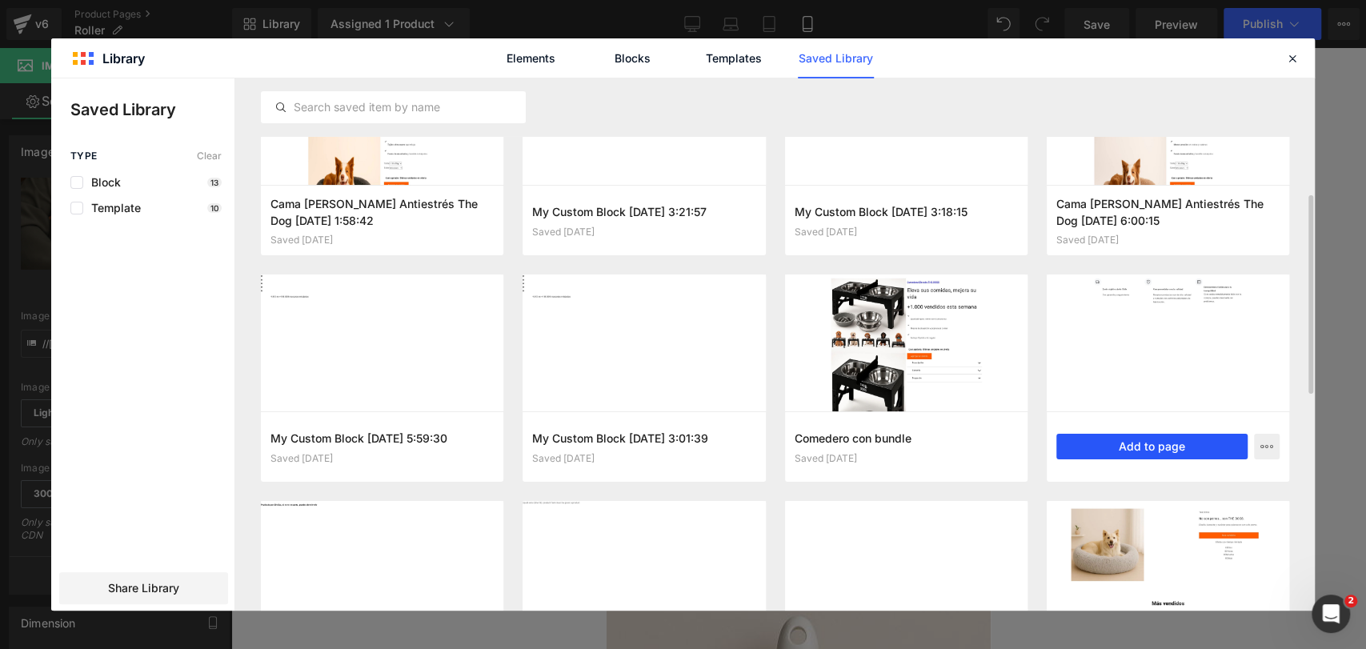
click at [1149, 446] on button "Add to page" at bounding box center [1151, 447] width 191 height 26
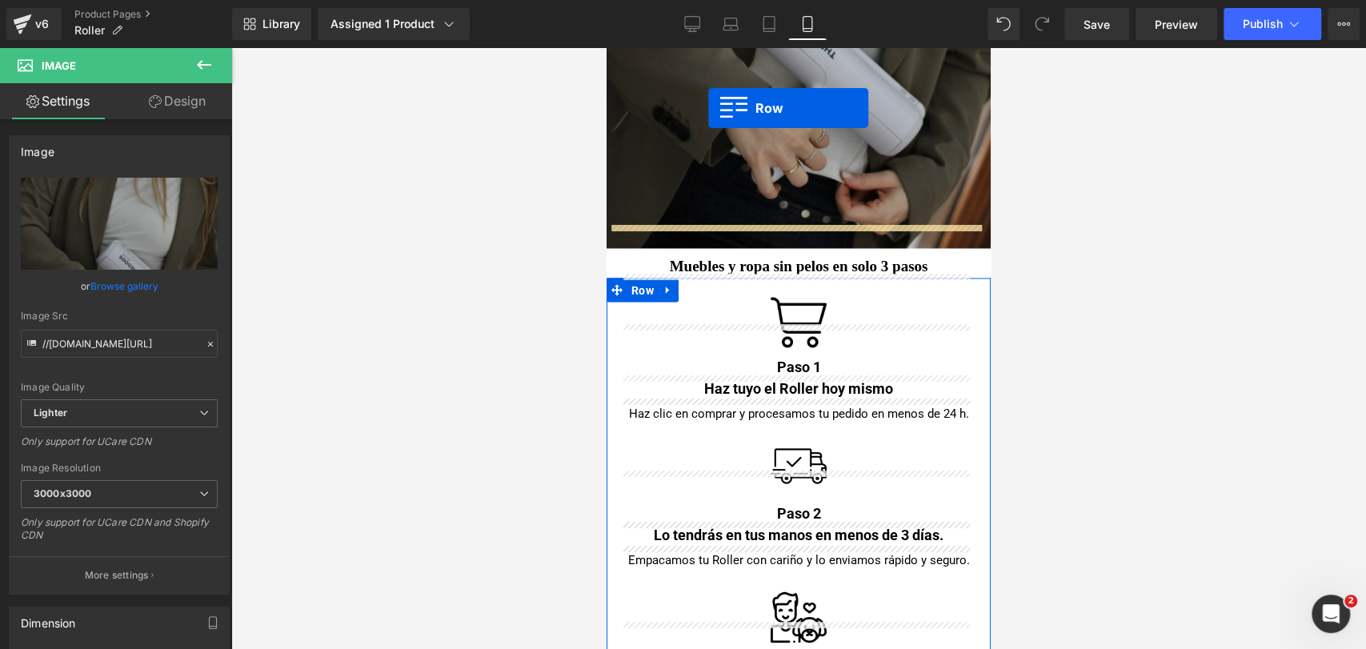
scroll to position [5847, 0]
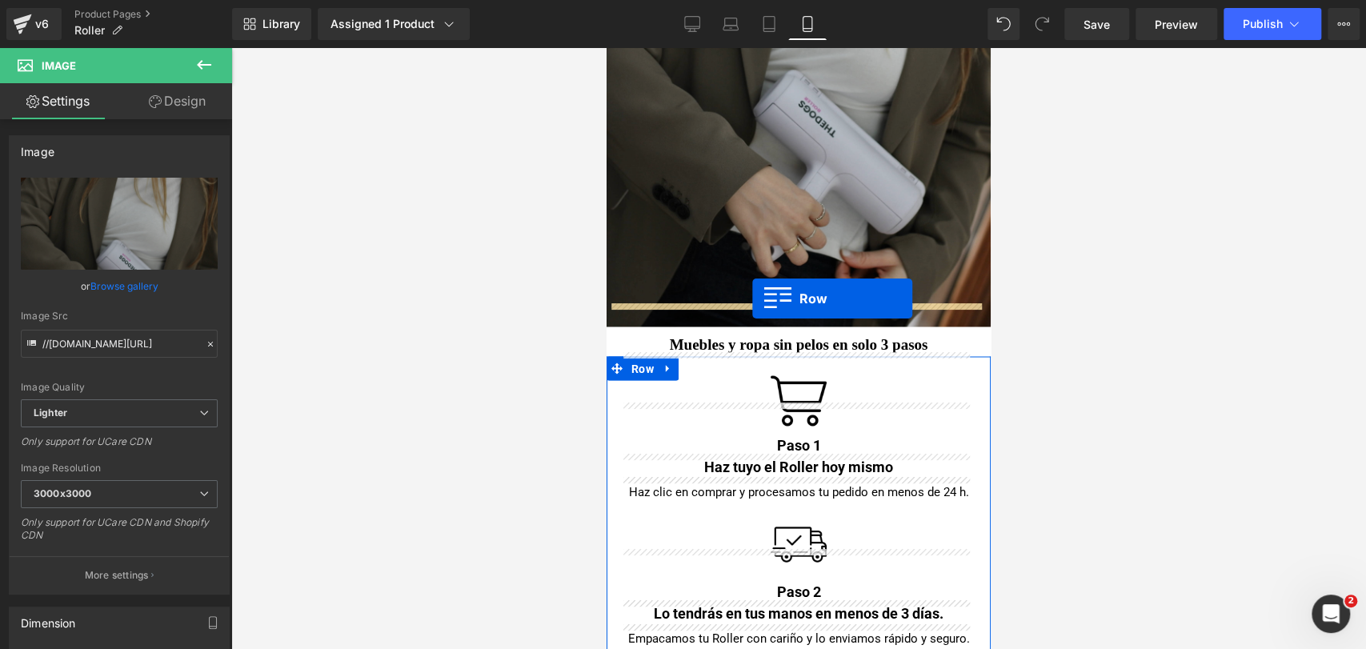
drag, startPoint x: 614, startPoint y: 145, endPoint x: 752, endPoint y: 298, distance: 206.8
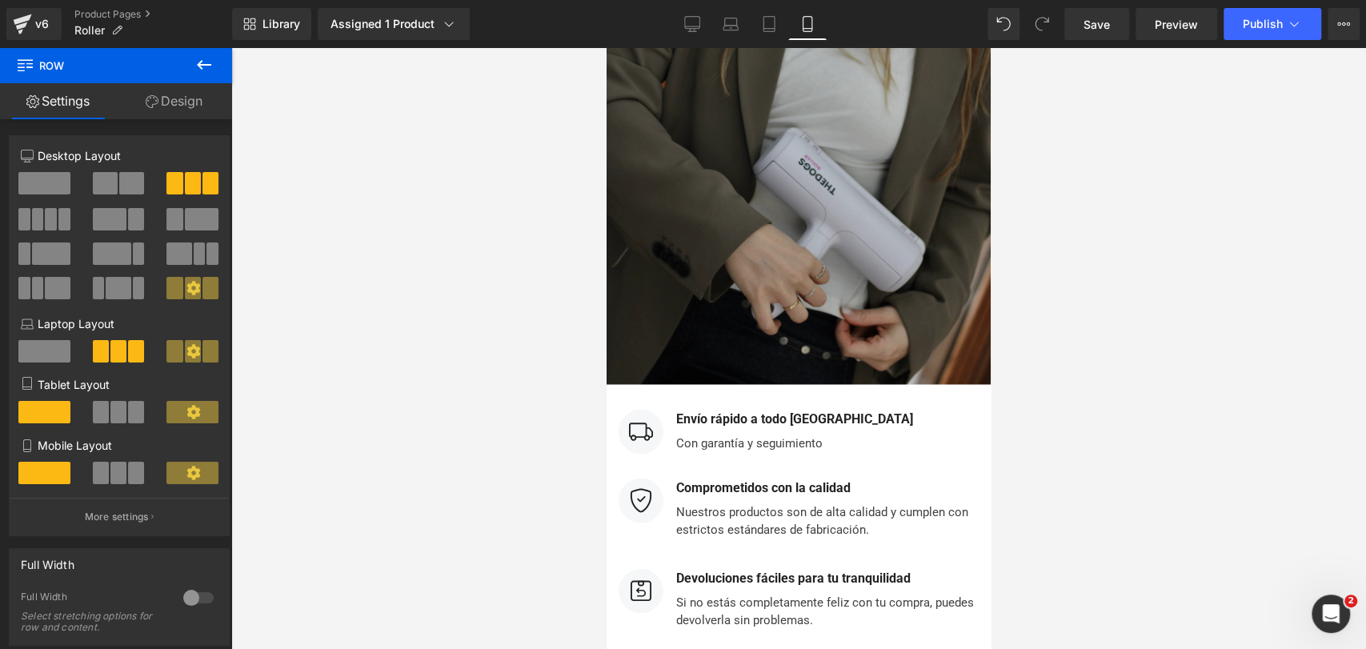
scroll to position [6025, 0]
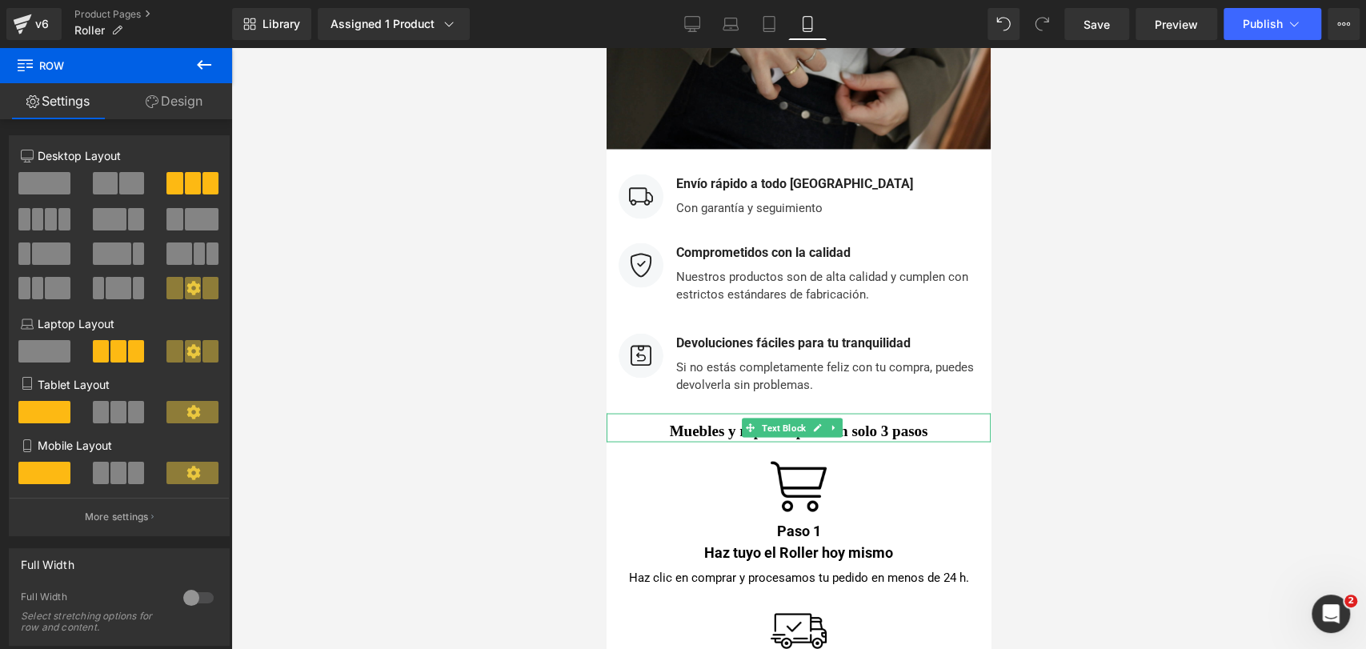
click at [835, 418] on link at bounding box center [834, 427] width 17 height 19
click at [823, 422] on icon at bounding box center [825, 427] width 9 height 10
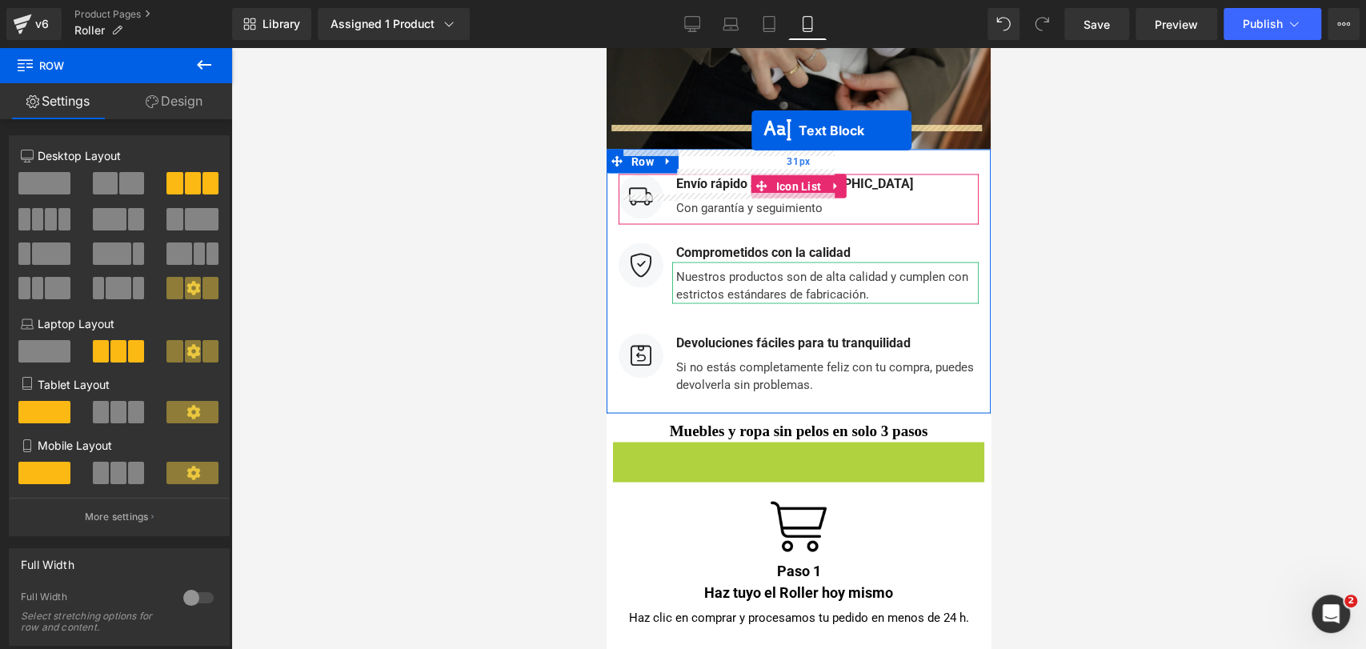
drag, startPoint x: 760, startPoint y: 184, endPoint x: 751, endPoint y: 130, distance: 54.3
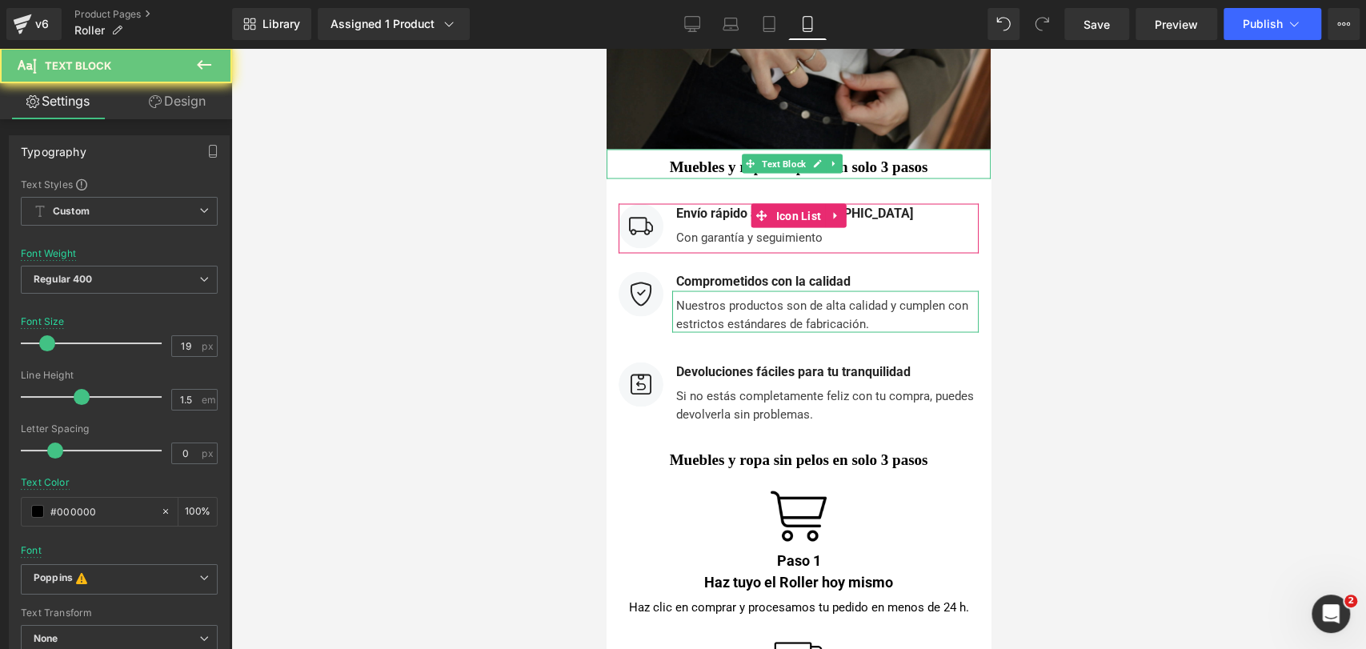
click at [700, 158] on b "Muebles y ropa sin pelos en solo 3 pasos" at bounding box center [799, 166] width 258 height 17
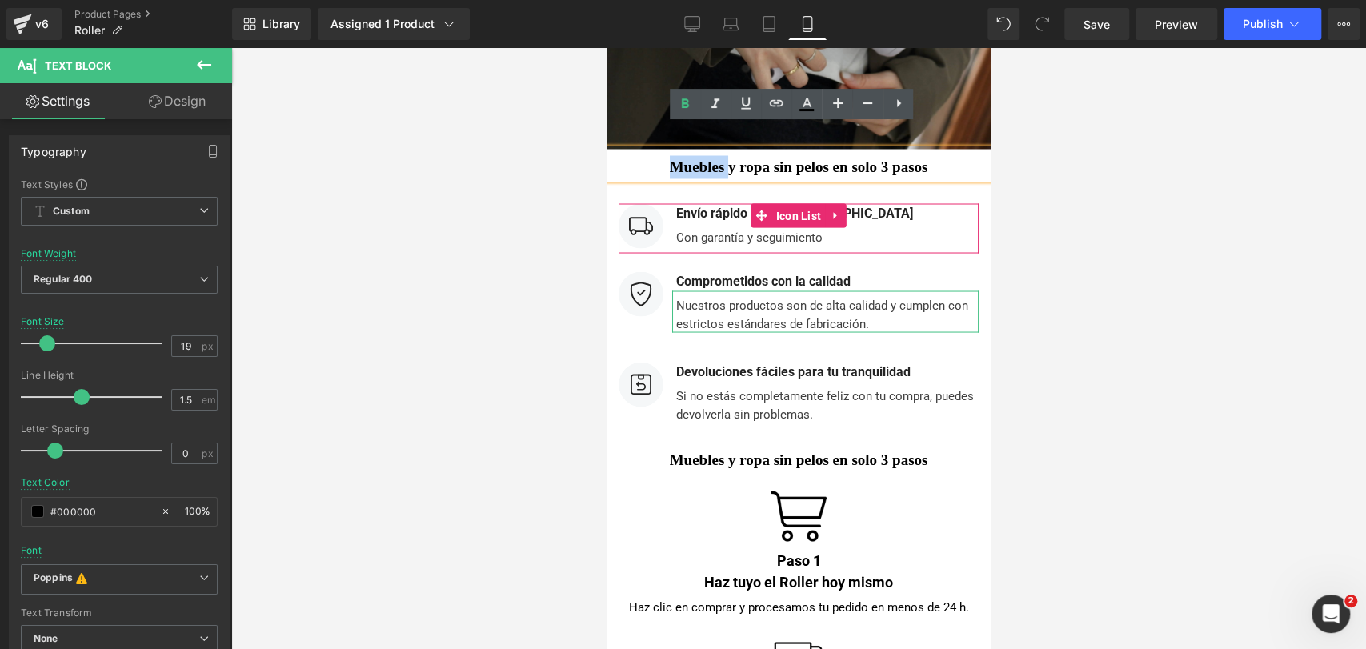
click at [700, 158] on b "Muebles y ropa sin pelos en solo 3 pasos" at bounding box center [799, 166] width 258 height 17
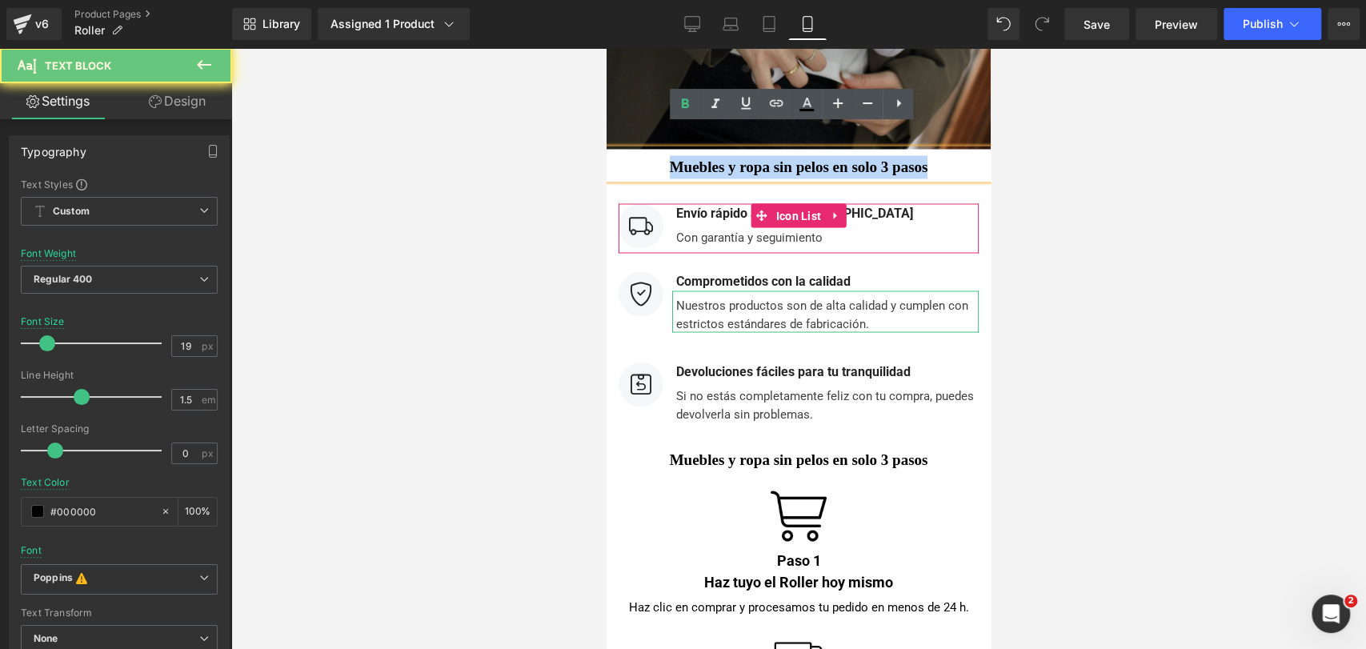
click at [700, 158] on b "Muebles y ropa sin pelos en solo 3 pasos" at bounding box center [799, 166] width 258 height 17
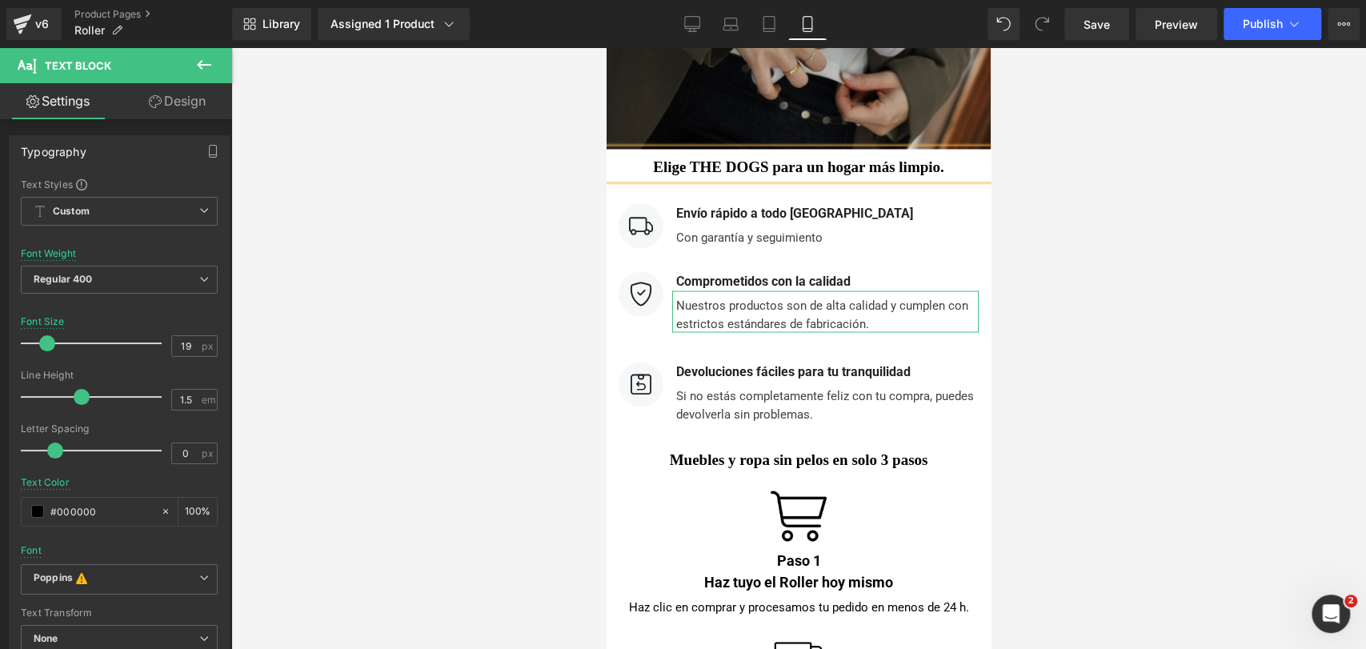
click at [1070, 198] on div at bounding box center [798, 348] width 1135 height 601
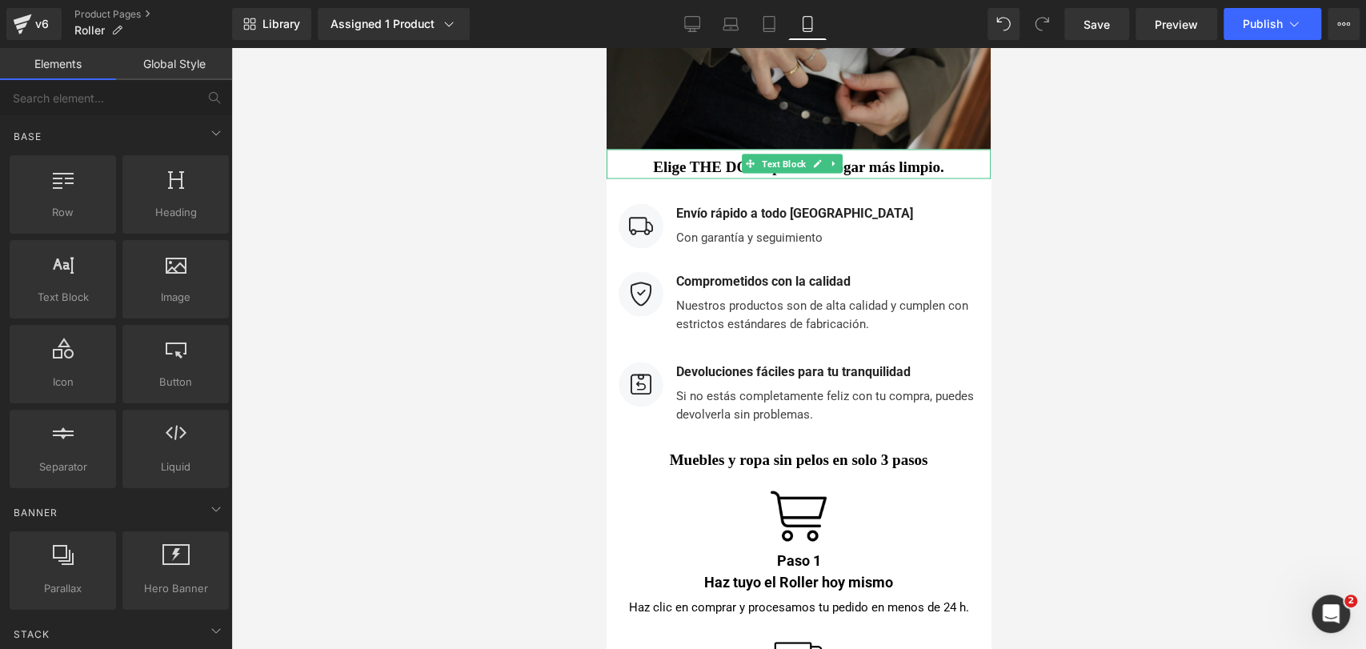
click at [943, 155] on p "Elige THE DOGS para un hogar más limpio." at bounding box center [798, 166] width 384 height 23
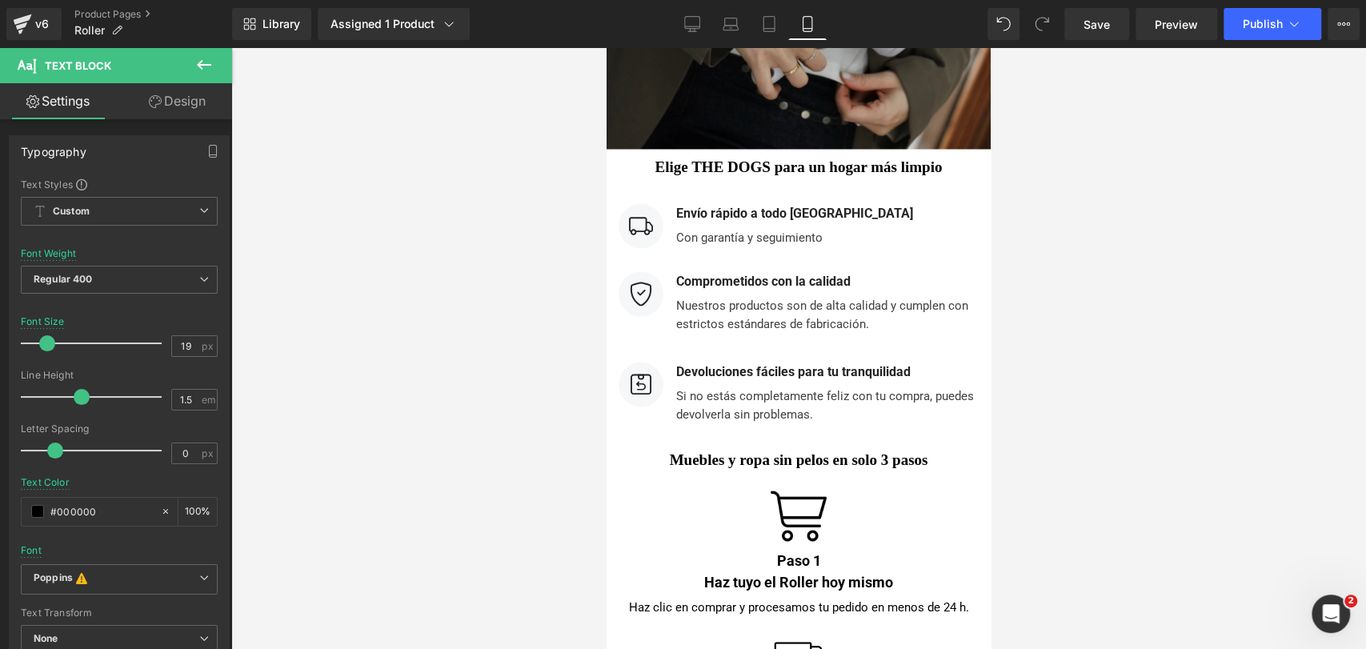
click at [1108, 163] on div at bounding box center [798, 348] width 1135 height 601
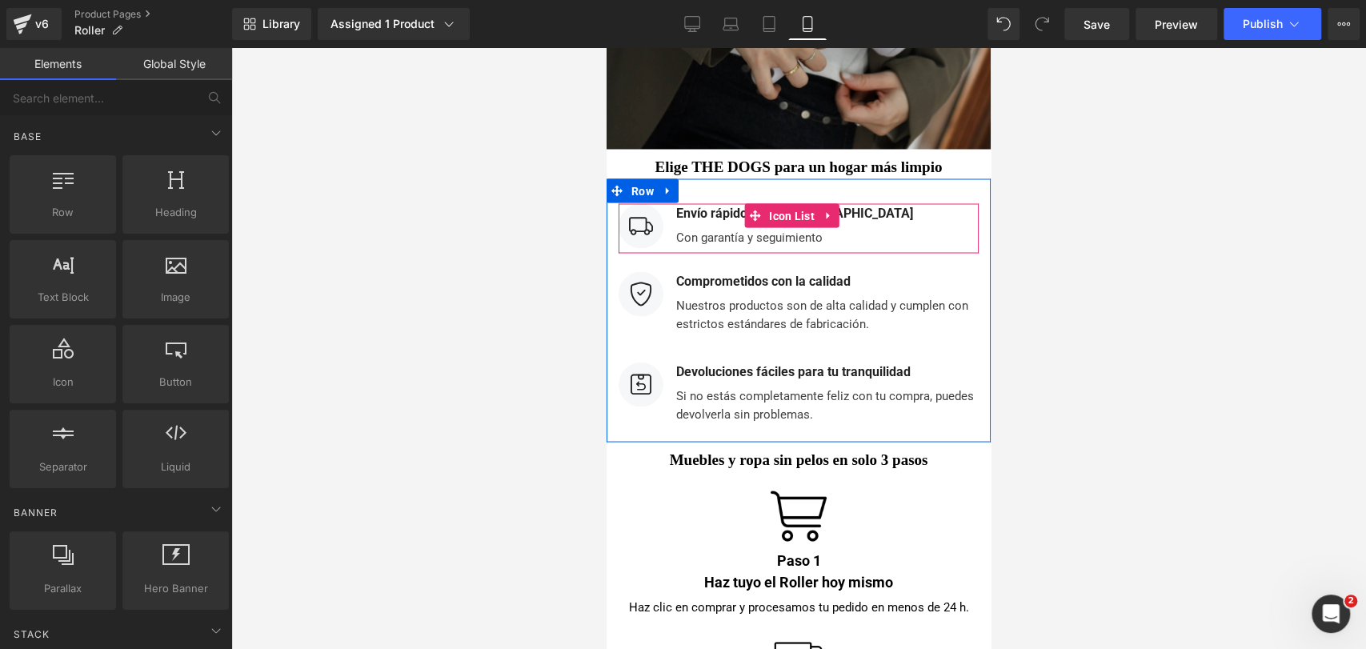
scroll to position [5936, 0]
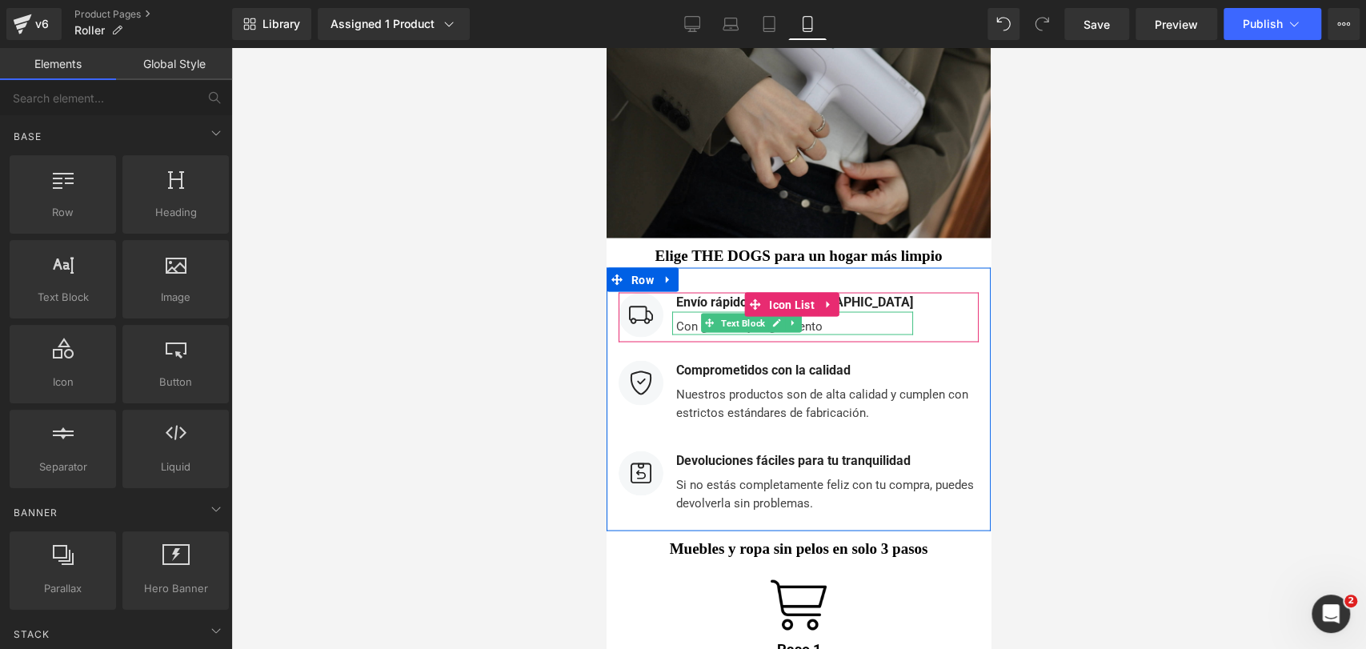
click at [694, 311] on div "Con garantía y seguimiento" at bounding box center [792, 323] width 241 height 24
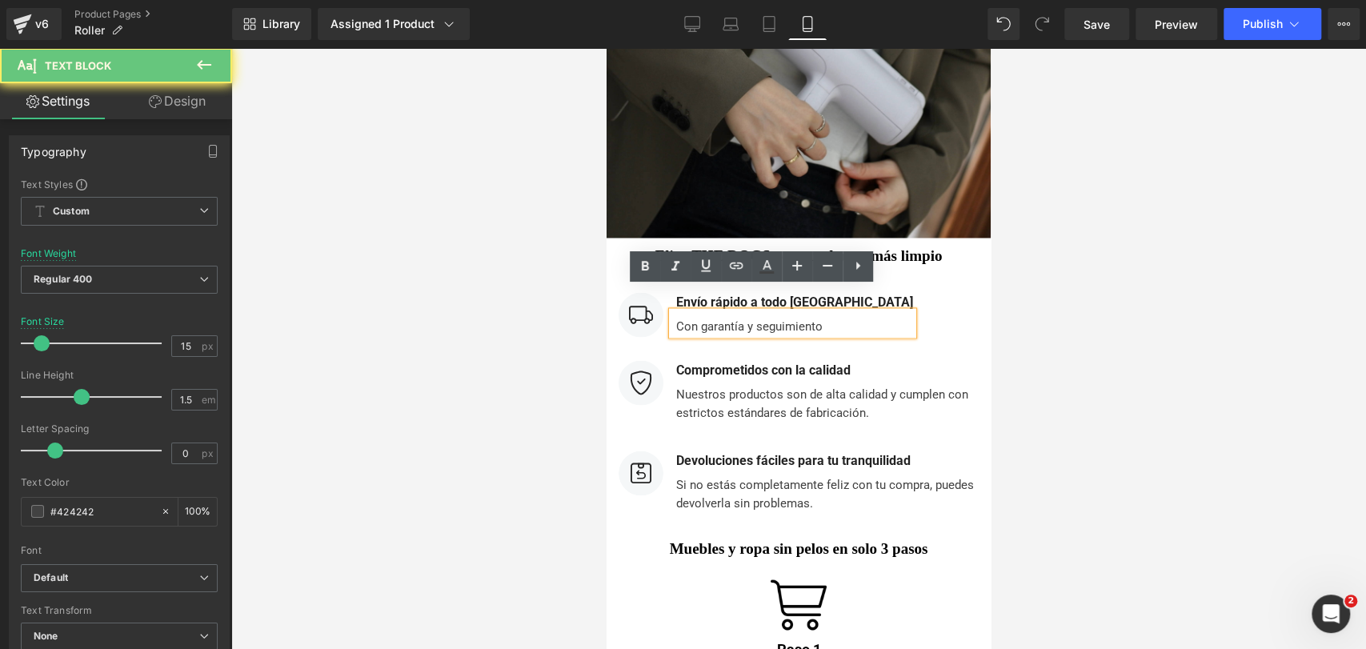
click at [681, 311] on div "Con garantía y seguimiento" at bounding box center [792, 323] width 241 height 24
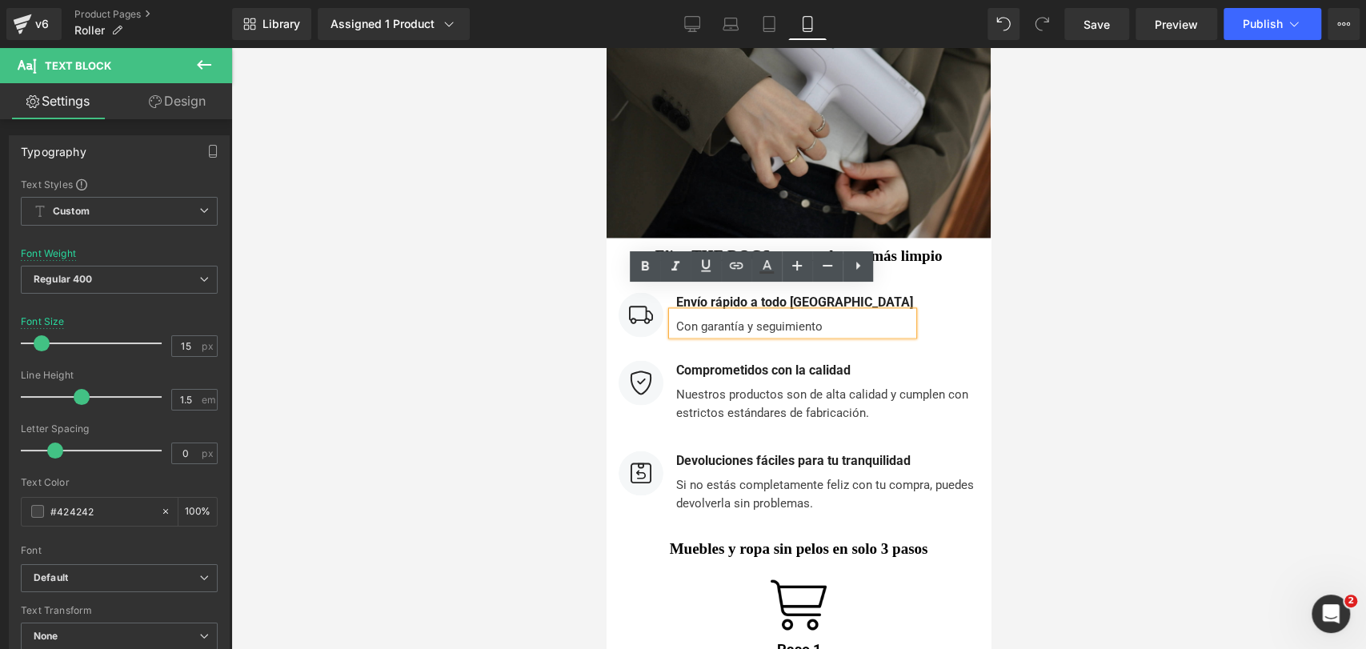
click at [677, 311] on div "Con garantía y seguimiento" at bounding box center [792, 323] width 241 height 24
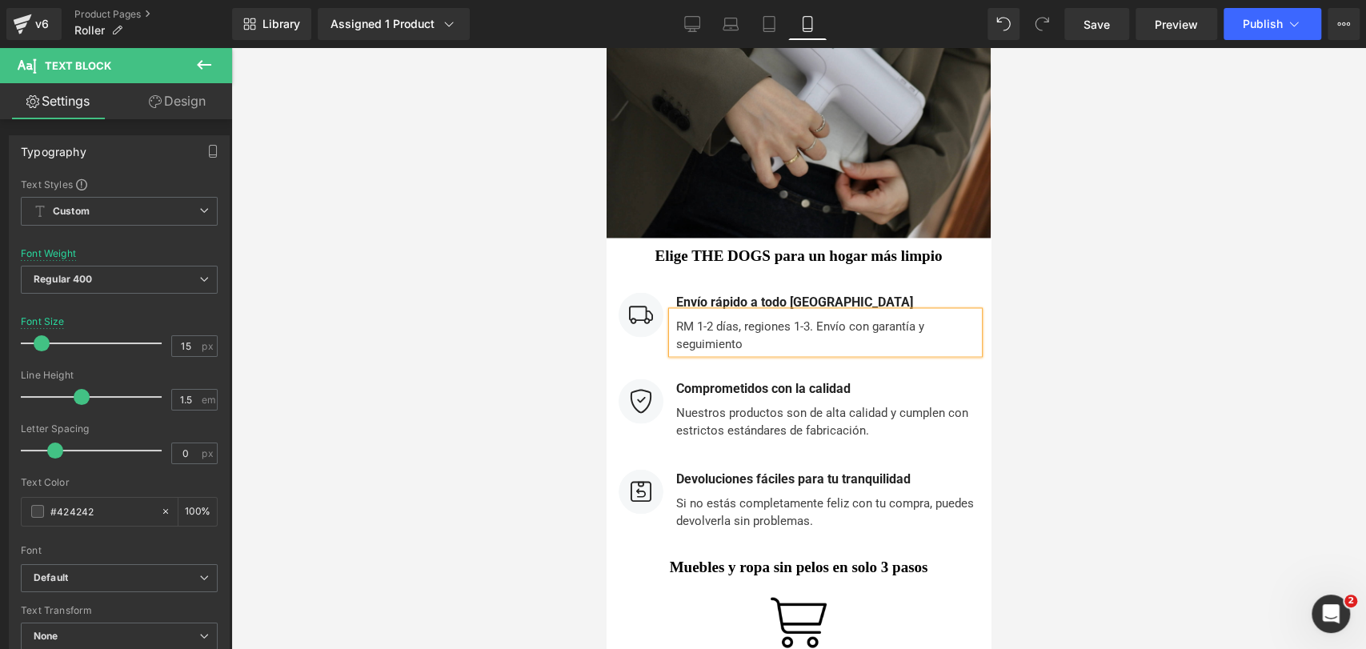
click at [771, 323] on div "RM 1-2 días, regiones 1-3. Envío con garantía y seguimiento" at bounding box center [825, 332] width 306 height 42
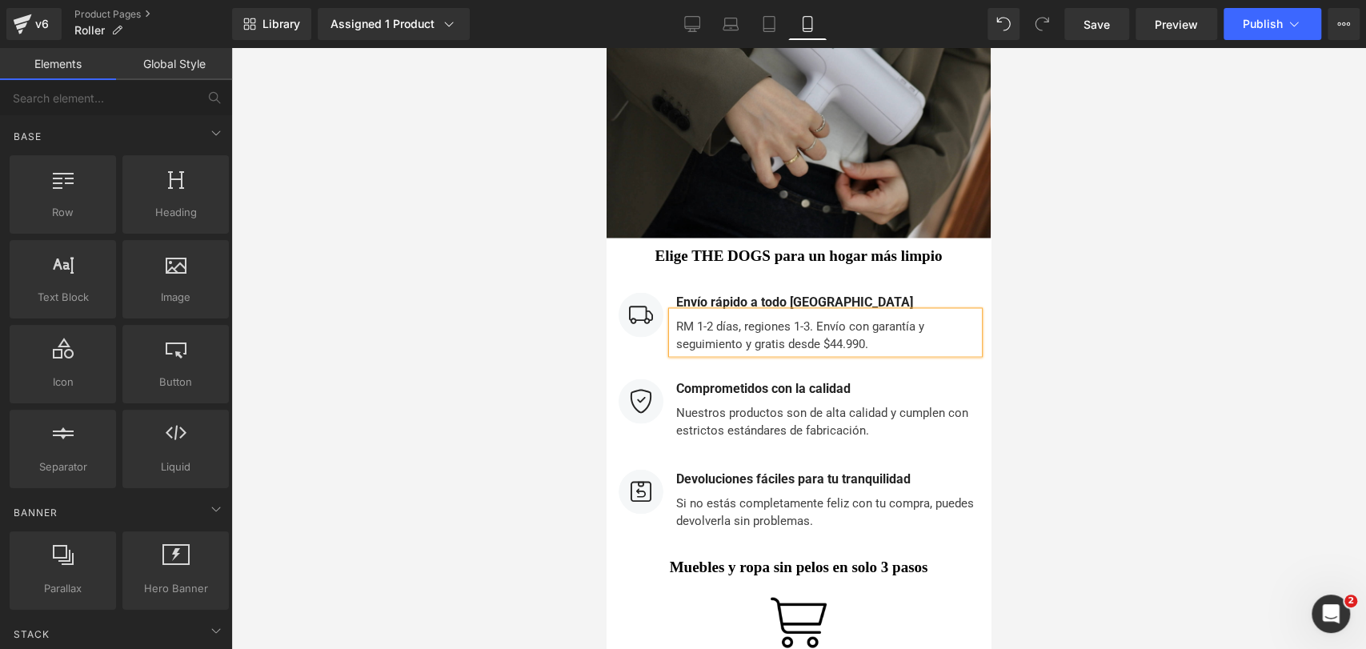
click at [1076, 212] on div at bounding box center [798, 348] width 1135 height 601
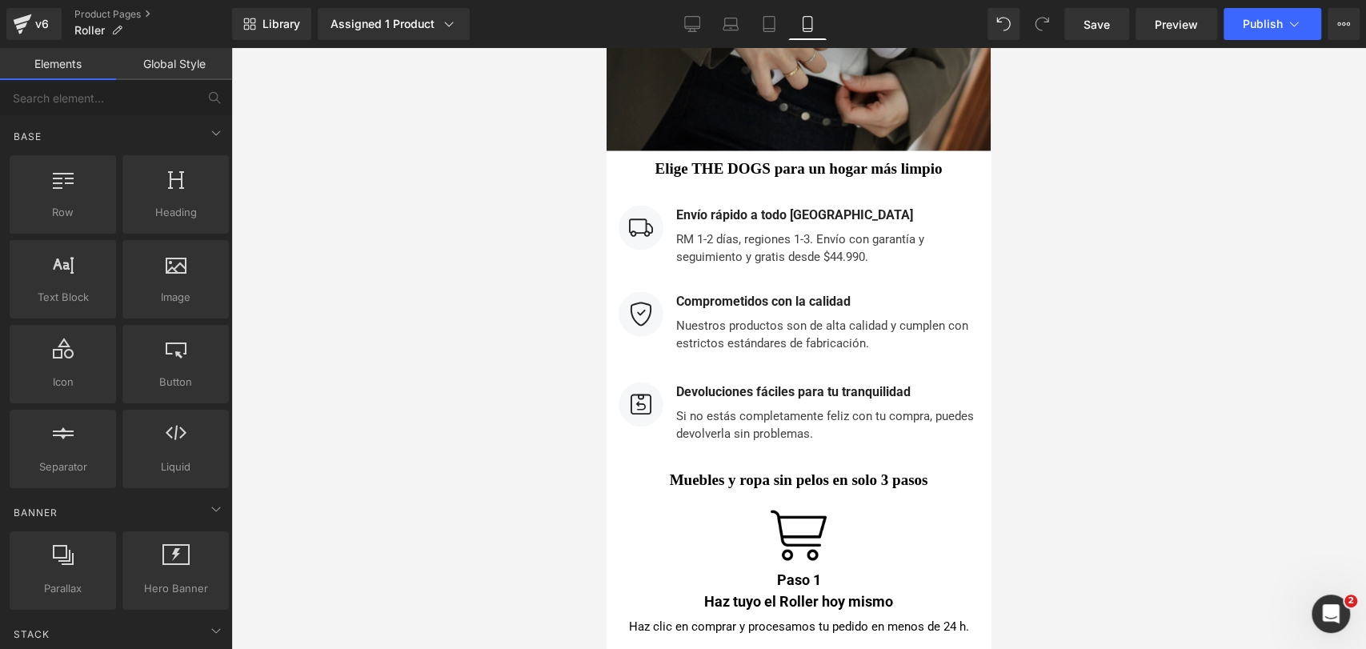
scroll to position [6025, 0]
click at [1101, 328] on div at bounding box center [798, 348] width 1135 height 601
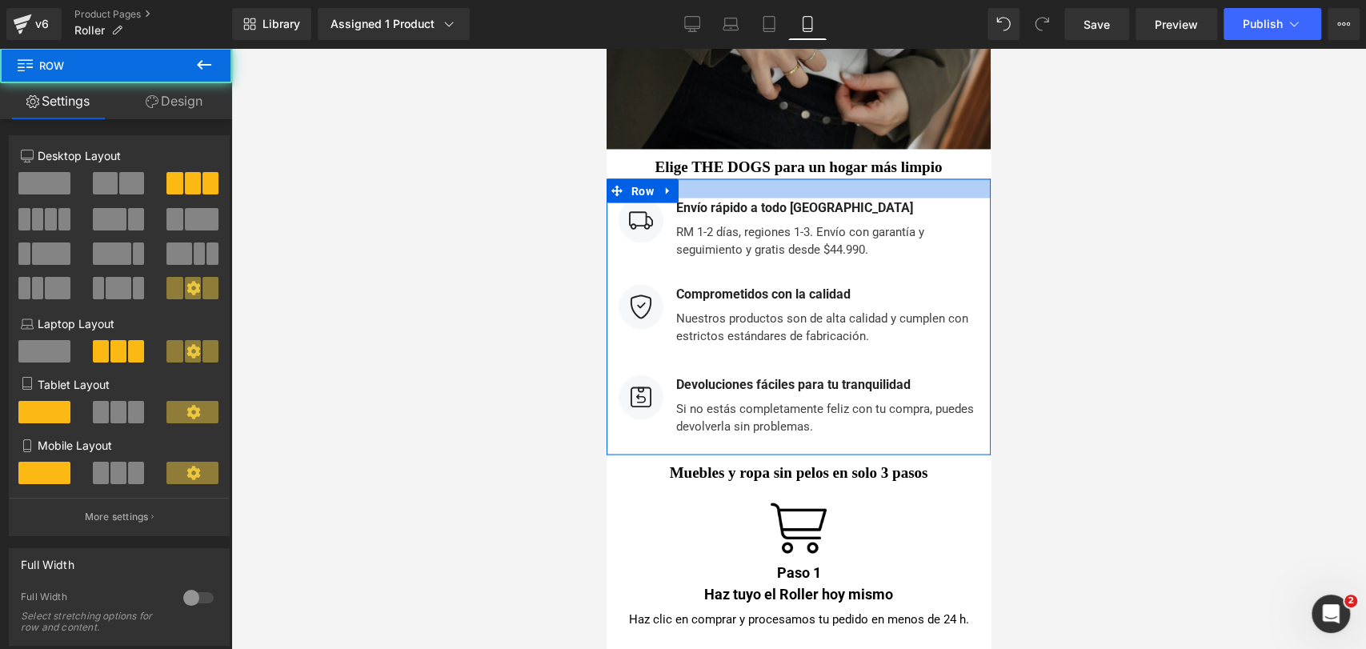
click at [863, 178] on div at bounding box center [798, 187] width 384 height 19
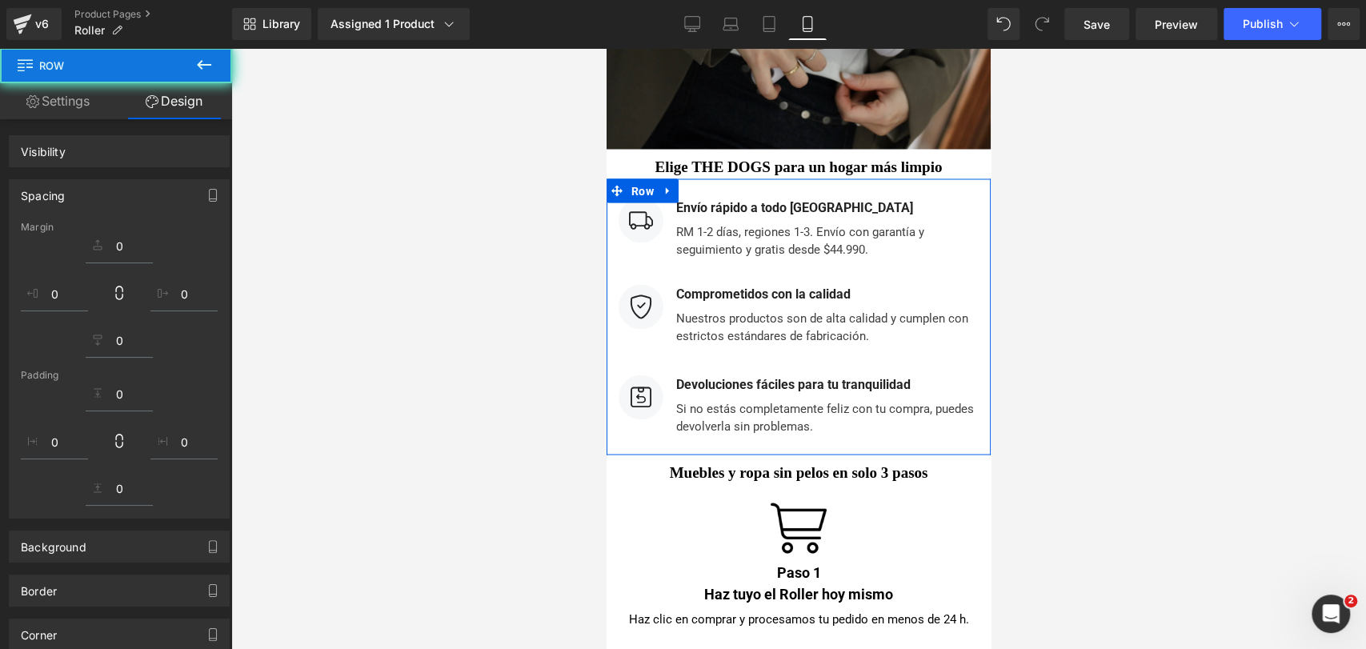
click at [1006, 203] on div at bounding box center [798, 348] width 1135 height 601
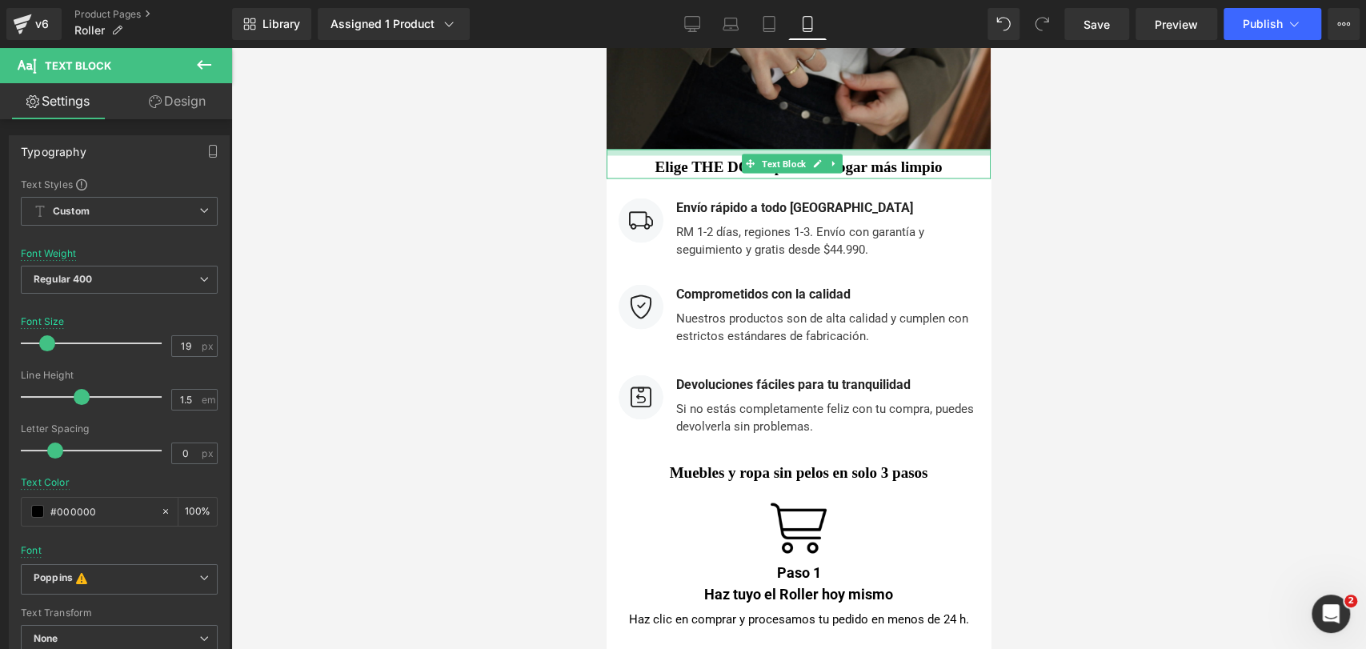
click at [937, 149] on div at bounding box center [798, 152] width 384 height 6
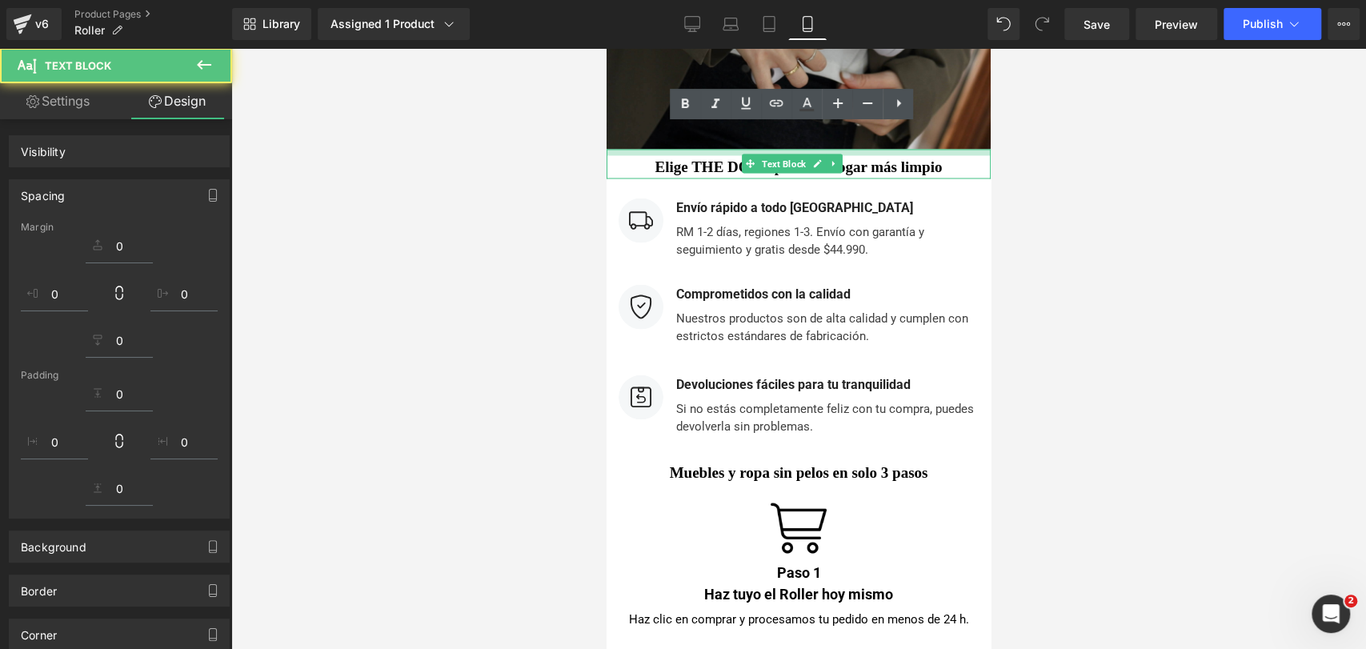
click at [1059, 156] on div at bounding box center [798, 348] width 1135 height 601
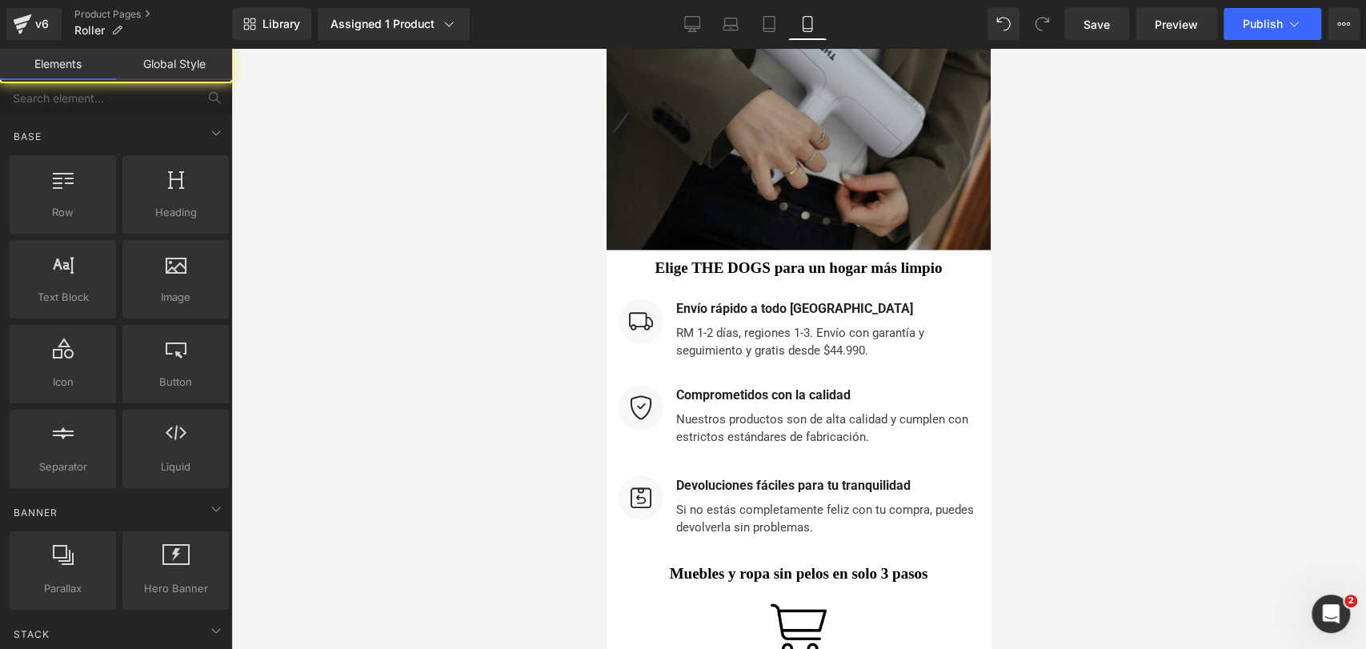
scroll to position [5847, 0]
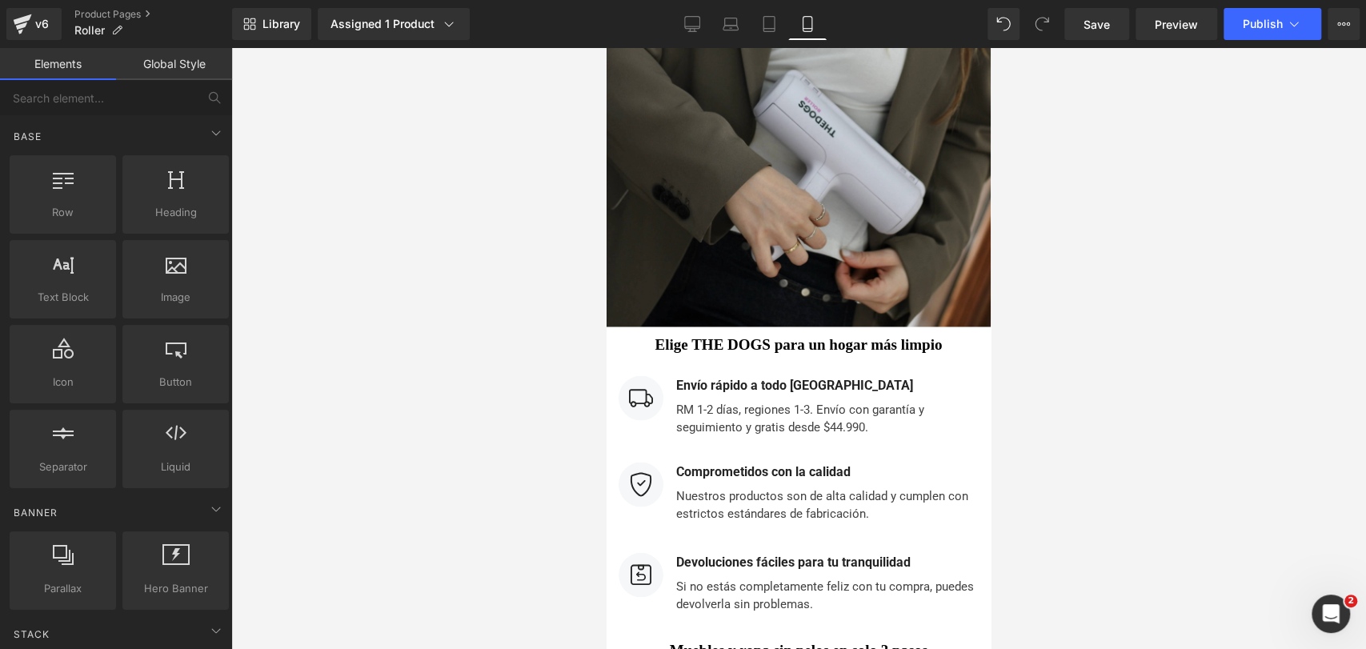
click at [1036, 199] on div at bounding box center [798, 348] width 1135 height 601
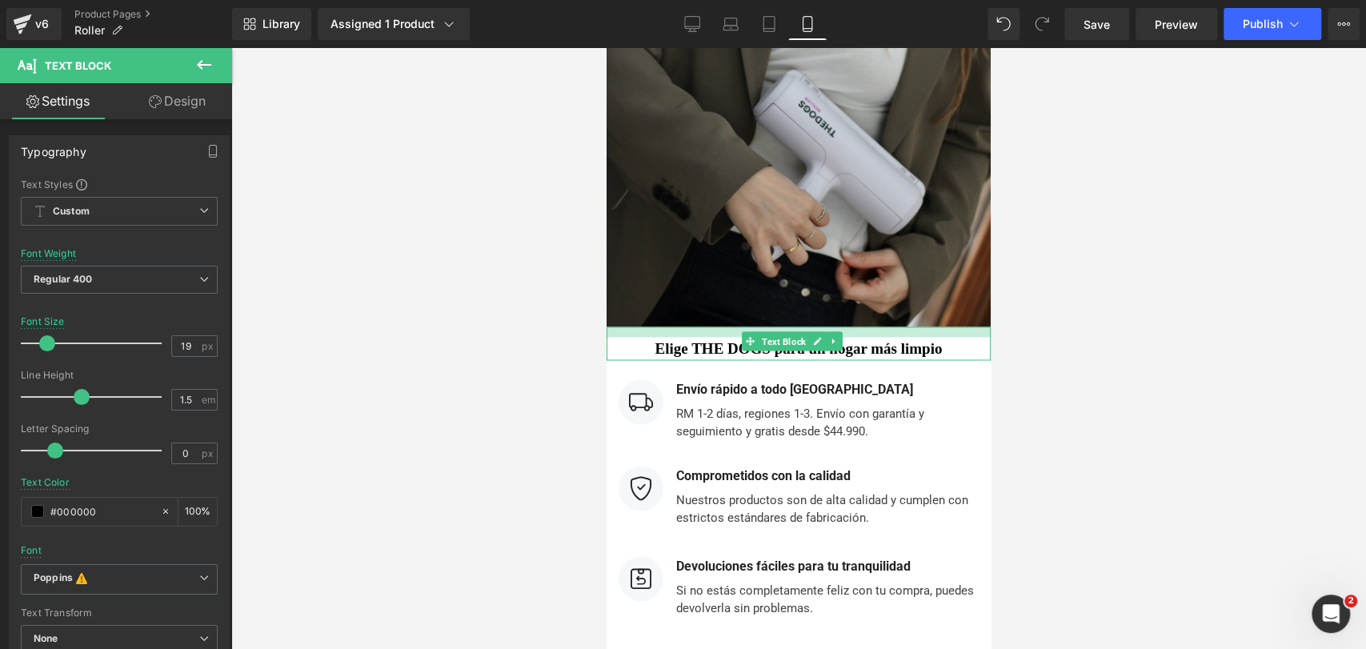
drag, startPoint x: 954, startPoint y: 303, endPoint x: 1724, endPoint y: 330, distance: 771.0
click at [953, 326] on div at bounding box center [798, 331] width 384 height 10
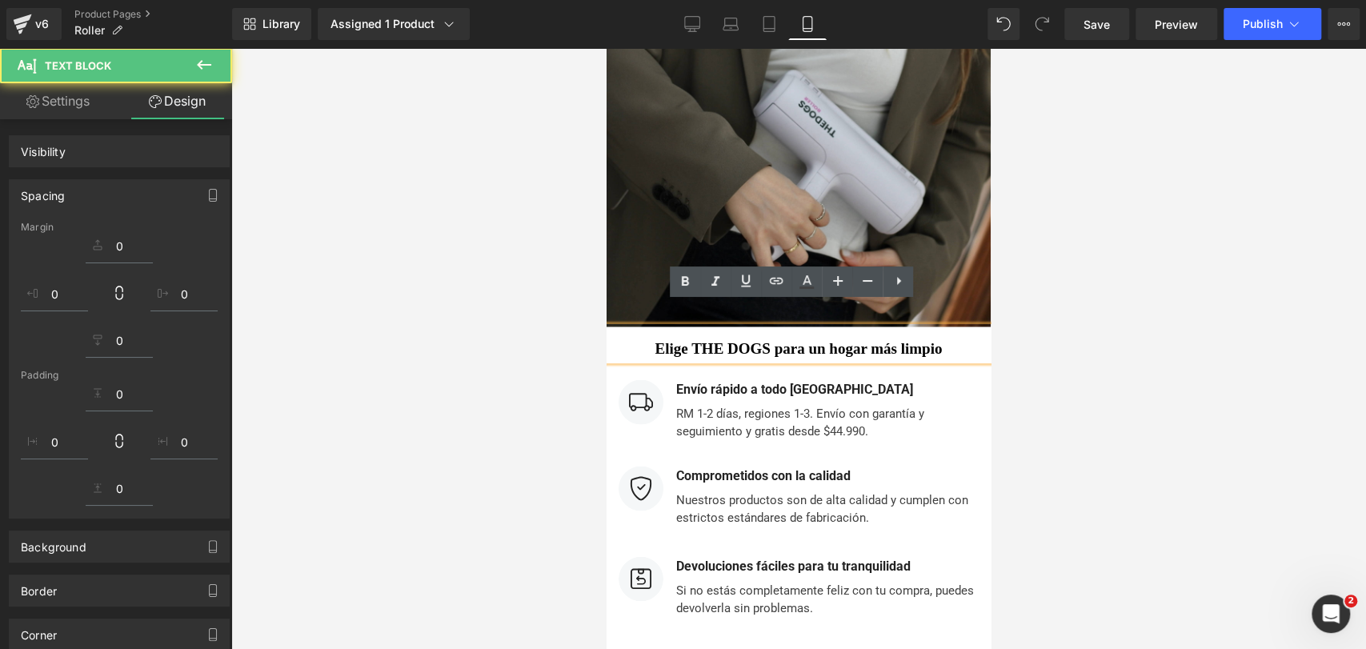
click at [1120, 282] on div at bounding box center [798, 348] width 1135 height 601
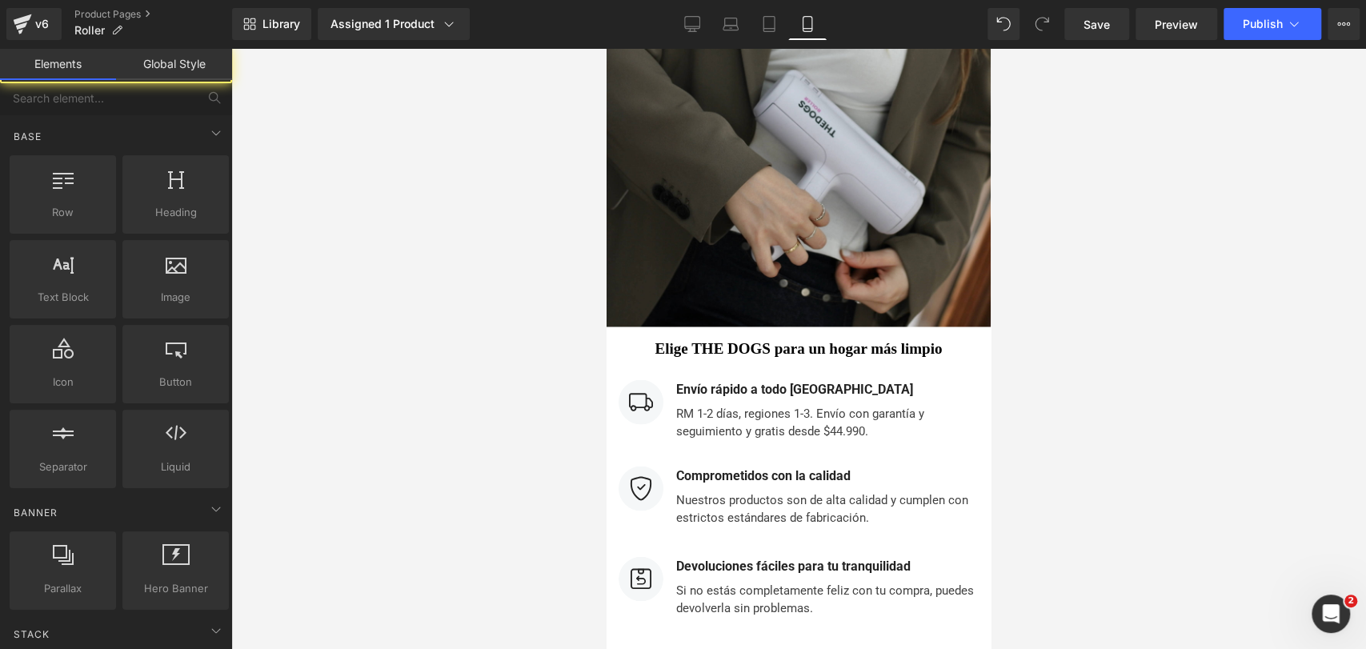
click at [1207, 324] on div at bounding box center [798, 348] width 1135 height 601
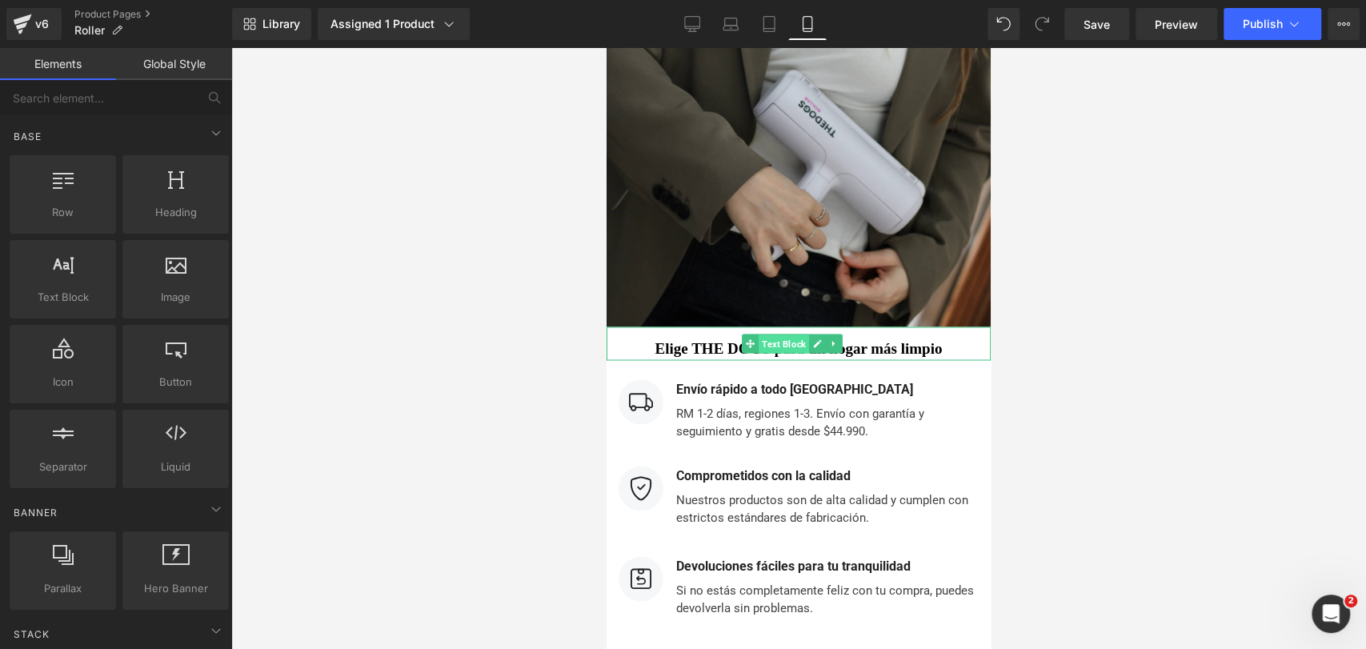
click at [795, 334] on span "Text Block" at bounding box center [784, 343] width 50 height 19
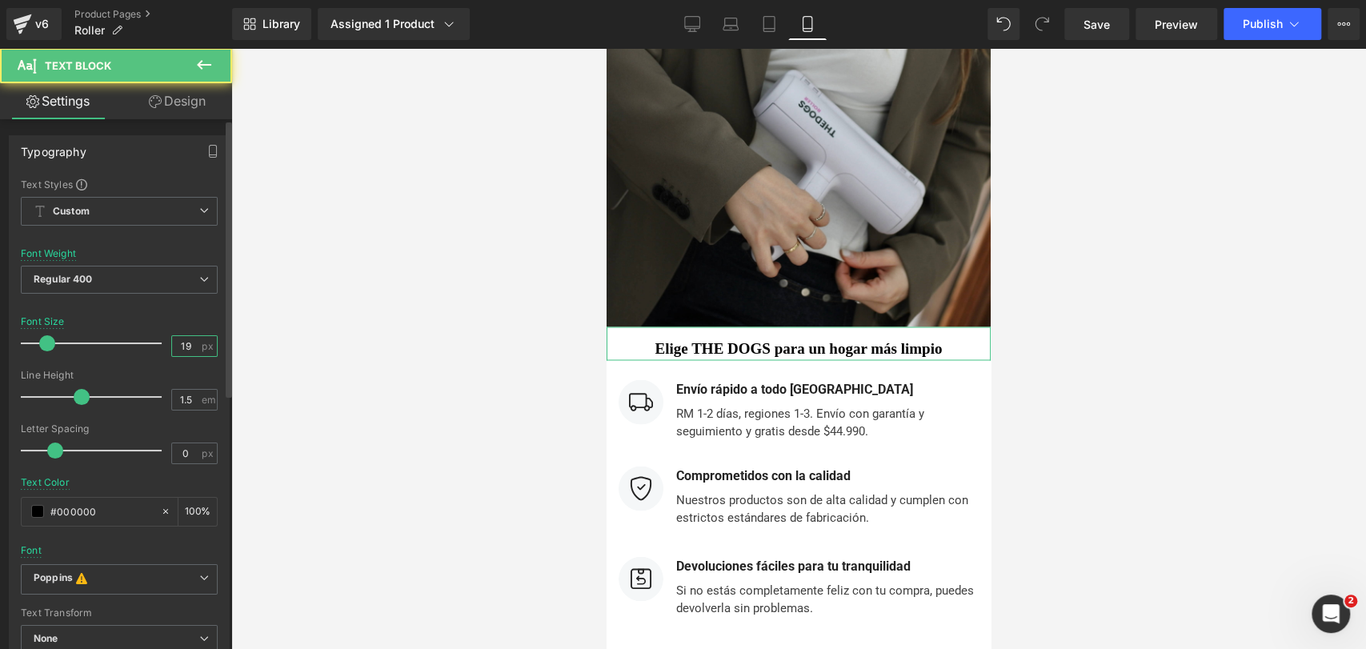
click at [172, 346] on input "19" at bounding box center [186, 346] width 28 height 20
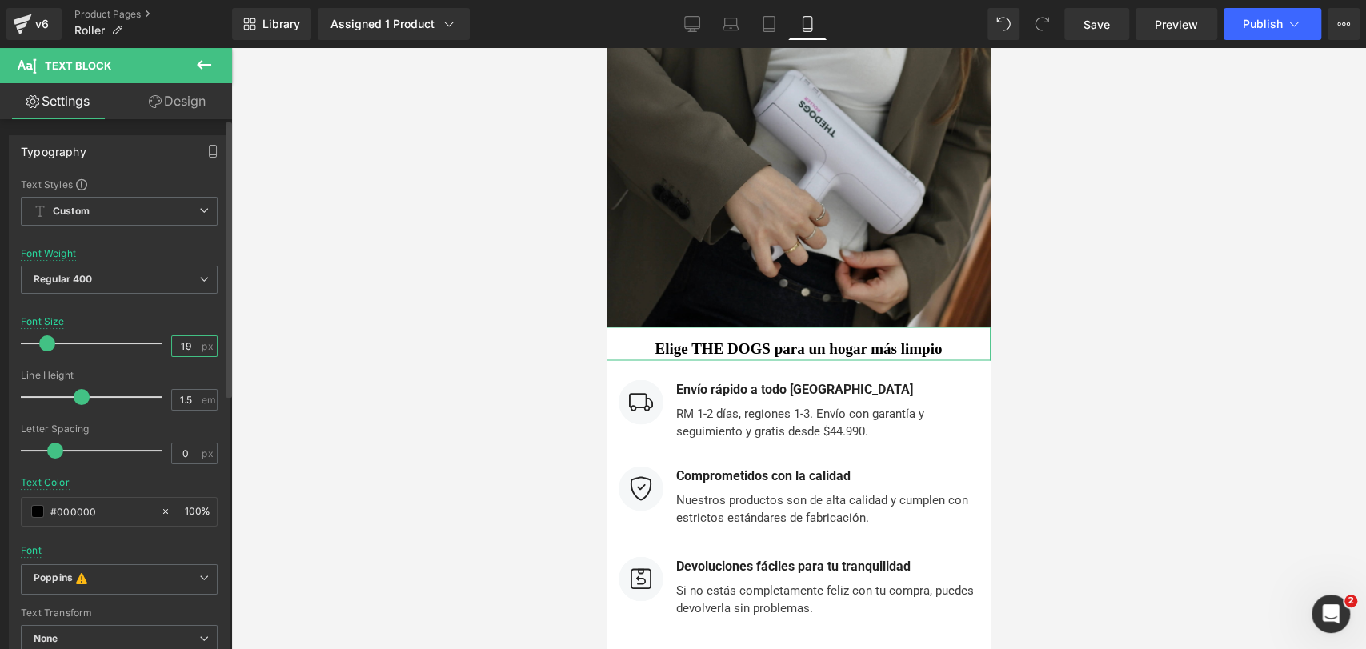
click at [172, 346] on input "19" at bounding box center [186, 346] width 28 height 20
type input "22"
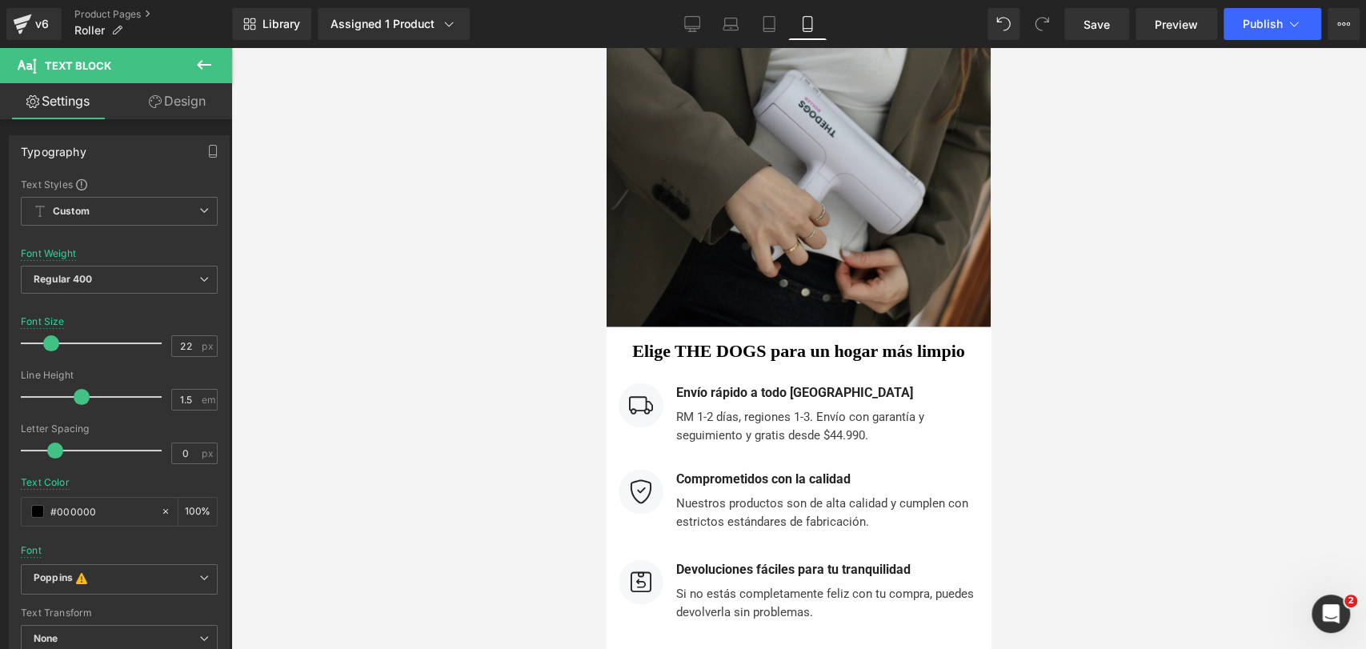
click at [1083, 265] on div at bounding box center [798, 348] width 1135 height 601
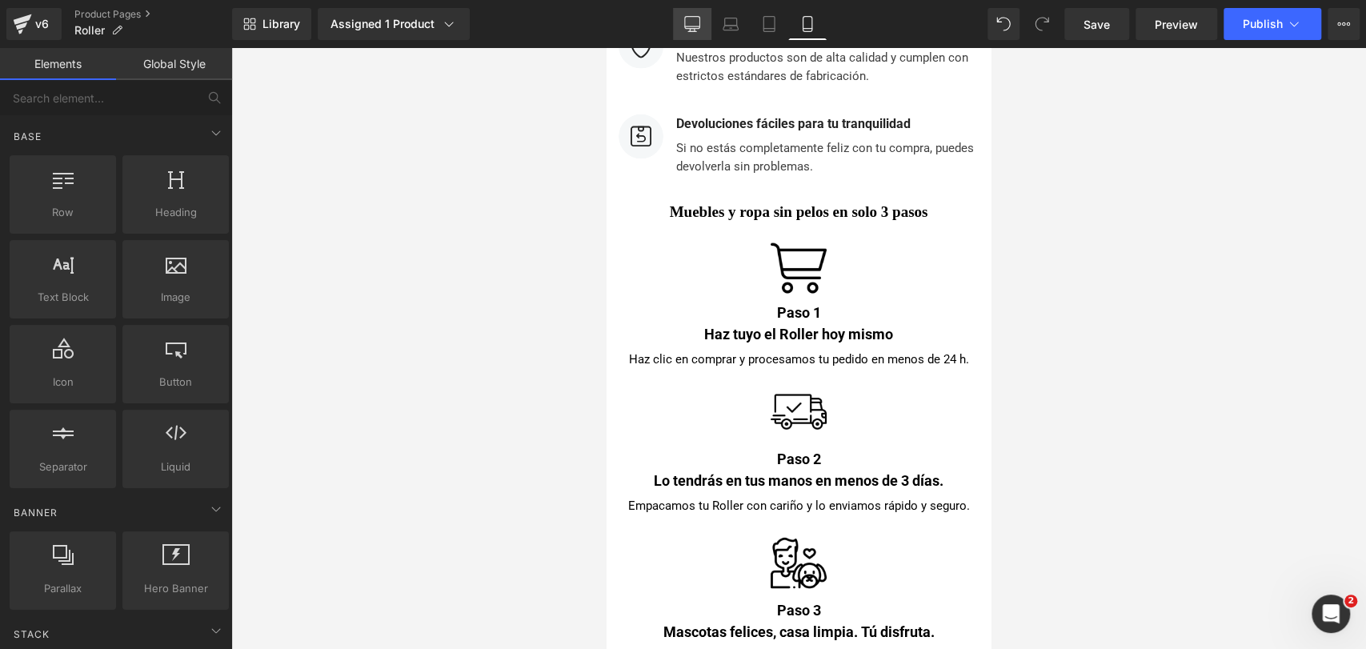
drag, startPoint x: 690, startPoint y: 31, endPoint x: 534, endPoint y: 130, distance: 184.5
click at [690, 31] on icon at bounding box center [692, 31] width 8 height 0
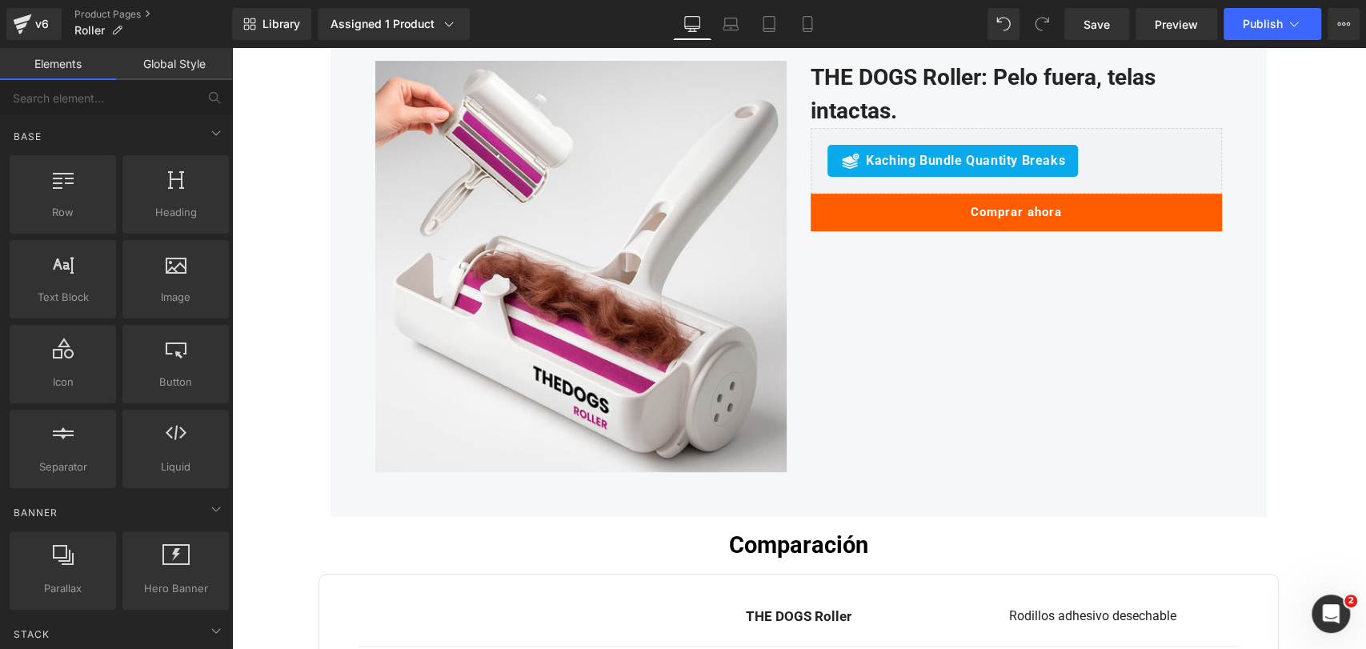
scroll to position [4233, 0]
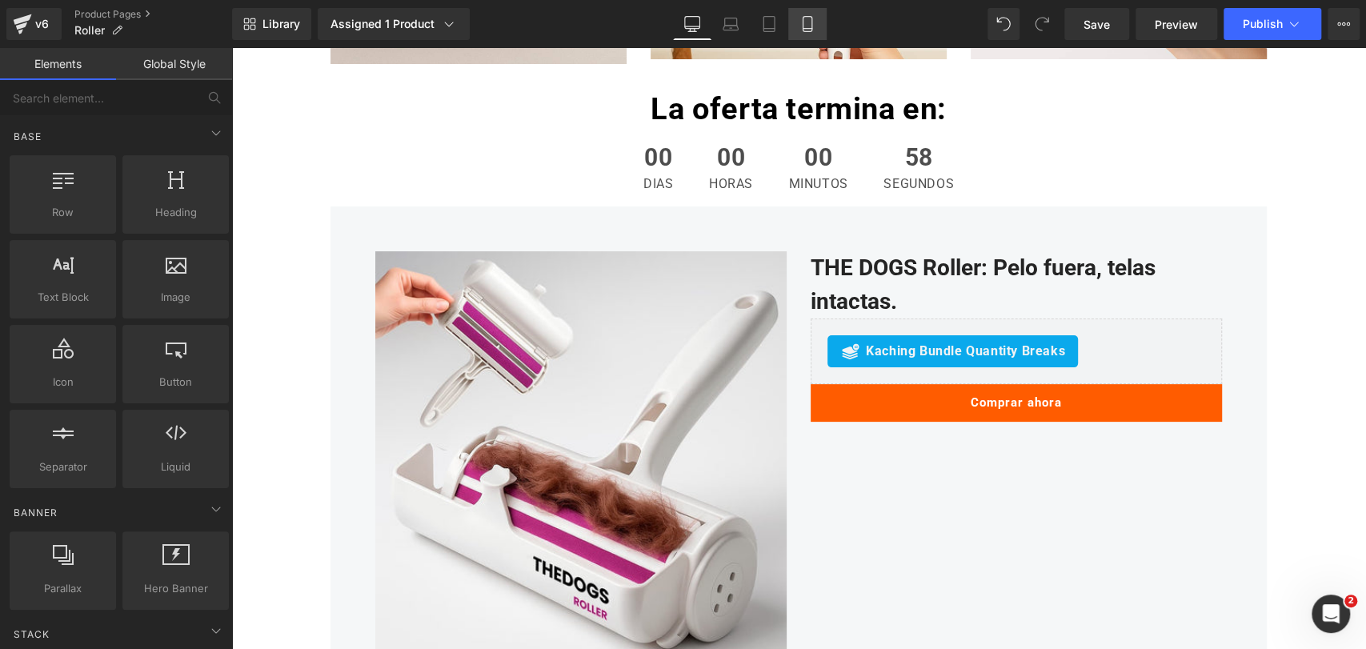
drag, startPoint x: 812, startPoint y: 19, endPoint x: 811, endPoint y: 27, distance: 8.0
click at [811, 18] on icon at bounding box center [807, 24] width 16 height 16
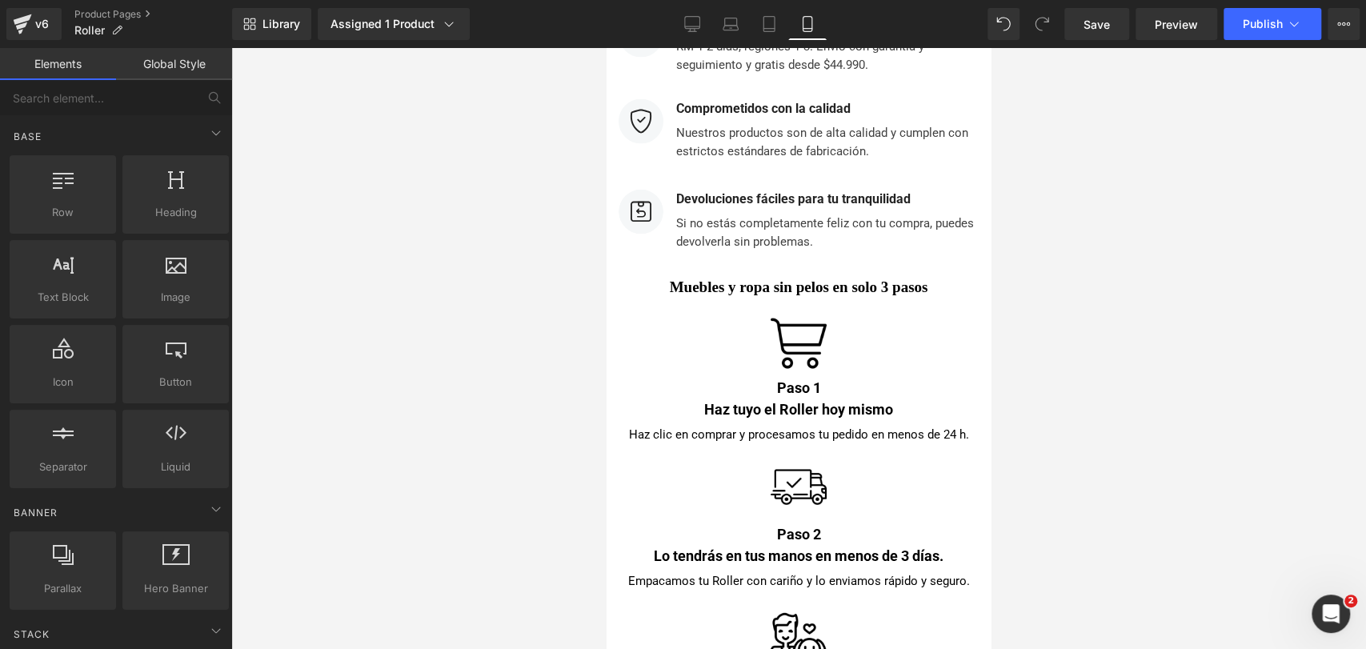
scroll to position [6066, 0]
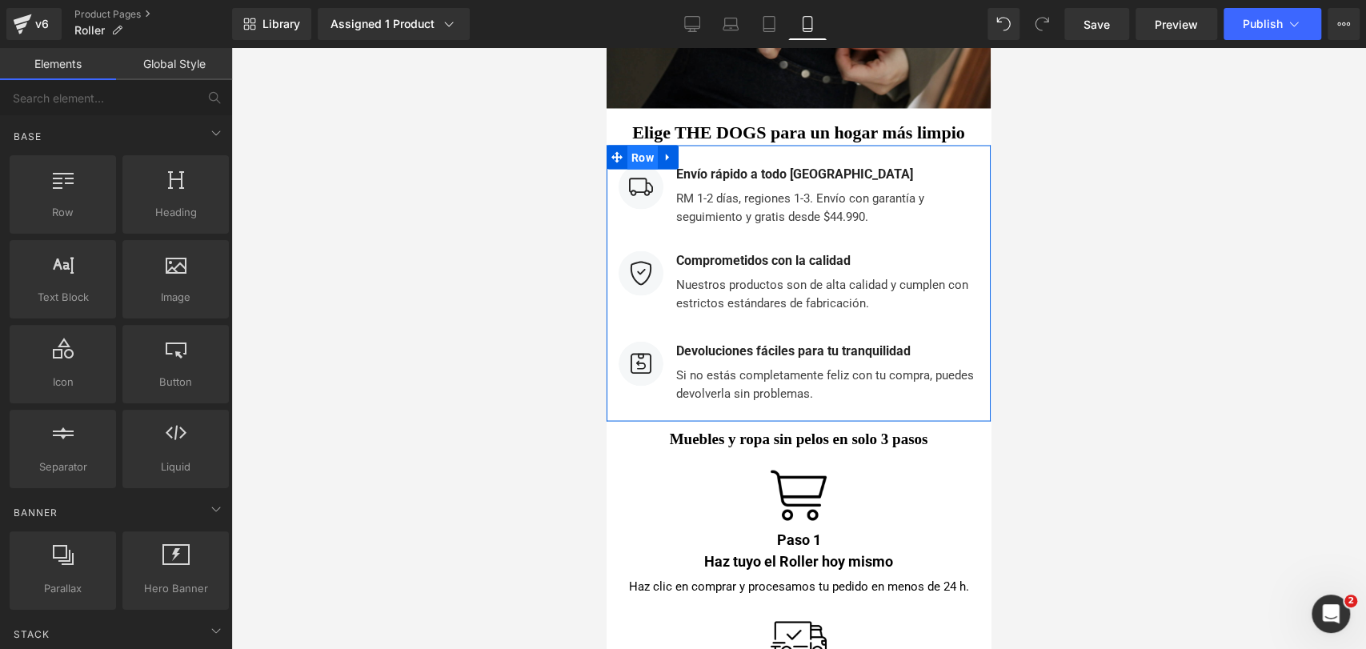
drag, startPoint x: 1175, startPoint y: 194, endPoint x: 638, endPoint y: 143, distance: 539.3
click at [638, 145] on span "Row" at bounding box center [642, 157] width 30 height 24
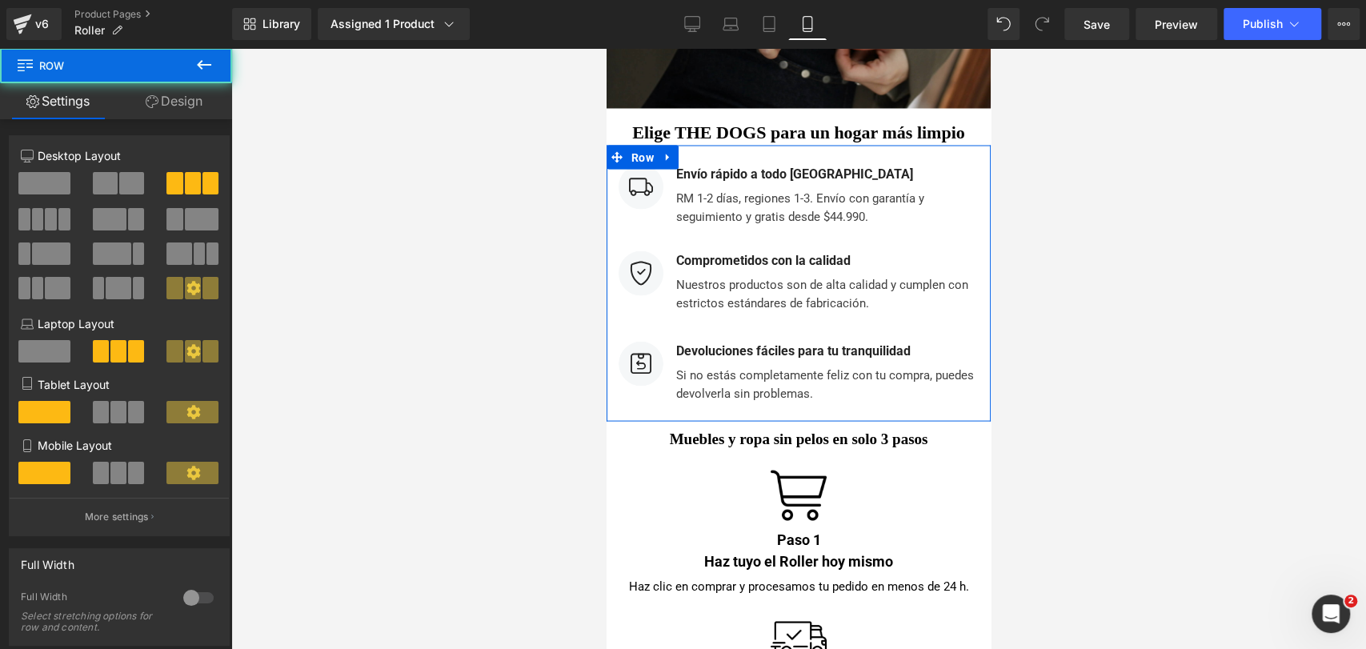
click at [200, 108] on link "Design" at bounding box center [174, 101] width 116 height 36
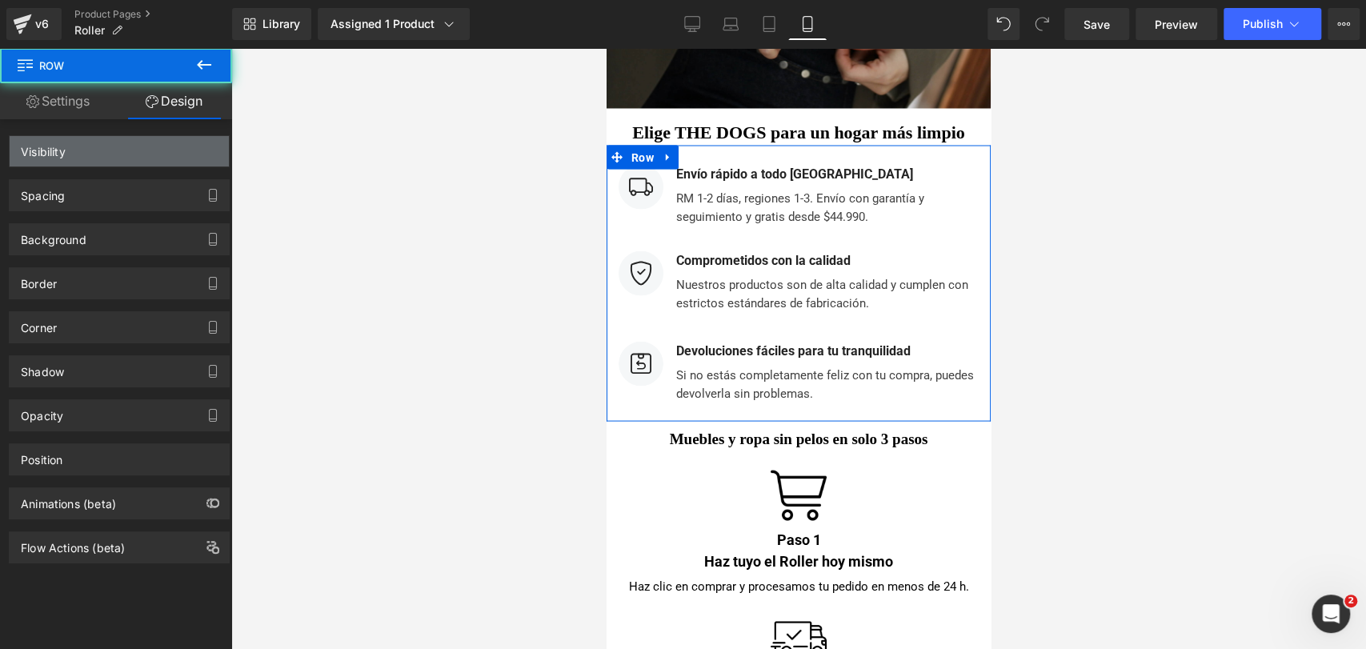
click at [164, 146] on div "Visibility" at bounding box center [119, 151] width 219 height 30
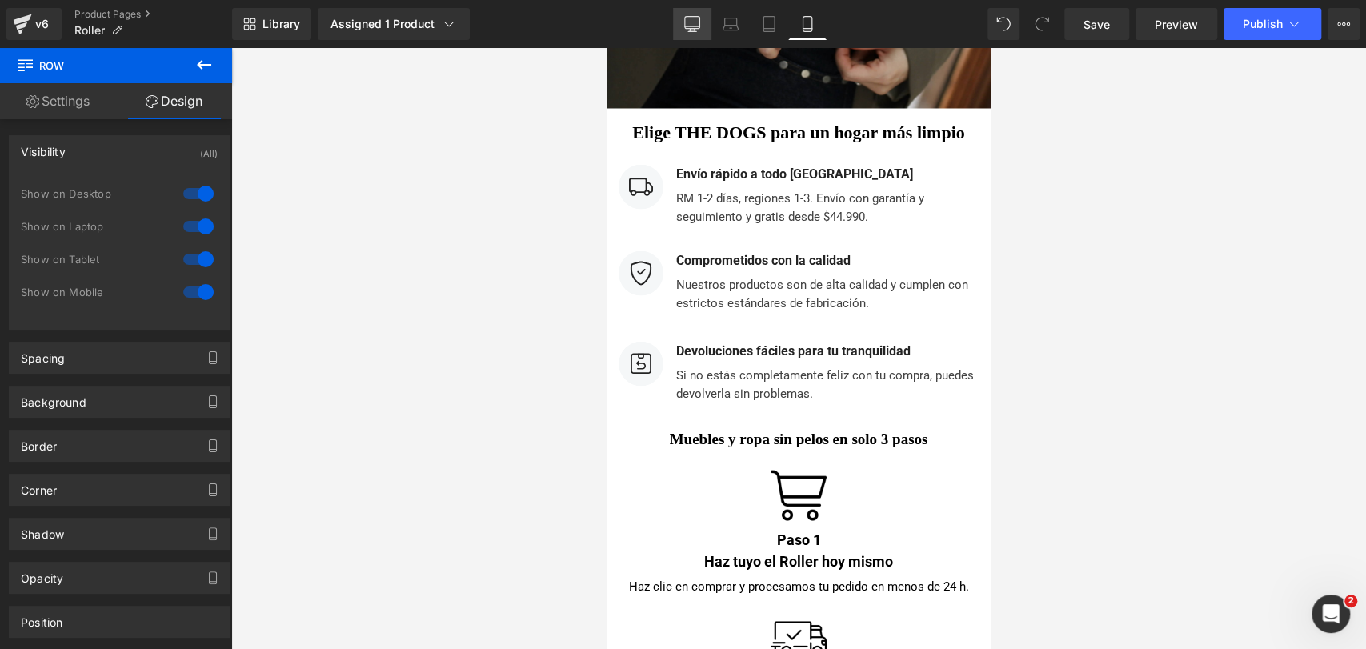
click at [682, 34] on link "Desktop" at bounding box center [692, 24] width 38 height 32
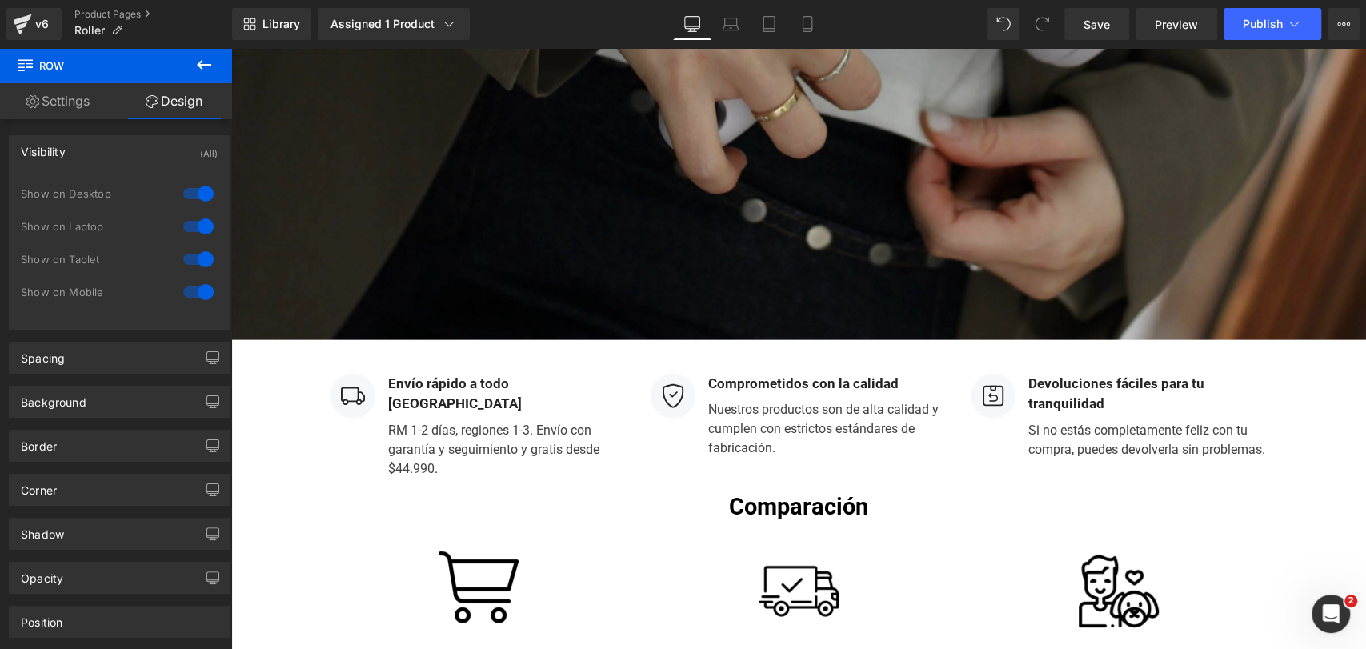
scroll to position [7035, 0]
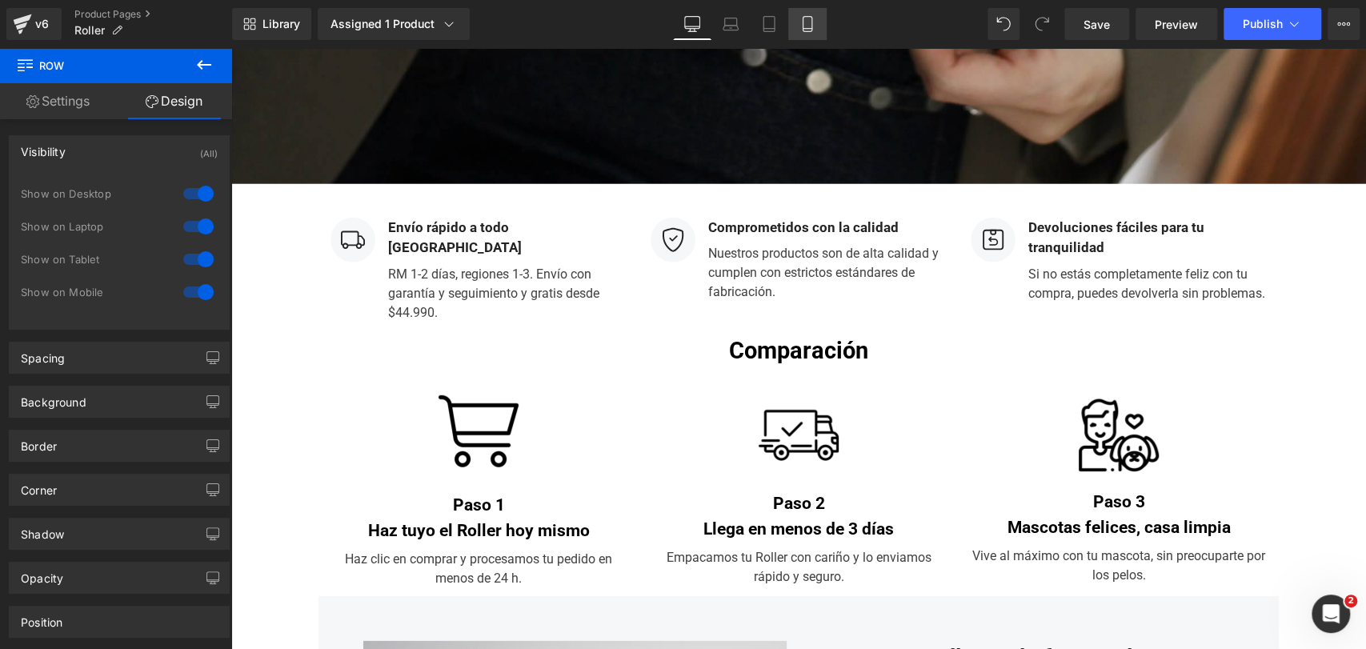
click at [800, 14] on link "Mobile" at bounding box center [807, 24] width 38 height 32
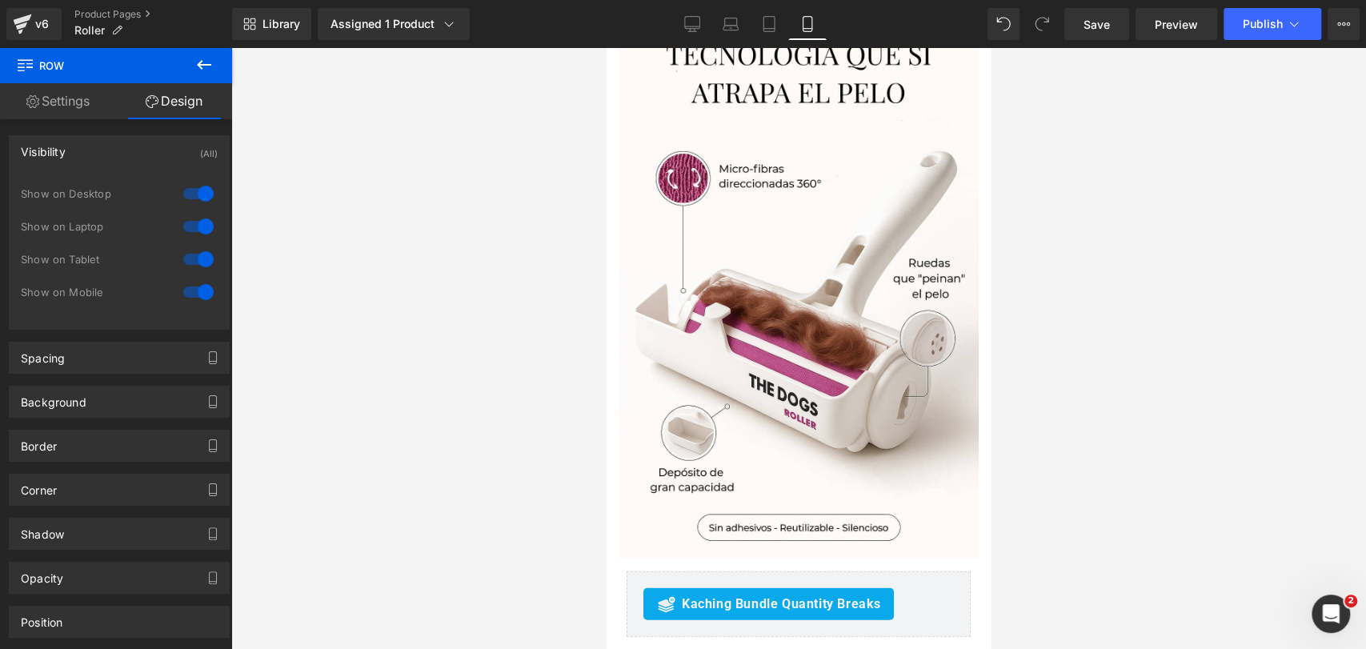
scroll to position [2710, 0]
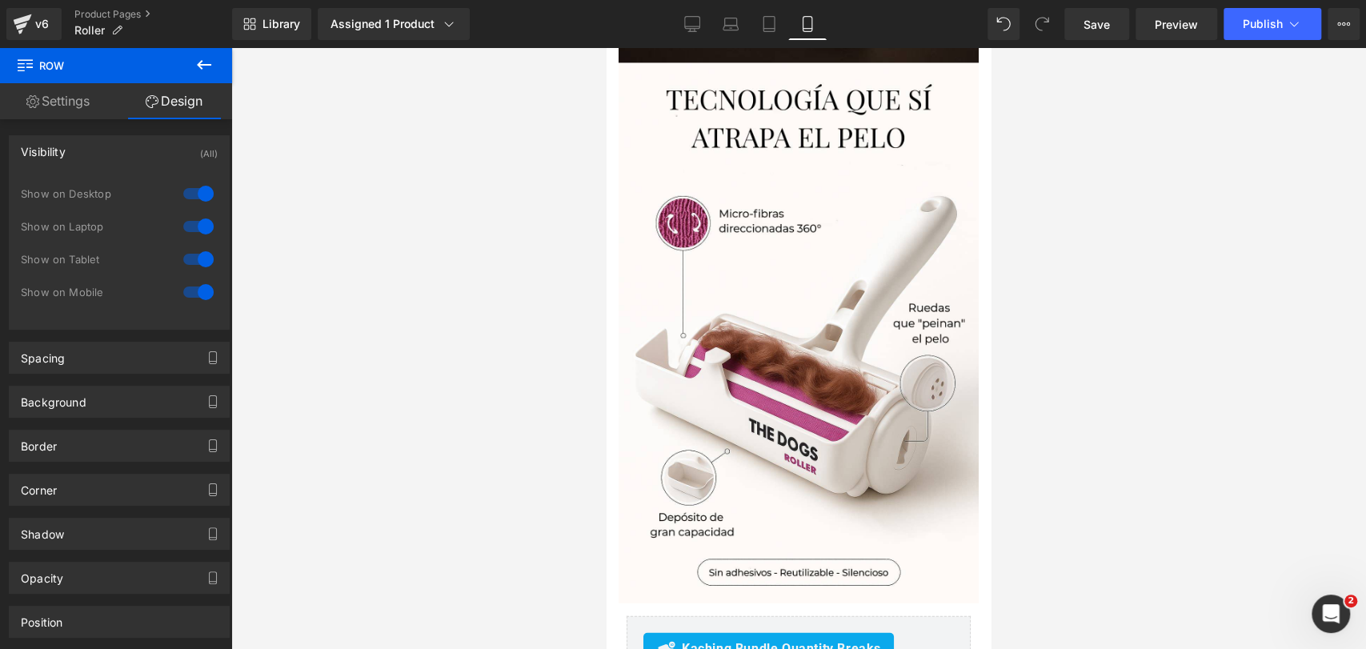
drag, startPoint x: 207, startPoint y: 68, endPoint x: 216, endPoint y: 78, distance: 13.0
click at [207, 68] on icon at bounding box center [203, 64] width 19 height 19
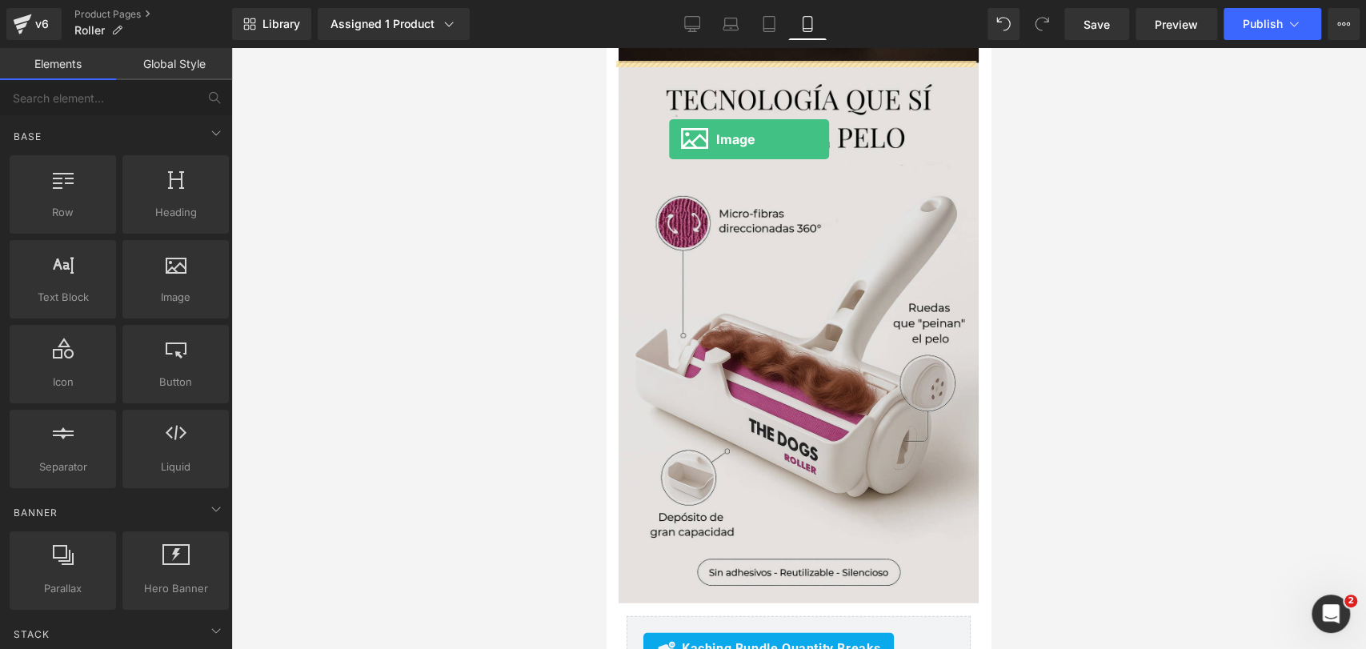
drag, startPoint x: 804, startPoint y: 327, endPoint x: 713, endPoint y: 112, distance: 233.8
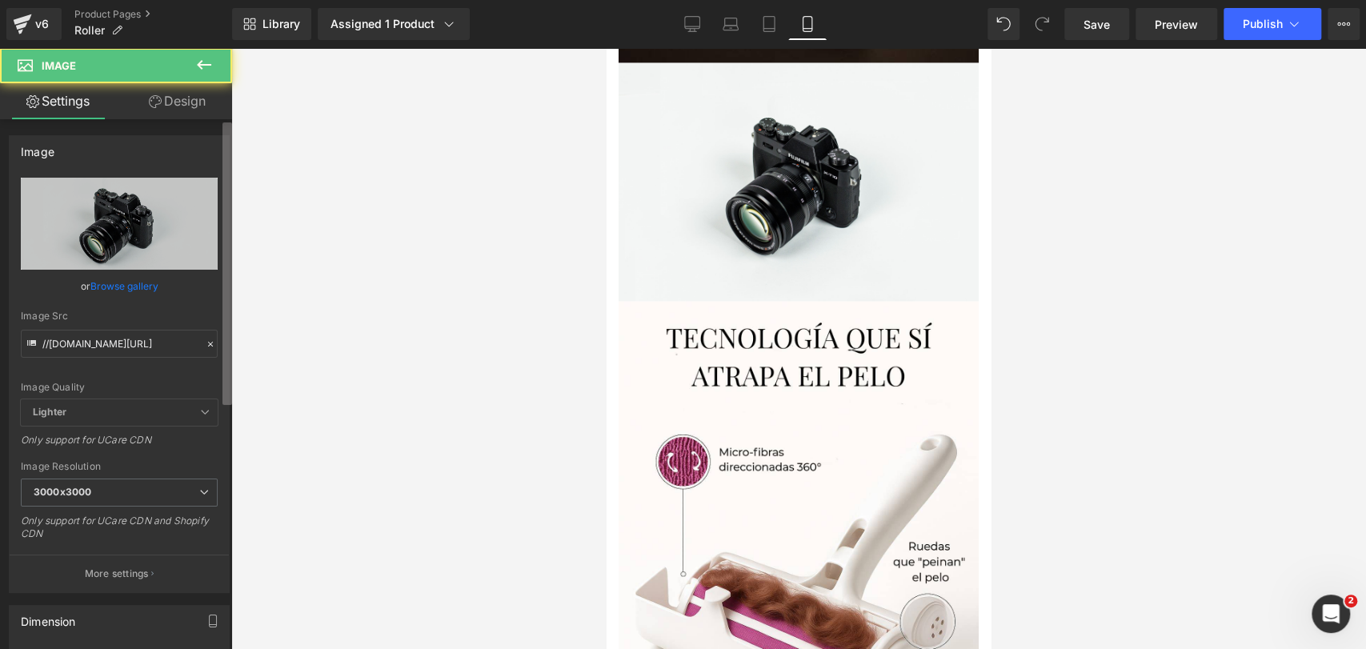
scroll to position [2621, 0]
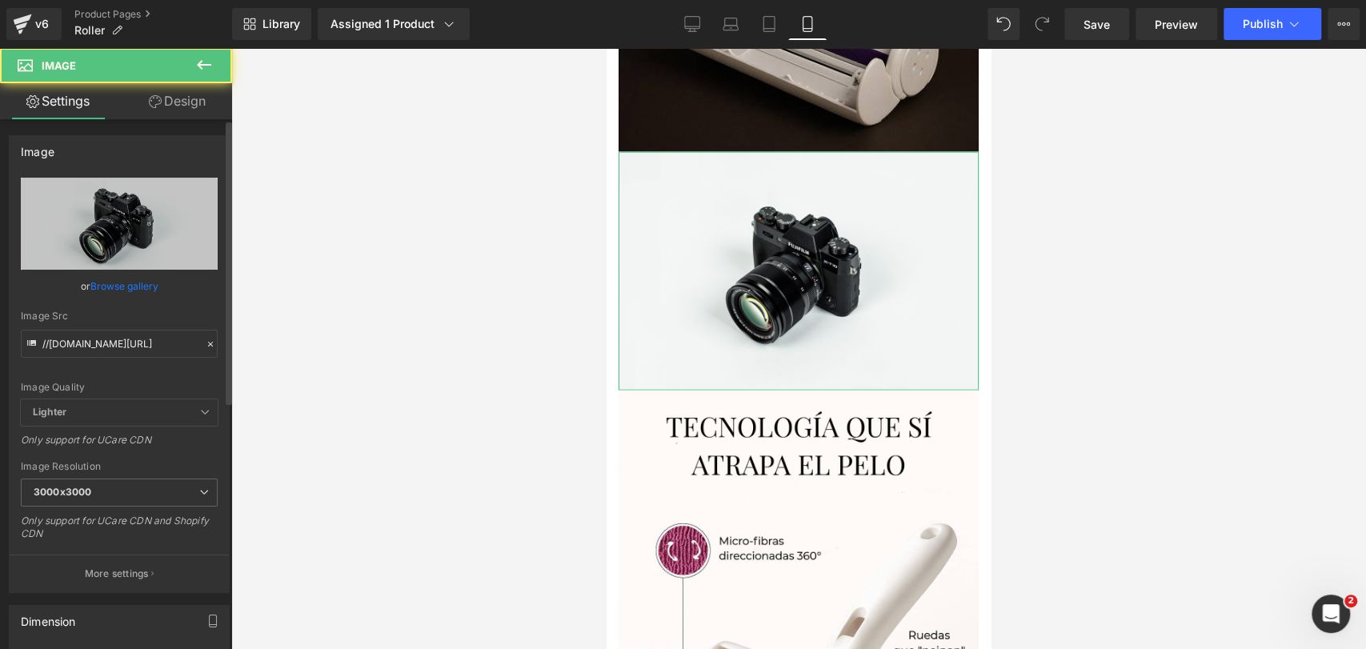
click at [141, 278] on link "Browse gallery" at bounding box center [124, 286] width 68 height 28
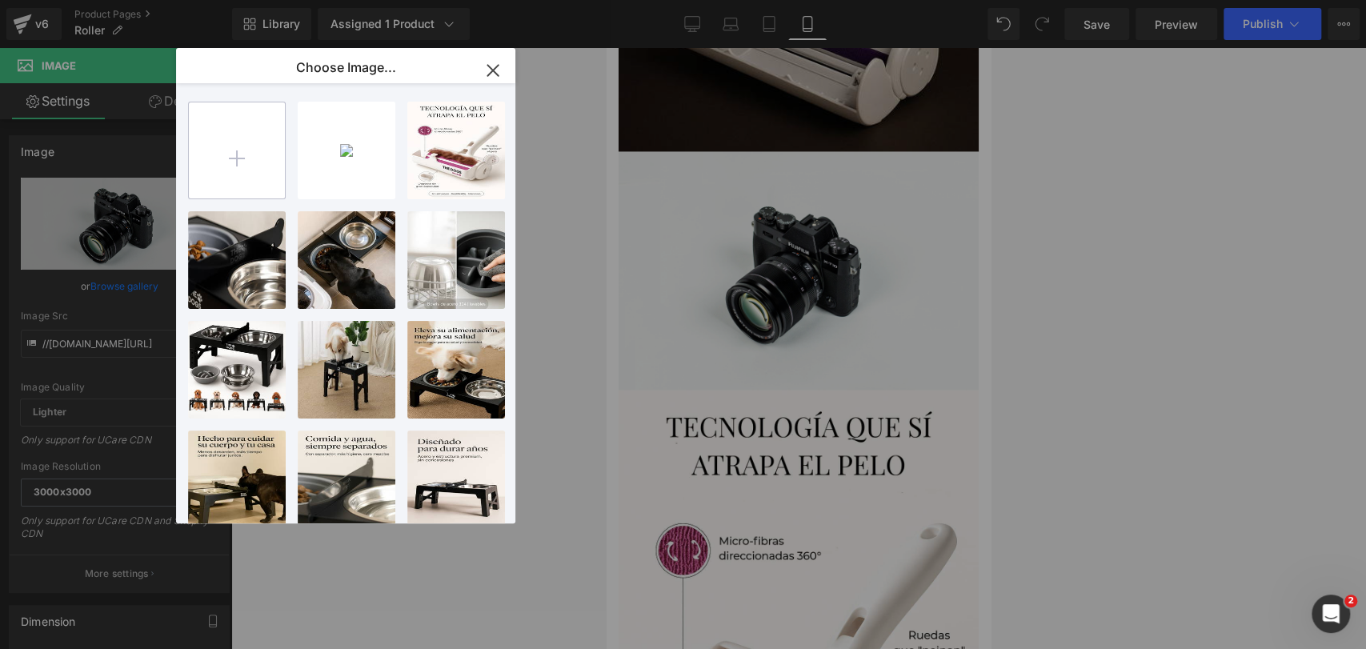
click at [198, 154] on input "file" at bounding box center [237, 150] width 96 height 96
type input "C:\fakepath\20250920_0341_Rodillo Dosificable Abierto_remix_01k5jxkqksf6v9j9sn0…"
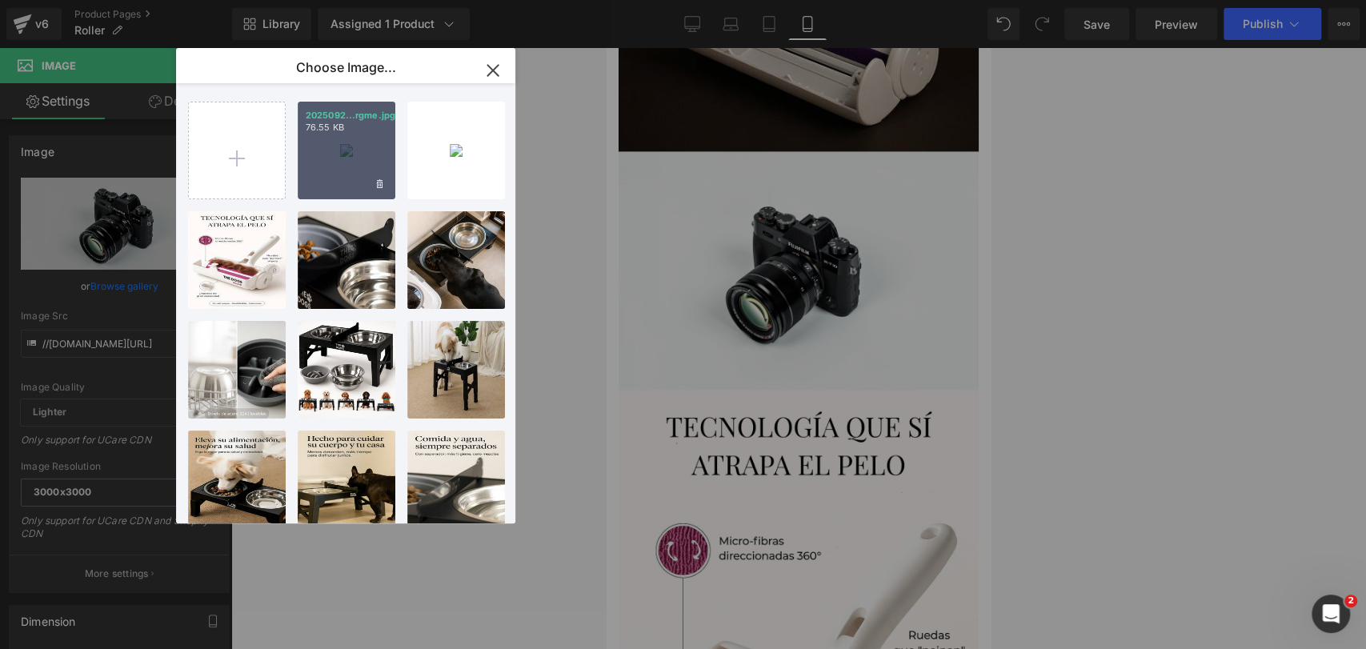
click at [338, 151] on div "2025092...rgme.jpg 76.55 KB" at bounding box center [347, 151] width 98 height 98
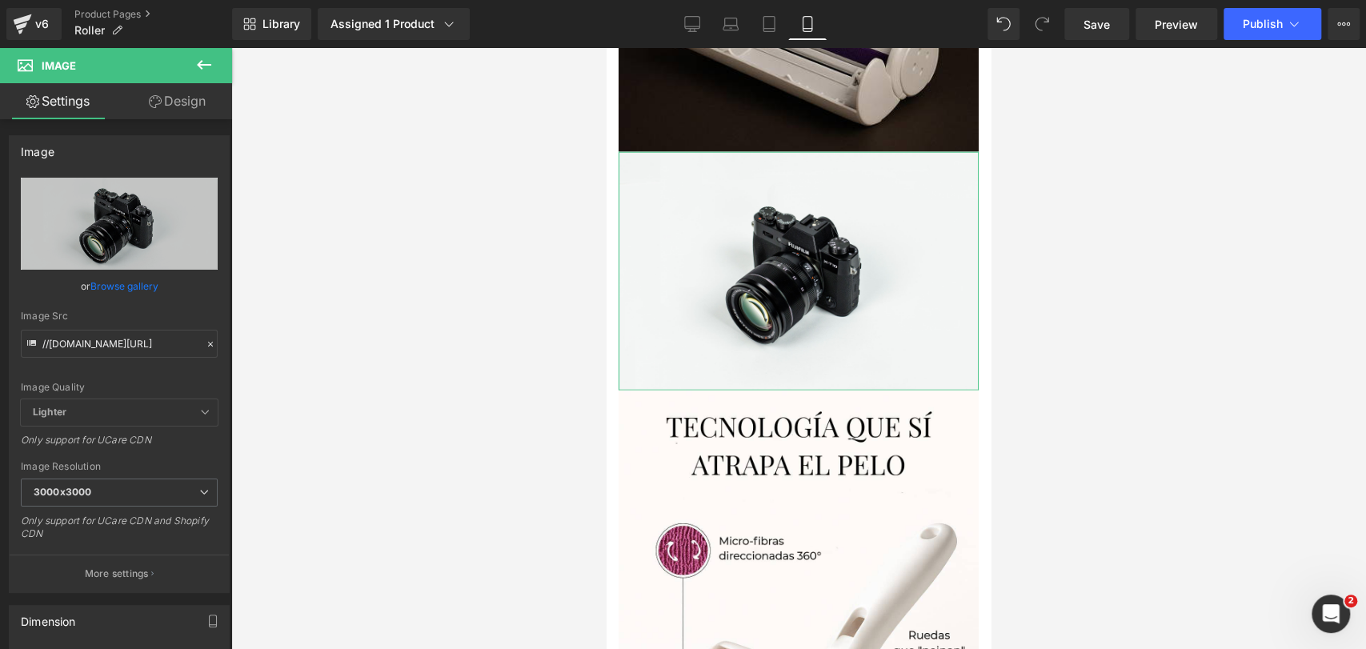
click at [126, 286] on link "Browse gallery" at bounding box center [124, 286] width 68 height 28
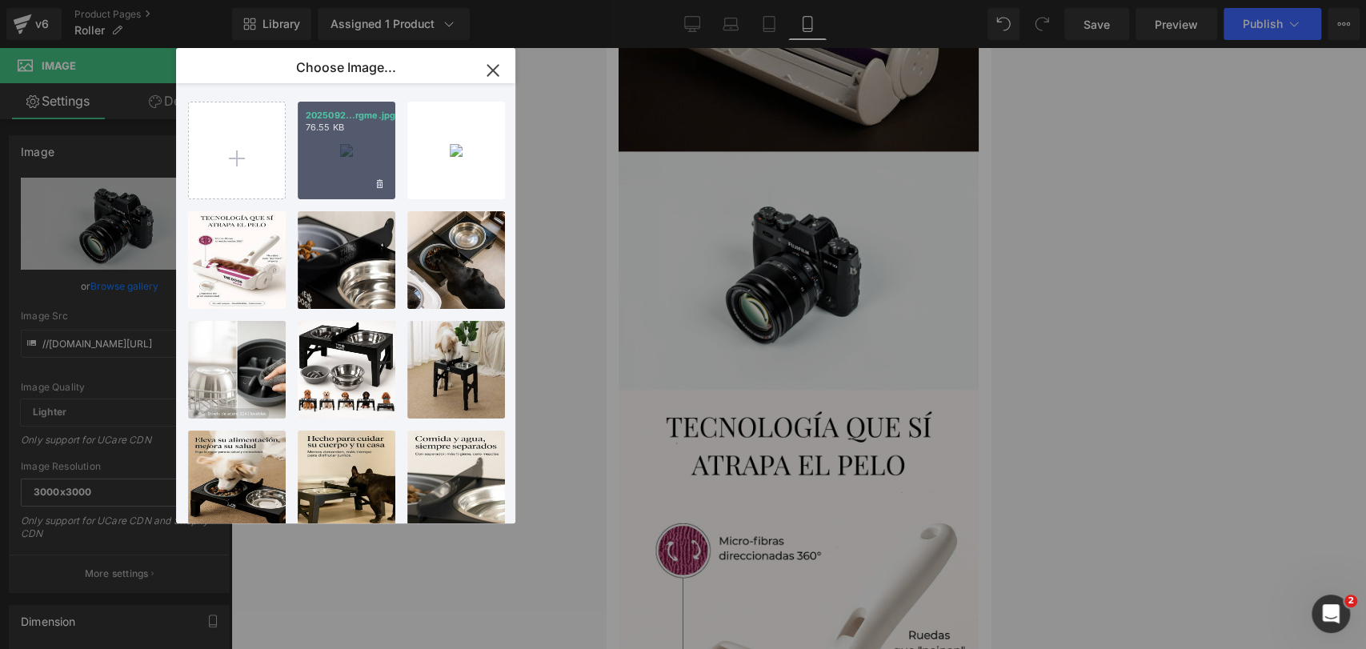
click at [346, 179] on div "2025092...rgme.jpg 76.55 KB" at bounding box center [347, 151] width 98 height 98
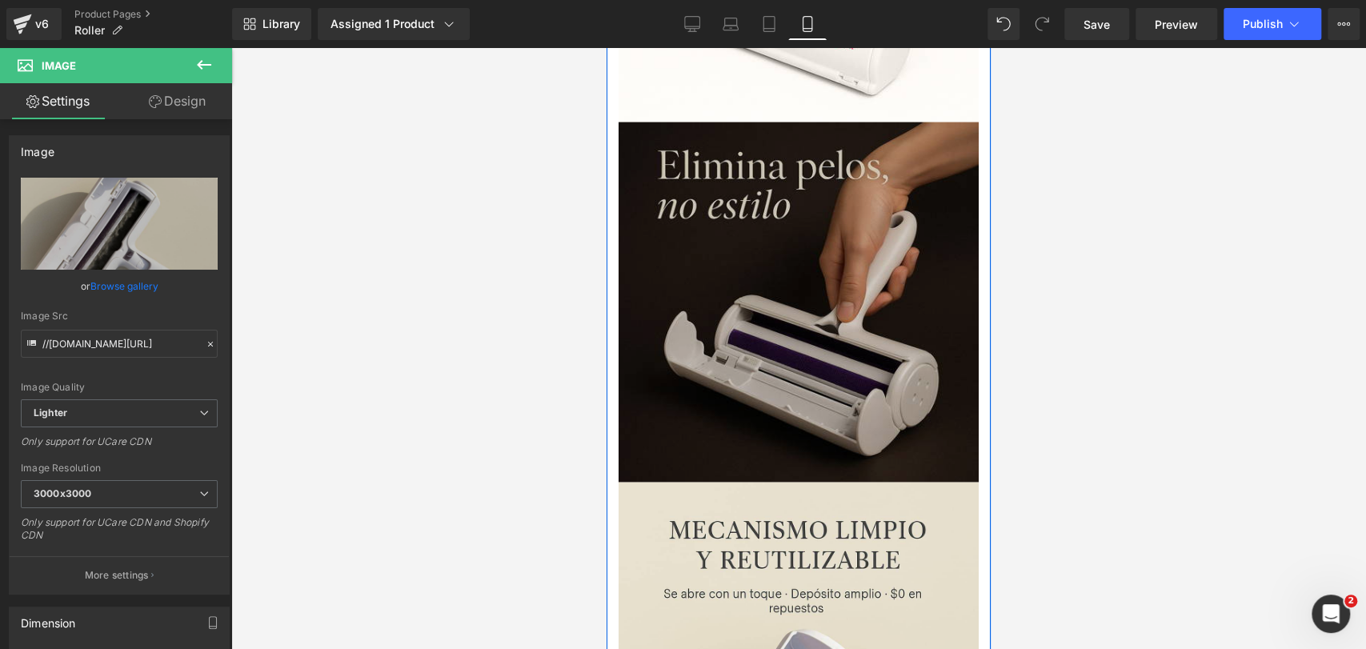
scroll to position [2444, 0]
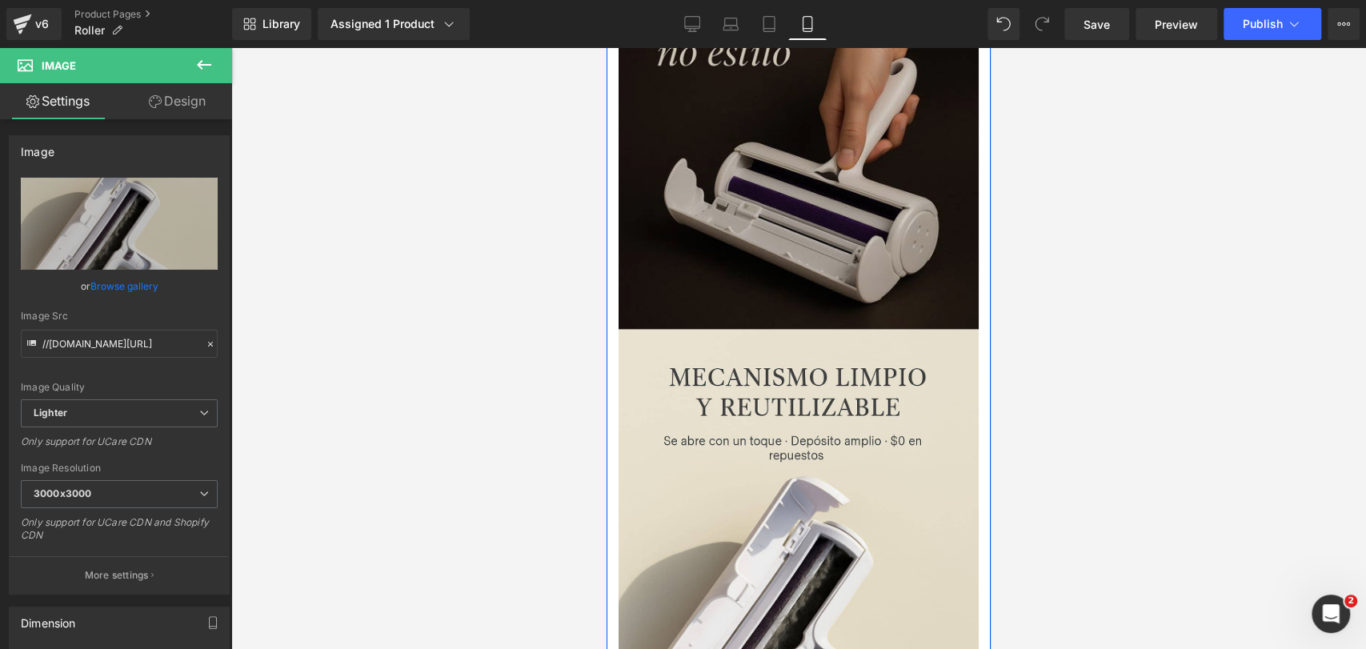
click at [787, 166] on img at bounding box center [798, 150] width 360 height 360
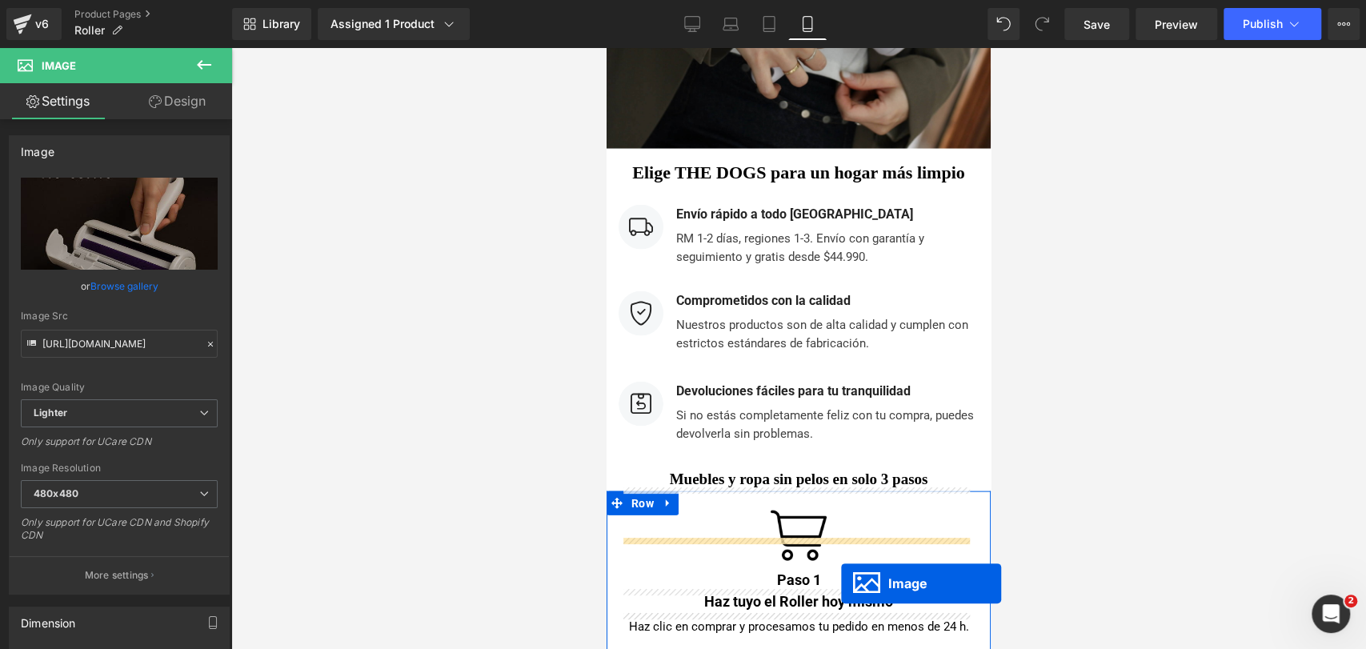
scroll to position [6310, 0]
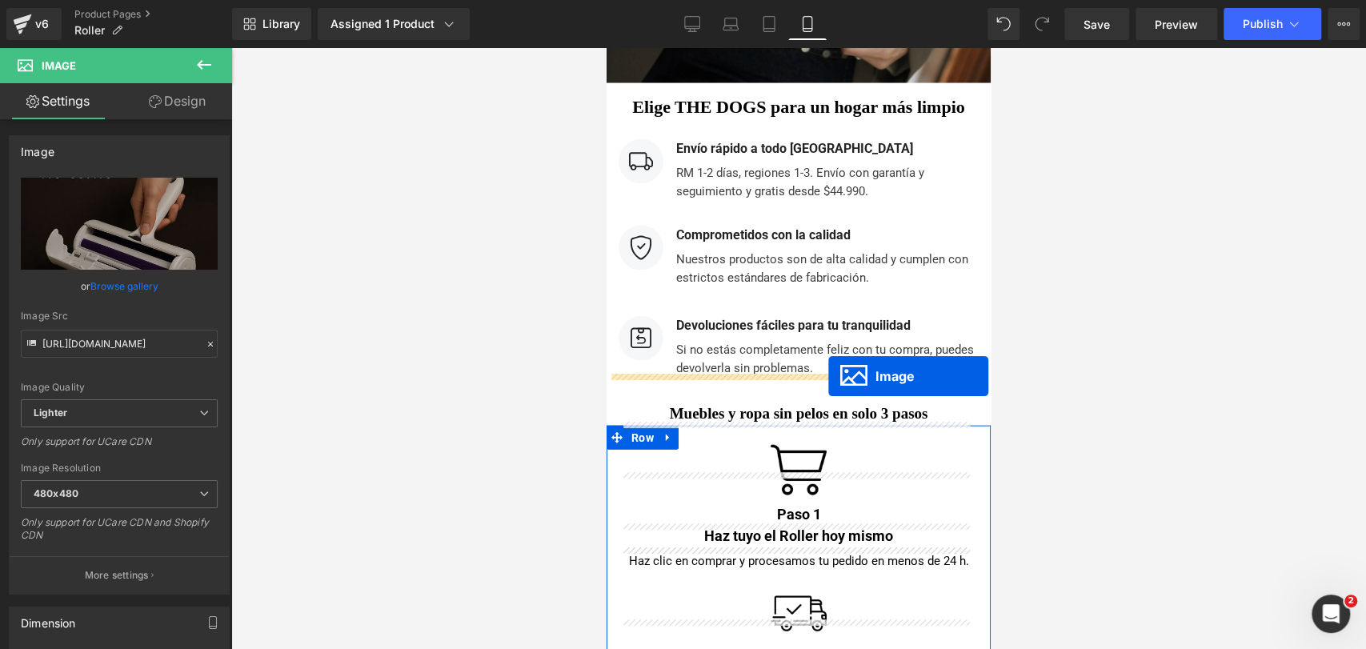
drag, startPoint x: 779, startPoint y: 182, endPoint x: 827, endPoint y: 374, distance: 198.9
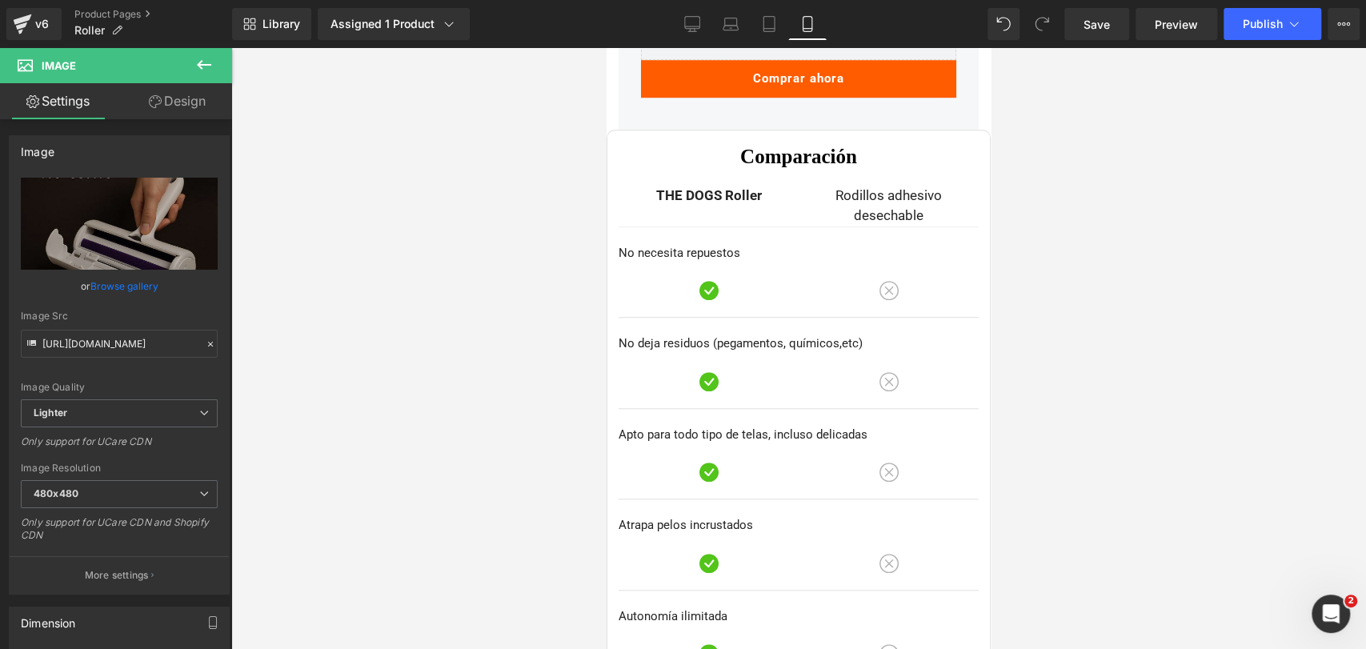
scroll to position [4937, 0]
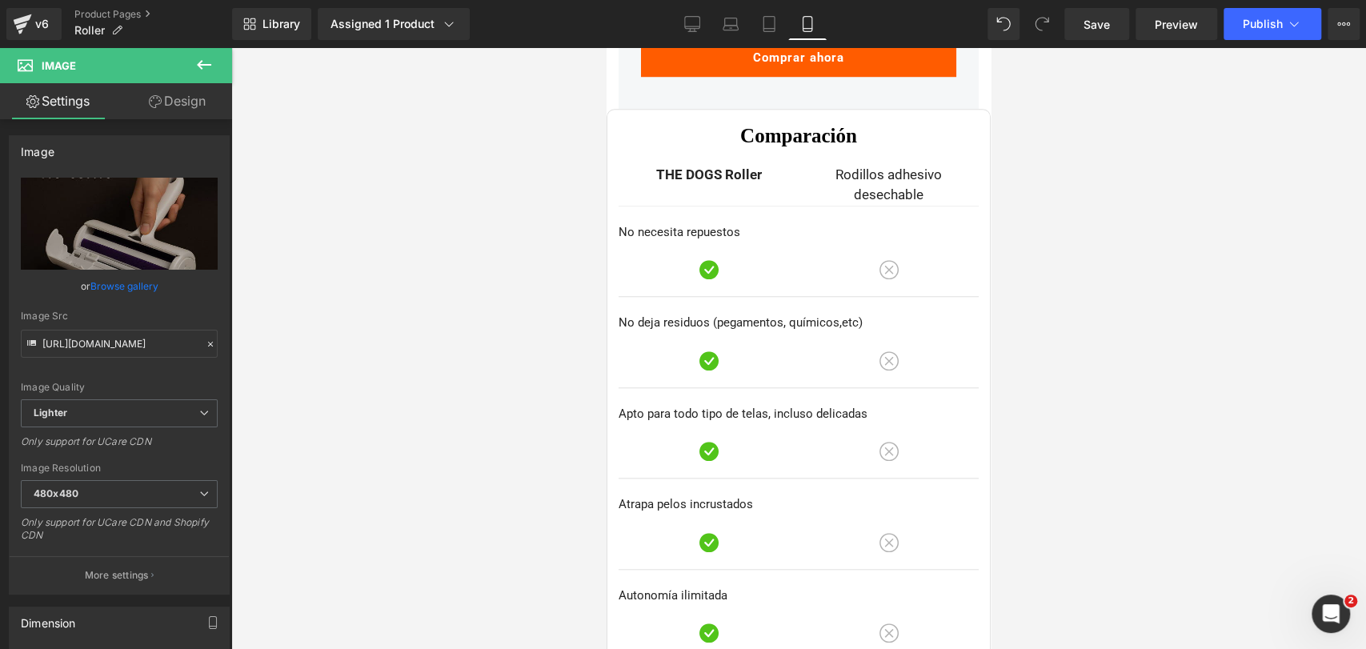
click at [206, 103] on link "Design" at bounding box center [177, 101] width 116 height 36
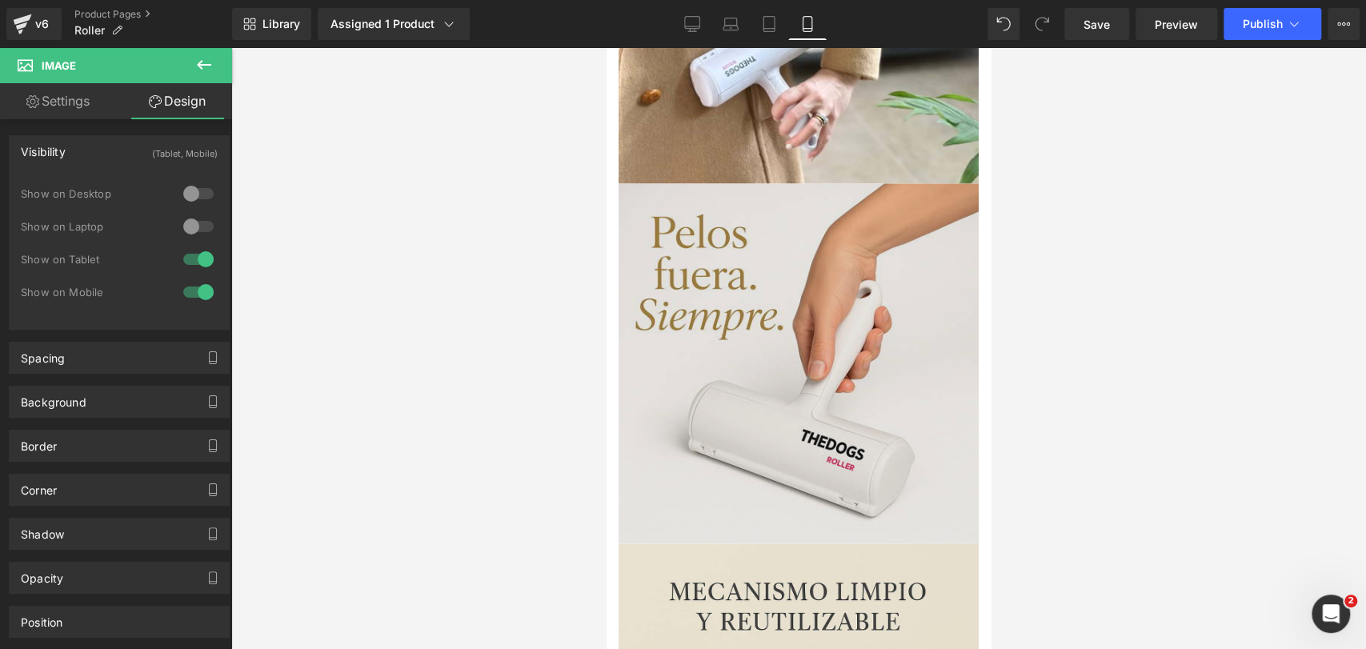
scroll to position [1736, 0]
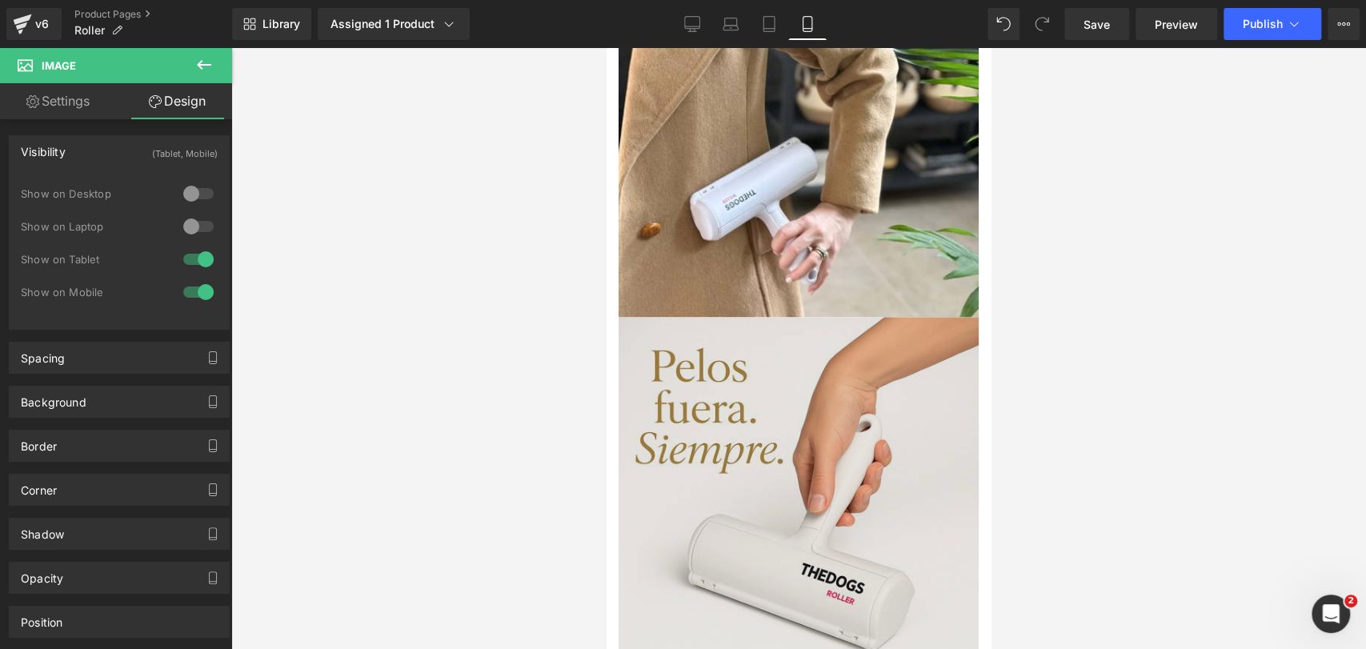
click at [804, 406] on img at bounding box center [798, 497] width 360 height 360
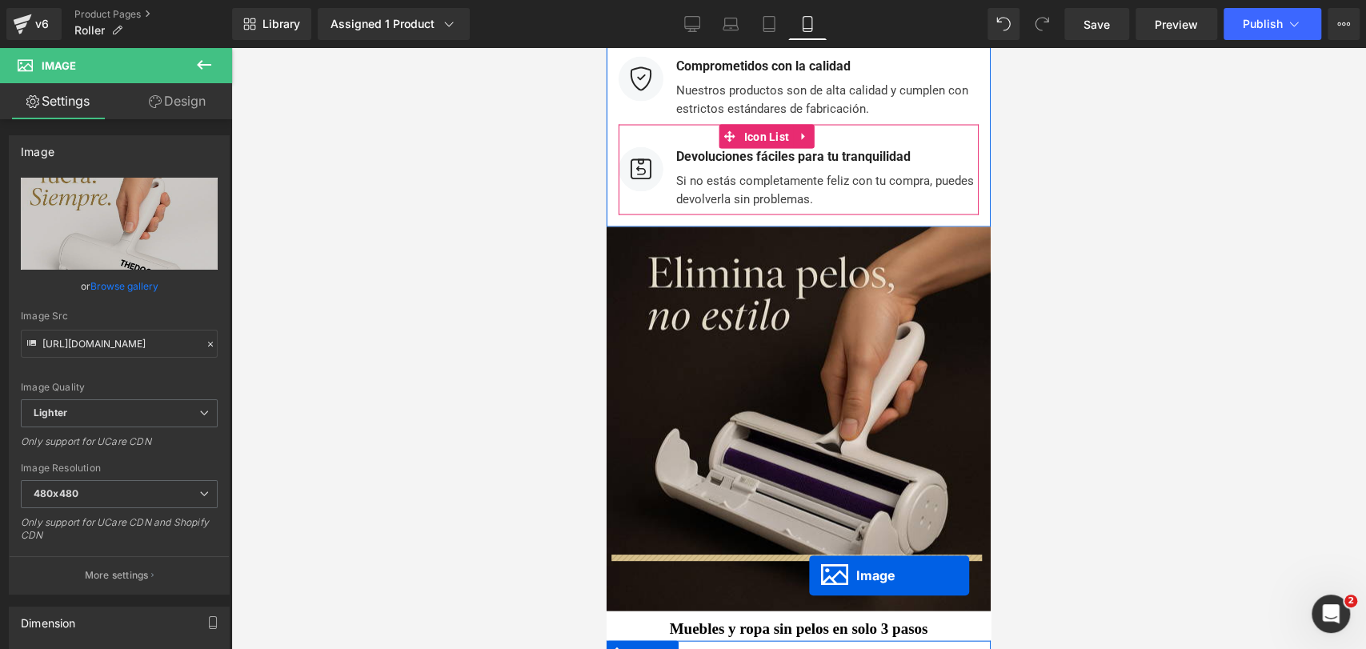
scroll to position [6186, 0]
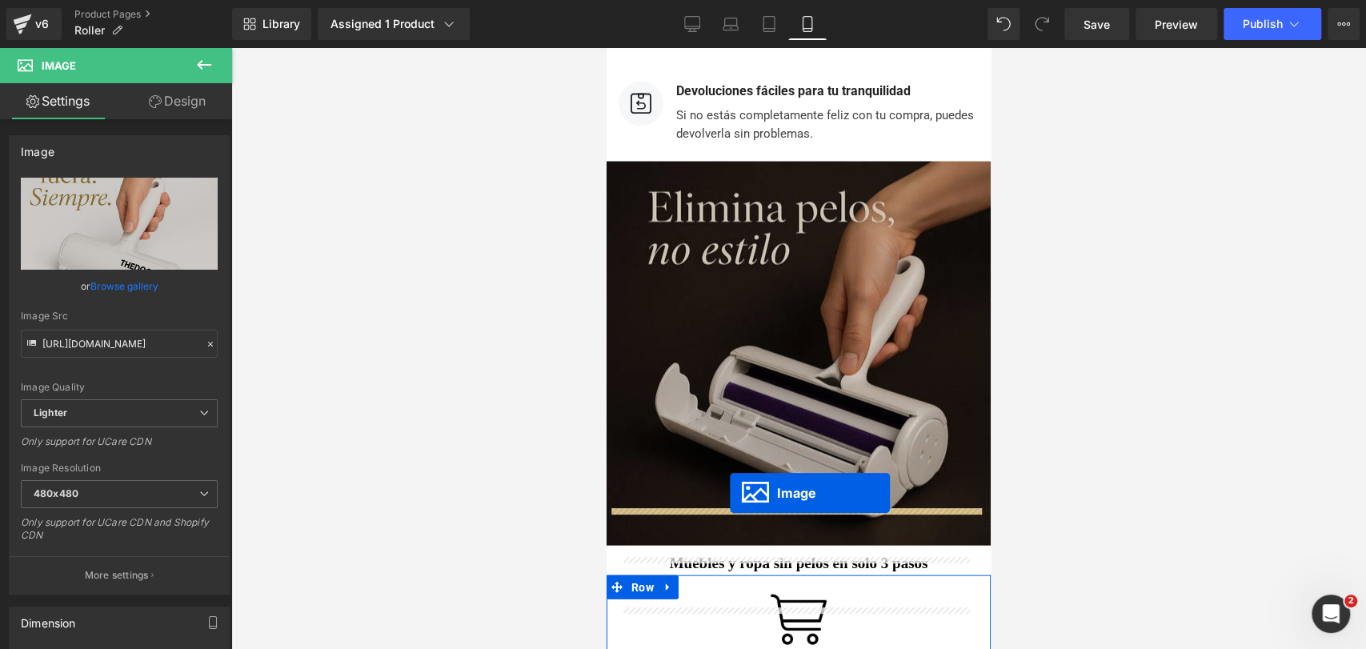
drag, startPoint x: 767, startPoint y: 487, endPoint x: 730, endPoint y: 494, distance: 37.4
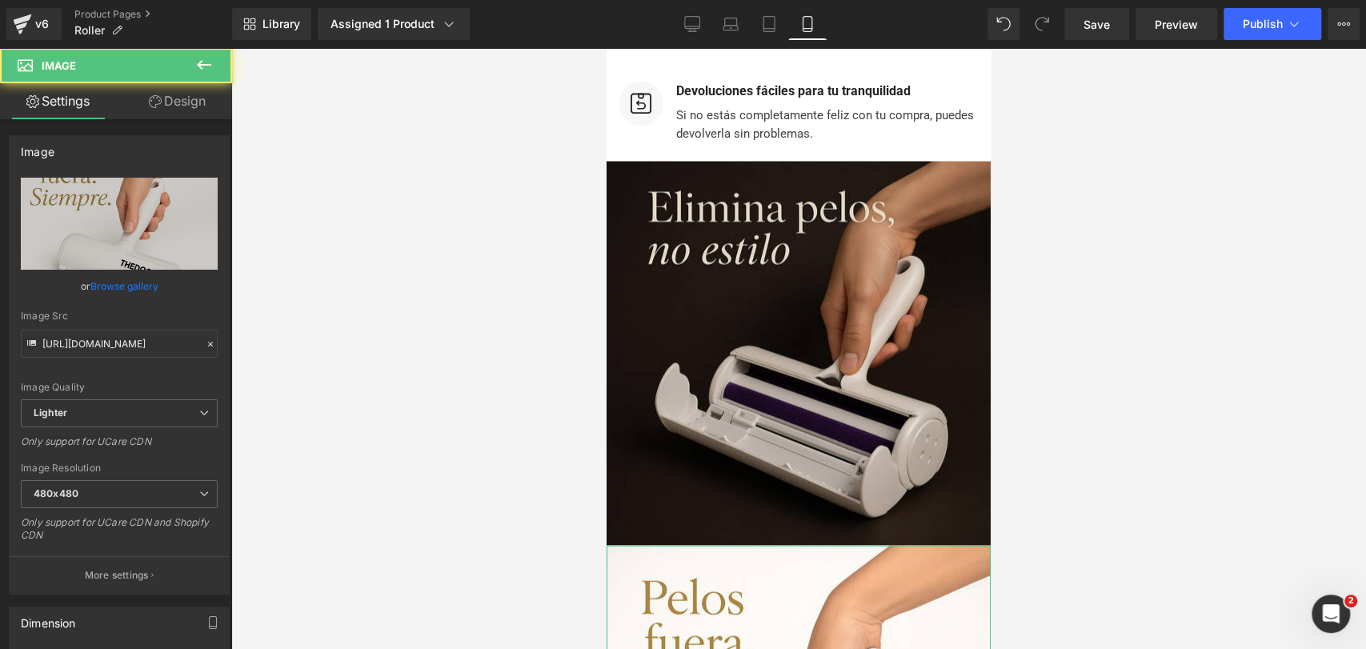
click at [1095, 235] on div at bounding box center [798, 348] width 1135 height 601
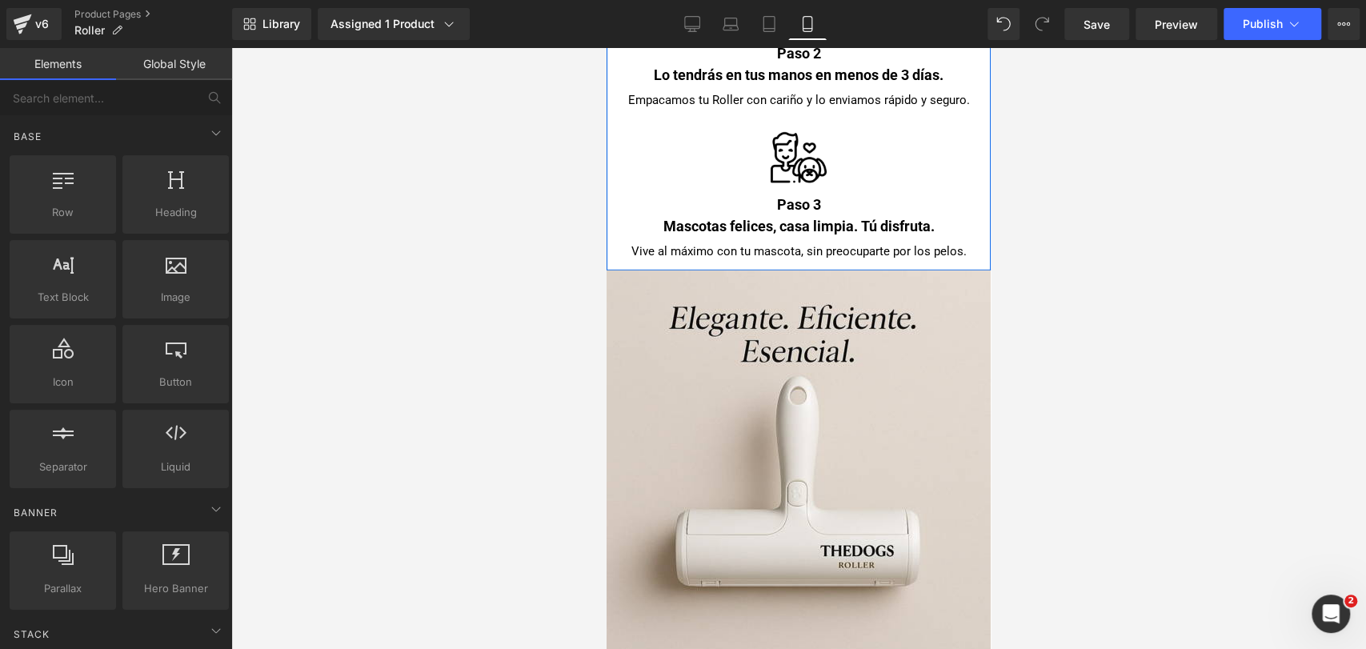
scroll to position [7302, 0]
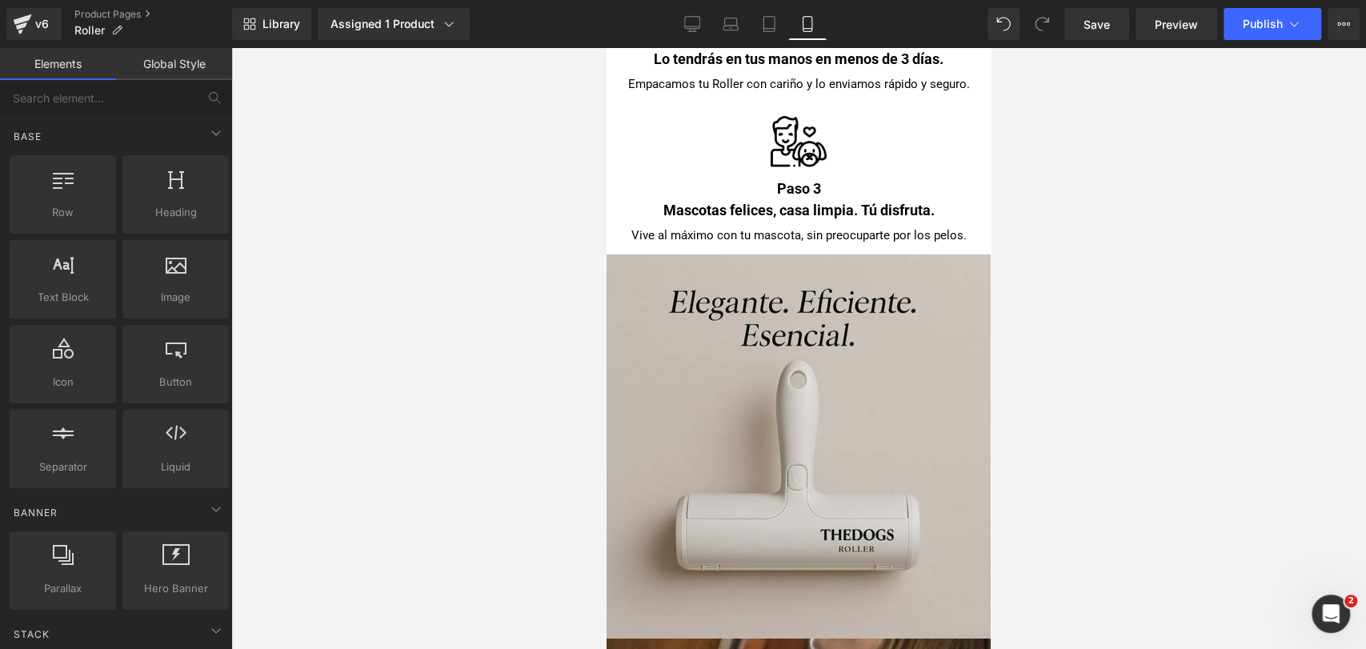
click at [829, 297] on img at bounding box center [798, 446] width 384 height 384
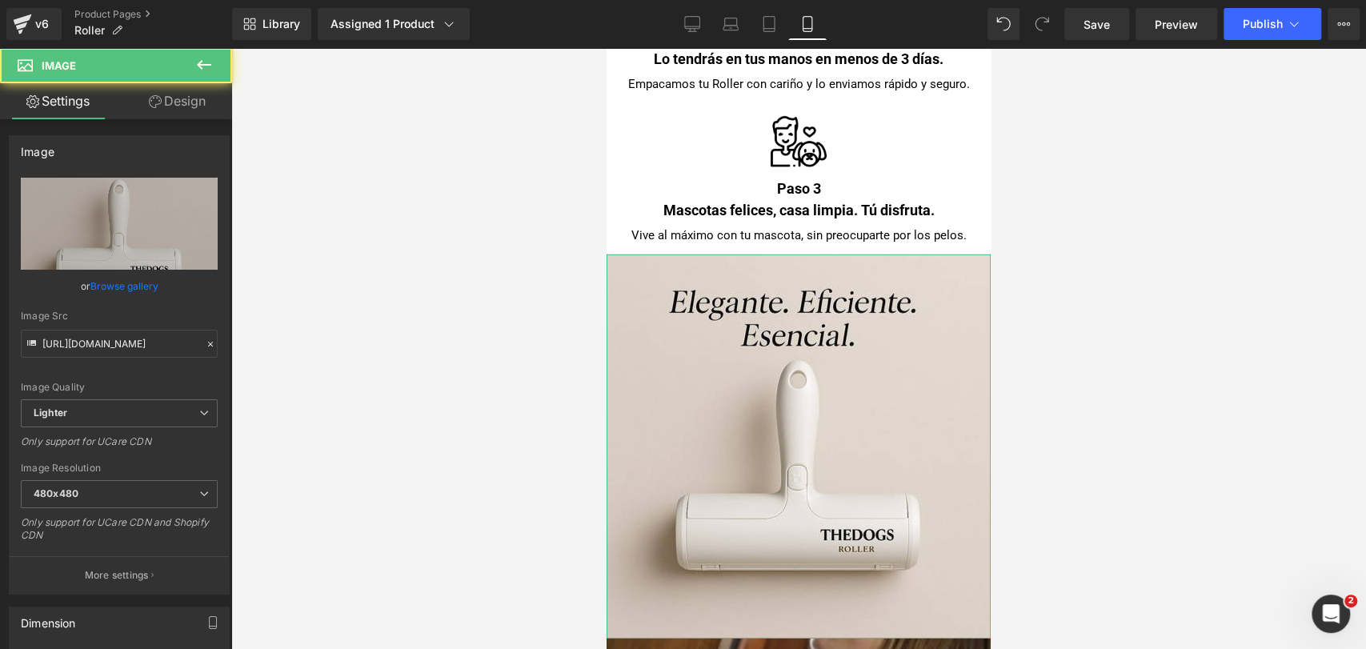
click at [175, 96] on link "Design" at bounding box center [177, 101] width 116 height 36
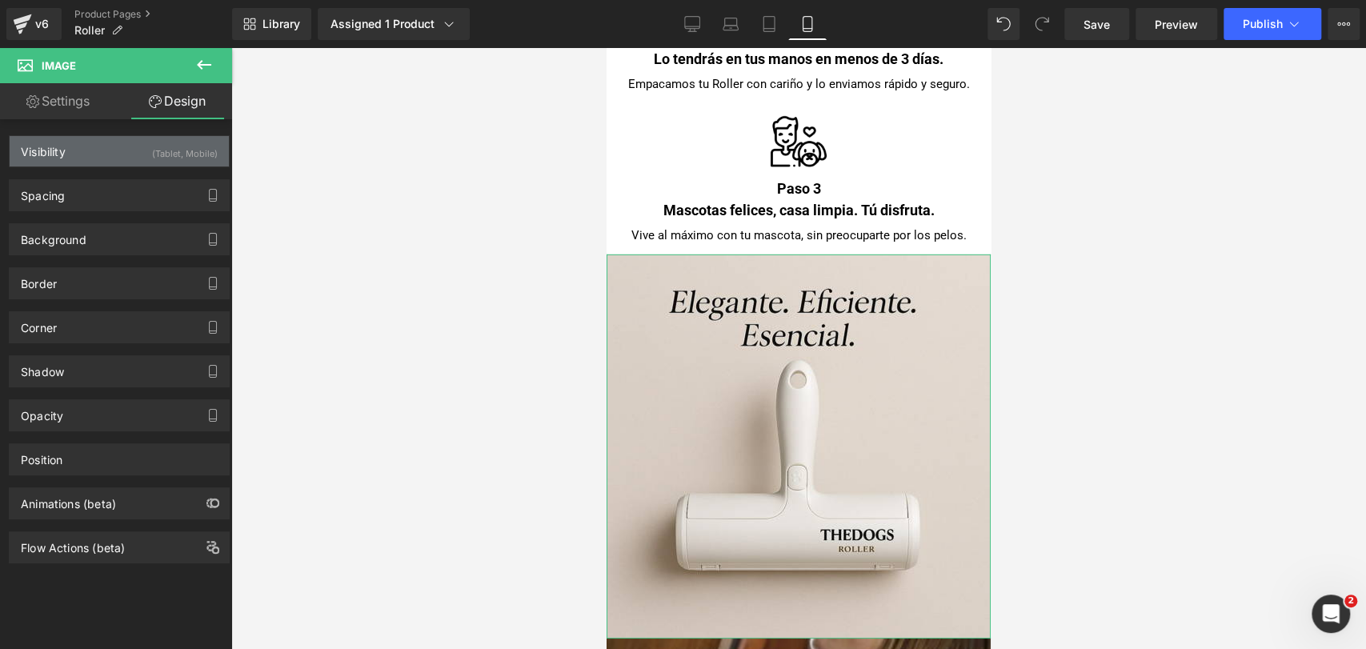
click at [179, 166] on div "Visibility (Tablet, Mobile)" at bounding box center [119, 151] width 219 height 30
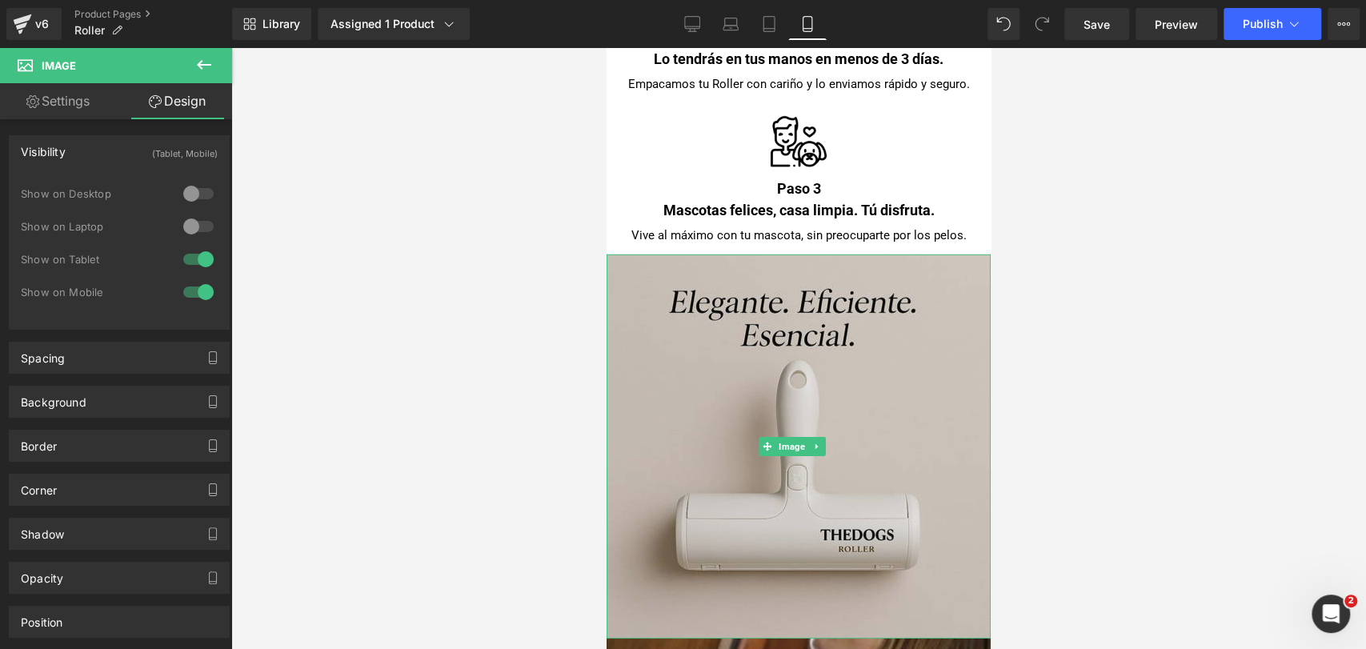
click at [809, 304] on img at bounding box center [798, 446] width 384 height 384
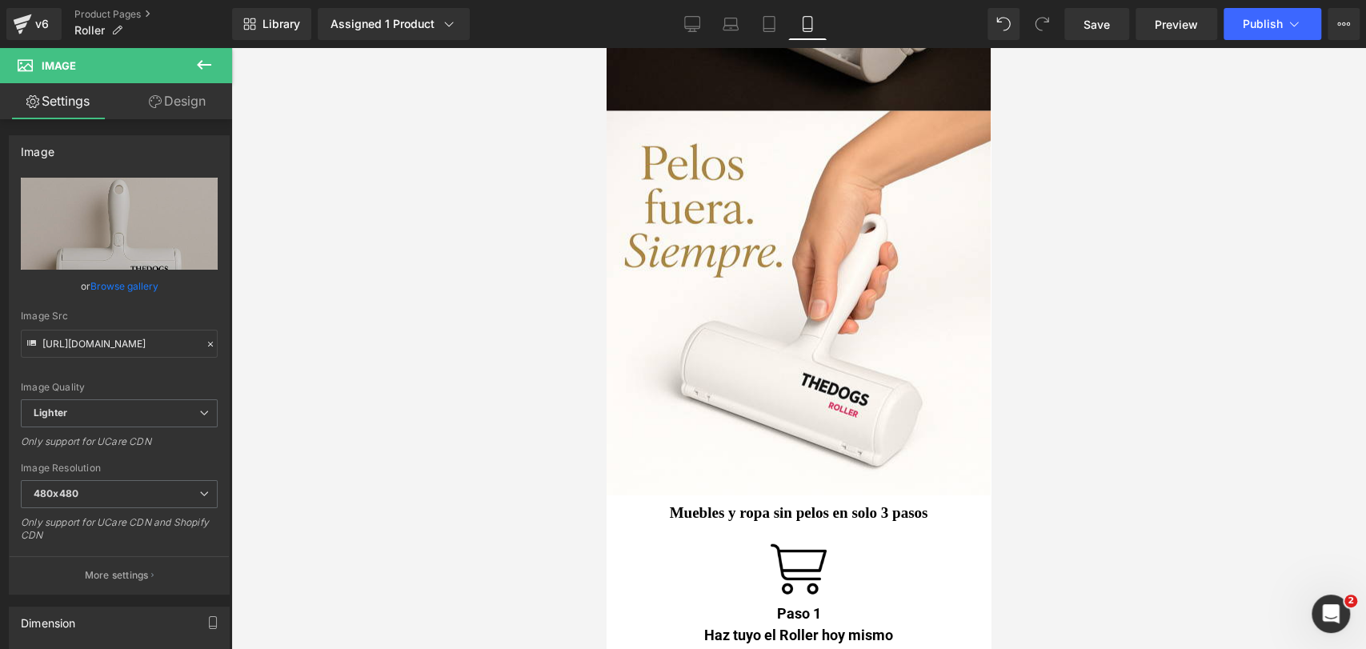
scroll to position [6857, 0]
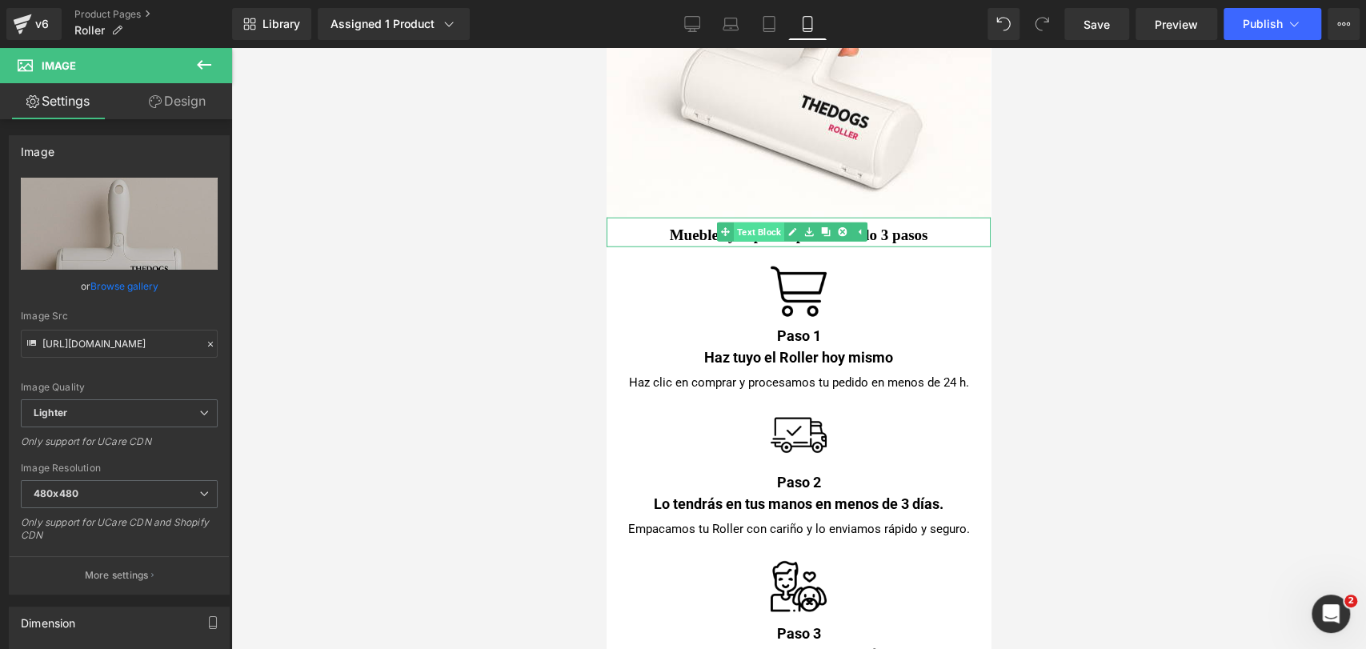
drag, startPoint x: 793, startPoint y: 181, endPoint x: 773, endPoint y: 178, distance: 20.1
click at [773, 222] on ul "Text Block" at bounding box center [792, 231] width 150 height 19
click at [771, 223] on span "Text Block" at bounding box center [784, 232] width 50 height 19
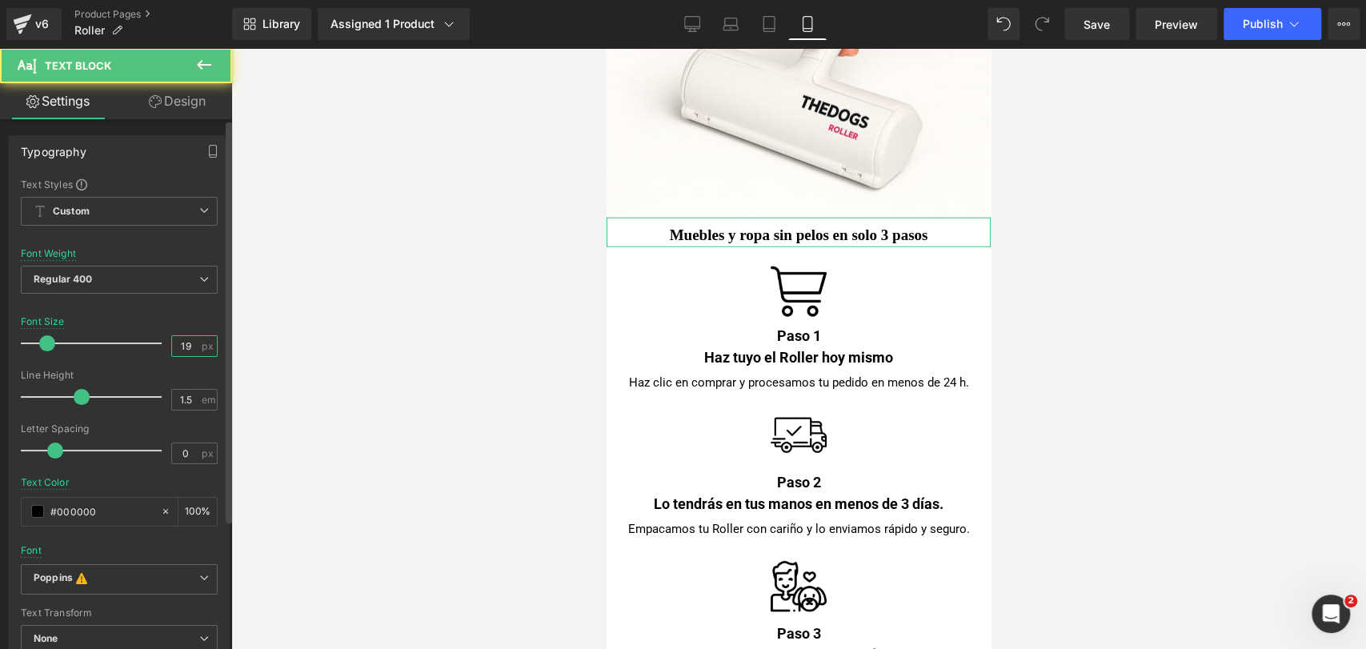
click at [179, 343] on input "19" at bounding box center [186, 346] width 28 height 20
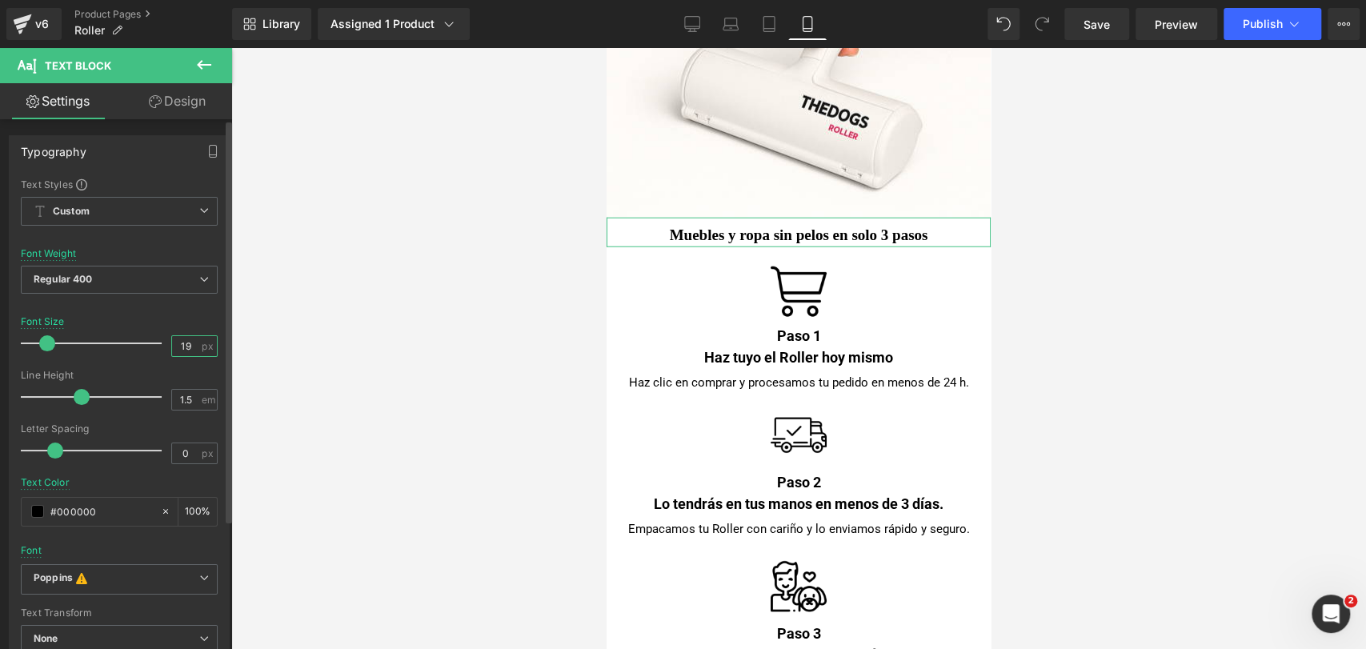
click at [181, 344] on input "19" at bounding box center [186, 346] width 28 height 20
type input "22"
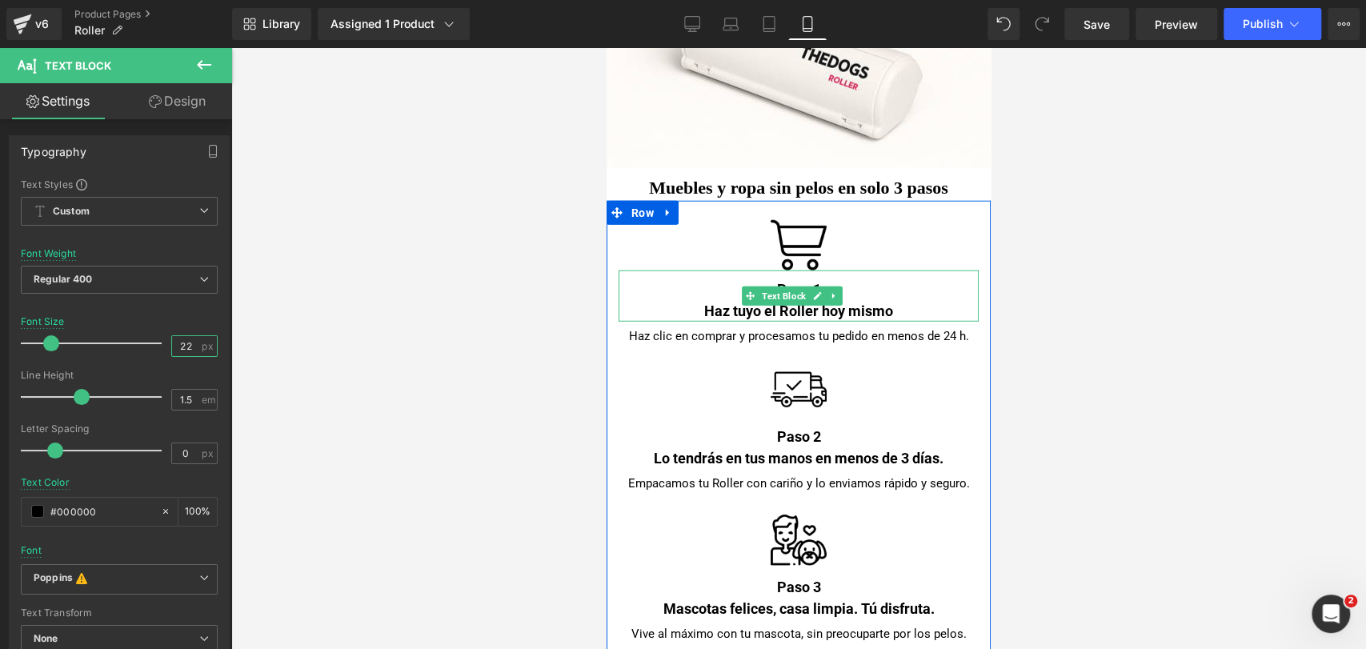
scroll to position [6946, 0]
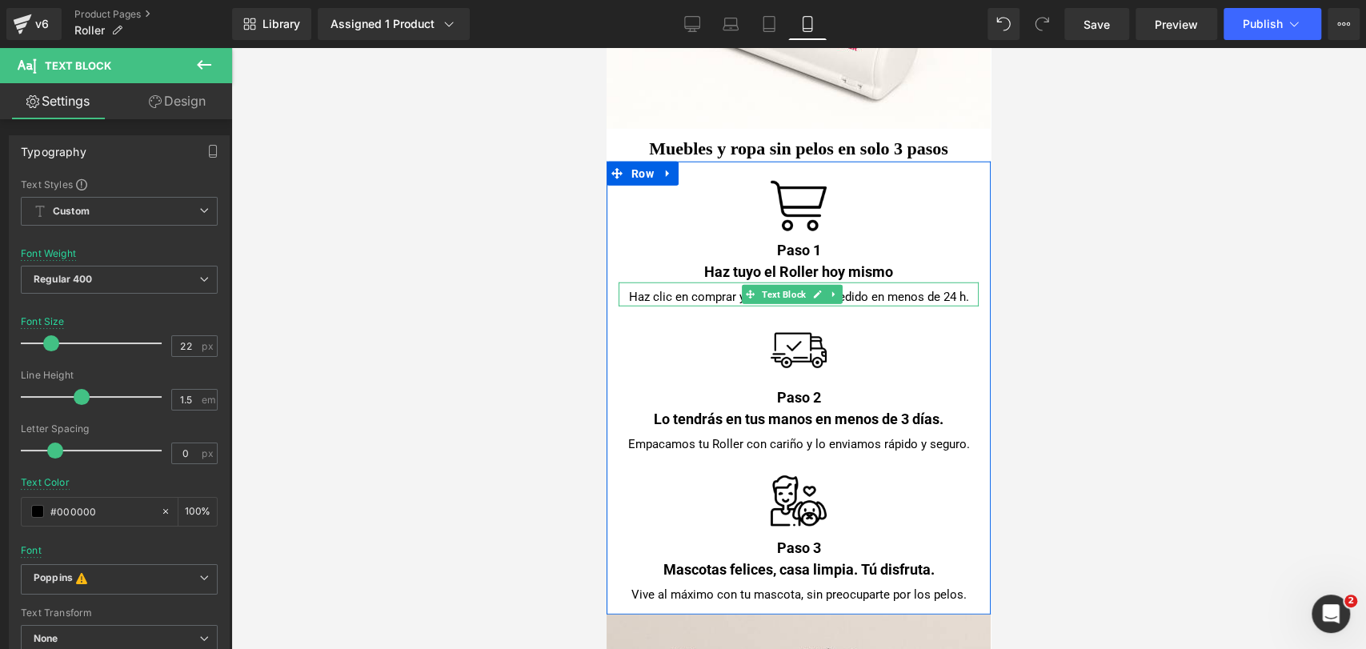
click at [939, 282] on div "Haz clic en comprar y procesamos tu pedido en menos de 24 h." at bounding box center [798, 294] width 360 height 24
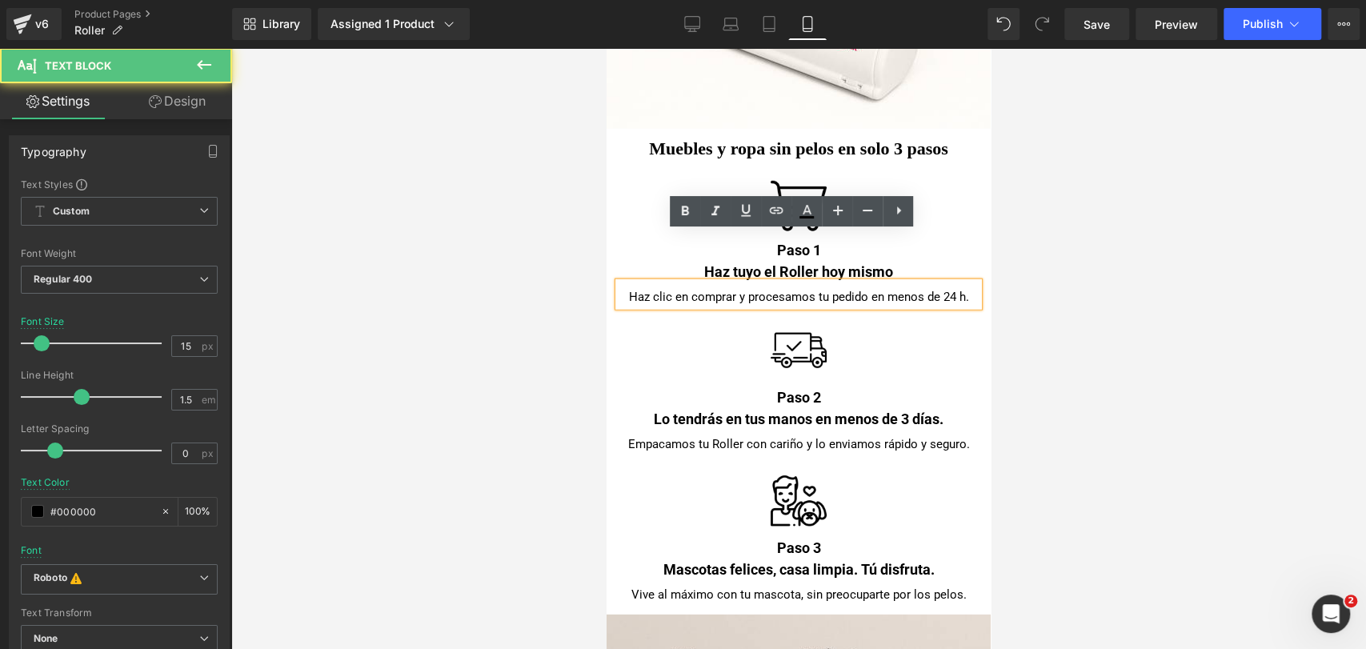
click at [1053, 237] on div at bounding box center [798, 348] width 1135 height 601
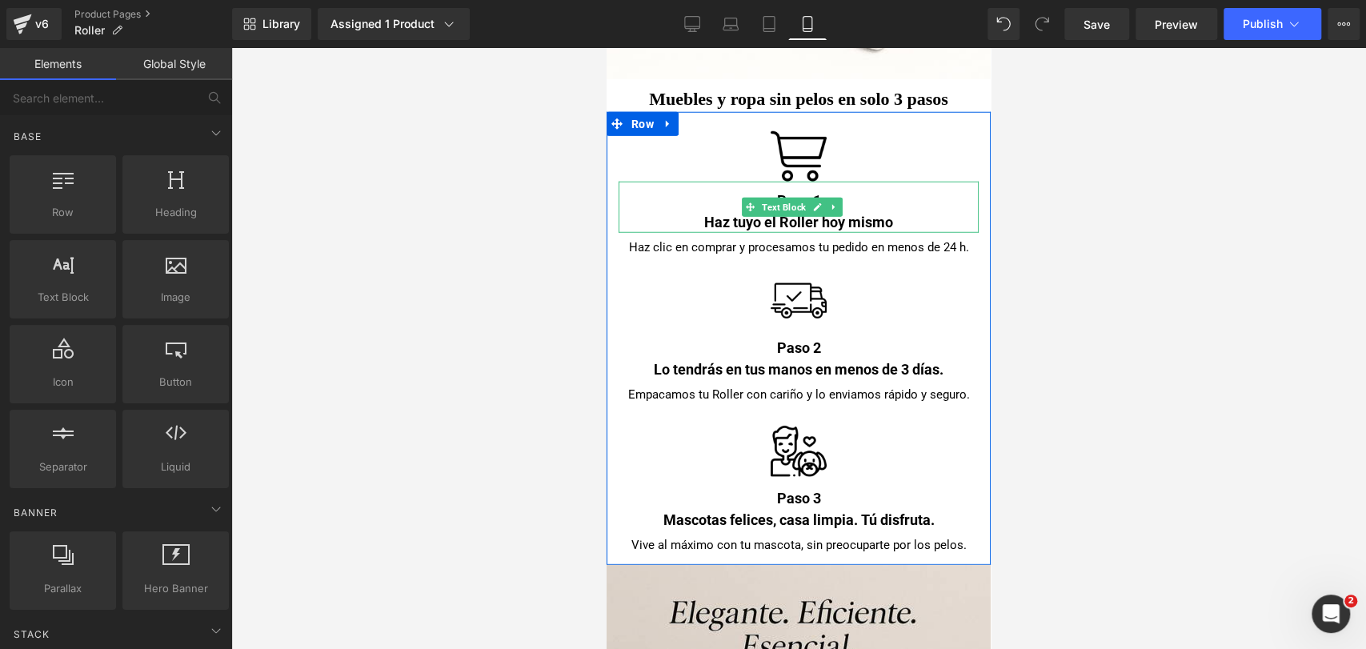
scroll to position [7035, 0]
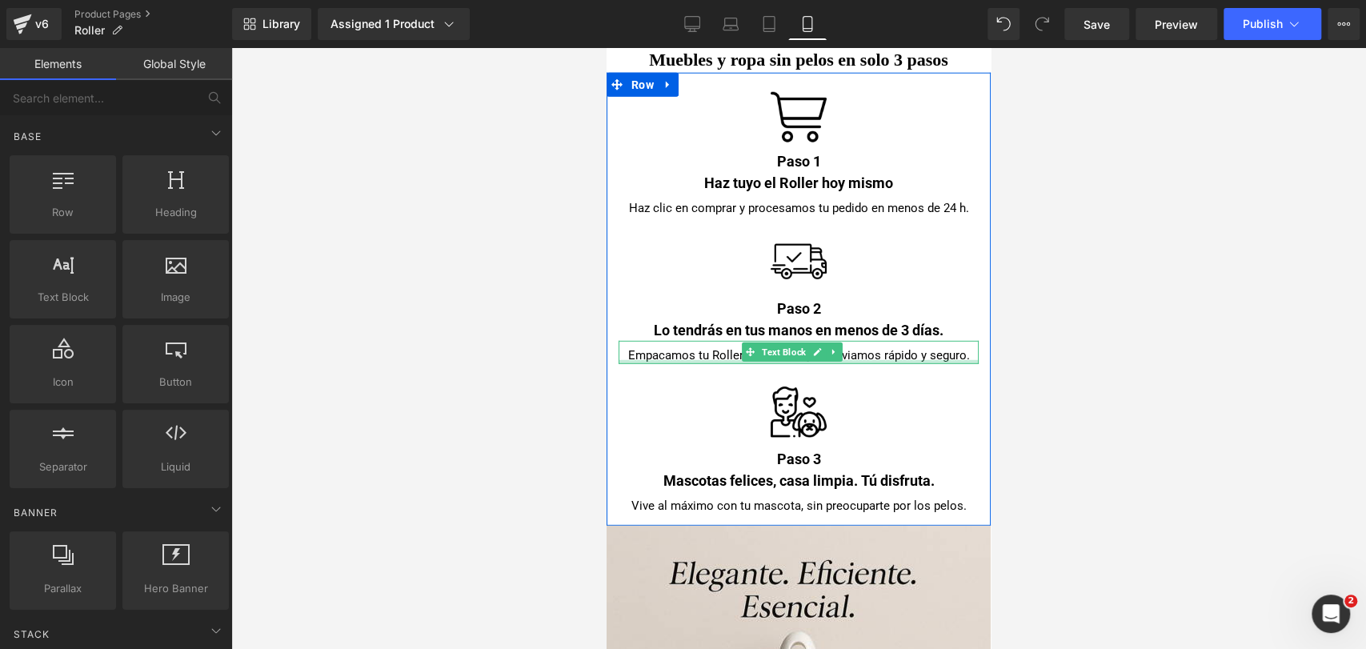
click at [943, 360] on div at bounding box center [798, 362] width 360 height 4
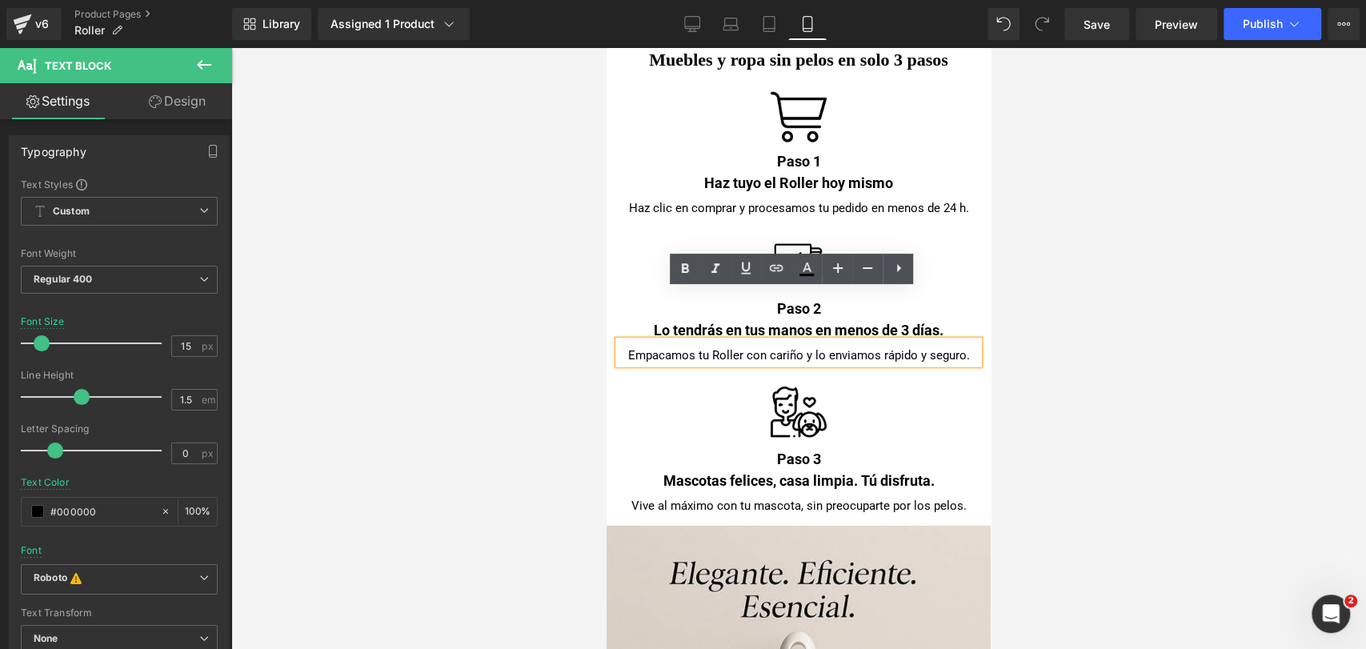
click at [939, 341] on div "Empacamos tu Roller con cariño y lo enviamos rápido y seguro." at bounding box center [798, 353] width 360 height 24
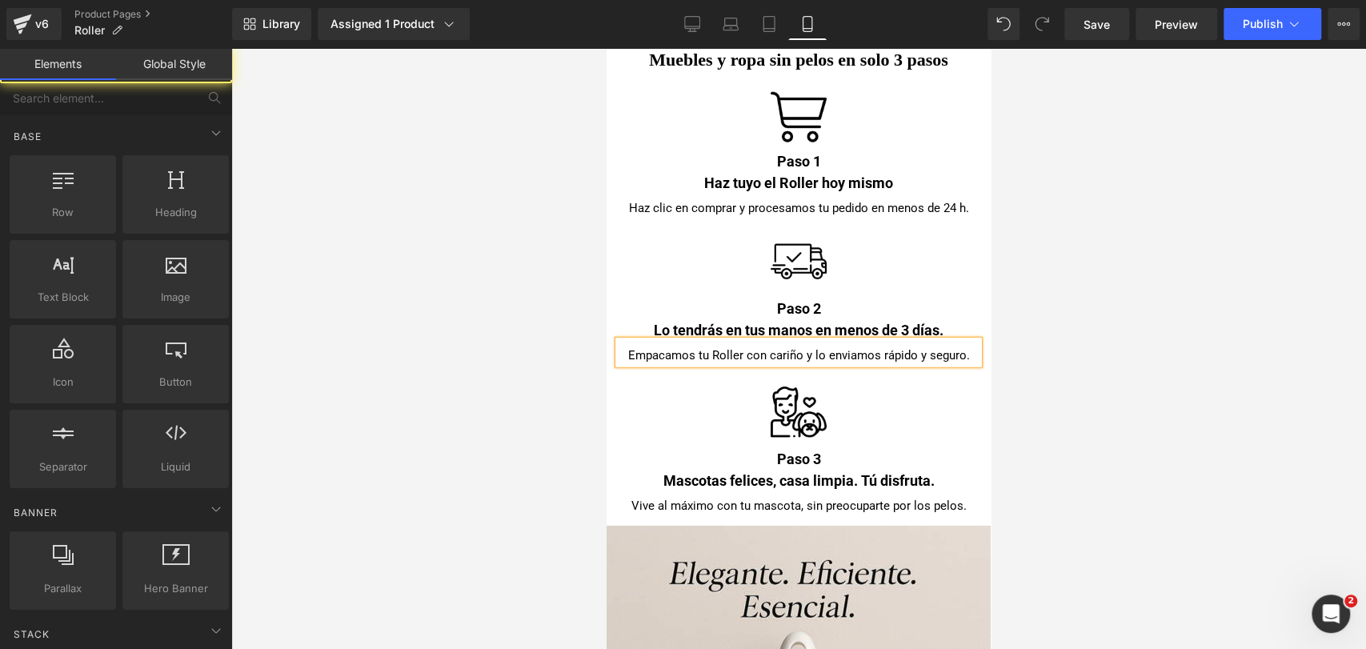
click at [1053, 290] on div at bounding box center [798, 348] width 1135 height 601
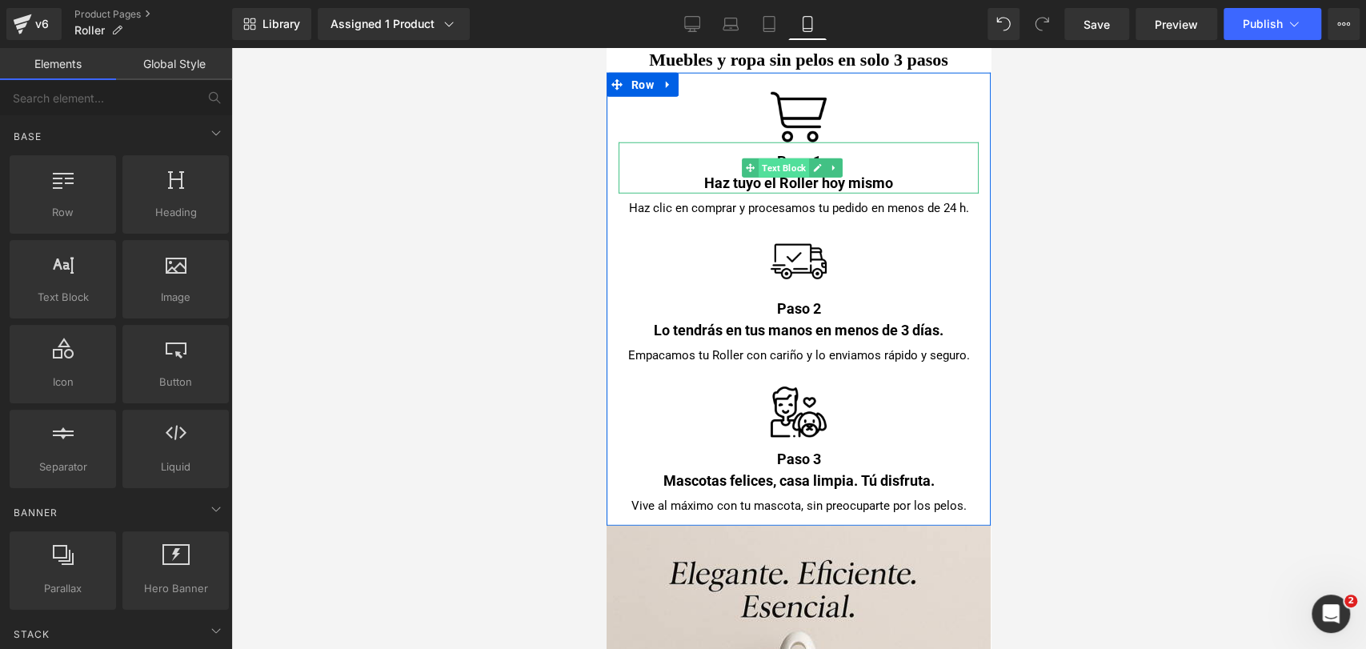
click at [787, 158] on span "Text Block" at bounding box center [784, 167] width 50 height 19
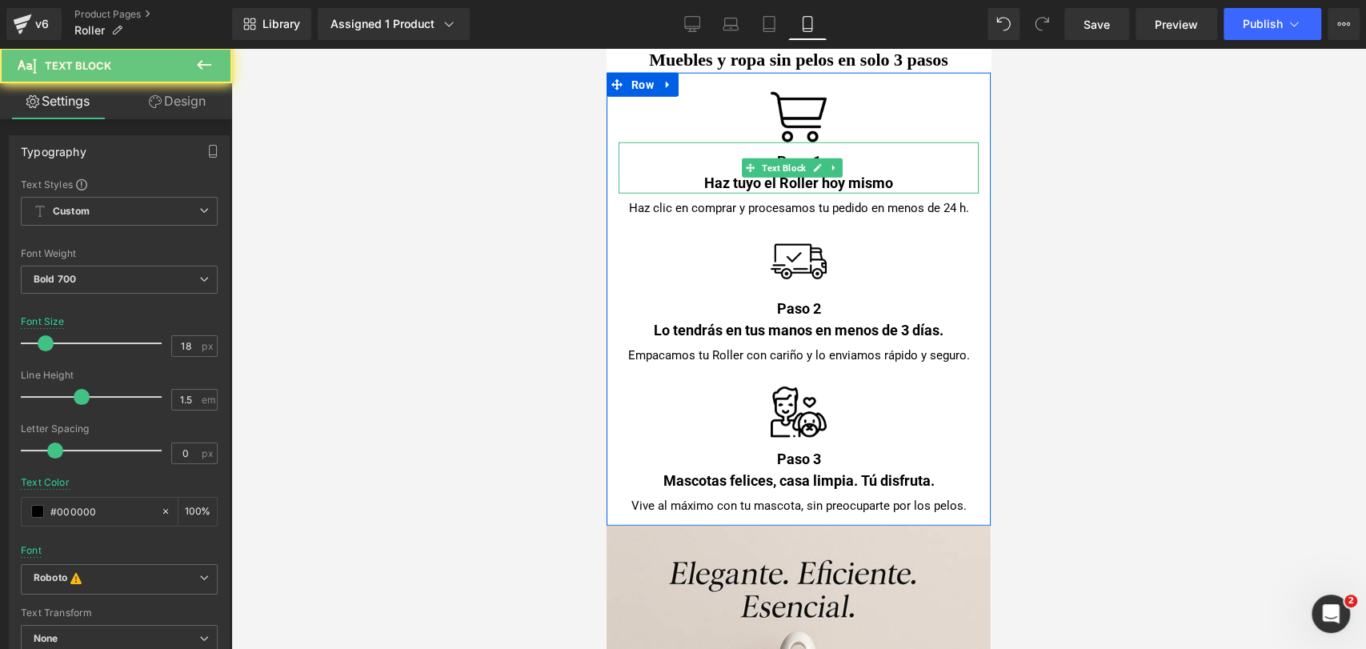
click at [780, 172] on div "Haz tuyo el Roller hoy mismo" at bounding box center [798, 183] width 360 height 22
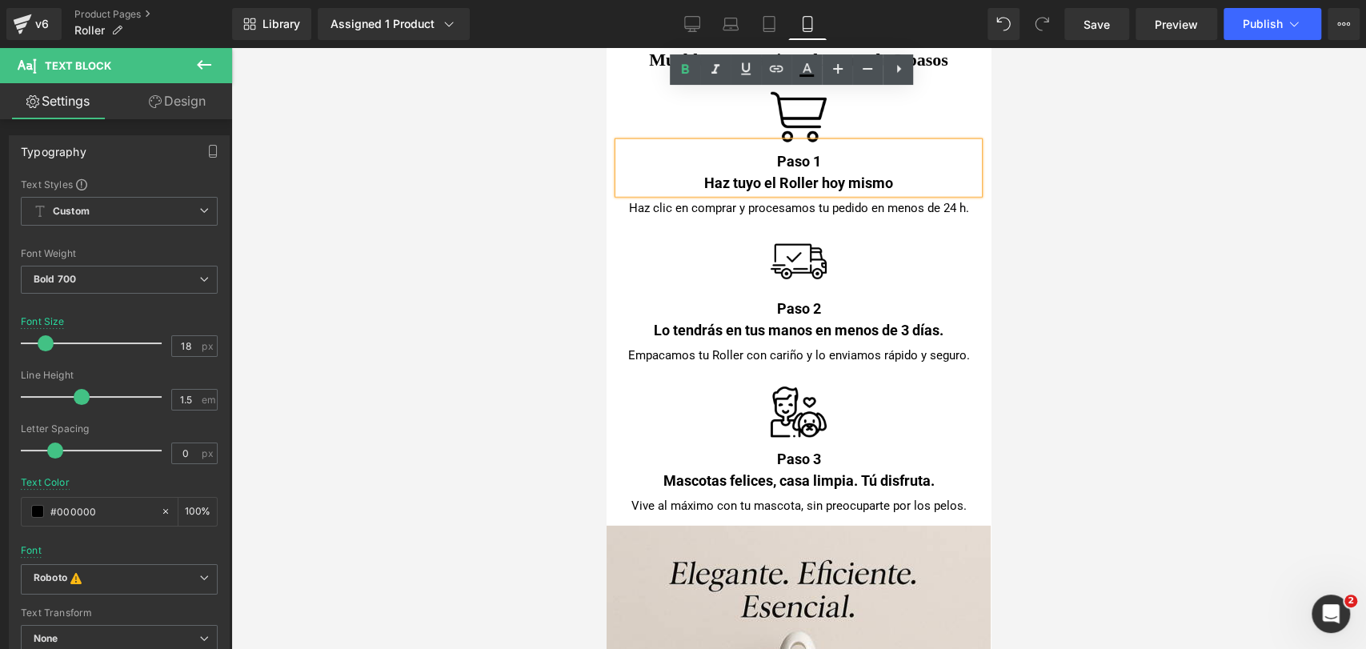
scroll to position [7124, 0]
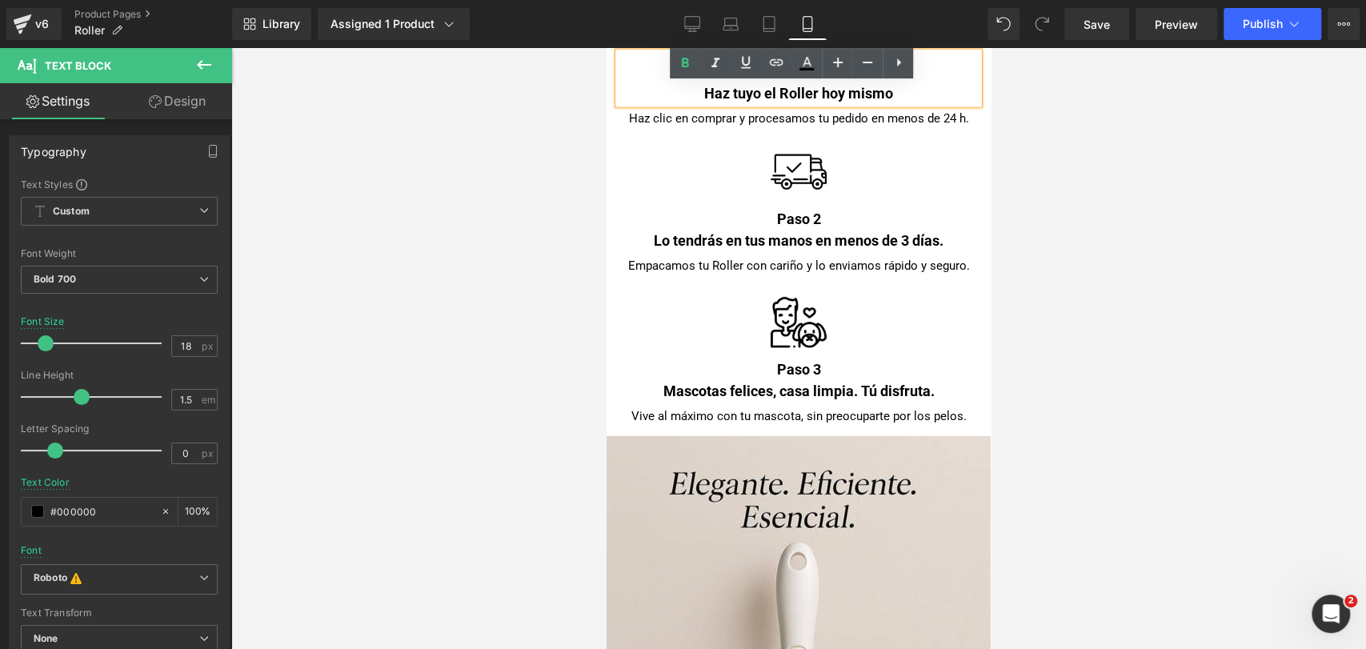
click at [1075, 210] on div at bounding box center [798, 348] width 1135 height 601
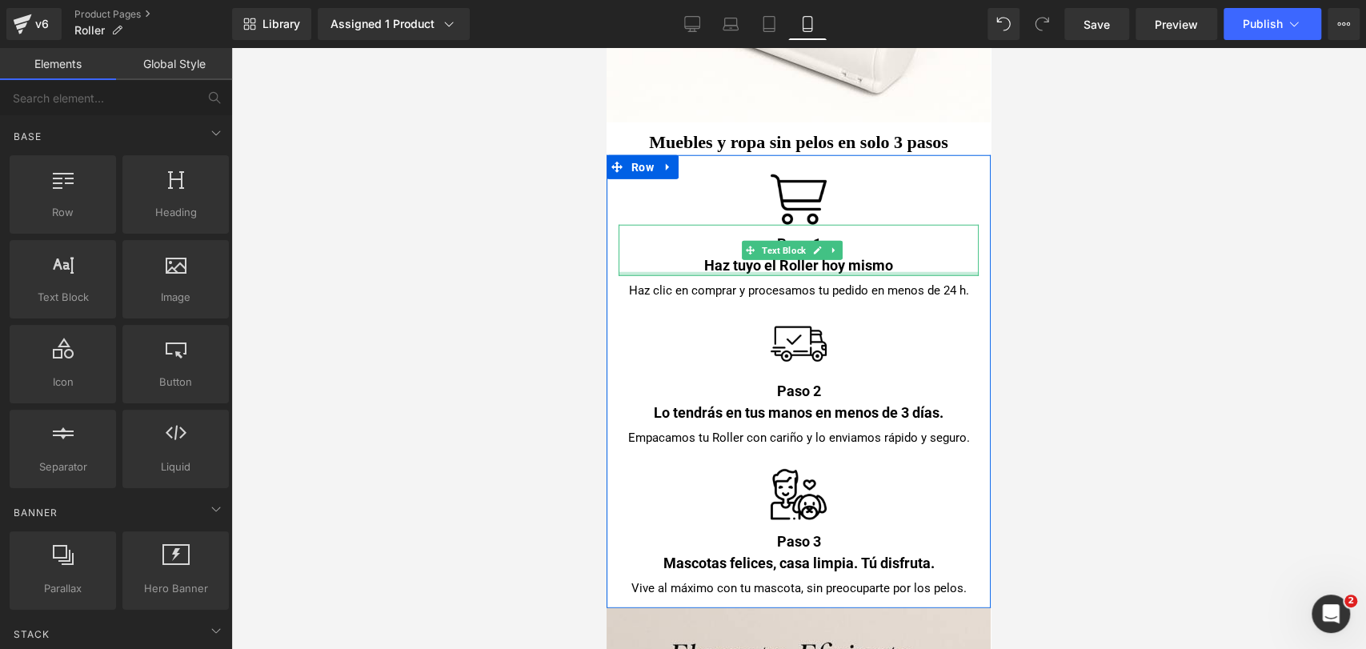
scroll to position [7035, 0]
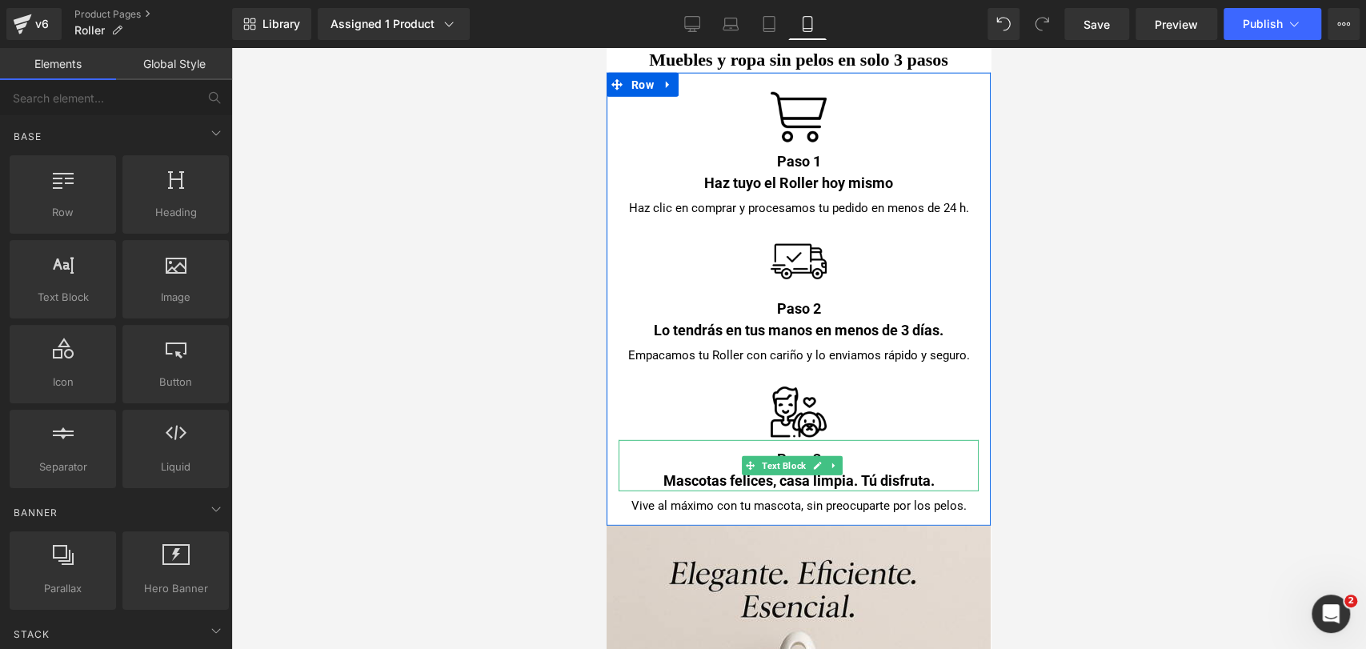
click at [740, 470] on div "Mascotas felices, casa limpia. Tú disfruta." at bounding box center [798, 481] width 360 height 22
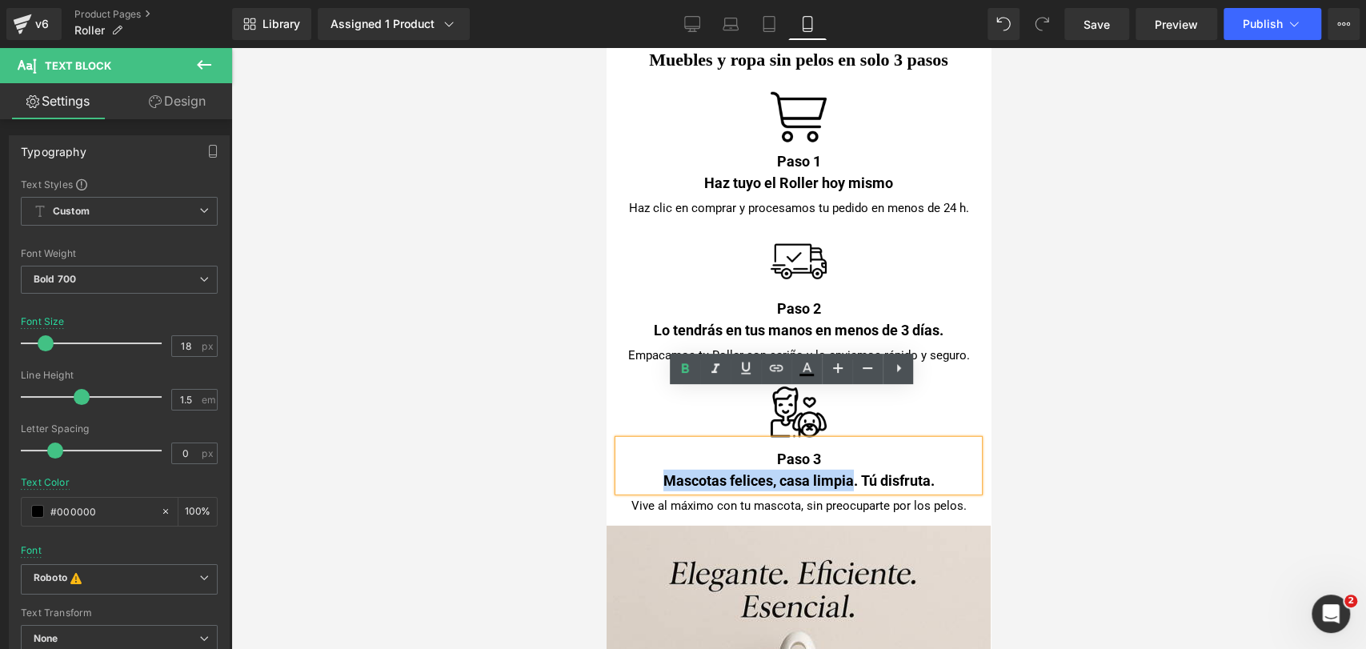
drag, startPoint x: 838, startPoint y: 433, endPoint x: 669, endPoint y: 424, distance: 169.1
click at [669, 470] on div "Mascotas felices, casa limpia. Tú disfruta." at bounding box center [798, 481] width 360 height 22
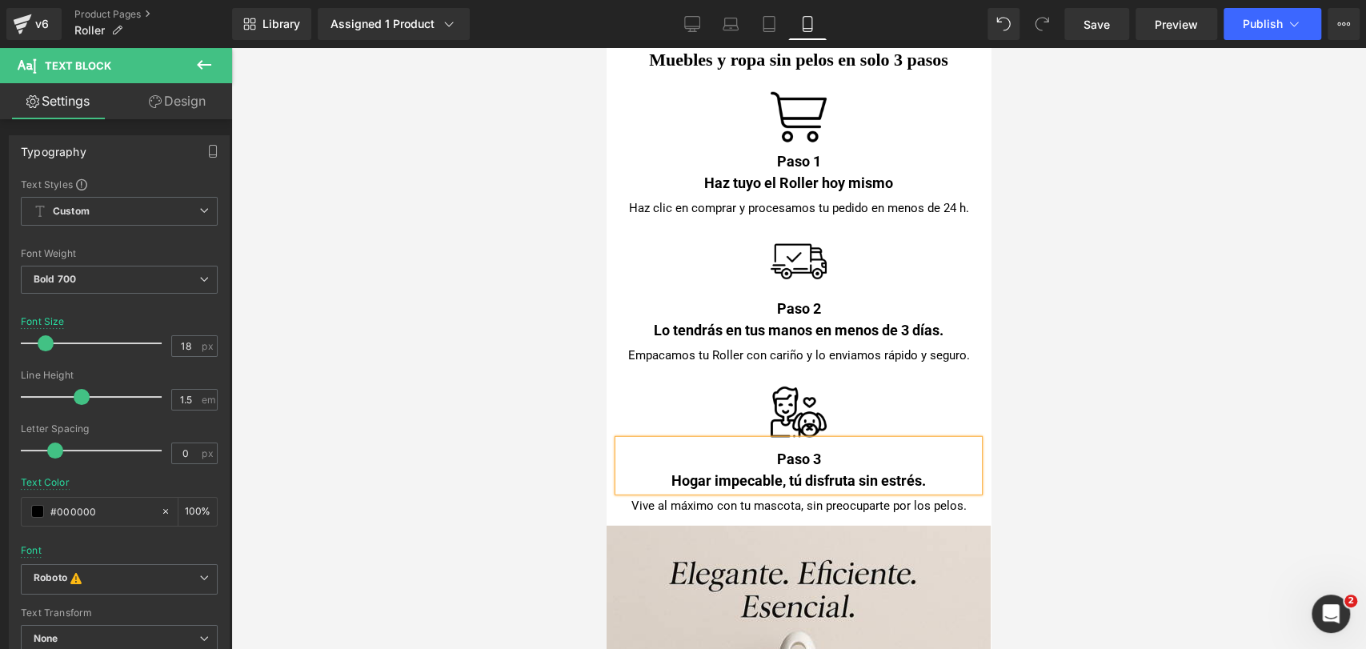
click at [1182, 277] on div at bounding box center [798, 348] width 1135 height 601
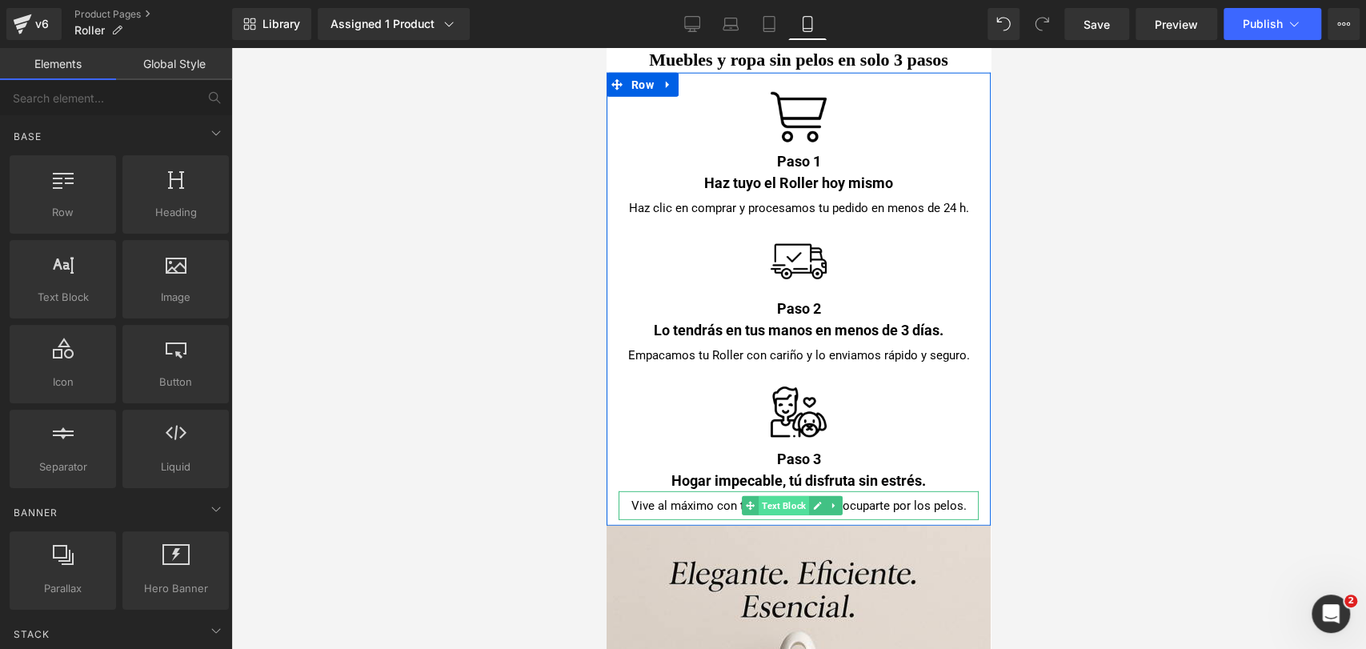
click at [786, 496] on span "Text Block" at bounding box center [784, 505] width 50 height 19
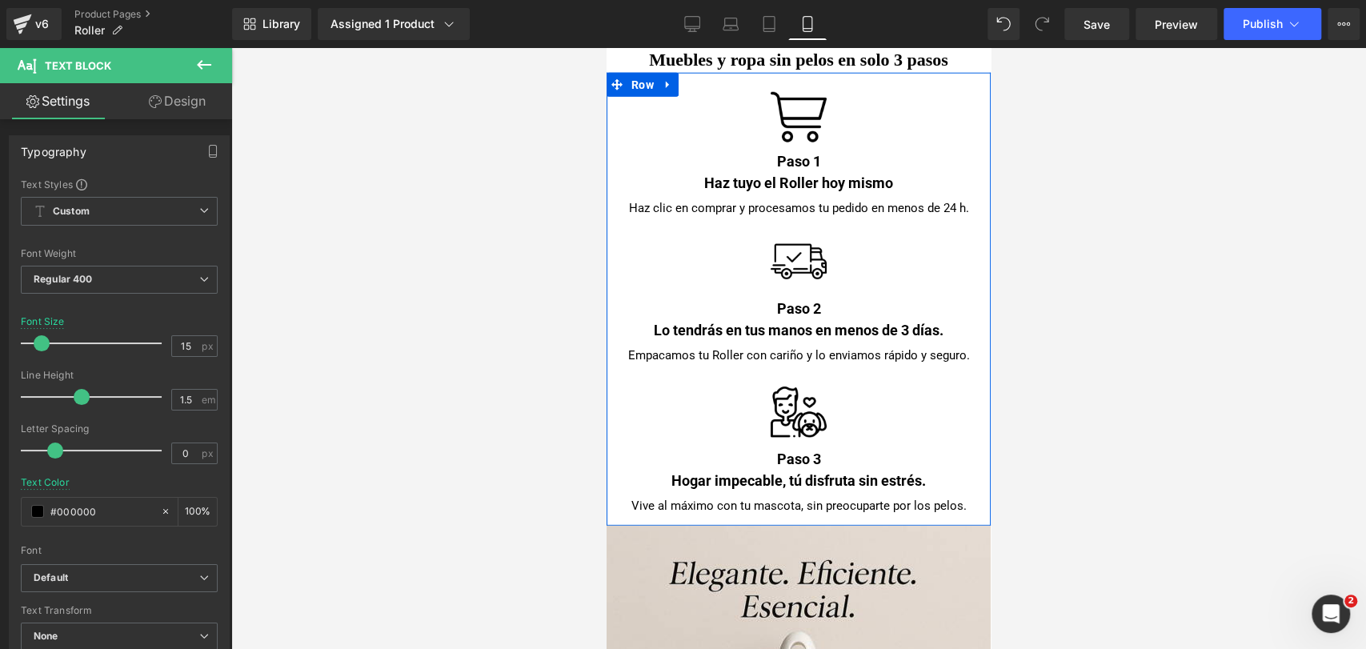
click at [683, 341] on div "Empacamos tu Roller con cariño y lo enviamos rápido y seguro." at bounding box center [798, 353] width 360 height 24
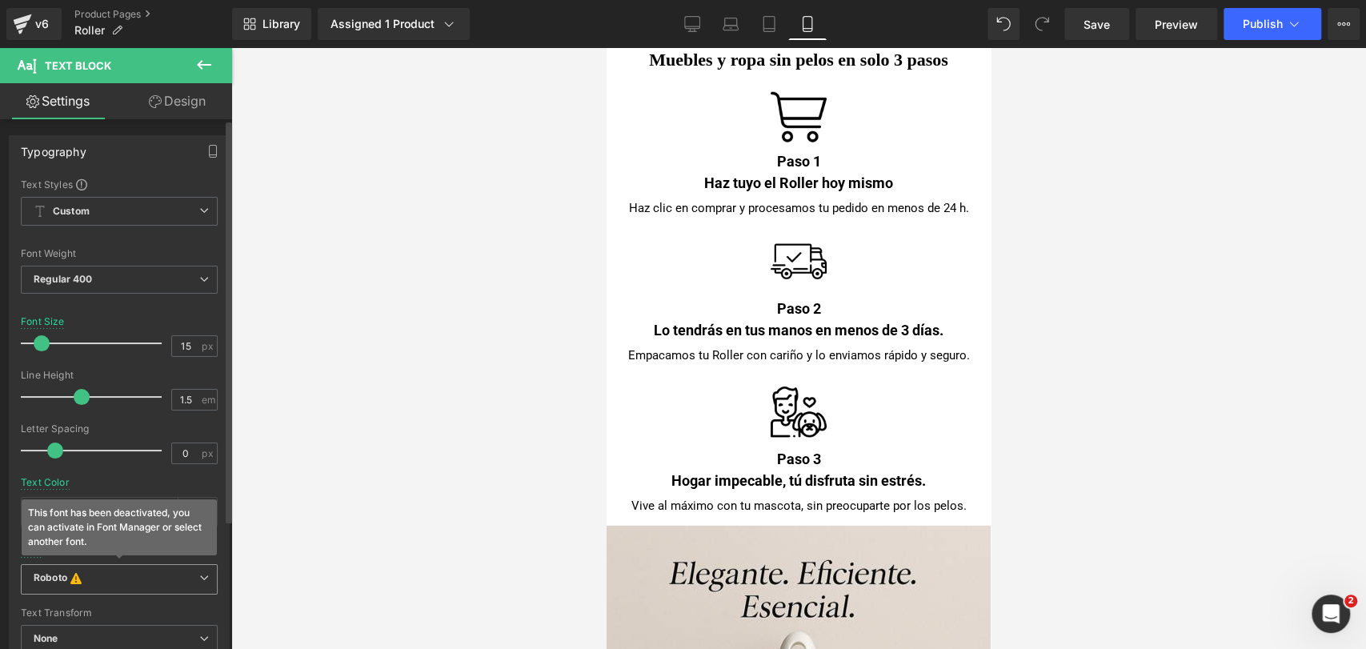
click at [92, 564] on div "Roboto This font has been deactivated, you can activate in Font Manager or sele…" at bounding box center [119, 583] width 197 height 39
click at [97, 583] on b "Roboto This font has been deactivated, you can activate in Font Manager or sele…" at bounding box center [117, 579] width 166 height 16
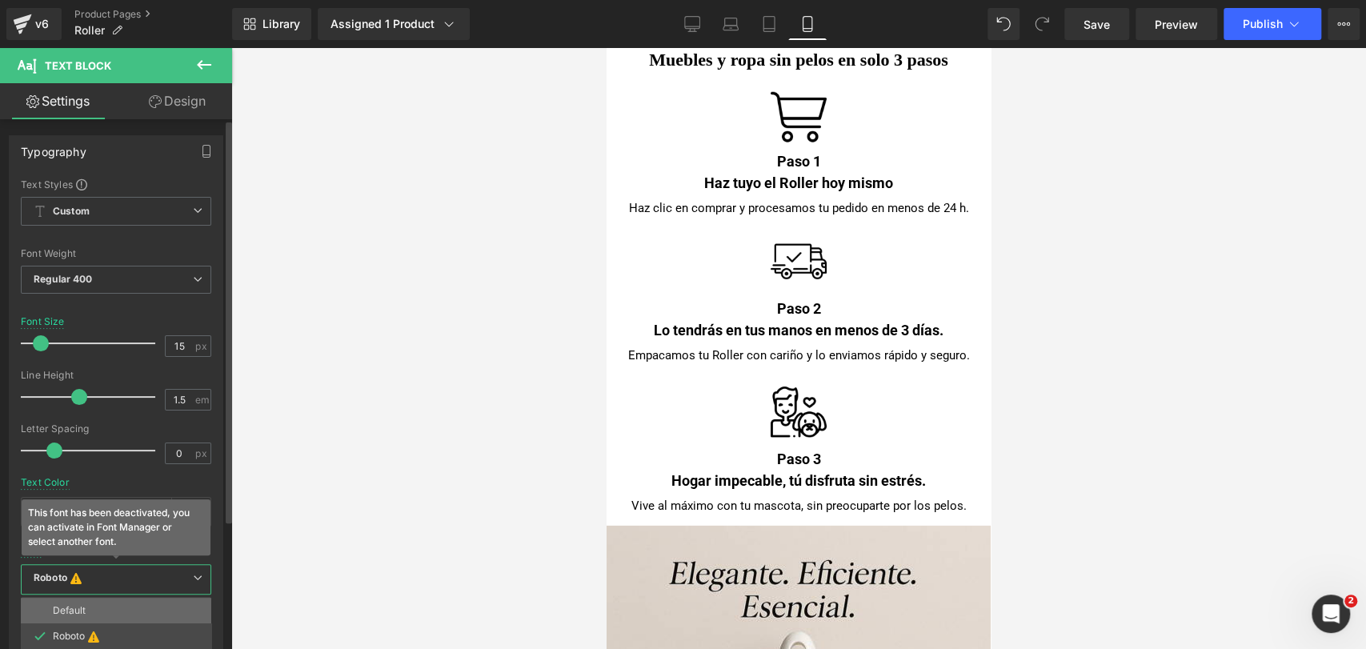
click at [98, 608] on li "Default" at bounding box center [116, 611] width 190 height 26
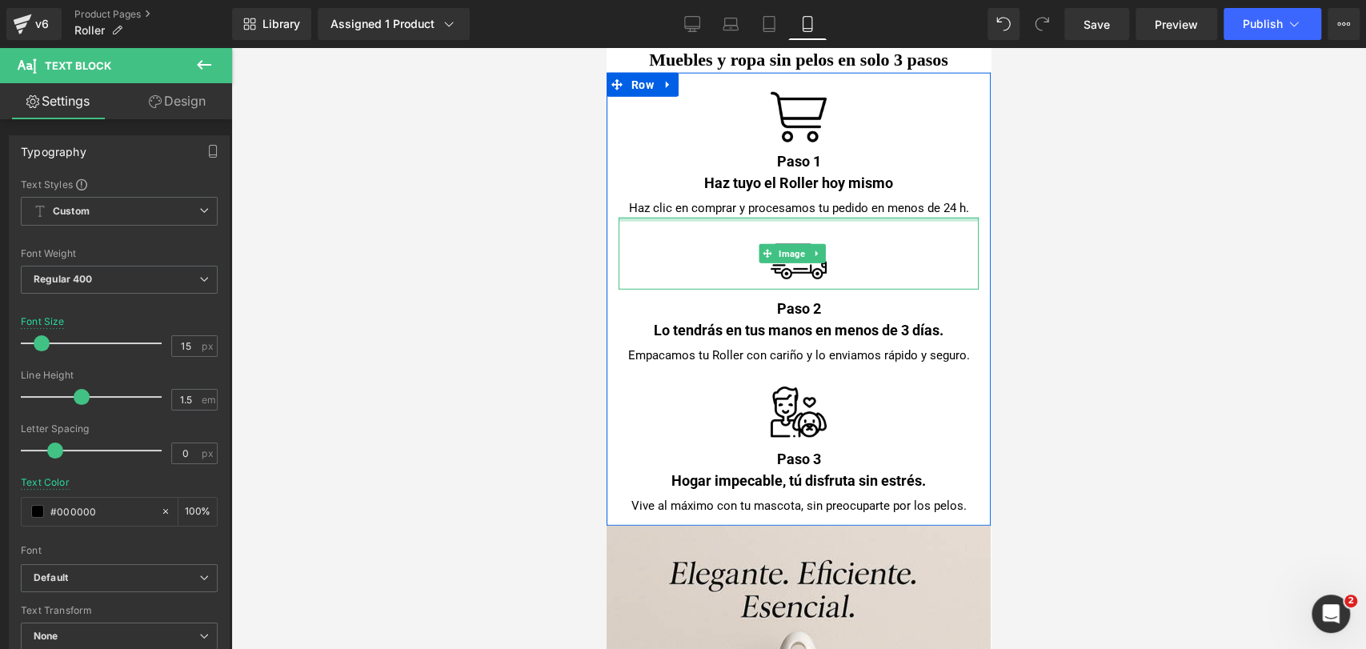
click at [682, 218] on div at bounding box center [798, 220] width 360 height 4
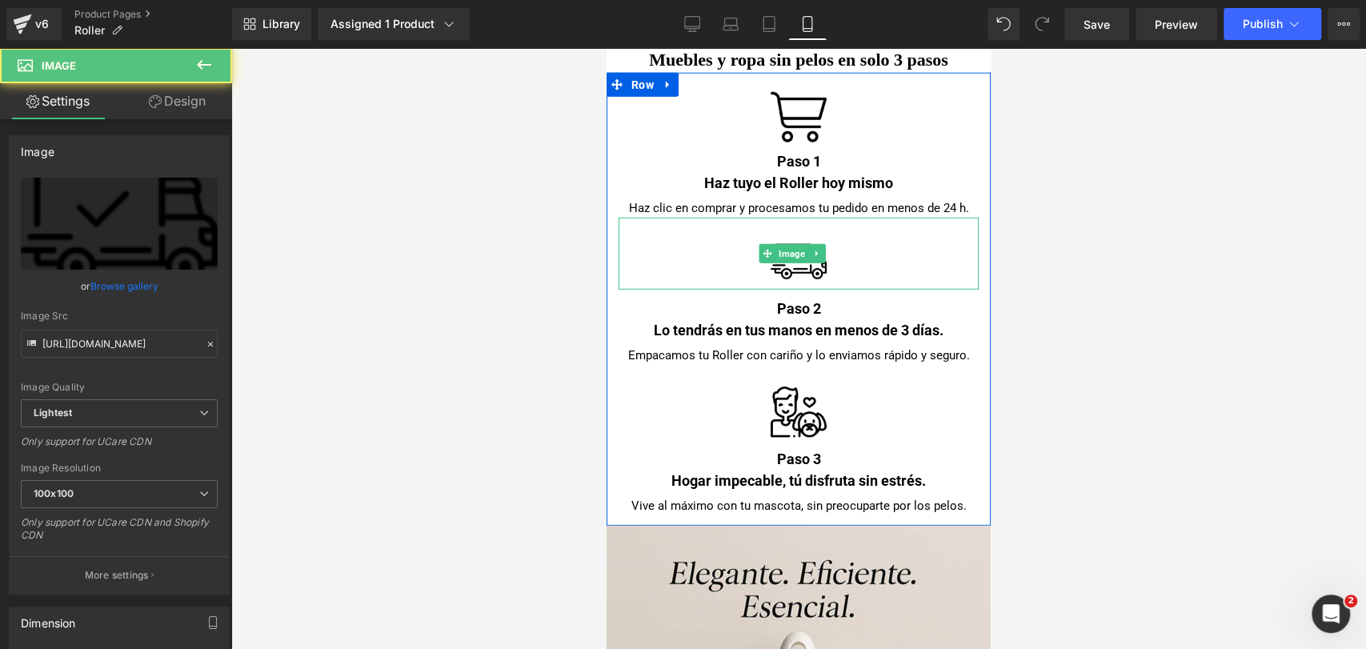
click at [679, 194] on div "Haz clic en comprar y procesamos tu pedido en menos de 24 h." at bounding box center [798, 206] width 360 height 24
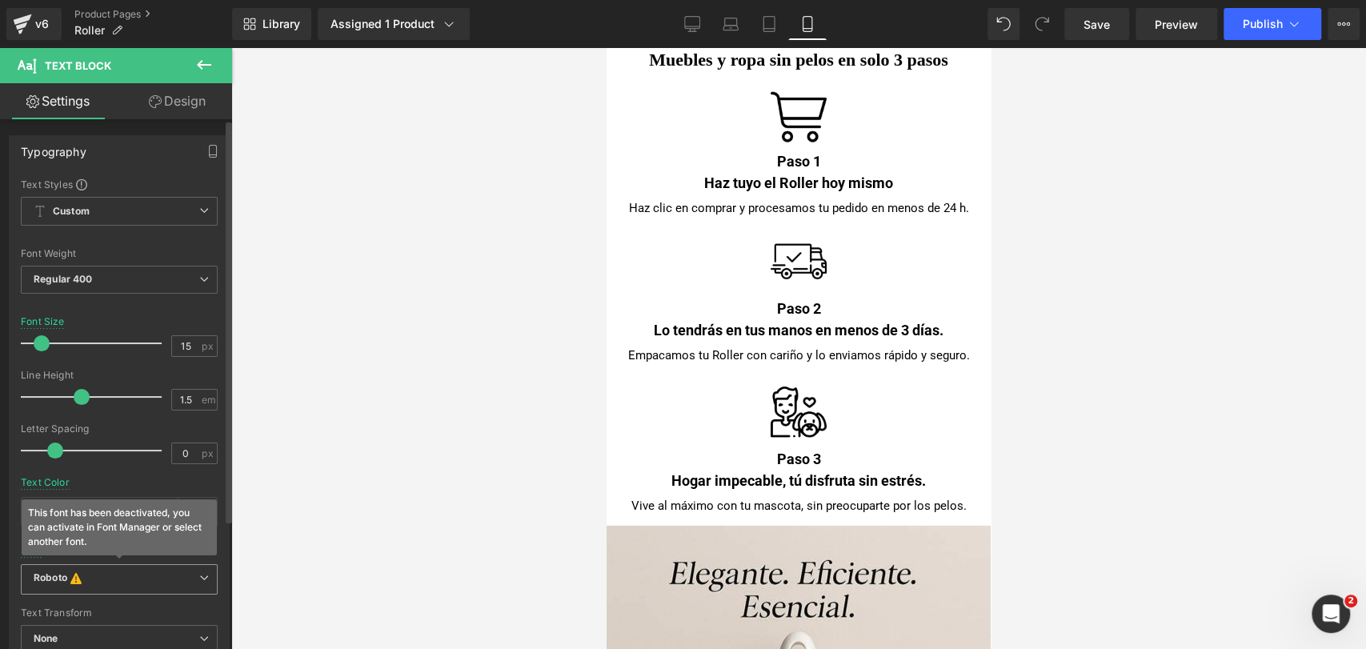
click at [110, 580] on b "Roboto This font has been deactivated, you can activate in Font Manager or sele…" at bounding box center [117, 579] width 166 height 16
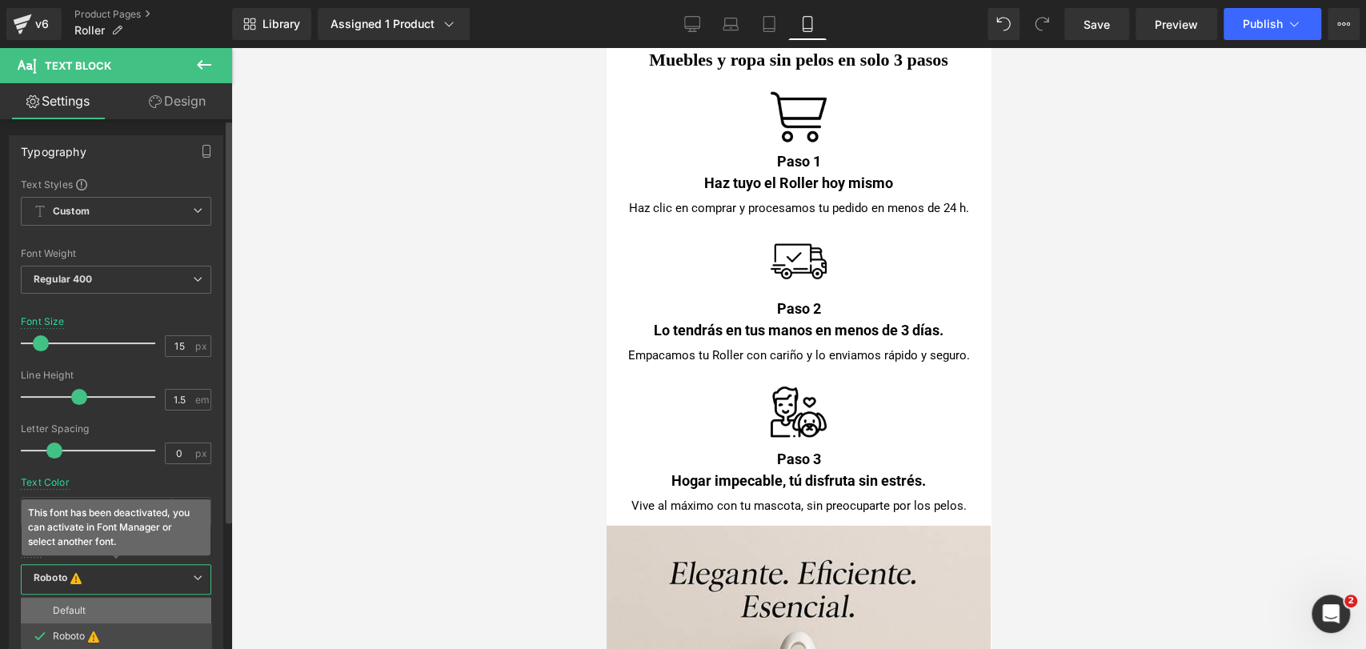
click at [106, 614] on li "Default" at bounding box center [116, 611] width 190 height 26
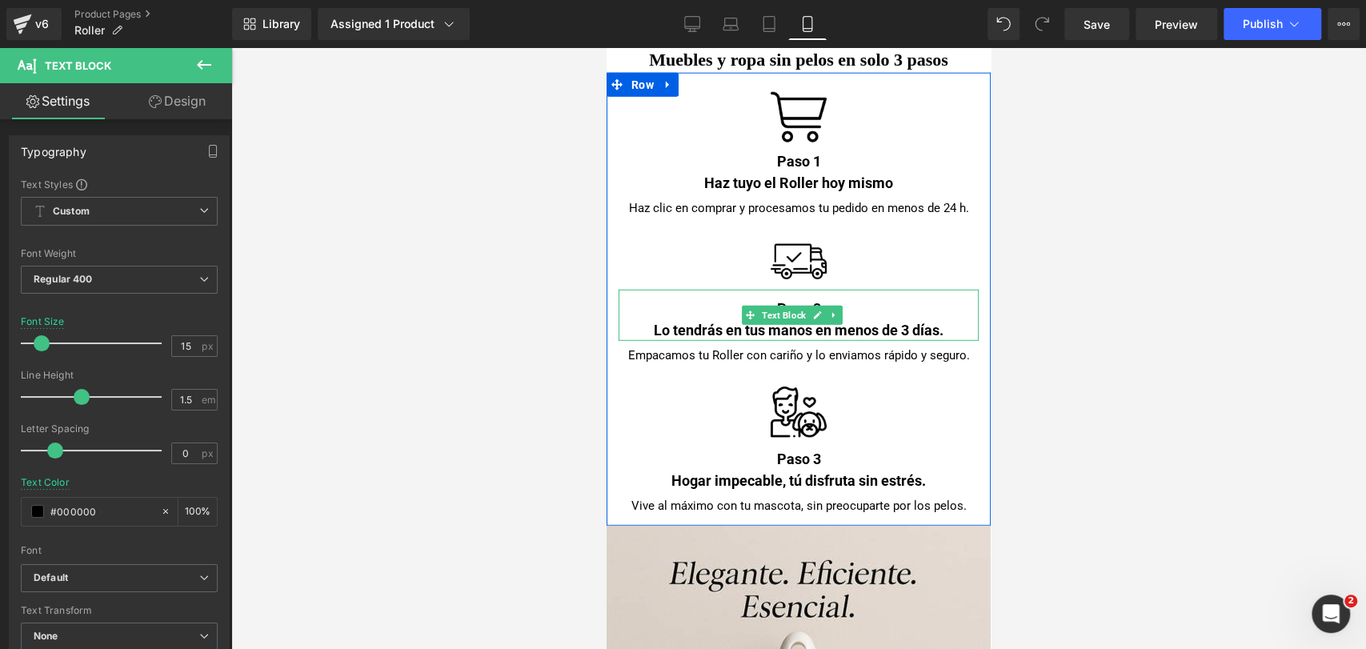
click at [716, 319] on div "Lo tendrás en tus manos en menos de 3 días." at bounding box center [798, 330] width 360 height 22
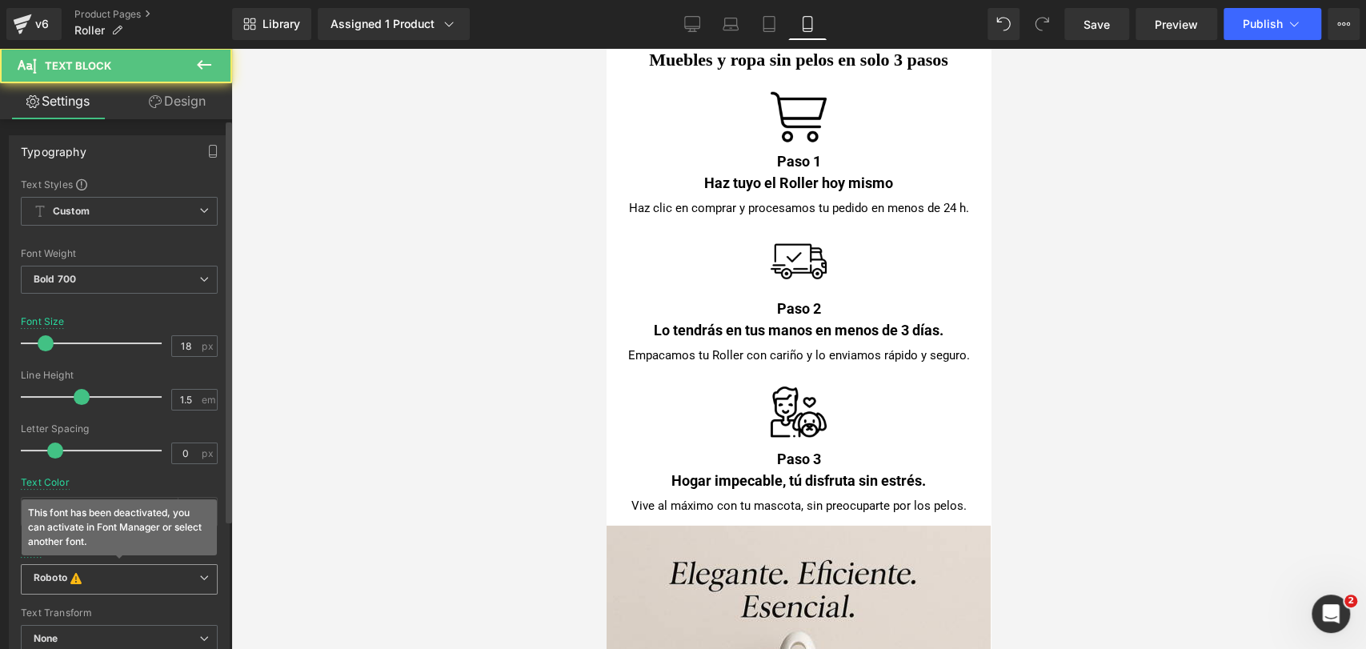
click at [153, 572] on b "Roboto This font has been deactivated, you can activate in Font Manager or sele…" at bounding box center [117, 579] width 166 height 16
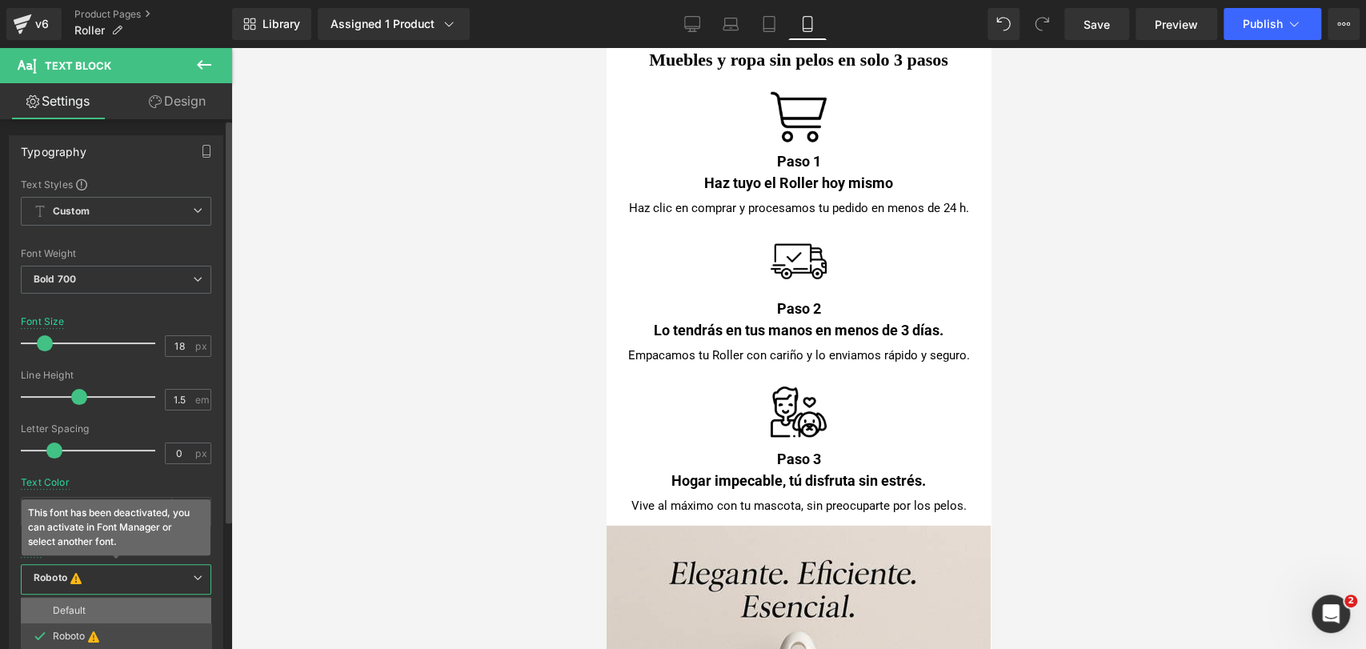
click at [140, 603] on li "Default" at bounding box center [116, 611] width 190 height 26
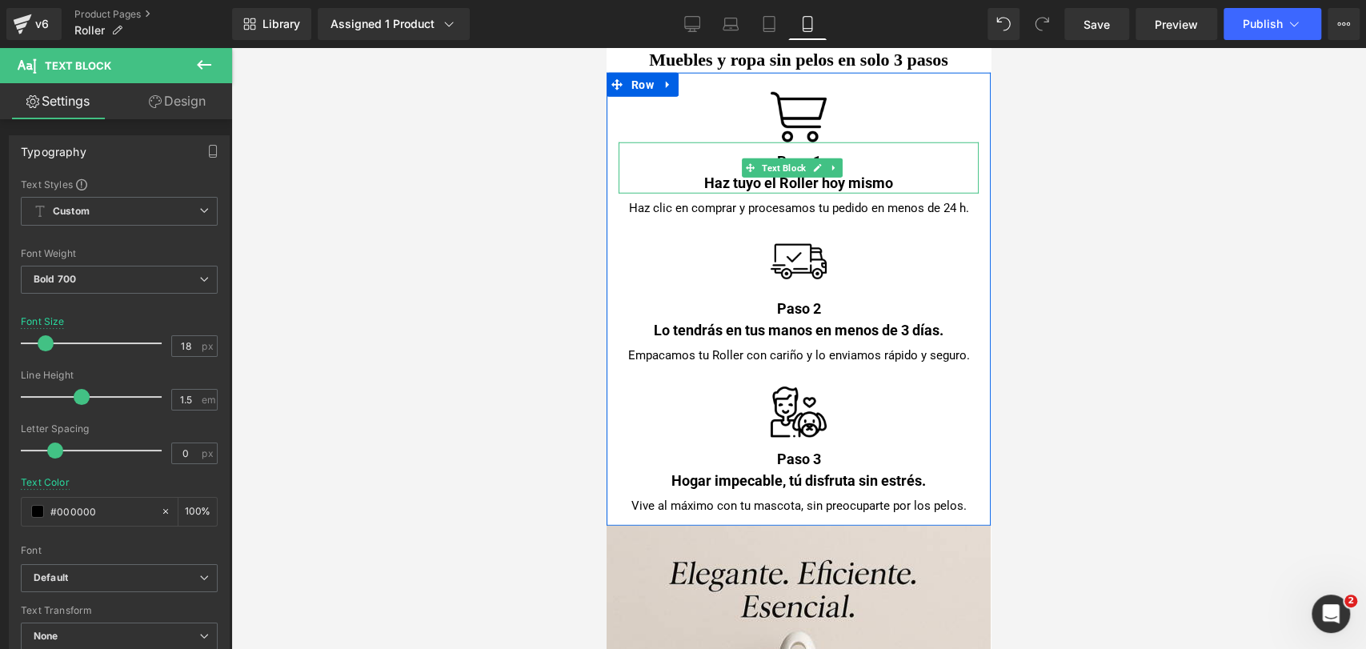
click at [702, 172] on div "Haz tuyo el Roller hoy mismo" at bounding box center [798, 183] width 360 height 22
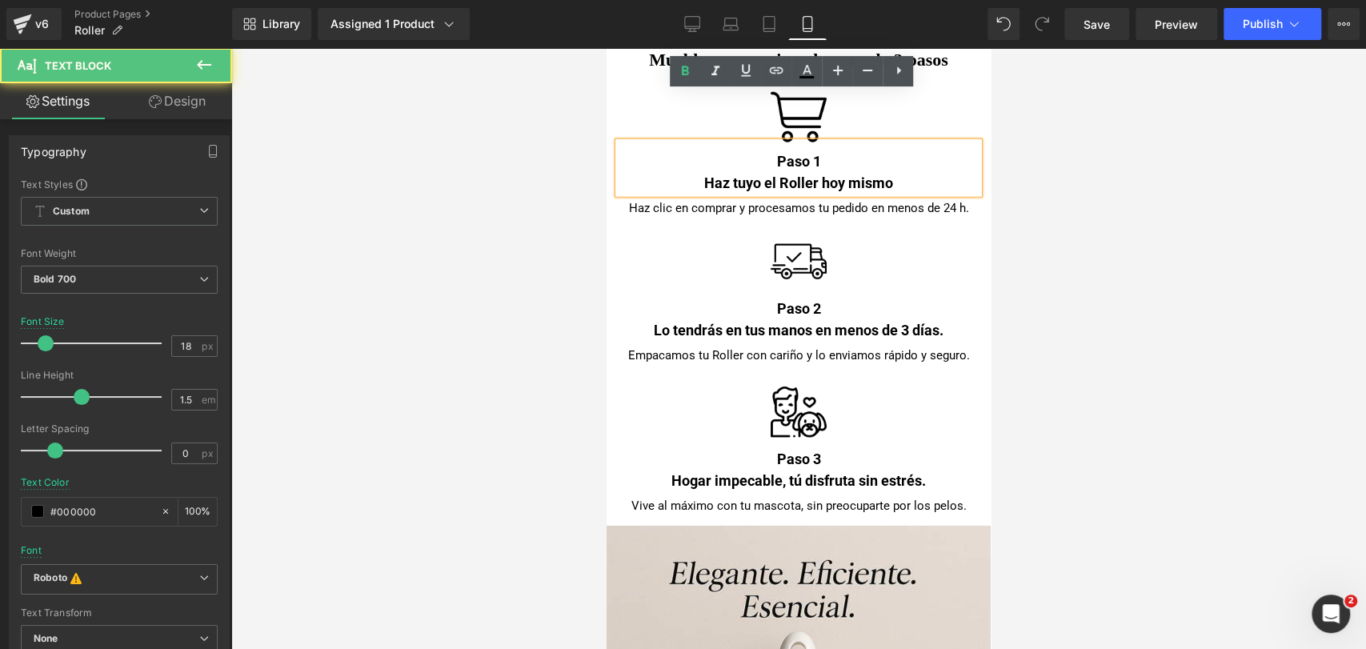
click at [717, 172] on div "Haz tuyo el Roller hoy mismo" at bounding box center [798, 183] width 360 height 22
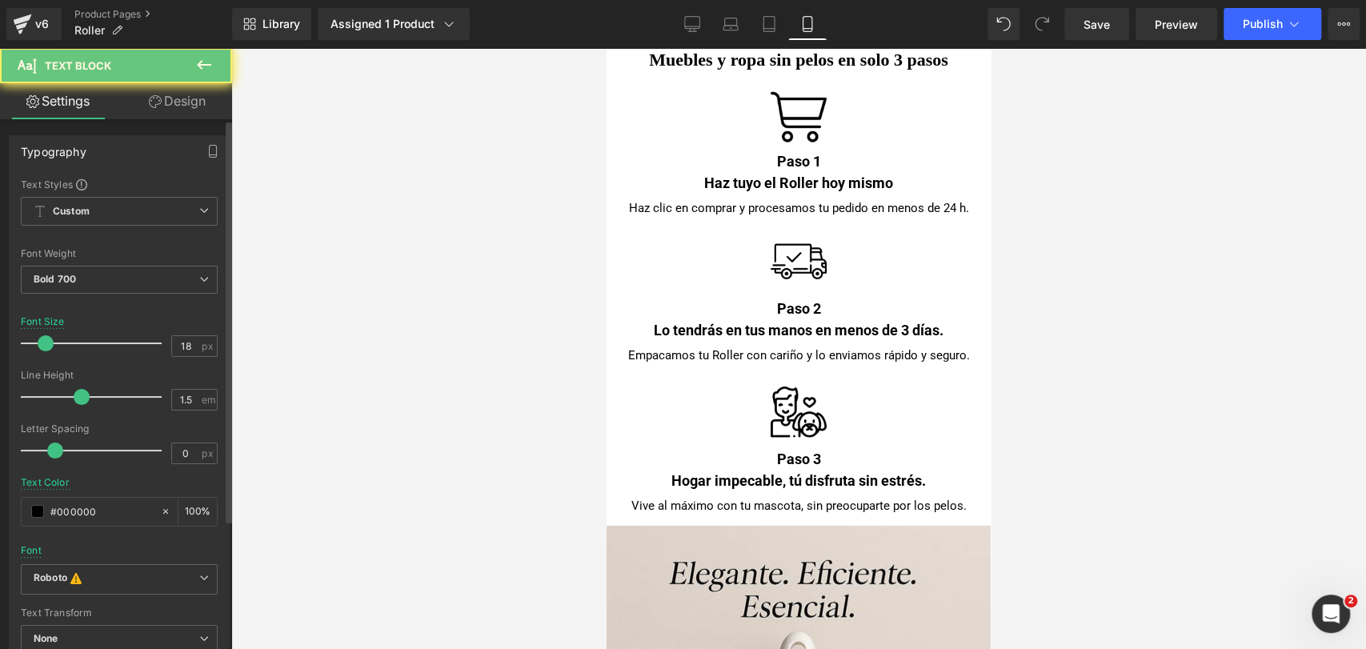
click at [135, 561] on div "Font Default Roboto Roboto This font has been deactivated, you can activate in …" at bounding box center [119, 371] width 197 height 386
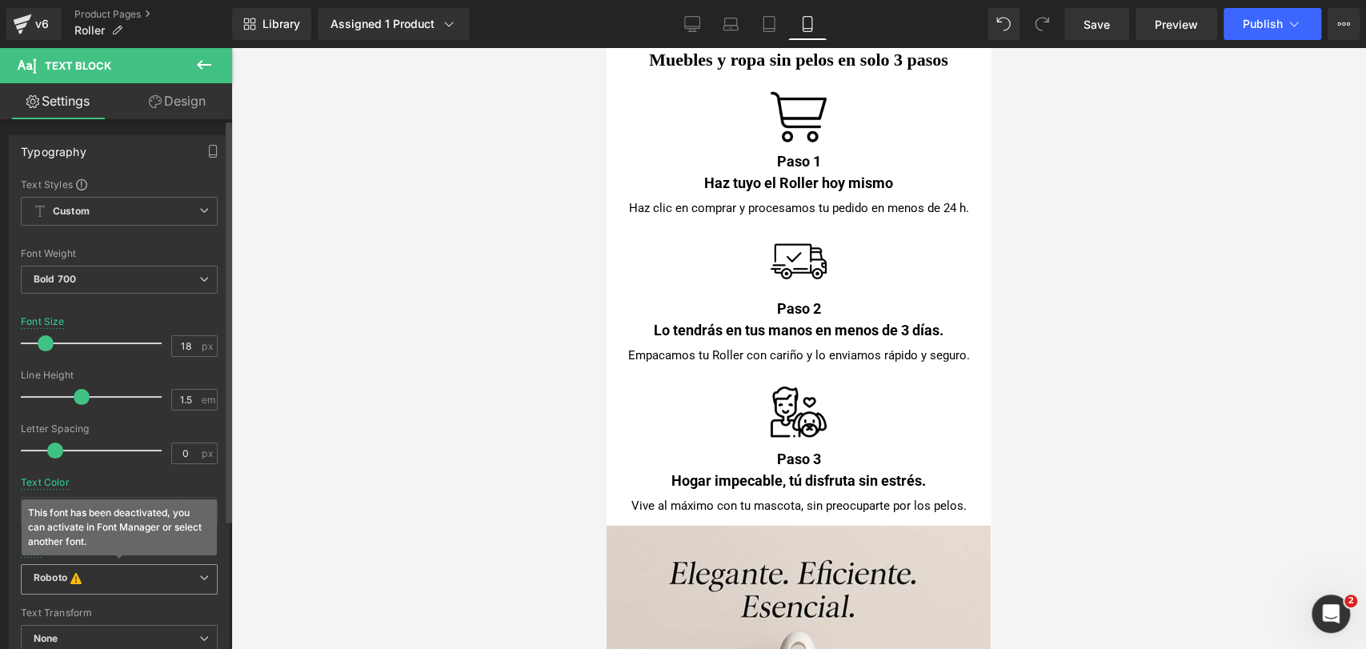
click at [137, 572] on b "Roboto This font has been deactivated, you can activate in Font Manager or sele…" at bounding box center [117, 579] width 166 height 16
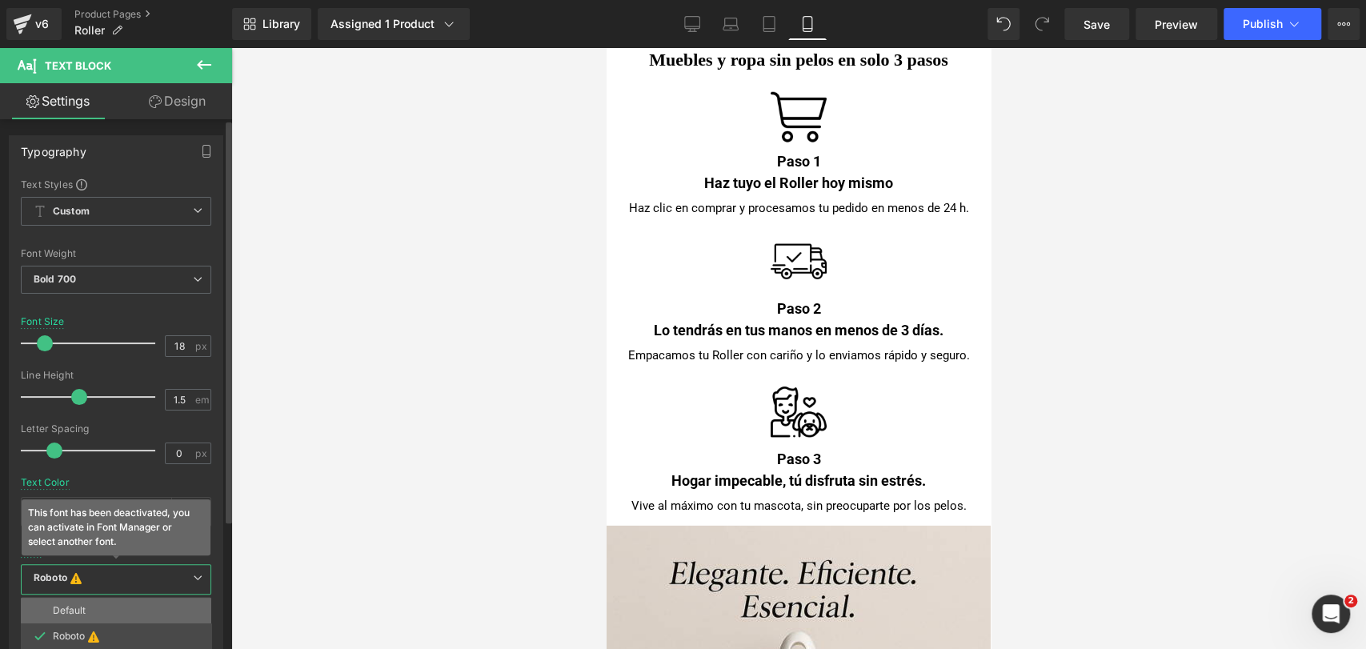
click at [137, 598] on li "Default" at bounding box center [116, 611] width 190 height 26
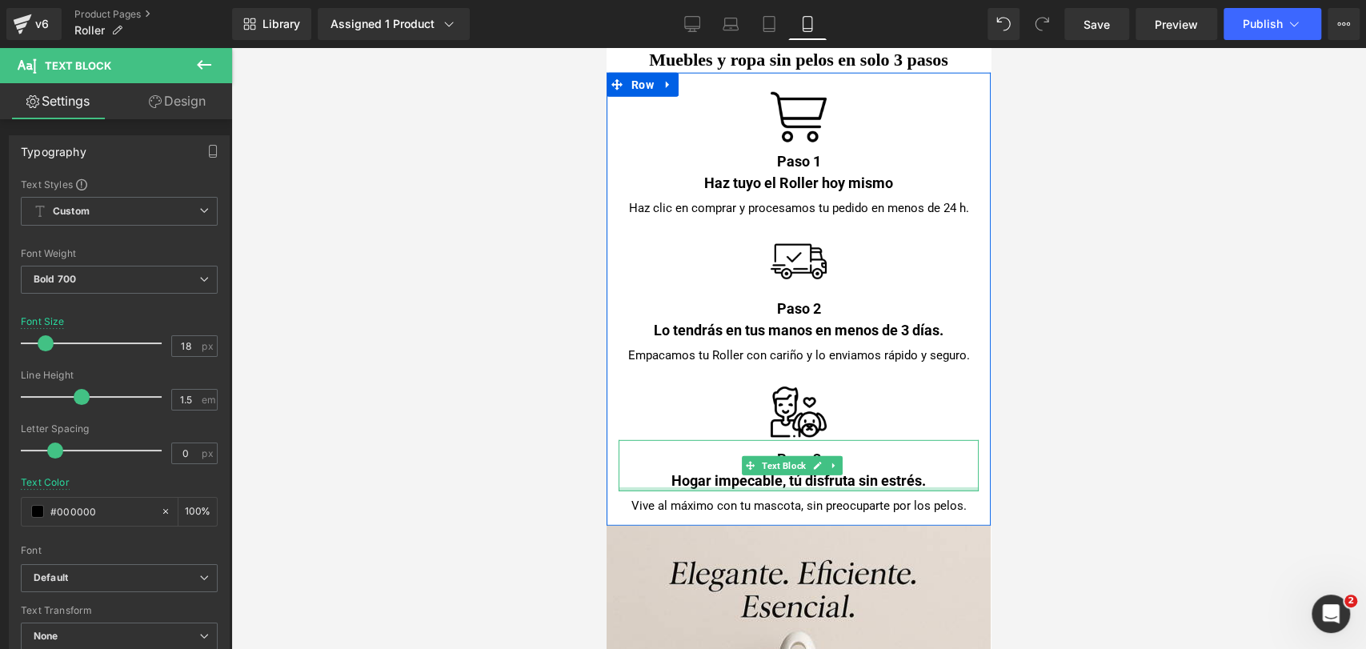
click at [703, 487] on div at bounding box center [798, 489] width 360 height 4
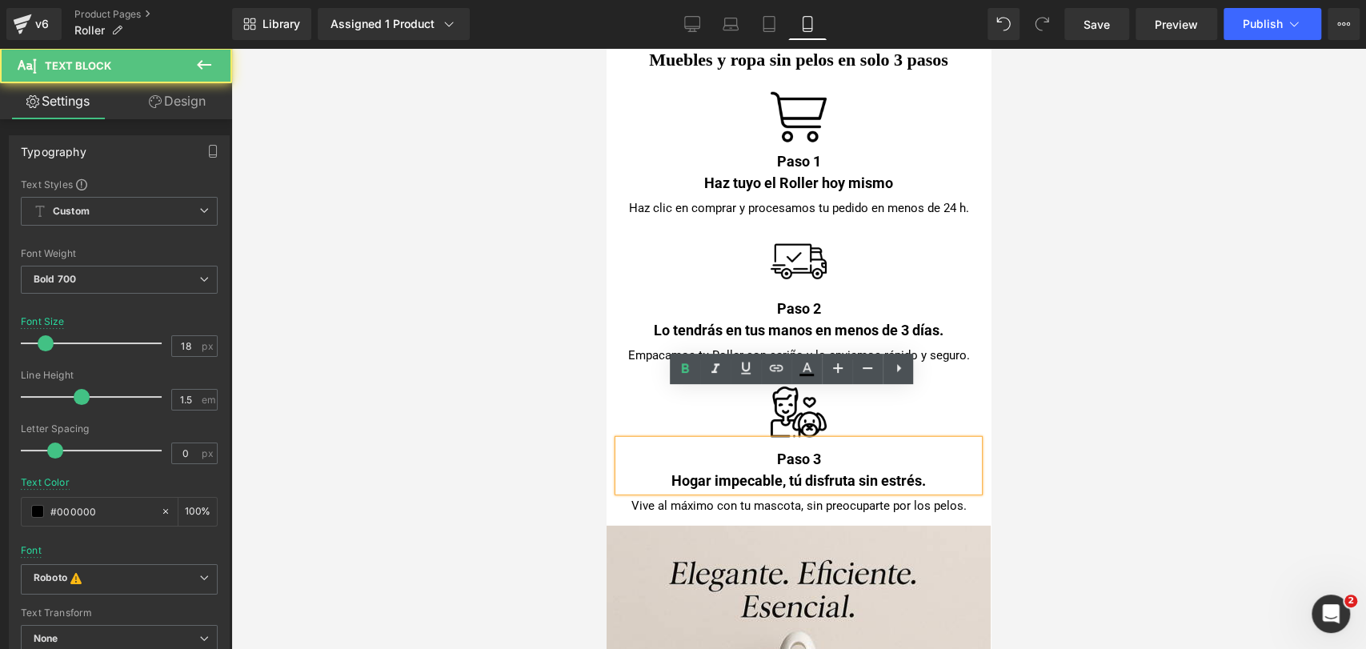
drag, startPoint x: 703, startPoint y: 428, endPoint x: 1199, endPoint y: 511, distance: 502.2
click at [703, 470] on div "Hogar impecable, tú disfruta sin estrés." at bounding box center [798, 481] width 360 height 22
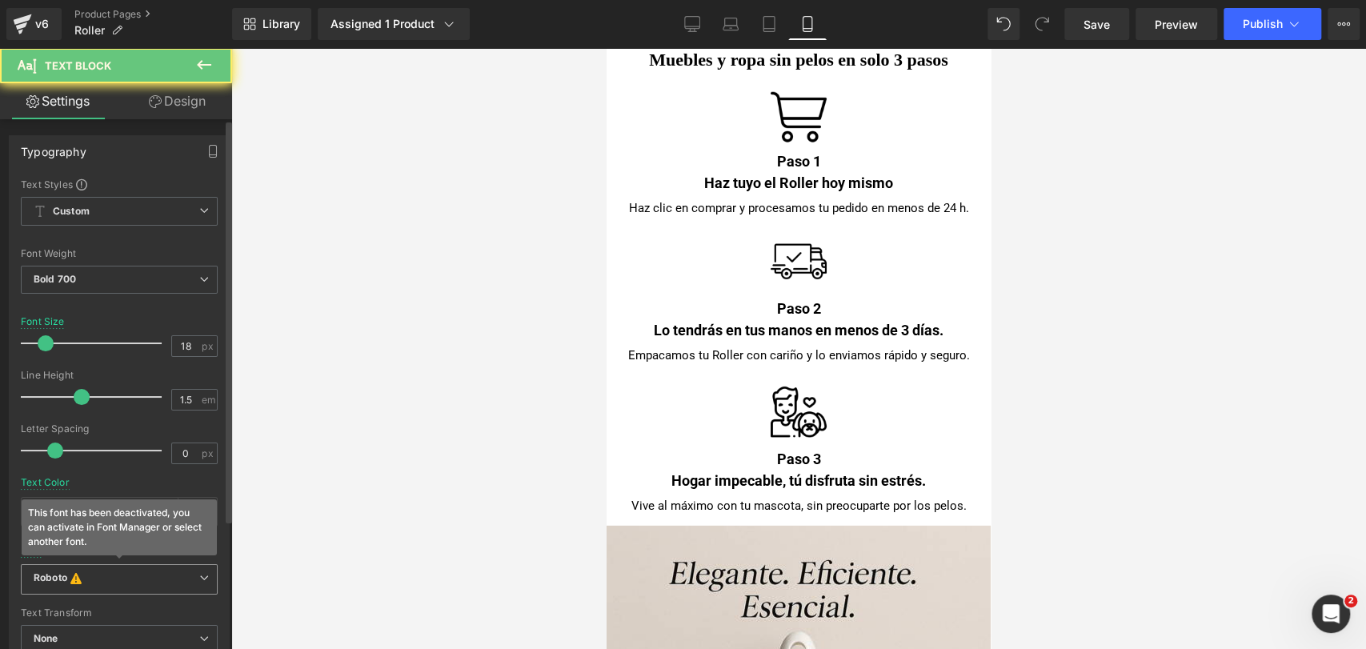
click at [174, 586] on span "Roboto This font has been deactivated, you can activate in Font Manager or sele…" at bounding box center [119, 579] width 197 height 30
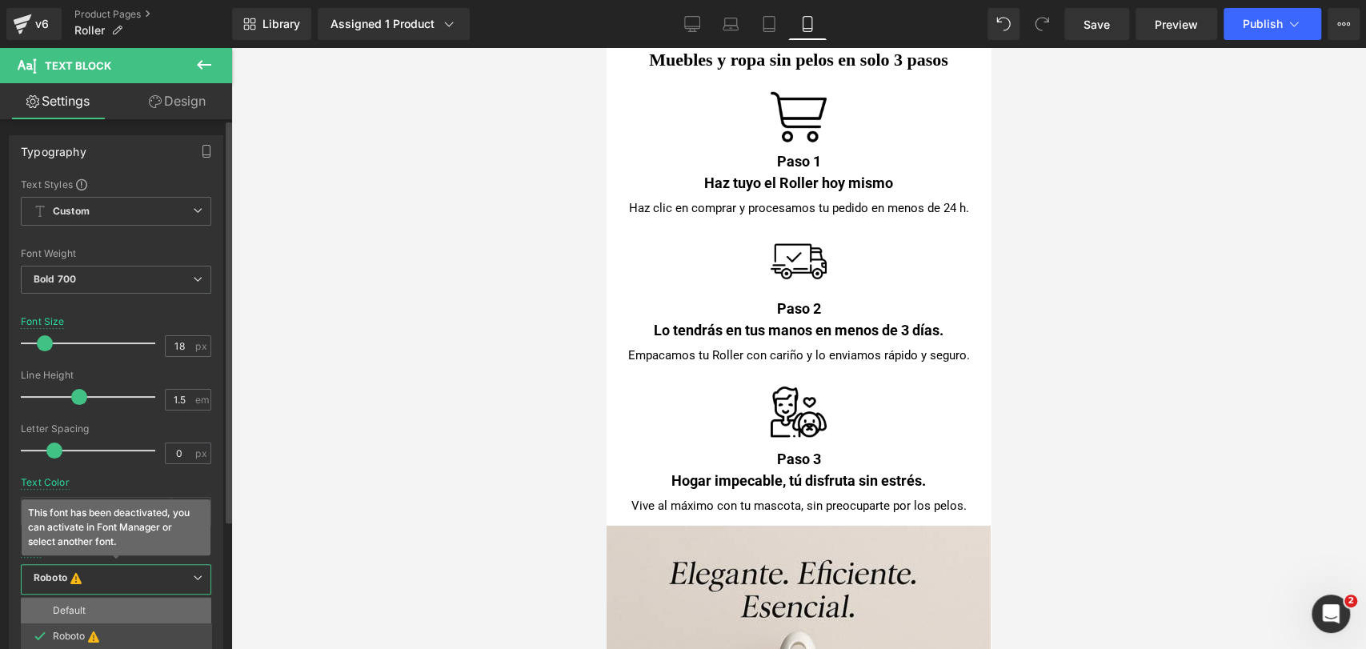
click at [166, 610] on li "Default" at bounding box center [116, 611] width 190 height 26
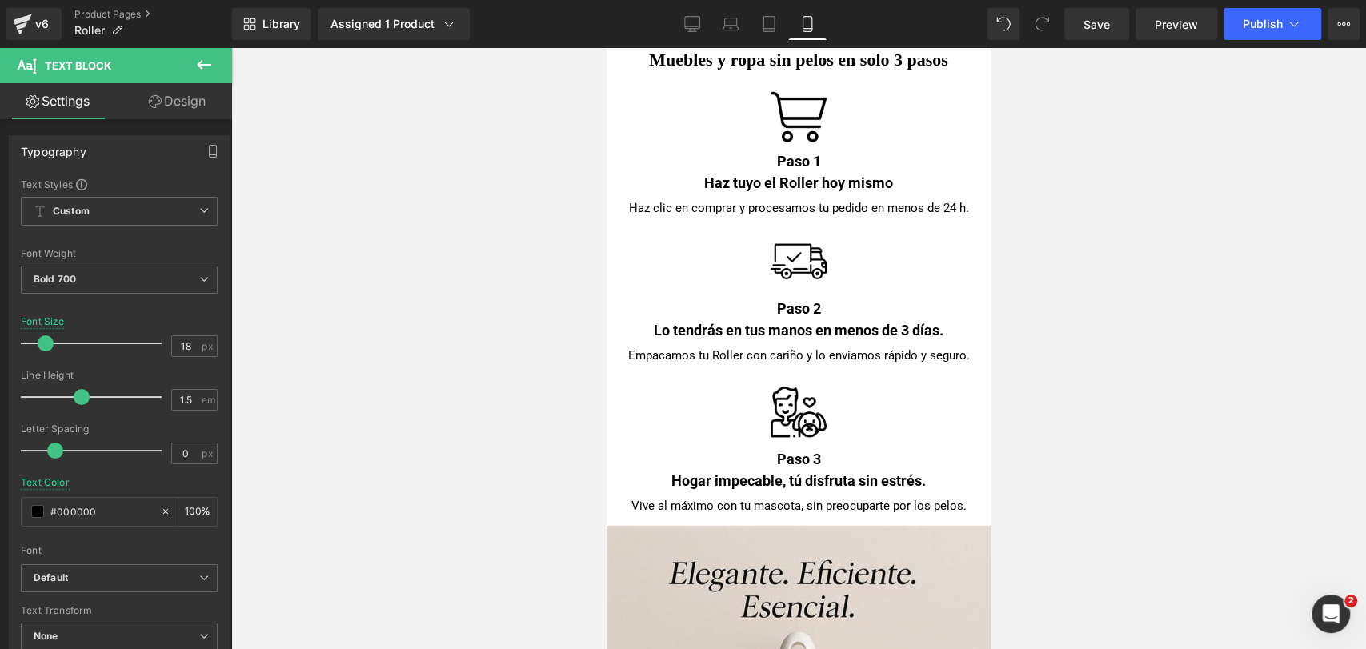
click at [1130, 321] on div at bounding box center [798, 348] width 1135 height 601
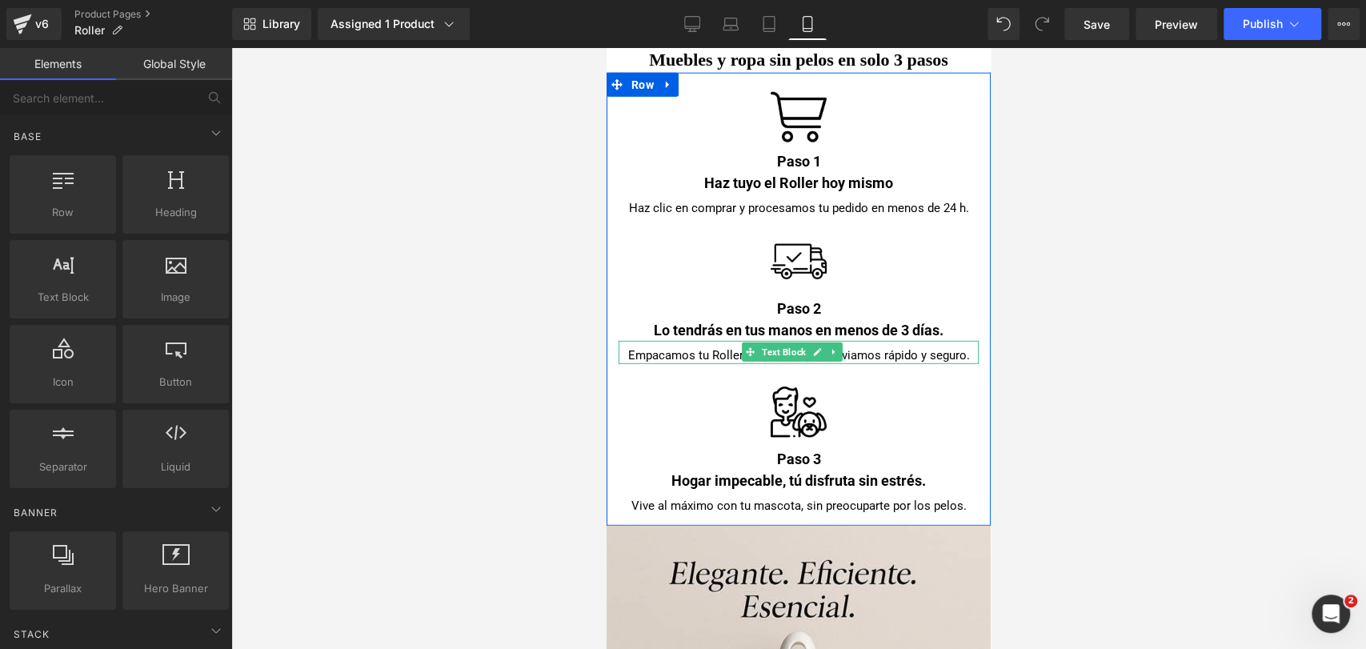
click at [953, 341] on div "Empacamos tu Roller con cariño y lo enviamos rápido y seguro." at bounding box center [798, 353] width 360 height 24
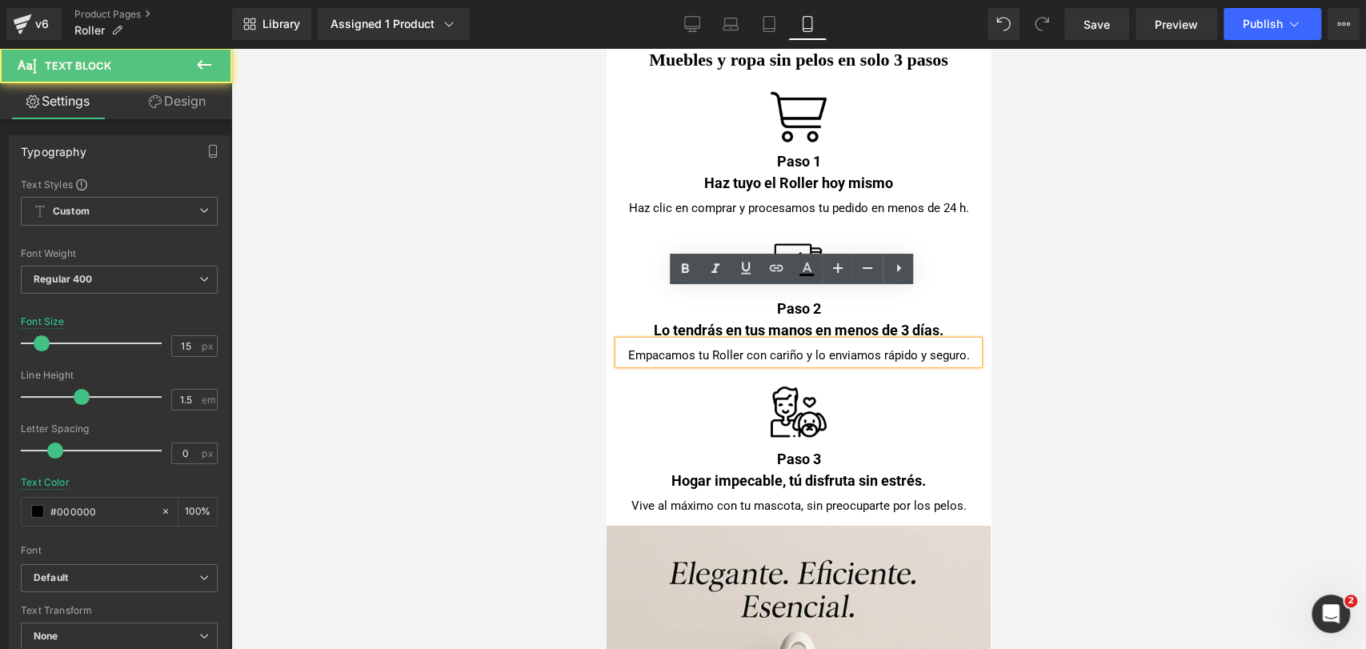
click at [959, 341] on div "Empacamos tu Roller con cariño y lo enviamos rápido y seguro." at bounding box center [798, 353] width 360 height 24
click at [963, 341] on div "Empacamos tu Roller con cariño y lo enviamos rápido y seguro." at bounding box center [798, 353] width 360 height 24
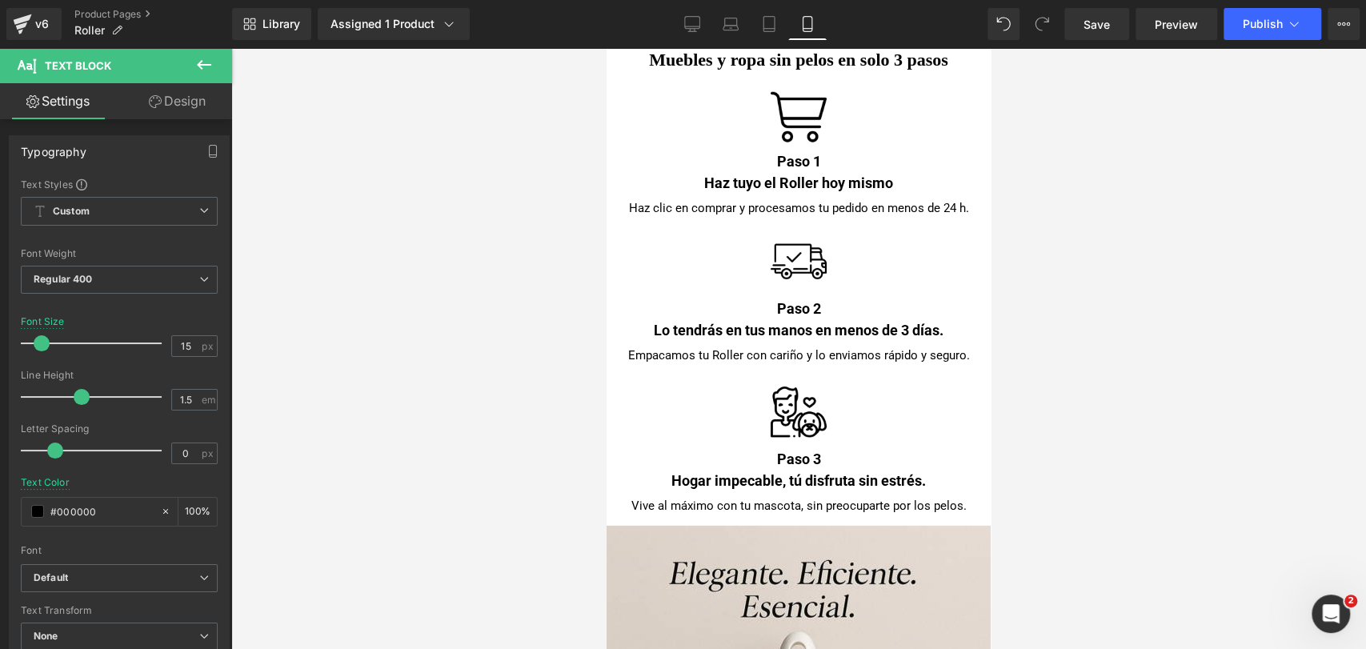
drag, startPoint x: 1119, startPoint y: 283, endPoint x: 372, endPoint y: 252, distance: 748.0
click at [1119, 283] on div at bounding box center [798, 348] width 1135 height 601
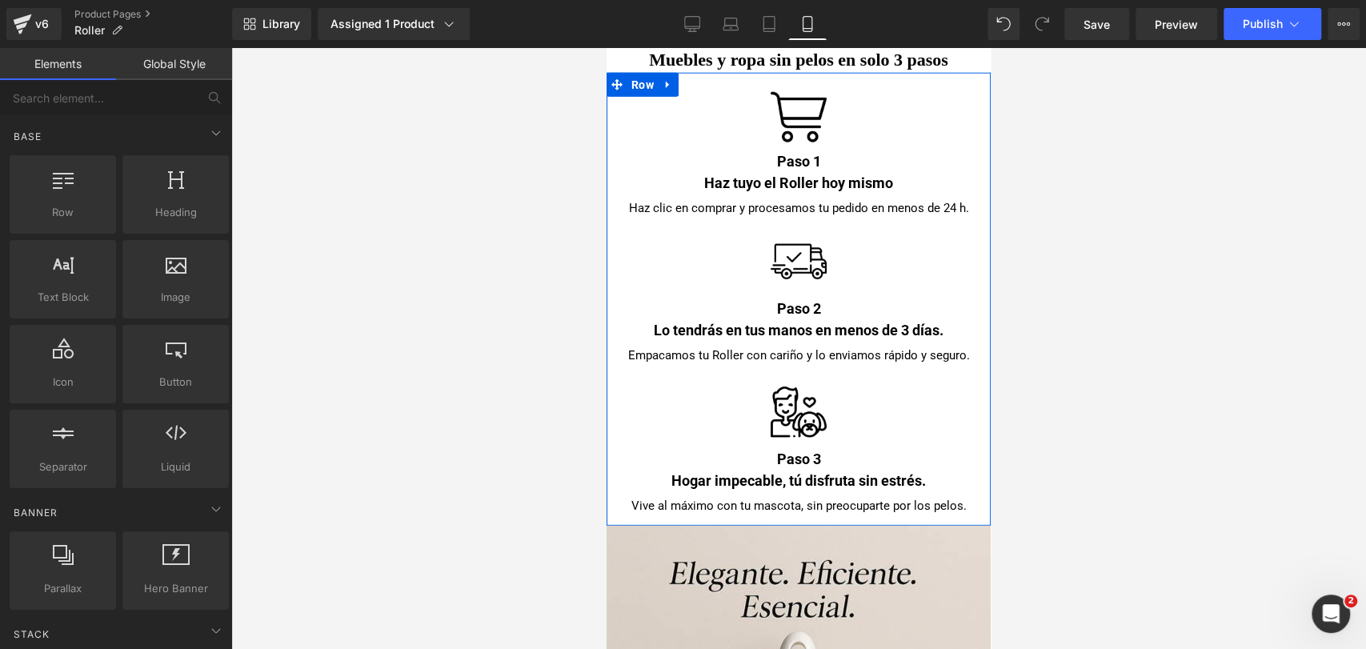
click at [927, 341] on div "Empacamos tu Roller con cariño y lo enviamos rápido y seguro." at bounding box center [798, 353] width 360 height 24
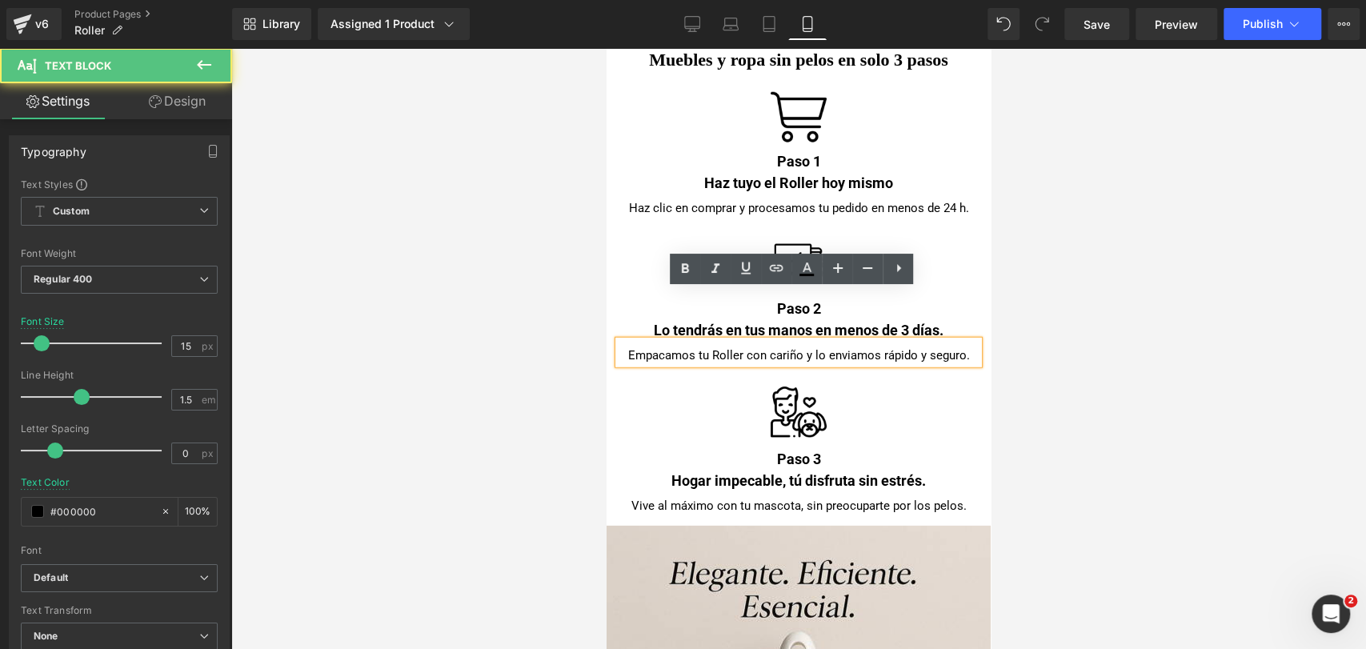
click at [911, 341] on div "Empacamos tu Roller con cariño y lo enviamos rápido y seguro." at bounding box center [798, 353] width 360 height 24
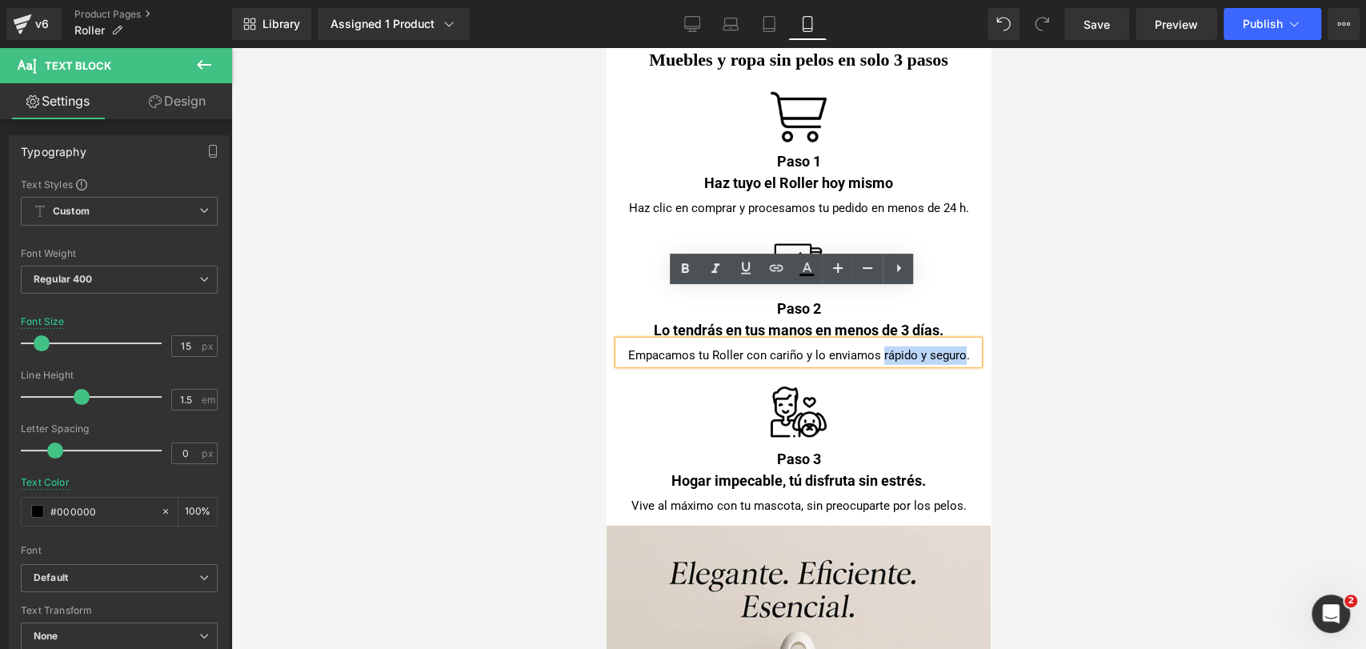
drag, startPoint x: 873, startPoint y: 307, endPoint x: 955, endPoint y: 310, distance: 82.5
click at [955, 341] on div "Empacamos tu Roller con cariño y lo enviamos rápido y seguro." at bounding box center [798, 353] width 360 height 24
click at [1104, 289] on div at bounding box center [798, 348] width 1135 height 601
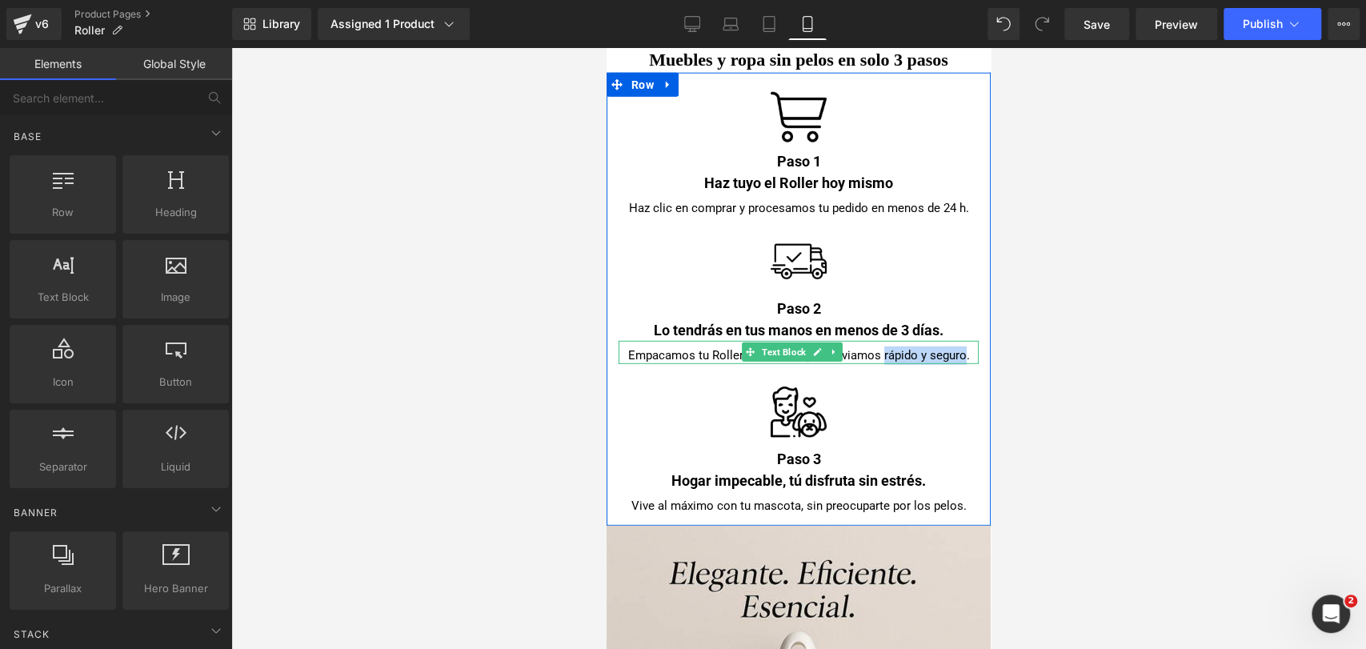
click at [938, 341] on div "Empacamos tu Roller con cariño y lo enviamos rápido y seguro." at bounding box center [798, 353] width 360 height 24
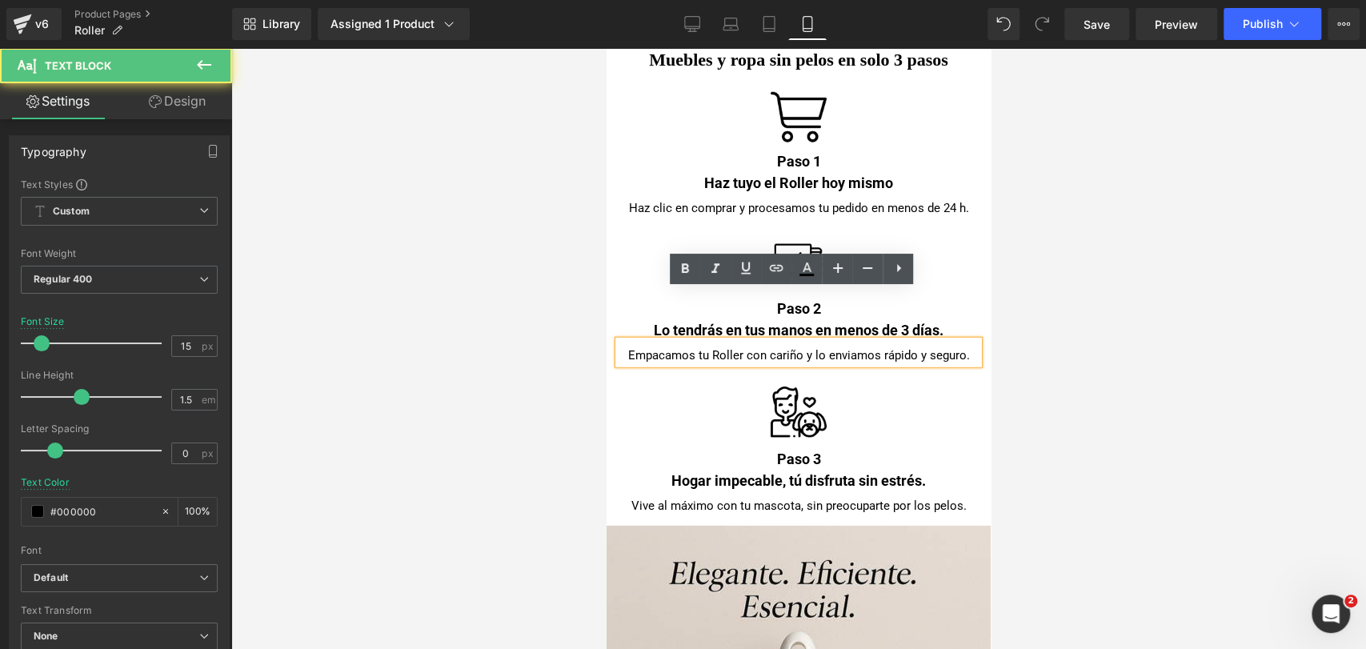
click at [909, 341] on div "Empacamos tu Roller con cariño y lo enviamos rápido y seguro." at bounding box center [798, 353] width 360 height 24
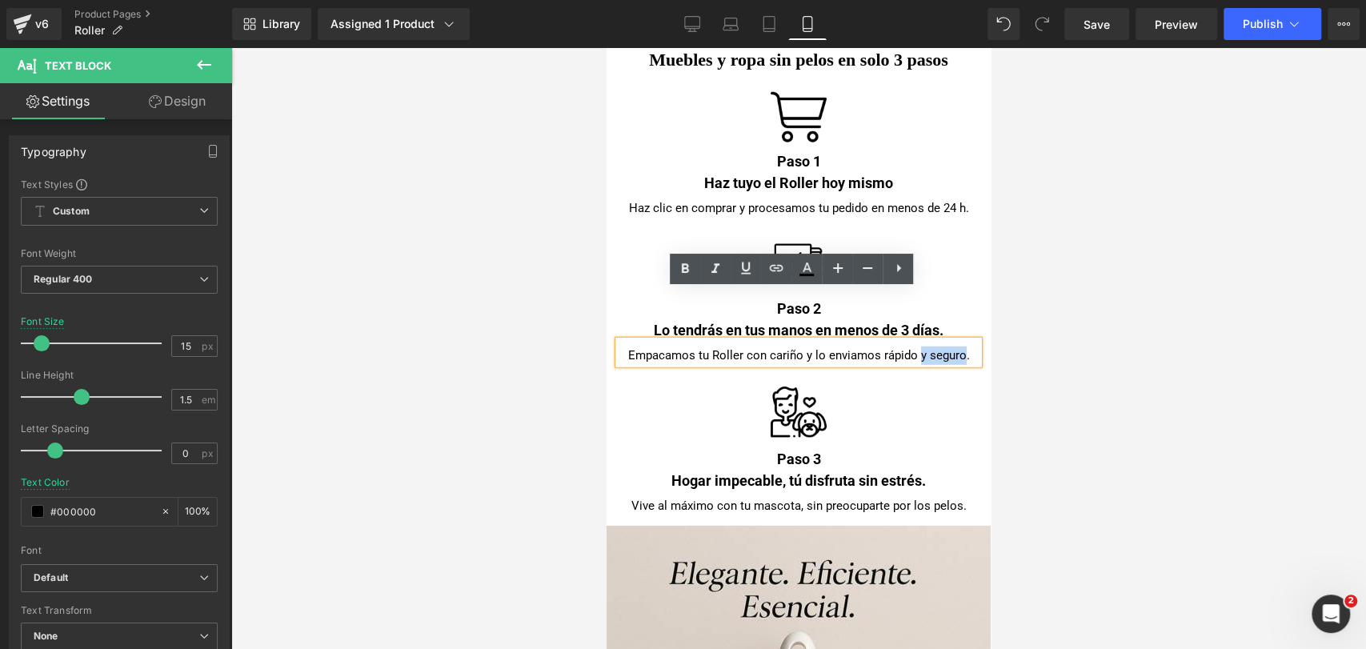
drag, startPoint x: 911, startPoint y: 305, endPoint x: 956, endPoint y: 305, distance: 45.6
click at [956, 341] on div "Empacamos tu Roller con cariño y lo enviamos rápido y seguro." at bounding box center [798, 353] width 360 height 24
drag, startPoint x: 873, startPoint y: 303, endPoint x: 956, endPoint y: 306, distance: 83.3
click at [956, 341] on div "Empacamos tu Roller con cariño y lo enviamos rápido y seguro." at bounding box center [798, 353] width 360 height 24
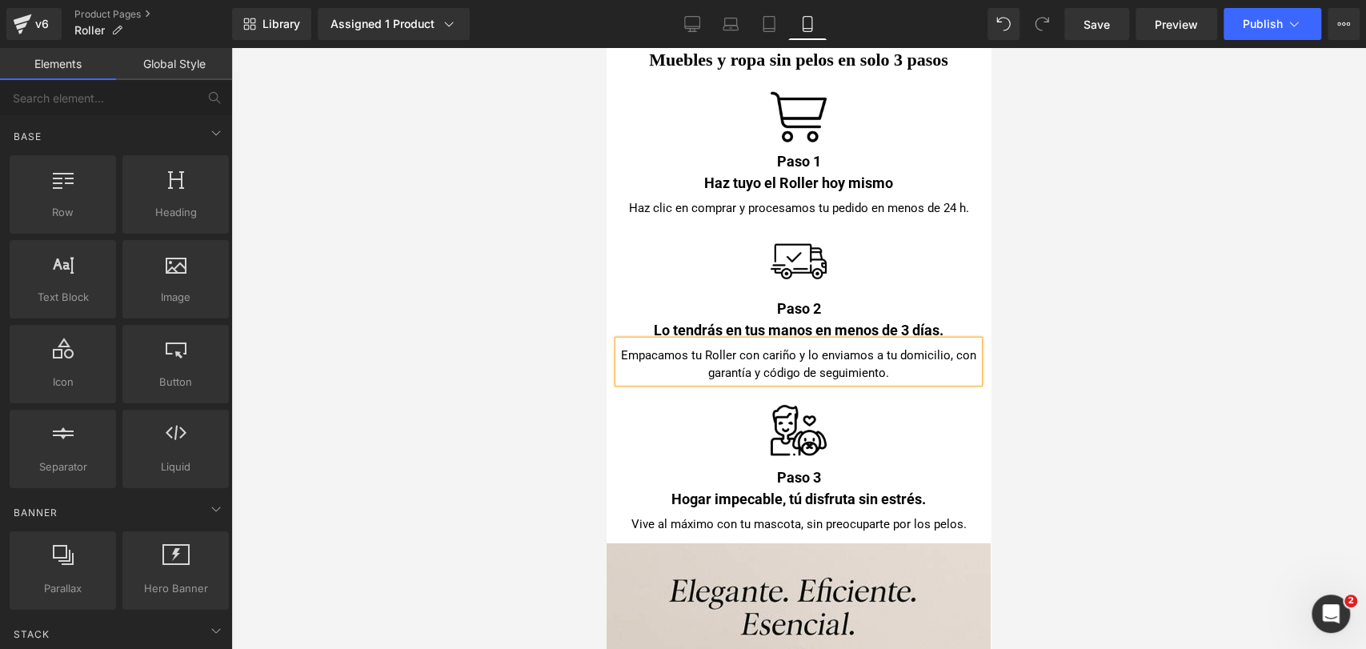
click at [1098, 262] on div at bounding box center [798, 348] width 1135 height 601
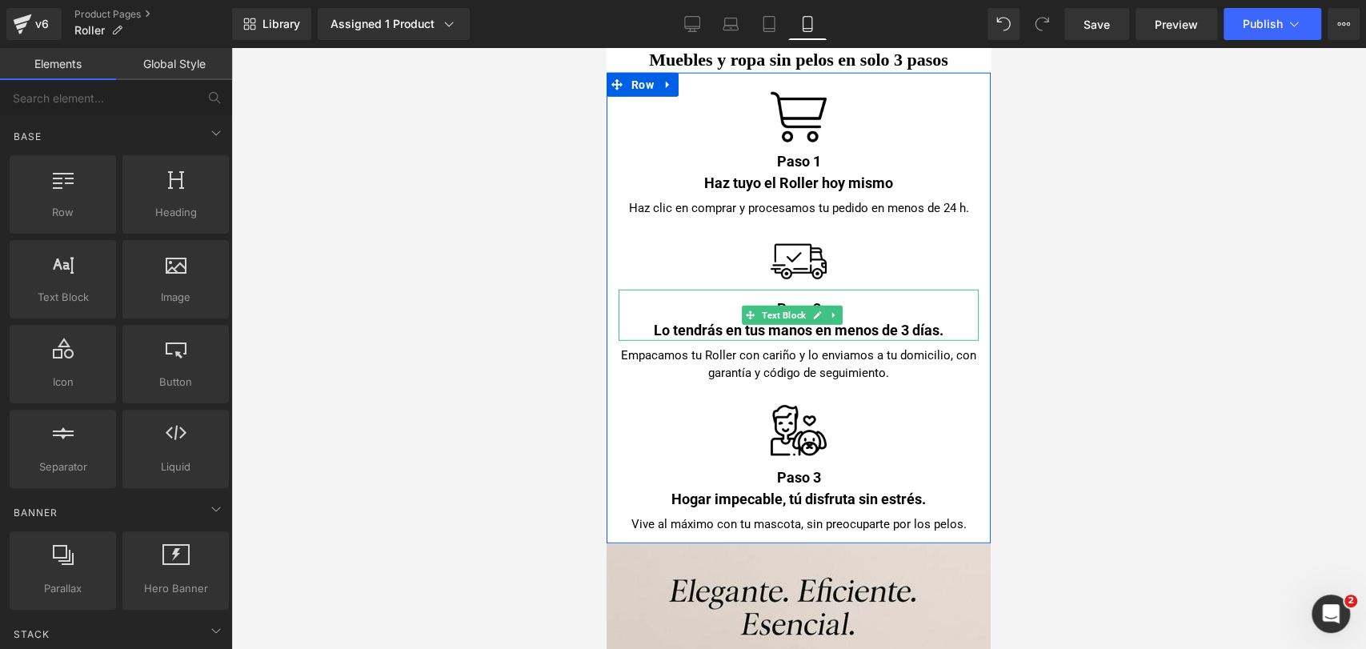
scroll to position [6946, 0]
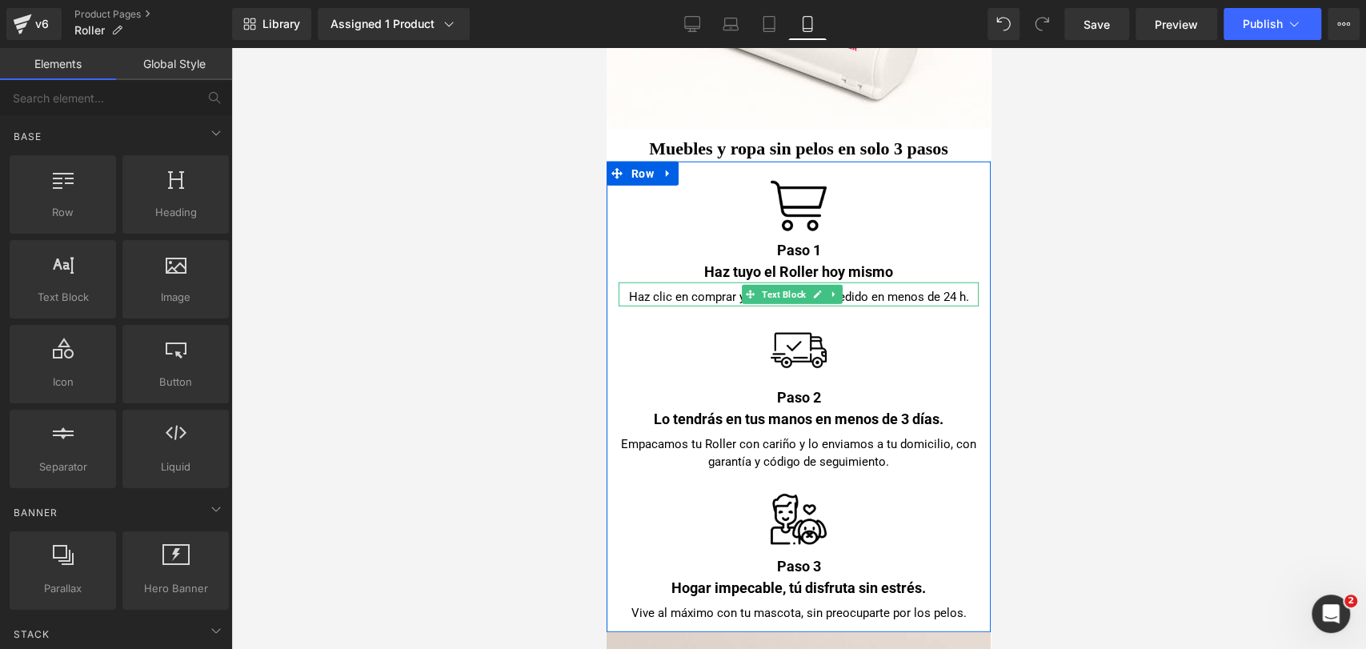
click at [713, 282] on div "Haz clic en comprar y procesamos tu pedido en menos de 24 h." at bounding box center [798, 294] width 360 height 24
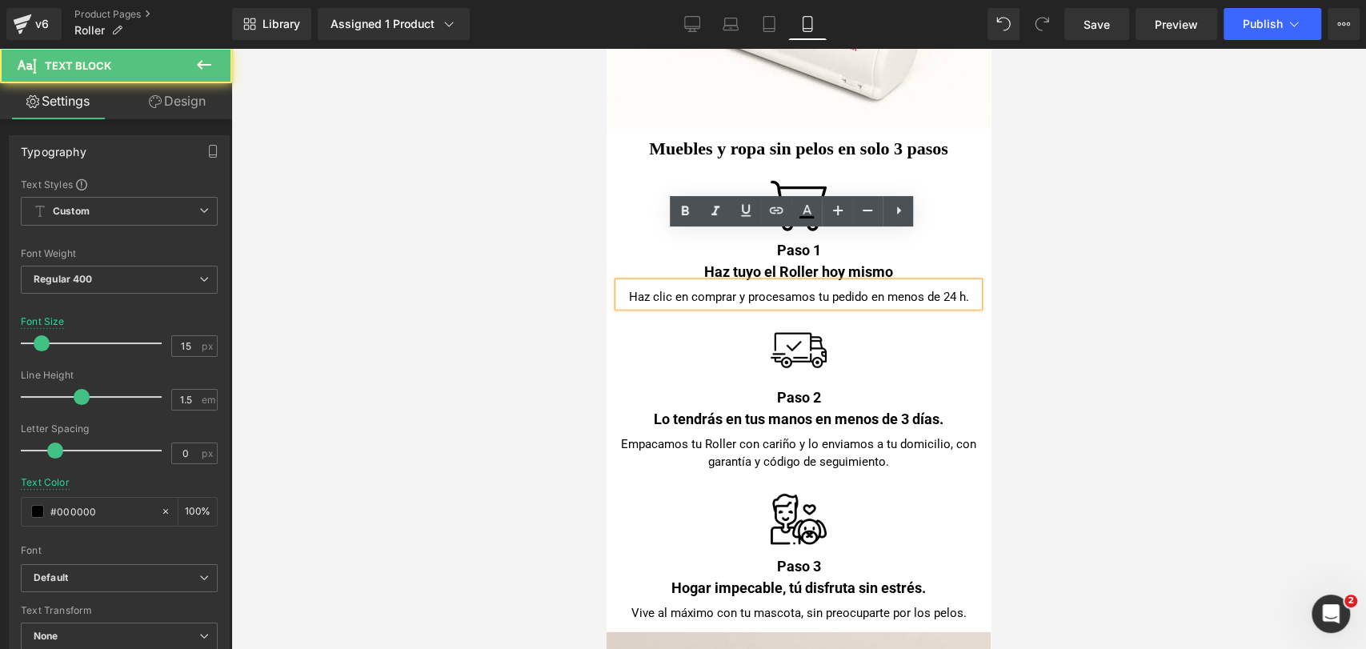
click at [805, 282] on div "Haz clic en comprar y procesamos tu pedido en menos de 24 h." at bounding box center [798, 294] width 360 height 24
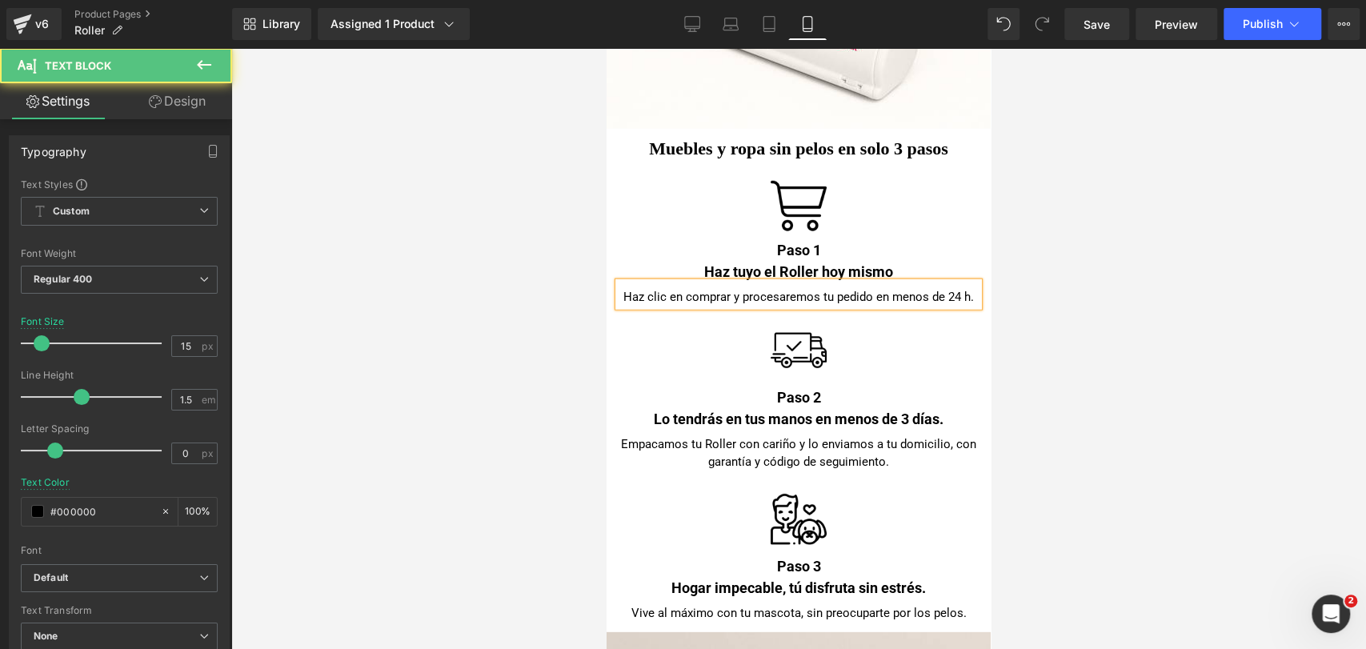
click at [923, 282] on div "Haz clic en comprar y procesaremos tu pedido en menos de 24 h." at bounding box center [798, 294] width 360 height 24
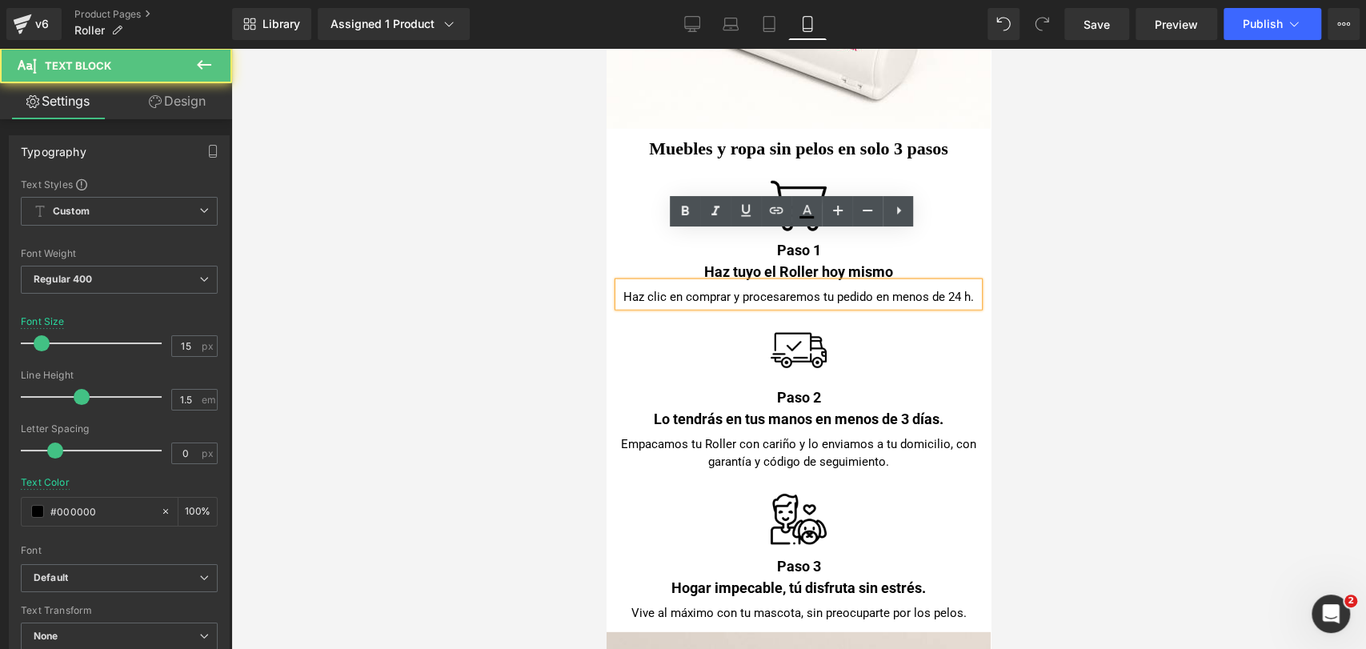
click at [891, 282] on div "Haz clic en comprar y procesaremos tu pedido en menos de 24 h." at bounding box center [798, 294] width 360 height 24
click at [897, 282] on div "Haz clic en comprar y procesaremos tu pedido en menos de 24 h." at bounding box center [798, 294] width 360 height 24
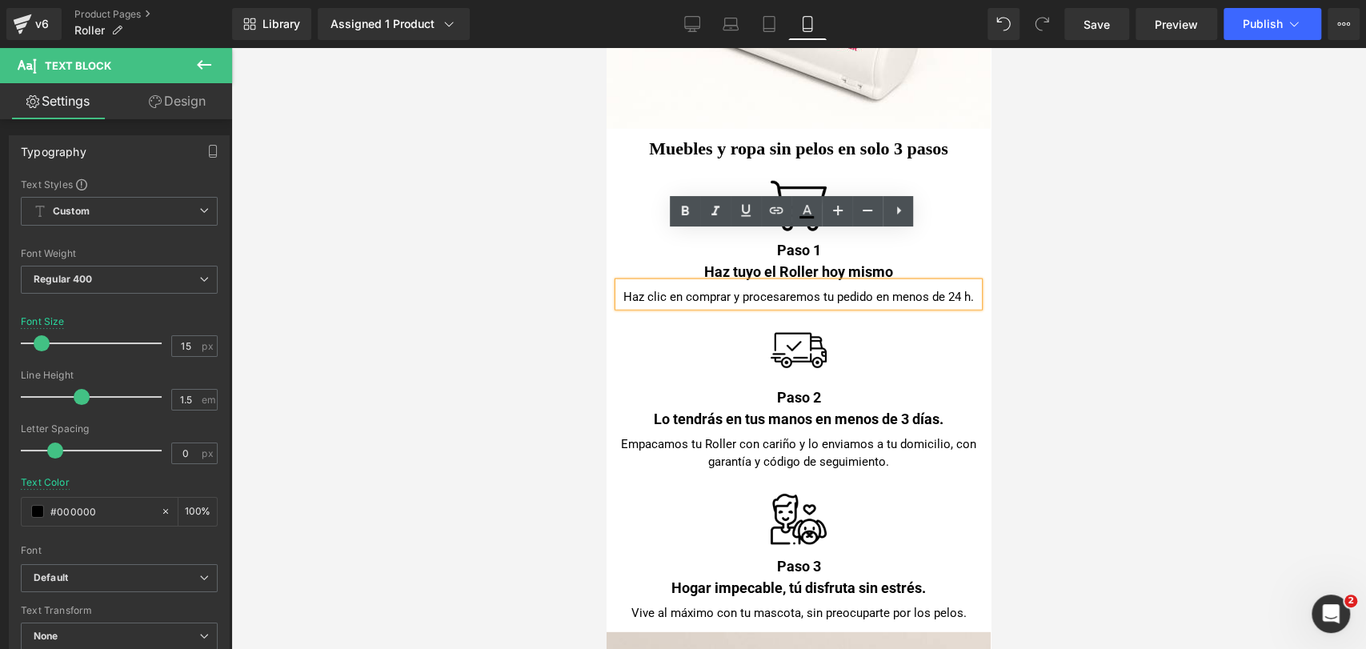
click at [879, 282] on div "Haz clic en comprar y procesaremos tu pedido en menos de 24 h." at bounding box center [798, 294] width 360 height 24
click at [873, 282] on div "Haz clic en comprar y procesaremos tu pedido en menos de 24 h." at bounding box center [798, 294] width 360 height 24
click at [925, 282] on div "Haz clic en comprar y procesaremos tu pedido en menos de 24 h." at bounding box center [798, 294] width 360 height 24
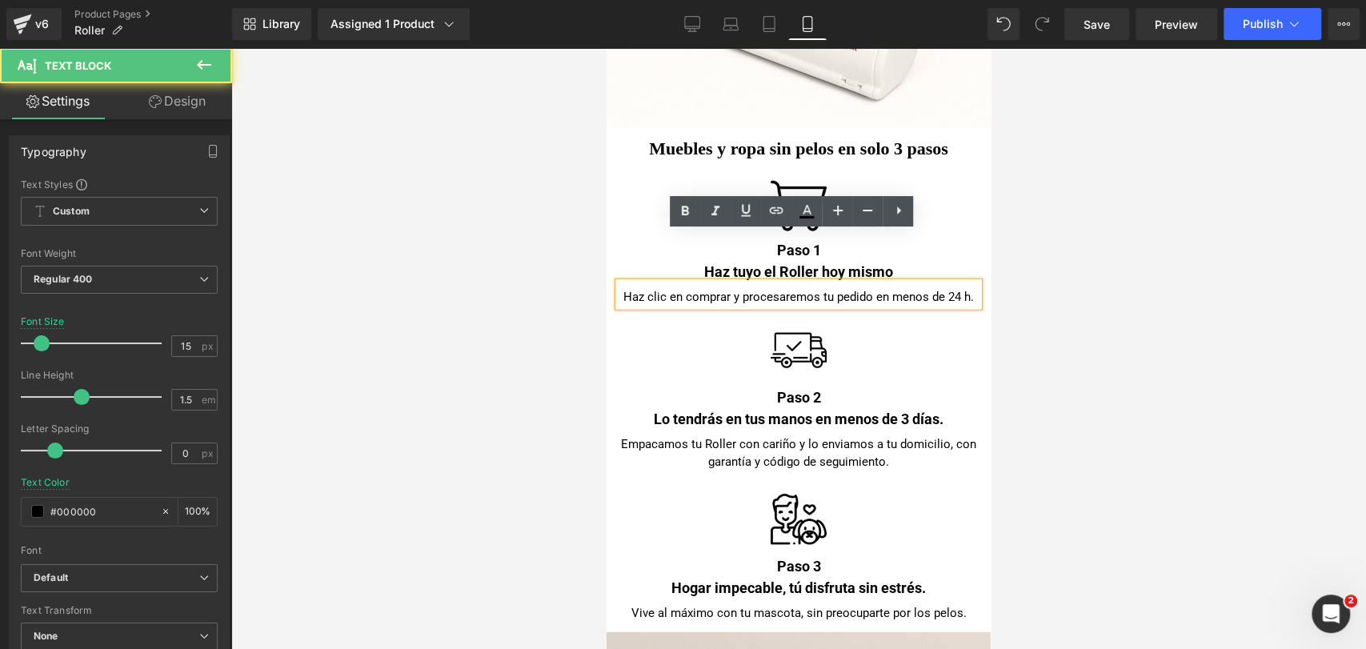
click at [947, 282] on div "Haz clic en comprar y procesaremos tu pedido en menos de 24 h." at bounding box center [798, 294] width 360 height 24
click at [851, 282] on div "Haz clic en comprar y procesaremos tu pedido en menos de 24 h." at bounding box center [798, 294] width 360 height 24
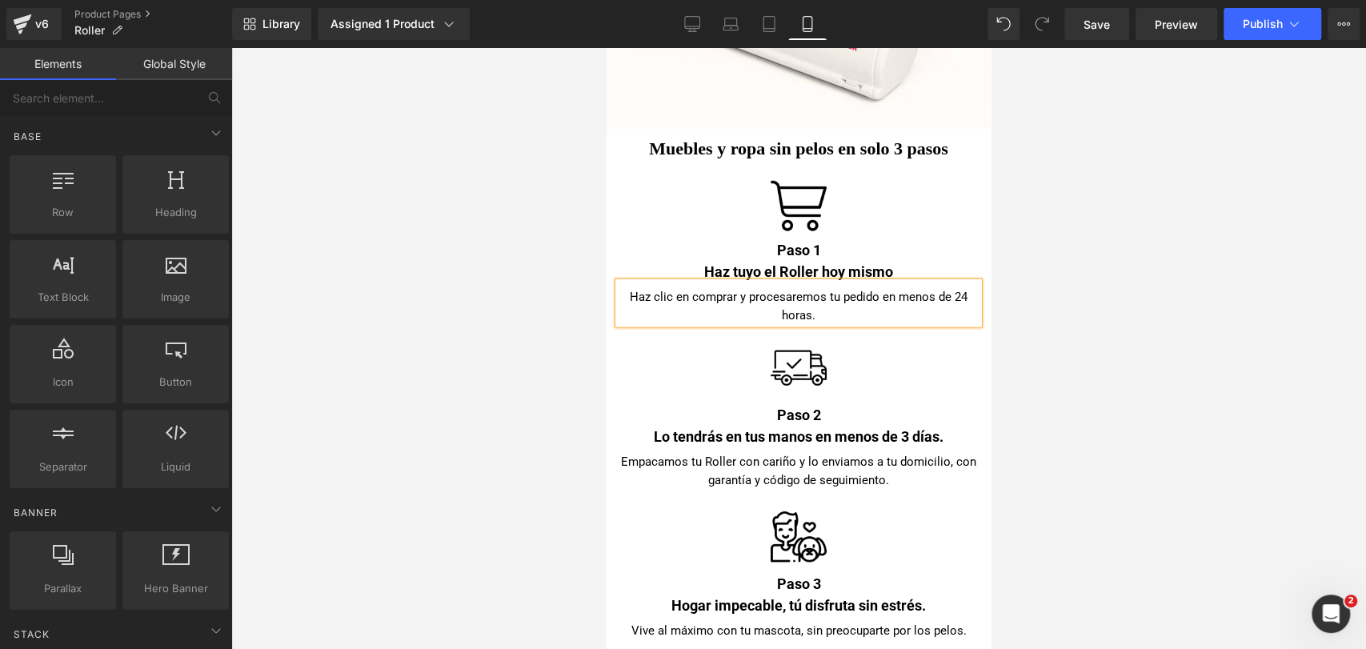
click at [1155, 186] on div at bounding box center [798, 348] width 1135 height 601
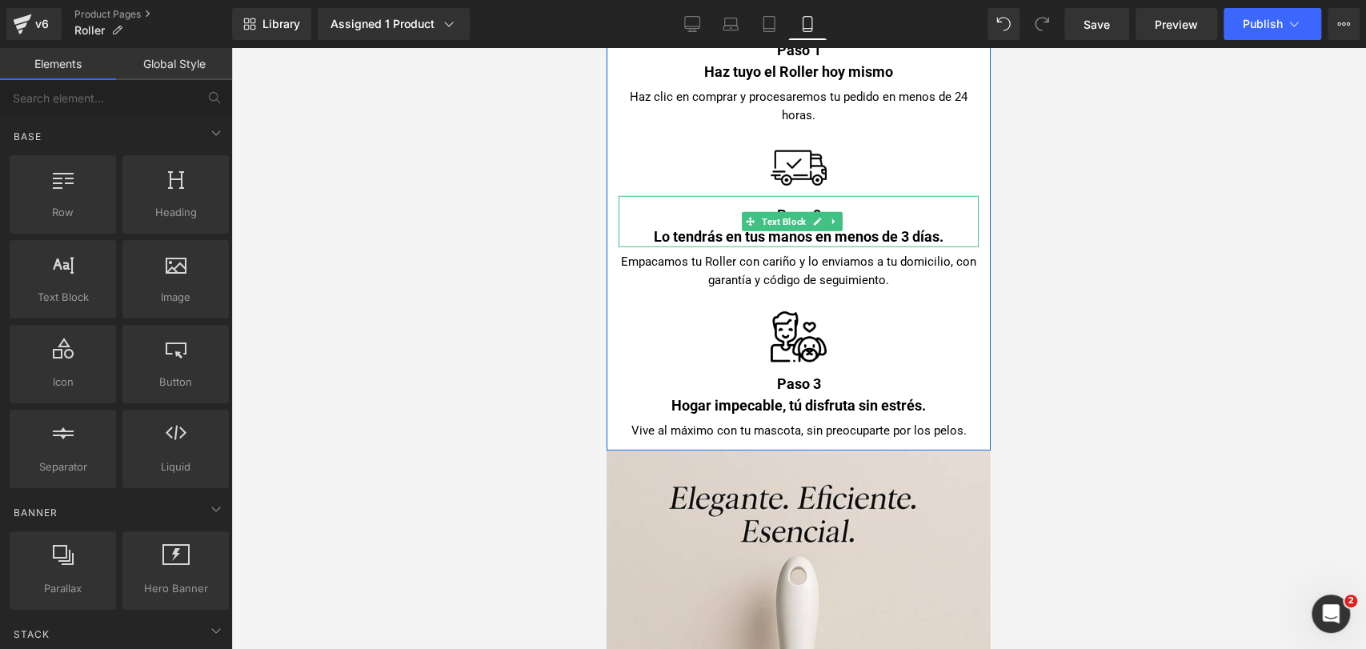
scroll to position [7213, 0]
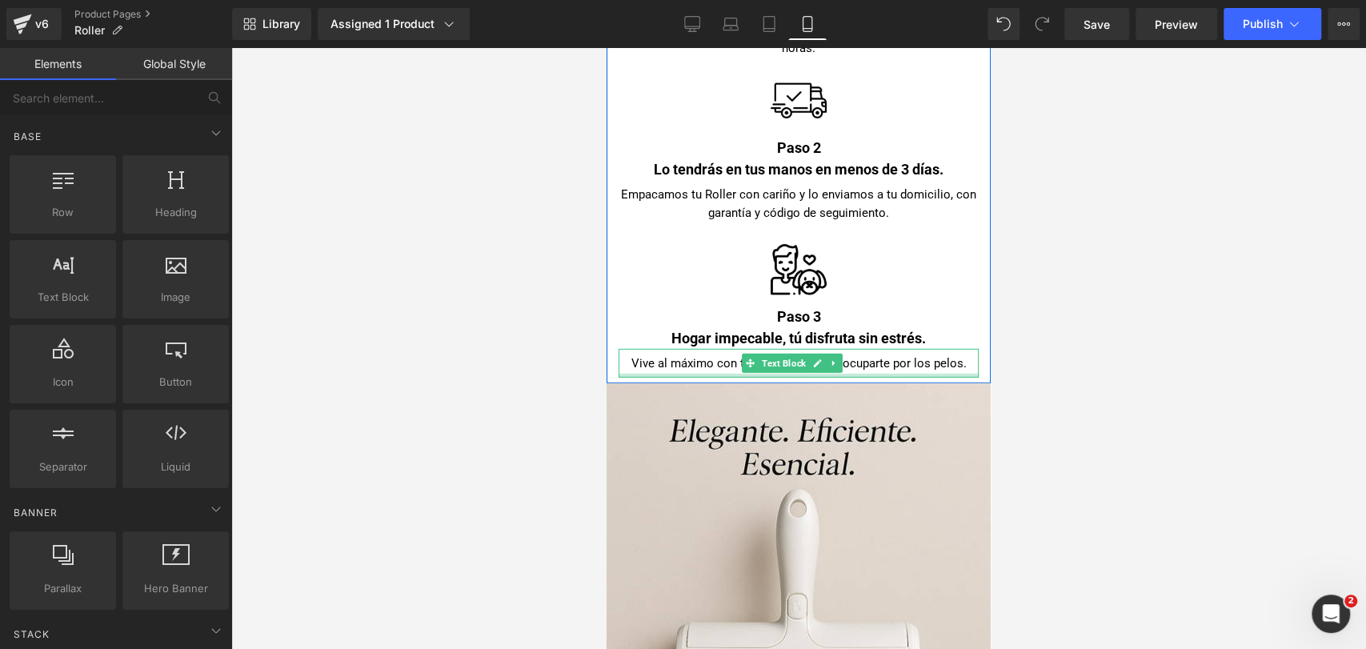
click at [634, 349] on div "Vive al máximo con tu mascota, sin preocuparte por los pelos." at bounding box center [798, 363] width 360 height 29
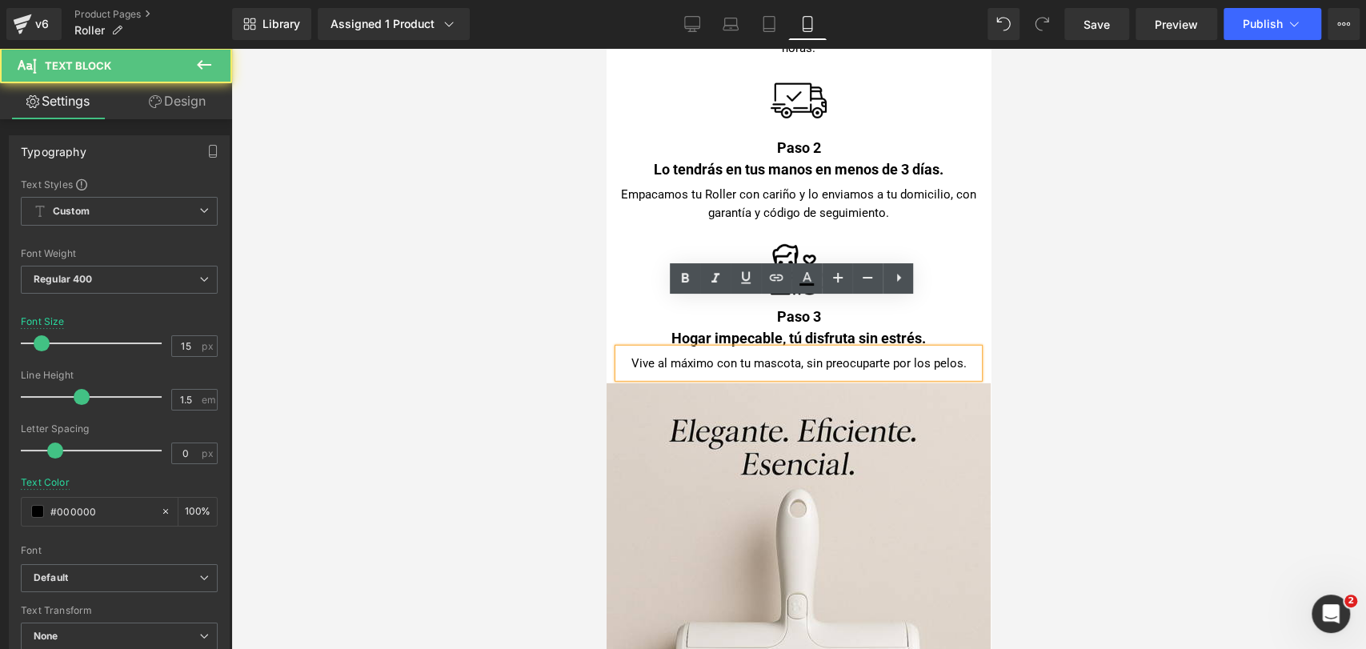
click at [626, 349] on div "Vive al máximo con tu mascota, sin preocuparte por los pelos." at bounding box center [798, 363] width 360 height 29
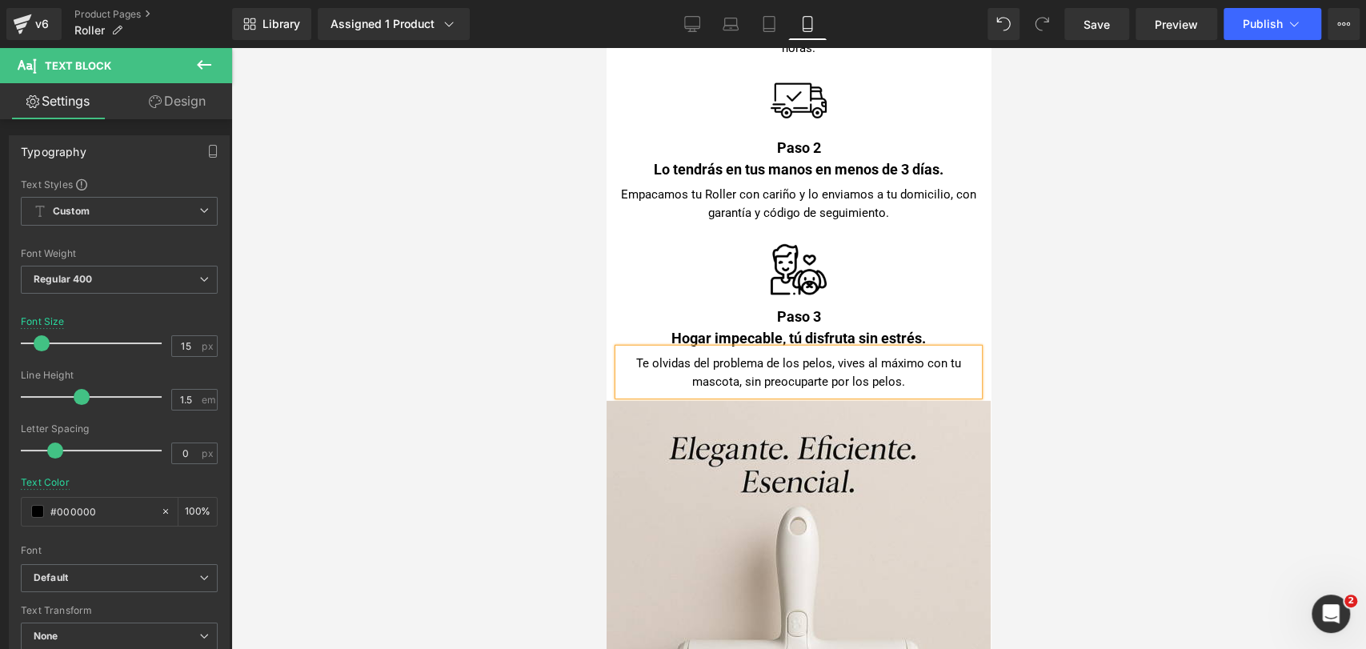
click at [855, 349] on div "Te olvidas del problema de los pelos, vives al máximo con tu mascota, sin preoc…" at bounding box center [798, 372] width 360 height 46
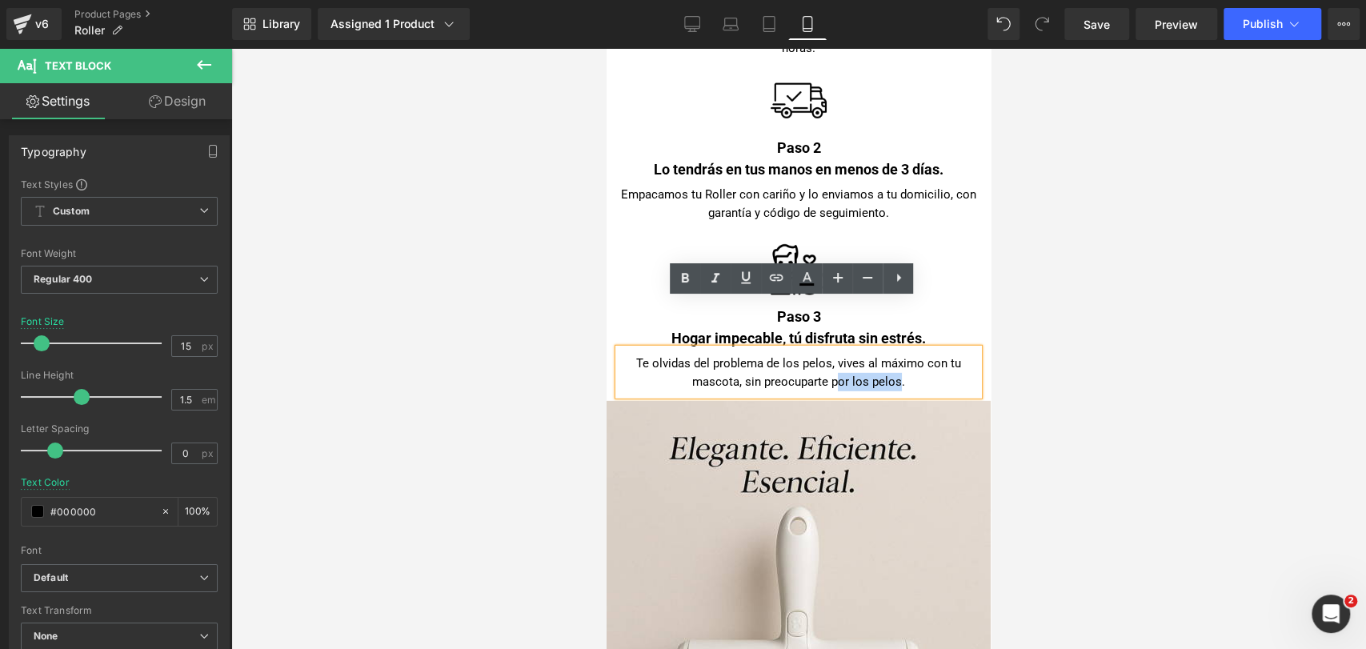
drag, startPoint x: 830, startPoint y: 338, endPoint x: 891, endPoint y: 334, distance: 60.9
click at [891, 349] on div "Te olvidas del problema de los pelos, vives al máximo con tu mascota, sin preoc…" at bounding box center [798, 372] width 360 height 46
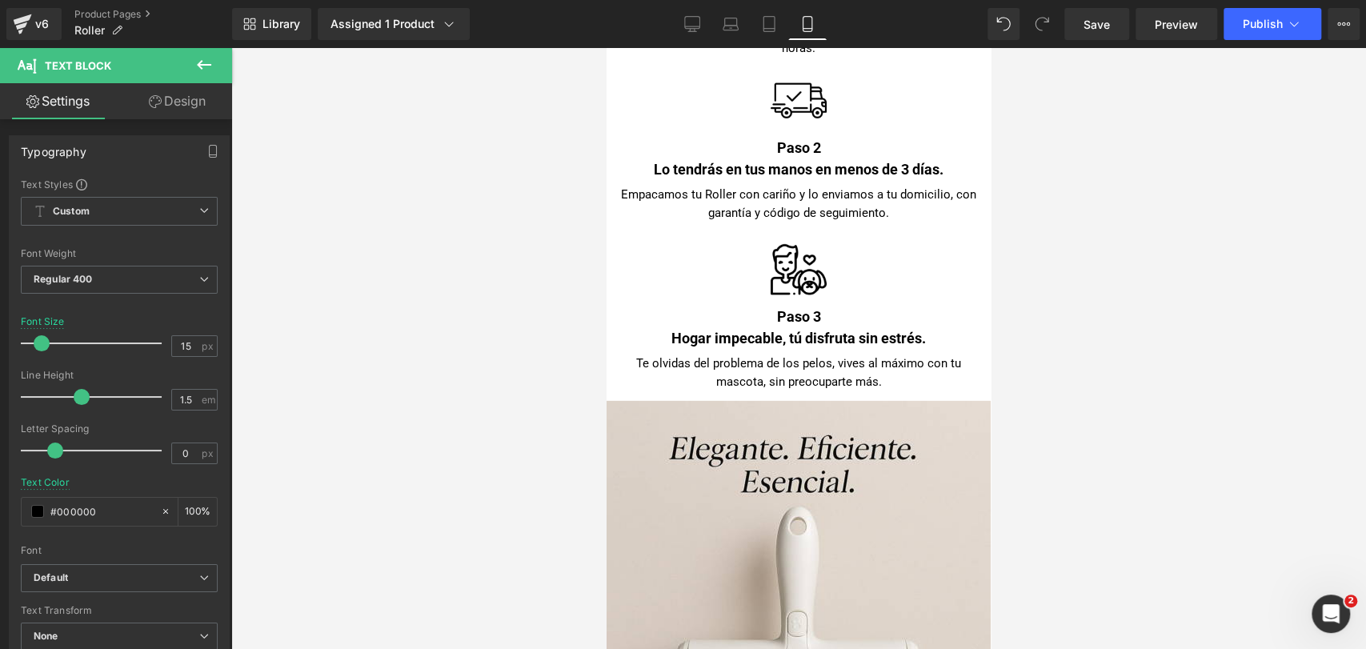
click at [1063, 325] on div at bounding box center [798, 348] width 1135 height 601
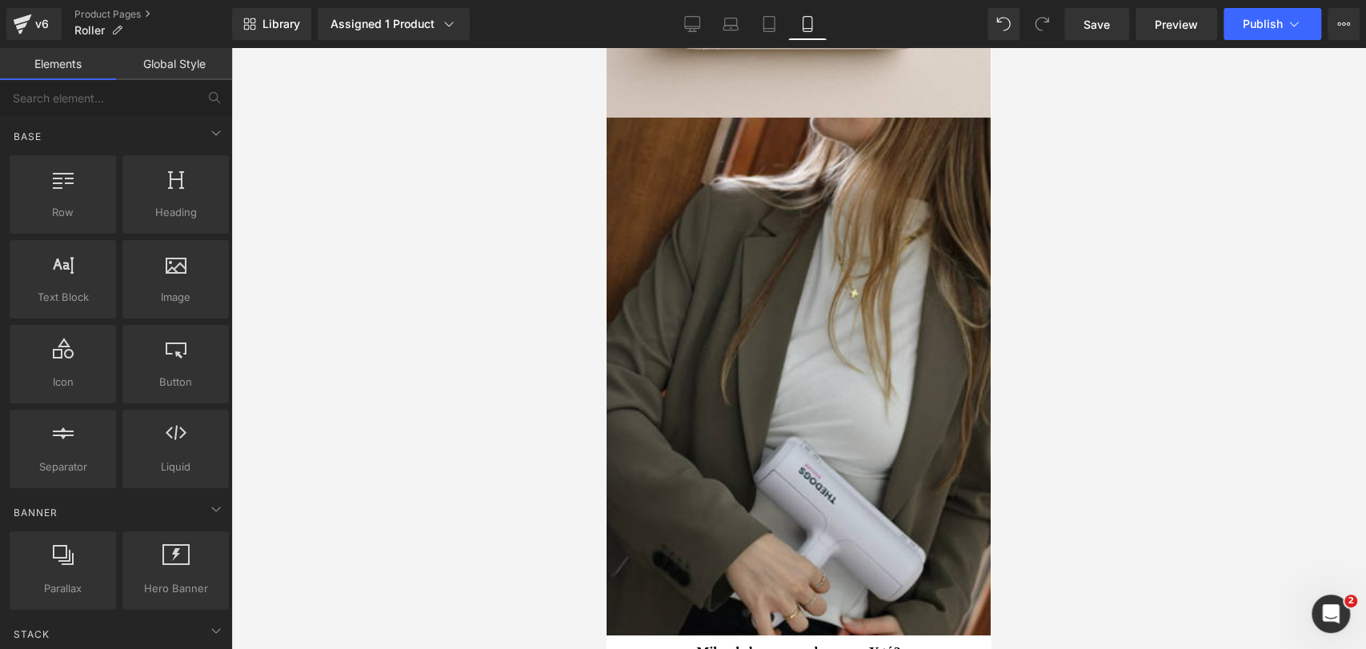
scroll to position [8049, 0]
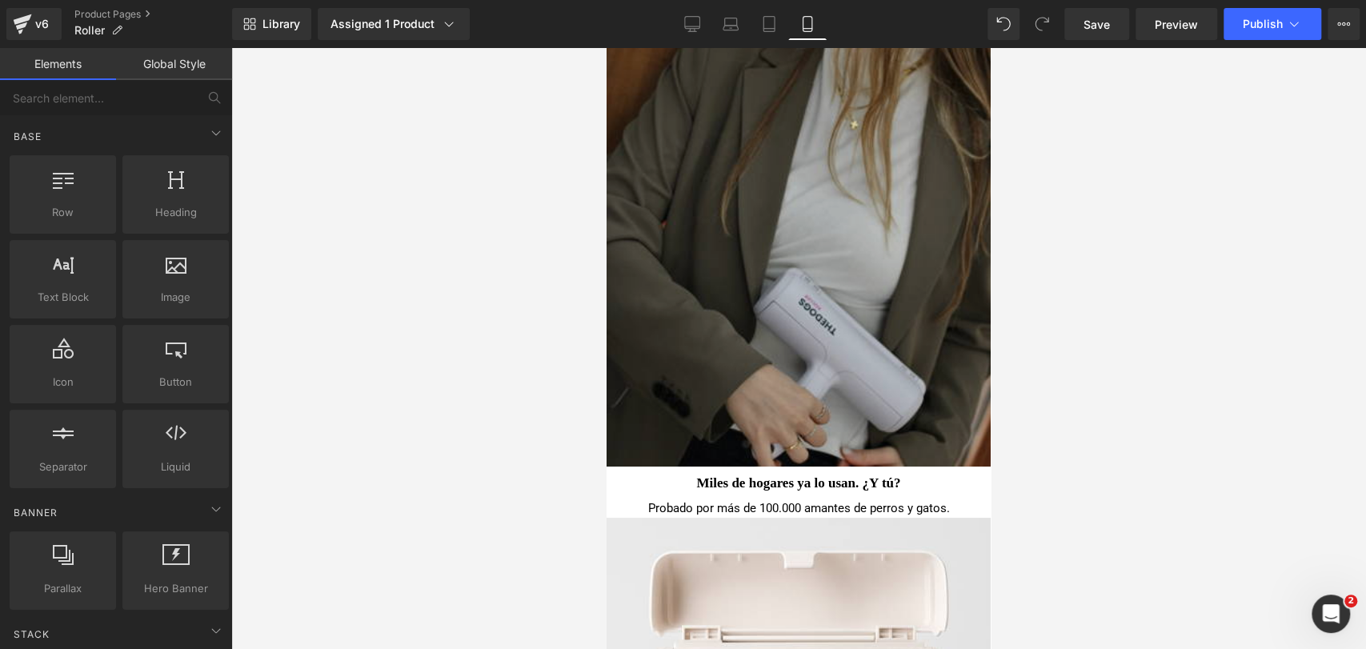
click at [883, 253] on img at bounding box center [798, 208] width 384 height 518
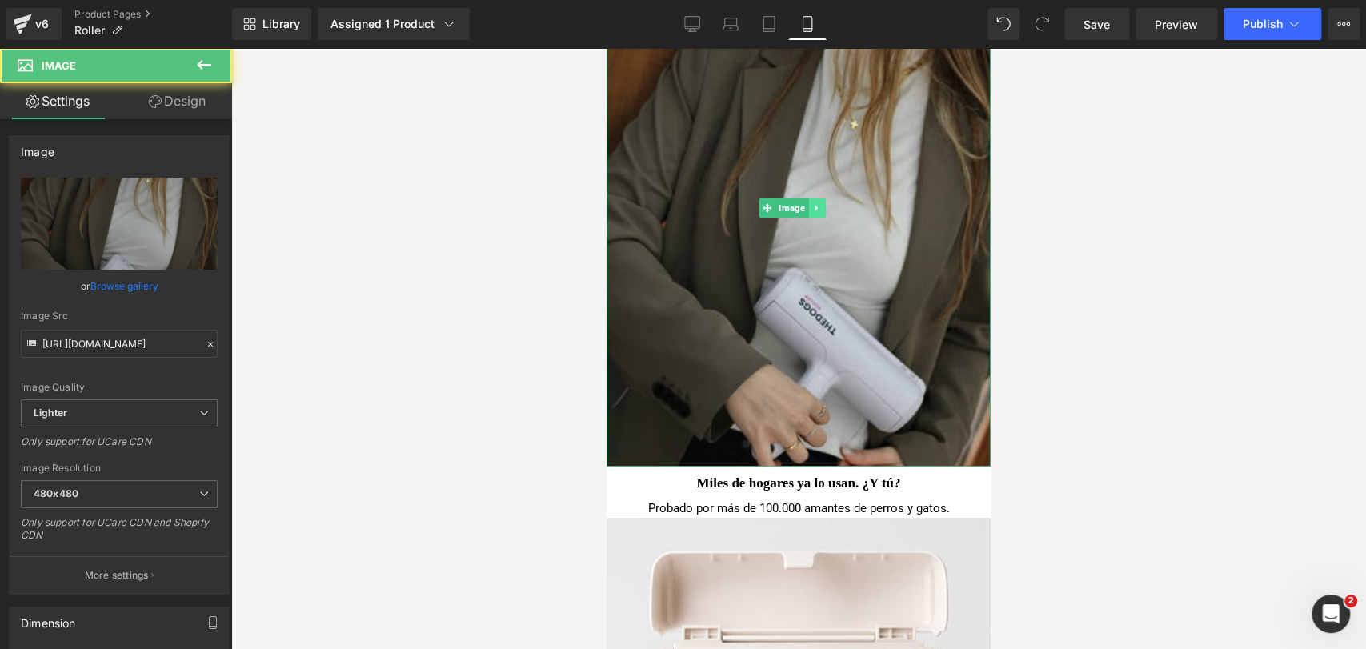
click at [814, 203] on icon at bounding box center [816, 208] width 9 height 10
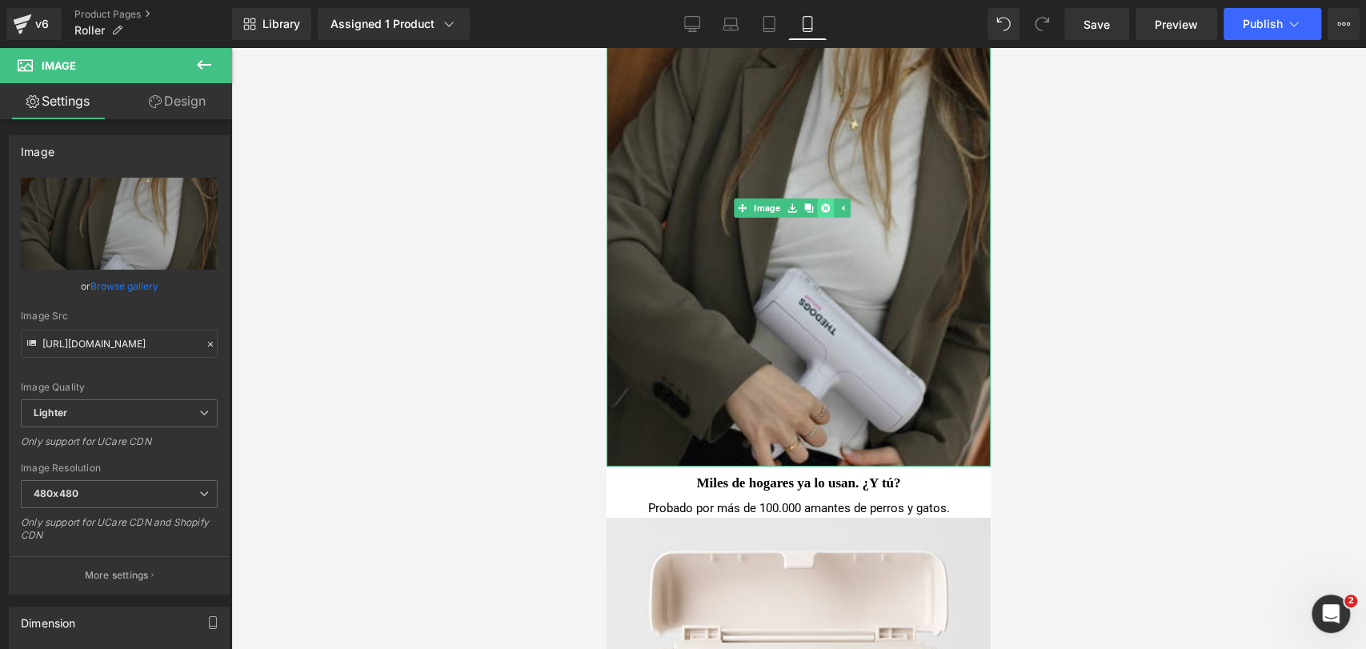
click at [820, 203] on icon at bounding box center [824, 208] width 9 height 10
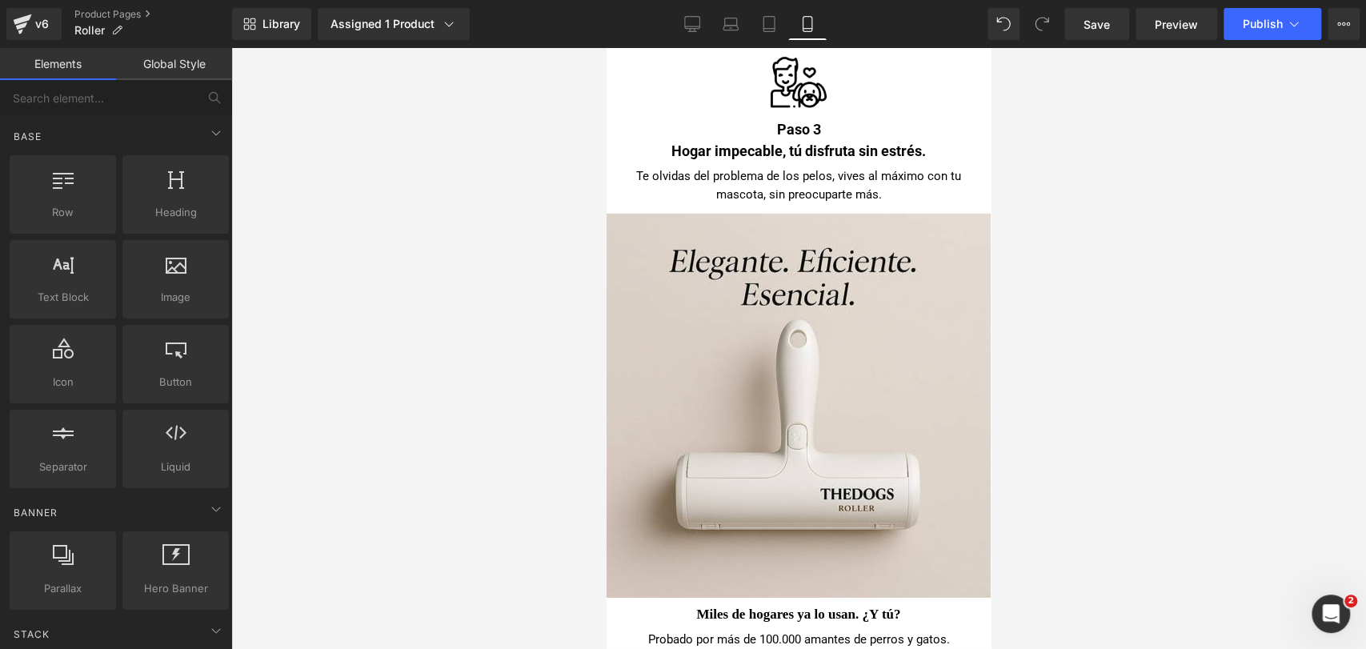
scroll to position [7375, 0]
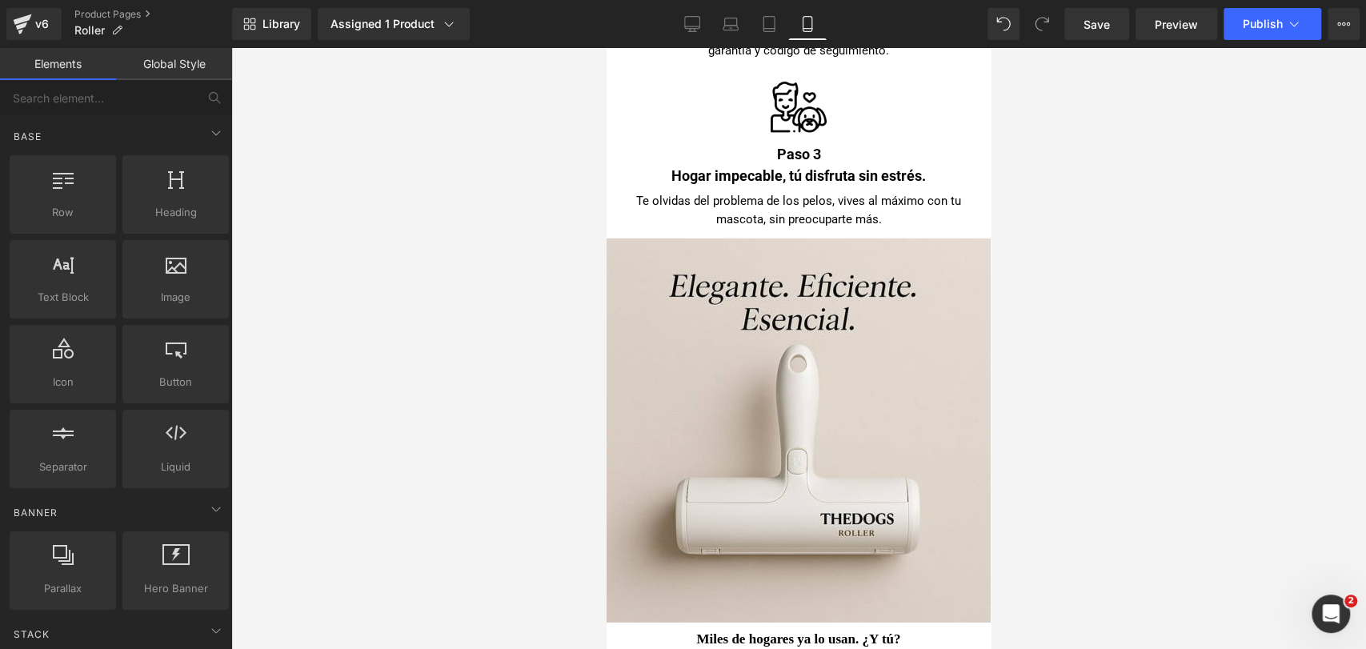
drag, startPoint x: 979, startPoint y: 328, endPoint x: 1599, endPoint y: 549, distance: 658.2
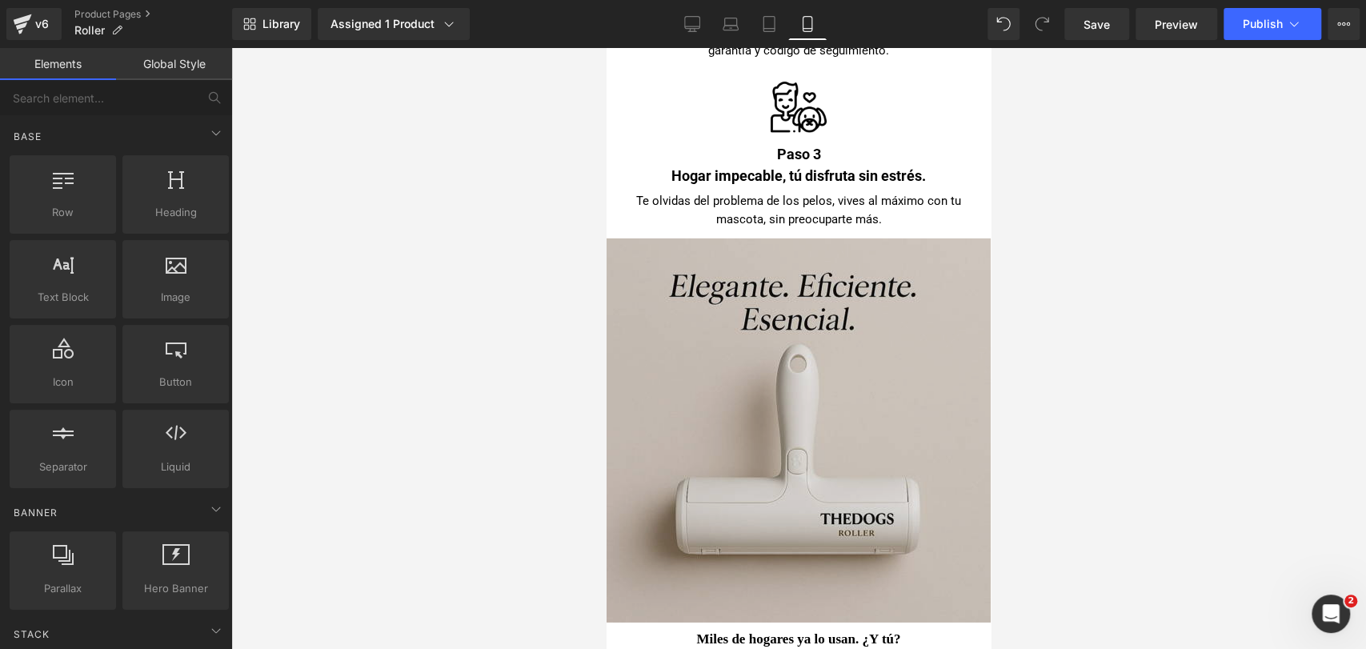
click at [880, 334] on img at bounding box center [798, 430] width 384 height 384
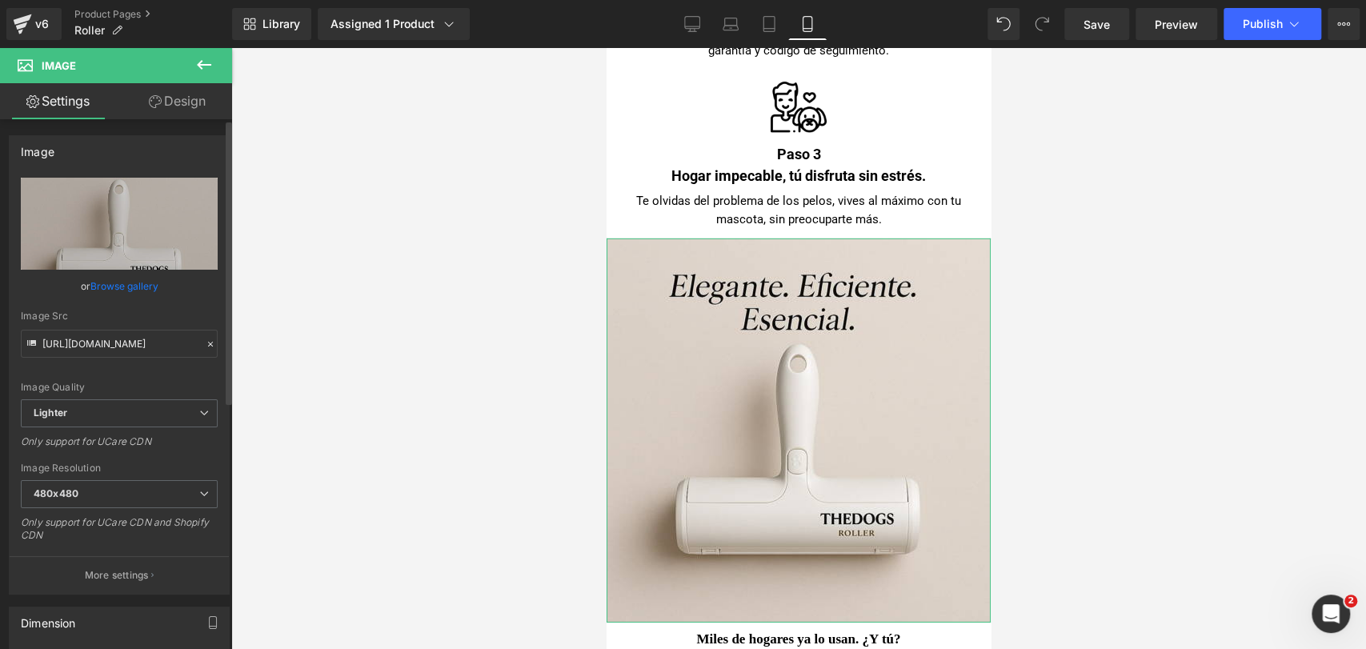
click at [110, 288] on link "Browse gallery" at bounding box center [124, 286] width 68 height 28
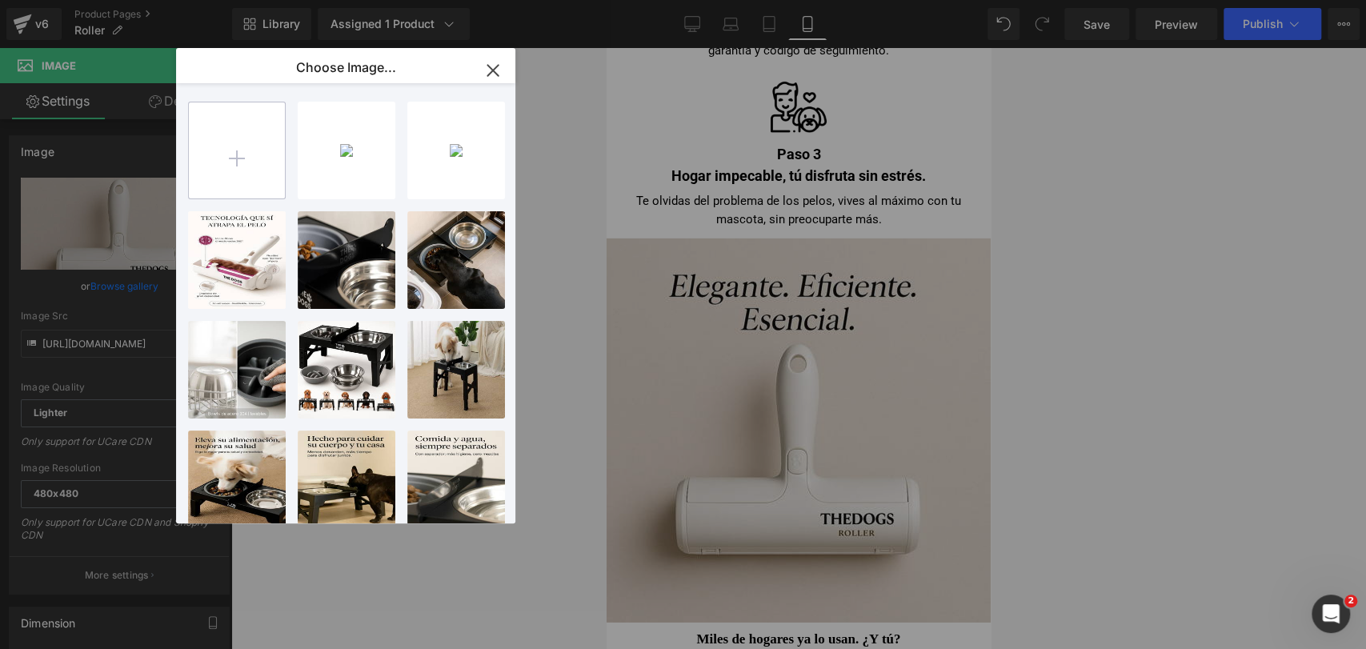
click at [236, 130] on input "file" at bounding box center [237, 150] width 96 height 96
type input "C:\fakepath\fbac81ef-b24f-48b8-aac4-748c1d10cf43_554500_0.jpg"
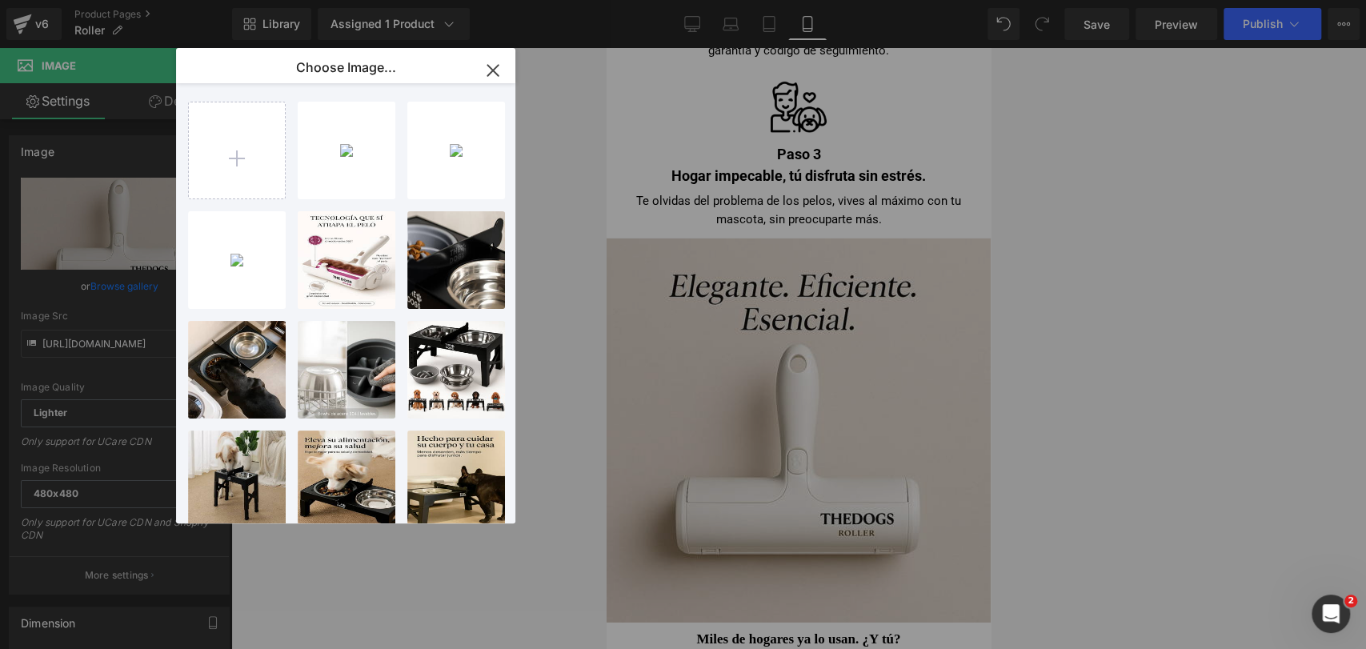
click at [0, 0] on div "fbac81e...00_0.jpg 143.11 KB" at bounding box center [0, 0] width 0 height 0
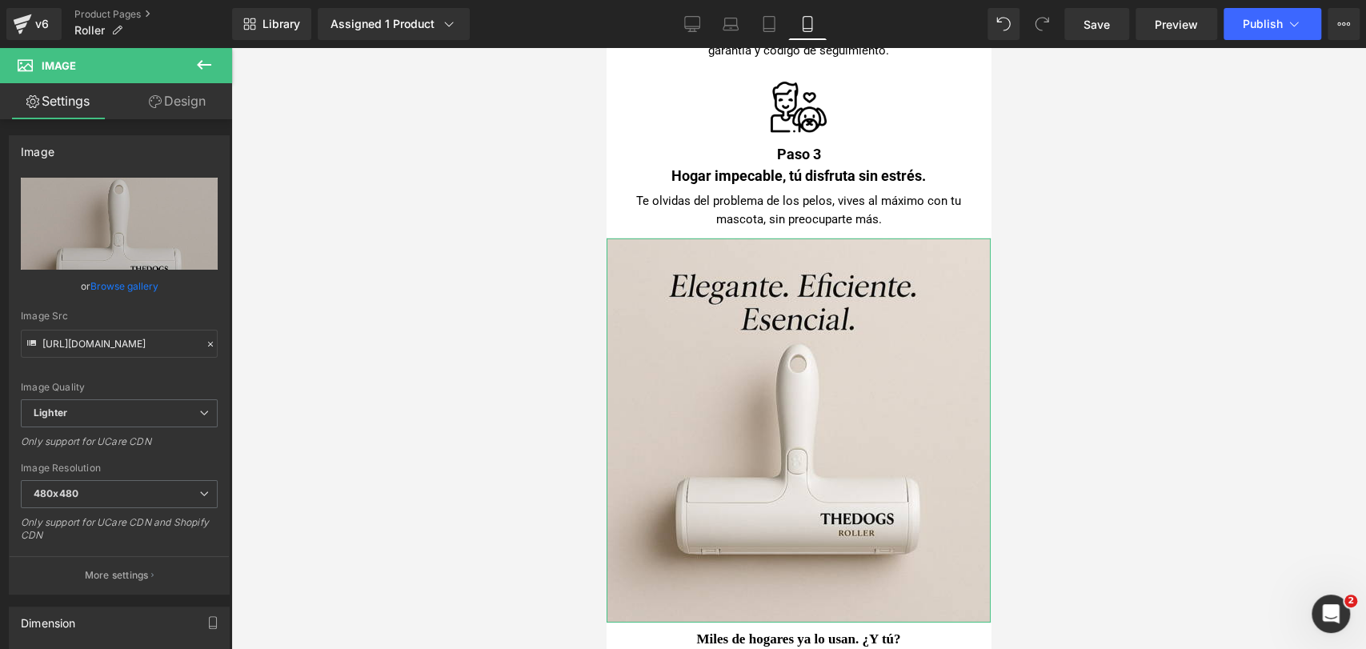
click at [140, 286] on link "Browse gallery" at bounding box center [124, 286] width 68 height 28
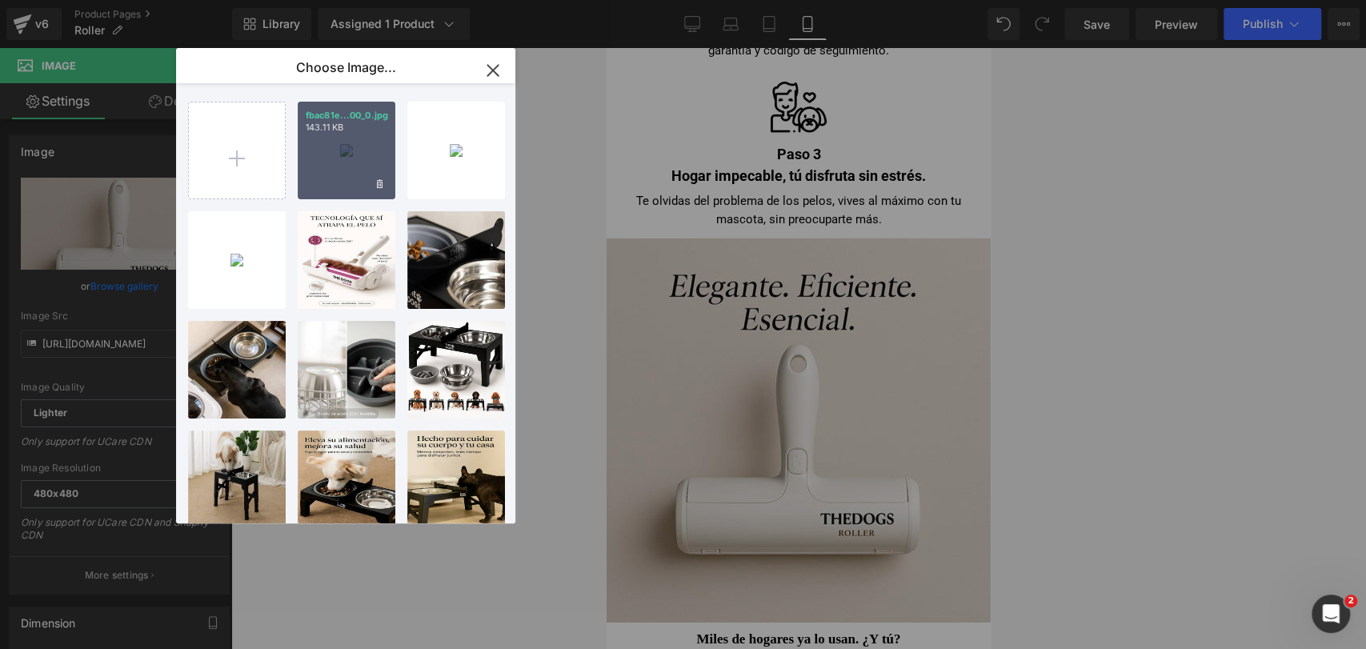
click at [348, 171] on div "fbac81e...00_0.jpg 143.11 KB" at bounding box center [347, 151] width 98 height 98
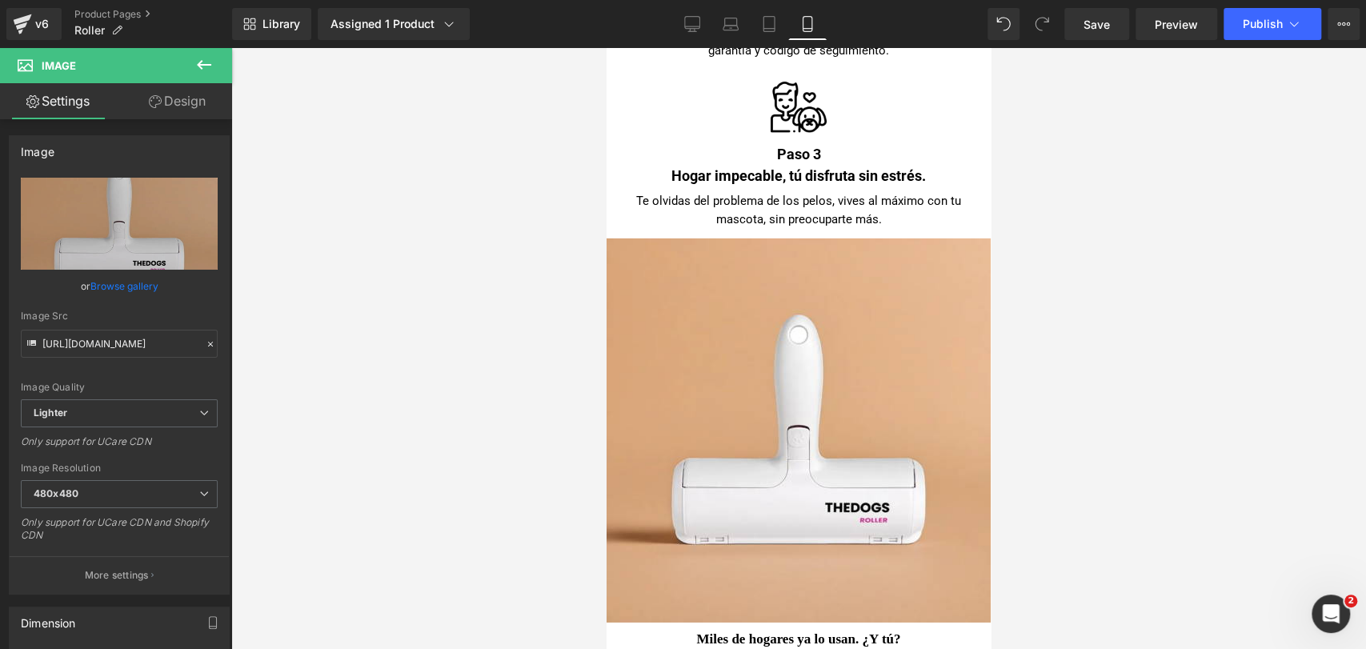
drag, startPoint x: 1098, startPoint y: 179, endPoint x: 1056, endPoint y: 186, distance: 42.2
click at [1102, 179] on div at bounding box center [798, 348] width 1135 height 601
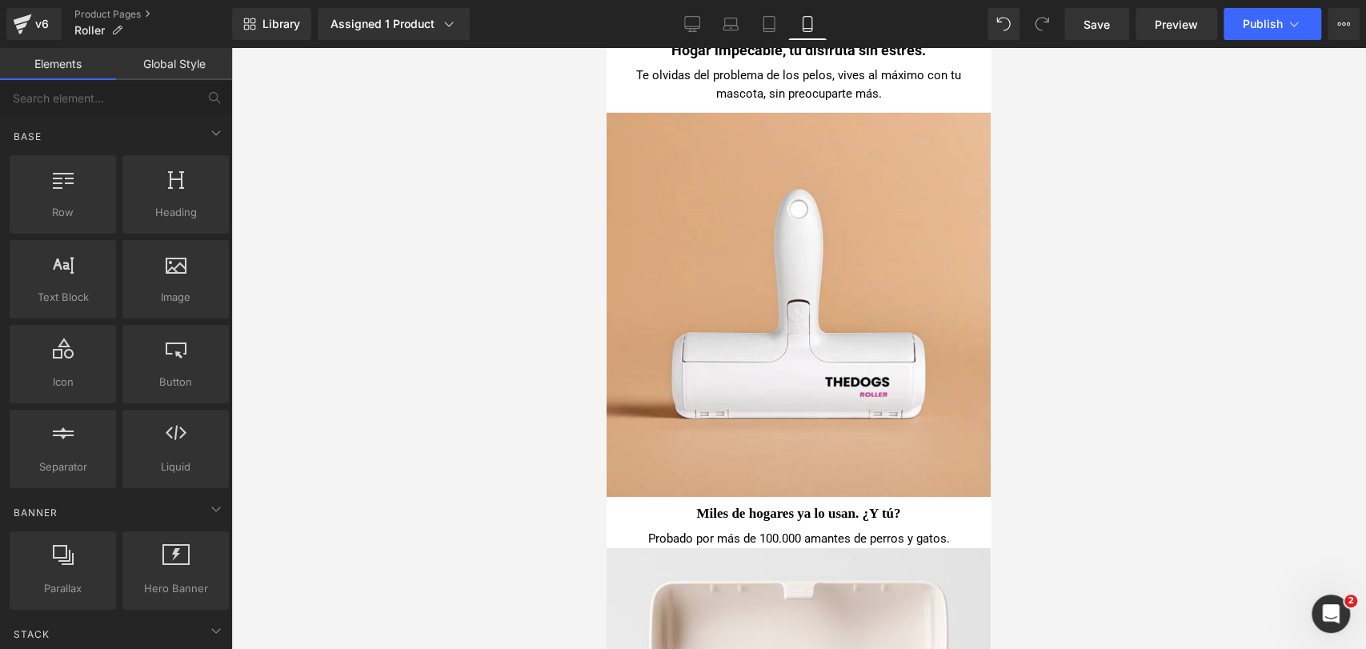
scroll to position [7643, 0]
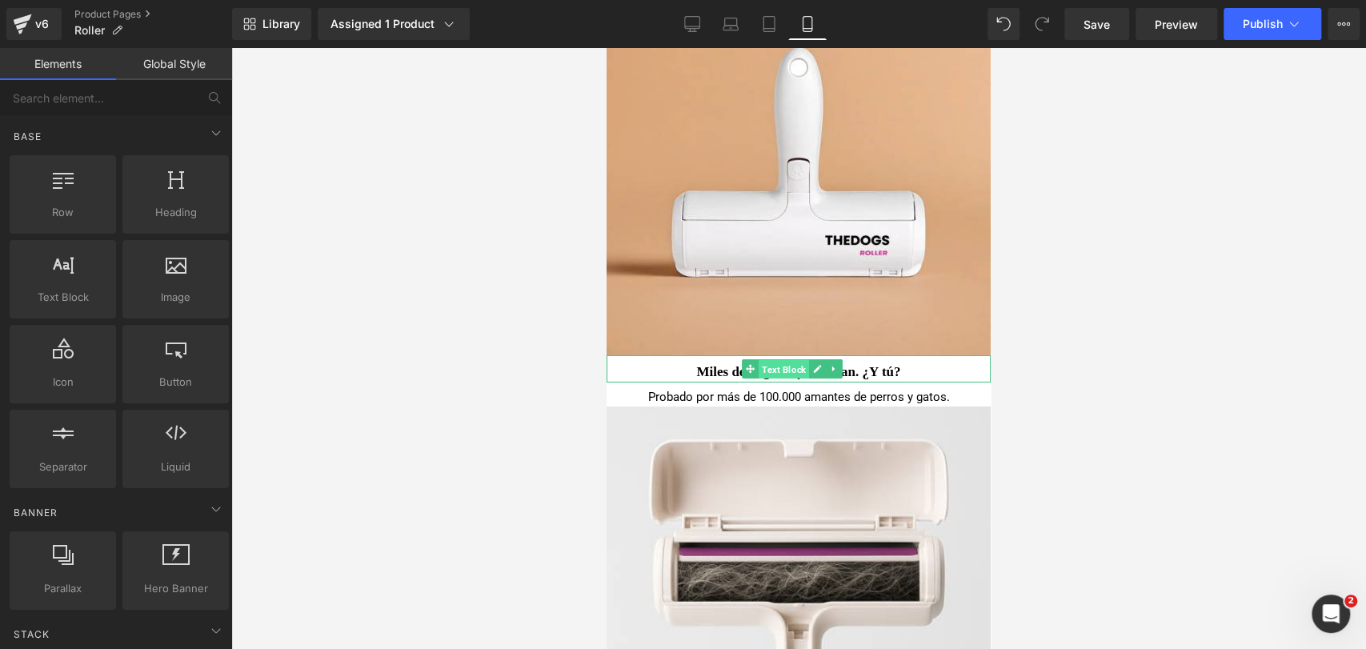
click at [782, 360] on span "Text Block" at bounding box center [784, 369] width 50 height 19
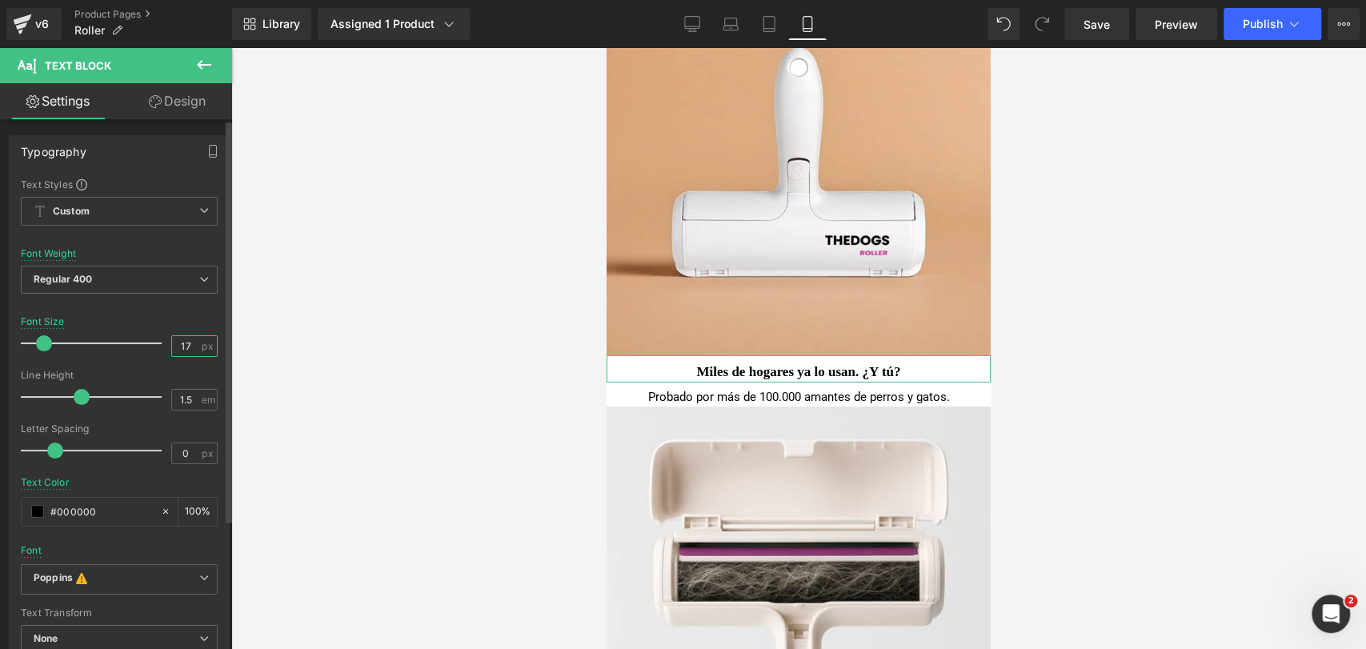
click at [179, 343] on input "17" at bounding box center [186, 346] width 28 height 20
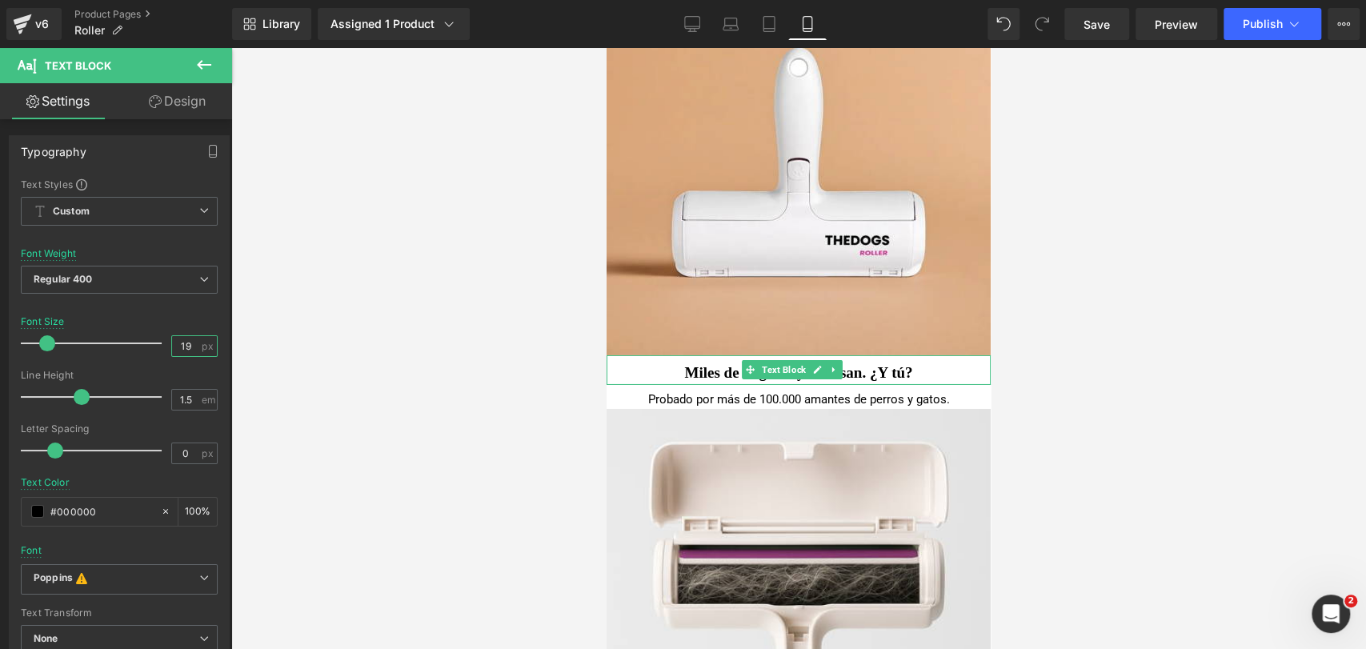
type input "19"
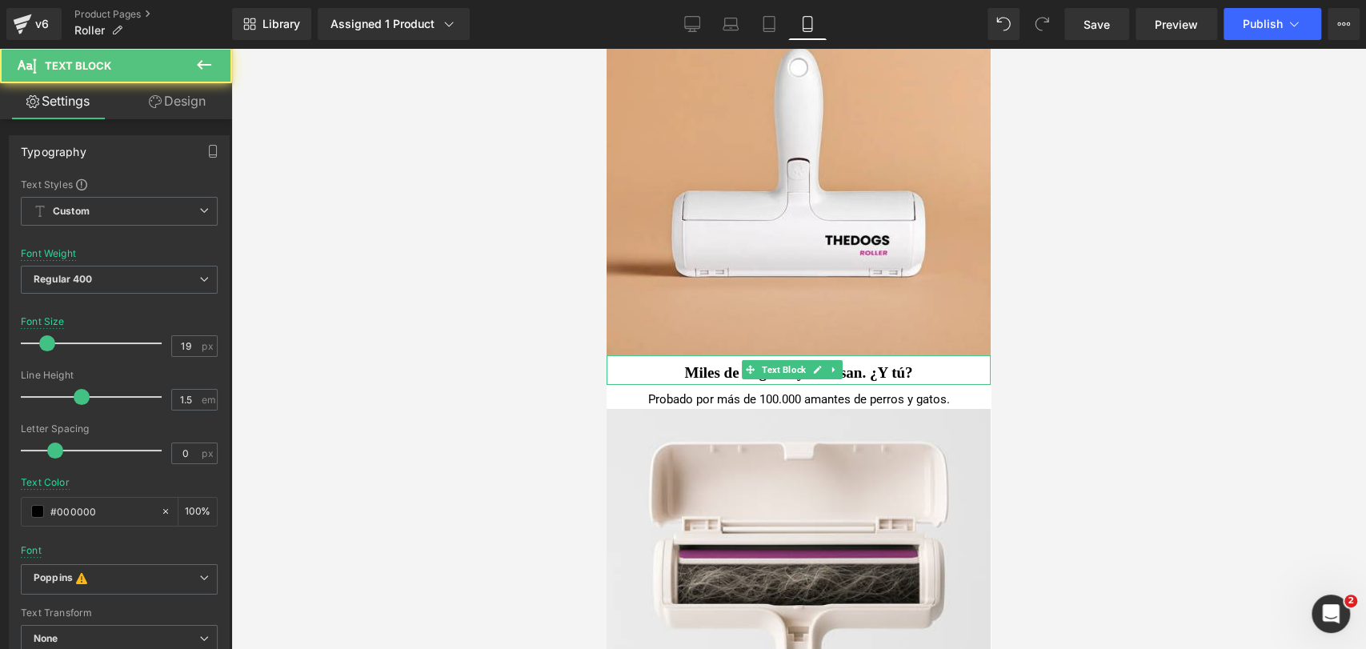
click at [721, 364] on b "Miles de hogares ya lo usan. ¿Y tú?" at bounding box center [798, 372] width 228 height 17
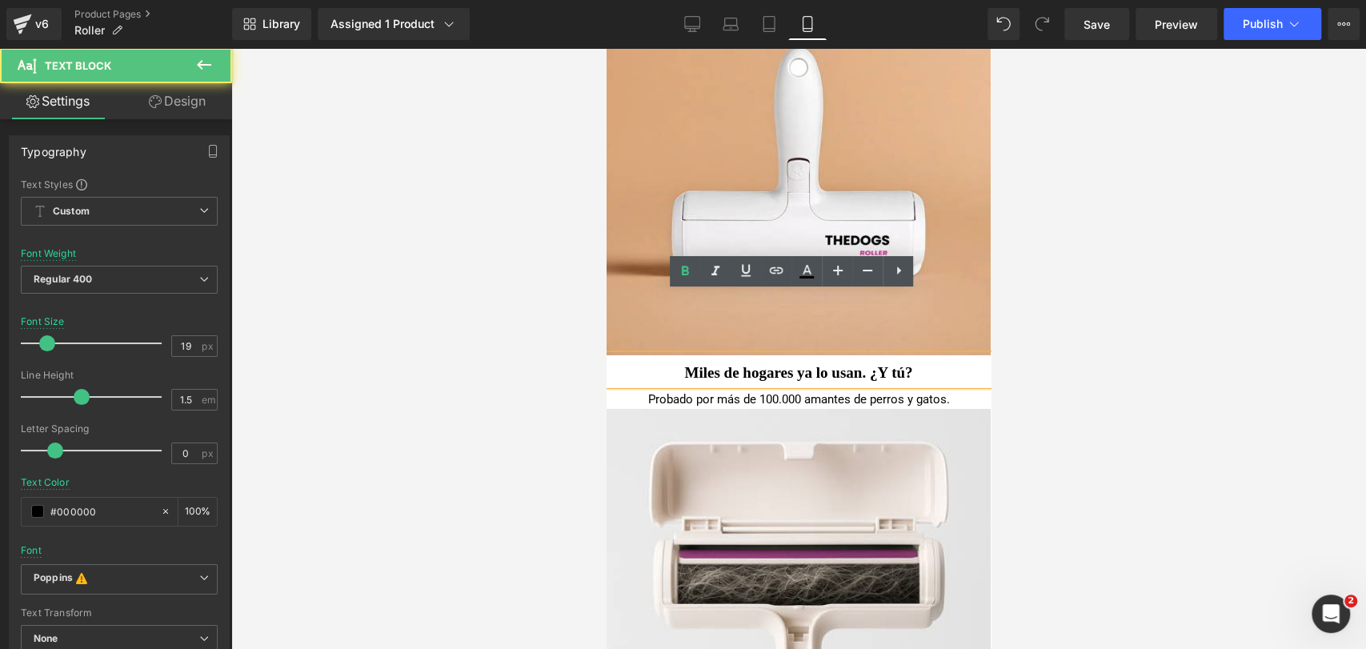
click at [786, 364] on b "Miles de hogares ya lo usan. ¿Y tú?" at bounding box center [798, 372] width 228 height 17
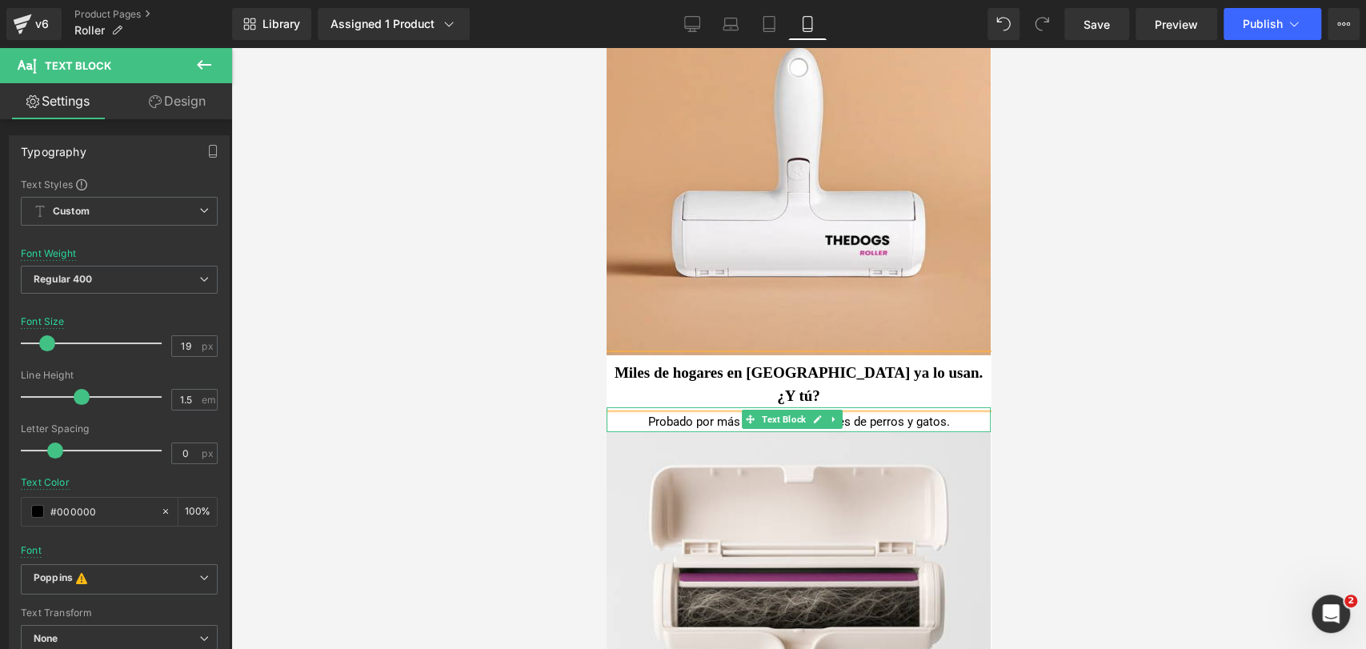
click at [799, 410] on span "Text Block" at bounding box center [784, 419] width 50 height 19
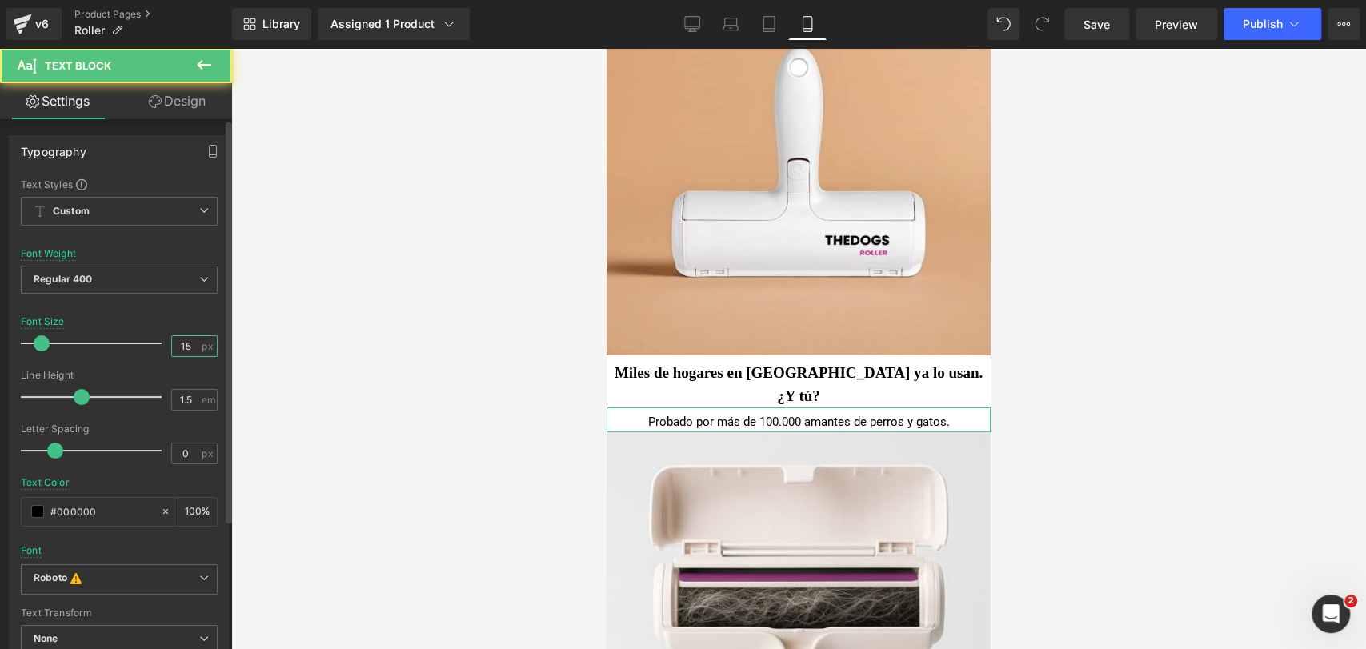
click at [192, 350] on input "15" at bounding box center [186, 346] width 28 height 20
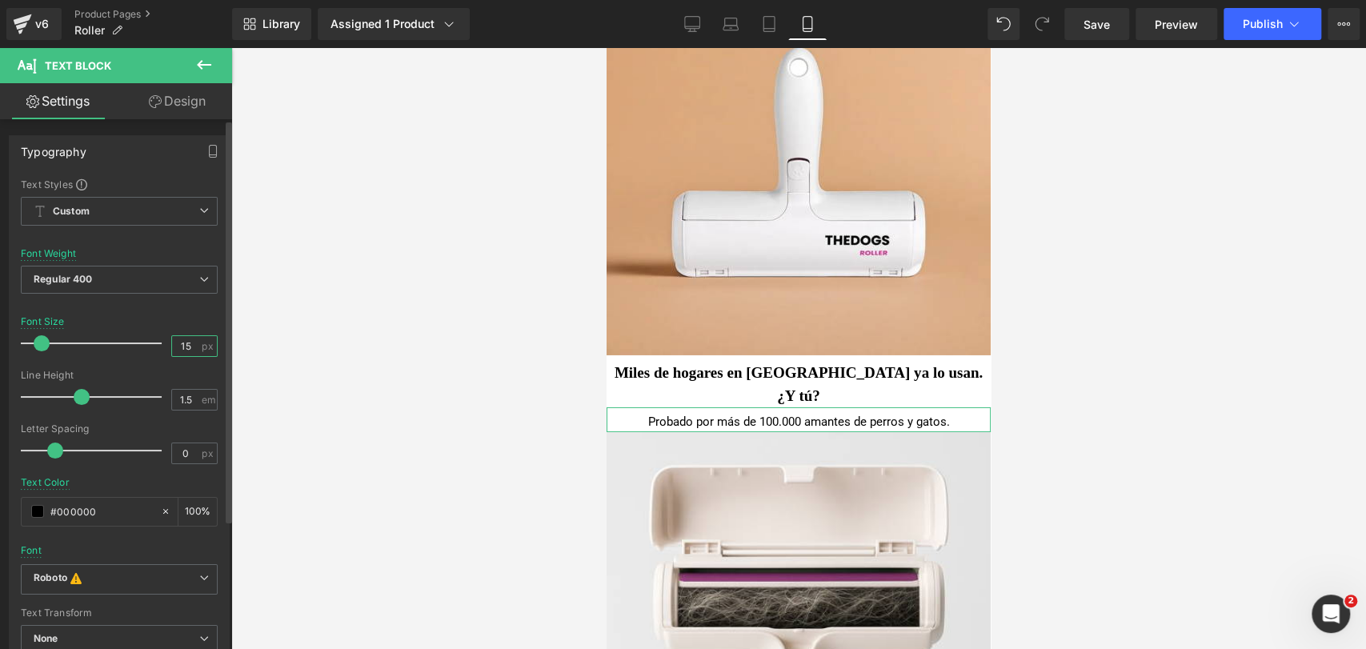
click at [192, 350] on input "15" at bounding box center [186, 346] width 28 height 20
click at [191, 350] on input "15" at bounding box center [186, 346] width 28 height 20
click at [186, 349] on input "15" at bounding box center [186, 346] width 28 height 20
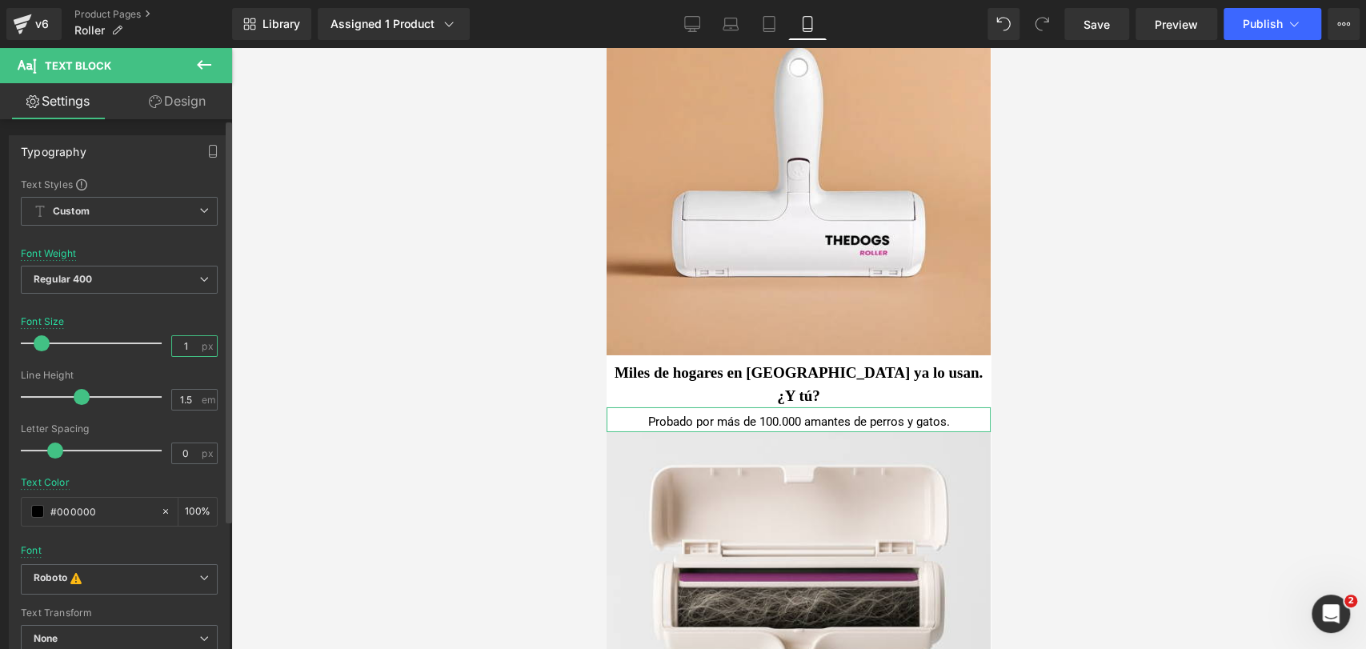
type input "16"
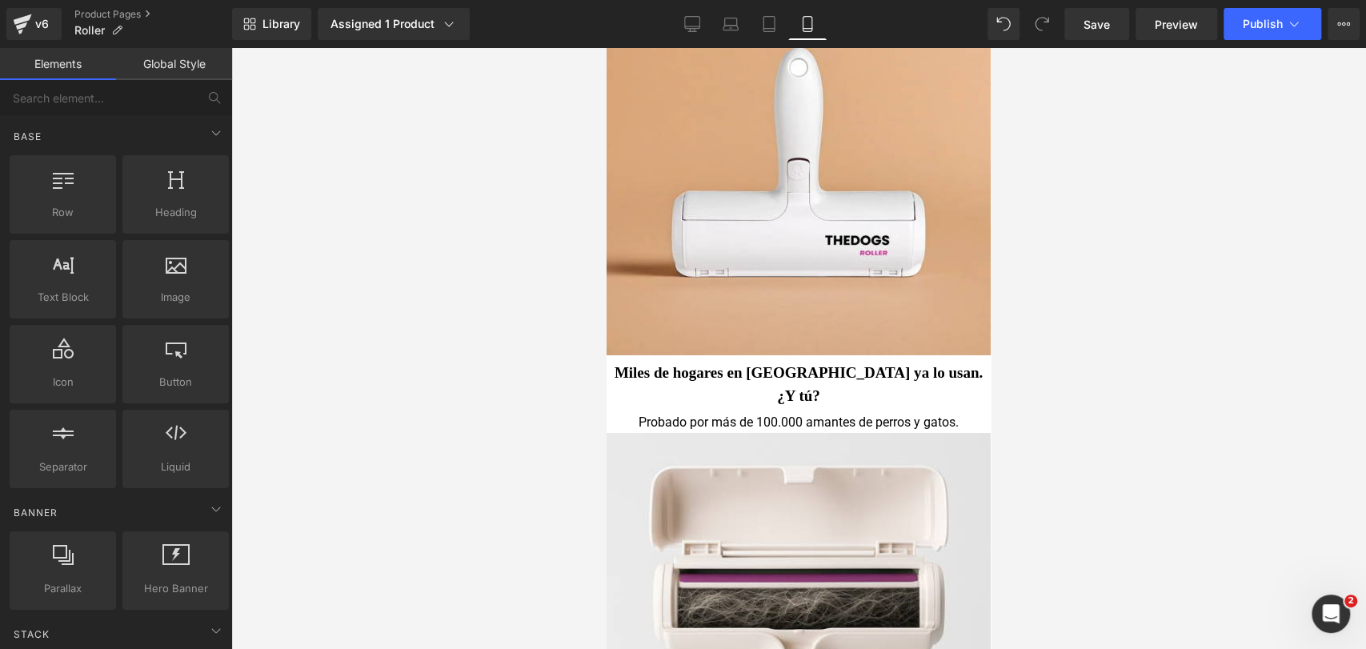
click at [1037, 339] on div at bounding box center [798, 348] width 1135 height 601
click at [853, 413] on div "Probado por más de 100.000 amantes de perros y gatos." at bounding box center [798, 422] width 384 height 19
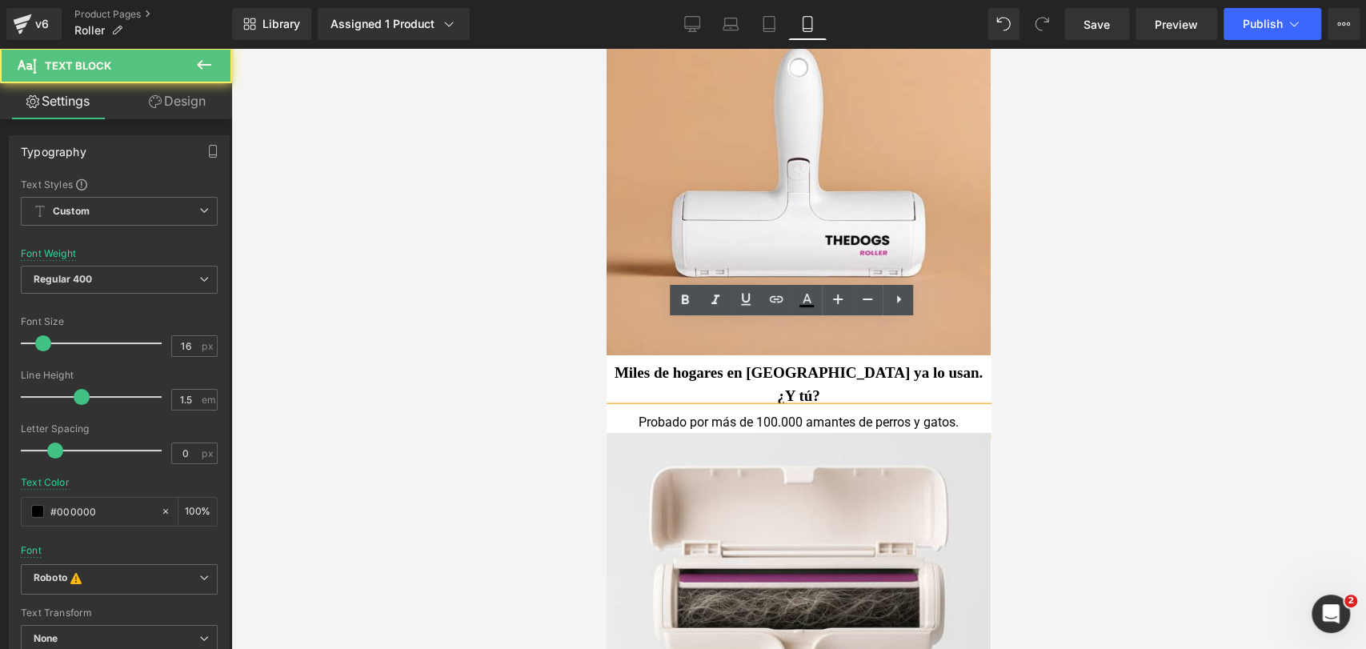
click at [805, 413] on div "Probado por más de 100.000 amantes de perros y gatos." at bounding box center [798, 422] width 384 height 19
click at [804, 413] on div "Probado por más de 100.000 amantes de perros y gatos." at bounding box center [798, 422] width 384 height 19
click at [815, 413] on div "Probado por más de 100.000 amantes de perros y gatos." at bounding box center [798, 422] width 384 height 19
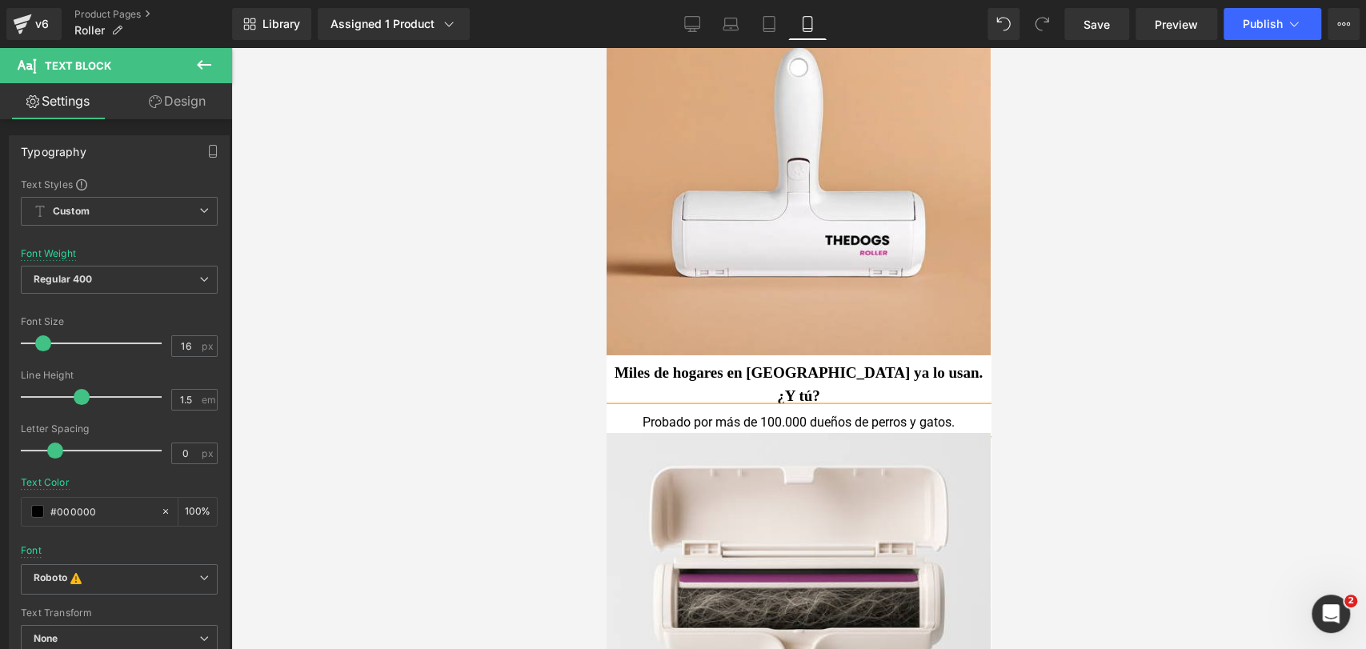
click at [1060, 290] on div at bounding box center [798, 348] width 1135 height 601
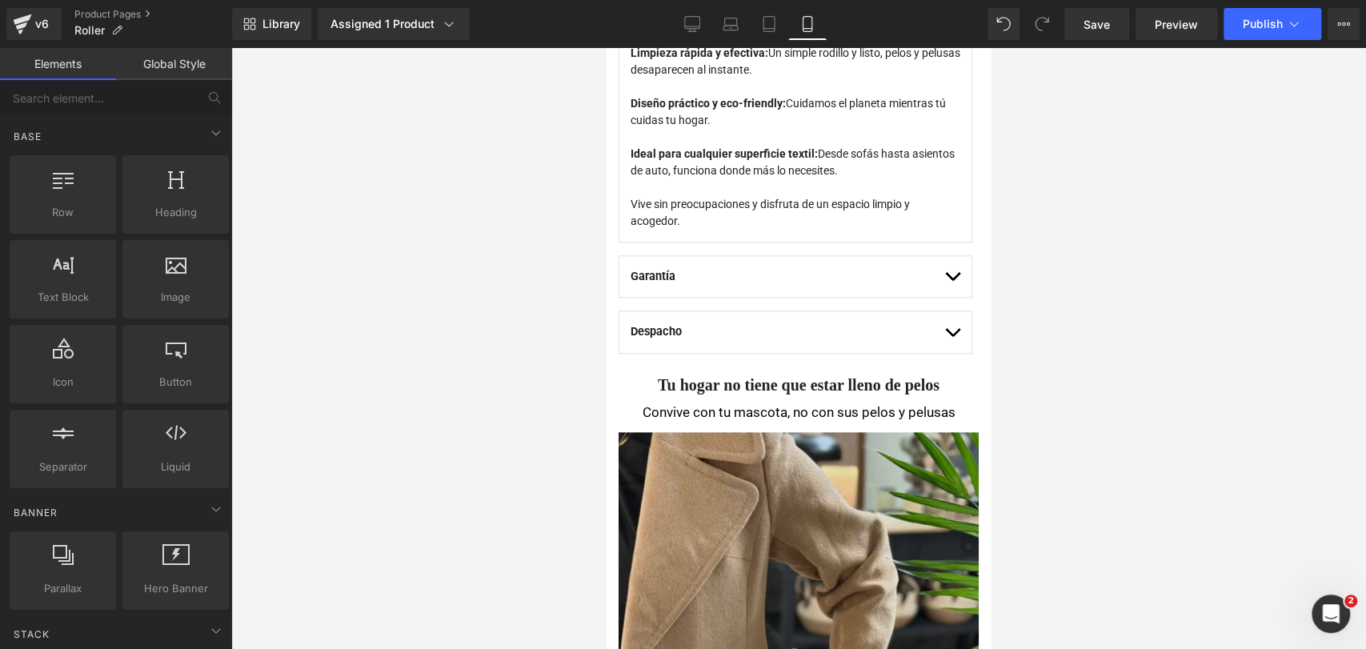
scroll to position [1419, 0]
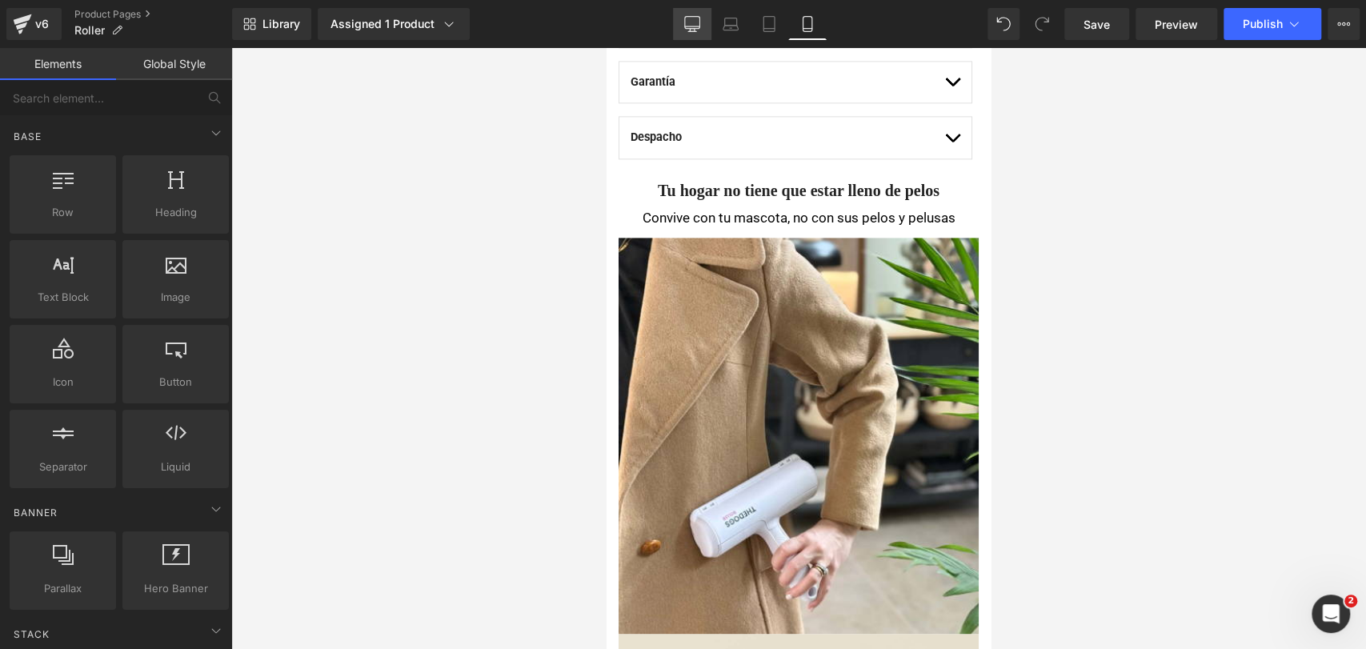
click at [679, 23] on link "Desktop" at bounding box center [692, 24] width 38 height 32
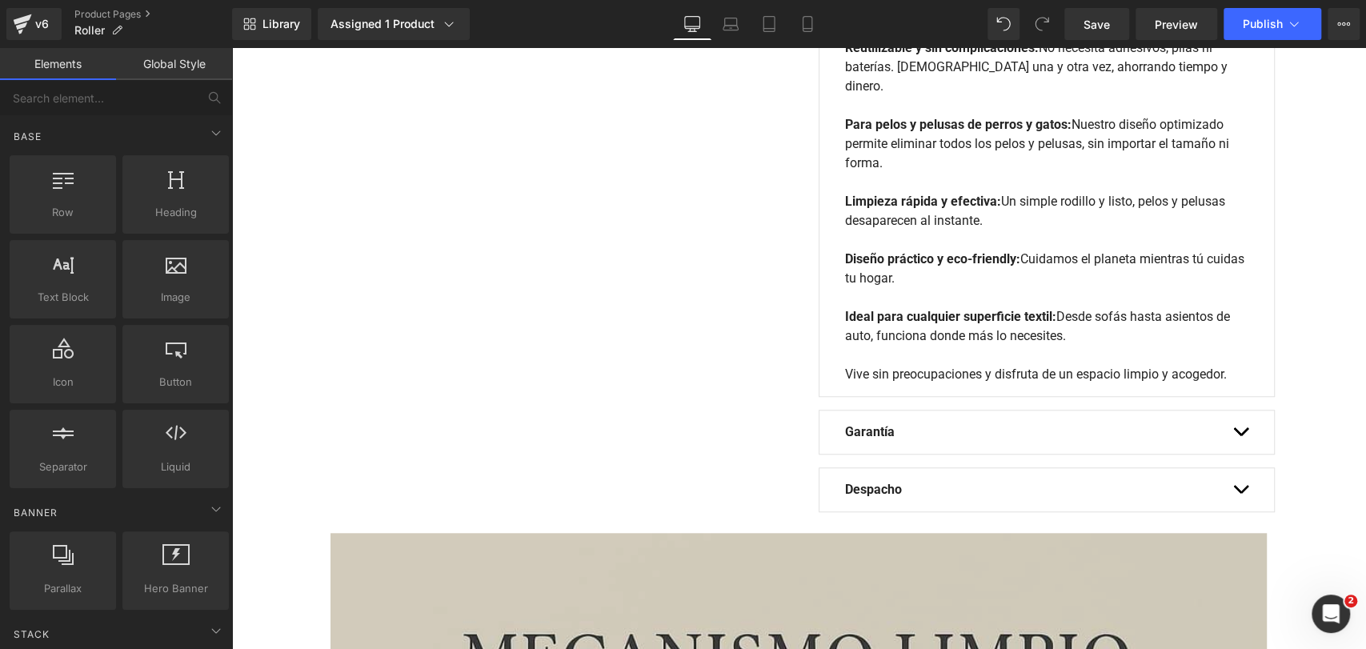
scroll to position [1189, 0]
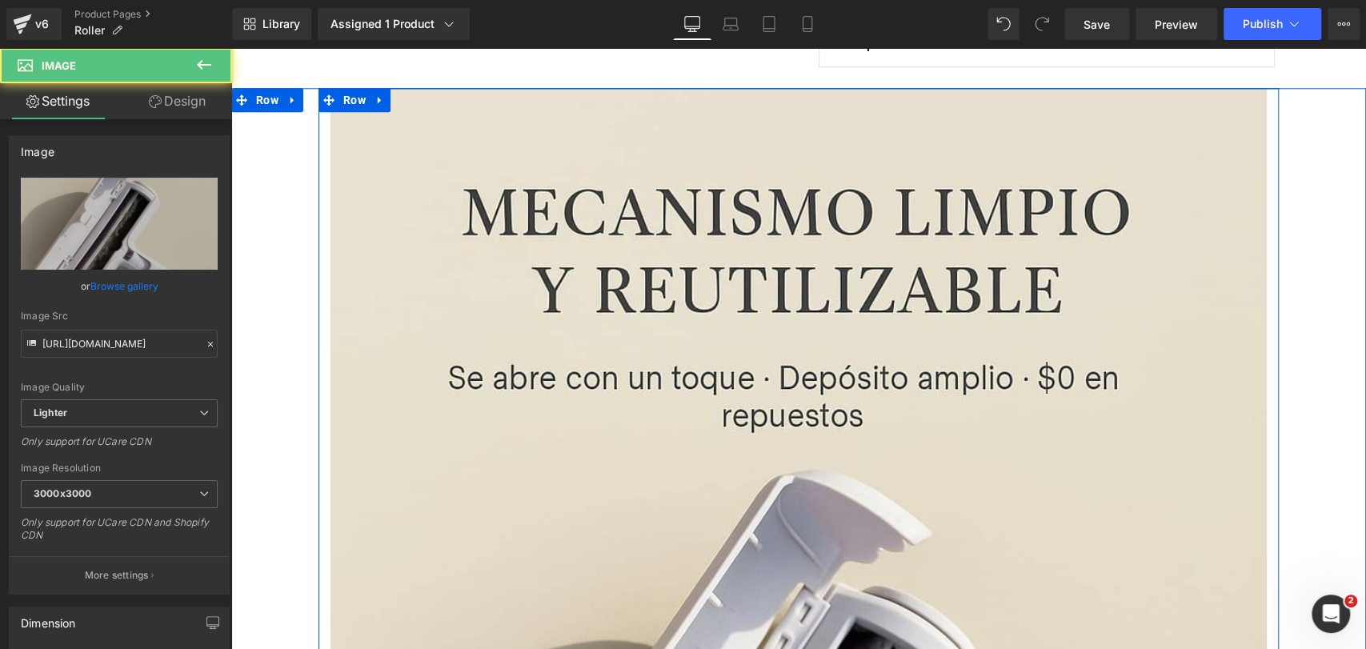
drag, startPoint x: 204, startPoint y: 101, endPoint x: 173, endPoint y: 132, distance: 44.1
click at [204, 100] on link "Design" at bounding box center [177, 101] width 116 height 36
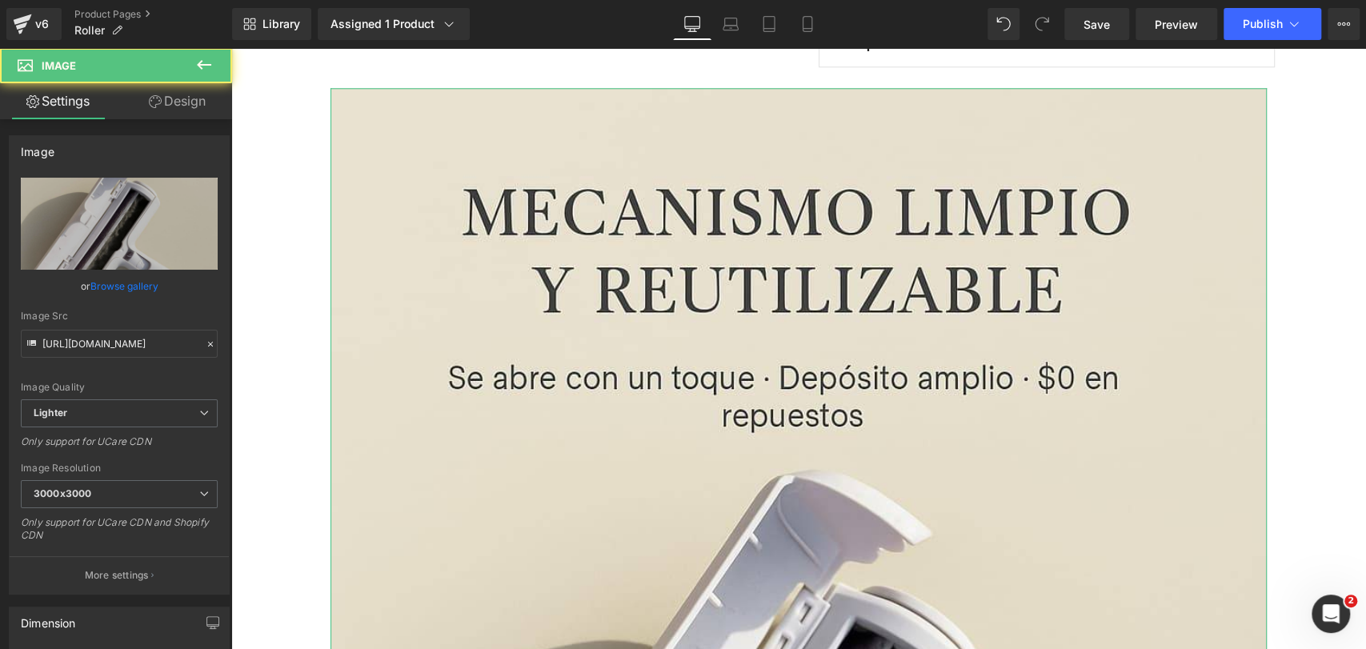
click at [0, 0] on div "Visibility 0|0|0|0" at bounding box center [0, 0] width 0 height 0
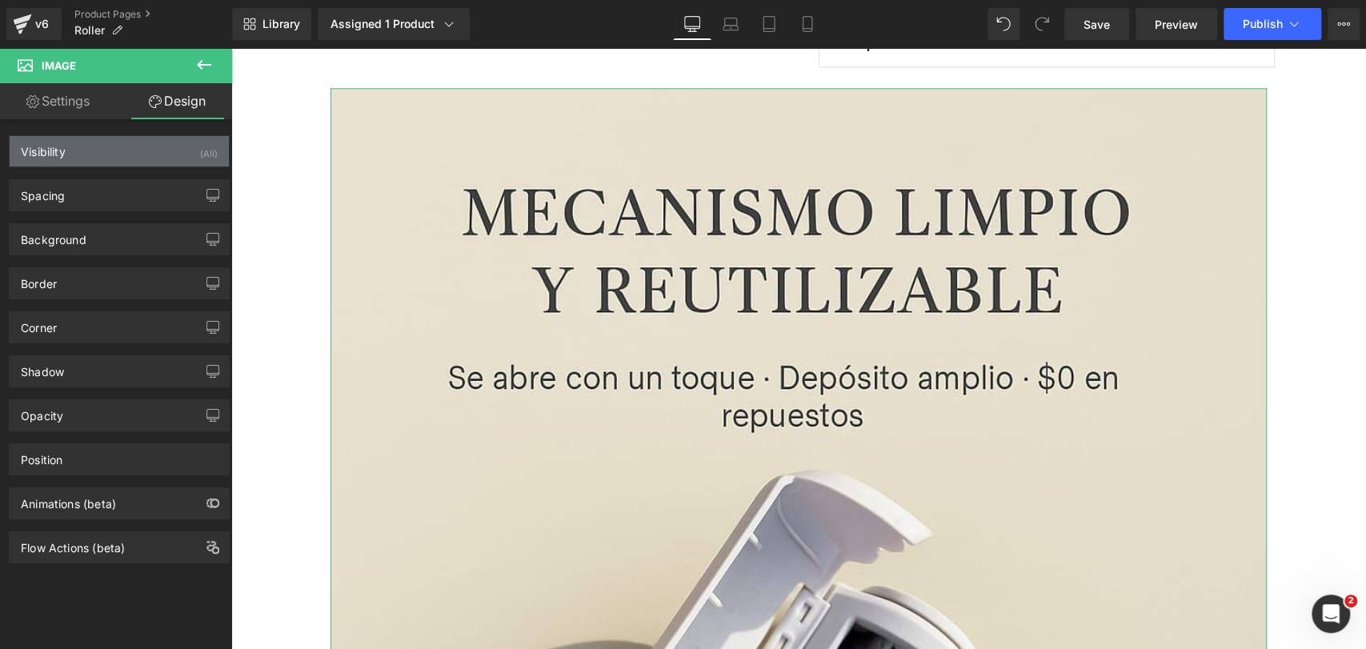
click at [171, 142] on div "Visibility (All)" at bounding box center [119, 151] width 219 height 30
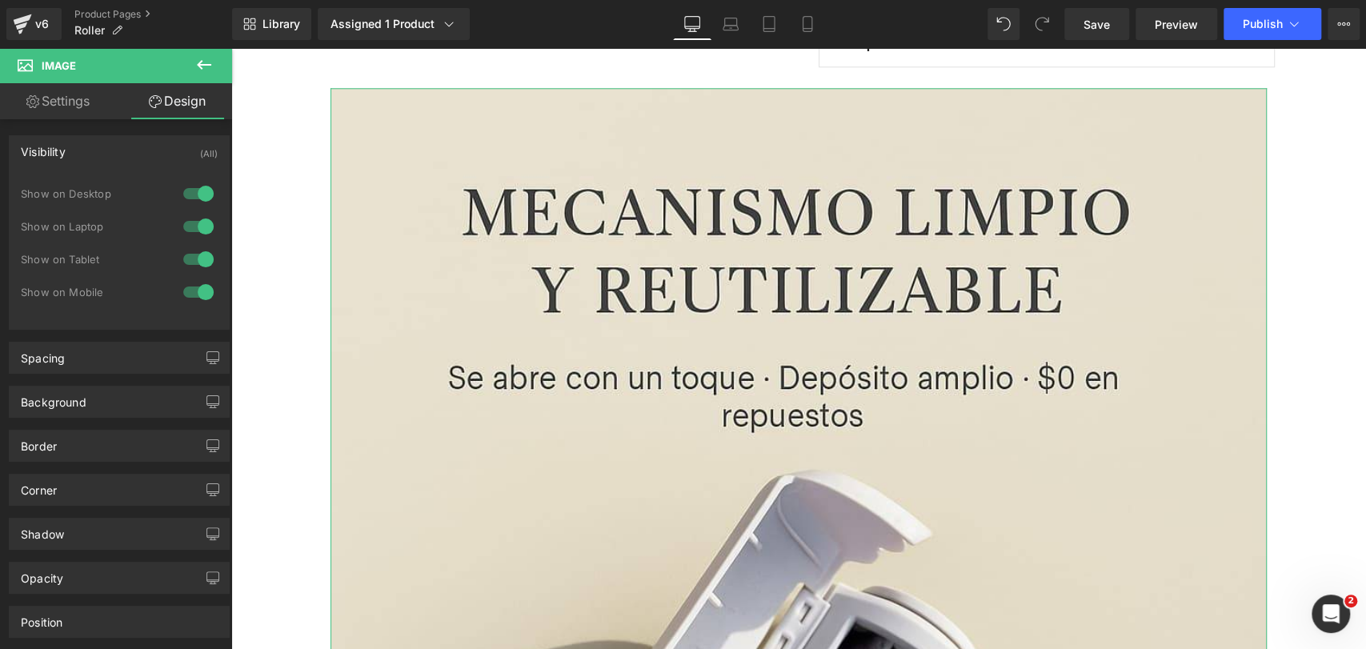
drag, startPoint x: 202, startPoint y: 182, endPoint x: 193, endPoint y: 215, distance: 34.7
click at [202, 182] on div at bounding box center [198, 194] width 38 height 26
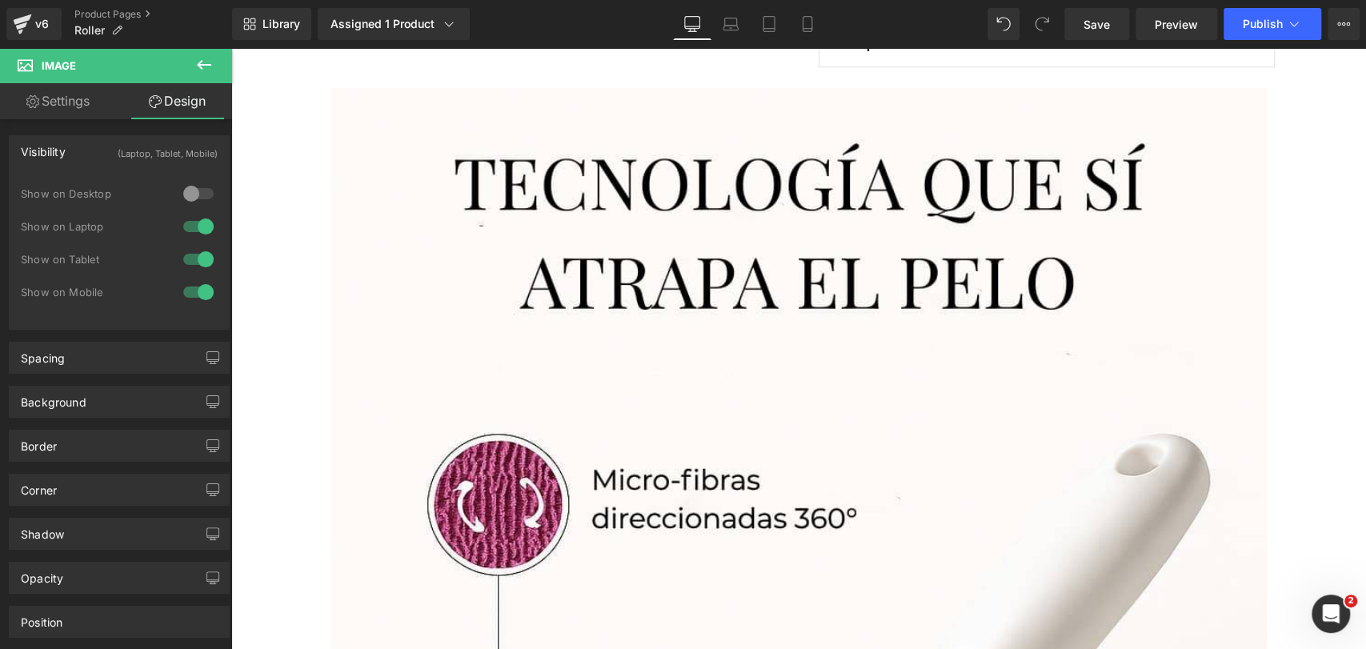
click at [190, 235] on div at bounding box center [198, 227] width 38 height 26
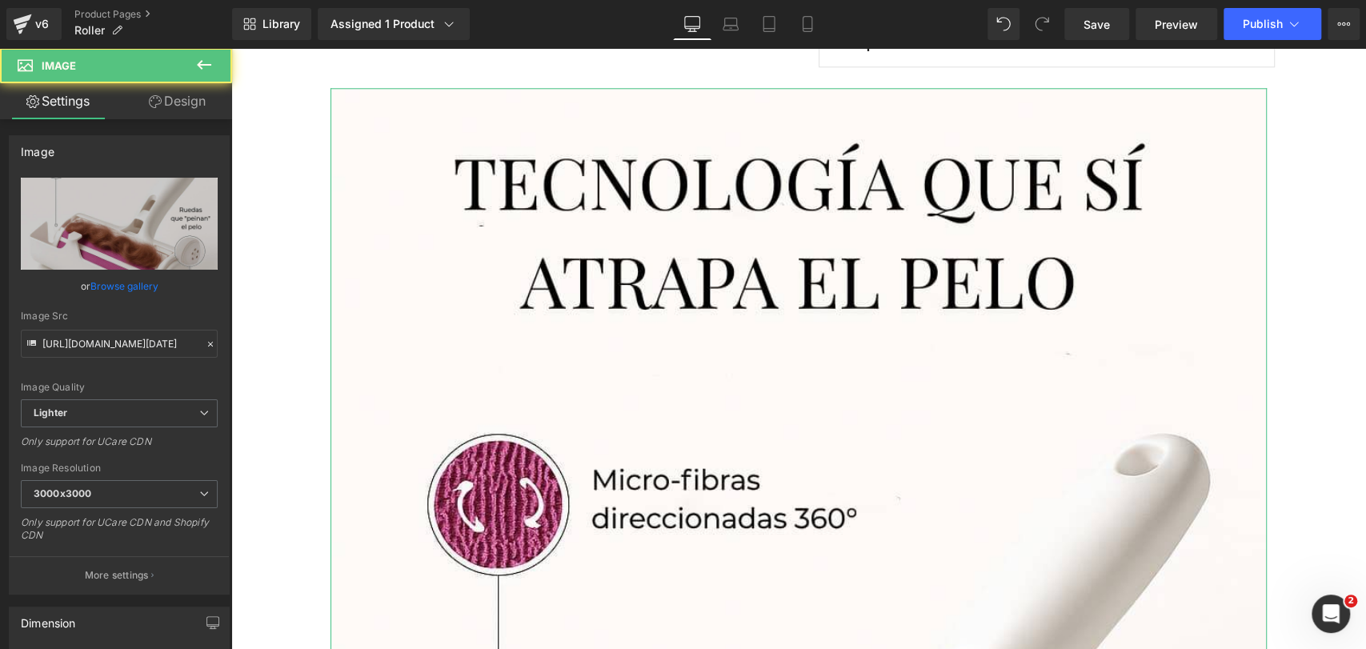
click at [191, 117] on link "Design" at bounding box center [177, 101] width 116 height 36
click at [0, 0] on div "Visibility" at bounding box center [0, 0] width 0 height 0
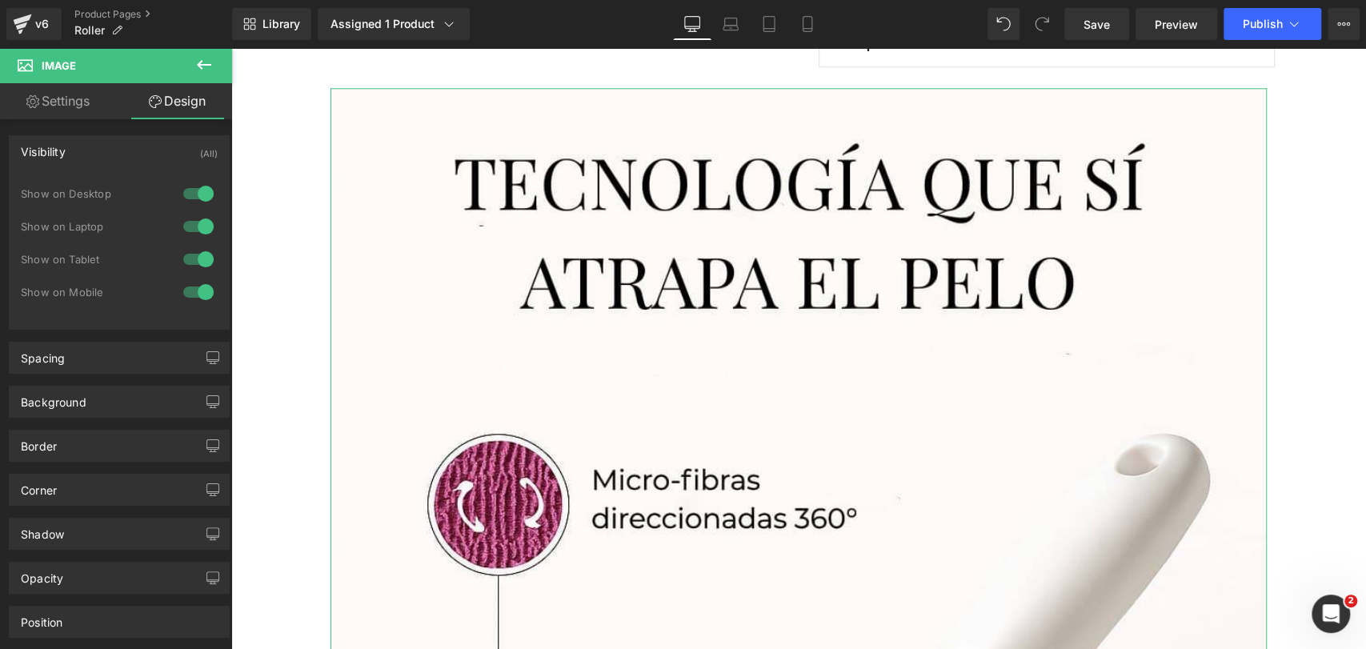
drag, startPoint x: 194, startPoint y: 174, endPoint x: 195, endPoint y: 193, distance: 18.5
click at [194, 176] on div "Visibility (All) 0|0|0|0 1 Show on Desktop 1 Show on Laptop 1 Show on Tablet 1 …" at bounding box center [119, 232] width 221 height 194
click at [195, 193] on div at bounding box center [198, 194] width 38 height 26
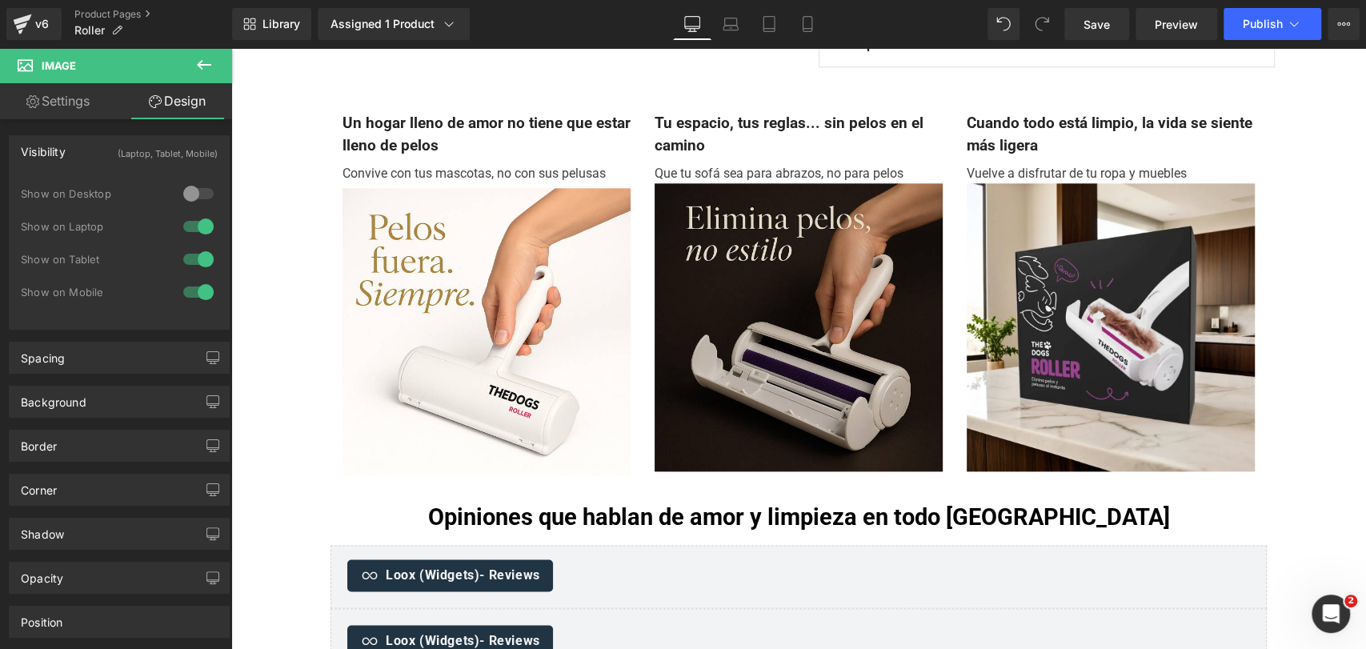
click at [198, 230] on div at bounding box center [198, 227] width 38 height 26
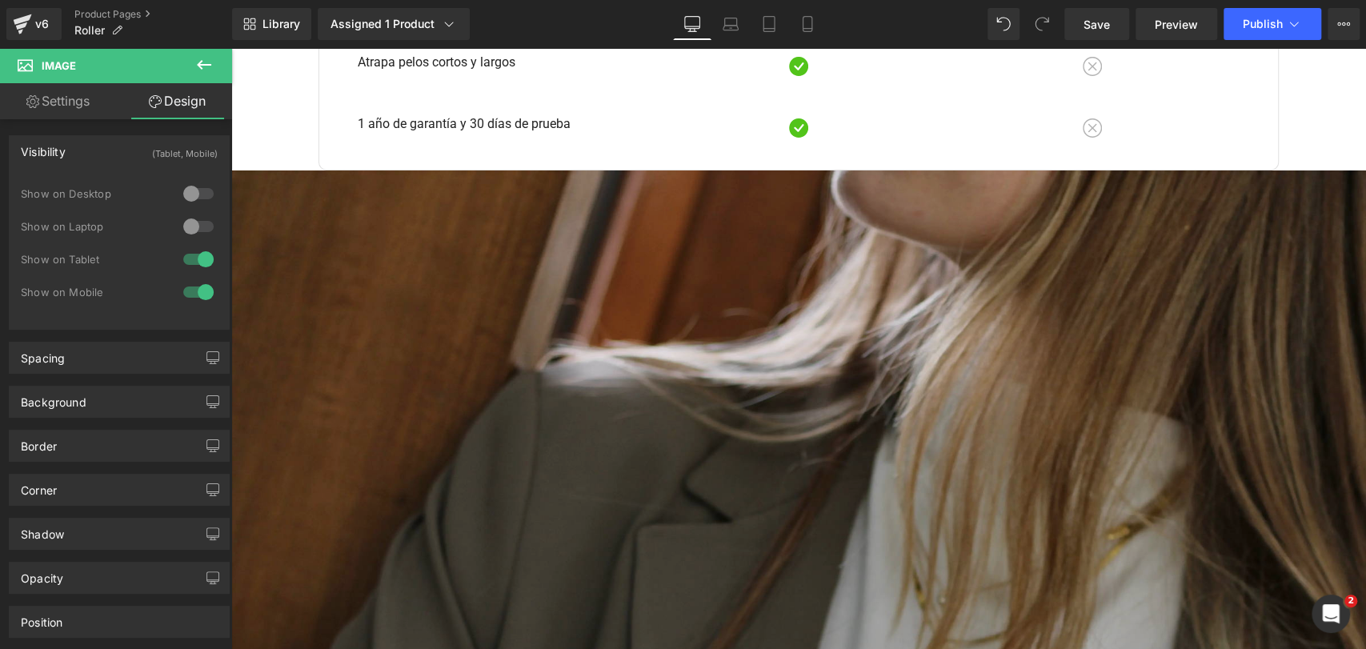
scroll to position [4122, 0]
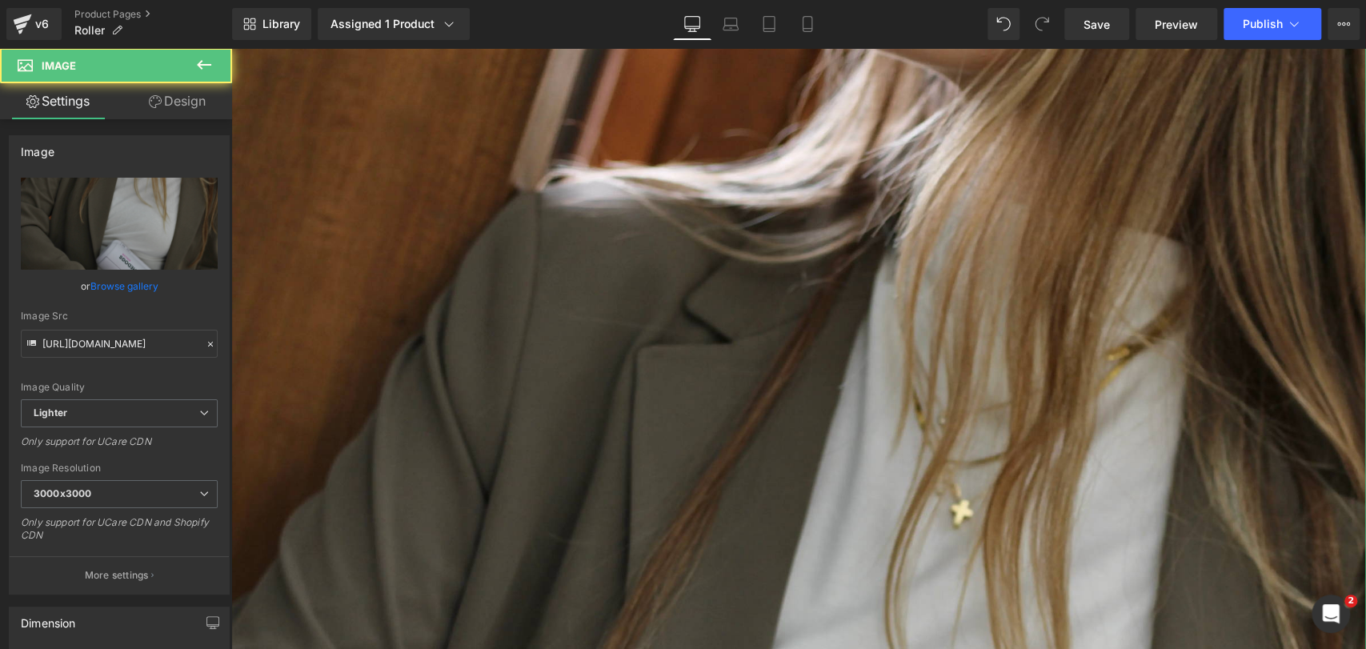
click at [194, 111] on link "Design" at bounding box center [177, 101] width 116 height 36
click at [0, 0] on div "Visibility" at bounding box center [0, 0] width 0 height 0
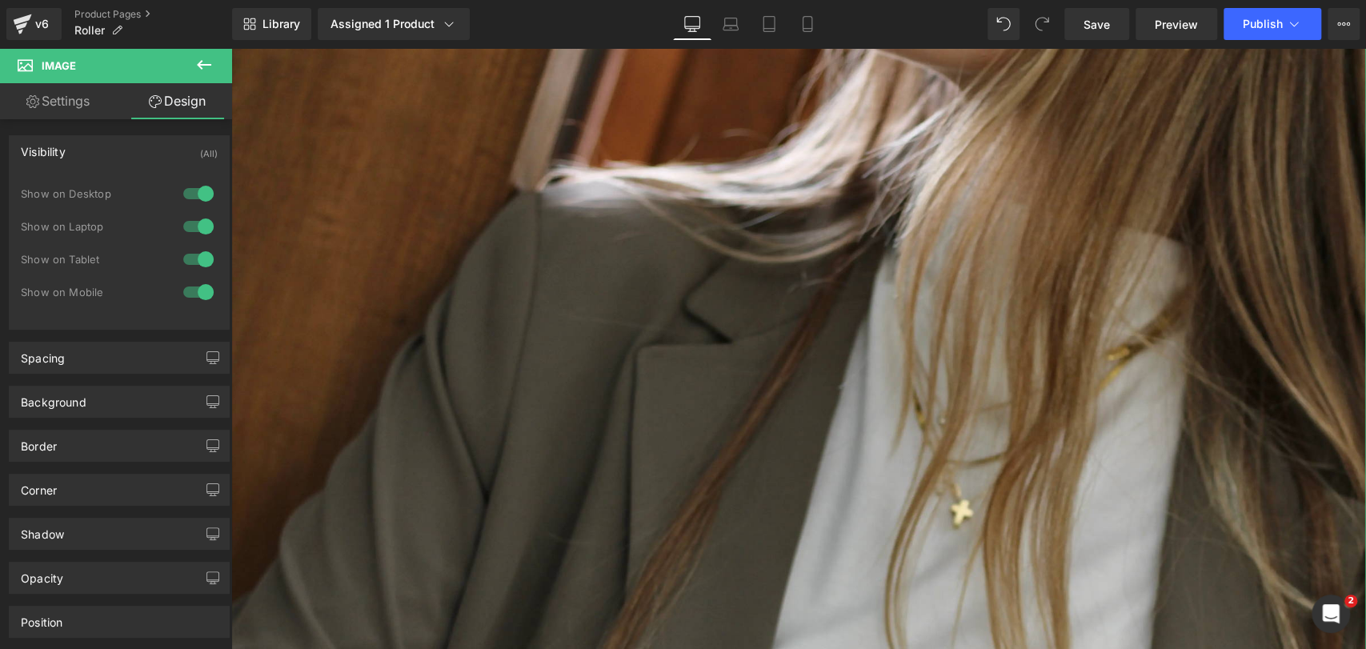
drag, startPoint x: 194, startPoint y: 188, endPoint x: 194, endPoint y: 206, distance: 17.6
click at [195, 188] on div at bounding box center [198, 194] width 38 height 26
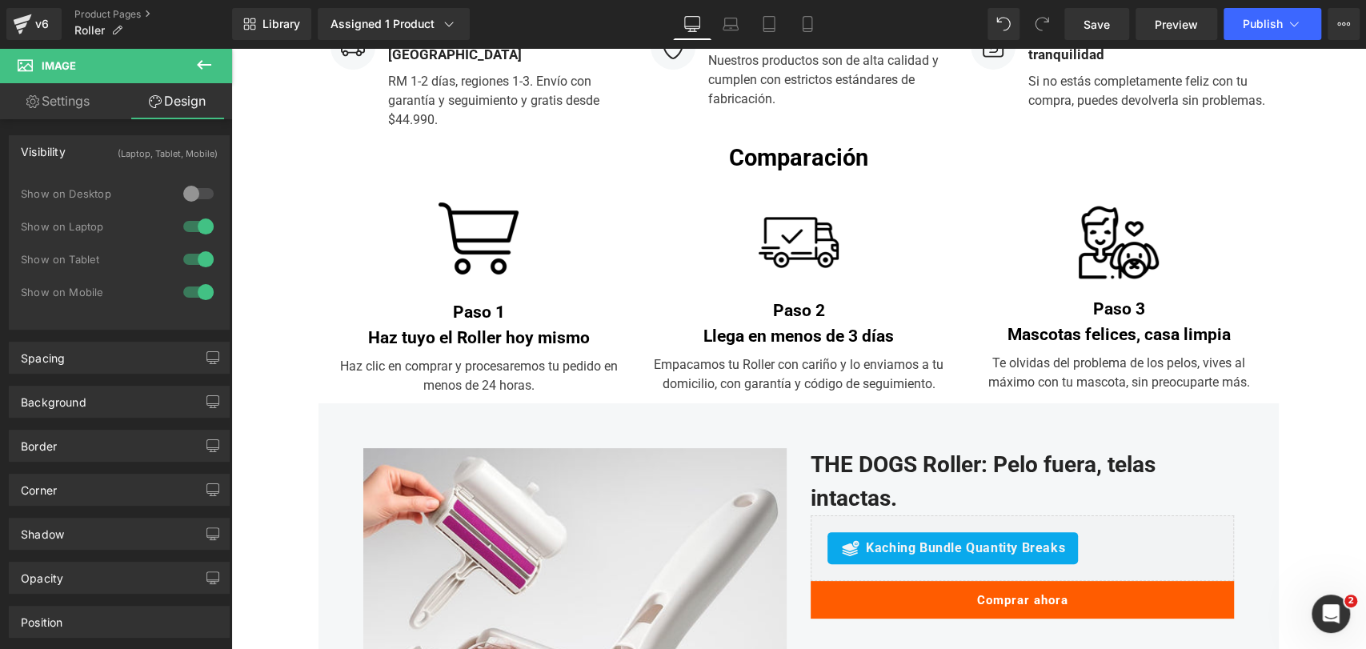
click at [193, 219] on div at bounding box center [198, 227] width 38 height 26
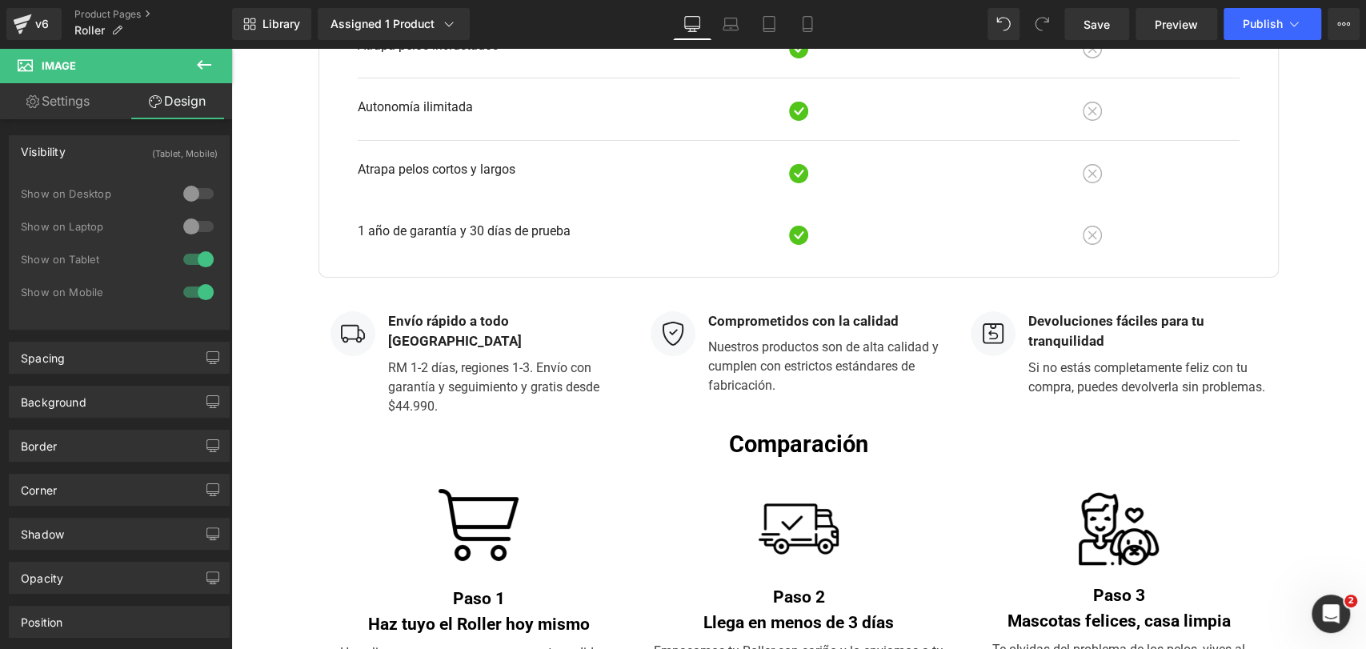
scroll to position [3856, 0]
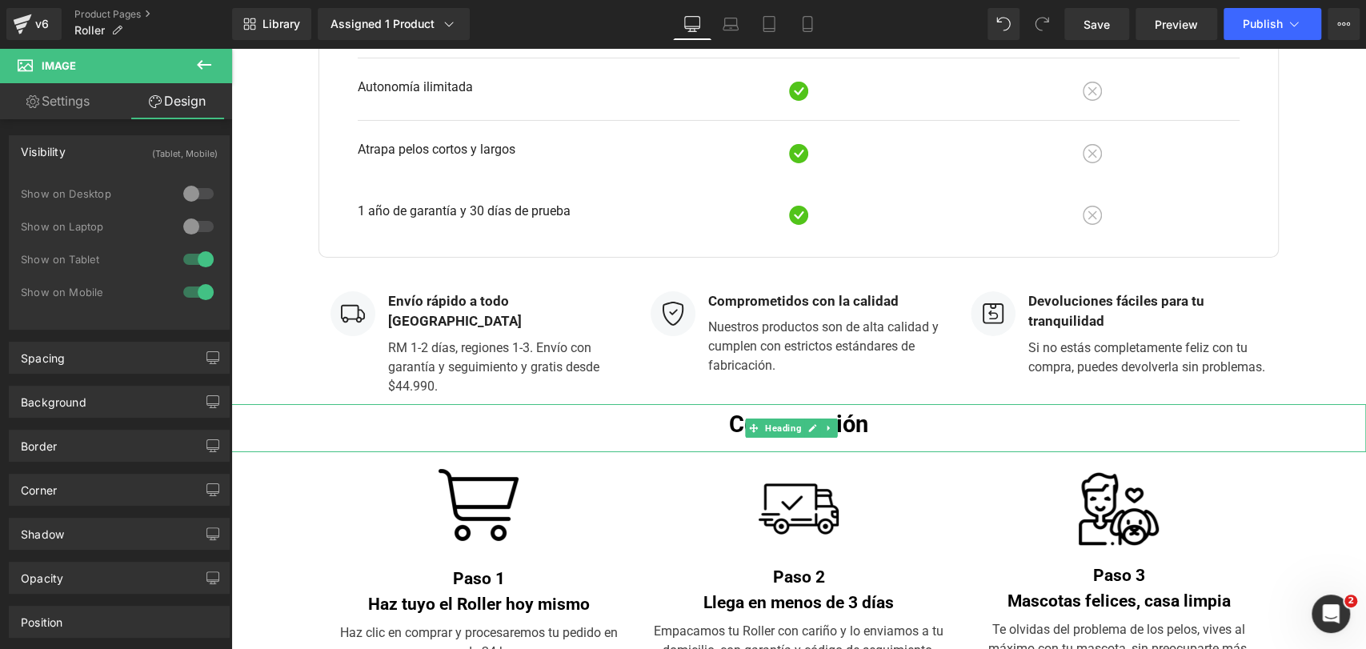
click at [738, 410] on h2 "Comparación" at bounding box center [798, 424] width 1135 height 28
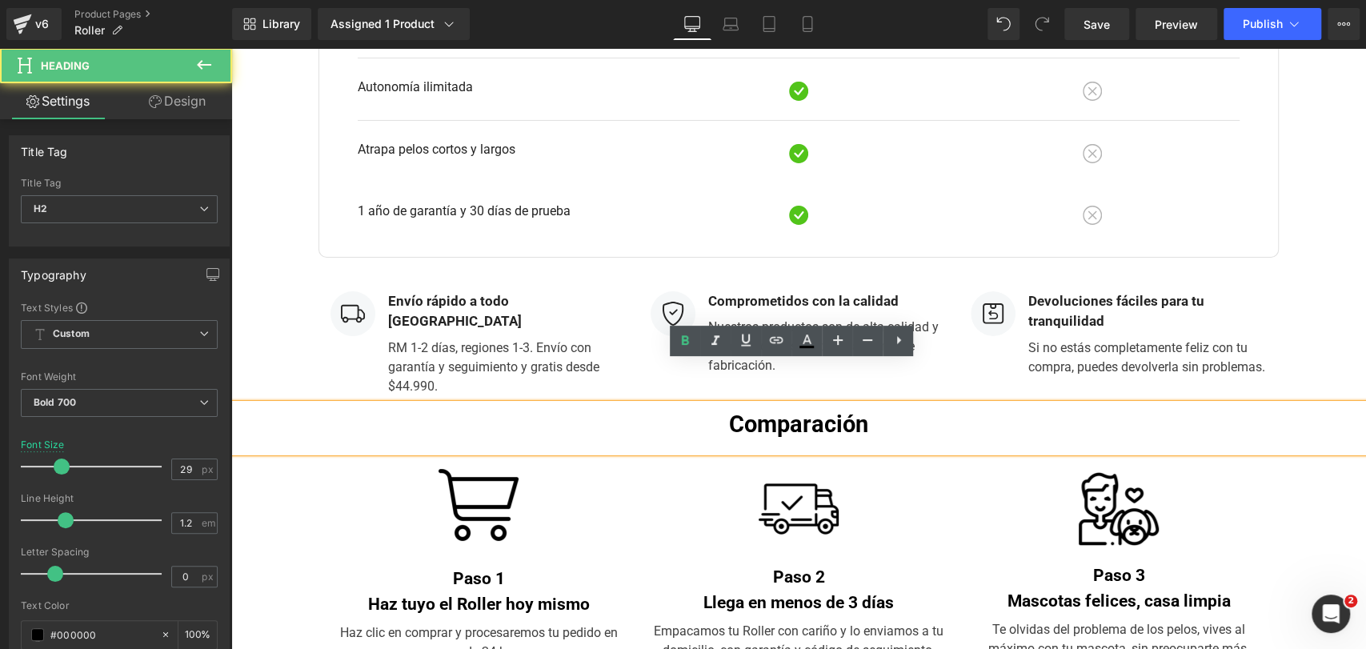
click at [745, 410] on h2 "Comparación" at bounding box center [798, 424] width 1135 height 28
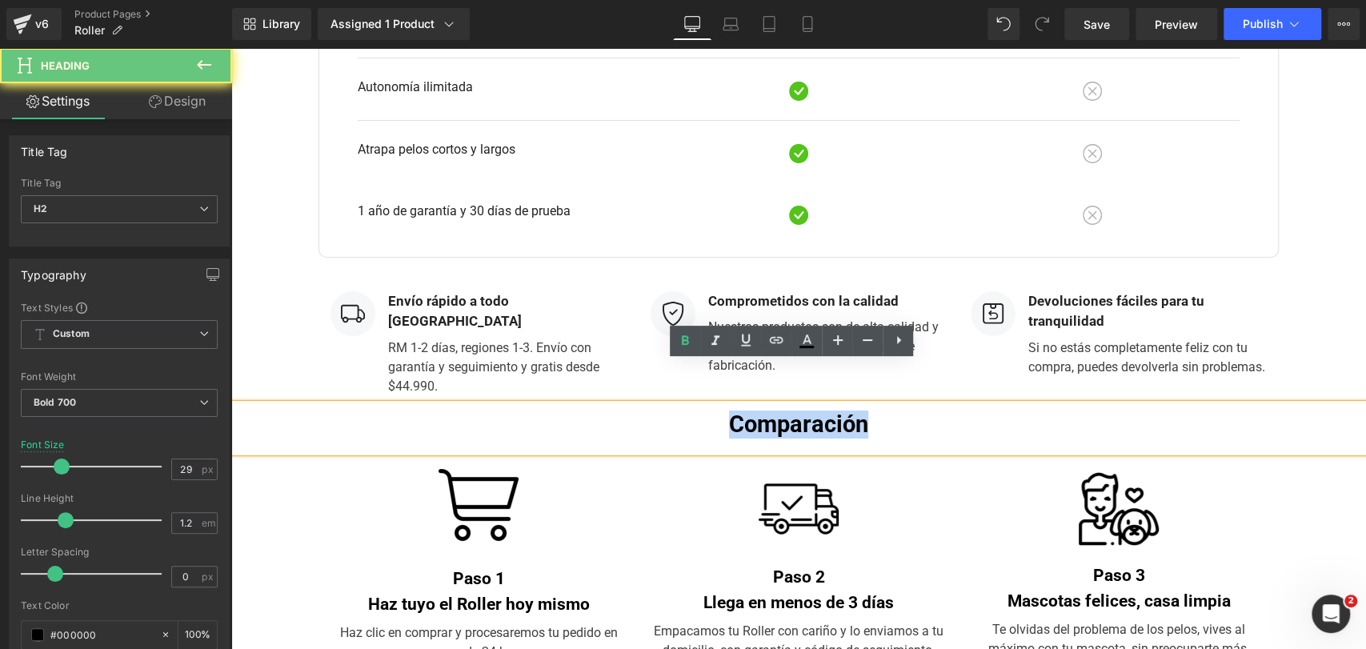
click at [745, 410] on h2 "Comparación" at bounding box center [798, 424] width 1135 height 28
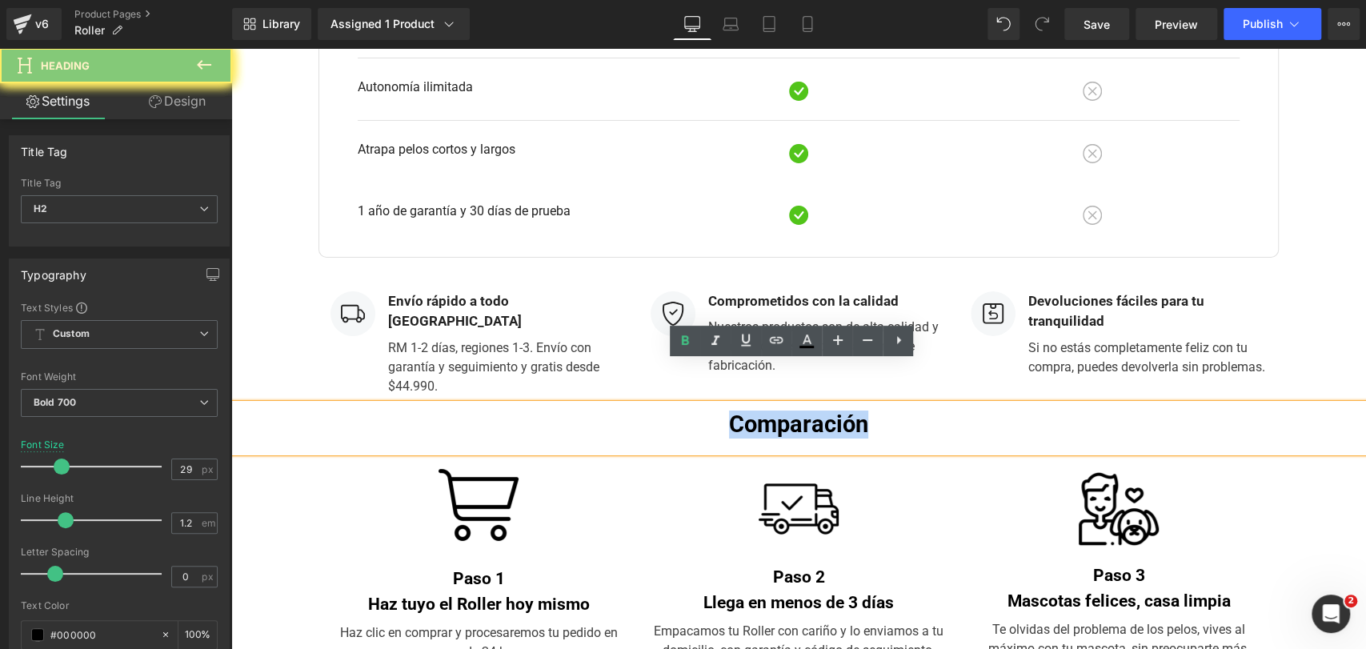
click at [745, 410] on h2 "Comparación" at bounding box center [798, 424] width 1135 height 28
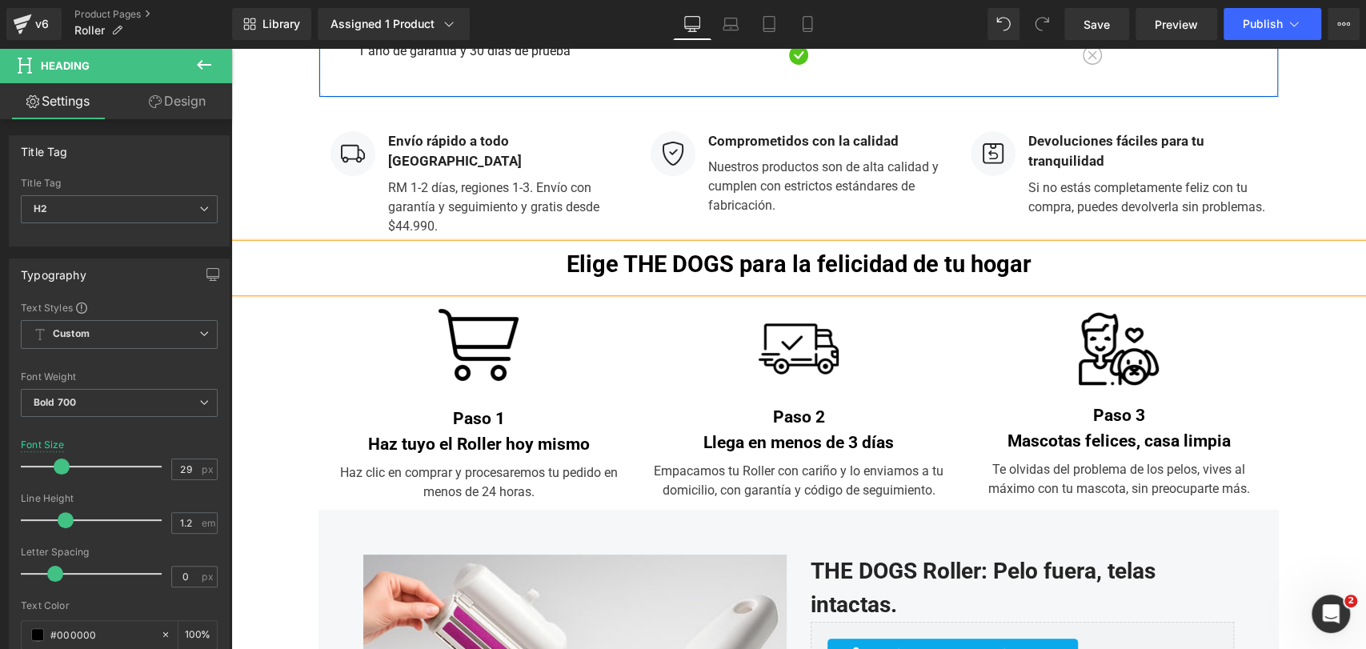
scroll to position [4033, 0]
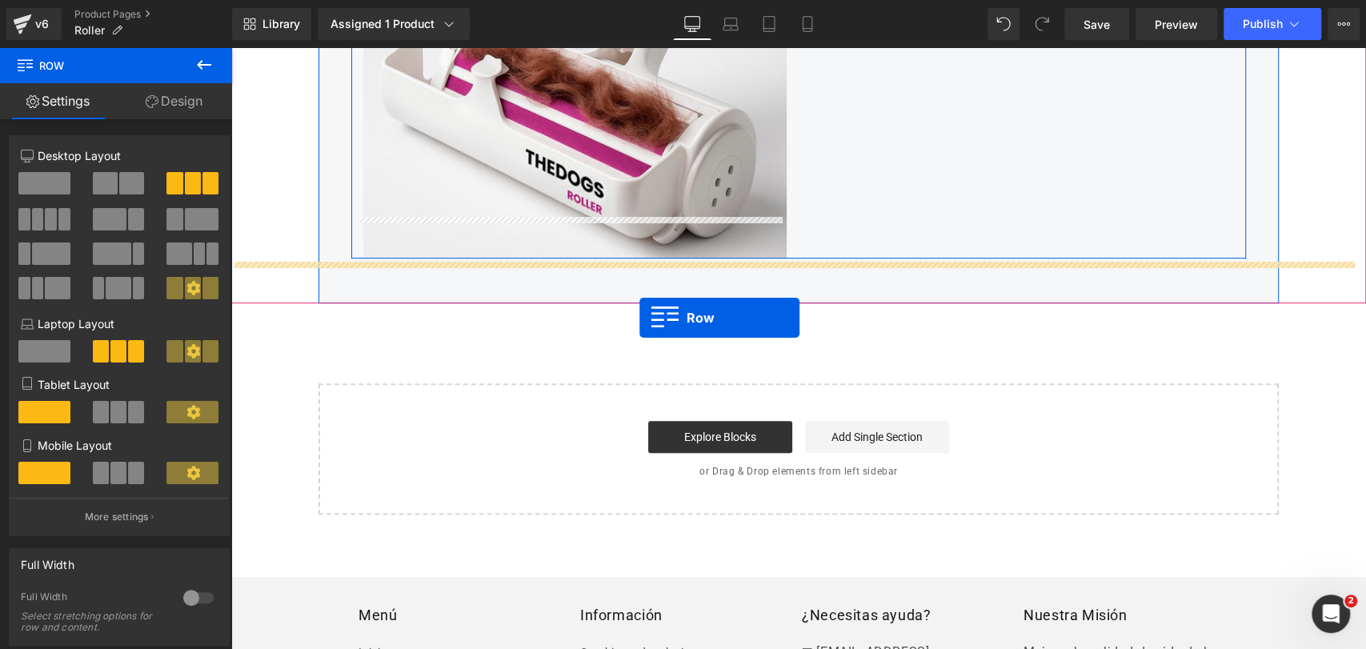
drag, startPoint x: 317, startPoint y: 244, endPoint x: 639, endPoint y: 318, distance: 330.7
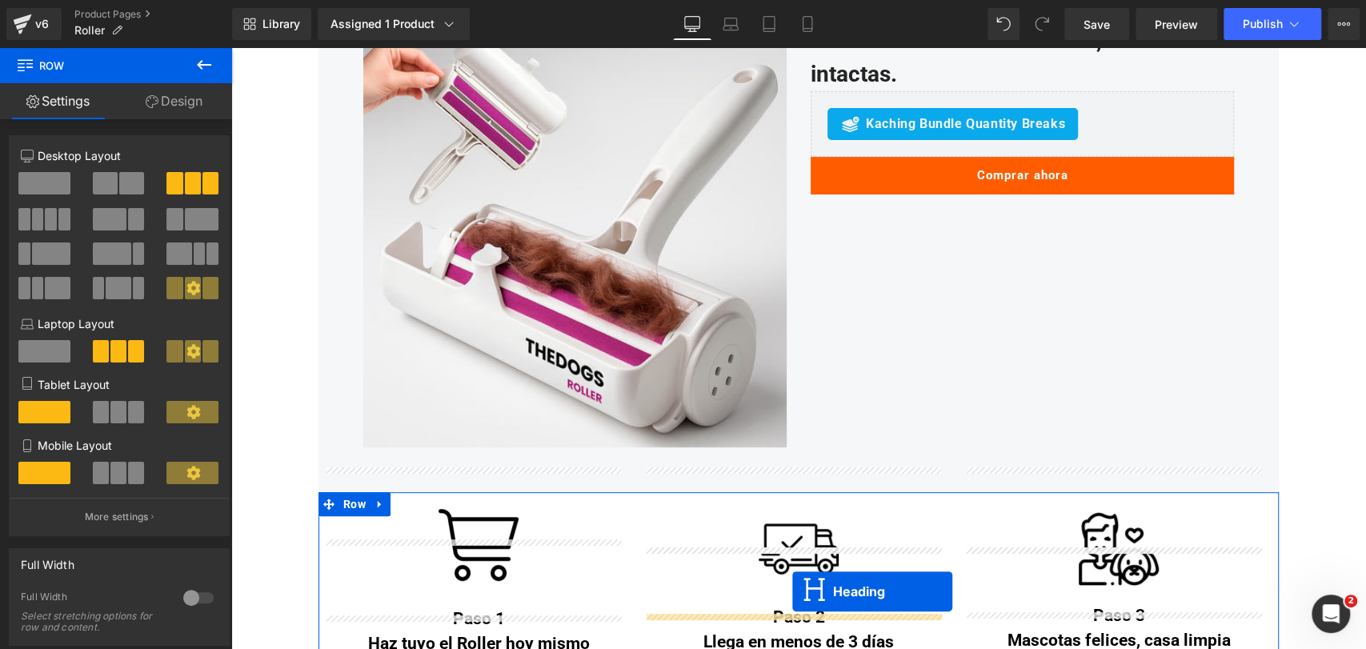
scroll to position [4385, 0]
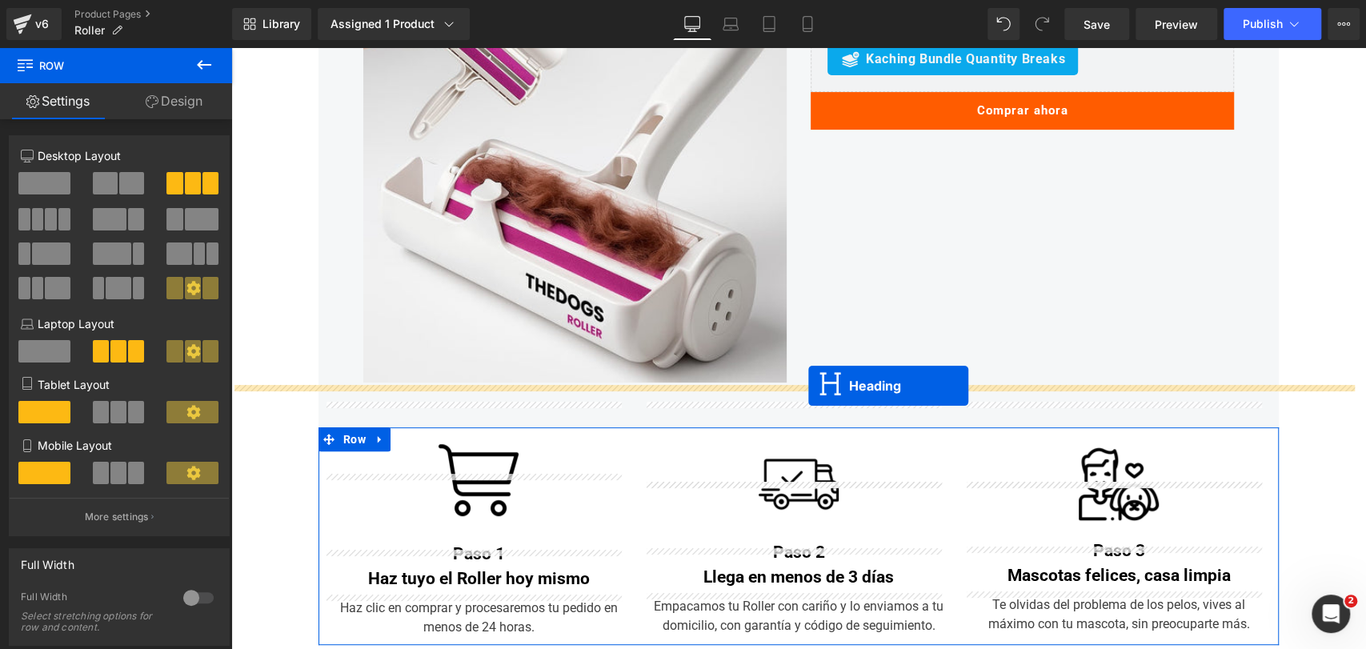
drag, startPoint x: 751, startPoint y: 345, endPoint x: 808, endPoint y: 386, distance: 69.9
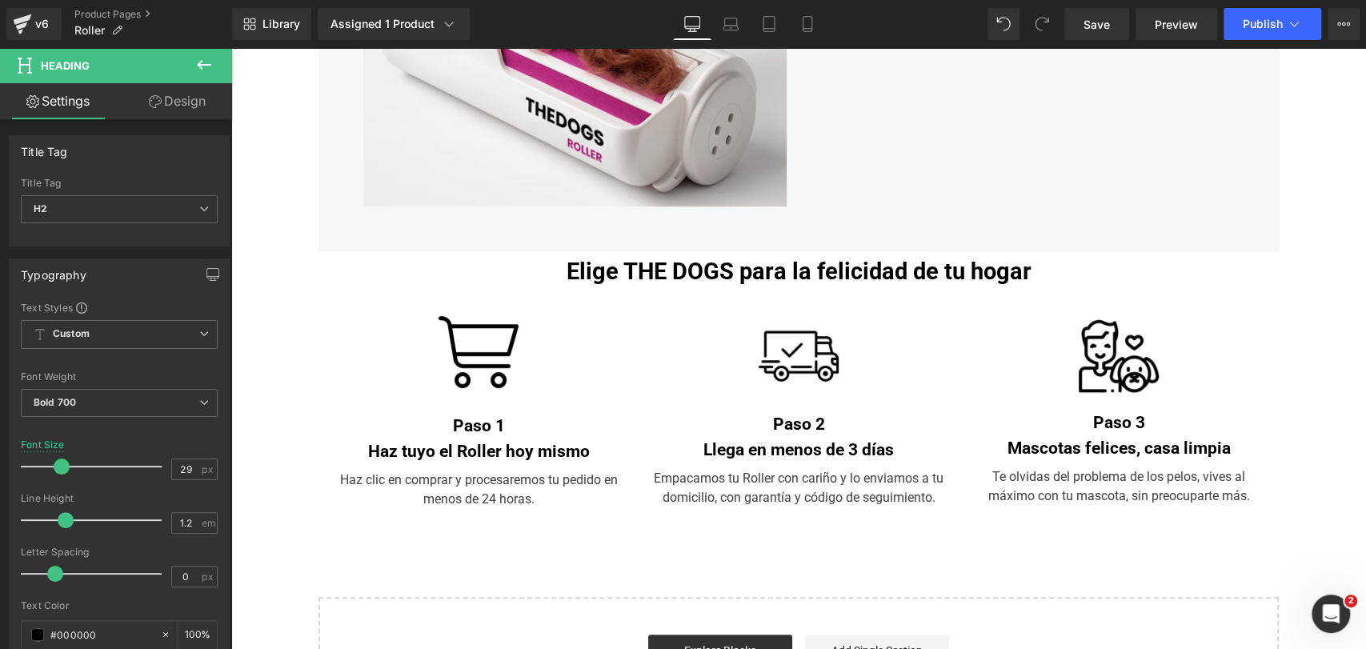
scroll to position [4524, 0]
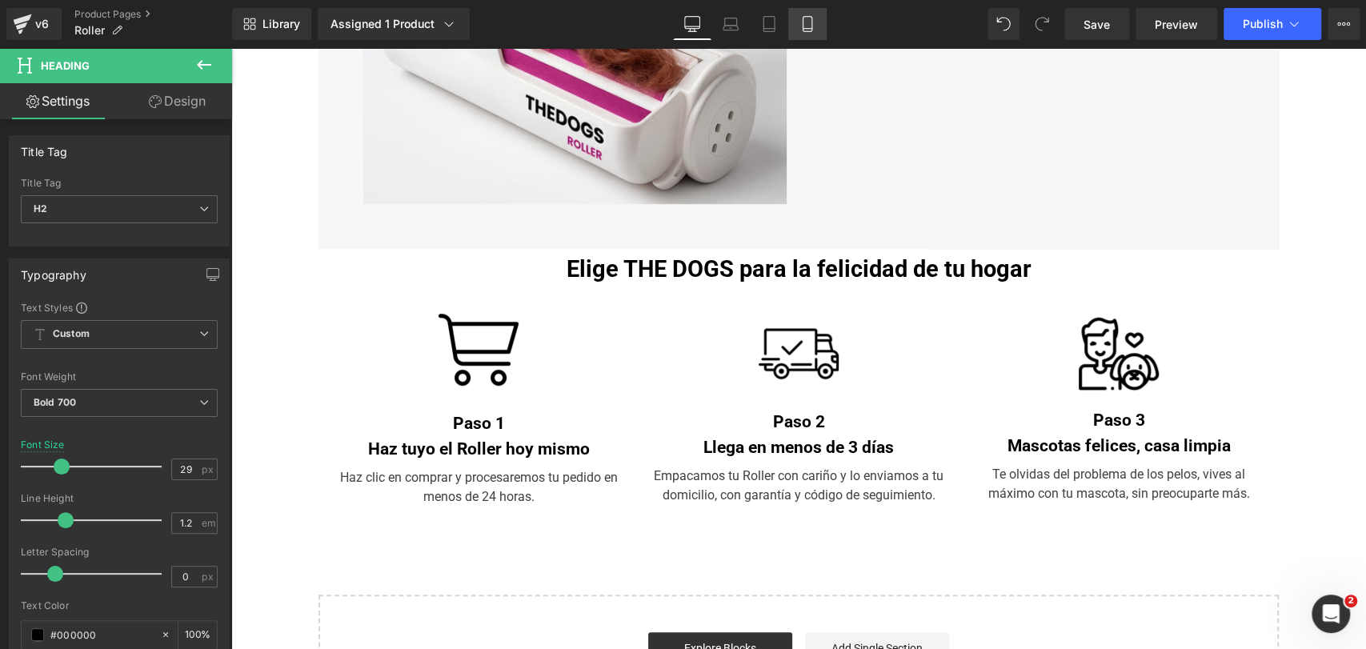
click at [803, 23] on icon at bounding box center [807, 24] width 9 height 15
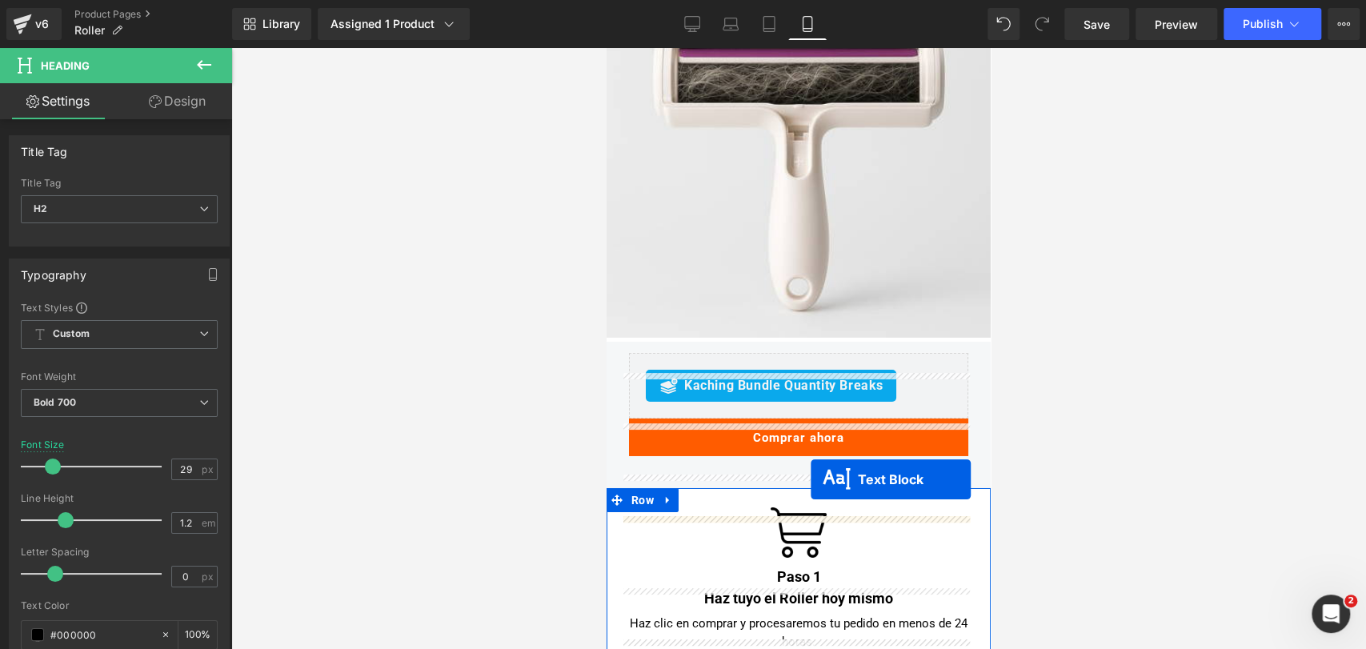
scroll to position [7701, 0]
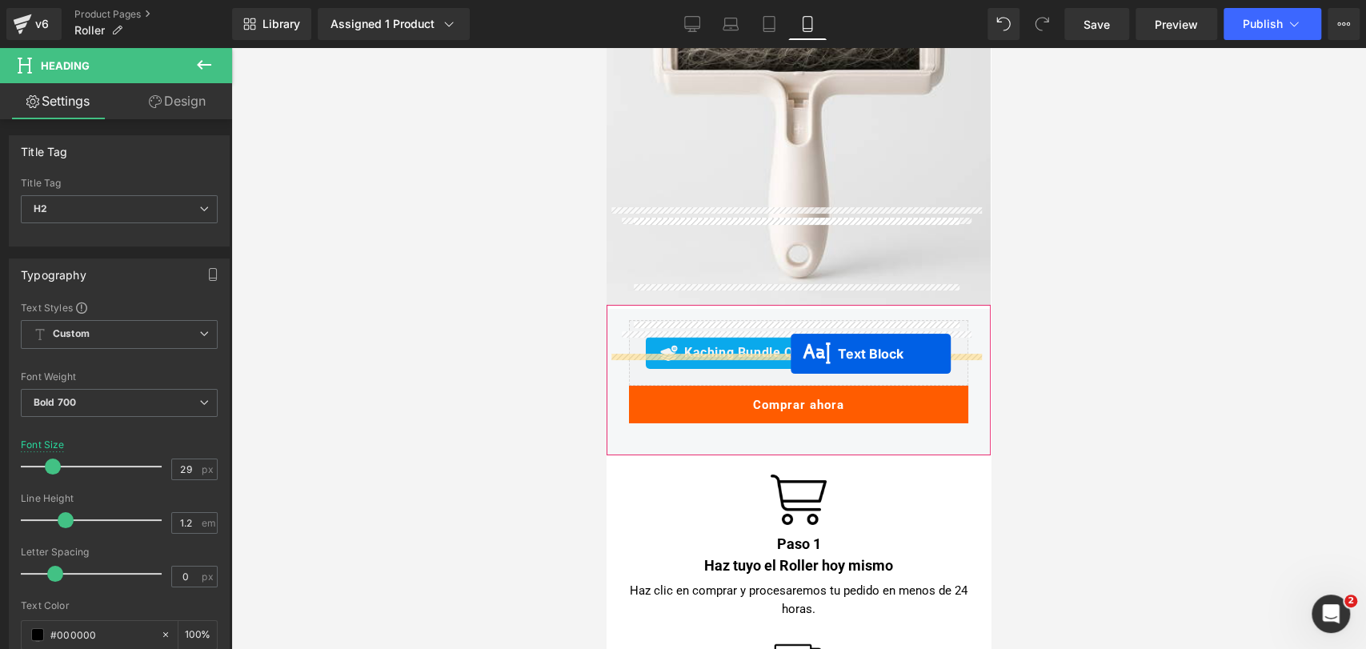
drag, startPoint x: 749, startPoint y: 403, endPoint x: 791, endPoint y: 354, distance: 64.7
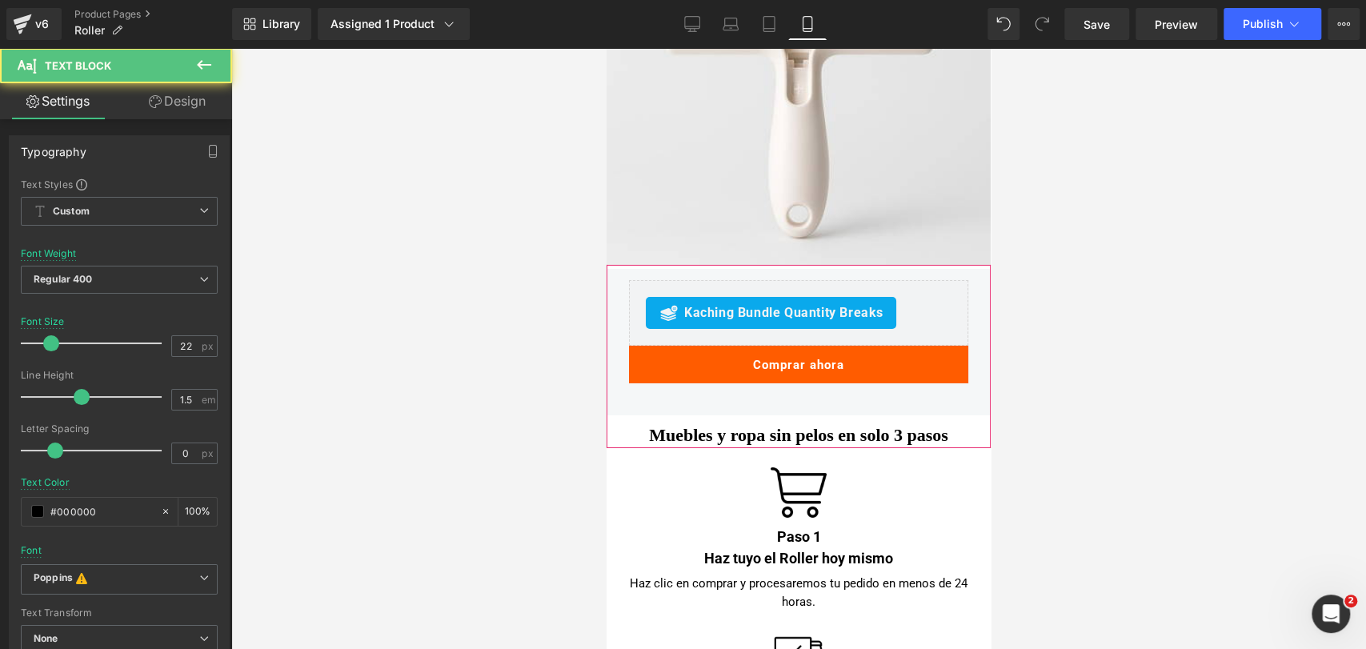
scroll to position [7662, 0]
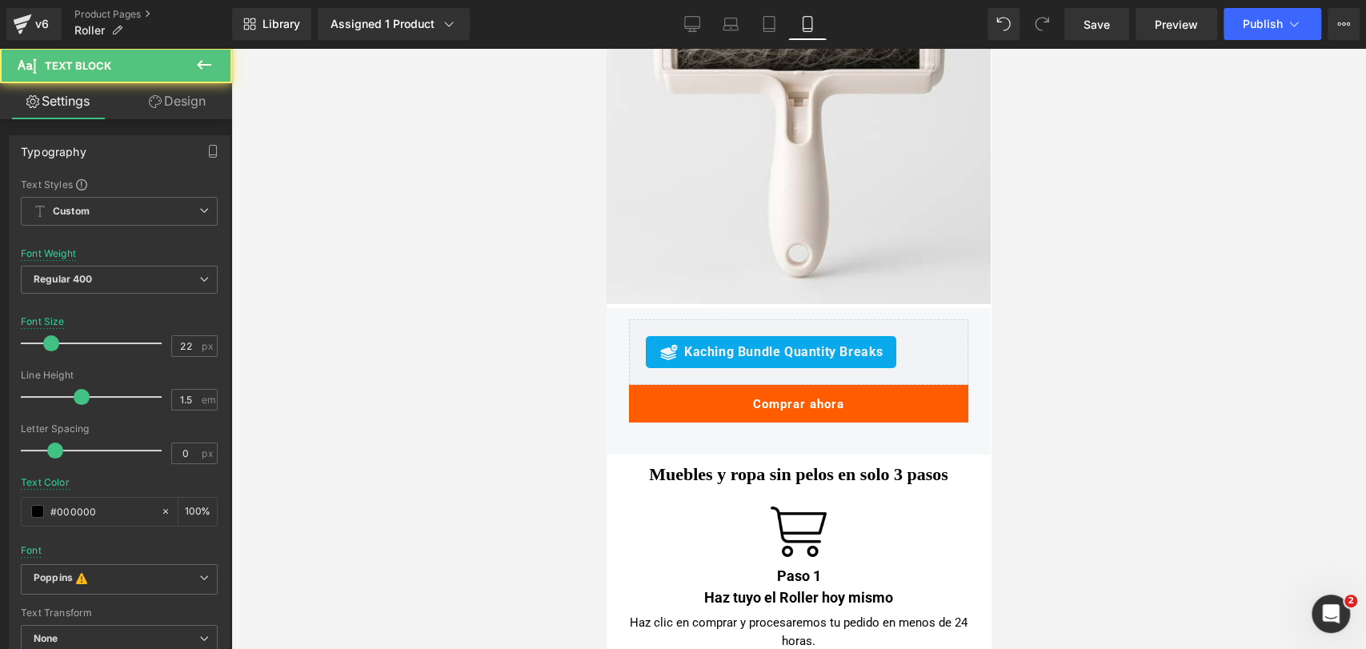
click at [1055, 273] on div at bounding box center [798, 348] width 1135 height 601
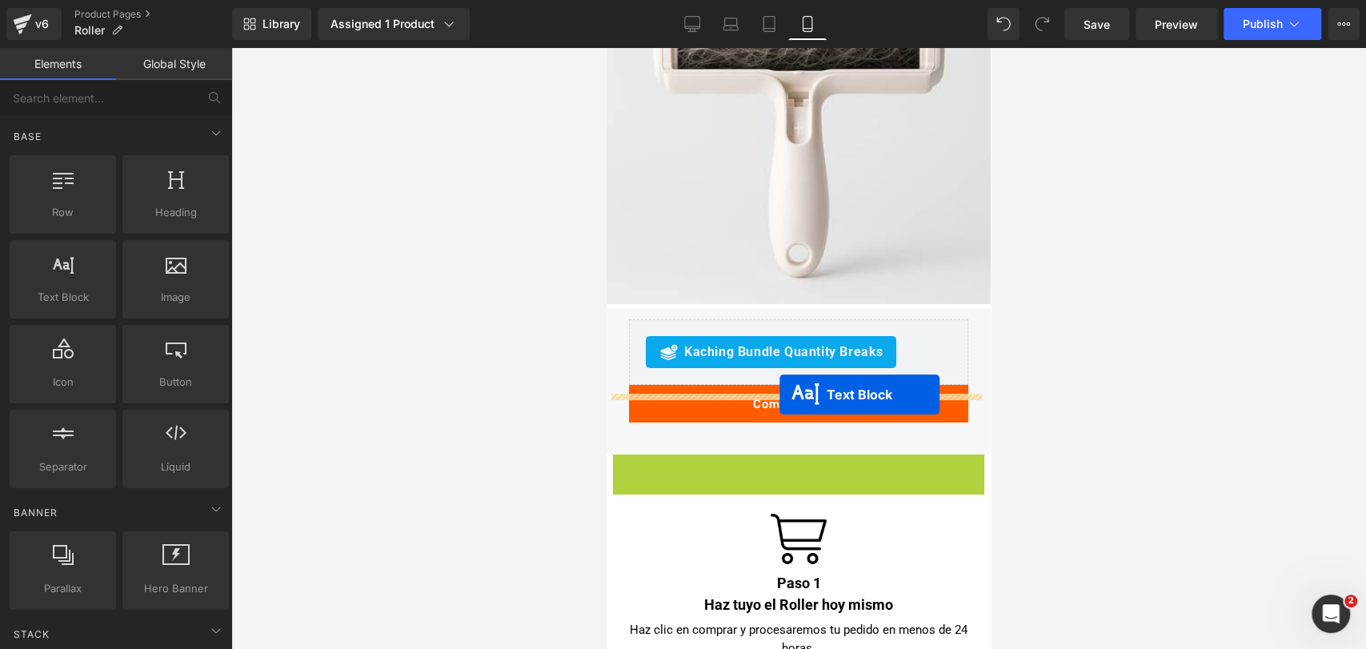
drag, startPoint x: 754, startPoint y: 369, endPoint x: 779, endPoint y: 394, distance: 36.2
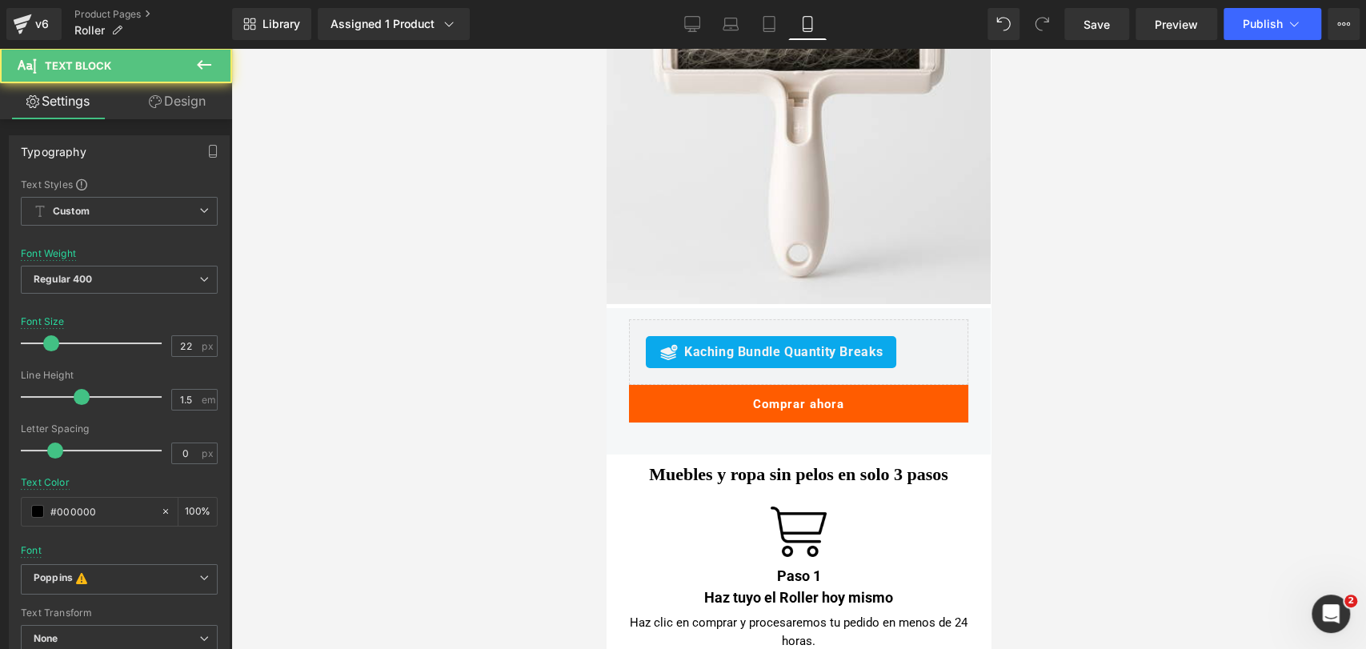
click at [1019, 328] on div at bounding box center [798, 348] width 1135 height 601
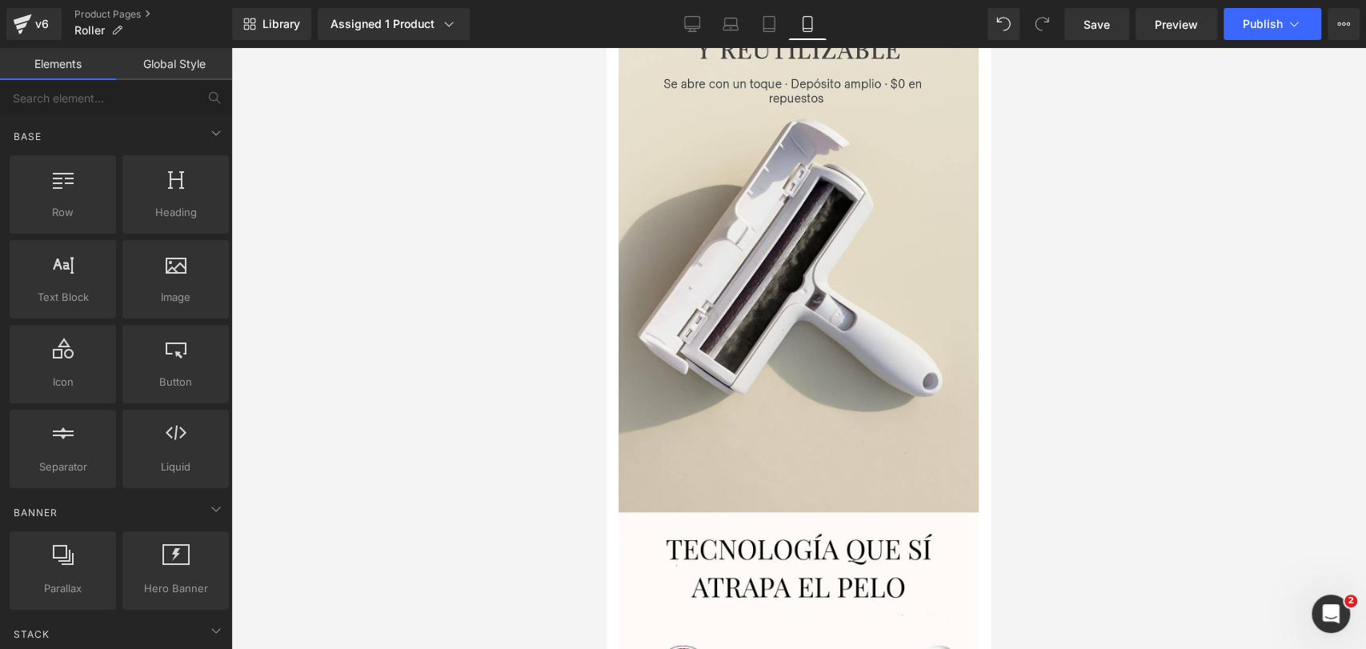
scroll to position [1971, 0]
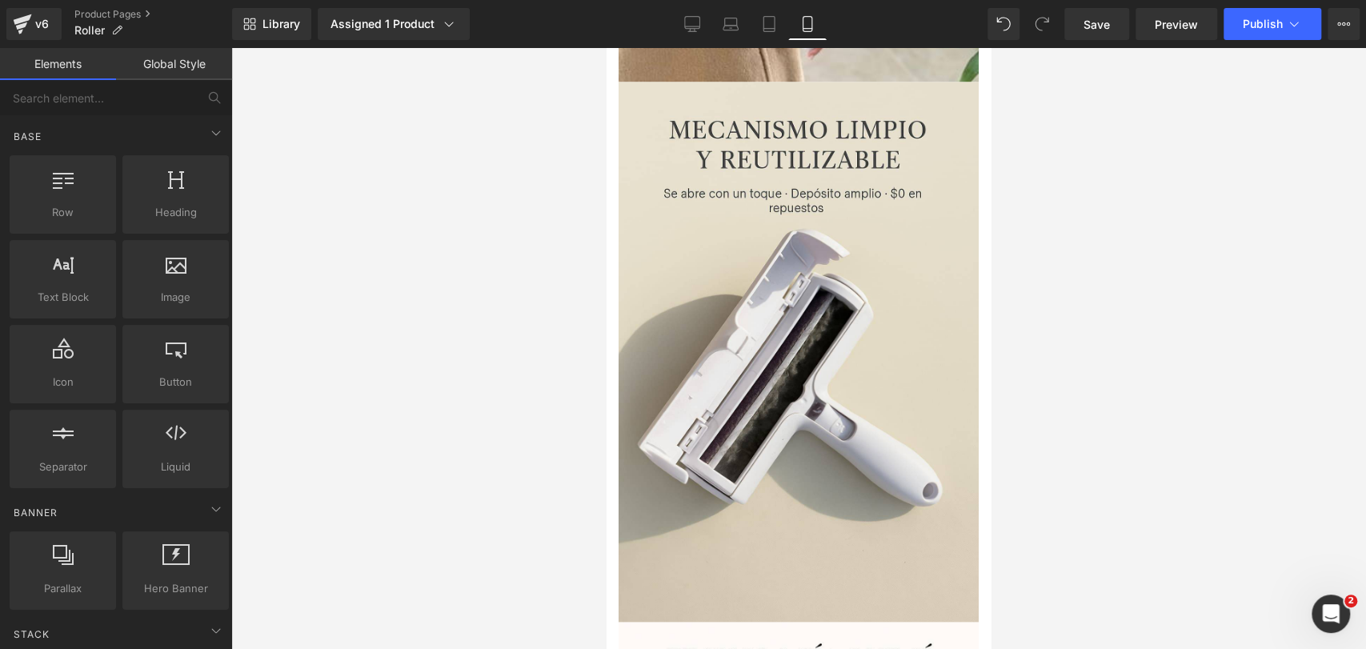
click at [700, 41] on div "Library Assigned 1 Product Product Preview THE DOGS Roller: Pelo fuera, telas i…" at bounding box center [799, 24] width 1134 height 48
drag, startPoint x: 692, startPoint y: 34, endPoint x: 479, endPoint y: 64, distance: 215.0
click at [692, 34] on link "Desktop" at bounding box center [692, 24] width 38 height 32
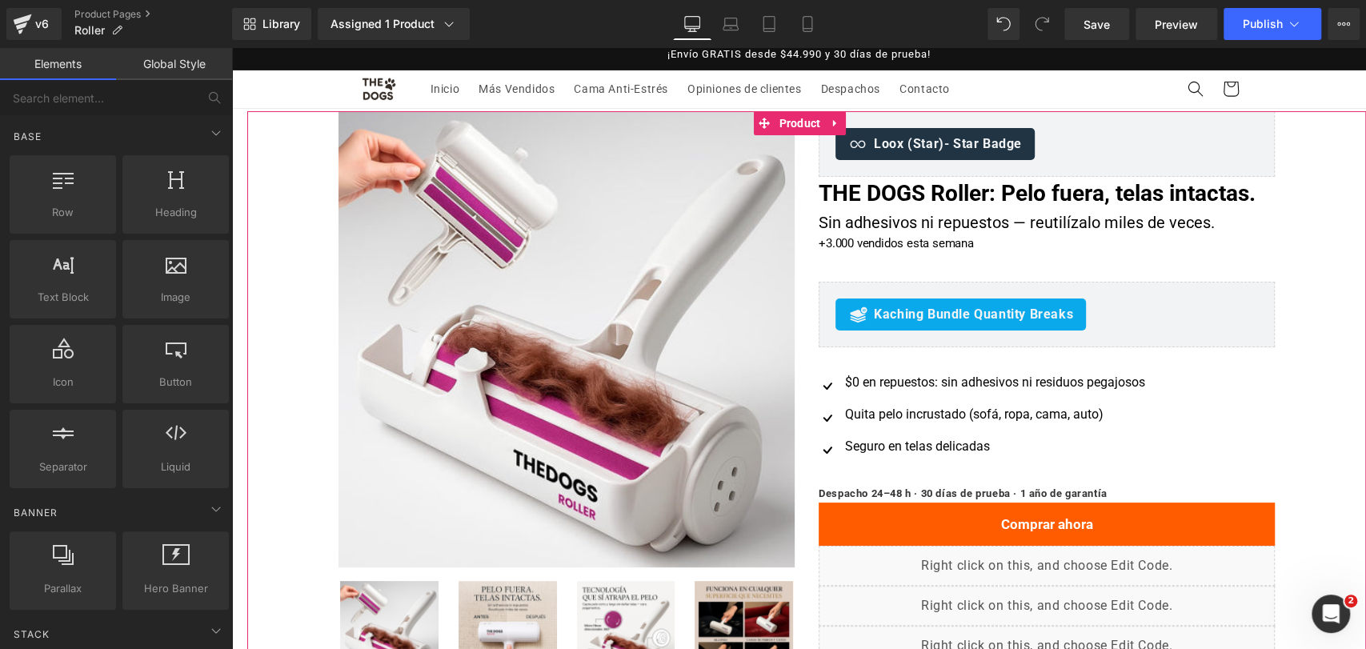
scroll to position [0, 0]
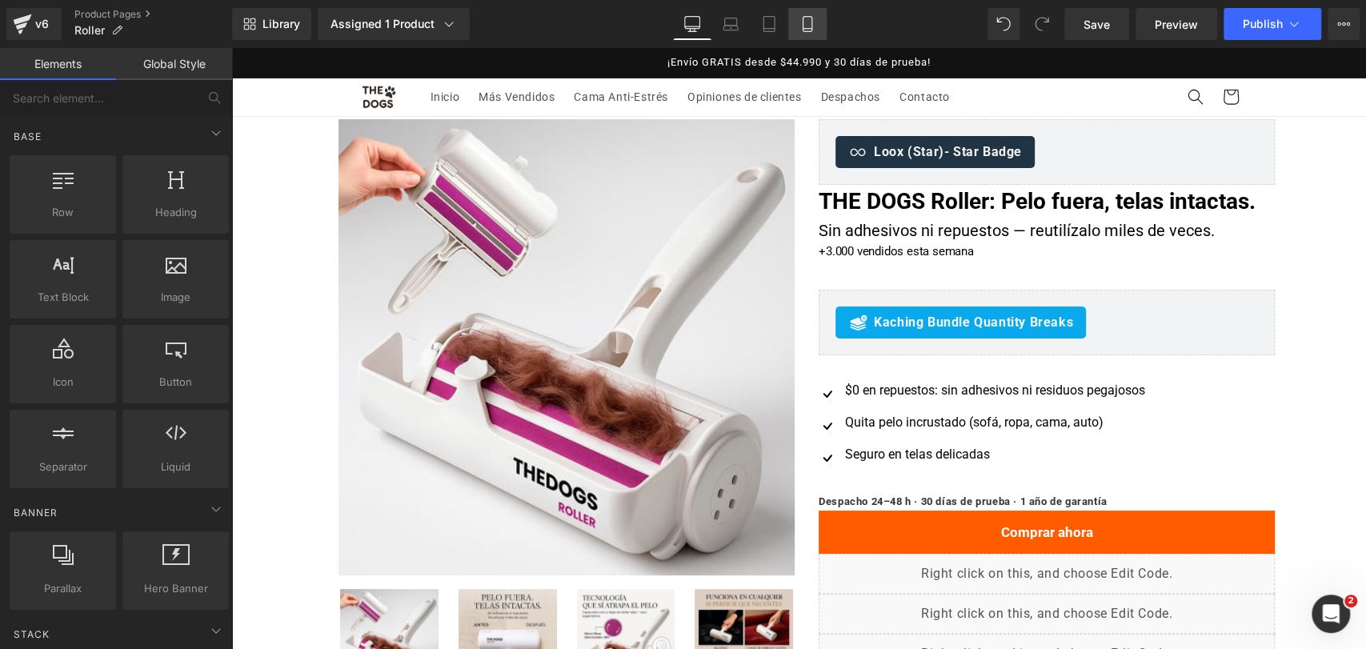
click at [810, 38] on link "Mobile" at bounding box center [807, 24] width 38 height 32
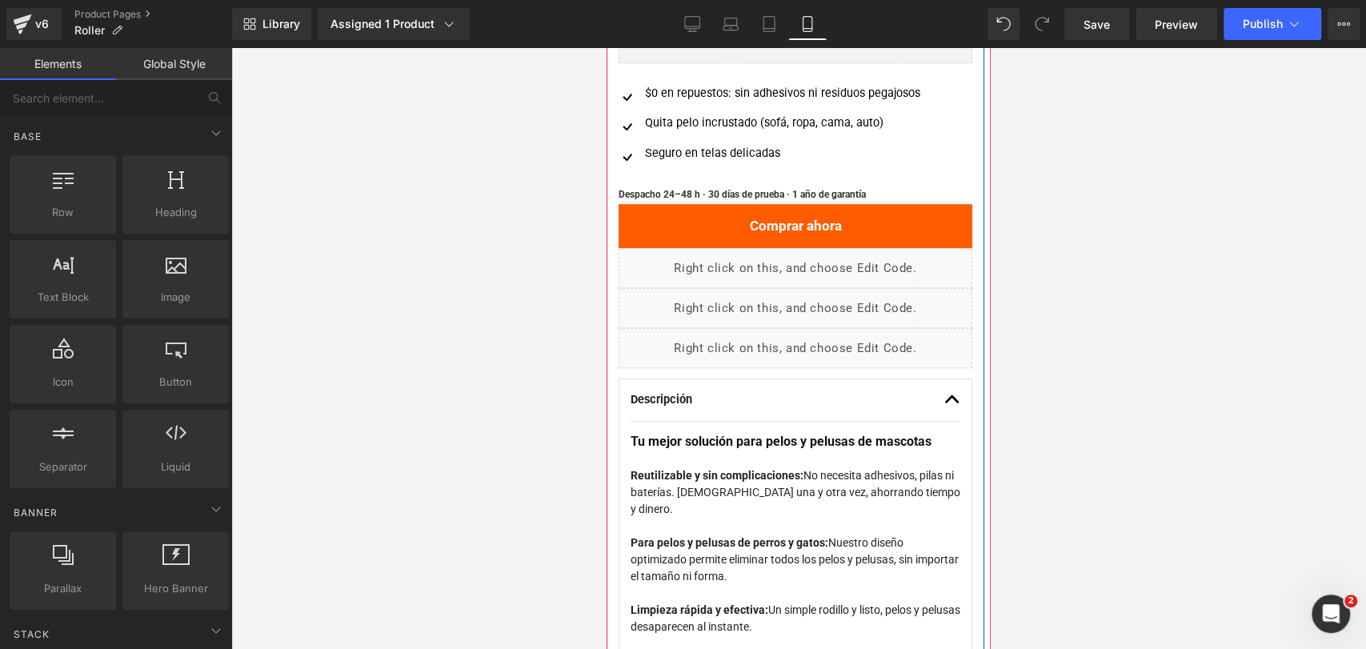
scroll to position [889, 0]
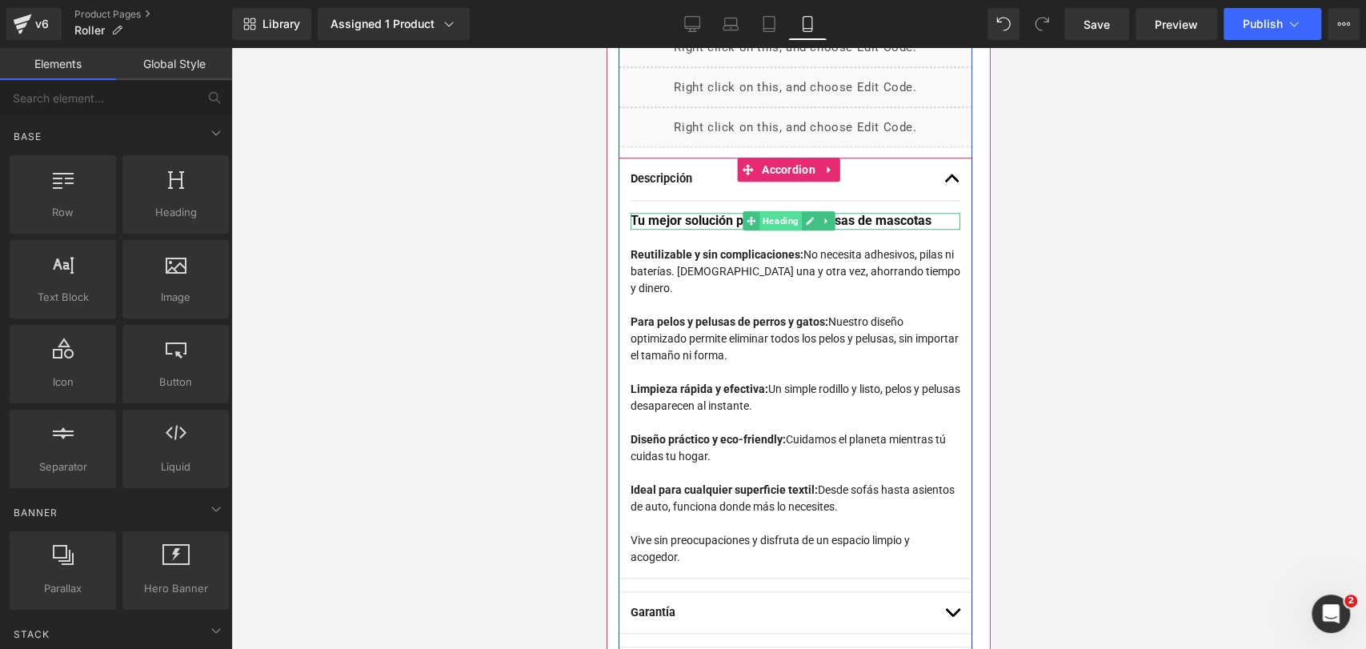
click at [793, 213] on span "Heading" at bounding box center [780, 220] width 42 height 19
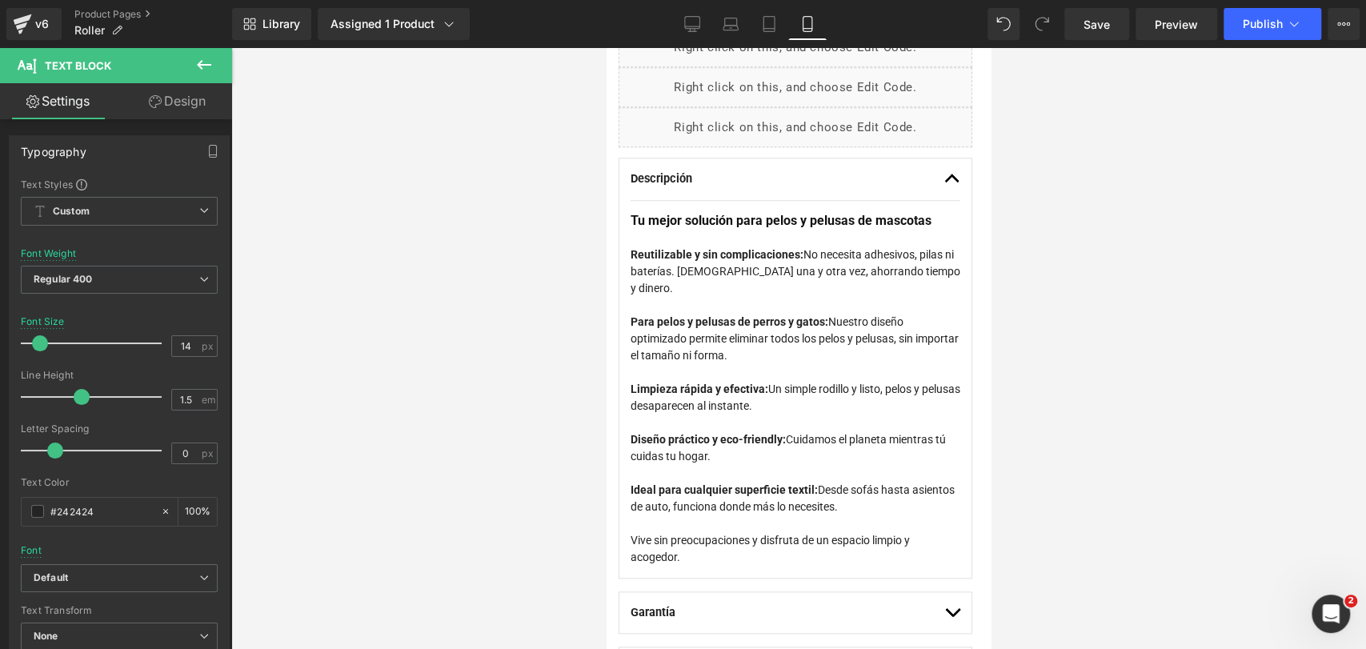
click at [1089, 150] on div at bounding box center [798, 348] width 1135 height 601
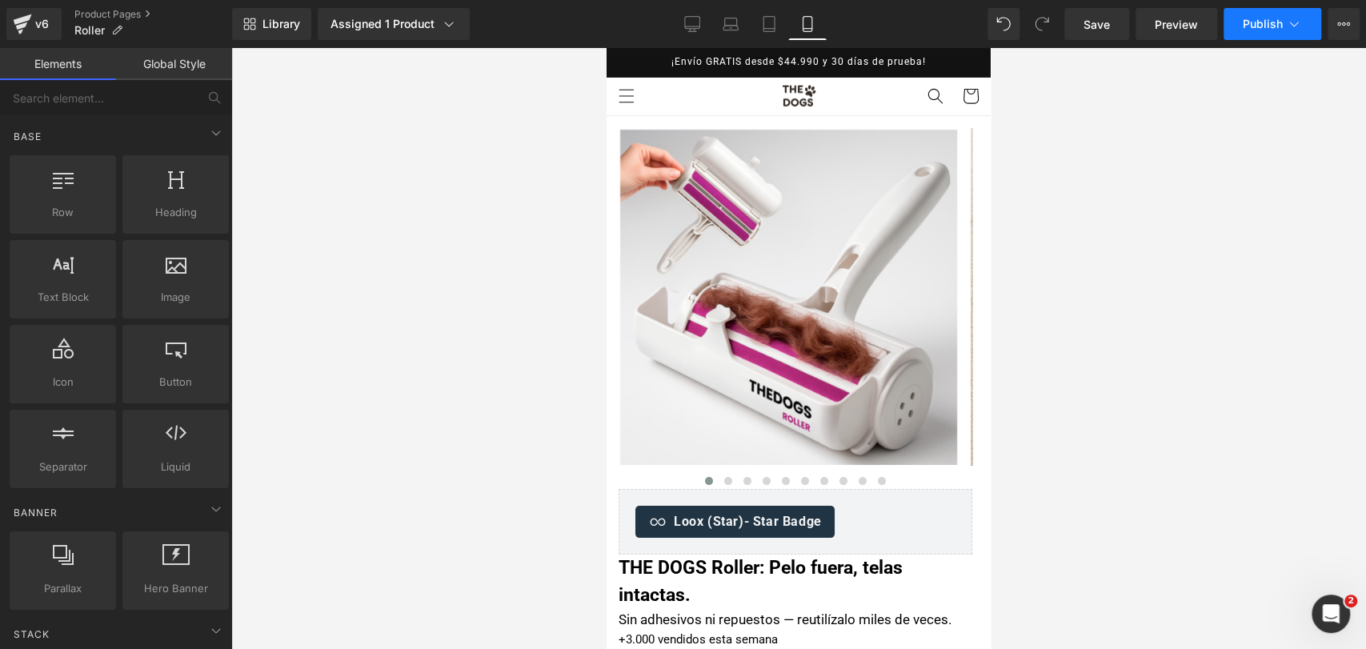
click at [1275, 21] on span "Publish" at bounding box center [1263, 24] width 40 height 13
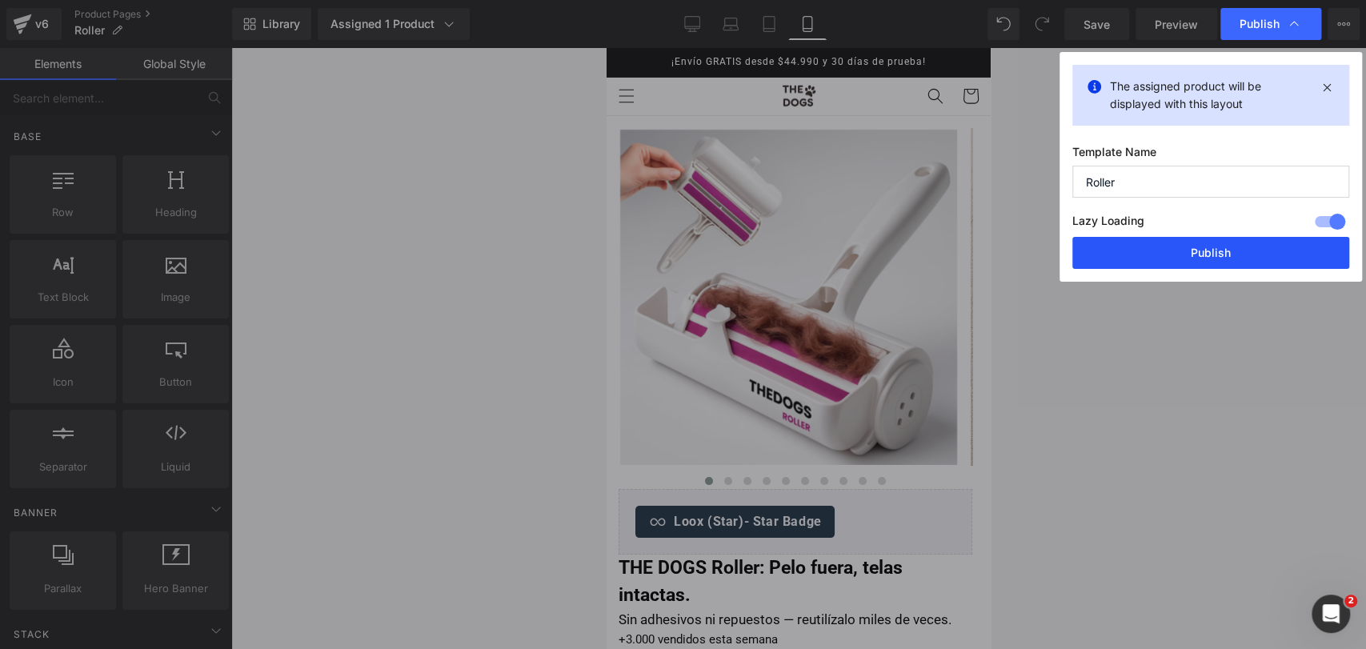
click at [1203, 247] on button "Publish" at bounding box center [1210, 253] width 277 height 32
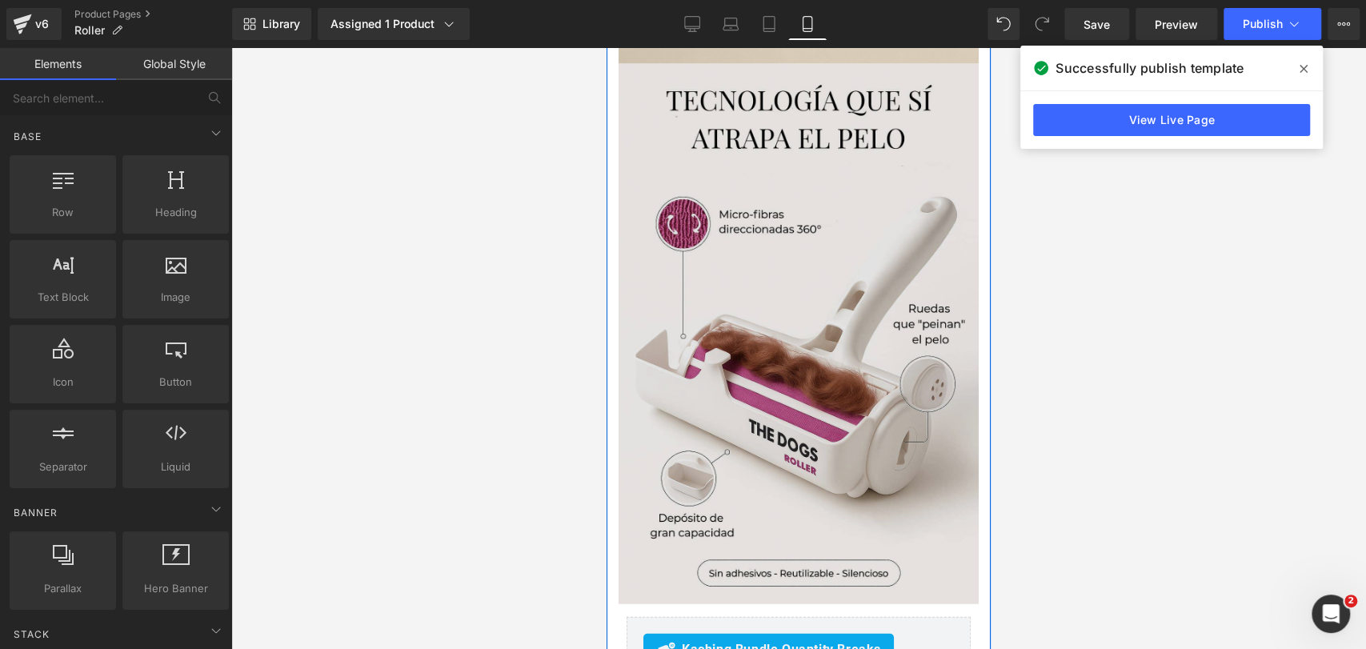
scroll to position [2489, 0]
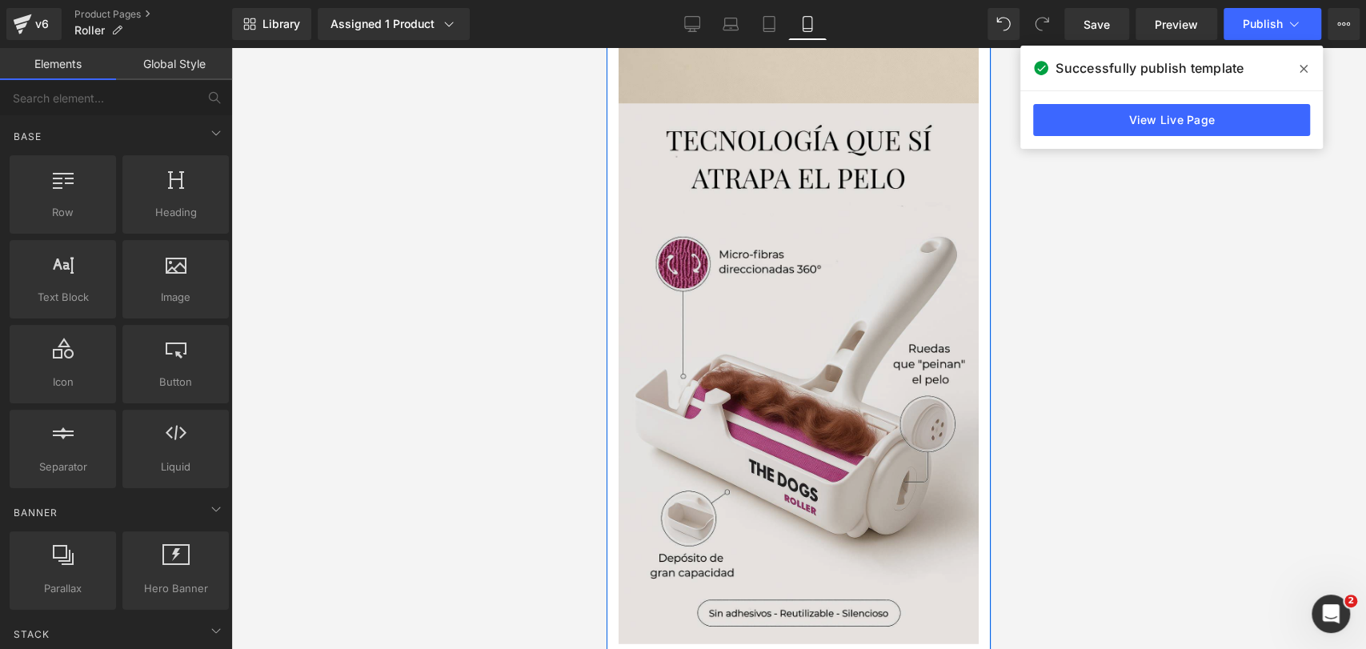
click at [859, 187] on img at bounding box center [798, 374] width 360 height 540
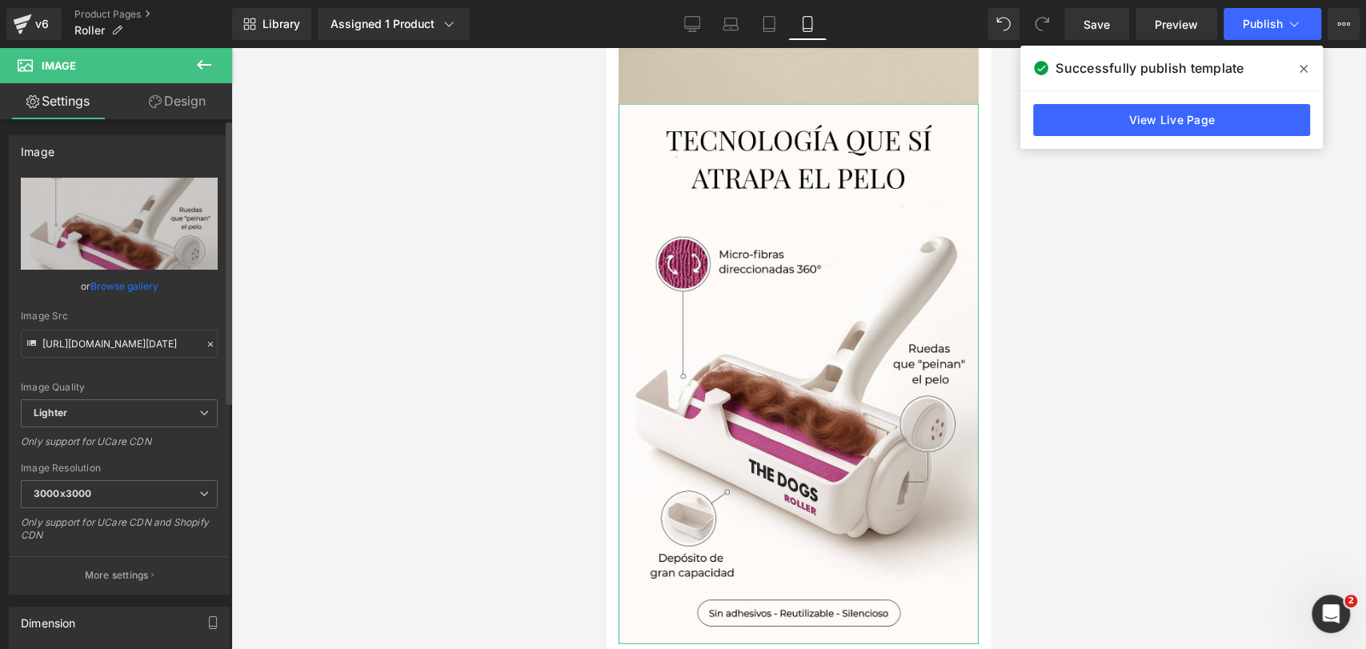
click at [124, 289] on link "Browse gallery" at bounding box center [124, 286] width 68 height 28
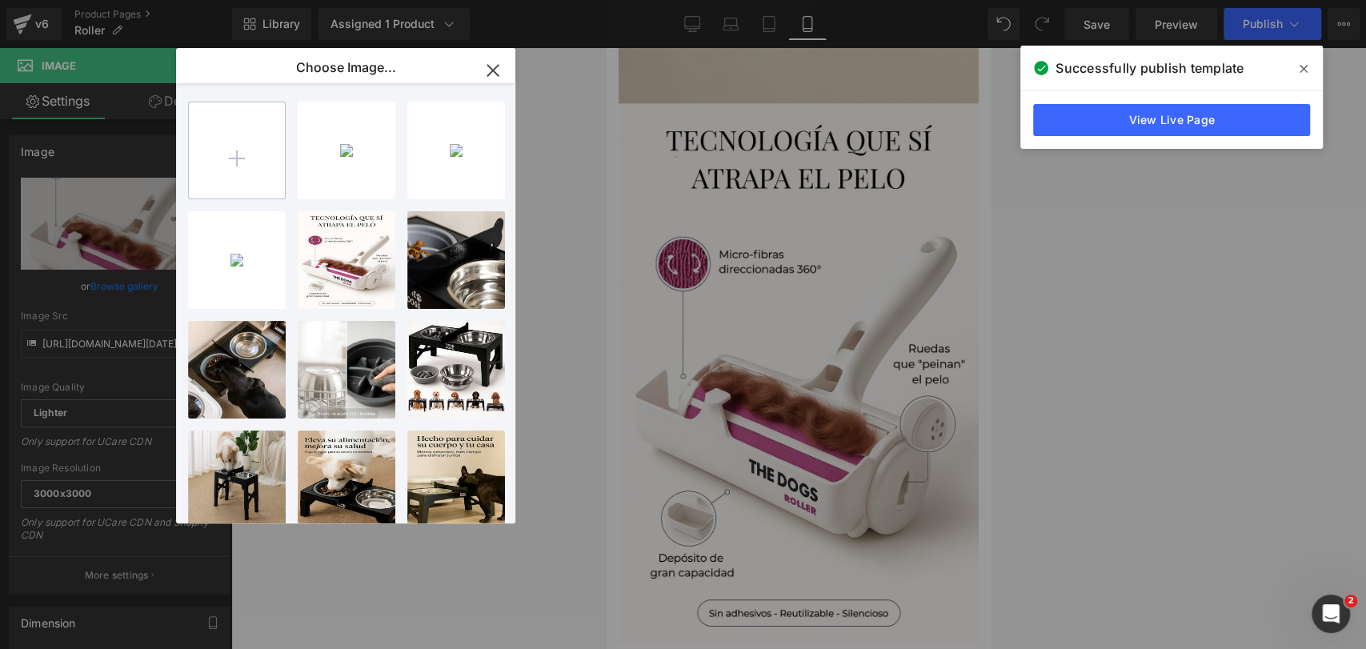
click at [256, 135] on input "file" at bounding box center [237, 150] width 96 height 96
type input "C:\fakepath\20250920_0409_Rodillo Detalle Premium_remix_01k5jz7334e7etptd411sfq…"
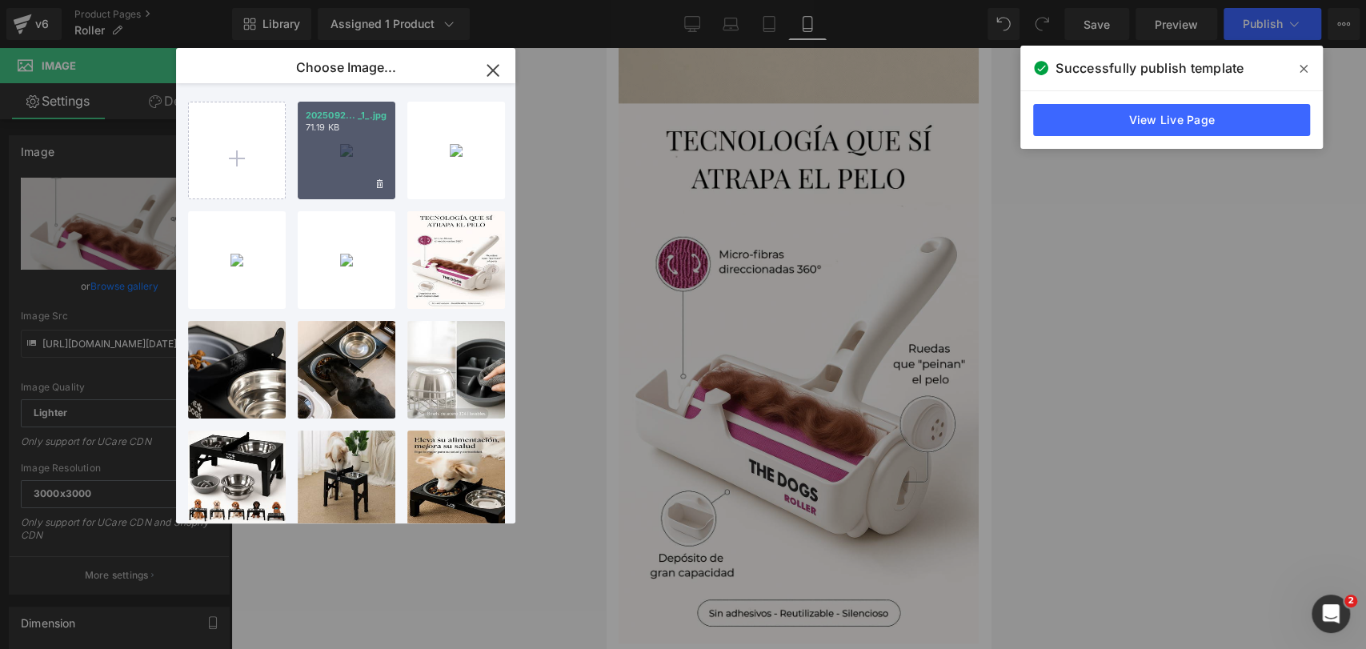
click at [331, 148] on div "2025092... _1_.jpg 71.19 KB" at bounding box center [347, 151] width 98 height 98
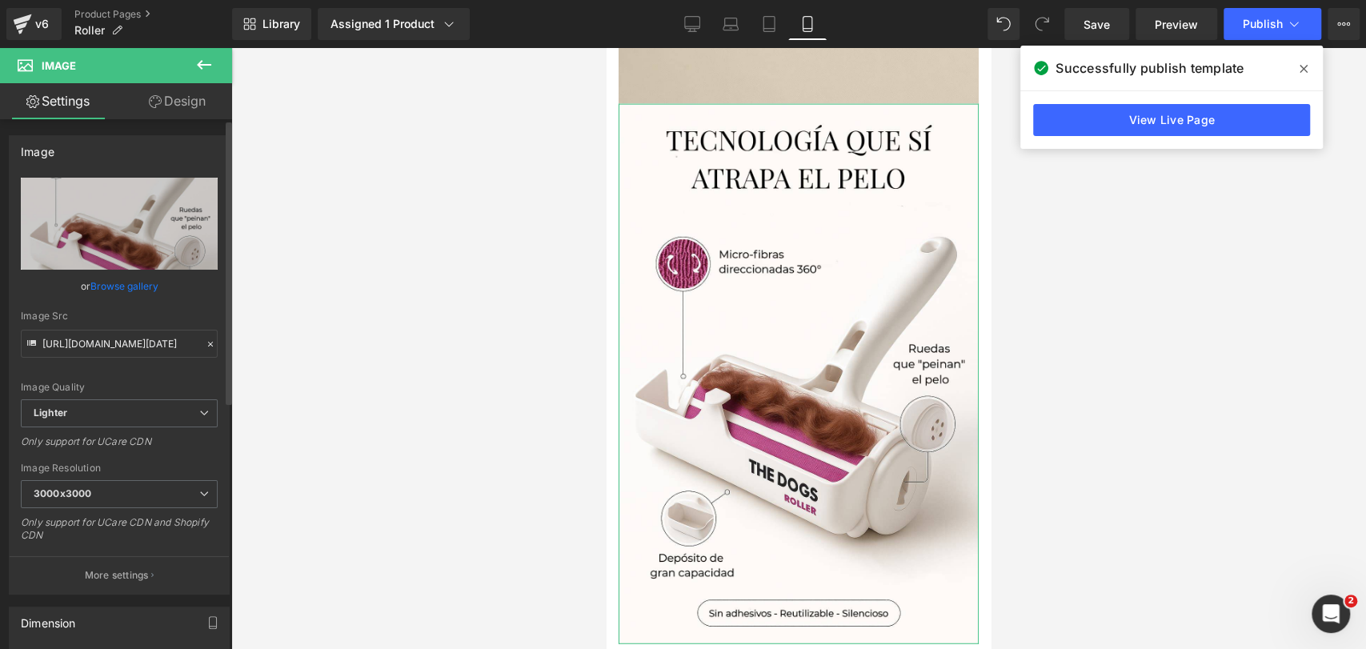
click at [132, 284] on link "Browse gallery" at bounding box center [124, 286] width 68 height 28
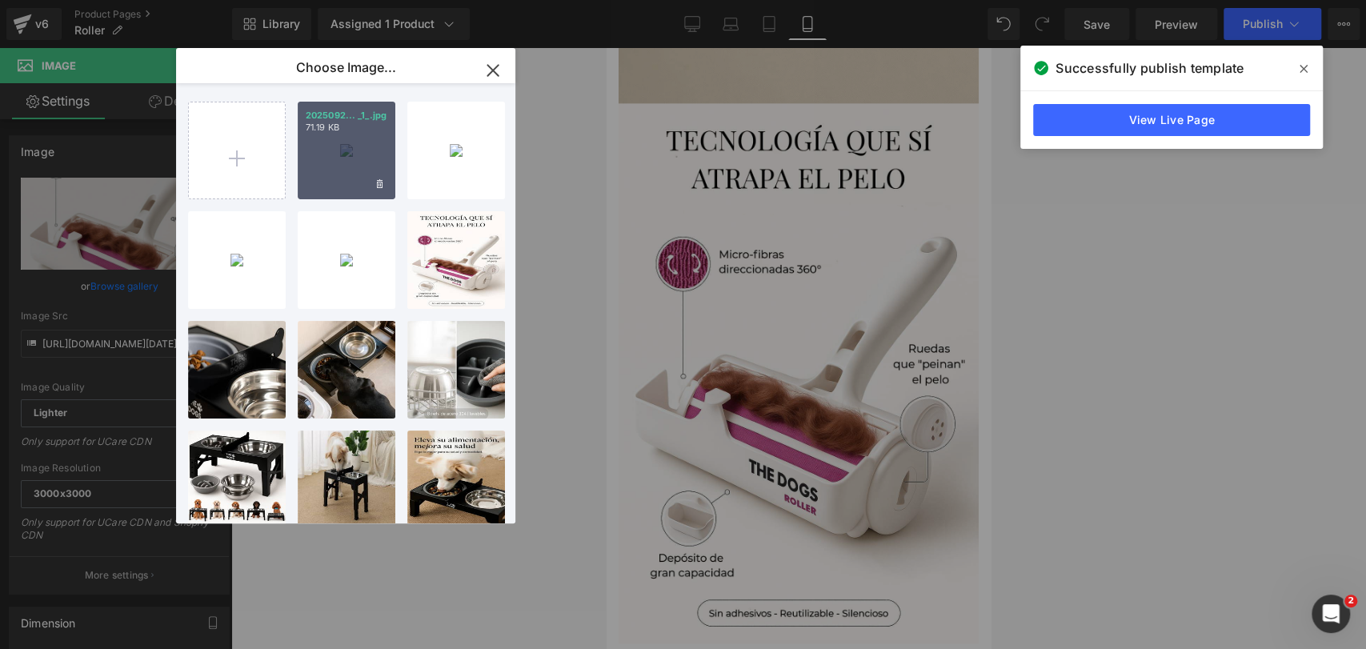
click at [338, 182] on div "2025092... _1_.jpg 71.19 KB" at bounding box center [347, 151] width 98 height 98
type input "[URL][DOMAIN_NAME]"
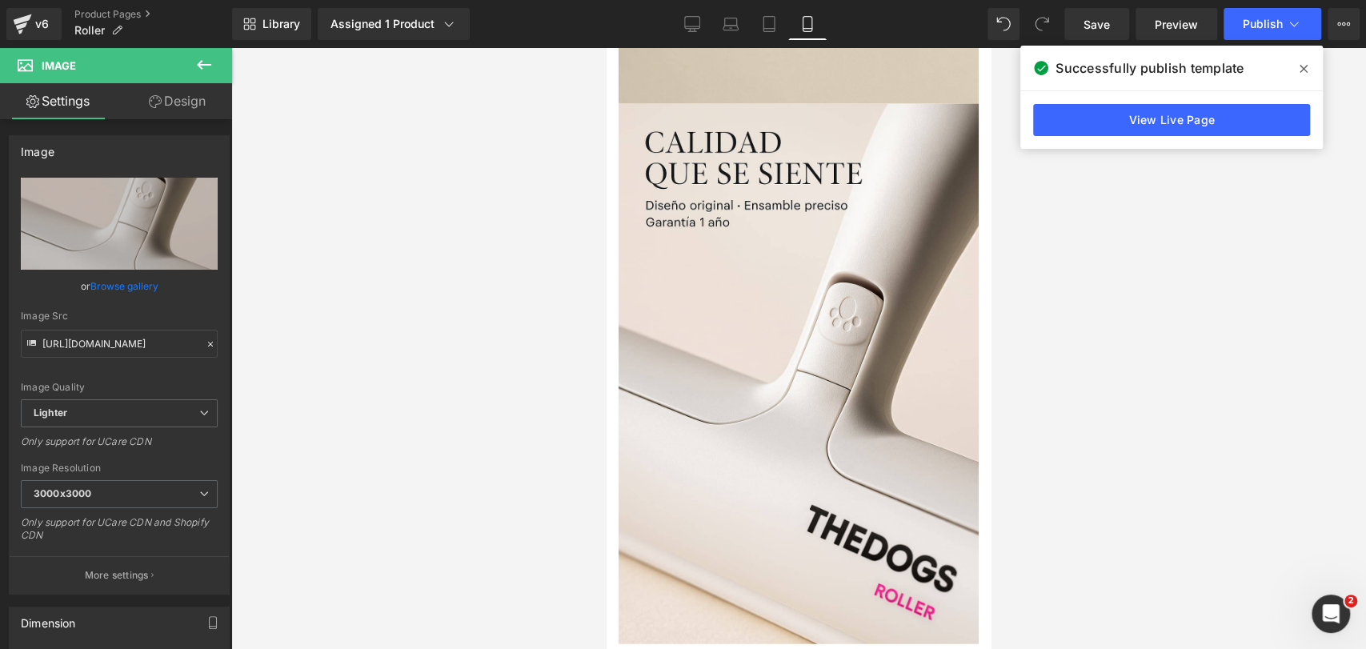
click at [1303, 65] on icon at bounding box center [1303, 68] width 8 height 13
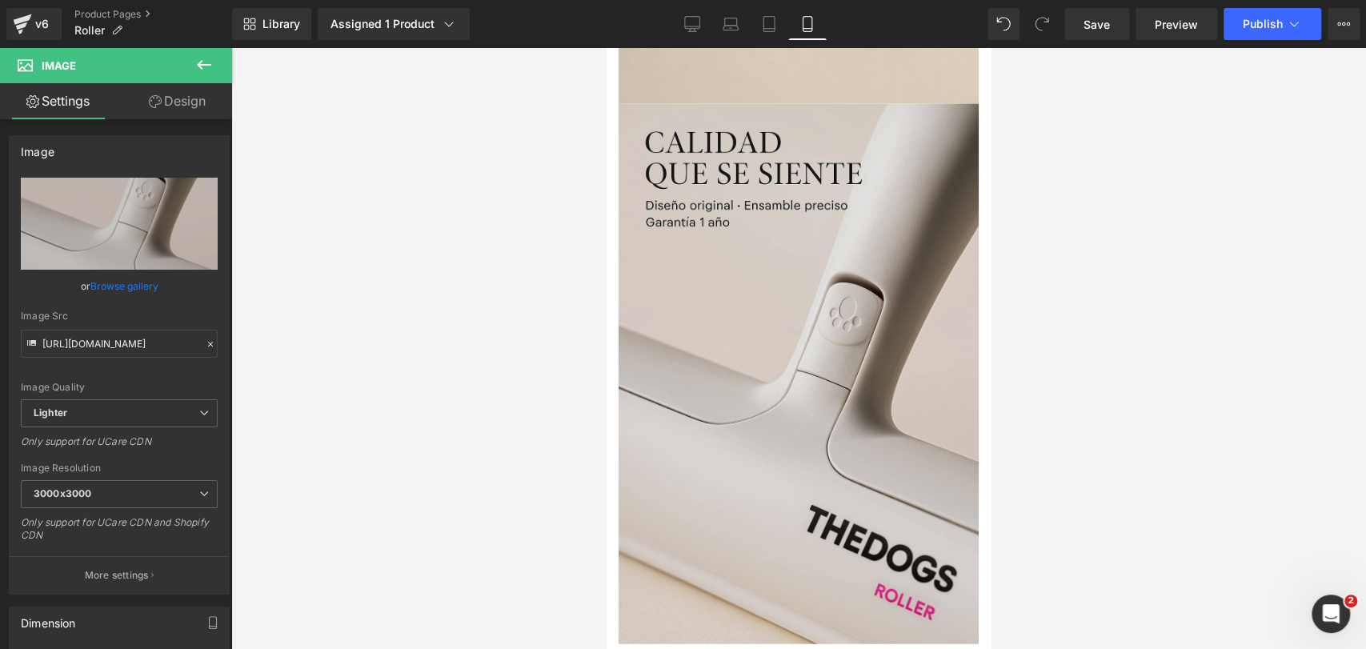
click at [682, 242] on img at bounding box center [798, 374] width 360 height 540
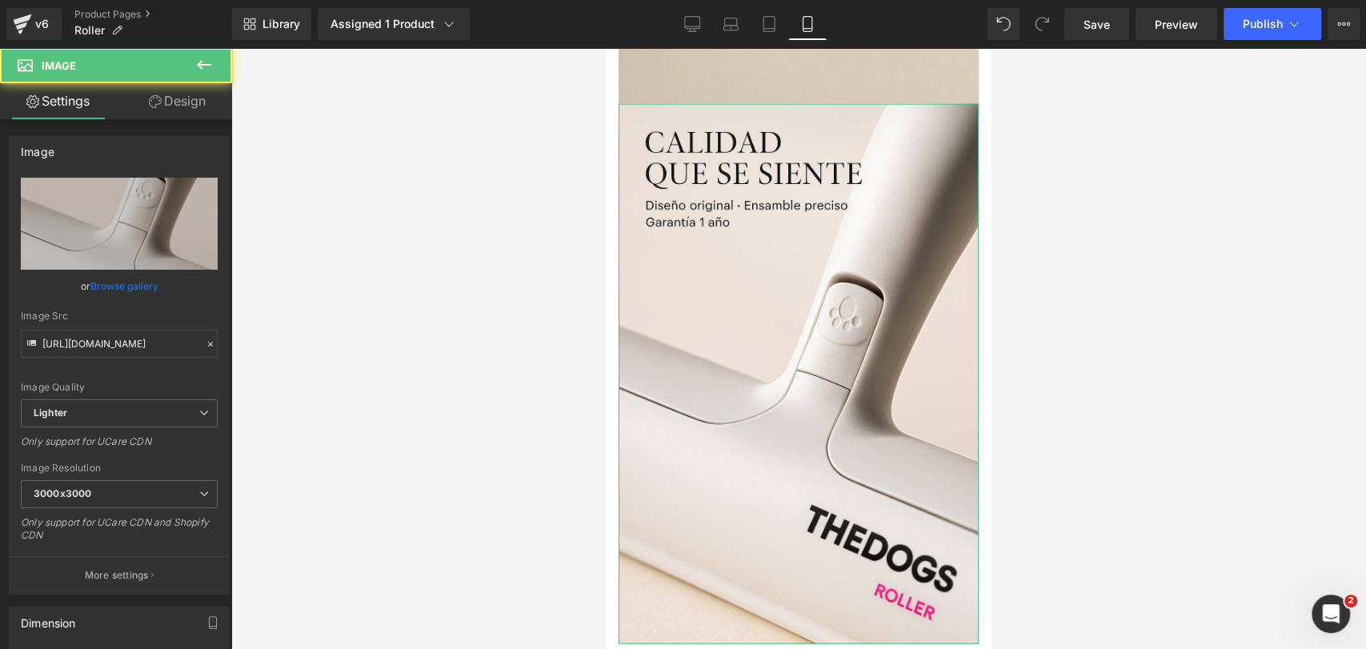
click at [199, 109] on link "Design" at bounding box center [177, 101] width 116 height 36
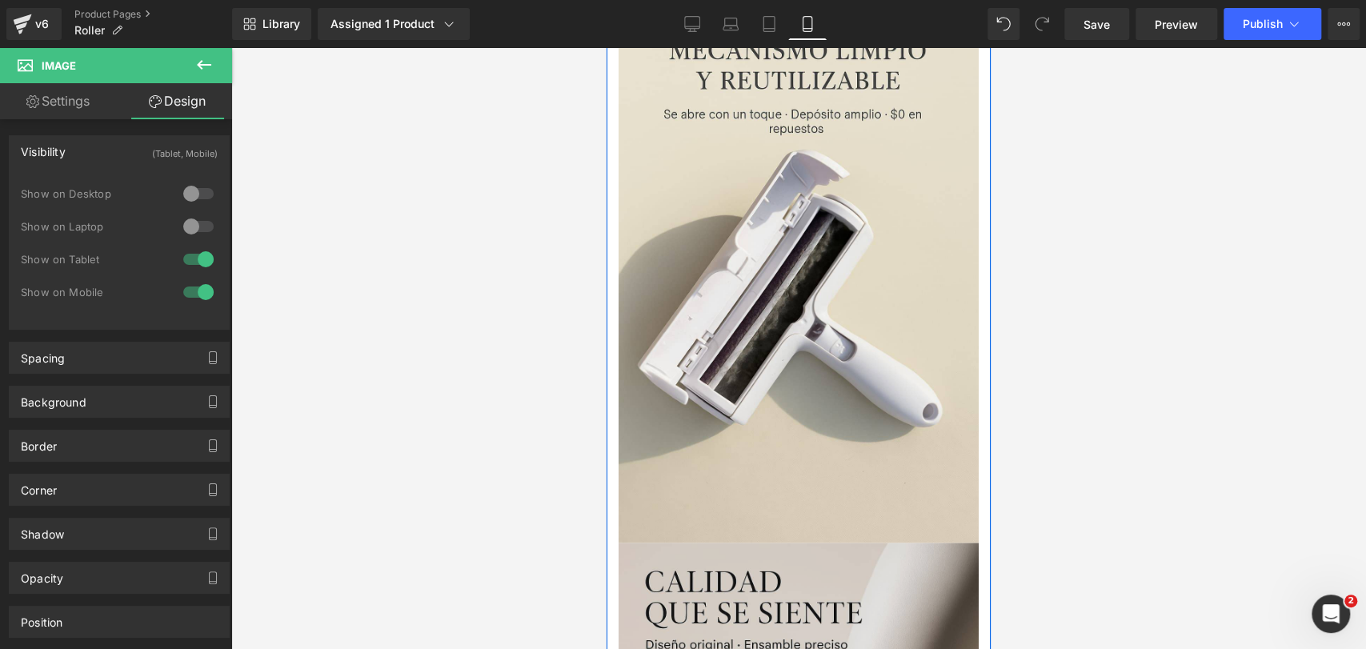
scroll to position [2407, 0]
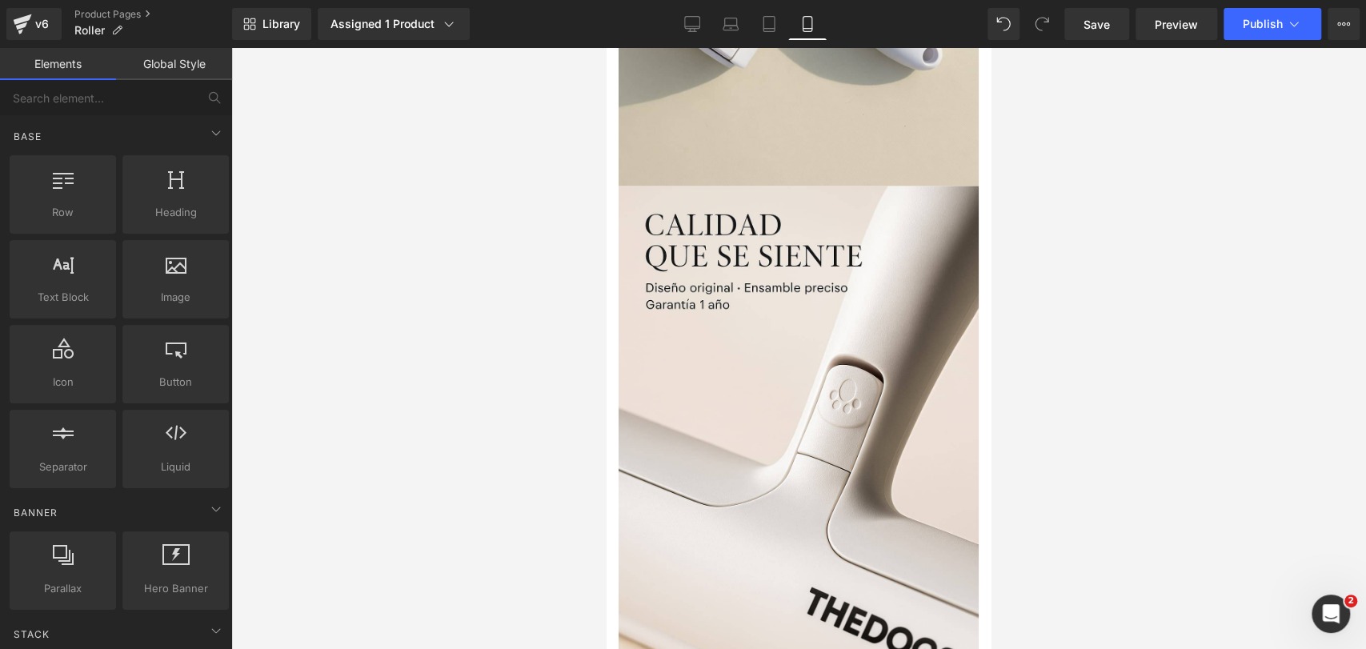
click at [1051, 199] on div at bounding box center [798, 348] width 1135 height 601
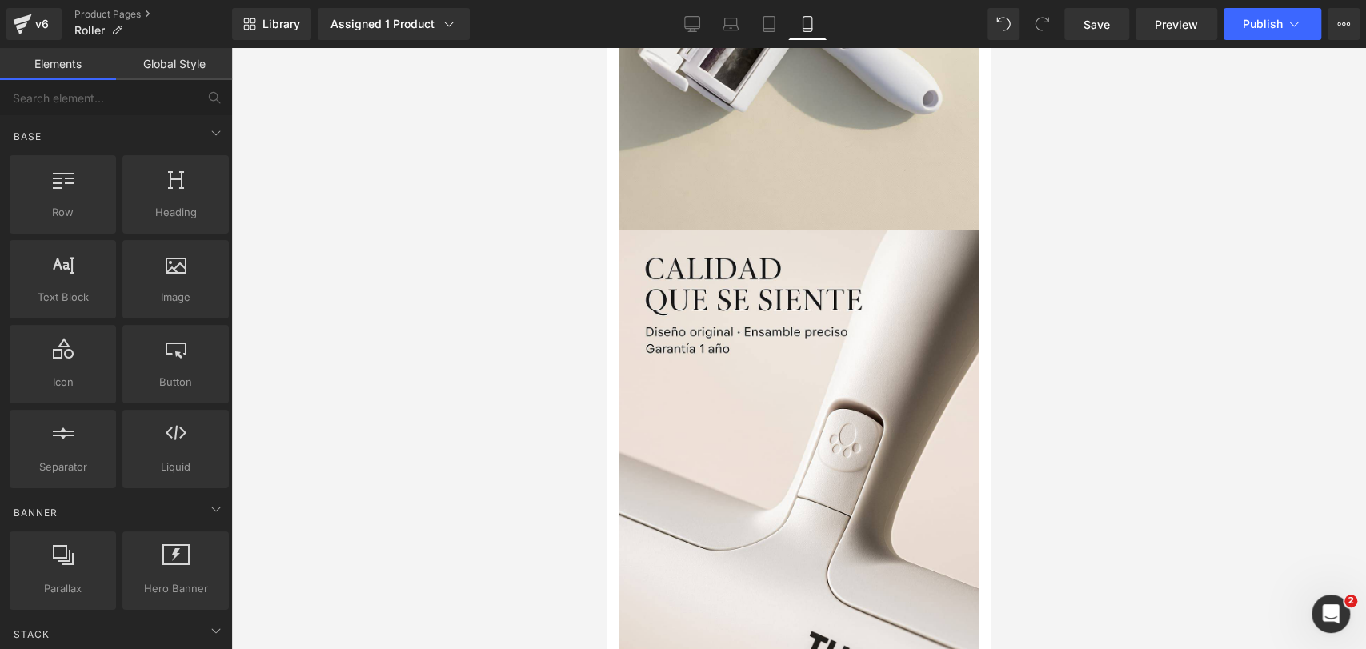
scroll to position [2512, 0]
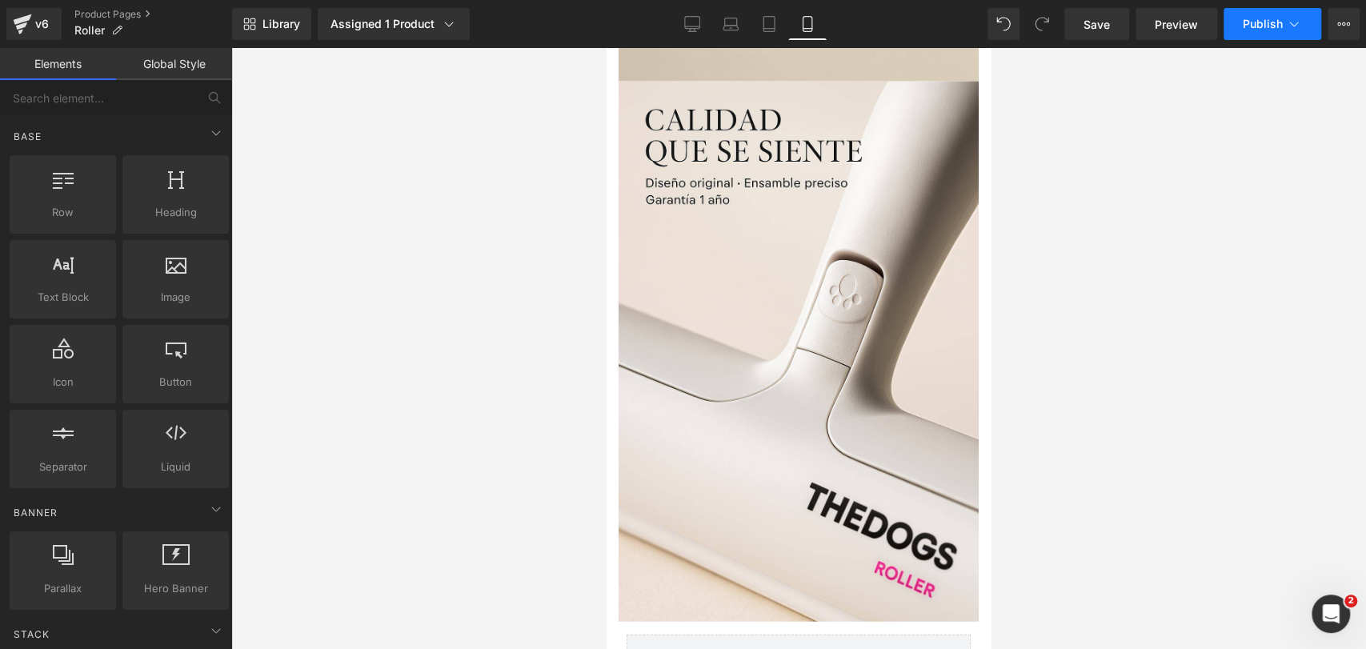
click at [1264, 34] on button "Publish" at bounding box center [1272, 24] width 98 height 32
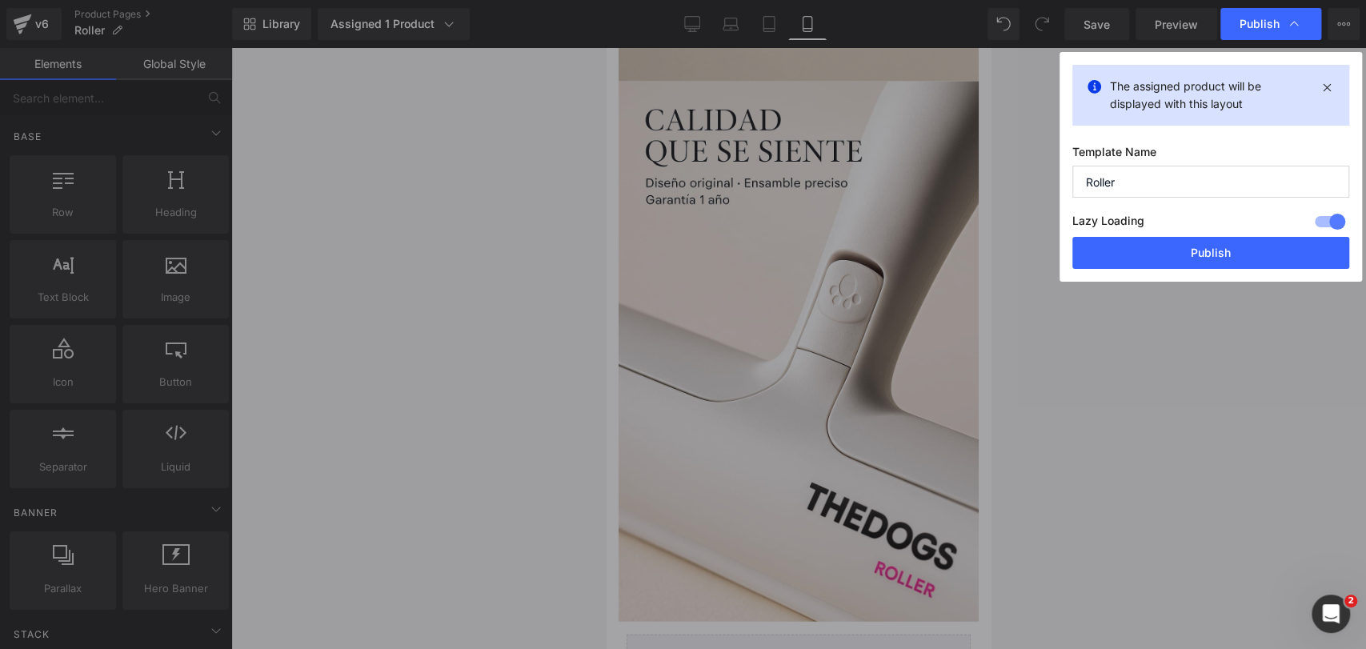
click at [1206, 271] on div "The assigned product will be displayed with this layout Template Name Roller La…" at bounding box center [1210, 167] width 302 height 230
click at [1203, 258] on button "Publish" at bounding box center [1210, 253] width 277 height 32
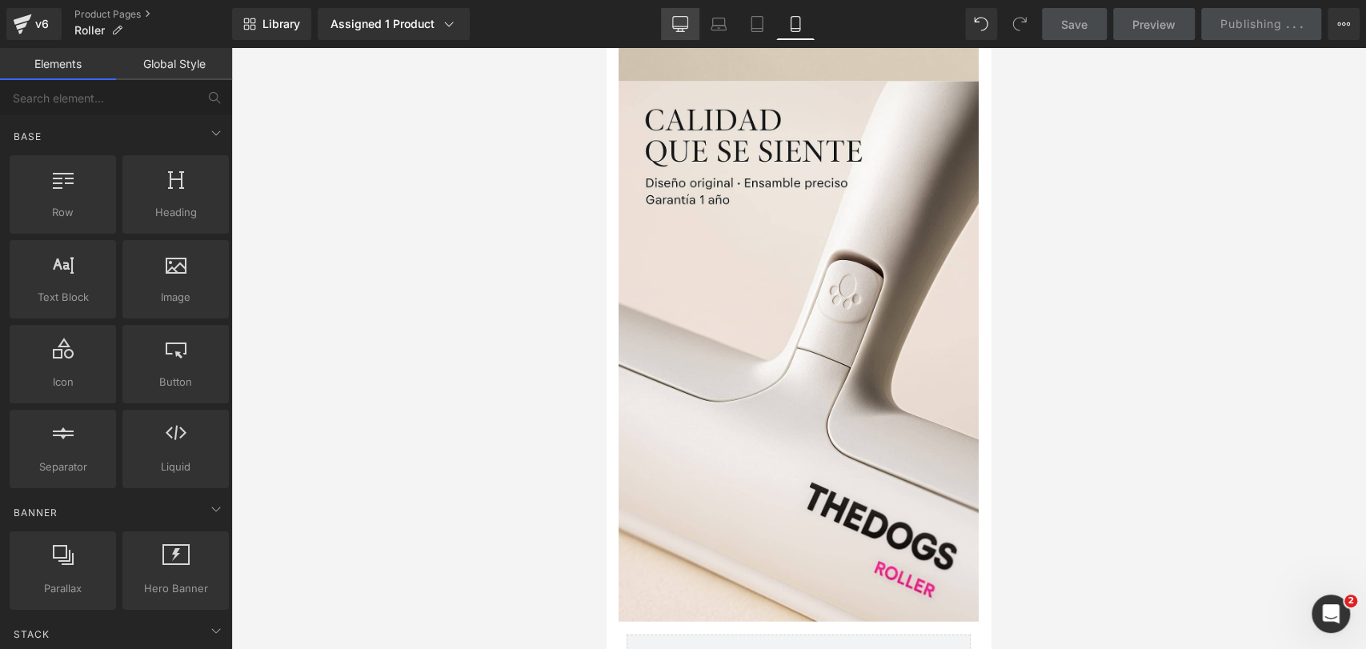
click at [684, 14] on link "Desktop" at bounding box center [680, 24] width 38 height 32
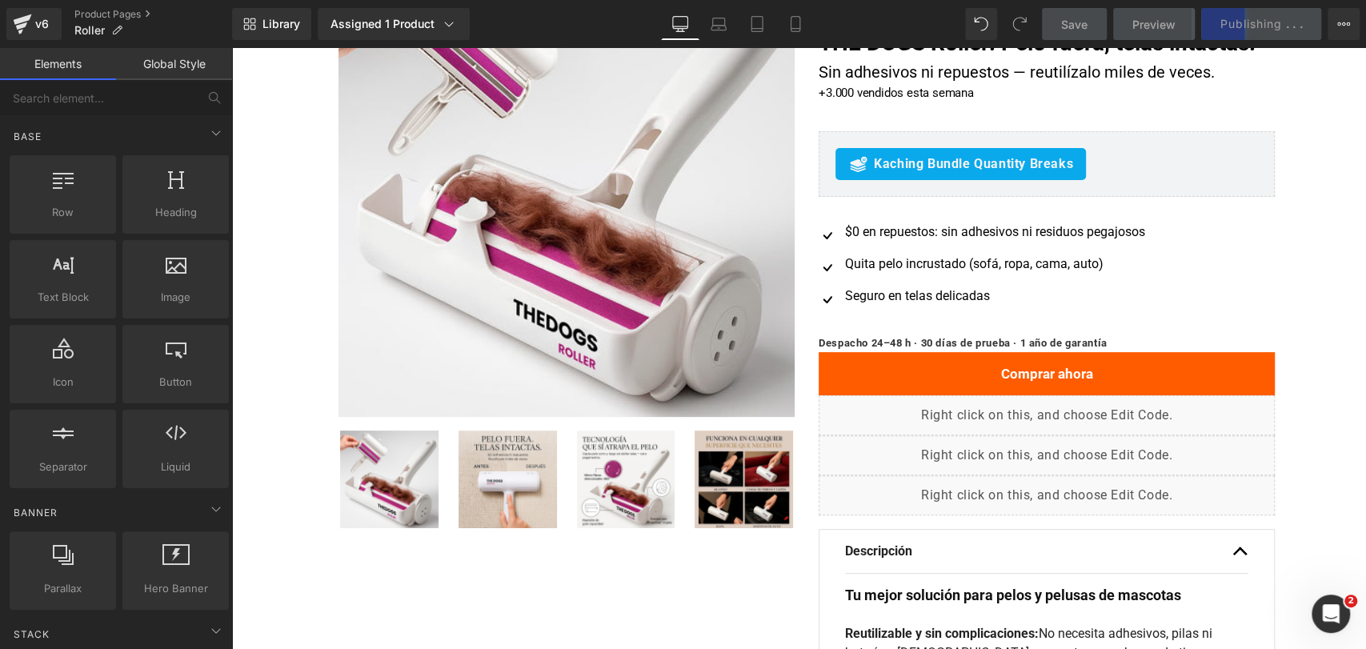
scroll to position [30, 0]
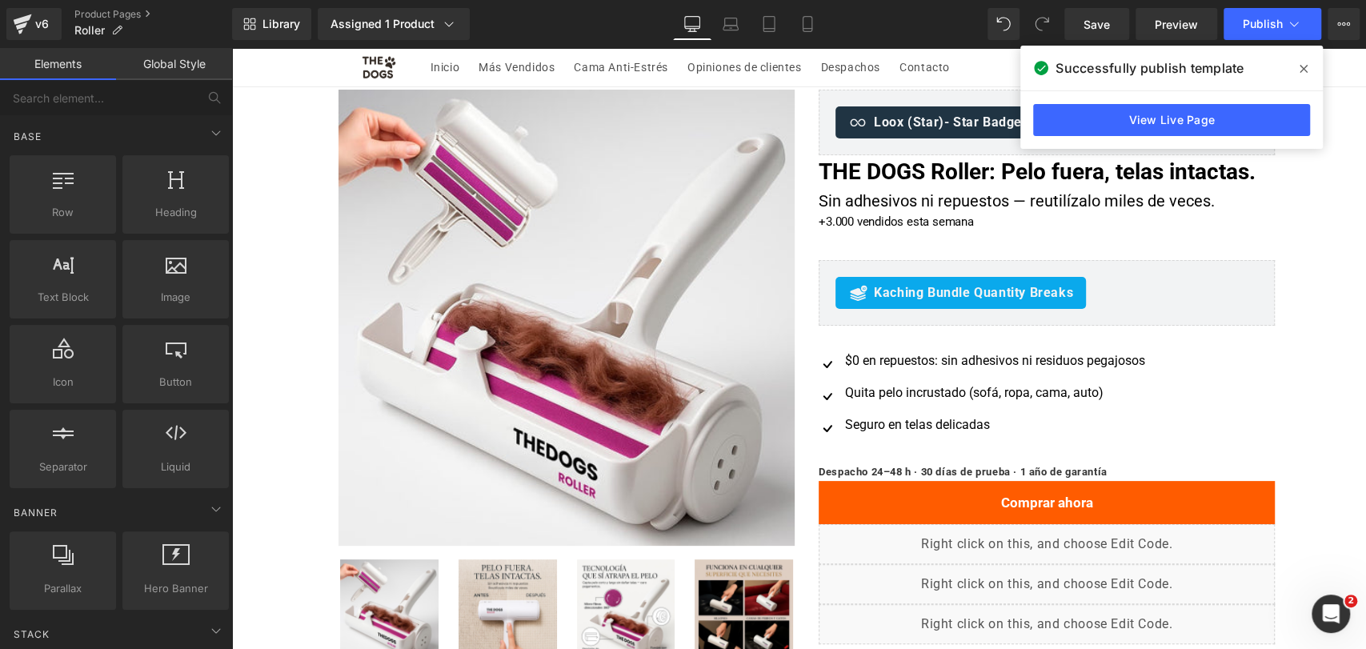
click at [1315, 74] on span at bounding box center [1304, 69] width 26 height 26
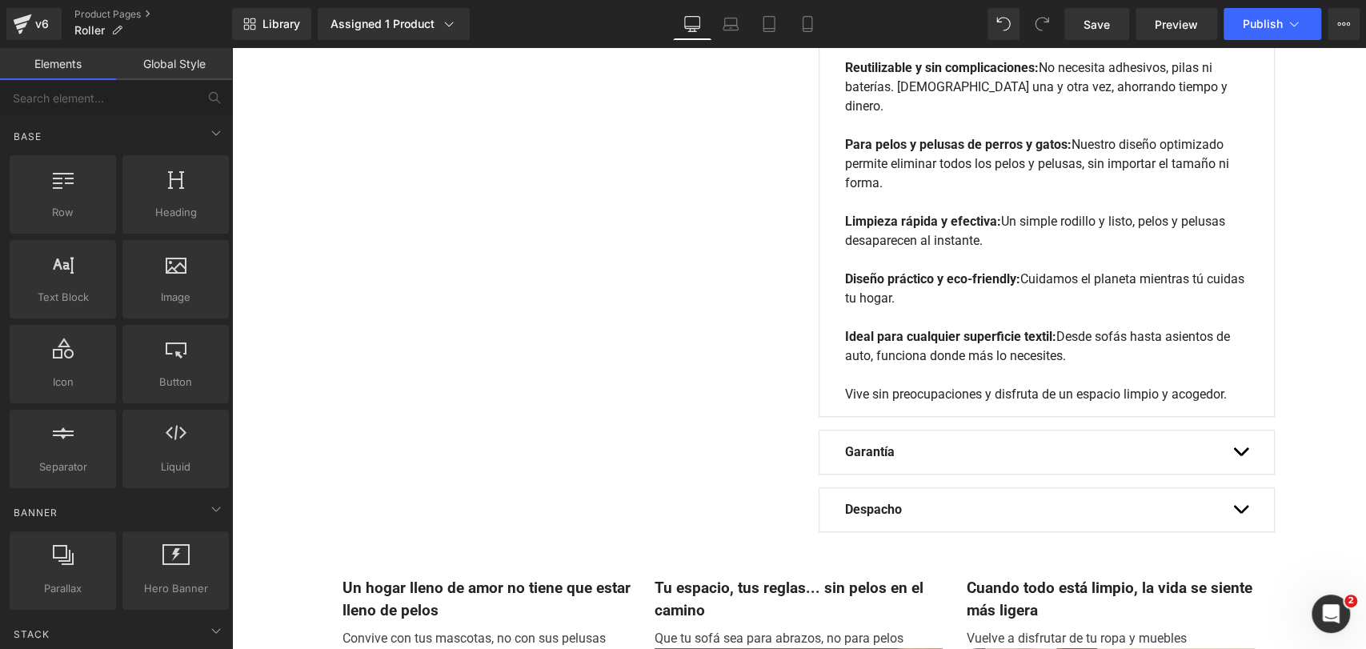
scroll to position [625, 0]
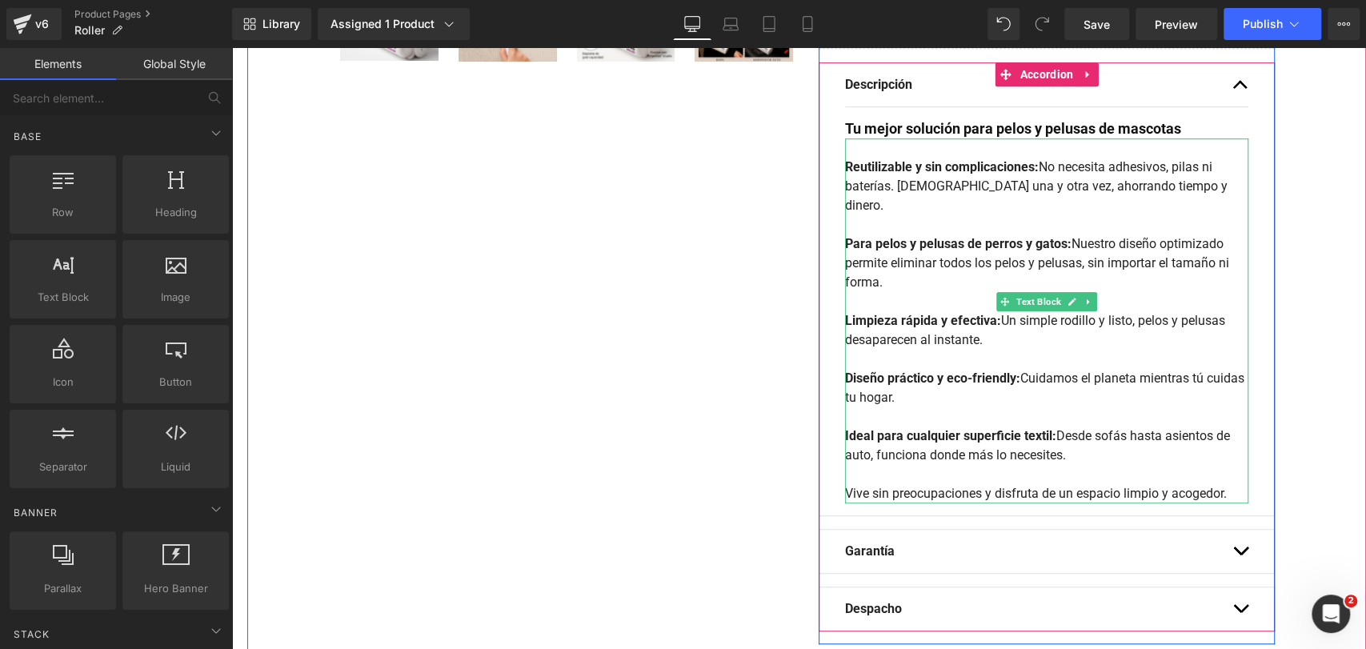
click at [1039, 350] on div at bounding box center [1046, 359] width 403 height 19
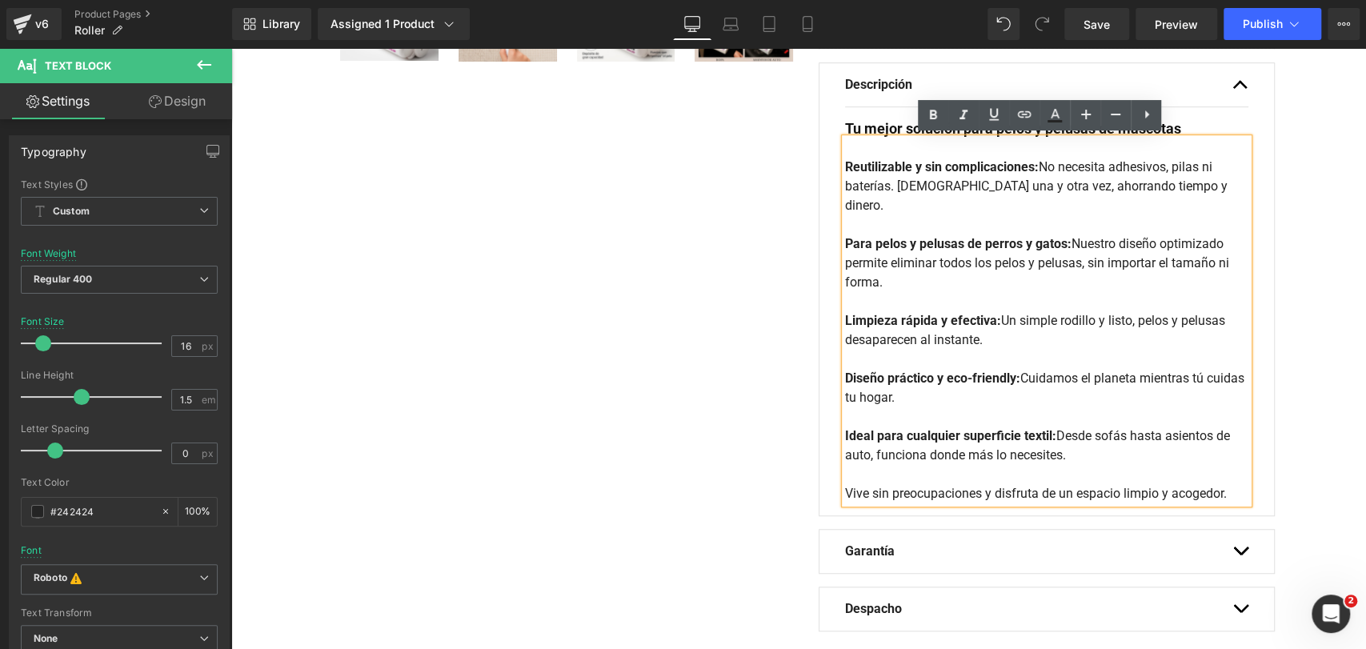
click at [1301, 290] on div "Oferta (P) Image ‹ ›" at bounding box center [806, 73] width 1119 height 1158
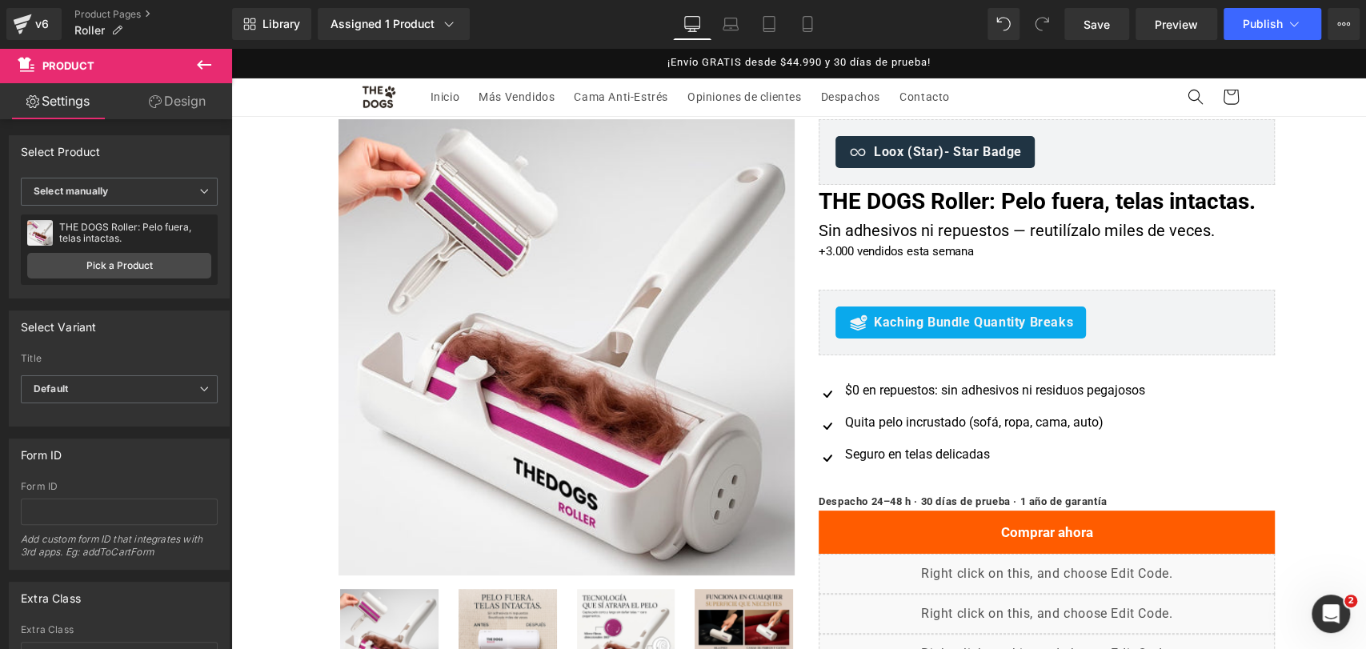
scroll to position [0, 0]
click at [800, 14] on link "Mobile" at bounding box center [807, 24] width 38 height 32
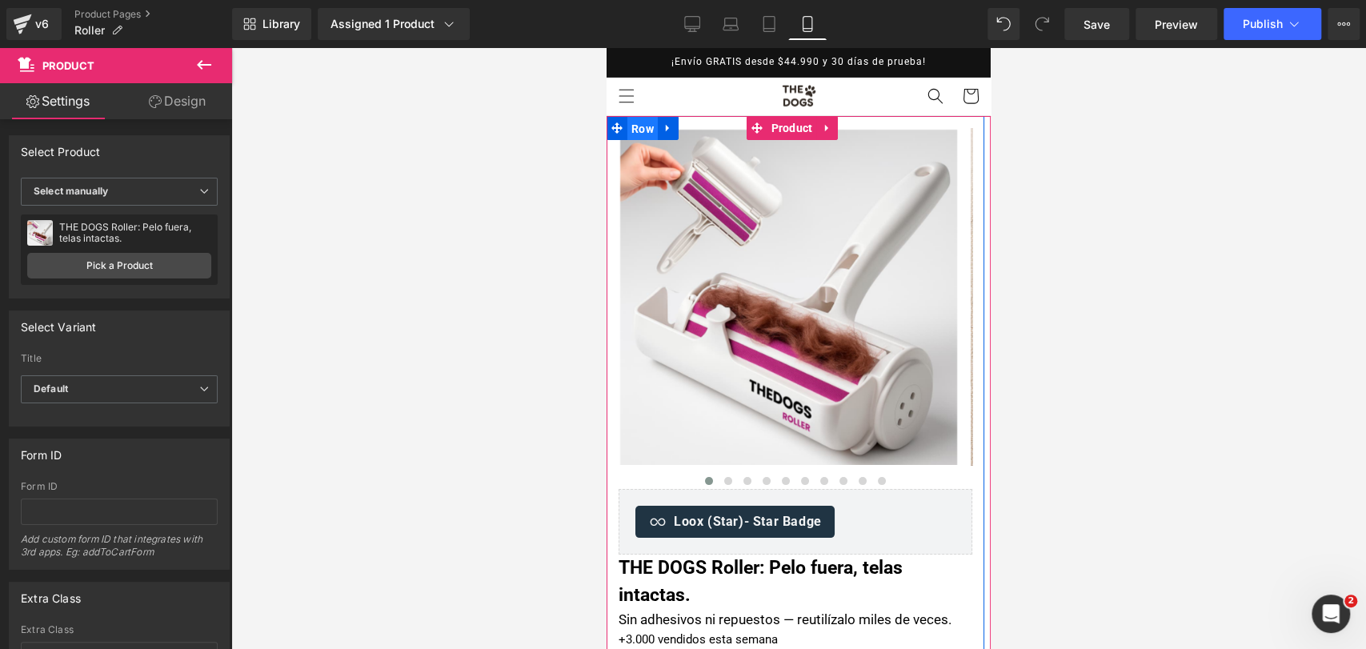
click at [646, 128] on span "Row" at bounding box center [642, 129] width 30 height 24
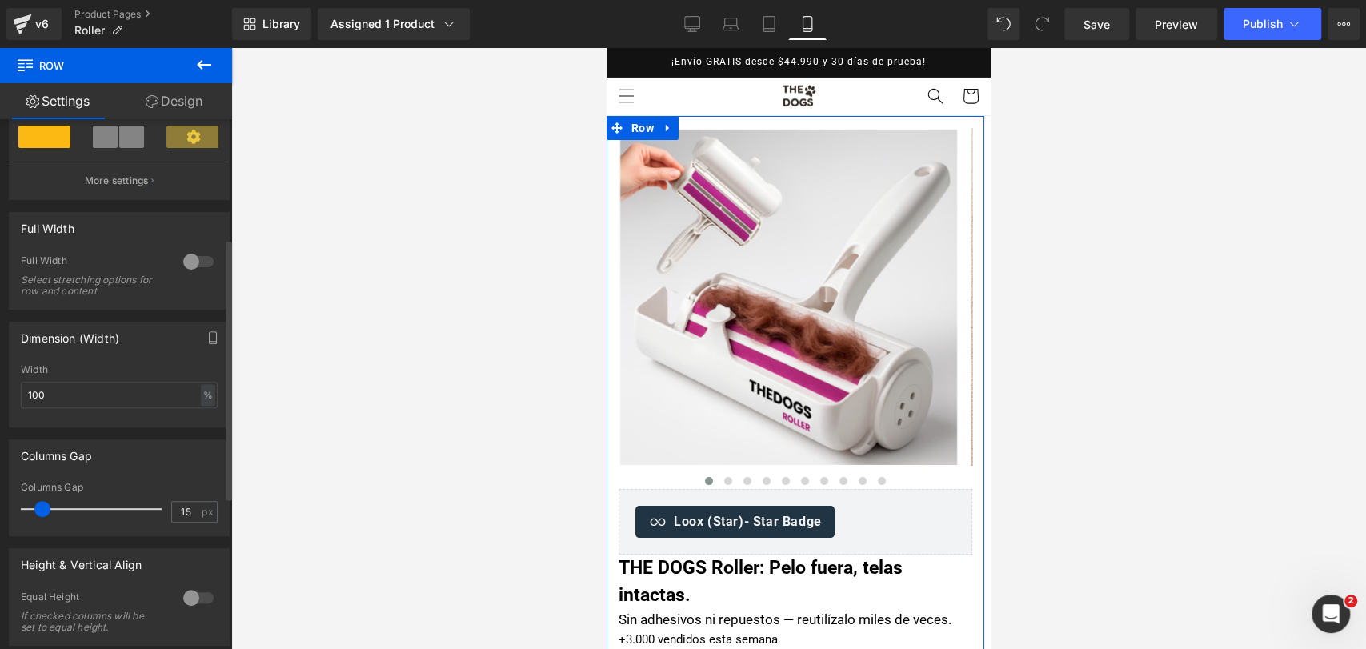
scroll to position [178, 0]
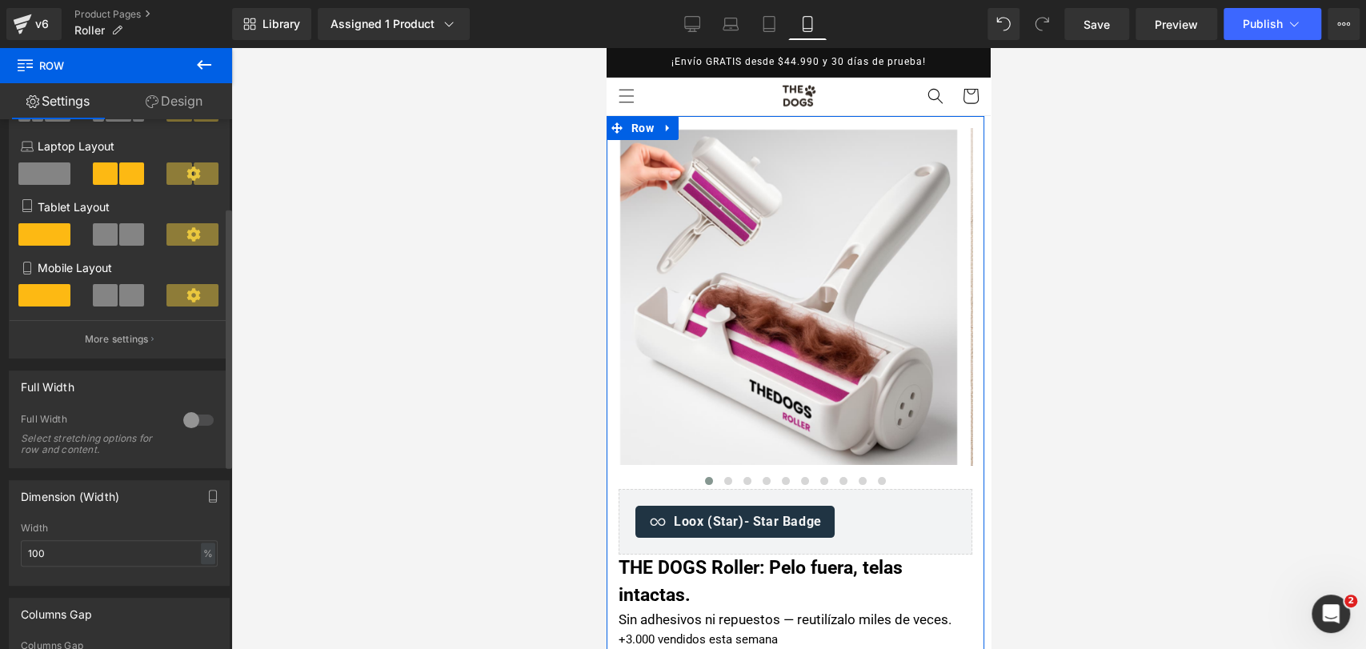
click at [189, 424] on div at bounding box center [198, 420] width 38 height 26
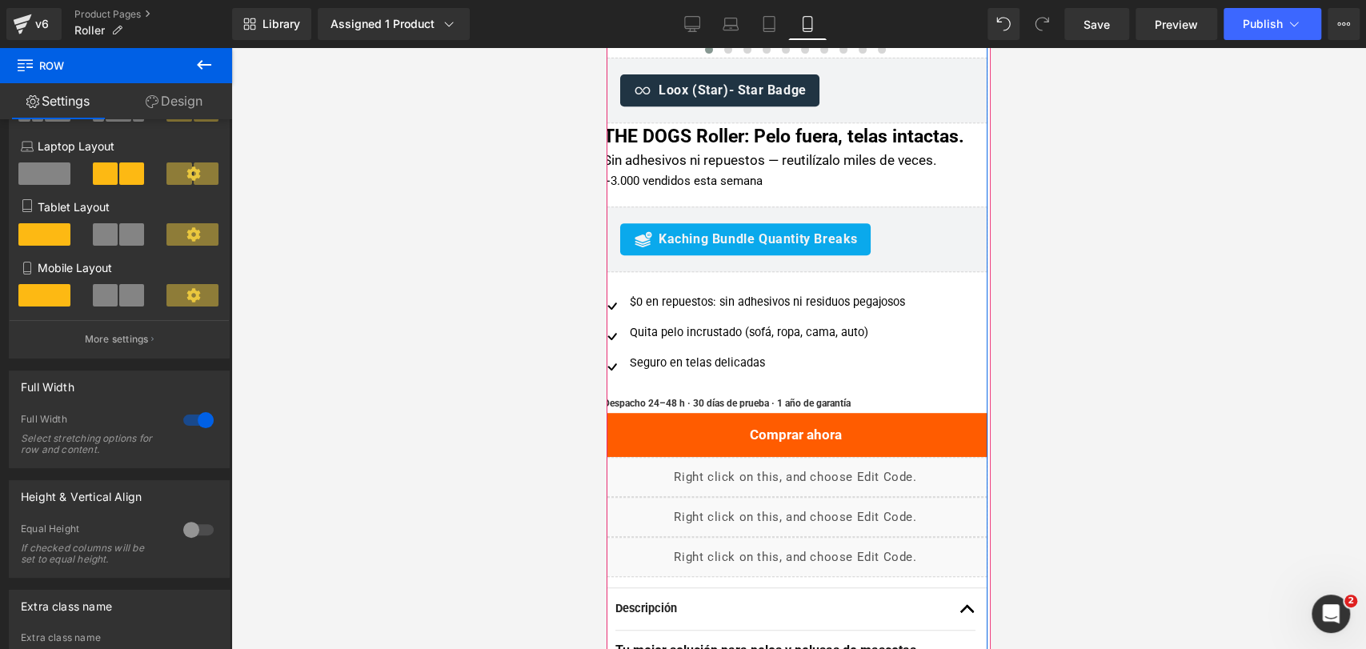
scroll to position [622, 0]
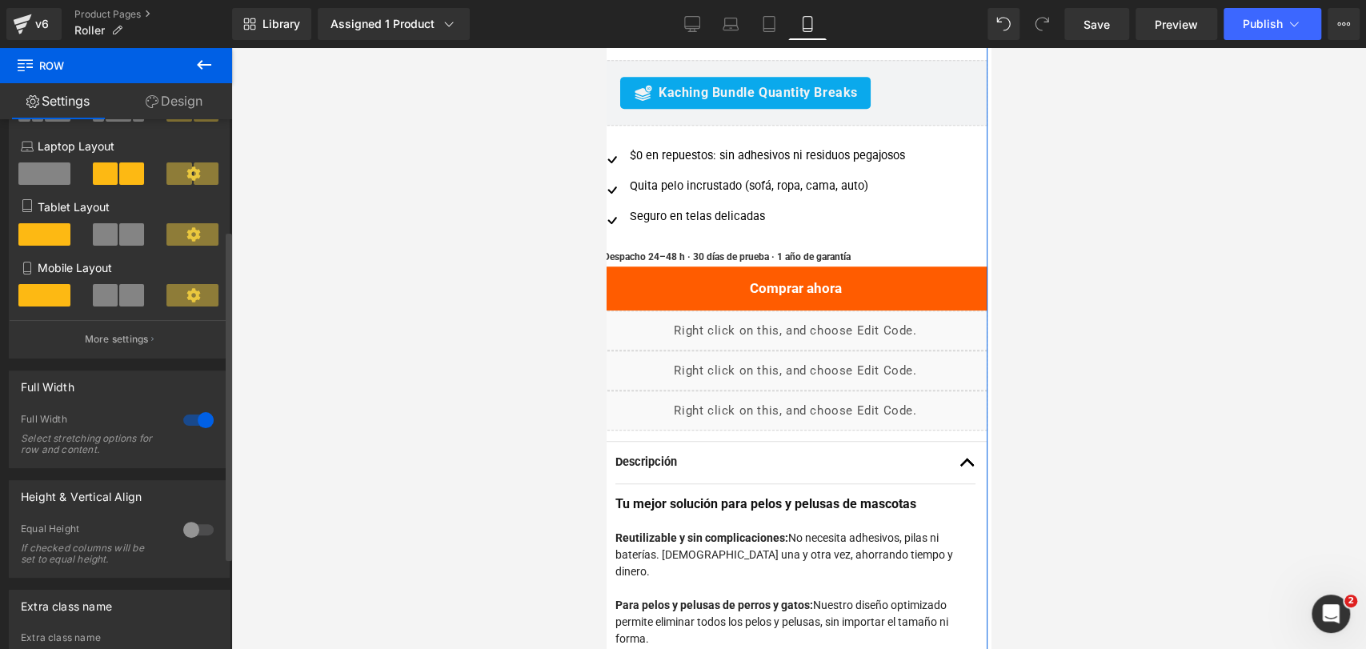
click at [189, 416] on div at bounding box center [198, 420] width 38 height 26
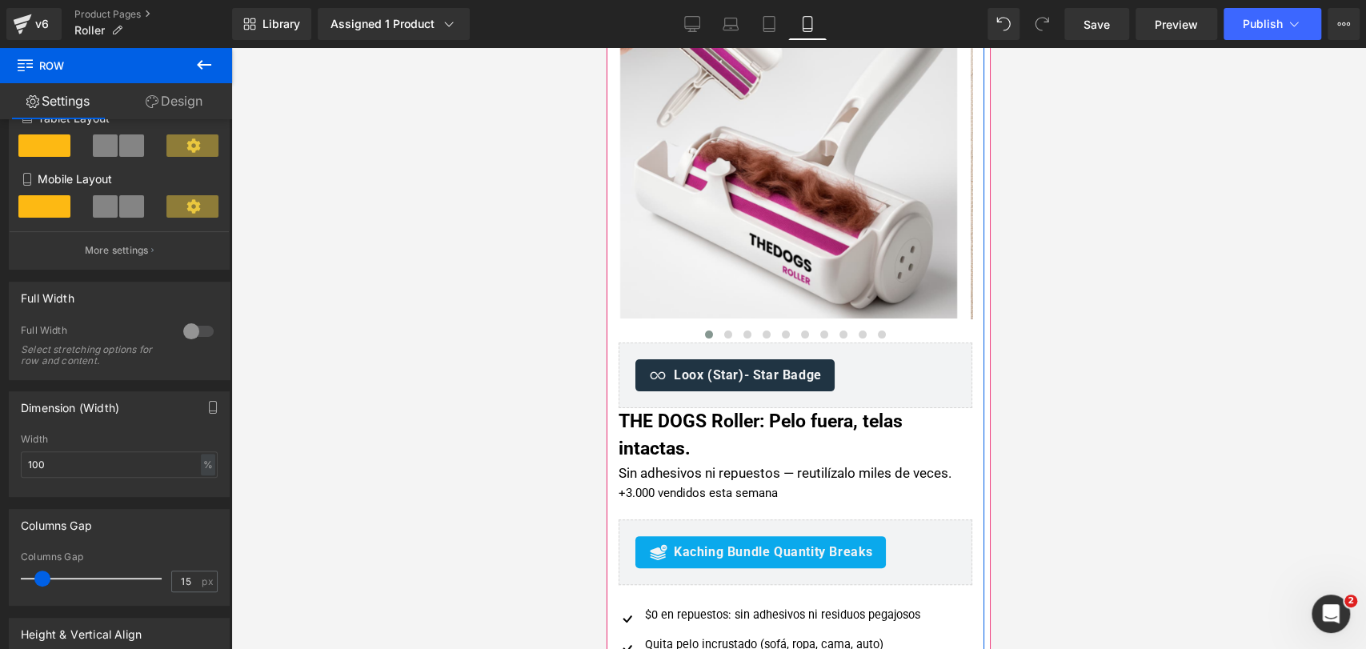
scroll to position [355, 0]
